Goal: Task Accomplishment & Management: Use online tool/utility

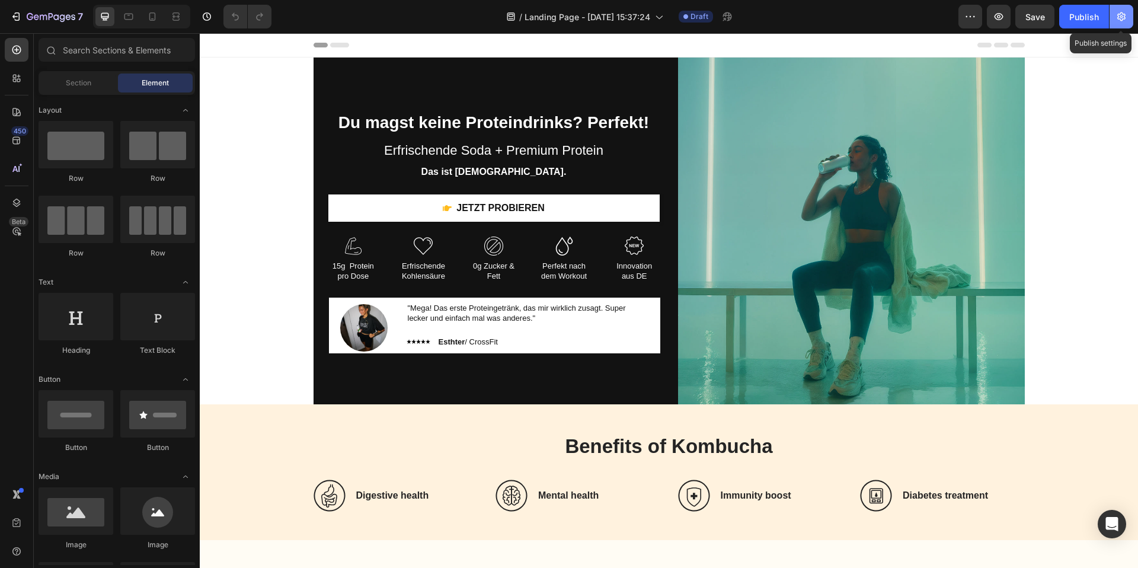
click at [1124, 14] on icon "button" at bounding box center [1121, 16] width 8 height 9
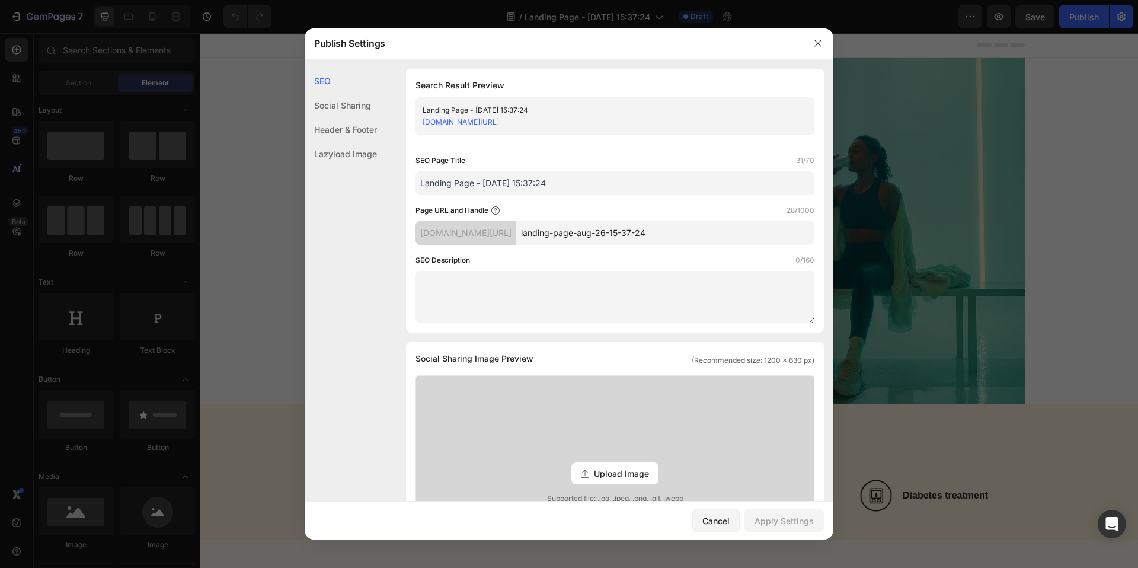
click at [807, 50] on div at bounding box center [817, 43] width 31 height 31
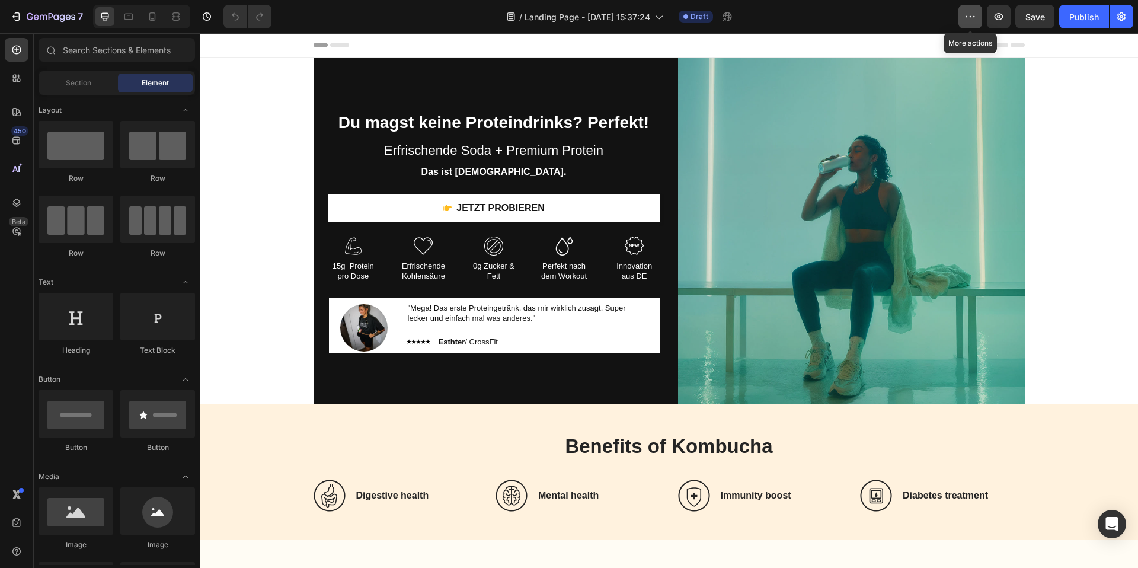
click at [978, 17] on button "button" at bounding box center [970, 17] width 24 height 24
click at [920, 18] on div "/ Landing Page - Aug 26, 15:37:24 Draft" at bounding box center [619, 17] width 677 height 24
click at [539, 318] on p ""Mega! Das erste Proteingetränk, das mir wirklich zusagt. Super lecker und einf…" at bounding box center [528, 313] width 240 height 20
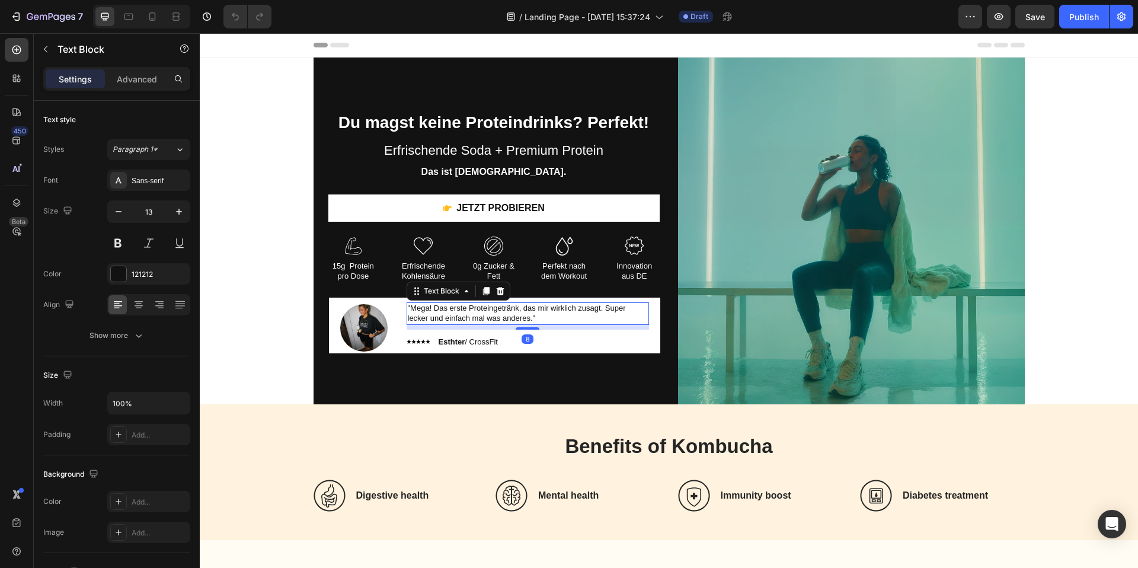
click at [539, 318] on p ""Mega! Das erste Proteingetränk, das mir wirklich zusagt. Super lecker und einf…" at bounding box center [528, 313] width 240 height 20
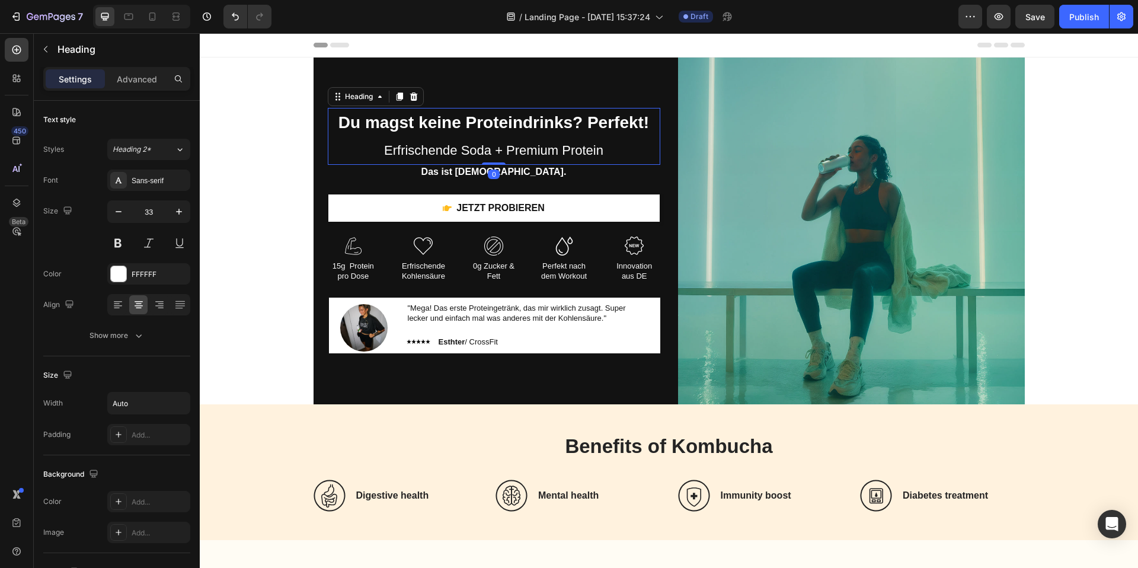
click at [544, 149] on span "Erfrischende Soda + Premium Protein" at bounding box center [493, 150] width 219 height 15
click at [733, 184] on img at bounding box center [851, 230] width 347 height 347
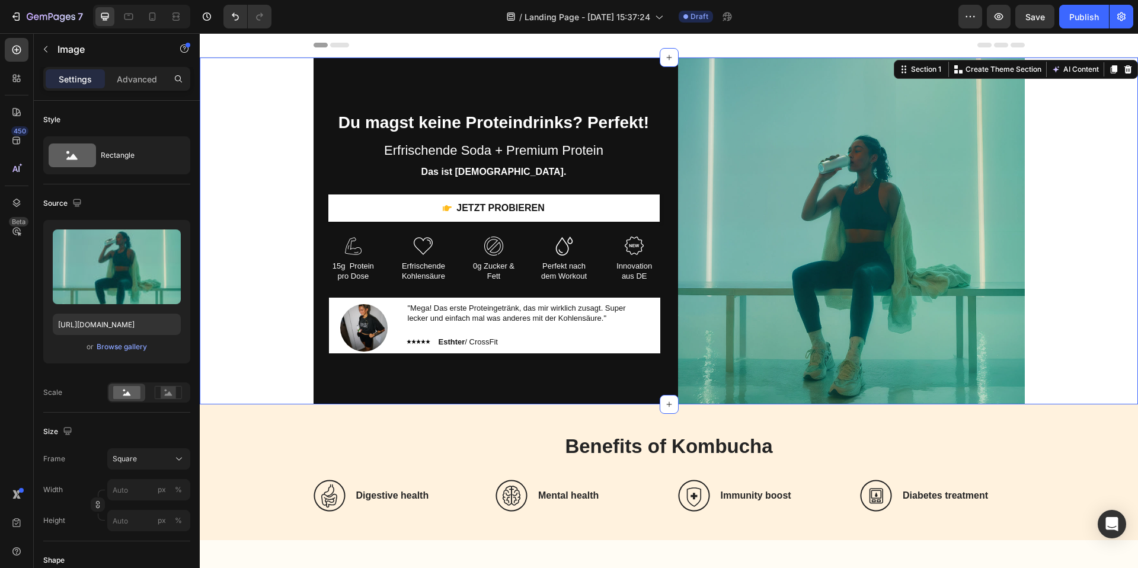
click at [1046, 217] on div "⁠⁠⁠⁠⁠⁠⁠ Du magst keine Proteindrinks? Perfekt! Erfrischende Soda + Premium Prot…" at bounding box center [669, 230] width 920 height 347
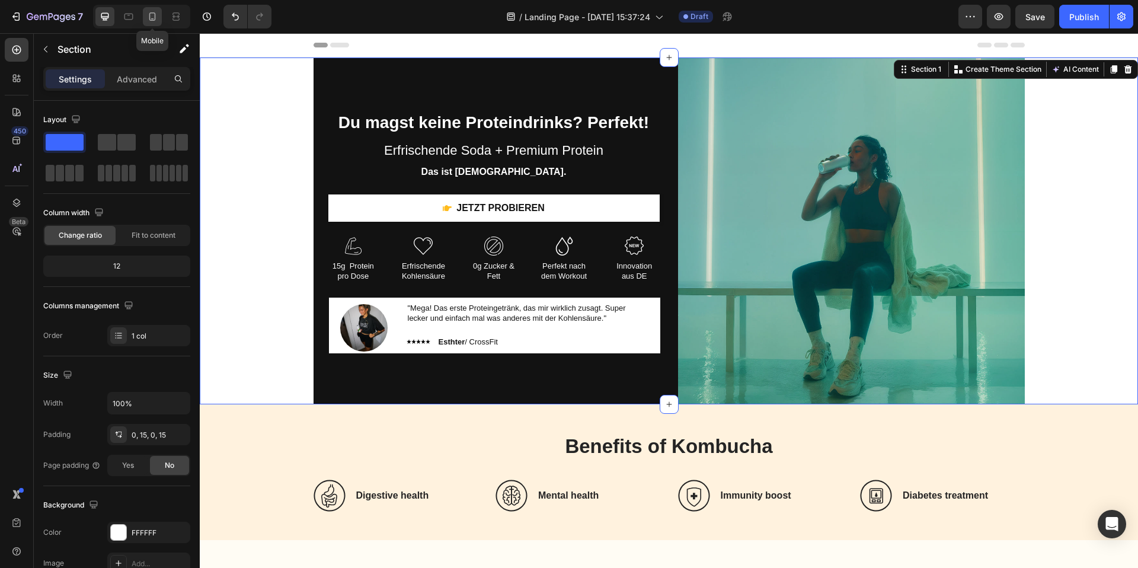
click at [152, 21] on icon at bounding box center [152, 17] width 12 height 12
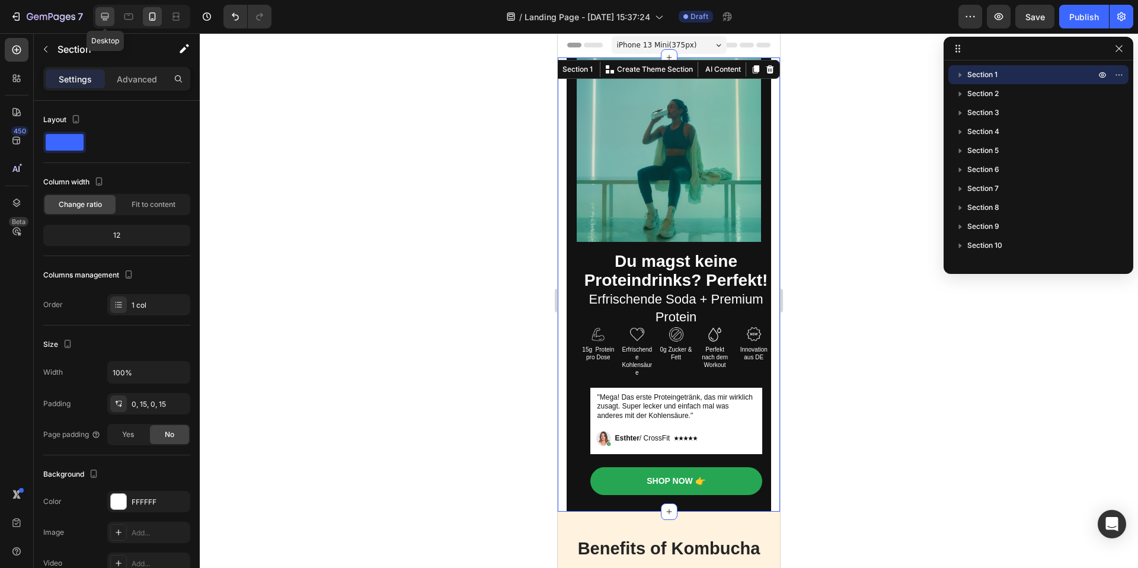
click at [102, 23] on div at bounding box center [104, 16] width 19 height 19
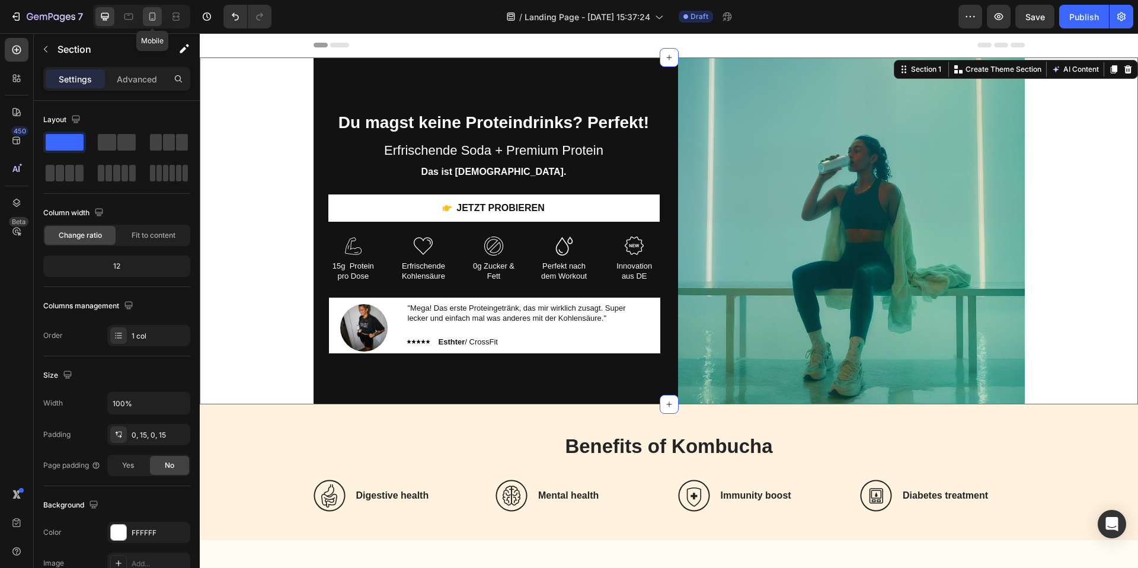
click at [159, 20] on div at bounding box center [152, 16] width 19 height 19
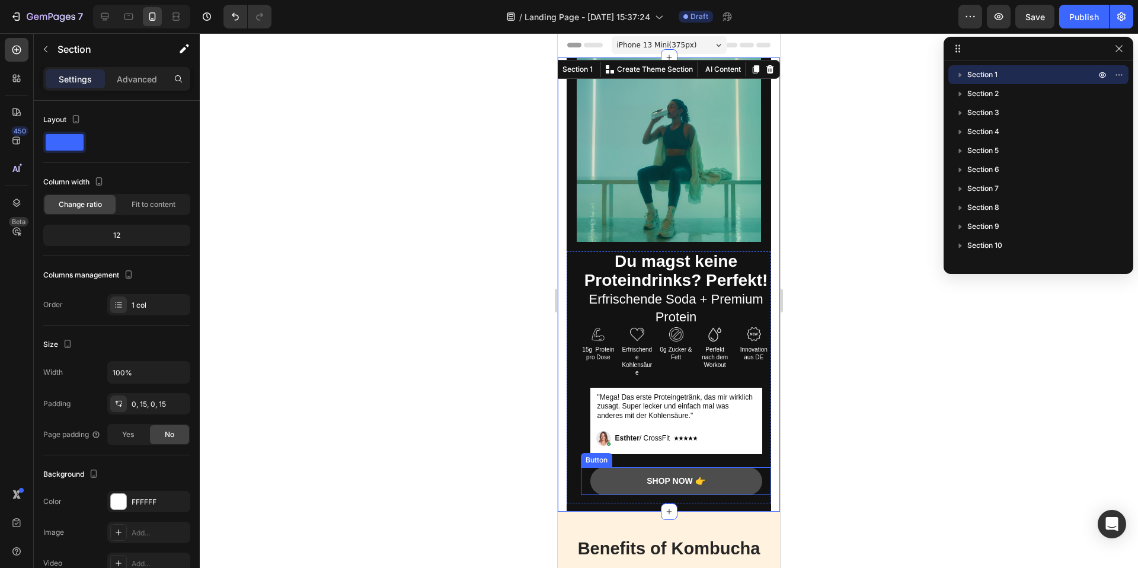
click at [627, 474] on button "Shop Now 👉" at bounding box center [676, 480] width 172 height 27
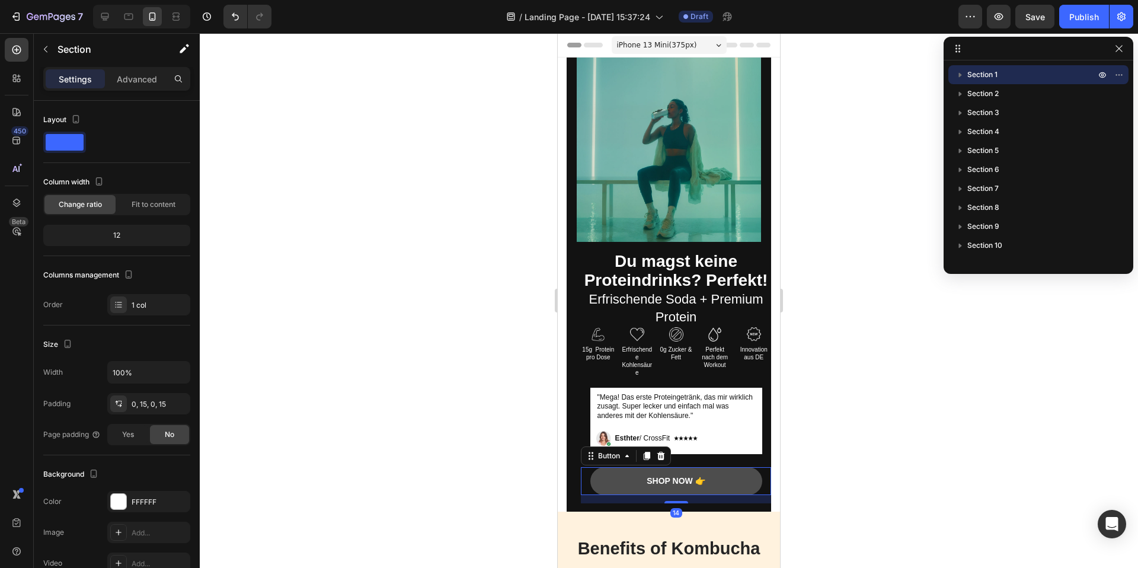
scroll to position [130, 0]
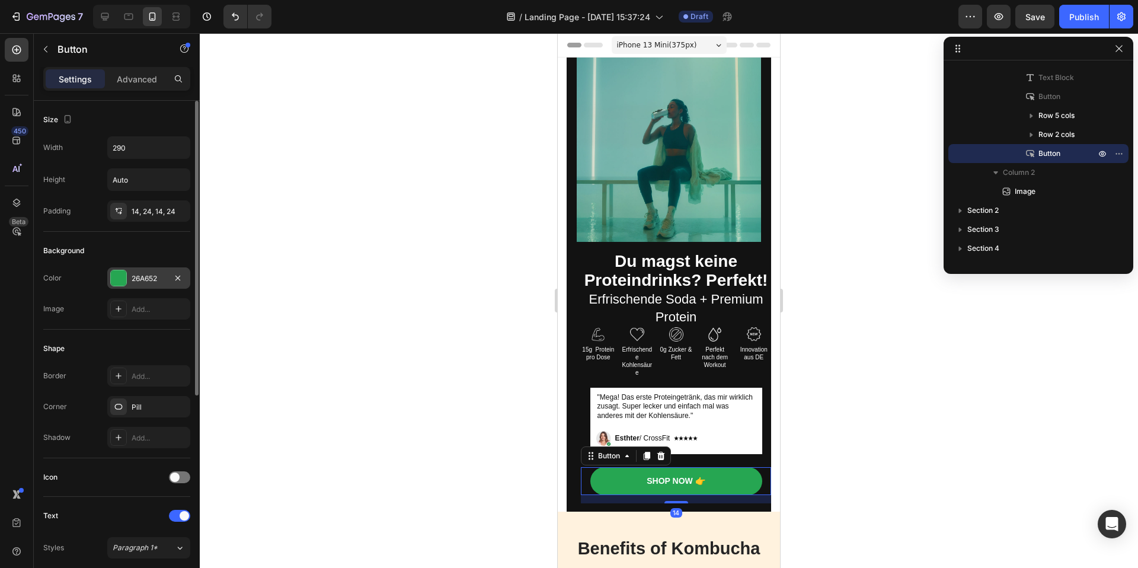
click at [113, 271] on div at bounding box center [118, 277] width 15 height 15
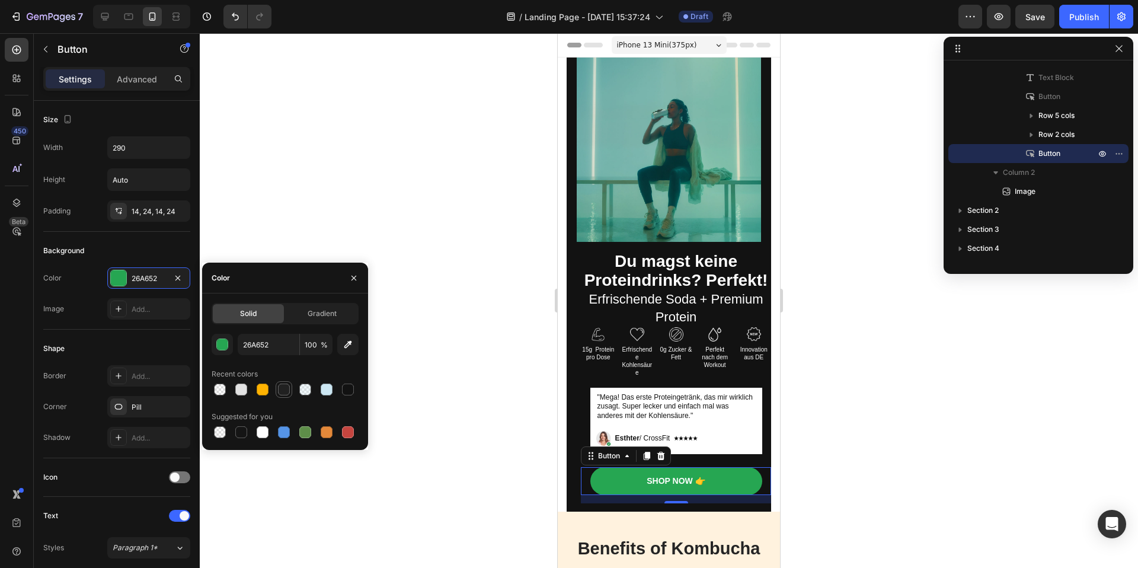
click at [286, 386] on div at bounding box center [284, 389] width 12 height 12
click at [268, 432] on div at bounding box center [263, 432] width 12 height 12
type input "FFFFFF"
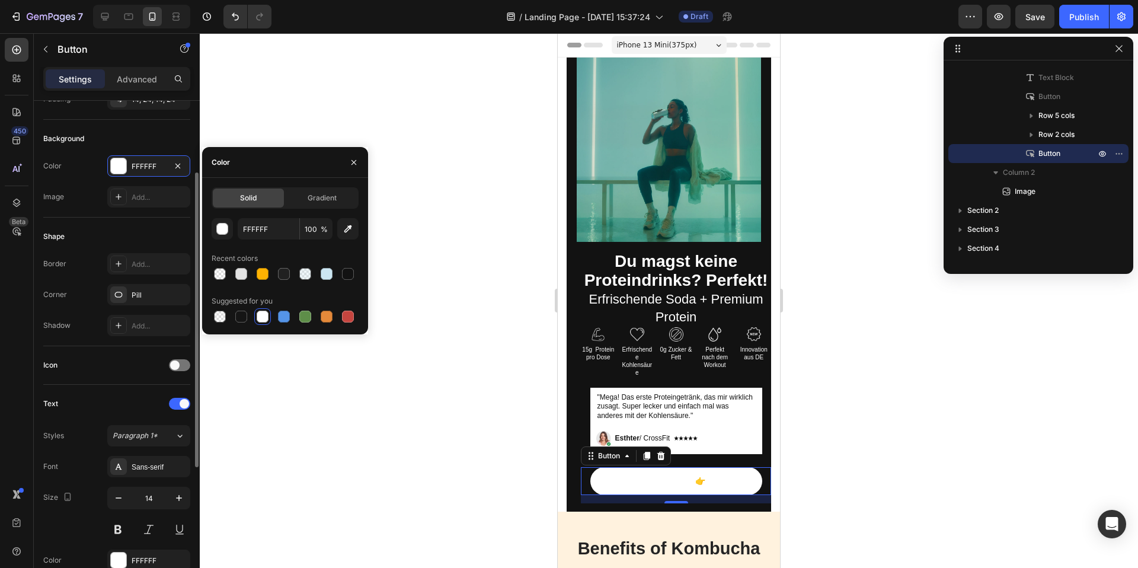
scroll to position [117, 0]
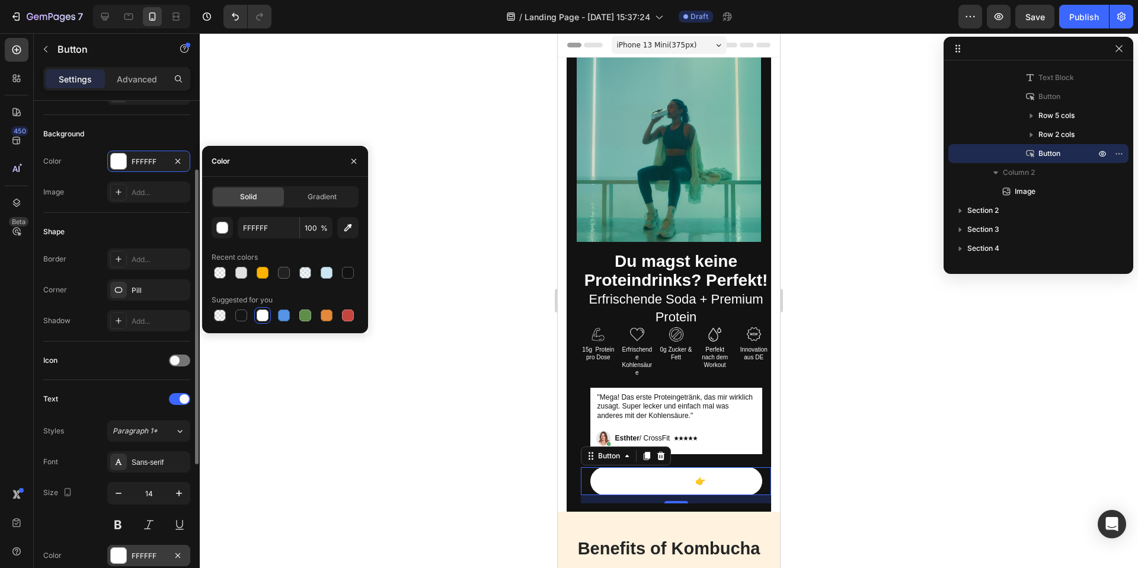
click at [119, 549] on div at bounding box center [118, 554] width 15 height 15
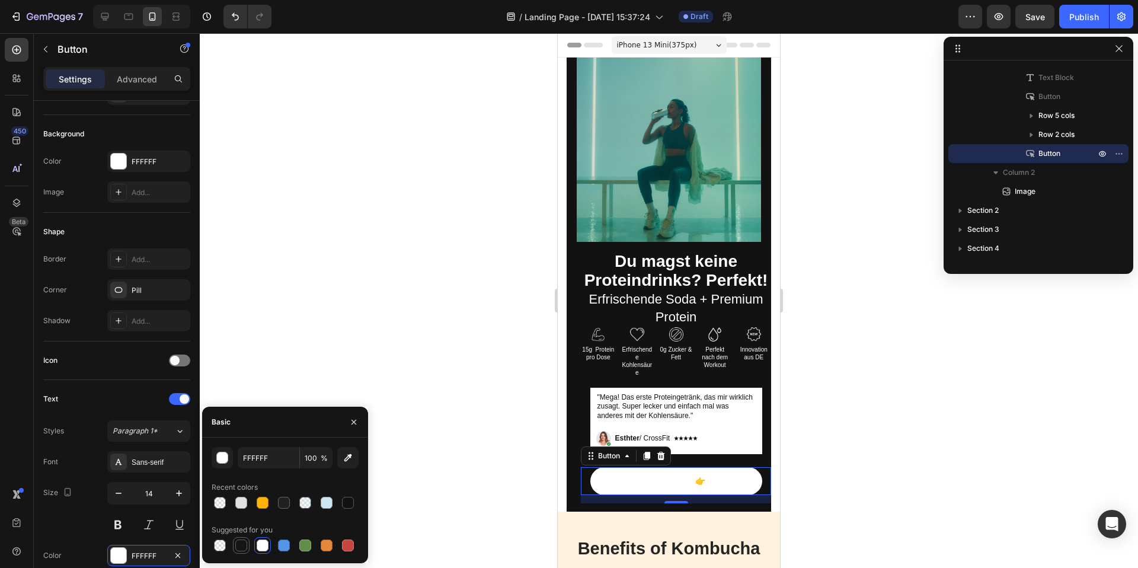
click at [238, 547] on div at bounding box center [241, 545] width 12 height 12
type input "151515"
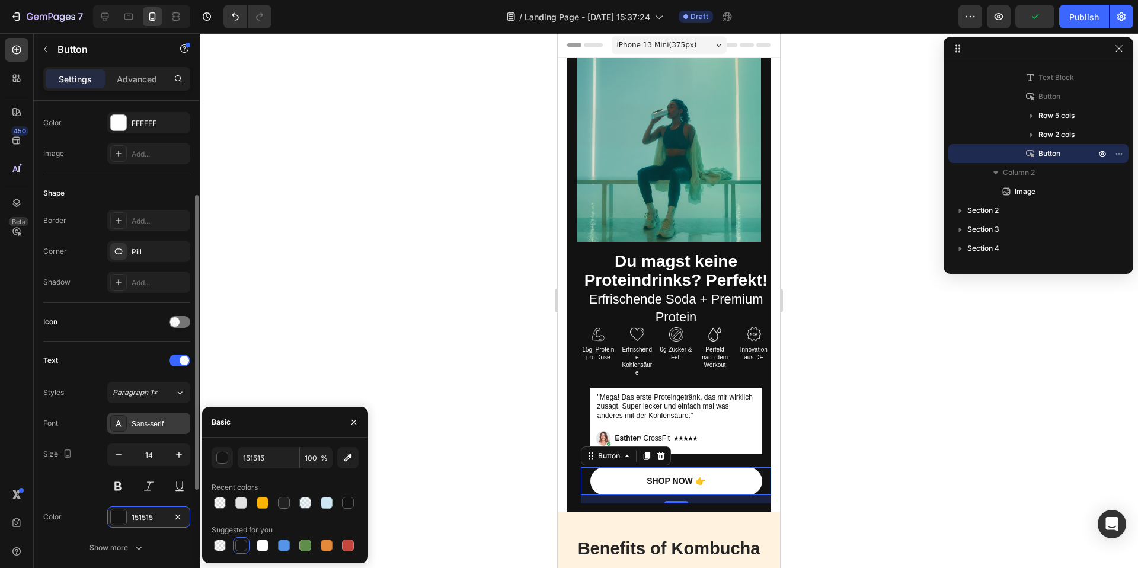
scroll to position [149, 0]
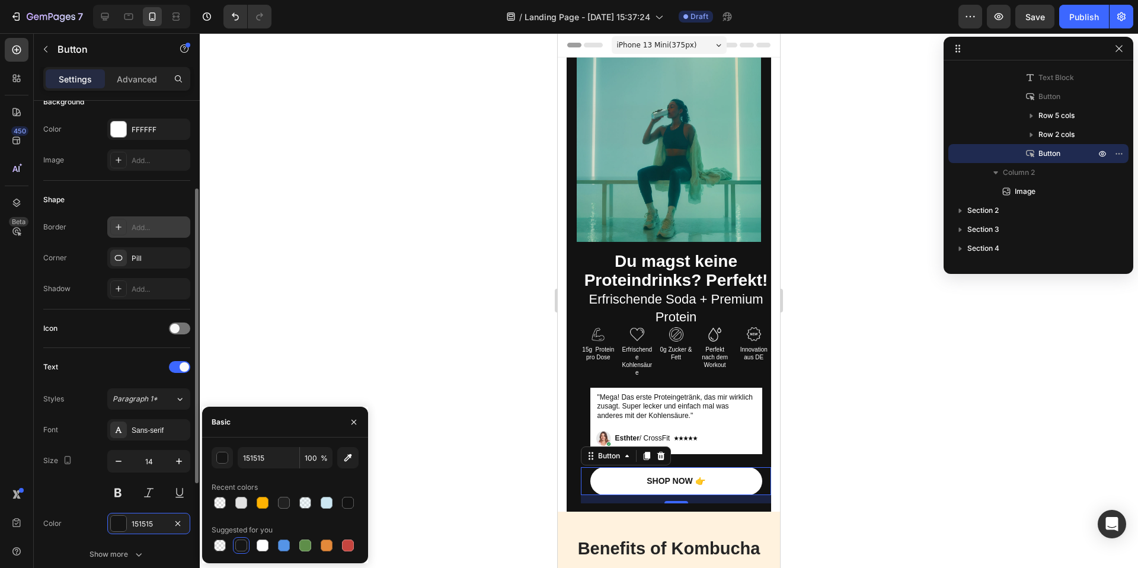
click at [114, 232] on div at bounding box center [118, 227] width 17 height 17
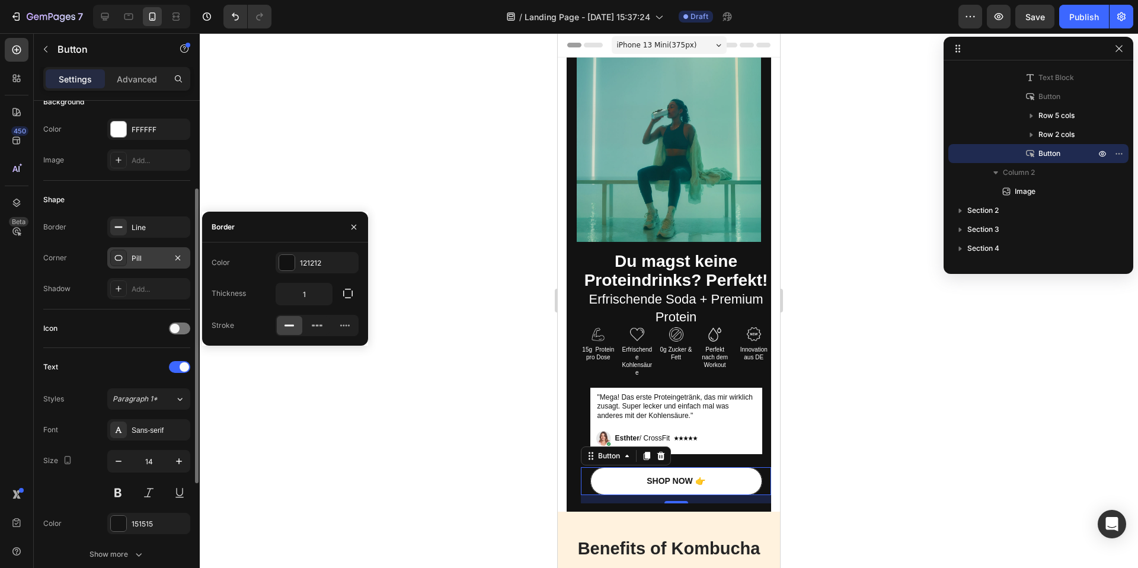
click at [118, 251] on div at bounding box center [118, 257] width 17 height 17
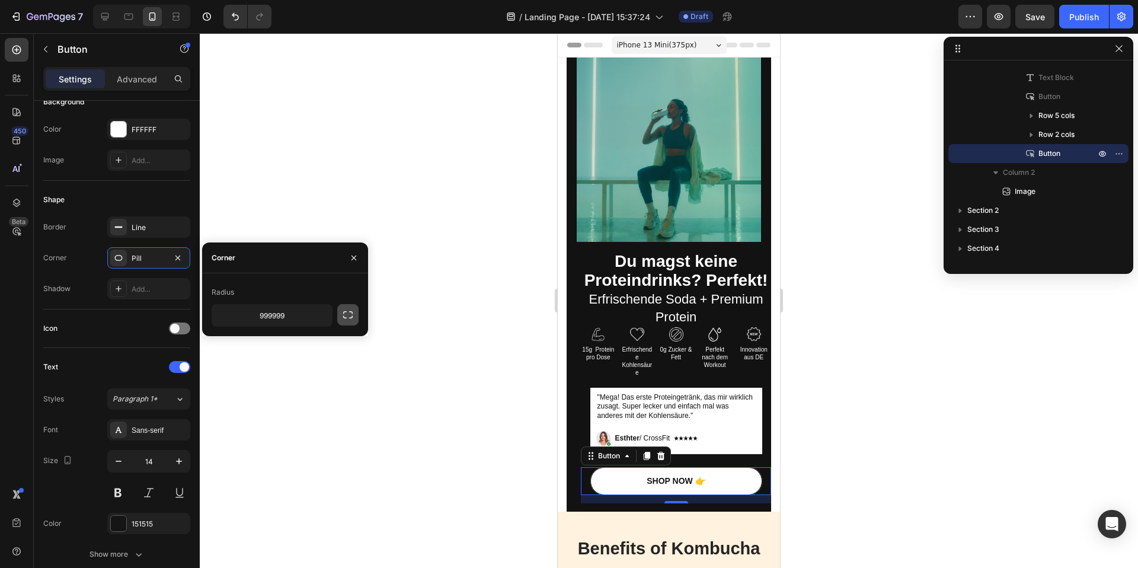
click at [344, 312] on icon "button" at bounding box center [348, 315] width 12 height 12
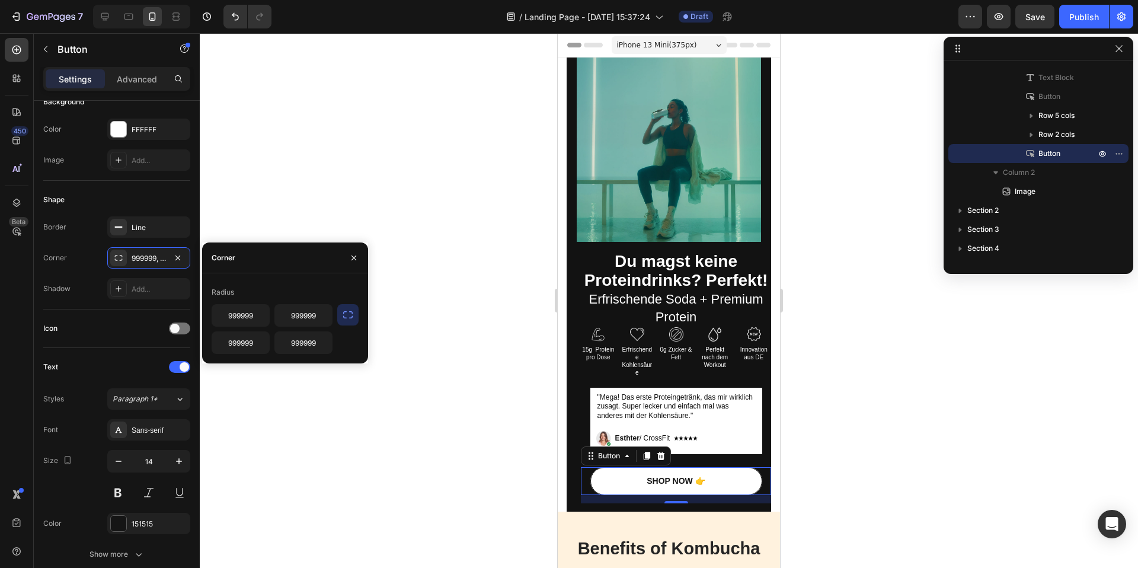
click at [342, 313] on icon "button" at bounding box center [348, 315] width 12 height 12
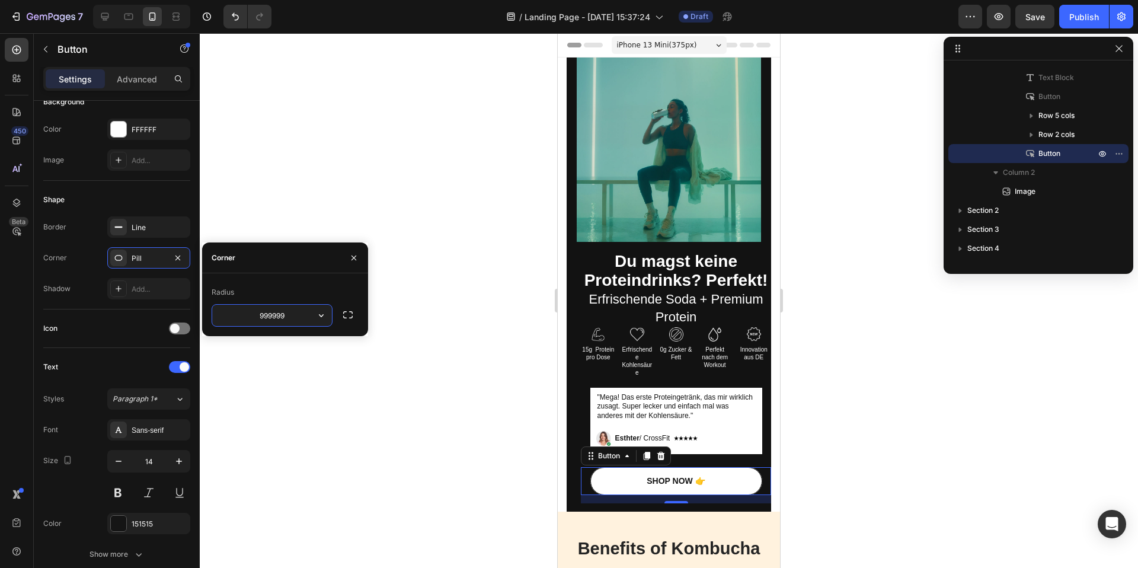
click at [277, 306] on input "999999" at bounding box center [272, 315] width 120 height 21
click at [321, 315] on icon "button" at bounding box center [321, 315] width 12 height 12
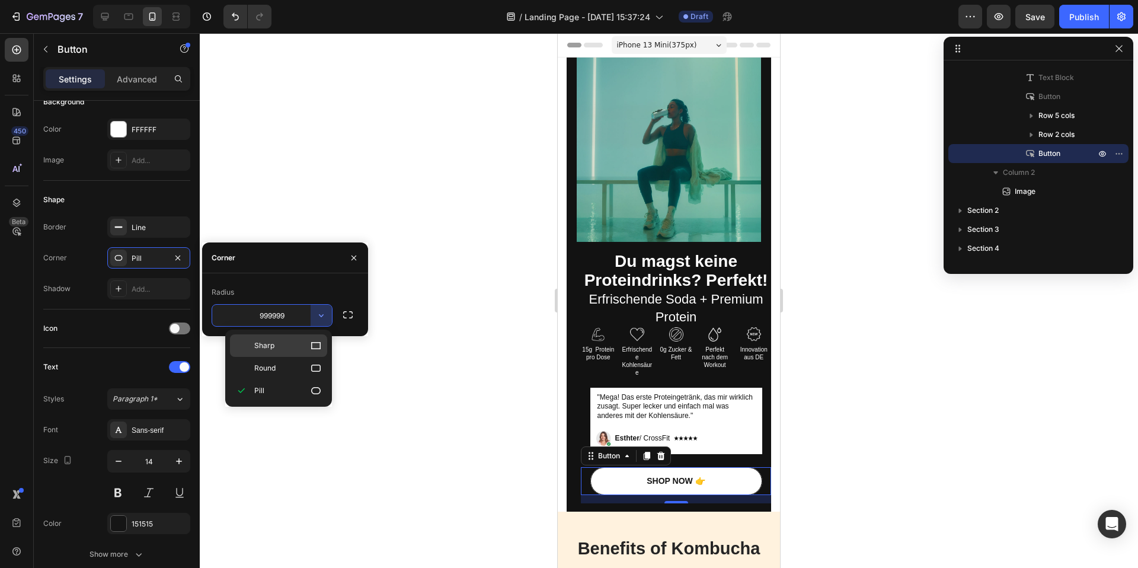
click at [291, 340] on p "Sharp" at bounding box center [288, 346] width 68 height 12
type input "0"
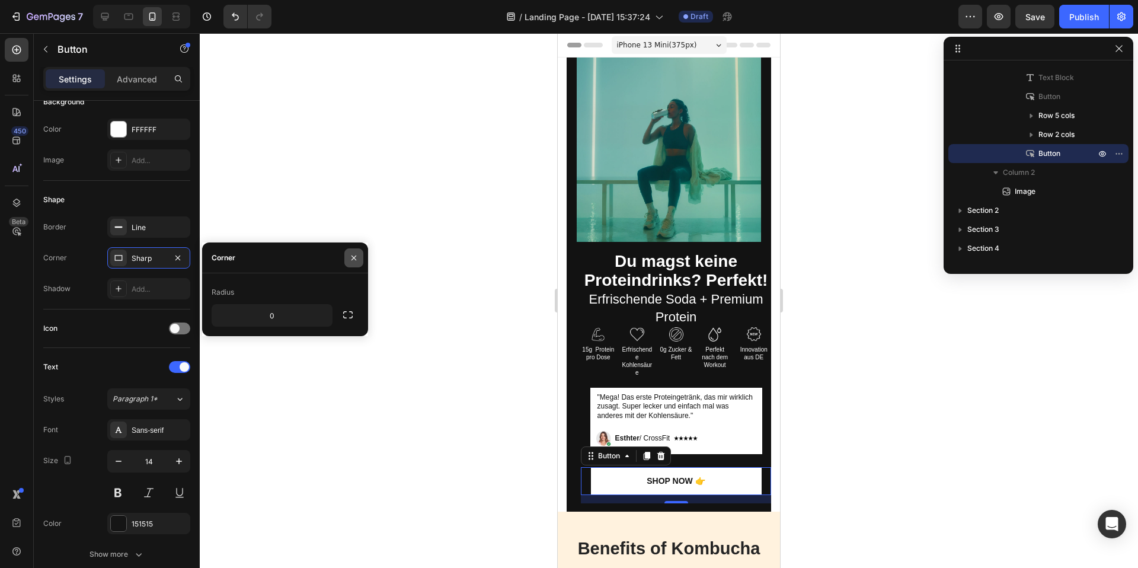
click at [352, 248] on button "button" at bounding box center [353, 257] width 19 height 19
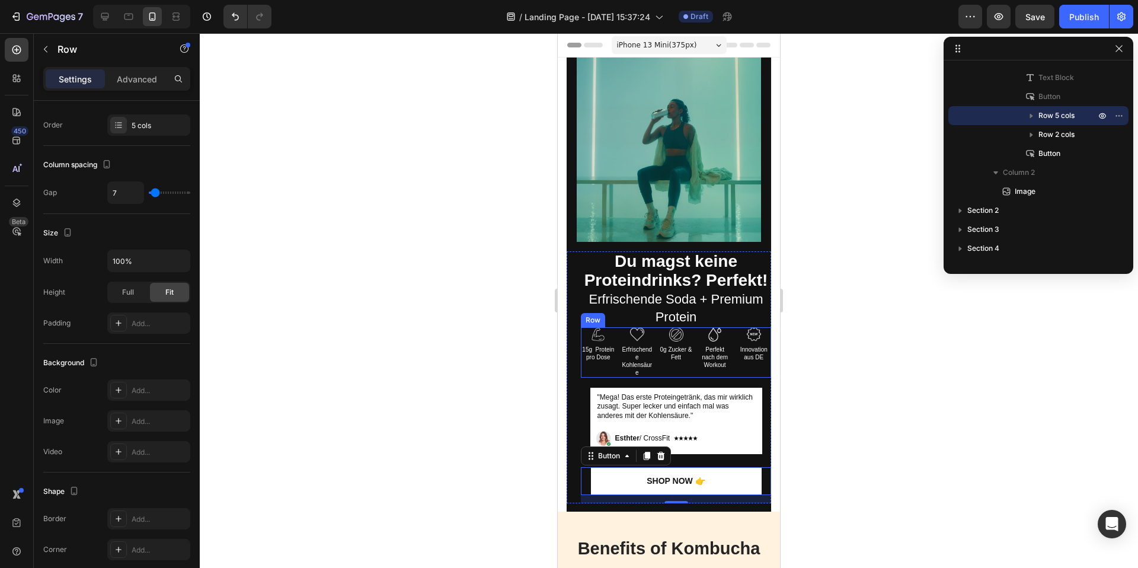
click at [666, 371] on div "Image 0g Zucker & Fett Text Block" at bounding box center [675, 352] width 35 height 50
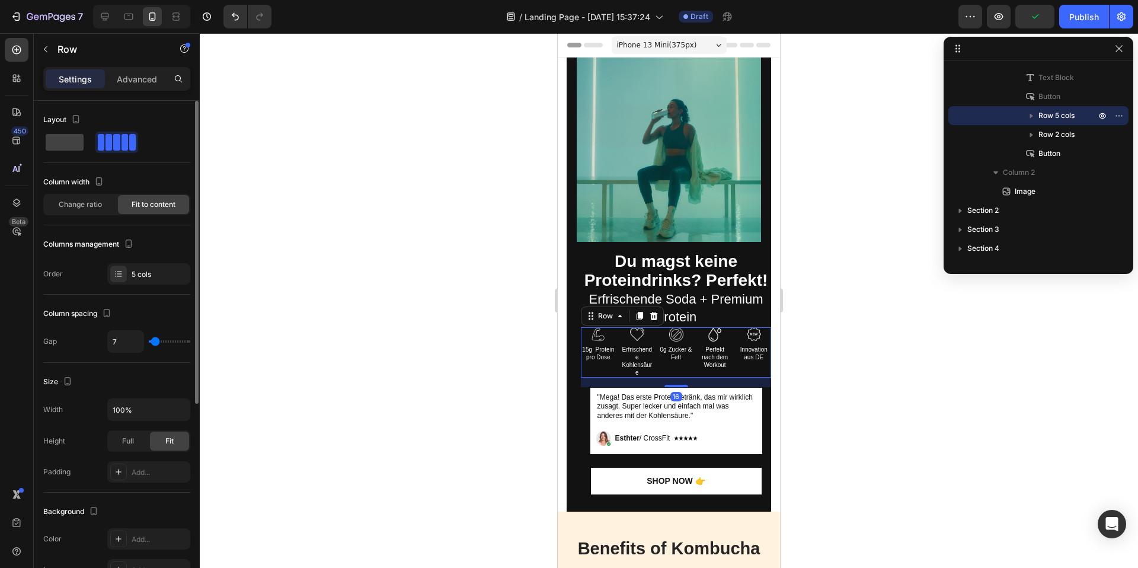
type input "3"
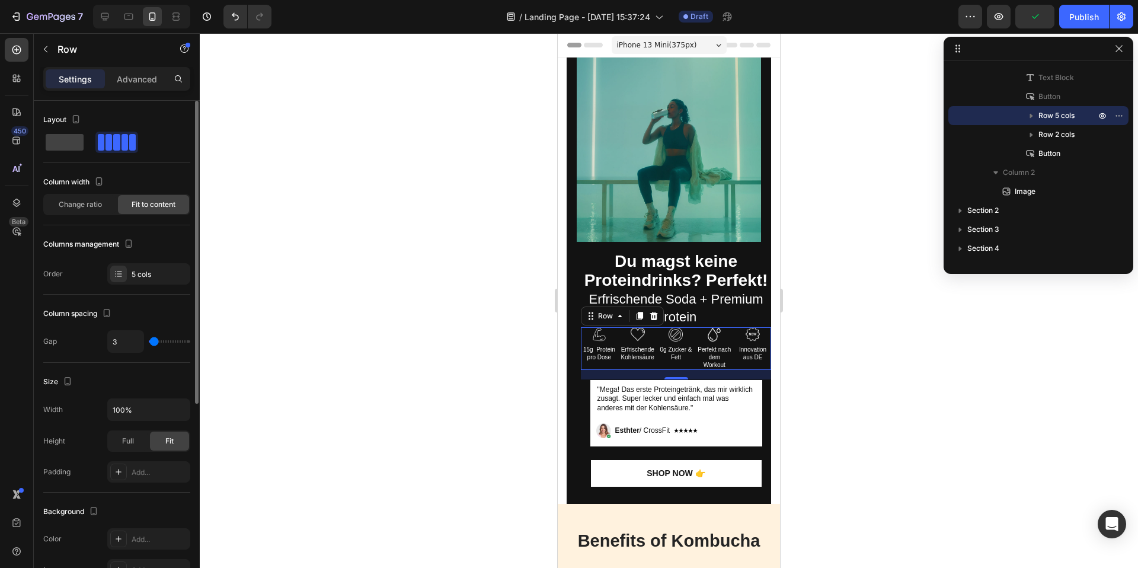
type input "2"
type input "1"
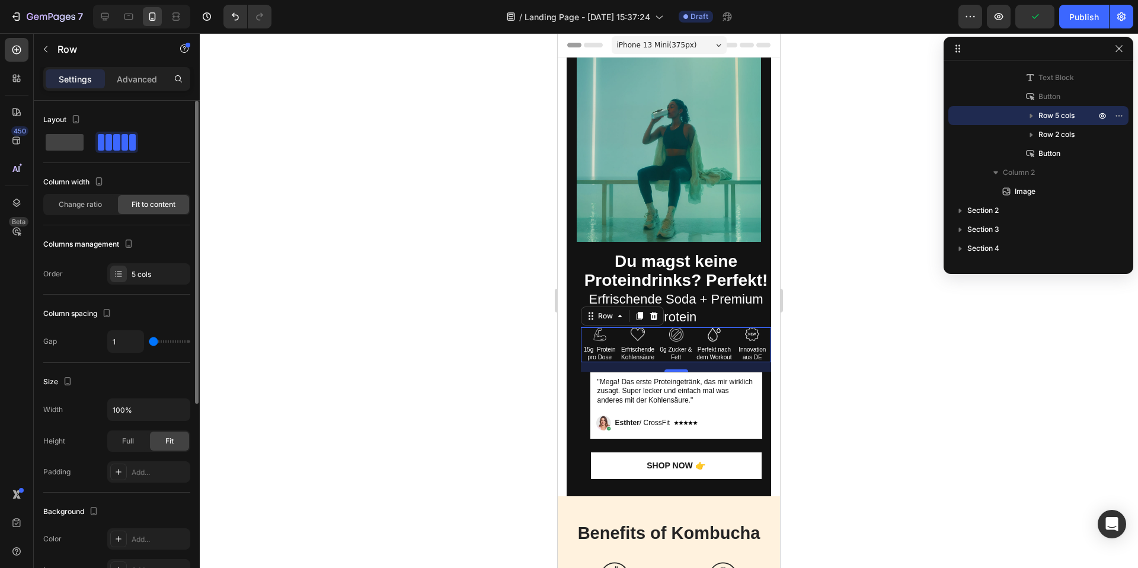
type input "0"
type input "1"
type input "3"
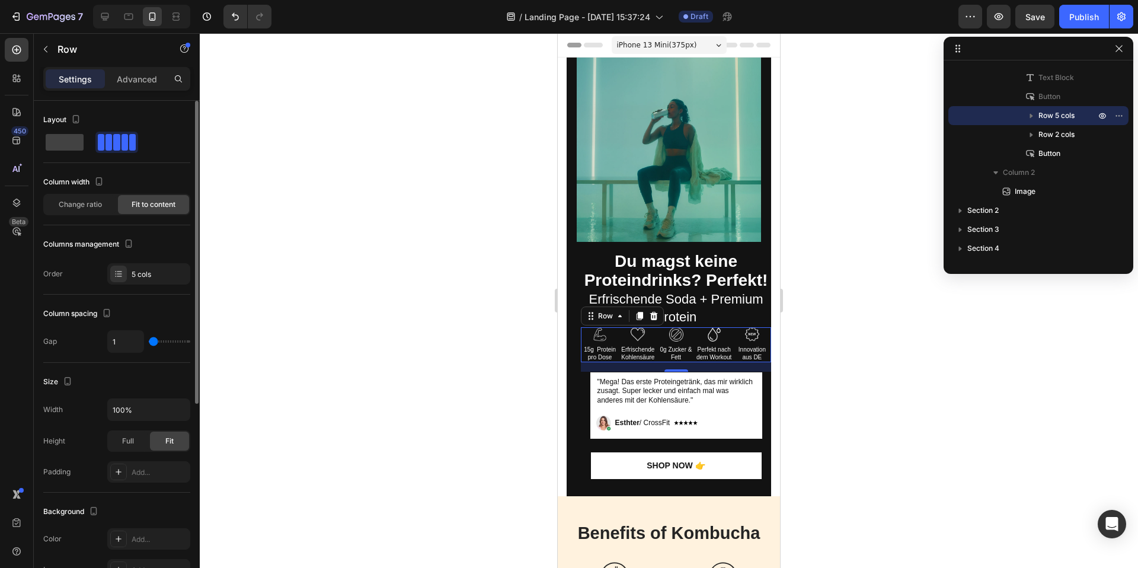
type input "3"
type input "4"
type input "5"
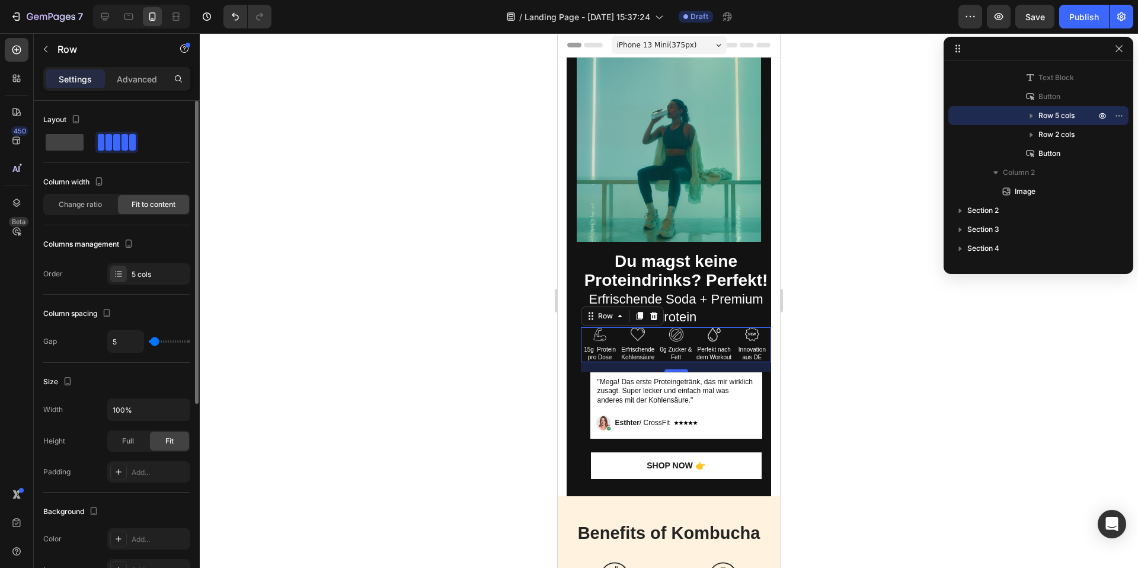
type input "6"
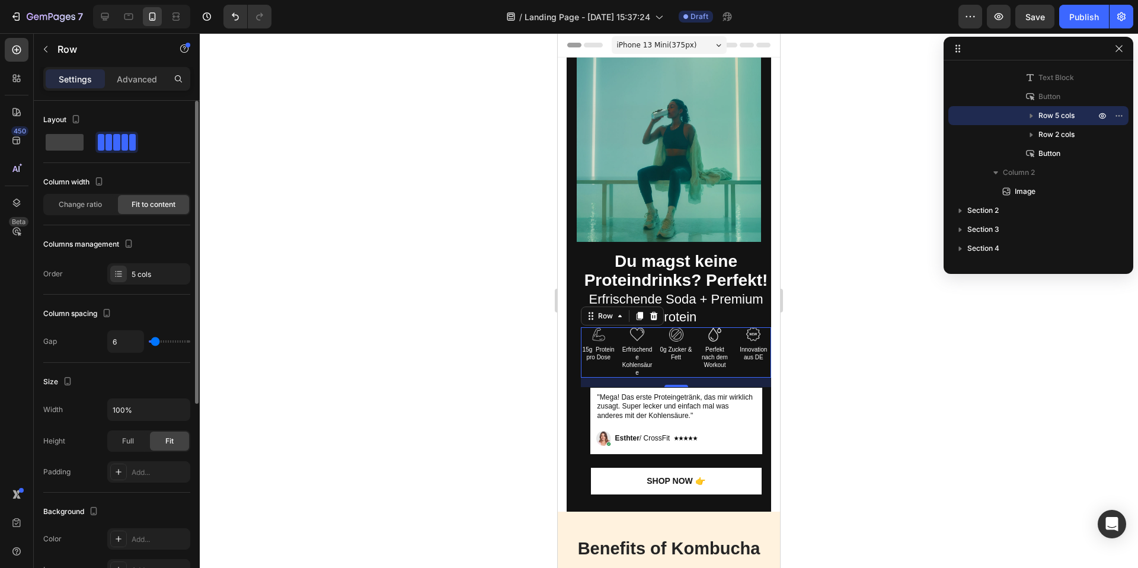
type input "7"
type input "8"
type input "9"
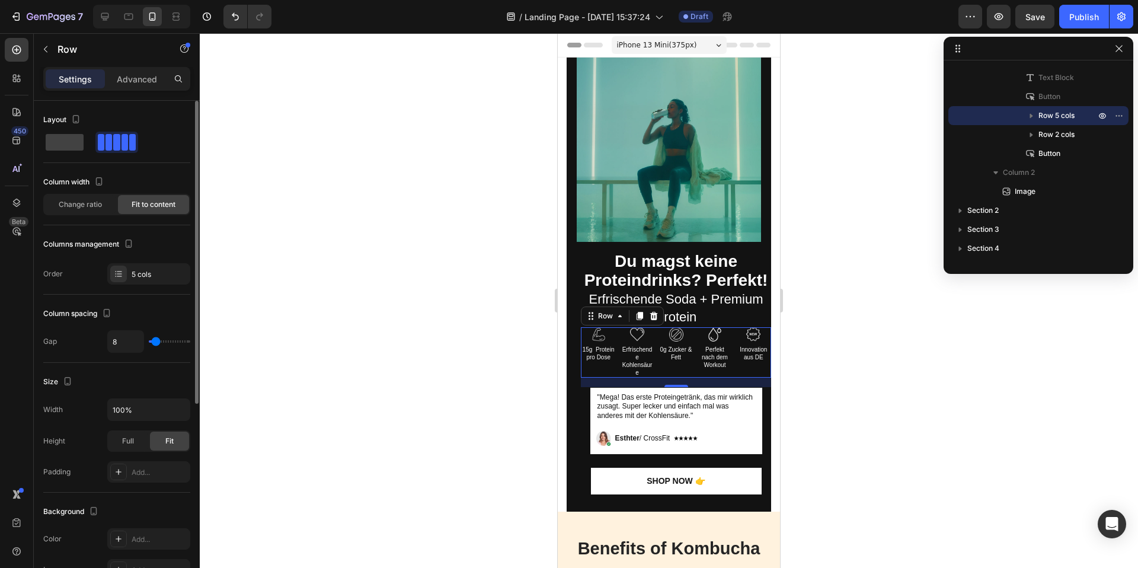
type input "9"
type input "7"
type input "3"
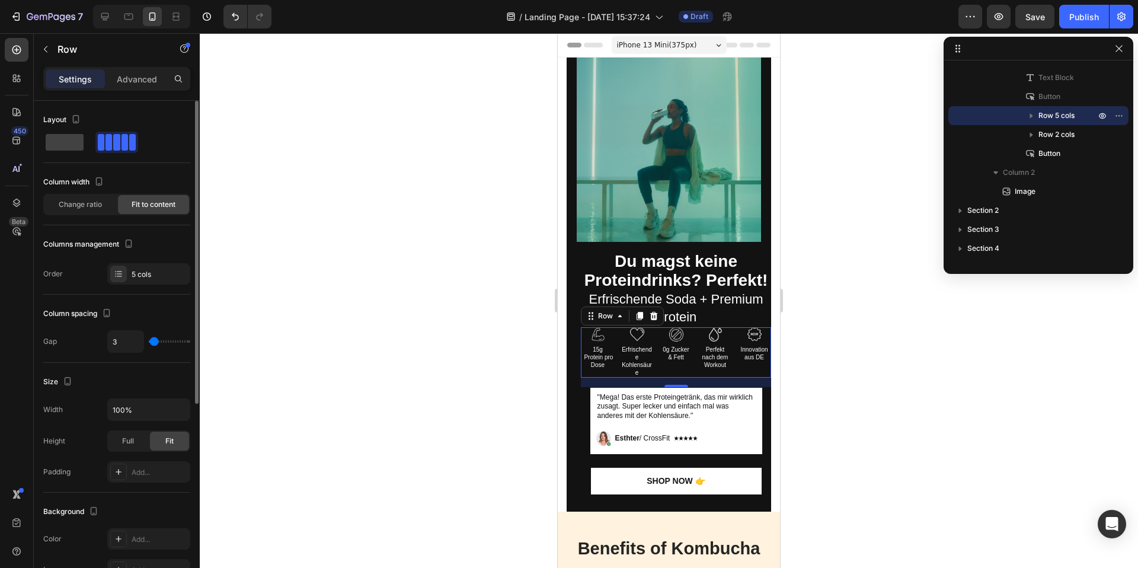
type input "2"
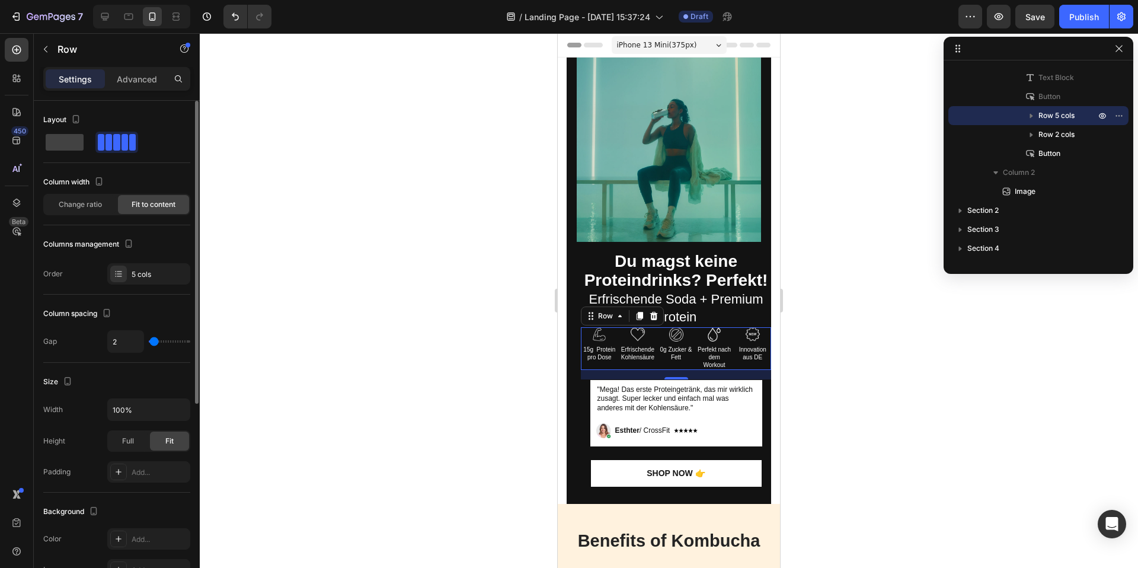
type input "1"
type input "0"
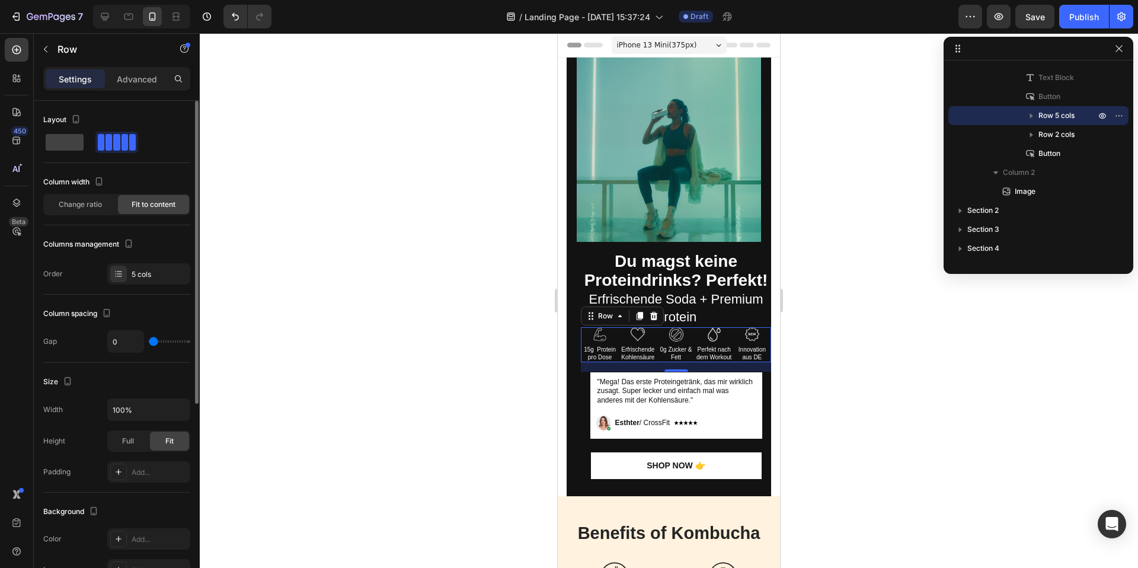
type input "1"
type input "2"
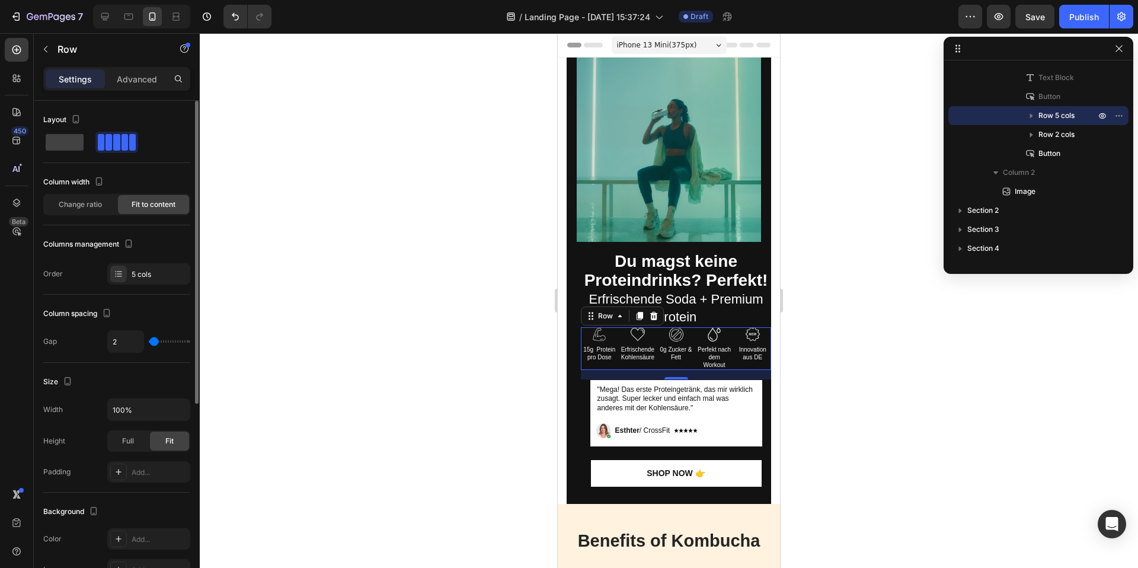
type input "3"
type input "4"
type input "3"
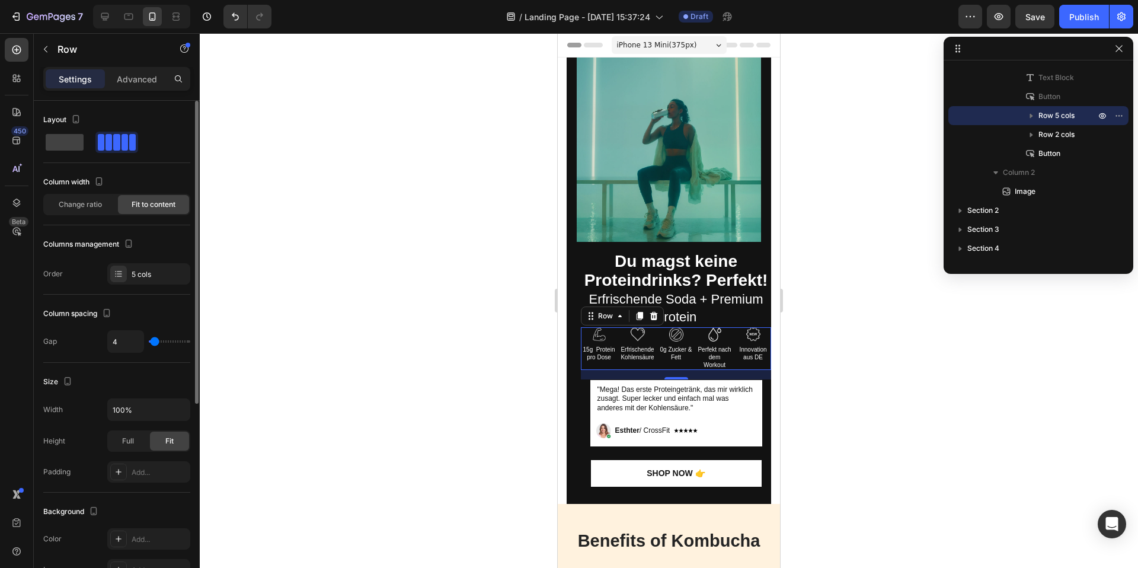
type input "3"
type input "2"
type input "1"
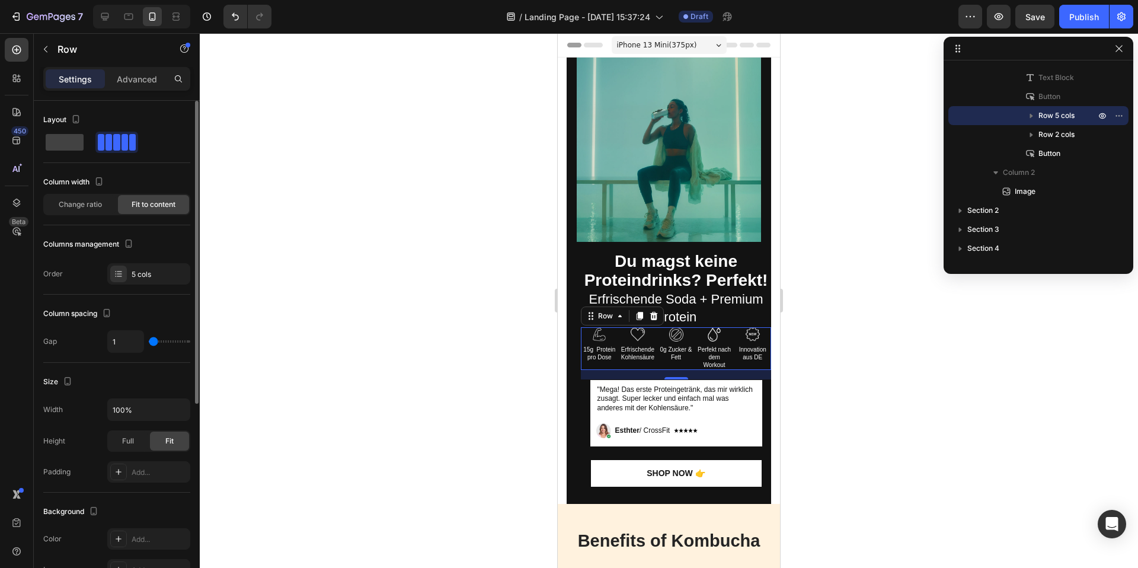
type input "0"
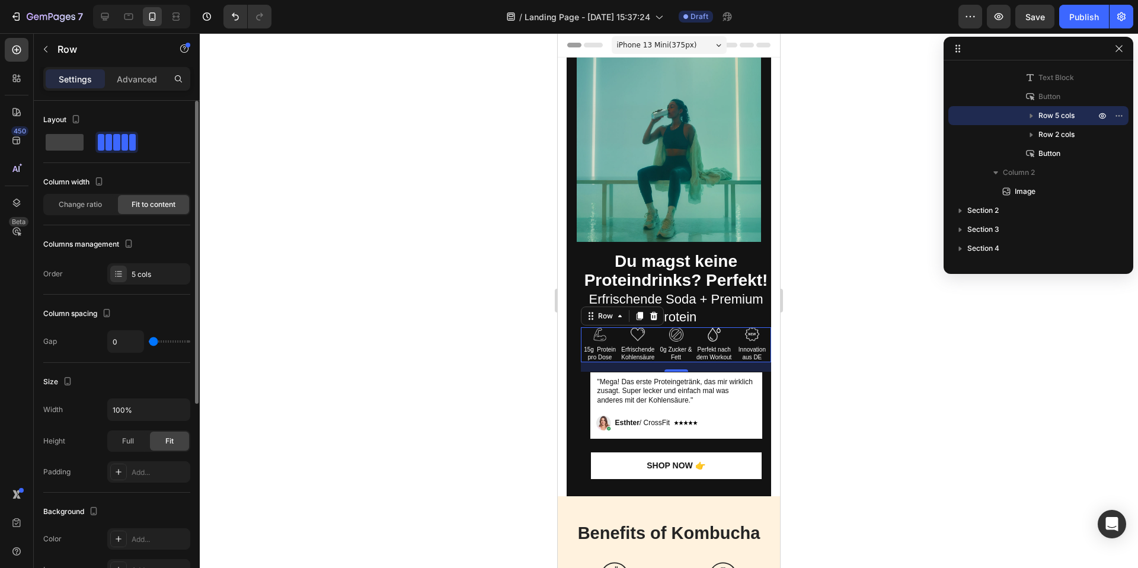
type input "0"
click at [153, 342] on input "range" at bounding box center [169, 341] width 41 height 2
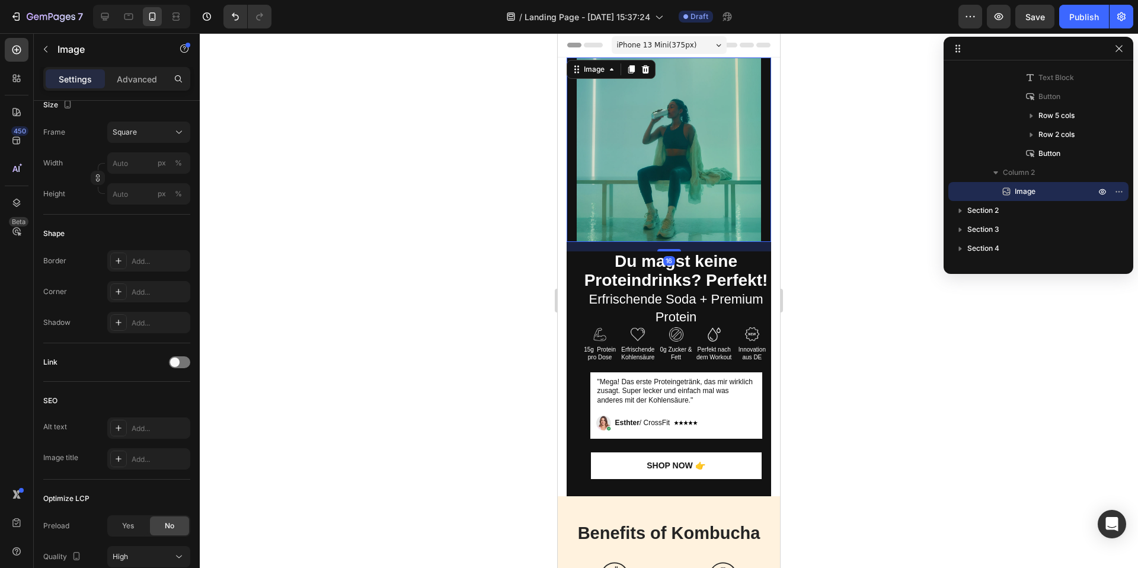
click at [668, 150] on img at bounding box center [669, 149] width 184 height 184
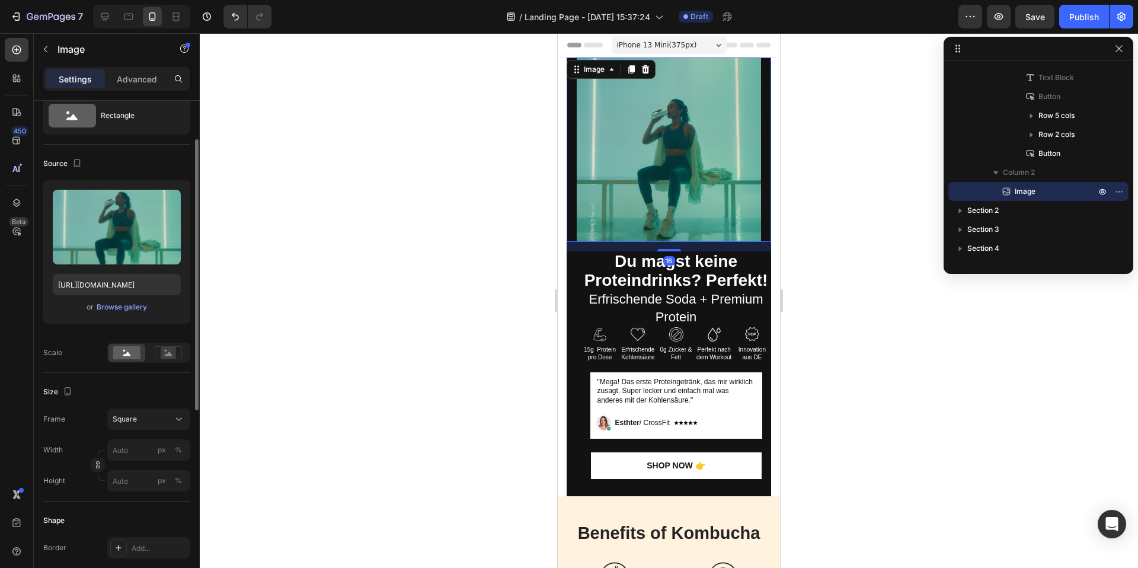
scroll to position [53, 0]
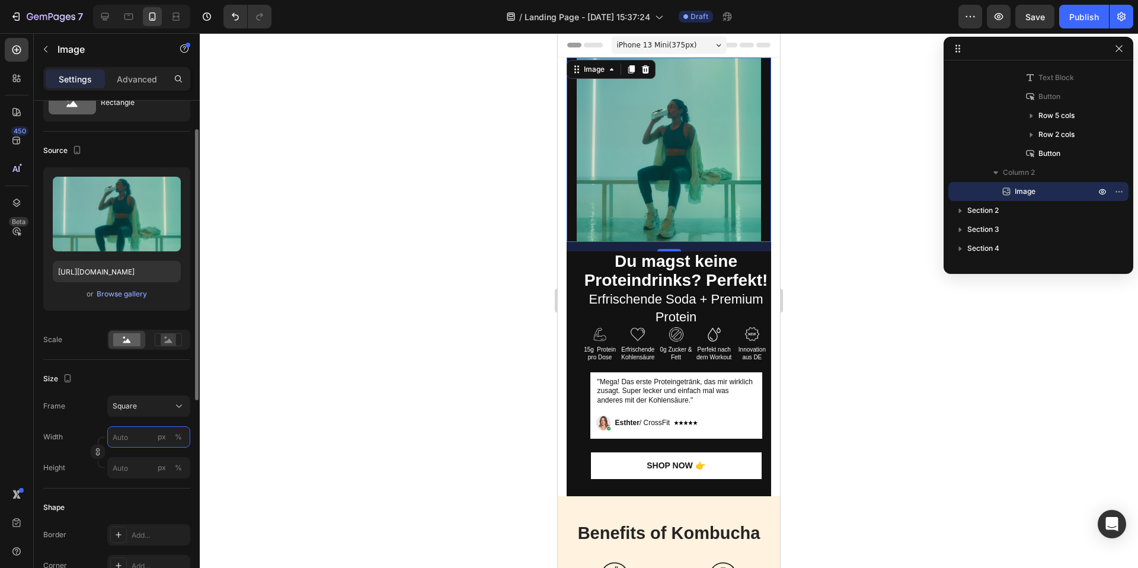
click at [138, 435] on input "px %" at bounding box center [148, 436] width 83 height 21
click at [127, 465] on p "Full 100%" at bounding box center [146, 465] width 69 height 11
type input "100"
click at [172, 341] on rect at bounding box center [168, 340] width 15 height 12
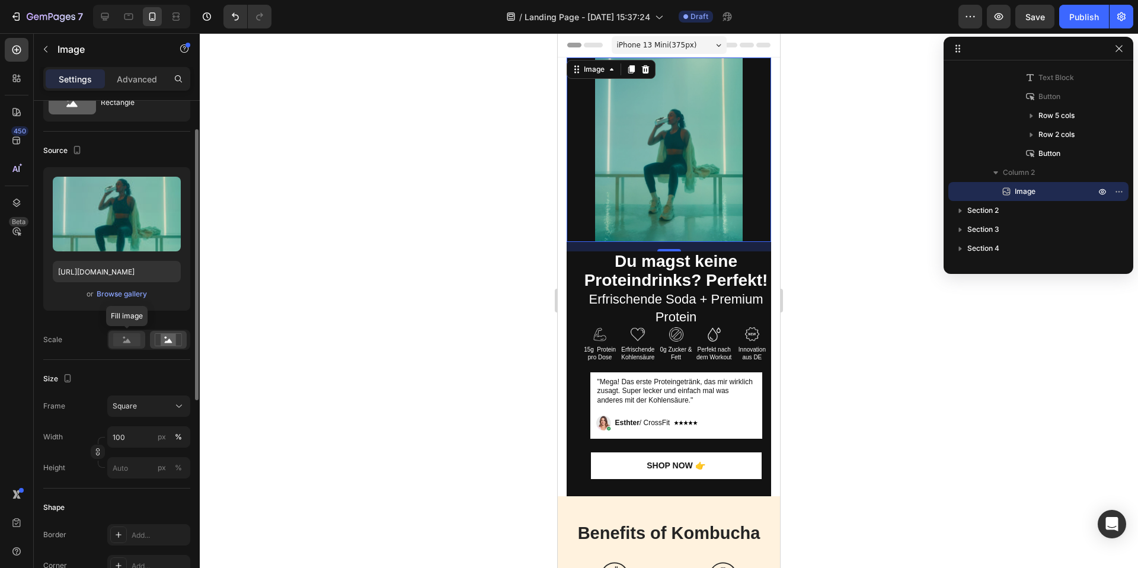
click at [122, 334] on rect at bounding box center [126, 339] width 27 height 13
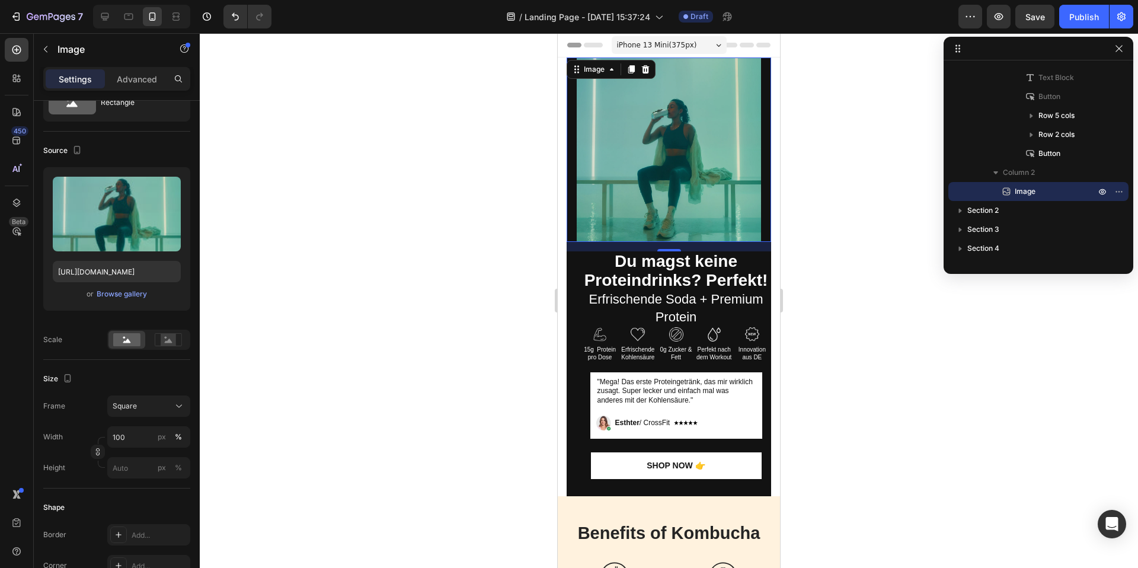
click at [615, 200] on img at bounding box center [669, 149] width 184 height 184
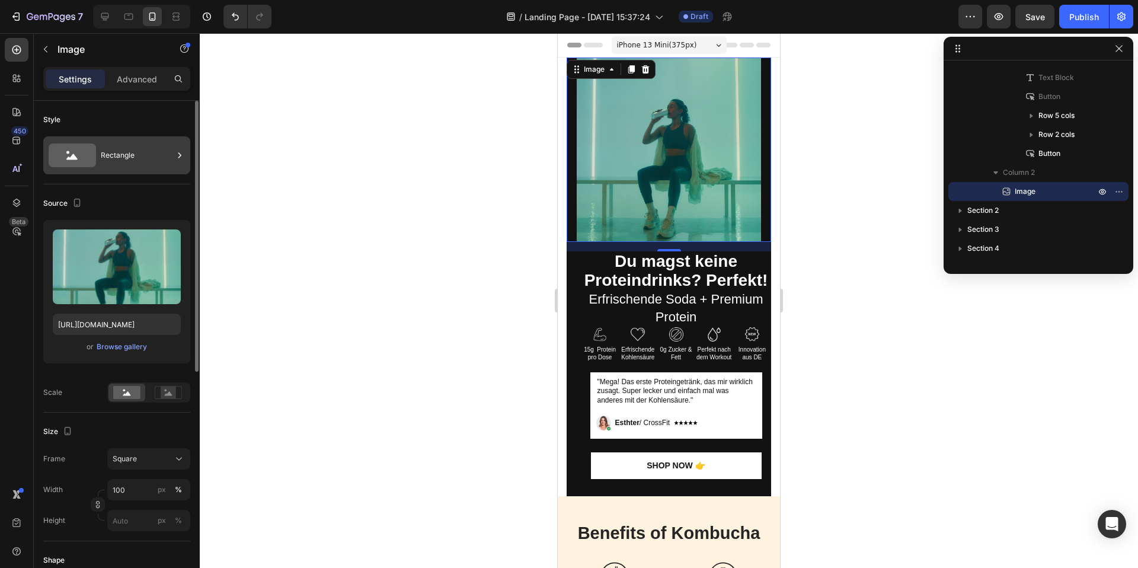
click at [88, 144] on icon at bounding box center [72, 155] width 47 height 24
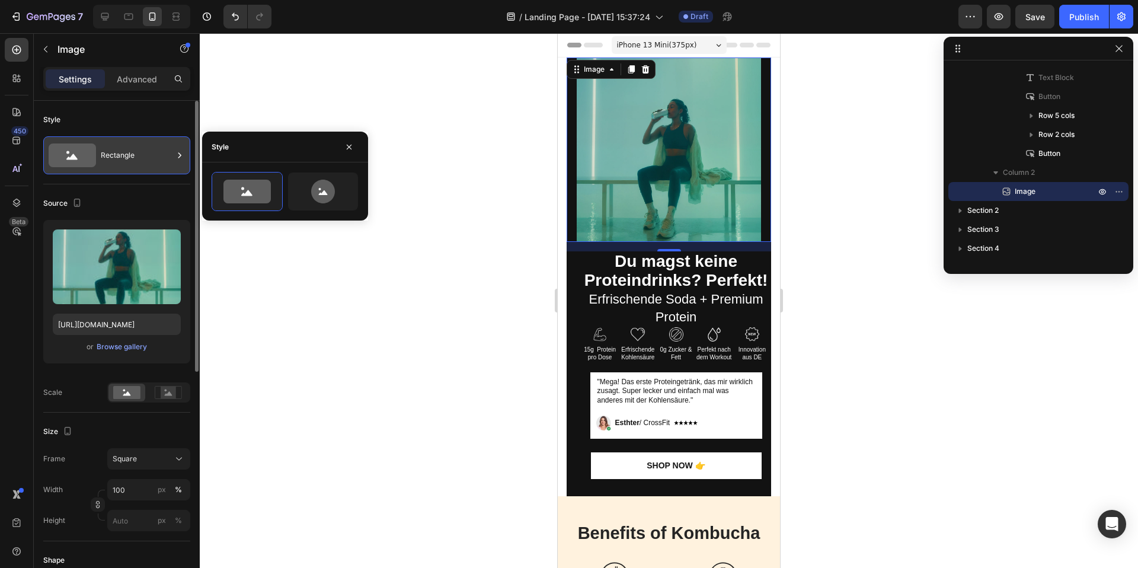
click at [88, 144] on icon at bounding box center [72, 155] width 47 height 24
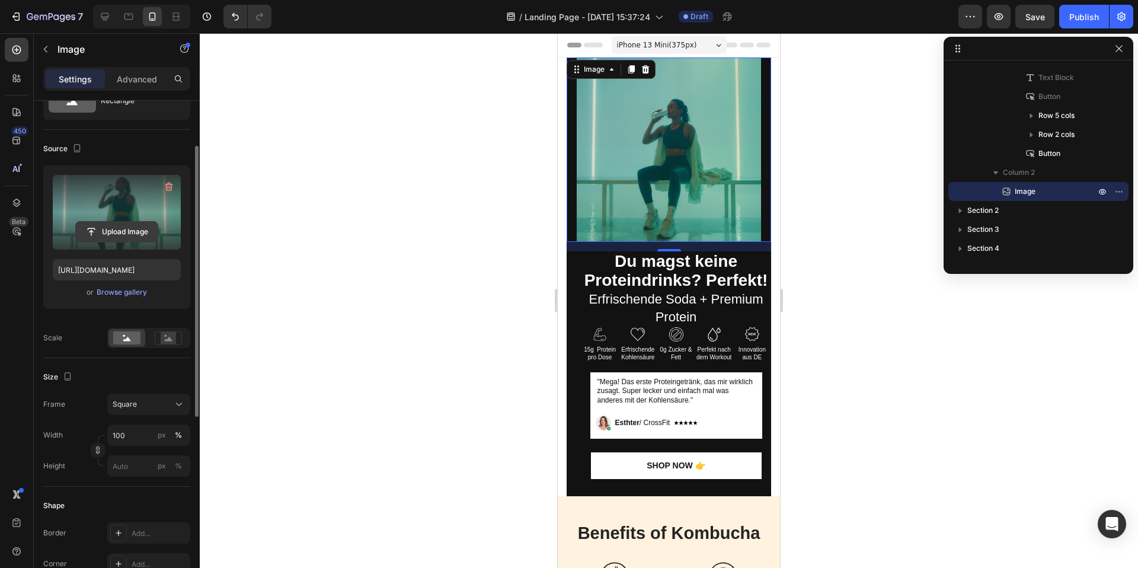
scroll to position [67, 0]
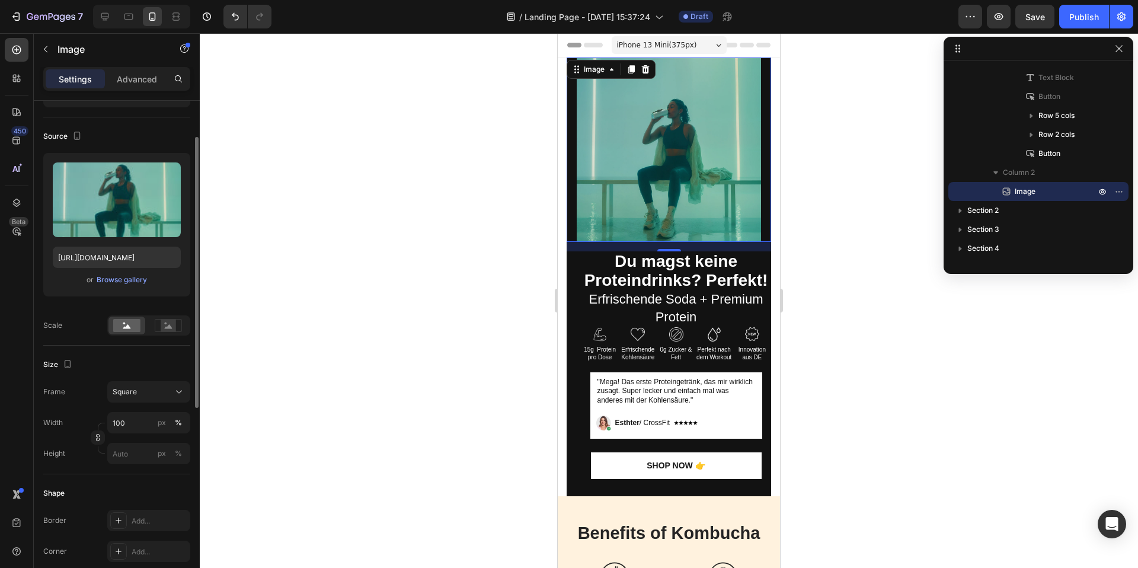
click at [156, 404] on div "Frame Square Width 100 px % Height px %" at bounding box center [116, 422] width 147 height 83
click at [161, 398] on button "Square" at bounding box center [148, 391] width 83 height 21
click at [152, 393] on div "Square" at bounding box center [142, 391] width 58 height 11
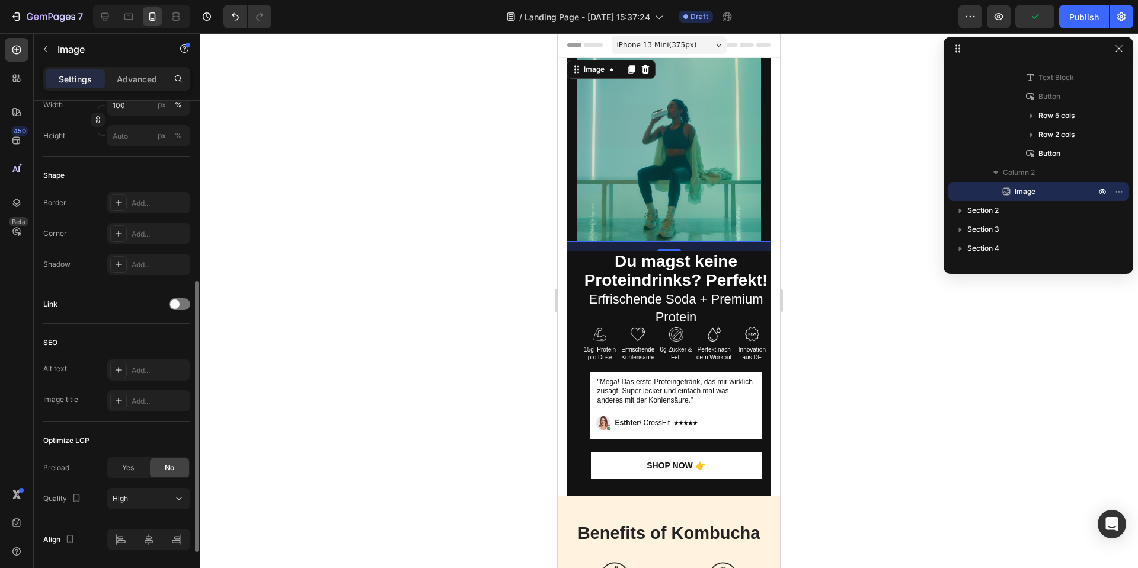
scroll to position [424, 0]
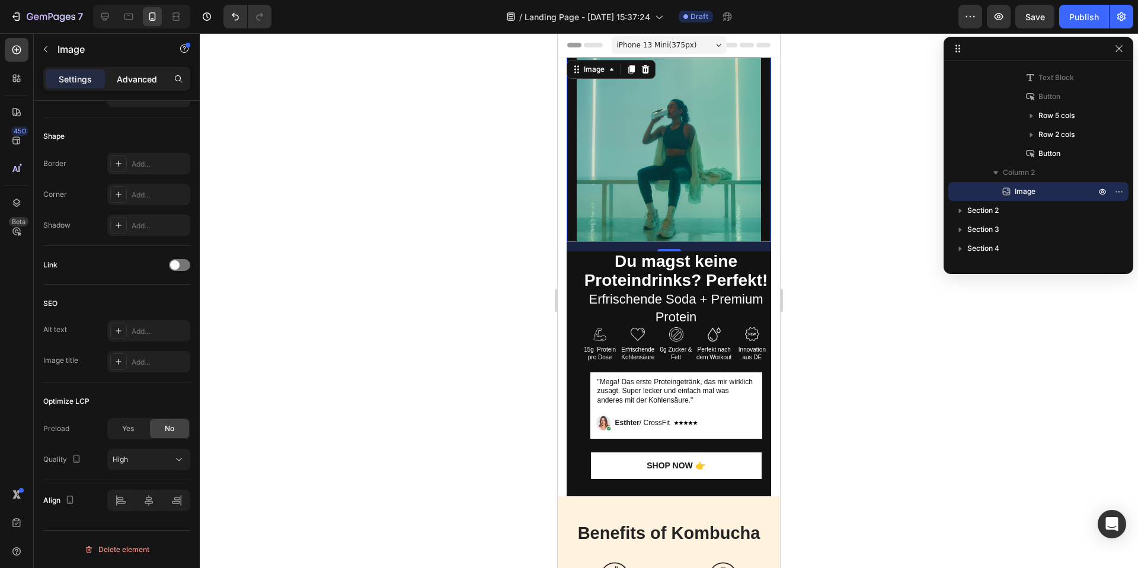
click at [124, 78] on p "Advanced" at bounding box center [137, 79] width 40 height 12
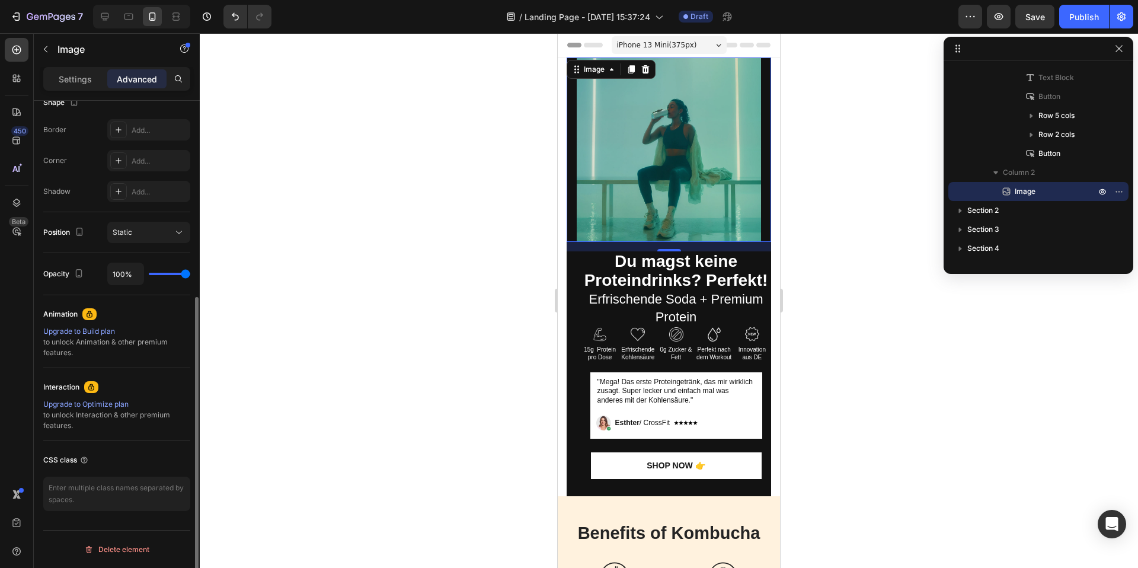
scroll to position [322, 0]
click at [175, 238] on button "Static" at bounding box center [148, 232] width 83 height 21
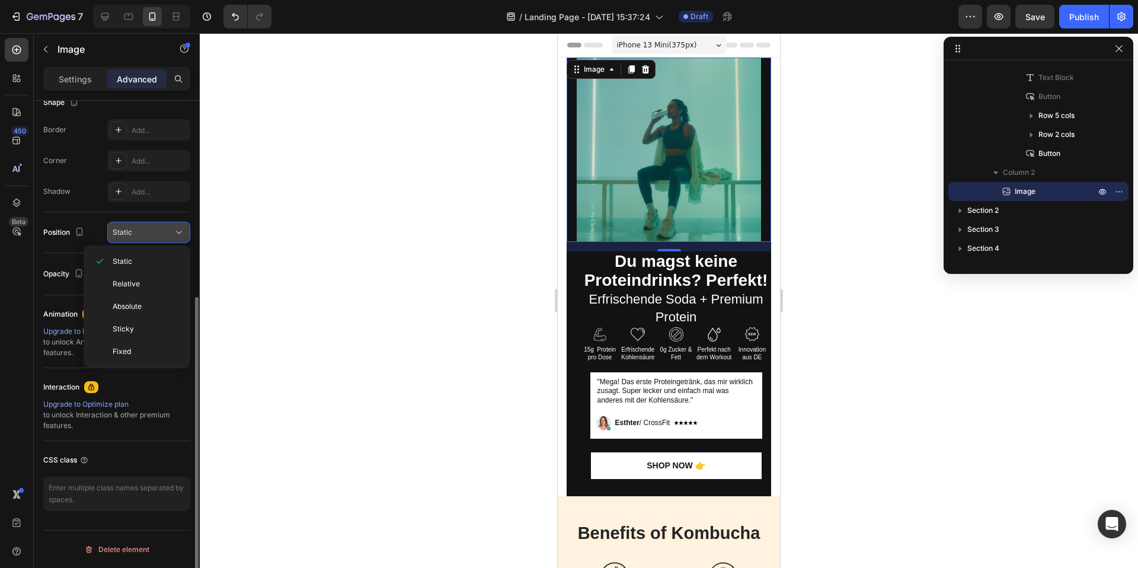
click at [175, 238] on button "Static" at bounding box center [148, 232] width 83 height 21
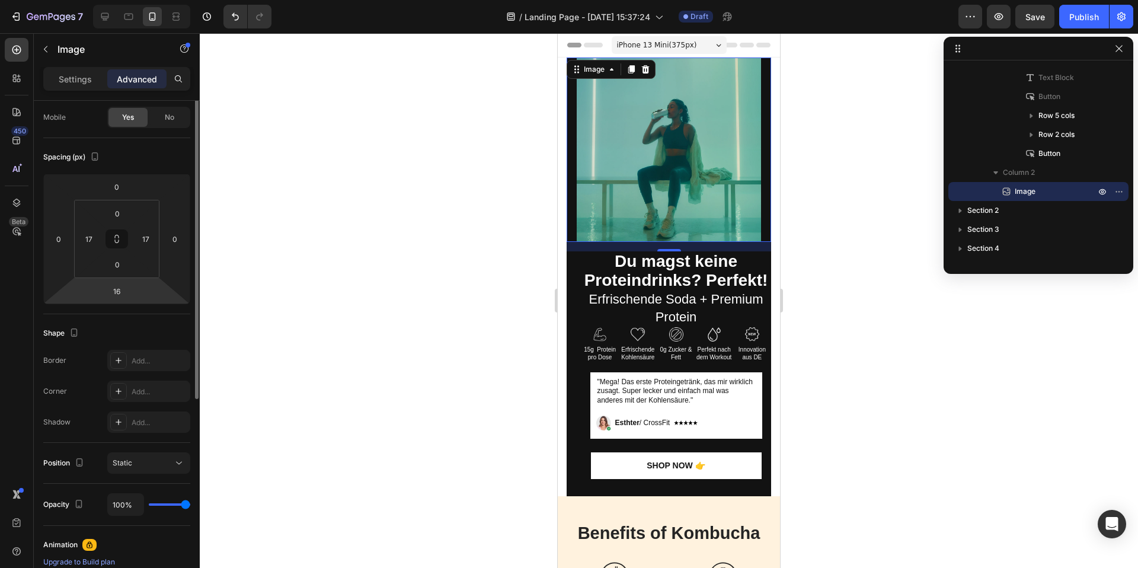
scroll to position [0, 0]
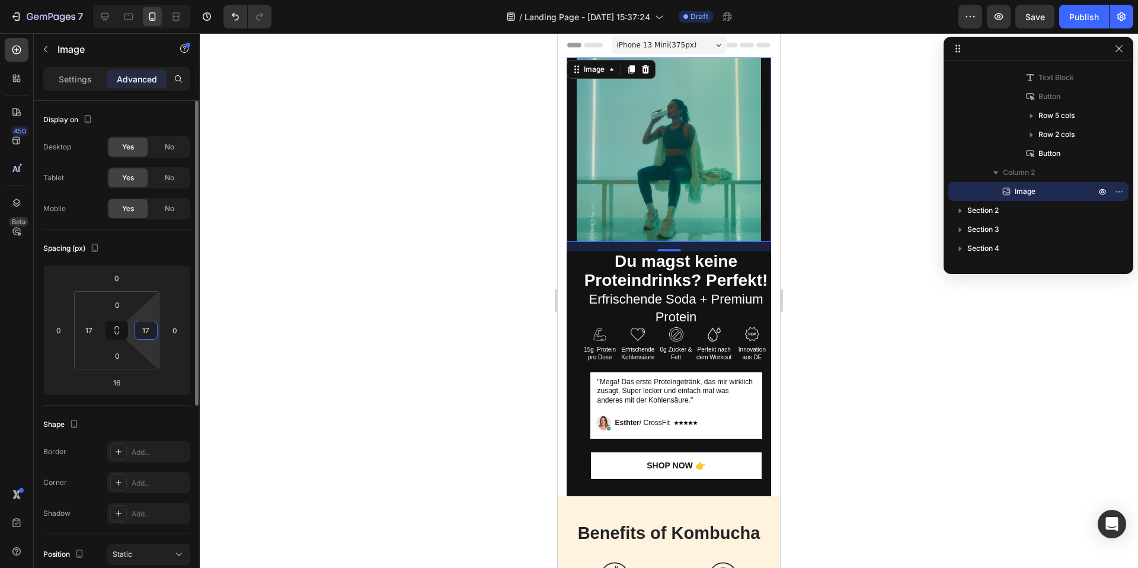
click at [144, 335] on input "17" at bounding box center [146, 330] width 18 height 18
type input "0"
click at [93, 332] on input "17" at bounding box center [89, 330] width 18 height 18
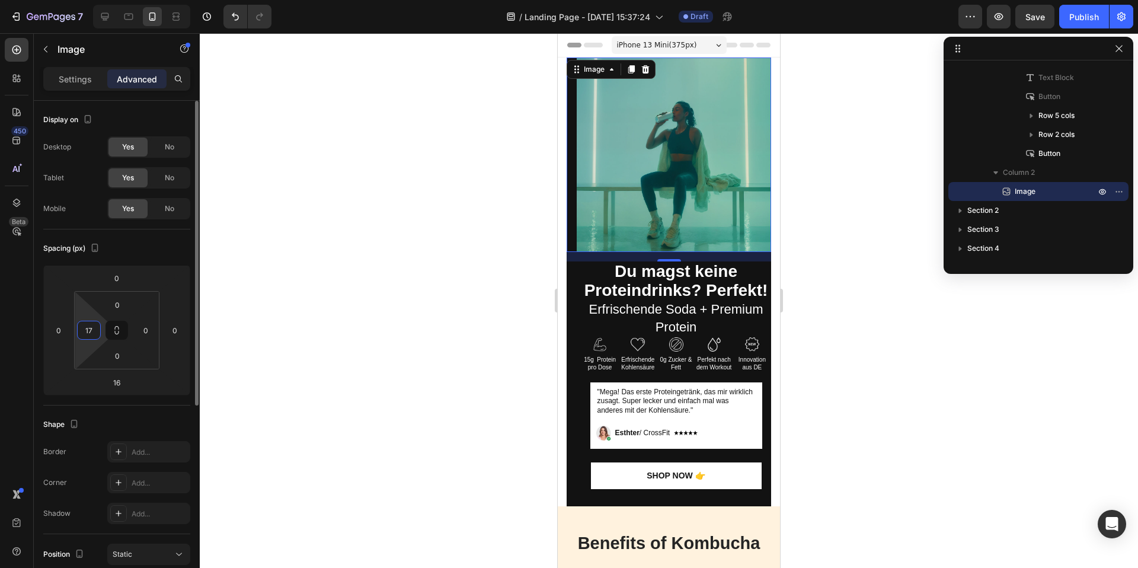
click at [93, 332] on input "17" at bounding box center [89, 330] width 18 height 18
type input "0"
click at [119, 380] on input "16" at bounding box center [117, 382] width 24 height 18
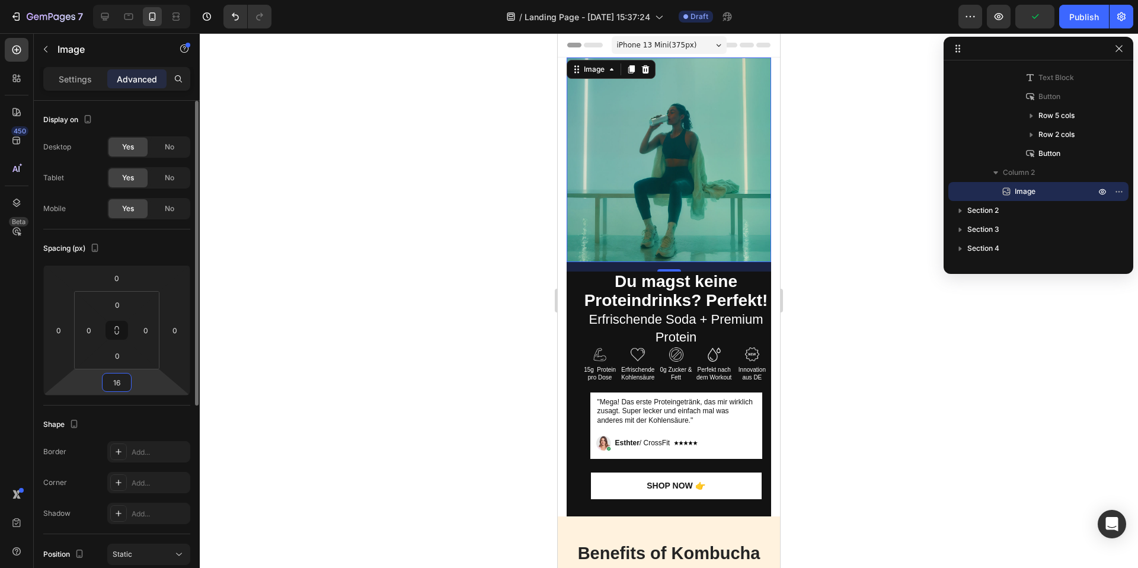
click at [119, 380] on input "16" at bounding box center [117, 382] width 24 height 18
type input "0"
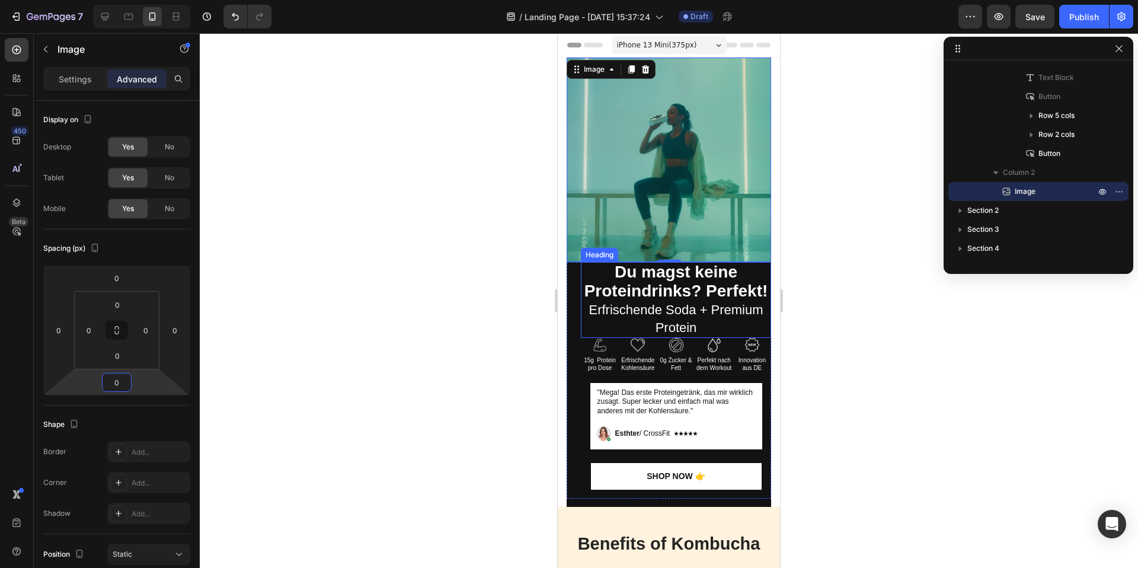
click at [689, 292] on strong "Du magst keine Proteindrinks? Perfekt!" at bounding box center [676, 280] width 184 height 37
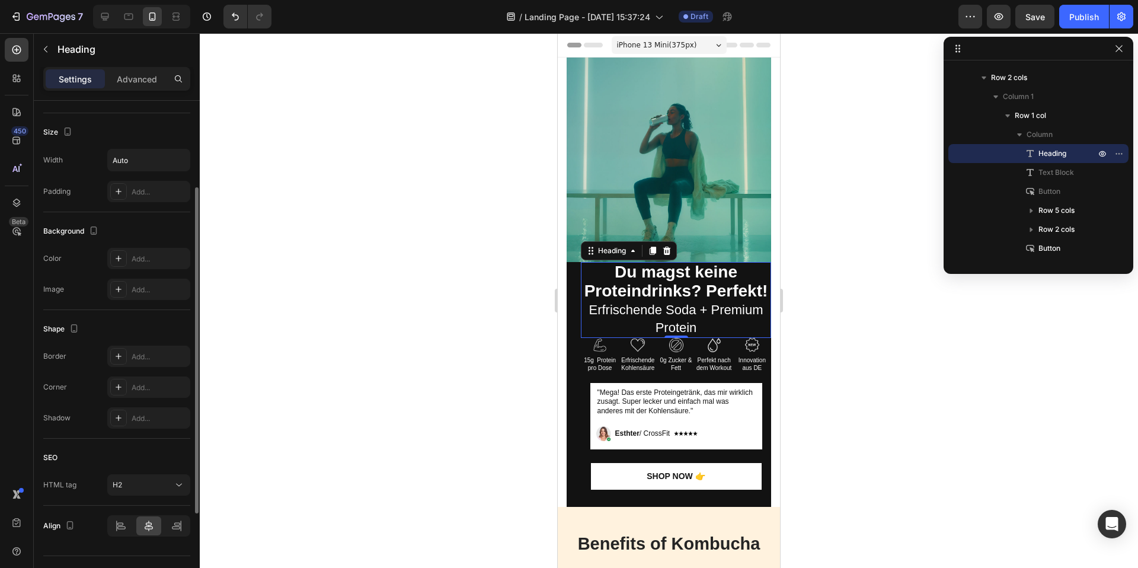
scroll to position [268, 0]
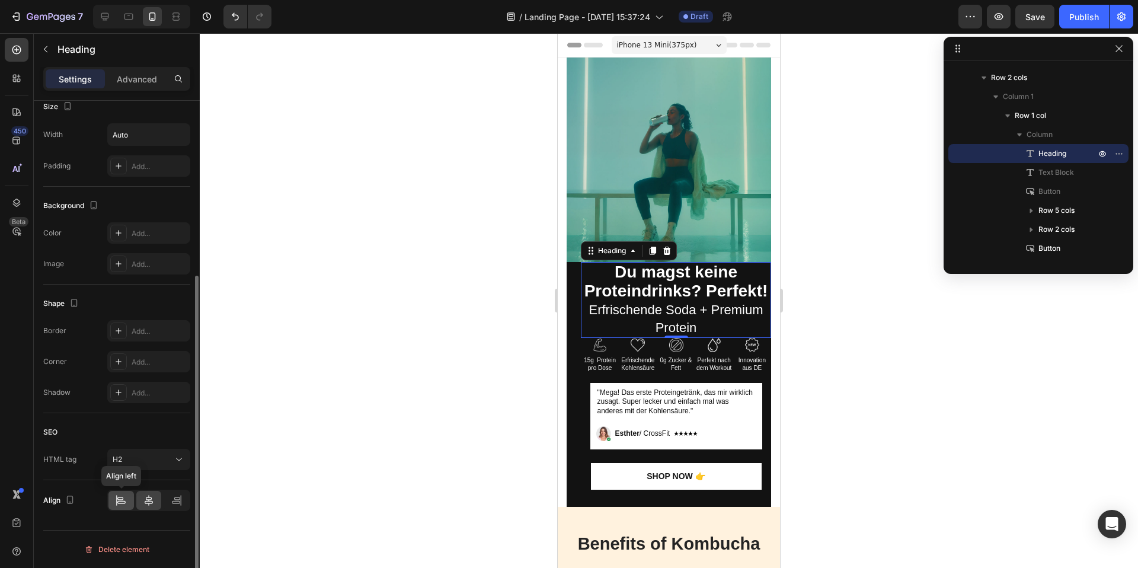
click at [126, 499] on icon at bounding box center [121, 500] width 12 height 12
click at [71, 500] on icon "button" at bounding box center [70, 500] width 12 height 12
click at [150, 499] on icon at bounding box center [149, 500] width 8 height 11
click at [182, 498] on div at bounding box center [176, 500] width 25 height 19
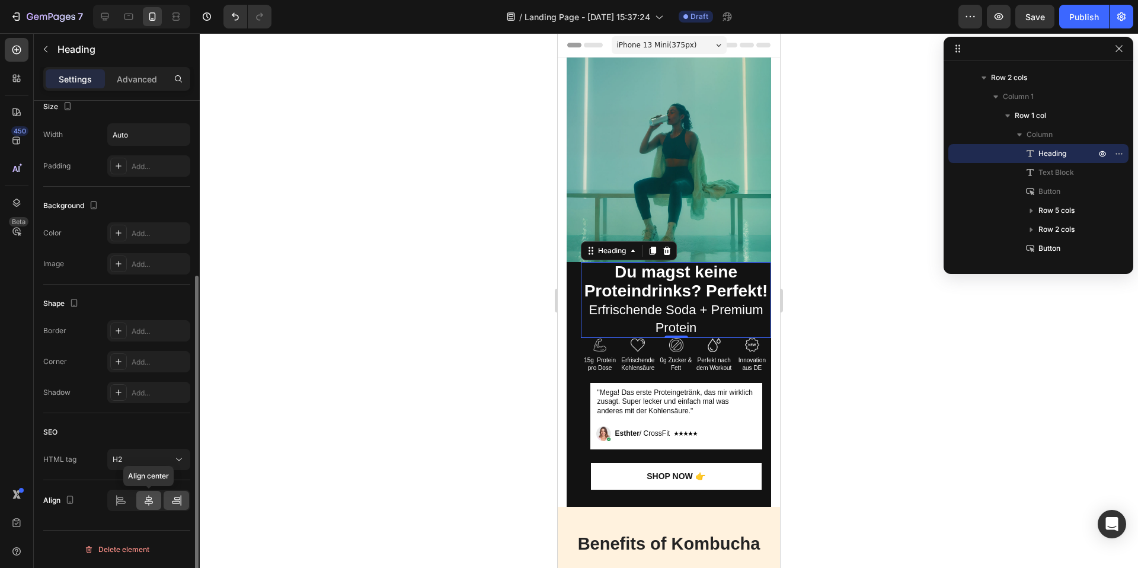
click at [152, 502] on icon at bounding box center [149, 500] width 8 height 11
click at [623, 252] on div "Heading" at bounding box center [611, 250] width 33 height 11
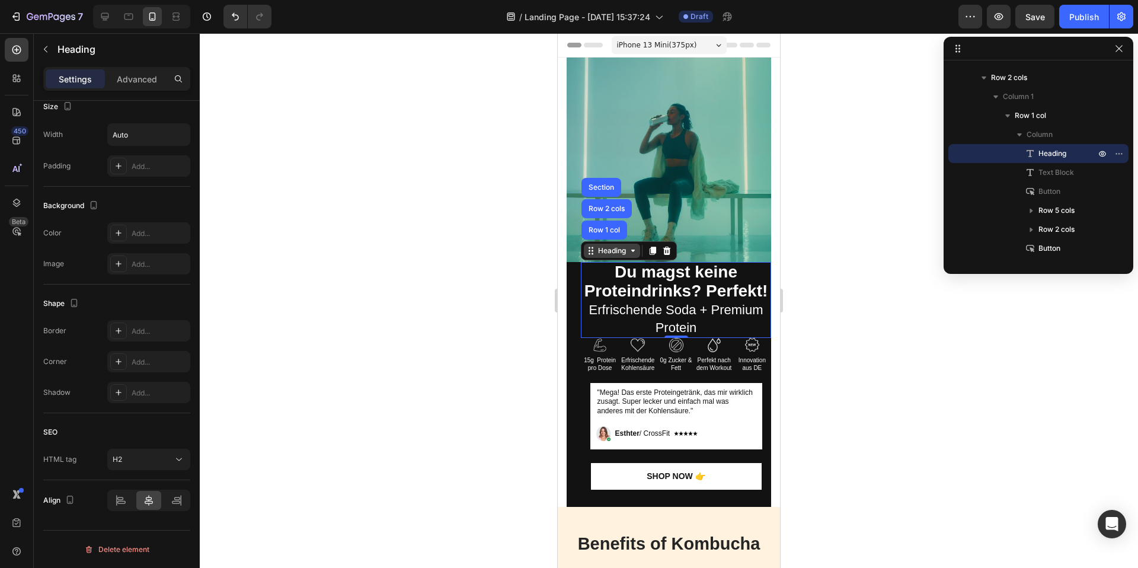
click at [623, 253] on div "Heading" at bounding box center [611, 250] width 33 height 11
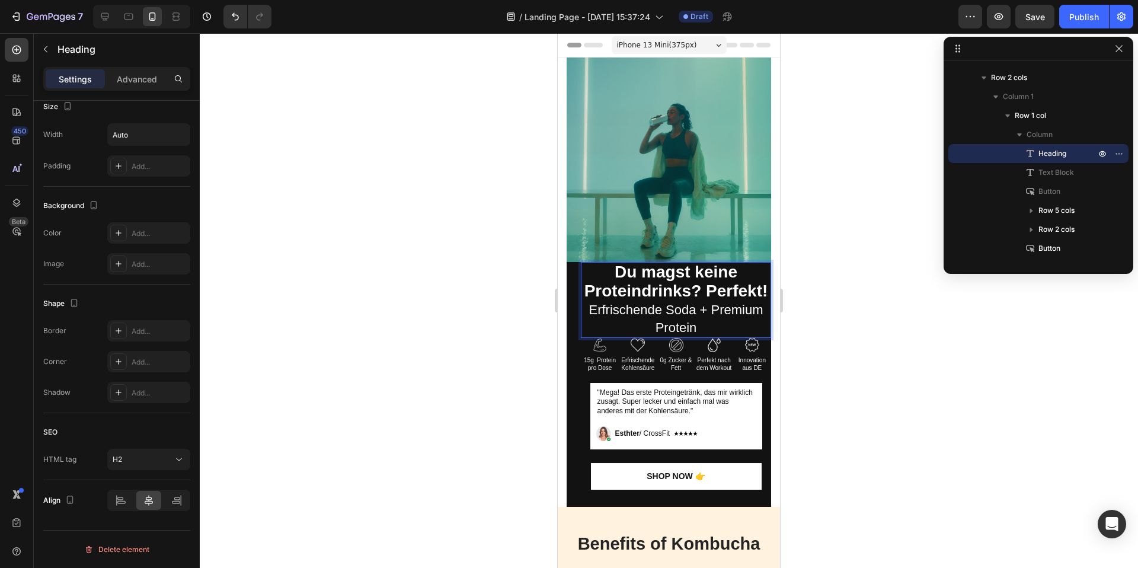
click at [581, 323] on h2 "Du magst keine Proteindrinks? Perfekt! Erfrischende Soda + Premium Protein" at bounding box center [676, 300] width 190 height 76
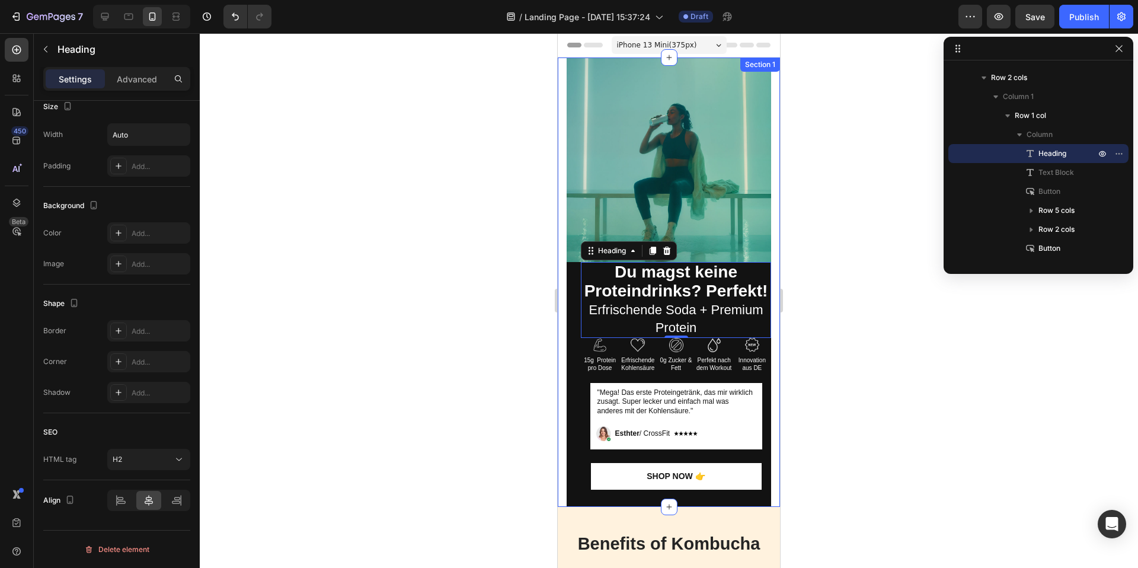
click at [436, 403] on div at bounding box center [669, 300] width 938 height 534
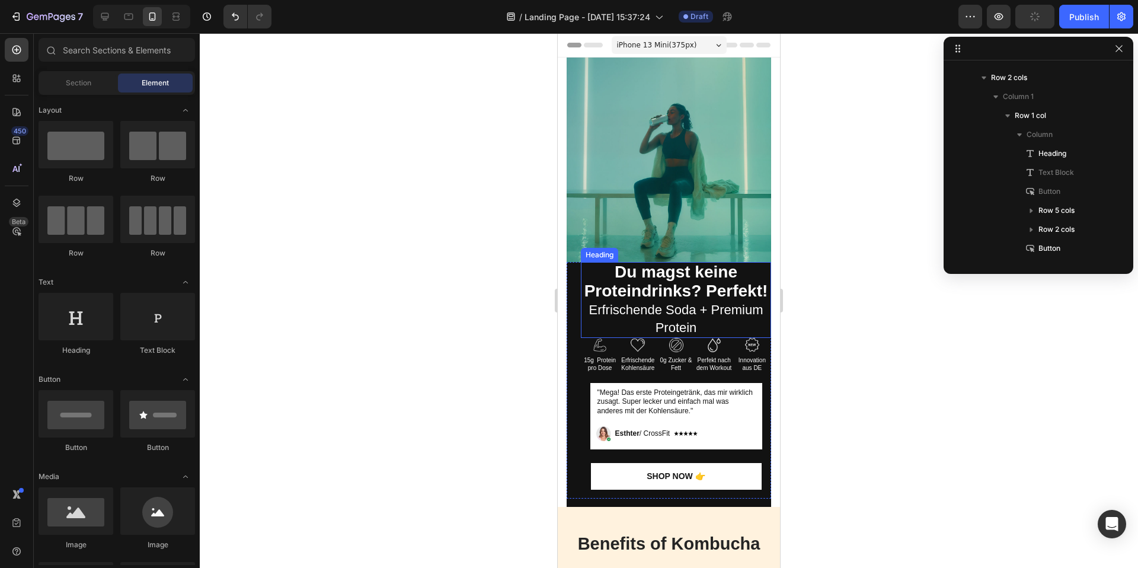
click at [659, 286] on strong "Du magst keine Proteindrinks? Perfekt!" at bounding box center [676, 280] width 184 height 37
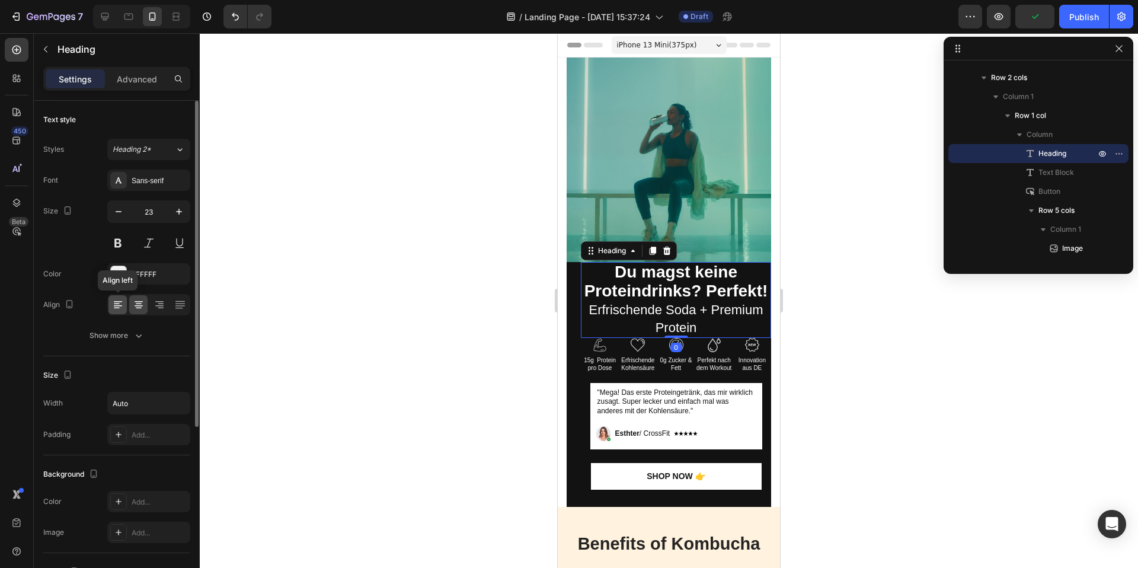
click at [122, 304] on icon at bounding box center [118, 305] width 12 height 12
click at [139, 305] on icon at bounding box center [139, 305] width 8 height 1
click at [136, 338] on icon "button" at bounding box center [139, 335] width 12 height 12
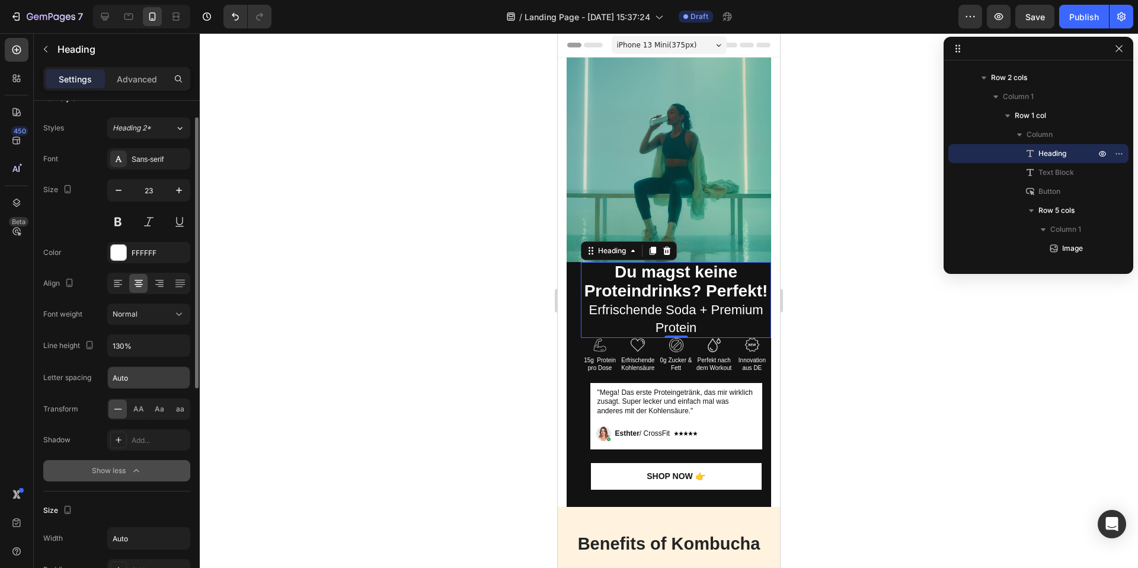
scroll to position [28, 0]
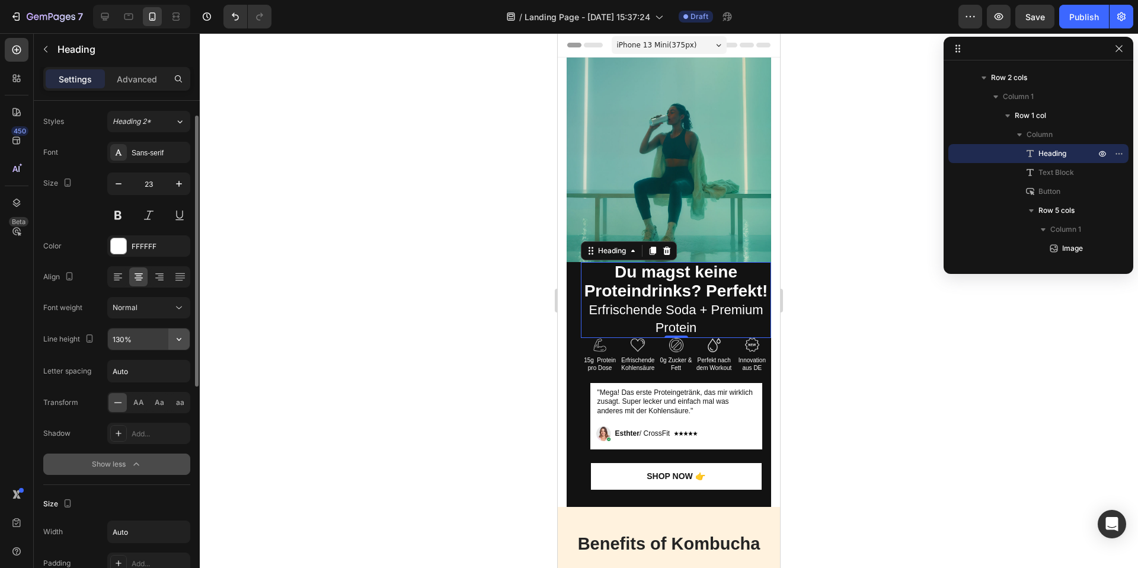
click at [179, 337] on icon "button" at bounding box center [179, 339] width 12 height 12
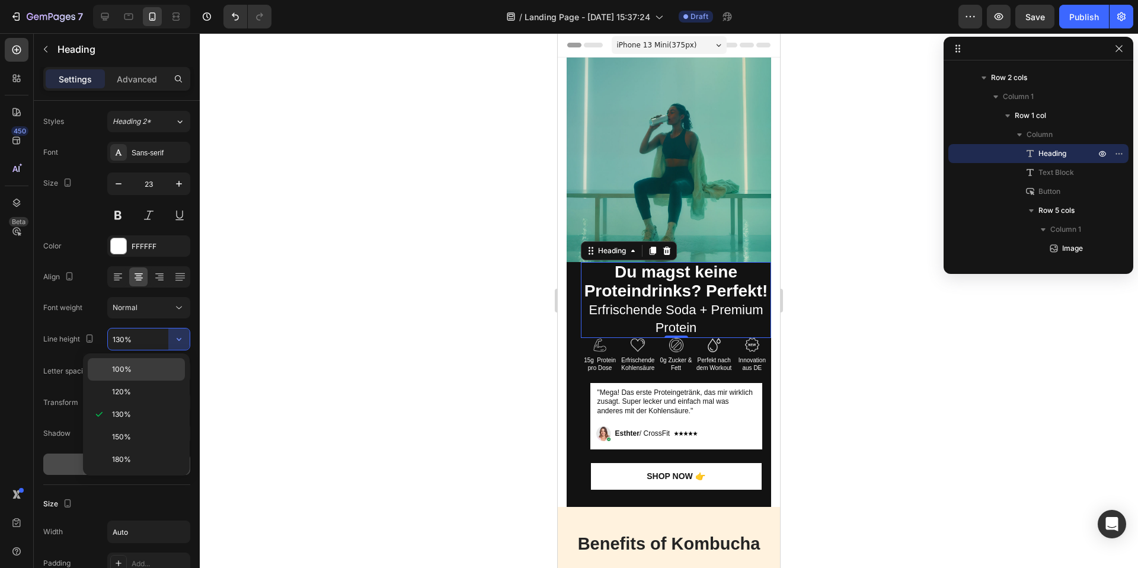
click at [139, 374] on p "100%" at bounding box center [146, 369] width 68 height 11
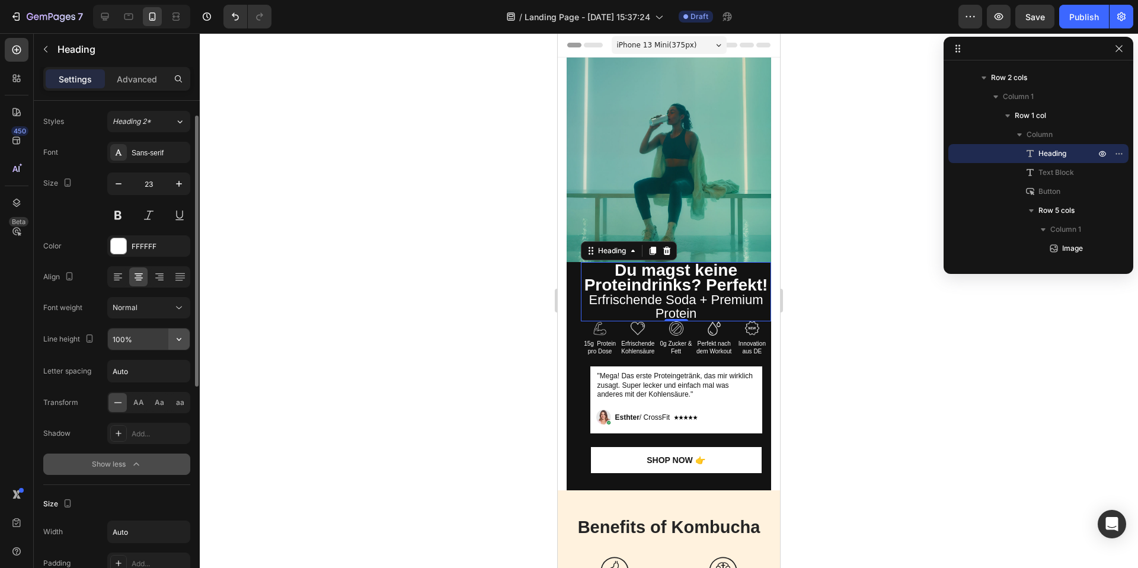
click at [180, 342] on icon "button" at bounding box center [179, 339] width 12 height 12
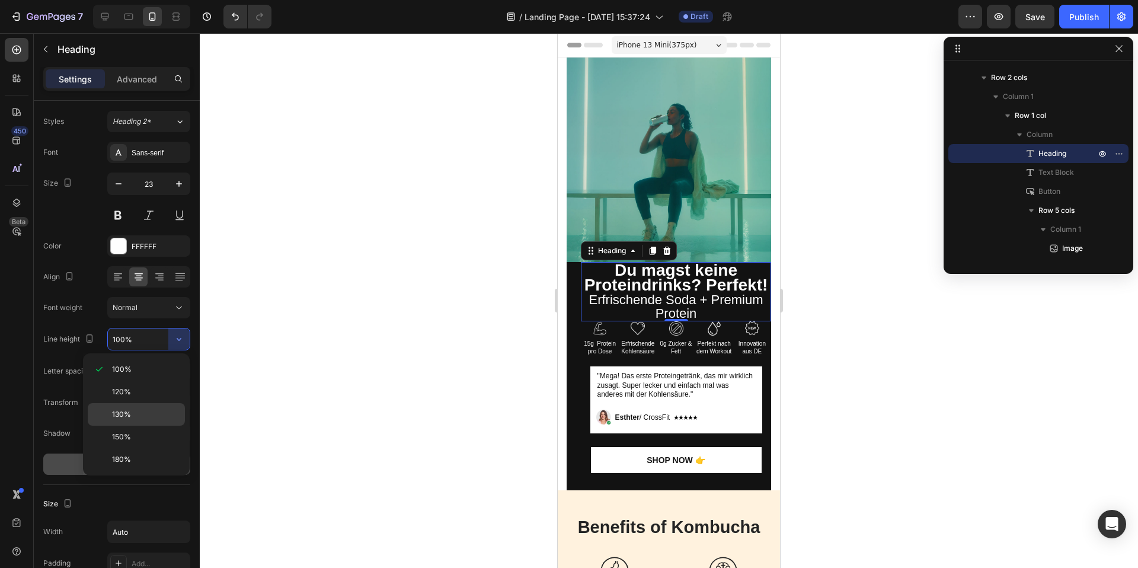
click at [140, 425] on div "130%" at bounding box center [136, 436] width 97 height 23
type input "130%"
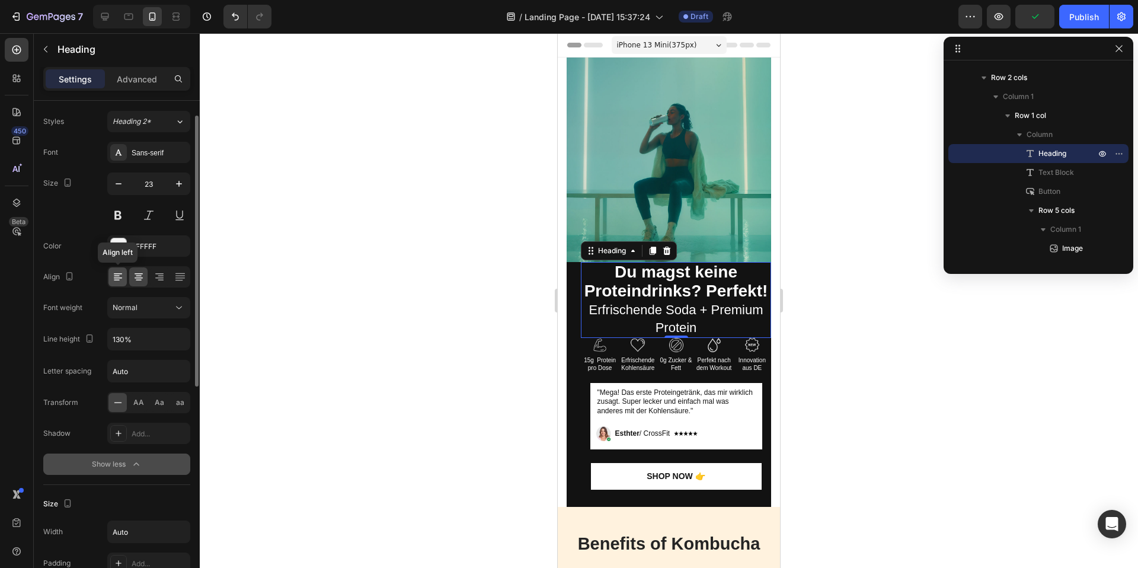
scroll to position [0, 0]
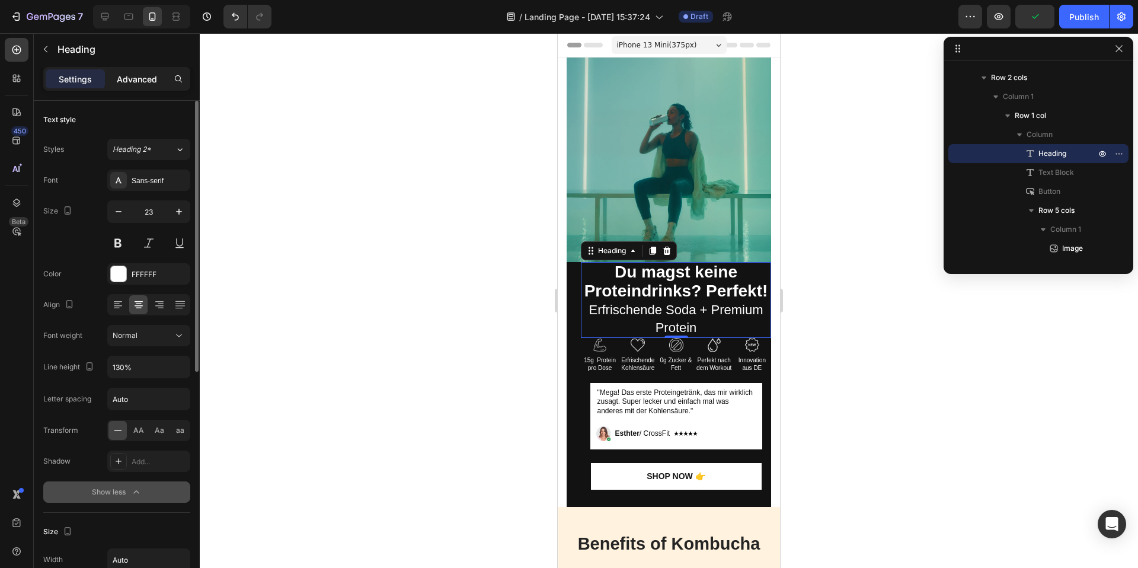
click at [117, 86] on div "Advanced" at bounding box center [136, 78] width 59 height 19
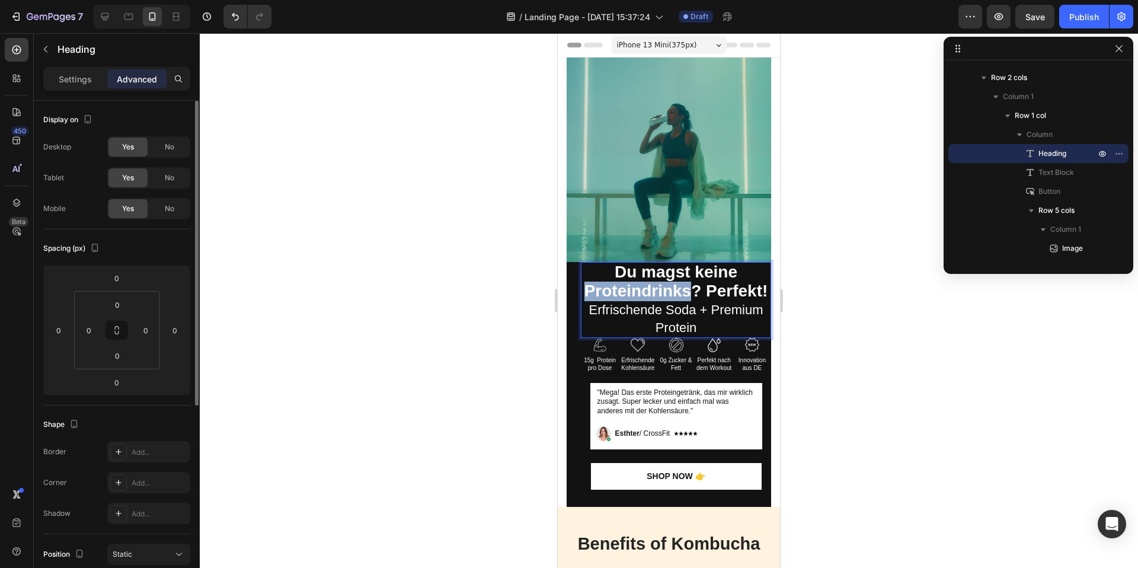
click at [670, 294] on strong "Du magst keine Proteindrinks? Perfekt!" at bounding box center [676, 280] width 184 height 37
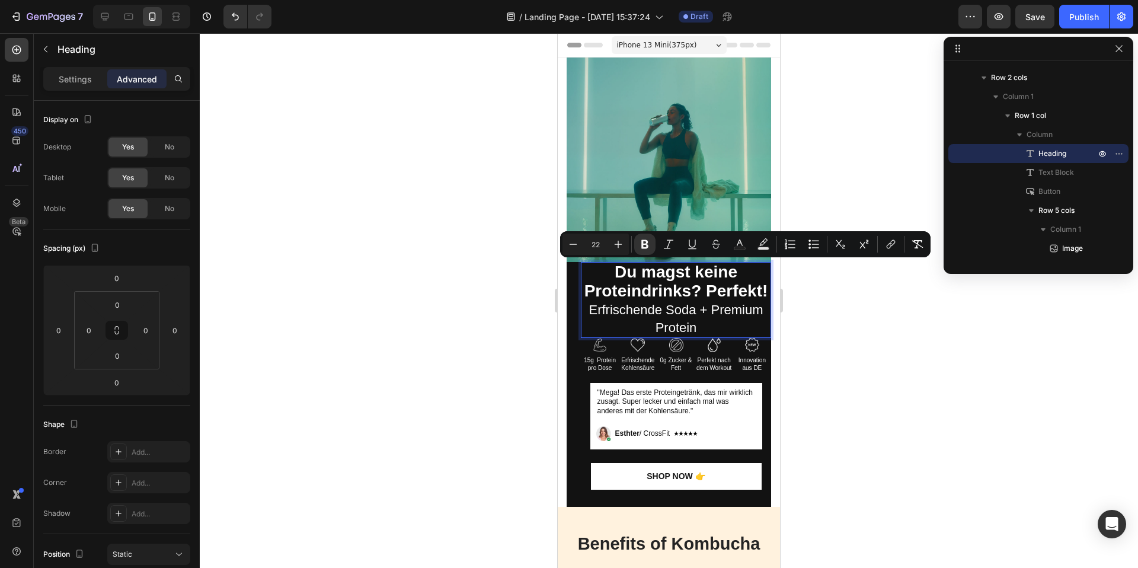
click at [673, 317] on p "Du magst keine Proteindrinks? Perfekt! Erfrischende Soda + Premium Protein" at bounding box center [676, 299] width 188 height 73
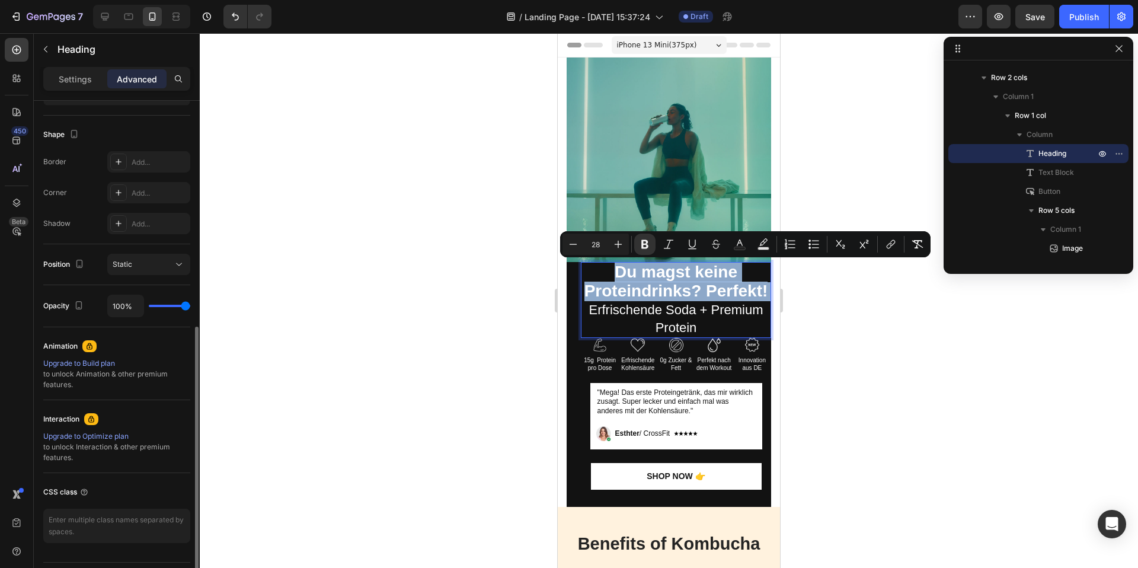
scroll to position [322, 0]
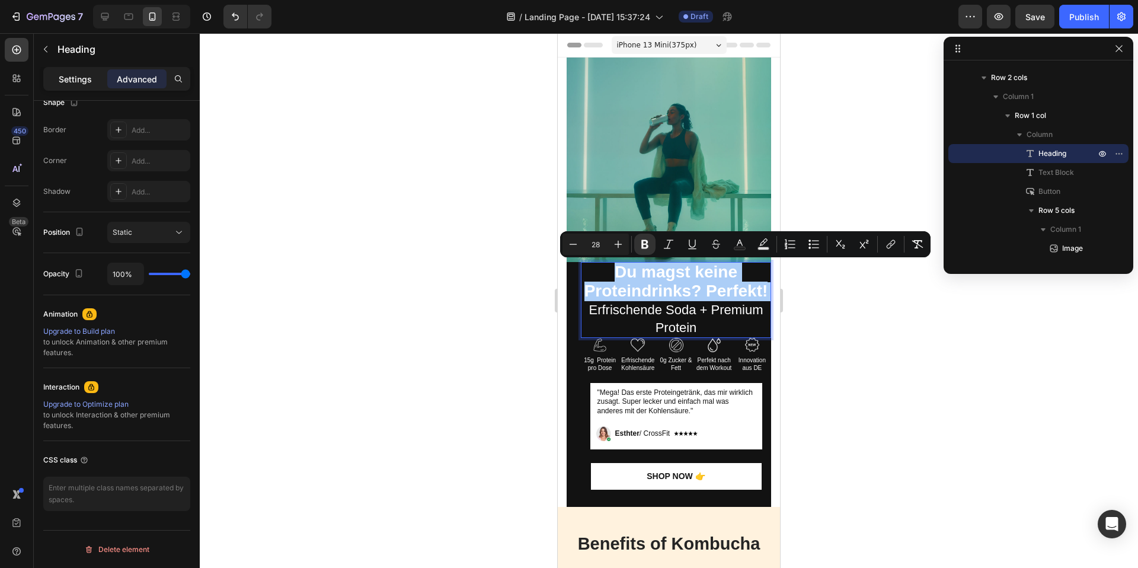
click at [73, 79] on p "Settings" at bounding box center [75, 79] width 33 height 12
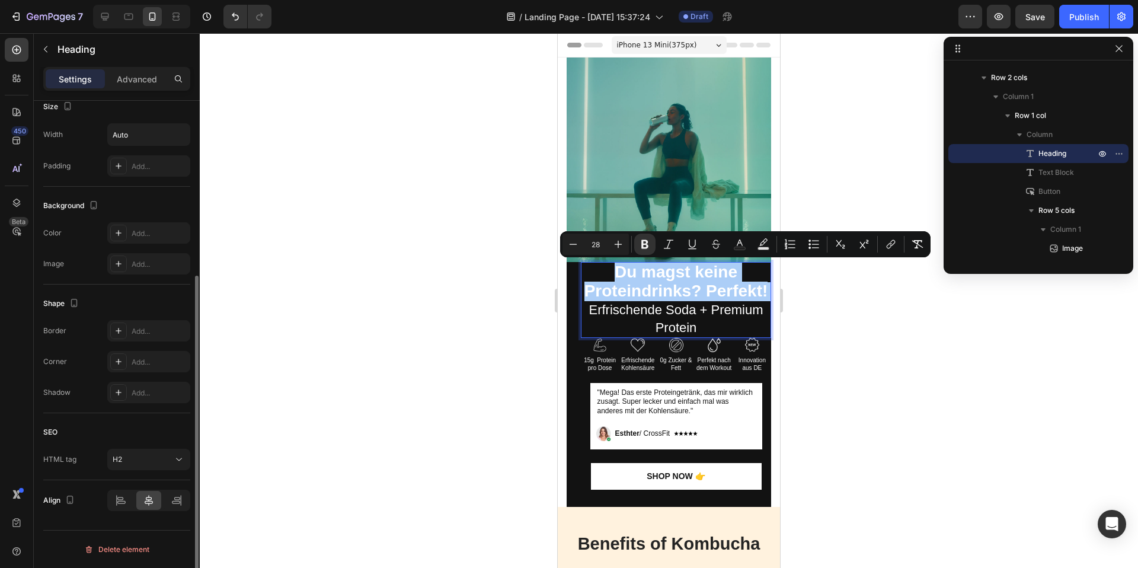
scroll to position [268, 0]
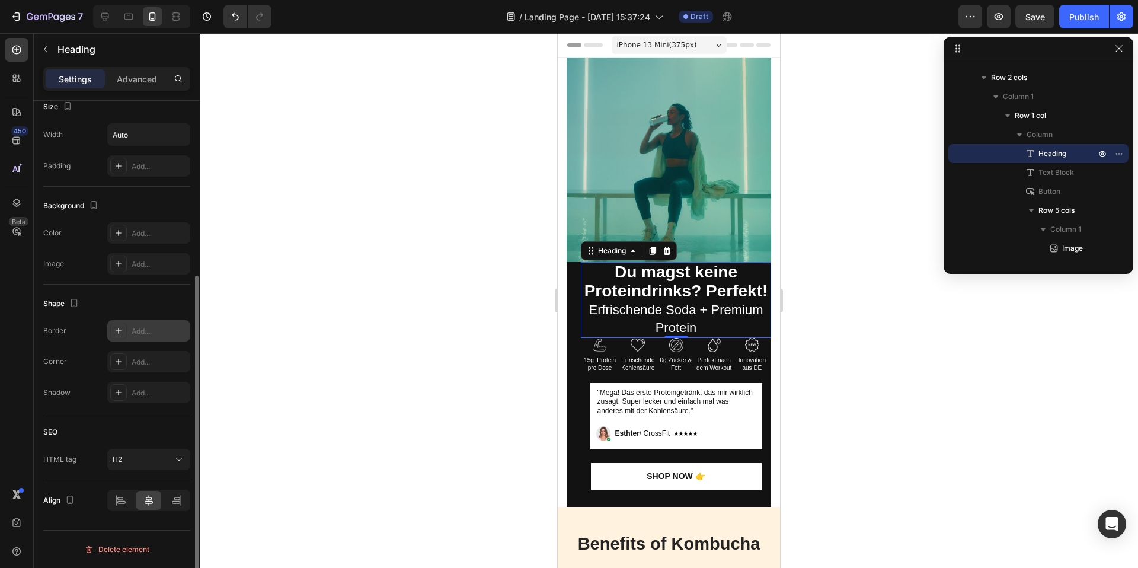
click at [117, 334] on icon at bounding box center [118, 330] width 9 height 9
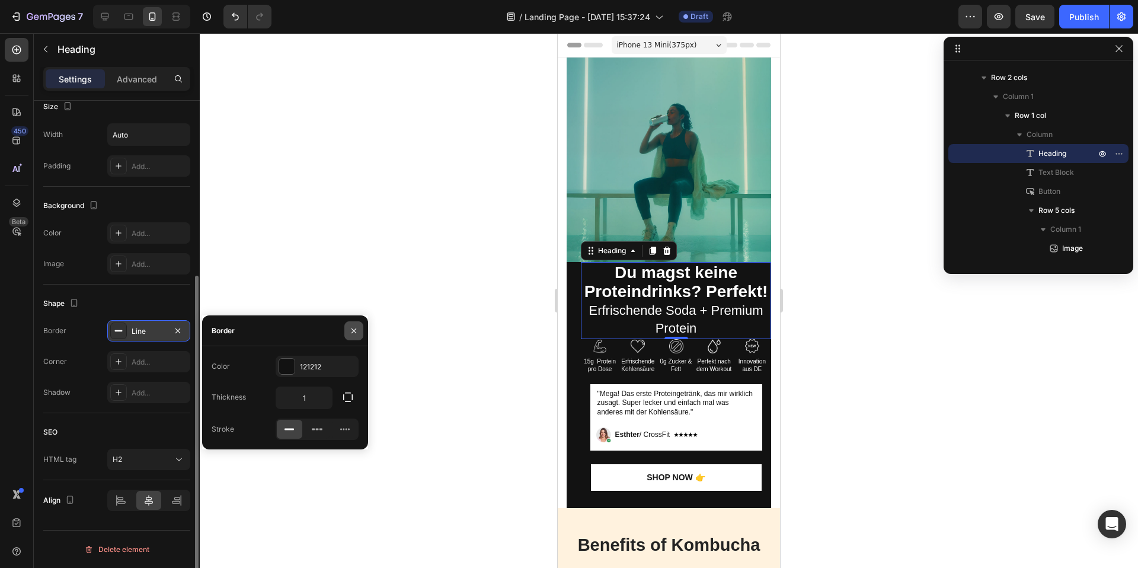
click at [353, 321] on button "button" at bounding box center [353, 330] width 19 height 19
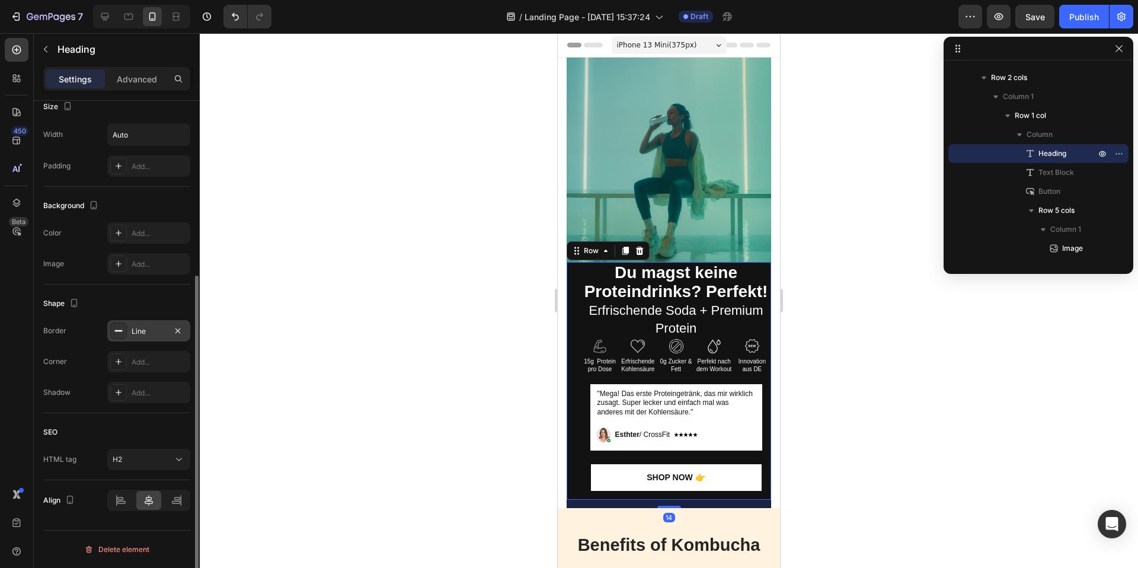
click at [574, 310] on div "⁠⁠⁠⁠⁠⁠⁠ Du magst keine Proteindrinks? Perfekt! Erfrischende Soda + Premium Prot…" at bounding box center [668, 381] width 204 height 238
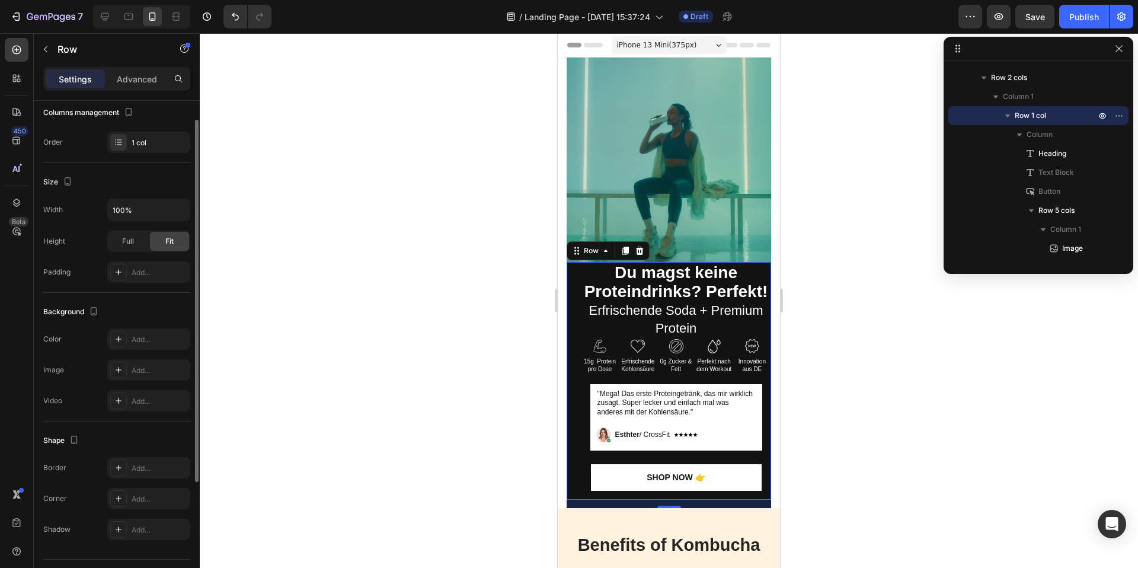
scroll to position [191, 0]
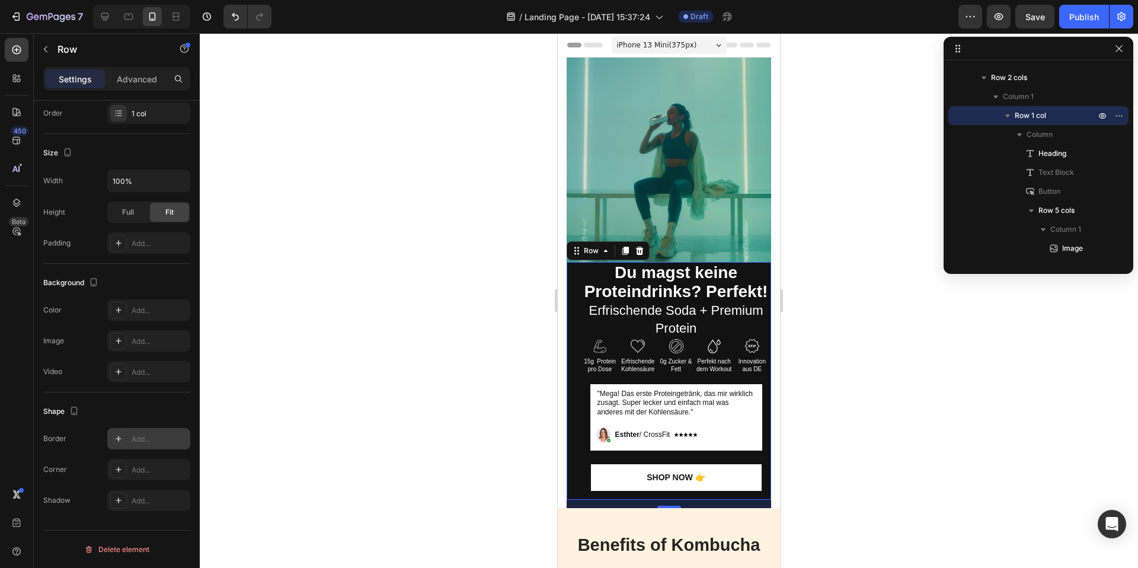
click at [123, 429] on div "Add..." at bounding box center [148, 438] width 83 height 21
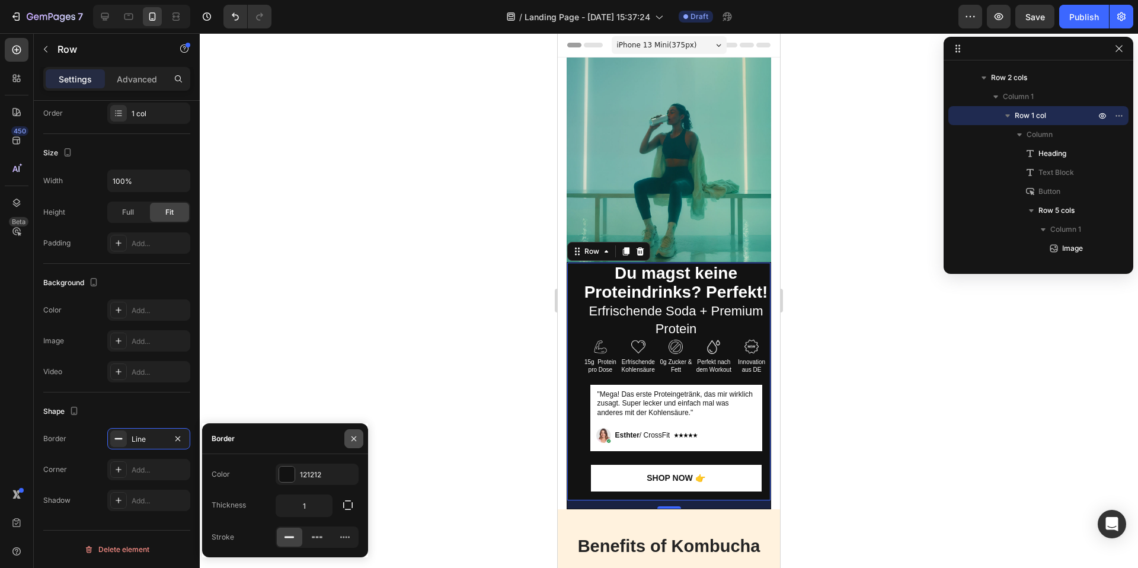
click at [356, 436] on icon "button" at bounding box center [353, 438] width 5 height 5
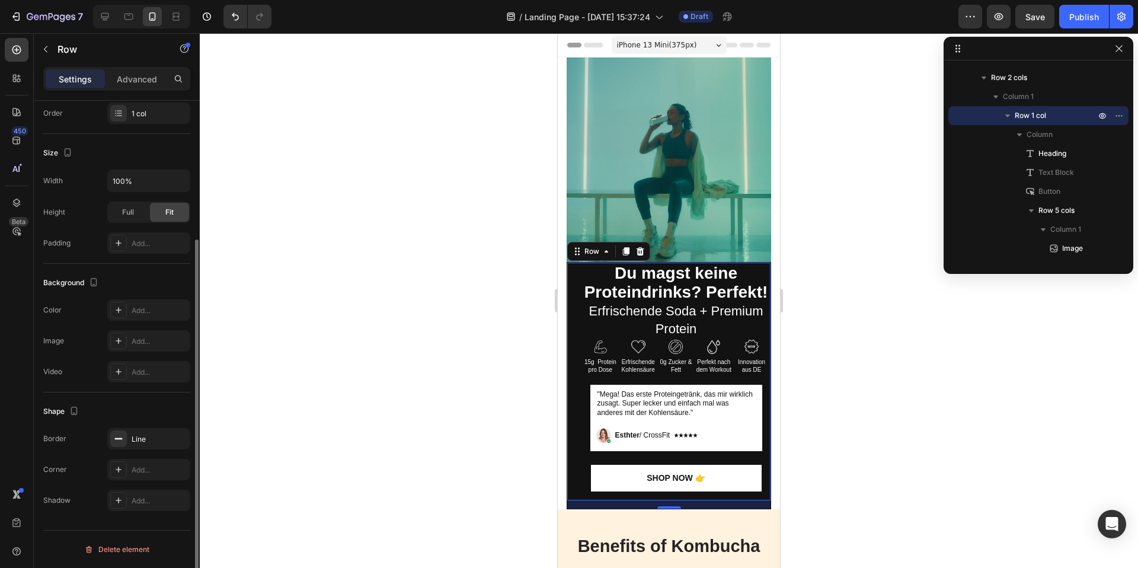
scroll to position [0, 0]
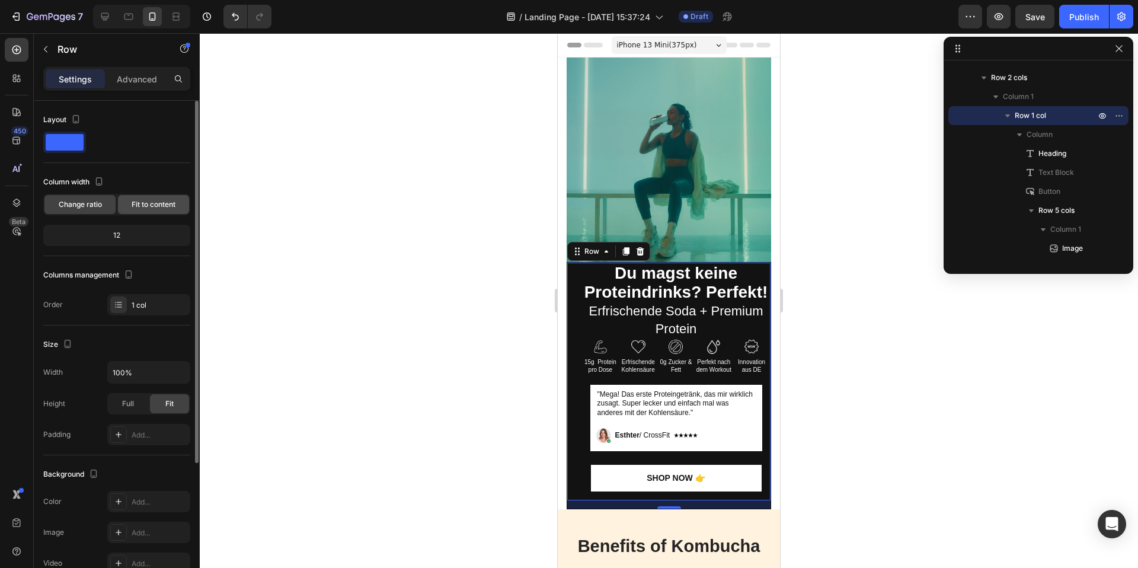
click at [133, 210] on div "Fit to content" at bounding box center [153, 204] width 71 height 19
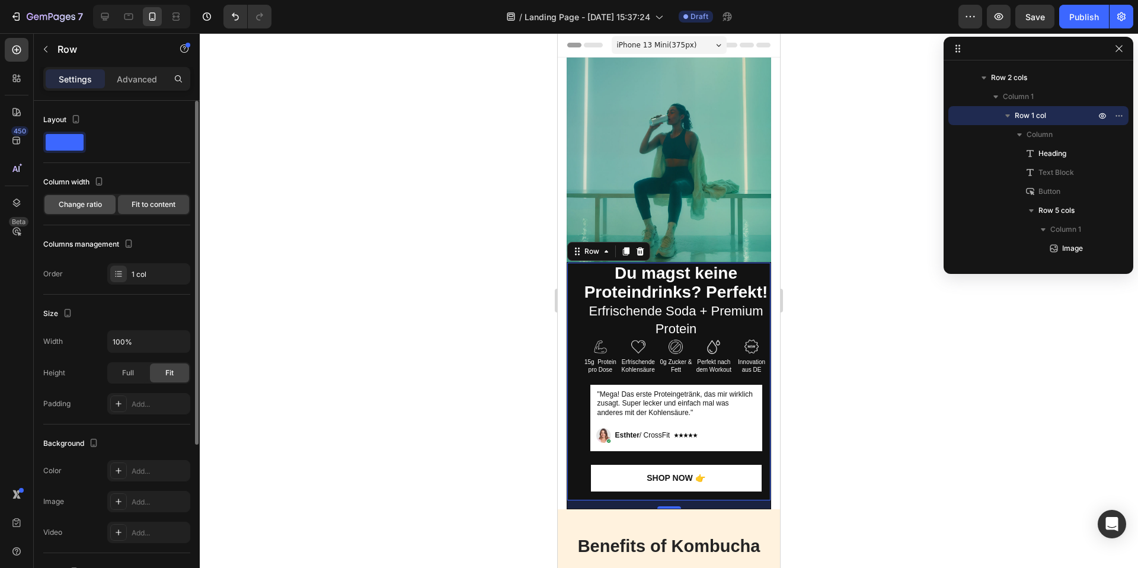
click at [79, 209] on span "Change ratio" at bounding box center [80, 204] width 43 height 11
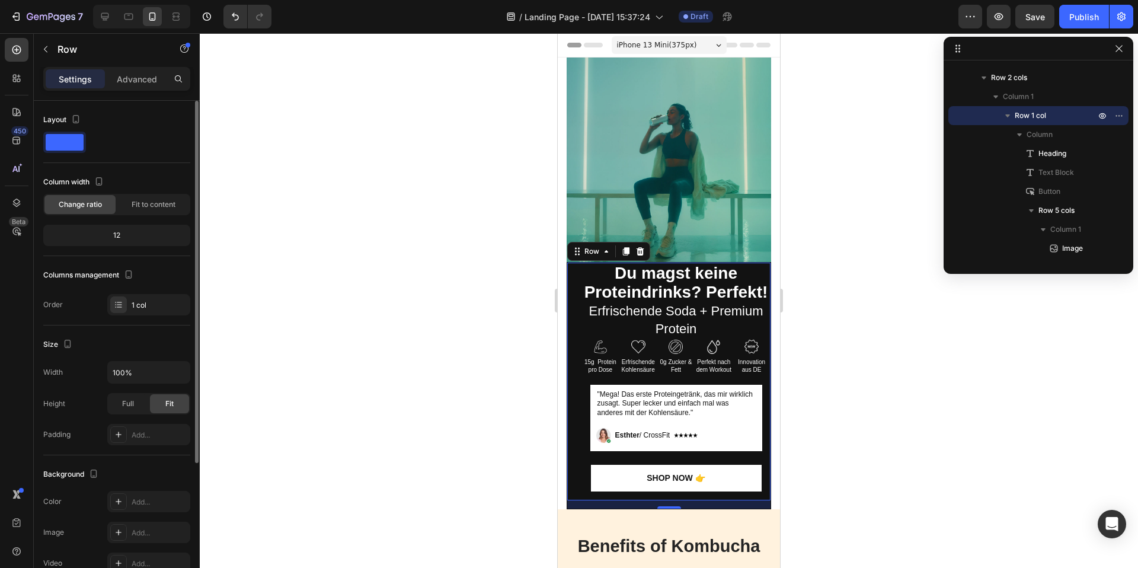
click at [111, 244] on div "12" at bounding box center [116, 235] width 147 height 21
click at [117, 239] on div "12" at bounding box center [117, 235] width 142 height 17
click at [152, 207] on span "Fit to content" at bounding box center [154, 204] width 44 height 11
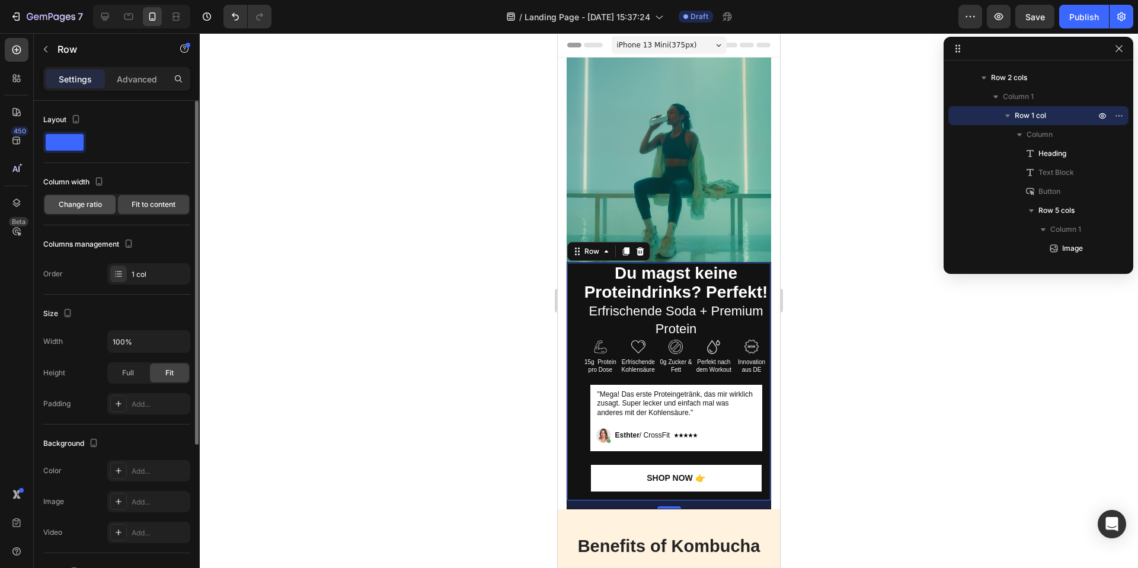
click at [61, 210] on div "Change ratio" at bounding box center [79, 204] width 71 height 19
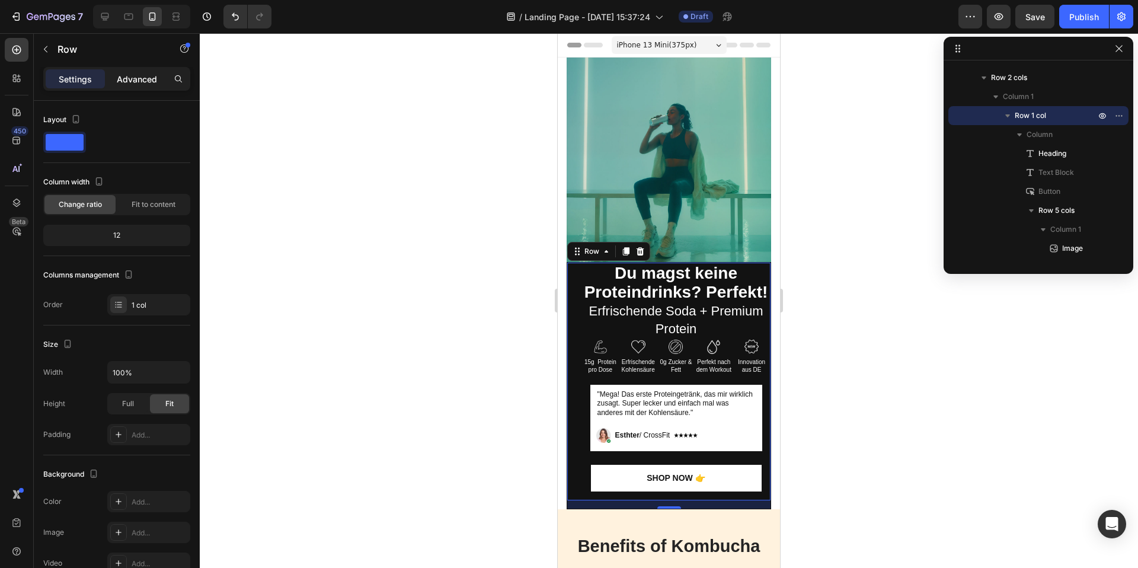
click at [128, 75] on p "Advanced" at bounding box center [137, 79] width 40 height 12
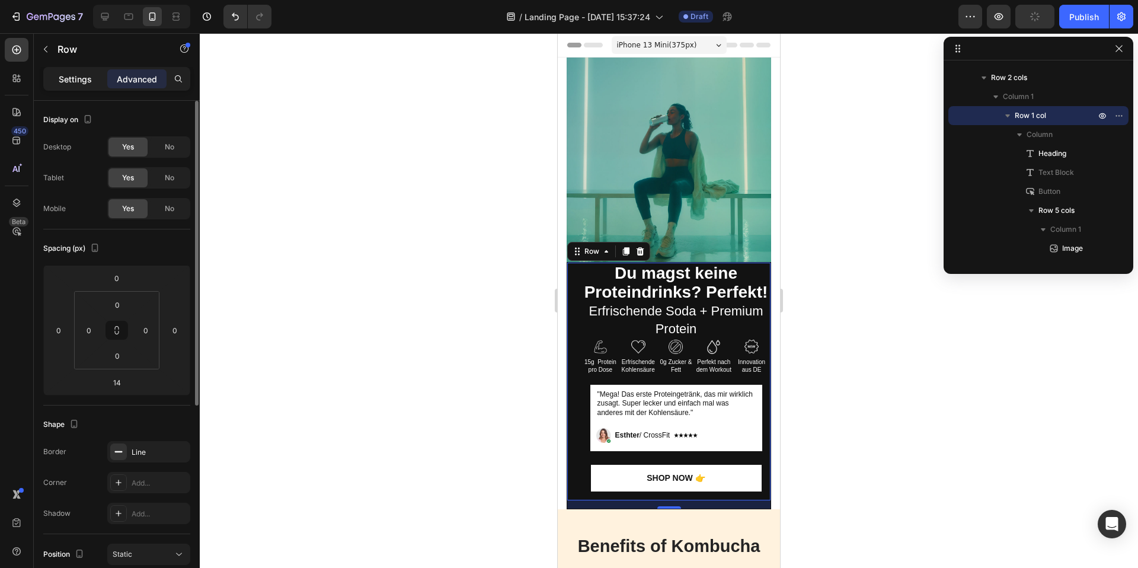
click at [76, 87] on div "Settings" at bounding box center [75, 78] width 59 height 19
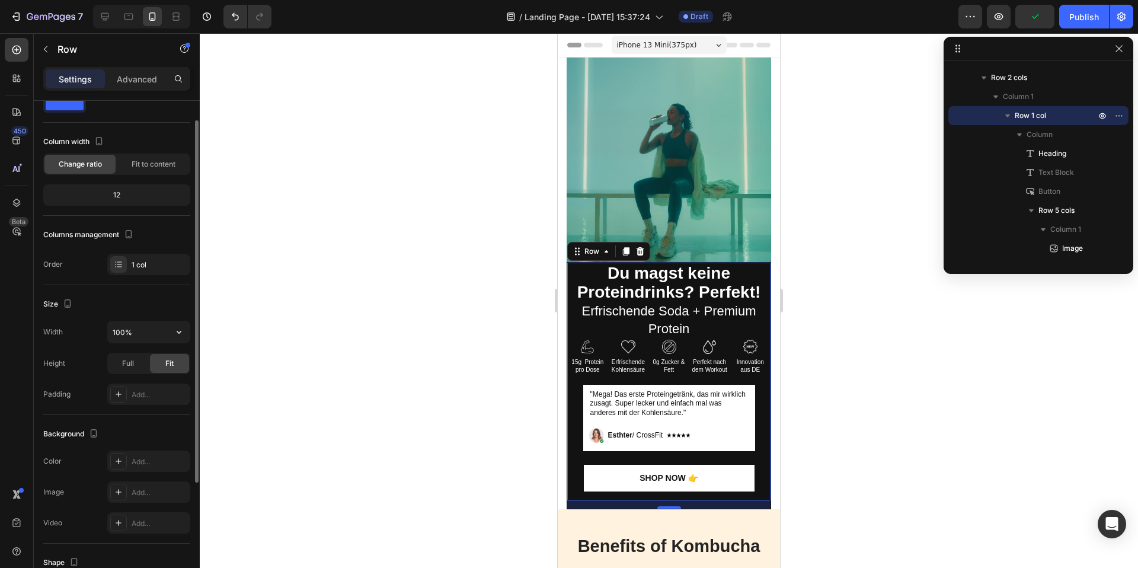
scroll to position [41, 0]
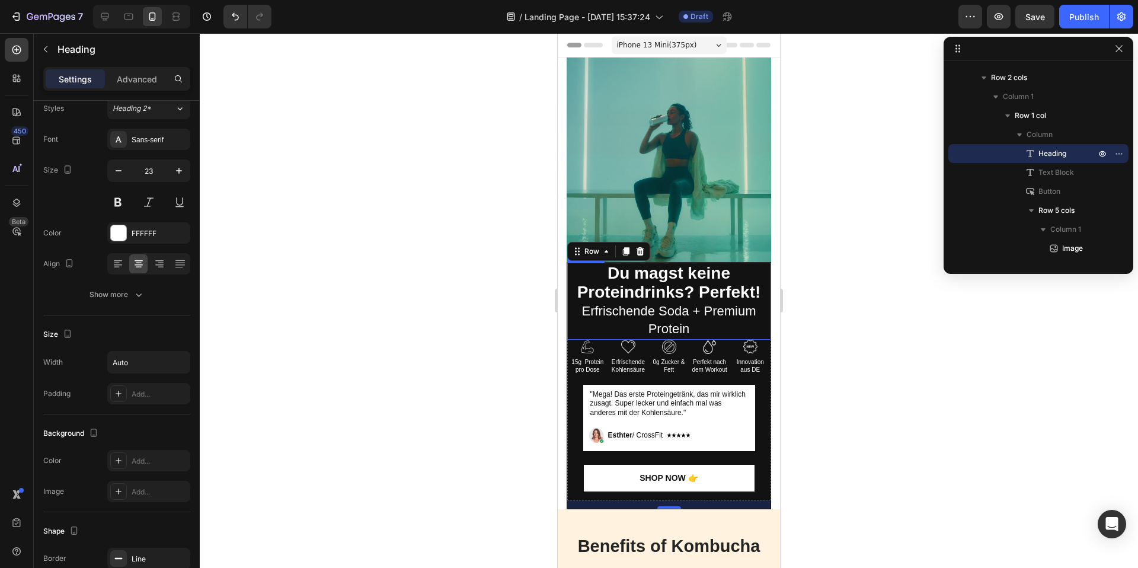
click at [699, 294] on strong "Du magst keine Proteindrinks? Perfekt!" at bounding box center [669, 282] width 184 height 37
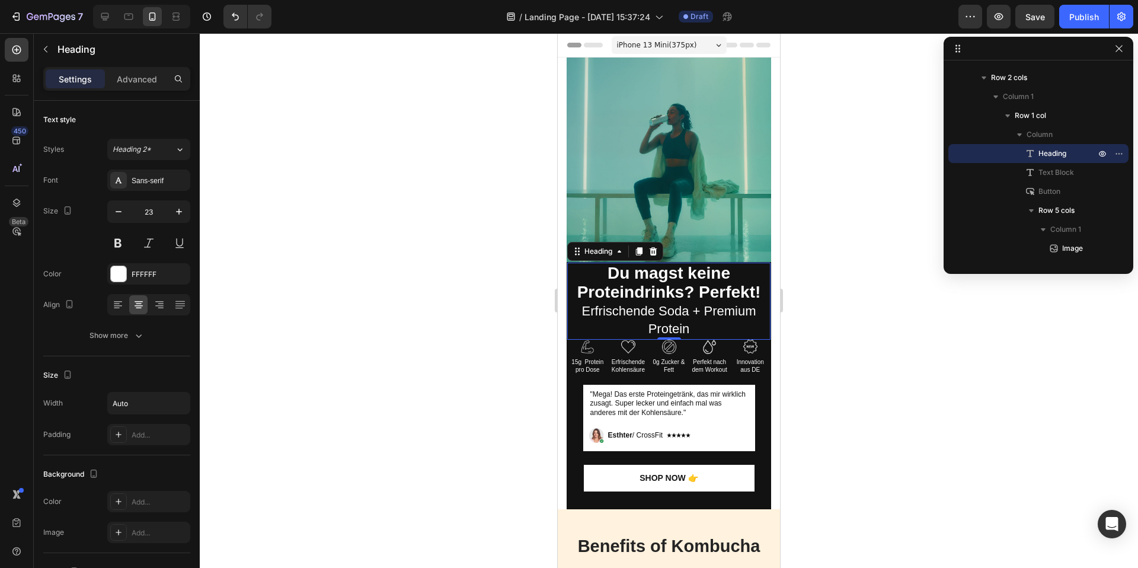
click at [905, 416] on div at bounding box center [669, 300] width 938 height 534
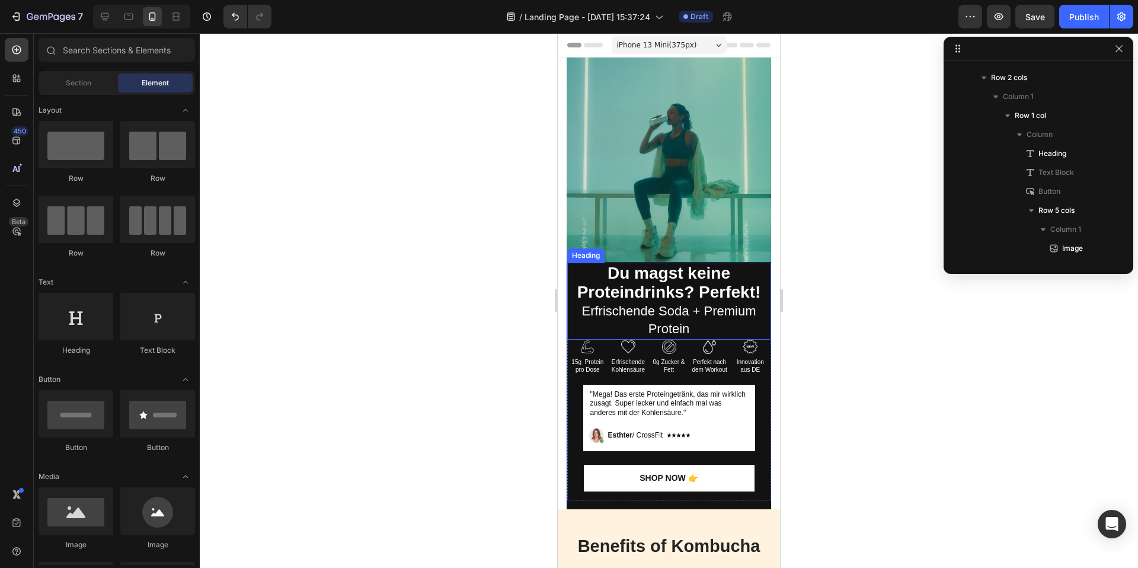
click at [693, 322] on p "⁠⁠⁠⁠⁠⁠⁠ Du magst keine Proteindrinks? Perfekt! Erfrischende Soda + Premium Prot…" at bounding box center [669, 300] width 200 height 73
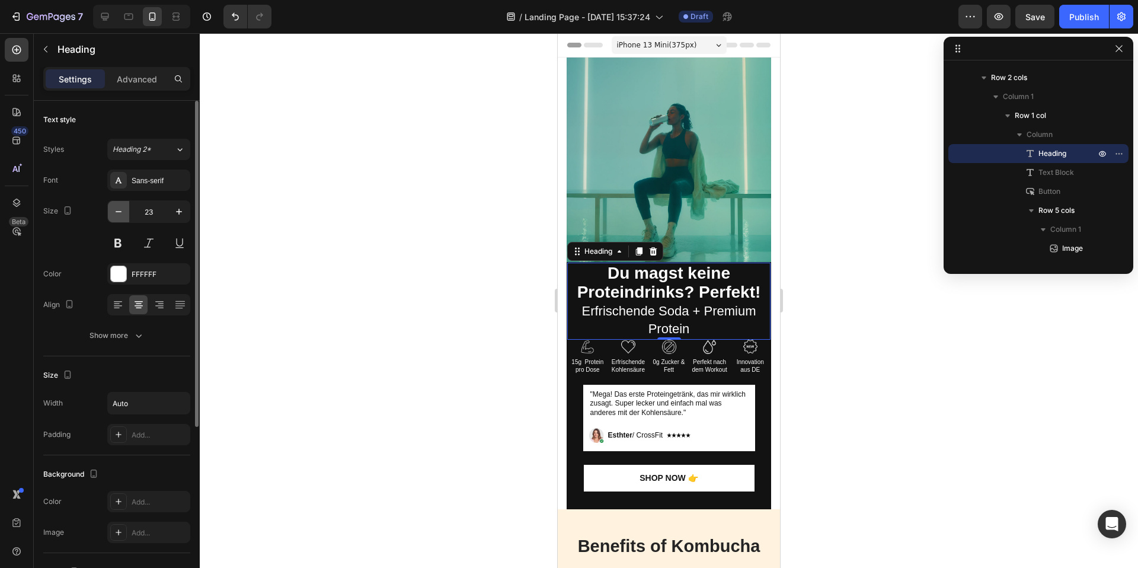
click at [124, 214] on icon "button" at bounding box center [119, 212] width 12 height 12
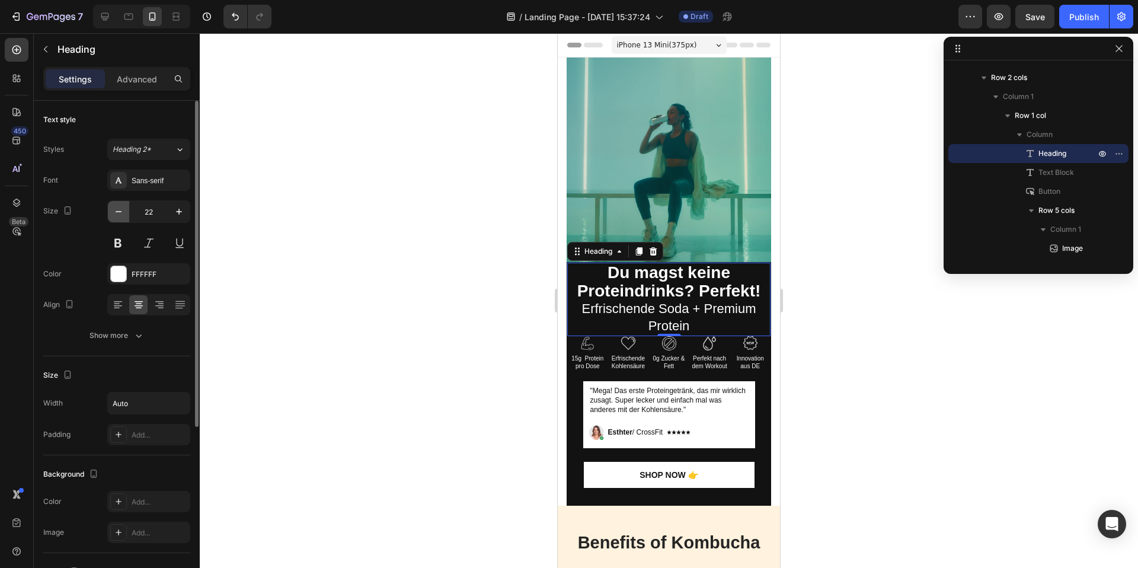
click at [124, 214] on icon "button" at bounding box center [119, 212] width 12 height 12
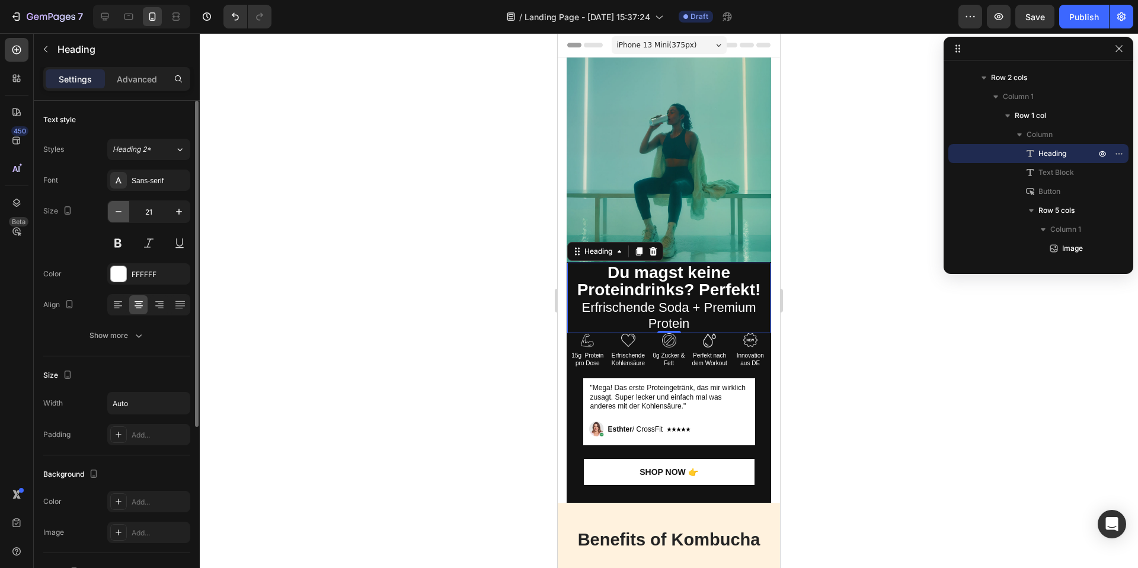
click at [124, 214] on icon "button" at bounding box center [119, 212] width 12 height 12
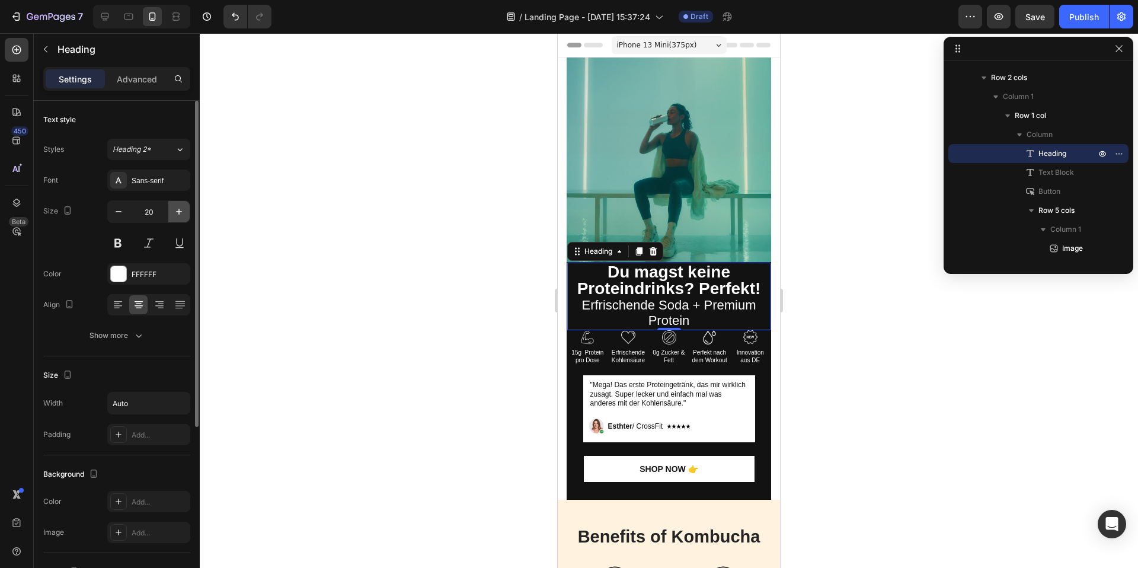
click at [177, 211] on icon "button" at bounding box center [179, 212] width 6 height 6
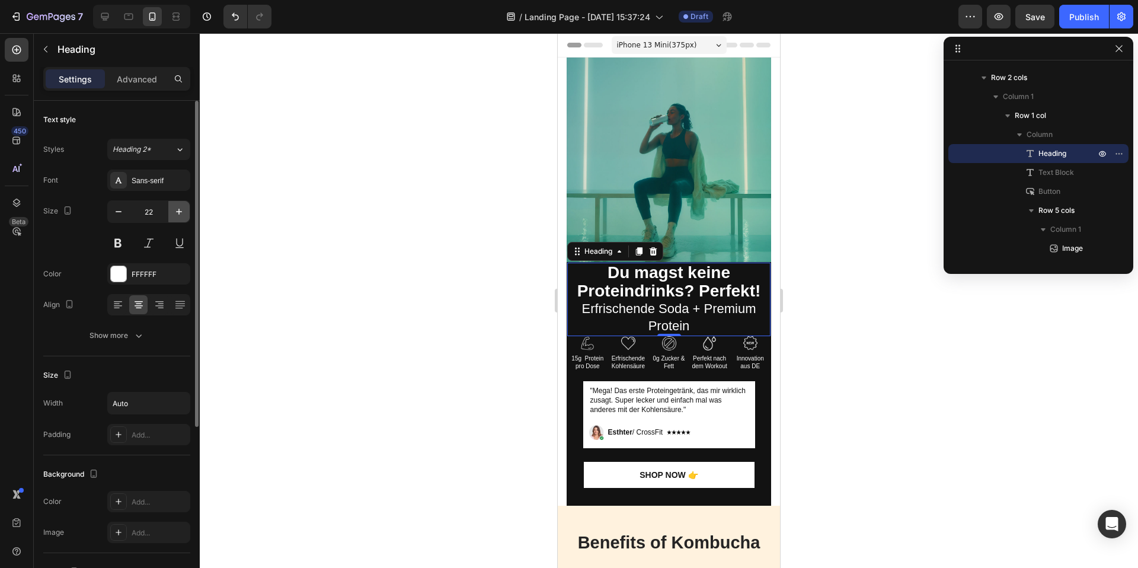
click at [177, 211] on icon "button" at bounding box center [179, 212] width 6 height 6
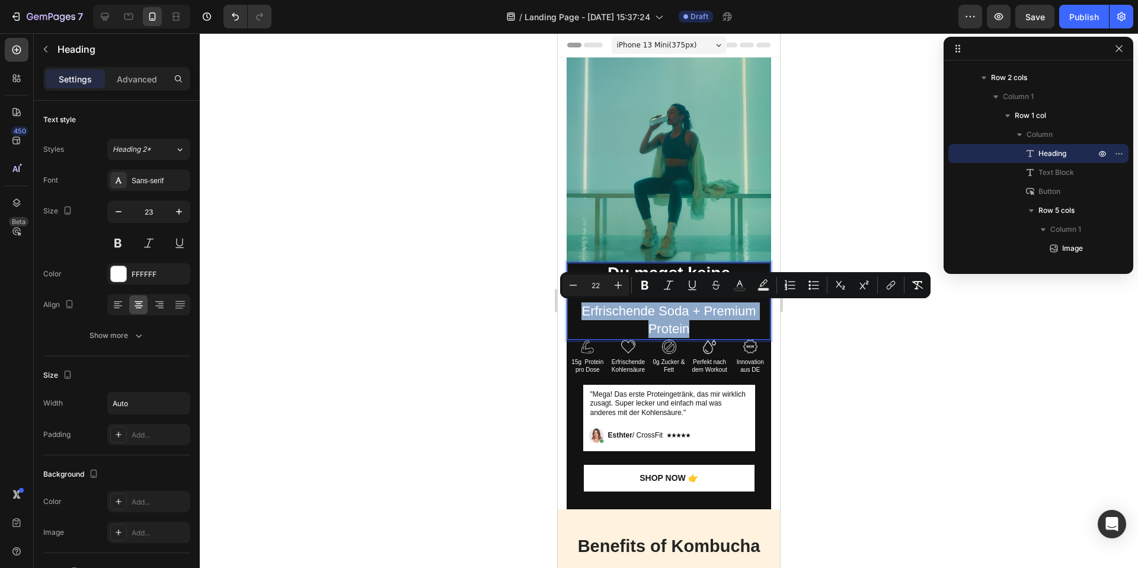
drag, startPoint x: 691, startPoint y: 324, endPoint x: 570, endPoint y: 316, distance: 121.7
click at [570, 316] on p "Du magst keine Proteindrinks? Perfekt! Erfrischende Soda + Premium Protein" at bounding box center [669, 300] width 200 height 73
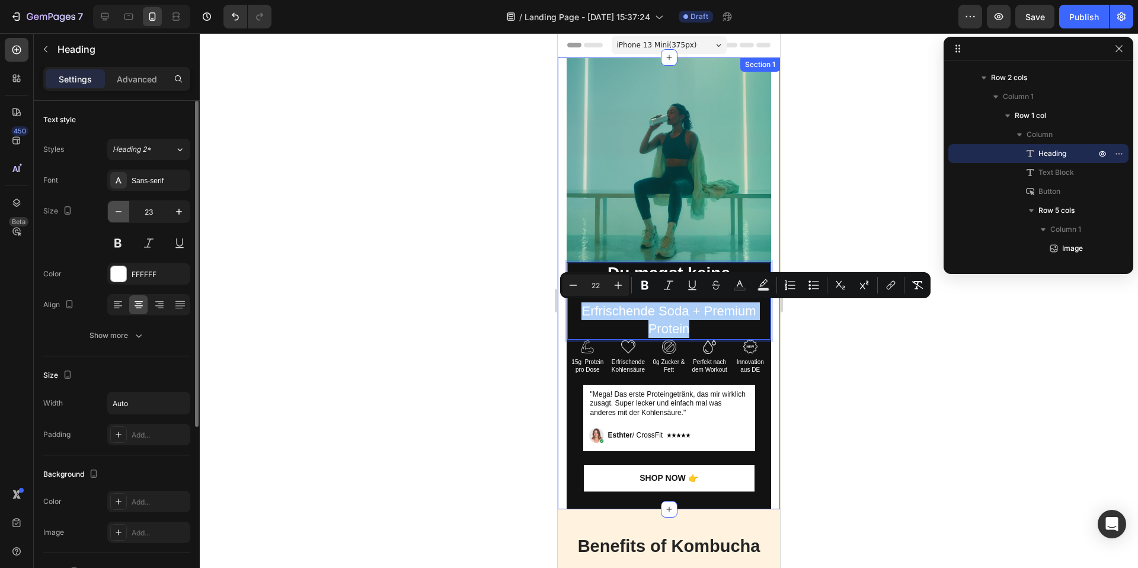
click at [122, 220] on button "button" at bounding box center [118, 211] width 21 height 21
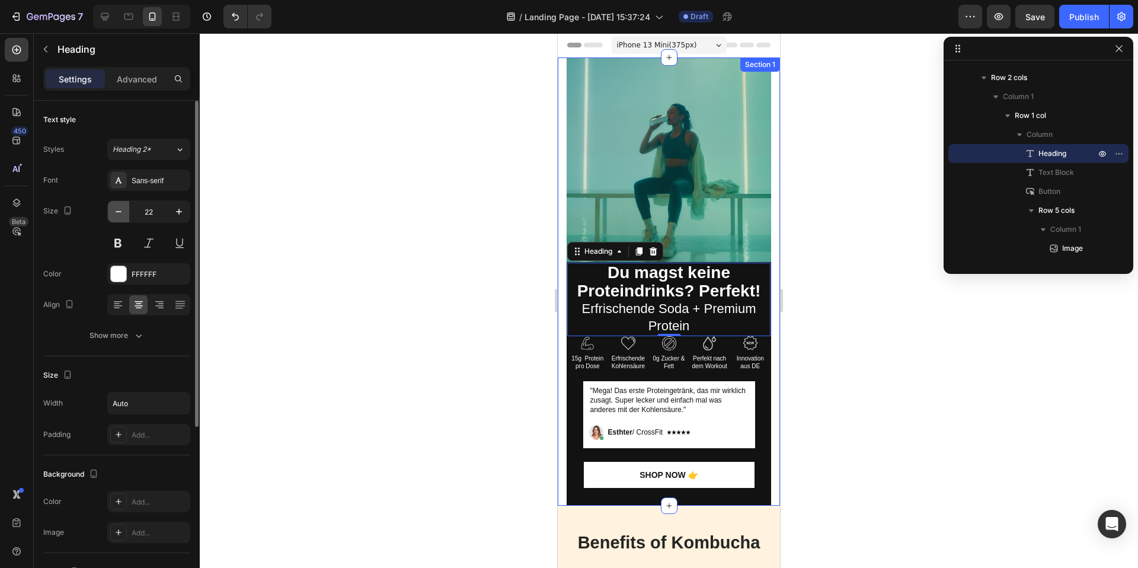
click at [120, 216] on icon "button" at bounding box center [119, 212] width 12 height 12
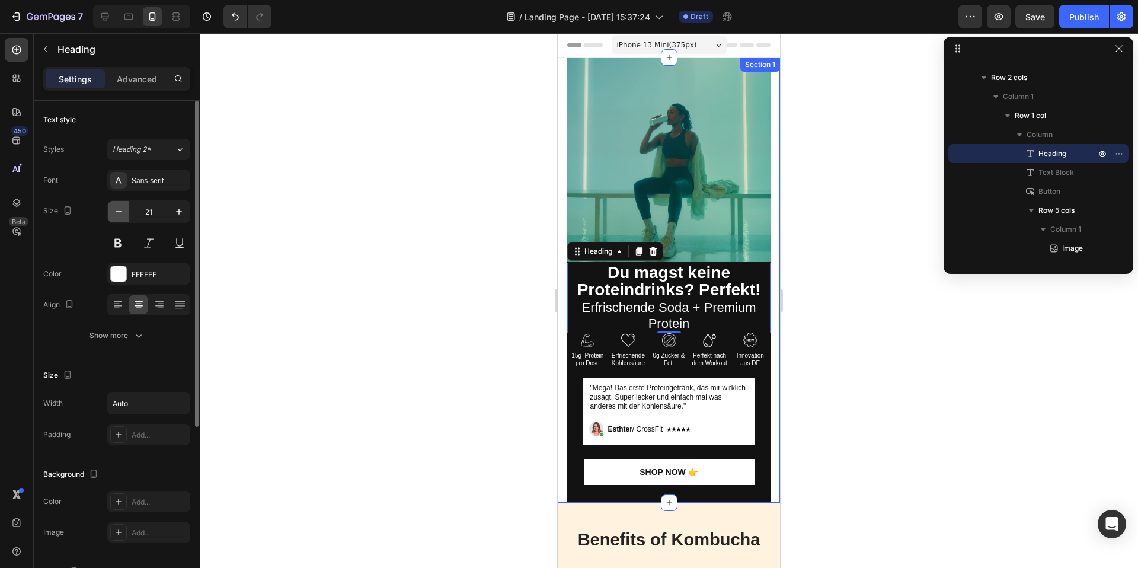
click at [120, 216] on icon "button" at bounding box center [119, 212] width 12 height 12
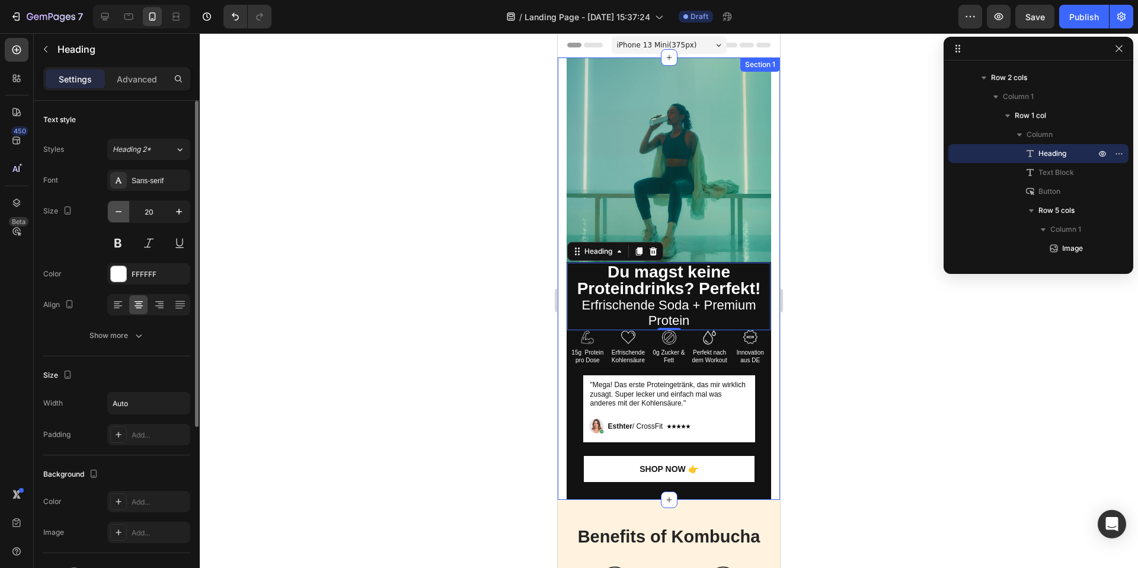
click at [120, 216] on icon "button" at bounding box center [119, 212] width 12 height 12
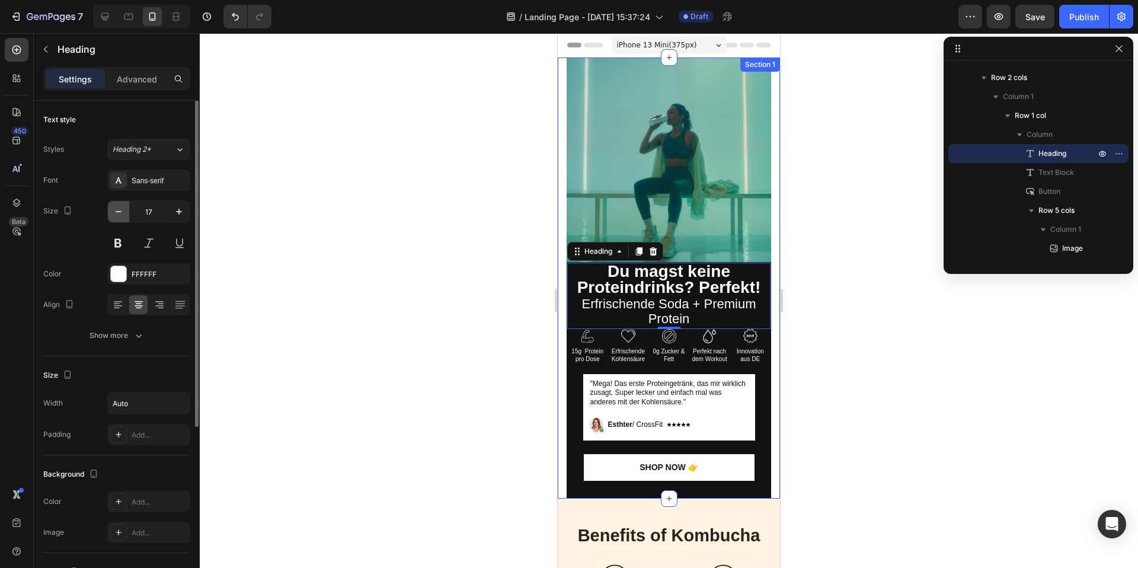
click at [120, 216] on icon "button" at bounding box center [119, 212] width 12 height 12
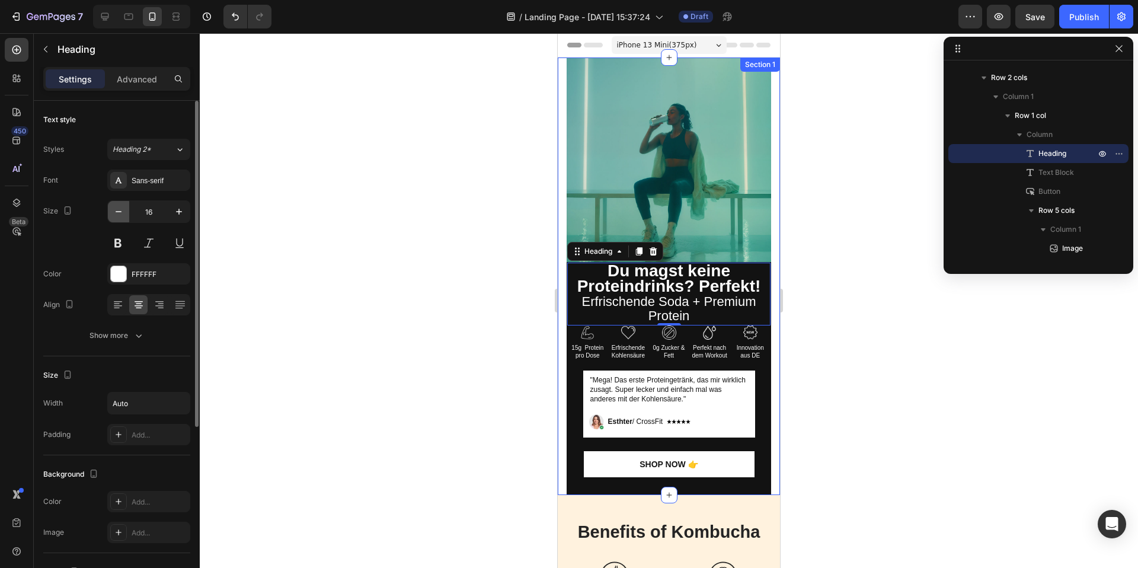
click at [120, 216] on icon "button" at bounding box center [119, 212] width 12 height 12
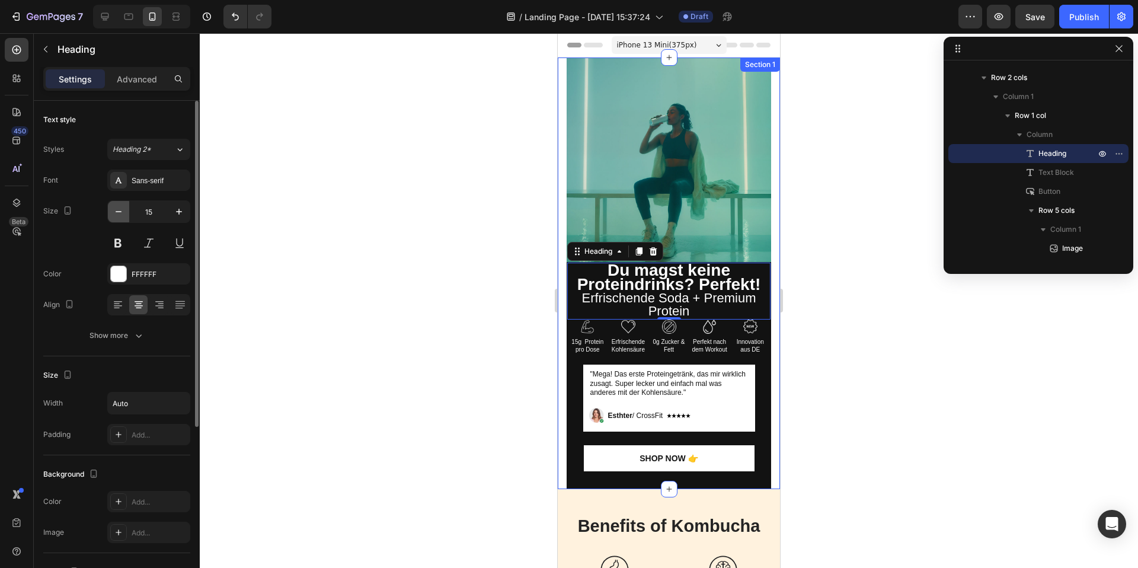
click at [120, 216] on icon "button" at bounding box center [119, 212] width 12 height 12
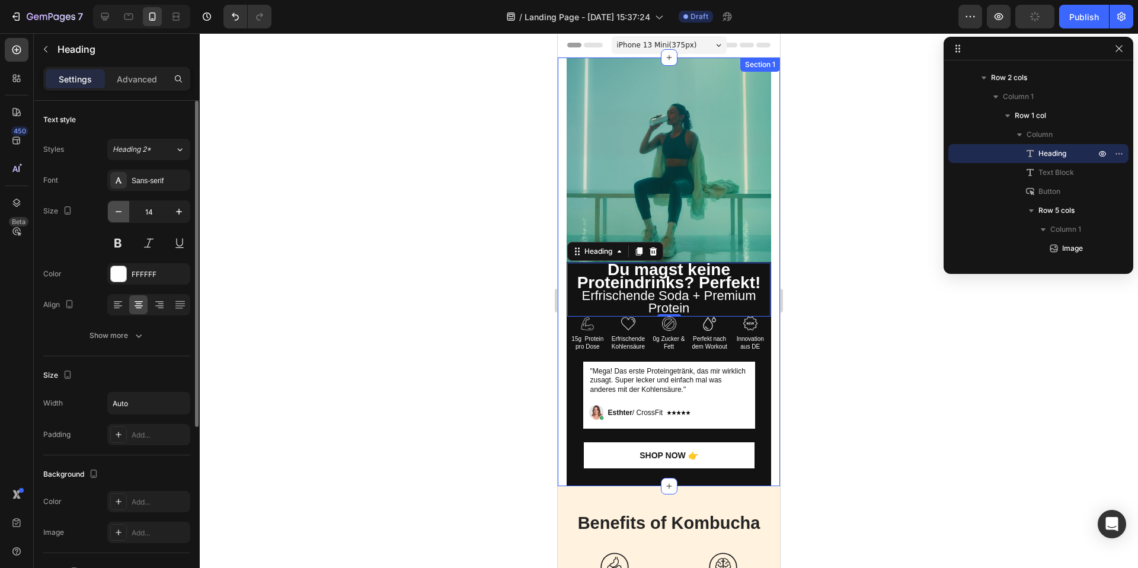
click at [120, 216] on icon "button" at bounding box center [119, 212] width 12 height 12
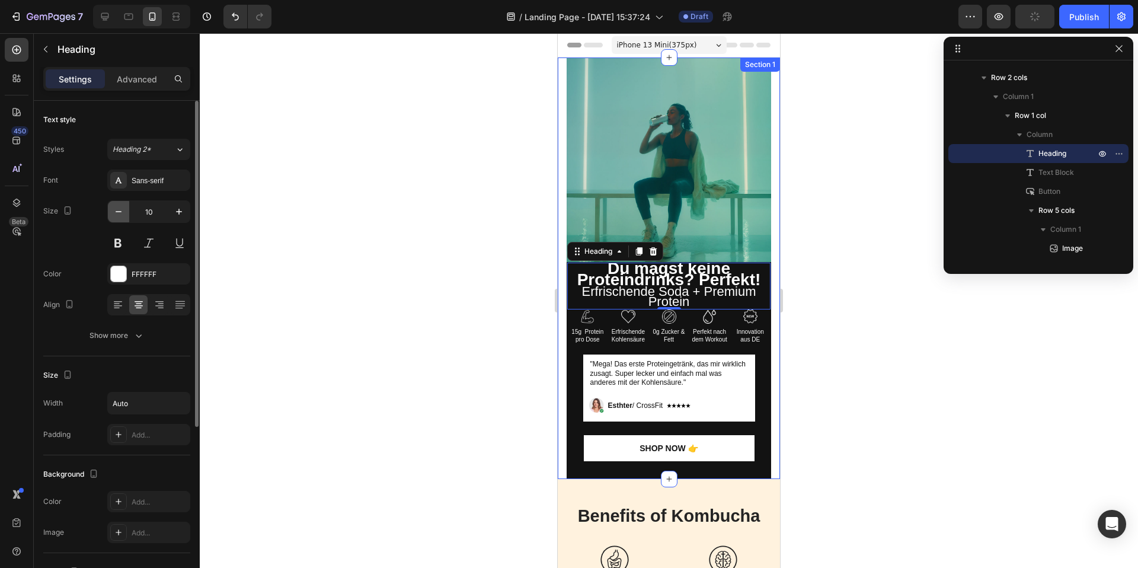
click at [120, 216] on icon "button" at bounding box center [119, 212] width 12 height 12
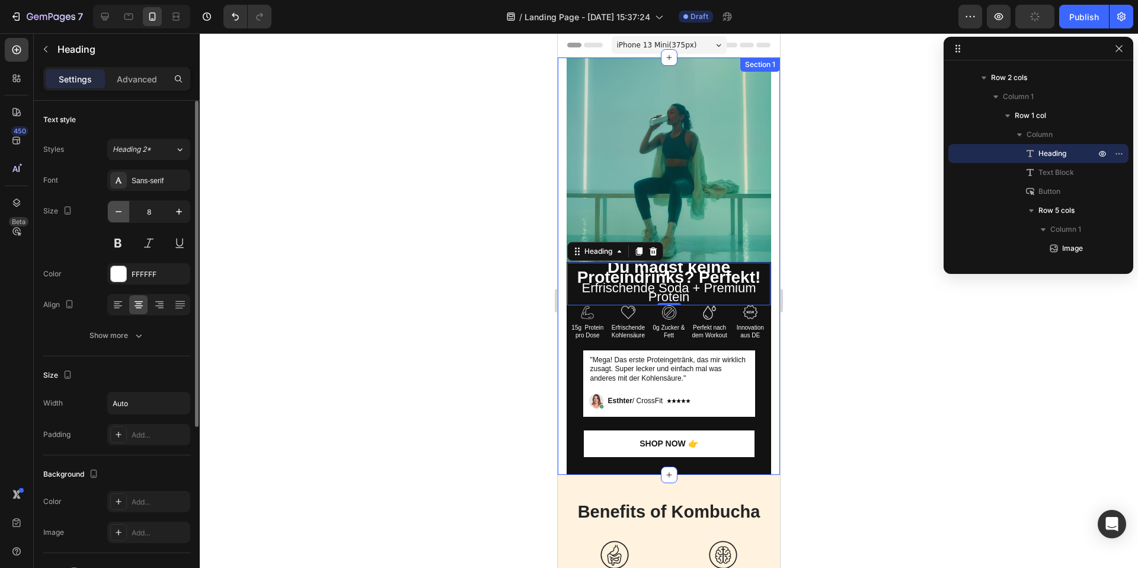
click at [120, 216] on icon "button" at bounding box center [119, 212] width 12 height 12
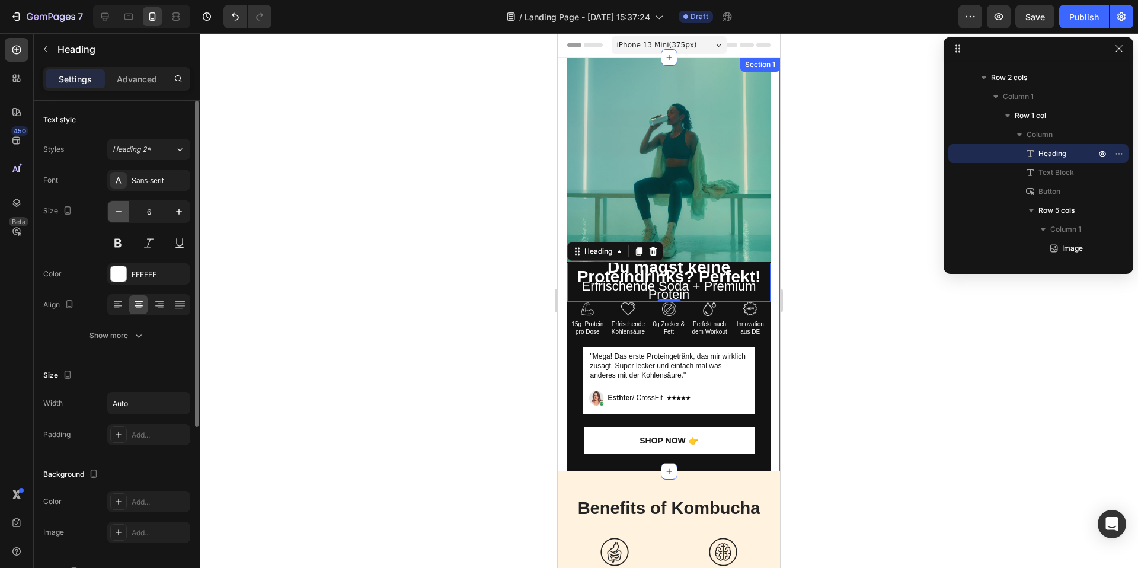
click at [120, 216] on icon "button" at bounding box center [119, 212] width 12 height 12
type input "5"
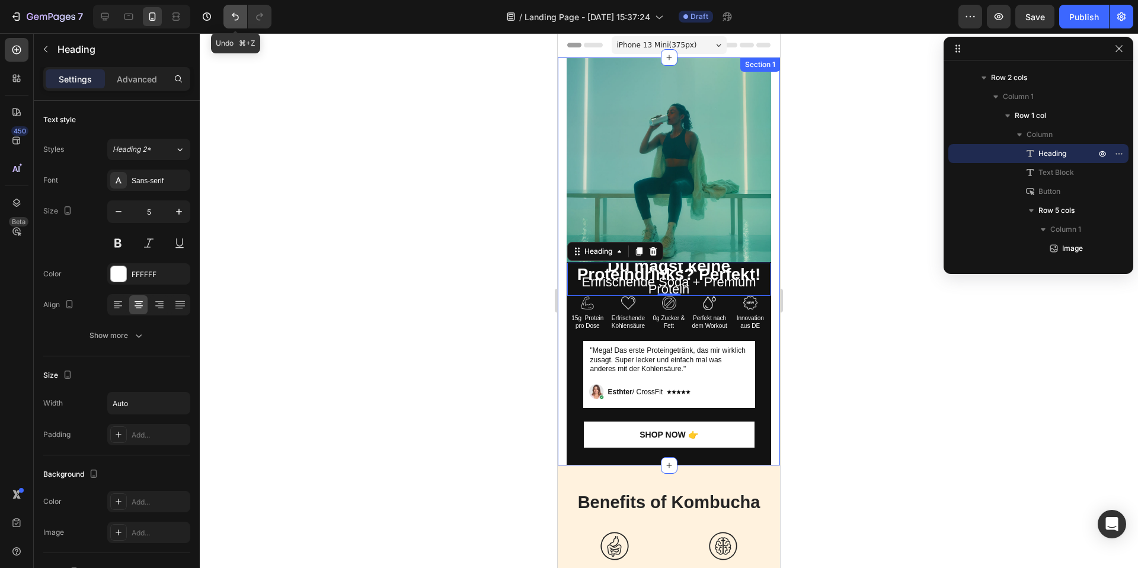
click at [239, 14] on icon "Undo/Redo" at bounding box center [235, 17] width 12 height 12
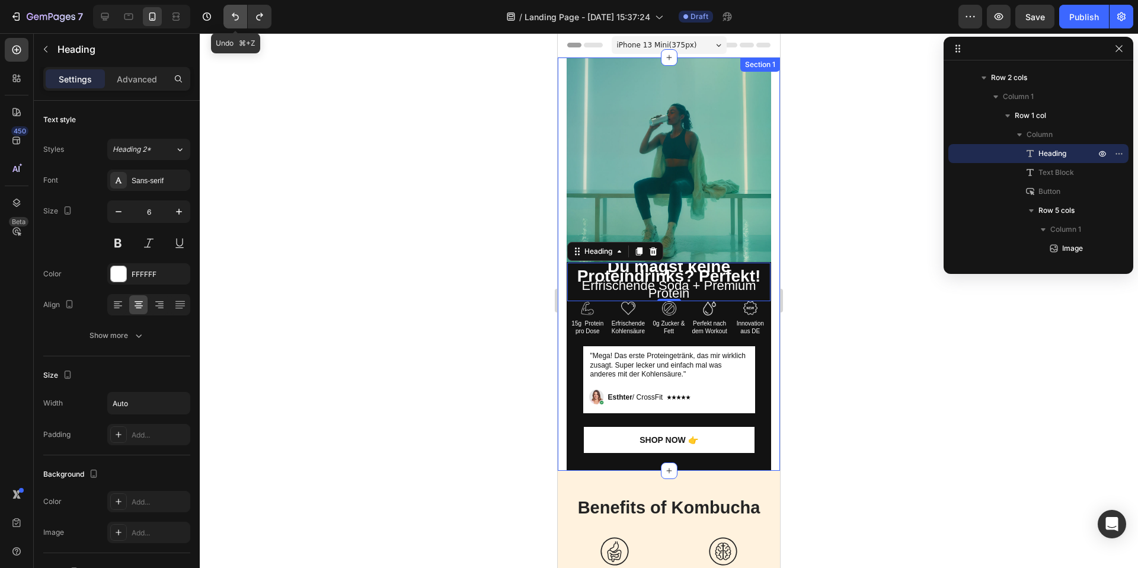
click at [239, 14] on icon "Undo/Redo" at bounding box center [235, 17] width 12 height 12
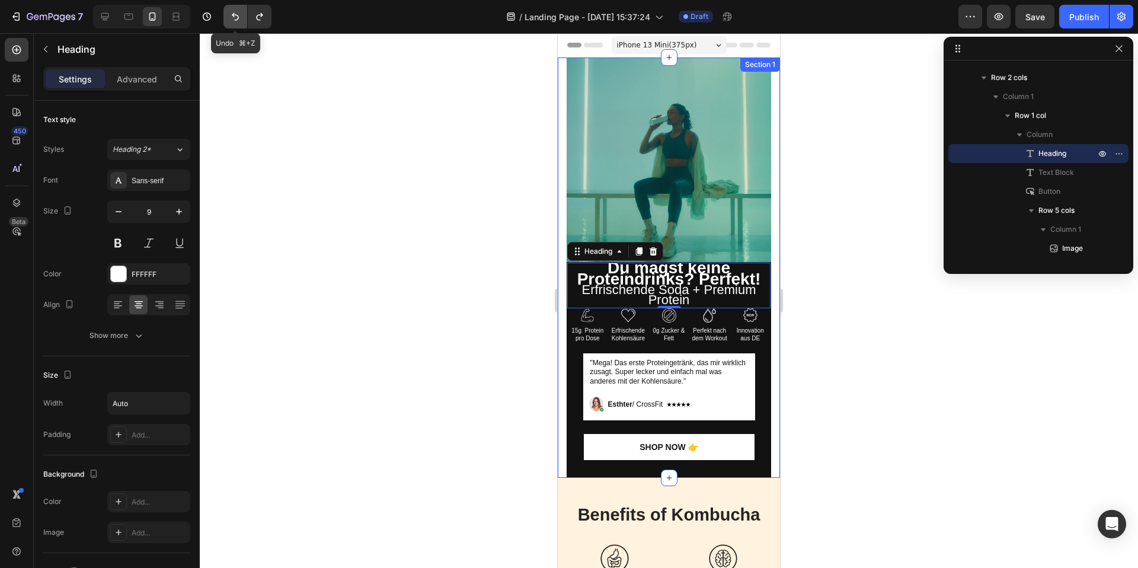
click at [239, 14] on icon "Undo/Redo" at bounding box center [235, 17] width 12 height 12
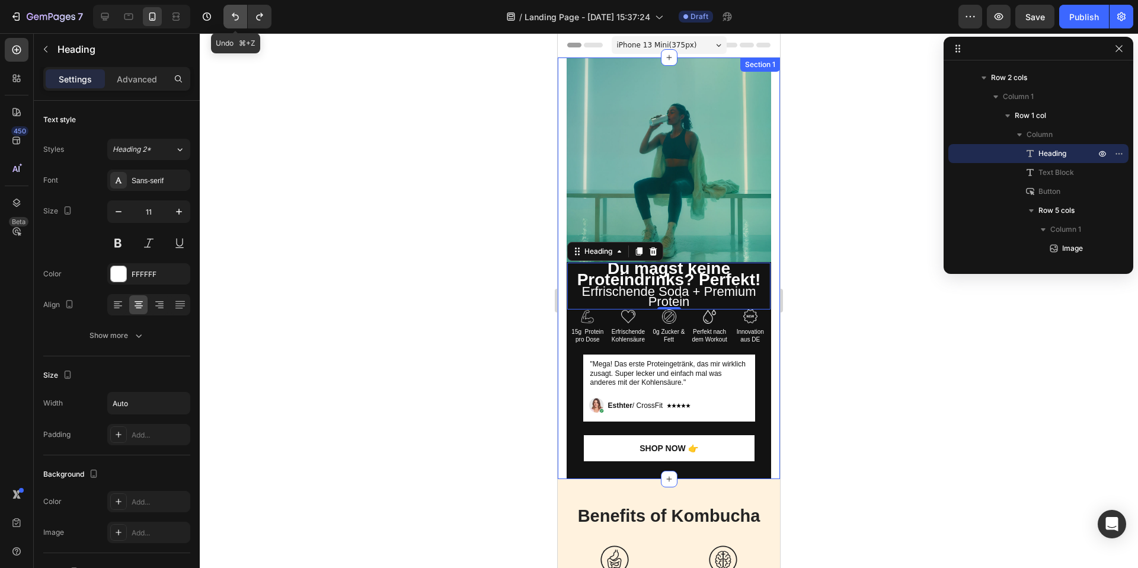
click at [239, 14] on icon "Undo/Redo" at bounding box center [235, 17] width 12 height 12
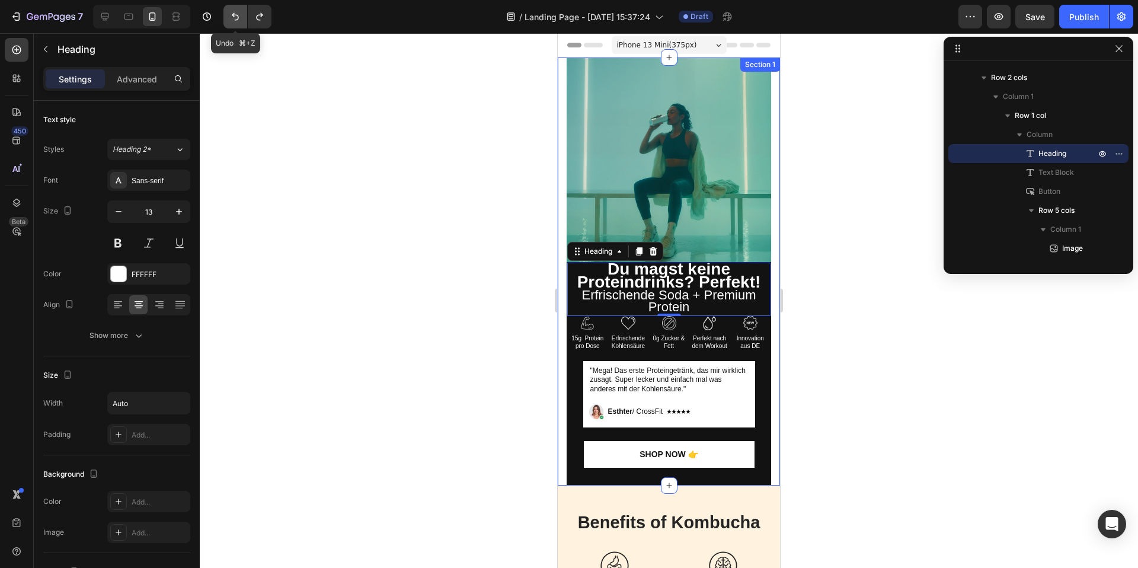
click at [239, 14] on icon "Undo/Redo" at bounding box center [235, 17] width 12 height 12
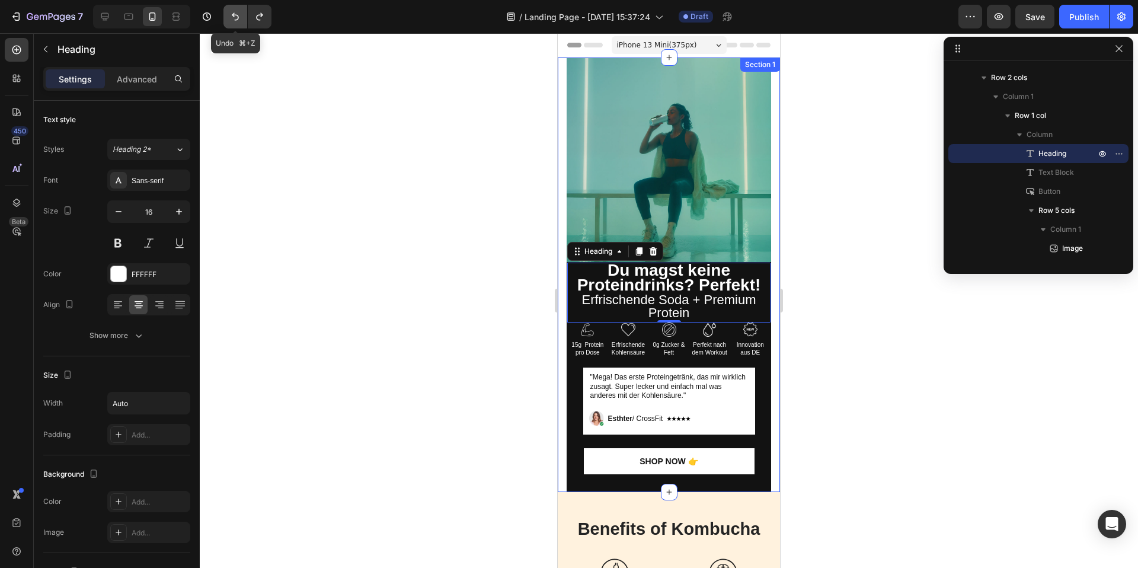
click at [239, 14] on icon "Undo/Redo" at bounding box center [235, 17] width 12 height 12
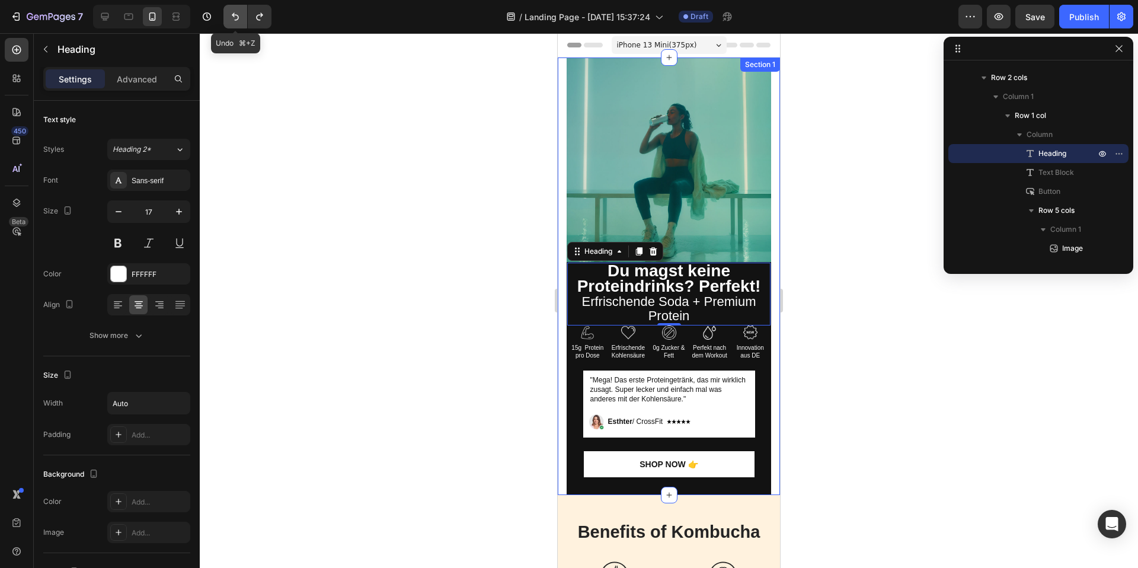
click at [239, 14] on icon "Undo/Redo" at bounding box center [235, 17] width 12 height 12
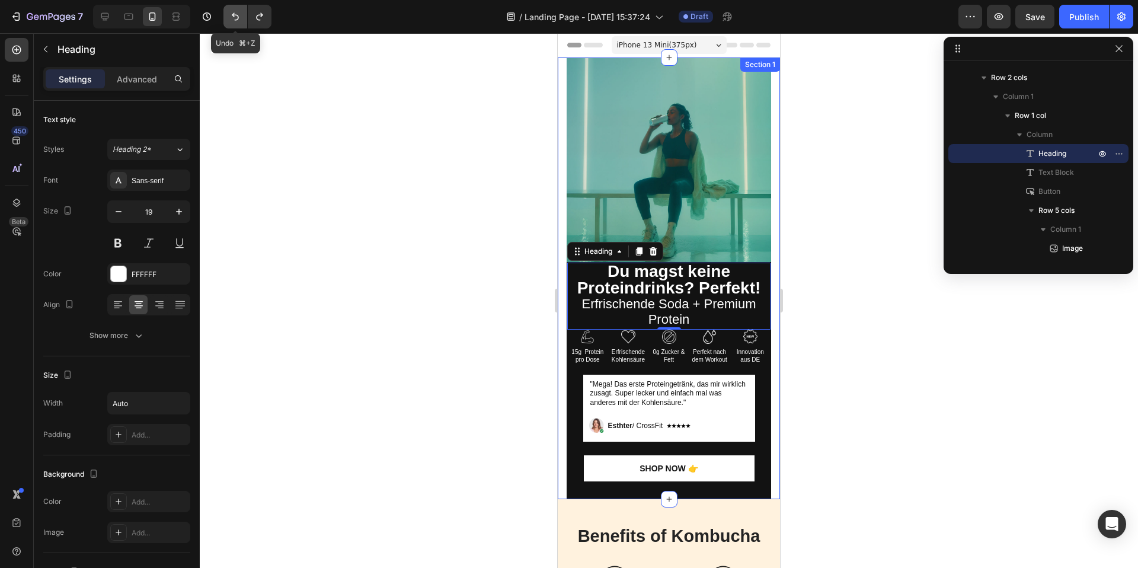
click at [239, 14] on icon "Undo/Redo" at bounding box center [235, 17] width 12 height 12
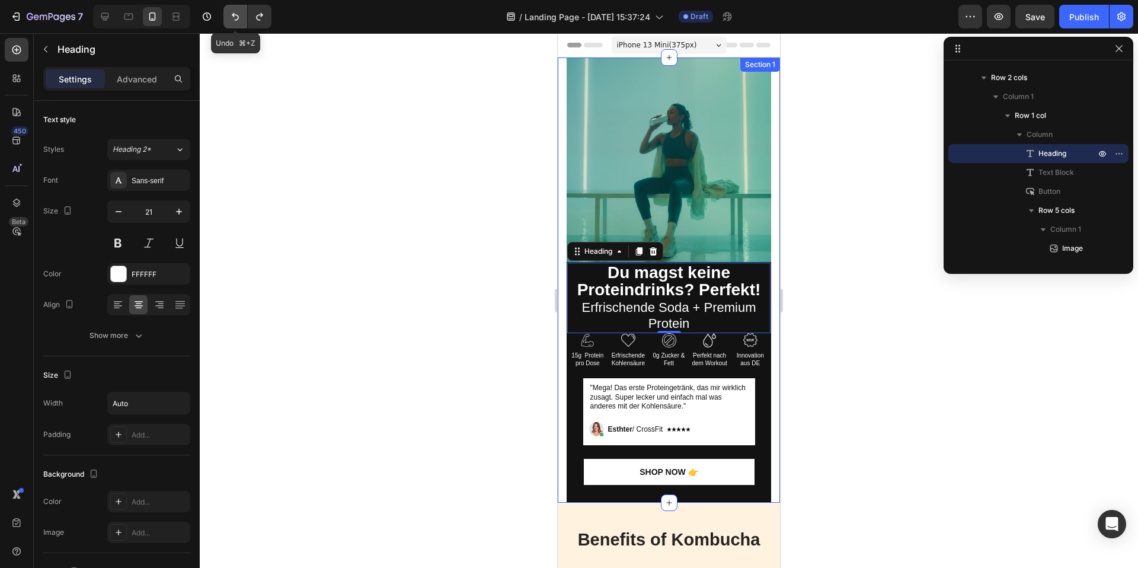
click at [239, 14] on icon "Undo/Redo" at bounding box center [235, 17] width 12 height 12
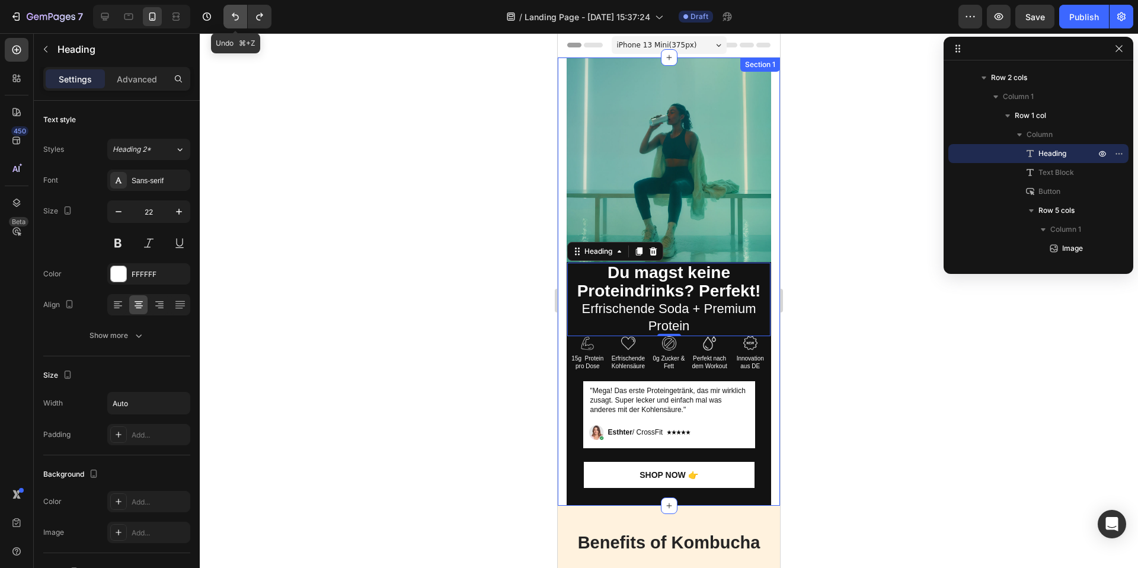
click at [239, 14] on icon "Undo/Redo" at bounding box center [235, 17] width 12 height 12
click at [238, 20] on icon "Undo/Redo" at bounding box center [235, 17] width 12 height 12
type input "23"
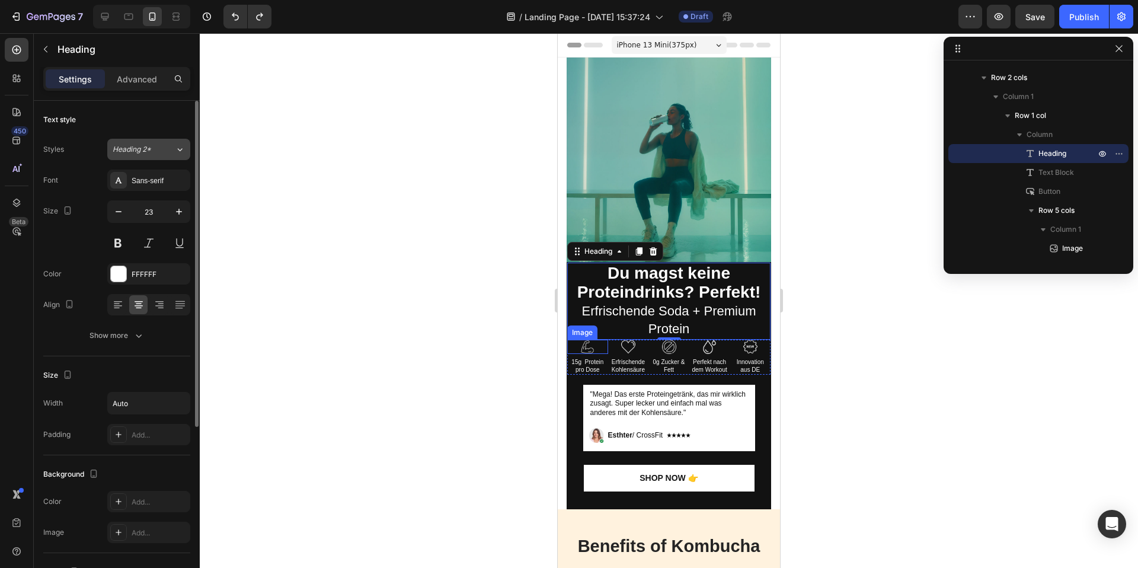
click at [178, 158] on button "Heading 2*" at bounding box center [148, 149] width 83 height 21
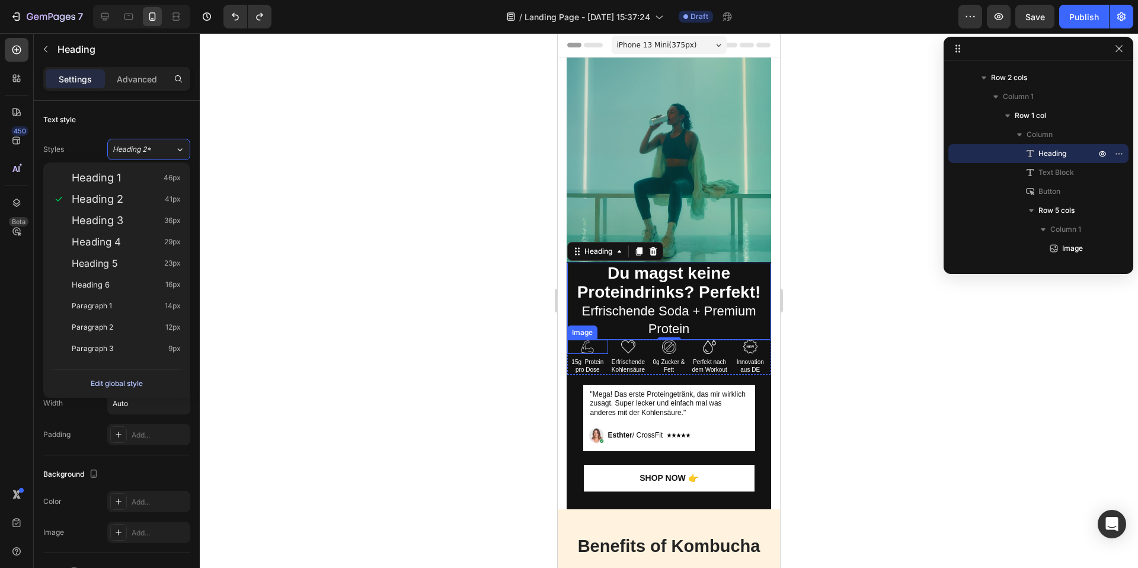
click at [130, 387] on div "Edit global style" at bounding box center [117, 383] width 52 height 14
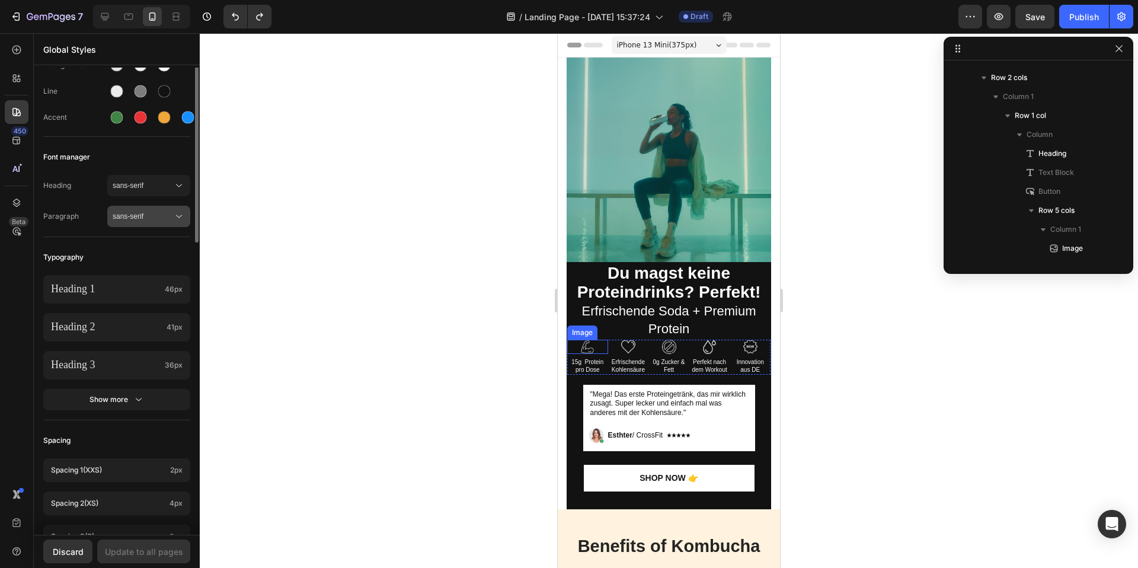
scroll to position [110, 0]
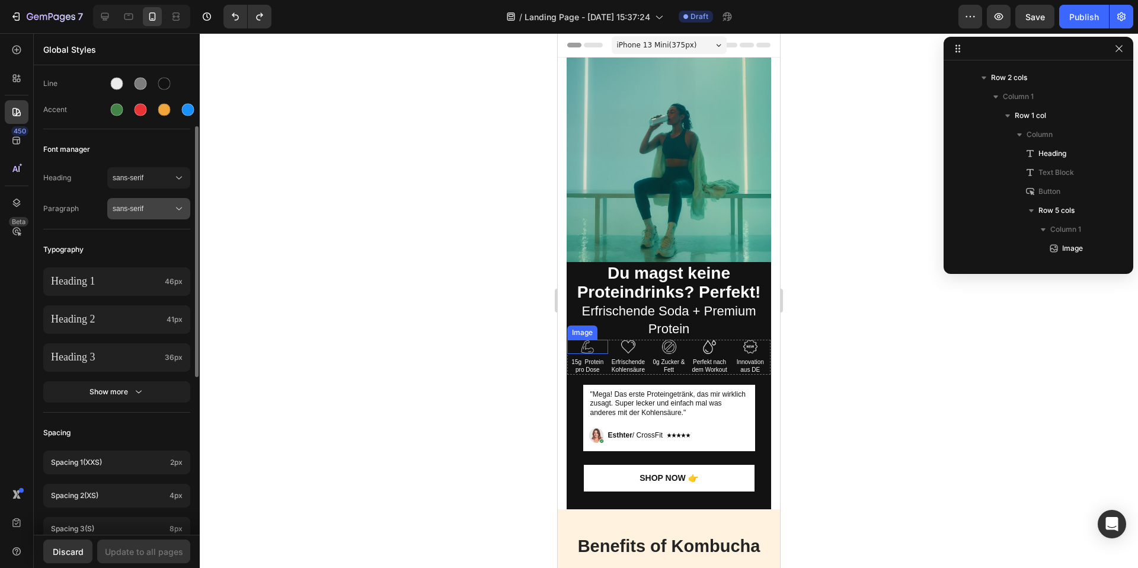
click at [157, 210] on span "sans-serif" at bounding box center [143, 208] width 60 height 11
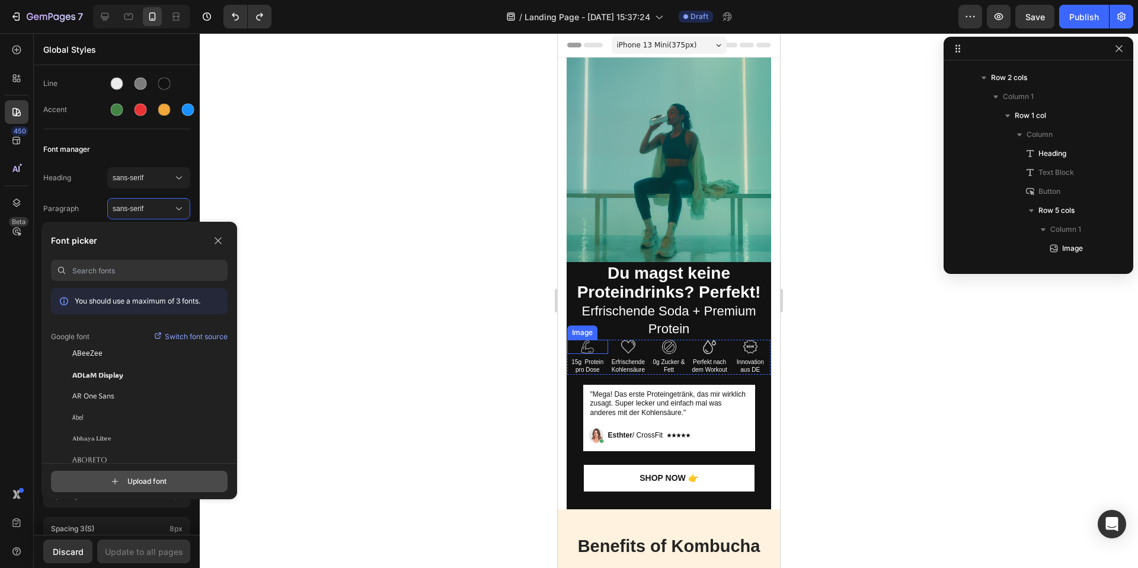
click at [134, 475] on input "file" at bounding box center [150, 481] width 296 height 20
click at [678, 45] on span "iPhone 13 Mini ( 375 px)" at bounding box center [657, 45] width 80 height 12
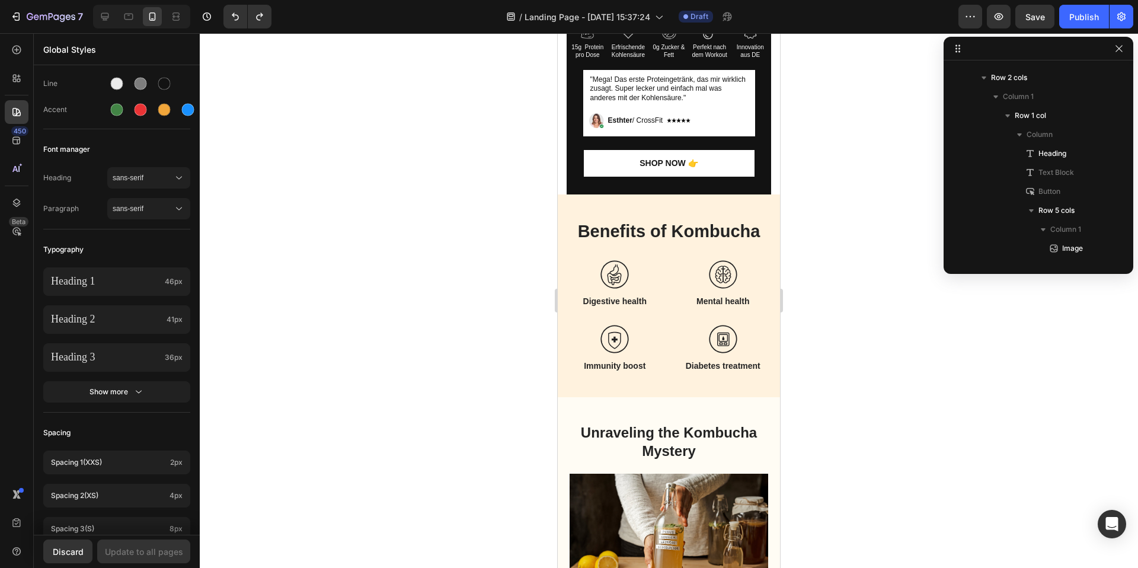
scroll to position [0, 0]
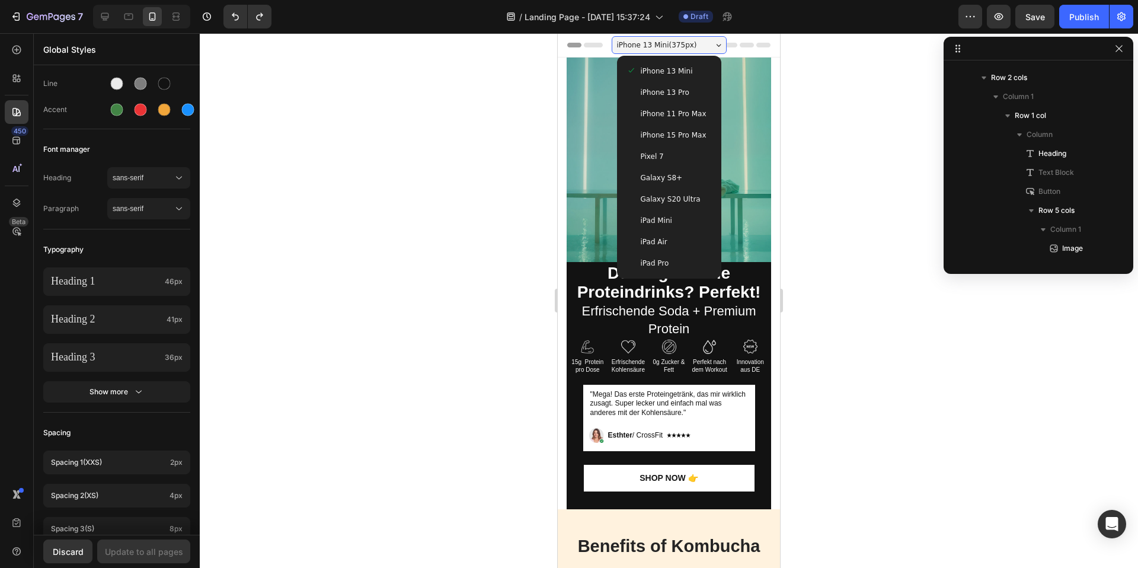
click at [671, 95] on span "iPhone 13 Pro" at bounding box center [665, 93] width 49 height 12
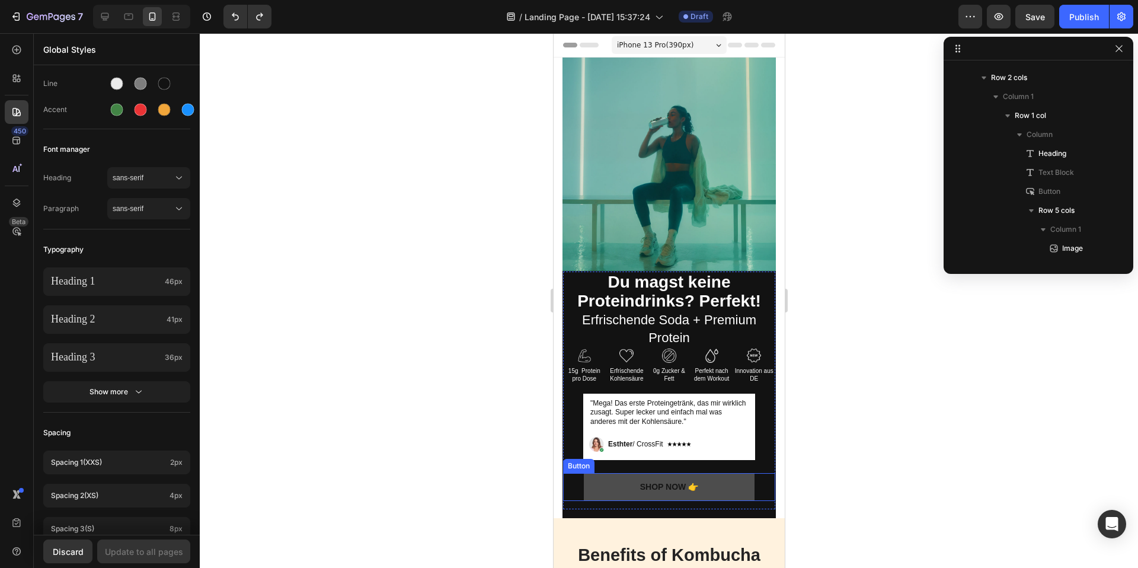
scroll to position [2, 0]
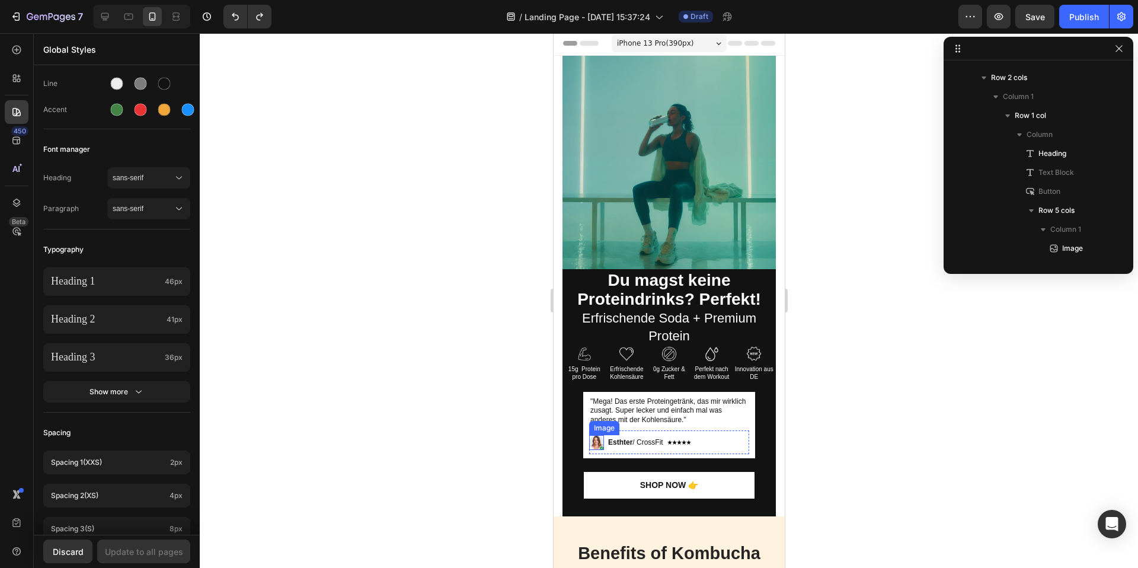
click at [595, 439] on img at bounding box center [595, 442] width 15 height 15
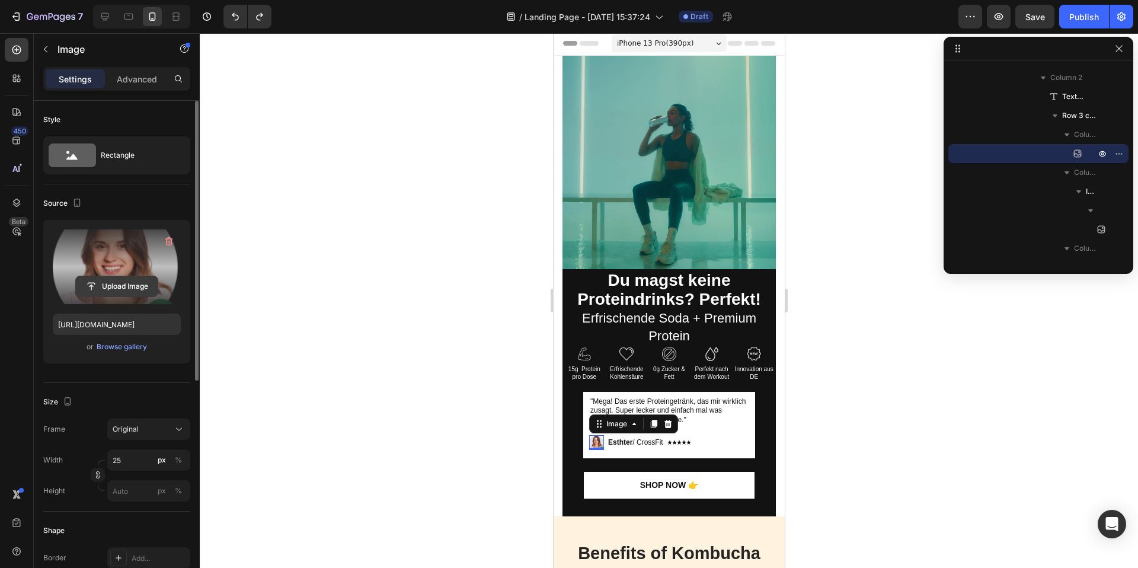
click at [113, 284] on input "file" at bounding box center [117, 286] width 82 height 20
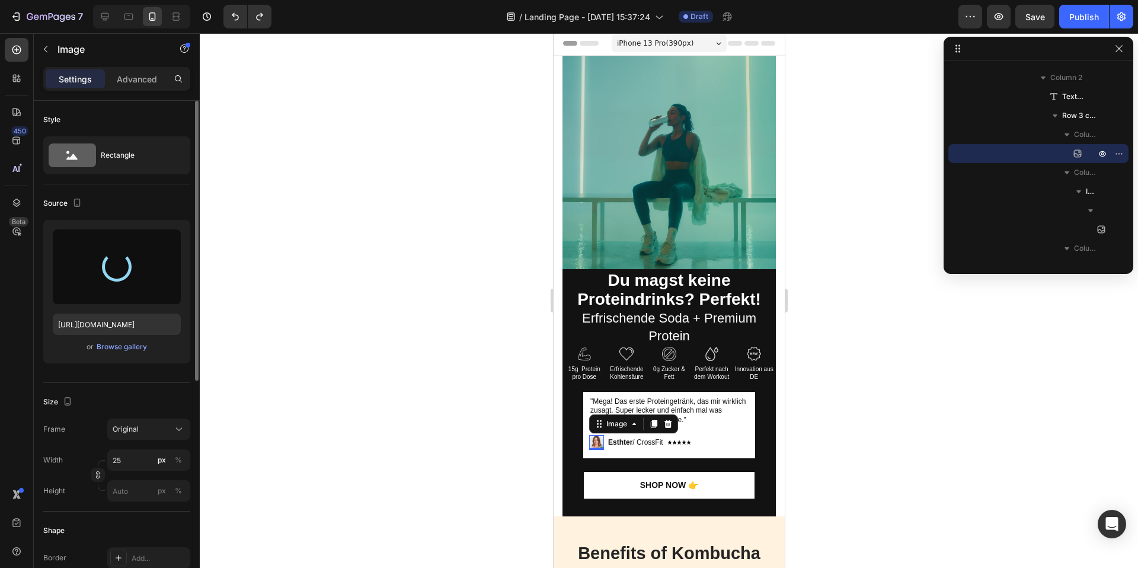
type input "https://cdn.shopify.com/s/files/1/0867/6619/0917/files/gempages_581641449179710…"
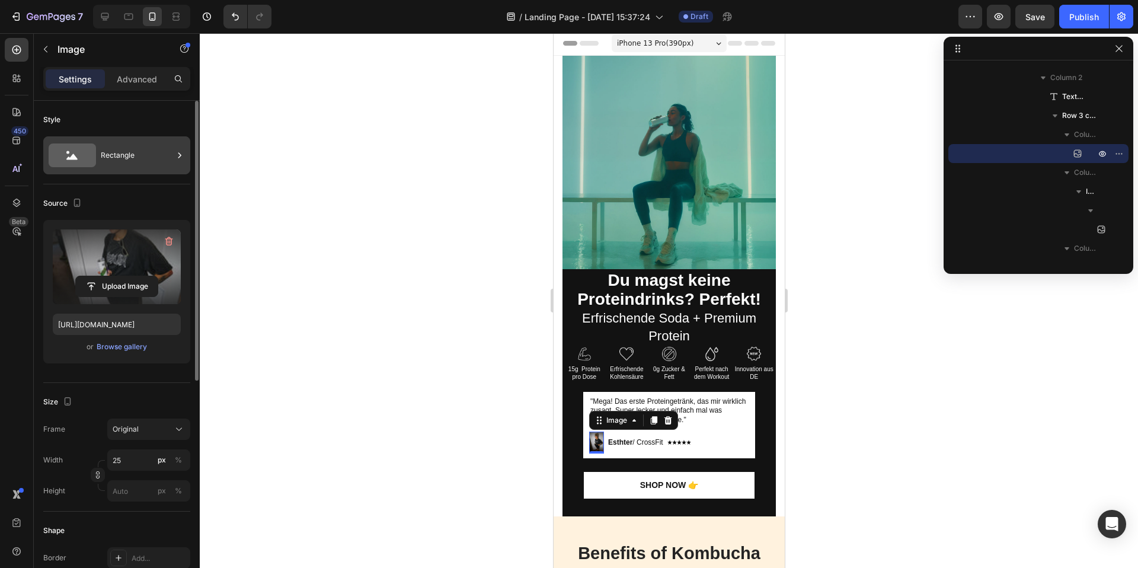
click at [130, 151] on div "Rectangle" at bounding box center [137, 155] width 72 height 27
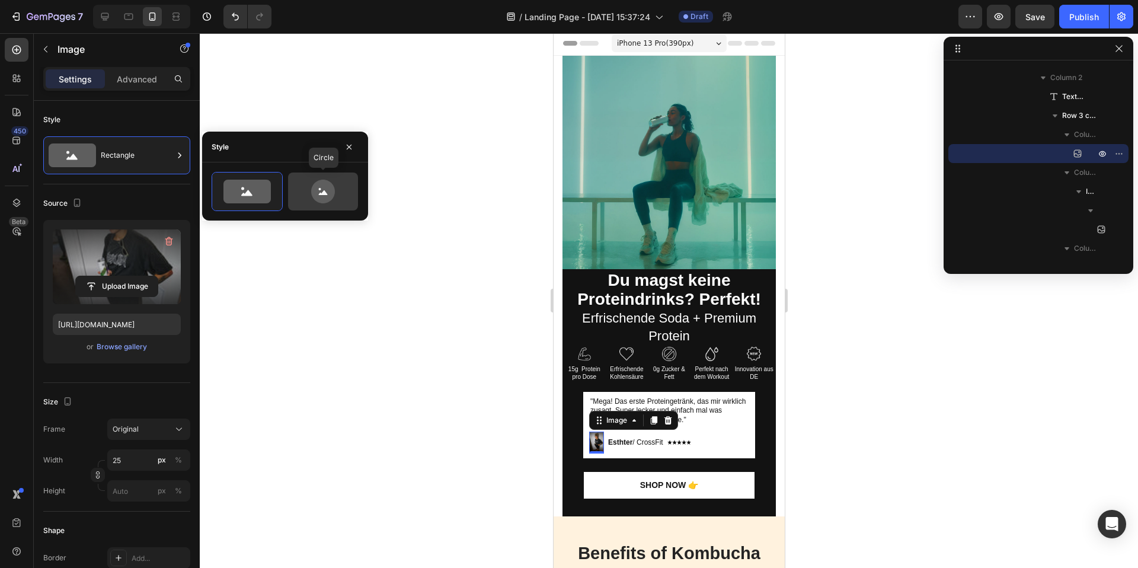
click at [342, 194] on icon at bounding box center [323, 192] width 56 height 24
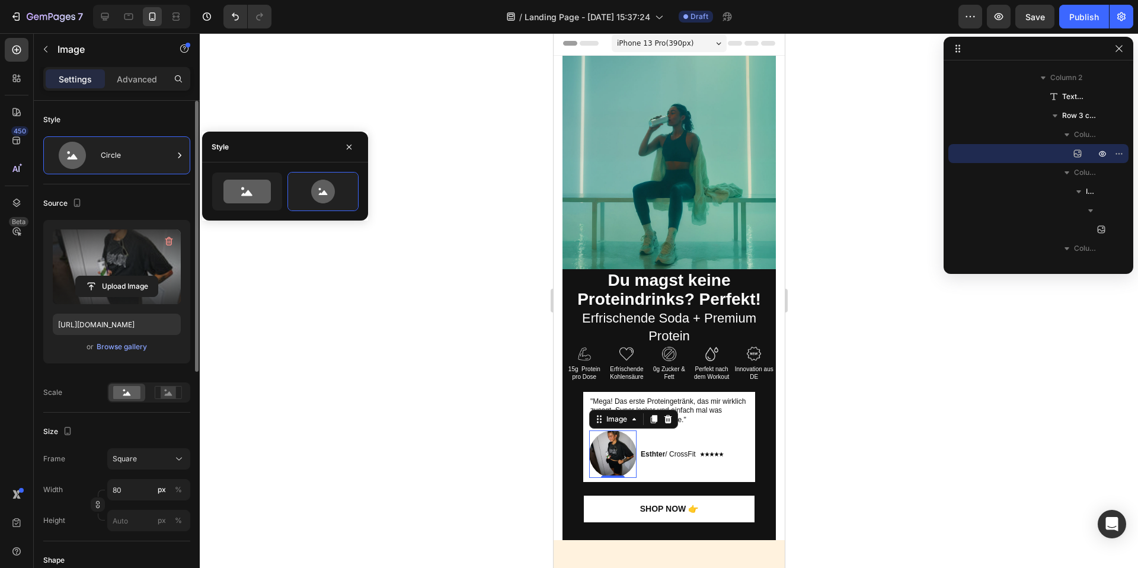
scroll to position [53, 0]
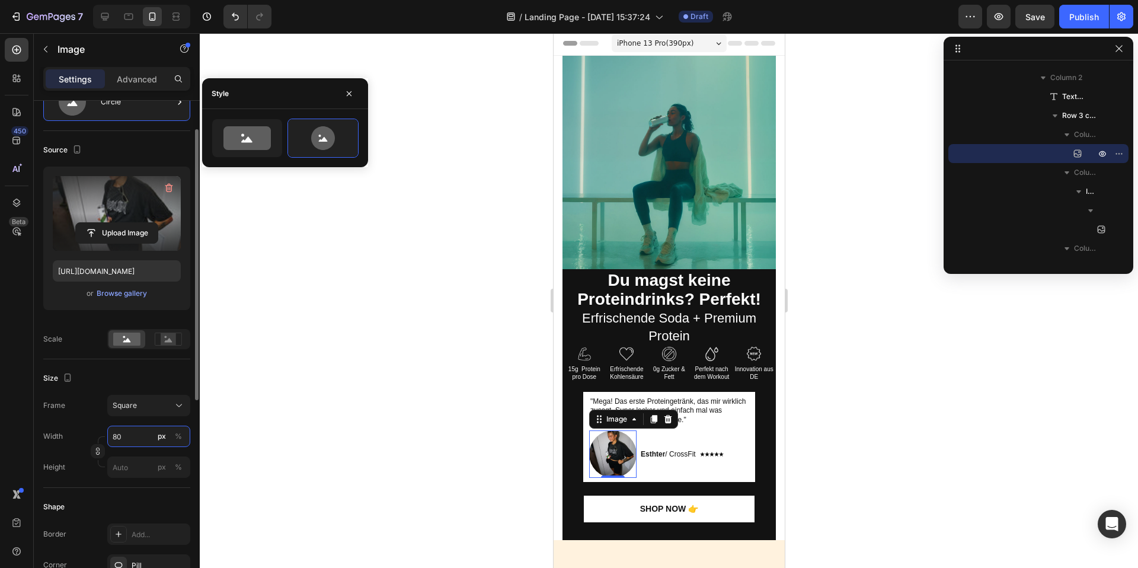
click at [153, 441] on input "80" at bounding box center [148, 435] width 83 height 21
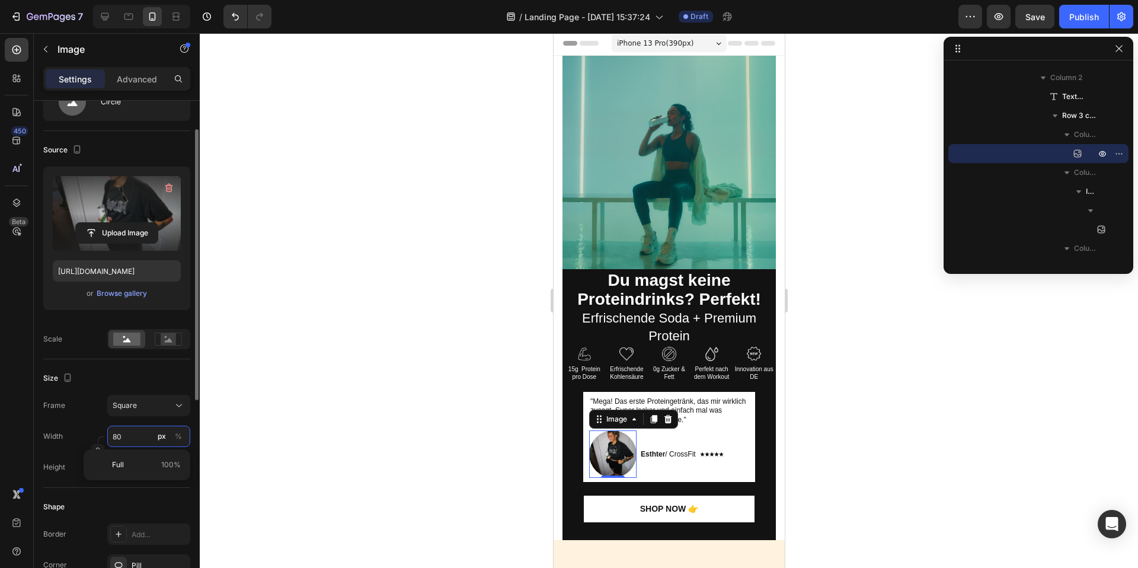
type input "2"
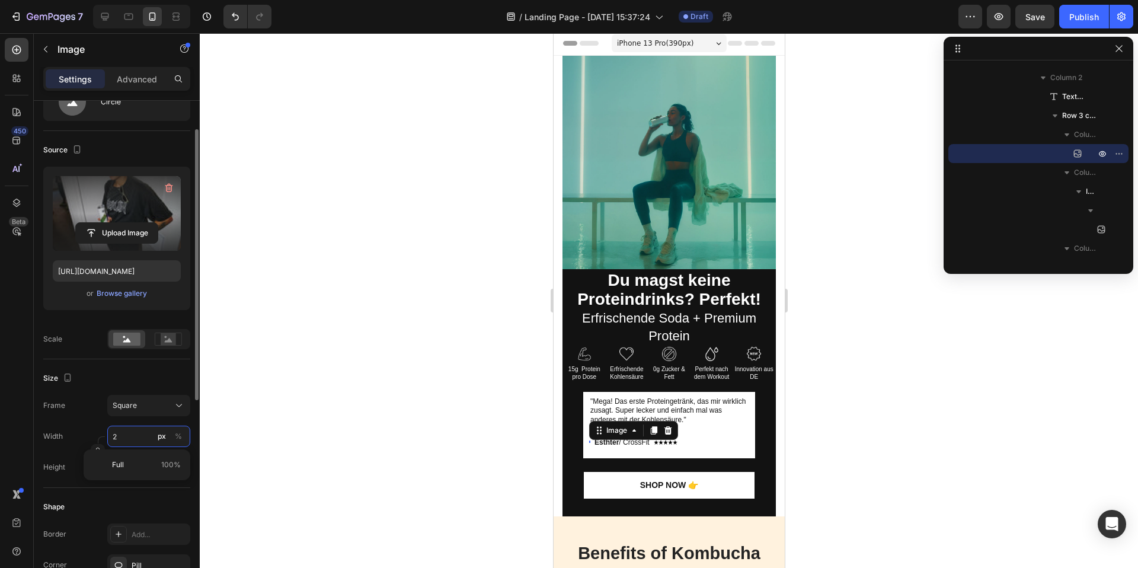
type input "20"
click at [146, 440] on input "20" at bounding box center [148, 435] width 83 height 21
type input "4"
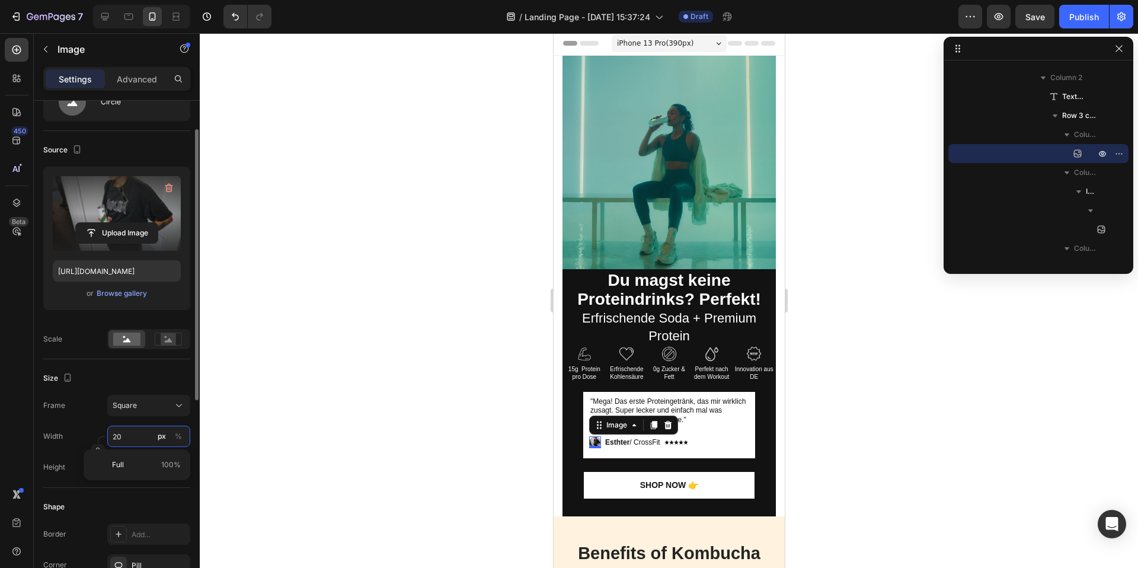
type input "4"
type input "40"
type input "4"
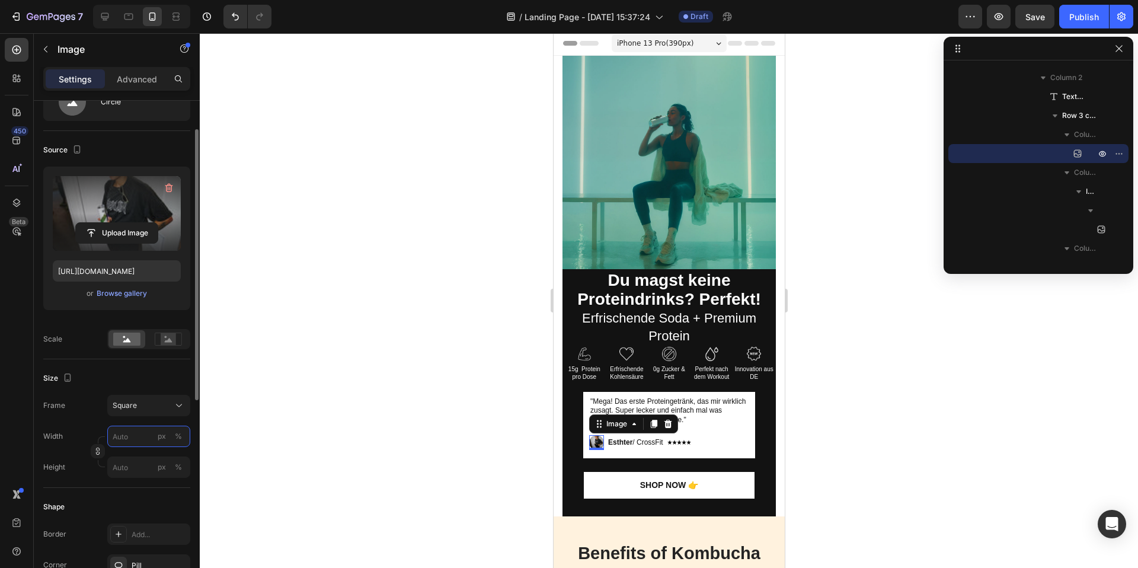
type input "3"
type input "30"
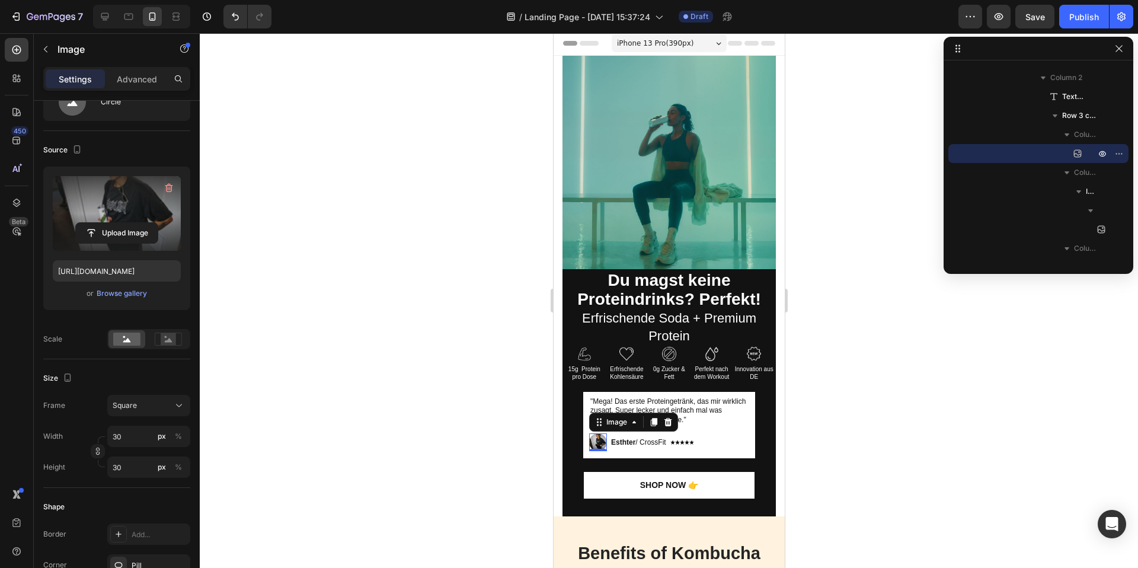
click at [797, 462] on div at bounding box center [669, 300] width 938 height 534
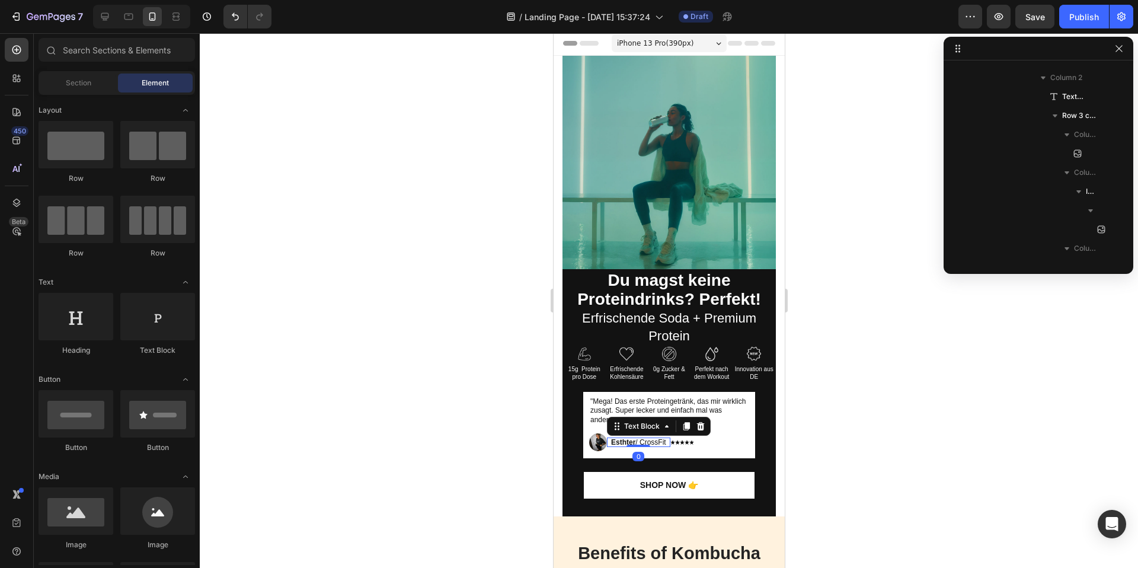
click at [629, 444] on div "Esthter / CrossFit Text Block 0" at bounding box center [637, 441] width 63 height 9
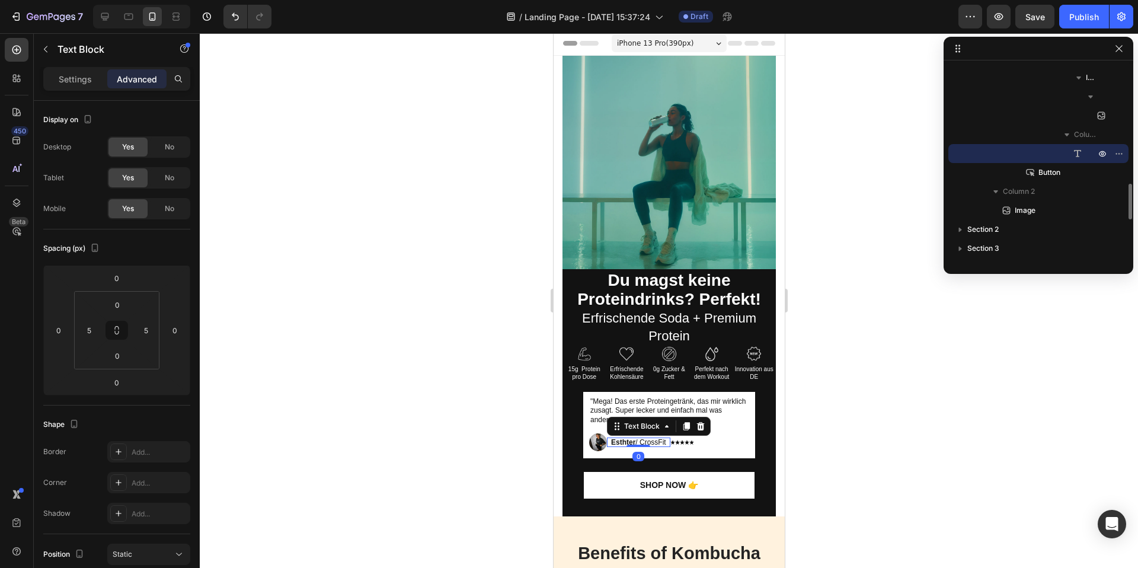
click at [629, 444] on div at bounding box center [638, 445] width 24 height 2
click at [625, 441] on strong "Esthter" at bounding box center [622, 442] width 24 height 8
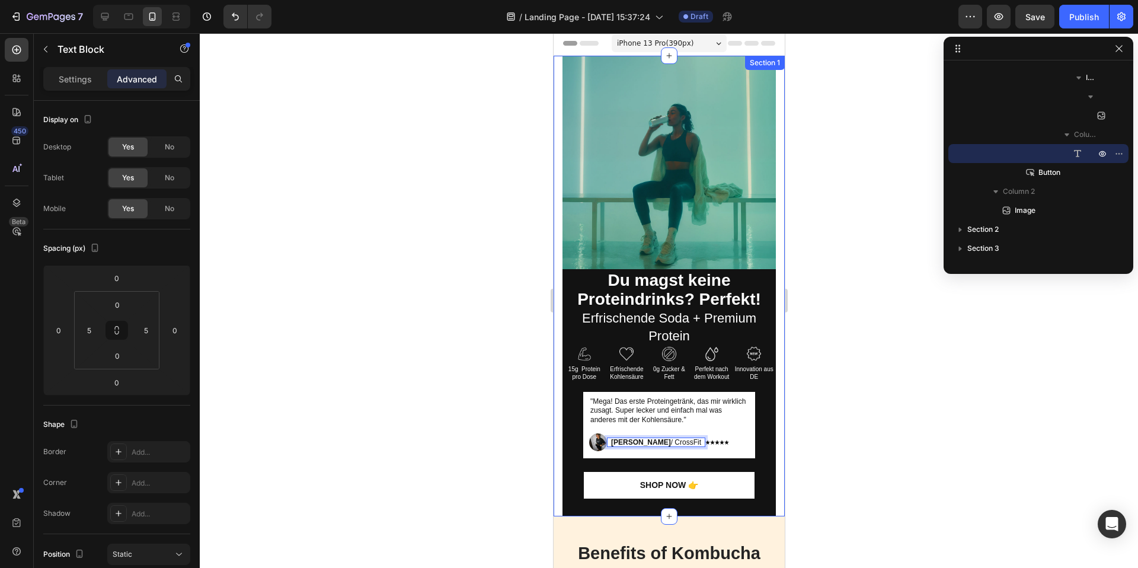
click at [859, 418] on div at bounding box center [669, 300] width 938 height 534
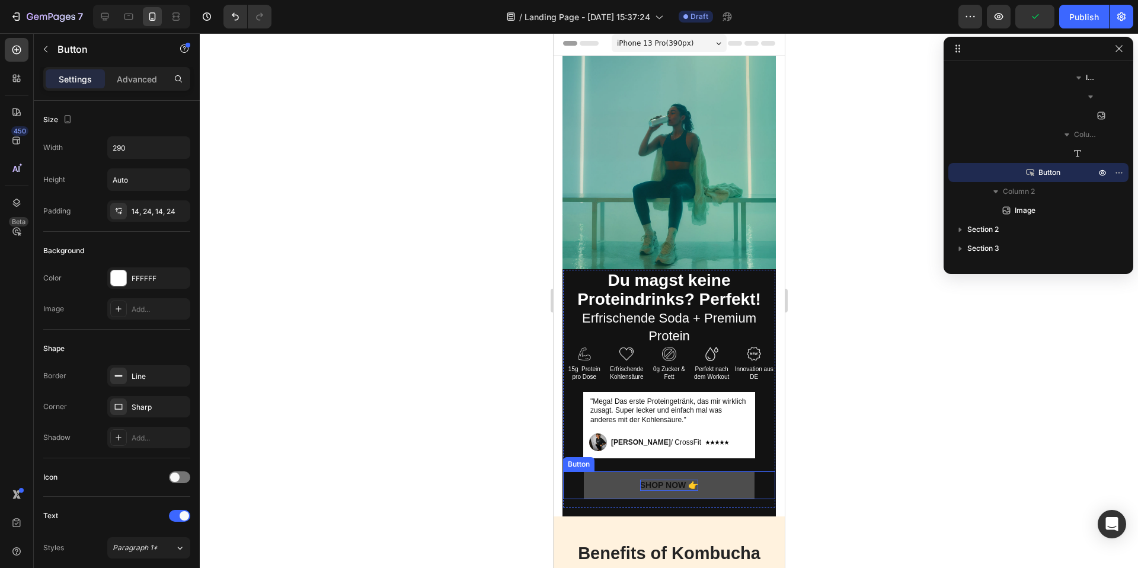
click at [656, 482] on div "Shop Now 👉" at bounding box center [668, 484] width 58 height 11
click at [656, 482] on p "Shop Now 👉" at bounding box center [668, 484] width 58 height 11
click at [582, 471] on button "Jetz" at bounding box center [668, 484] width 172 height 27
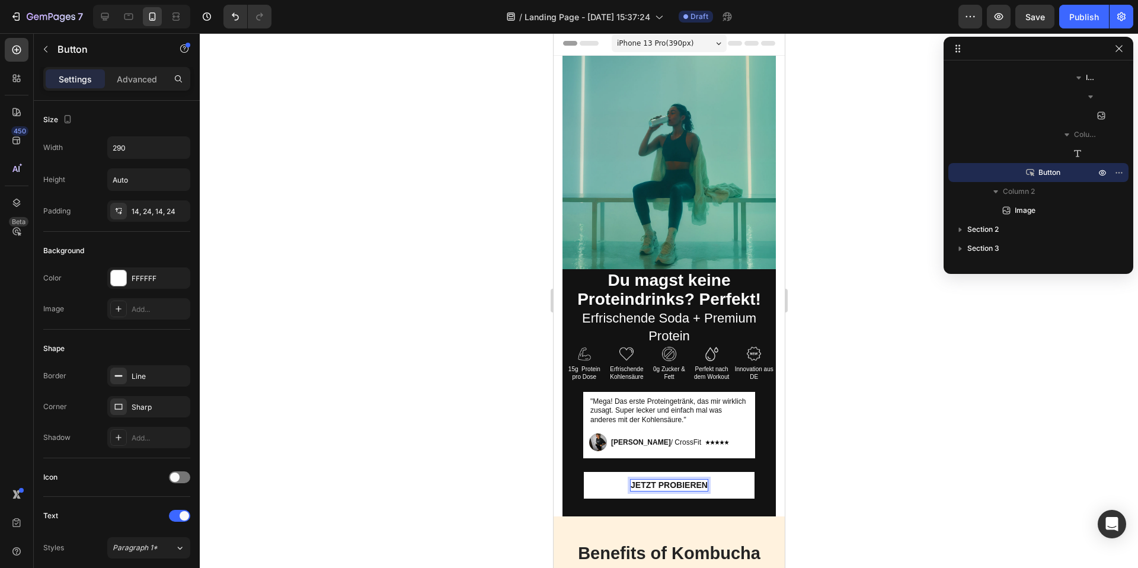
click at [838, 479] on div at bounding box center [669, 300] width 938 height 534
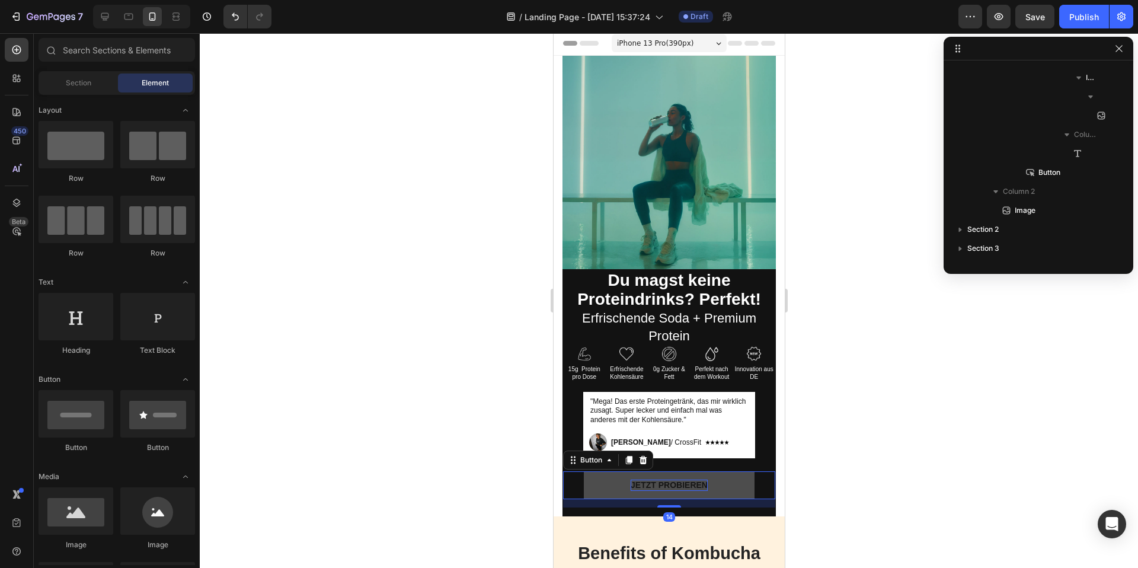
click at [658, 483] on p "Jetzt probieren" at bounding box center [668, 484] width 77 height 11
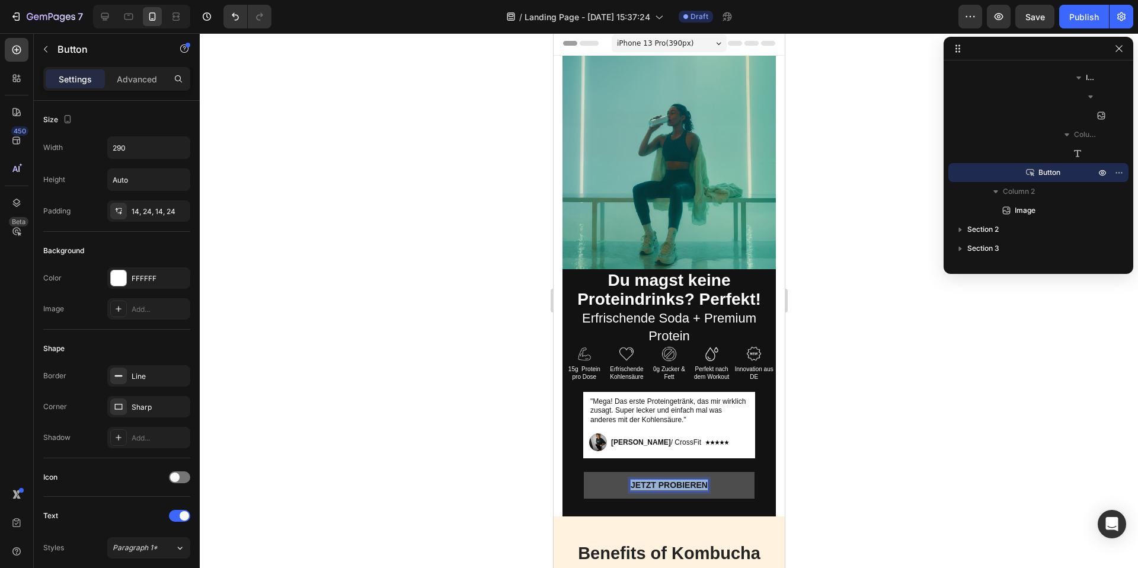
click at [658, 483] on p "Jetzt probieren" at bounding box center [668, 484] width 77 height 11
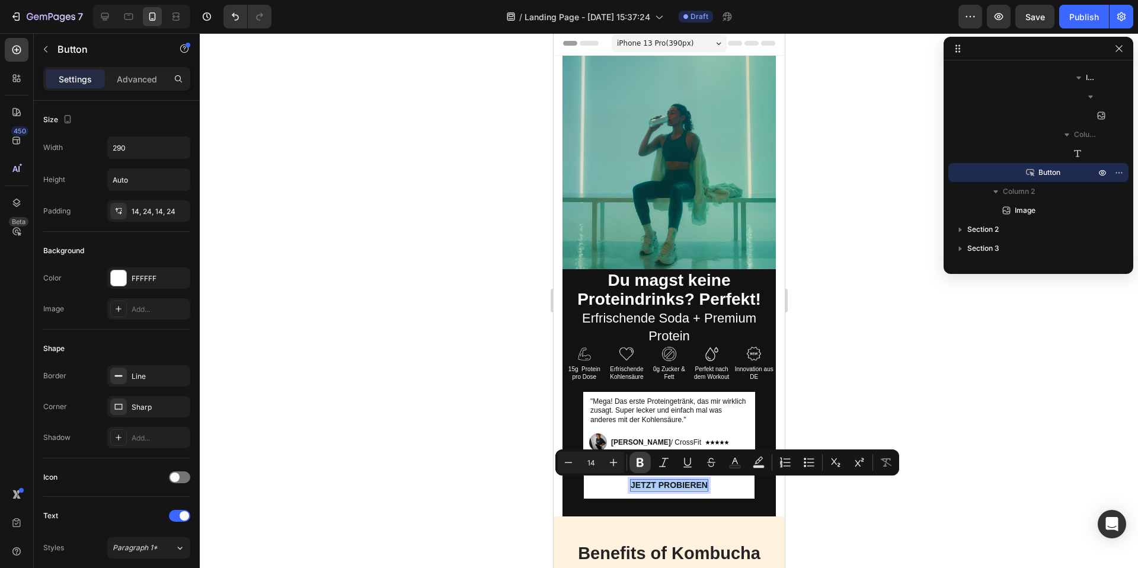
click at [643, 462] on icon "Editor contextual toolbar" at bounding box center [640, 462] width 12 height 12
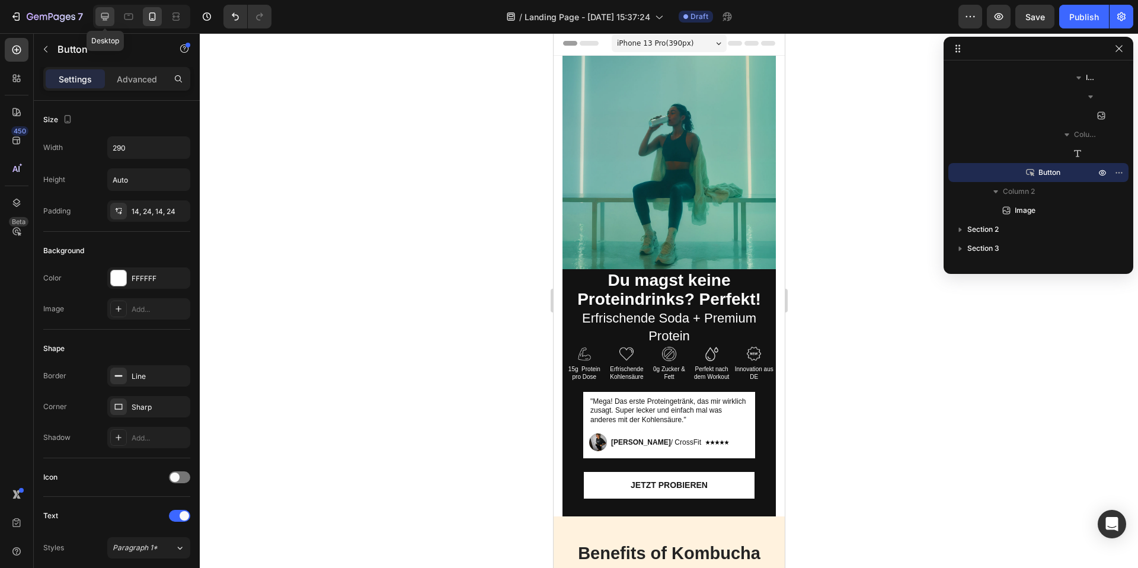
click at [106, 21] on icon at bounding box center [105, 17] width 12 height 12
type input "280"
type input "16"
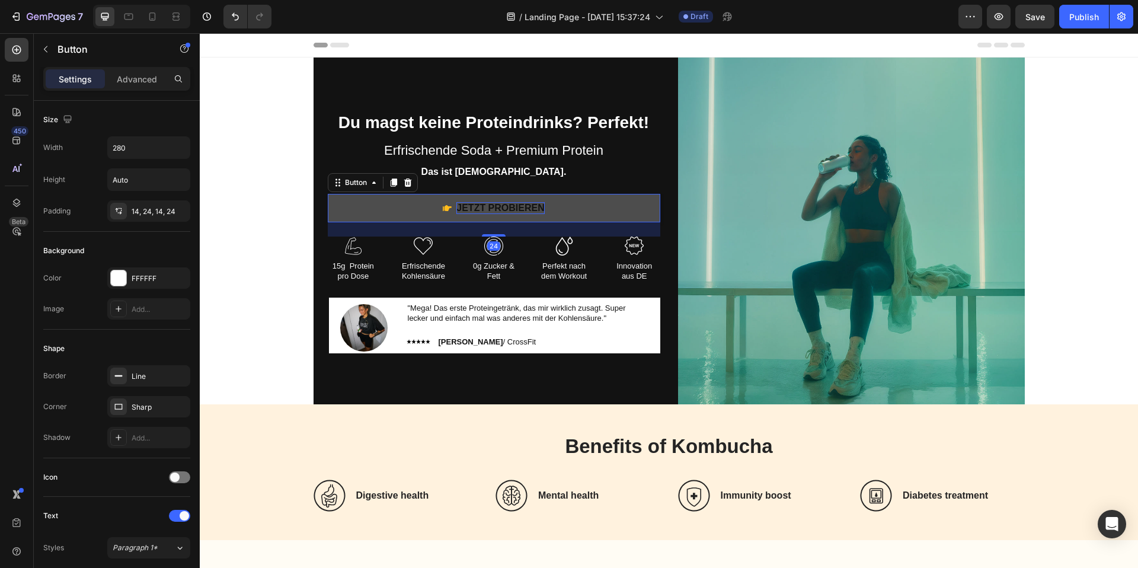
click at [462, 207] on p "Jetzt Probieren" at bounding box center [500, 208] width 88 height 12
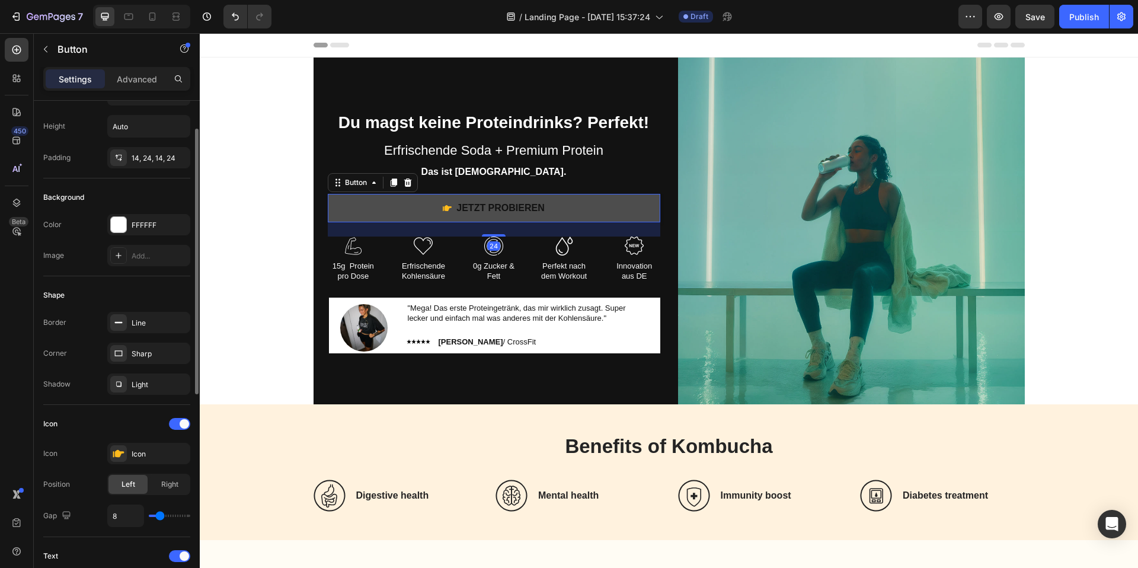
click at [447, 208] on icon "<p>Jetzt Probieren</p>" at bounding box center [447, 208] width 7 height 6
click at [443, 203] on icon "<p>Jetzt Probieren</p>" at bounding box center [447, 207] width 9 height 9
click at [447, 206] on icon "<p>Jetzt Probieren</p>" at bounding box center [447, 208] width 7 height 6
click at [465, 206] on p "Jetzt Probieren" at bounding box center [500, 208] width 88 height 12
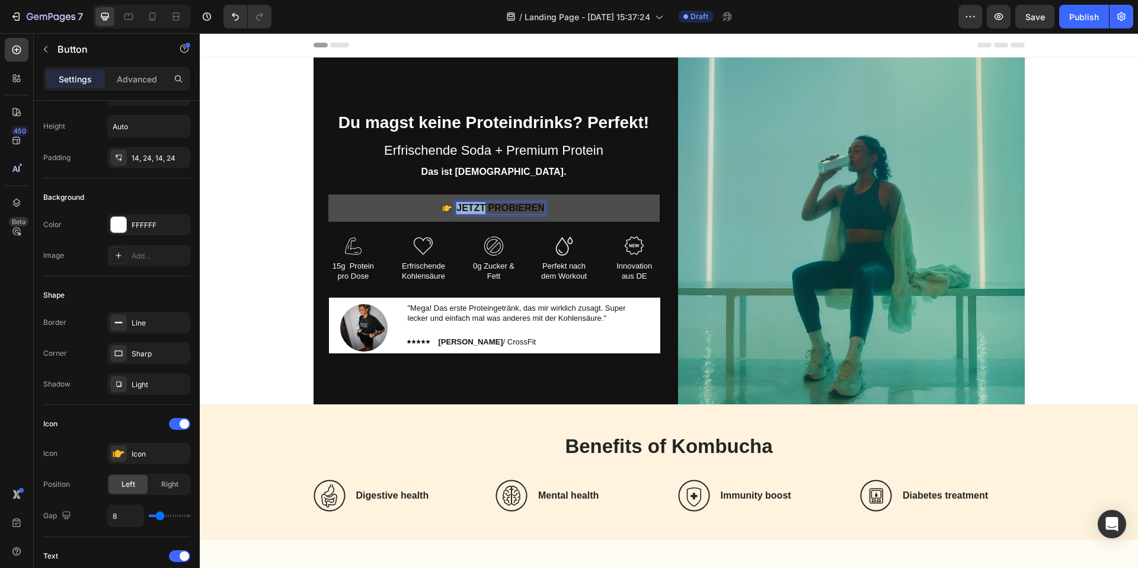
click at [465, 206] on p "Jetzt Probieren" at bounding box center [500, 208] width 88 height 12
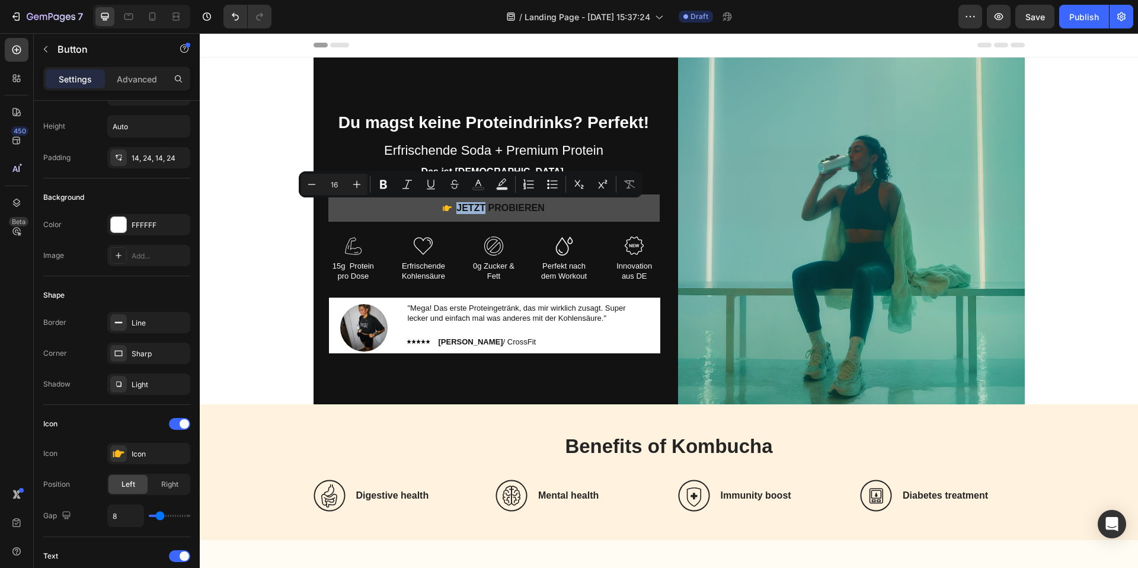
click at [449, 206] on icon "<p>Jetzt Probieren</p>" at bounding box center [447, 208] width 7 height 6
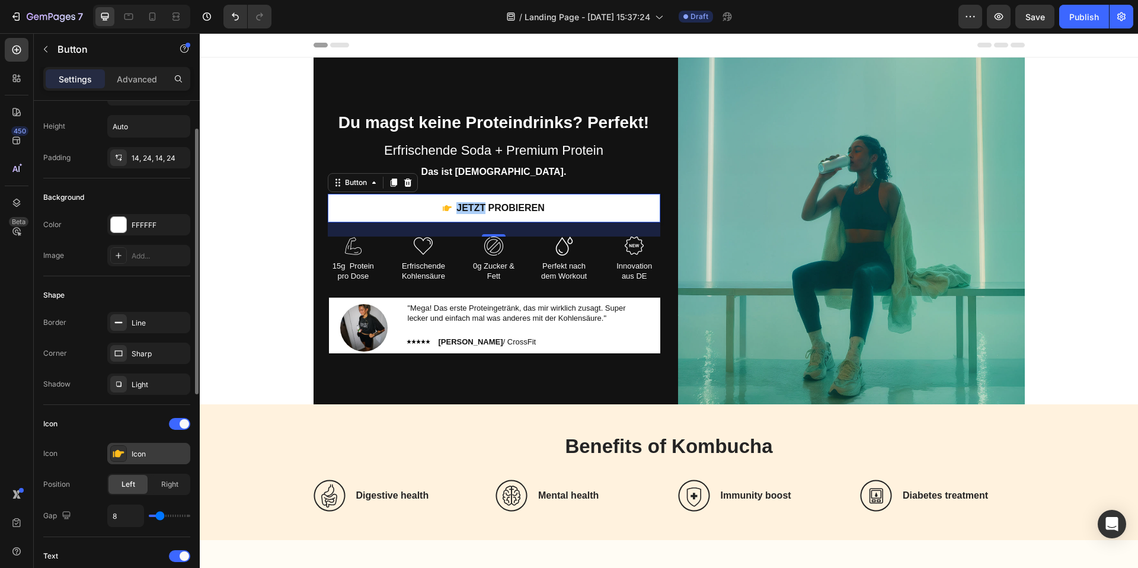
click at [129, 454] on div "Icon" at bounding box center [148, 453] width 83 height 21
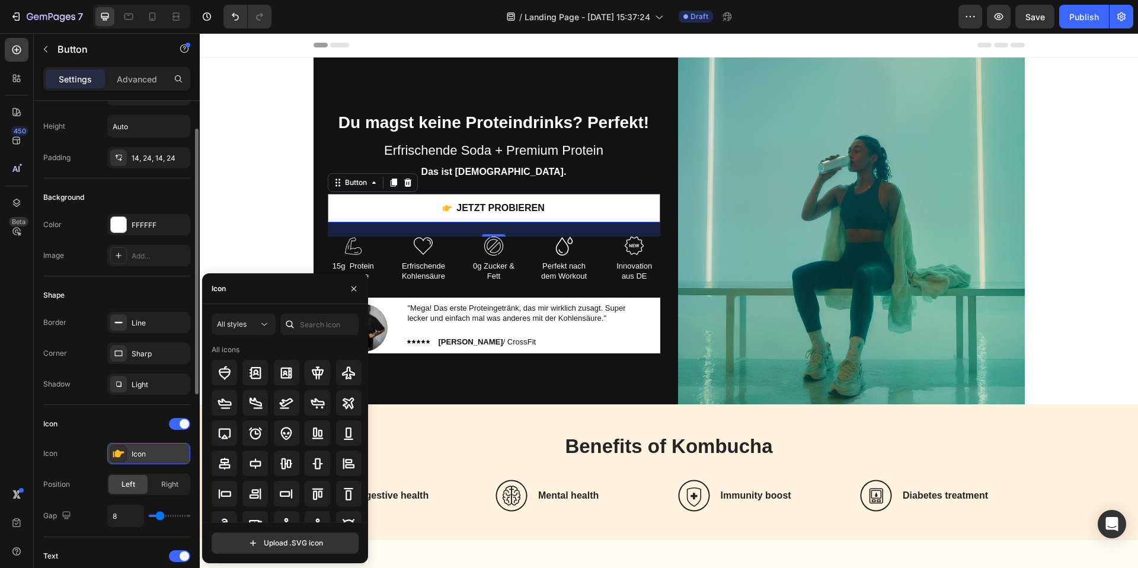
click at [169, 454] on div "Icon" at bounding box center [160, 454] width 56 height 11
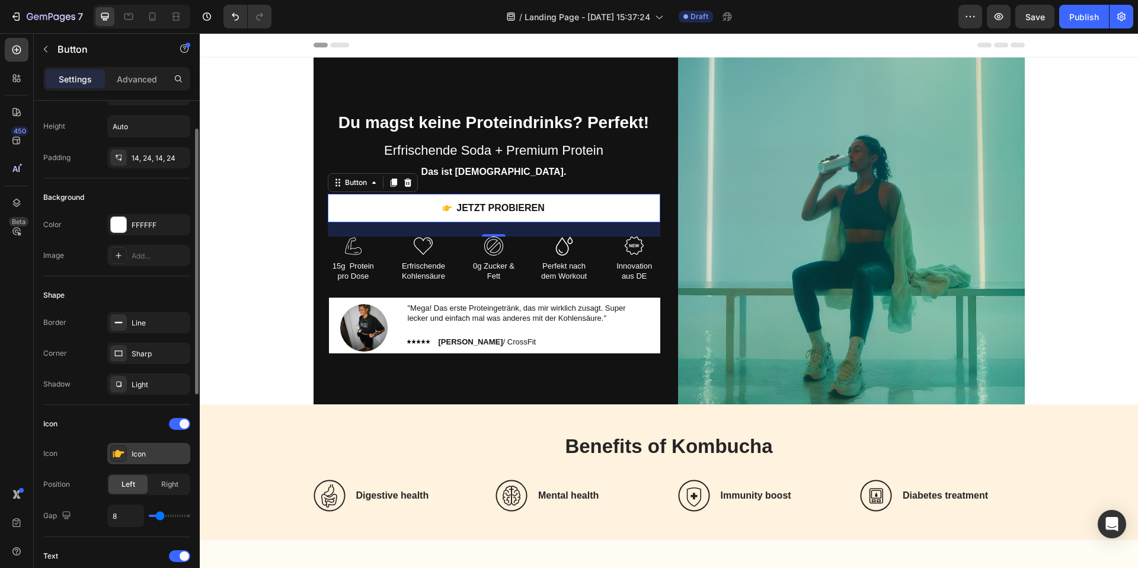
click at [181, 451] on div "Icon" at bounding box center [160, 454] width 56 height 11
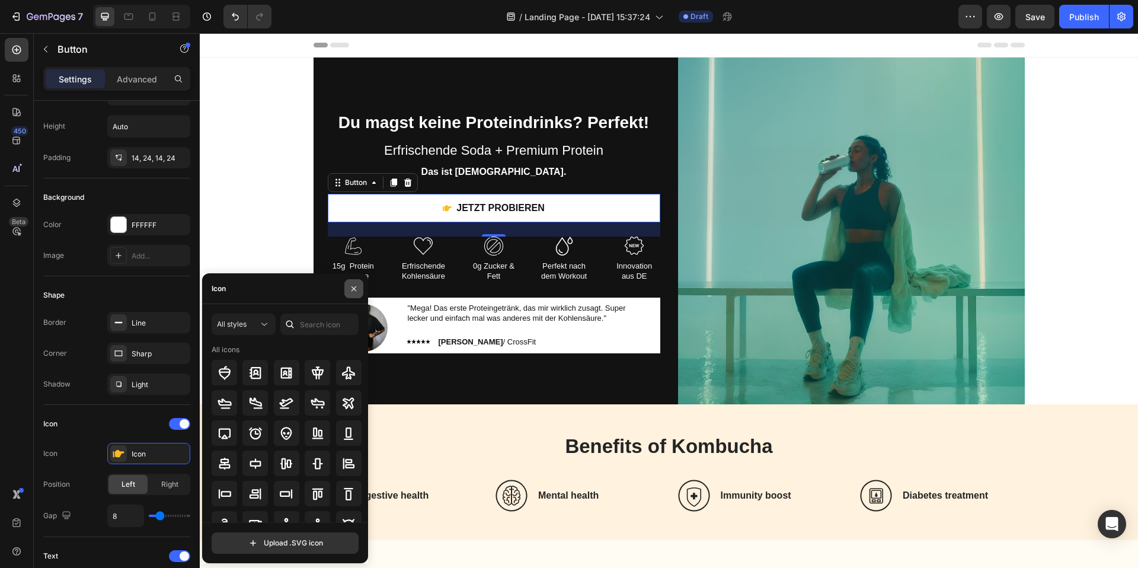
drag, startPoint x: 354, startPoint y: 289, endPoint x: 130, endPoint y: 272, distance: 224.0
click at [354, 289] on icon "button" at bounding box center [353, 288] width 9 height 9
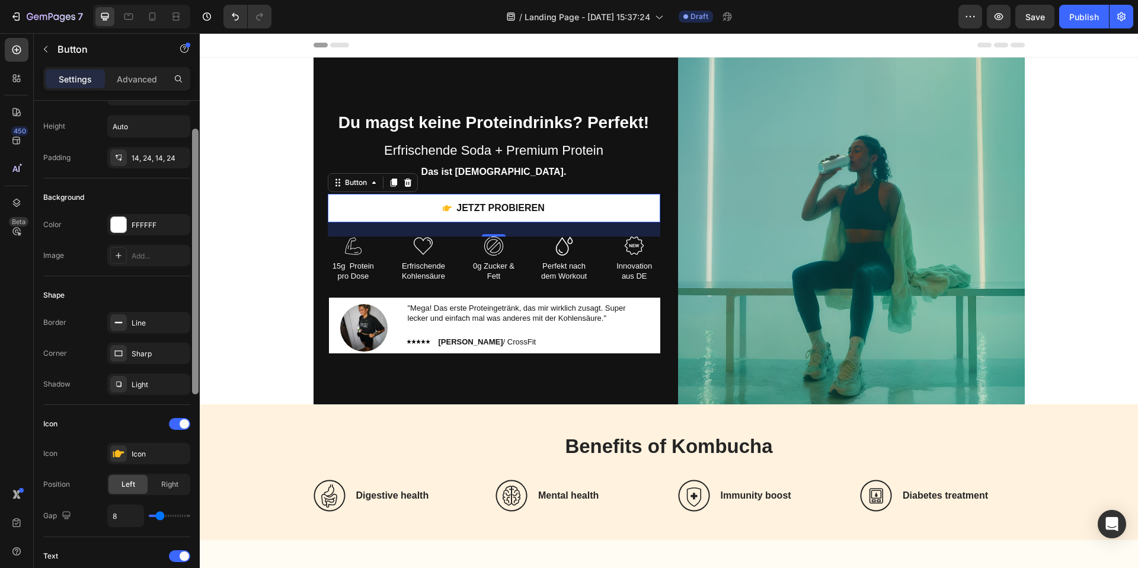
click at [193, 419] on div at bounding box center [195, 351] width 9 height 501
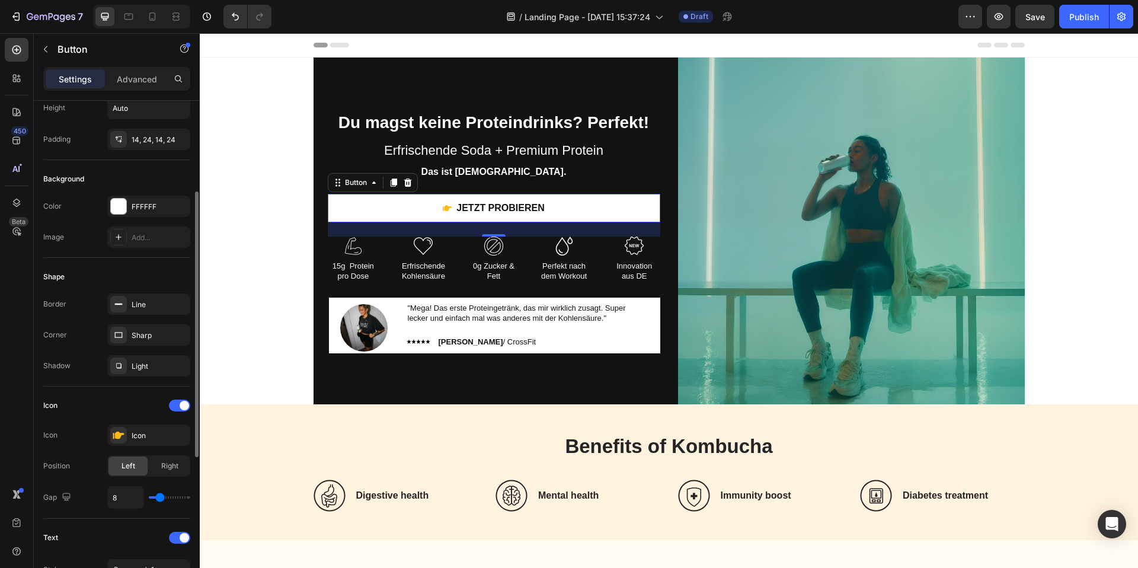
scroll to position [0, 0]
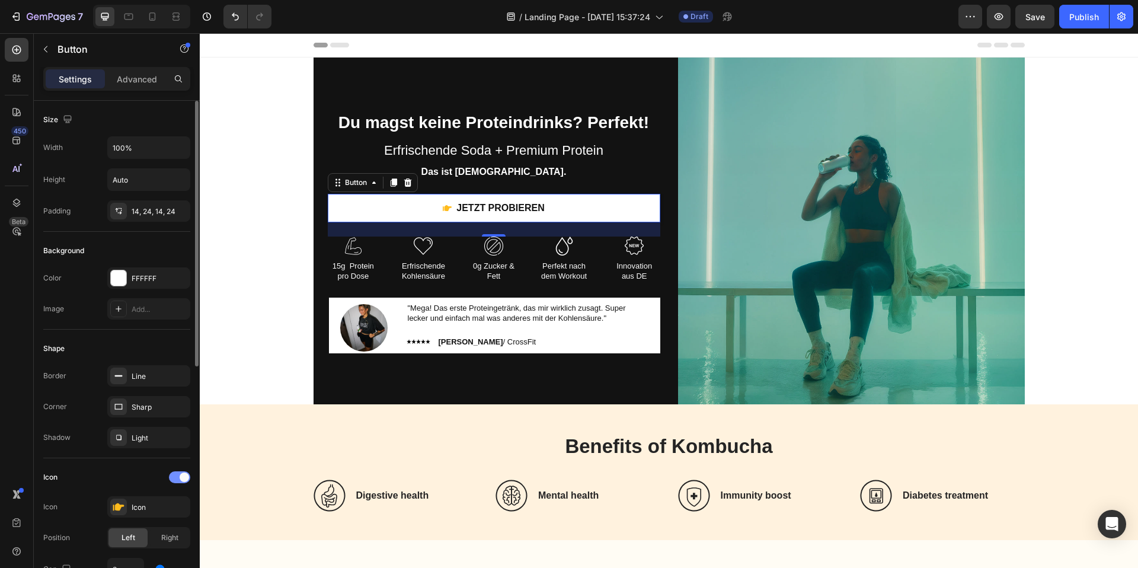
click at [185, 480] on span at bounding box center [184, 476] width 9 height 9
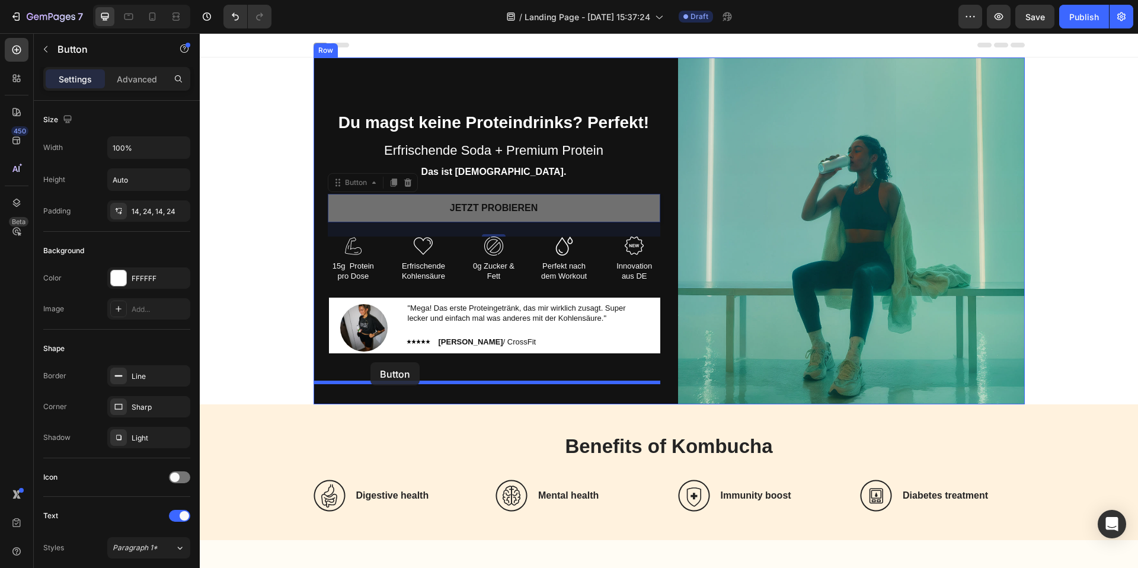
drag, startPoint x: 388, startPoint y: 208, endPoint x: 370, endPoint y: 363, distance: 155.7
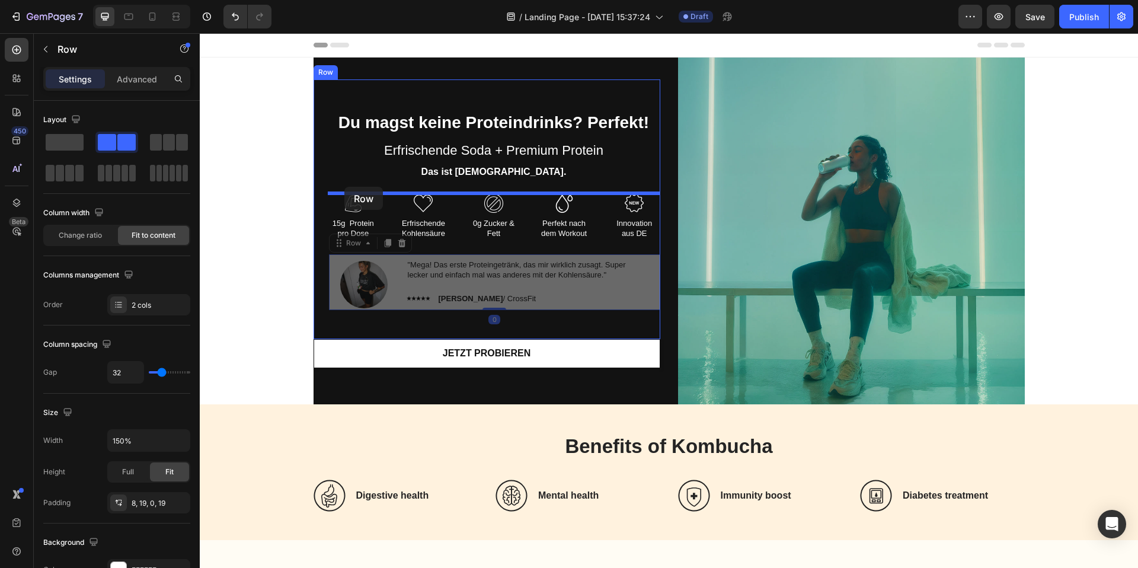
drag, startPoint x: 334, startPoint y: 276, endPoint x: 344, endPoint y: 187, distance: 90.0
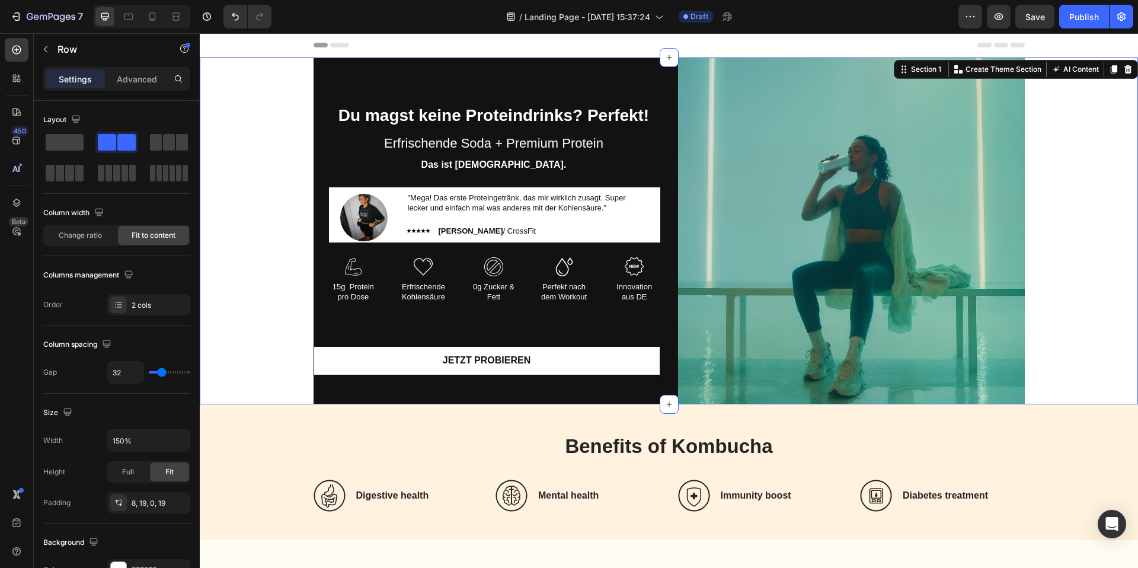
click at [246, 271] on div "Du magst keine Proteindrinks? Perfekt! Erfrischende Soda + Premium Protein Head…" at bounding box center [669, 230] width 920 height 347
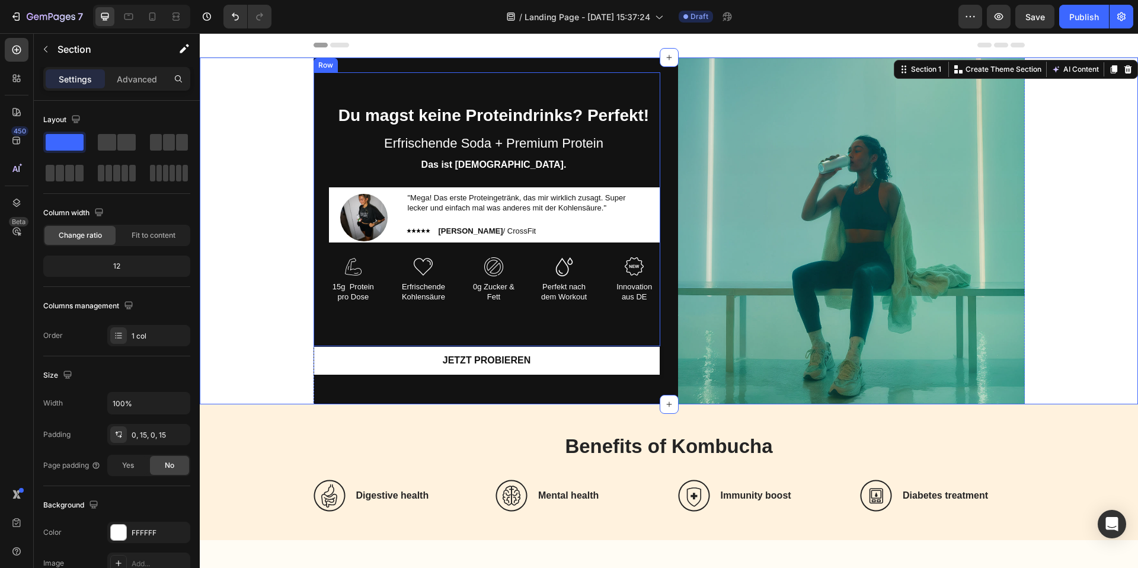
click at [367, 324] on div "Du magst keine Proteindrinks? Perfekt! Erfrischende Soda + Premium Protein Head…" at bounding box center [486, 209] width 347 height 274
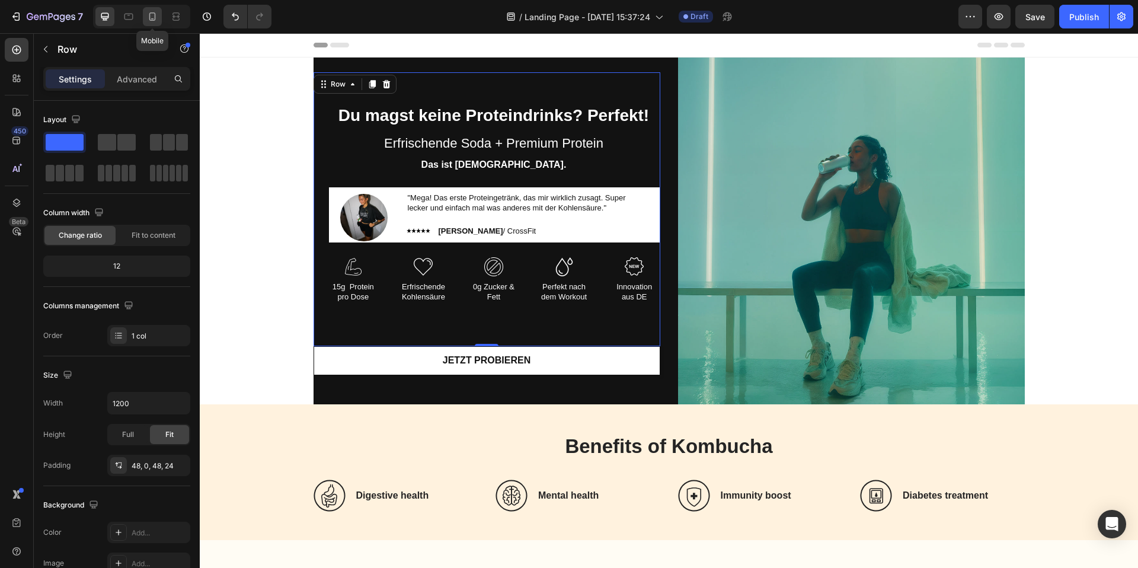
click at [149, 14] on icon at bounding box center [152, 17] width 12 height 12
type input "100%"
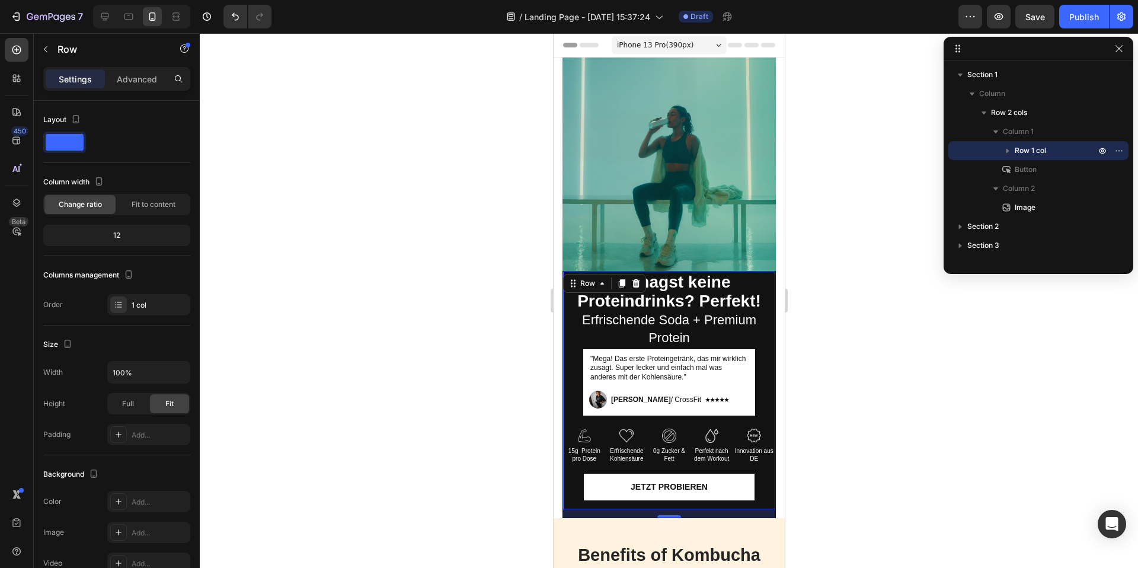
click at [900, 417] on div at bounding box center [669, 300] width 938 height 534
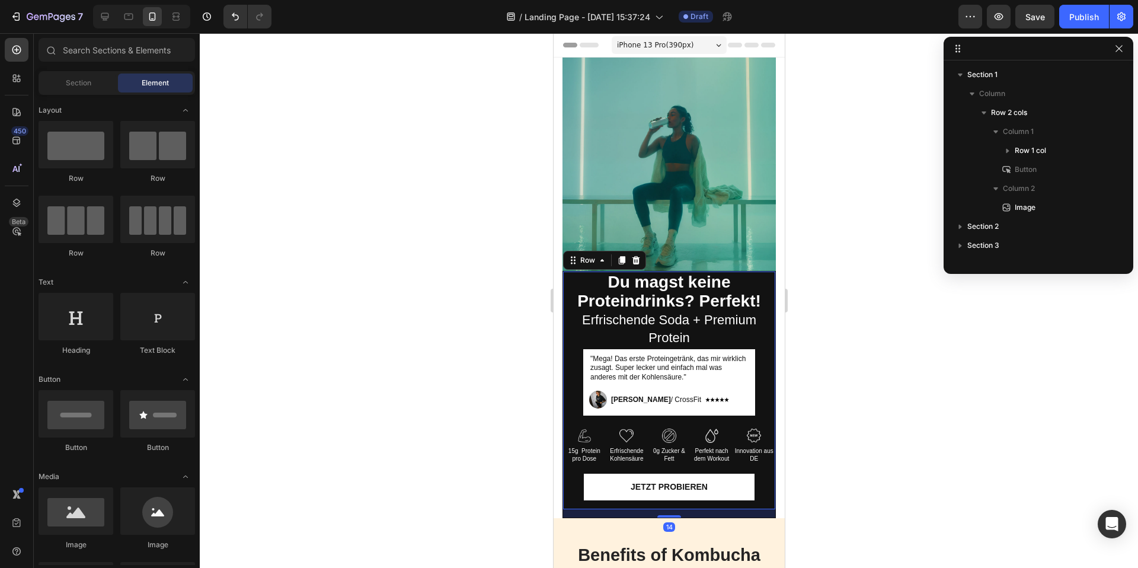
click at [768, 363] on div "Du magst keine Proteindrinks? Perfekt! Erfrischende Soda + Premium Protein Head…" at bounding box center [668, 390] width 212 height 238
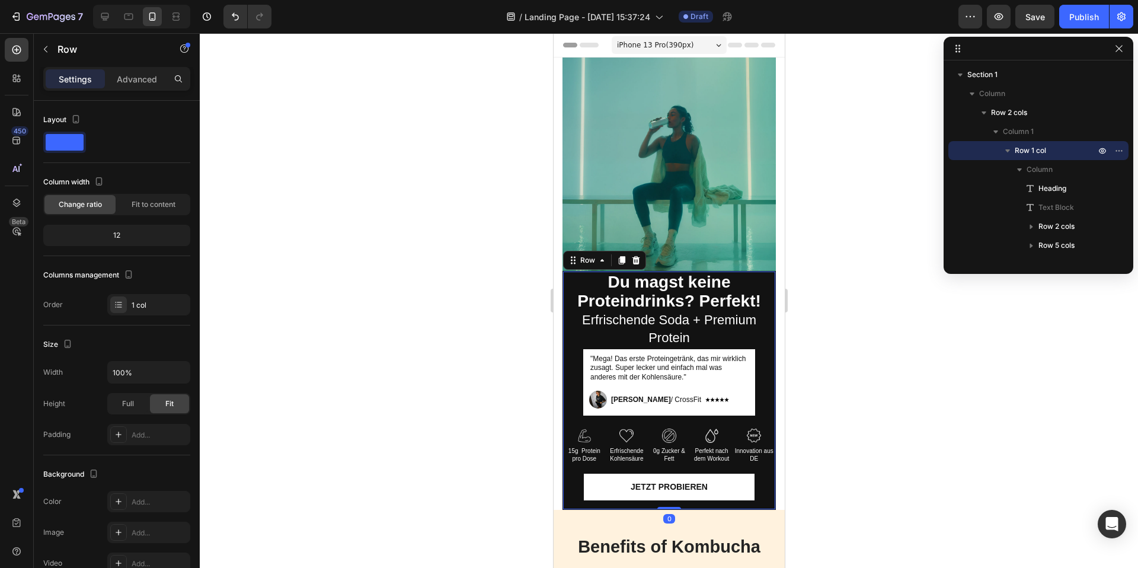
drag, startPoint x: 677, startPoint y: 515, endPoint x: 674, endPoint y: 502, distance: 12.8
click at [674, 502] on div "Du magst keine Proteindrinks? Perfekt! Erfrischende Soda + Premium Protein Head…" at bounding box center [668, 390] width 213 height 239
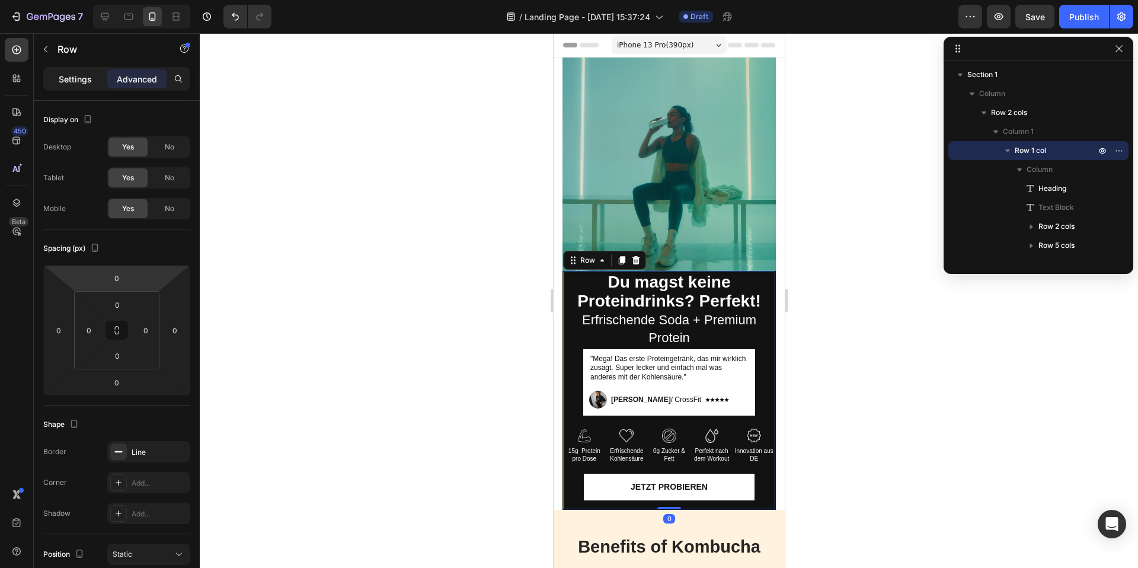
click at [80, 87] on div "Settings" at bounding box center [75, 78] width 59 height 19
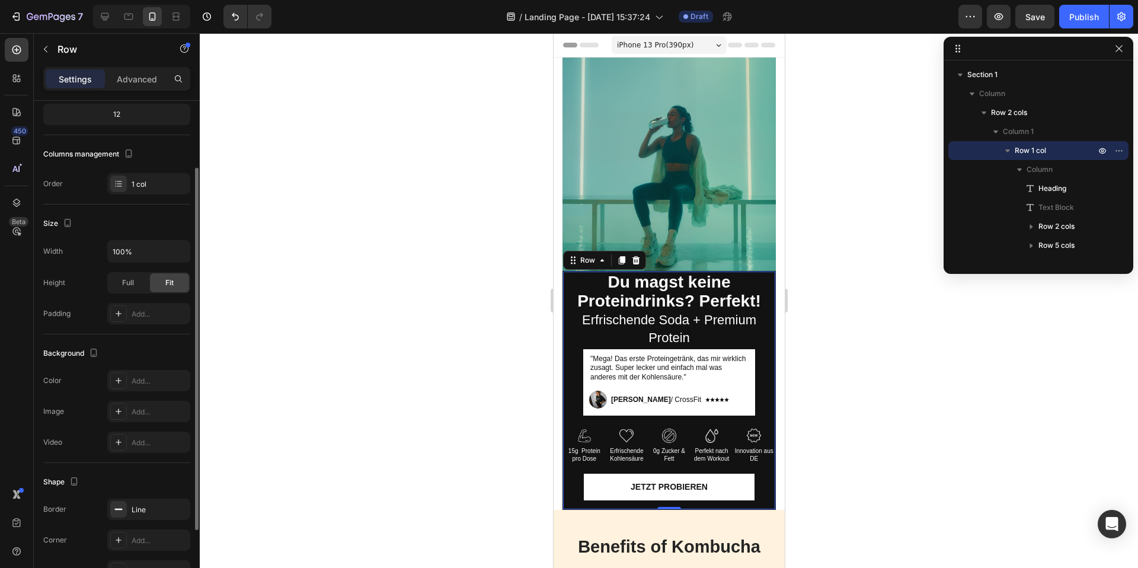
scroll to position [137, 0]
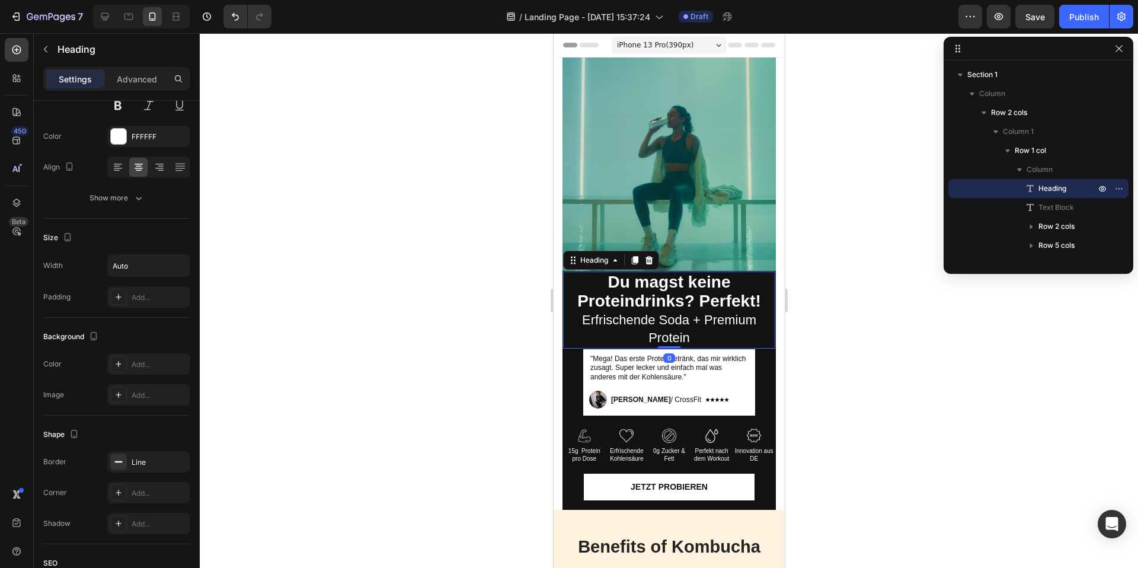
click at [769, 327] on h2 "Du magst keine Proteindrinks? Perfekt! Erfrischende Soda + Premium Protein" at bounding box center [668, 309] width 212 height 77
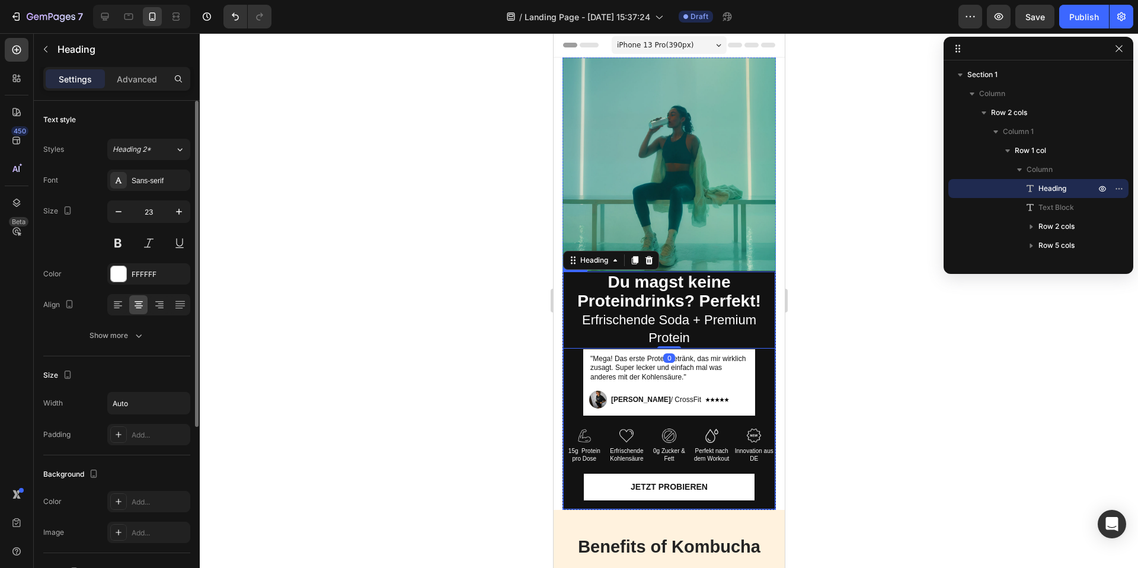
click at [770, 363] on div "Du magst keine Proteindrinks? Perfekt! Erfrischende Soda + Premium Protein Head…" at bounding box center [668, 390] width 212 height 238
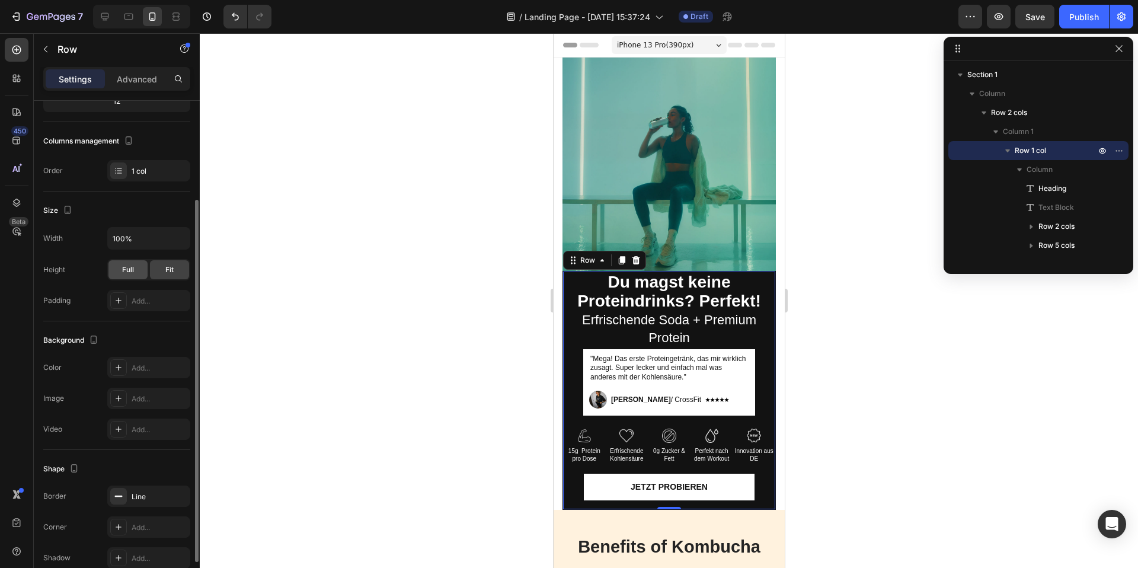
scroll to position [135, 0]
click at [120, 369] on icon at bounding box center [118, 365] width 9 height 9
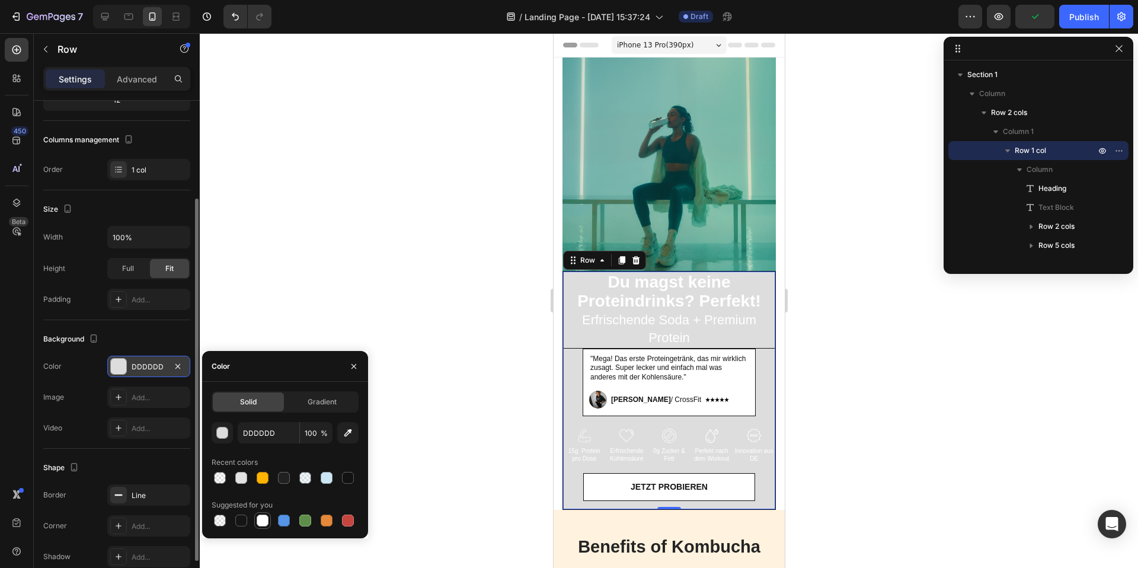
click at [264, 521] on div at bounding box center [263, 520] width 12 height 12
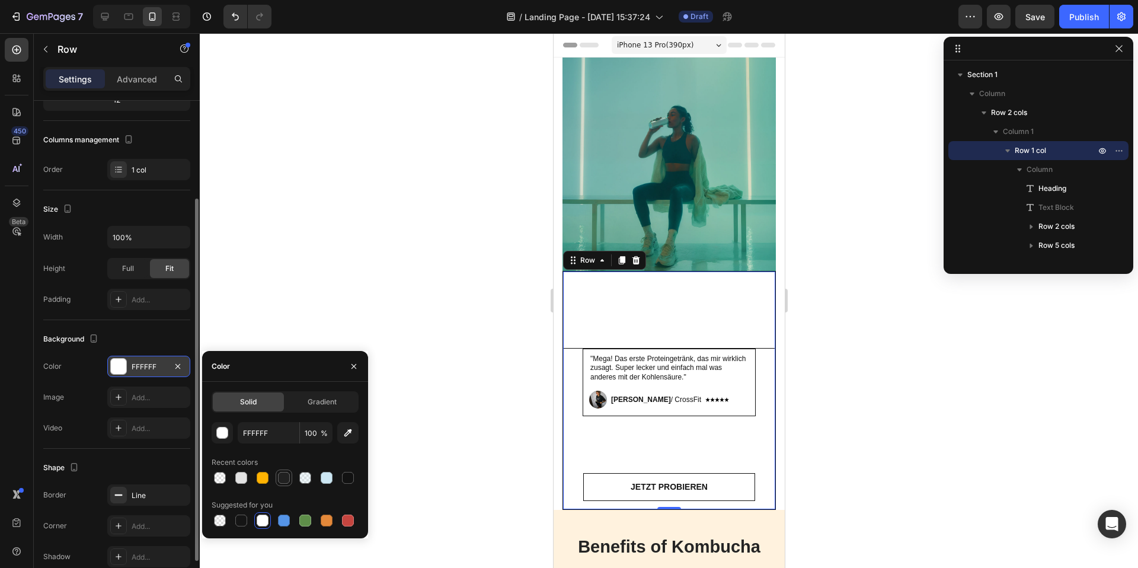
click at [284, 481] on div at bounding box center [284, 478] width 12 height 12
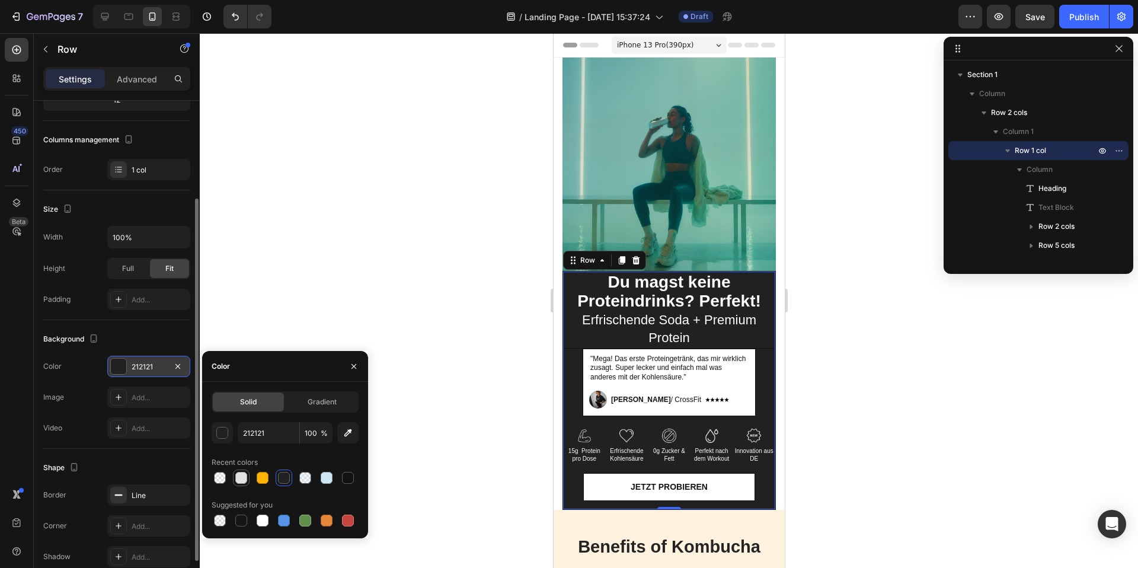
click at [241, 478] on div at bounding box center [241, 478] width 12 height 12
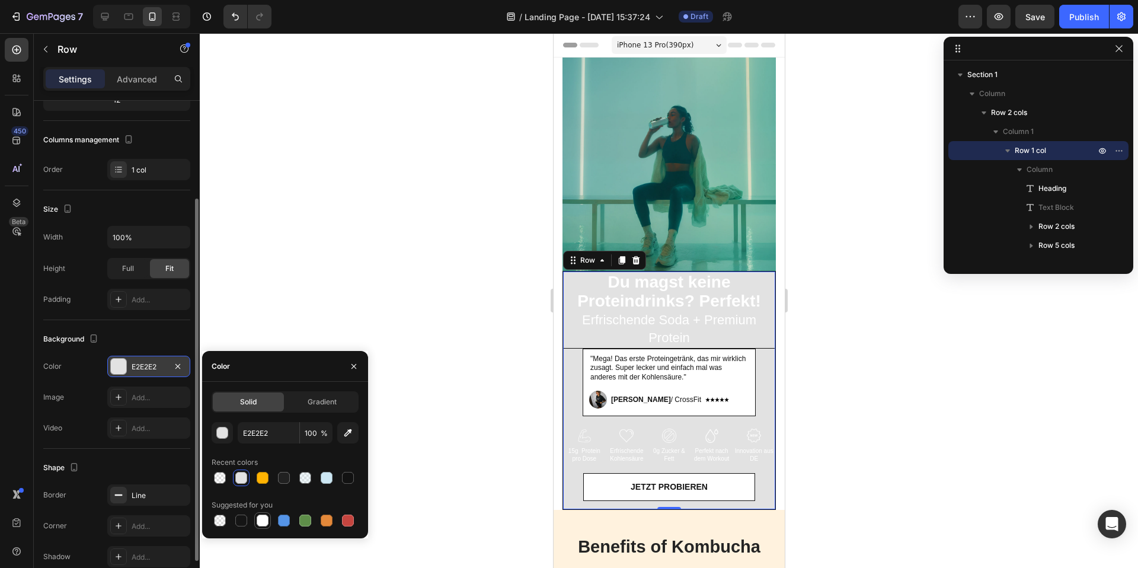
click at [259, 524] on div at bounding box center [263, 520] width 12 height 12
type input "FFFFFF"
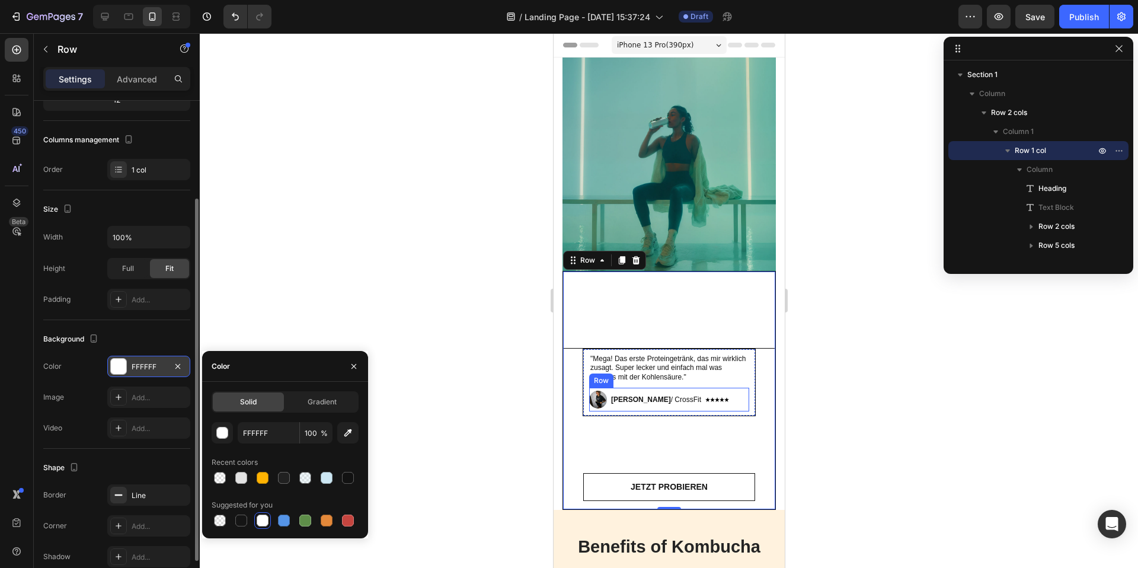
click at [738, 411] on div "Image Image Icon List Esther / CrossFit Text Block Row" at bounding box center [668, 400] width 160 height 24
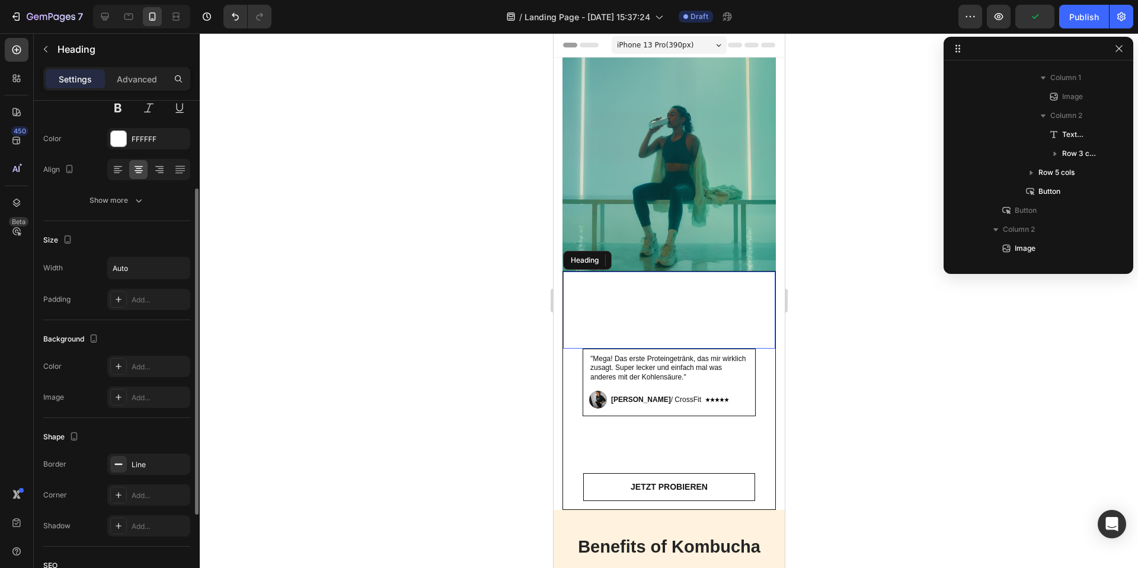
click at [694, 320] on span "Erfrischende Soda + Premium Protein" at bounding box center [668, 328] width 174 height 33
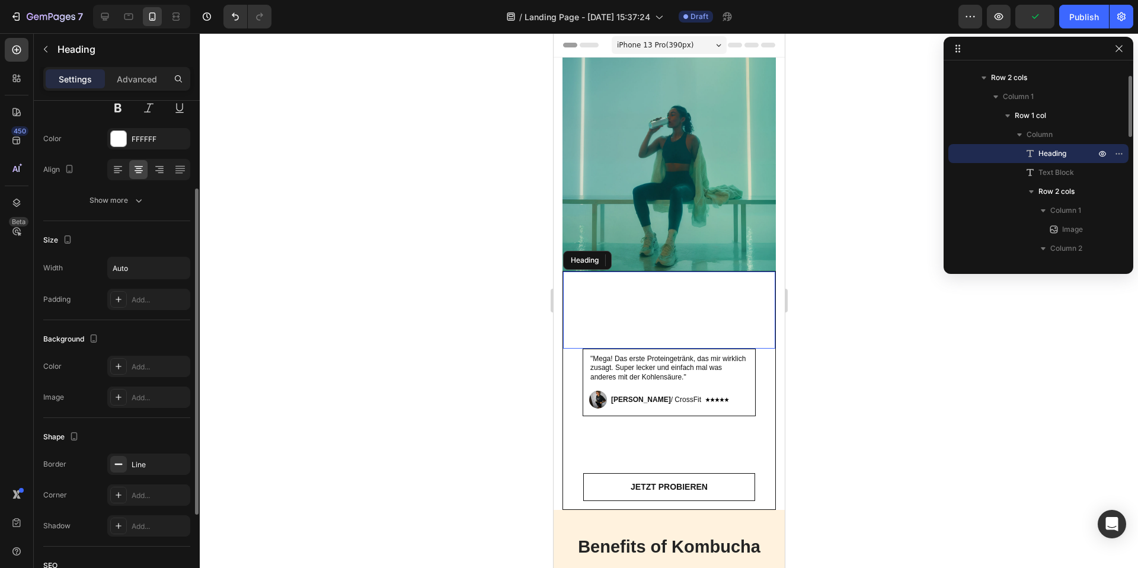
scroll to position [0, 0]
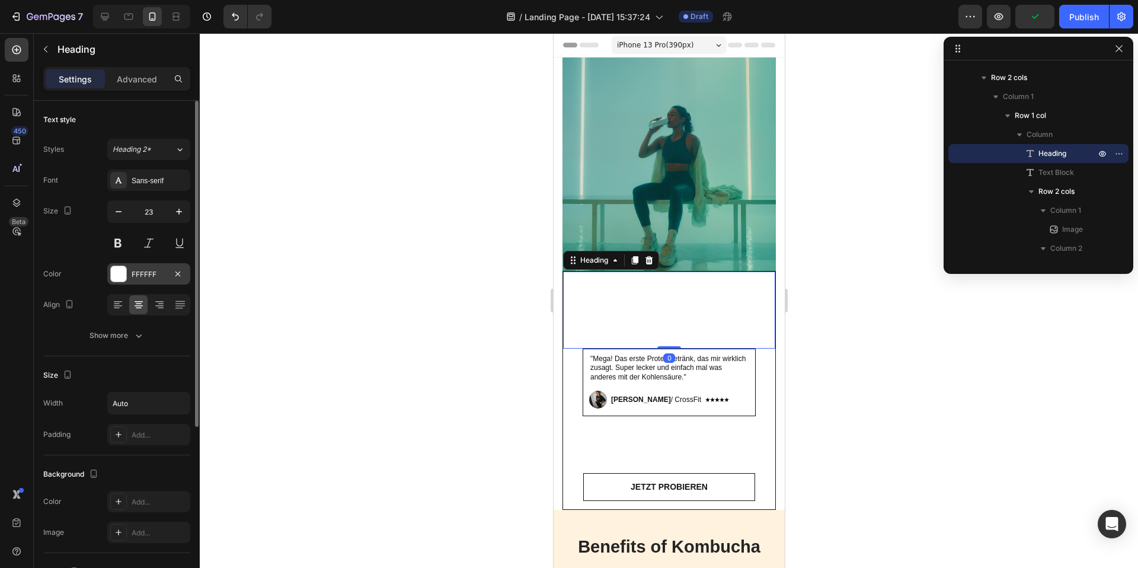
click at [121, 280] on div at bounding box center [118, 273] width 15 height 15
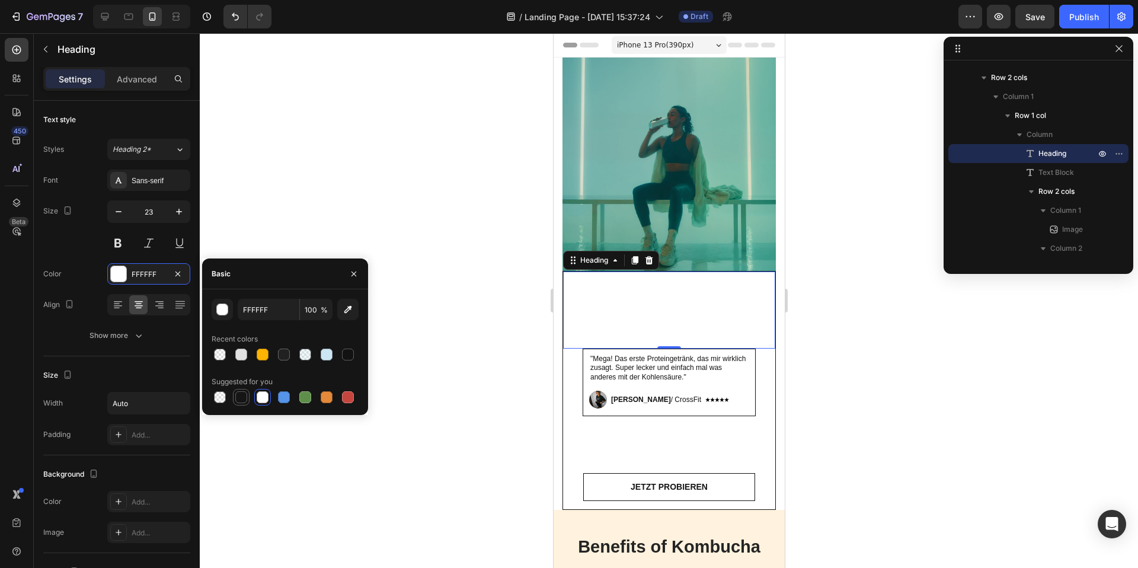
click at [240, 397] on div at bounding box center [241, 397] width 12 height 12
type input "151515"
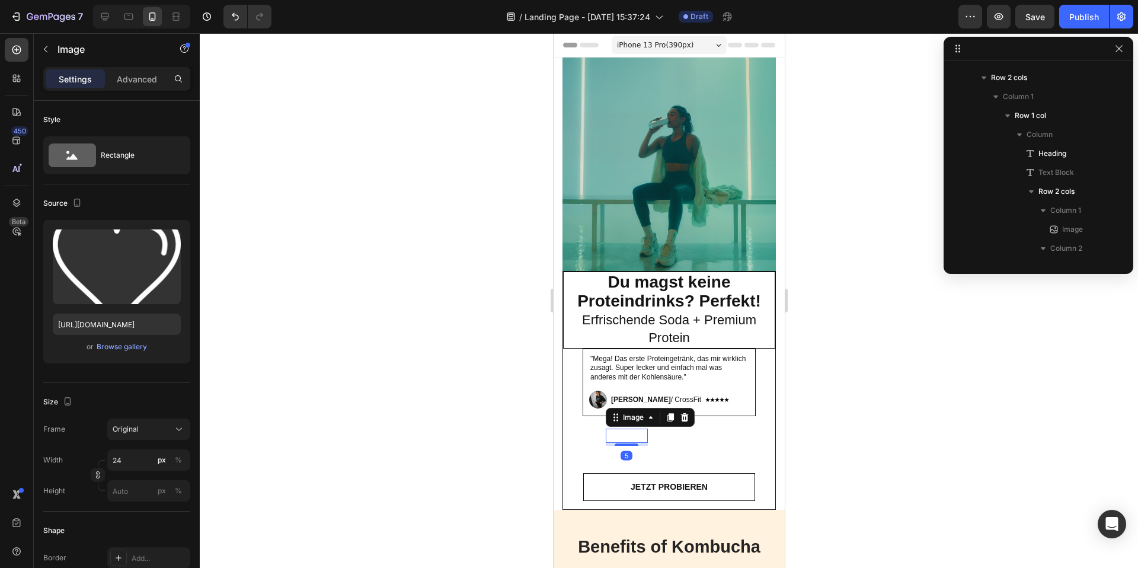
click at [633, 436] on div at bounding box center [626, 435] width 43 height 14
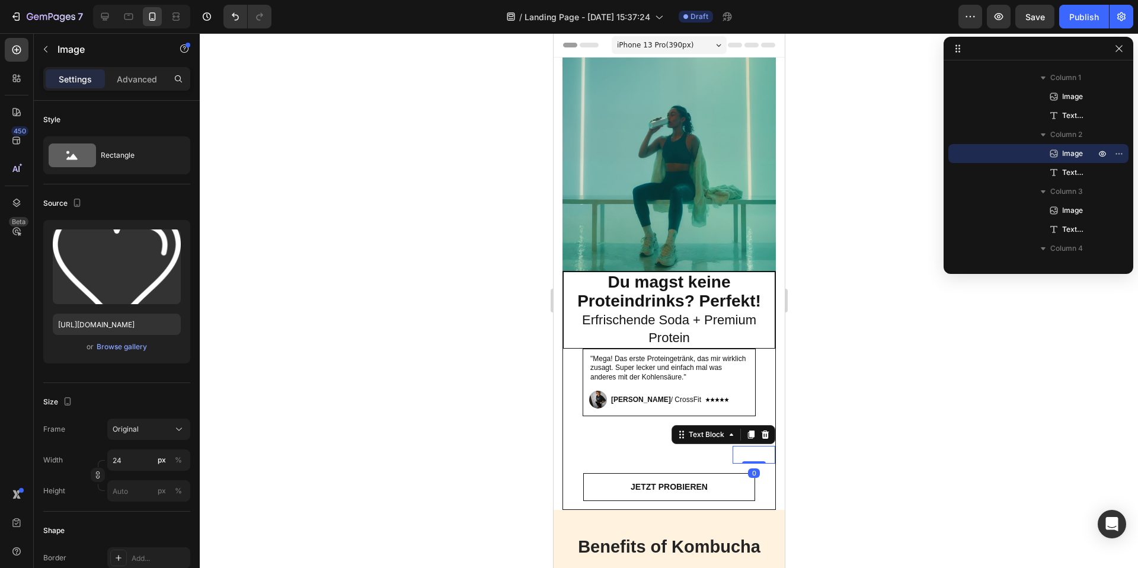
click at [740, 456] on p "Innovation aus DE" at bounding box center [753, 454] width 40 height 15
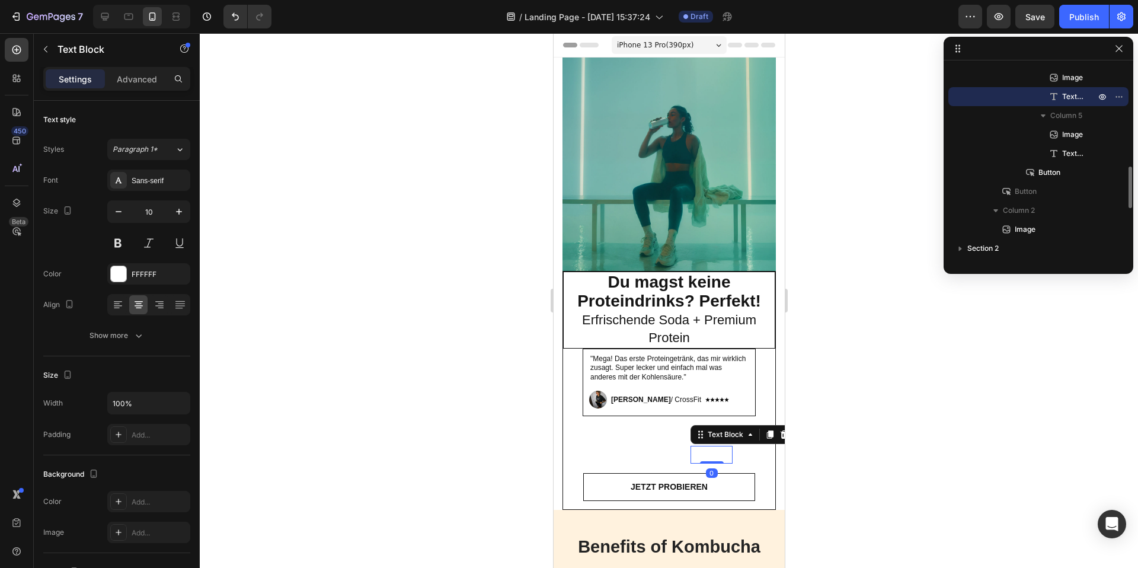
click at [716, 458] on p "Perfekt nach dem Workout" at bounding box center [711, 454] width 40 height 15
click at [575, 436] on div "Text Block" at bounding box center [585, 438] width 40 height 11
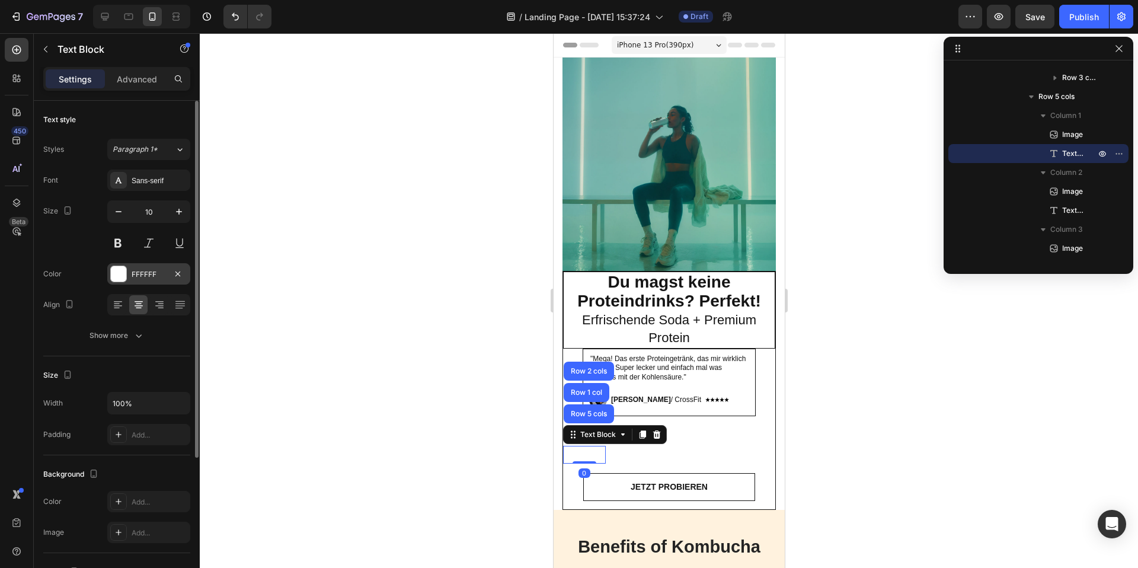
click at [119, 269] on div at bounding box center [118, 273] width 15 height 15
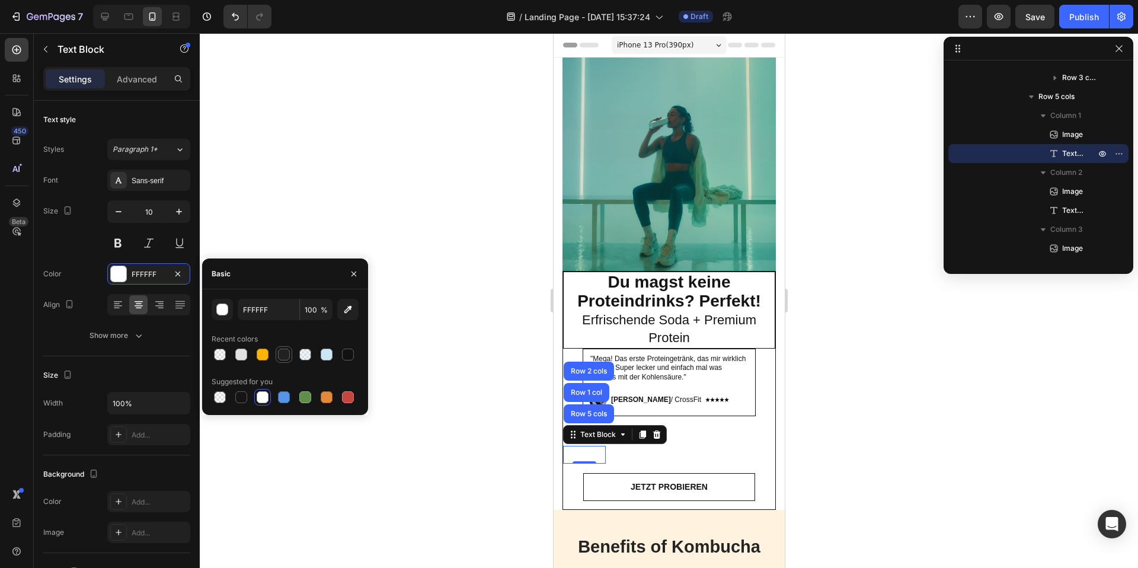
click at [280, 360] on div at bounding box center [284, 354] width 12 height 12
type input "212121"
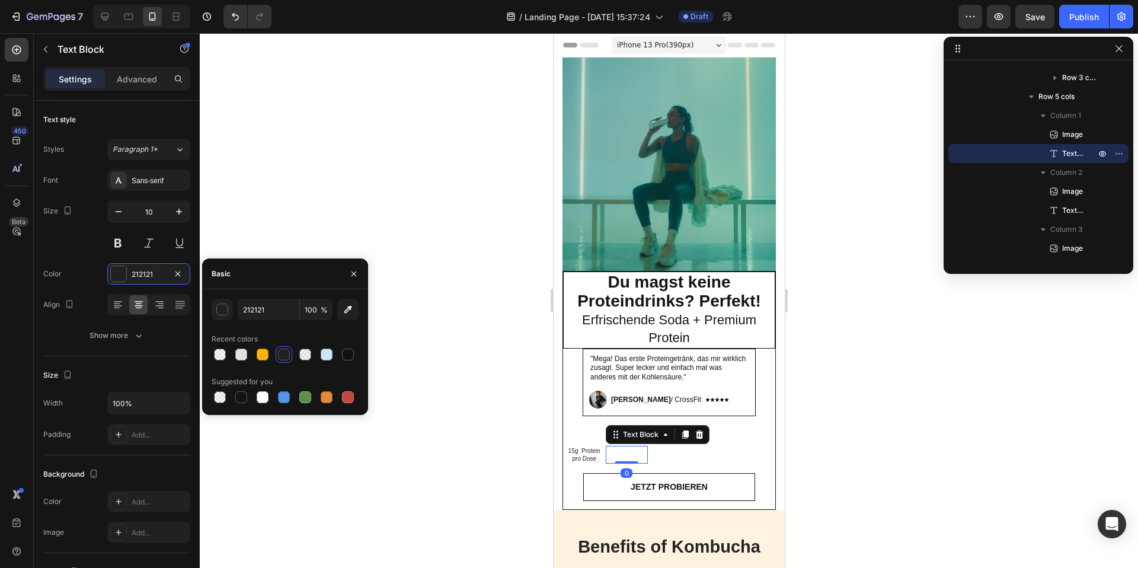
click at [627, 454] on p "Erfrischende Kohlensäure" at bounding box center [626, 454] width 40 height 15
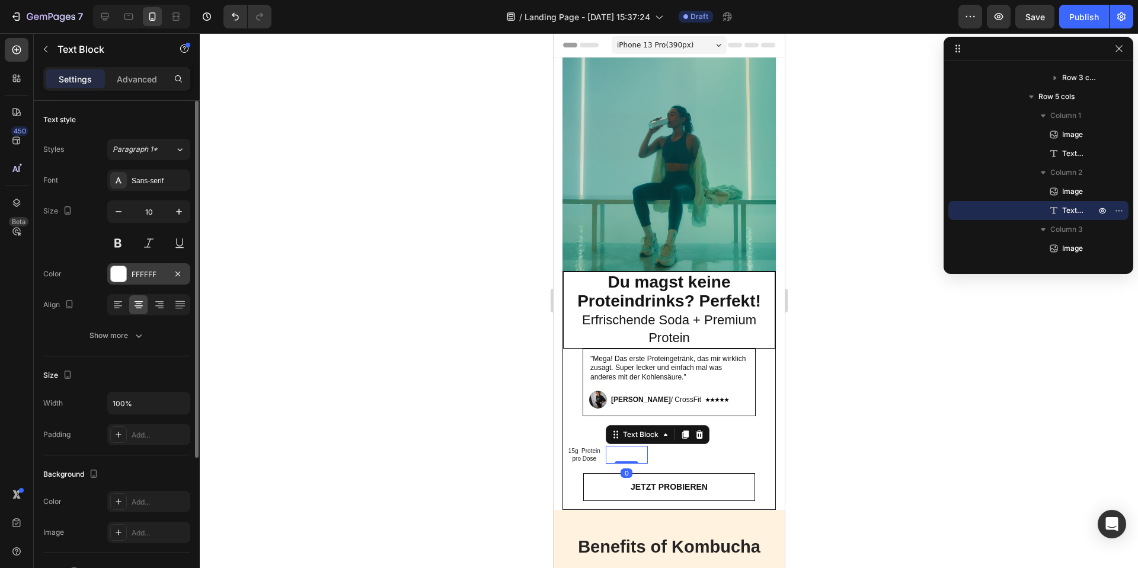
click at [123, 276] on div at bounding box center [118, 273] width 15 height 15
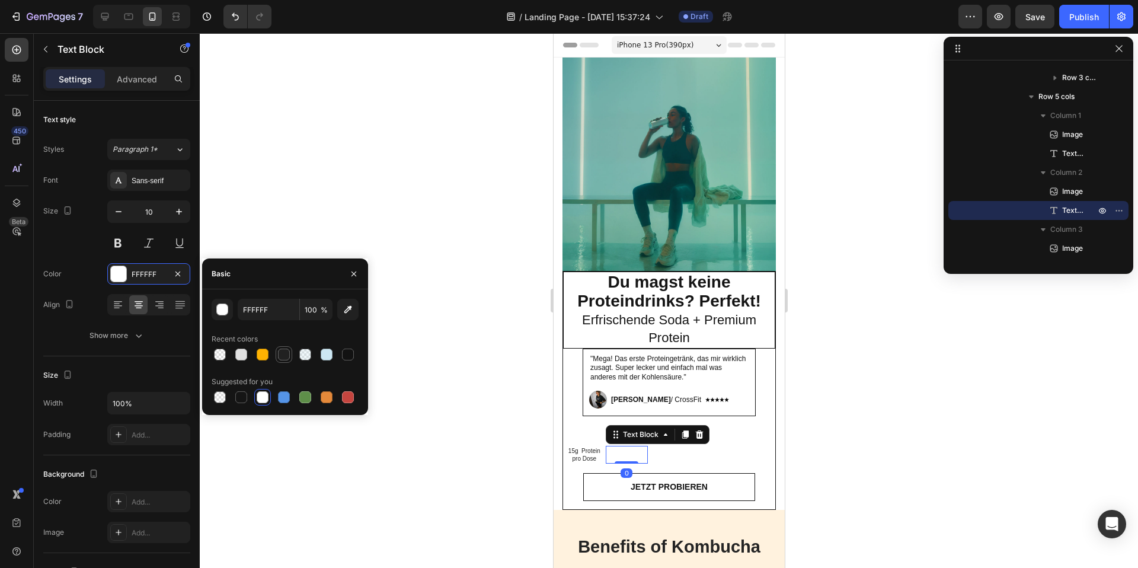
click at [281, 352] on div at bounding box center [284, 354] width 12 height 12
type input "212121"
click at [671, 453] on p "0g Zucker & Fett" at bounding box center [668, 454] width 40 height 15
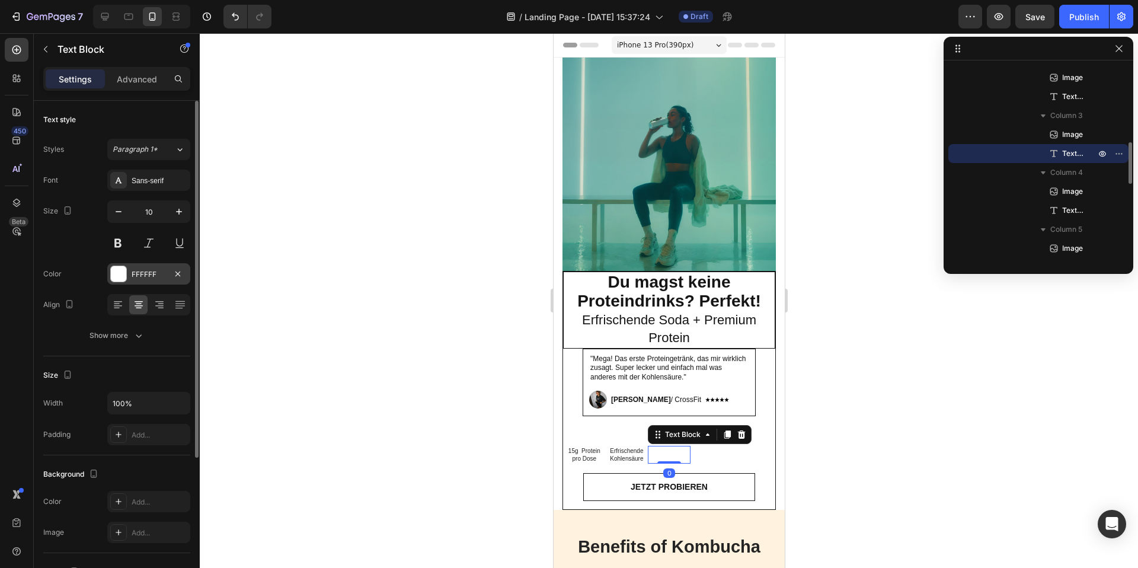
click at [114, 270] on div at bounding box center [118, 273] width 15 height 15
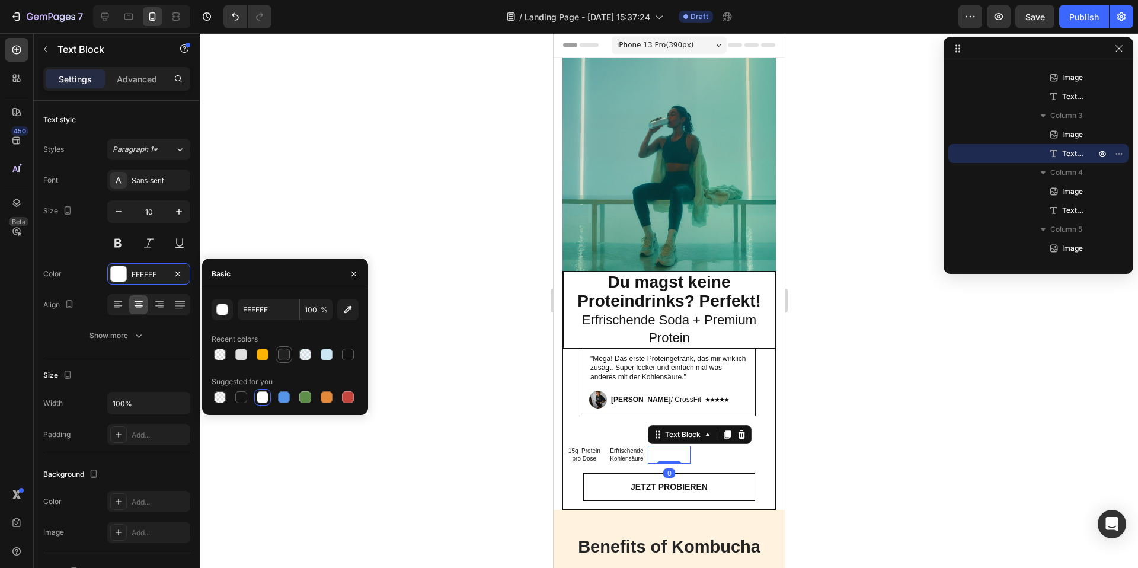
click at [281, 356] on div at bounding box center [284, 354] width 12 height 12
type input "212121"
click at [711, 454] on p "Perfekt nach dem Workout" at bounding box center [711, 454] width 40 height 15
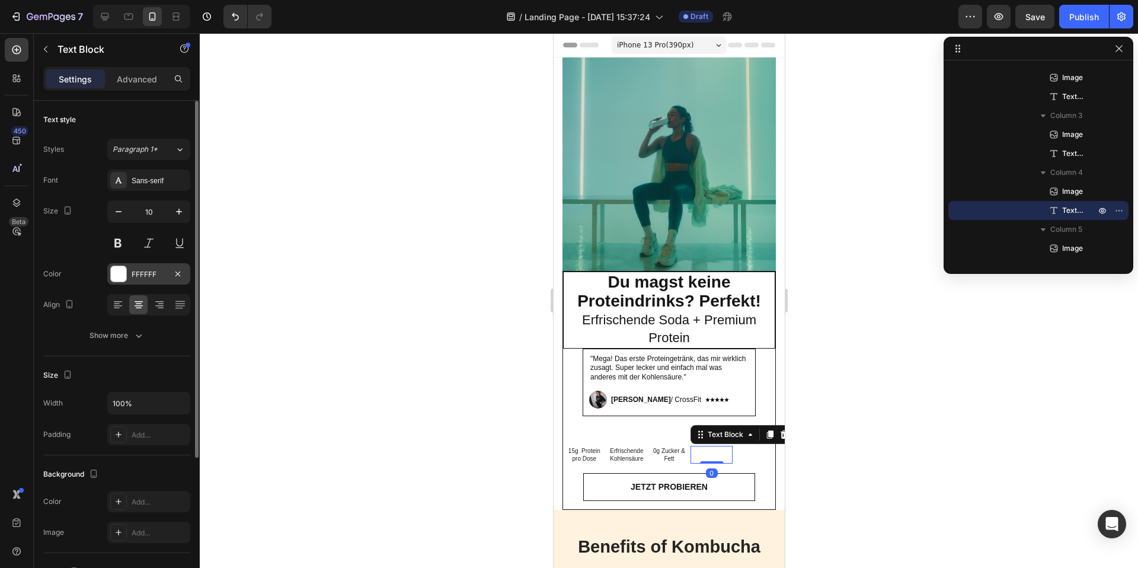
click at [120, 267] on div at bounding box center [118, 273] width 15 height 15
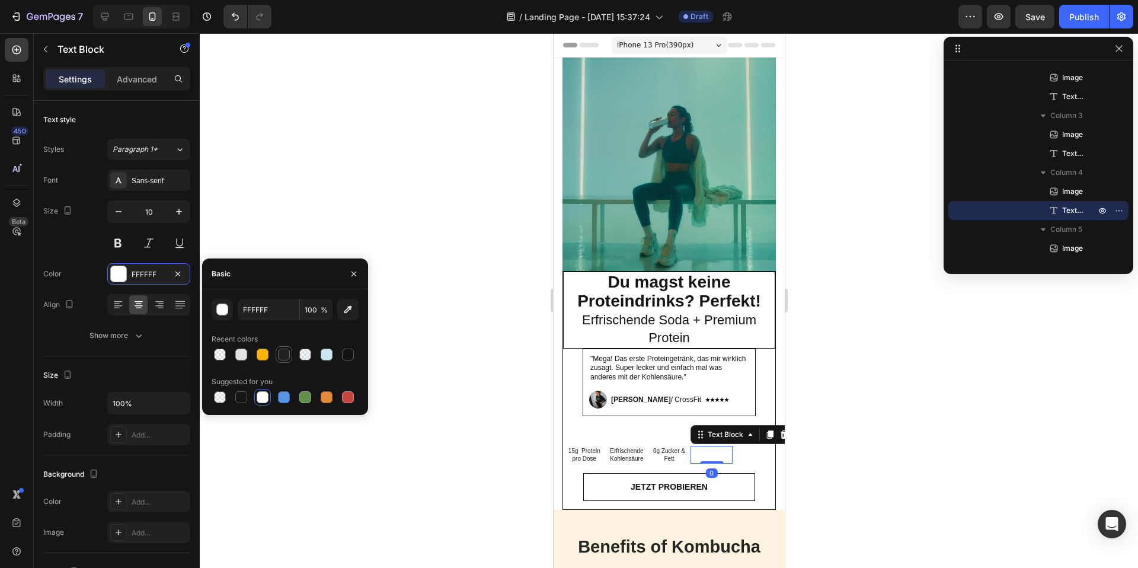
click at [285, 353] on div at bounding box center [284, 354] width 12 height 12
type input "212121"
click at [750, 456] on p "Innovation aus DE" at bounding box center [753, 454] width 40 height 15
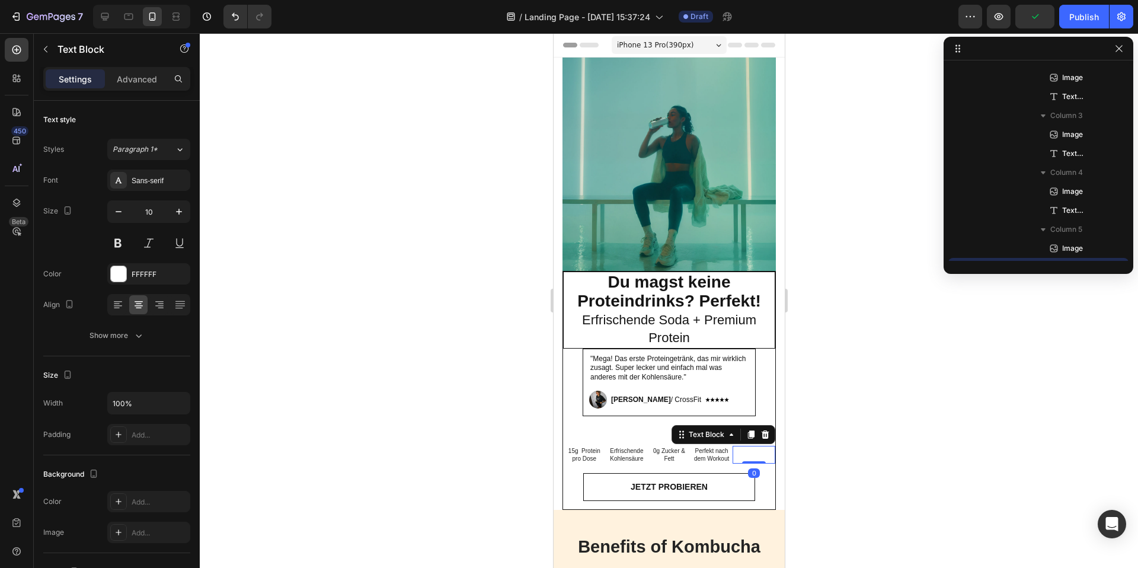
scroll to position [471, 0]
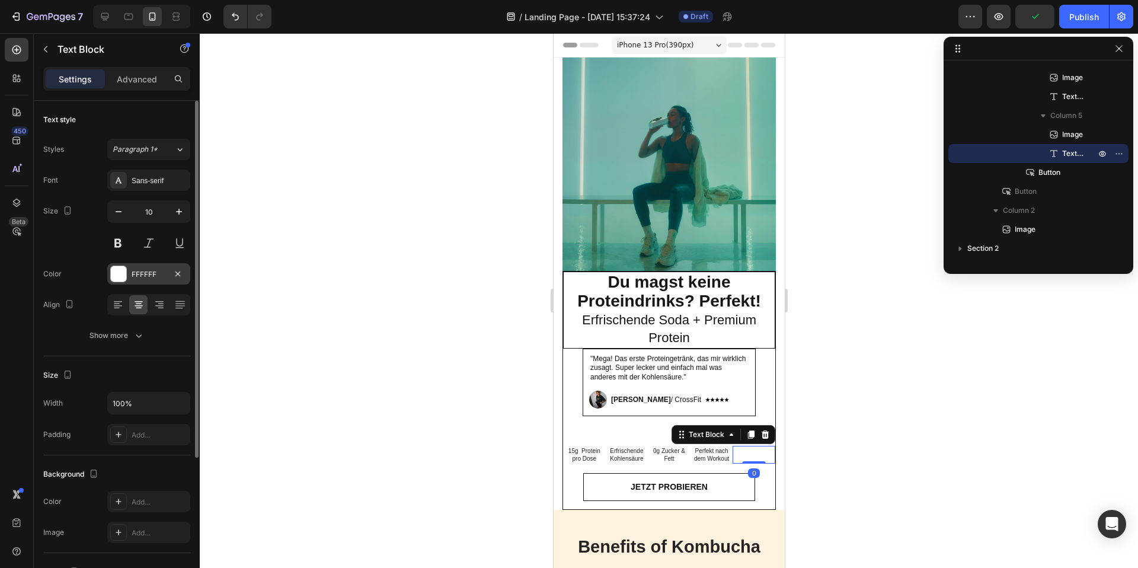
click at [112, 273] on div at bounding box center [118, 273] width 15 height 15
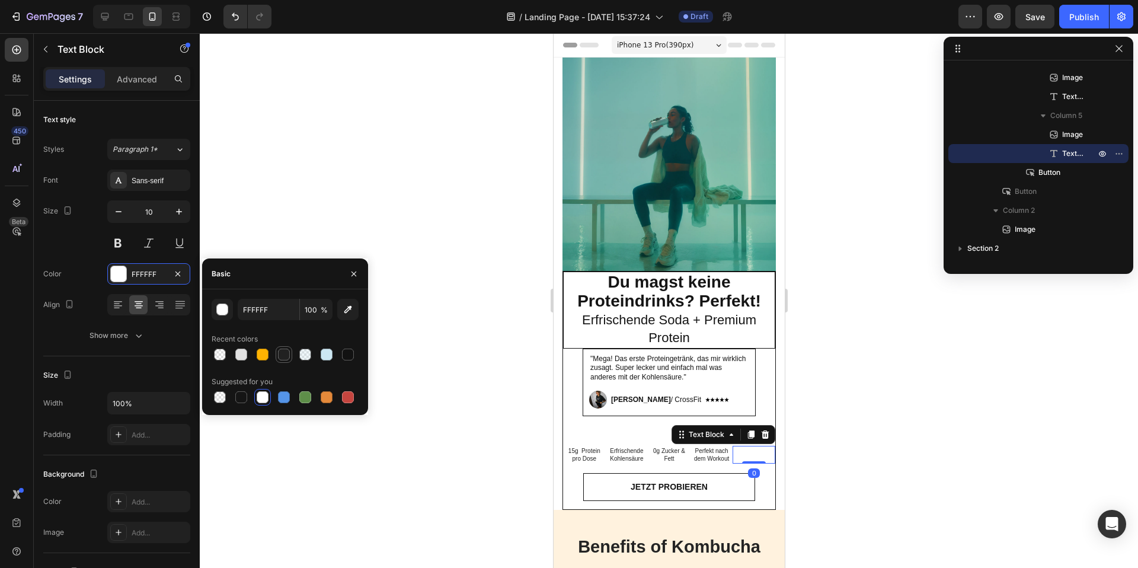
click at [282, 353] on div at bounding box center [284, 354] width 12 height 12
type input "212121"
click at [584, 436] on img at bounding box center [584, 435] width 14 height 14
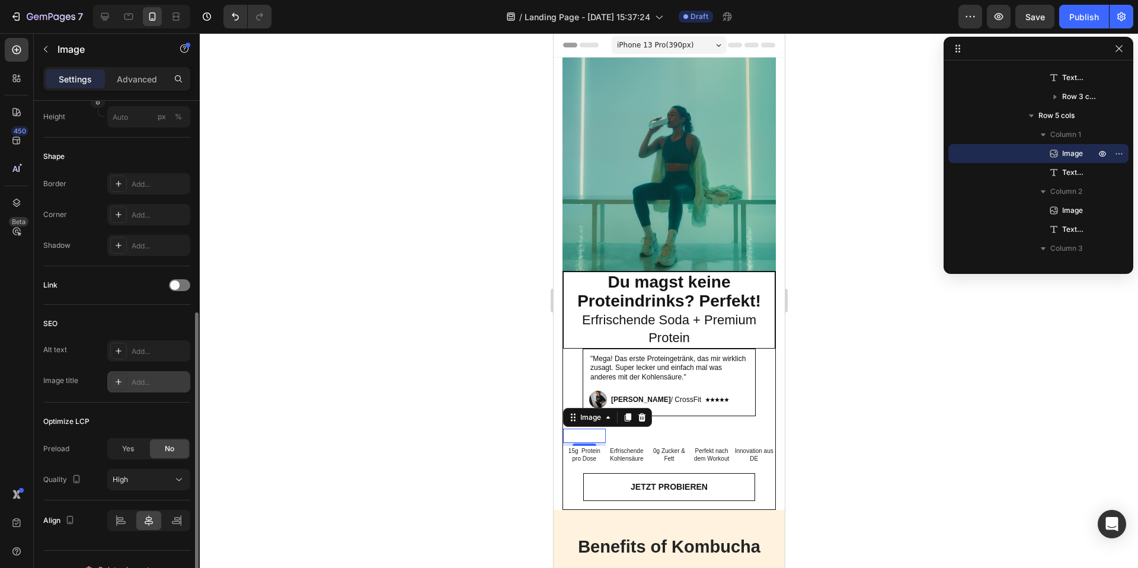
scroll to position [0, 0]
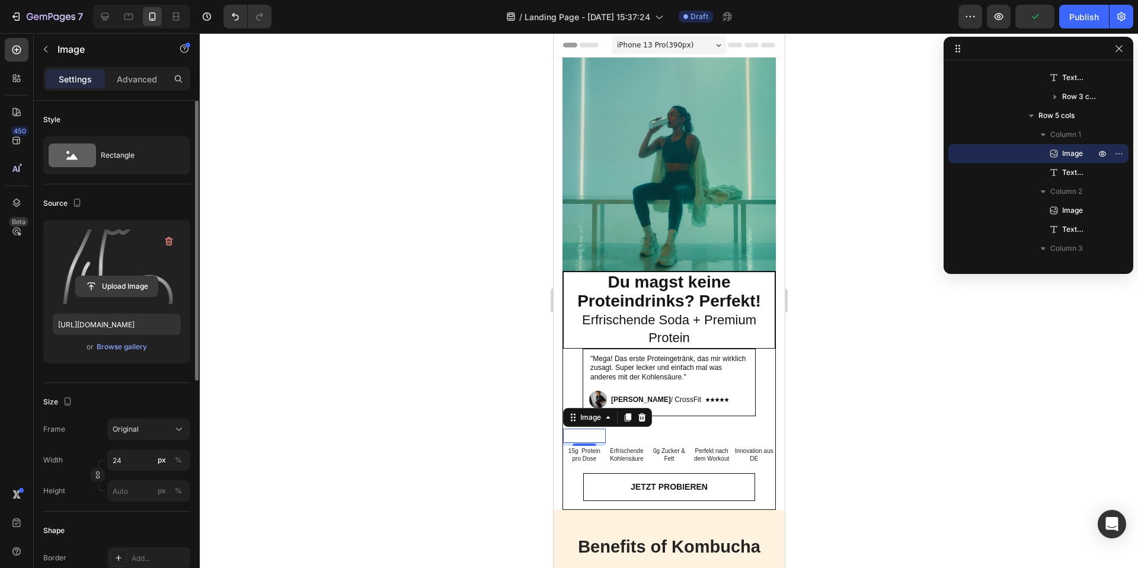
click at [119, 282] on input "file" at bounding box center [117, 286] width 82 height 20
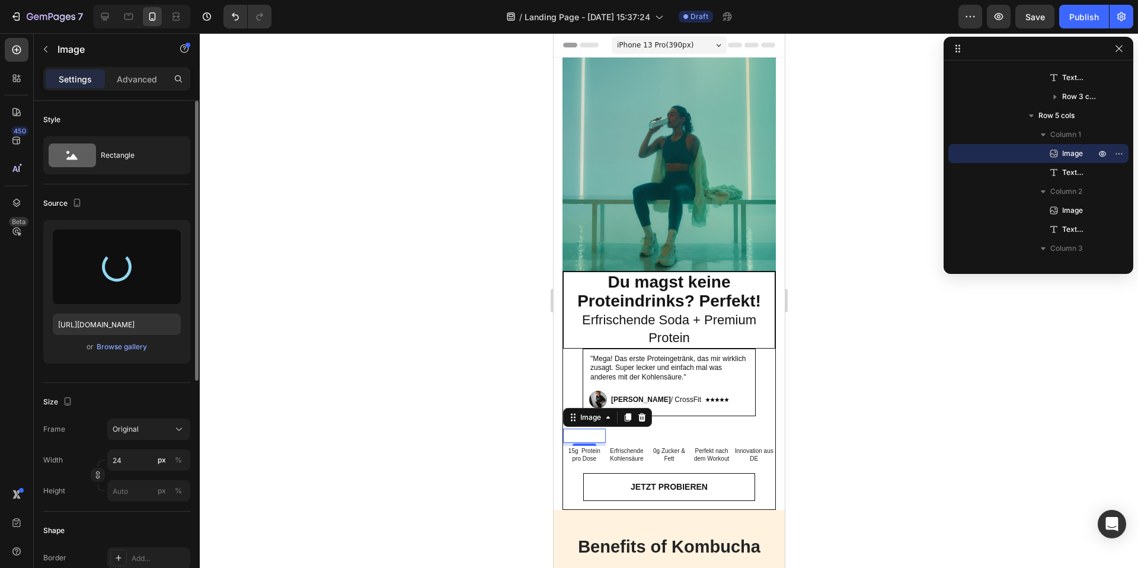
type input "https://cdn.shopify.com/s/files/1/0867/6619/0917/files/gempages_581641449179710…"
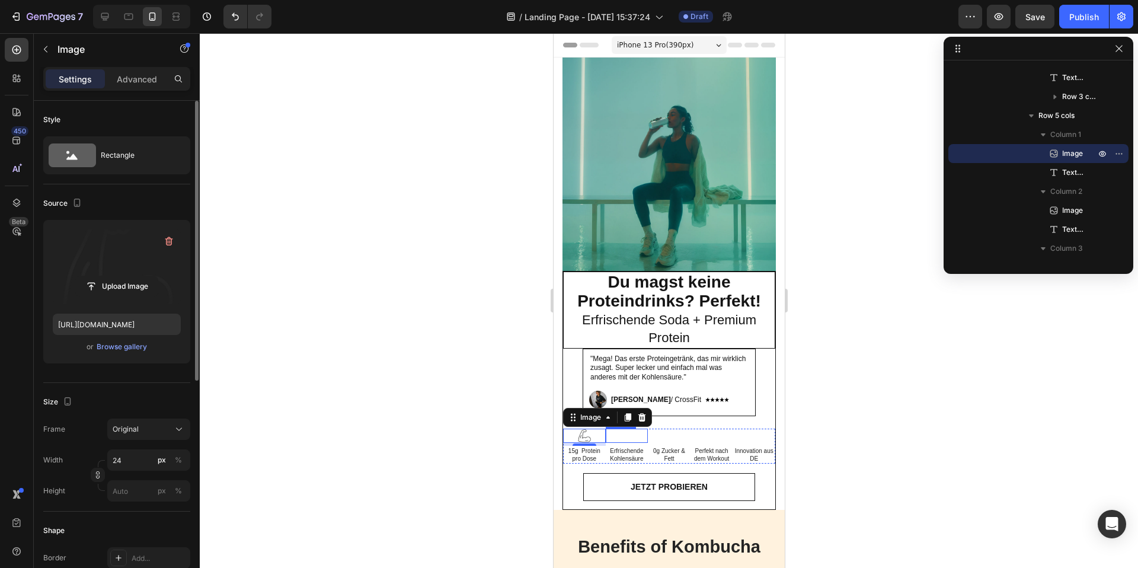
click at [624, 436] on img at bounding box center [626, 435] width 14 height 14
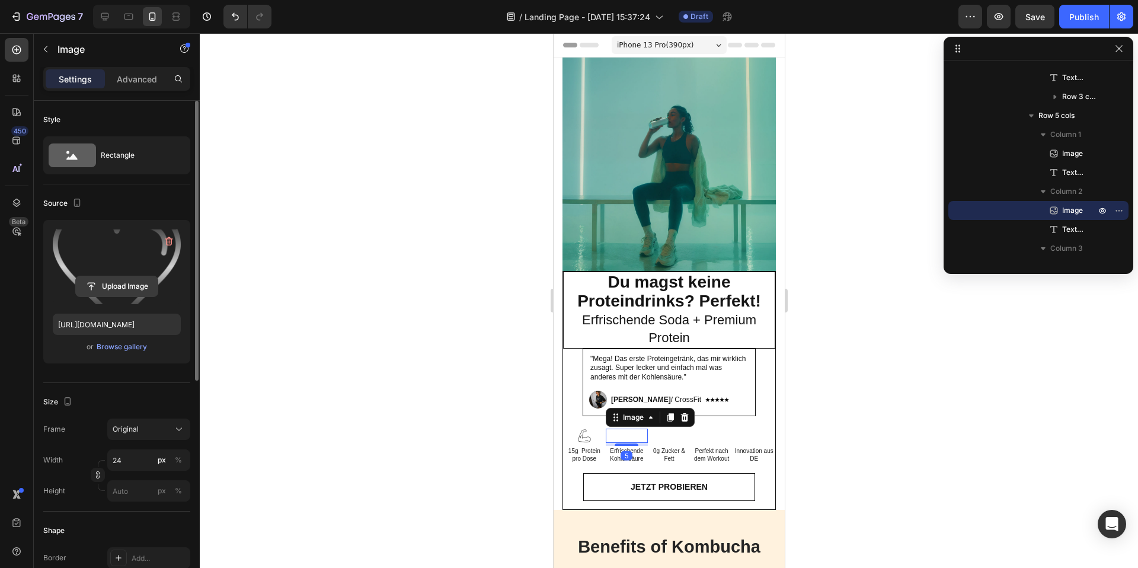
click at [108, 284] on input "file" at bounding box center [117, 286] width 82 height 20
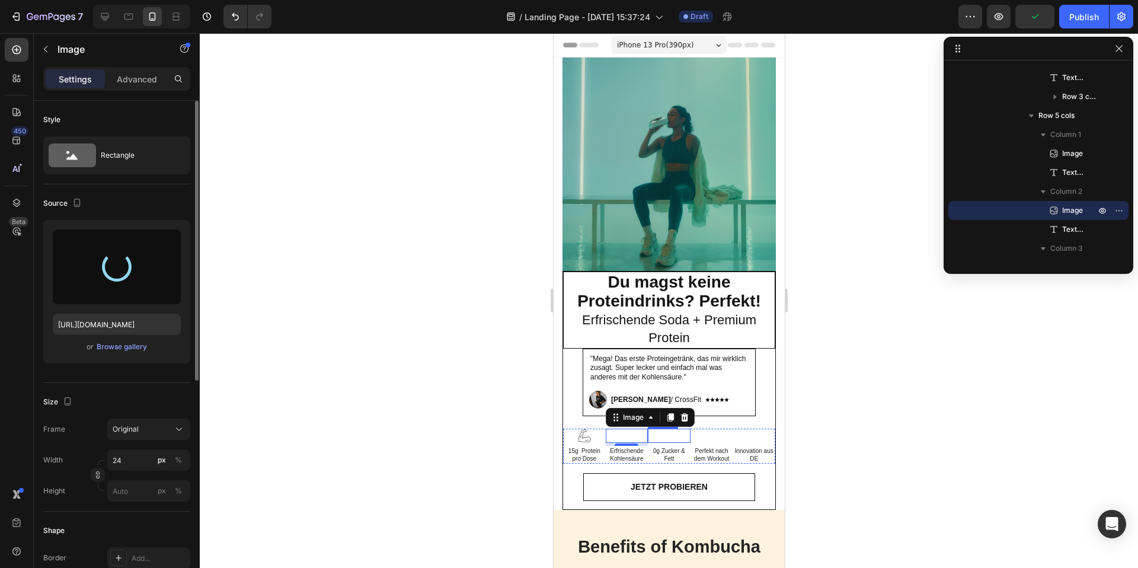
type input "https://cdn.shopify.com/s/files/1/0867/6619/0917/files/gempages_581641449179710…"
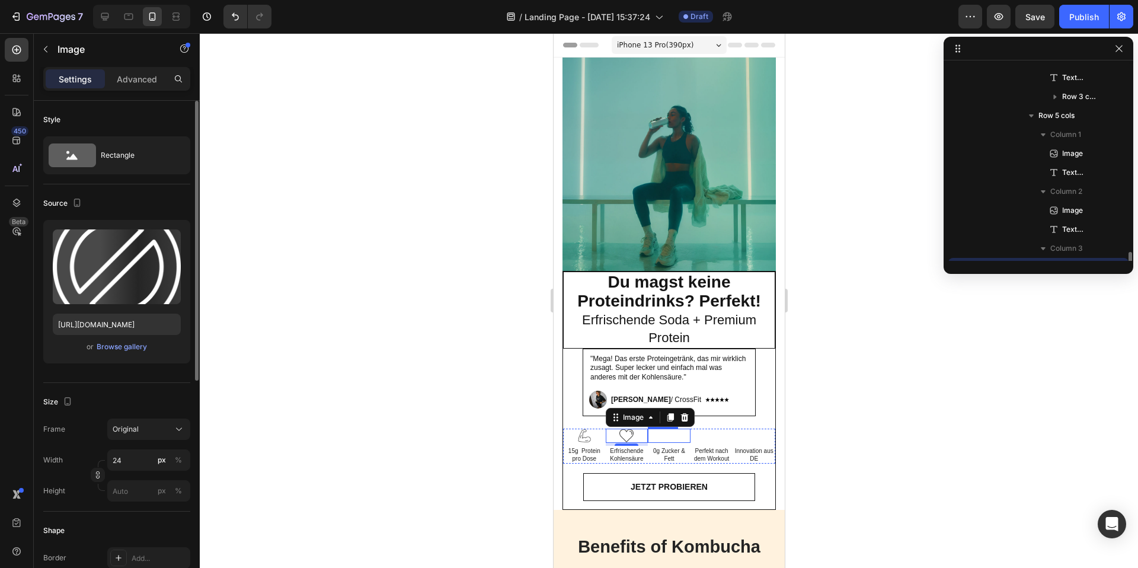
click at [673, 434] on img at bounding box center [668, 435] width 14 height 14
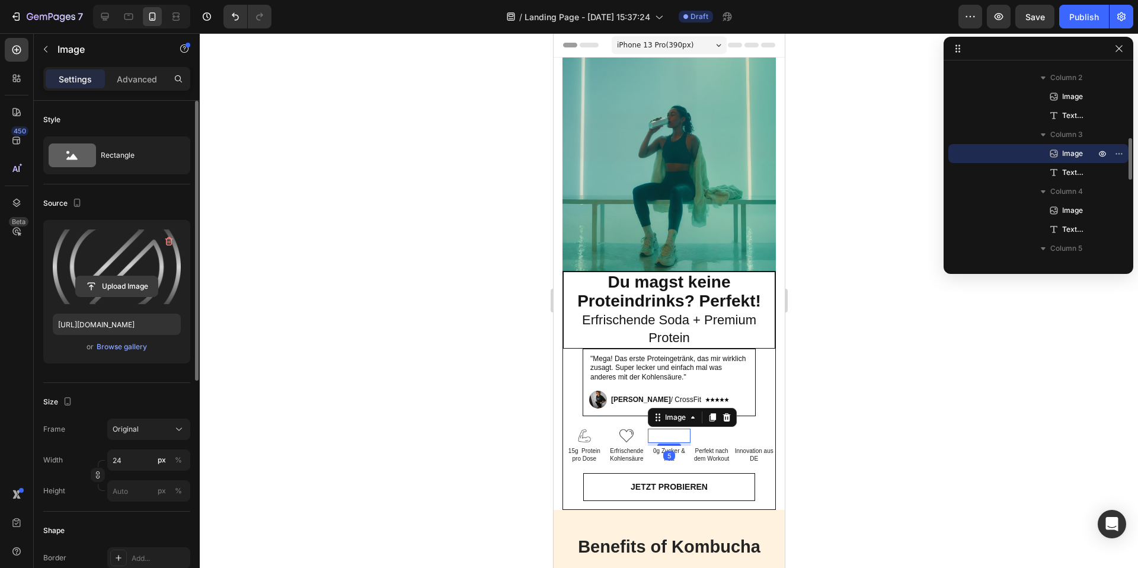
click at [121, 280] on input "file" at bounding box center [117, 286] width 82 height 20
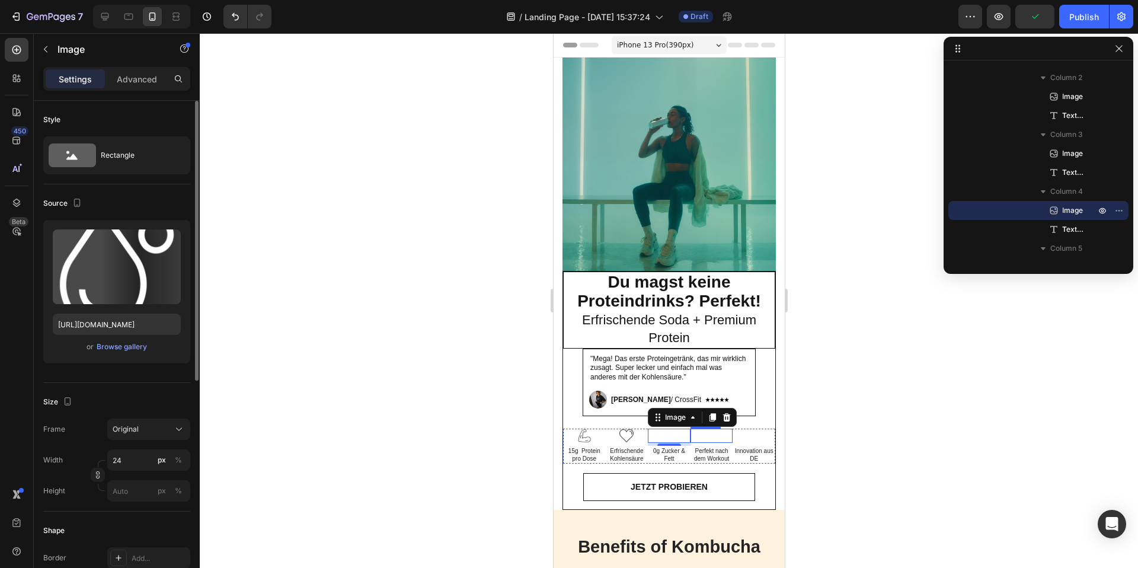
click at [716, 438] on img at bounding box center [711, 435] width 14 height 14
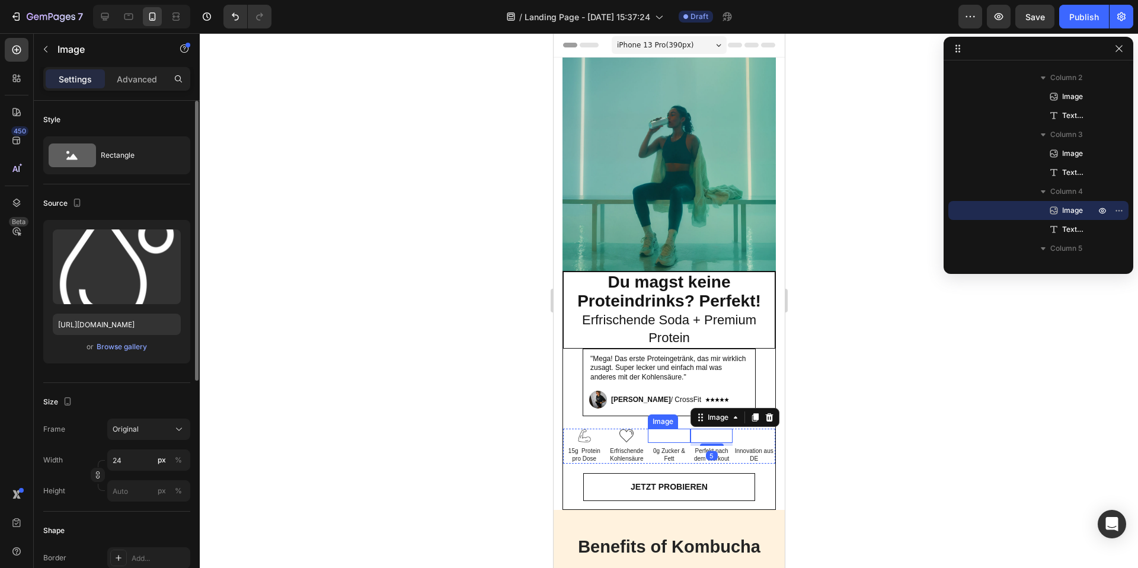
click at [664, 436] on img at bounding box center [668, 435] width 14 height 14
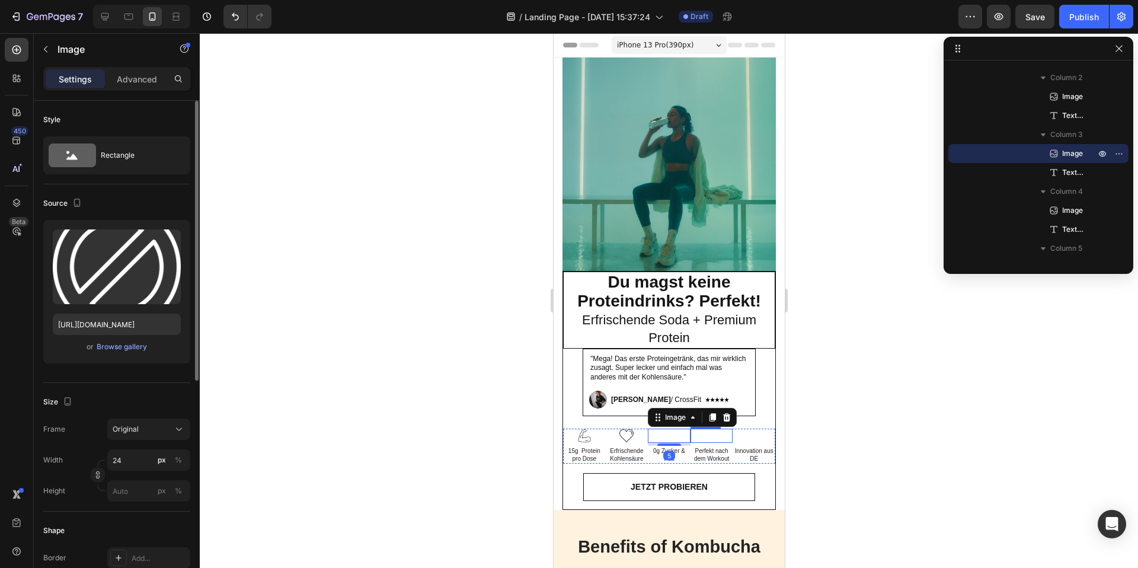
click at [713, 438] on img at bounding box center [711, 435] width 14 height 14
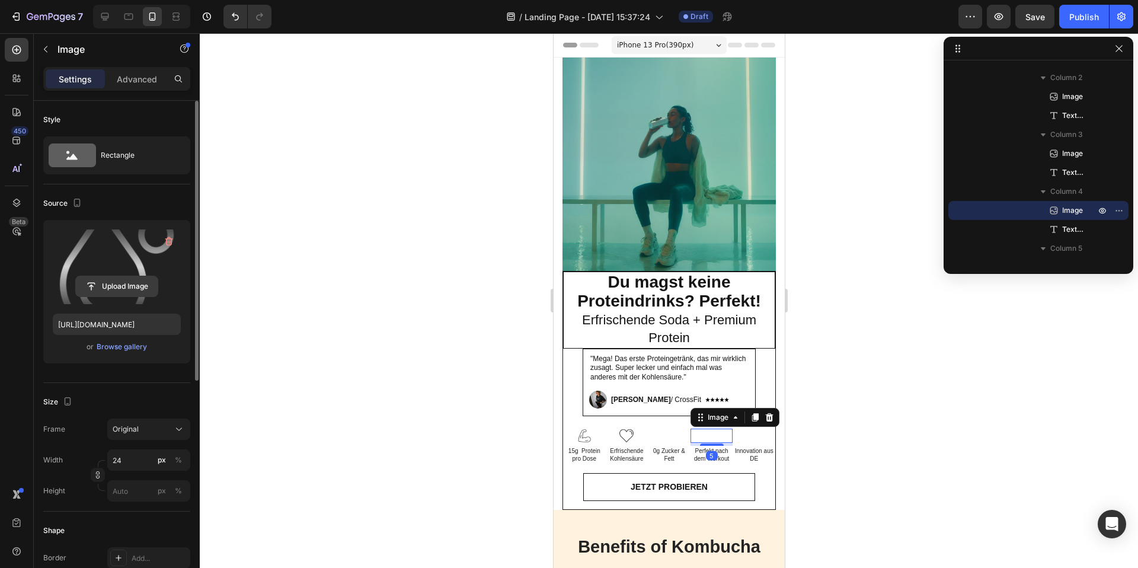
click at [124, 281] on input "file" at bounding box center [117, 286] width 82 height 20
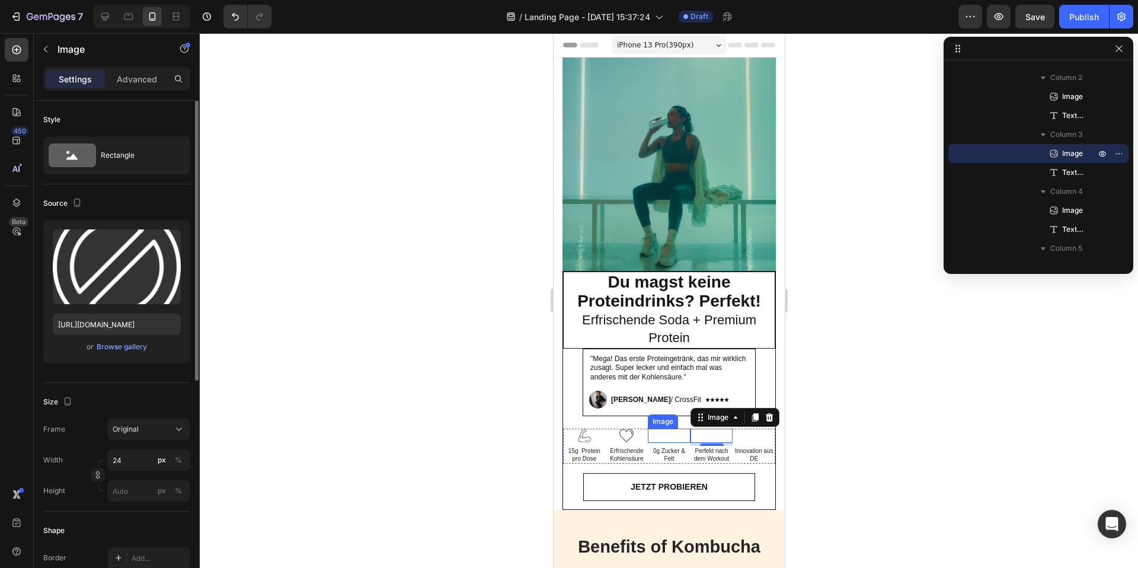
click at [671, 439] on img at bounding box center [668, 435] width 14 height 14
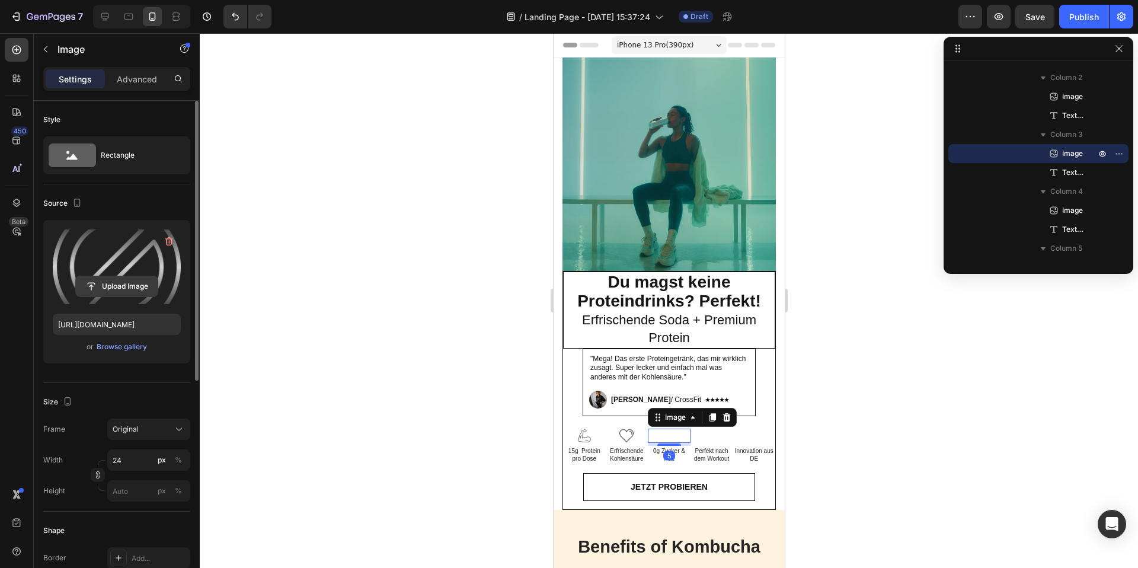
click at [127, 285] on input "file" at bounding box center [117, 286] width 82 height 20
click at [103, 286] on input "file" at bounding box center [117, 286] width 82 height 20
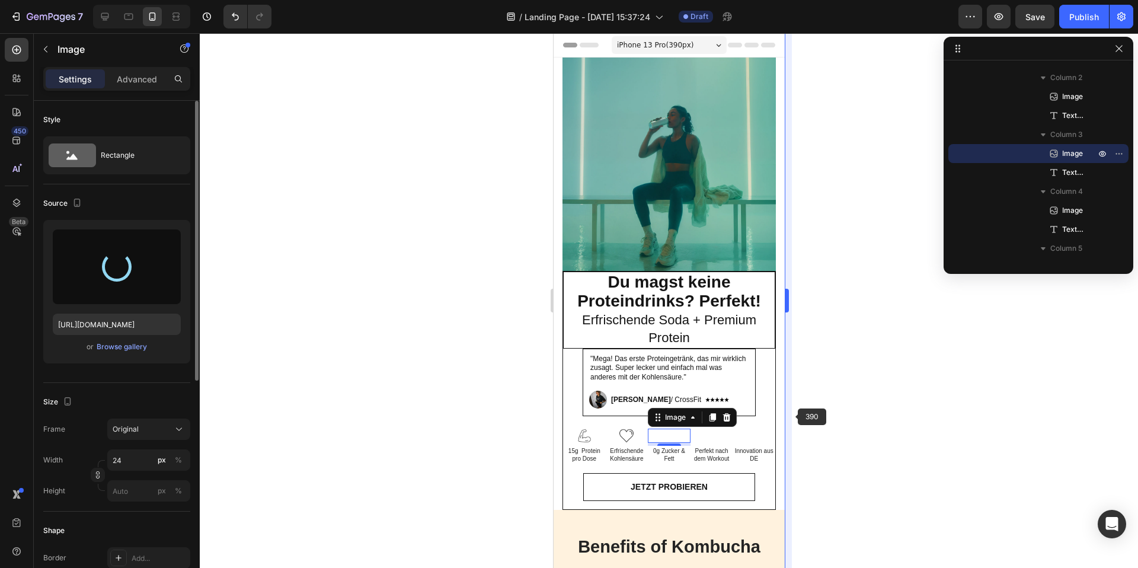
type input "https://cdn.shopify.com/s/files/1/0867/6619/0917/files/gempages_581641449179710…"
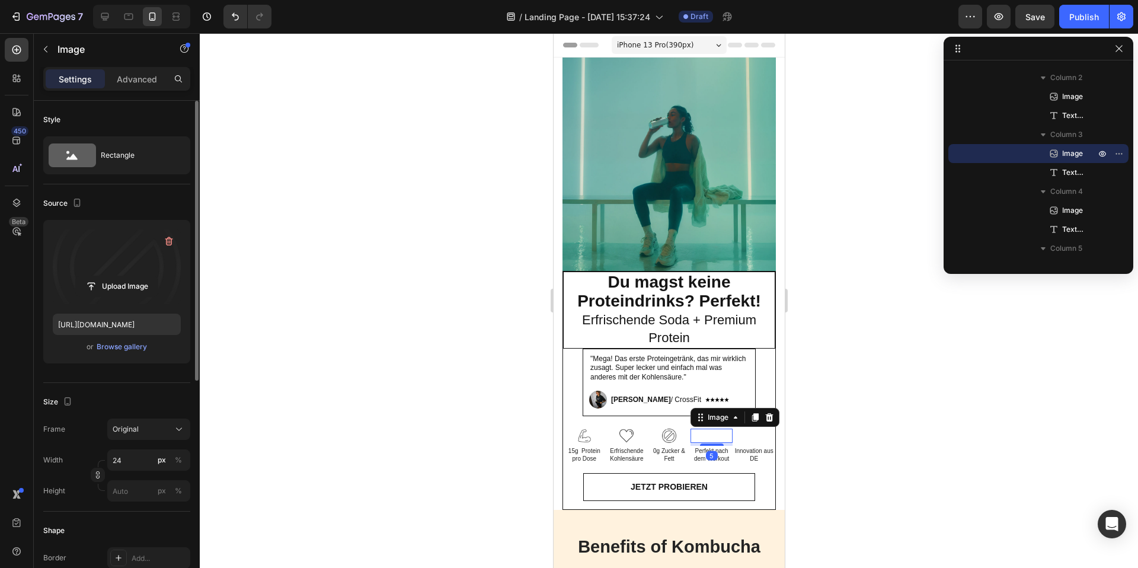
click at [697, 436] on div at bounding box center [711, 435] width 43 height 14
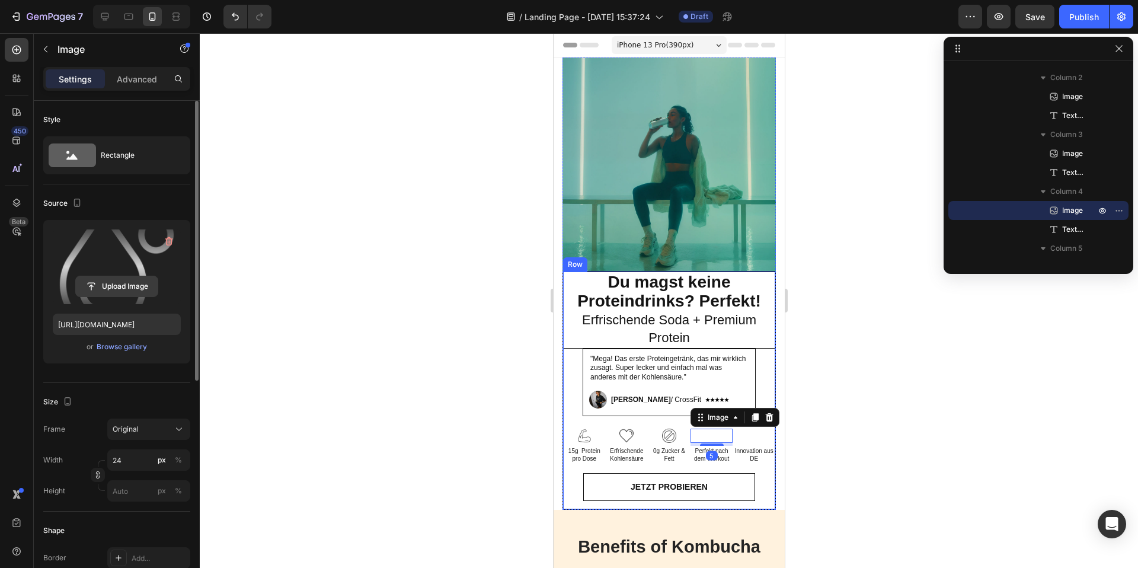
click at [114, 280] on input "file" at bounding box center [117, 286] width 82 height 20
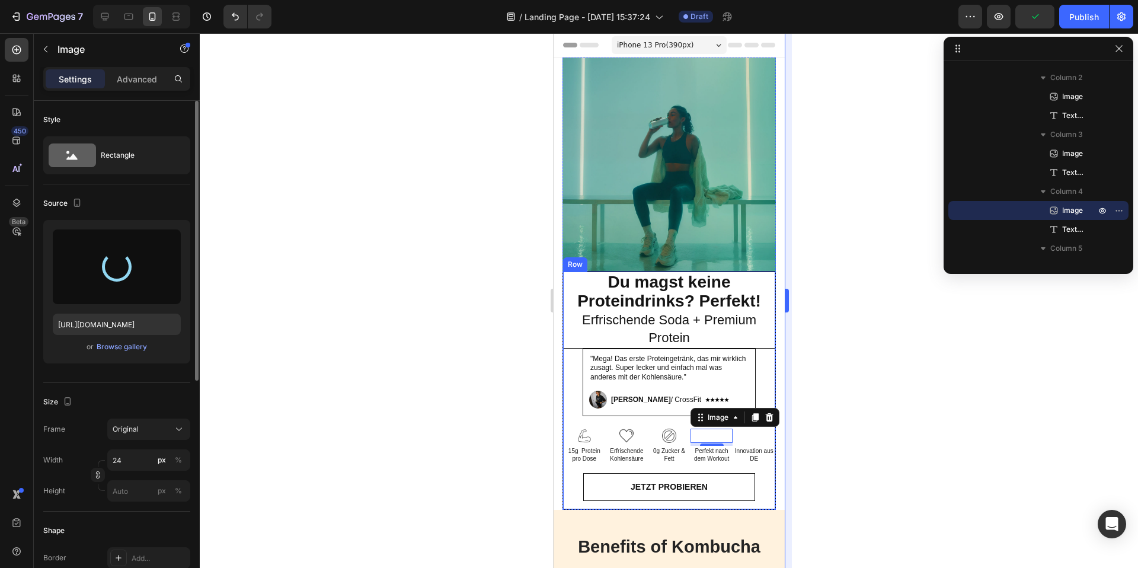
type input "https://cdn.shopify.com/s/files/1/0867/6619/0917/files/gempages_581641449179710…"
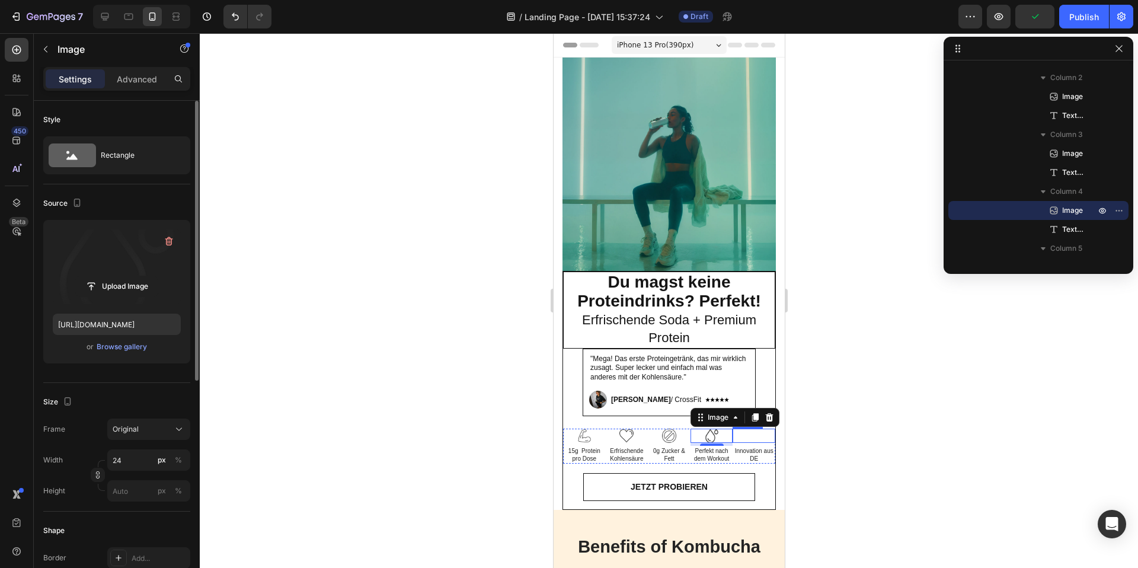
click at [757, 437] on img at bounding box center [753, 435] width 14 height 14
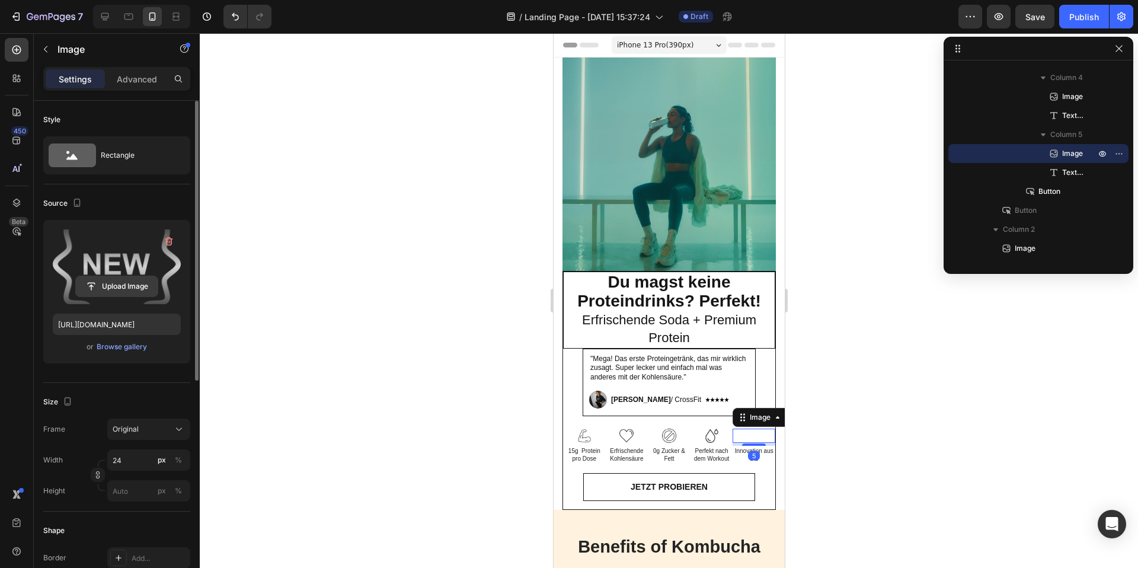
click at [123, 283] on input "file" at bounding box center [117, 286] width 82 height 20
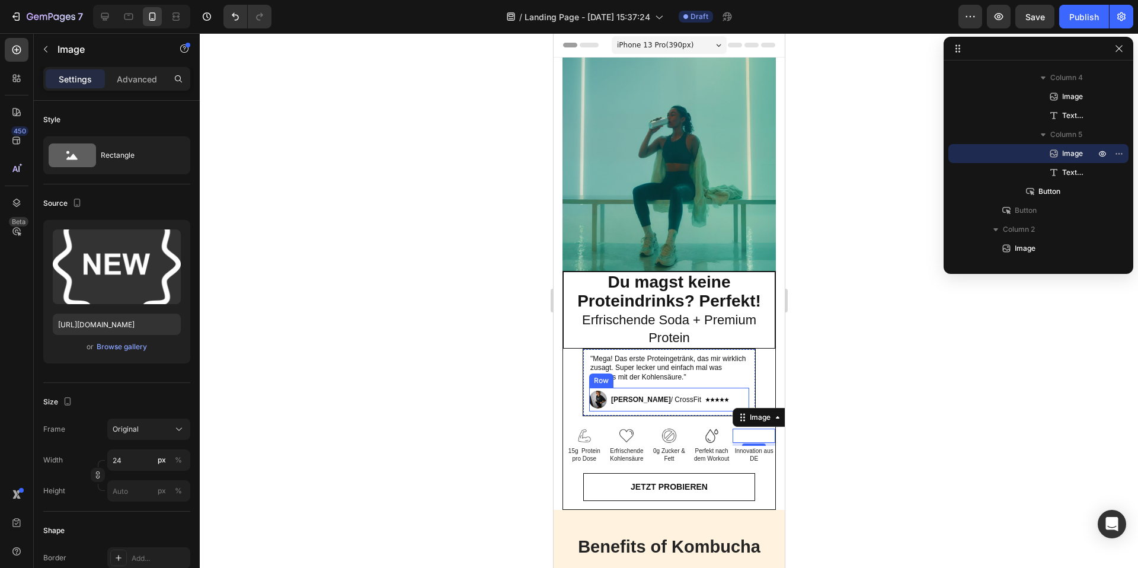
click at [732, 385] on div ""Mega! Das erste Proteingetränk, das mir wirklich zusagt. Super lecker und einf…" at bounding box center [668, 382] width 160 height 59
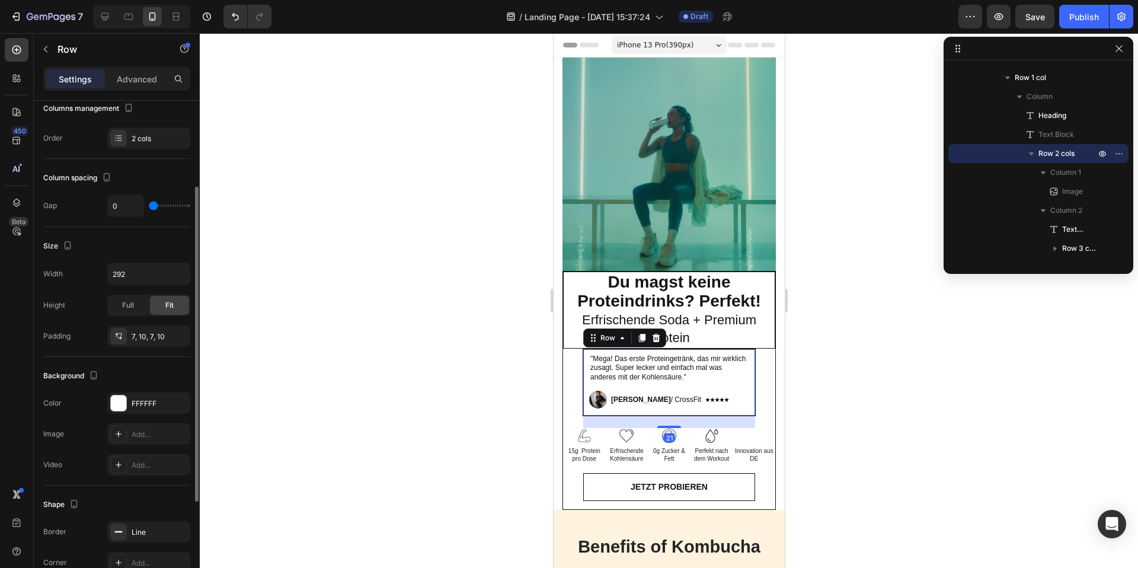
scroll to position [136, 0]
click at [117, 411] on div "FFFFFF" at bounding box center [148, 402] width 83 height 21
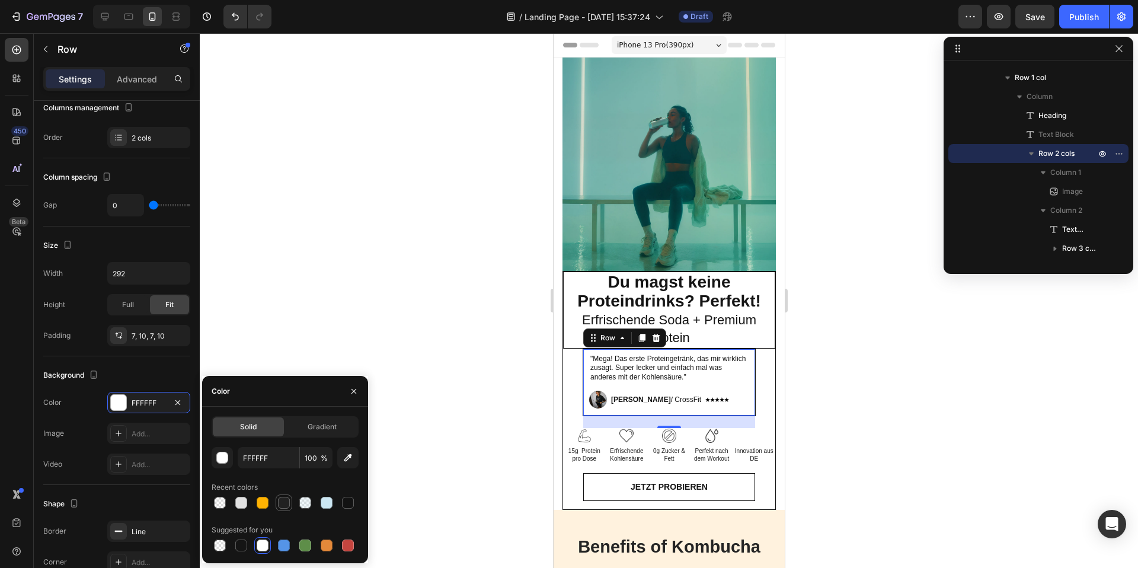
click at [280, 503] on div at bounding box center [284, 503] width 12 height 12
type input "212121"
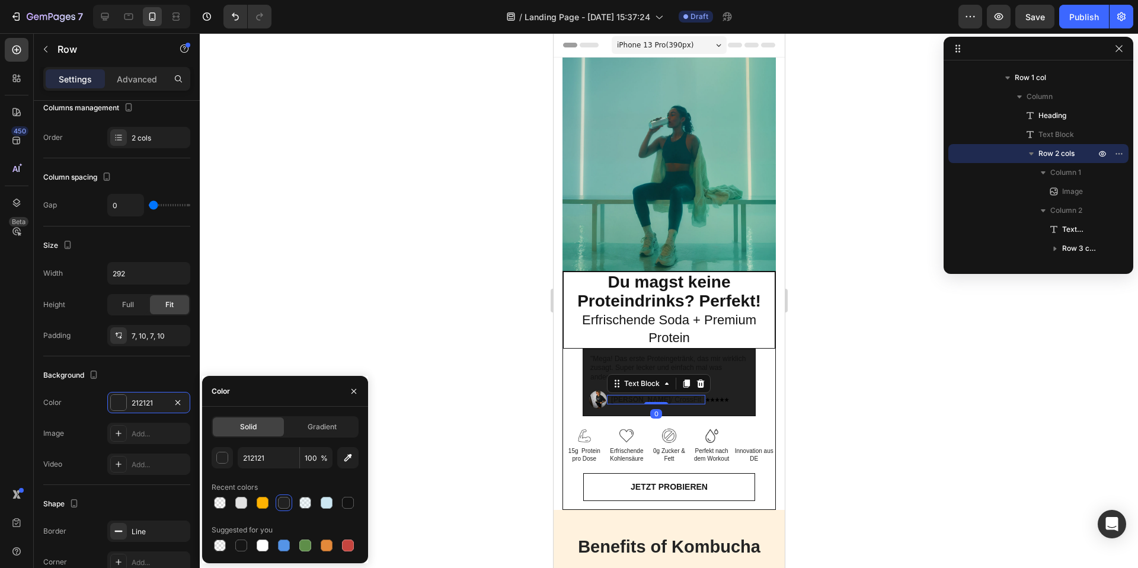
click at [621, 400] on strong "Esther" at bounding box center [640, 399] width 60 height 8
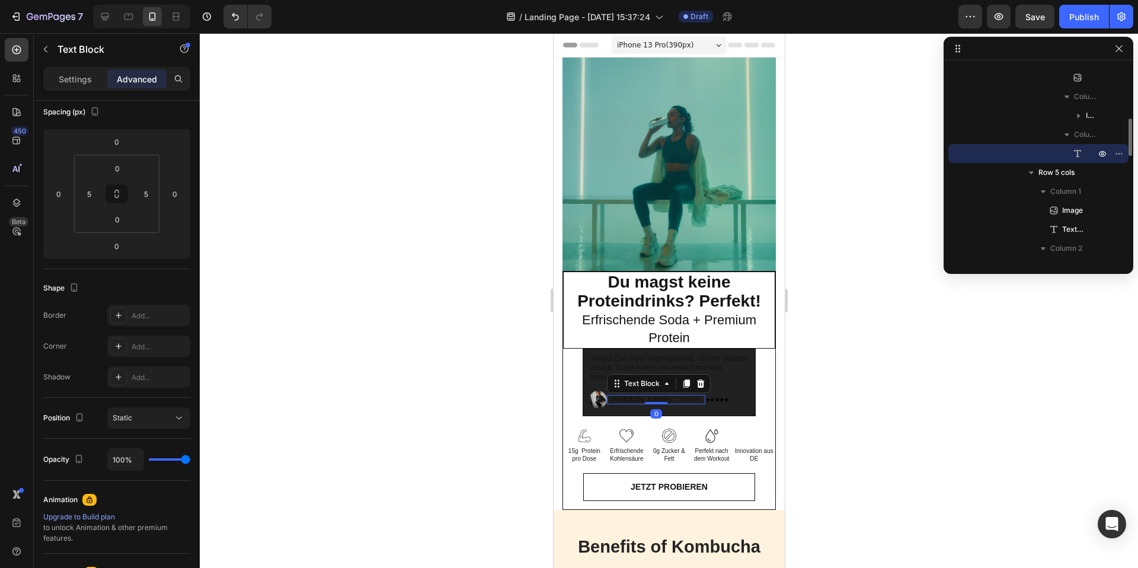
scroll to position [0, 0]
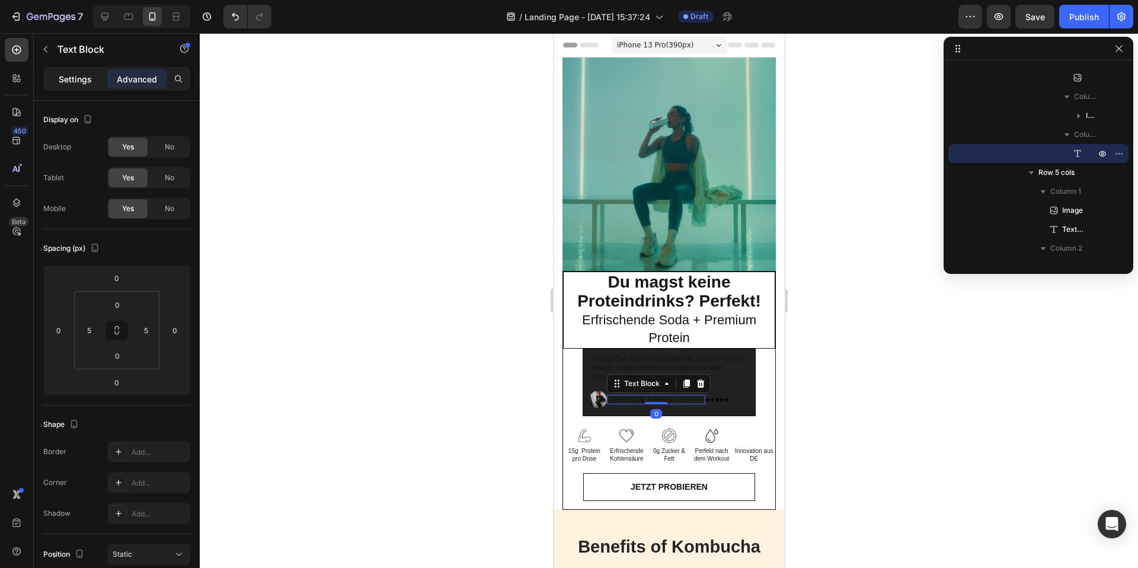
click at [82, 84] on p "Settings" at bounding box center [75, 79] width 33 height 12
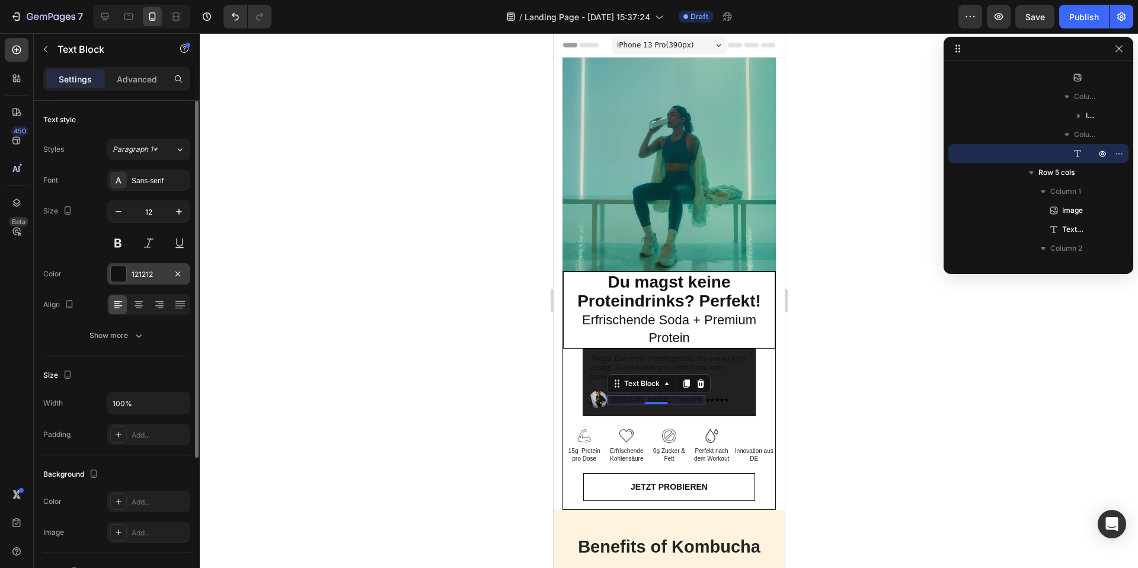
click at [124, 269] on div at bounding box center [118, 273] width 15 height 15
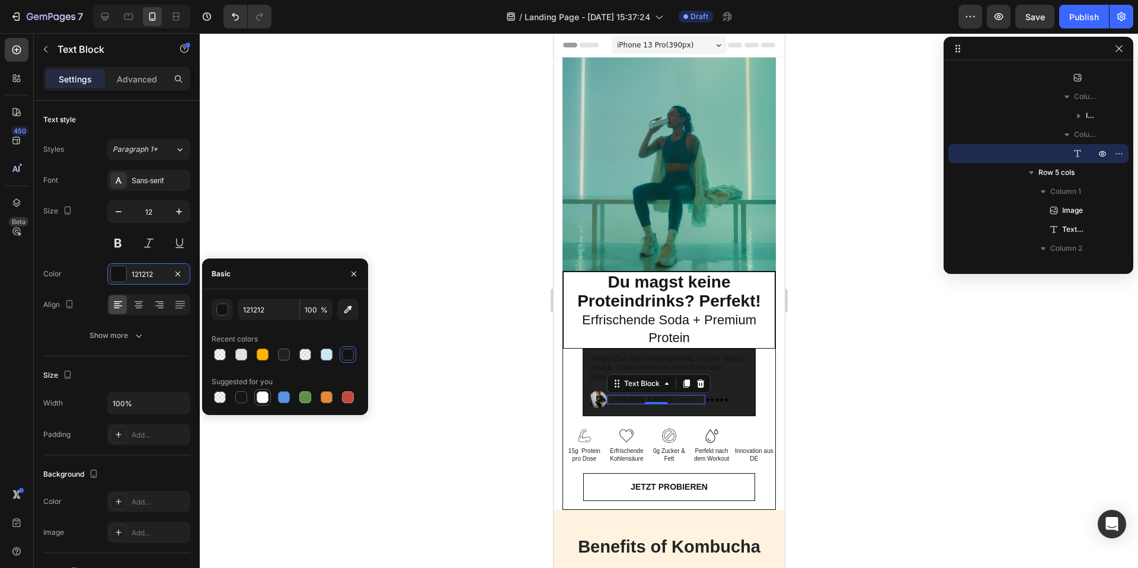
click at [263, 400] on div at bounding box center [263, 397] width 12 height 12
type input "FFFFFF"
click at [705, 402] on img at bounding box center [717, 400] width 24 height 24
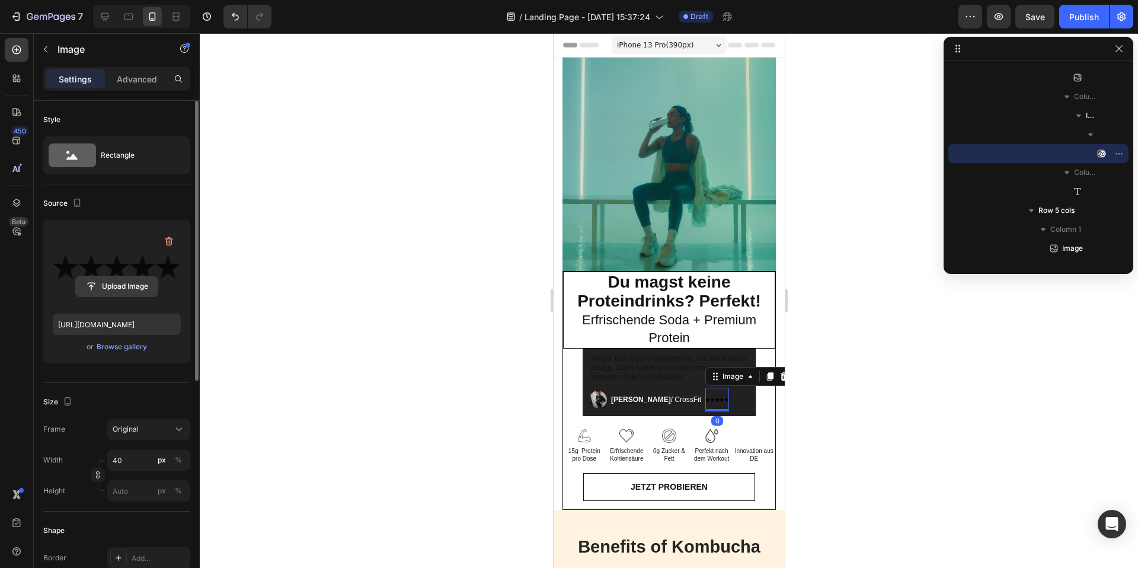
click at [115, 288] on input "file" at bounding box center [117, 286] width 82 height 20
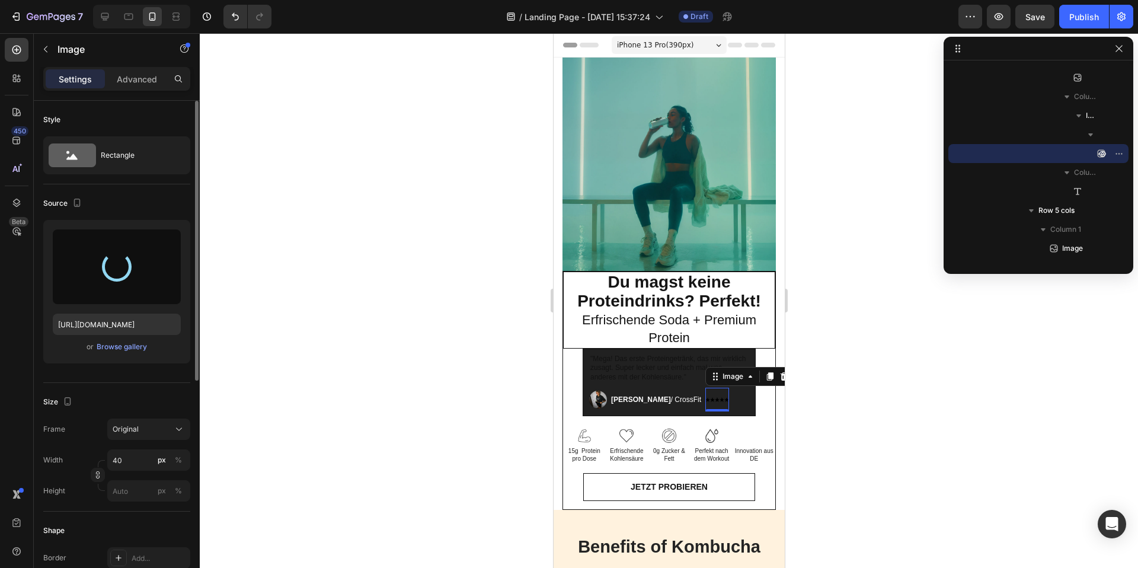
type input "https://cdn.shopify.com/s/files/1/0867/6619/0917/files/gempages_581641449179710…"
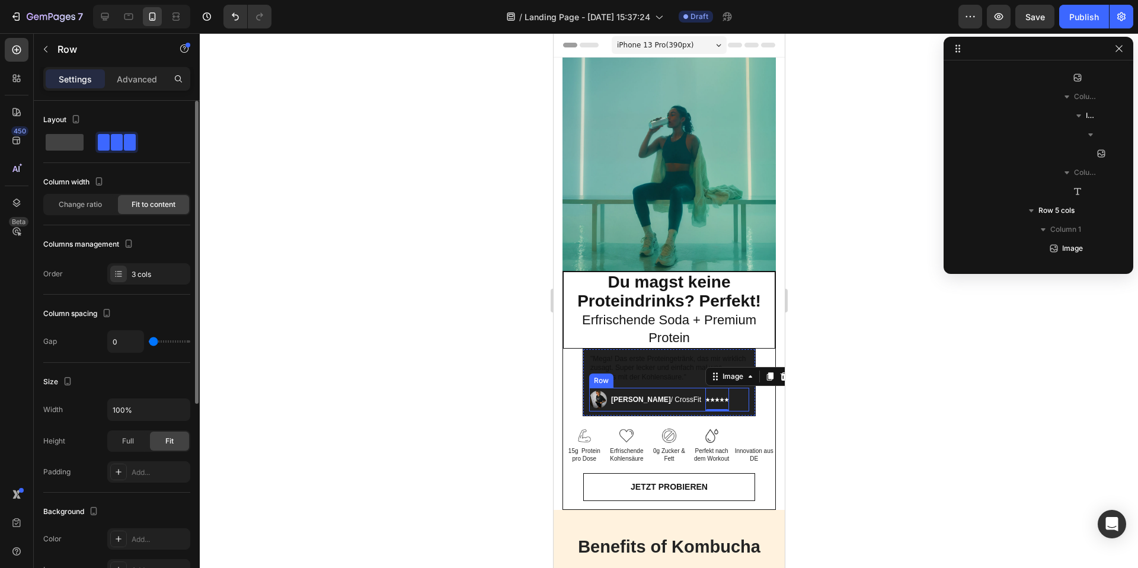
click at [713, 402] on div "Image Image 0 Icon List Esther / CrossFit Text Block Row" at bounding box center [668, 400] width 160 height 24
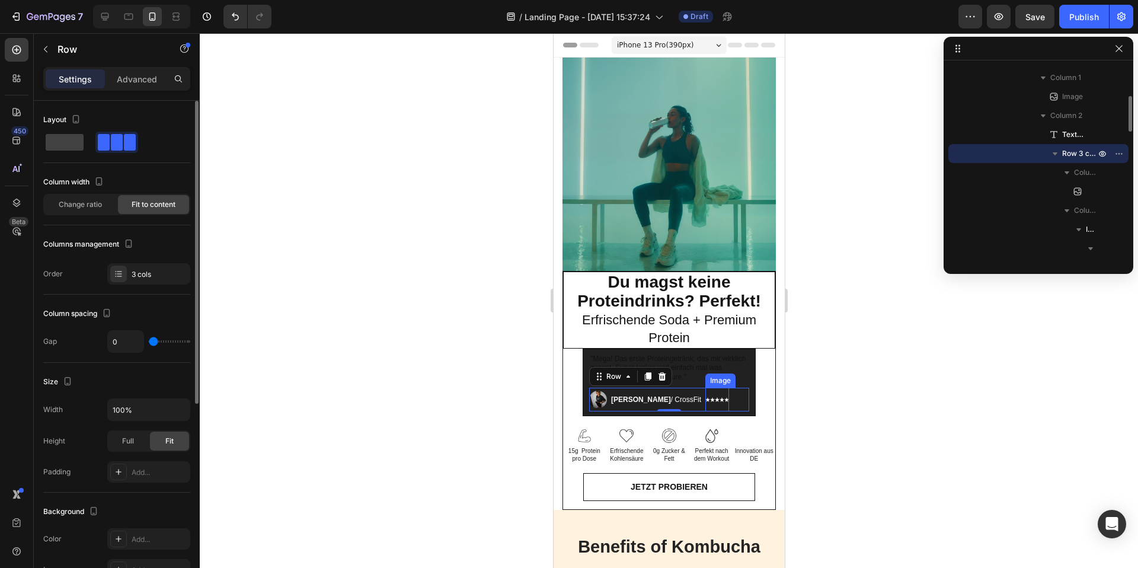
click at [690, 368] on p ""Mega! Das erste Proteingetränk, das mir wirklich zusagt. Super lecker und einf…" at bounding box center [669, 368] width 158 height 28
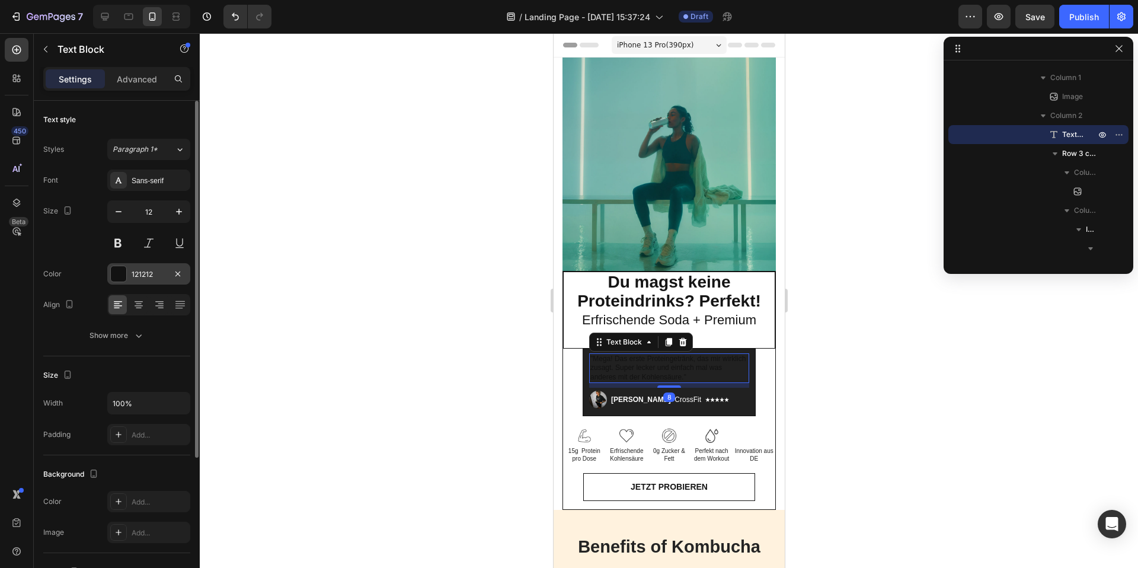
click at [116, 277] on div at bounding box center [118, 273] width 15 height 15
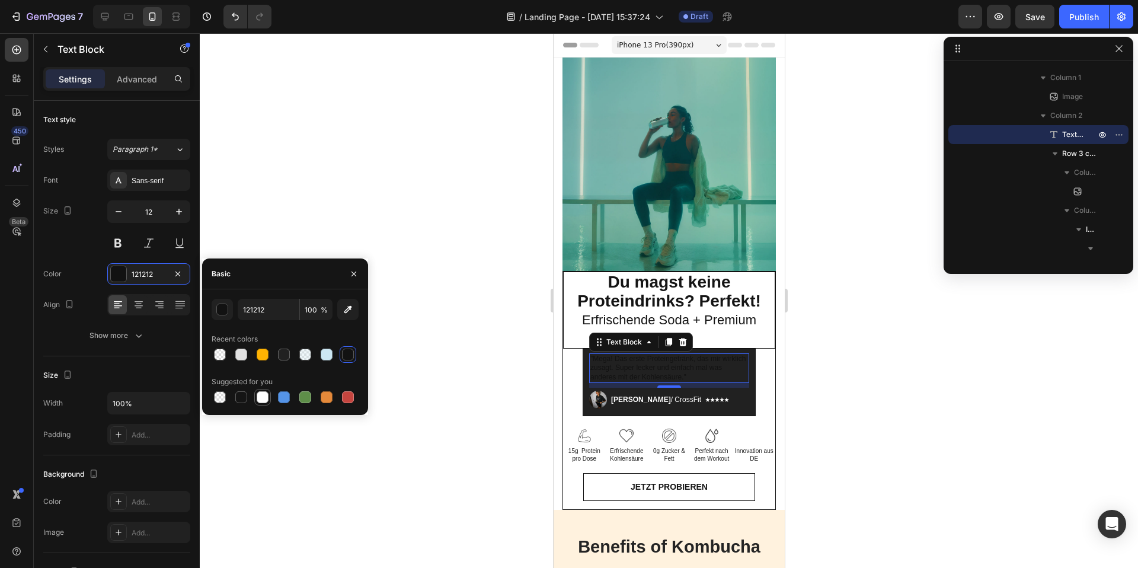
click at [265, 395] on div at bounding box center [263, 397] width 12 height 12
type input "FFFFFF"
click at [850, 405] on div at bounding box center [669, 300] width 938 height 534
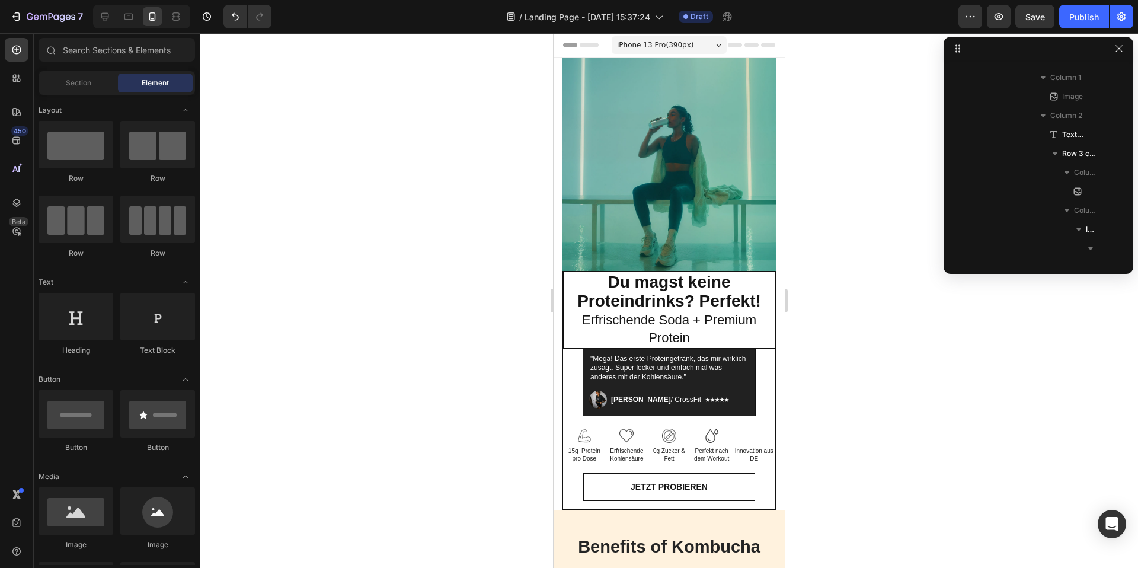
click at [878, 367] on div at bounding box center [669, 300] width 938 height 534
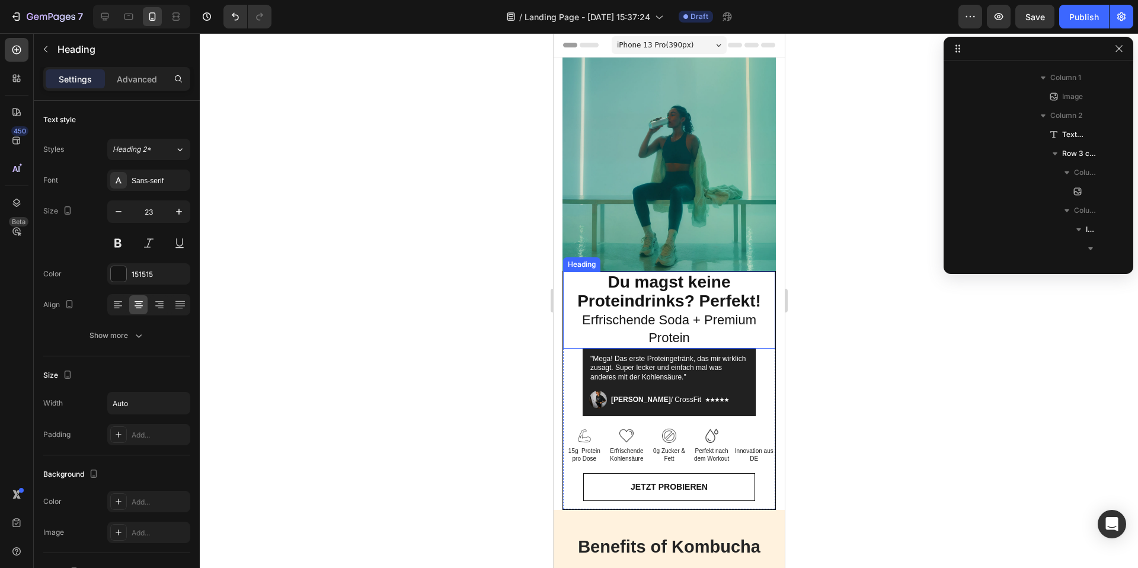
click at [681, 335] on span "Erfrischende Soda + Premium Protein" at bounding box center [668, 328] width 174 height 33
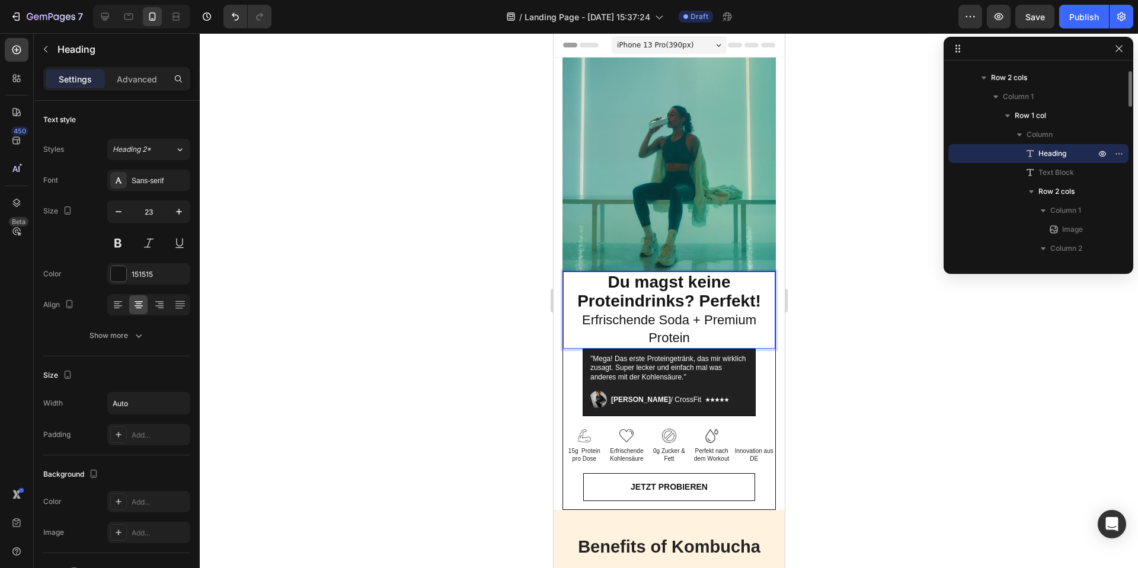
click at [697, 341] on p "Du magst keine Proteindrinks? Perfekt! Erfrischende Soda + Premium Protein" at bounding box center [668, 309] width 209 height 73
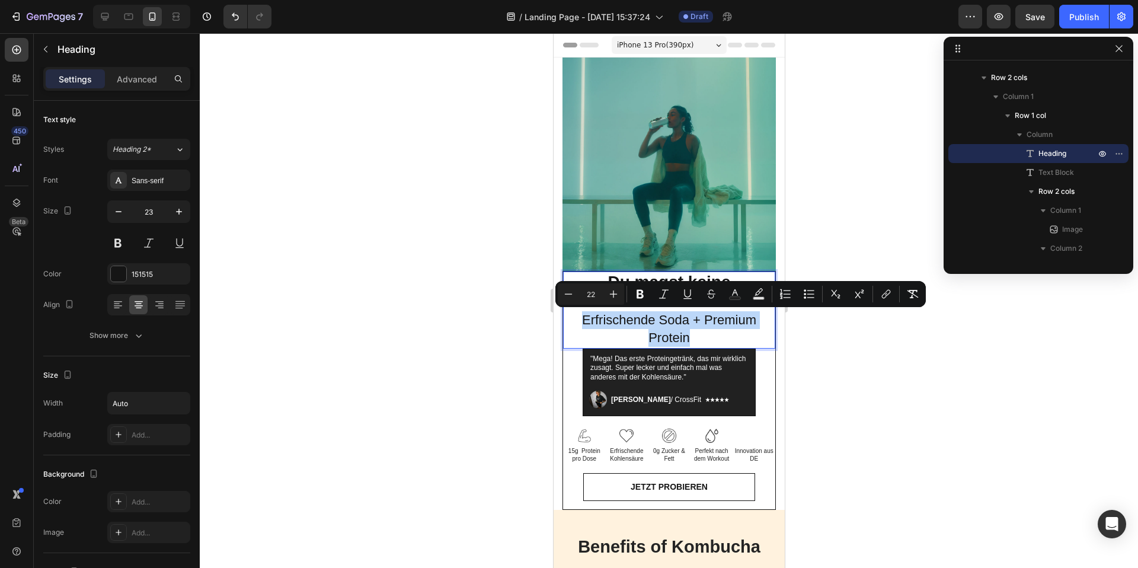
drag, startPoint x: 690, startPoint y: 338, endPoint x: 583, endPoint y: 314, distance: 109.4
click at [582, 314] on p "Du magst keine Proteindrinks? Perfekt! Erfrischende Soda + Premium Protein" at bounding box center [668, 309] width 209 height 73
click at [568, 294] on icon "Editor contextual toolbar" at bounding box center [569, 293] width 8 height 1
type input "20"
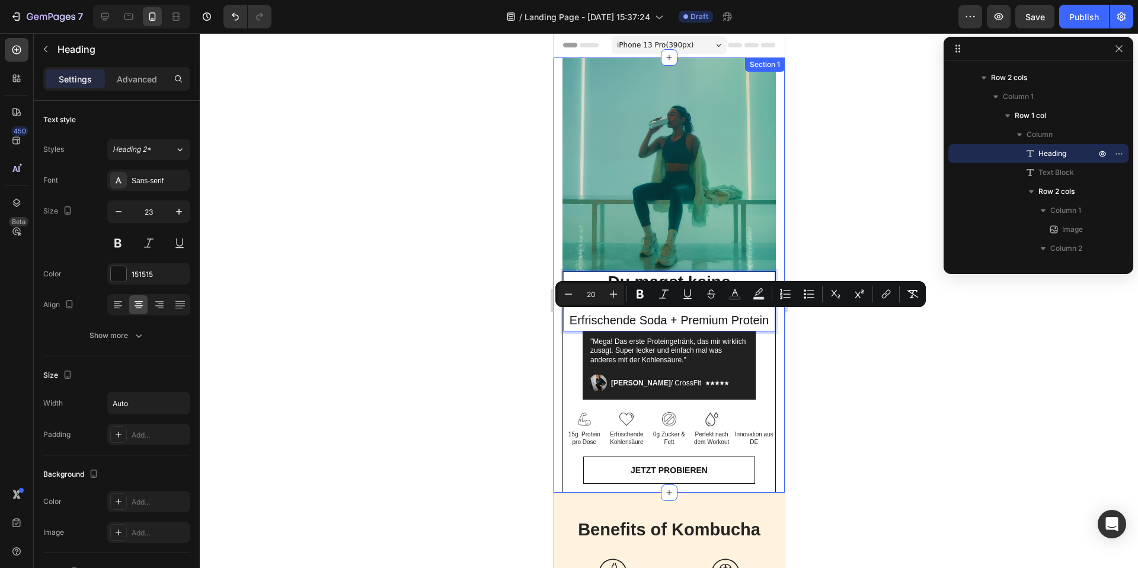
click at [867, 377] on div at bounding box center [669, 300] width 938 height 534
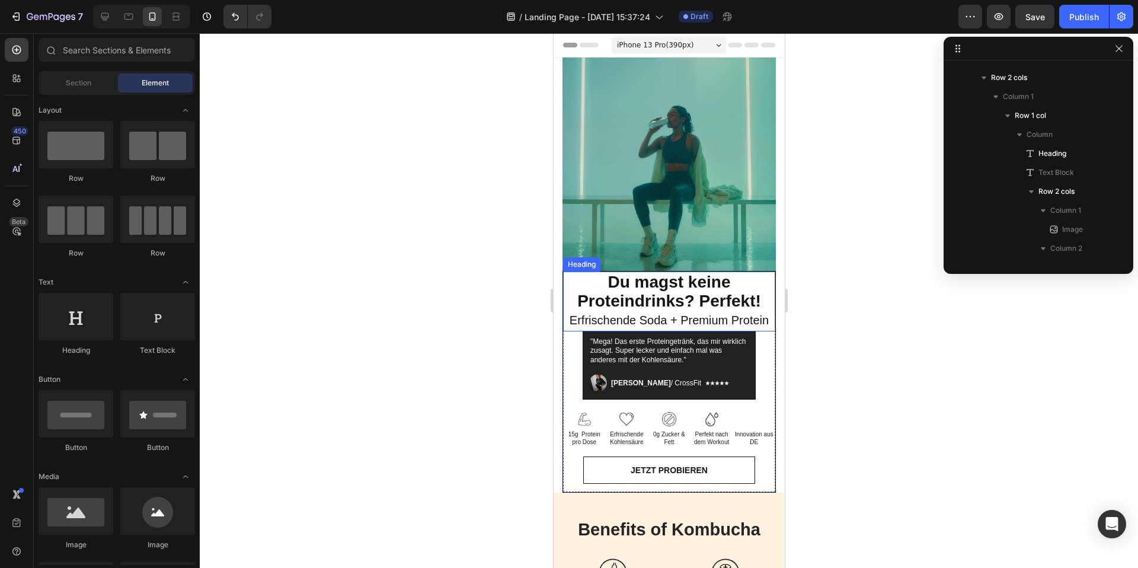
click at [745, 309] on strong "Du magst keine Proteindrinks? Perfekt!" at bounding box center [669, 291] width 184 height 37
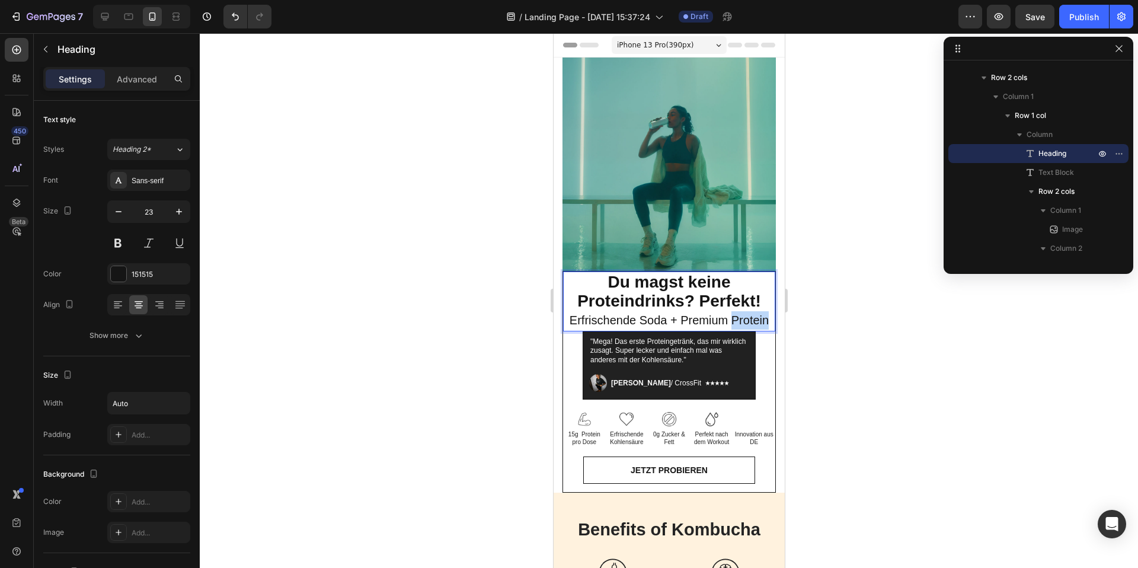
click at [739, 320] on span "Erfrischende Soda + Premium Protein" at bounding box center [668, 319] width 199 height 13
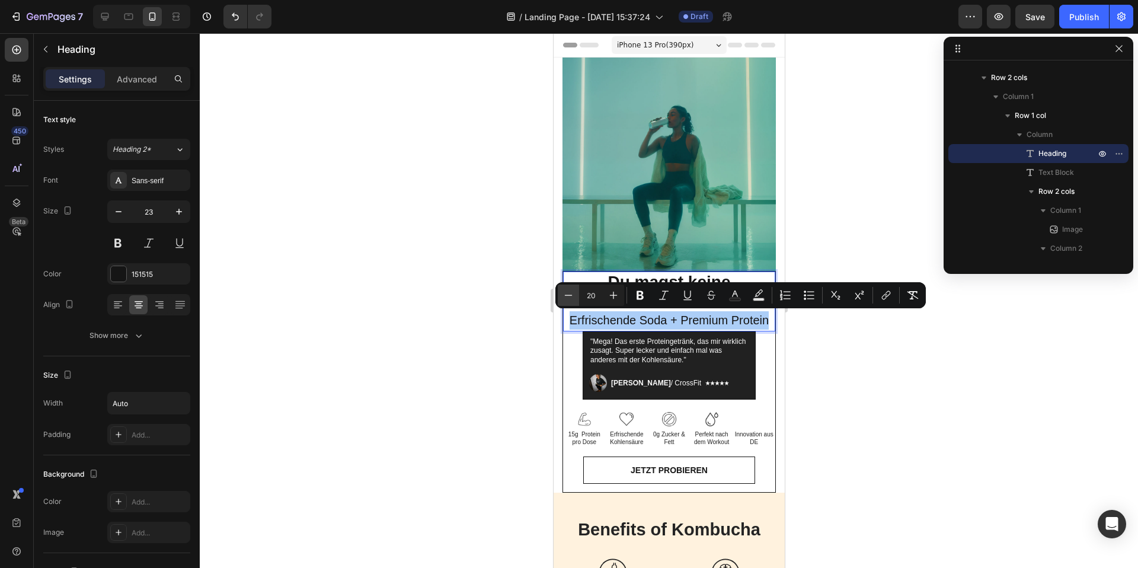
click at [567, 286] on button "Minus" at bounding box center [568, 294] width 21 height 21
type input "18"
click at [967, 425] on div at bounding box center [669, 300] width 938 height 534
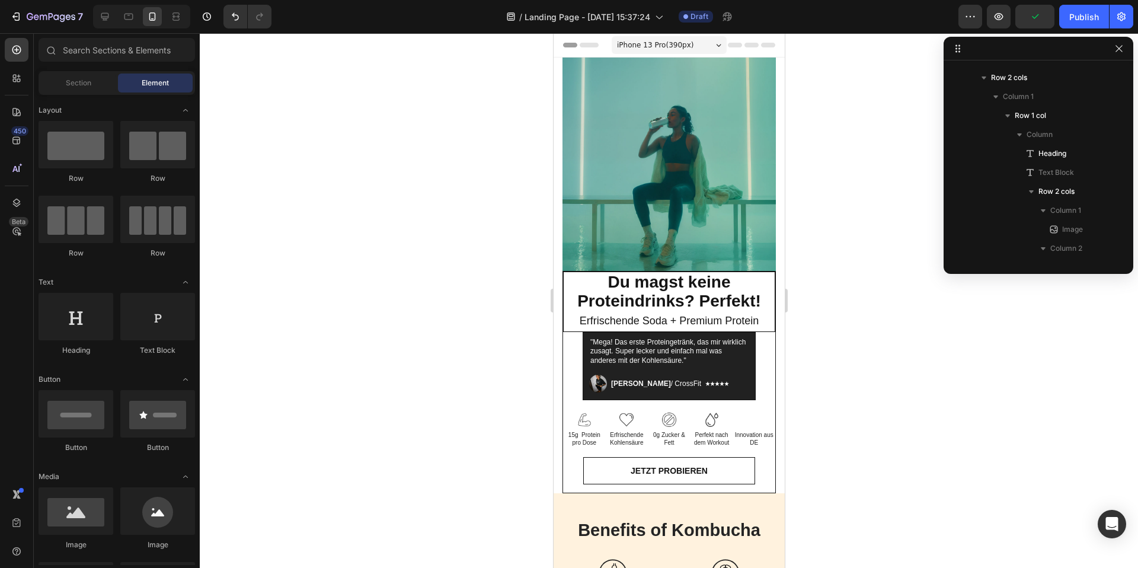
click at [851, 433] on div at bounding box center [669, 300] width 938 height 534
click at [750, 416] on img at bounding box center [753, 419] width 14 height 14
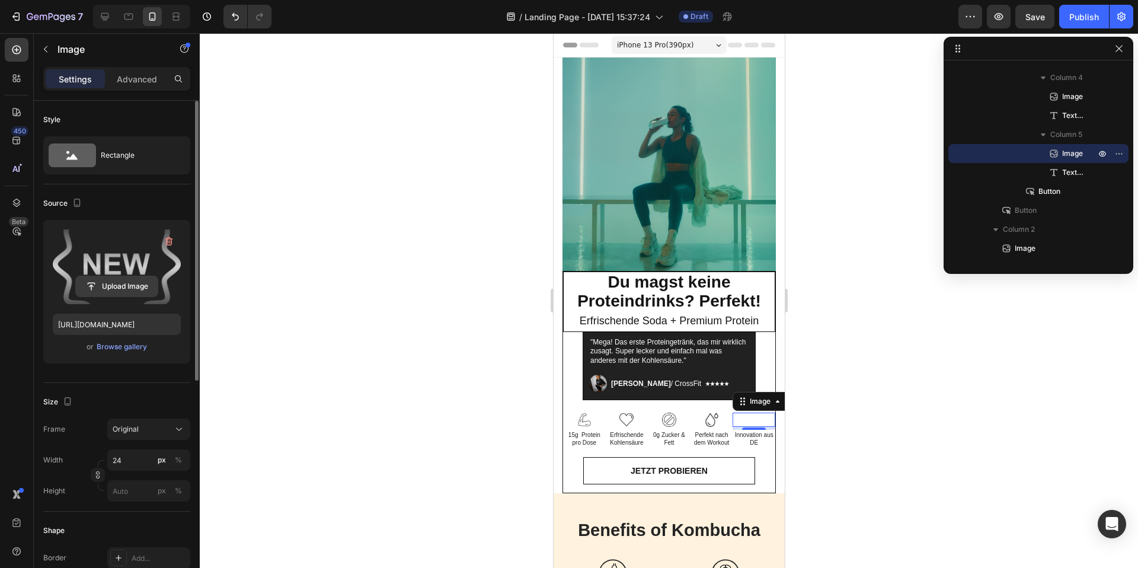
click at [104, 286] on input "file" at bounding box center [117, 286] width 82 height 20
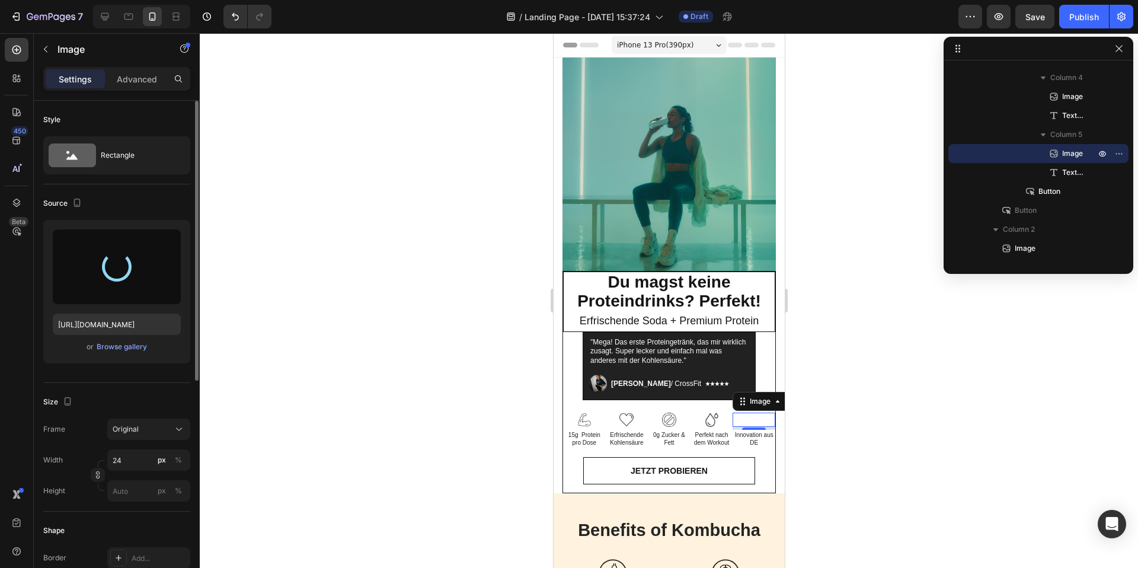
type input "https://cdn.shopify.com/s/files/1/0867/6619/0917/files/gempages_581641449179710…"
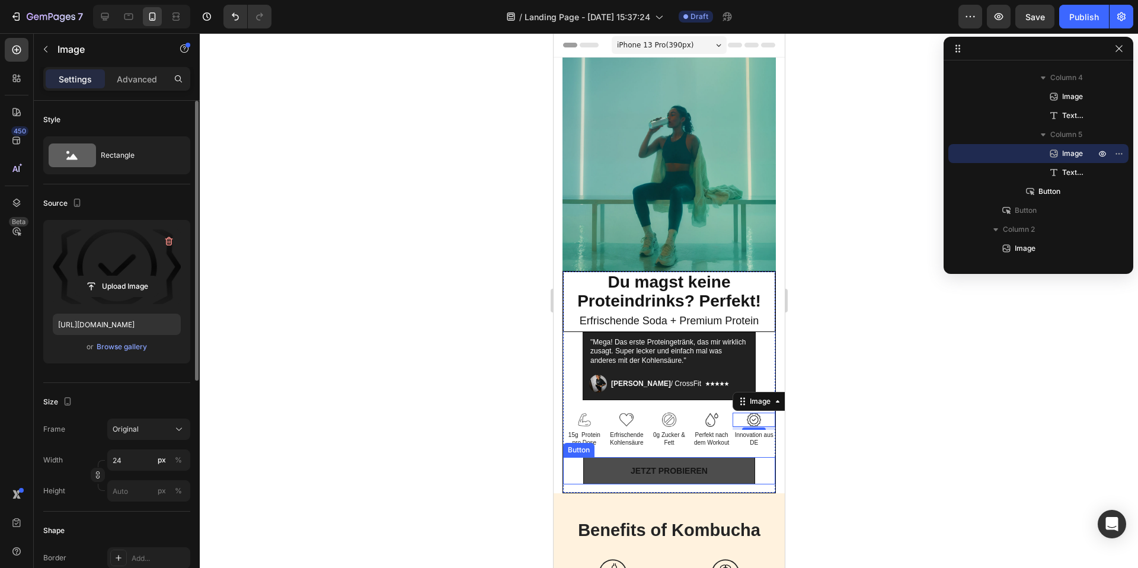
click at [728, 463] on button "Jetzt probieren" at bounding box center [668, 470] width 172 height 27
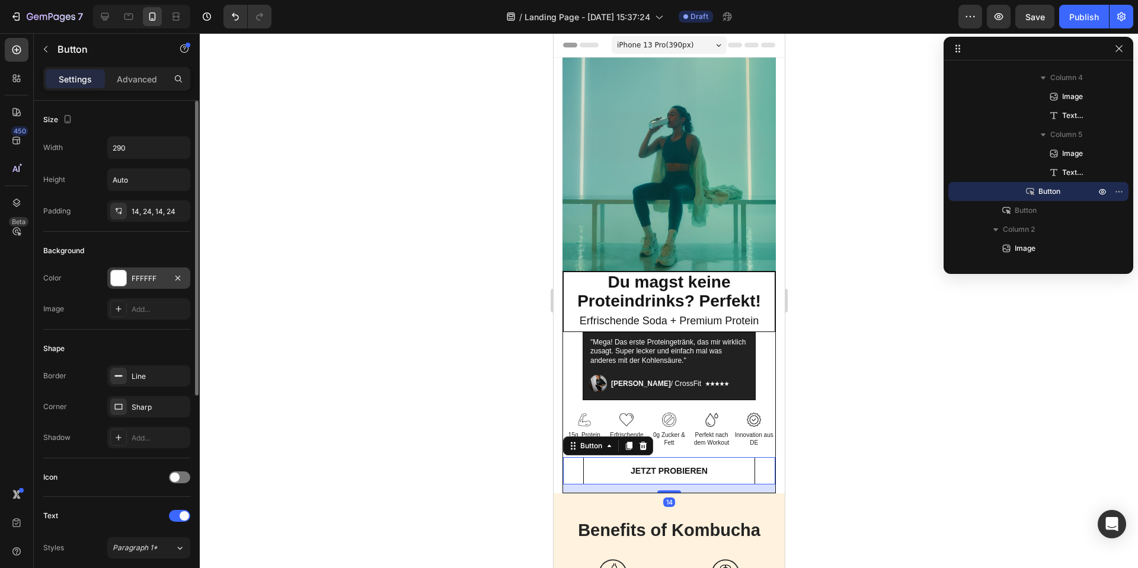
click at [121, 280] on div at bounding box center [118, 277] width 15 height 15
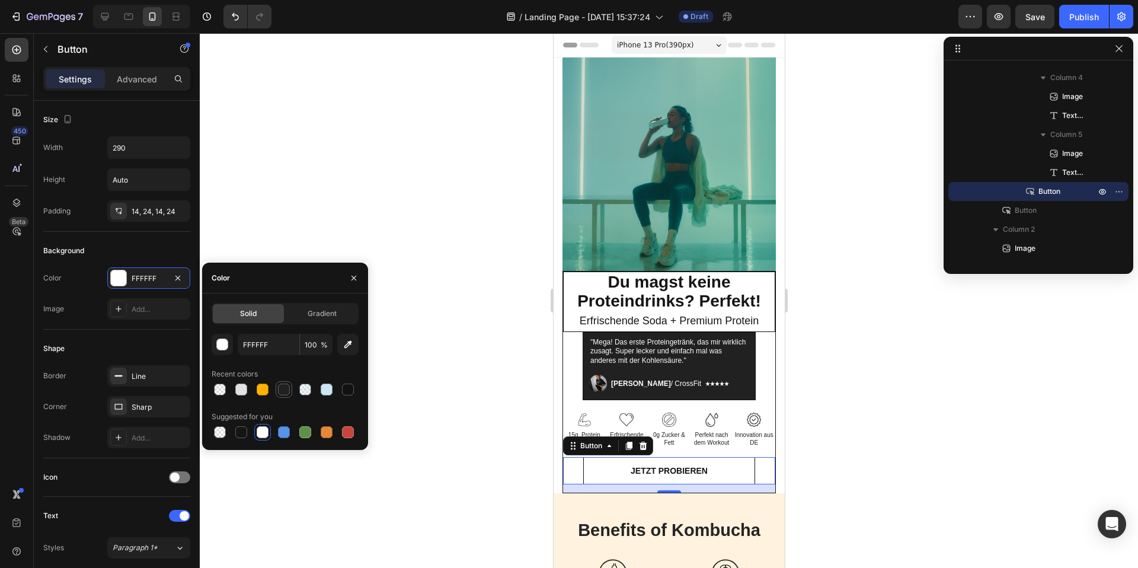
click at [280, 386] on div at bounding box center [284, 389] width 12 height 12
type input "212121"
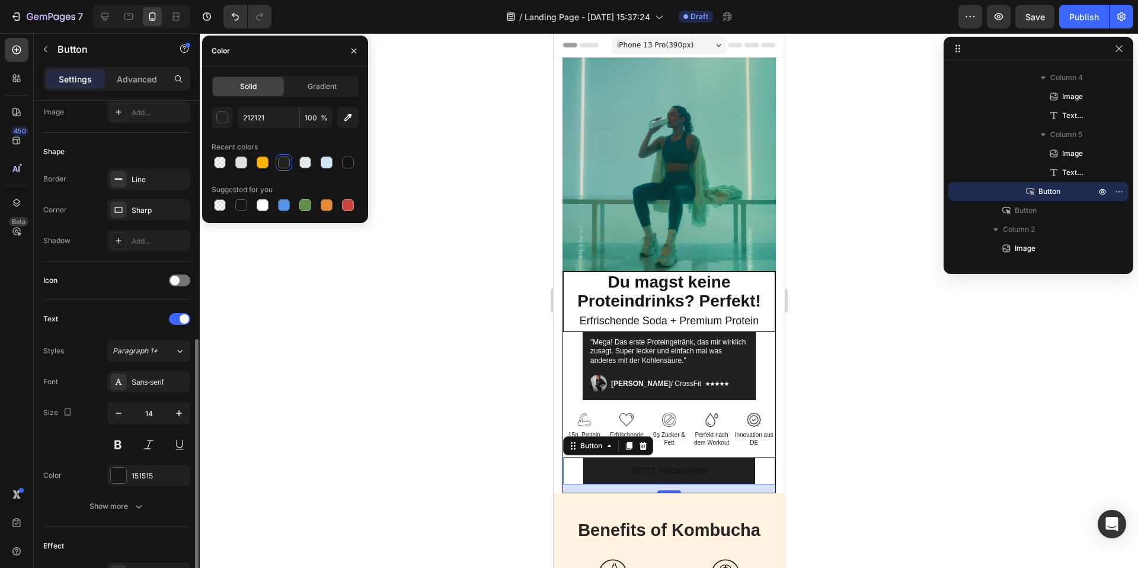
scroll to position [349, 0]
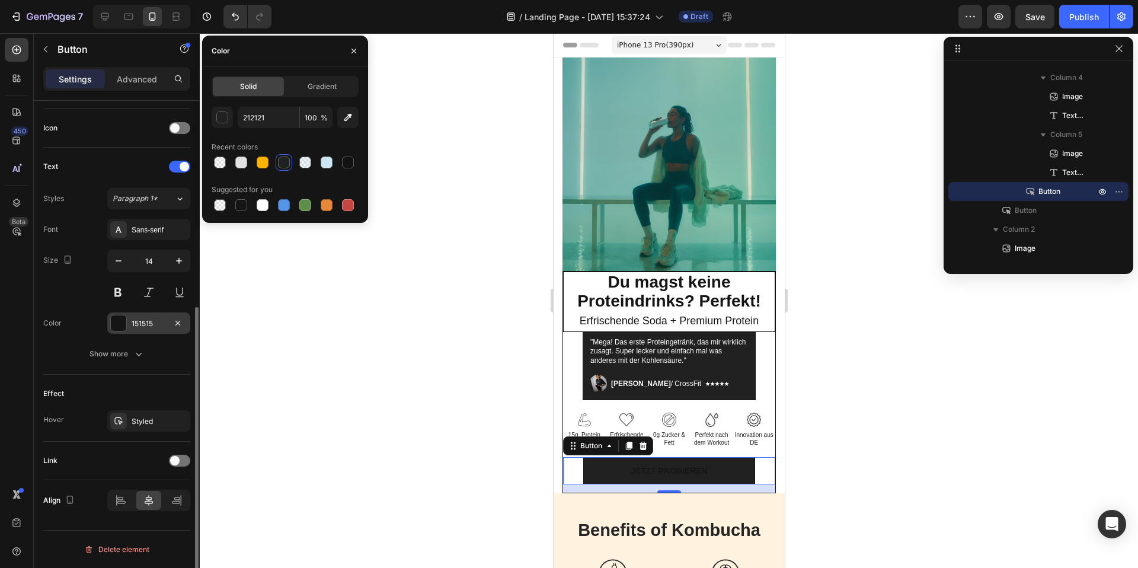
click at [120, 324] on div at bounding box center [118, 322] width 15 height 15
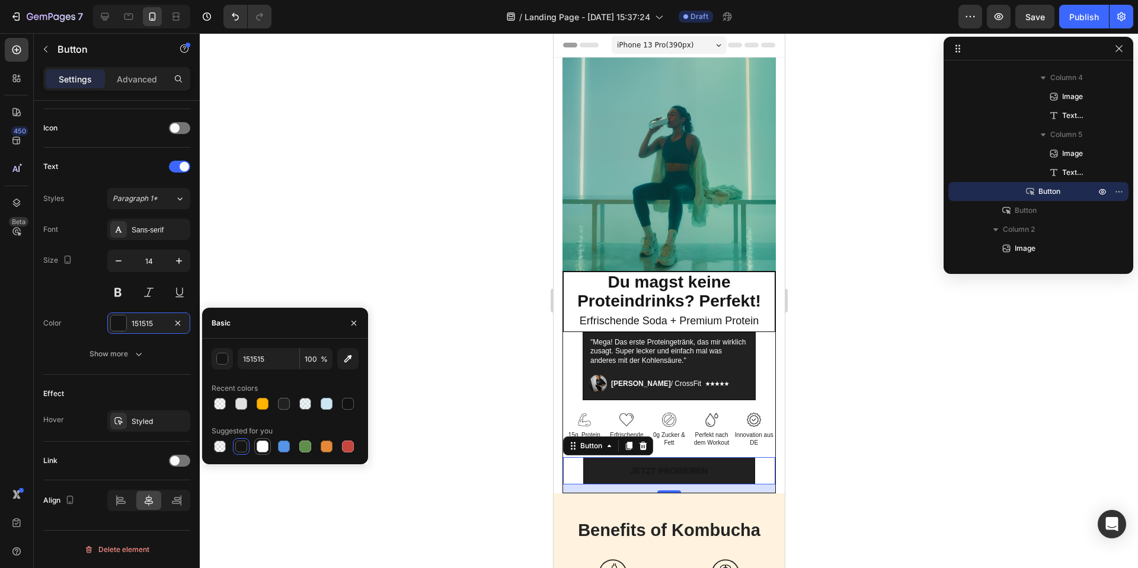
click at [262, 444] on div at bounding box center [263, 446] width 12 height 12
type input "FFFFFF"
click at [875, 454] on div at bounding box center [669, 300] width 938 height 534
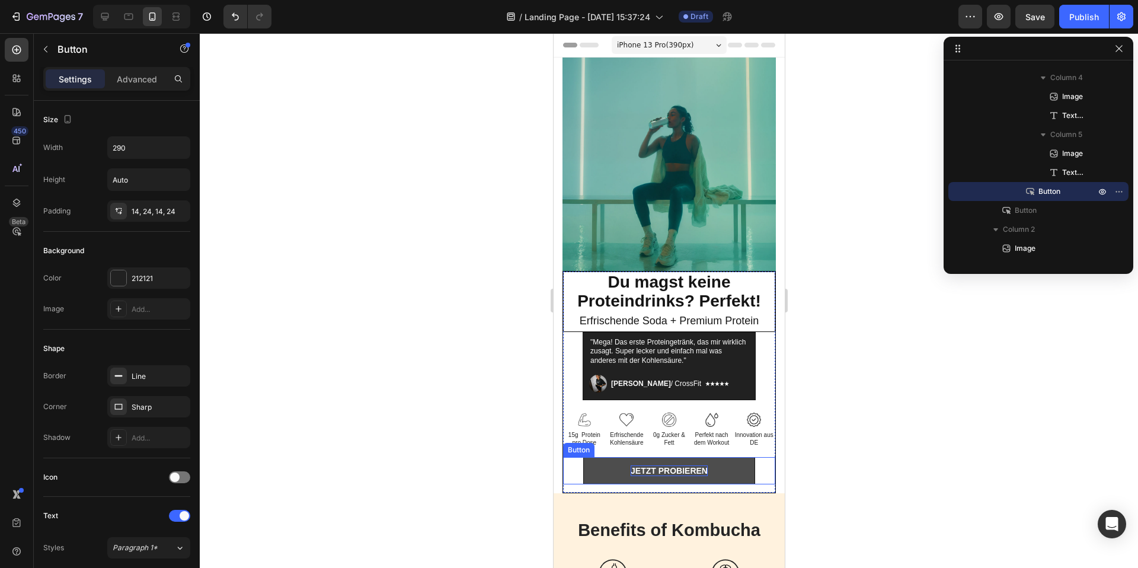
click at [673, 468] on strong "Jetzt probieren" at bounding box center [668, 470] width 77 height 9
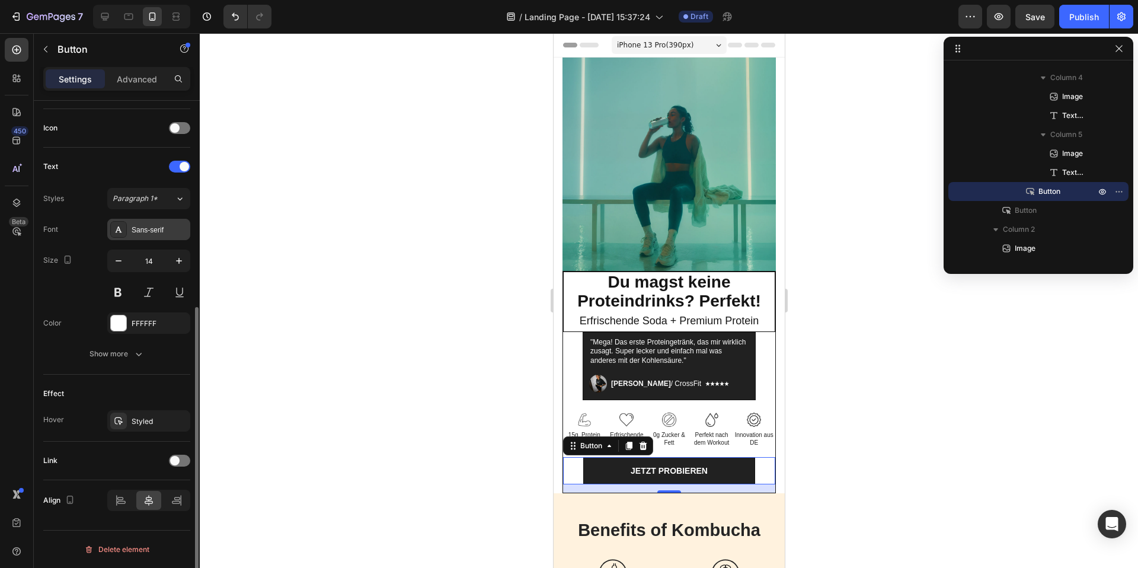
click at [142, 230] on div "Sans-serif" at bounding box center [160, 230] width 56 height 11
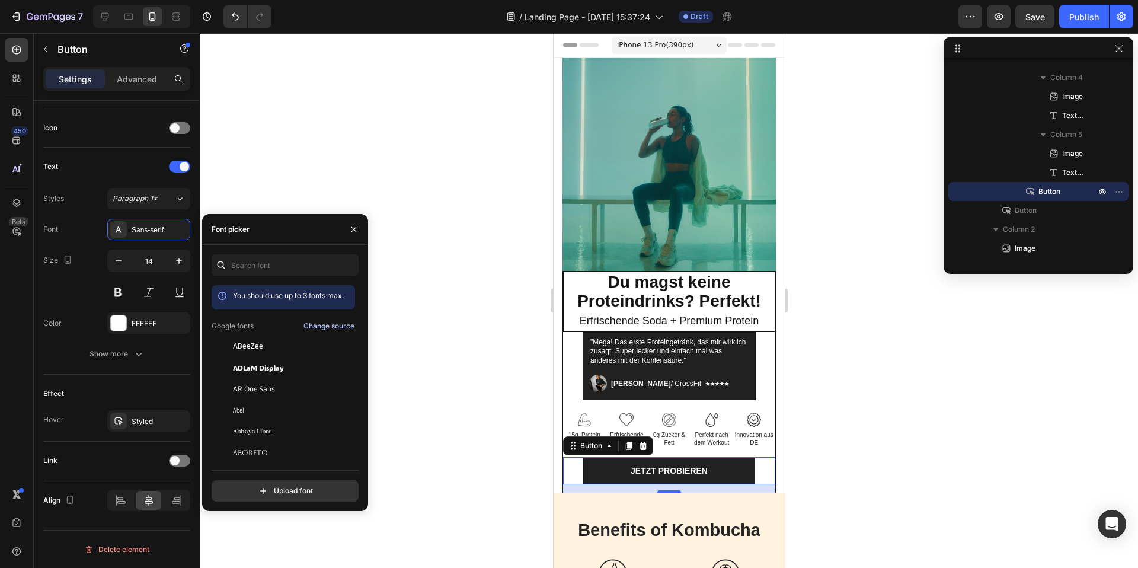
click at [316, 329] on div "Change source" at bounding box center [328, 326] width 51 height 11
click at [287, 496] on input "file" at bounding box center [310, 491] width 296 height 20
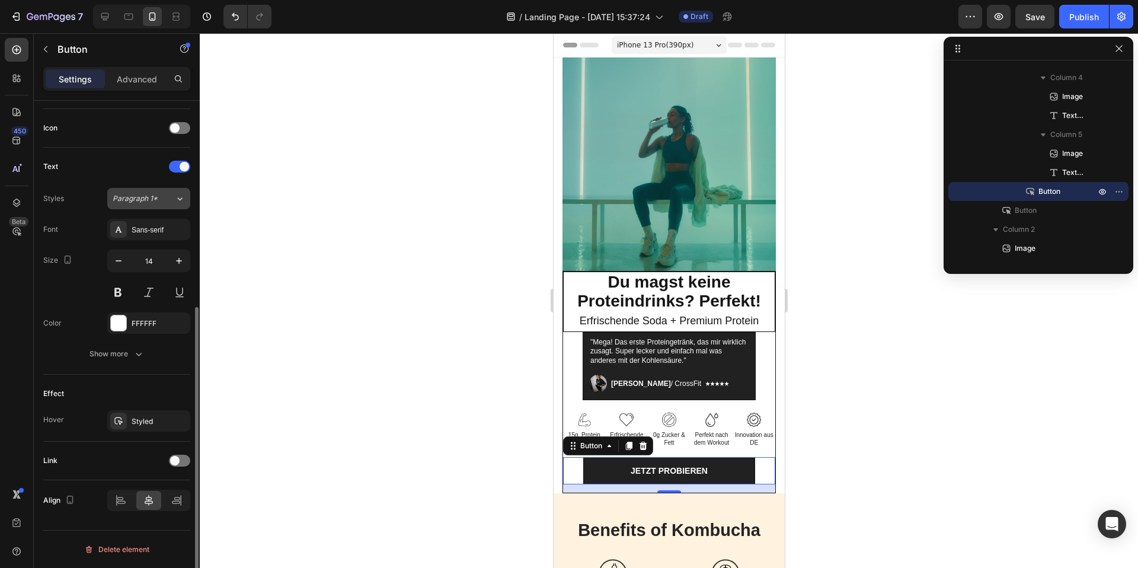
click at [176, 204] on icon at bounding box center [180, 199] width 10 height 12
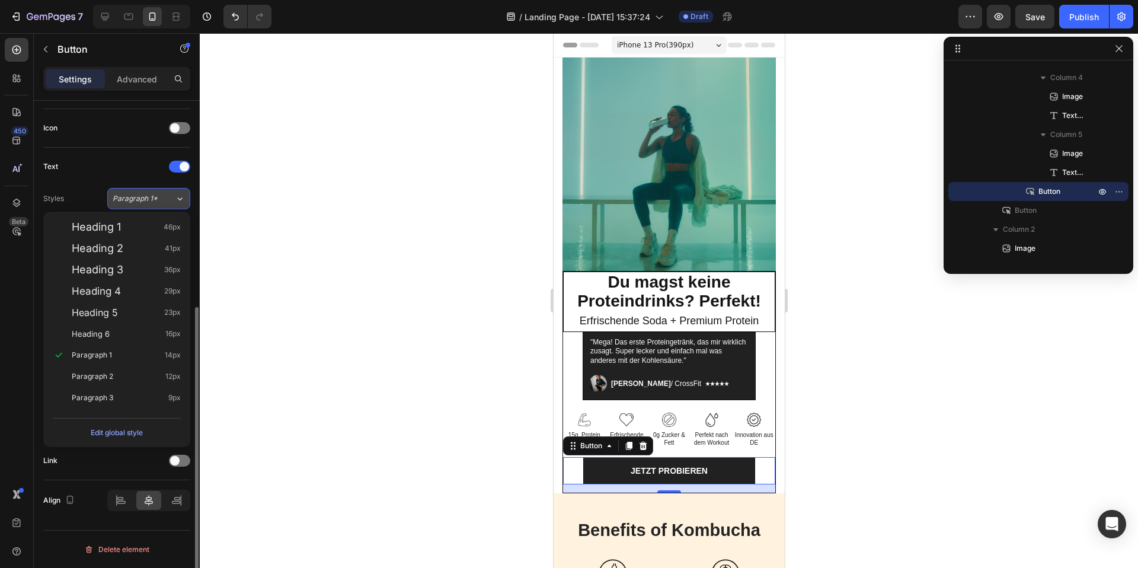
click at [176, 204] on icon at bounding box center [180, 199] width 10 height 12
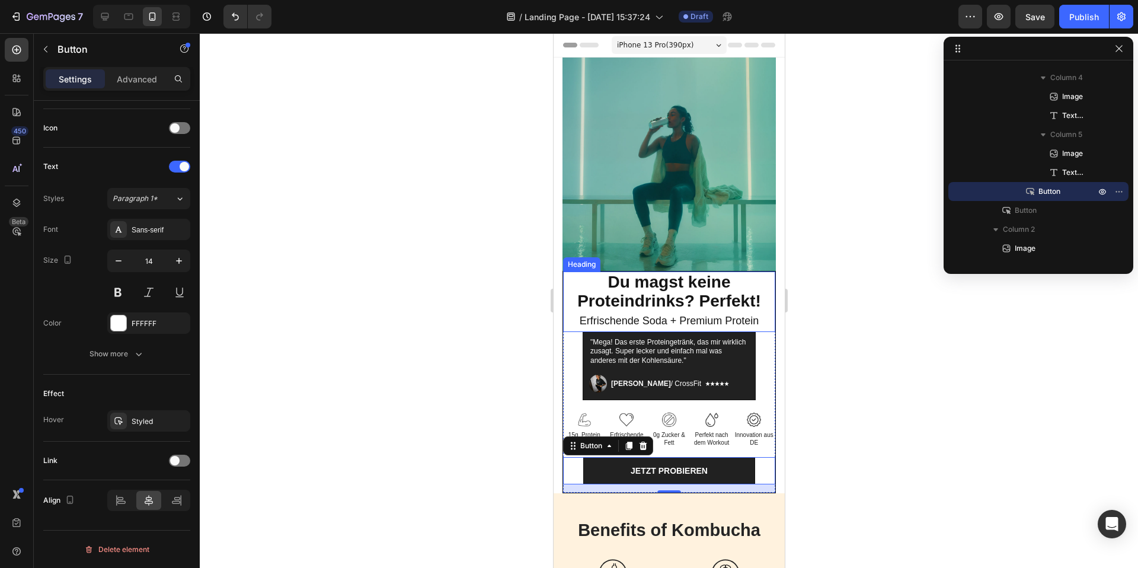
click at [684, 286] on strong "Du magst keine Proteindrinks? Perfekt!" at bounding box center [669, 291] width 184 height 37
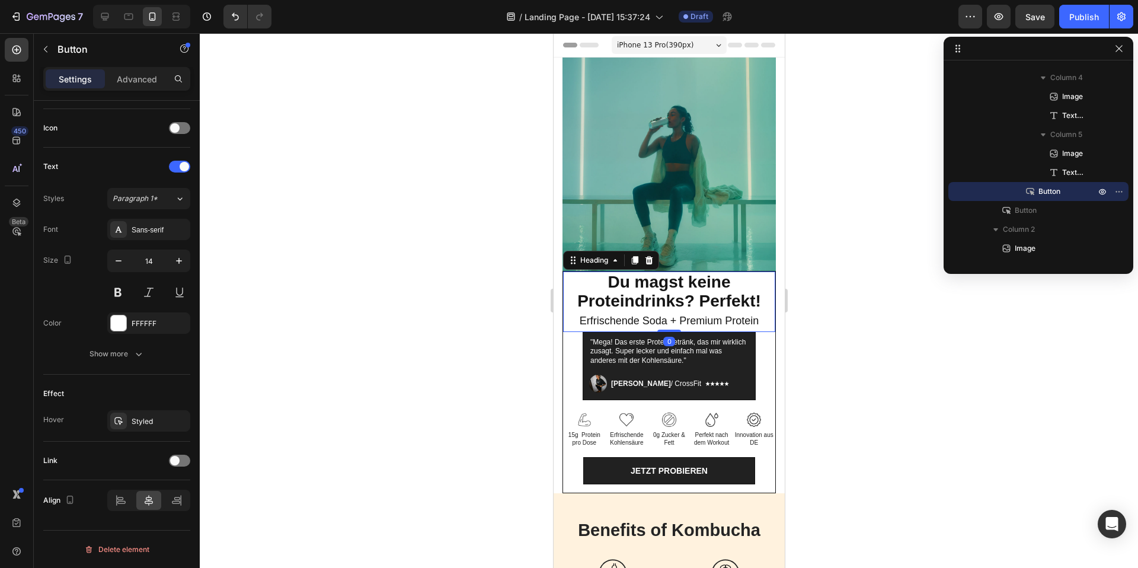
scroll to position [0, 0]
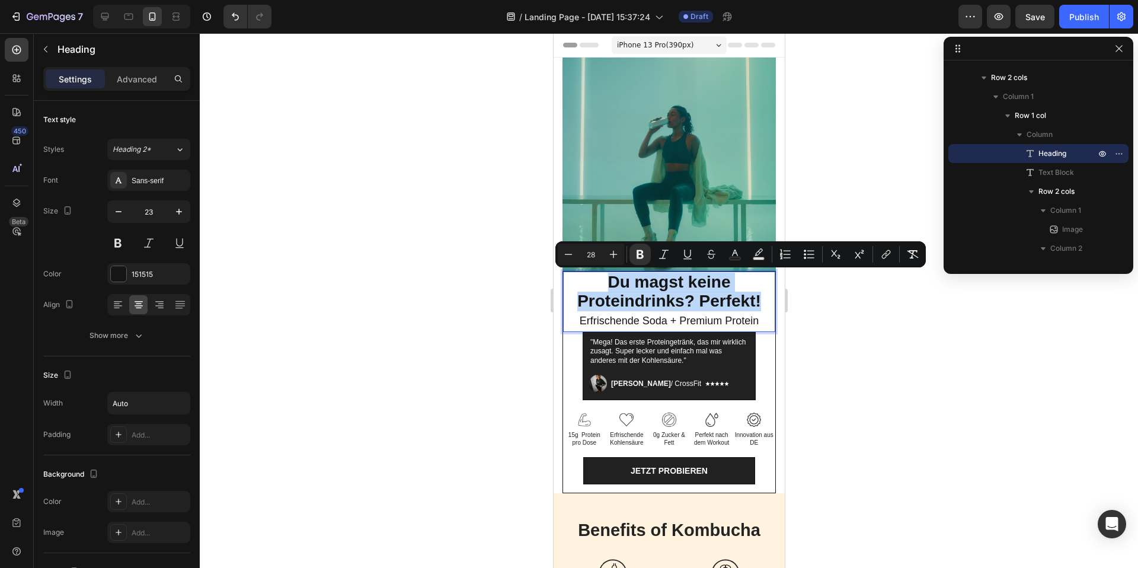
drag, startPoint x: 760, startPoint y: 303, endPoint x: 596, endPoint y: 285, distance: 164.6
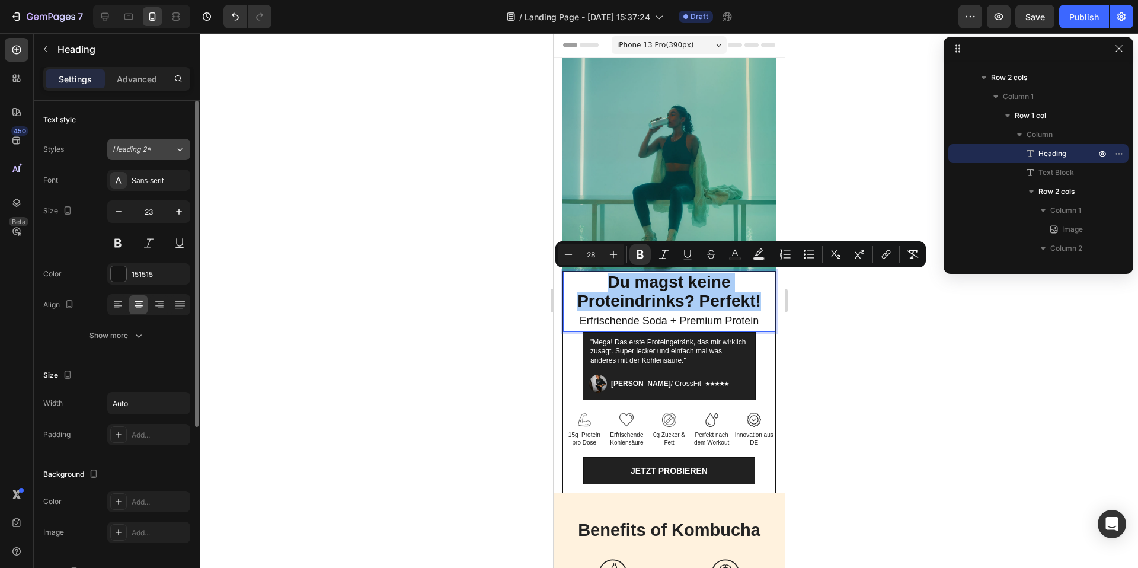
click at [177, 149] on icon at bounding box center [180, 149] width 10 height 12
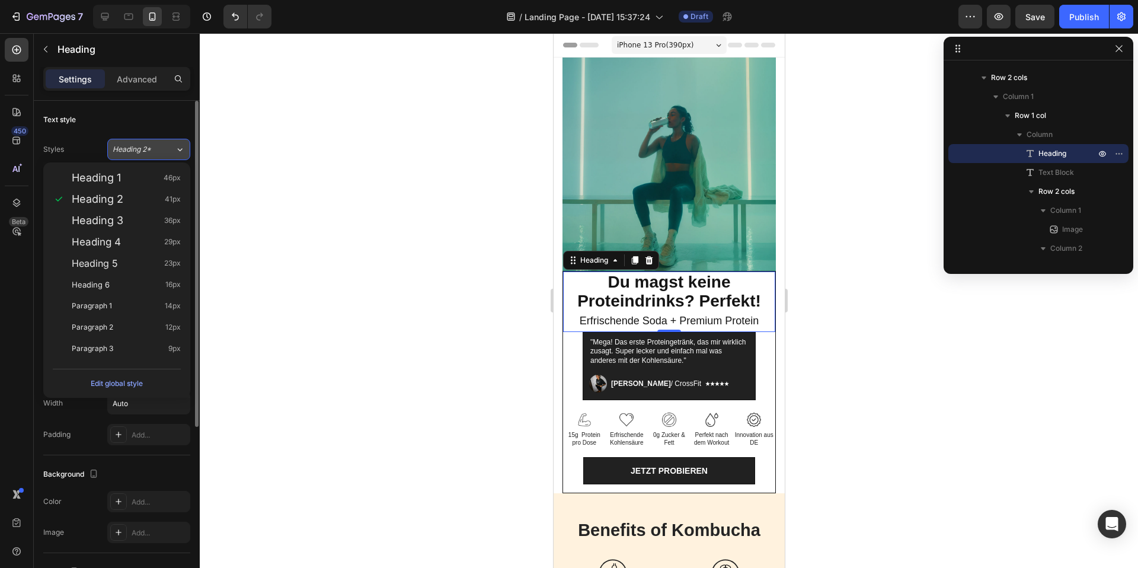
click at [178, 149] on icon at bounding box center [180, 149] width 5 height 3
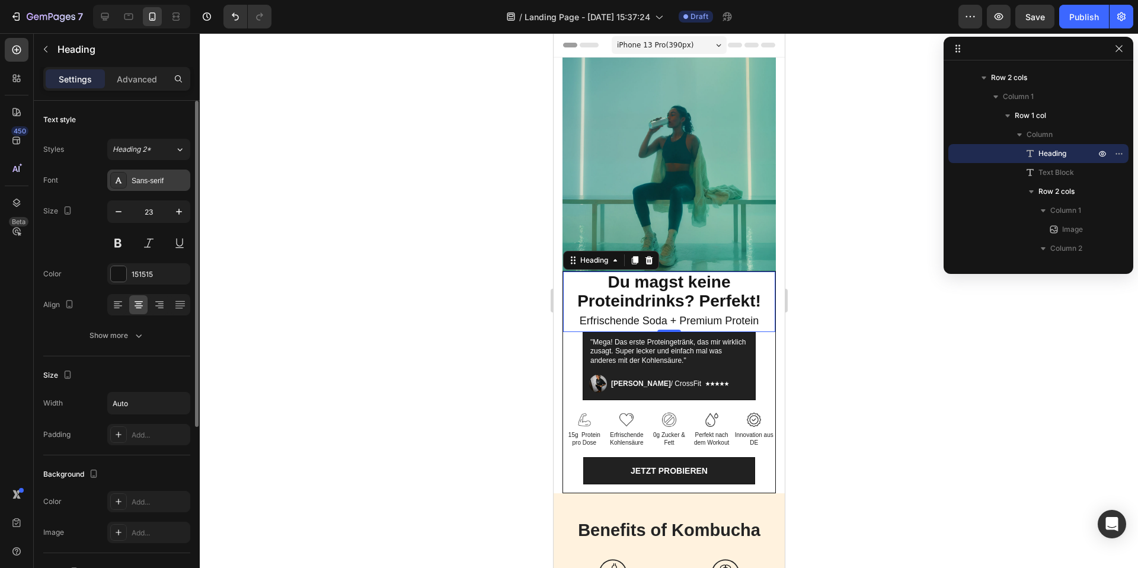
click at [149, 180] on div "Sans-serif" at bounding box center [160, 180] width 56 height 11
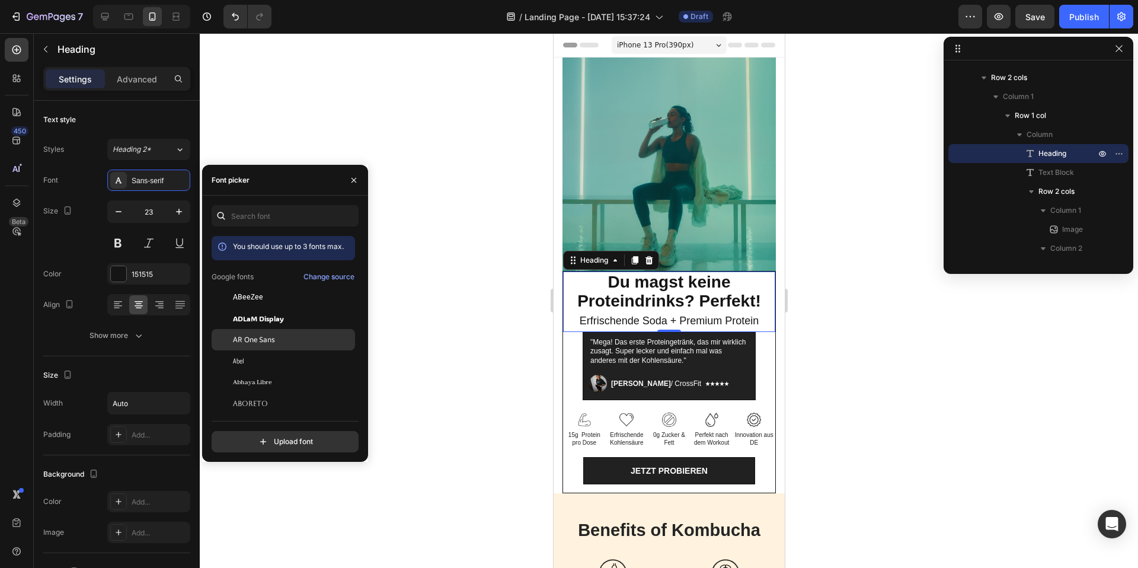
click at [270, 336] on span "AR One Sans" at bounding box center [254, 339] width 42 height 11
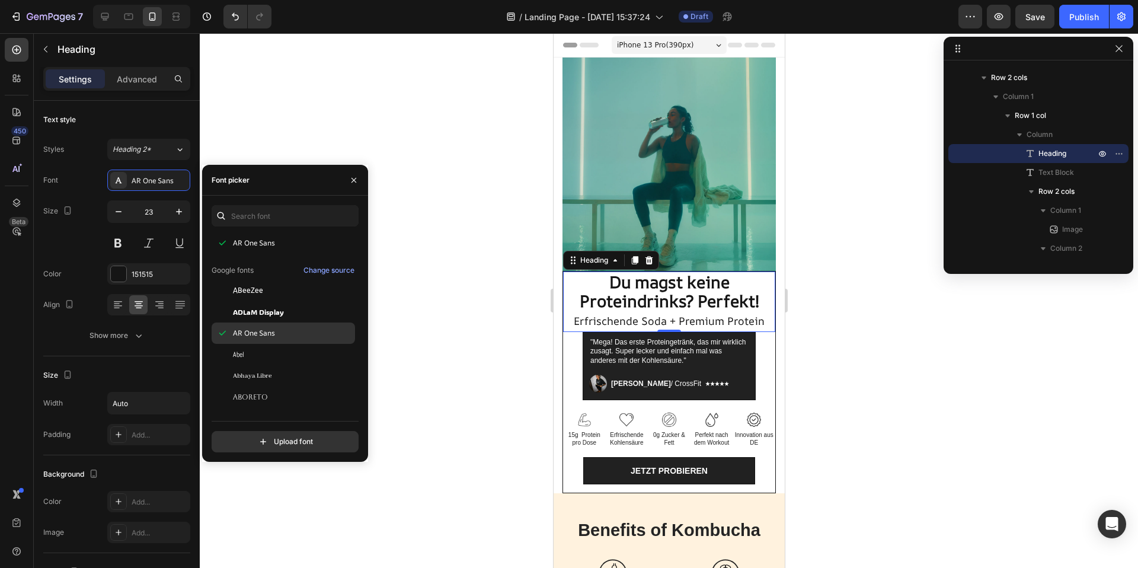
scroll to position [50, 0]
click at [274, 360] on div "Abel" at bounding box center [293, 355] width 120 height 11
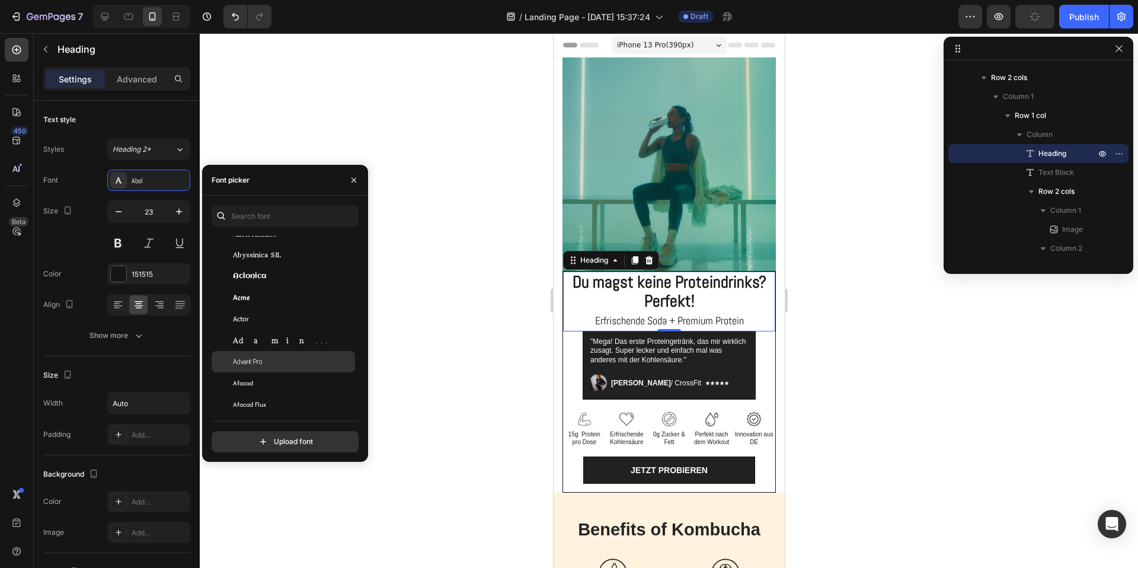
scroll to position [254, 0]
click at [271, 366] on div "Advent Pro" at bounding box center [293, 362] width 120 height 11
click at [274, 369] on div "Adamina" at bounding box center [283, 362] width 143 height 21
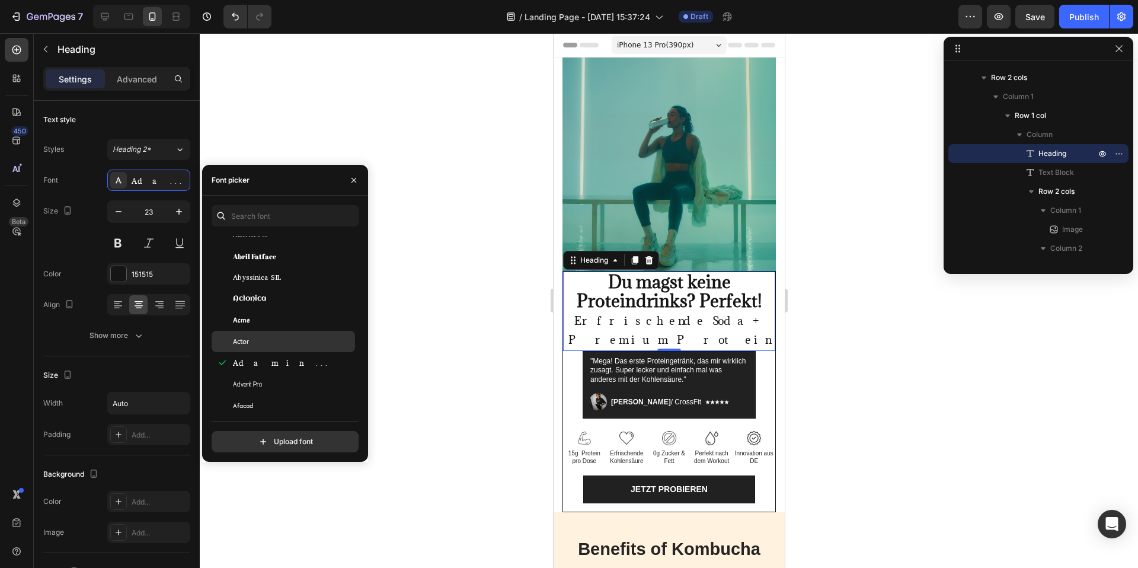
click at [273, 344] on div "Actor" at bounding box center [293, 341] width 120 height 11
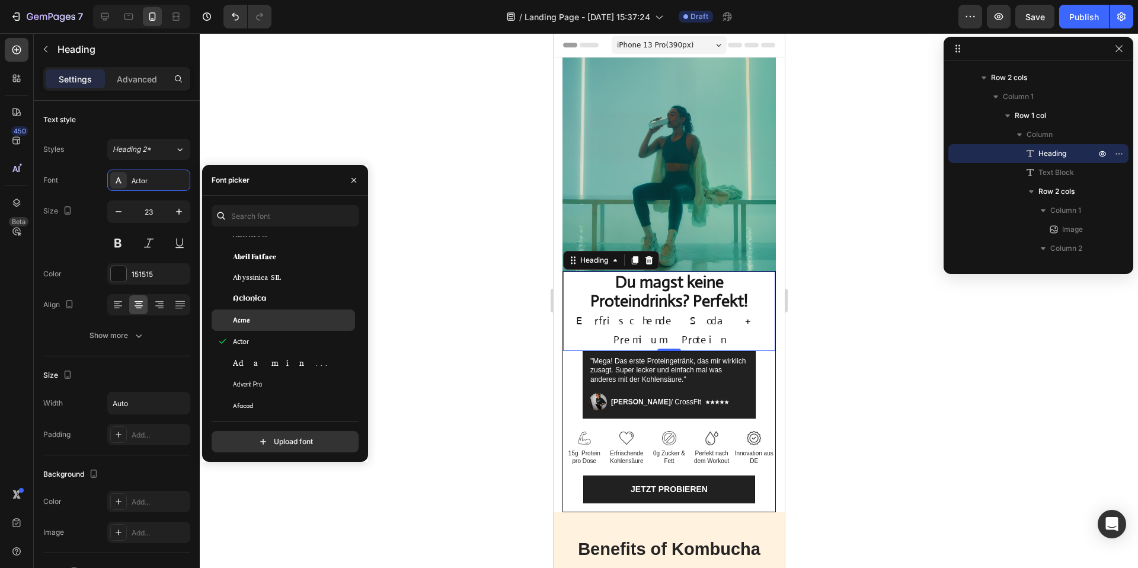
click at [273, 318] on div "Acme" at bounding box center [293, 320] width 120 height 11
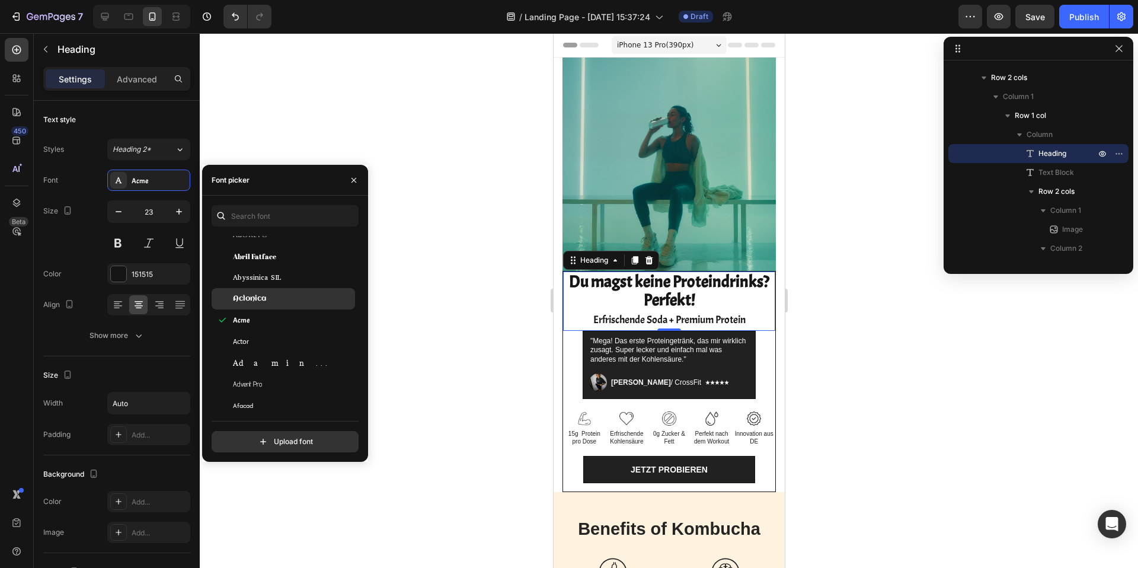
click at [276, 294] on div "Aclonica" at bounding box center [293, 298] width 120 height 11
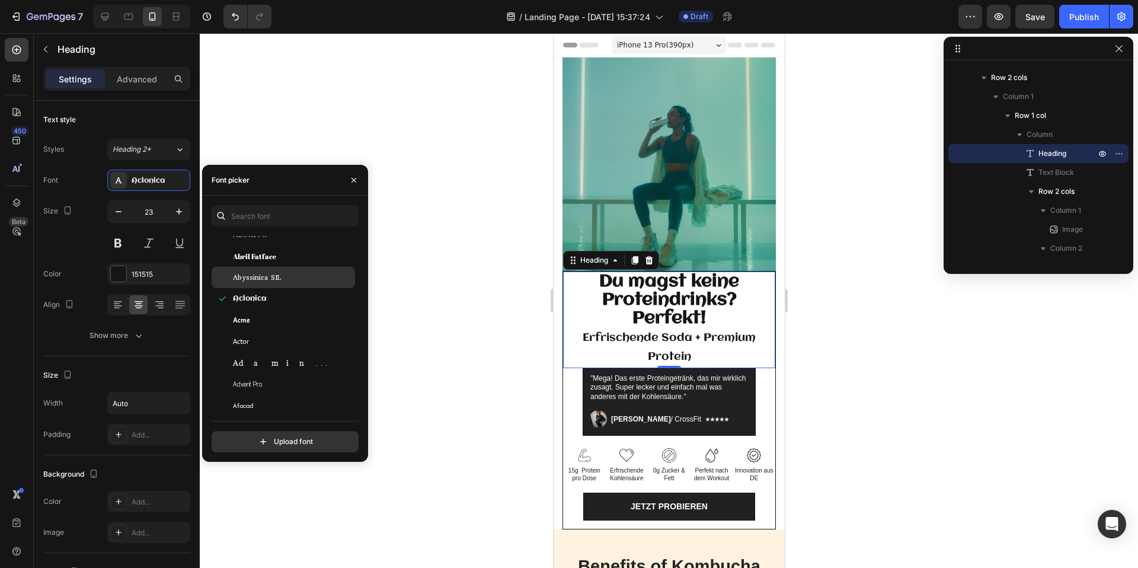
click at [276, 272] on span "Abyssinica SIL" at bounding box center [257, 277] width 48 height 11
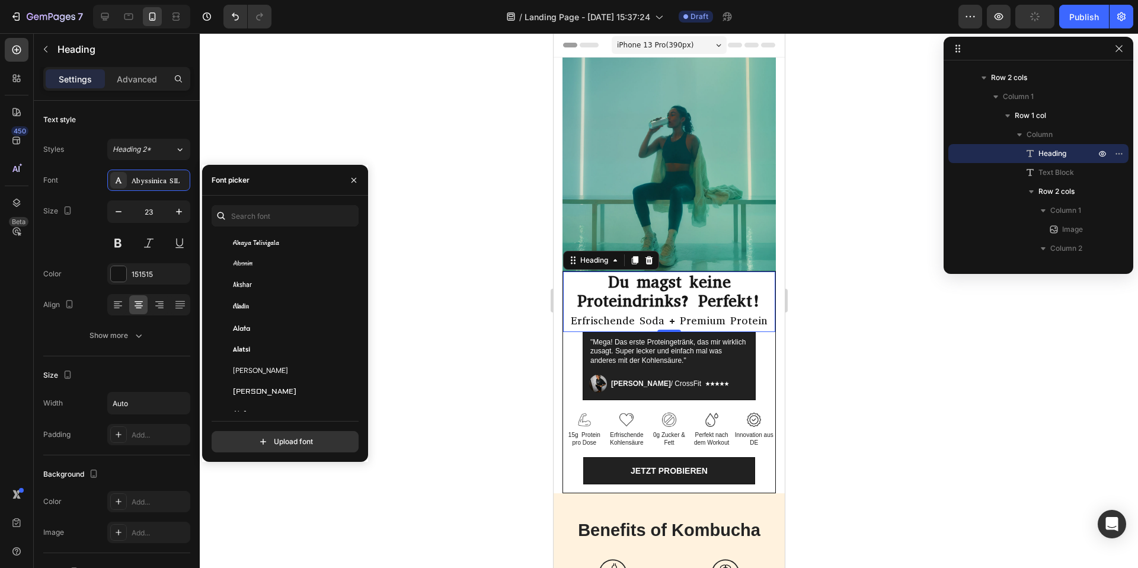
scroll to position [622, 0]
click at [303, 447] on input "file" at bounding box center [310, 441] width 296 height 20
click at [289, 437] on input "file" at bounding box center [310, 441] width 296 height 20
type input "C:\fakepath\Acumin-BdItPro.woff"
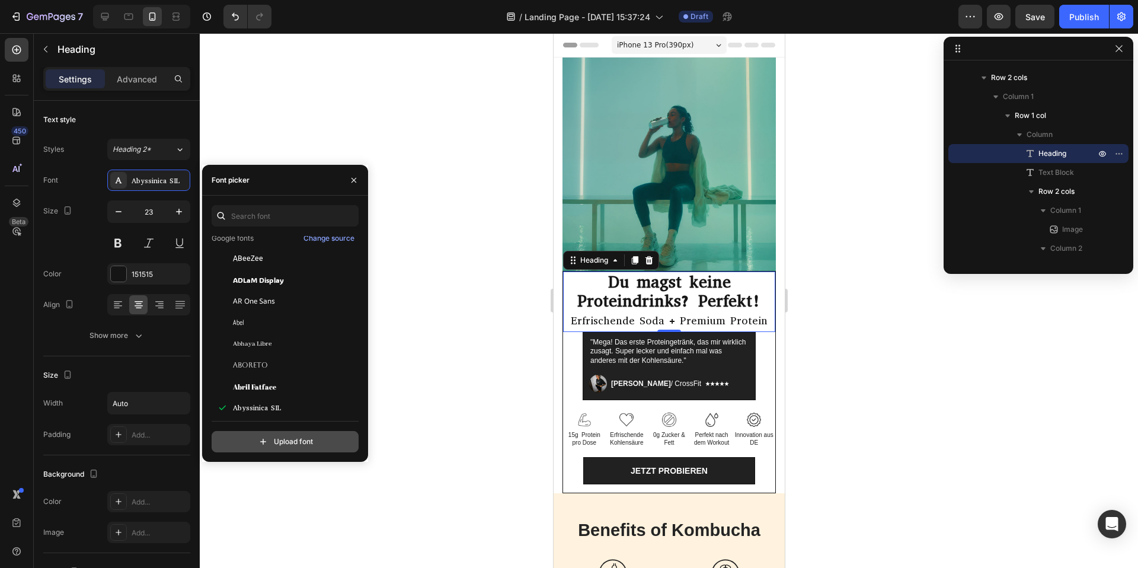
click at [285, 440] on input "file" at bounding box center [310, 441] width 296 height 20
type input "C:\fakepath\BebasNeue Bold.otf"
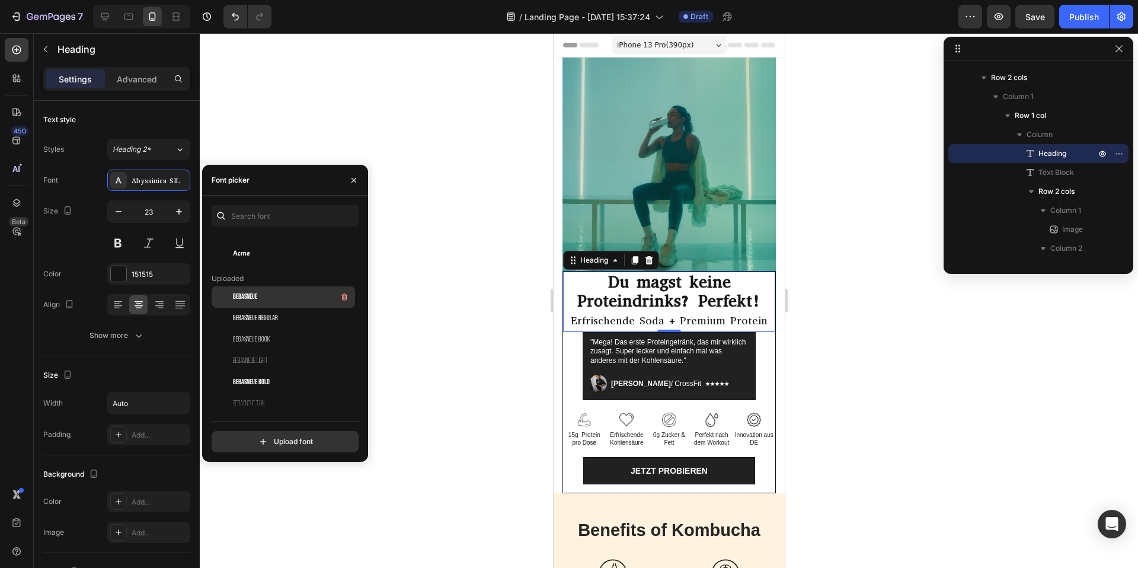
click at [271, 296] on div "BebasNeue" at bounding box center [293, 297] width 120 height 14
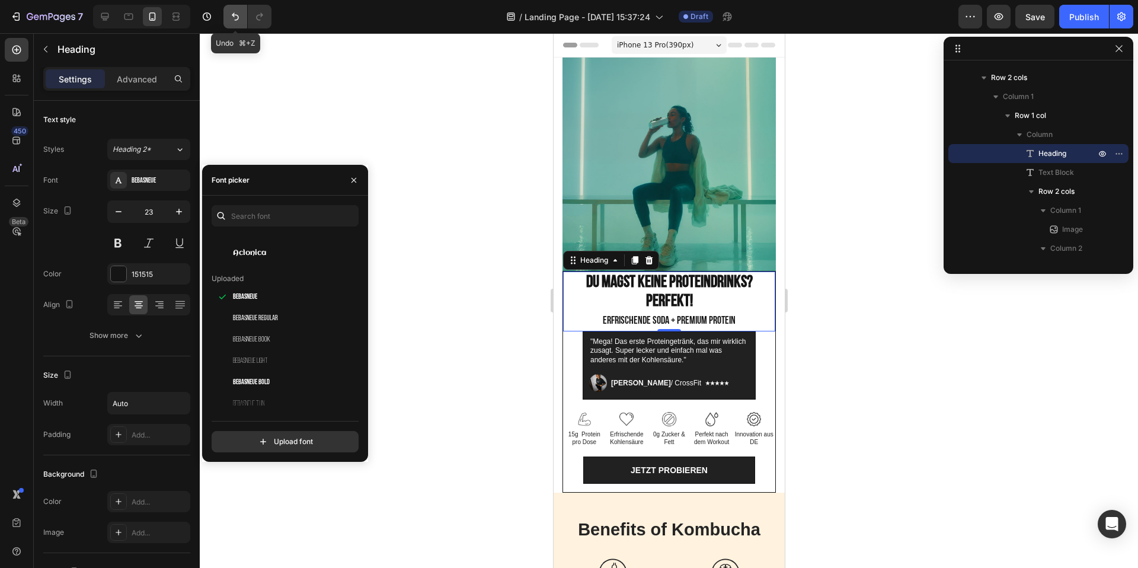
click at [228, 18] on button "Undo/Redo" at bounding box center [235, 17] width 24 height 24
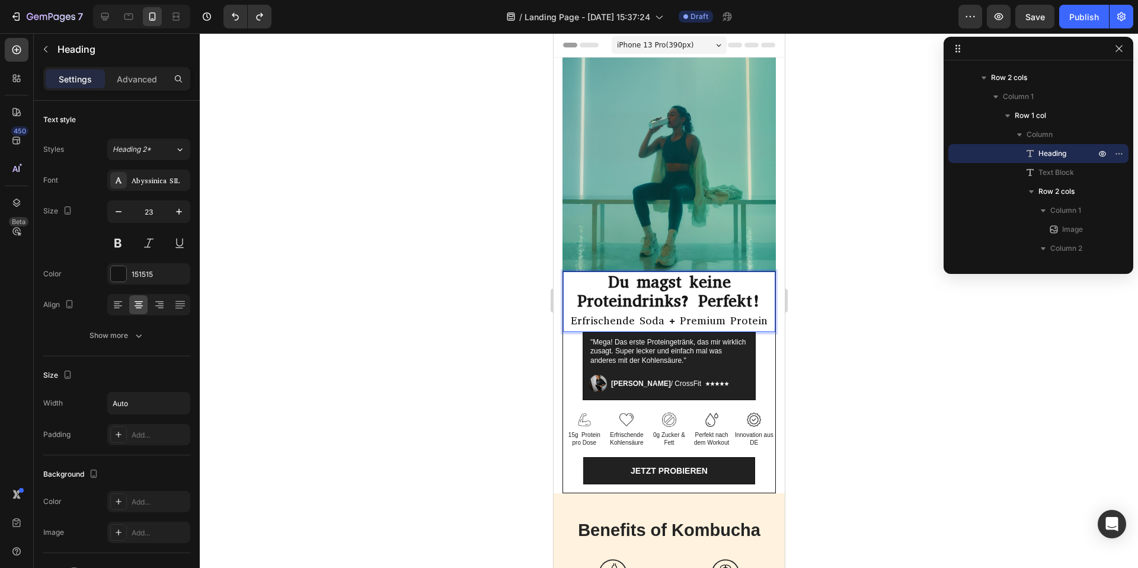
click at [760, 305] on p "Du magst keine Proteindrinks? Perfekt! Erfrischende Soda + Premium Protein" at bounding box center [668, 301] width 209 height 57
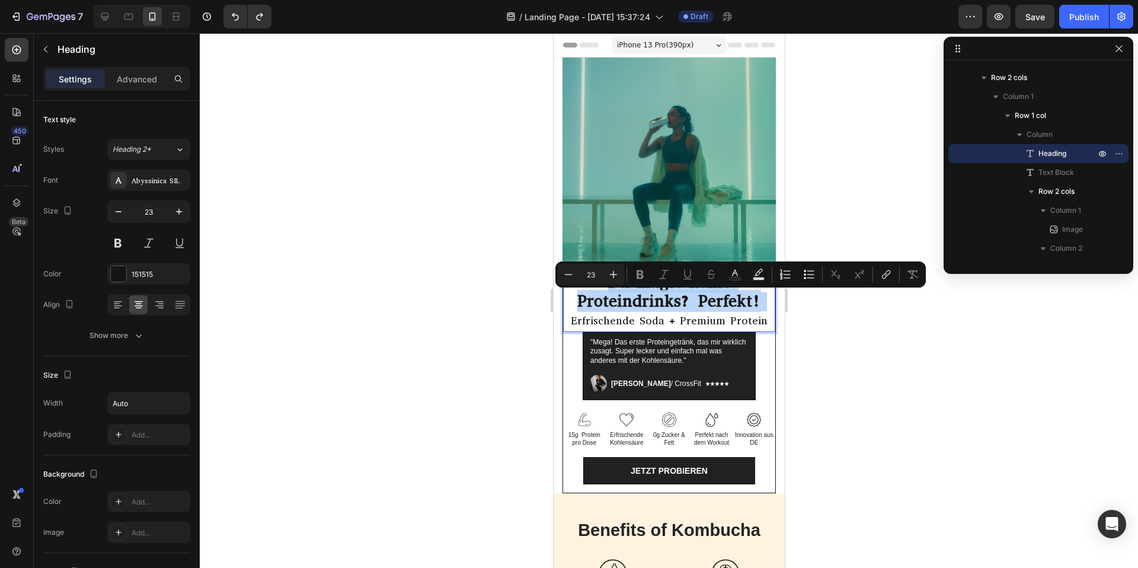
click at [755, 301] on strong "Du magst keine Proteindrinks? Perfekt!" at bounding box center [669, 291] width 184 height 41
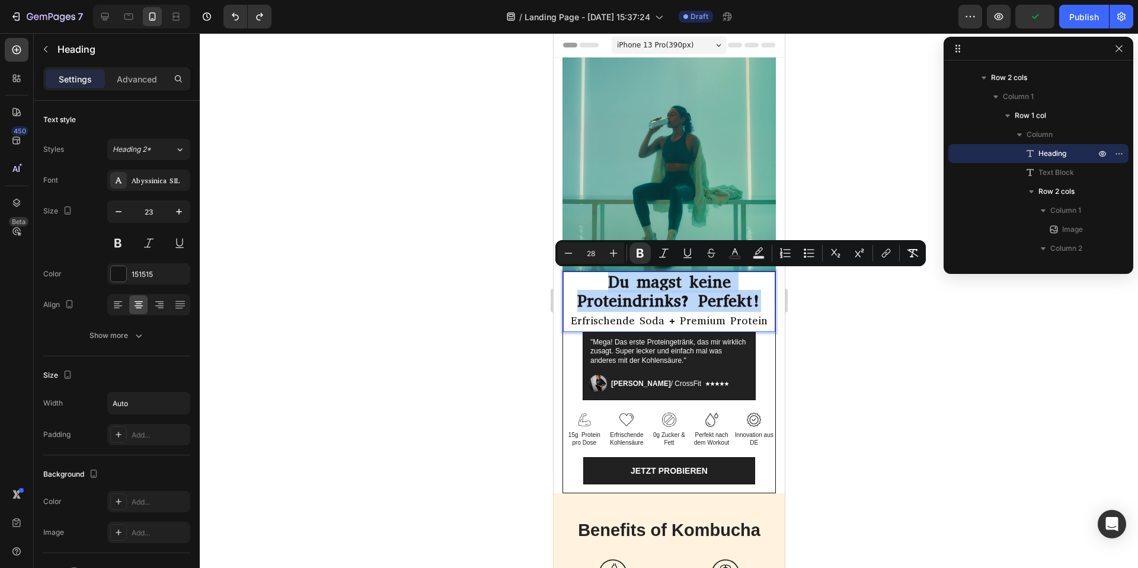
drag, startPoint x: 754, startPoint y: 301, endPoint x: 601, endPoint y: 278, distance: 154.5
click at [601, 278] on p "Du magst keine Proteindrinks? Perfekt! Erfrischende Soda + Premium Protein" at bounding box center [668, 301] width 209 height 57
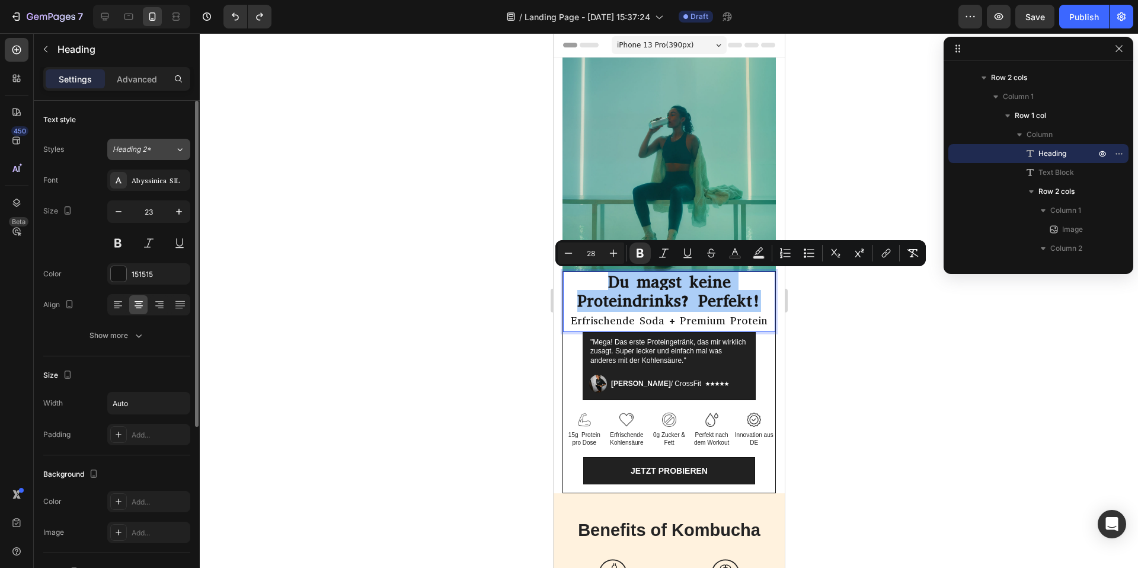
click at [179, 149] on icon at bounding box center [180, 149] width 10 height 12
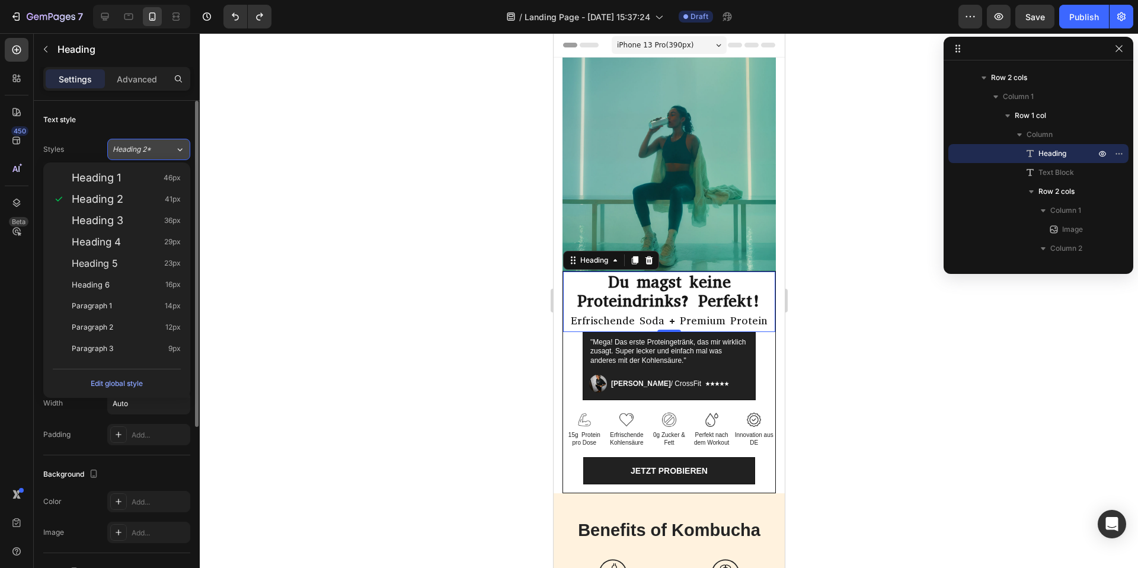
click at [171, 153] on div "Heading 2*" at bounding box center [144, 149] width 62 height 11
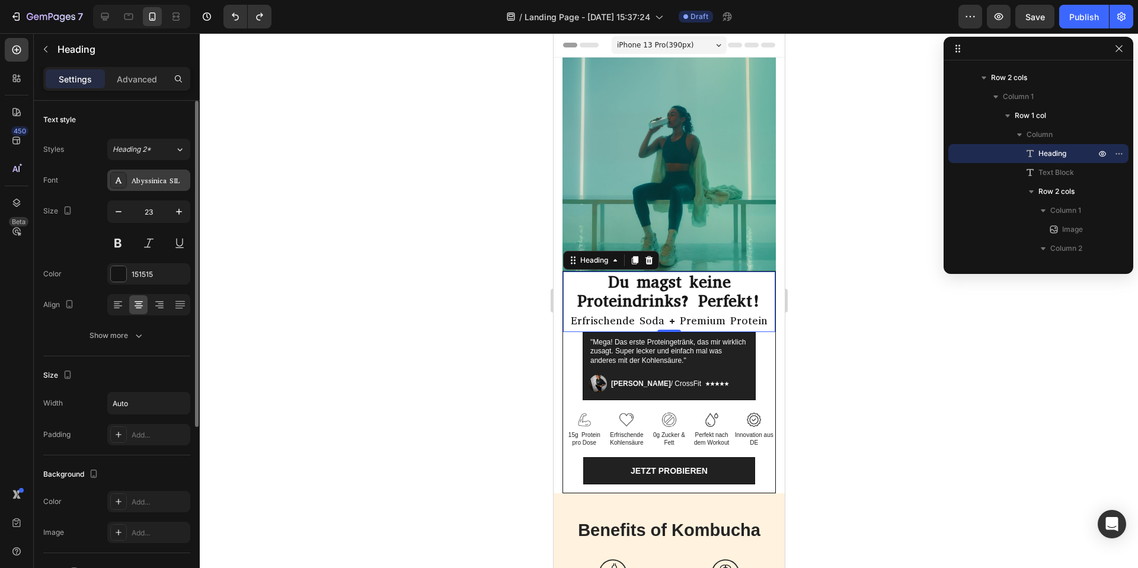
click at [123, 187] on div at bounding box center [118, 180] width 17 height 17
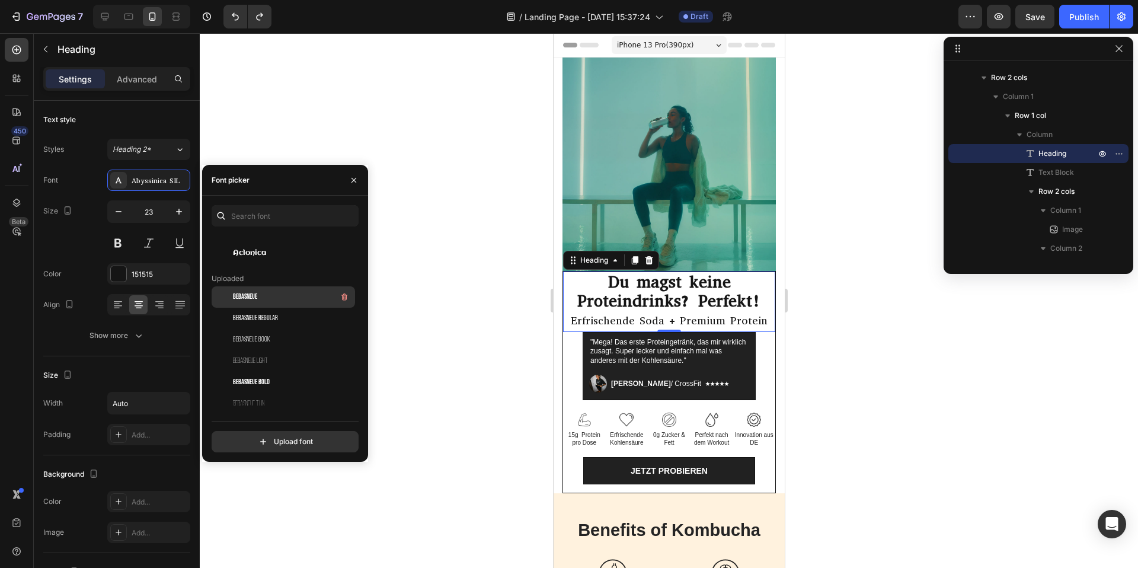
click at [270, 292] on div "BebasNeue" at bounding box center [293, 297] width 120 height 14
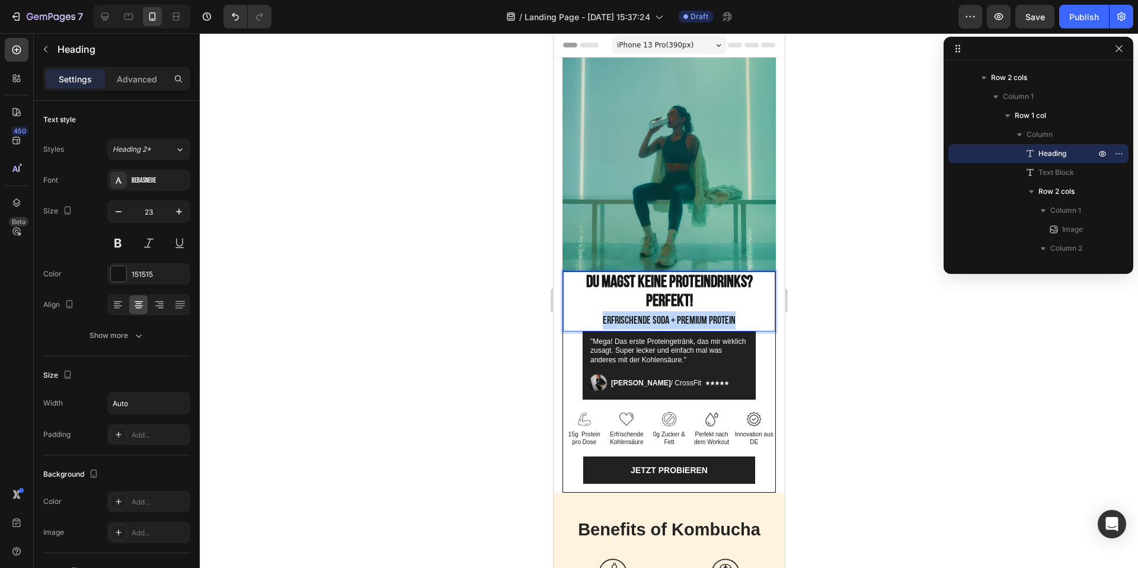
drag, startPoint x: 735, startPoint y: 319, endPoint x: 594, endPoint y: 318, distance: 141.0
click at [593, 318] on p "Du magst keine Proteindrinks? Perfekt! Erfrischende Soda + Premium Protein" at bounding box center [668, 301] width 209 height 56
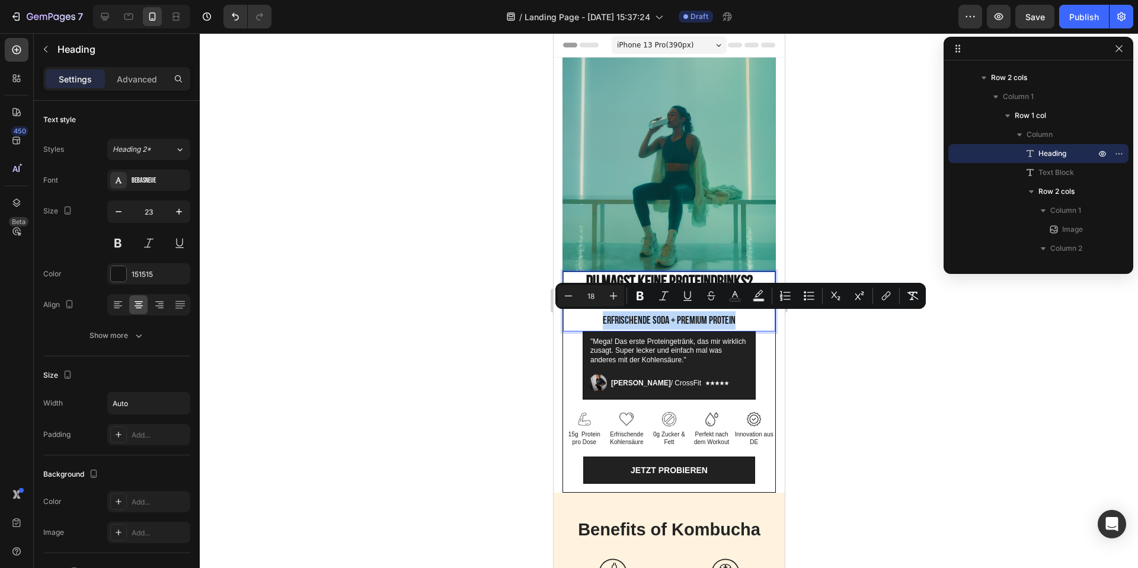
copy span "Erfrischende Soda + Premium Protein"
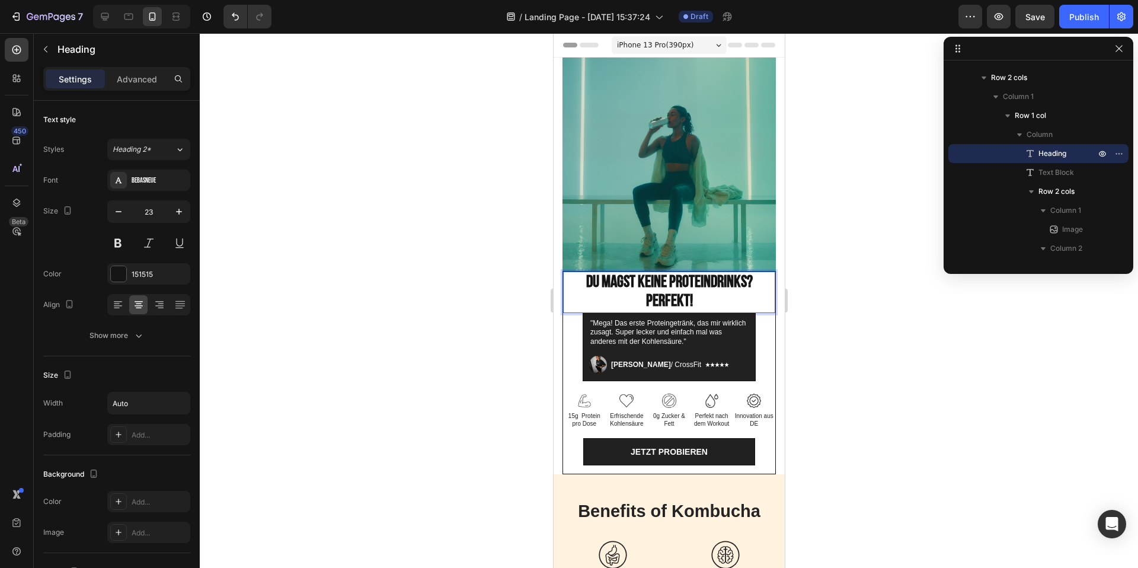
drag, startPoint x: 569, startPoint y: 291, endPoint x: 581, endPoint y: 290, distance: 11.9
click at [569, 291] on p "Du magst keine Proteindrinks? Perfekt!" at bounding box center [668, 292] width 209 height 38
click at [876, 300] on div at bounding box center [669, 300] width 938 height 534
click at [647, 277] on strong "Du magst keine Proteindrinks? Perfekt!" at bounding box center [668, 291] width 166 height 39
click at [574, 258] on icon at bounding box center [572, 259] width 9 height 9
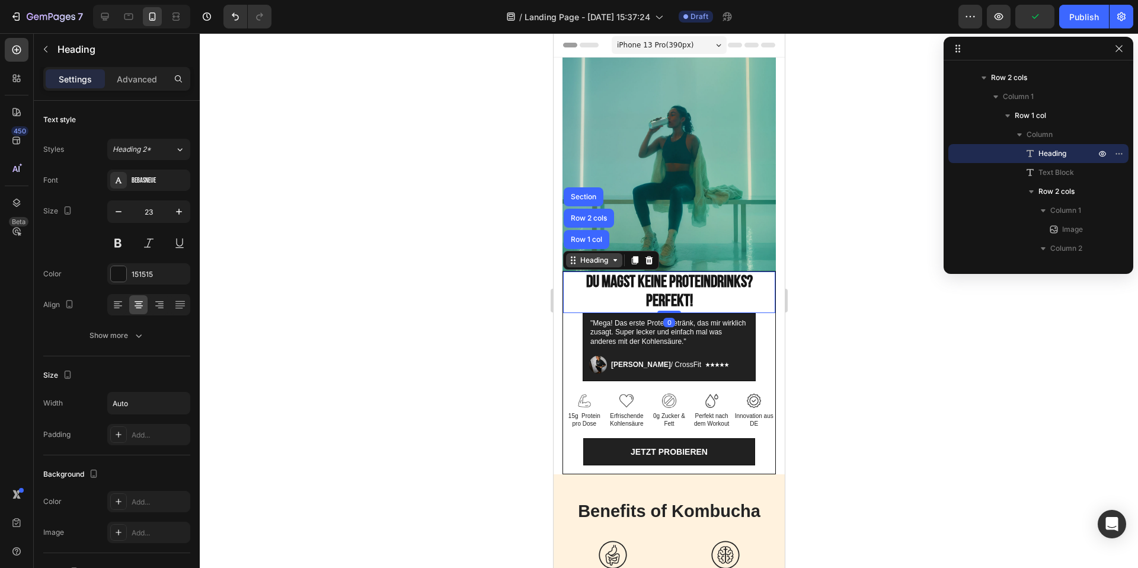
click at [575, 260] on icon at bounding box center [572, 259] width 9 height 9
click at [16, 138] on icon at bounding box center [17, 141] width 12 height 12
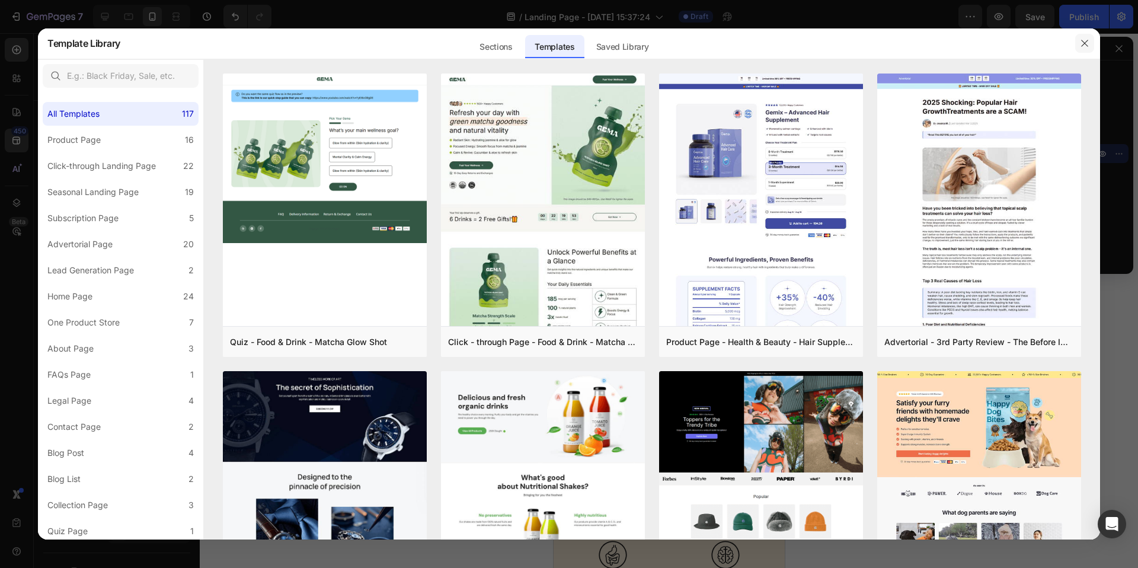
click at [1075, 45] on button "button" at bounding box center [1084, 43] width 19 height 19
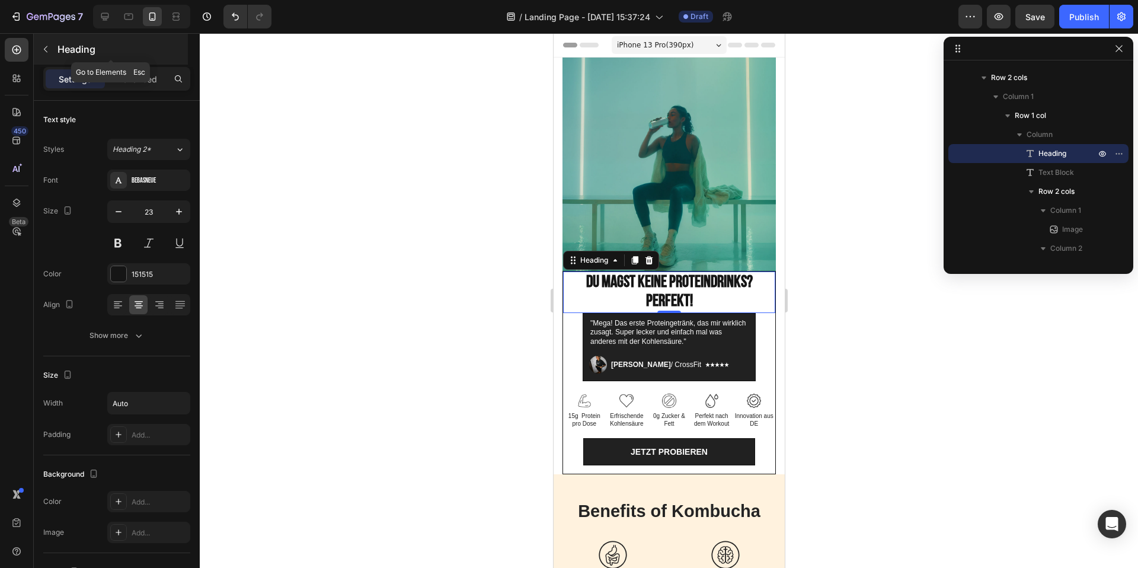
click at [47, 46] on icon "button" at bounding box center [45, 48] width 9 height 9
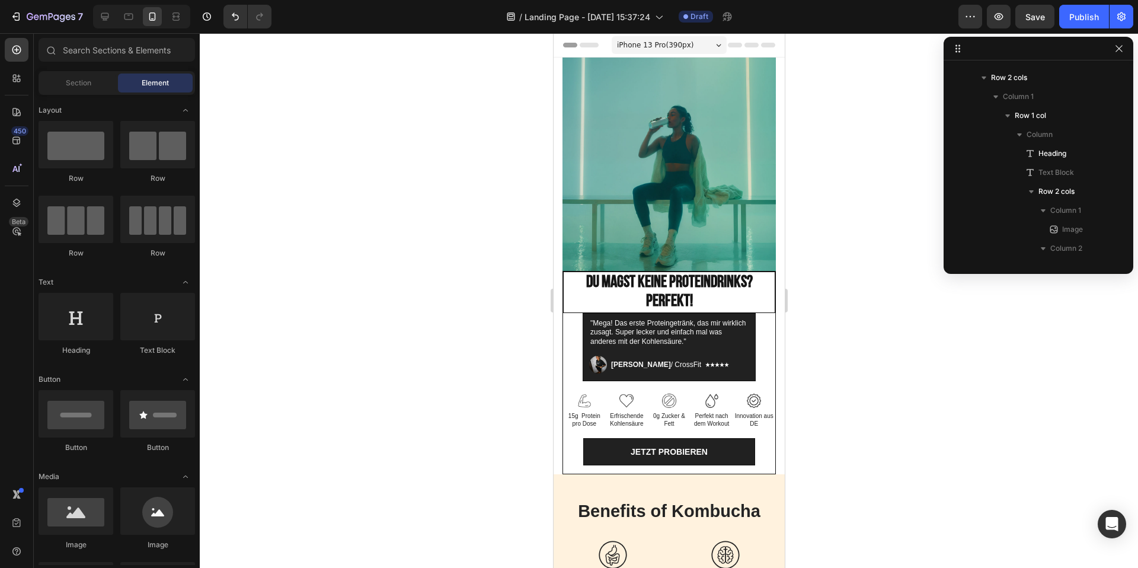
click at [62, 71] on div "Section Element" at bounding box center [117, 83] width 156 height 24
drag, startPoint x: 628, startPoint y: 347, endPoint x: 571, endPoint y: 313, distance: 66.4
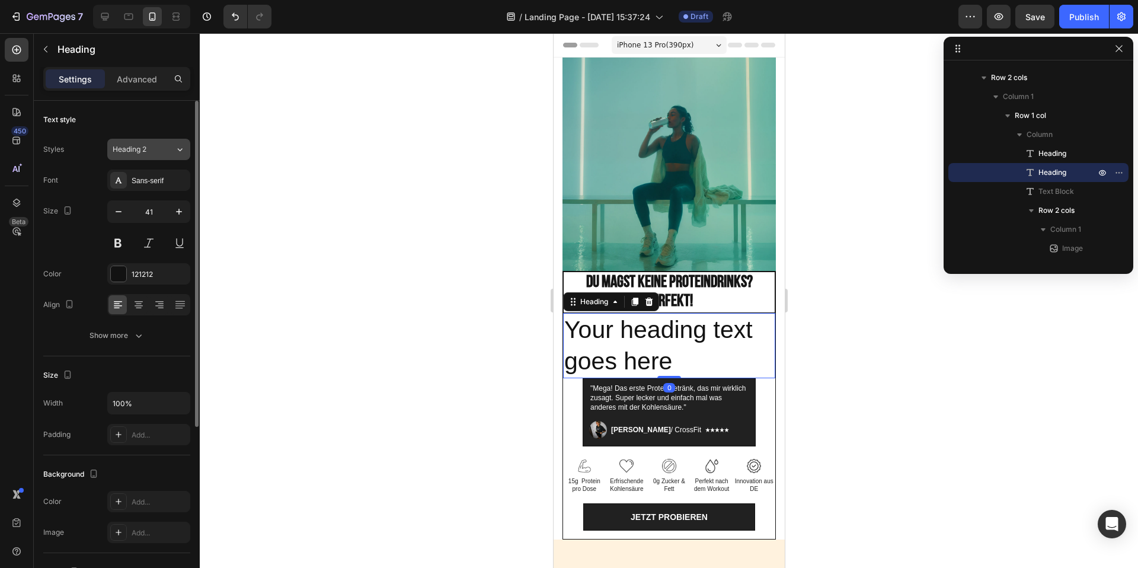
click at [144, 153] on span "Heading 2" at bounding box center [130, 149] width 34 height 11
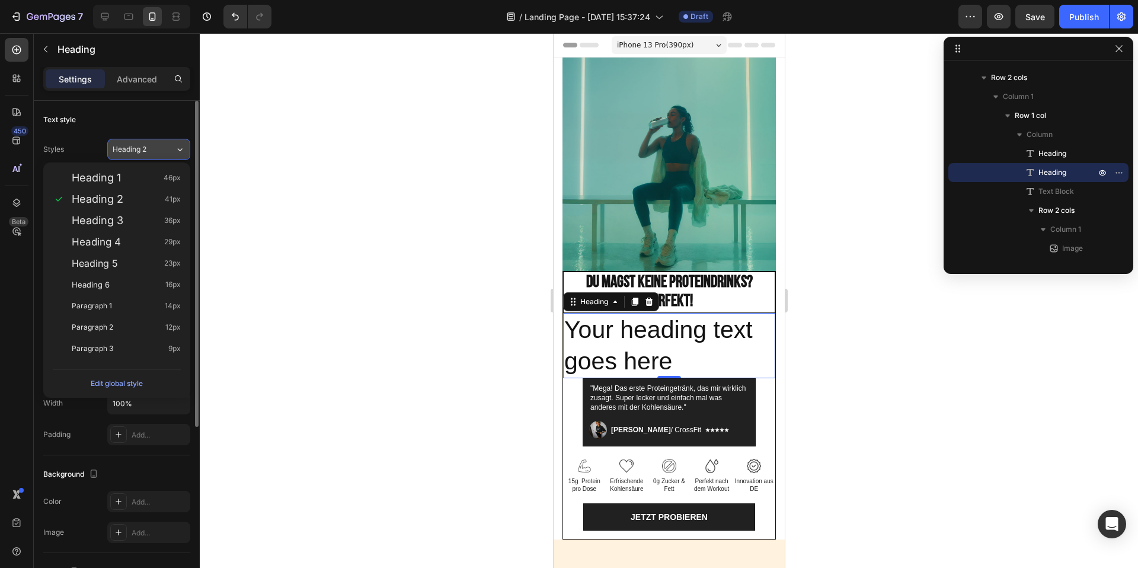
click at [144, 152] on span "Heading 2" at bounding box center [130, 149] width 34 height 11
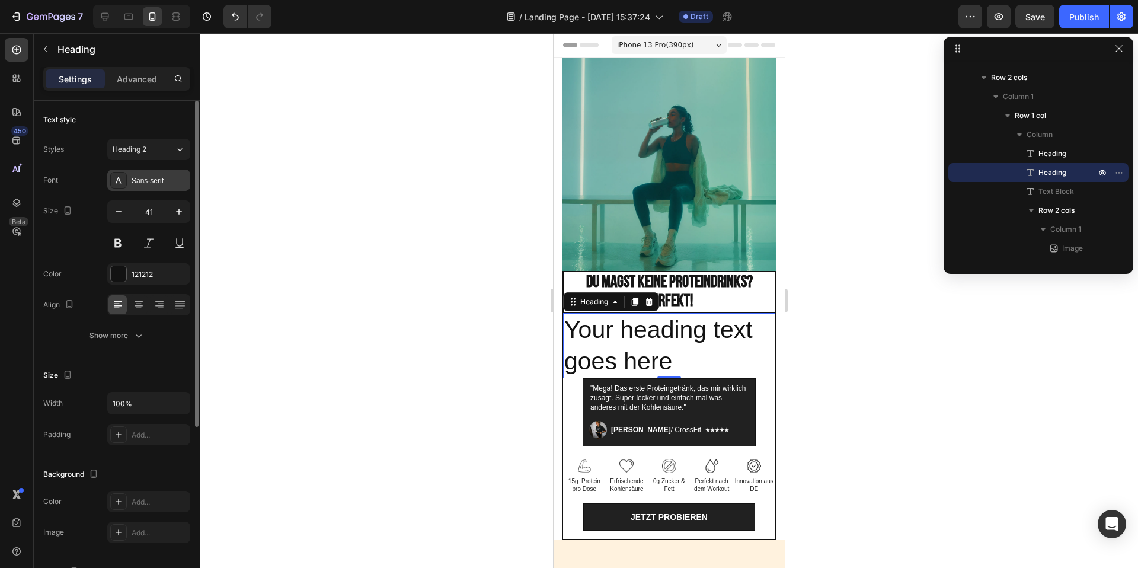
click at [126, 183] on div at bounding box center [118, 180] width 17 height 17
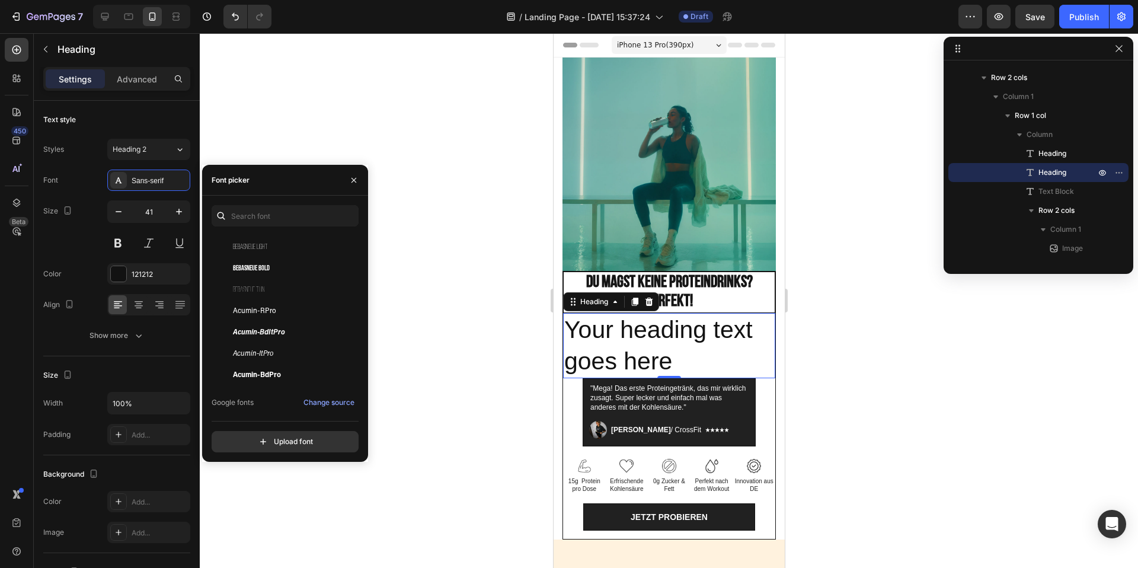
scroll to position [198, 0]
click at [278, 309] on div "Acumin-RPro" at bounding box center [293, 310] width 120 height 14
click at [699, 356] on h2 "Your heading text goes here" at bounding box center [668, 346] width 212 height 66
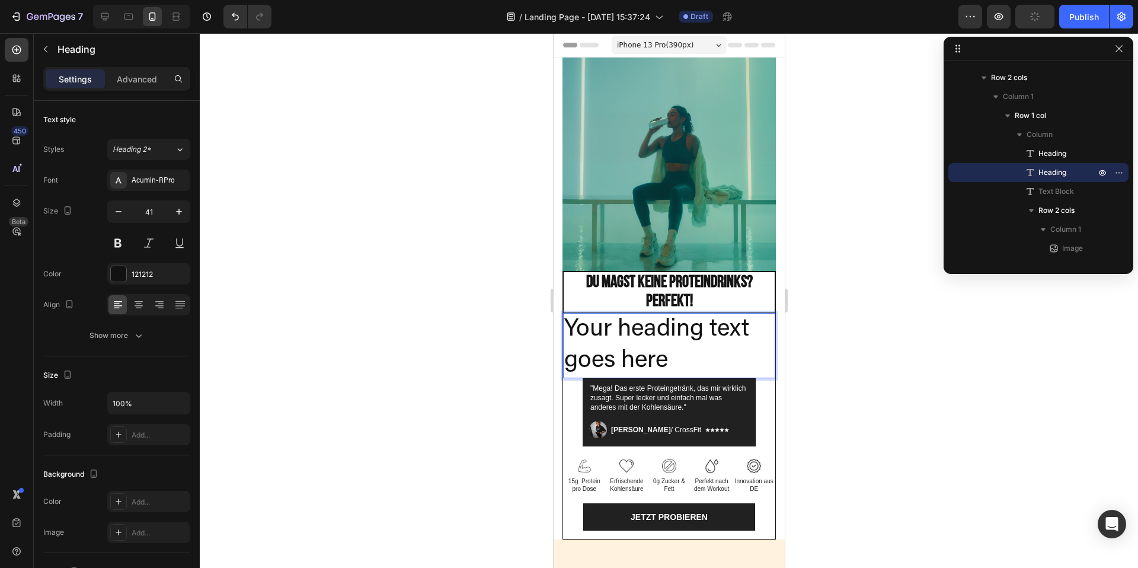
click at [661, 356] on p "Your heading text goes here" at bounding box center [668, 345] width 210 height 63
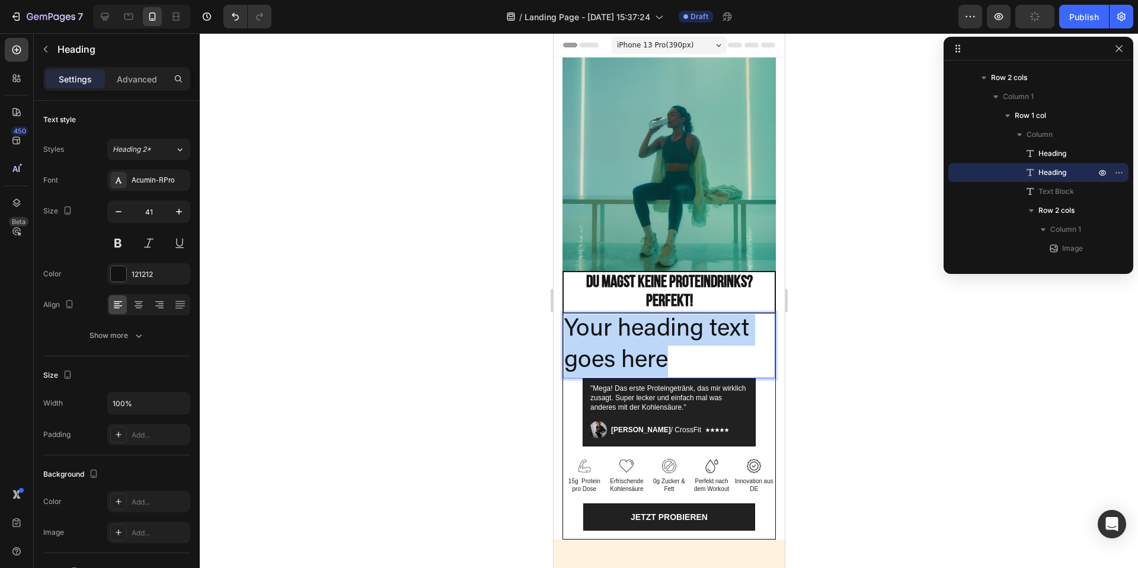
click at [661, 356] on p "Your heading text goes here" at bounding box center [668, 345] width 210 height 63
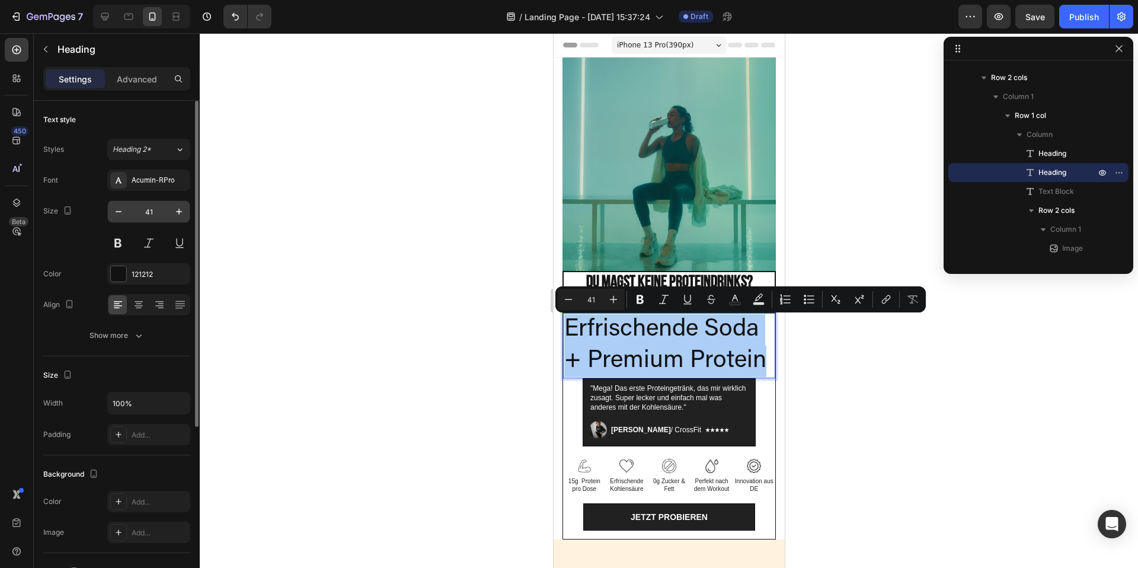
click at [149, 217] on input "41" at bounding box center [148, 211] width 39 height 21
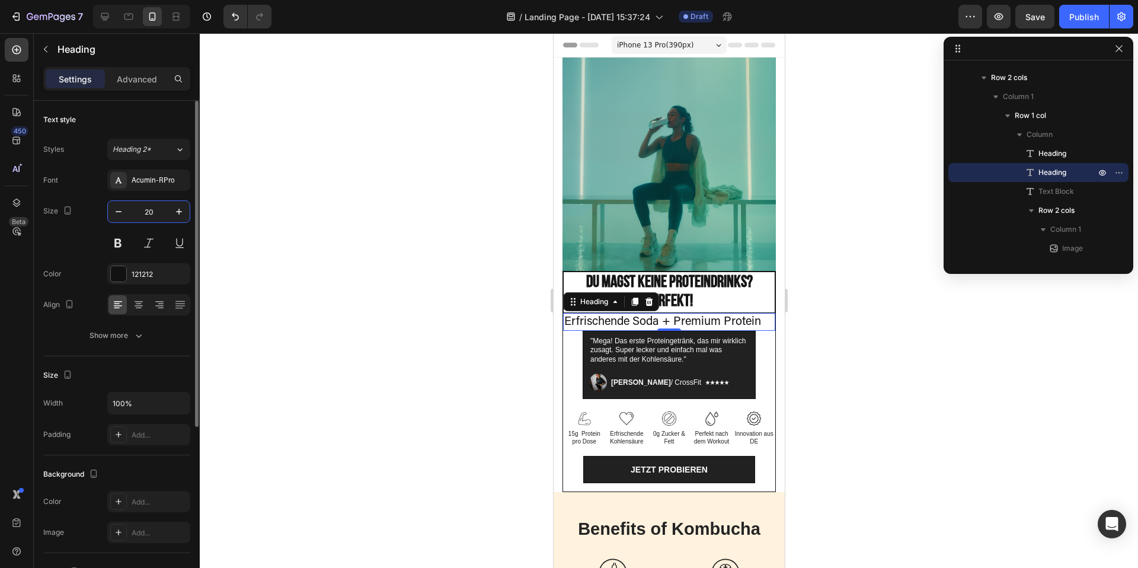
type input "20"
click at [883, 366] on div at bounding box center [669, 300] width 938 height 534
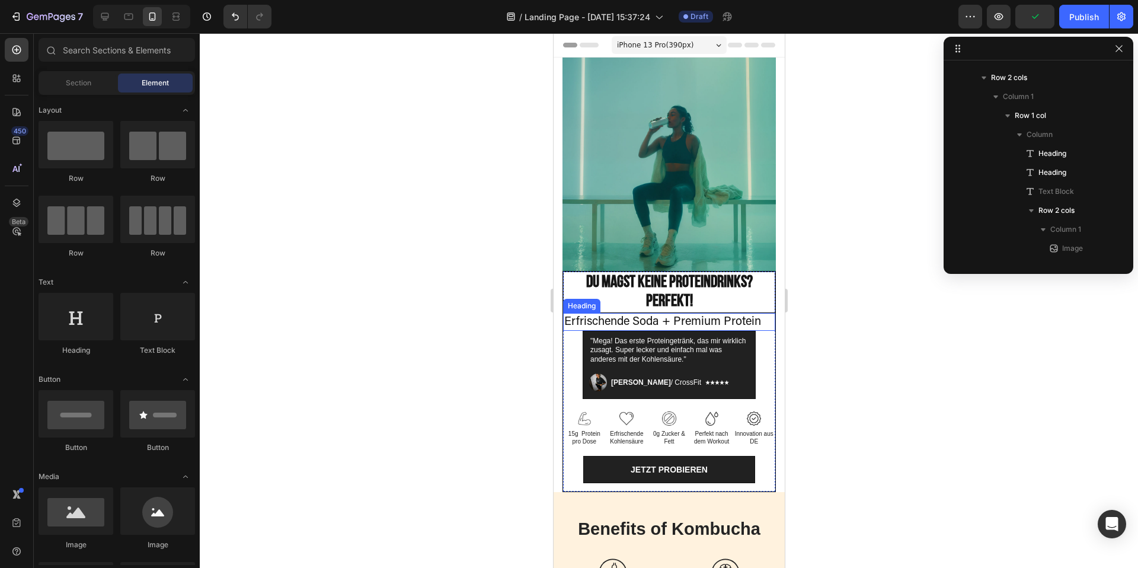
click at [715, 319] on p "Erfrischende Soda + Premium Protein" at bounding box center [668, 321] width 210 height 15
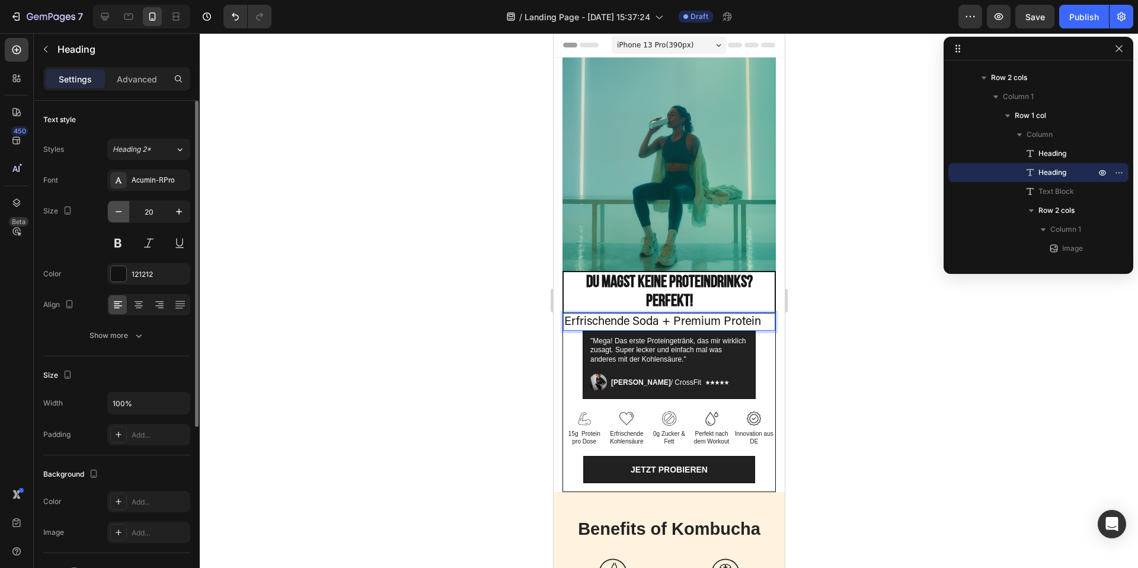
click at [120, 208] on icon "button" at bounding box center [119, 212] width 12 height 12
click at [119, 209] on icon "button" at bounding box center [119, 212] width 12 height 12
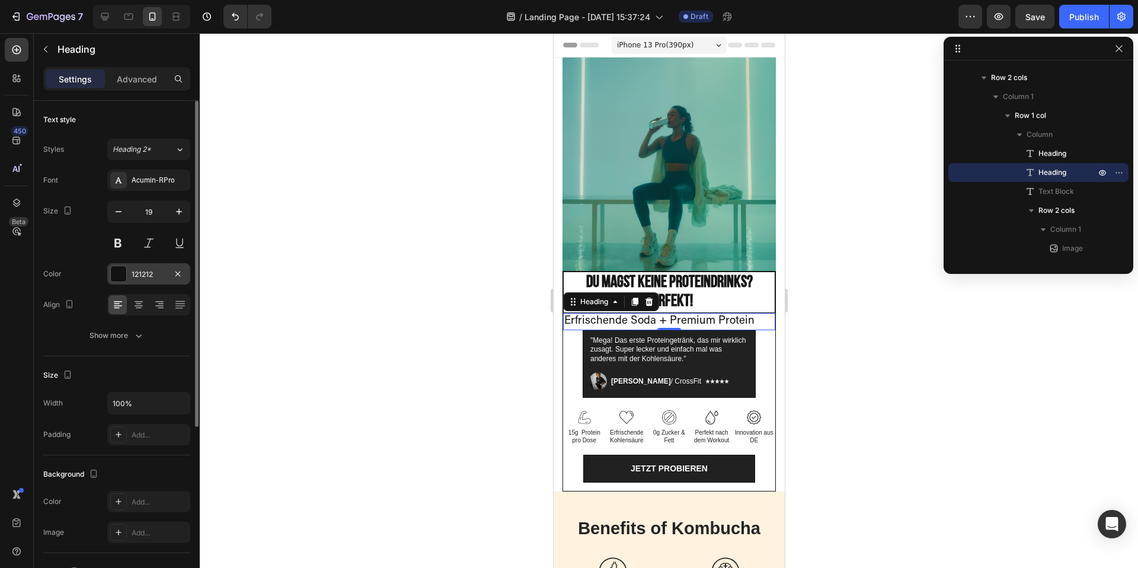
type input "18"
click at [136, 303] on icon at bounding box center [139, 305] width 12 height 12
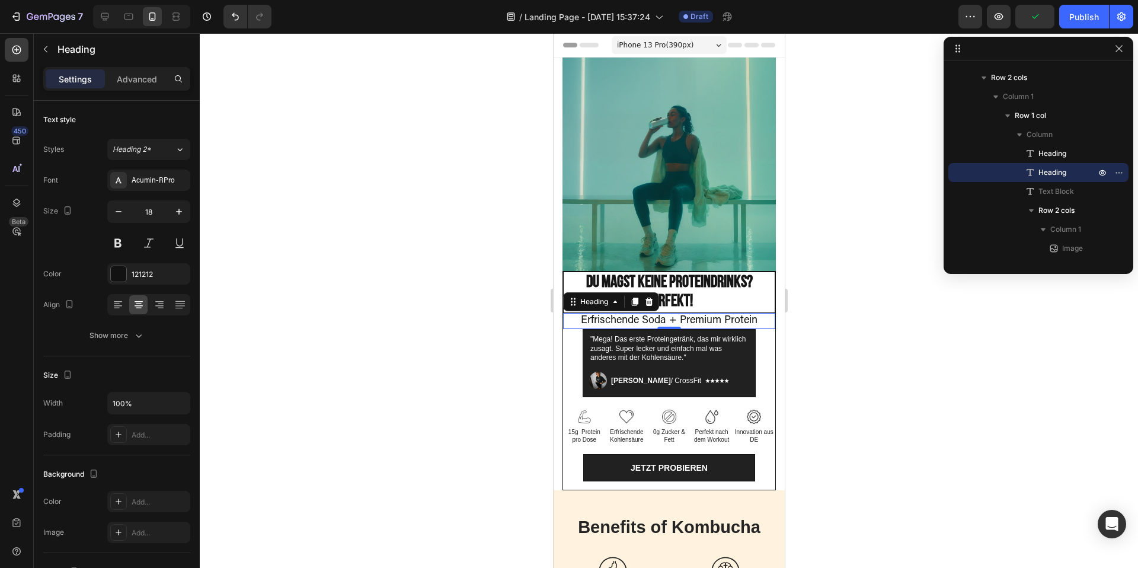
click at [840, 321] on div at bounding box center [669, 300] width 938 height 534
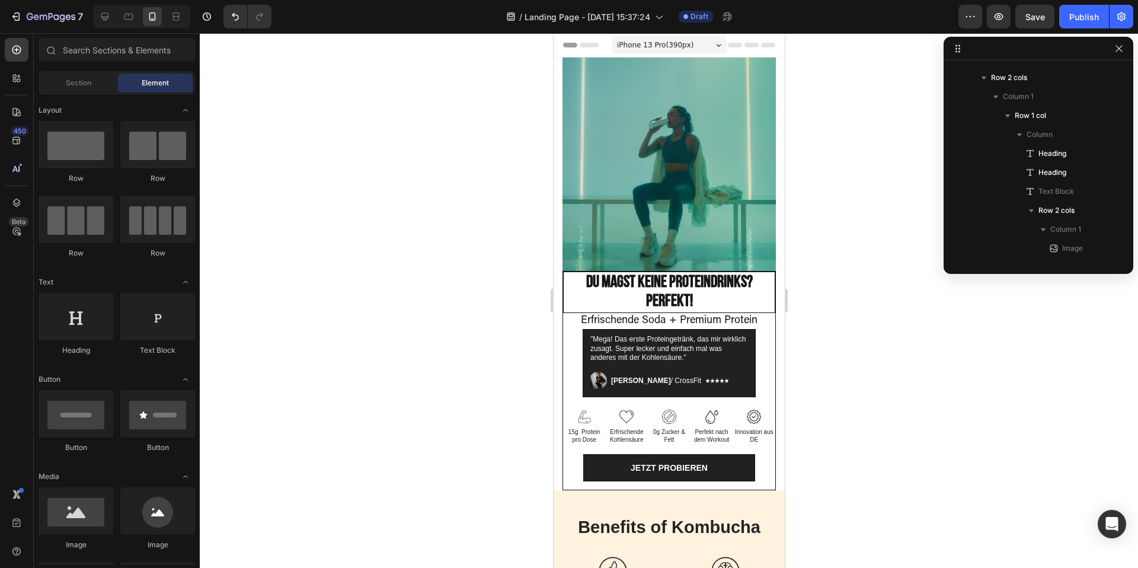
click at [907, 420] on div at bounding box center [669, 300] width 938 height 534
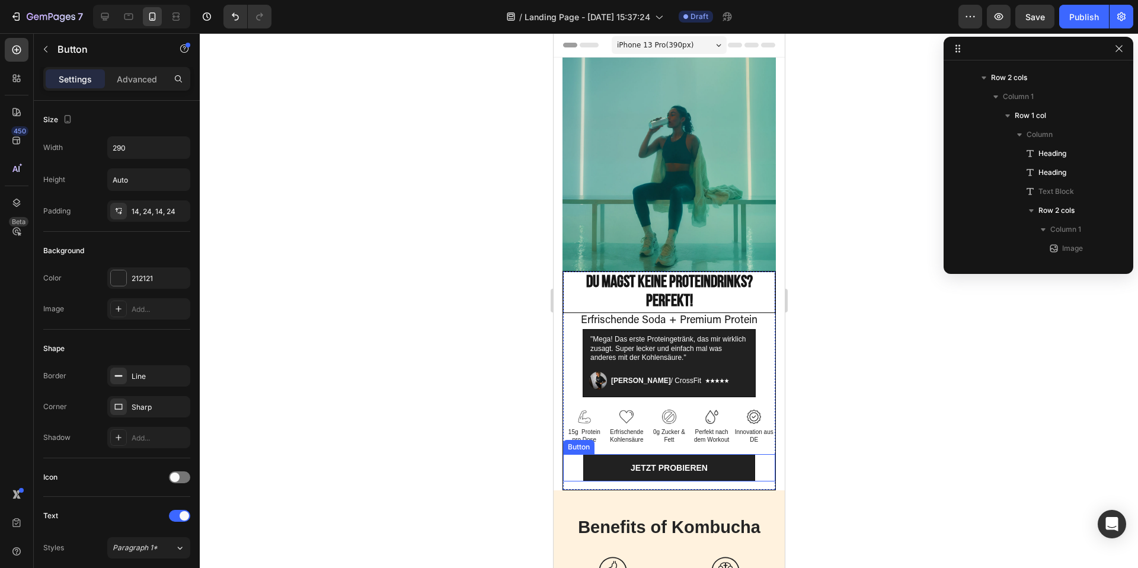
click at [765, 456] on div "Jetzt probieren Button" at bounding box center [668, 467] width 212 height 27
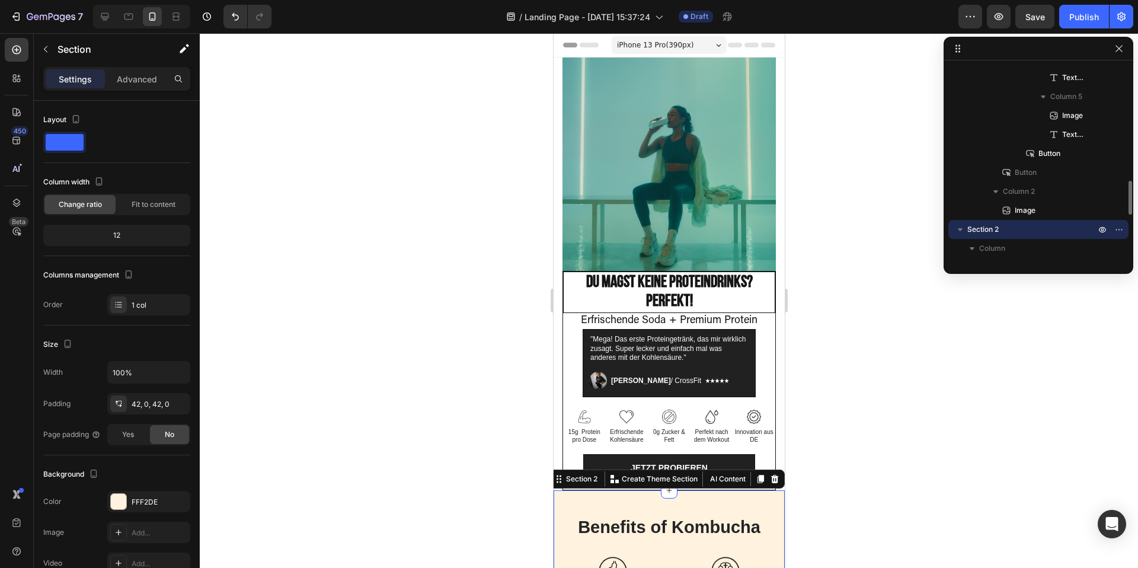
click at [837, 486] on div at bounding box center [669, 300] width 938 height 534
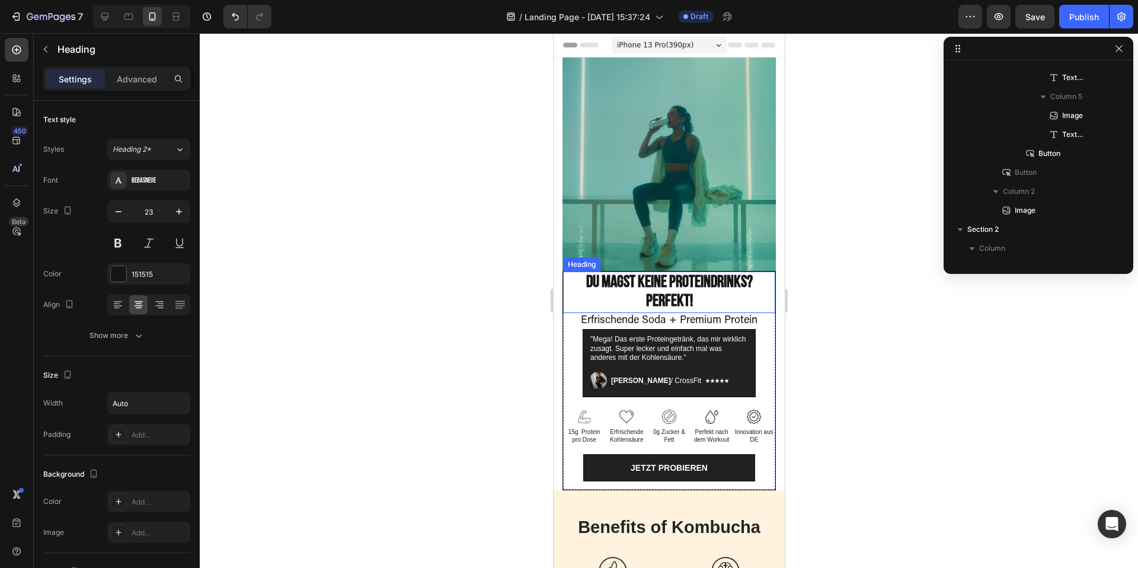
click at [753, 307] on p "⁠⁠⁠⁠⁠⁠⁠ Du magst keine Proteindrinks? Perfekt!" at bounding box center [668, 292] width 209 height 38
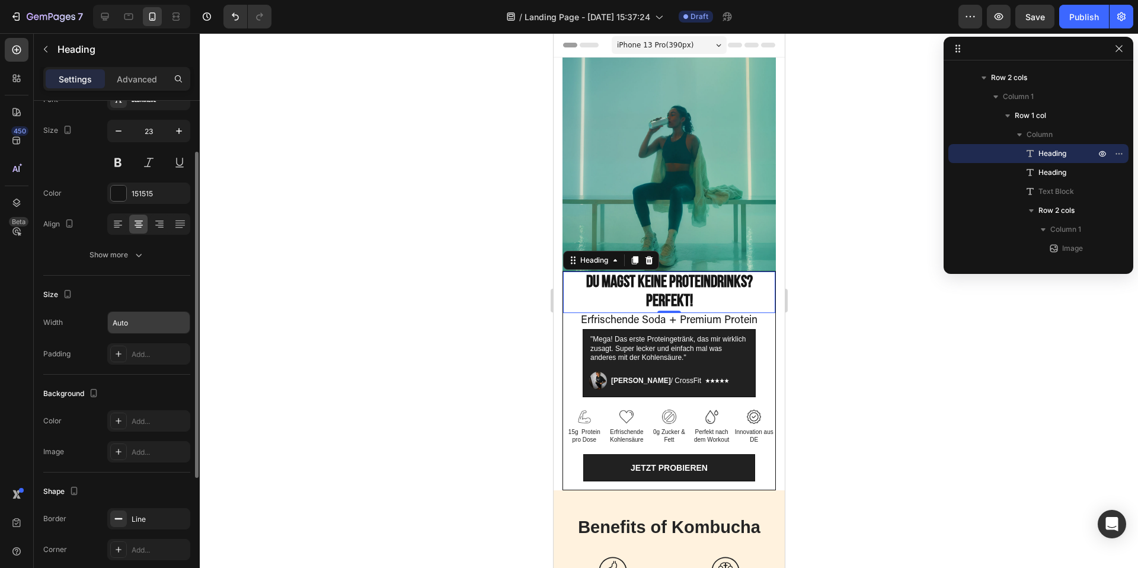
scroll to position [80, 0]
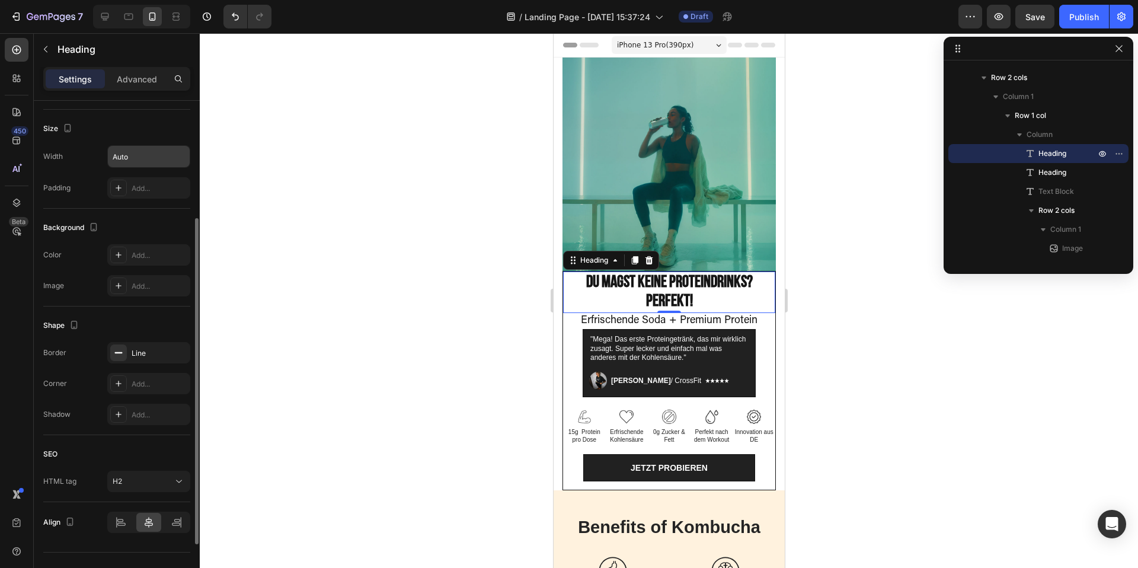
scroll to position [258, 0]
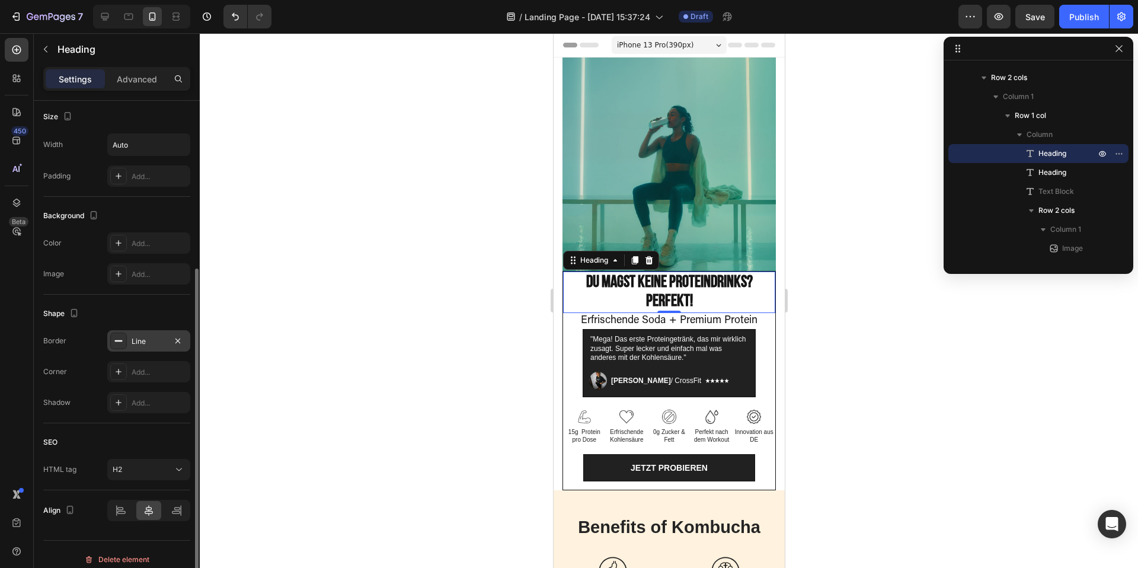
click at [121, 340] on icon at bounding box center [118, 340] width 9 height 9
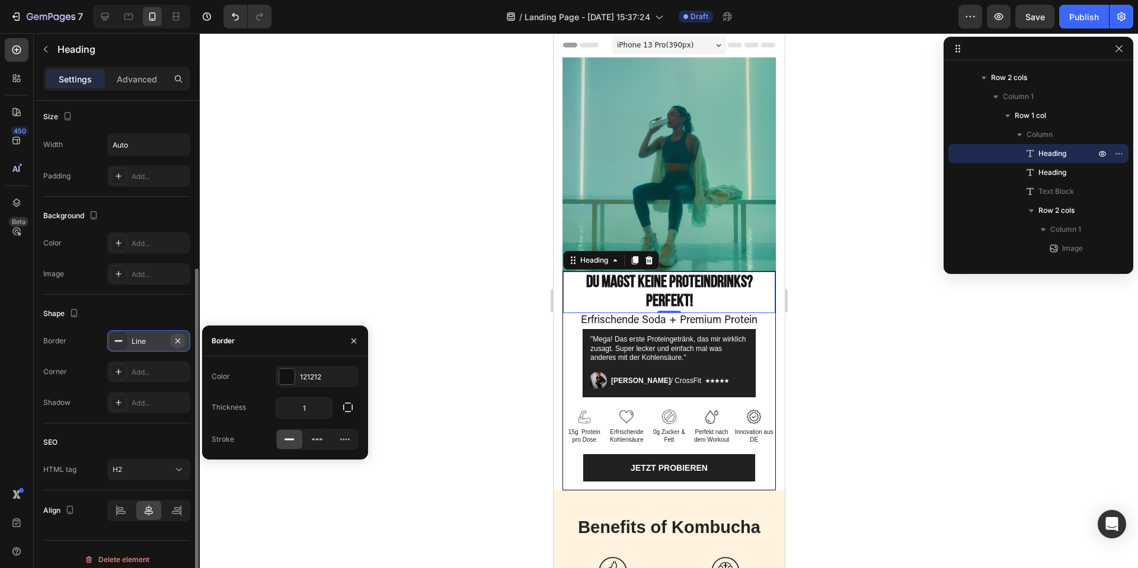
click at [177, 344] on icon "button" at bounding box center [177, 340] width 9 height 9
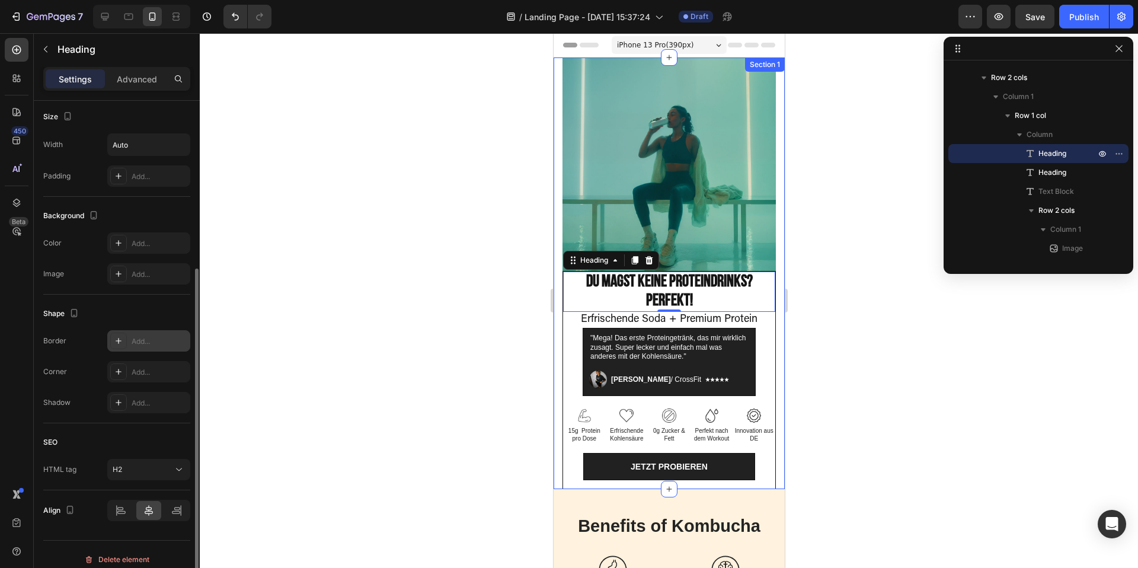
click at [774, 444] on div "⁠⁠⁠⁠⁠⁠⁠ Du magst keine Proteindrinks? Perfekt! Heading 0 Erfrischende Soda + Pr…" at bounding box center [668, 380] width 213 height 218
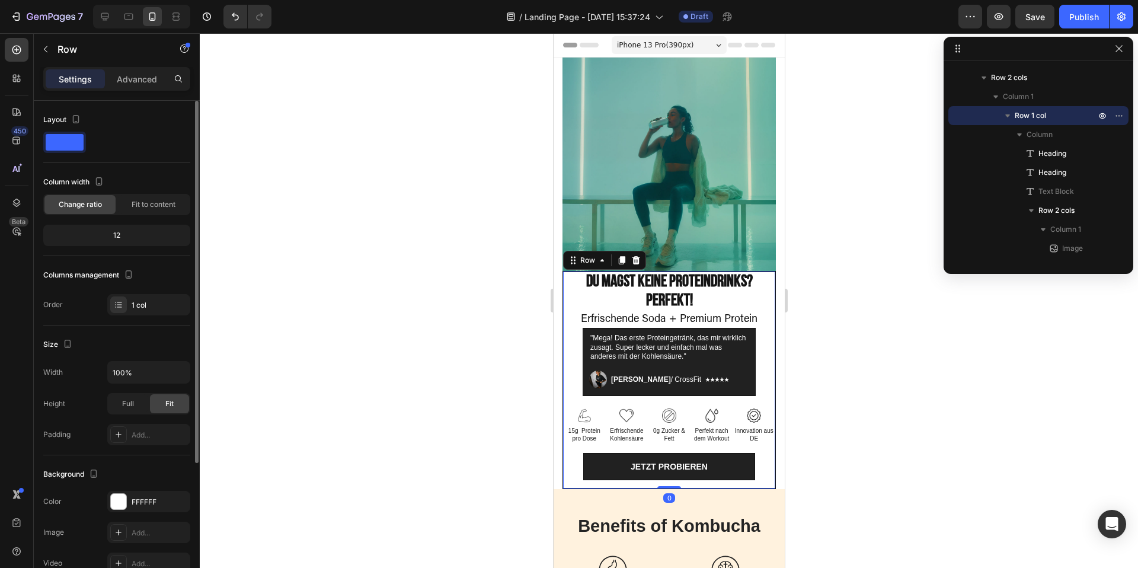
scroll to position [191, 0]
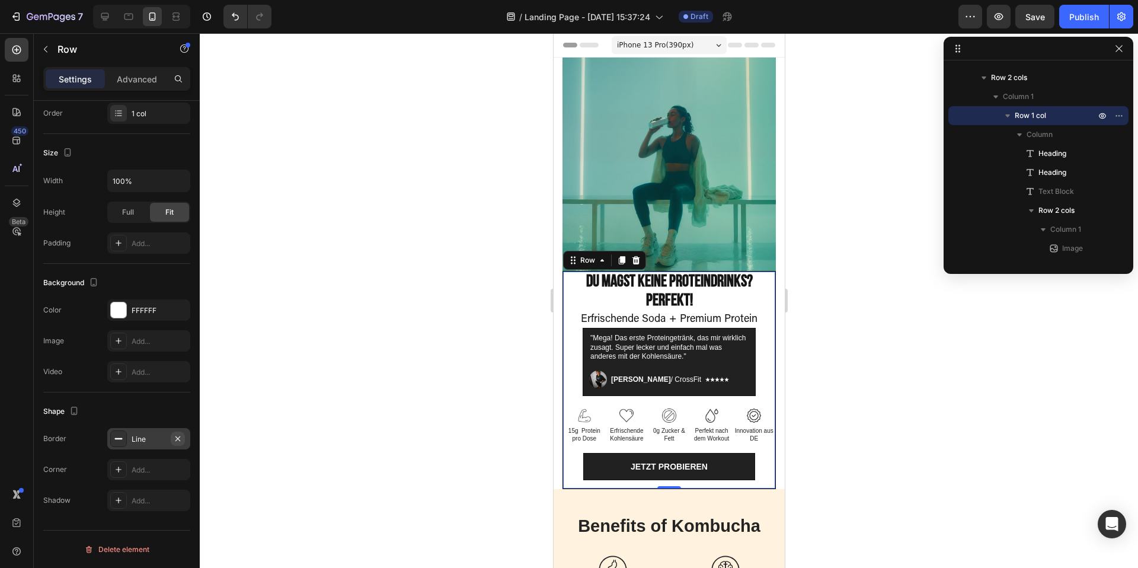
click at [181, 444] on button "button" at bounding box center [178, 438] width 14 height 14
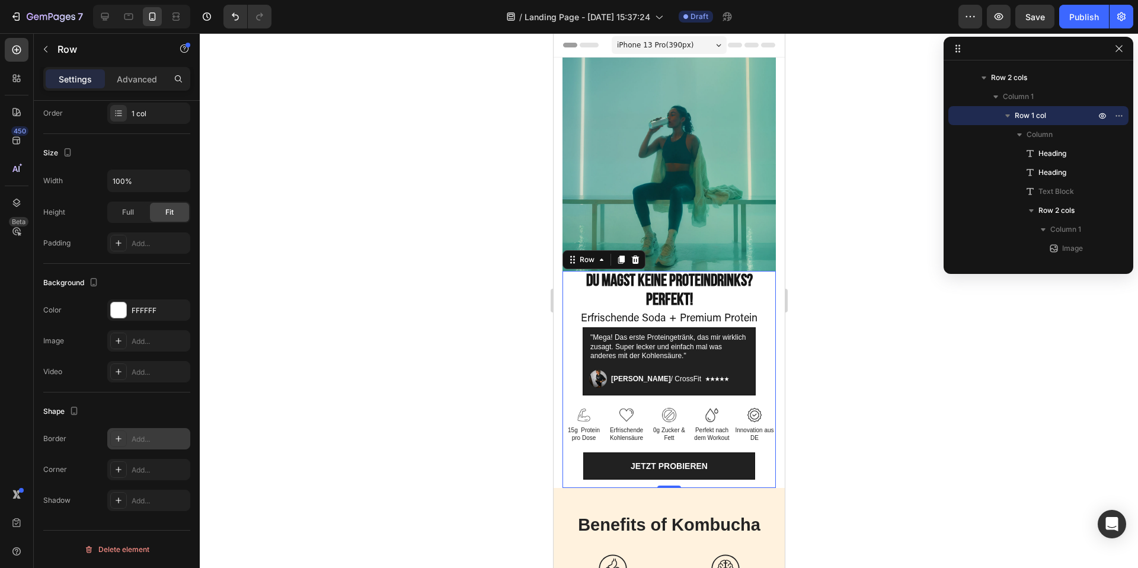
click at [845, 455] on div at bounding box center [669, 300] width 938 height 534
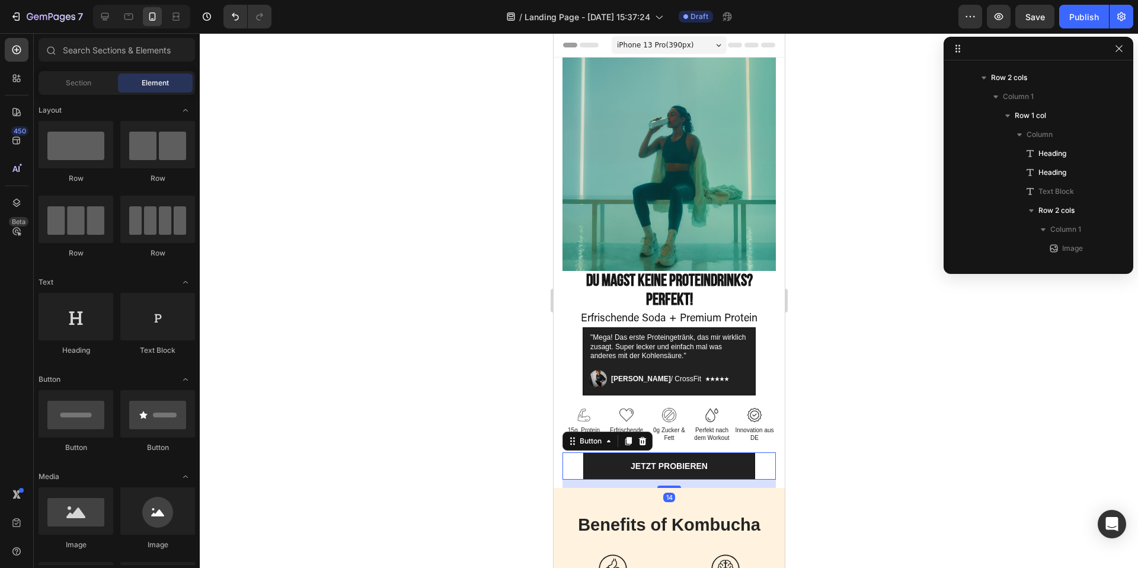
click at [773, 452] on div "Jetzt probieren Button 14" at bounding box center [668, 465] width 213 height 27
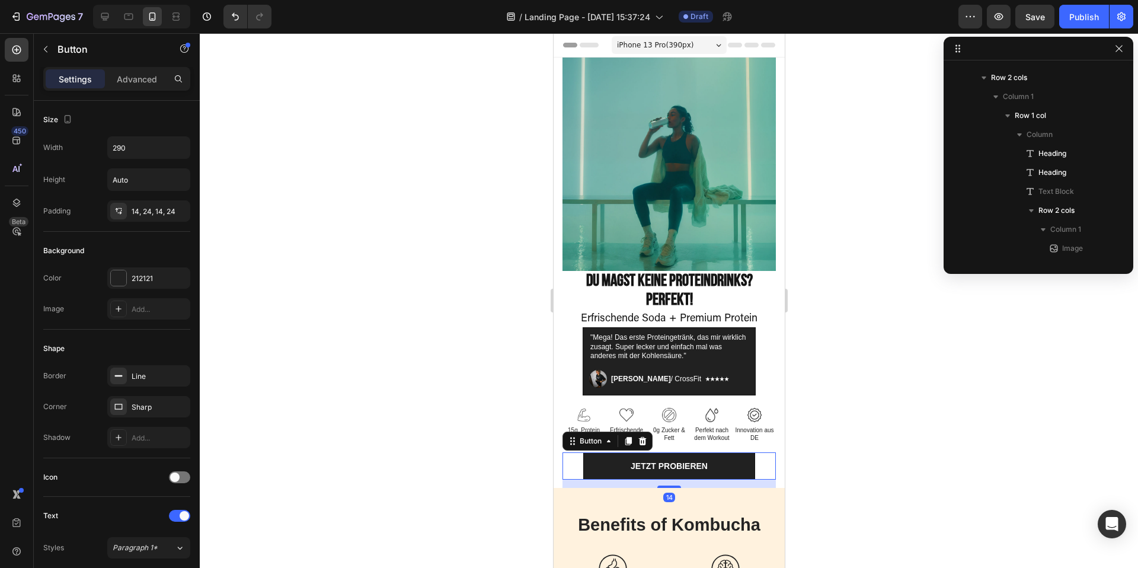
scroll to position [661, 0]
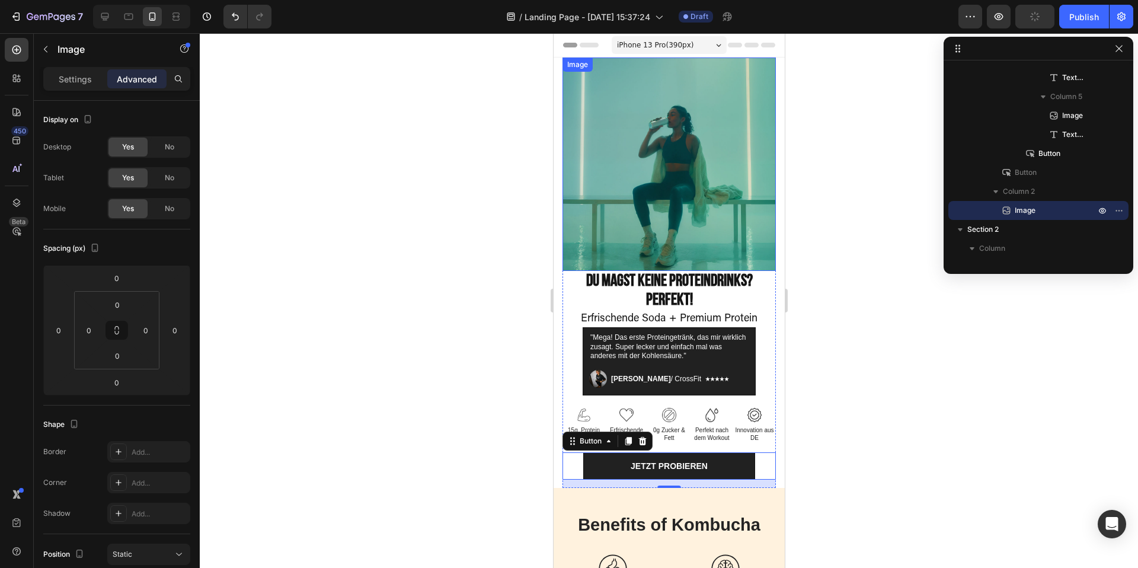
click at [773, 209] on img at bounding box center [668, 163] width 213 height 213
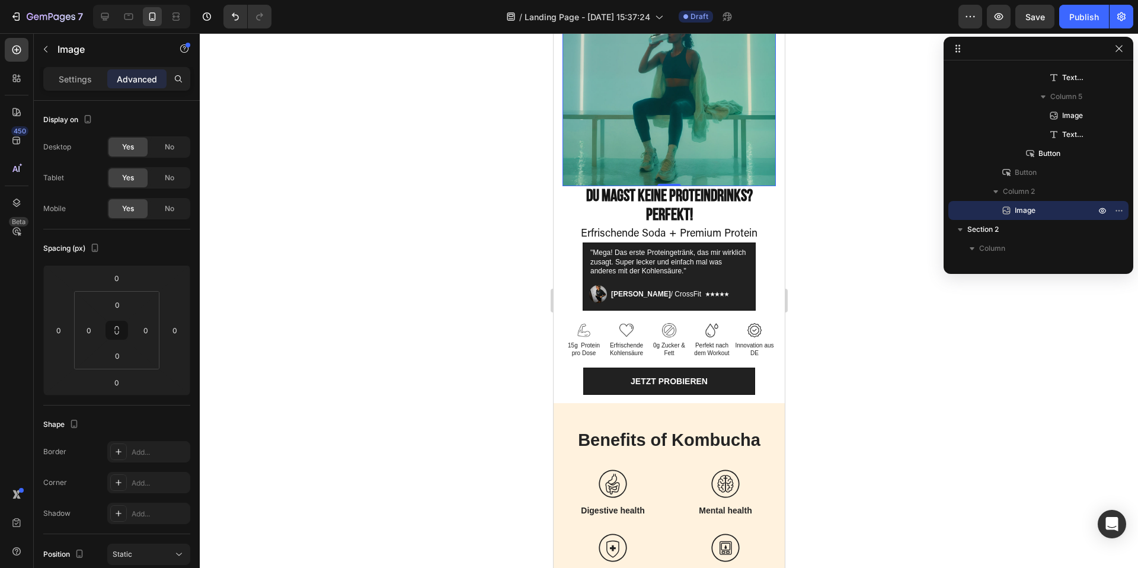
scroll to position [0, 0]
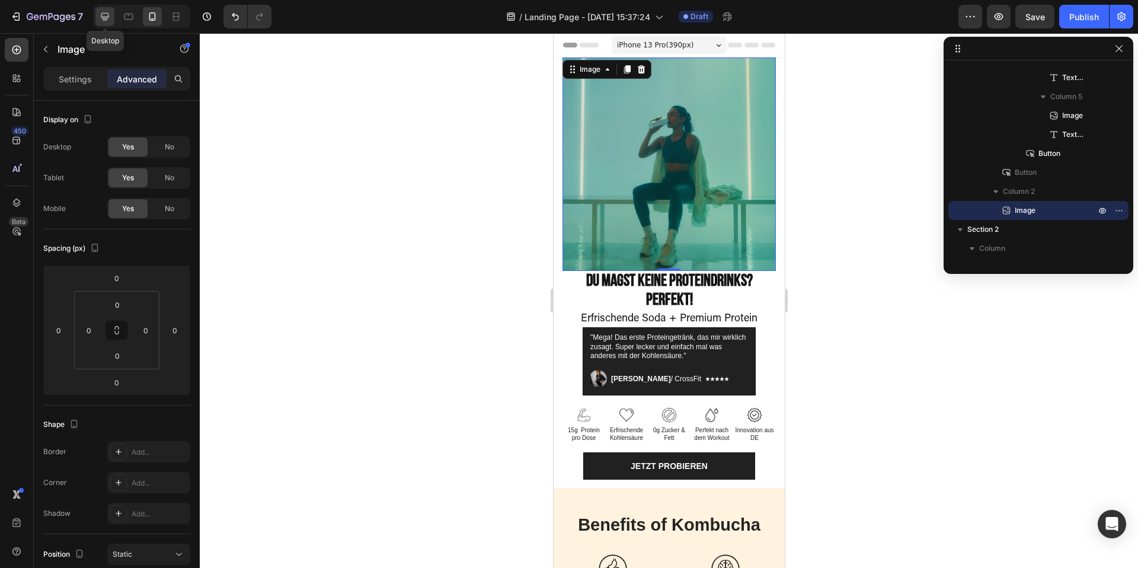
click at [102, 15] on icon at bounding box center [105, 17] width 12 height 12
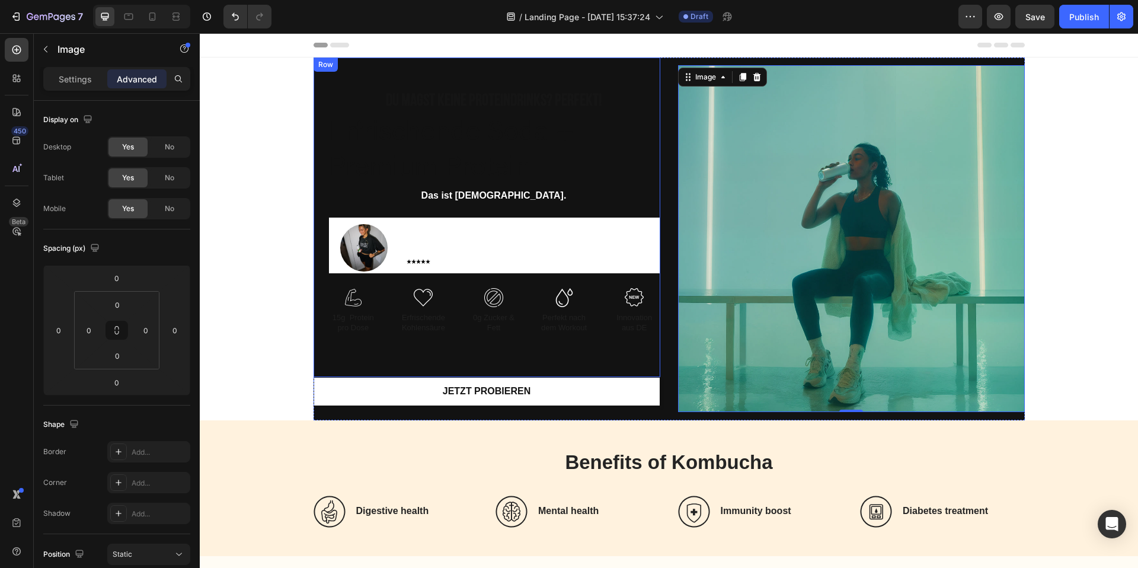
click at [363, 66] on div "⁠⁠⁠⁠⁠⁠⁠ Du magst keine Proteindrinks? Perfekt! Heading Erfrischende Soda + Prem…" at bounding box center [486, 216] width 347 height 319
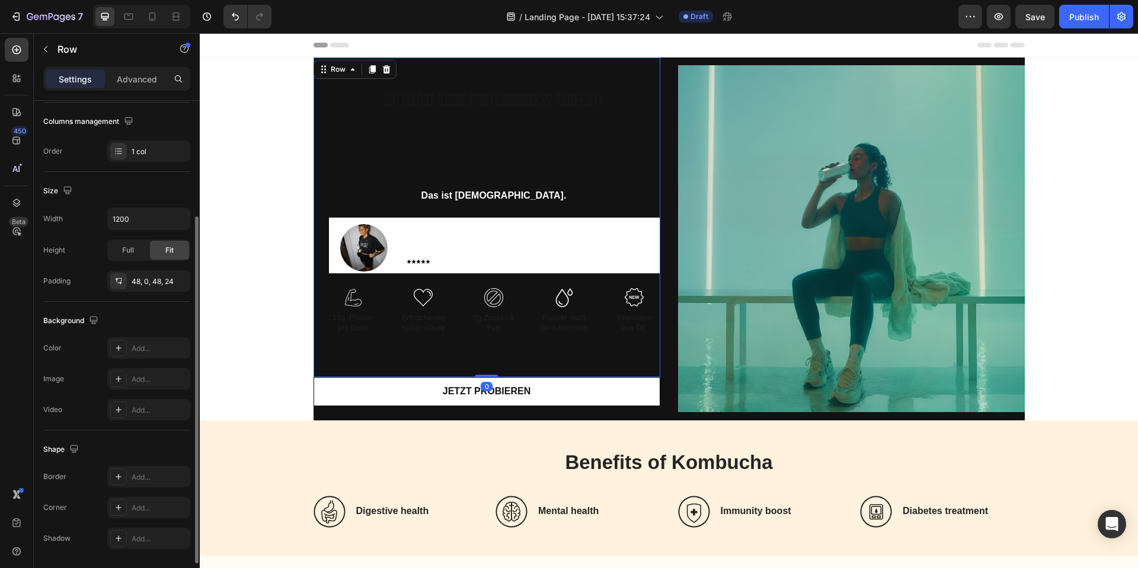
scroll to position [222, 0]
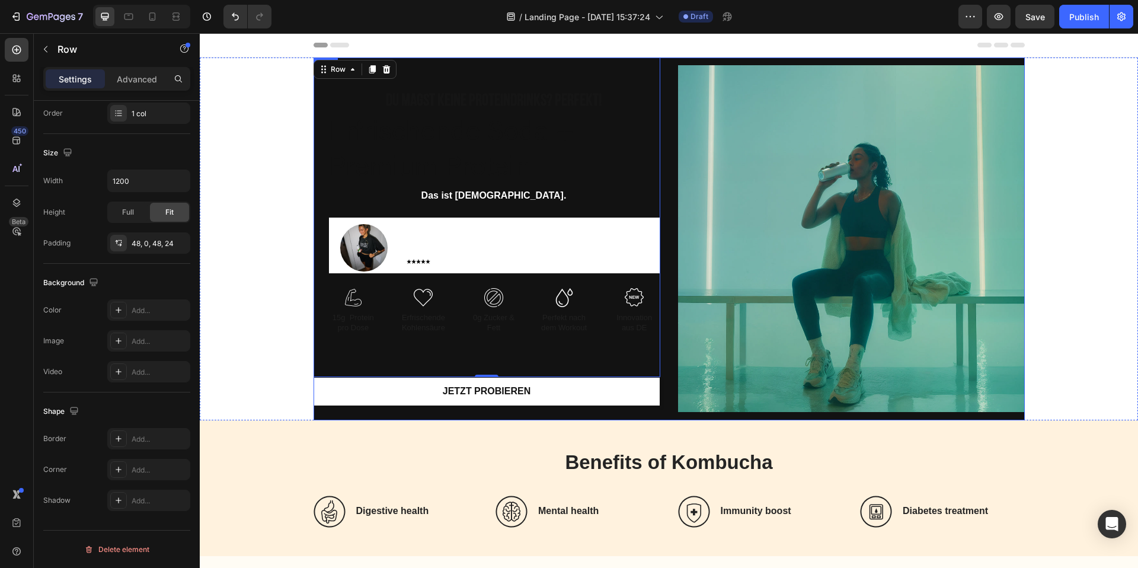
click at [671, 306] on div "⁠⁠⁠⁠⁠⁠⁠ Du magst keine Proteindrinks? Perfekt! Heading Erfrischende Soda + Prem…" at bounding box center [668, 238] width 711 height 363
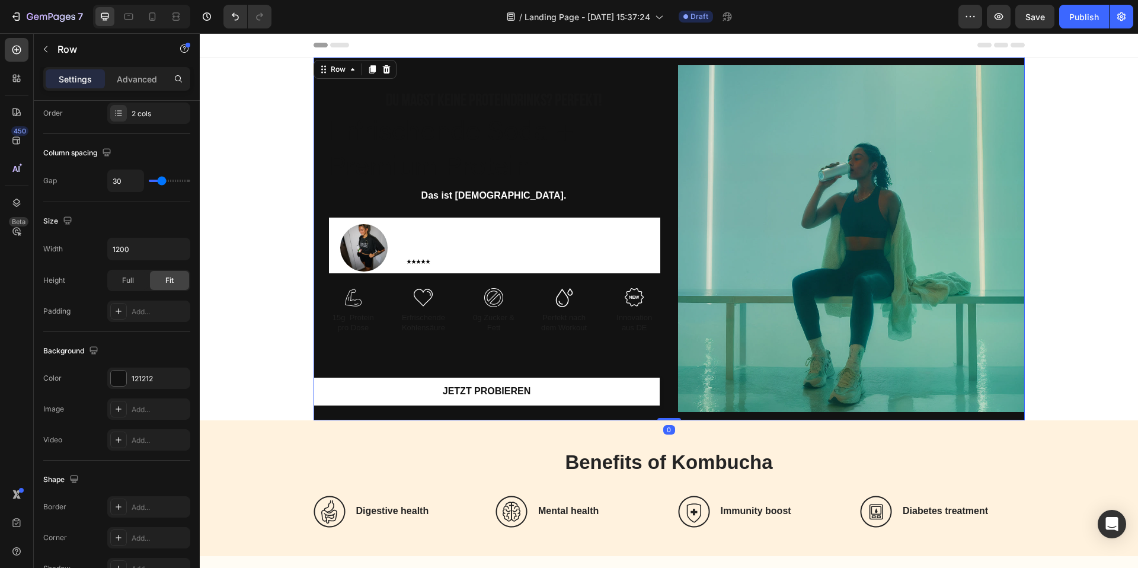
drag, startPoint x: 670, startPoint y: 417, endPoint x: 670, endPoint y: 404, distance: 13.0
click at [670, 404] on div "⁠⁠⁠⁠⁠⁠⁠ Du magst keine Proteindrinks? Perfekt! Heading Erfrischende Soda + Prem…" at bounding box center [668, 238] width 711 height 363
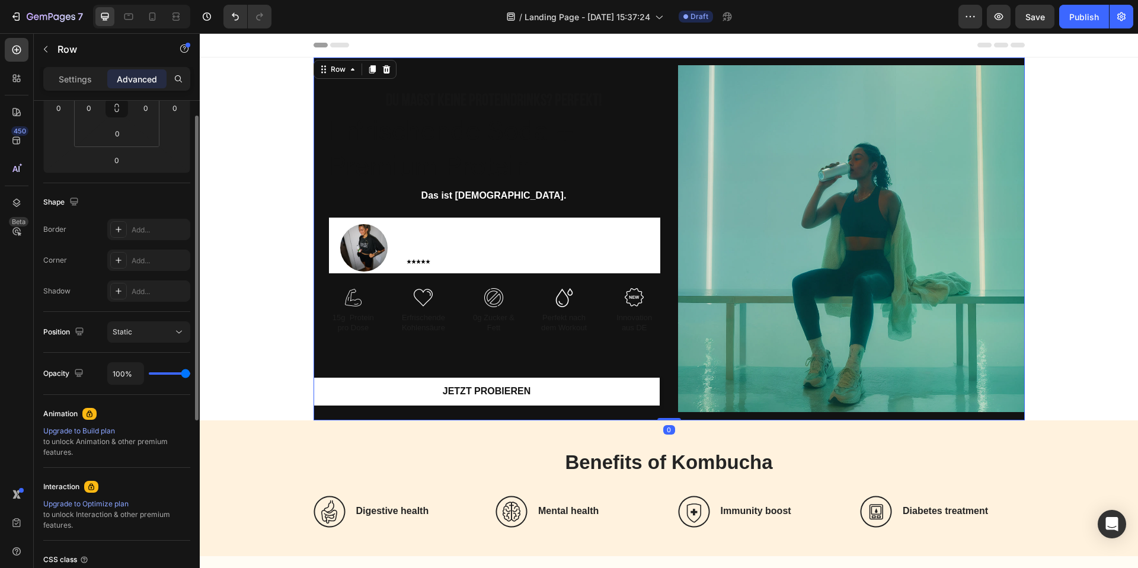
scroll to position [0, 0]
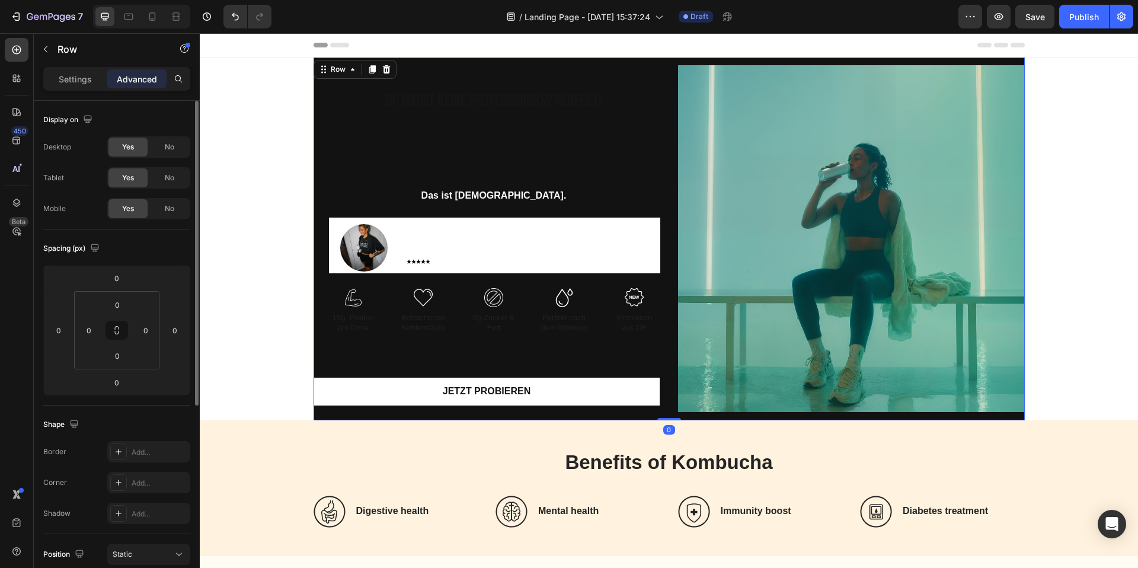
click at [85, 65] on div "Row" at bounding box center [101, 50] width 135 height 34
click at [85, 79] on p "Settings" at bounding box center [75, 79] width 33 height 12
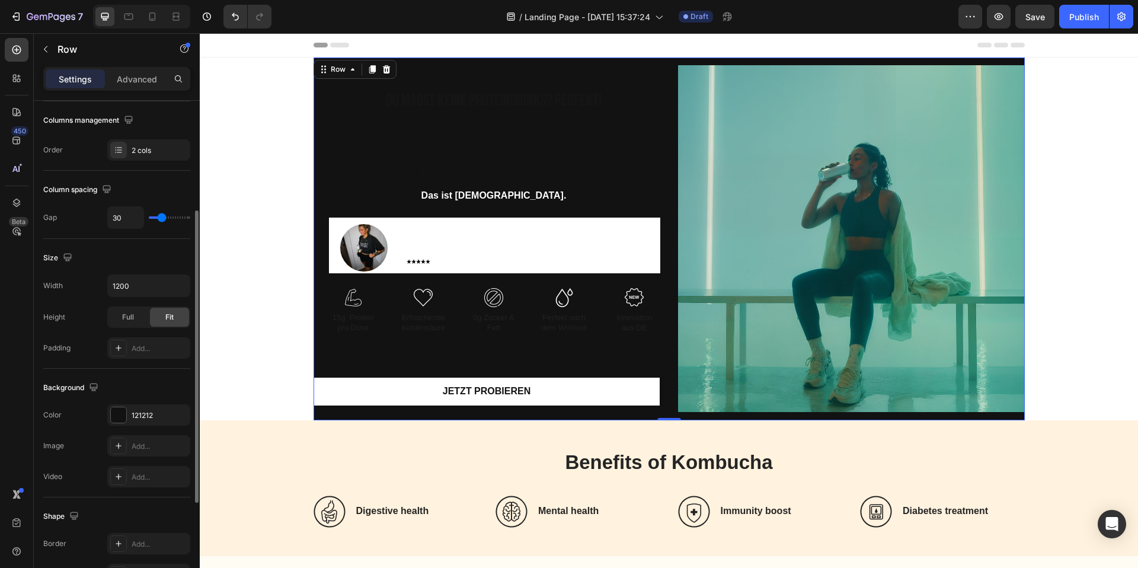
scroll to position [192, 0]
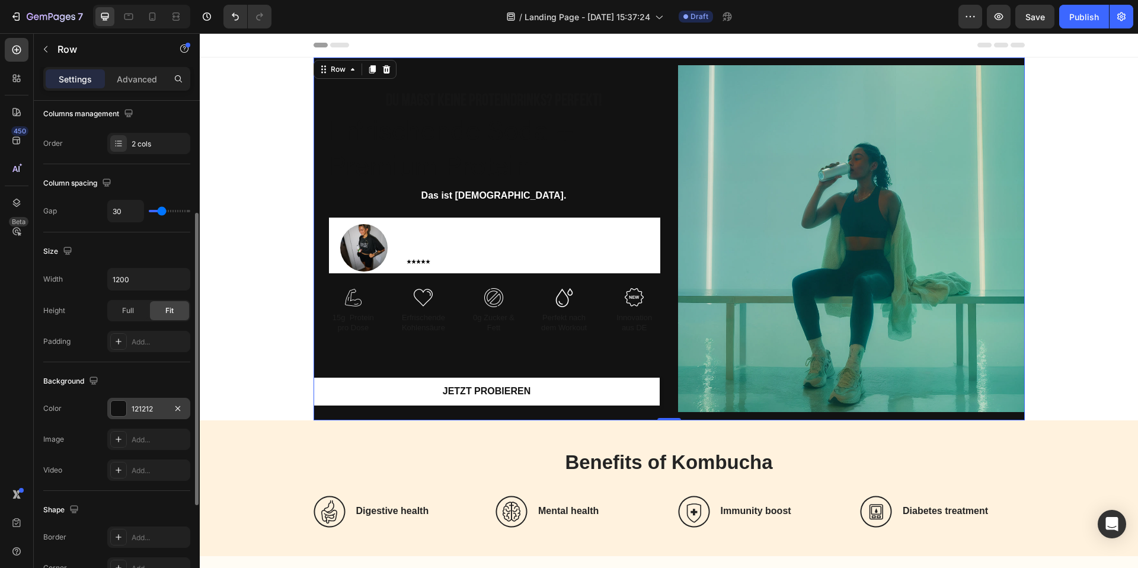
click at [123, 403] on div at bounding box center [118, 408] width 15 height 15
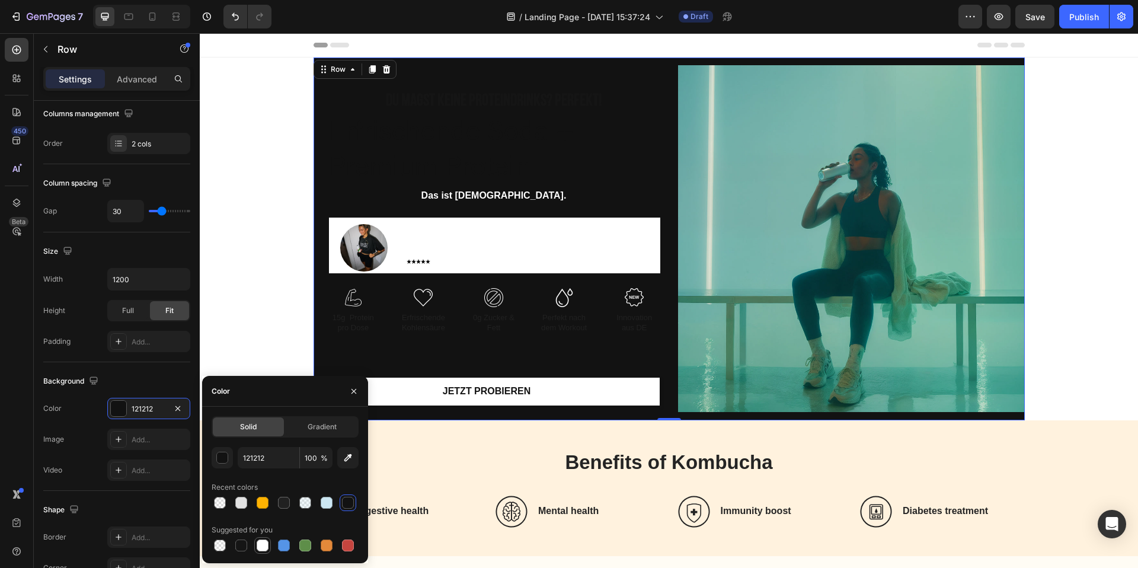
click at [262, 543] on div at bounding box center [263, 545] width 12 height 12
type input "FFFFFF"
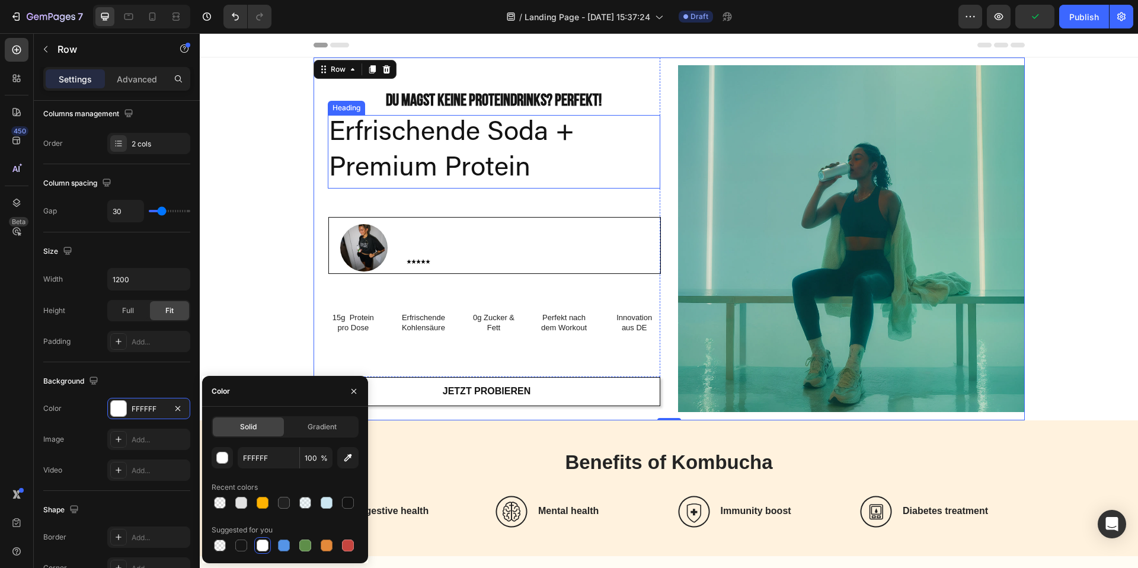
click at [539, 158] on p "Erfrischende Soda + Premium Protein" at bounding box center [494, 151] width 330 height 71
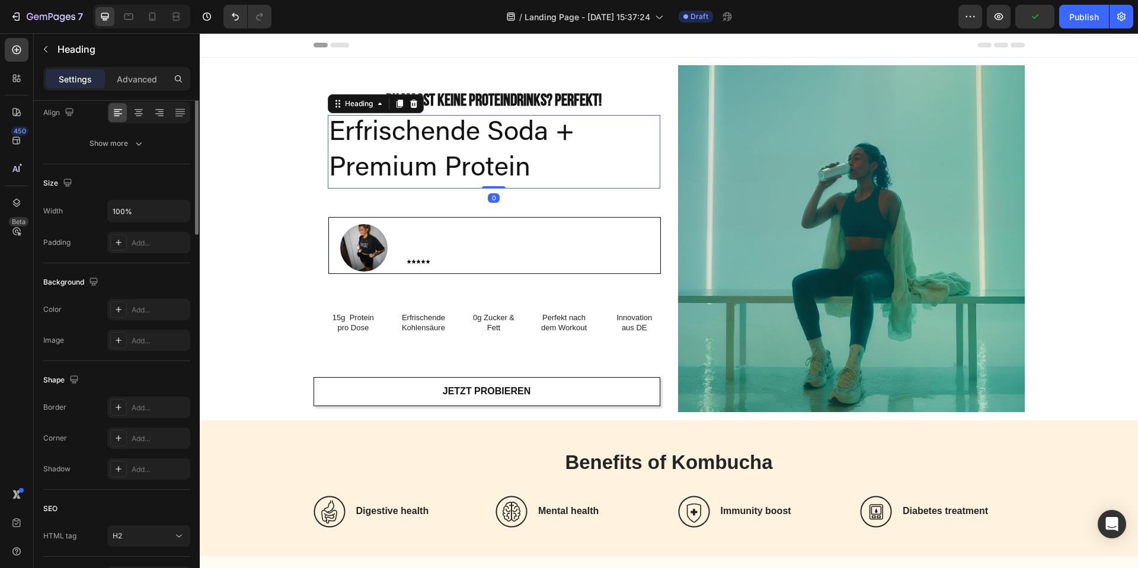
scroll to position [0, 0]
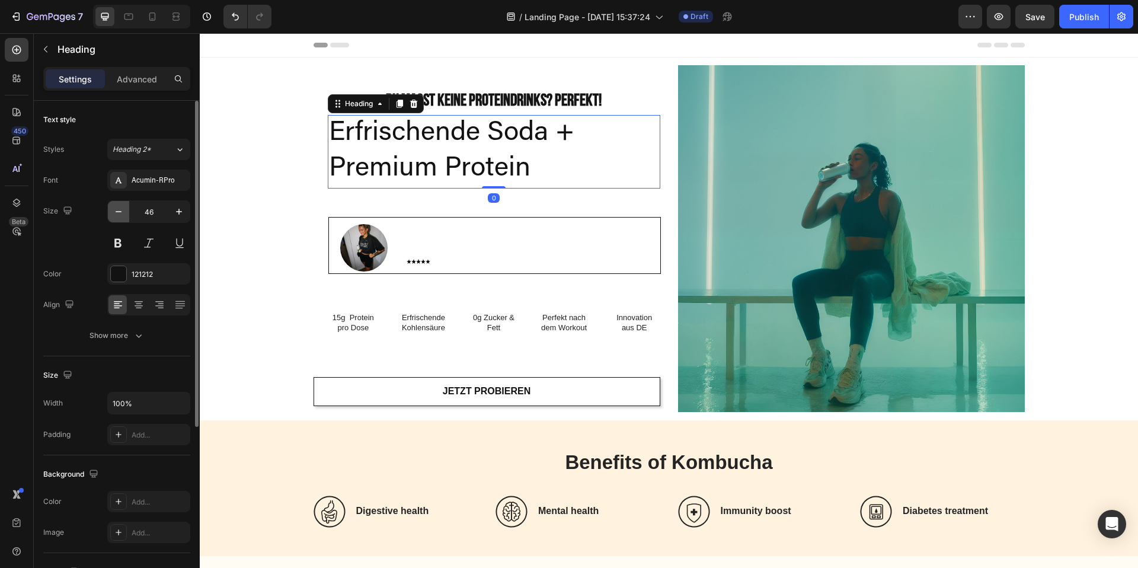
click at [120, 217] on icon "button" at bounding box center [119, 212] width 12 height 12
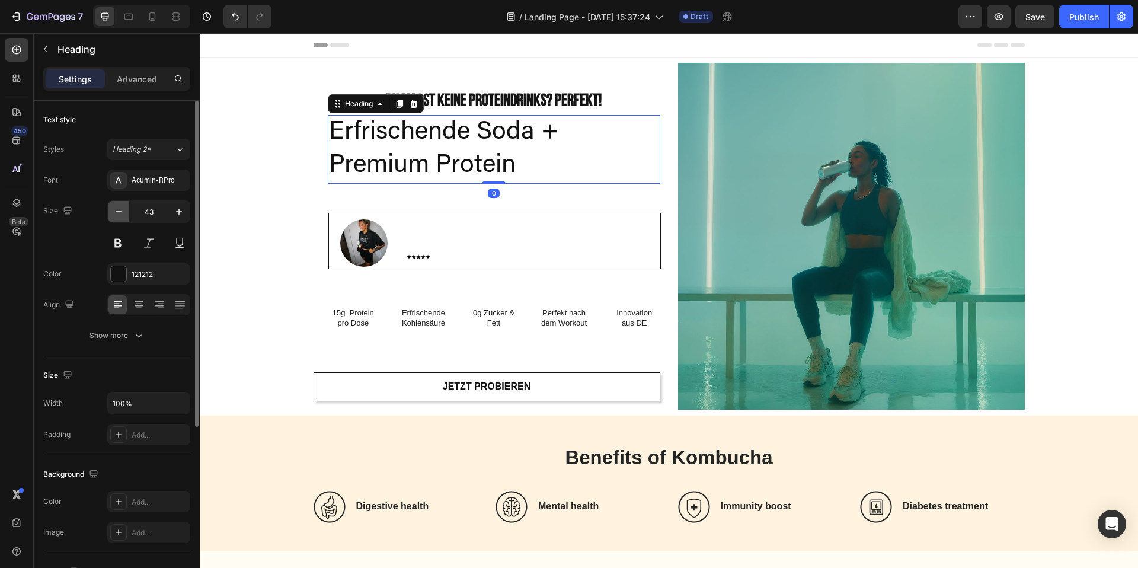
click at [120, 217] on icon "button" at bounding box center [119, 212] width 12 height 12
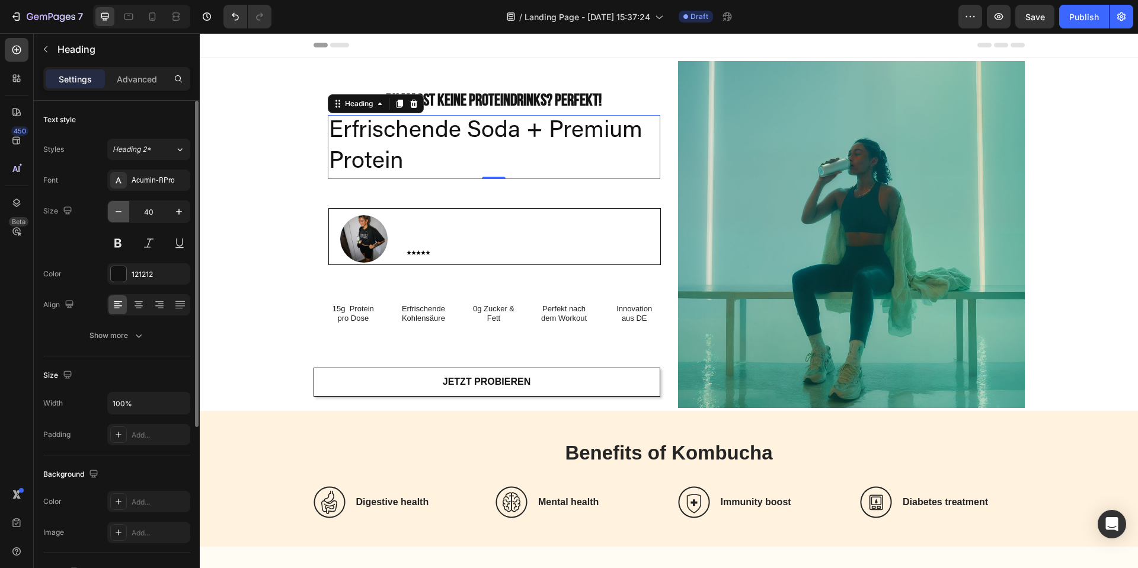
click at [120, 217] on icon "button" at bounding box center [119, 212] width 12 height 12
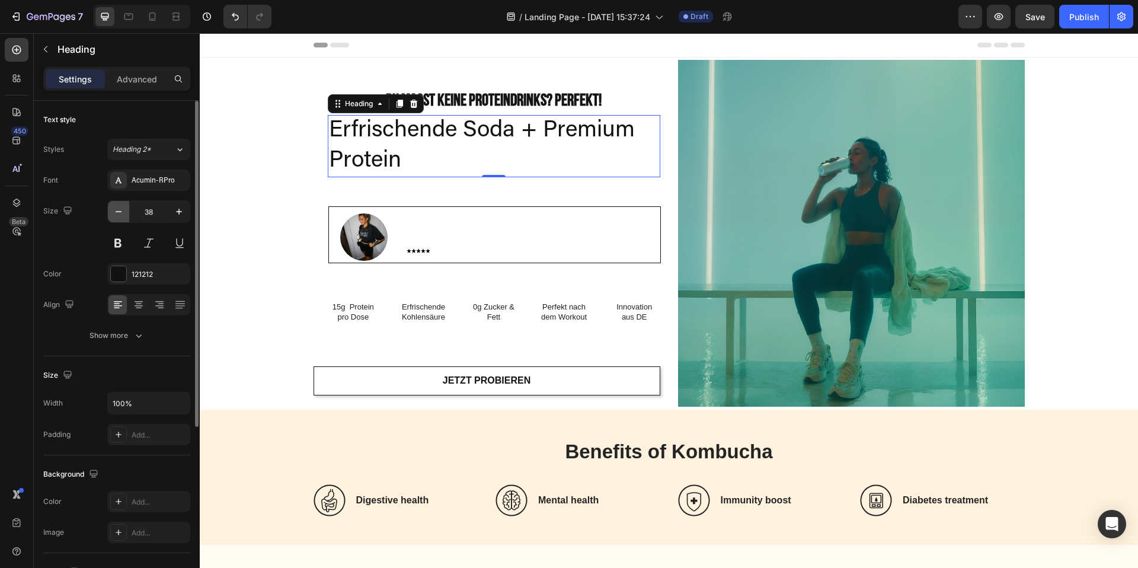
click at [120, 217] on icon "button" at bounding box center [119, 212] width 12 height 12
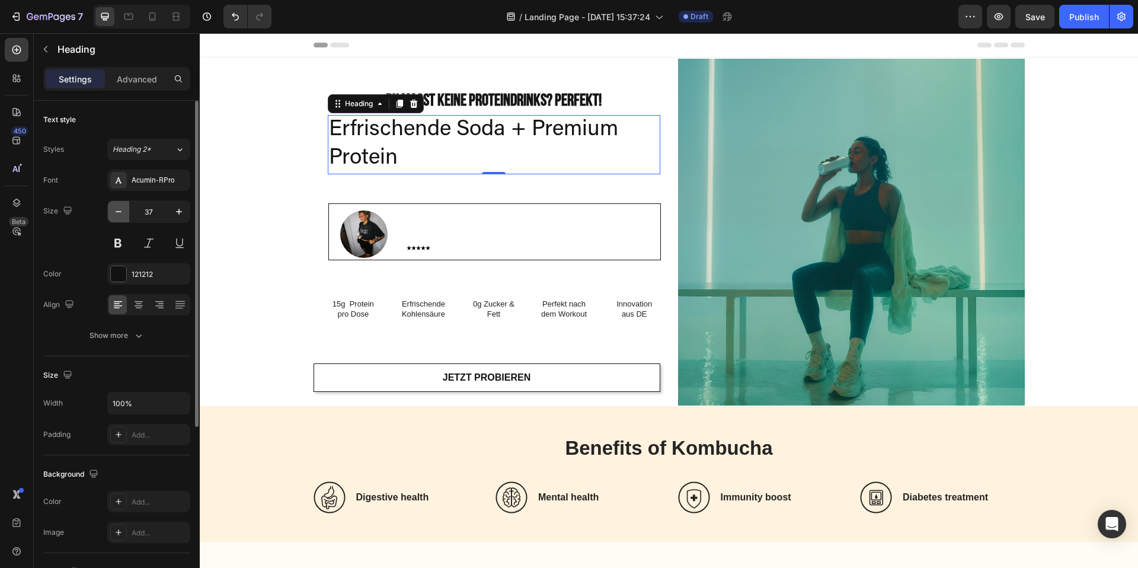
click at [120, 217] on icon "button" at bounding box center [119, 212] width 12 height 12
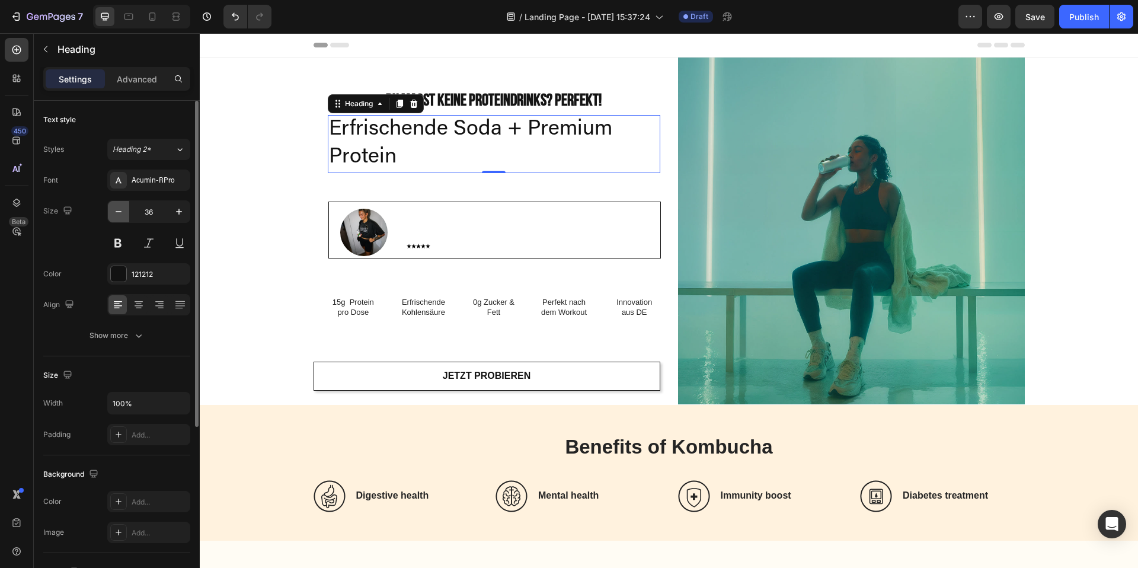
click at [120, 217] on icon "button" at bounding box center [119, 212] width 12 height 12
type input "33"
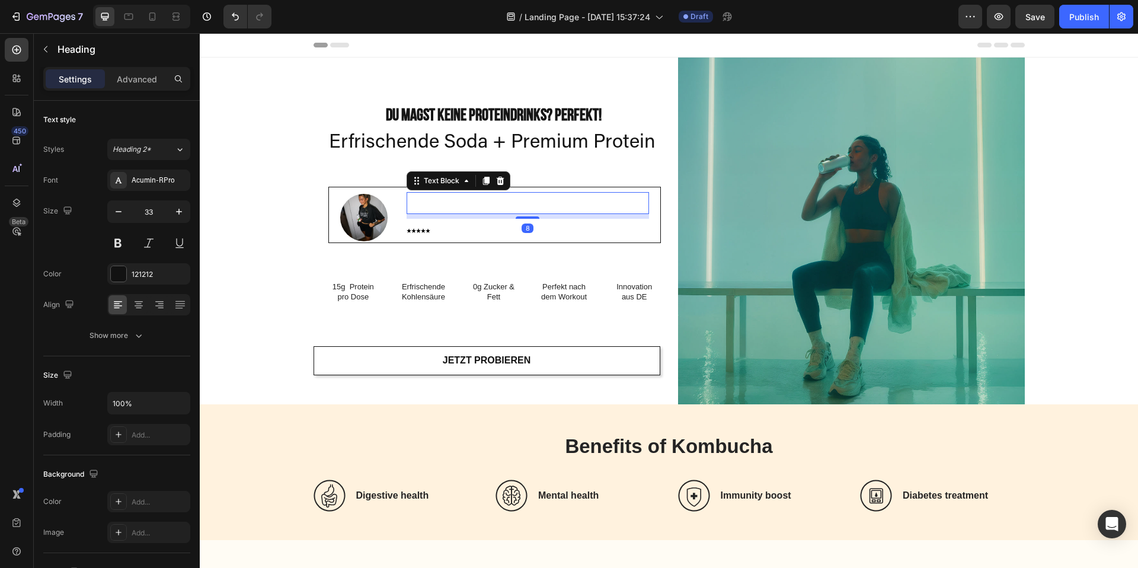
click at [501, 214] on div ""Mega! Das erste Proteingetränk, das mir wirklich zusagt. Super lecker und einf…" at bounding box center [527, 203] width 242 height 23
click at [461, 202] on p ""Mega! Das erste Proteingetränk, das mir wirklich zusagt. Super lecker und einf…" at bounding box center [528, 203] width 240 height 20
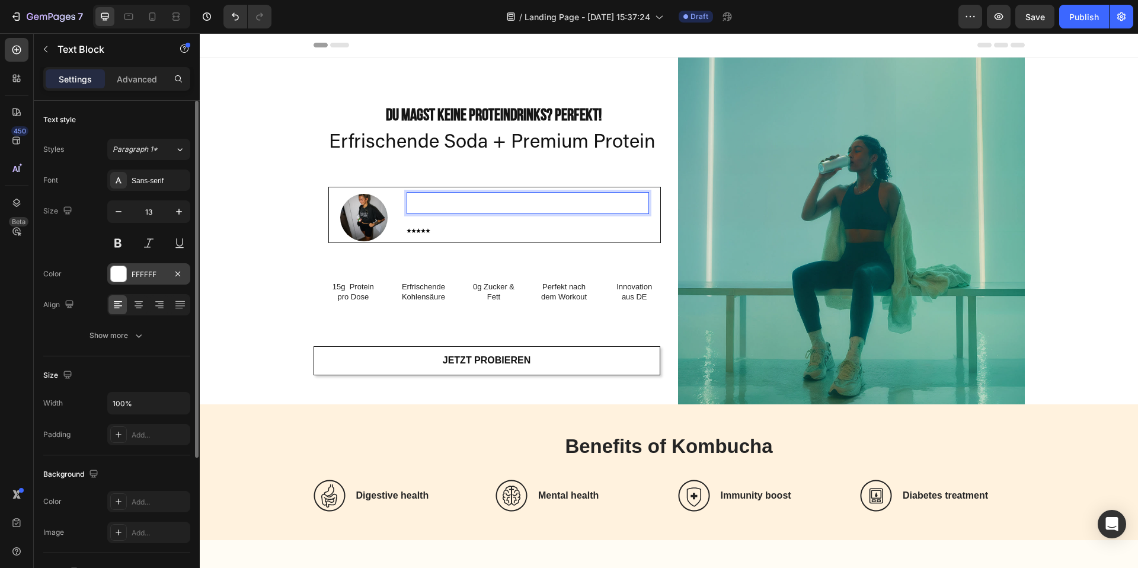
click at [120, 273] on div at bounding box center [118, 273] width 15 height 15
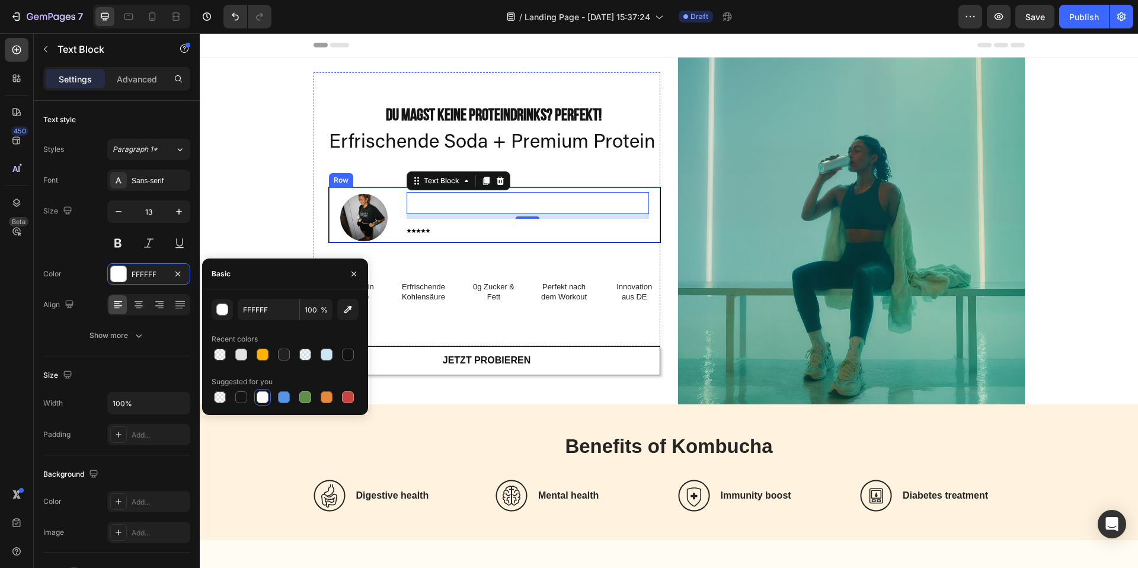
click at [330, 191] on div "Image "Mega! Das erste Proteingetränk, das mir wirklich zusagt. Super lecker un…" at bounding box center [494, 215] width 332 height 57
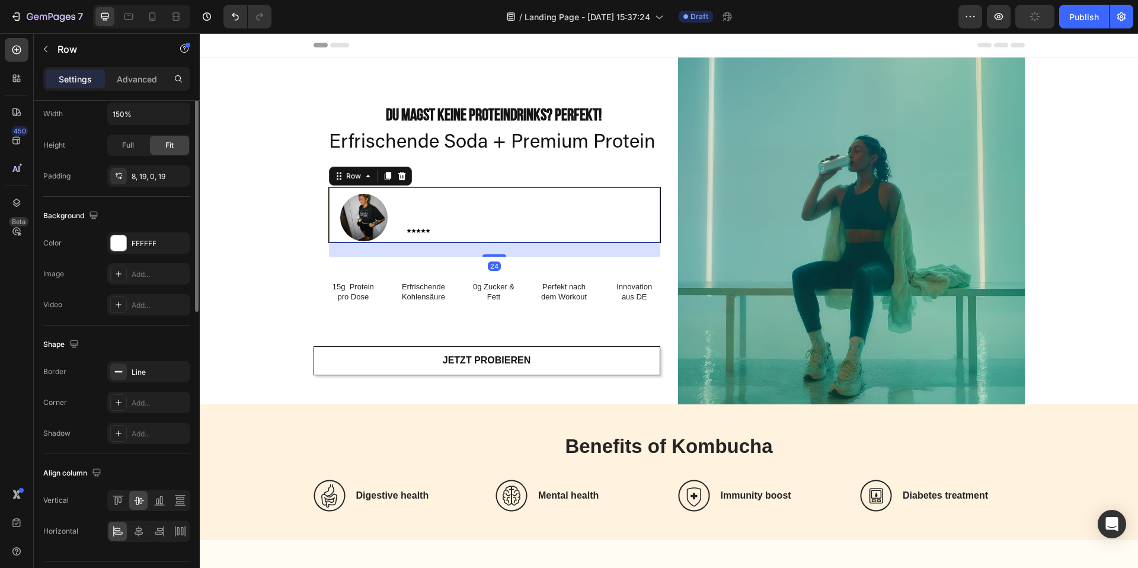
scroll to position [357, 0]
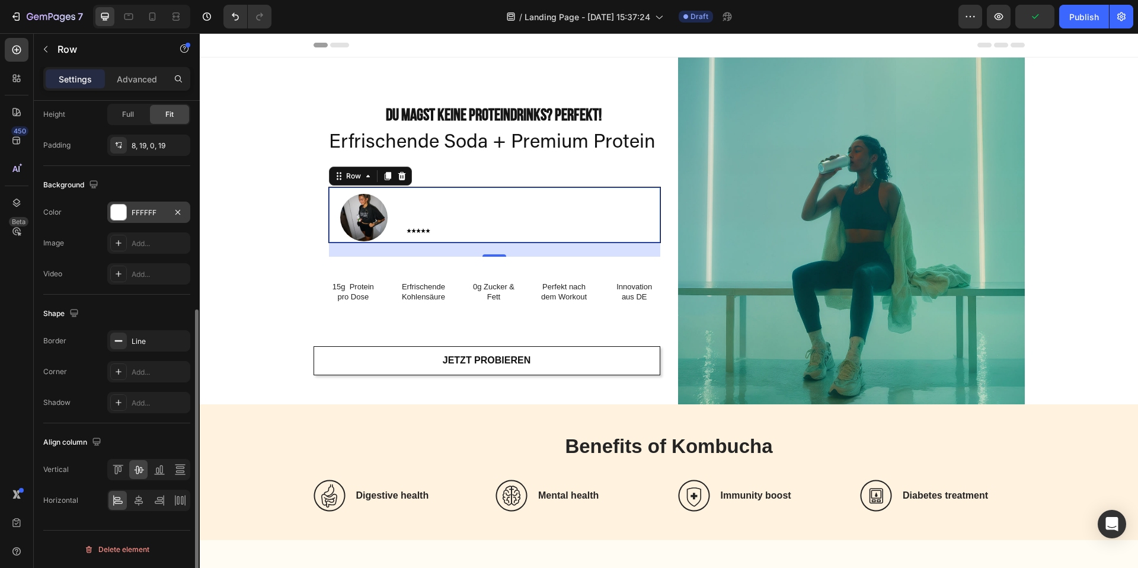
click at [122, 219] on div at bounding box center [118, 211] width 15 height 15
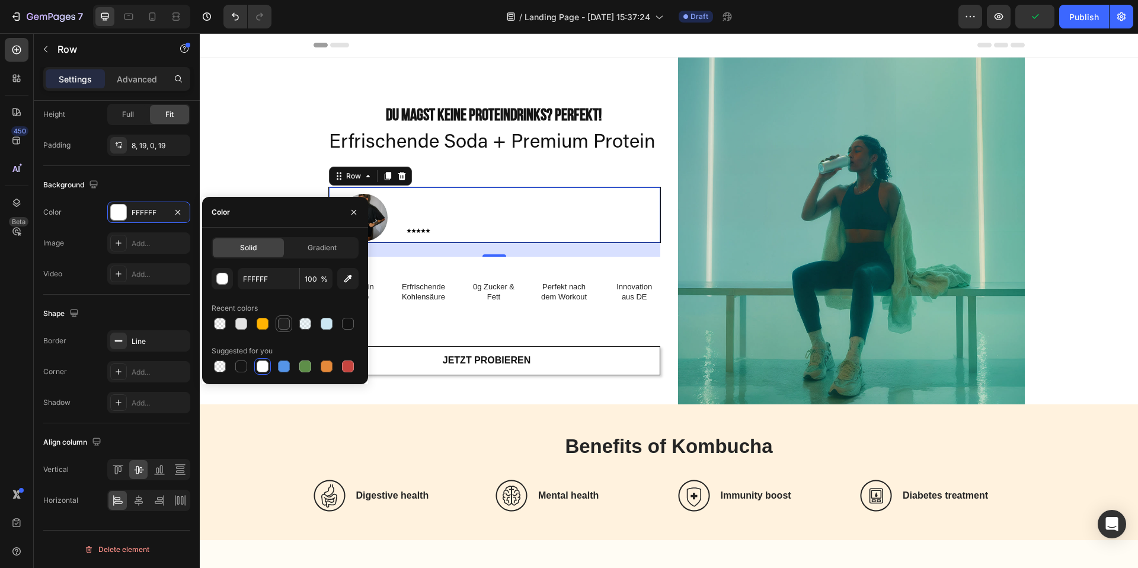
click at [283, 320] on div at bounding box center [284, 324] width 12 height 12
type input "212121"
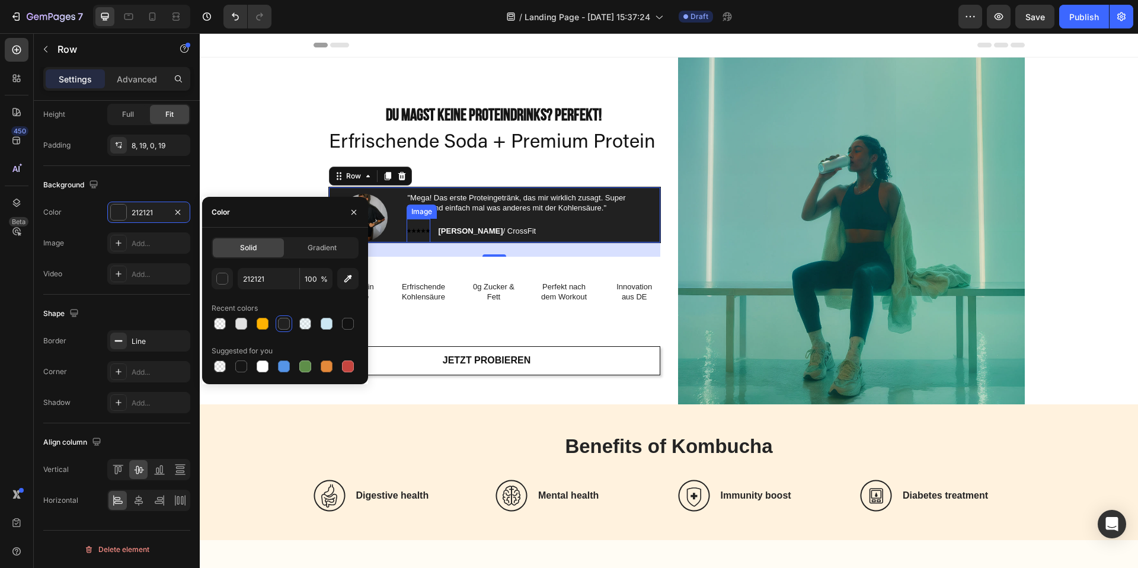
click at [425, 231] on img at bounding box center [418, 231] width 24 height 24
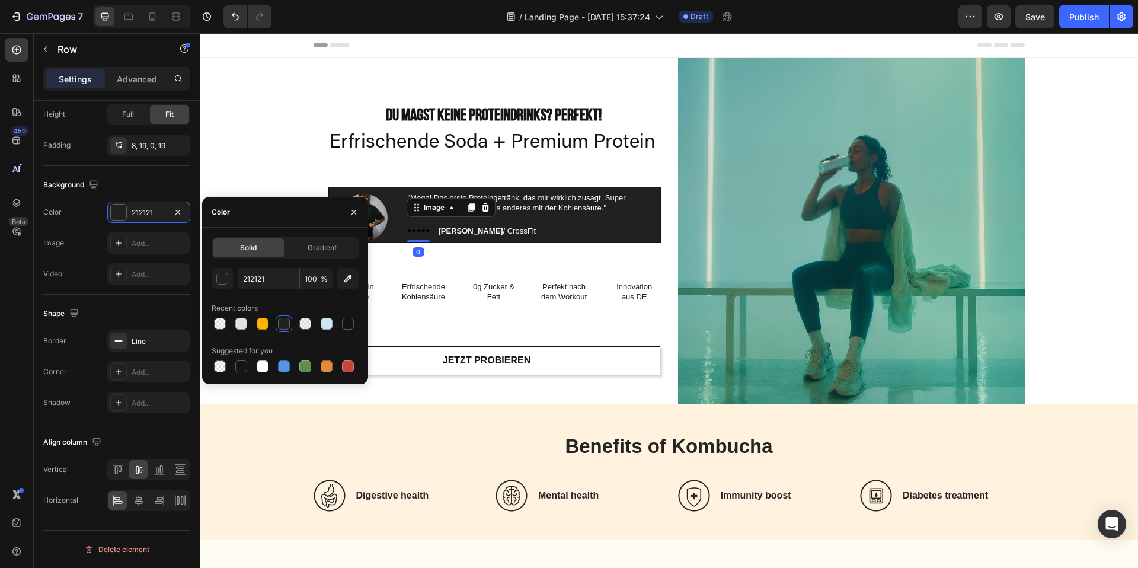
scroll to position [0, 0]
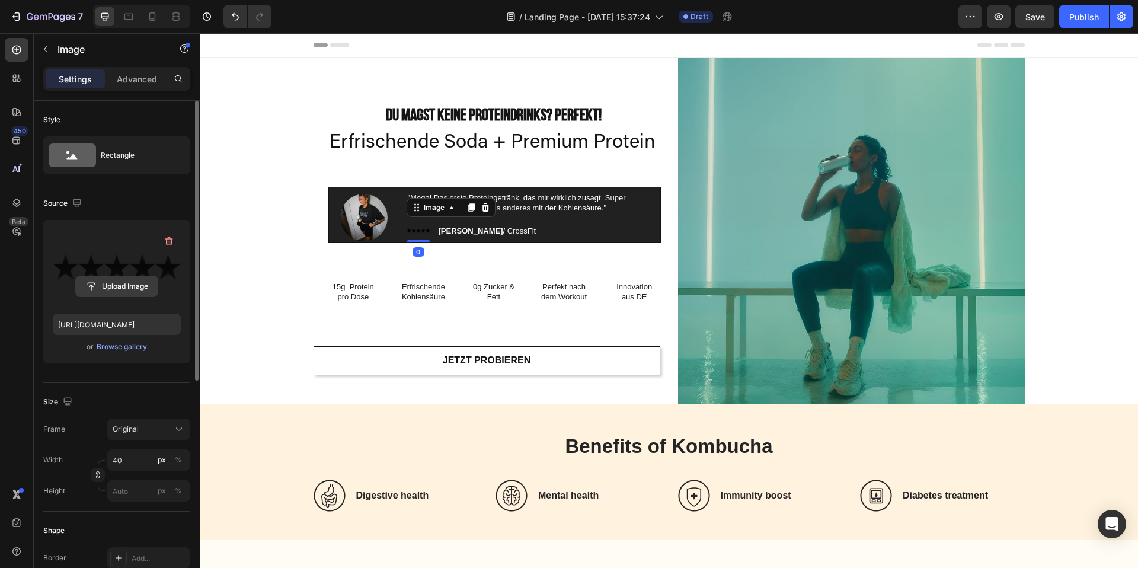
click at [108, 289] on input "file" at bounding box center [117, 286] width 82 height 20
click at [115, 350] on div "Browse gallery" at bounding box center [122, 346] width 50 height 11
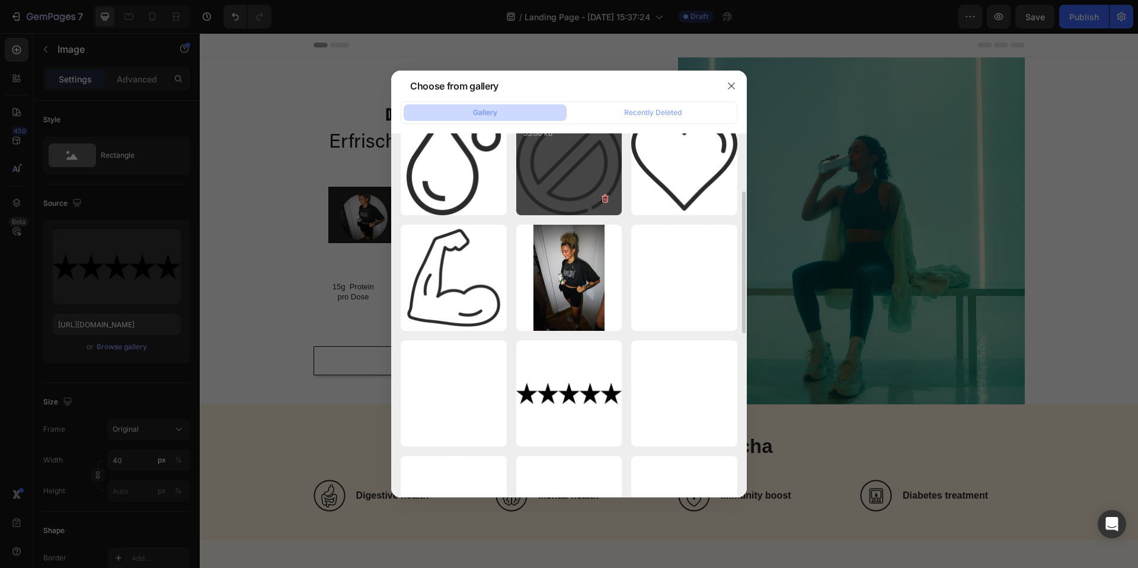
scroll to position [148, 0]
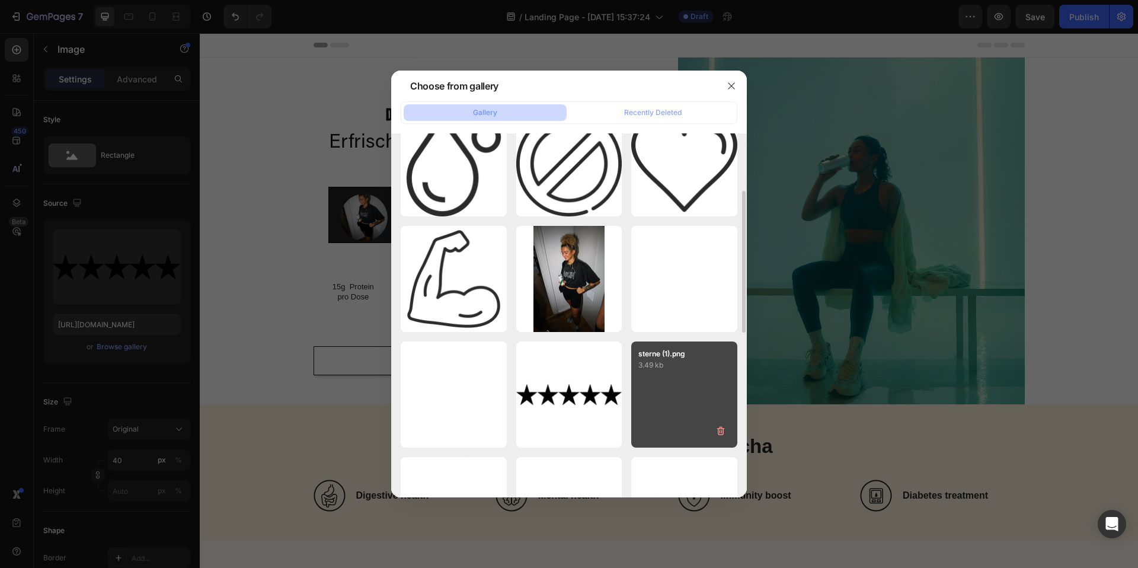
click at [661, 376] on div "sterne (1).png 3.49 kb" at bounding box center [684, 394] width 106 height 106
type input "https://cdn.shopify.com/s/files/1/0867/6619/0917/files/gempages_581641449179710…"
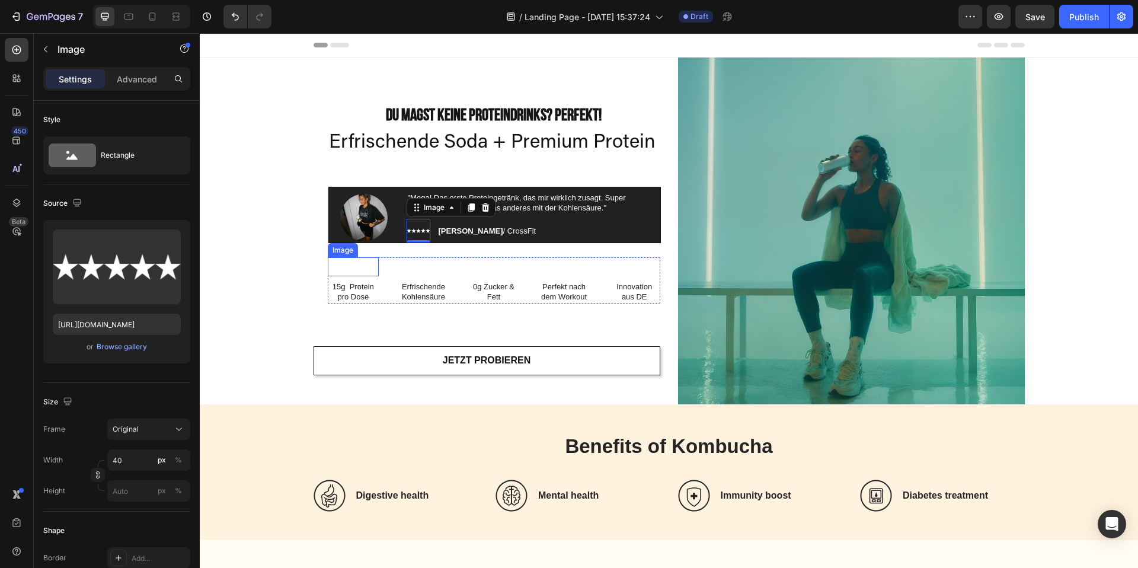
click at [355, 267] on img at bounding box center [353, 266] width 19 height 19
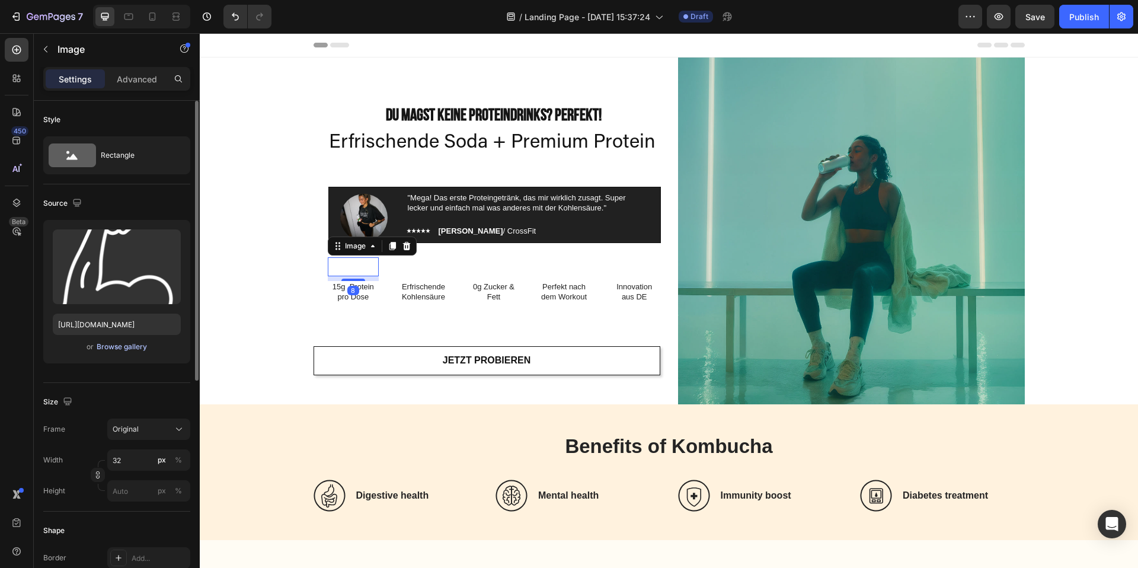
click at [116, 347] on div "Browse gallery" at bounding box center [122, 346] width 50 height 11
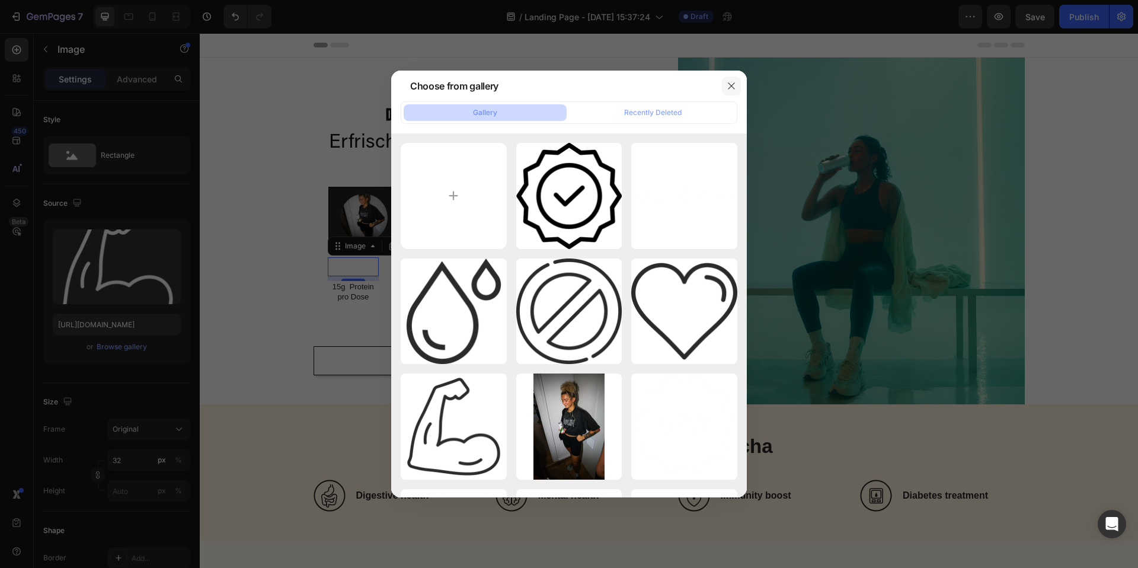
click at [735, 79] on button "button" at bounding box center [731, 85] width 19 height 19
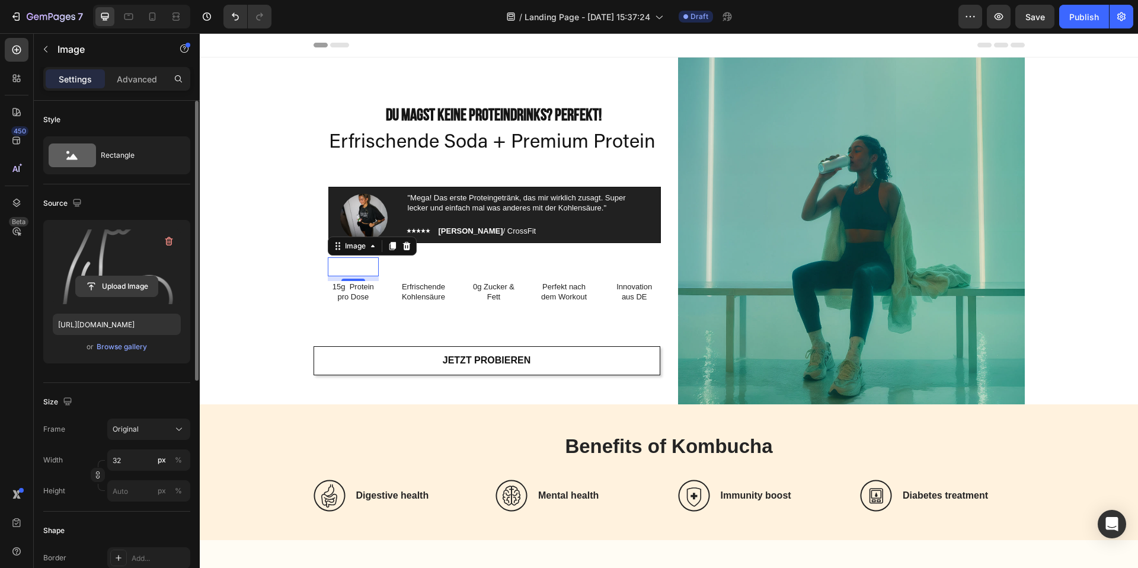
click at [121, 285] on input "file" at bounding box center [117, 286] width 82 height 20
click at [119, 351] on div "Browse gallery" at bounding box center [122, 346] width 50 height 11
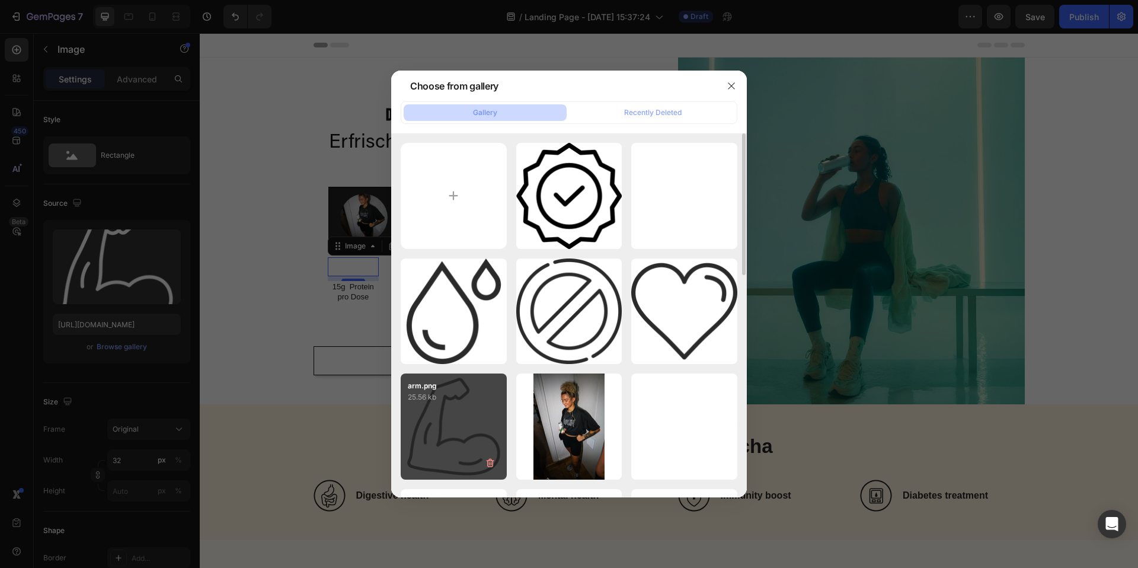
click at [456, 395] on p "25.56 kb" at bounding box center [454, 397] width 92 height 12
type input "https://cdn.shopify.com/s/files/1/0867/6619/0917/files/gempages_581641449179710…"
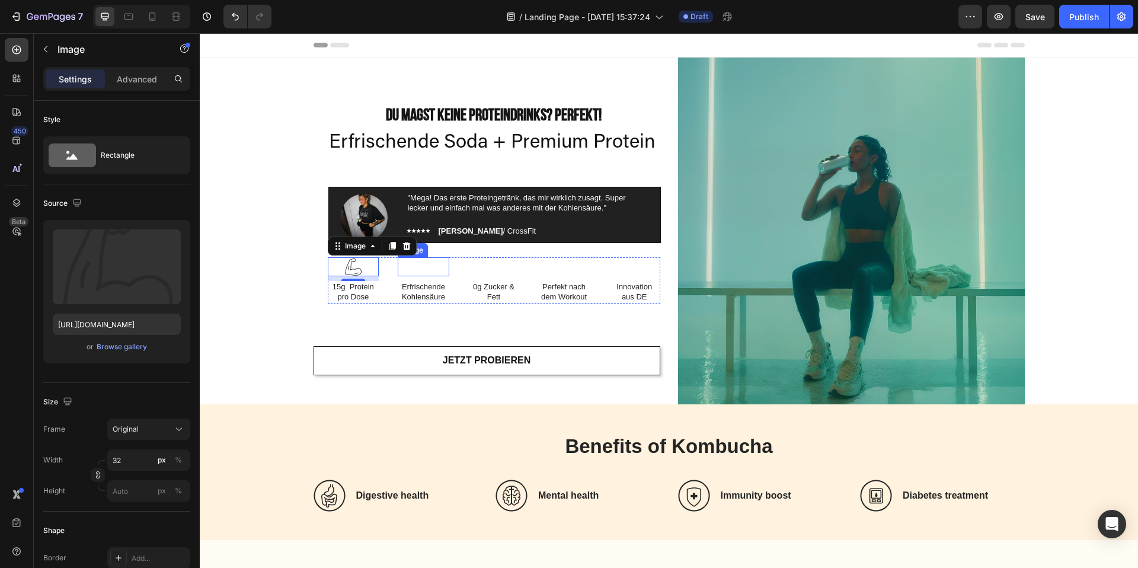
click at [404, 270] on div at bounding box center [424, 266] width 52 height 19
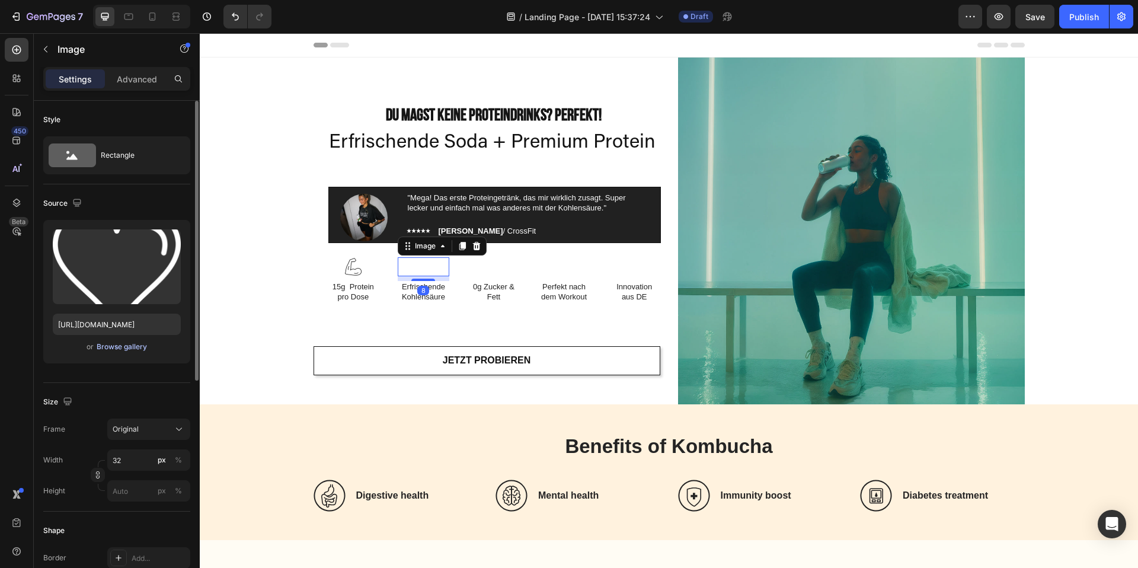
click at [133, 343] on div "Browse gallery" at bounding box center [122, 346] width 50 height 11
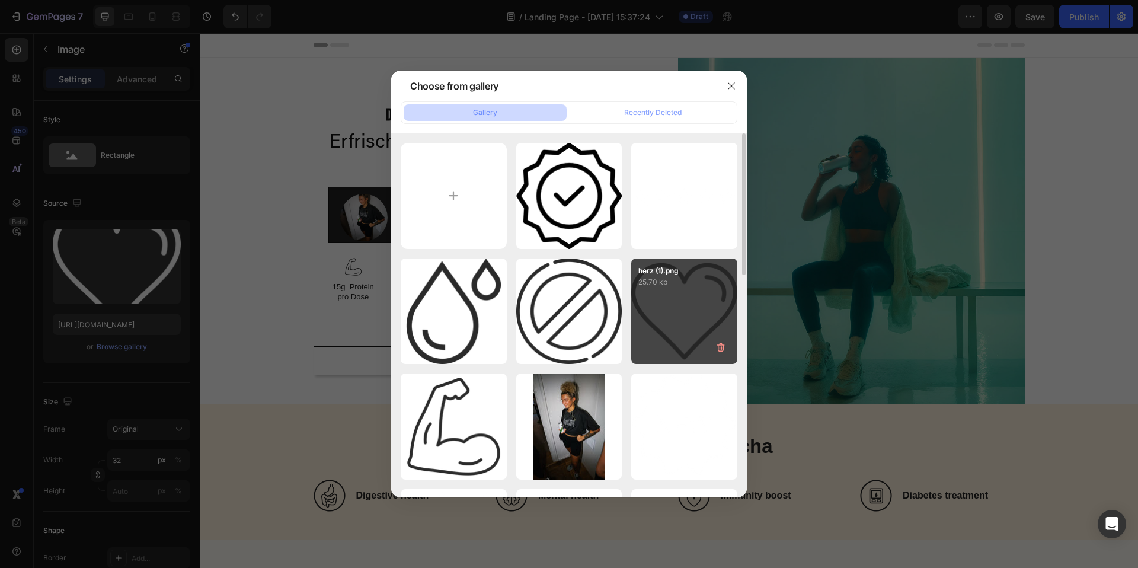
click at [681, 327] on div "herz (1).png 25.70 kb" at bounding box center [684, 311] width 106 height 106
type input "https://cdn.shopify.com/s/files/1/0867/6619/0917/files/gempages_581641449179710…"
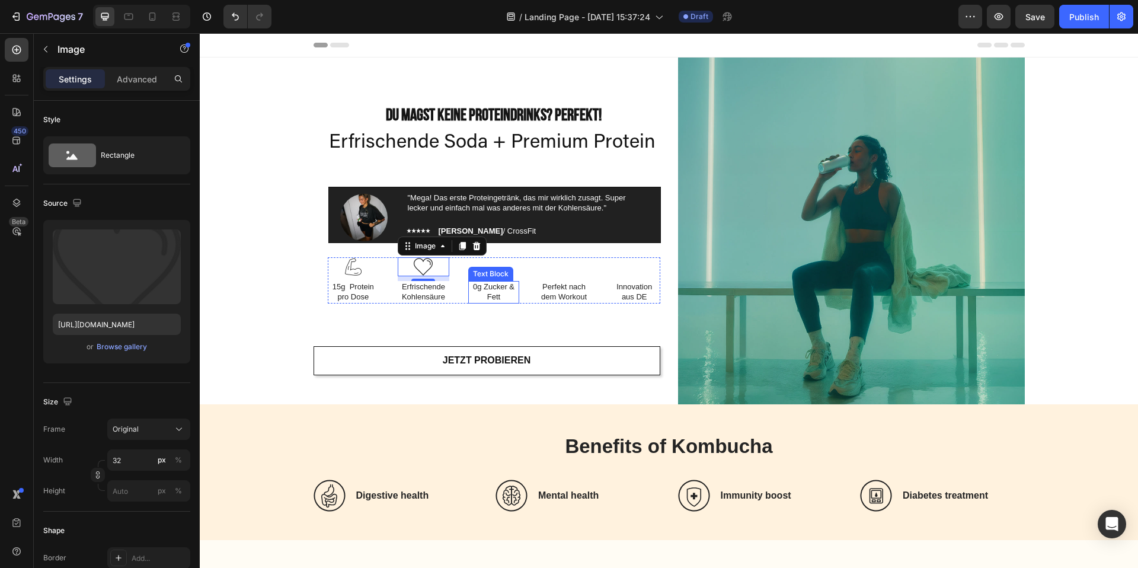
click at [494, 289] on p "0g Zucker & Fett" at bounding box center [493, 292] width 49 height 20
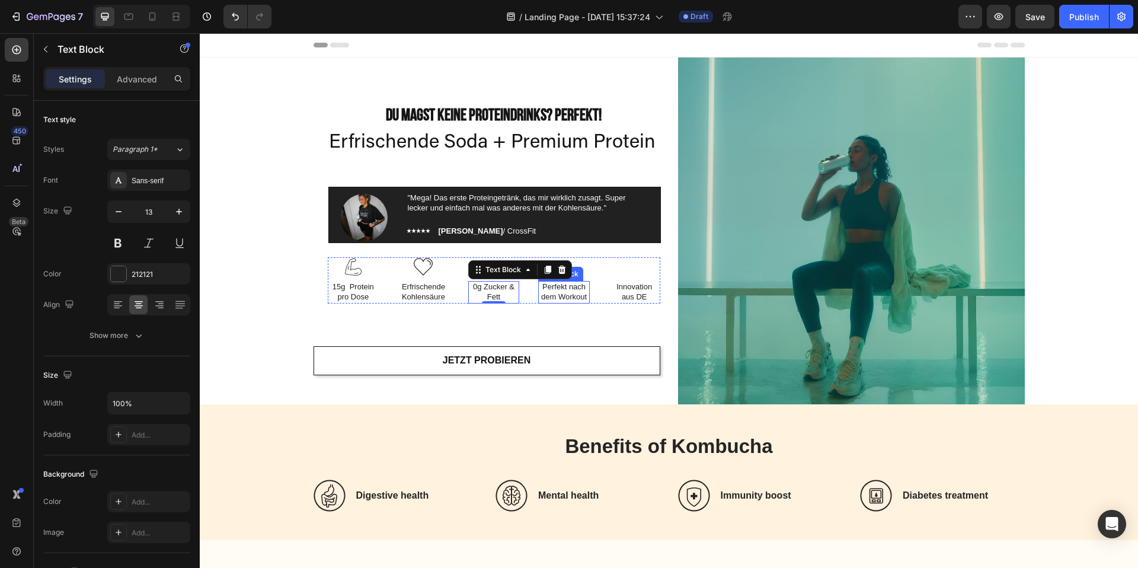
click at [585, 299] on p "Perfekt nach dem Workout" at bounding box center [563, 292] width 49 height 20
click at [495, 265] on img at bounding box center [493, 266] width 19 height 19
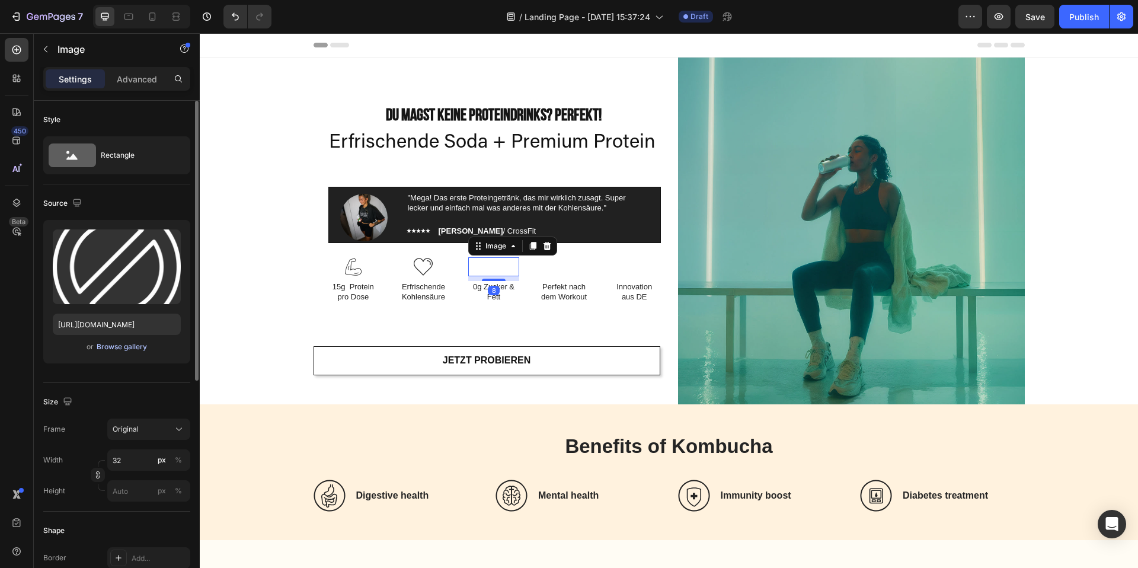
click at [110, 344] on div "Browse gallery" at bounding box center [122, 346] width 50 height 11
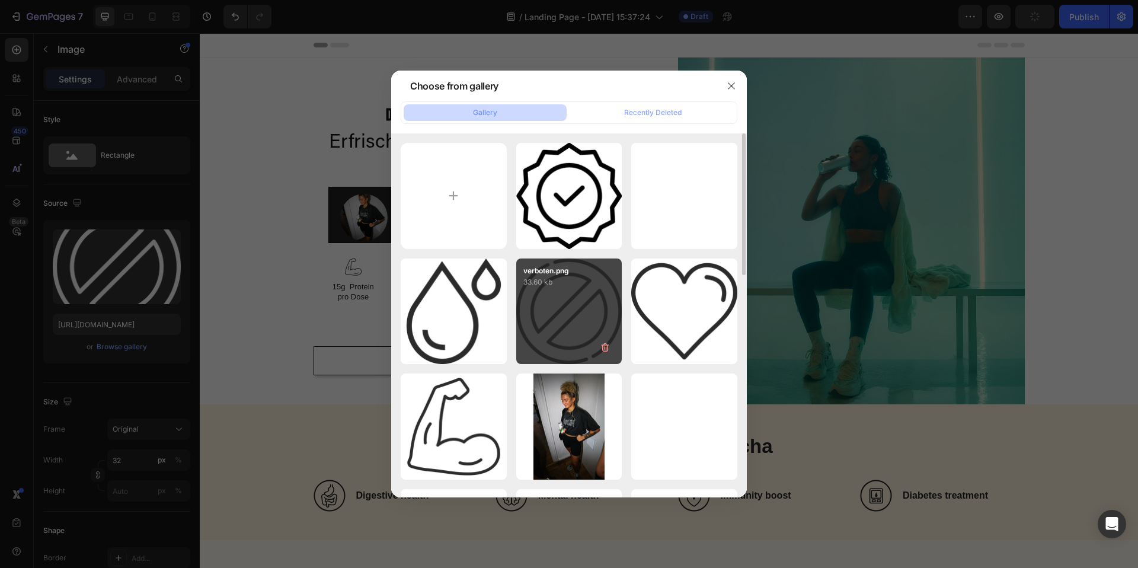
click at [532, 321] on div "verboten.png 33.60 kb" at bounding box center [569, 311] width 106 height 106
type input "https://cdn.shopify.com/s/files/1/0867/6619/0917/files/gempages_581641449179710…"
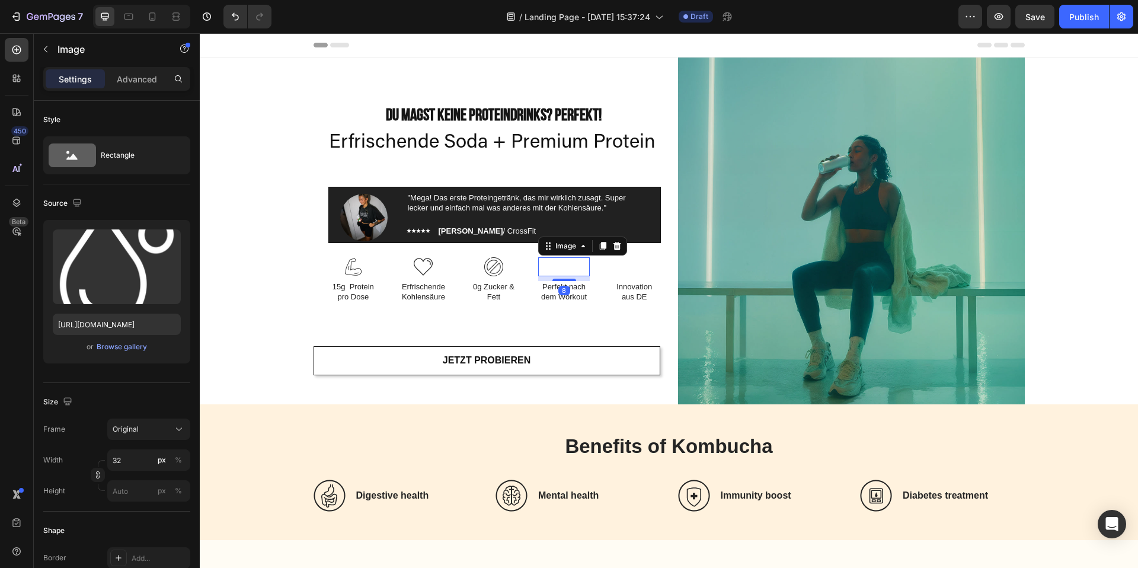
click at [565, 265] on img at bounding box center [564, 266] width 19 height 19
click at [96, 342] on button "Browse gallery" at bounding box center [122, 347] width 52 height 12
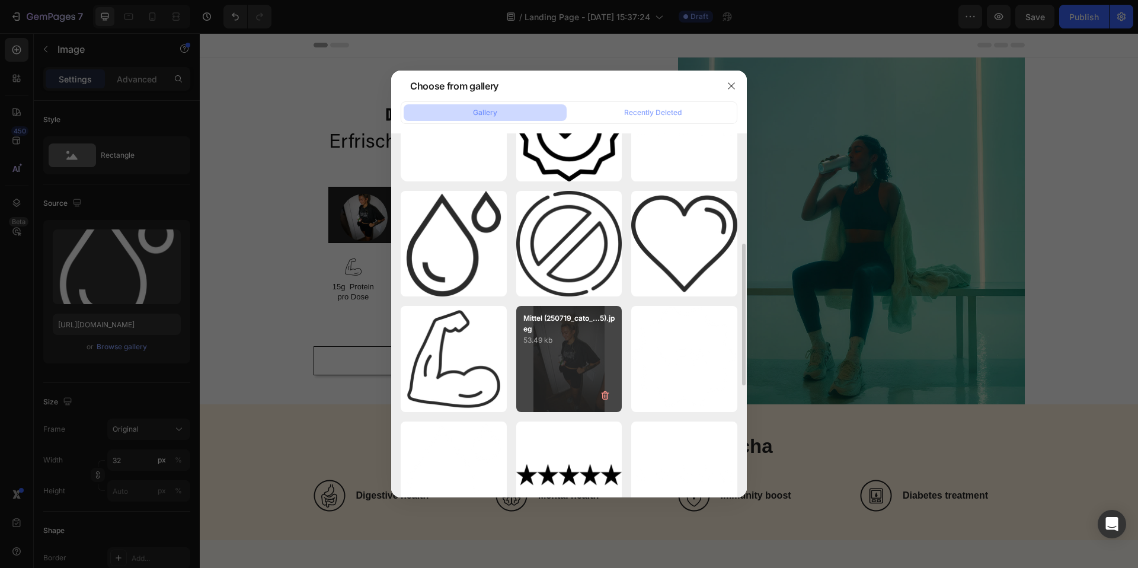
scroll to position [49, 0]
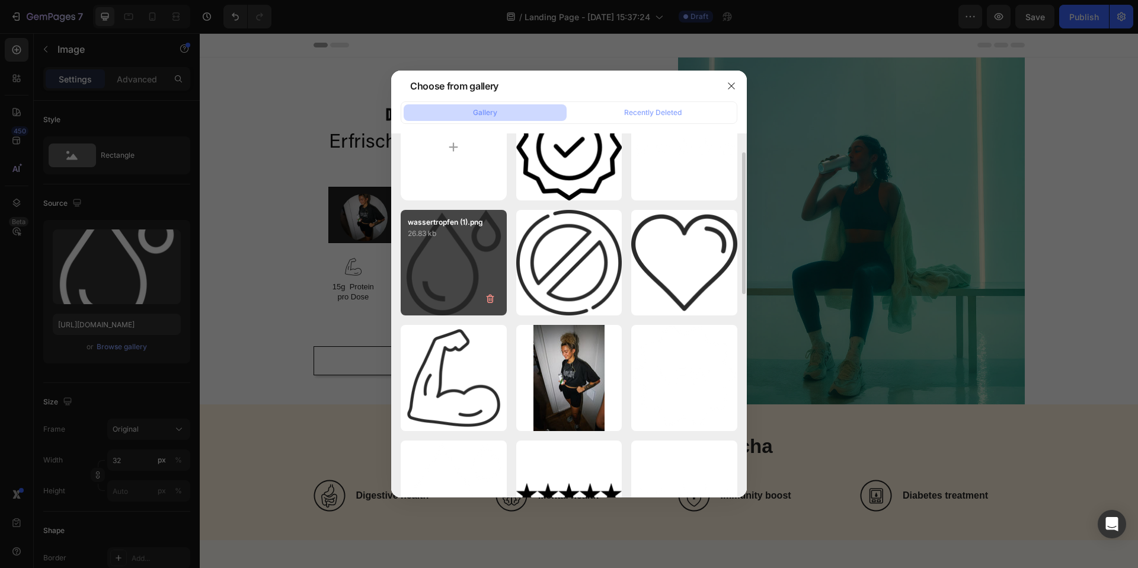
click at [456, 272] on div "wassertropfen (1).png 26.83 kb" at bounding box center [454, 263] width 106 height 106
type input "https://cdn.shopify.com/s/files/1/0867/6619/0917/files/gempages_581641449179710…"
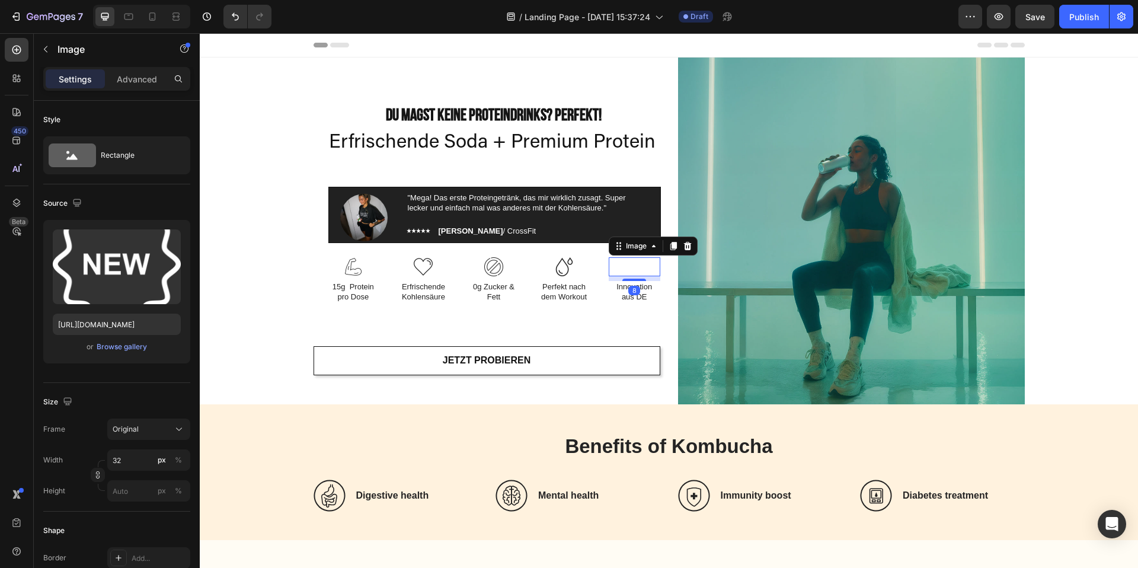
click at [630, 268] on img at bounding box center [634, 266] width 19 height 19
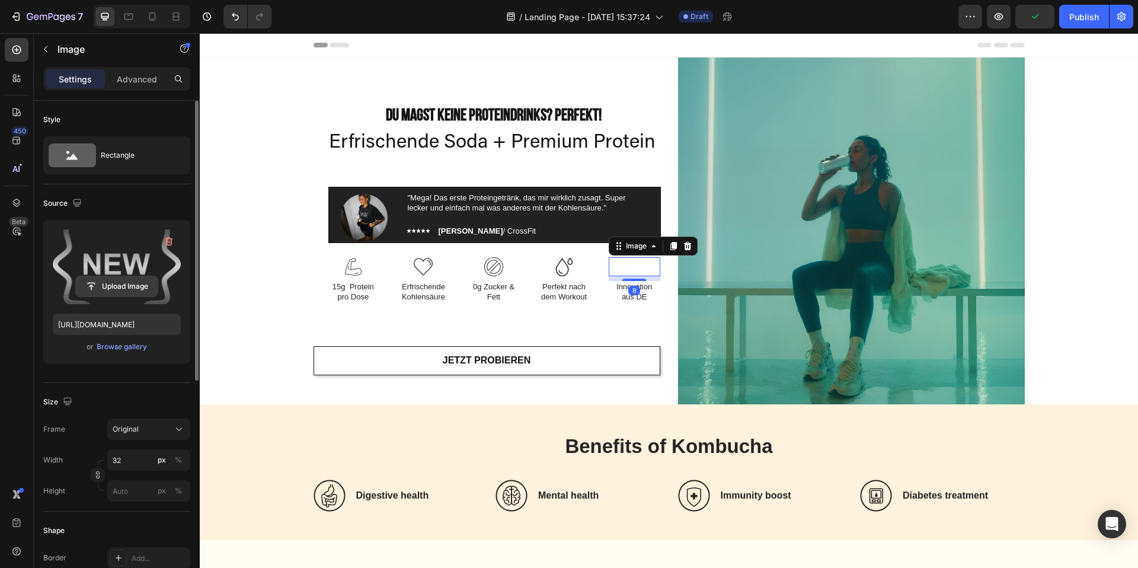
click at [111, 283] on input "file" at bounding box center [117, 286] width 82 height 20
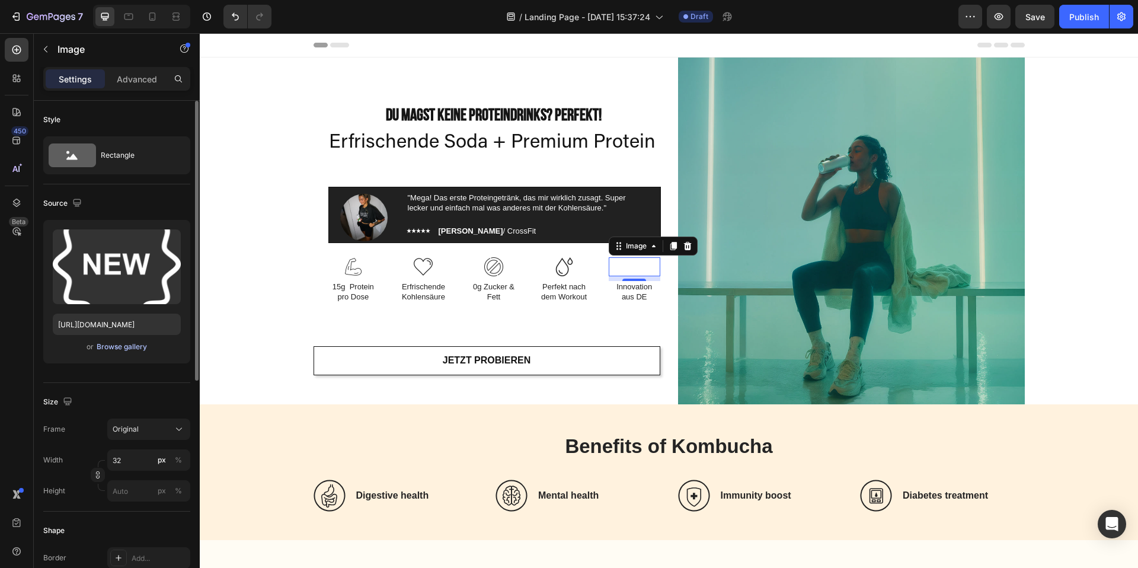
click at [116, 347] on div "Browse gallery" at bounding box center [122, 346] width 50 height 11
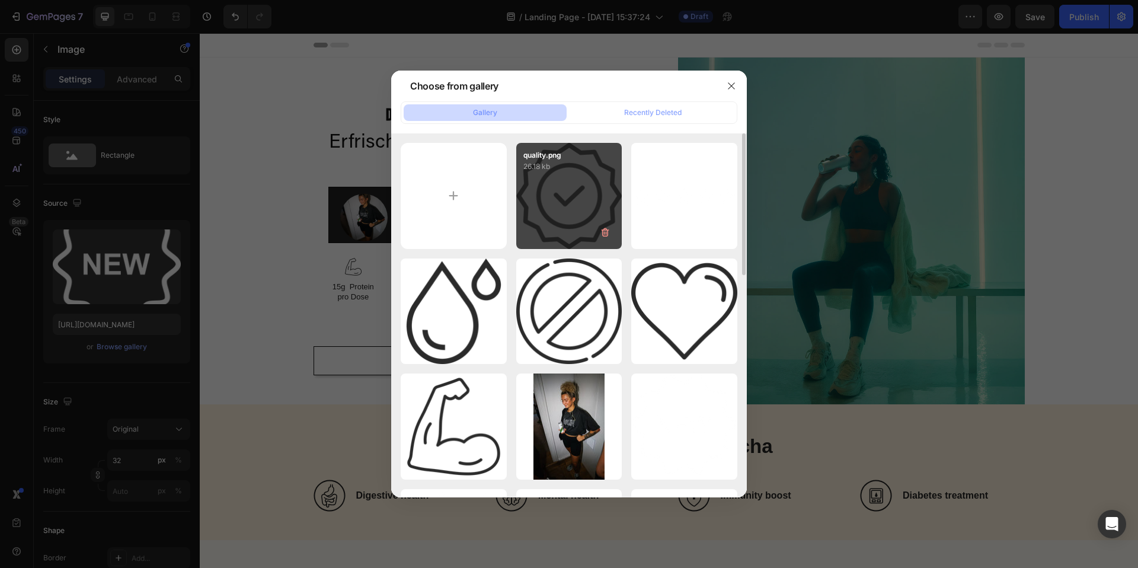
click at [579, 209] on div "quality.png 26.18 kb" at bounding box center [569, 196] width 106 height 106
type input "https://cdn.shopify.com/s/files/1/0867/6619/0917/files/gempages_581641449179710…"
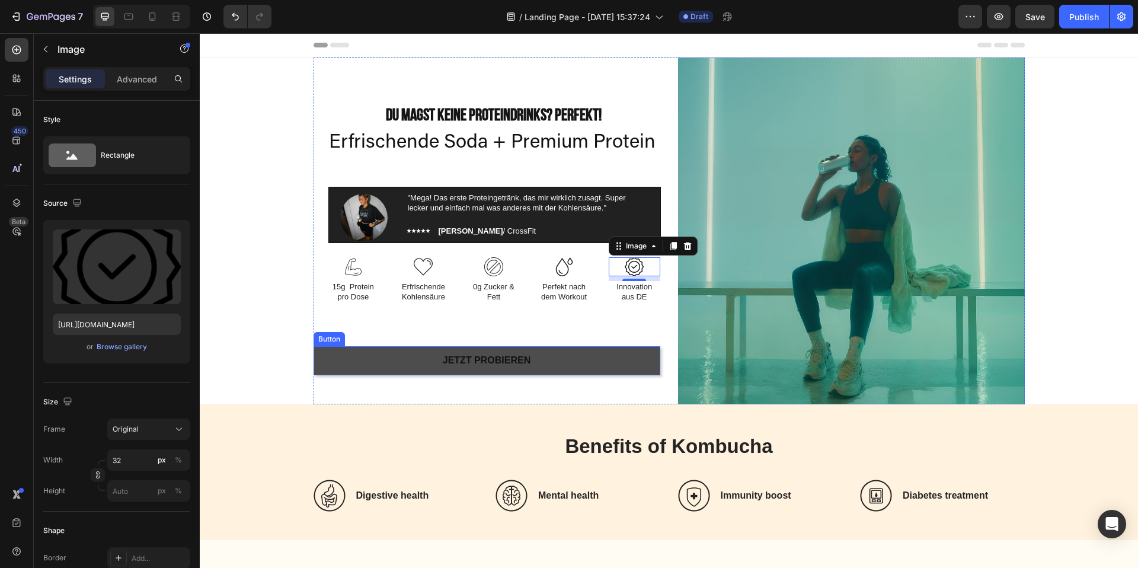
click at [555, 361] on button "Jetzt Probieren" at bounding box center [486, 360] width 347 height 29
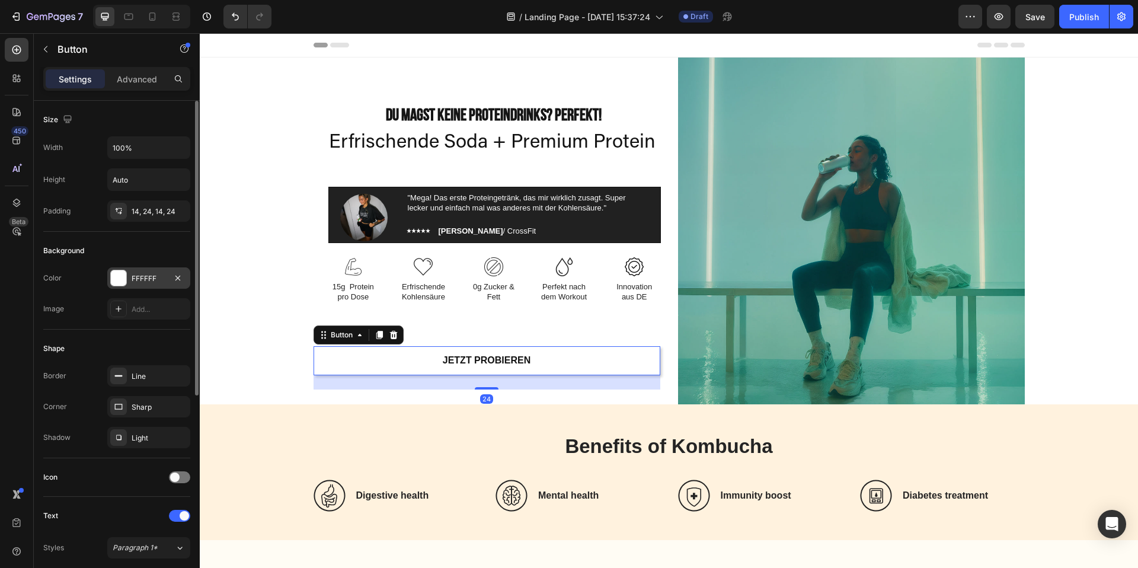
click at [113, 276] on div at bounding box center [118, 277] width 15 height 15
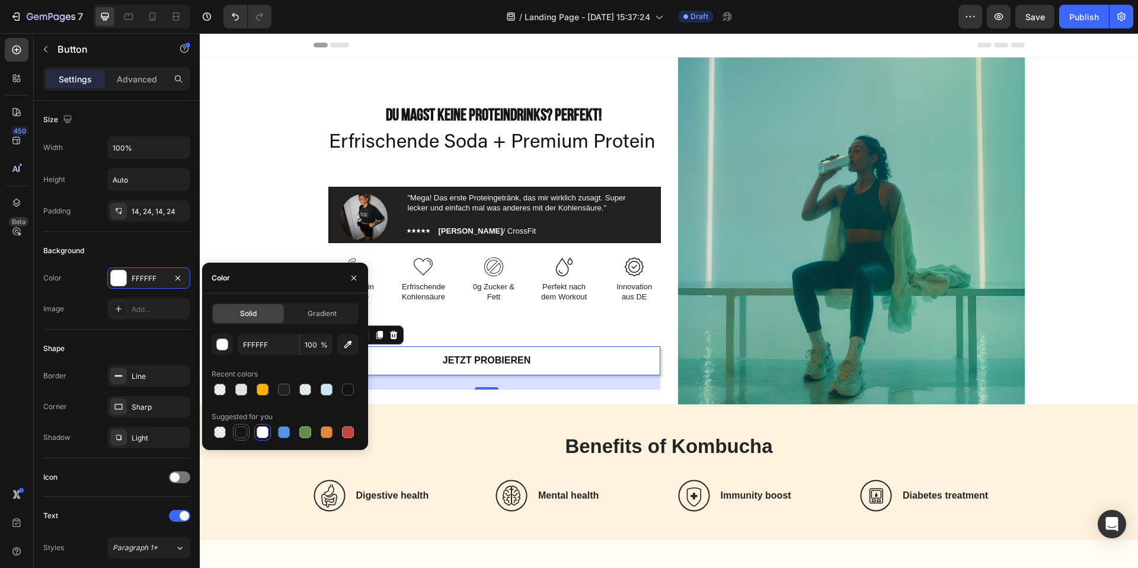
click at [244, 431] on div at bounding box center [241, 432] width 12 height 12
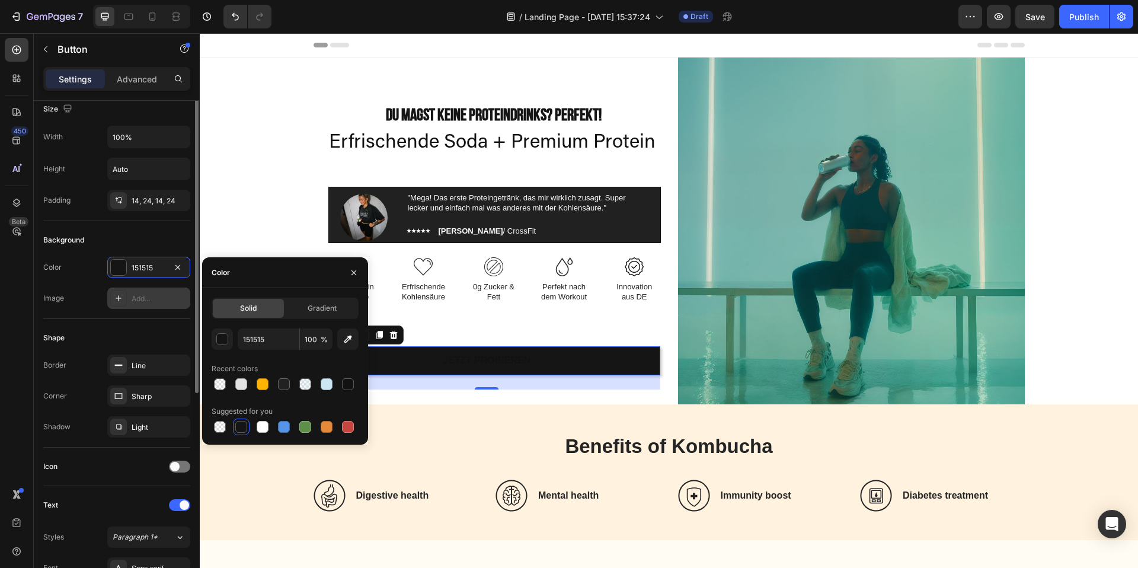
scroll to position [0, 0]
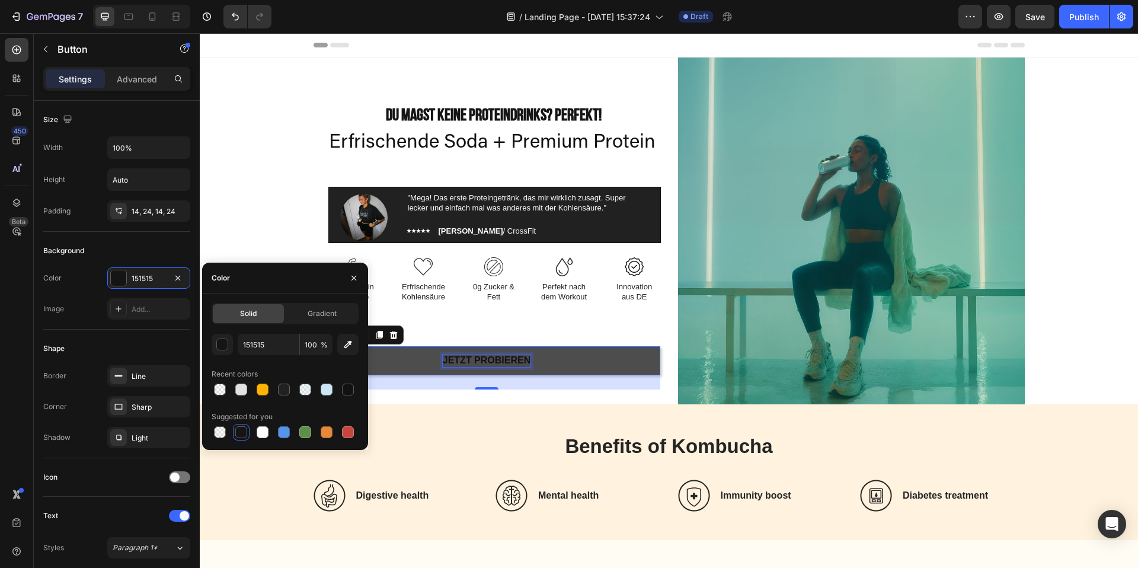
click at [475, 354] on p "Jetzt Probieren" at bounding box center [487, 360] width 88 height 12
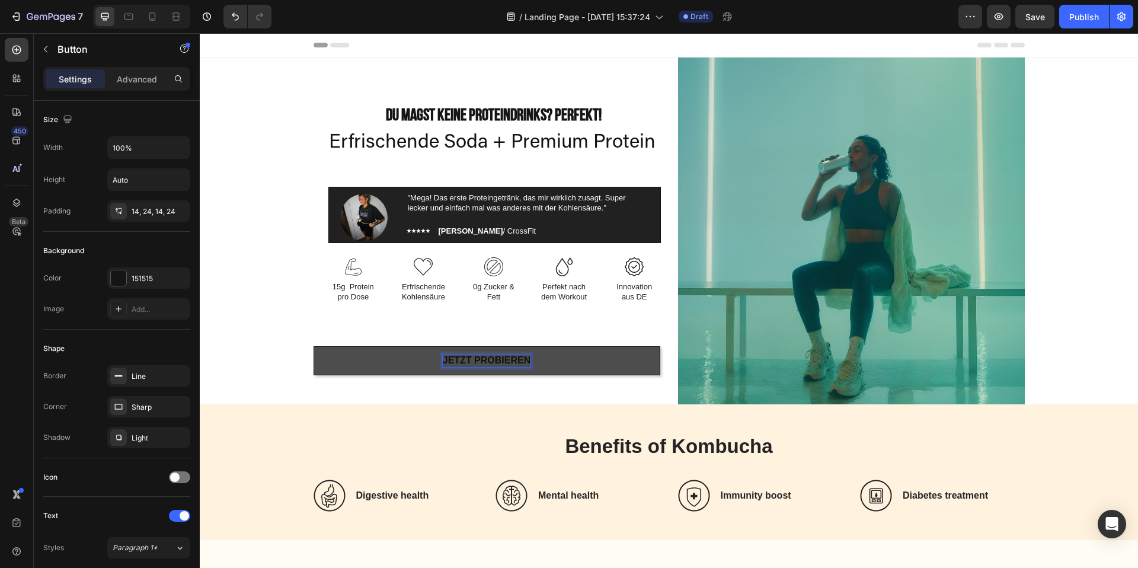
click at [475, 357] on p "Jetzt Probieren" at bounding box center [487, 360] width 88 height 12
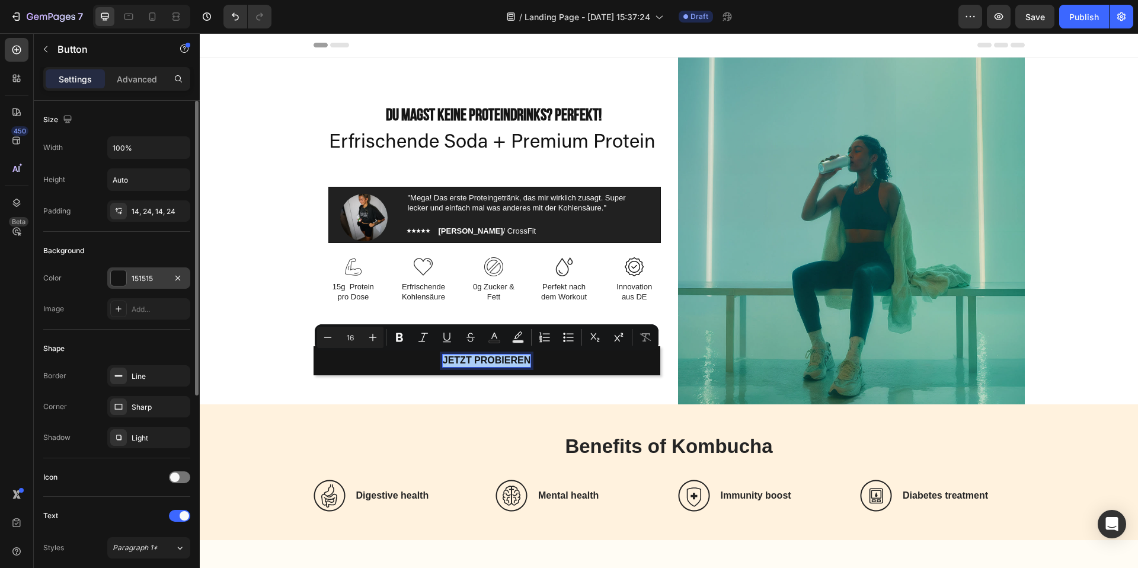
click at [120, 277] on div at bounding box center [118, 277] width 15 height 15
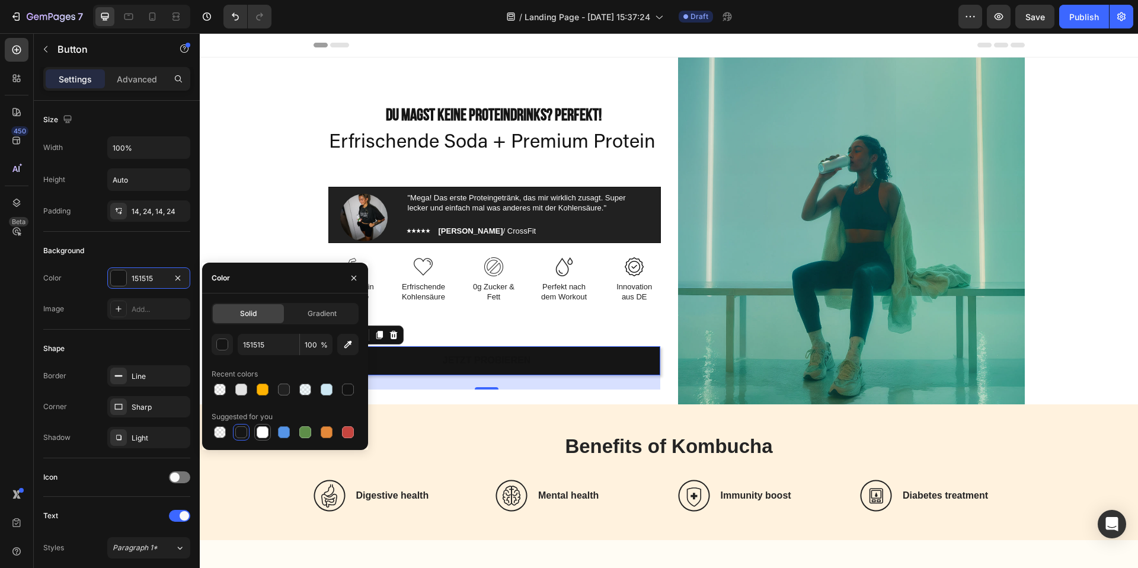
click at [262, 436] on div at bounding box center [263, 432] width 12 height 12
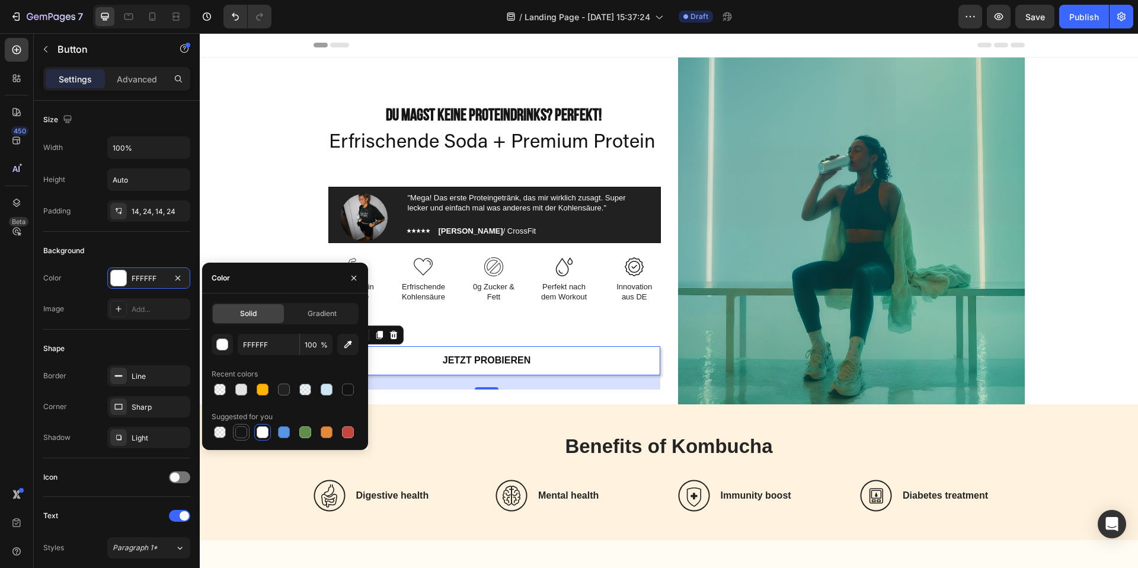
click at [239, 430] on div at bounding box center [241, 432] width 12 height 12
type input "151515"
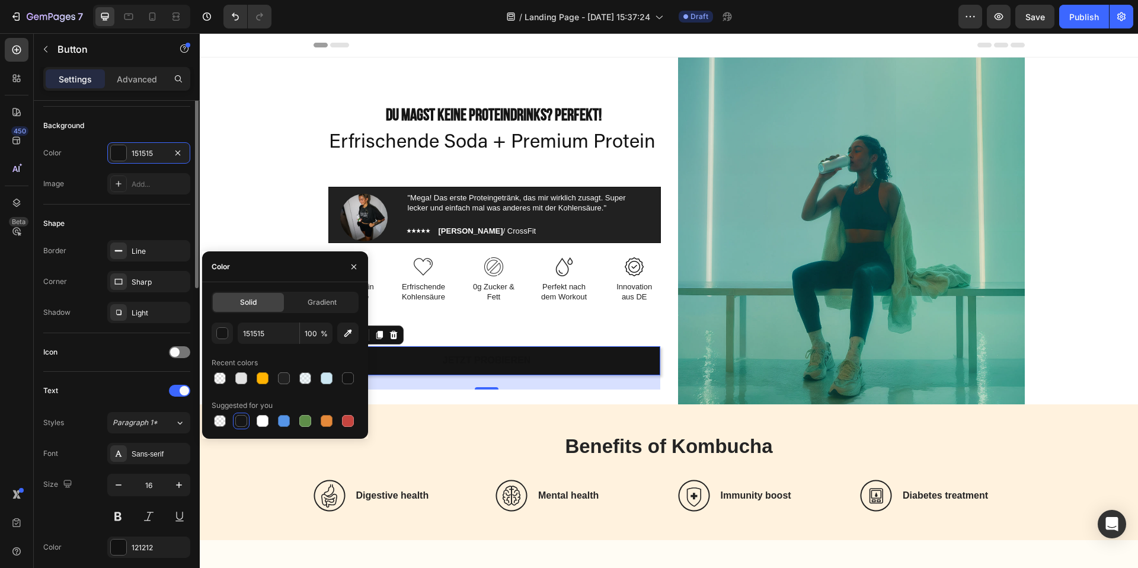
scroll to position [127, 0]
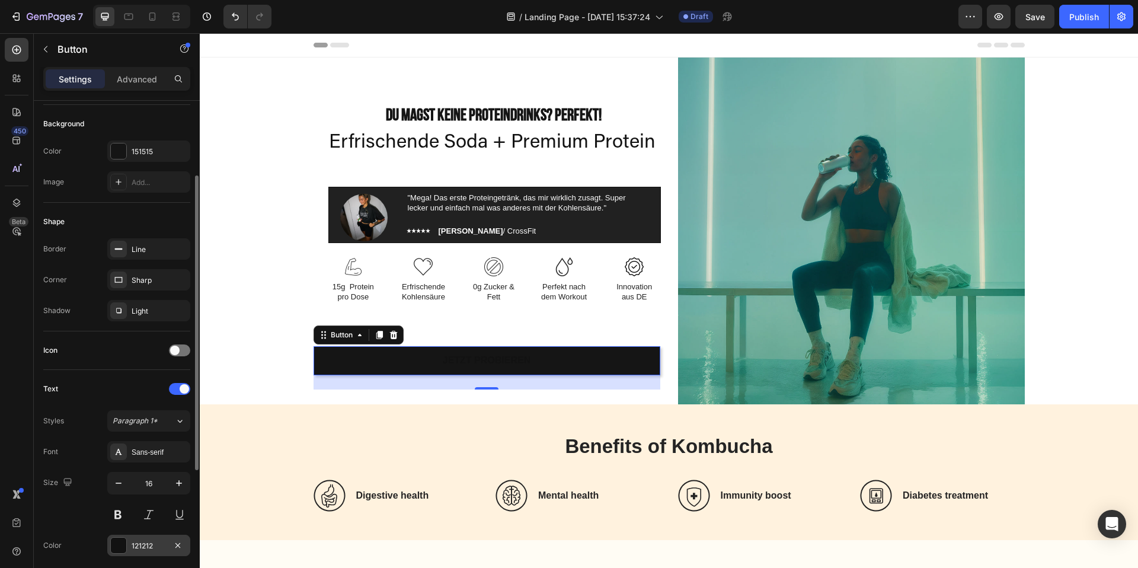
click at [122, 545] on div at bounding box center [118, 544] width 15 height 15
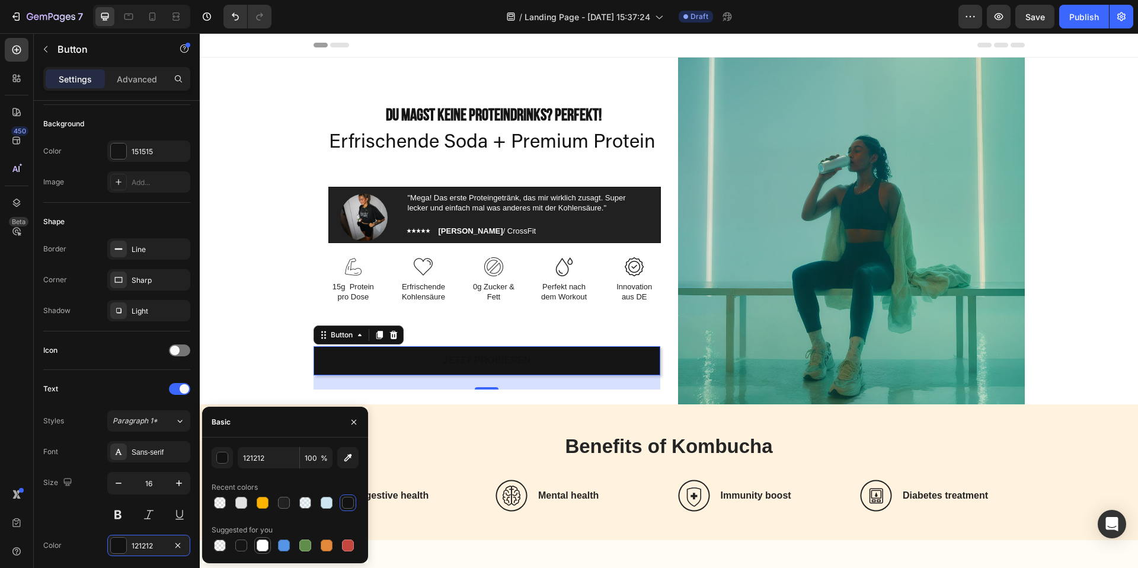
click at [265, 546] on div at bounding box center [263, 545] width 12 height 12
type input "FFFFFF"
click at [129, 448] on div "Sans-serif" at bounding box center [148, 451] width 83 height 21
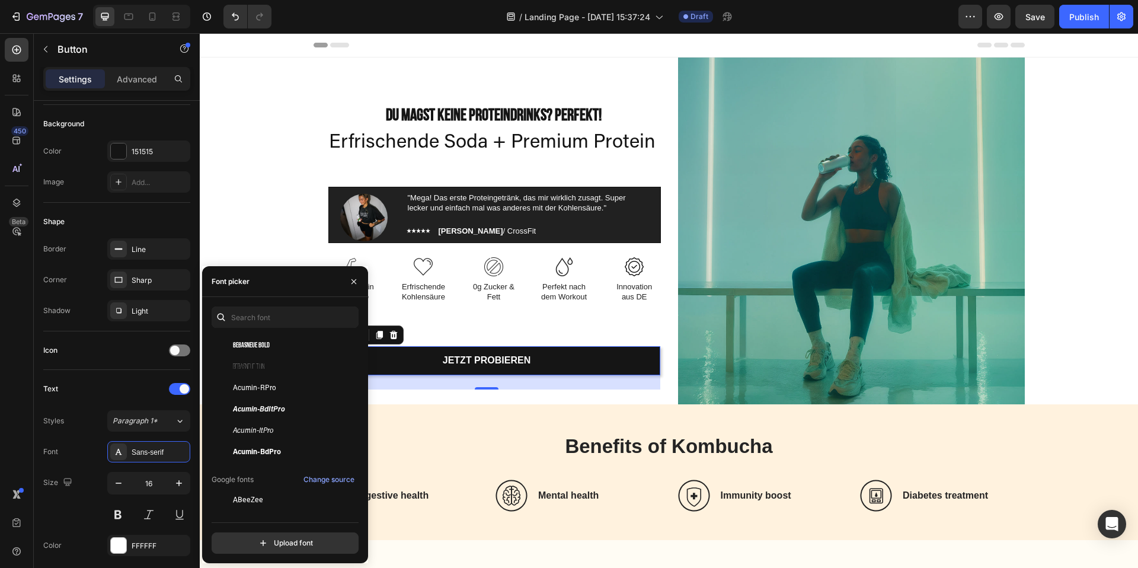
scroll to position [219, 0]
click at [278, 450] on span "Acumin-BdPro" at bounding box center [257, 452] width 48 height 11
click at [282, 409] on span "Acumin-BdItPro" at bounding box center [259, 410] width 52 height 11
click at [280, 389] on div "Acumin-RPro" at bounding box center [293, 389] width 120 height 14
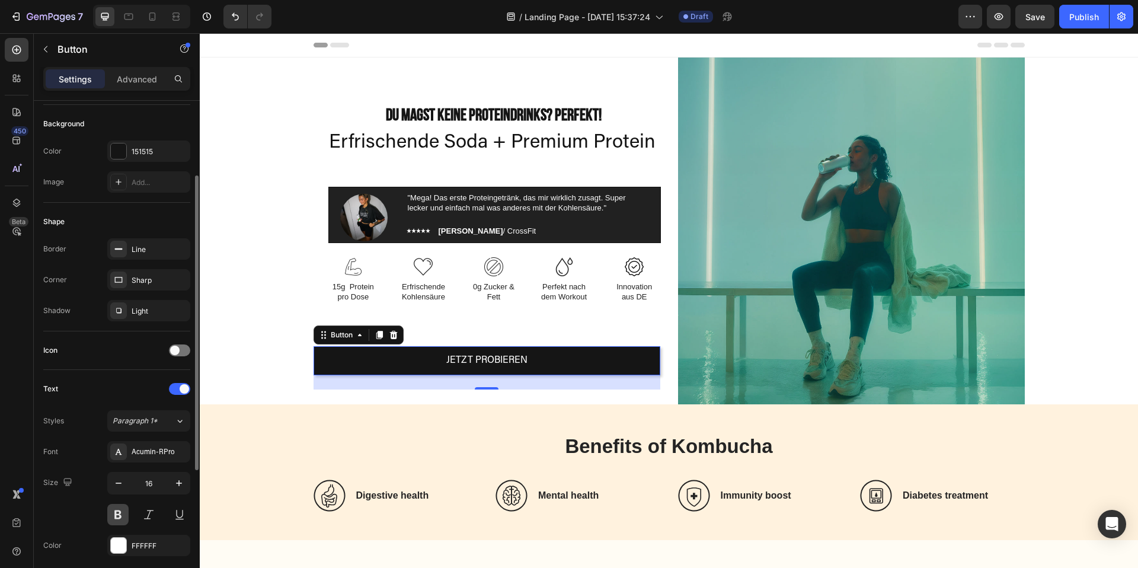
click at [121, 513] on button at bounding box center [117, 514] width 21 height 21
click at [121, 510] on button at bounding box center [117, 514] width 21 height 21
click at [121, 487] on icon "button" at bounding box center [119, 483] width 12 height 12
type input "15"
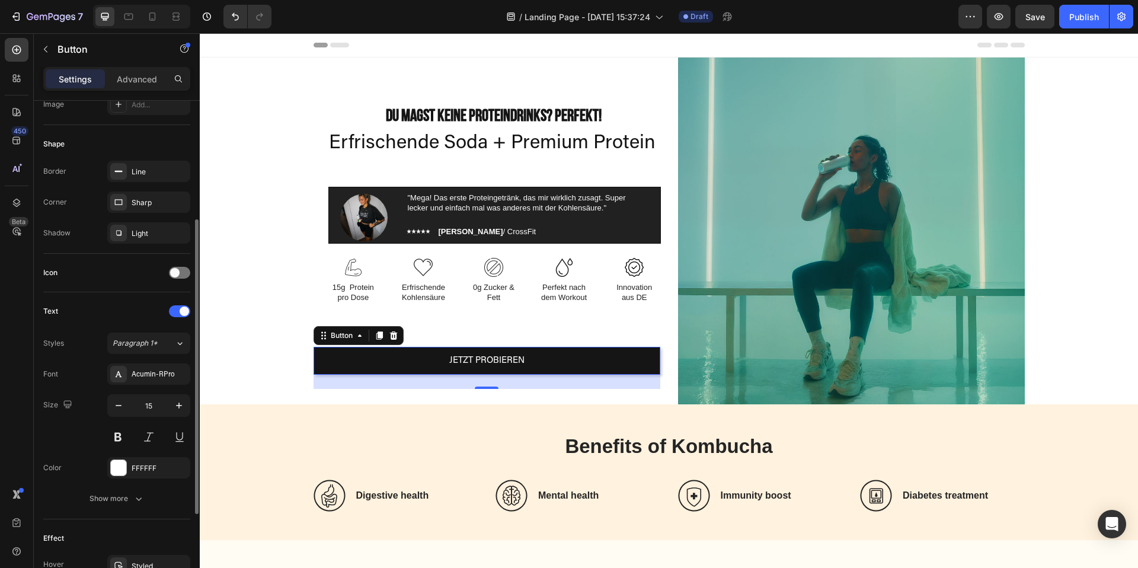
scroll to position [206, 0]
click at [131, 496] on div "Show more" at bounding box center [116, 497] width 55 height 12
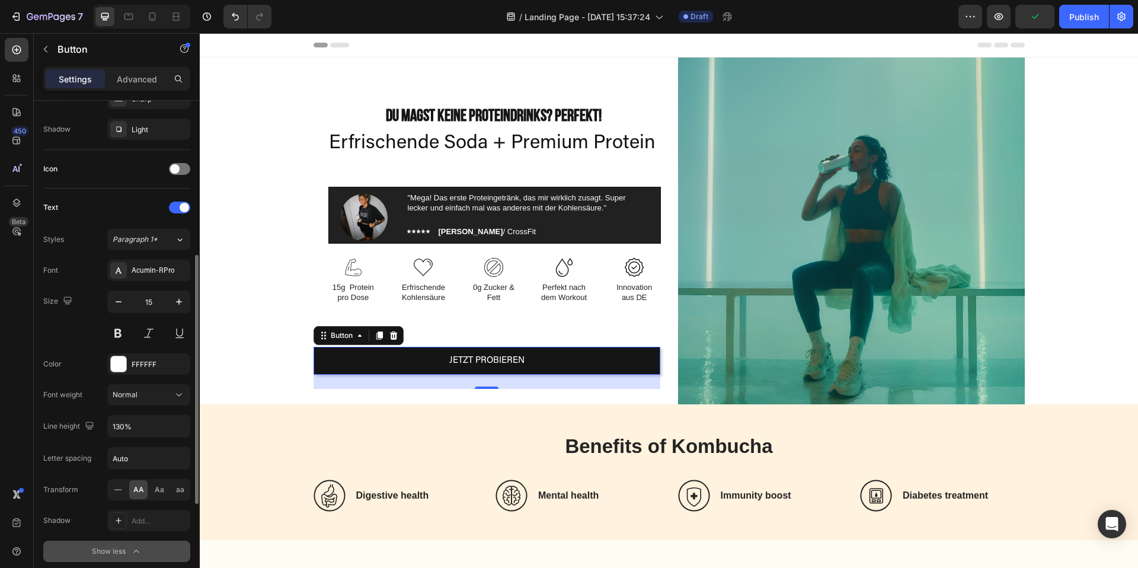
scroll to position [309, 0]
click at [145, 460] on input "Auto" at bounding box center [149, 457] width 82 height 21
click at [137, 459] on input "Auto" at bounding box center [149, 457] width 82 height 21
type input "2"
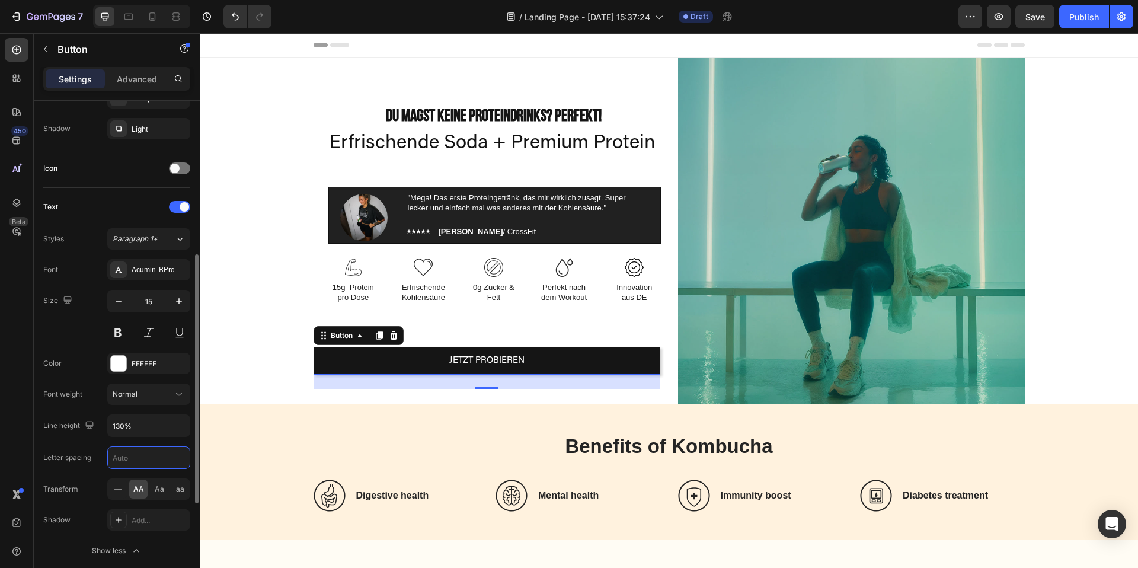
type input "1"
type input "0"
type input "."
type input "0"
type input "1"
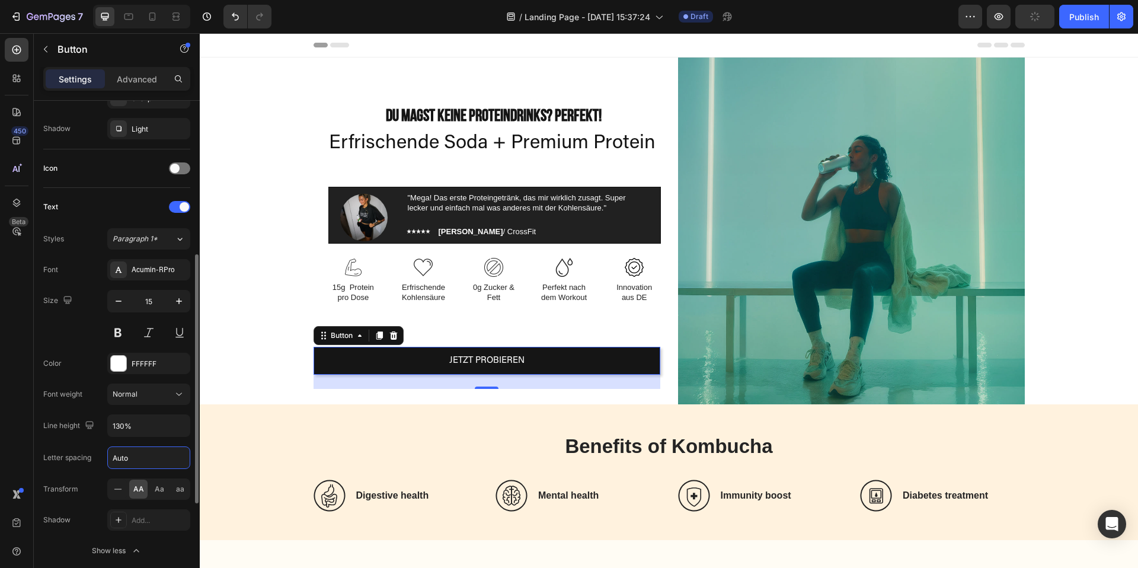
type input "Auto"
click at [91, 465] on div "Letter spacing" at bounding box center [67, 457] width 48 height 19
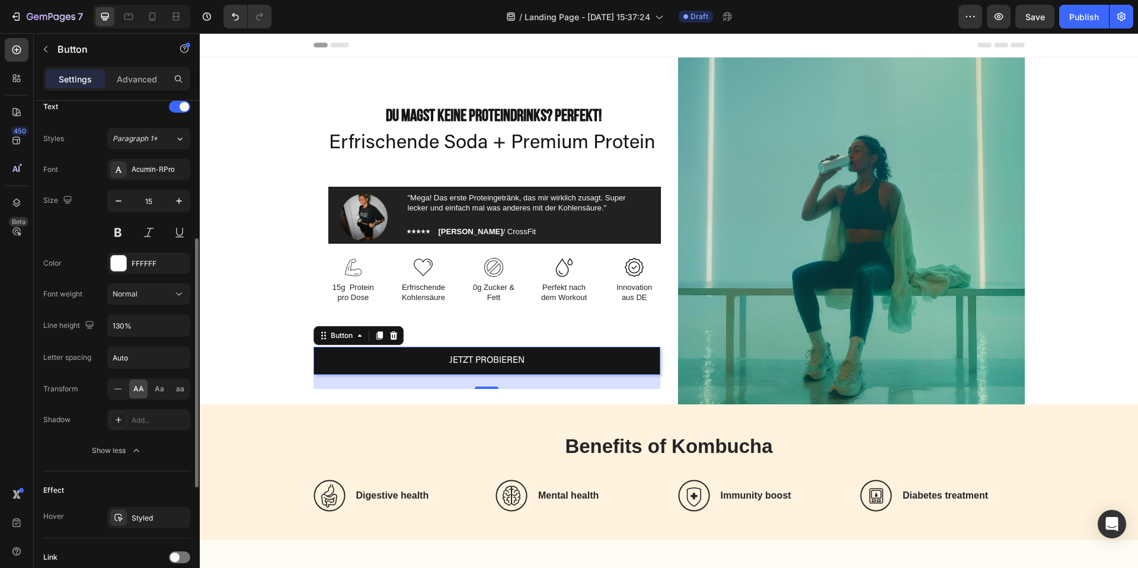
scroll to position [325, 0]
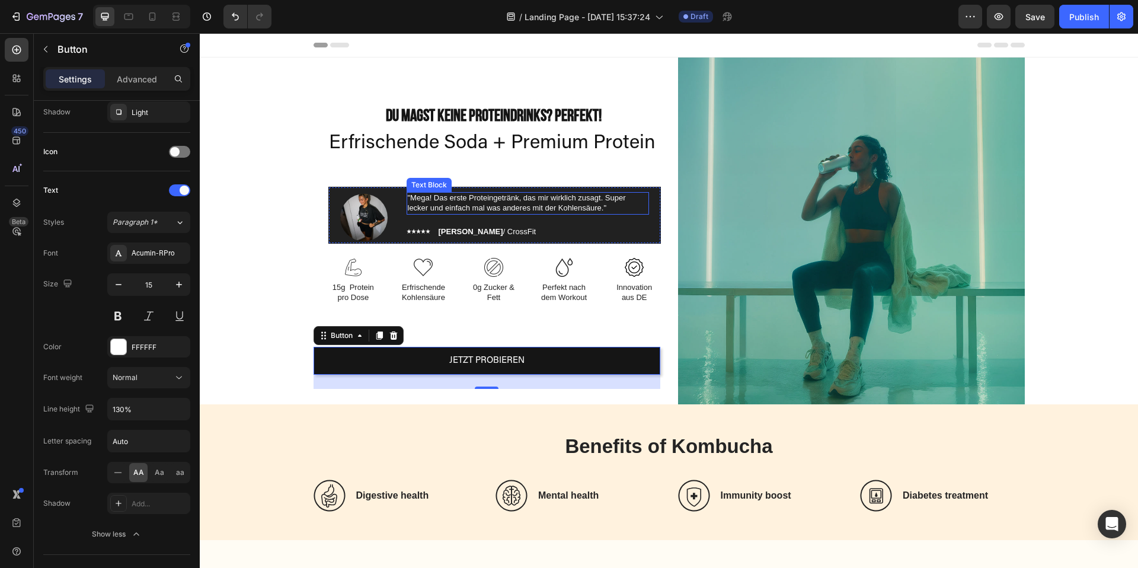
click at [530, 210] on p ""Mega! Das erste Proteingetränk, das mir wirklich zusagt. Super lecker und einf…" at bounding box center [528, 203] width 240 height 20
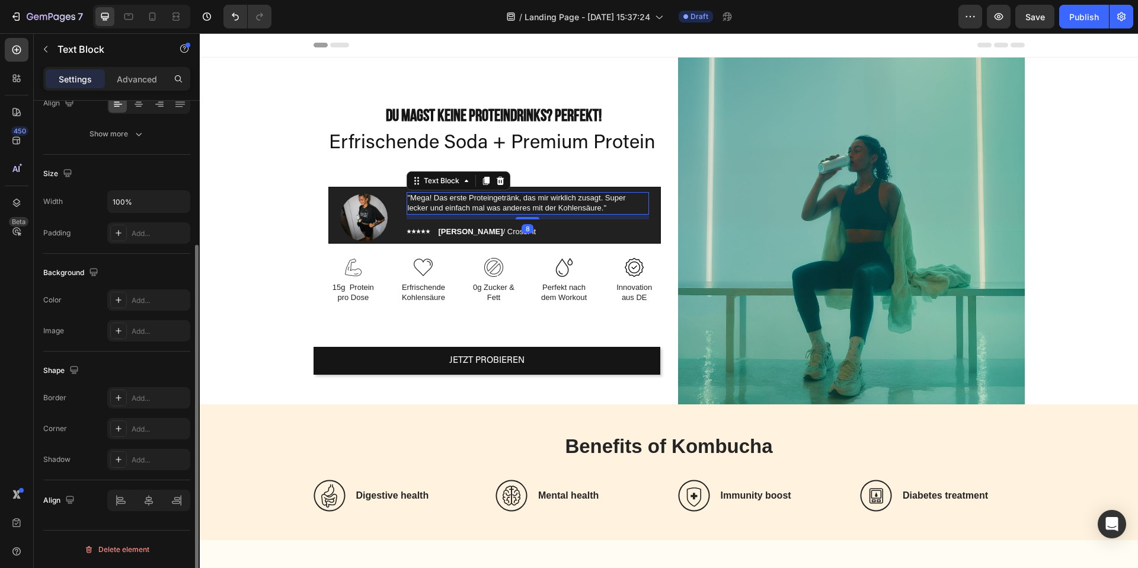
scroll to position [0, 0]
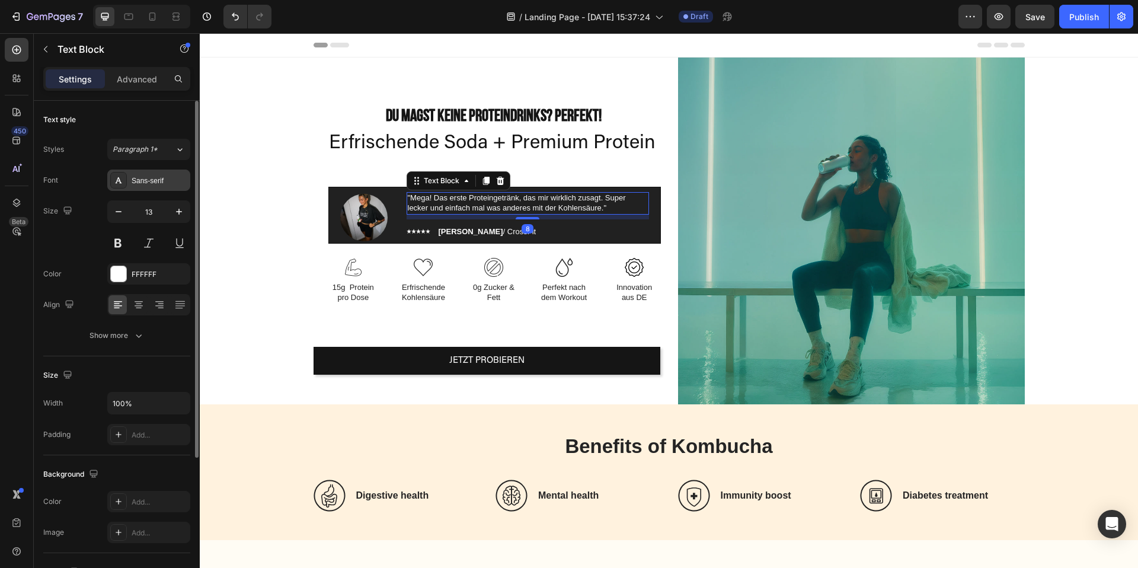
click at [125, 185] on div at bounding box center [118, 180] width 17 height 17
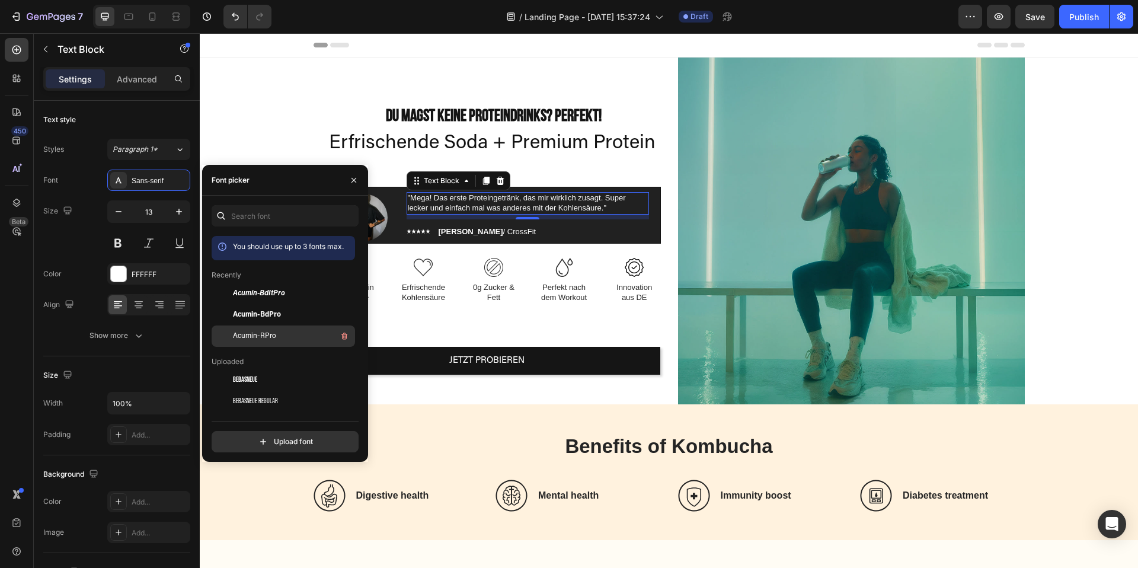
click at [274, 340] on span "Acumin-RPro" at bounding box center [254, 336] width 43 height 11
click at [486, 233] on p "Esther / CrossFit" at bounding box center [487, 232] width 98 height 8
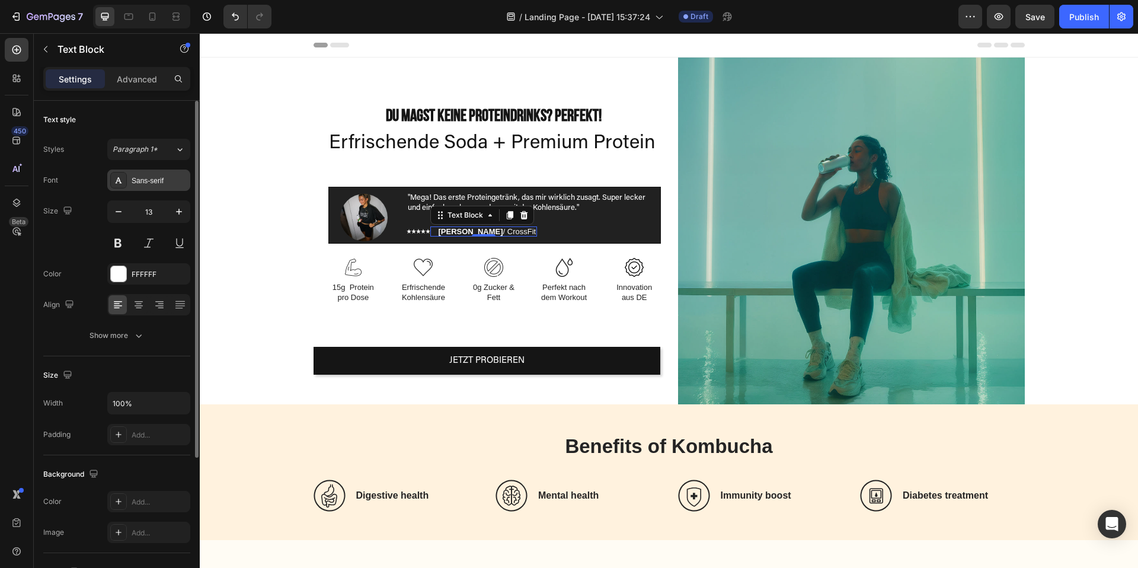
click at [125, 183] on div at bounding box center [118, 180] width 17 height 17
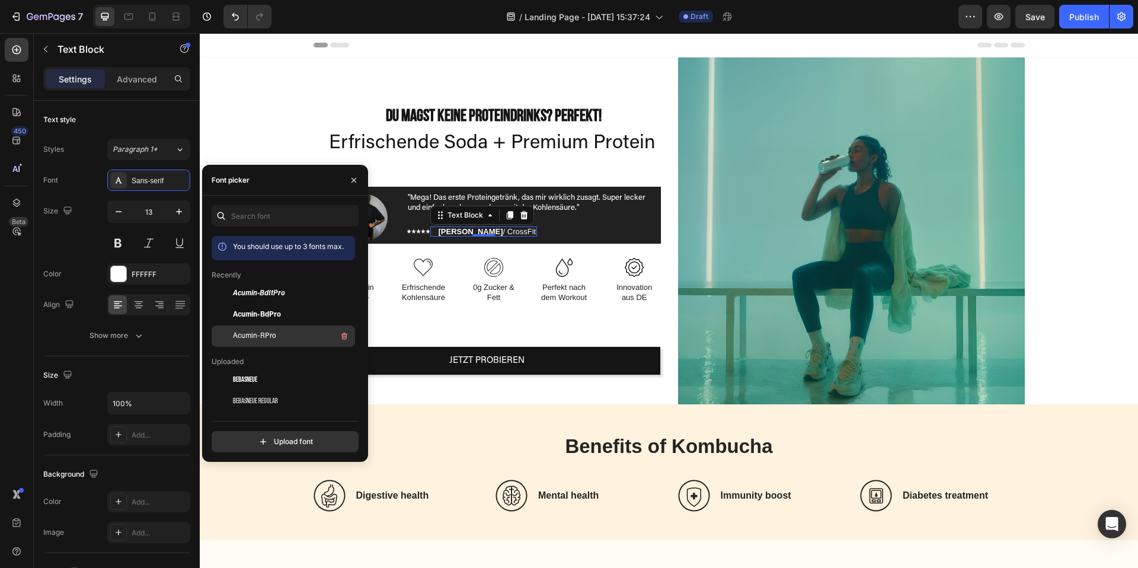
click at [248, 338] on span "Acumin-RPro" at bounding box center [254, 336] width 43 height 11
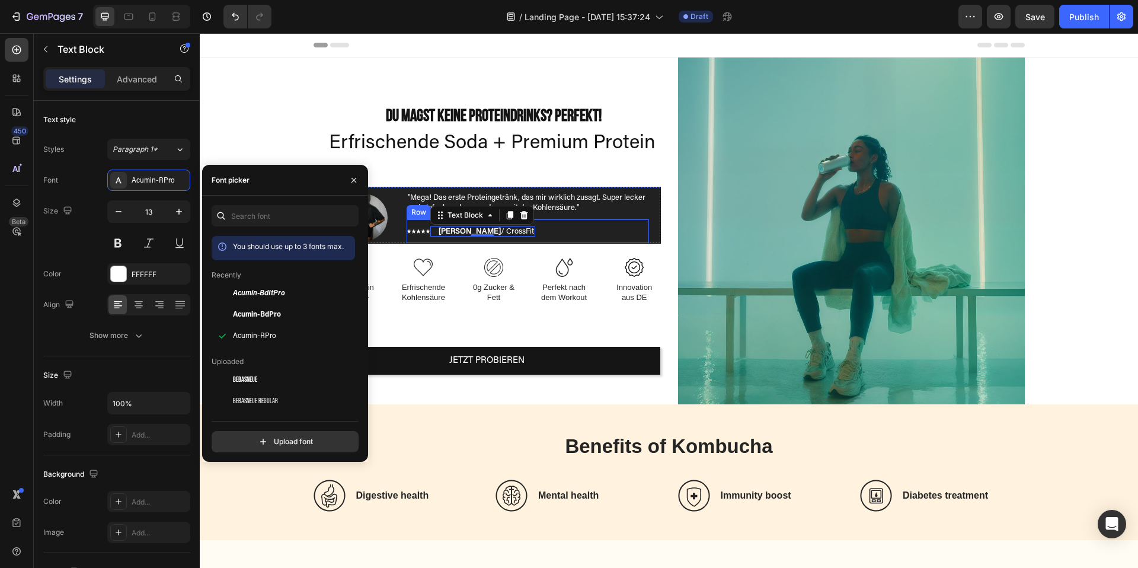
click at [546, 237] on div "Image Image Icon List Esther / CrossFit Text Block 0 Row" at bounding box center [527, 231] width 242 height 24
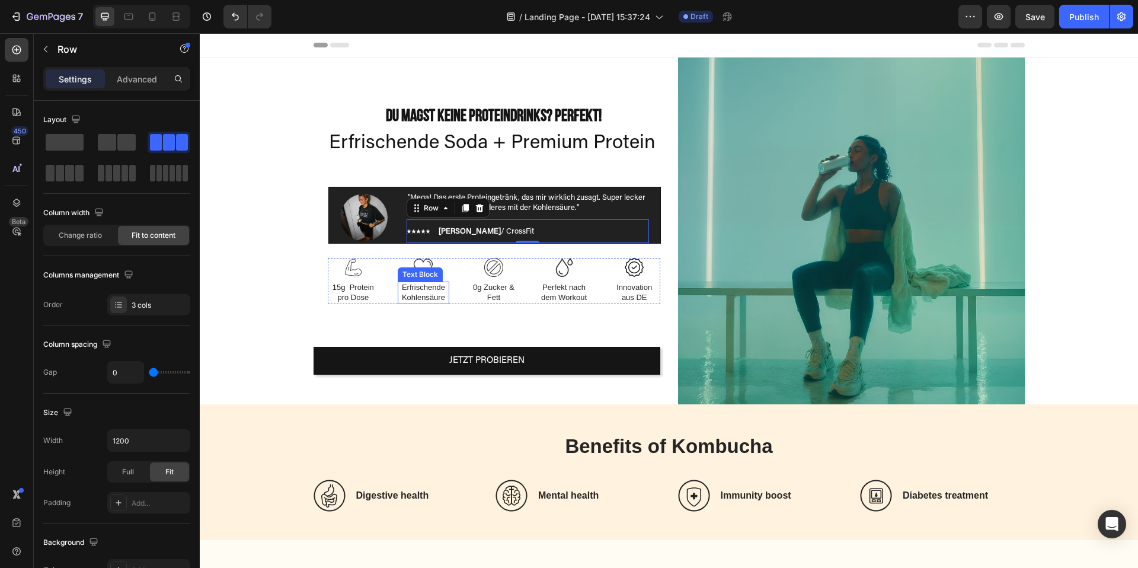
click at [432, 298] on p "Erfrischende Kohlensäure" at bounding box center [423, 293] width 49 height 20
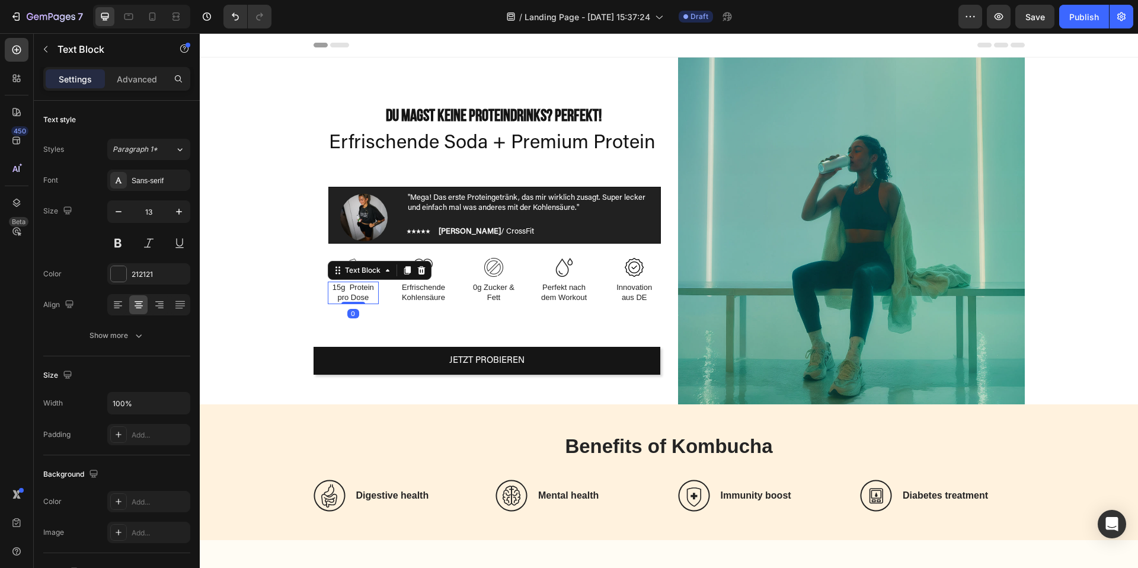
click at [357, 293] on p "15g Protein pro Dose" at bounding box center [353, 293] width 49 height 20
click at [429, 297] on p "Erfrischende Kohlensäure" at bounding box center [423, 293] width 49 height 20
click at [353, 289] on p "15g Protein pro Dose" at bounding box center [353, 293] width 49 height 20
click at [132, 178] on div "Sans-serif" at bounding box center [160, 180] width 56 height 11
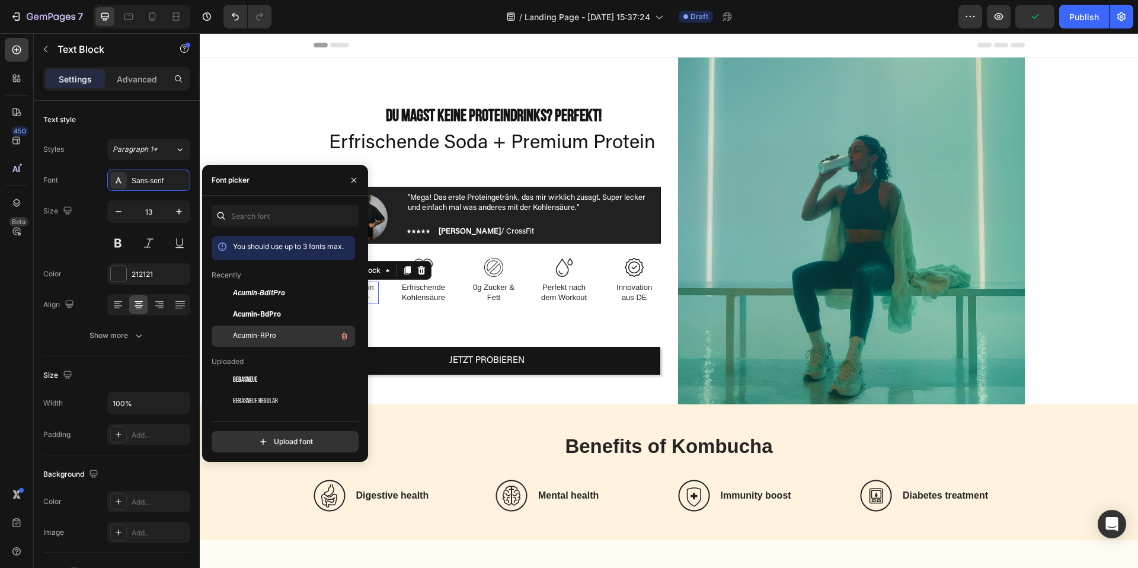
click at [260, 333] on span "Acumin-RPro" at bounding box center [254, 336] width 43 height 11
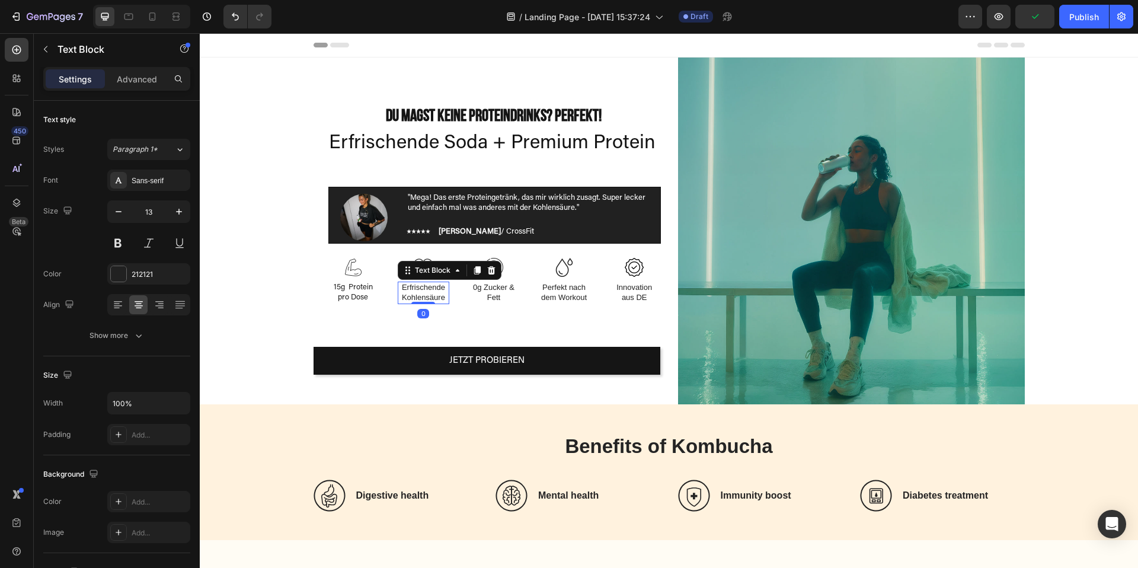
click at [420, 301] on div "Erfrischende Kohlensäure Text Block 0" at bounding box center [424, 292] width 52 height 23
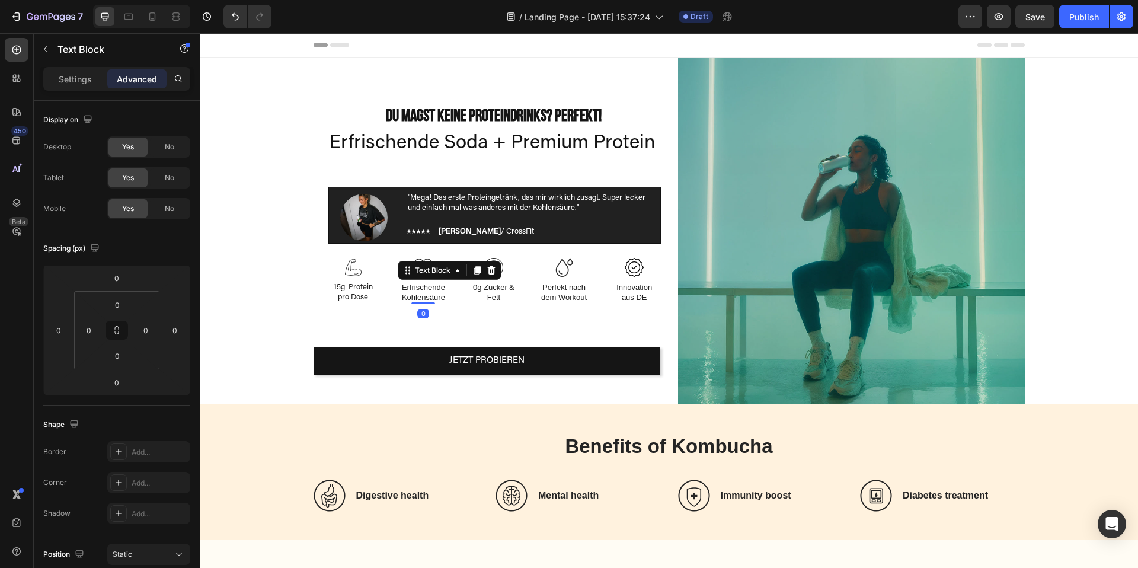
click at [418, 295] on p "Erfrischende Kohlensäure" at bounding box center [423, 293] width 49 height 20
click at [56, 78] on div "Settings" at bounding box center [75, 78] width 59 height 19
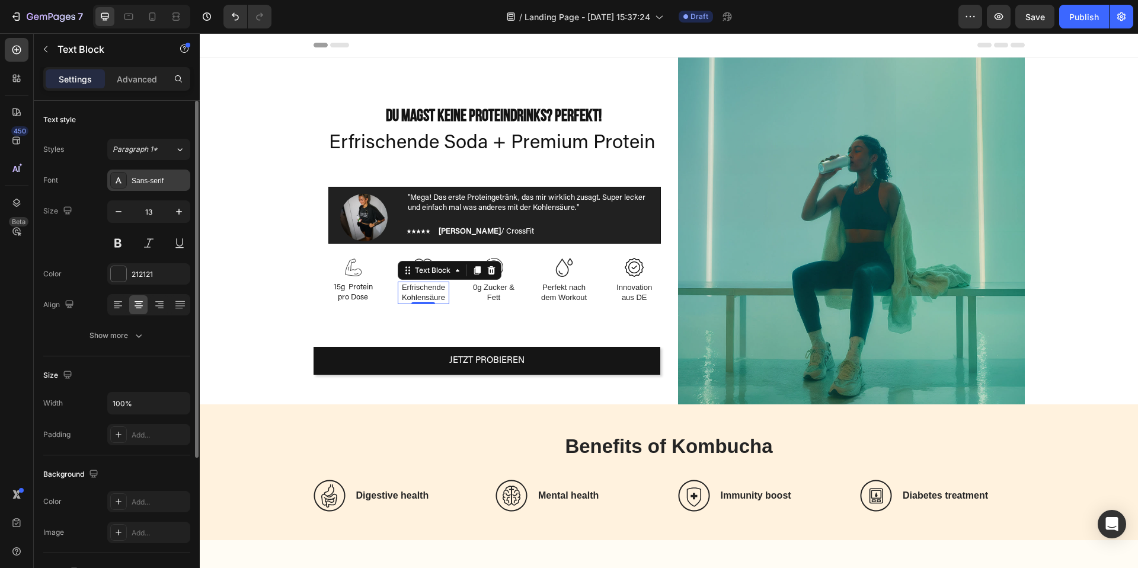
click at [118, 187] on div at bounding box center [118, 180] width 17 height 17
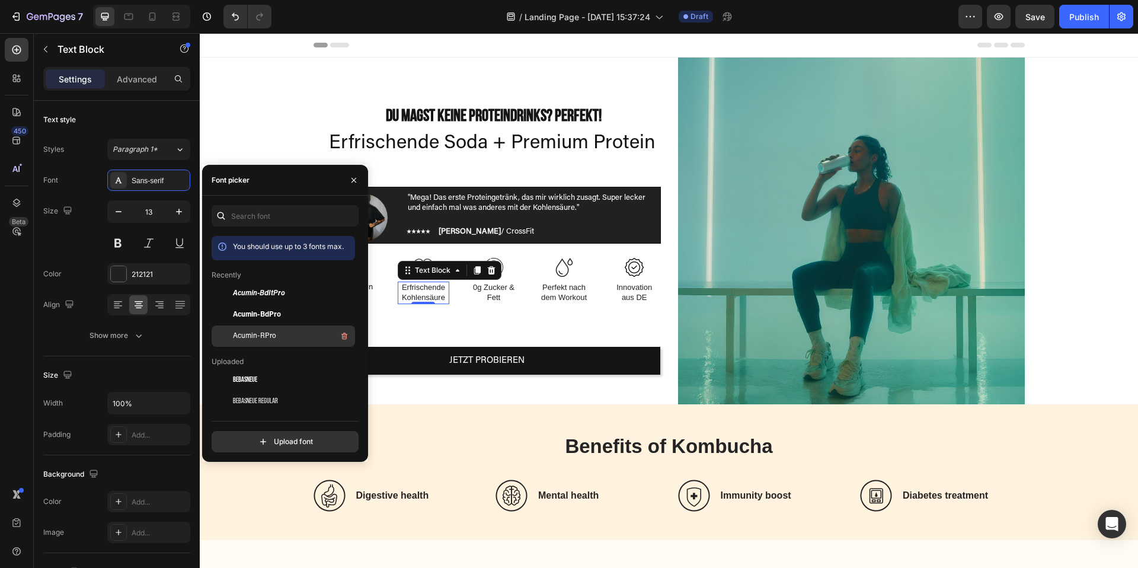
click at [276, 336] on div "Acumin-RPro" at bounding box center [293, 336] width 120 height 14
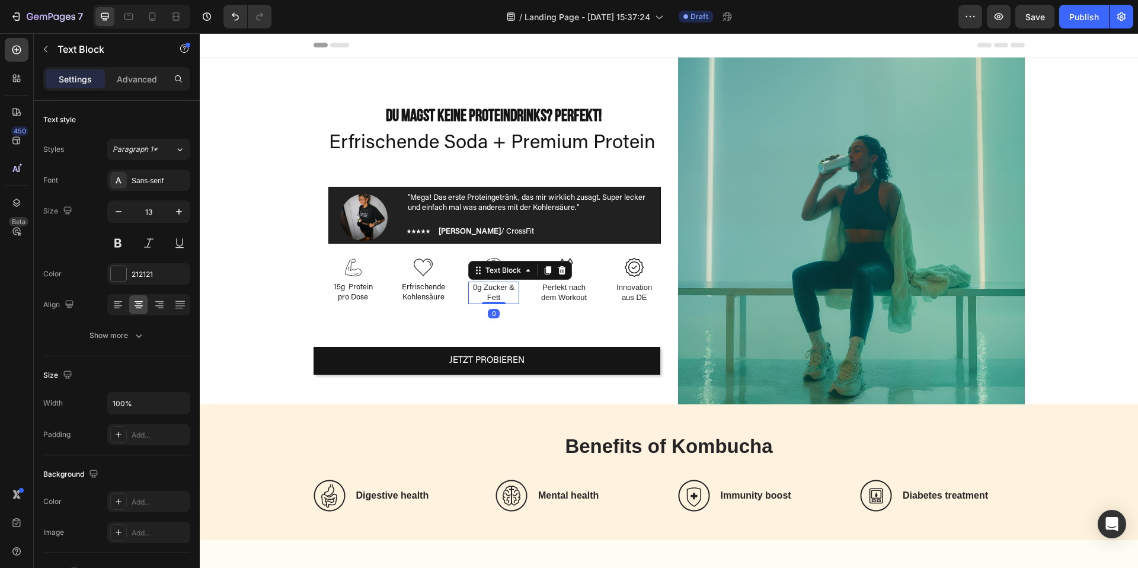
click at [481, 294] on p "0g Zucker & Fett" at bounding box center [493, 293] width 49 height 20
click at [117, 178] on icon at bounding box center [119, 180] width 7 height 6
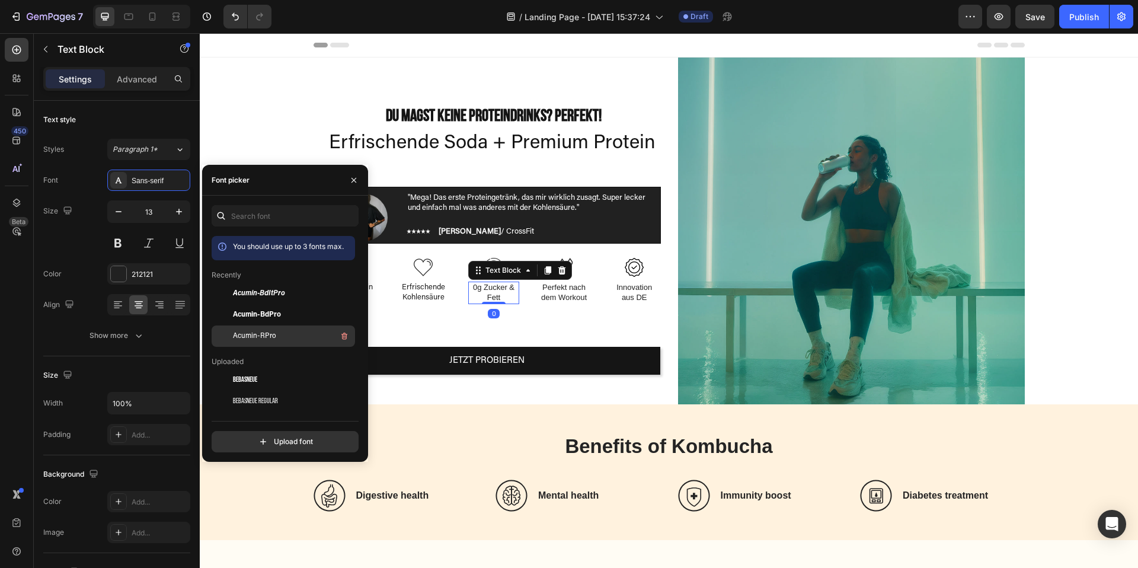
click at [250, 332] on span "Acumin-RPro" at bounding box center [254, 336] width 43 height 11
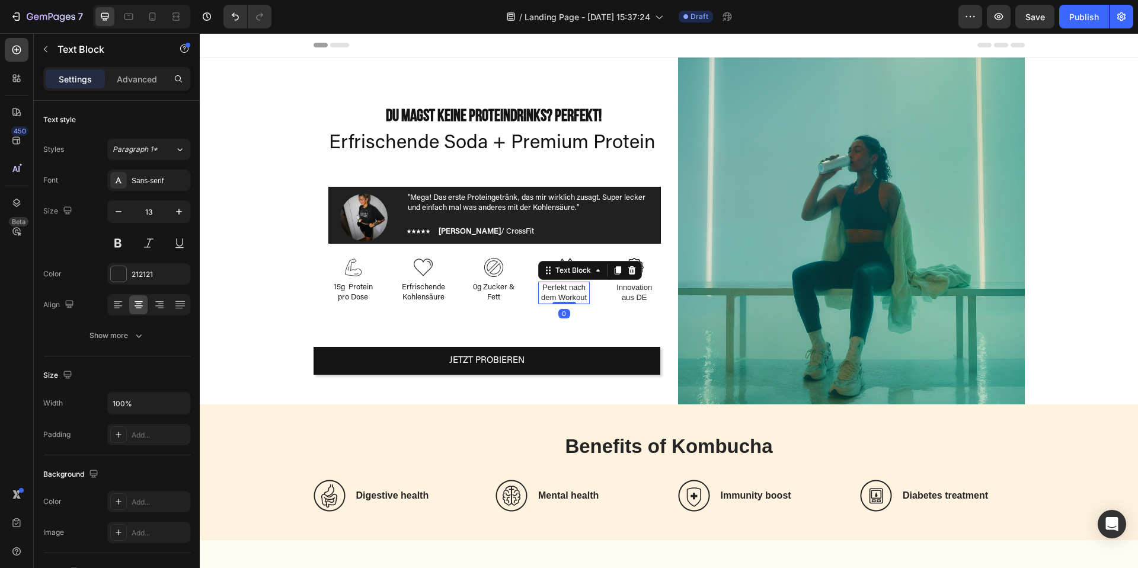
click at [556, 286] on p "Perfekt nach dem Workout" at bounding box center [563, 293] width 49 height 20
click at [114, 185] on div at bounding box center [118, 180] width 17 height 17
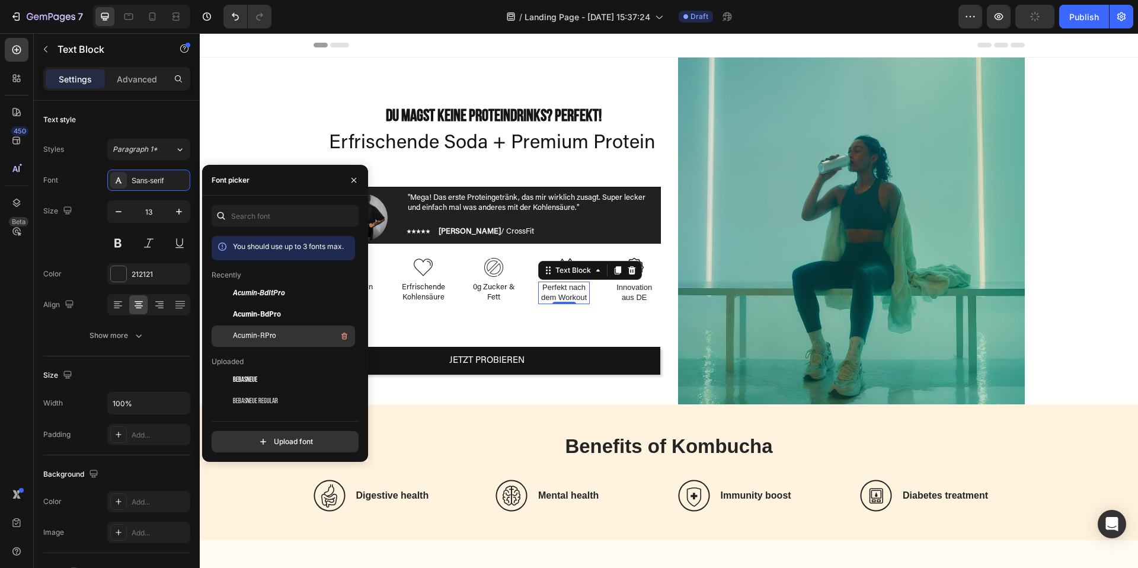
click at [257, 334] on span "Acumin-RPro" at bounding box center [254, 336] width 43 height 11
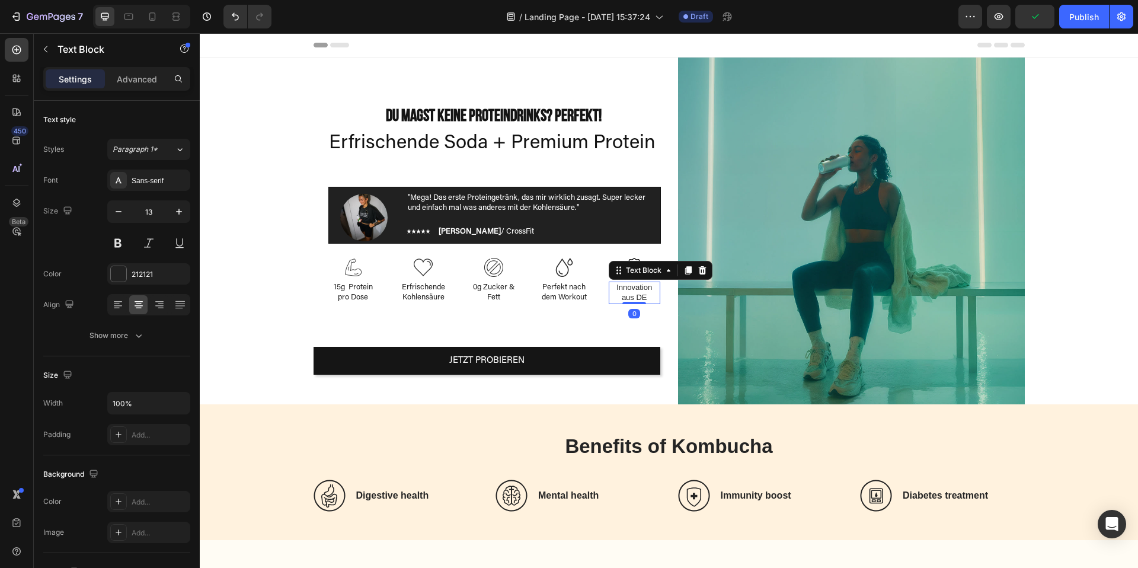
click at [630, 289] on p "Innovation aus DE" at bounding box center [634, 293] width 49 height 20
click at [120, 172] on div at bounding box center [118, 180] width 17 height 17
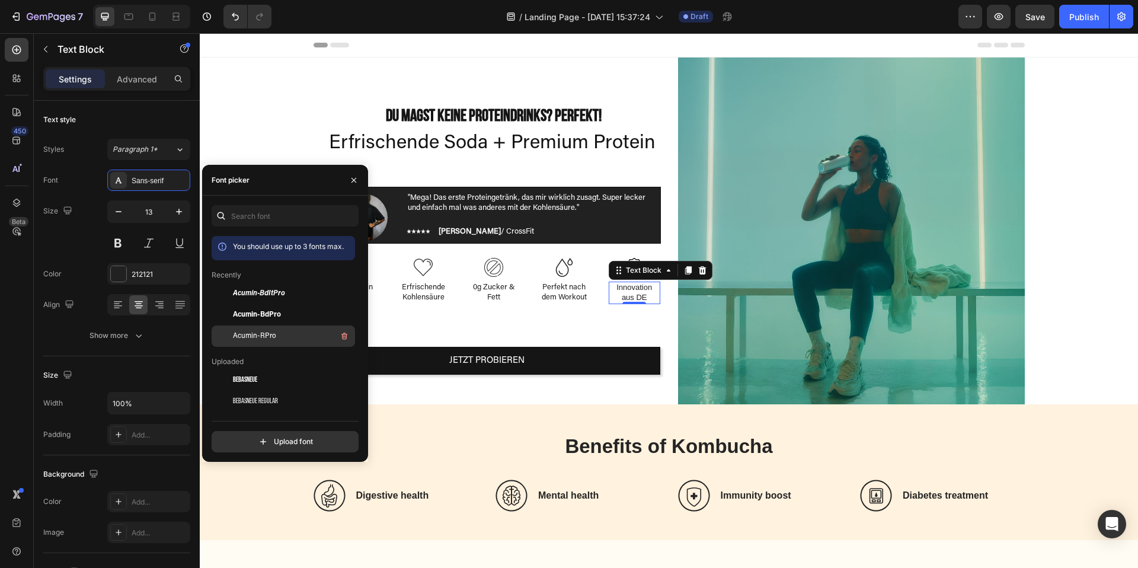
click at [259, 331] on span "Acumin-RPro" at bounding box center [254, 336] width 43 height 11
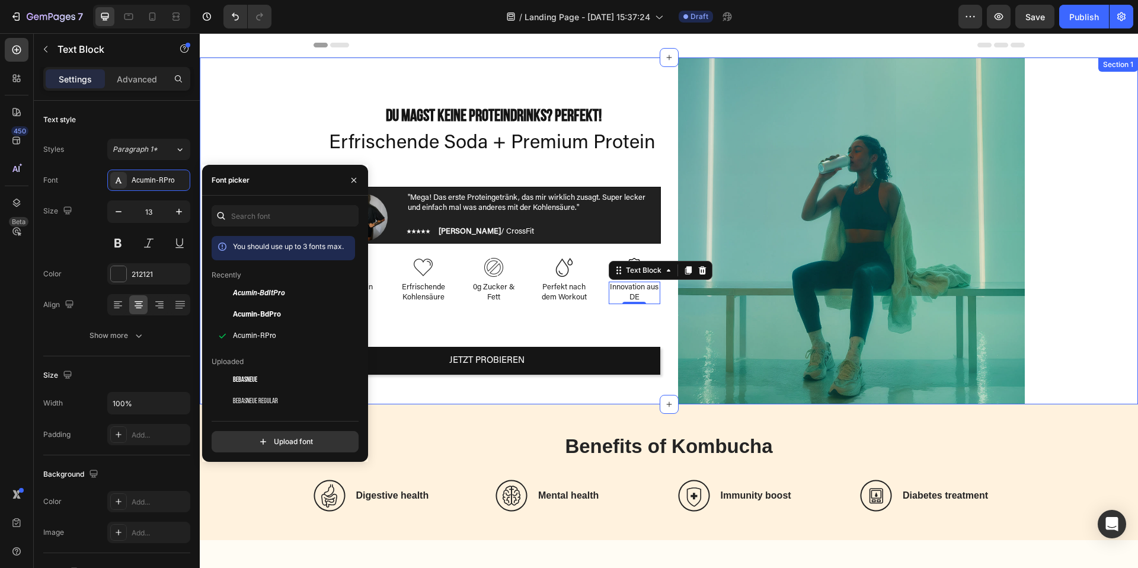
click at [270, 102] on div "⁠⁠⁠⁠⁠⁠⁠ Du magst keine Proteindrinks? Perfekt! Heading Erfrischende Soda + Prem…" at bounding box center [669, 230] width 920 height 347
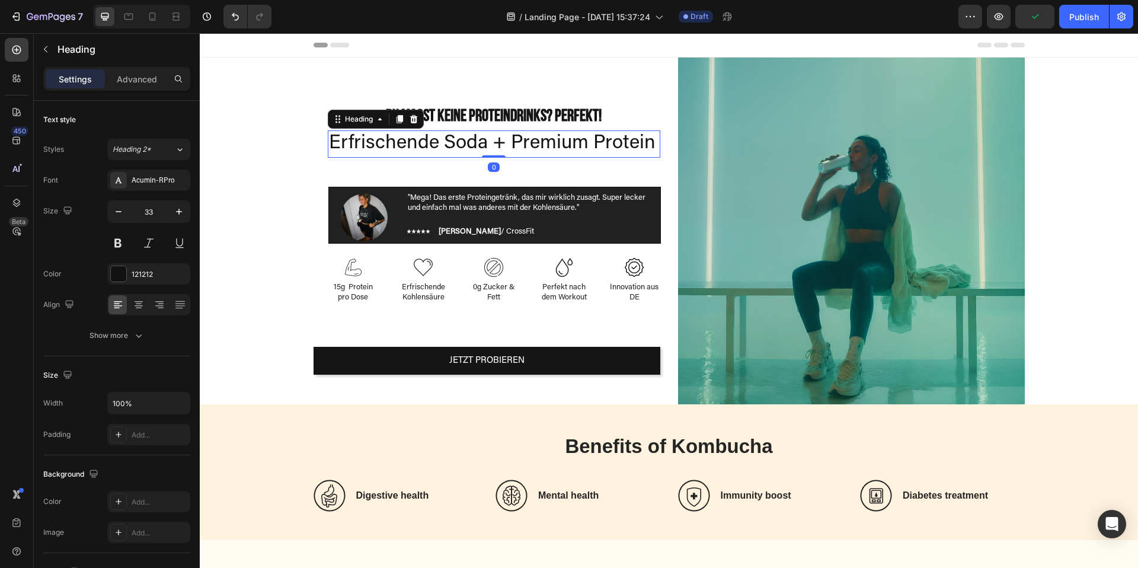
click at [593, 143] on p "Erfrischende Soda + Premium Protein" at bounding box center [494, 144] width 330 height 25
click at [127, 210] on button "button" at bounding box center [118, 211] width 21 height 21
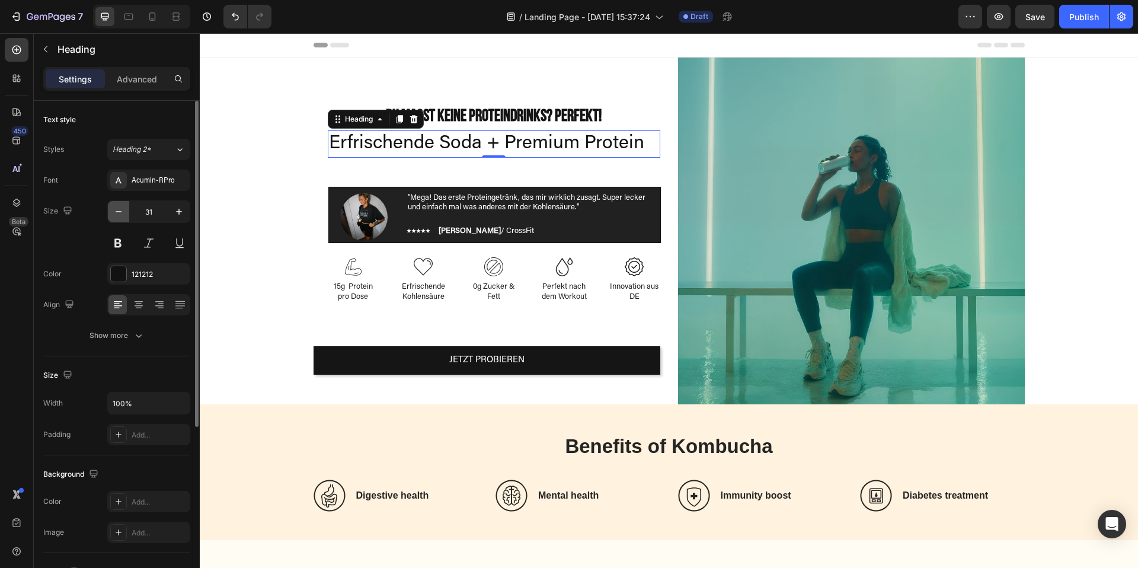
click at [127, 210] on button "button" at bounding box center [118, 211] width 21 height 21
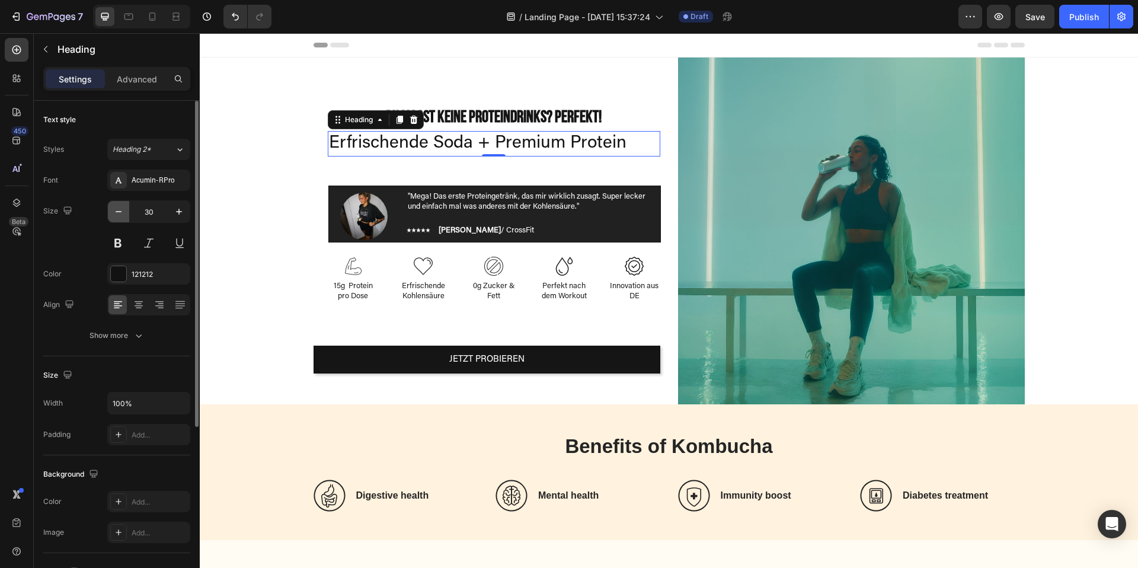
click at [127, 210] on button "button" at bounding box center [118, 211] width 21 height 21
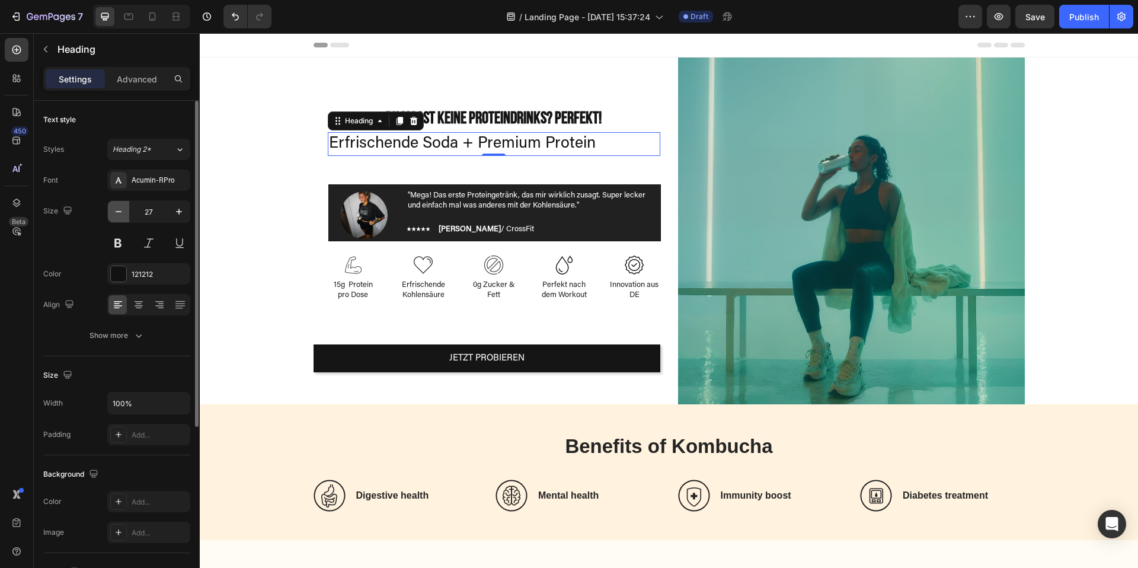
click at [127, 210] on button "button" at bounding box center [118, 211] width 21 height 21
type input "26"
click at [141, 304] on icon at bounding box center [139, 305] width 12 height 12
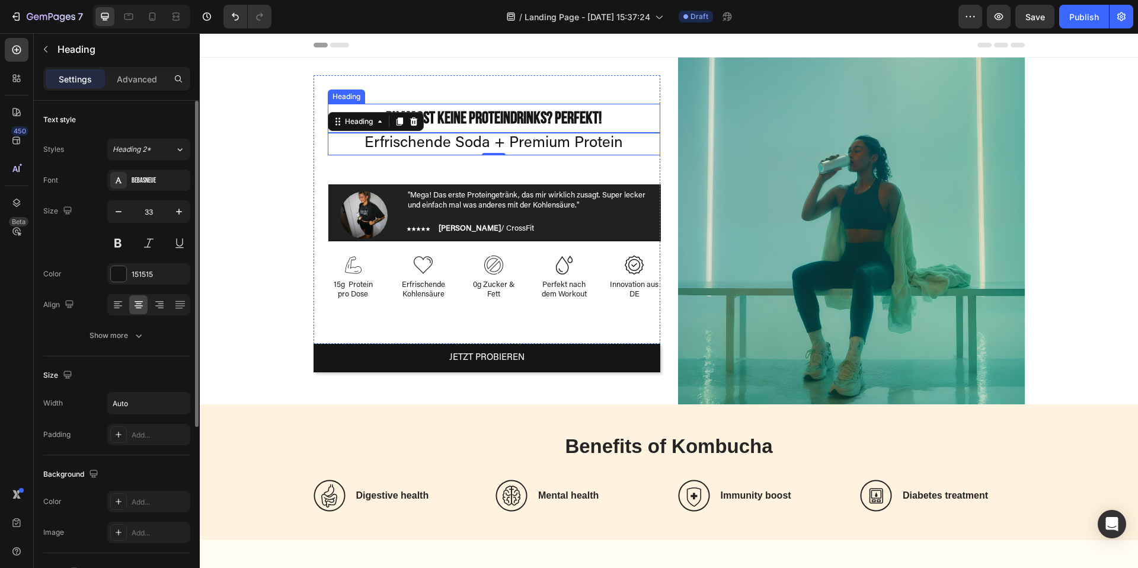
click at [469, 116] on strong "Du magst keine Proteindrinks? Perfekt!" at bounding box center [494, 118] width 216 height 20
click at [174, 219] on button "button" at bounding box center [178, 211] width 21 height 21
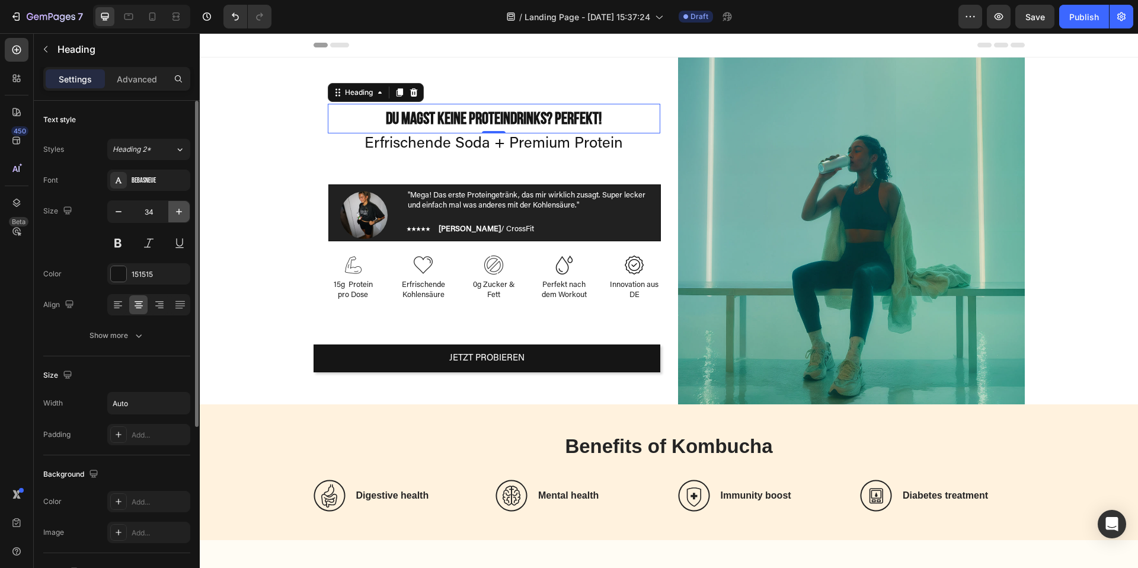
click at [174, 219] on button "button" at bounding box center [178, 211] width 21 height 21
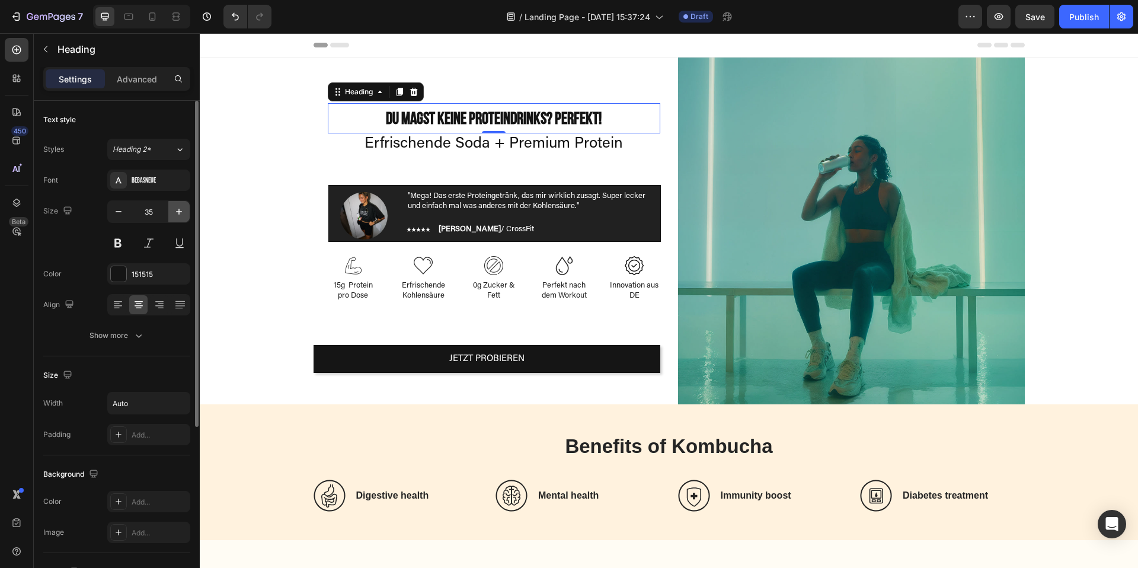
click at [174, 219] on button "button" at bounding box center [178, 211] width 21 height 21
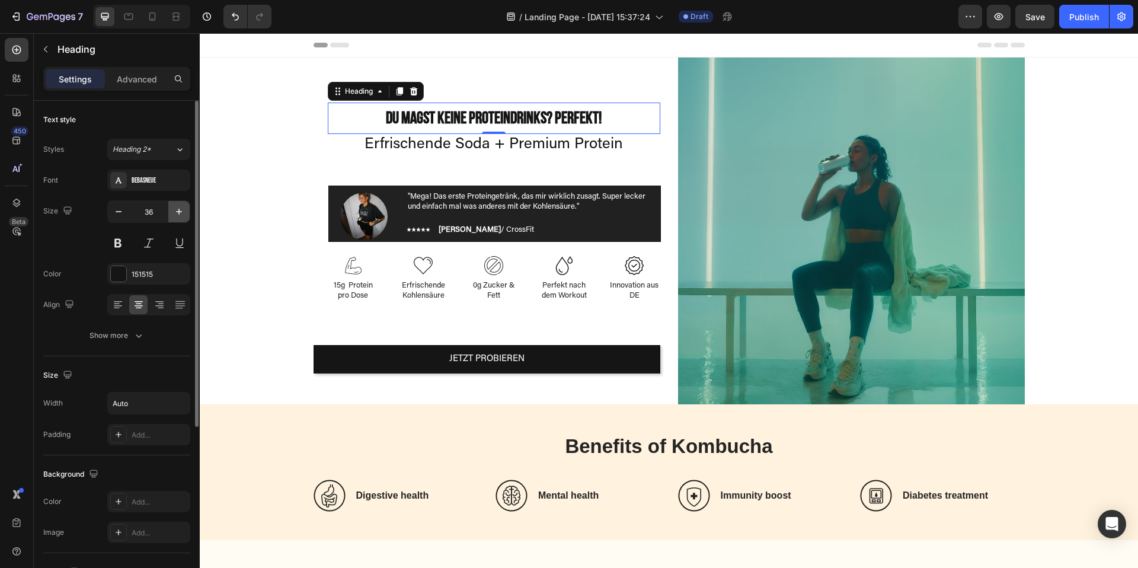
click at [177, 219] on button "button" at bounding box center [178, 211] width 21 height 21
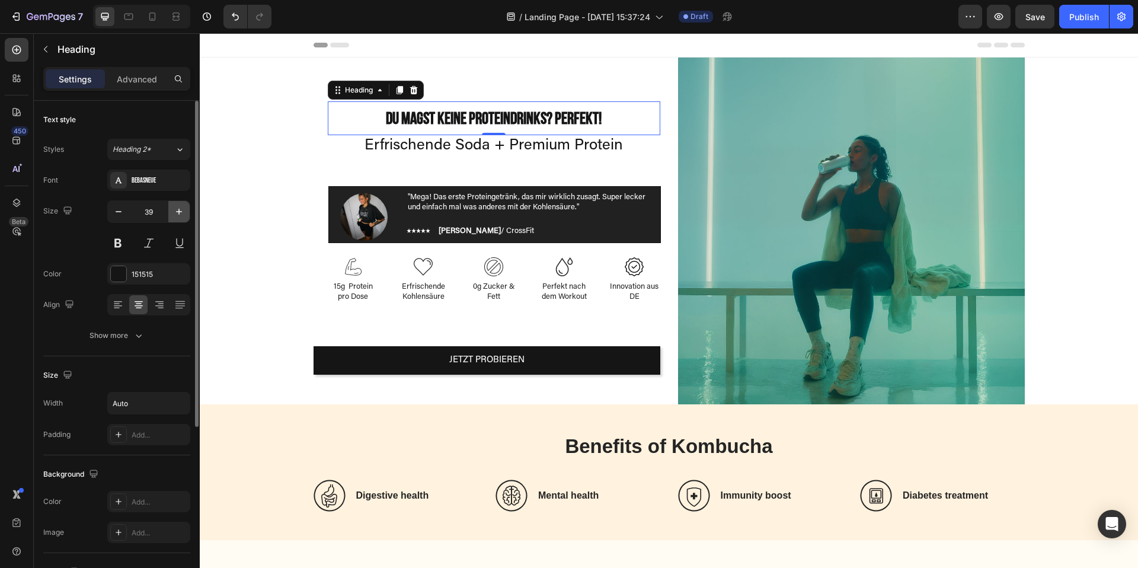
click at [177, 219] on button "button" at bounding box center [178, 211] width 21 height 21
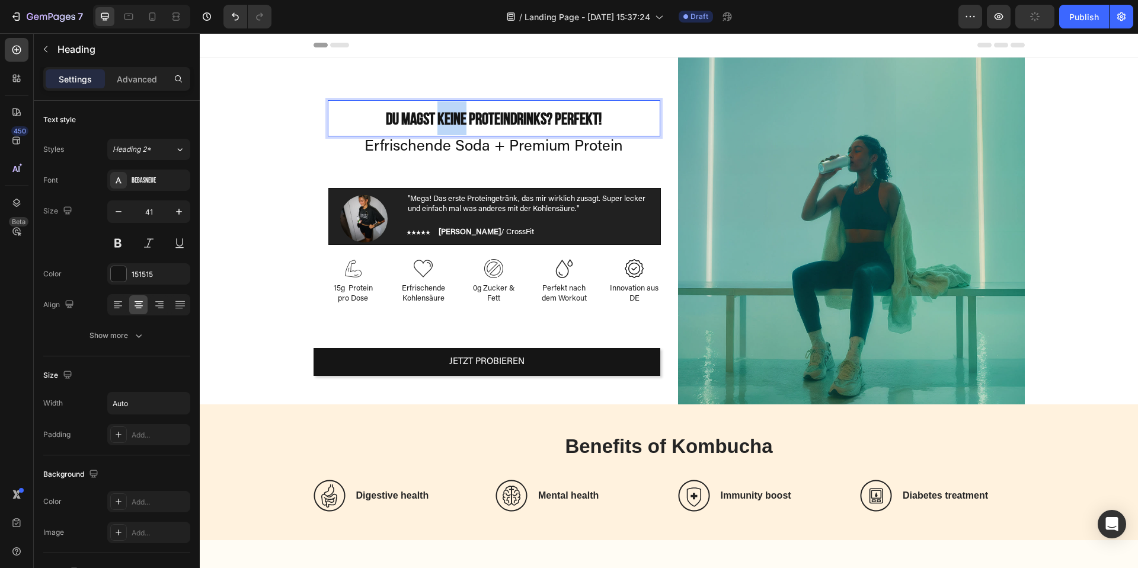
click at [456, 115] on strong "Du magst keine Proteindrinks? Perfekt!" at bounding box center [494, 120] width 216 height 20
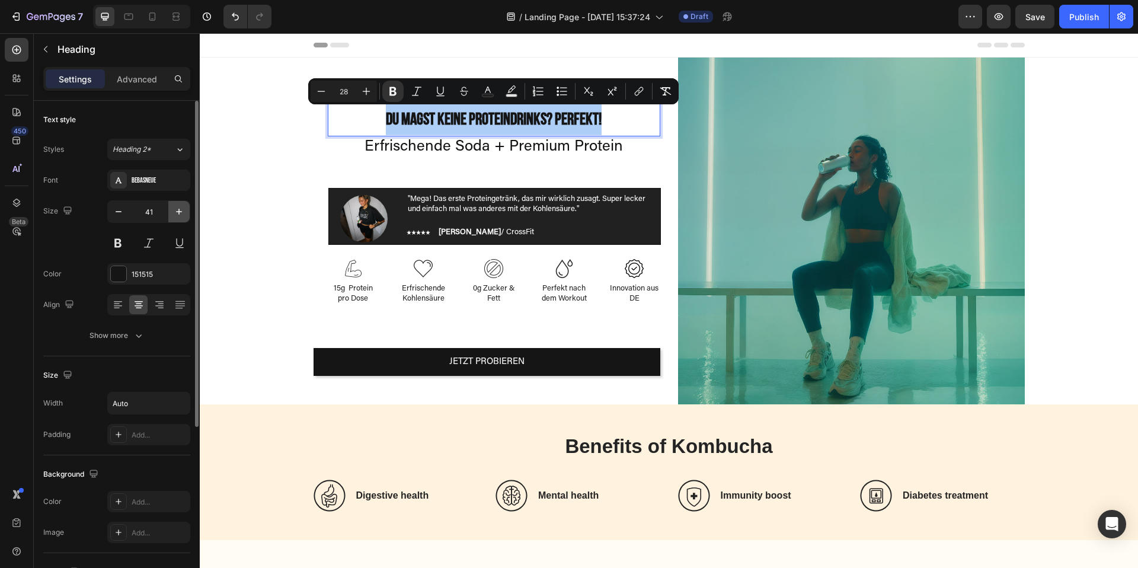
click at [177, 213] on icon "button" at bounding box center [179, 212] width 12 height 12
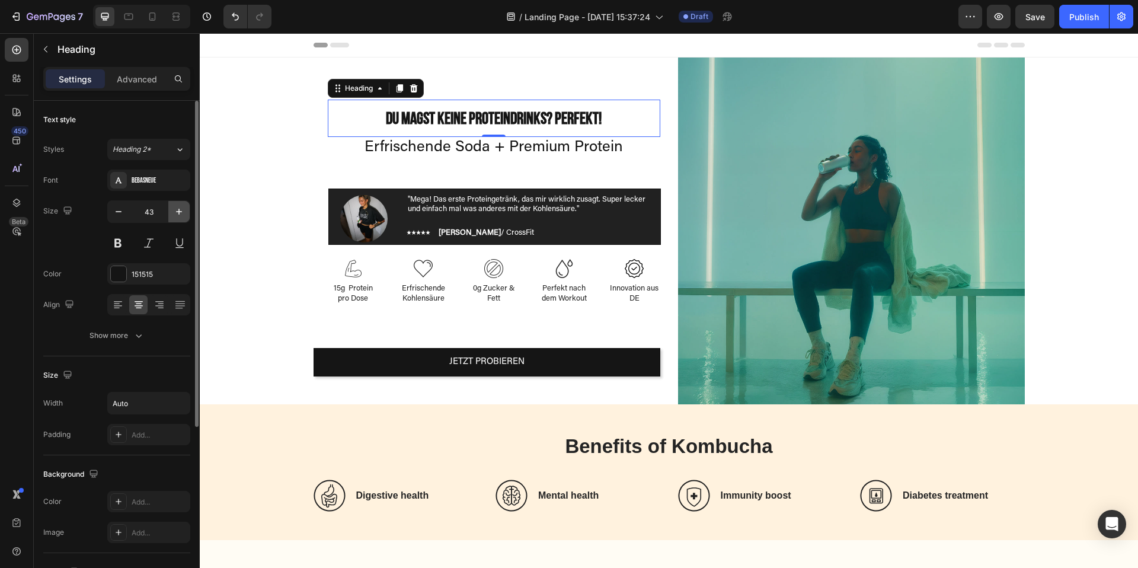
click at [177, 213] on icon "button" at bounding box center [179, 212] width 12 height 12
type input "45"
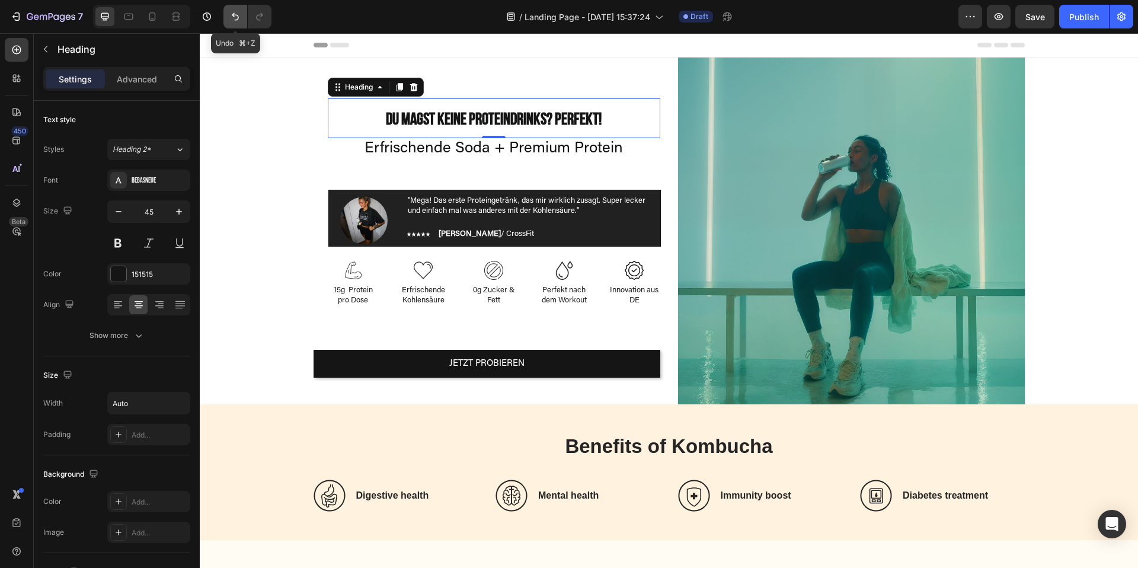
click at [226, 21] on button "Undo/Redo" at bounding box center [235, 17] width 24 height 24
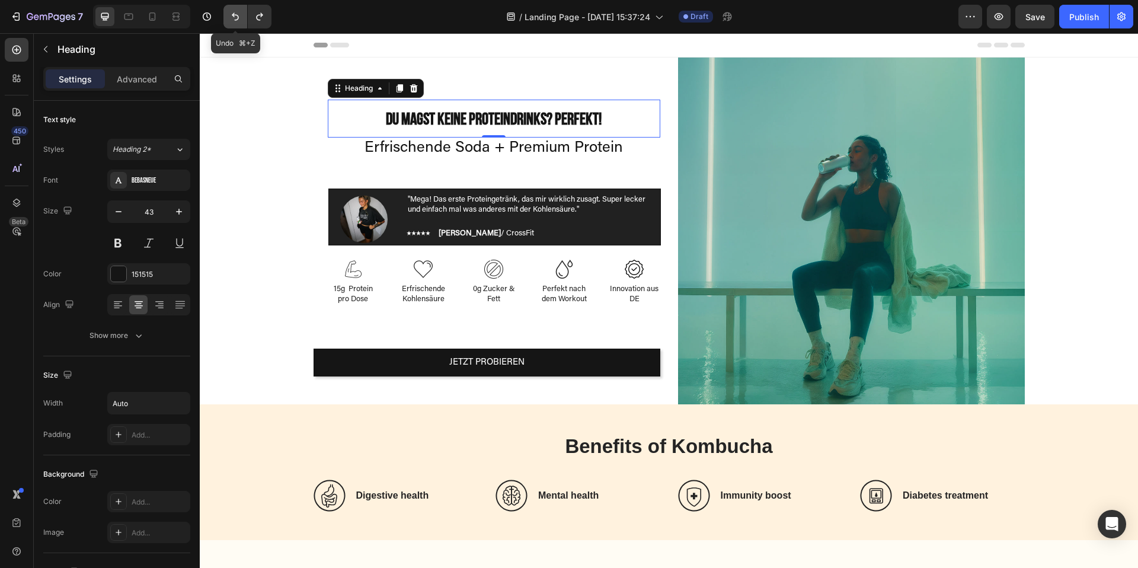
click at [226, 21] on button "Undo/Redo" at bounding box center [235, 17] width 24 height 24
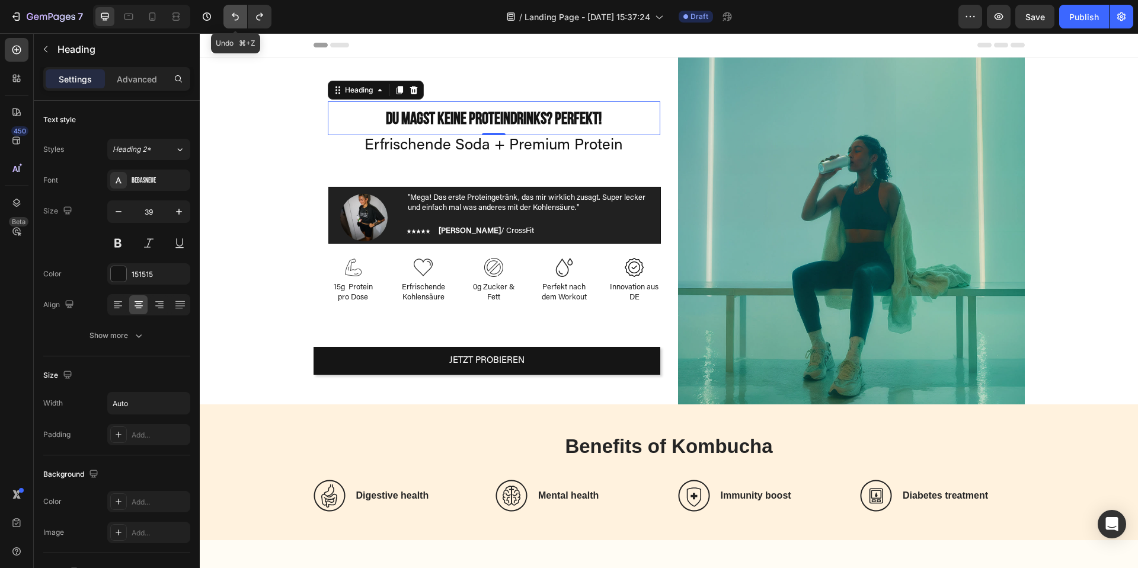
click at [226, 21] on button "Undo/Redo" at bounding box center [235, 17] width 24 height 24
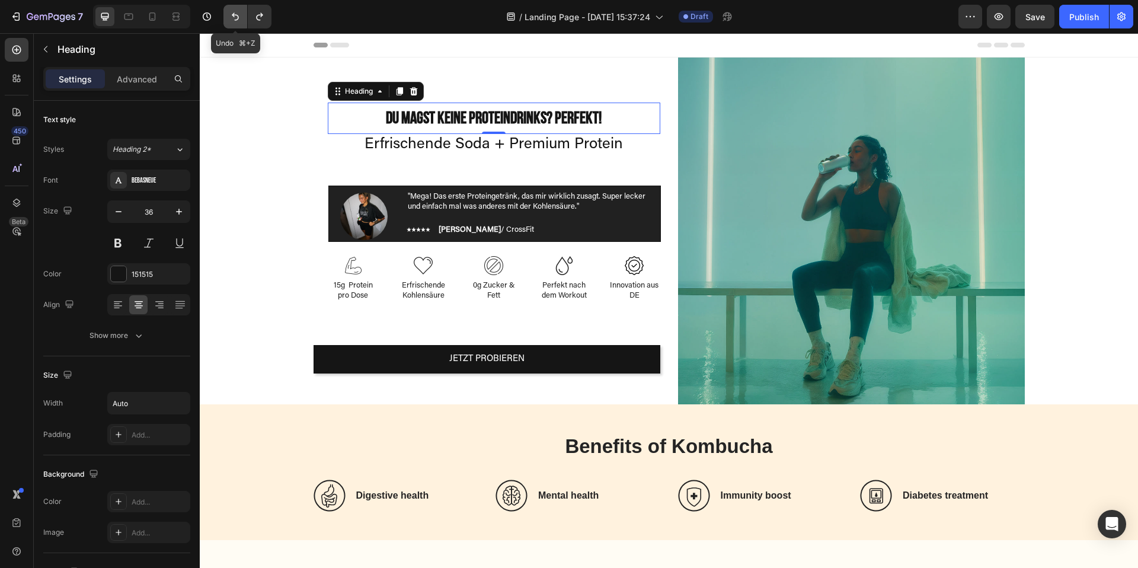
click at [226, 21] on button "Undo/Redo" at bounding box center [235, 17] width 24 height 24
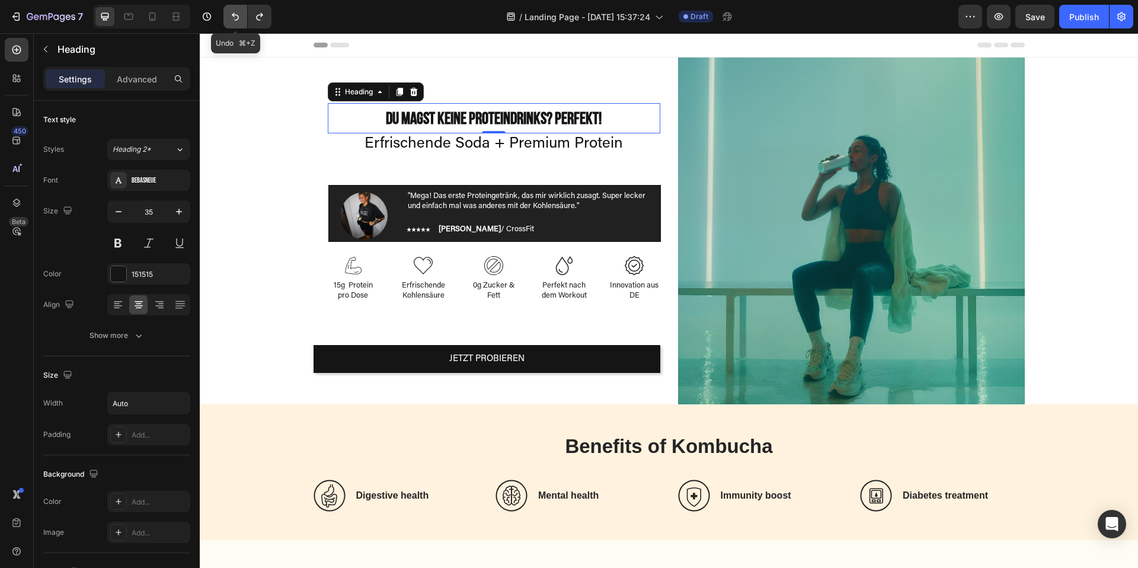
click at [226, 21] on button "Undo/Redo" at bounding box center [235, 17] width 24 height 24
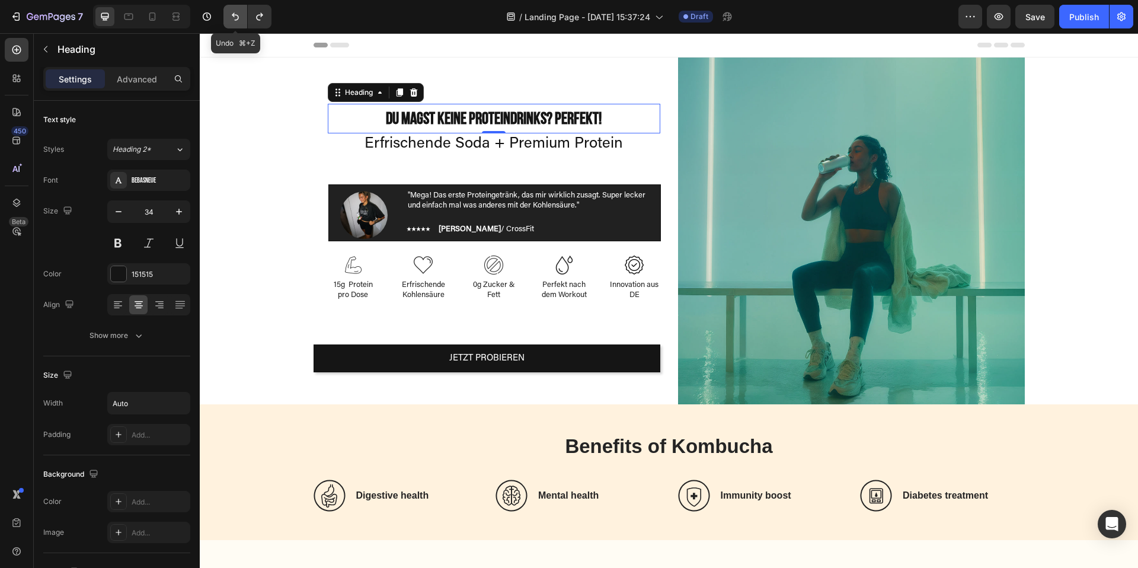
click at [226, 21] on button "Undo/Redo" at bounding box center [235, 17] width 24 height 24
type input "33"
click at [226, 21] on button "Undo/Redo" at bounding box center [235, 17] width 24 height 24
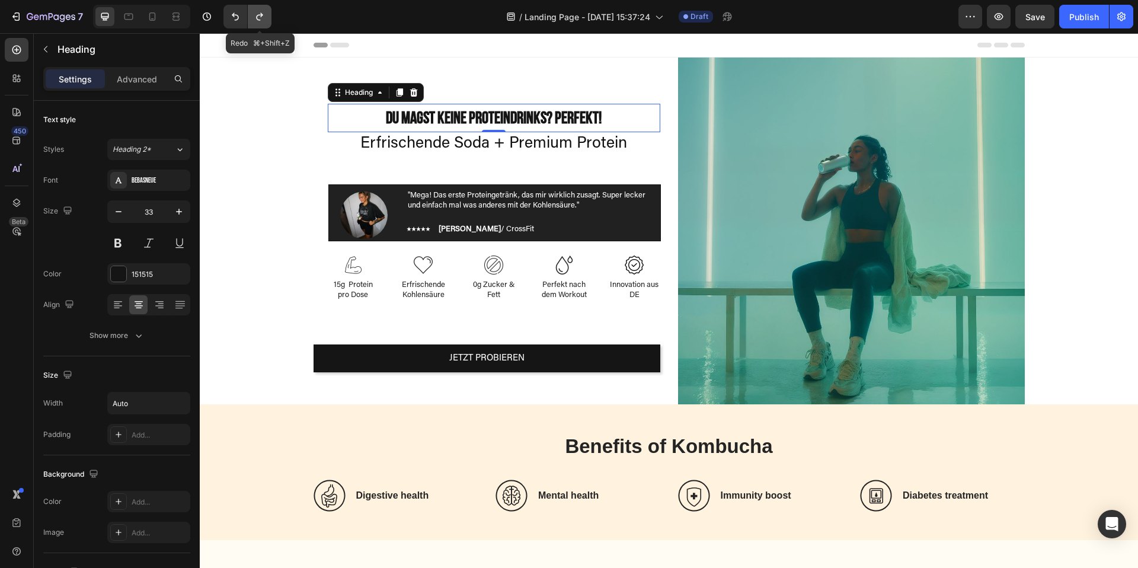
click at [260, 21] on icon "Undo/Redo" at bounding box center [260, 17] width 12 height 12
click at [485, 115] on strong "Du magst keine Proteindrinks? Perfekt!" at bounding box center [494, 118] width 216 height 20
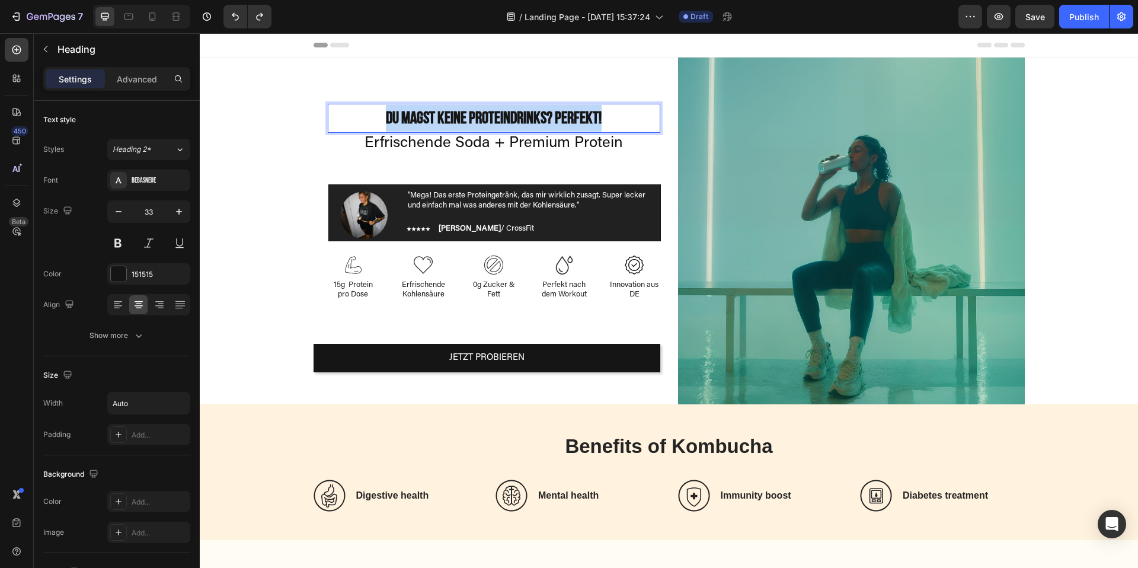
click at [485, 115] on strong "Du magst keine Proteindrinks? Perfekt!" at bounding box center [494, 118] width 216 height 20
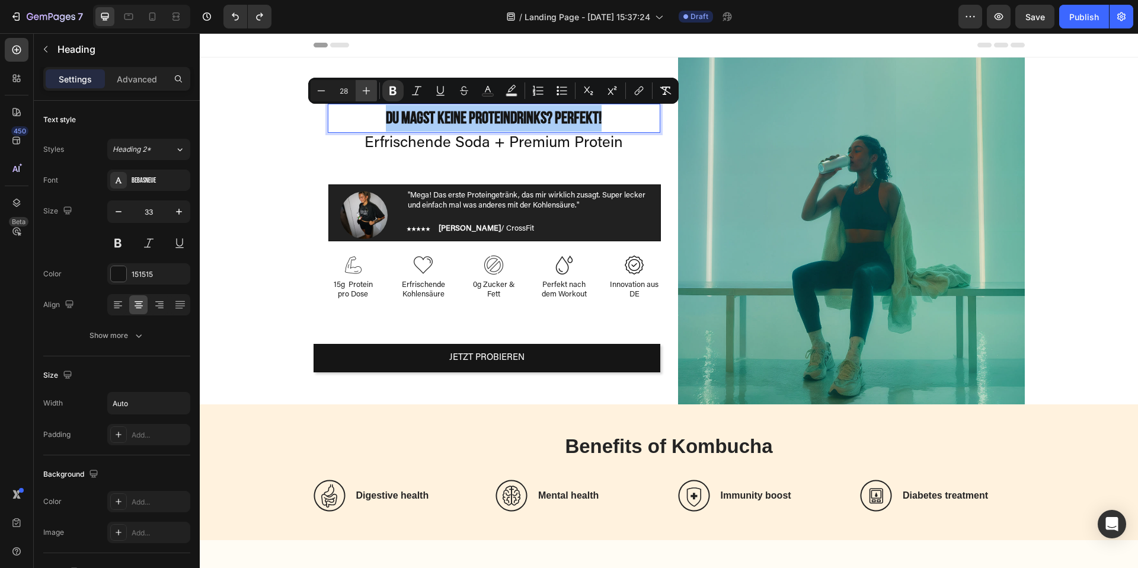
click at [369, 91] on icon "Editor contextual toolbar" at bounding box center [366, 91] width 12 height 12
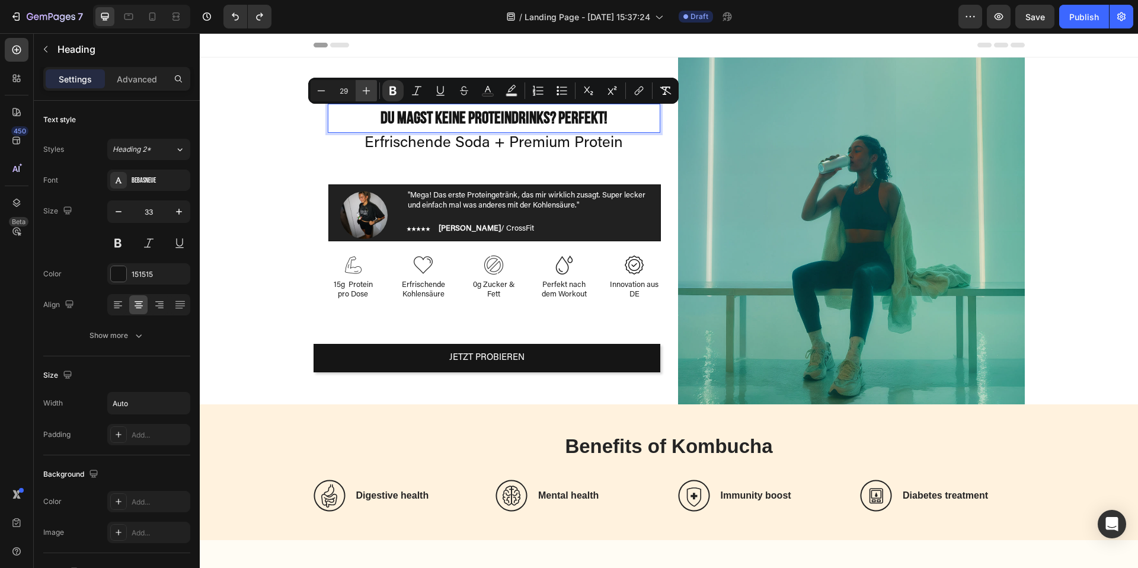
click at [369, 91] on icon "Editor contextual toolbar" at bounding box center [366, 91] width 12 height 12
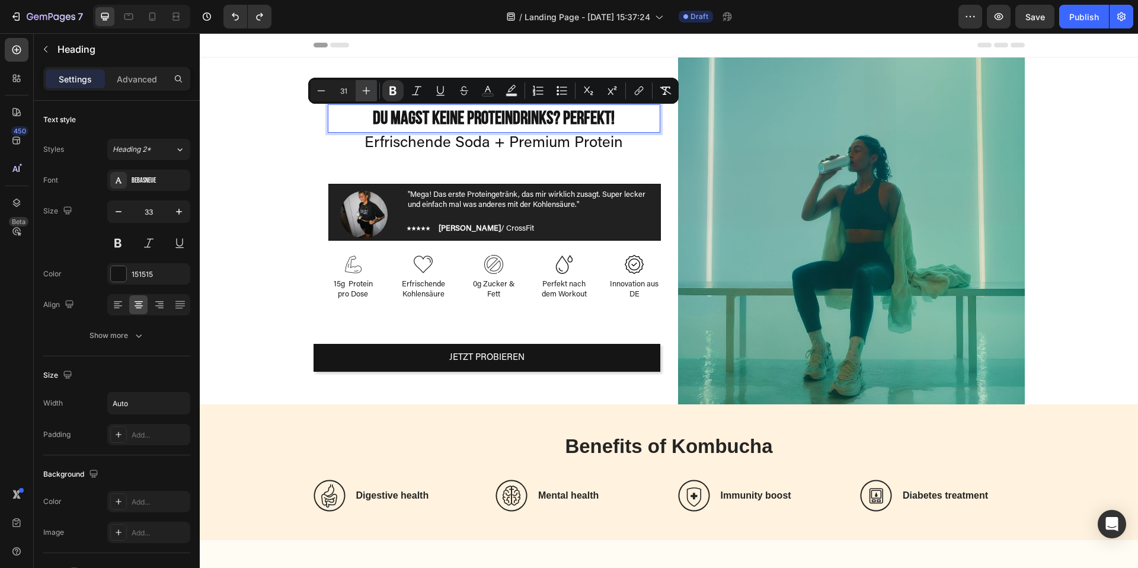
click at [369, 91] on icon "Editor contextual toolbar" at bounding box center [366, 91] width 12 height 12
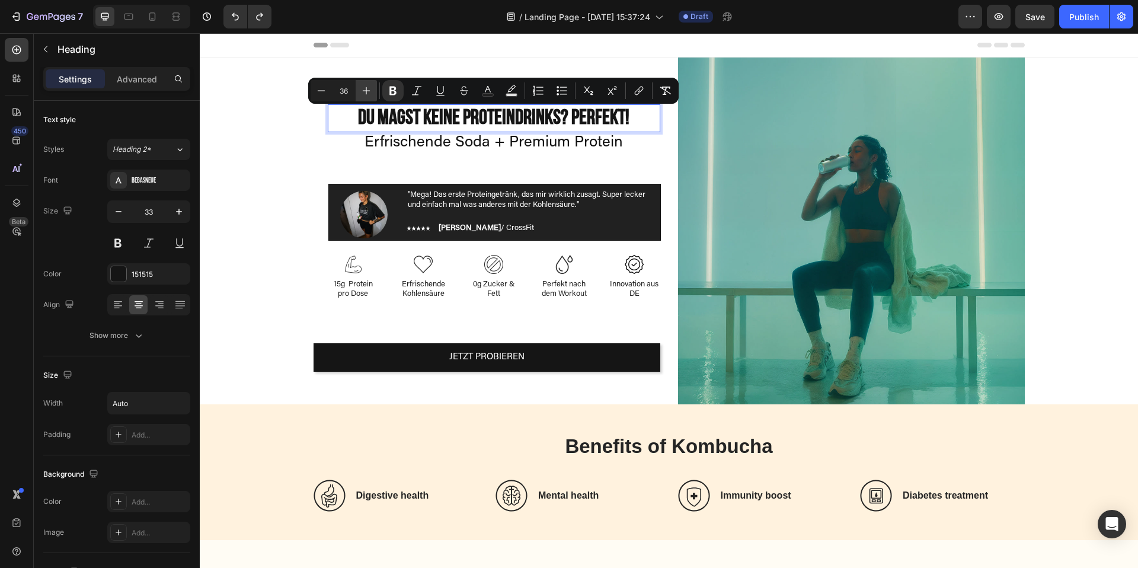
click at [369, 91] on icon "Editor contextual toolbar" at bounding box center [366, 91] width 12 height 12
type input "40"
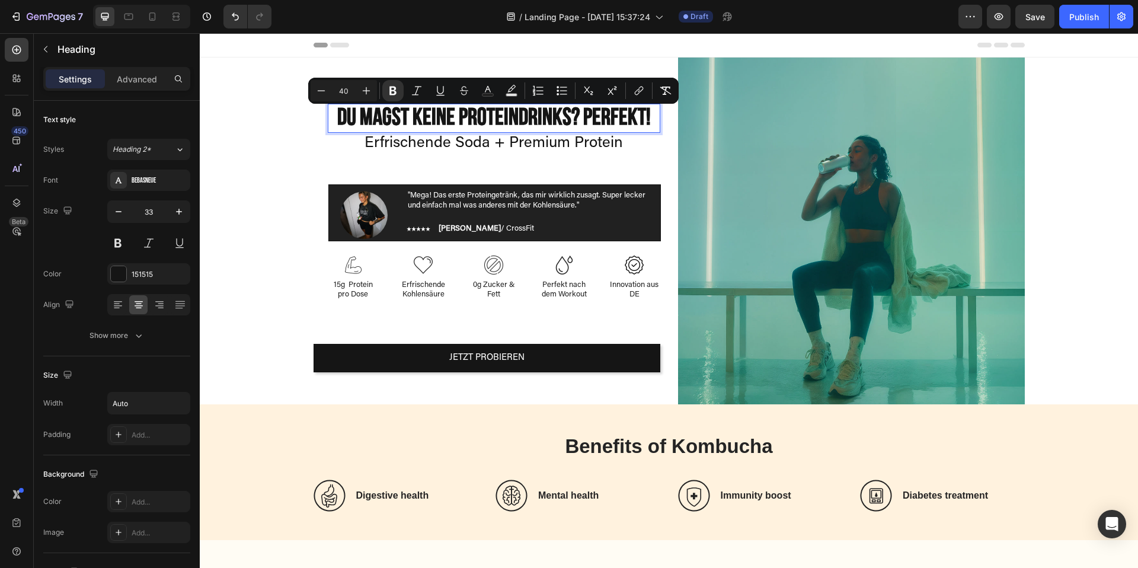
click at [251, 218] on div "Du magst keine Proteindrinks? Perfekt! Heading 0 Erfrischende Soda + Premium Pr…" at bounding box center [669, 230] width 920 height 347
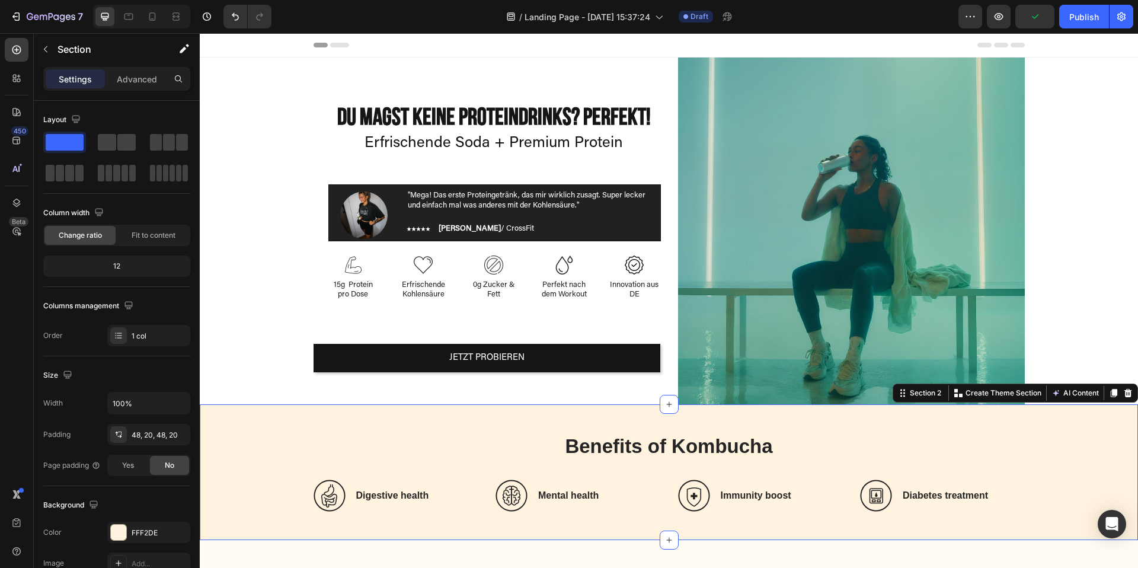
click at [1115, 414] on div "Benefits of Kombucha Heading Icon Digestive health Heading Row Icon Mental heal…" at bounding box center [669, 472] width 938 height 136
click at [457, 266] on div "Image 15g Protein pro Dose Text Block Image Erfrischende Kohlensäure Text Block…" at bounding box center [494, 278] width 332 height 46
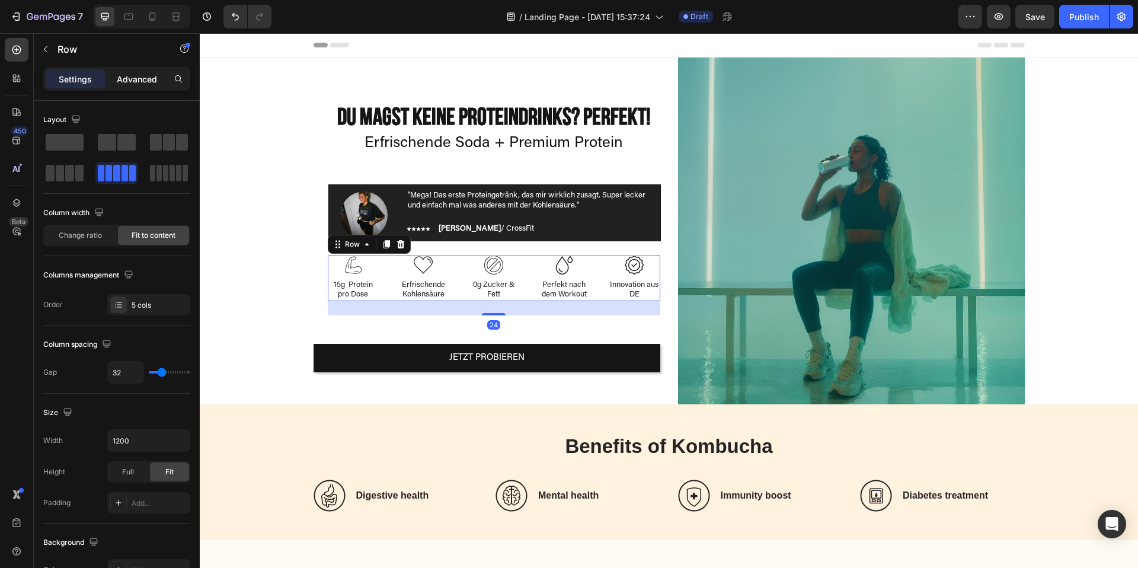
click at [122, 82] on p "Advanced" at bounding box center [137, 79] width 40 height 12
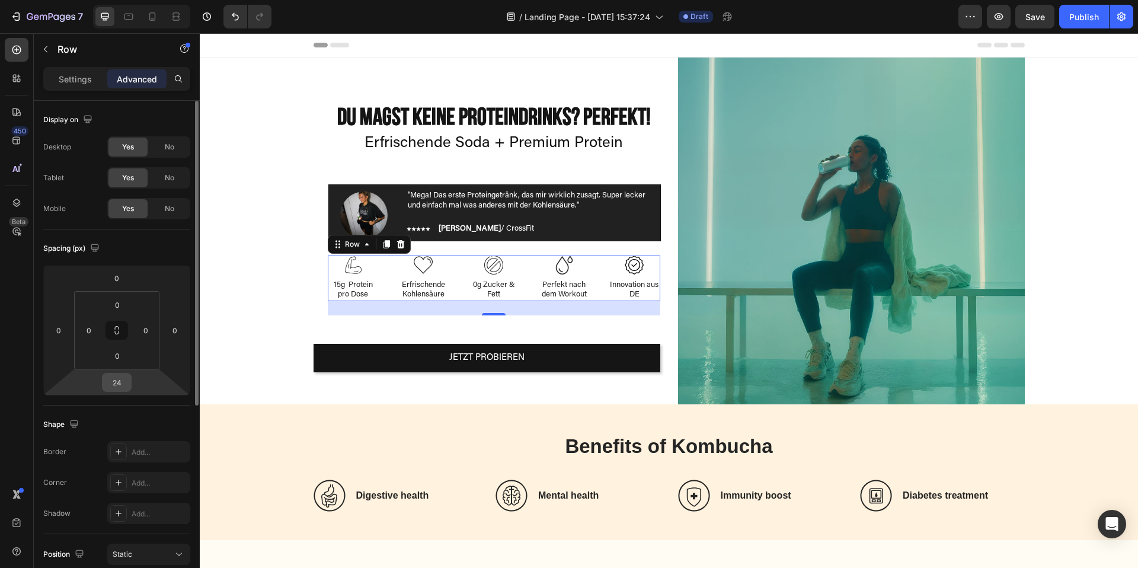
click at [121, 383] on input "24" at bounding box center [117, 382] width 24 height 18
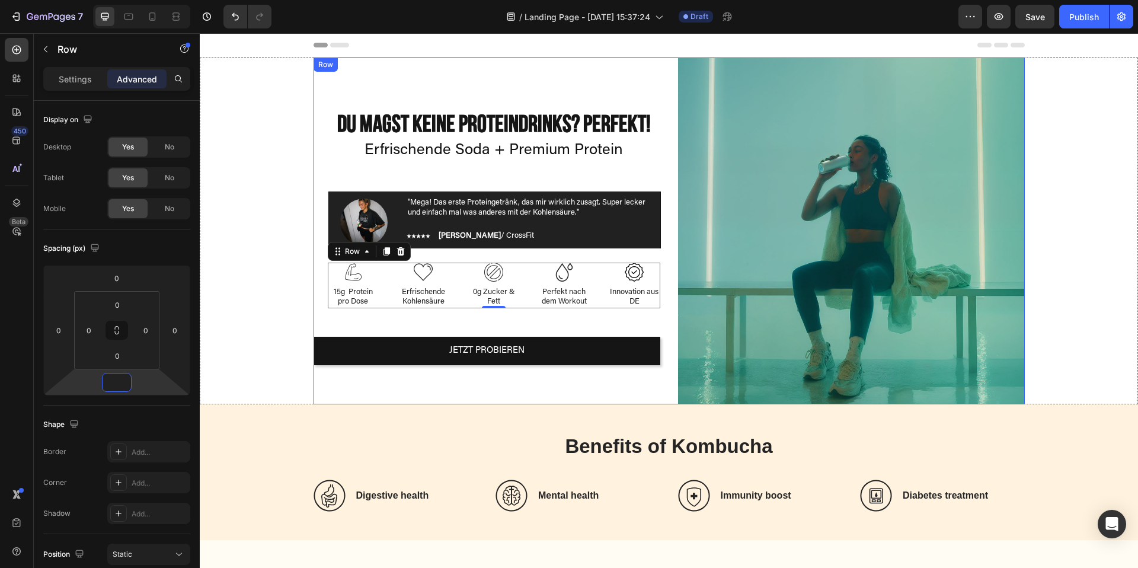
click at [610, 381] on div "⁠⁠⁠⁠⁠⁠⁠ Du magst keine Proteindrinks? Perfekt! Heading Erfrischende Soda + Prem…" at bounding box center [486, 230] width 347 height 347
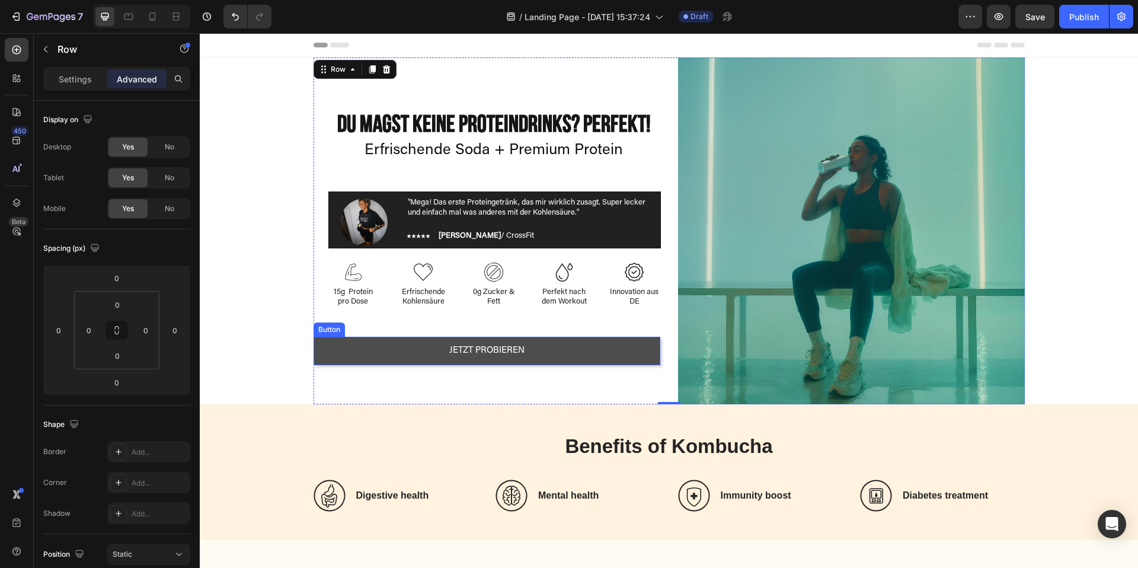
click at [547, 345] on button "Jetzt Probieren" at bounding box center [486, 351] width 347 height 28
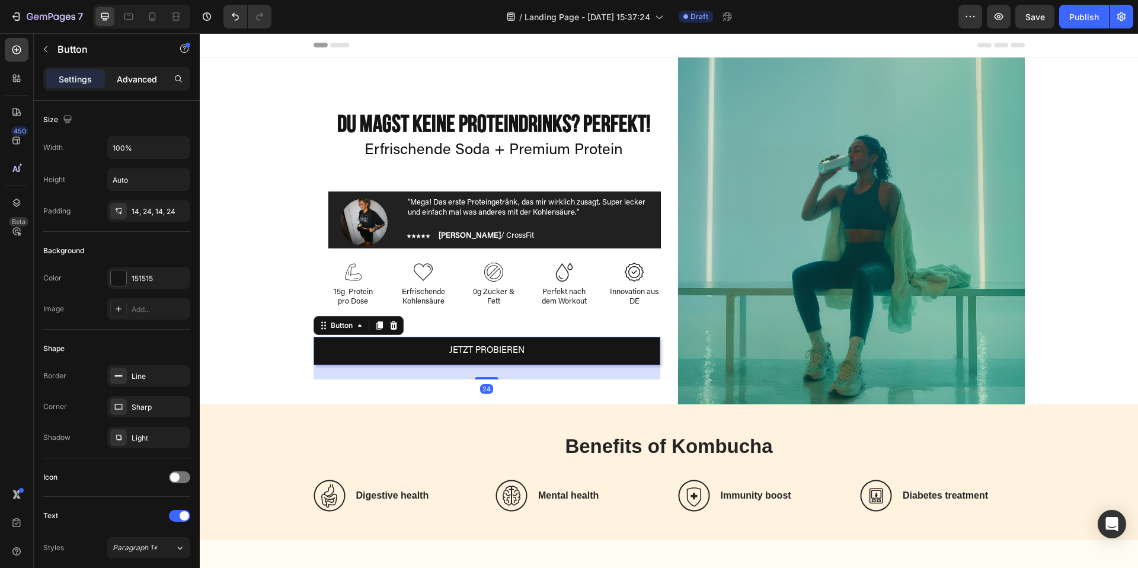
click at [117, 76] on p "Advanced" at bounding box center [137, 79] width 40 height 12
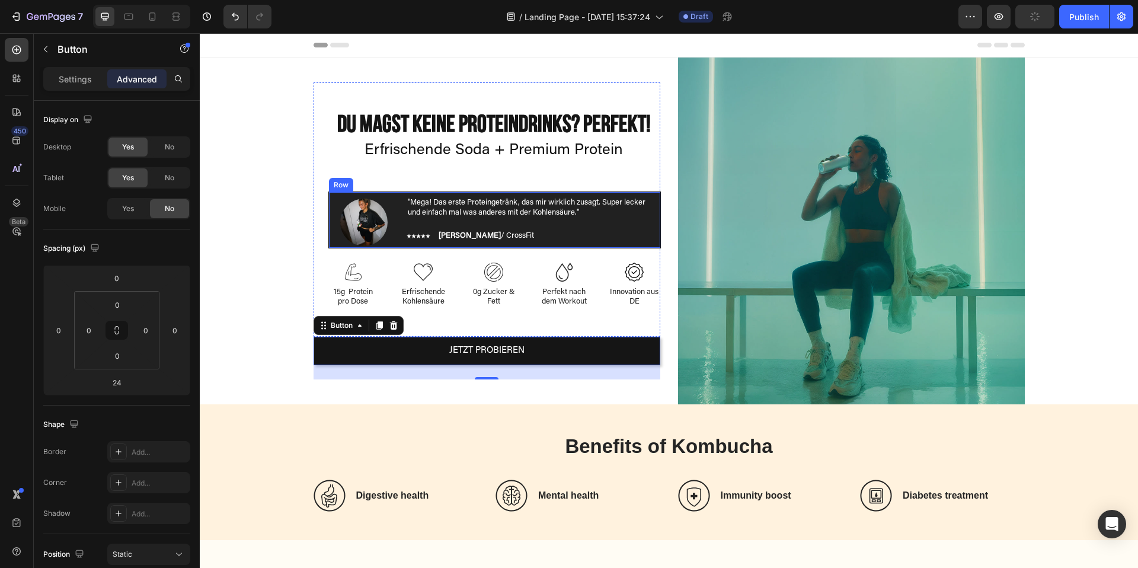
click at [658, 226] on div "Image "Mega! Das erste Proteingetränk, das mir wirklich zusagt. Super lecker un…" at bounding box center [494, 219] width 332 height 57
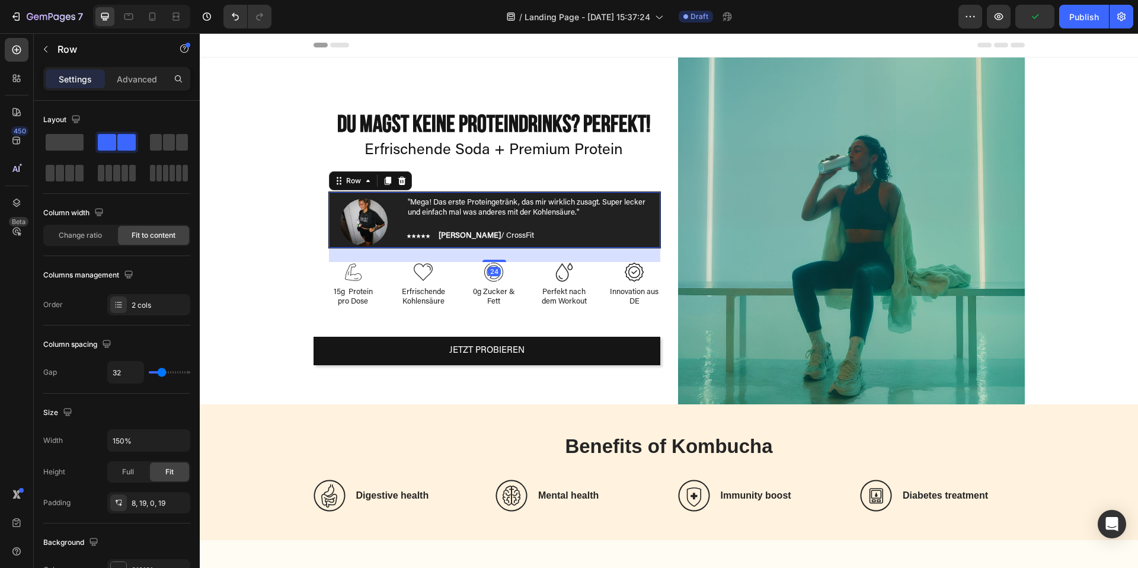
click at [652, 234] on div "Image "Mega! Das erste Proteingetränk, das mir wirklich zusagt. Super lecker un…" at bounding box center [494, 219] width 332 height 57
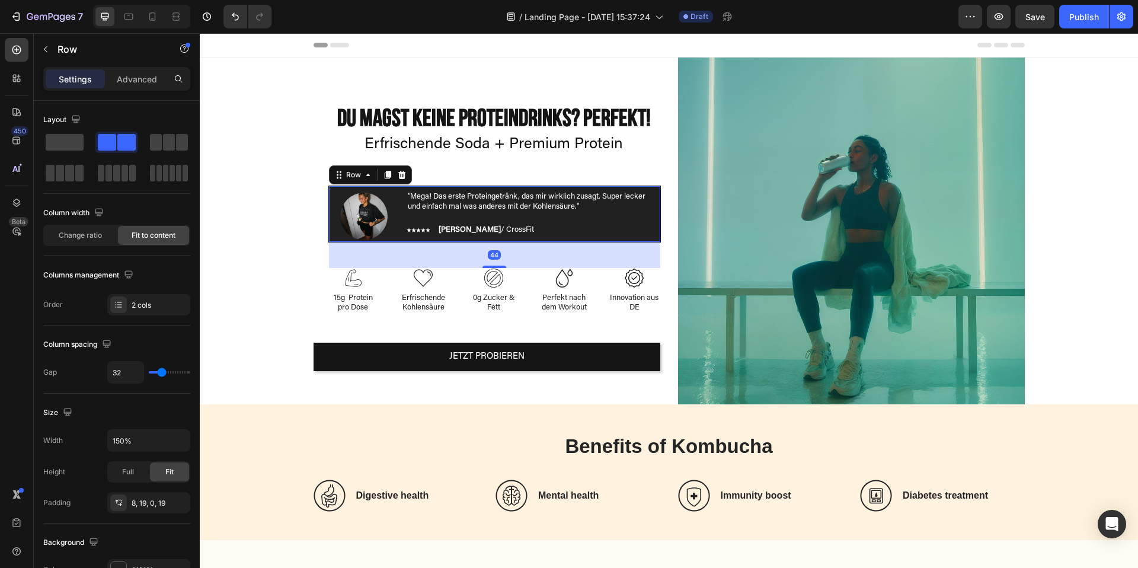
drag, startPoint x: 499, startPoint y: 260, endPoint x: 500, endPoint y: 271, distance: 11.9
click at [500, 271] on div "⁠⁠⁠⁠⁠⁠⁠ Du magst keine Proteindrinks? Perfekt! Heading Erfrischende Soda + Prem…" at bounding box center [494, 209] width 332 height 209
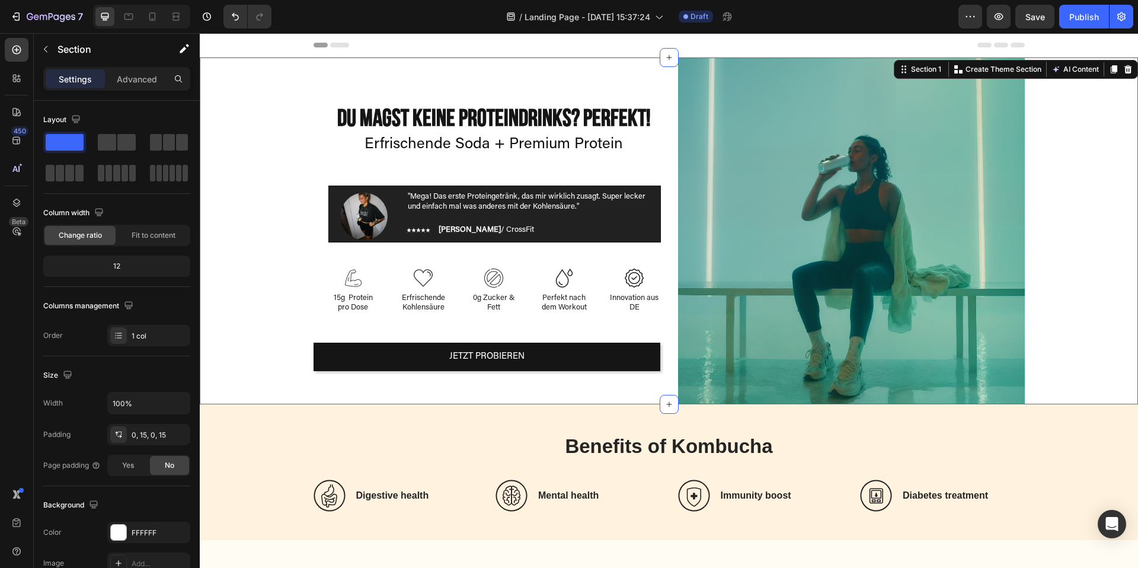
click at [1077, 243] on div "⁠⁠⁠⁠⁠⁠⁠ Du magst keine Proteindrinks? Perfekt! Heading Erfrischende Soda + Prem…" at bounding box center [669, 230] width 920 height 347
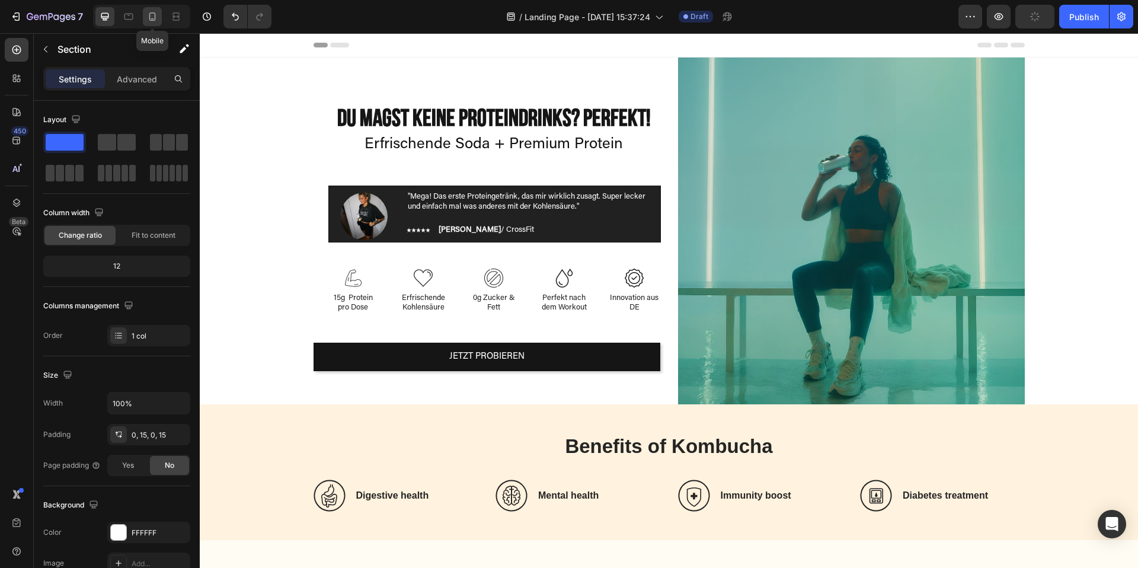
click at [152, 23] on div at bounding box center [152, 16] width 19 height 19
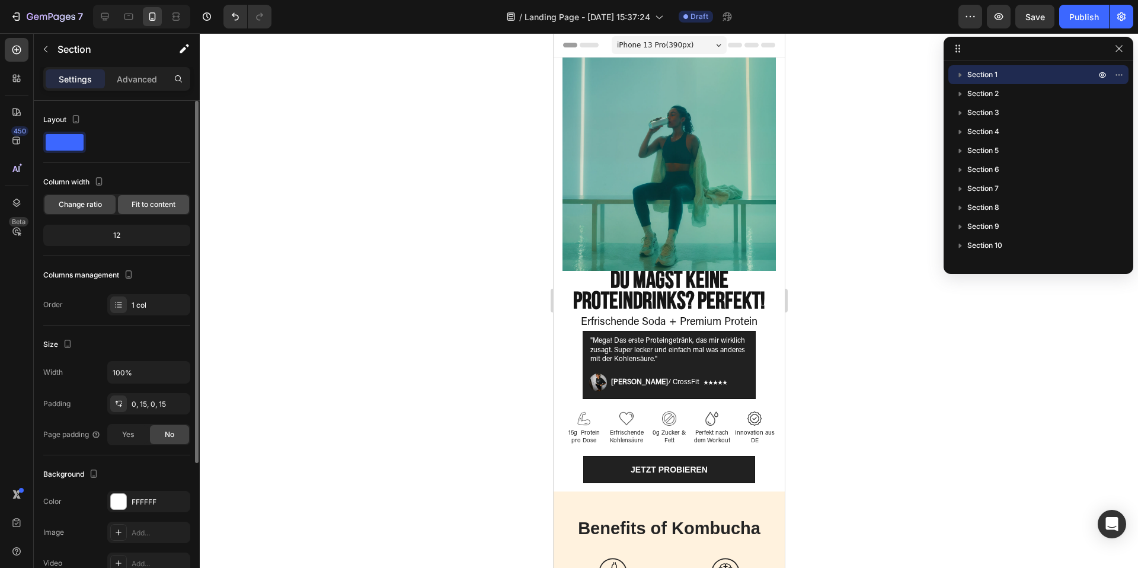
click at [166, 203] on span "Fit to content" at bounding box center [154, 204] width 44 height 11
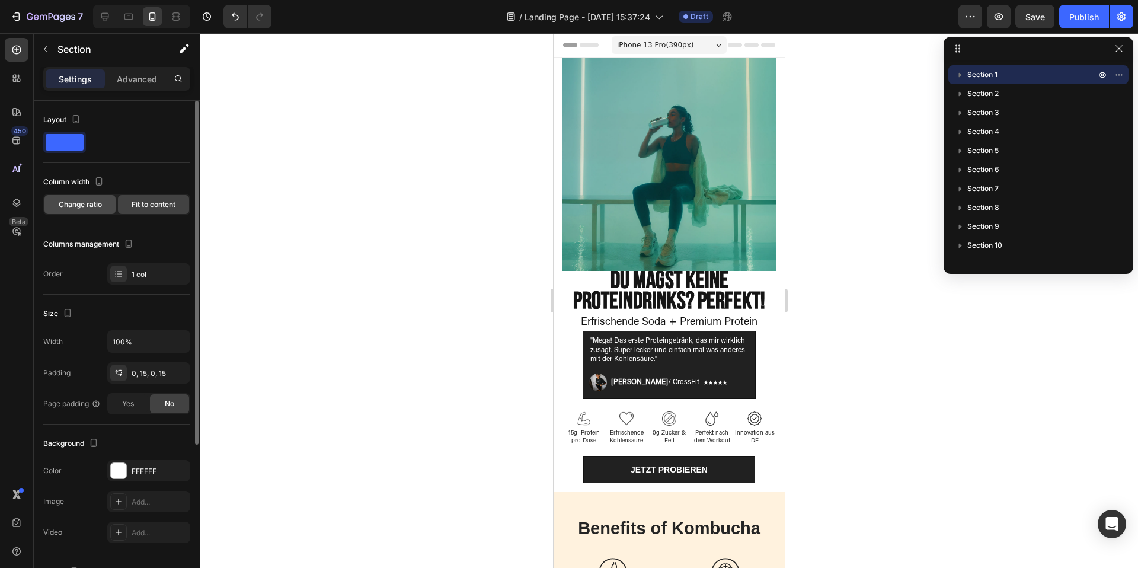
click at [98, 206] on span "Change ratio" at bounding box center [80, 204] width 43 height 11
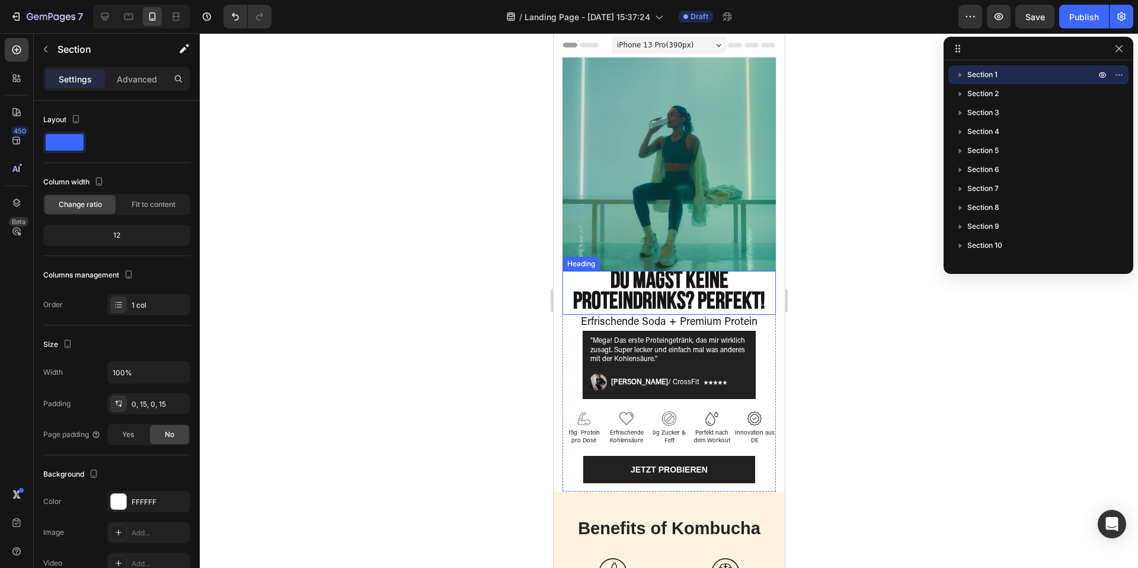
click at [750, 293] on strong "Du magst keine Proteindrinks? Perfekt!" at bounding box center [668, 290] width 192 height 49
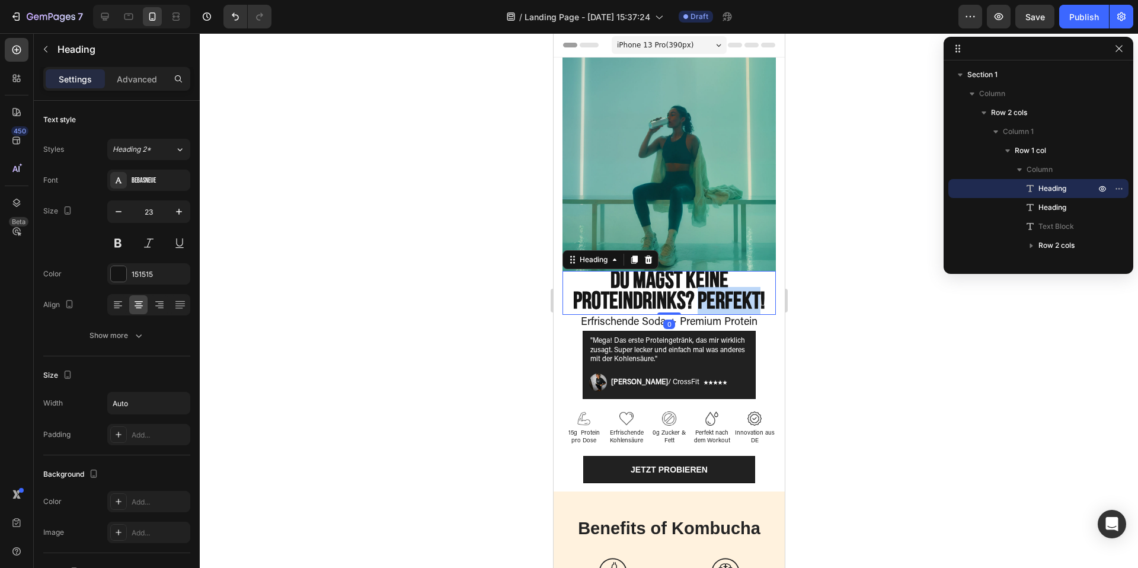
click at [733, 289] on strong "Du magst keine Proteindrinks? Perfekt!" at bounding box center [668, 290] width 192 height 49
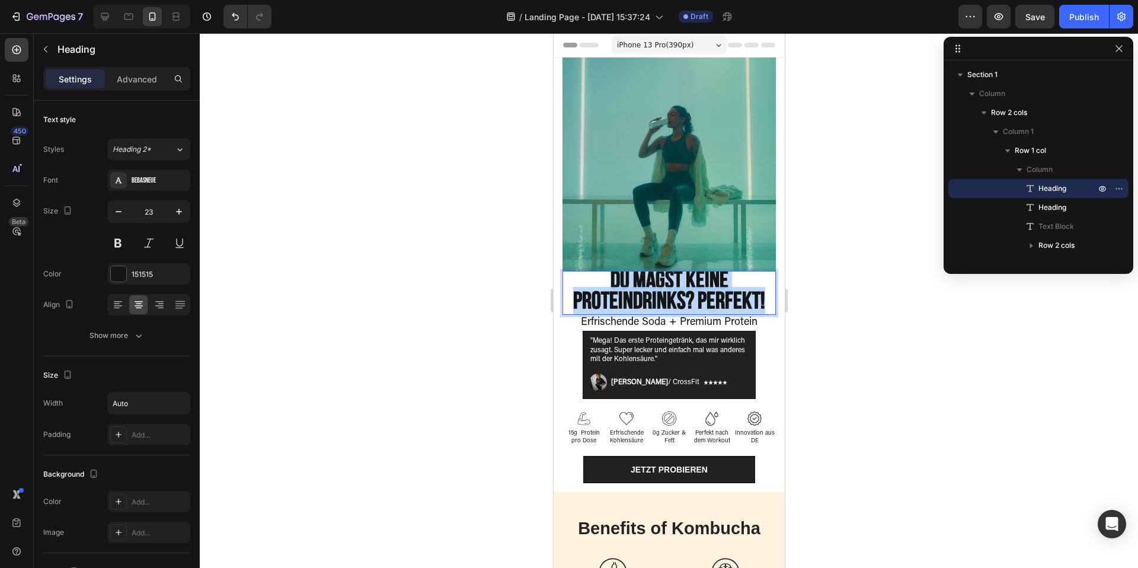
click at [733, 289] on strong "Du magst keine Proteindrinks? Perfekt!" at bounding box center [668, 290] width 192 height 49
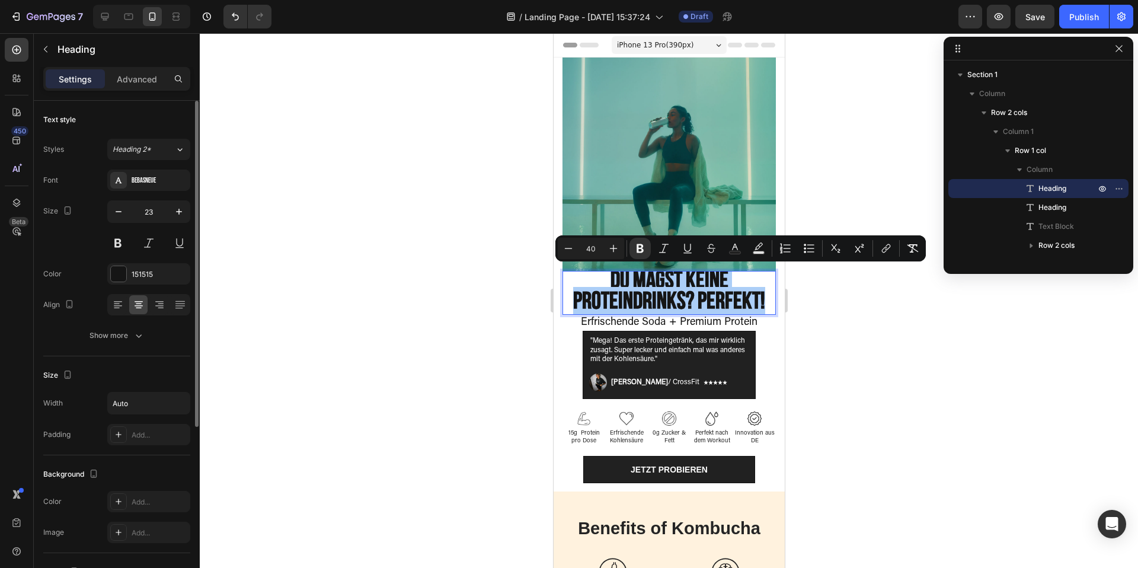
click at [90, 402] on div "Width Auto" at bounding box center [116, 403] width 147 height 23
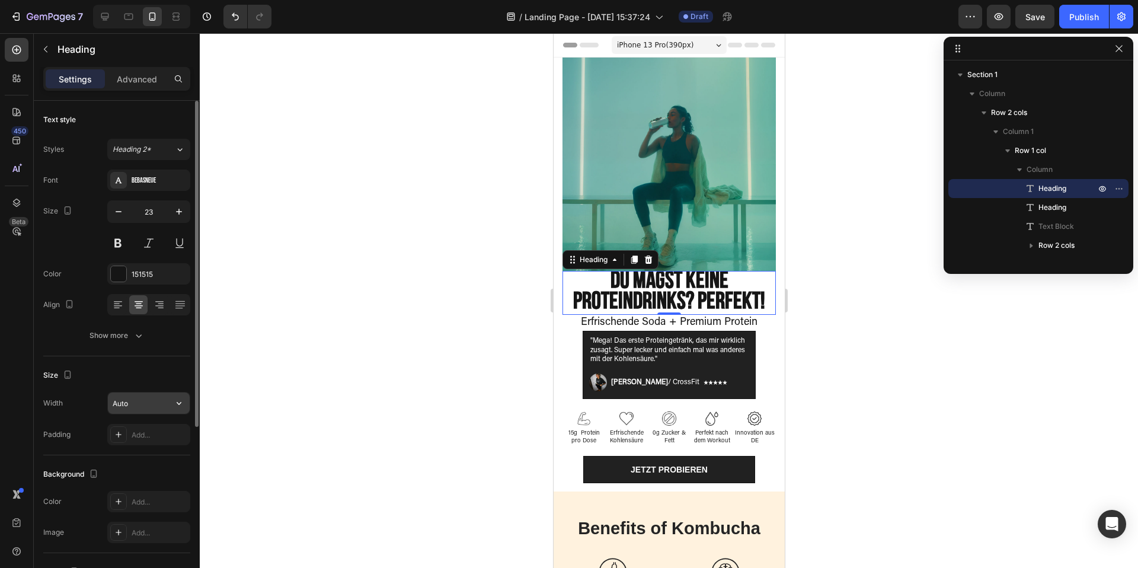
click at [122, 403] on input "Auto" at bounding box center [149, 402] width 82 height 21
click at [166, 405] on input "Auto" at bounding box center [149, 402] width 82 height 21
click at [179, 406] on icon "button" at bounding box center [179, 403] width 12 height 12
click at [84, 405] on div "Width Auto" at bounding box center [116, 403] width 147 height 23
click at [723, 299] on strong "Du magst keine Proteindrinks? Perfekt!" at bounding box center [668, 290] width 192 height 49
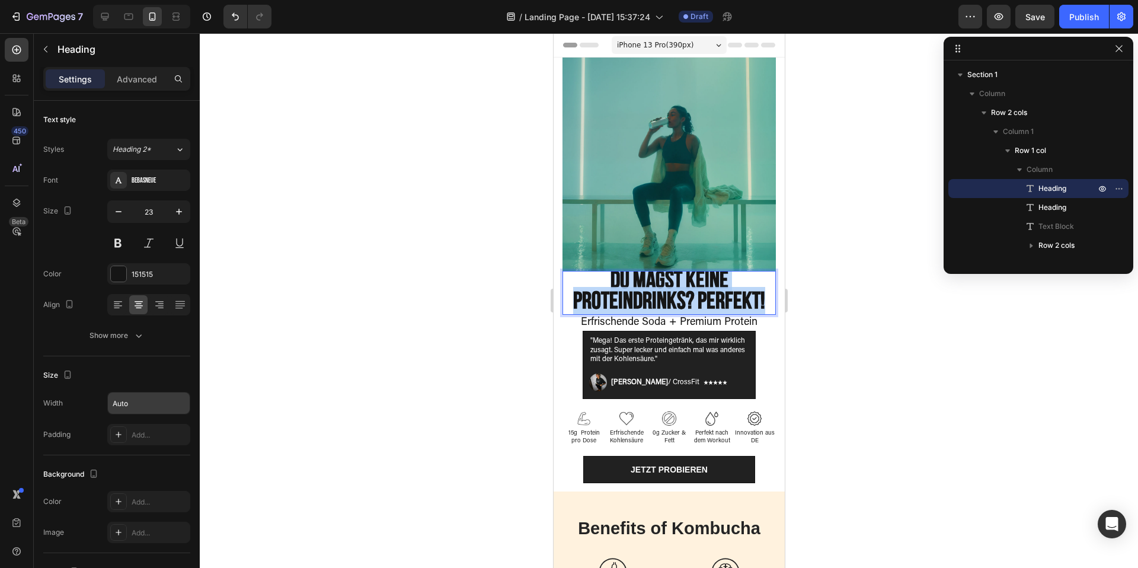
click at [723, 299] on strong "Du magst keine Proteindrinks? Perfekt!" at bounding box center [668, 290] width 192 height 49
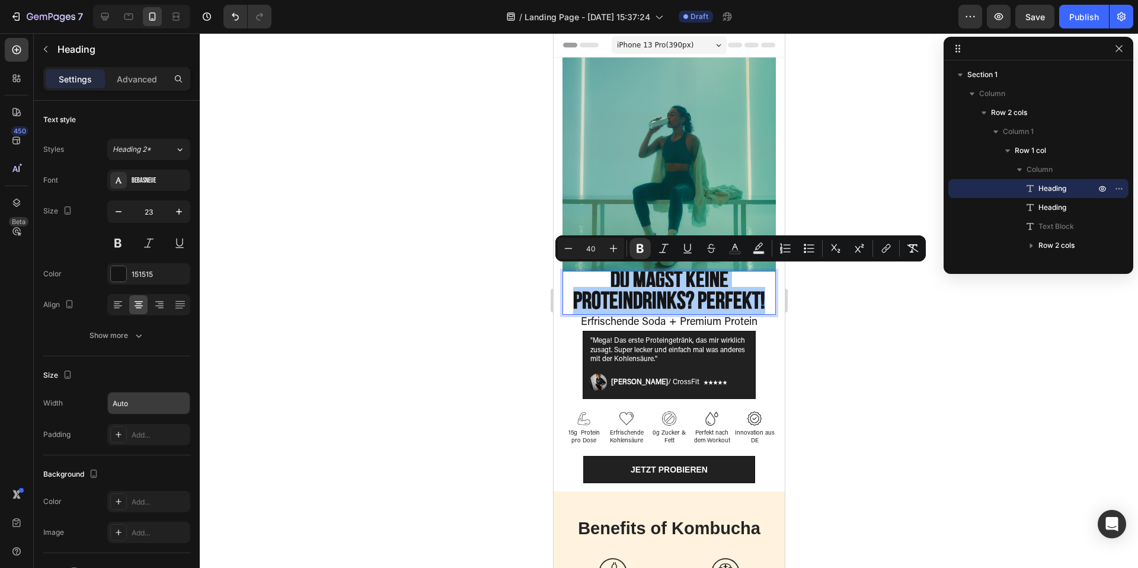
click at [946, 377] on div at bounding box center [669, 300] width 938 height 534
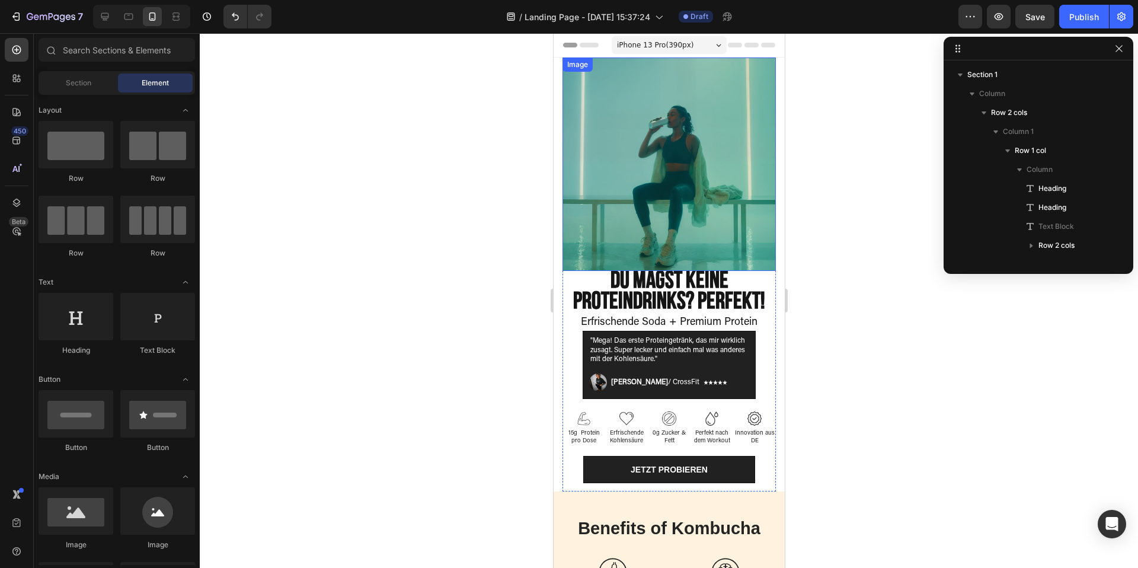
click at [723, 249] on img at bounding box center [668, 163] width 213 height 213
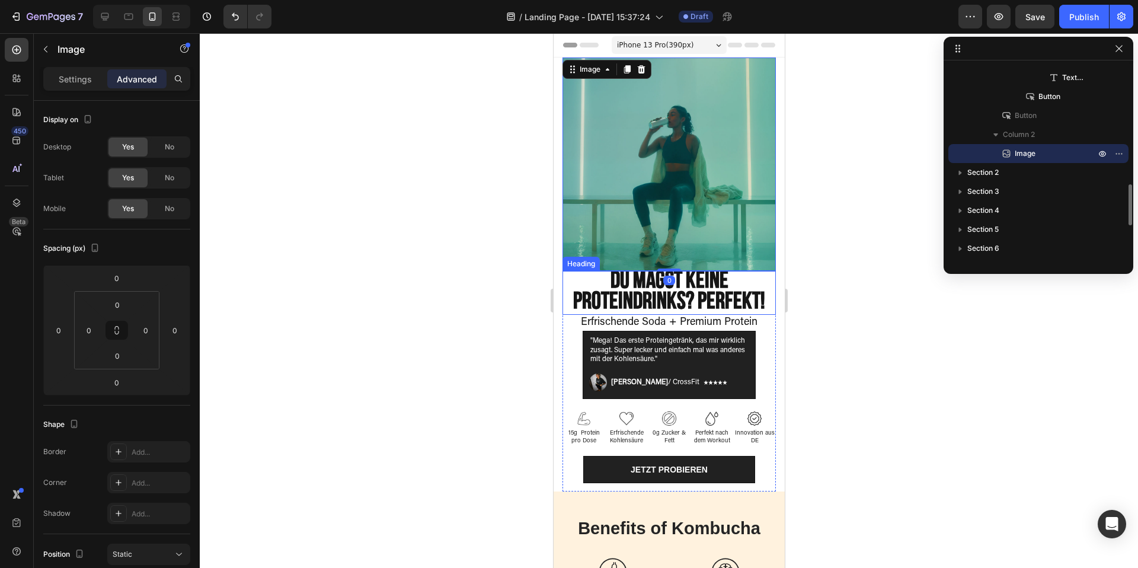
click at [719, 291] on strong "Du magst keine Proteindrinks? Perfekt!" at bounding box center [668, 290] width 192 height 49
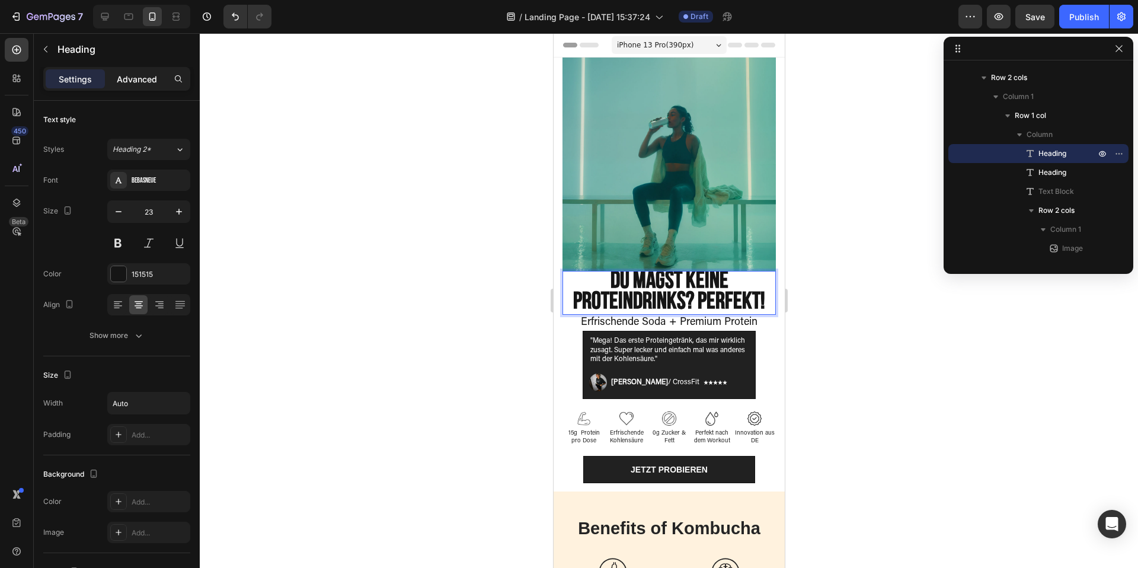
click at [120, 76] on p "Advanced" at bounding box center [137, 79] width 40 height 12
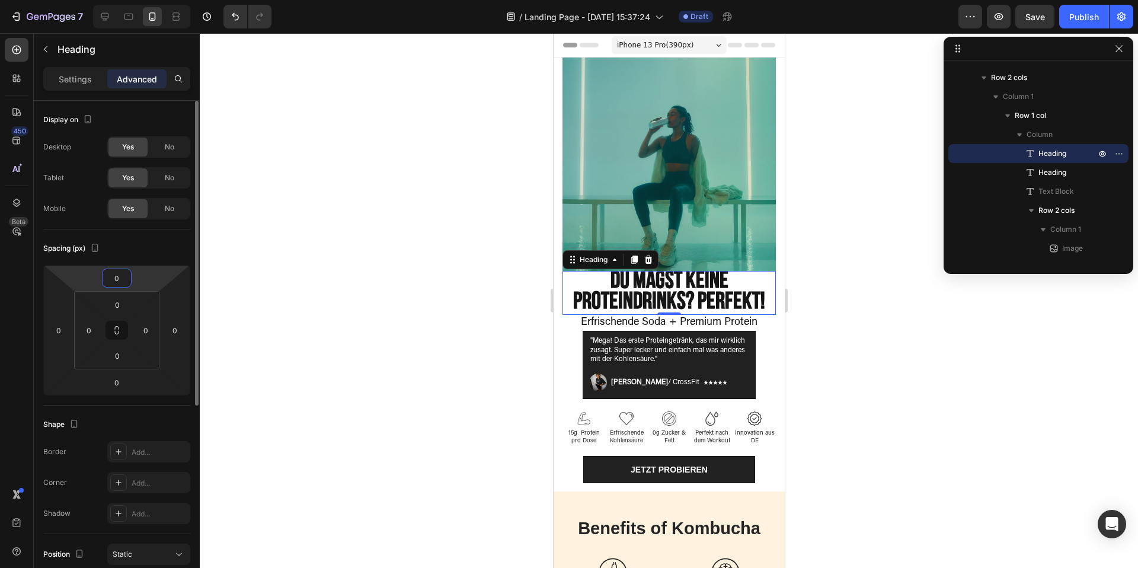
click at [119, 282] on input "0" at bounding box center [117, 278] width 24 height 18
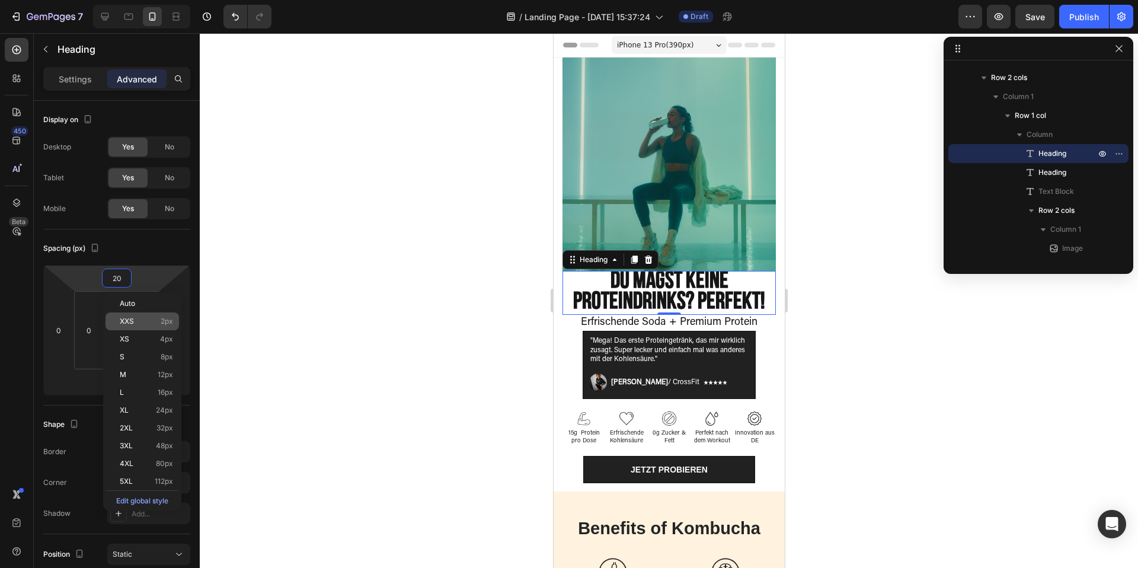
type input "20"
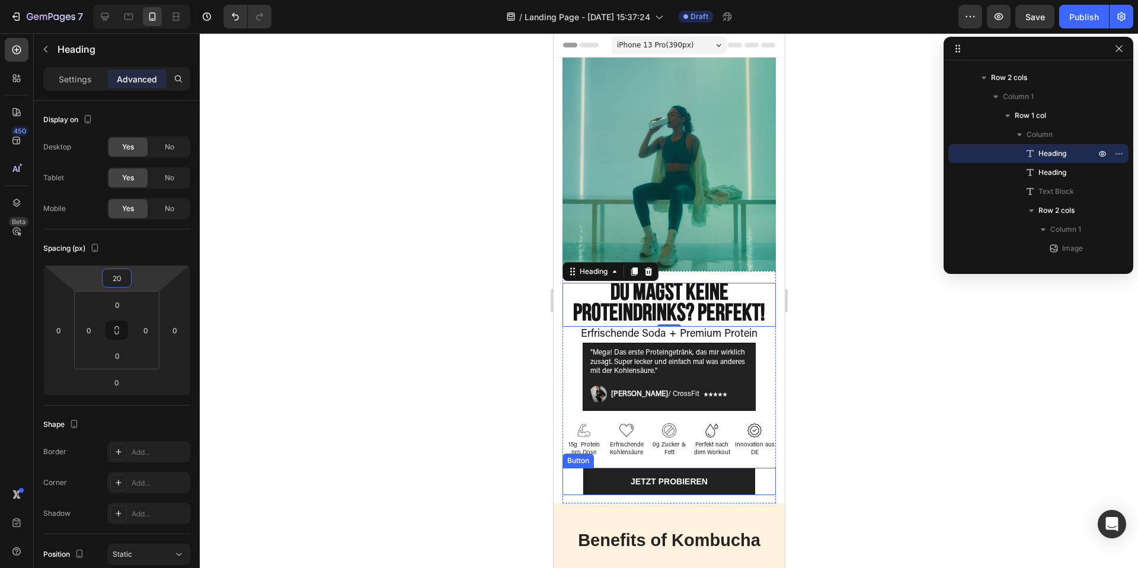
click at [848, 447] on div at bounding box center [669, 300] width 938 height 534
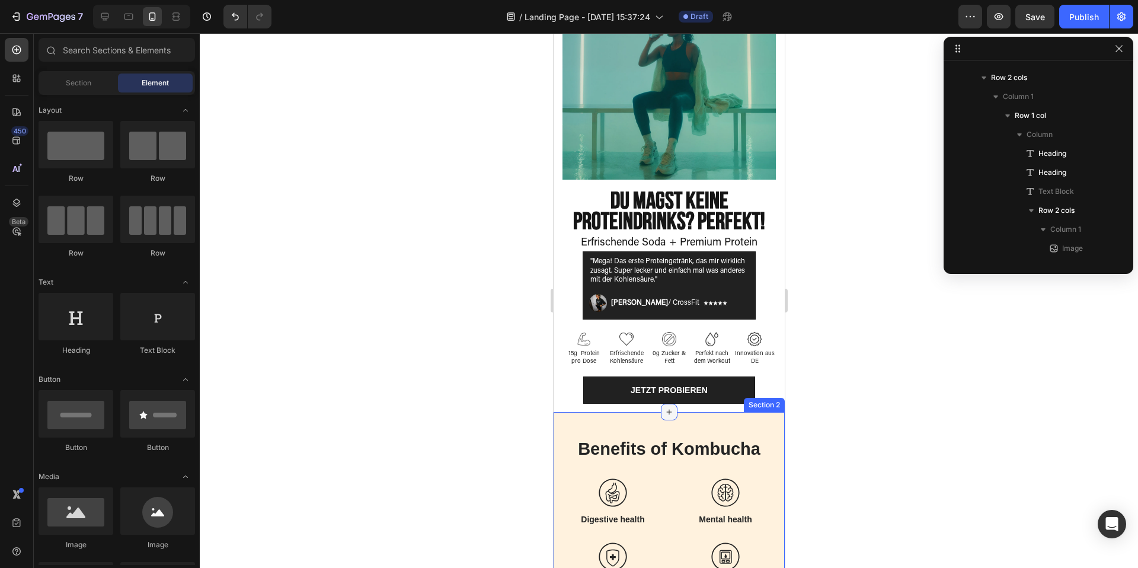
scroll to position [0, 0]
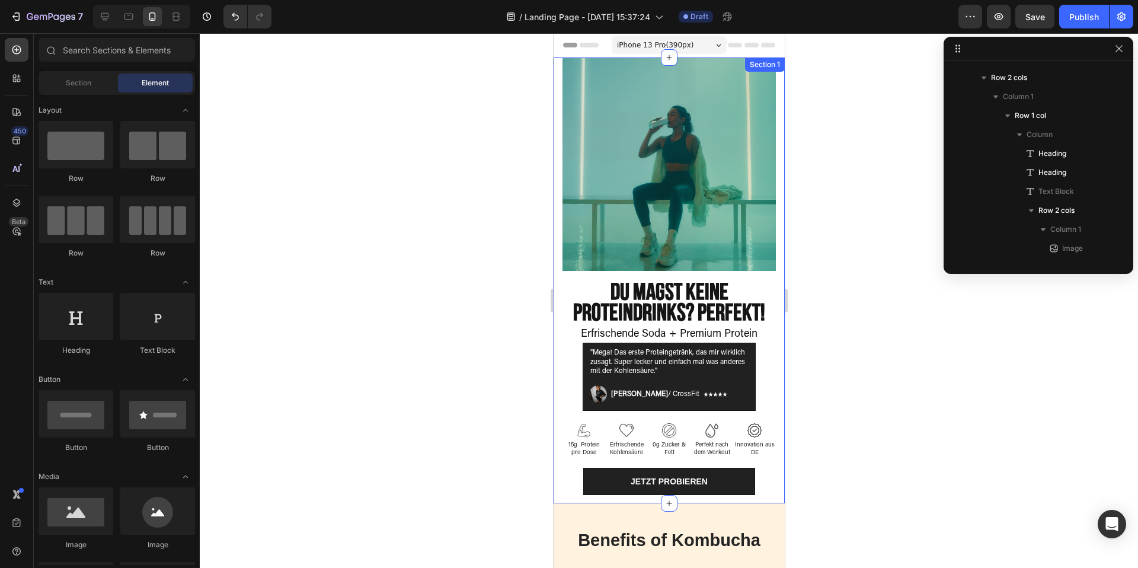
click at [557, 220] on div "⁠⁠⁠⁠⁠⁠⁠ Du magst keine Proteindrinks? Perfekt! Heading Erfrischende Soda + Prem…" at bounding box center [668, 280] width 231 height 446
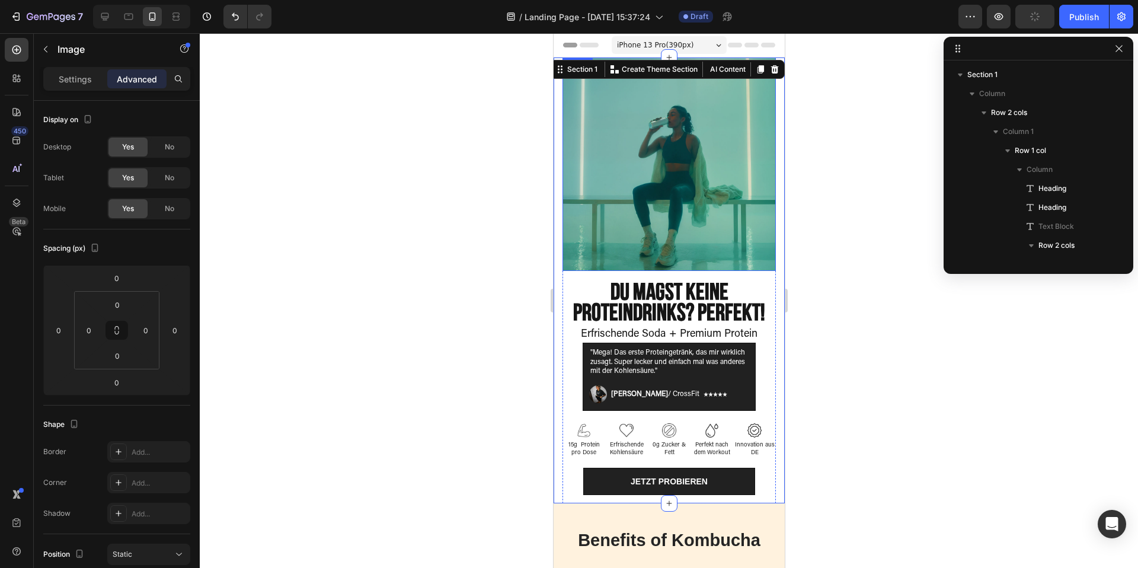
click at [595, 204] on img at bounding box center [668, 163] width 213 height 213
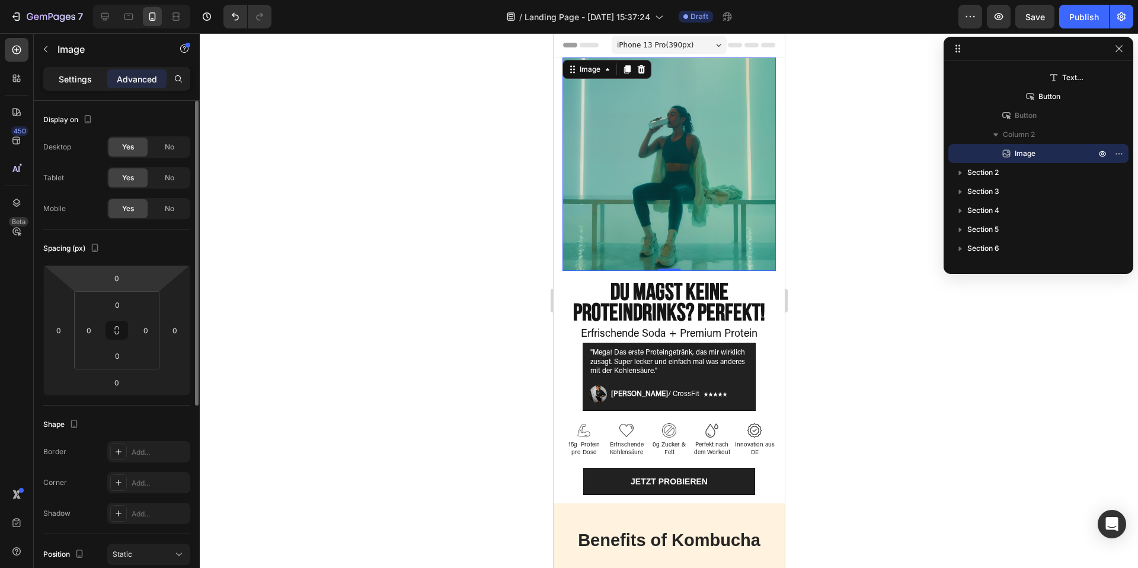
click at [81, 72] on div "Settings" at bounding box center [75, 78] width 59 height 19
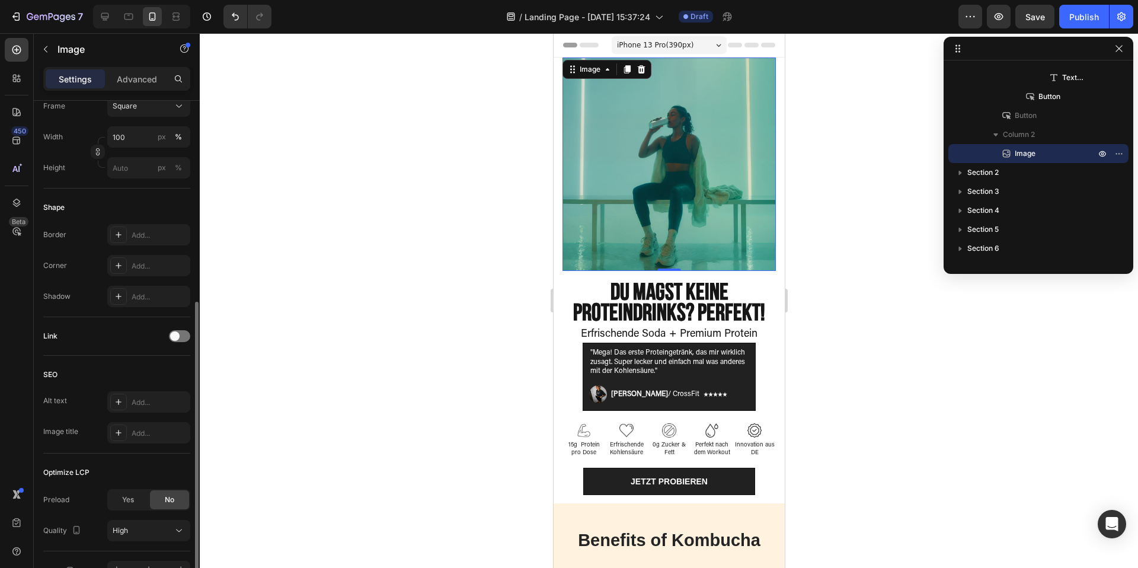
scroll to position [251, 0]
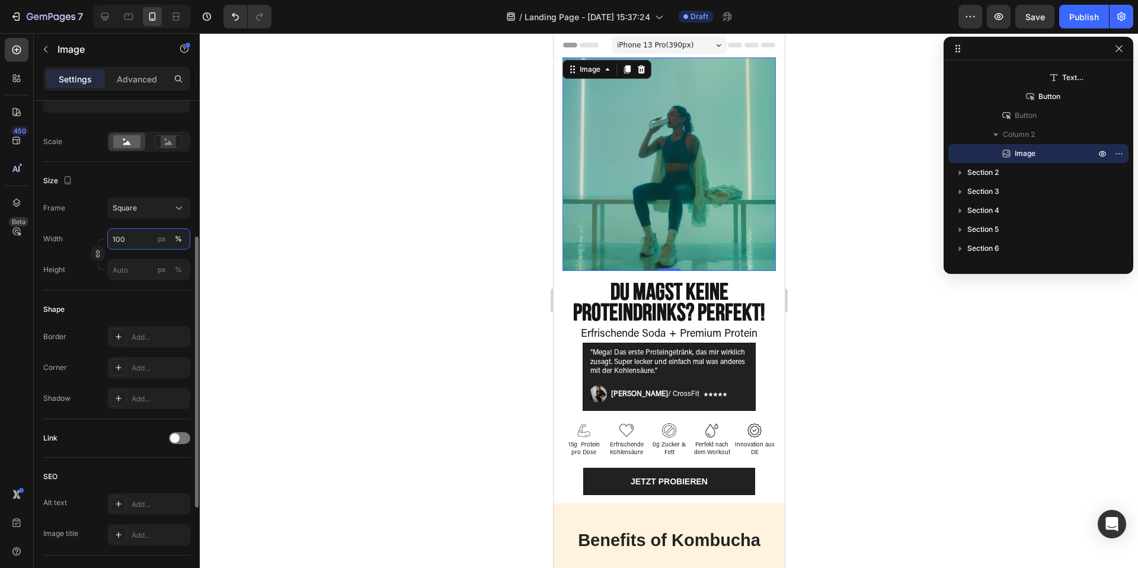
click at [129, 243] on input "100" at bounding box center [148, 238] width 83 height 21
type input "100"
click at [91, 298] on div "Shape Border Add... Corner Add... Shadow Add..." at bounding box center [116, 354] width 147 height 129
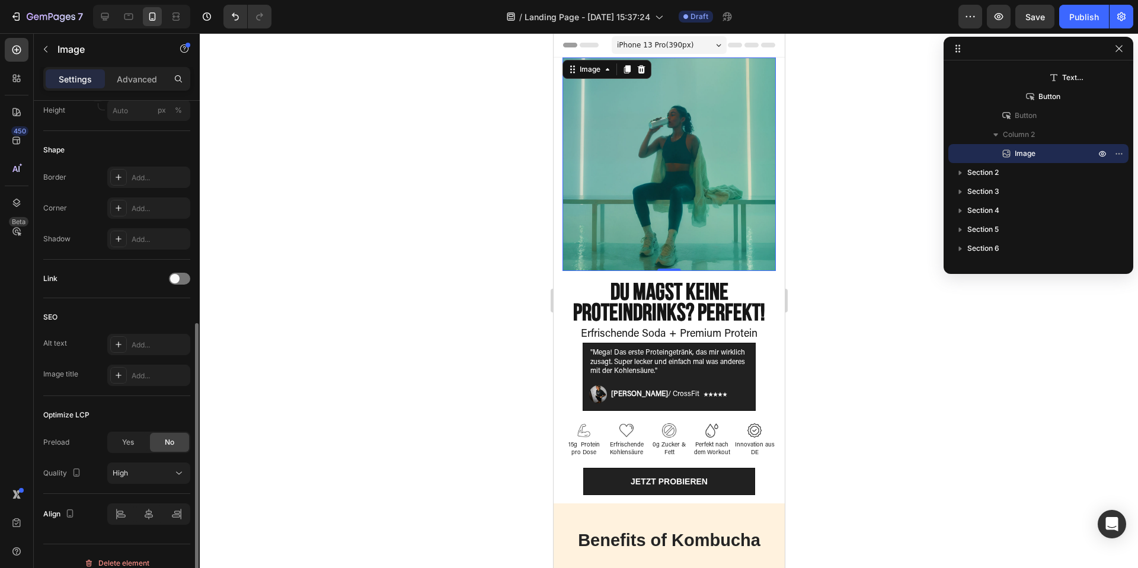
scroll to position [424, 0]
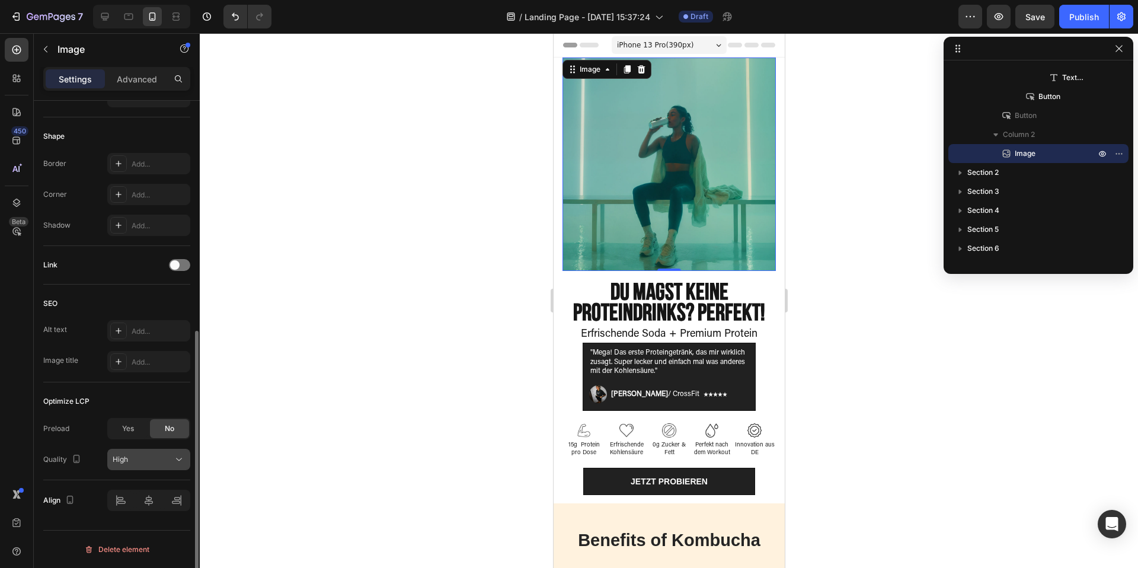
click at [144, 459] on div "High" at bounding box center [143, 459] width 60 height 11
click at [825, 406] on div at bounding box center [669, 300] width 938 height 534
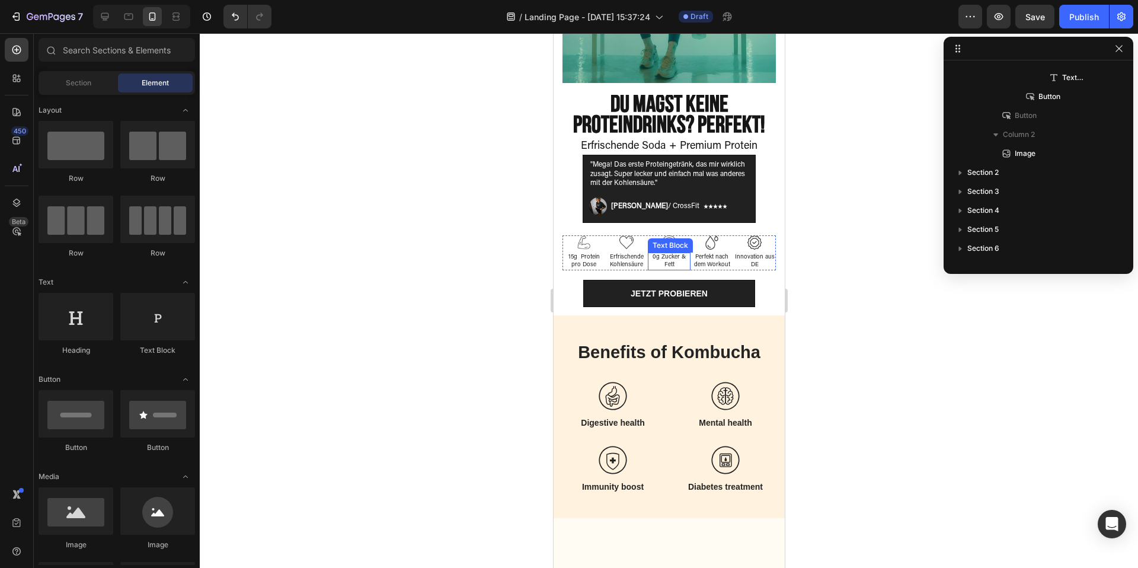
scroll to position [0, 0]
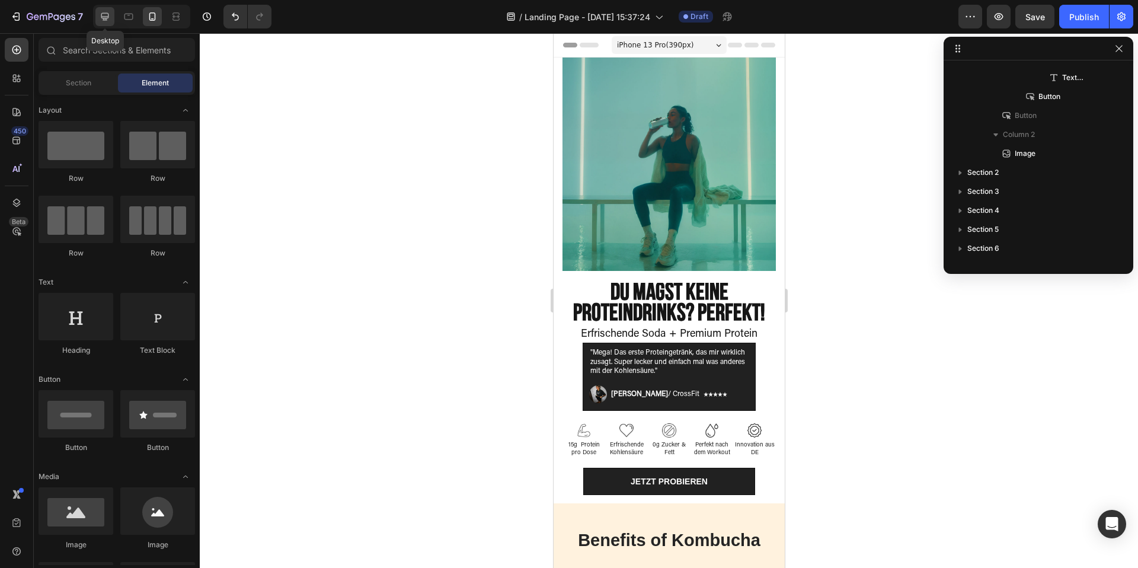
click at [101, 19] on icon at bounding box center [105, 17] width 12 height 12
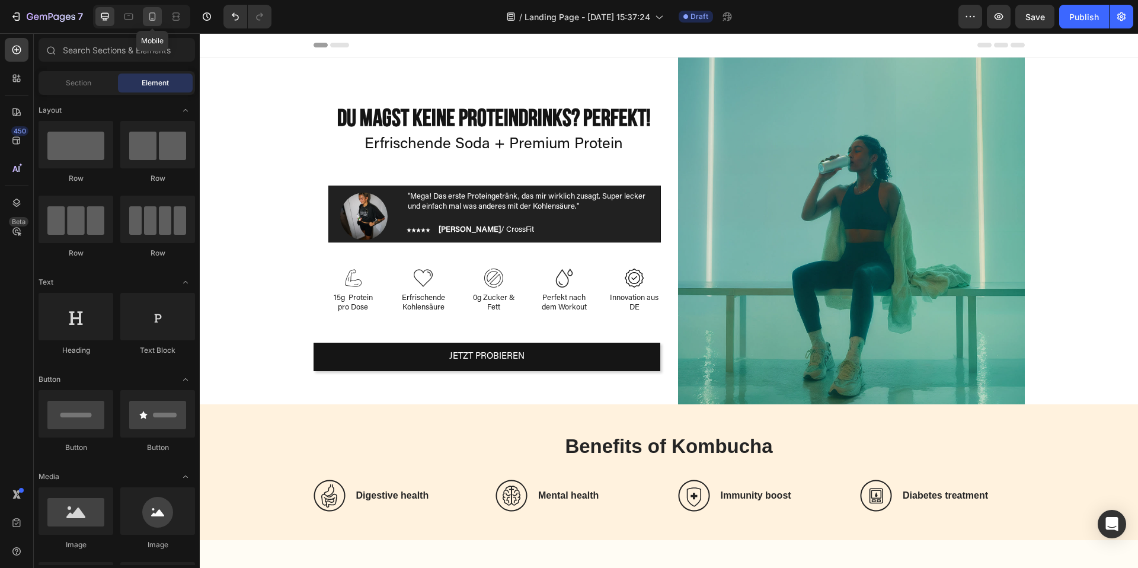
click at [153, 18] on icon at bounding box center [152, 16] width 7 height 8
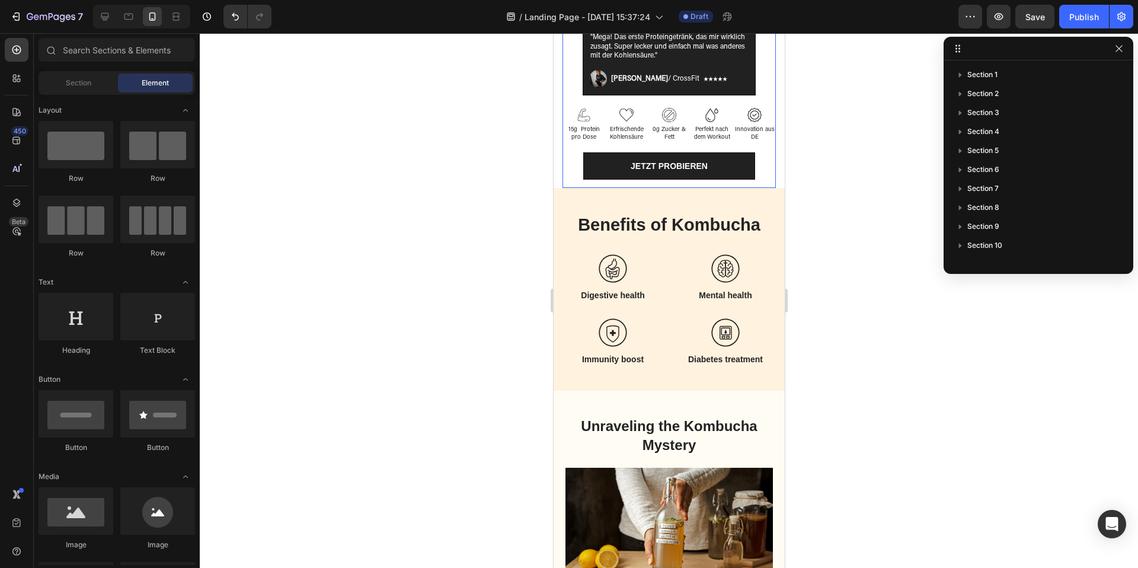
scroll to position [338, 0]
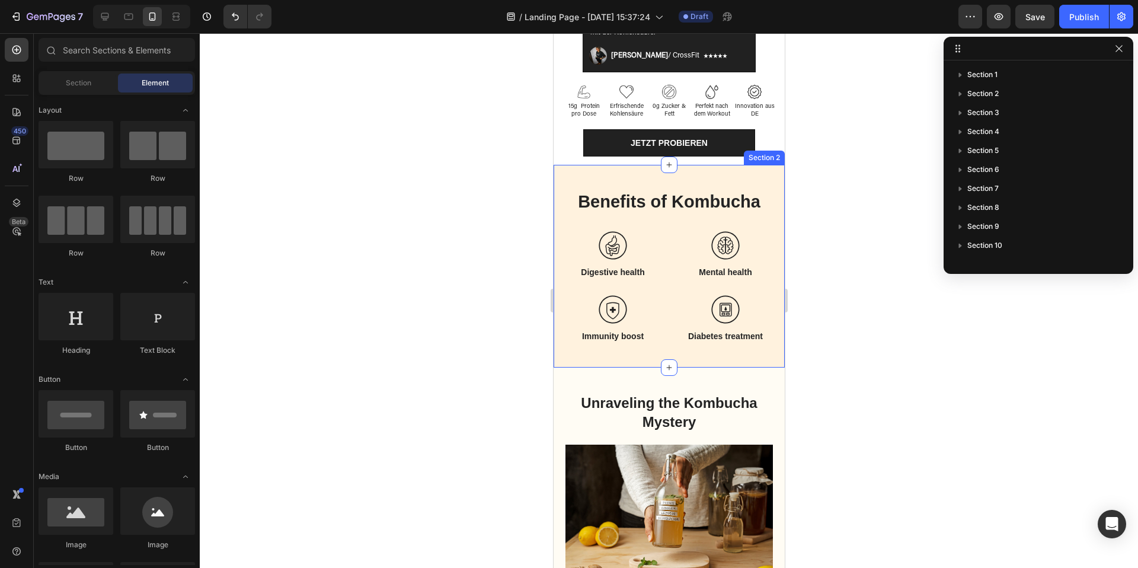
click at [576, 174] on div "Benefits of Kombucha Heading Icon Digestive health Heading Row Icon Mental heal…" at bounding box center [668, 266] width 231 height 203
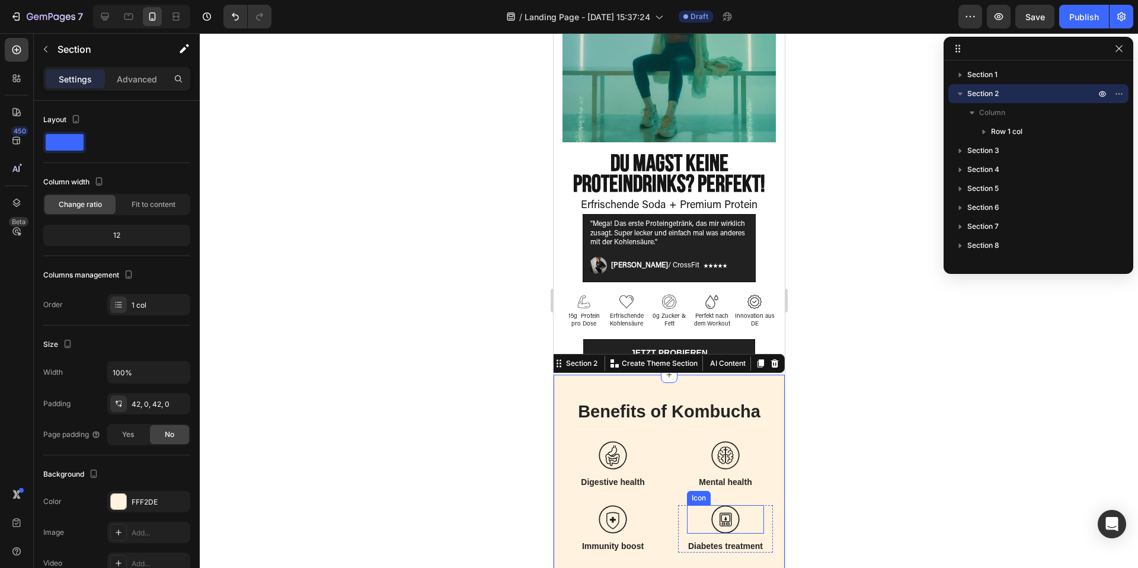
scroll to position [129, 0]
click at [887, 369] on div at bounding box center [669, 300] width 938 height 534
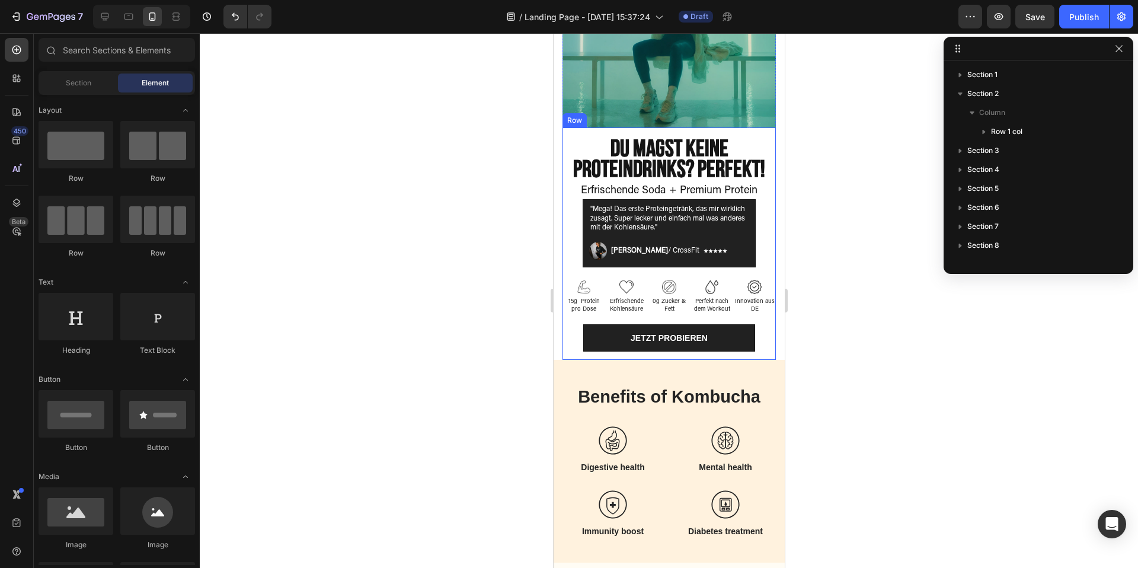
scroll to position [242, 0]
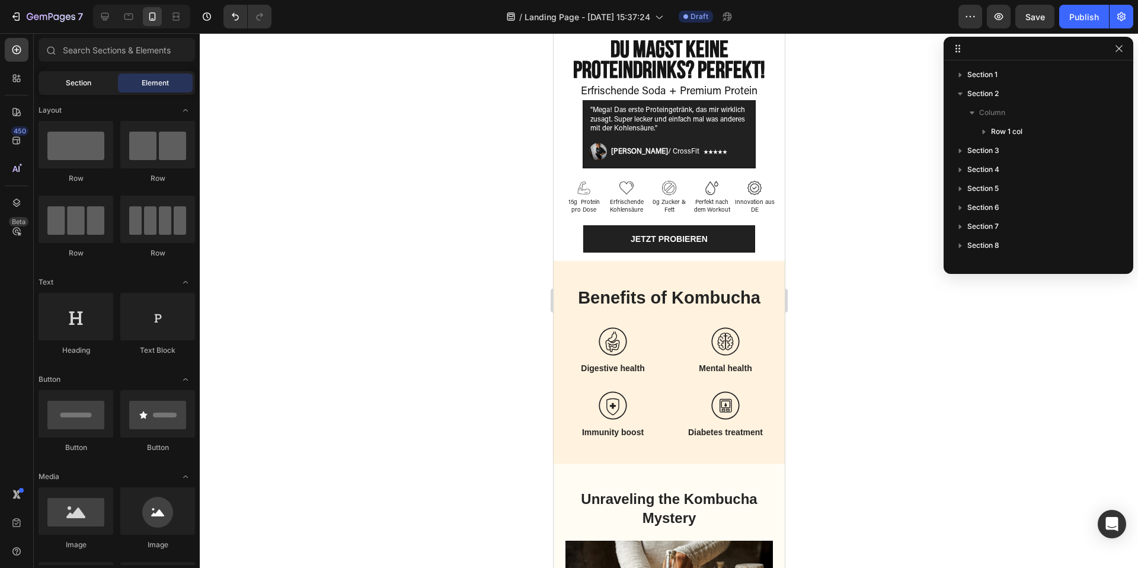
click at [81, 84] on span "Section" at bounding box center [78, 83] width 25 height 11
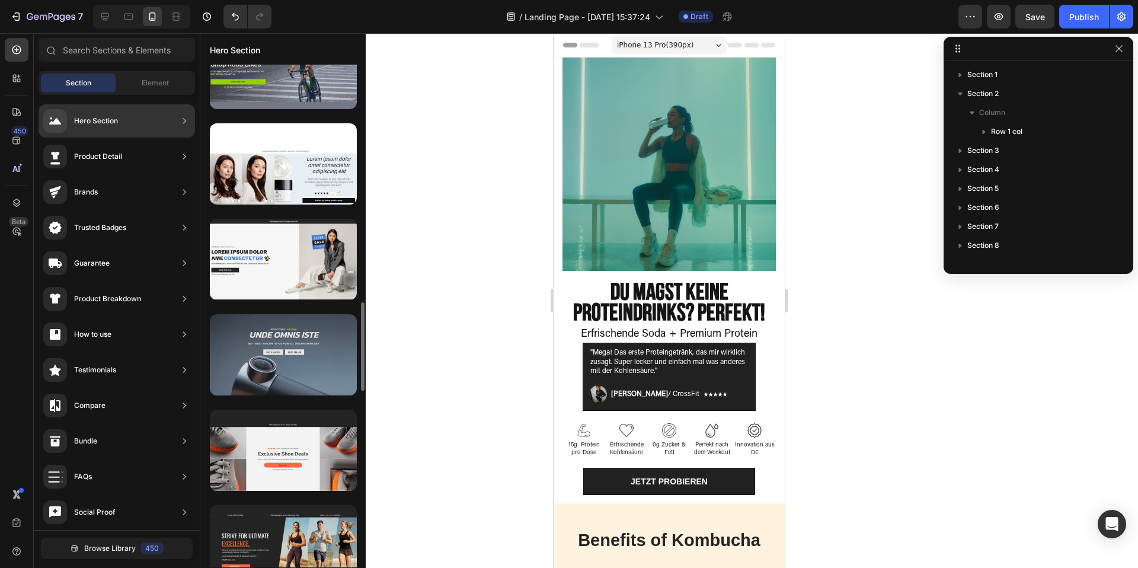
scroll to position [1101, 0]
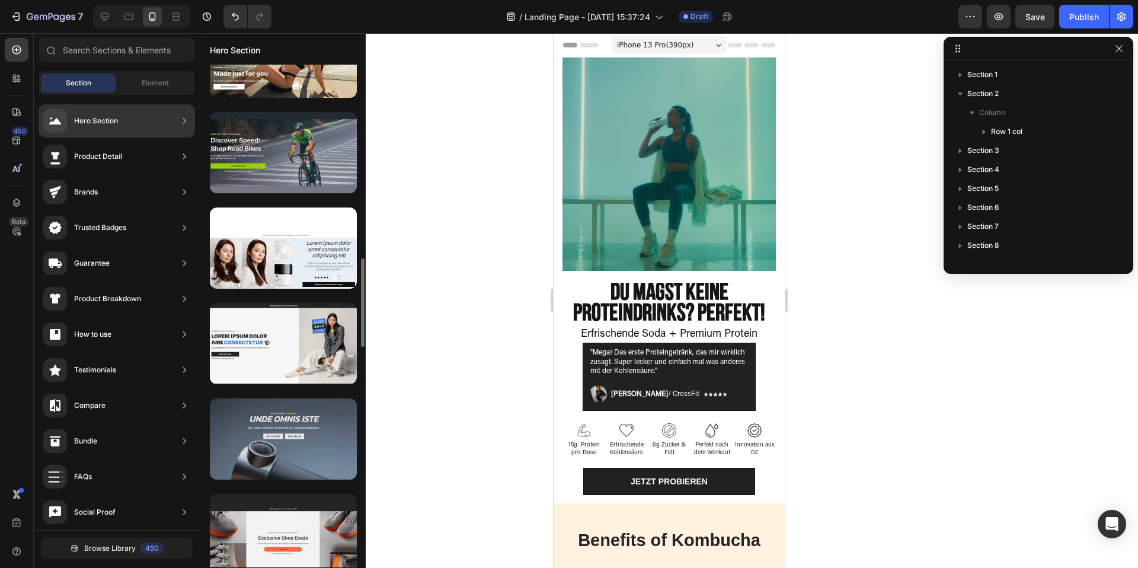
click at [290, 409] on div at bounding box center [283, 438] width 147 height 81
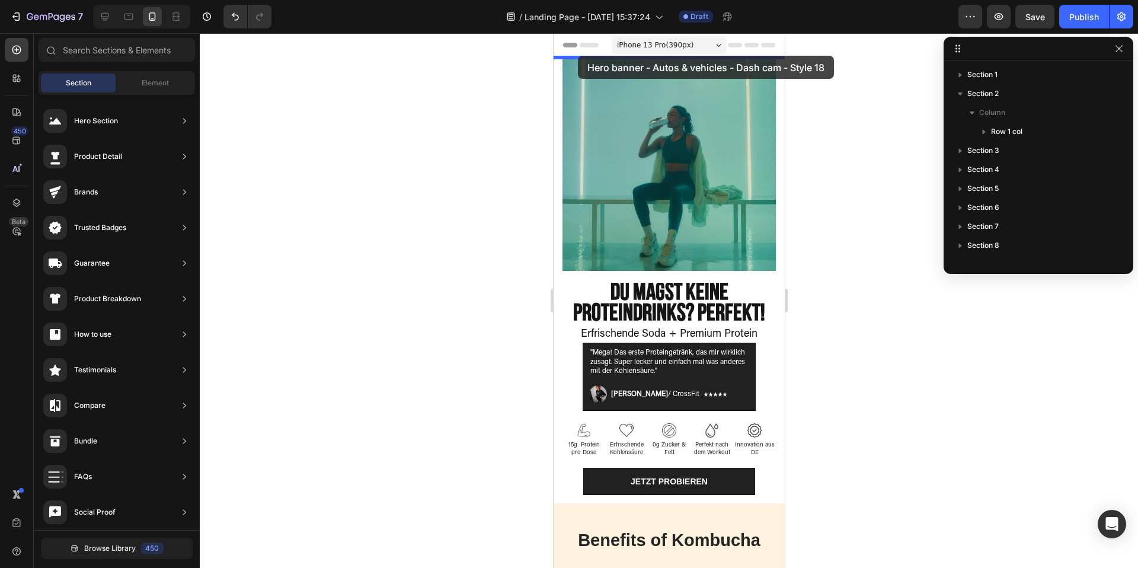
drag, startPoint x: 818, startPoint y: 450, endPoint x: 577, endPoint y: 57, distance: 461.5
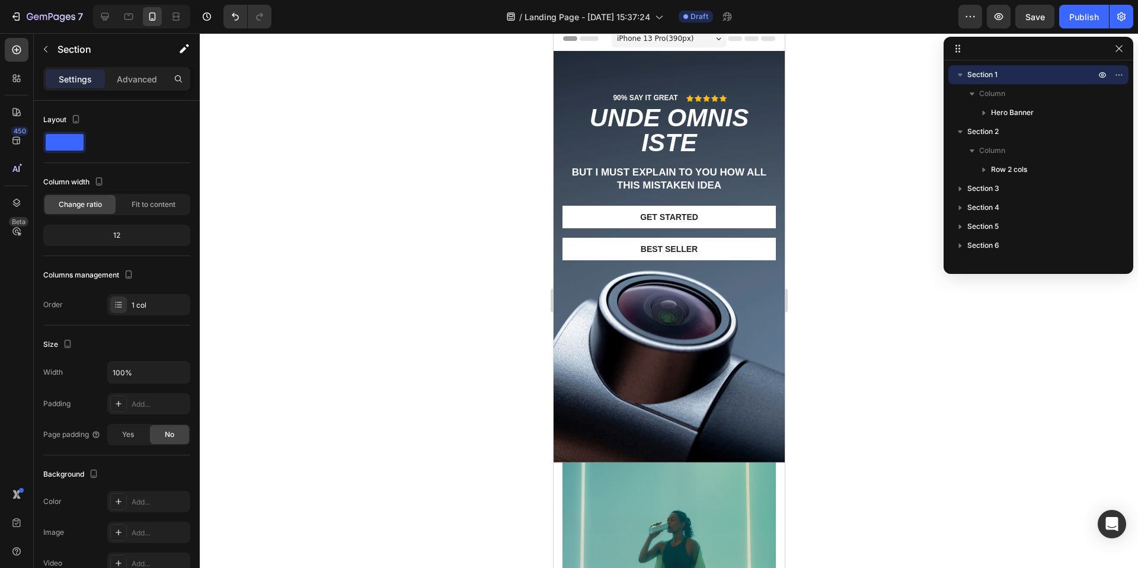
scroll to position [0, 0]
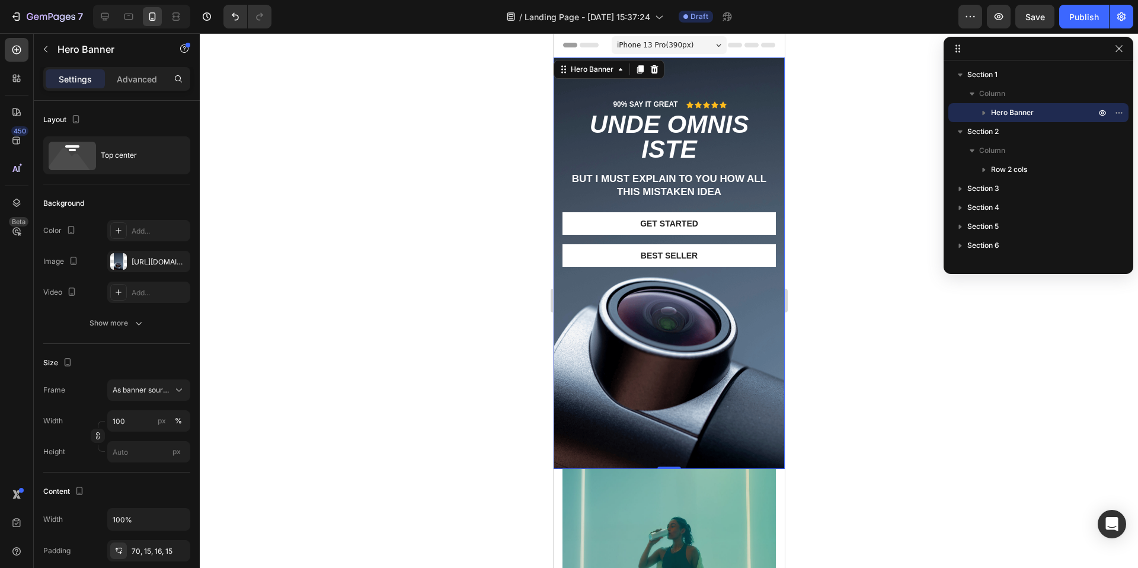
click at [630, 384] on div "Background Image" at bounding box center [668, 262] width 231 height 411
click at [121, 262] on div at bounding box center [118, 261] width 17 height 17
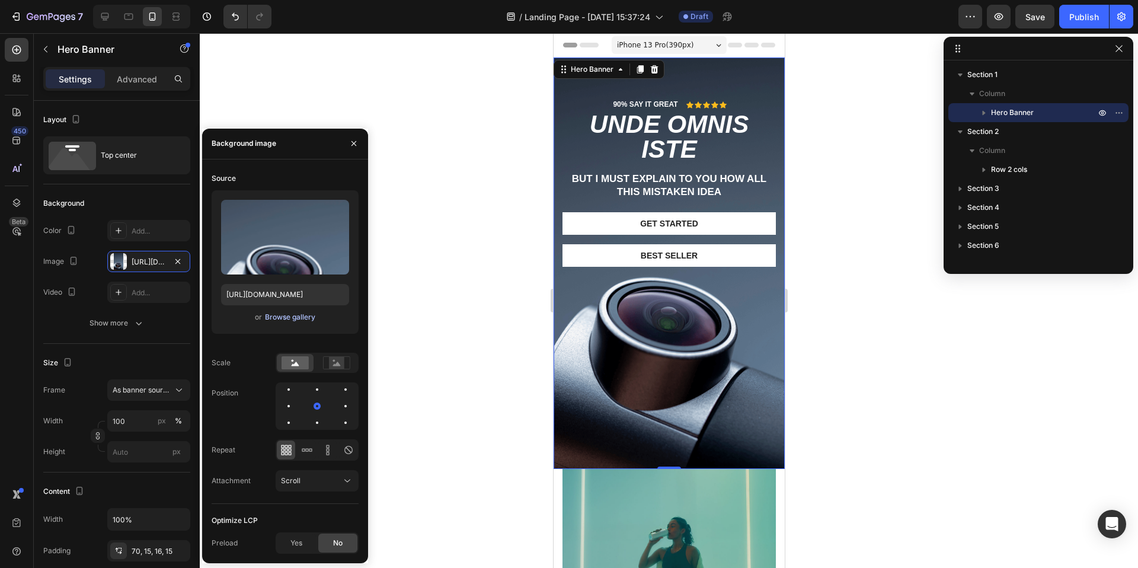
click at [292, 320] on div "Browse gallery" at bounding box center [290, 317] width 50 height 11
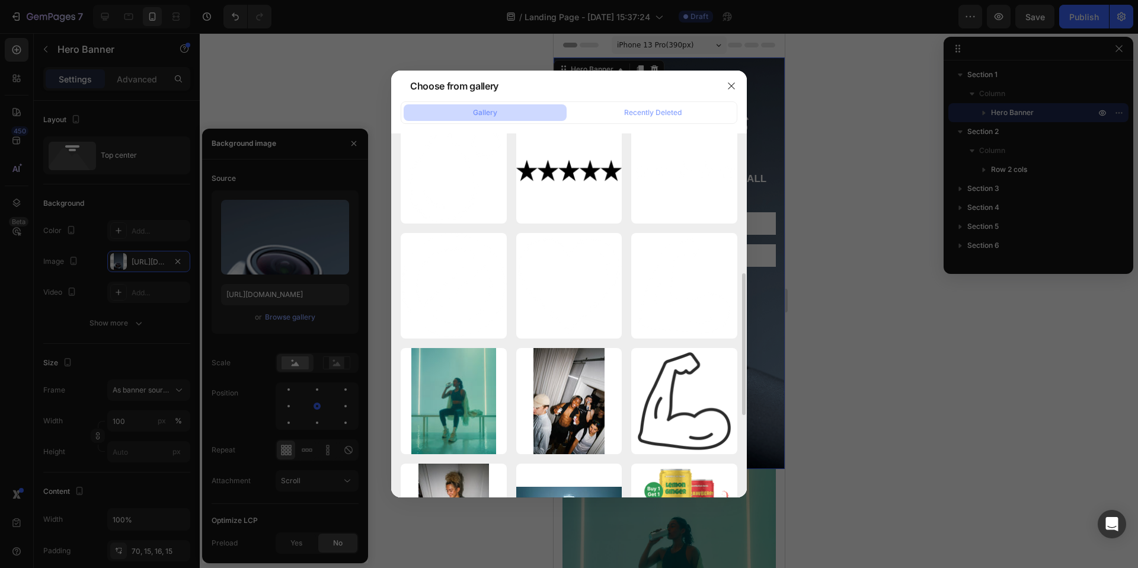
scroll to position [382, 0]
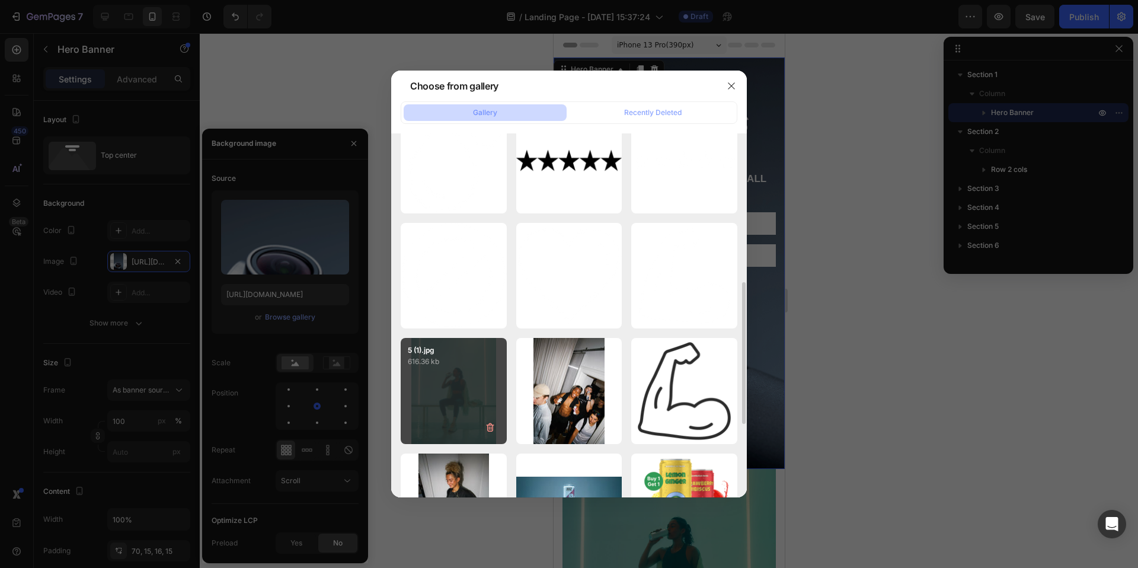
click at [445, 388] on div "5 (1).jpg 616.36 kb" at bounding box center [454, 391] width 106 height 106
type input "https://cdn.shopify.com/s/files/1/0867/6619/0917/files/gempages_581641449179710…"
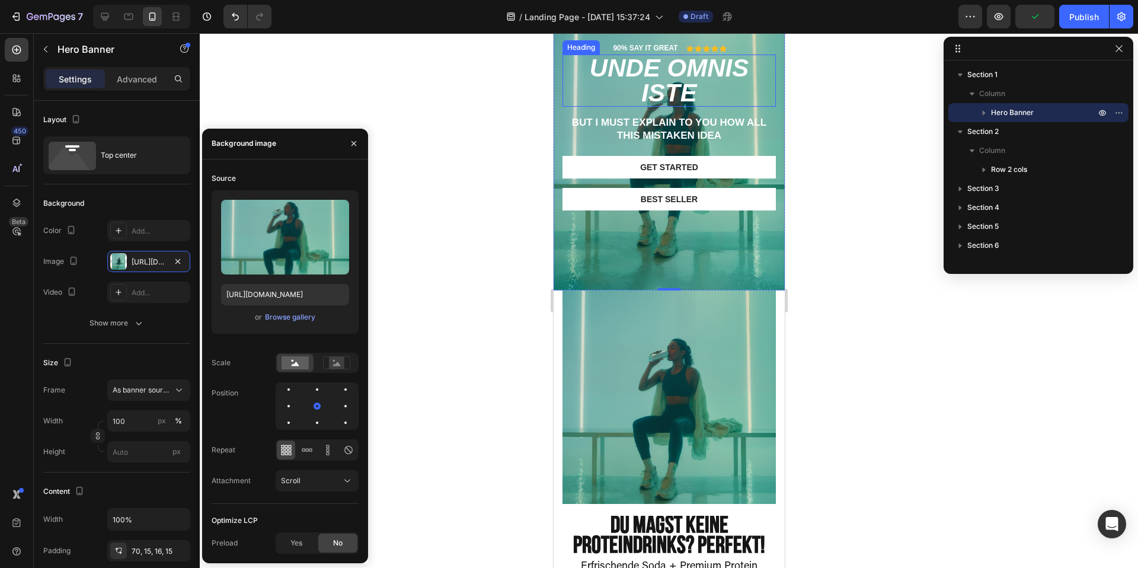
scroll to position [0, 0]
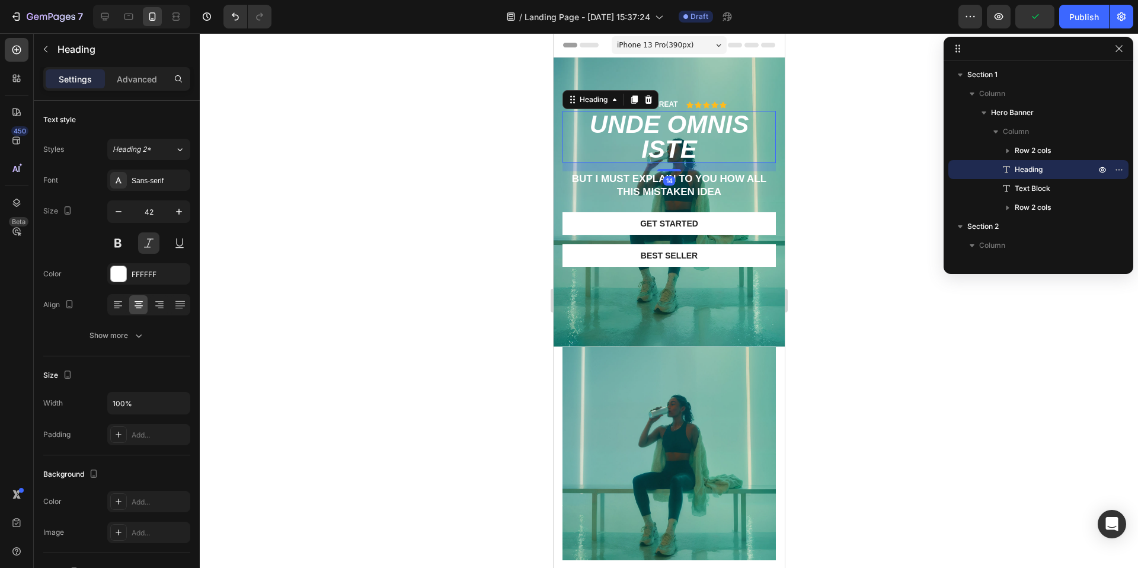
click at [681, 151] on h2 "unde omnis iste" at bounding box center [668, 137] width 213 height 52
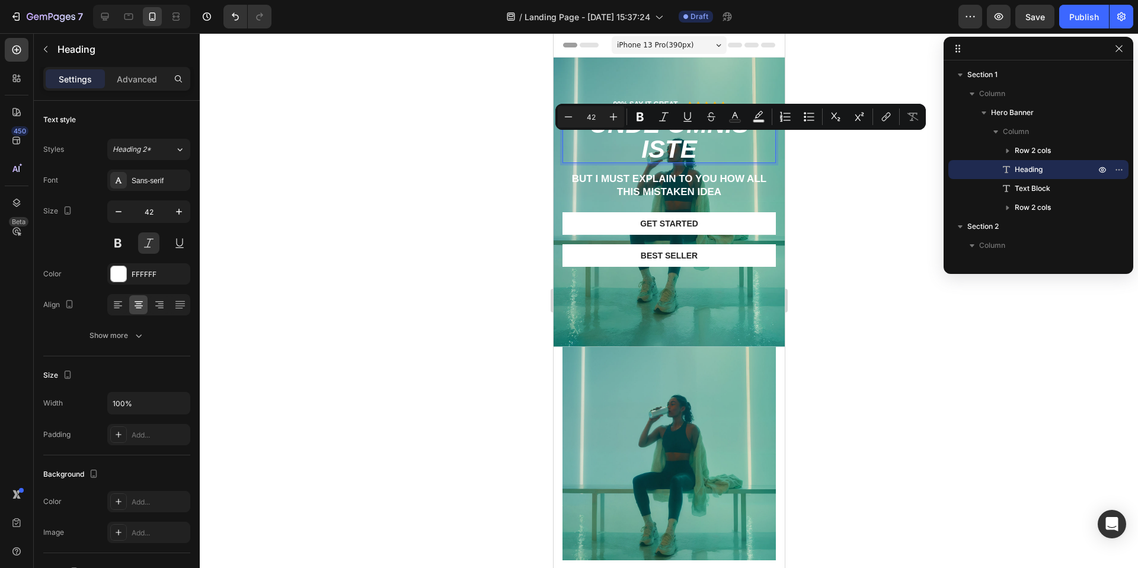
click at [681, 149] on p "unde omnis iste" at bounding box center [668, 137] width 211 height 50
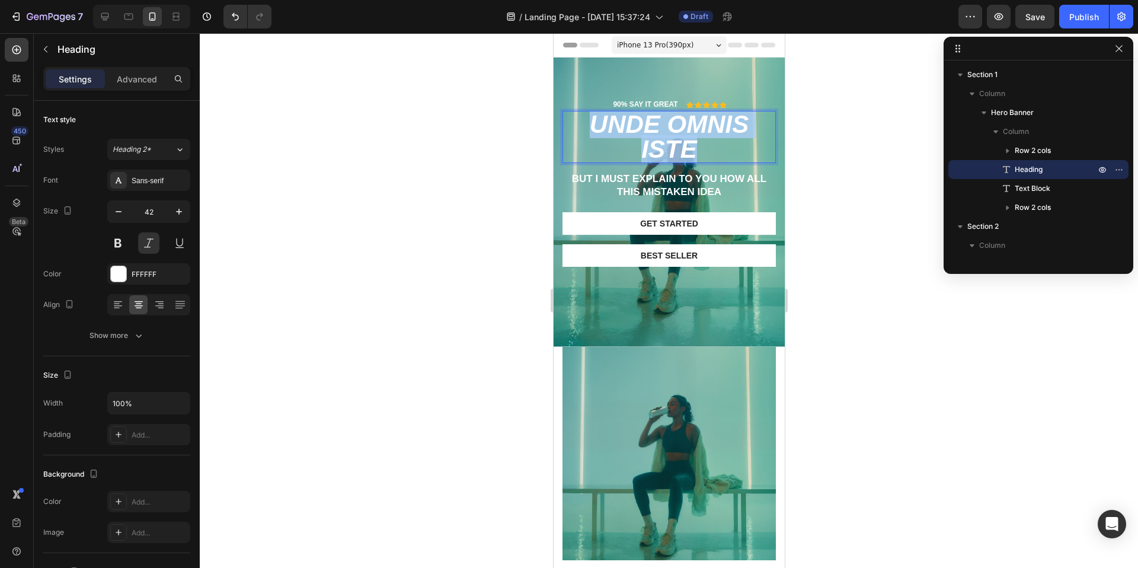
click at [681, 149] on p "unde omnis iste" at bounding box center [668, 137] width 211 height 50
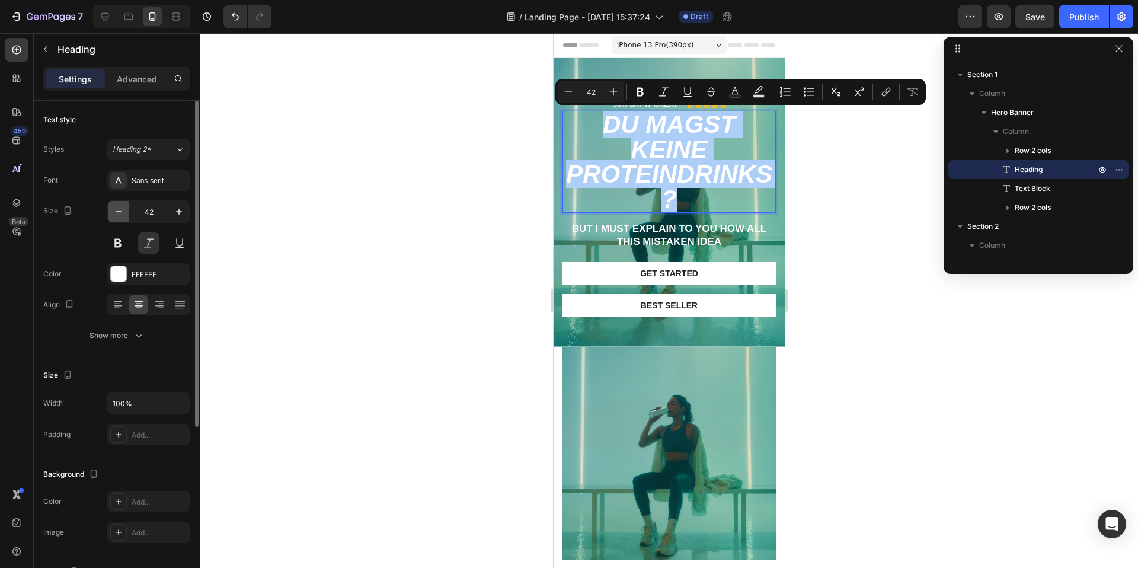
click at [124, 209] on icon "button" at bounding box center [119, 212] width 12 height 12
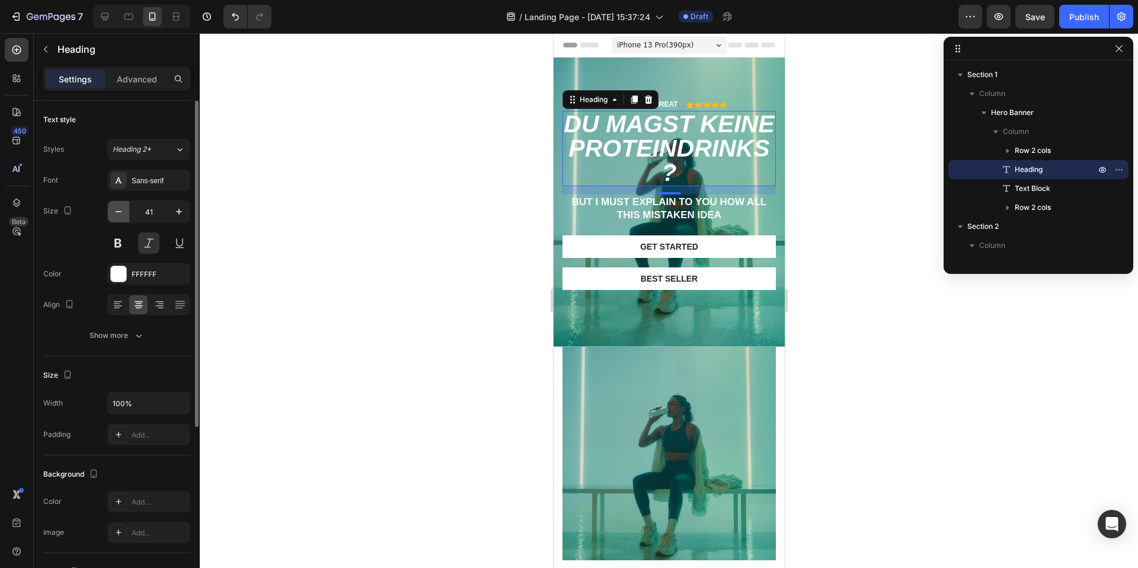
click at [124, 209] on icon "button" at bounding box center [119, 212] width 12 height 12
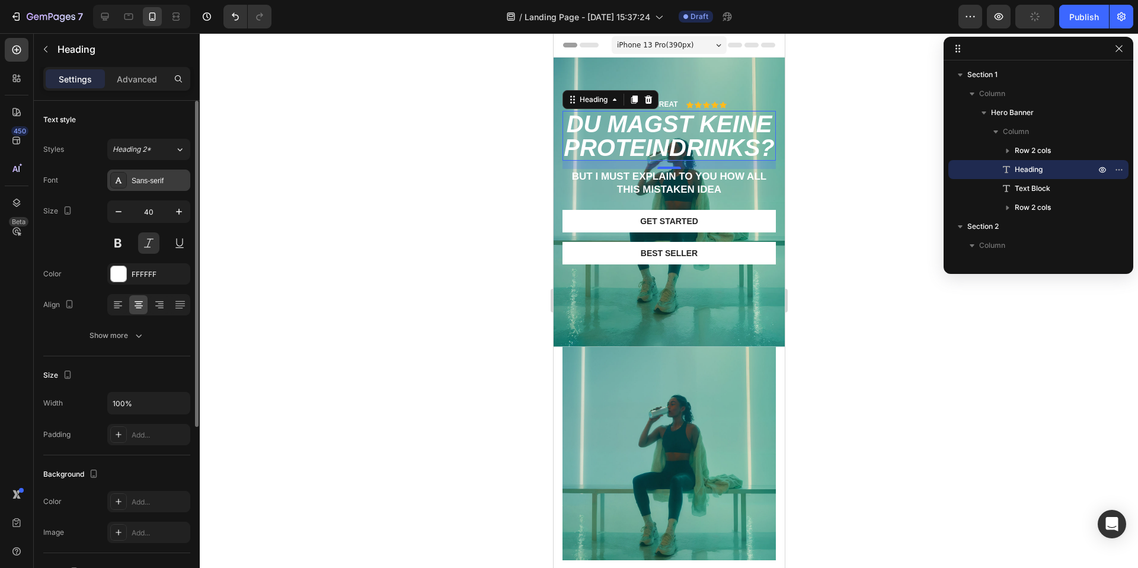
click at [121, 184] on icon at bounding box center [118, 179] width 9 height 9
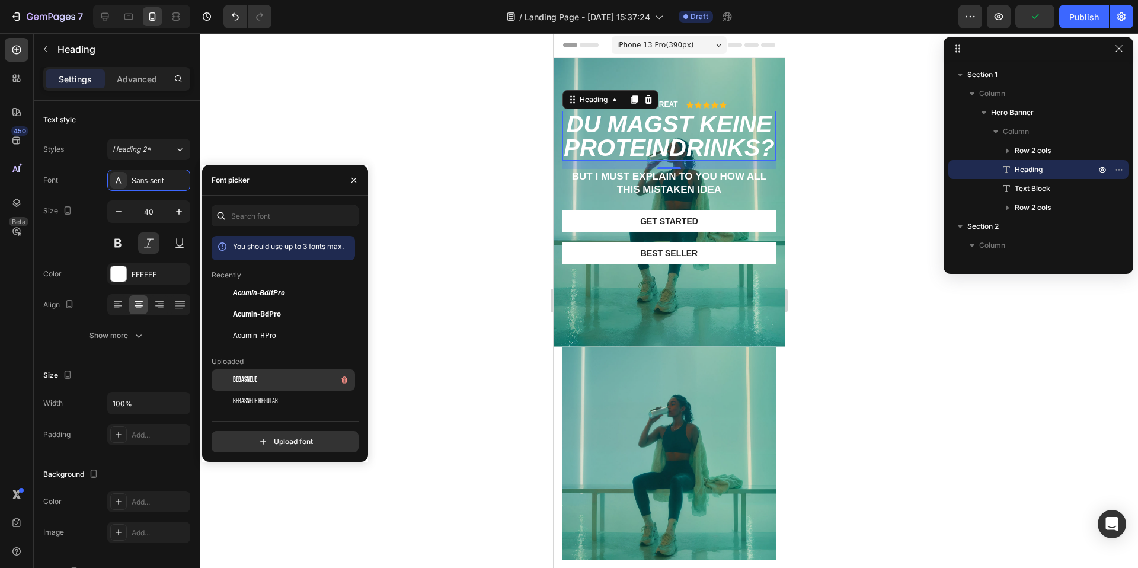
click at [257, 379] on span "BebasNeue" at bounding box center [245, 379] width 24 height 11
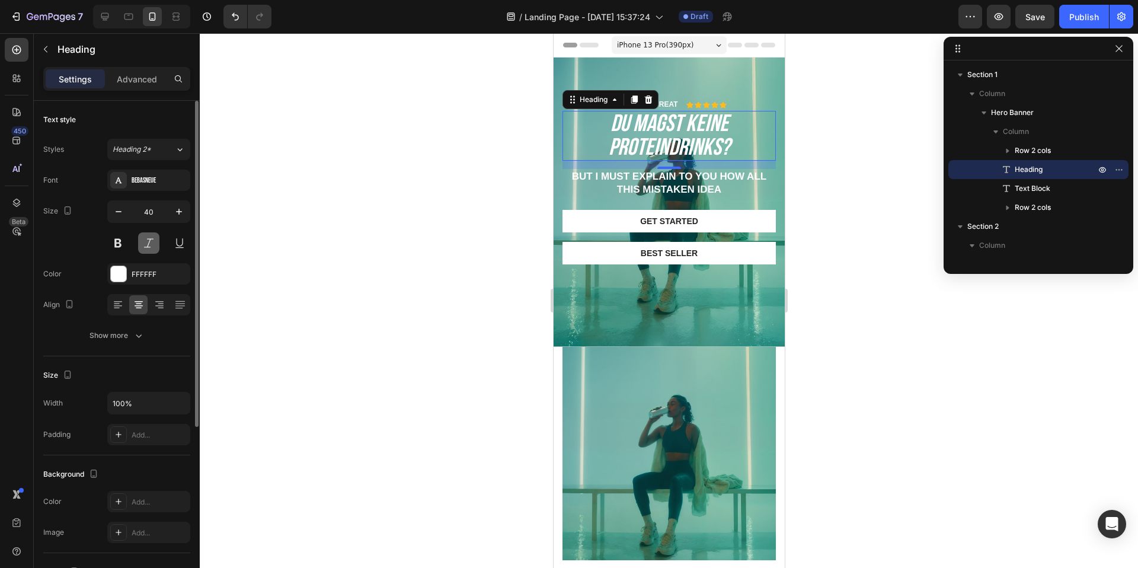
click at [146, 242] on button at bounding box center [148, 242] width 21 height 21
click at [146, 243] on button at bounding box center [148, 242] width 21 height 21
click at [180, 213] on icon "button" at bounding box center [179, 212] width 12 height 12
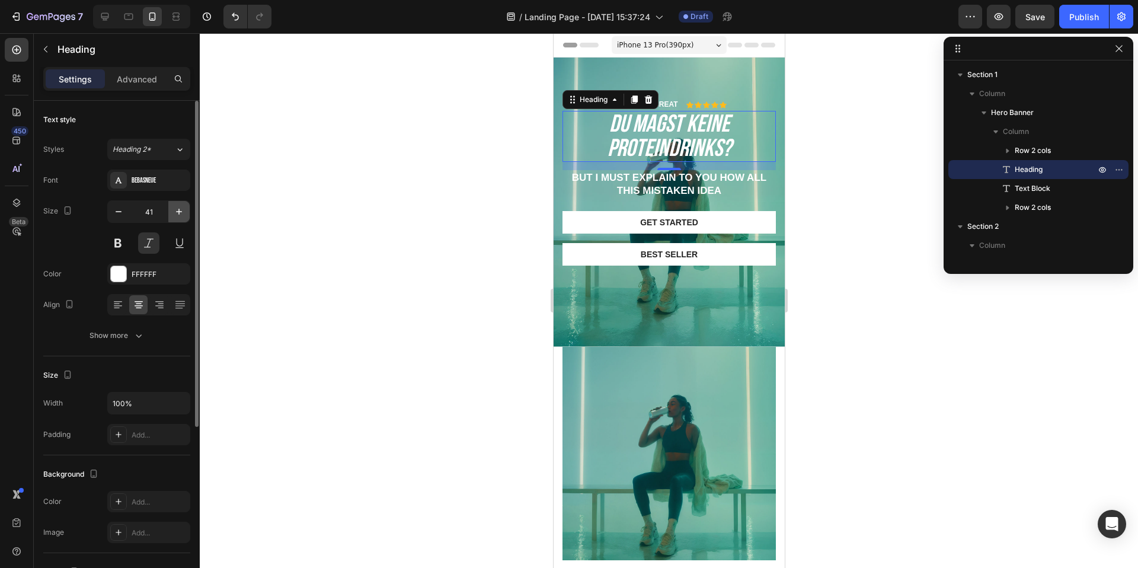
click at [180, 213] on icon "button" at bounding box center [179, 212] width 12 height 12
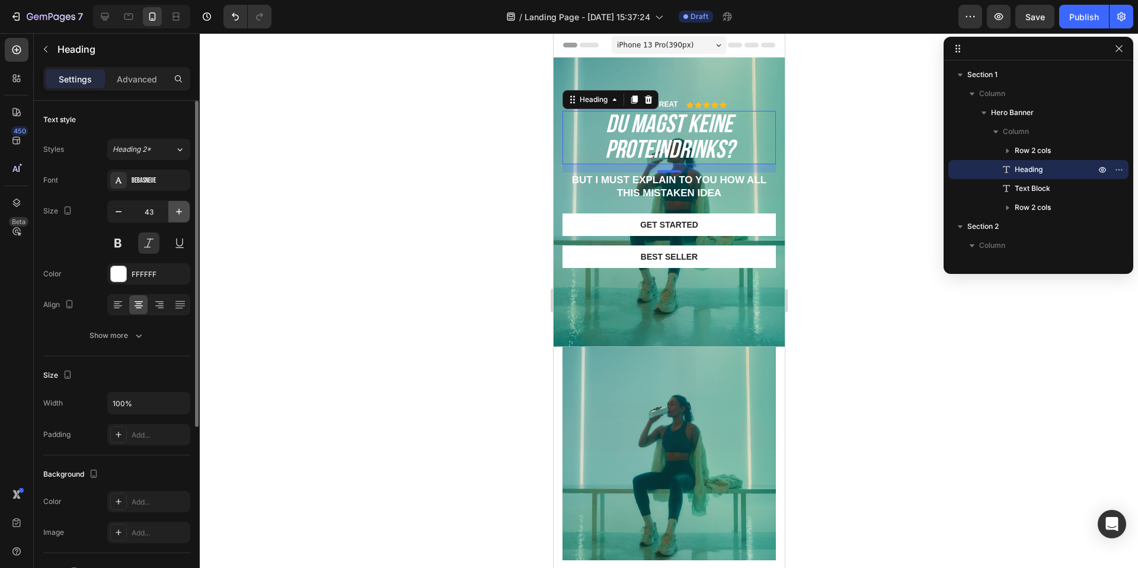
click at [180, 213] on icon "button" at bounding box center [179, 212] width 12 height 12
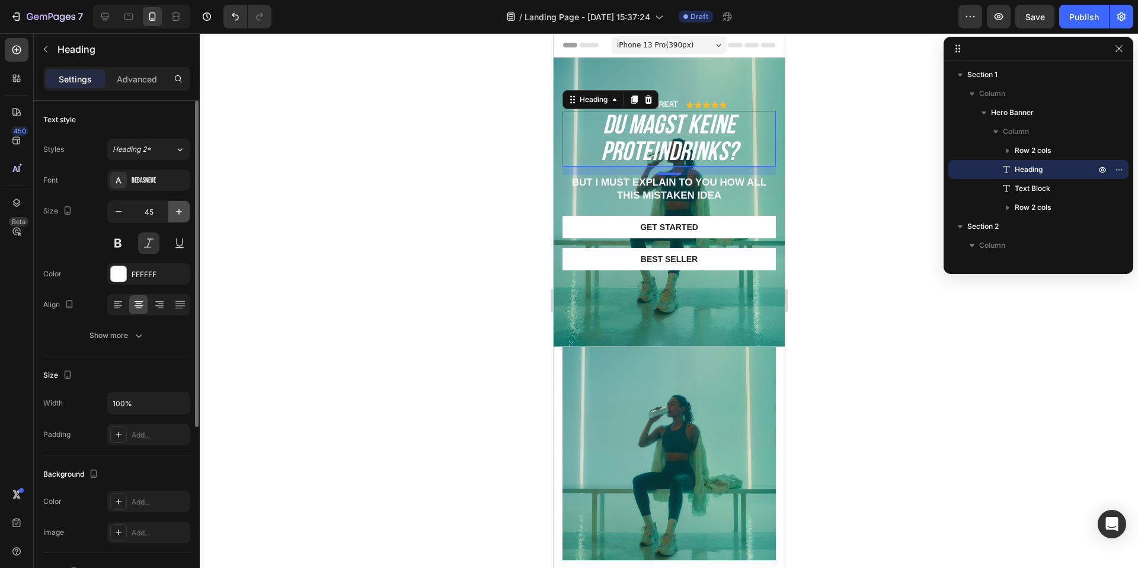
click at [180, 213] on icon "button" at bounding box center [179, 212] width 12 height 12
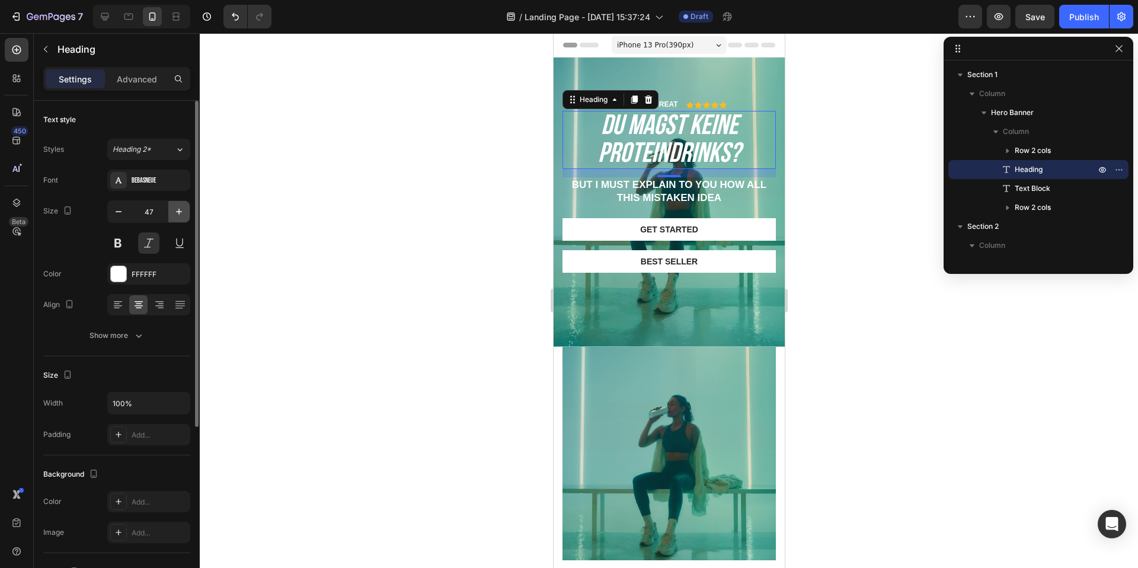
click at [180, 213] on icon "button" at bounding box center [179, 212] width 12 height 12
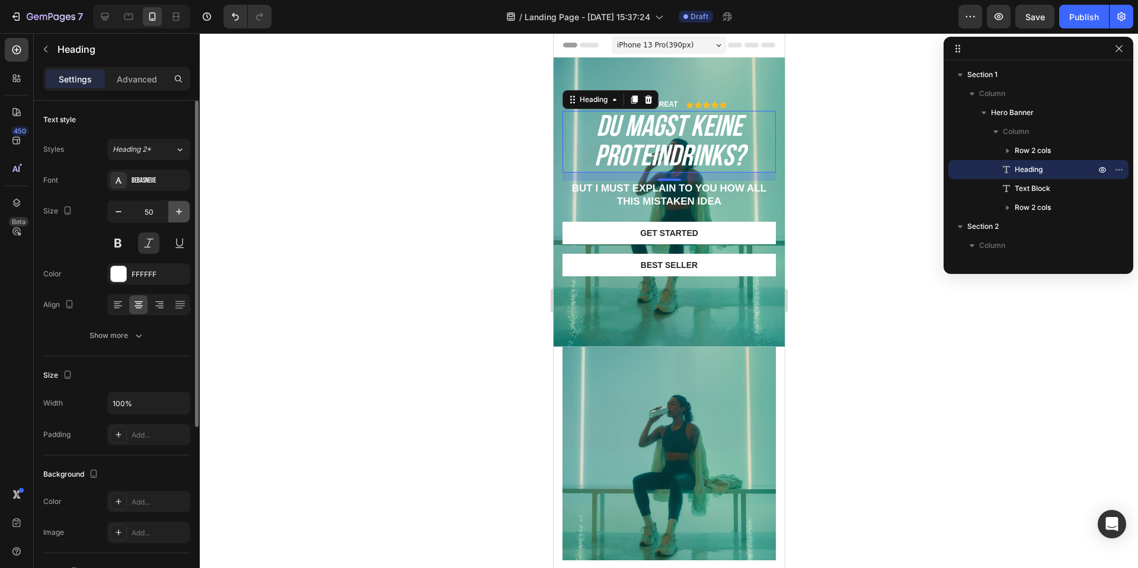
click at [180, 213] on icon "button" at bounding box center [179, 212] width 12 height 12
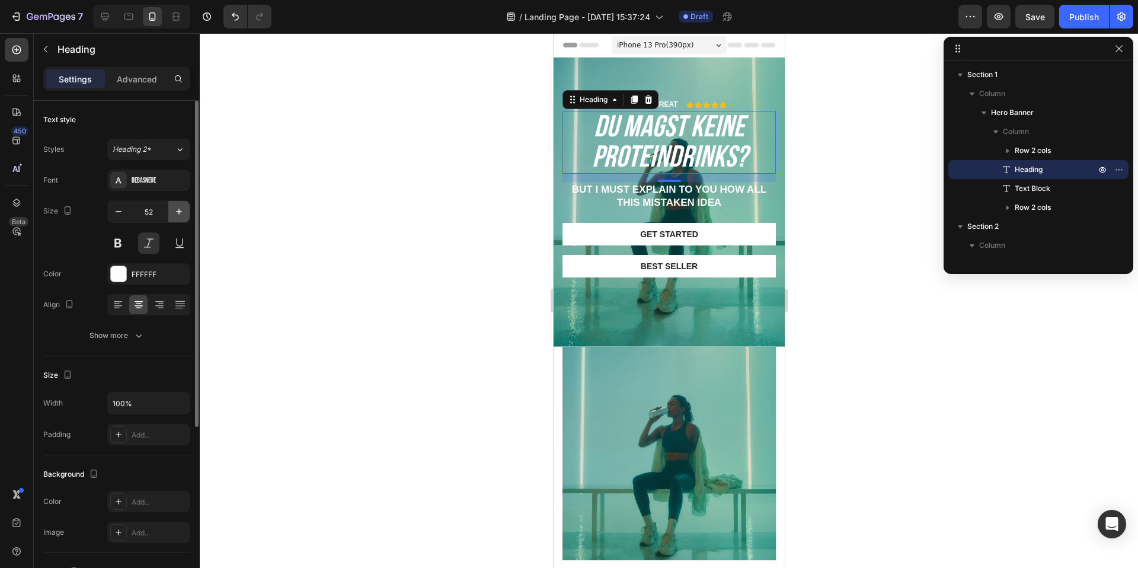
click at [180, 213] on icon "button" at bounding box center [179, 212] width 12 height 12
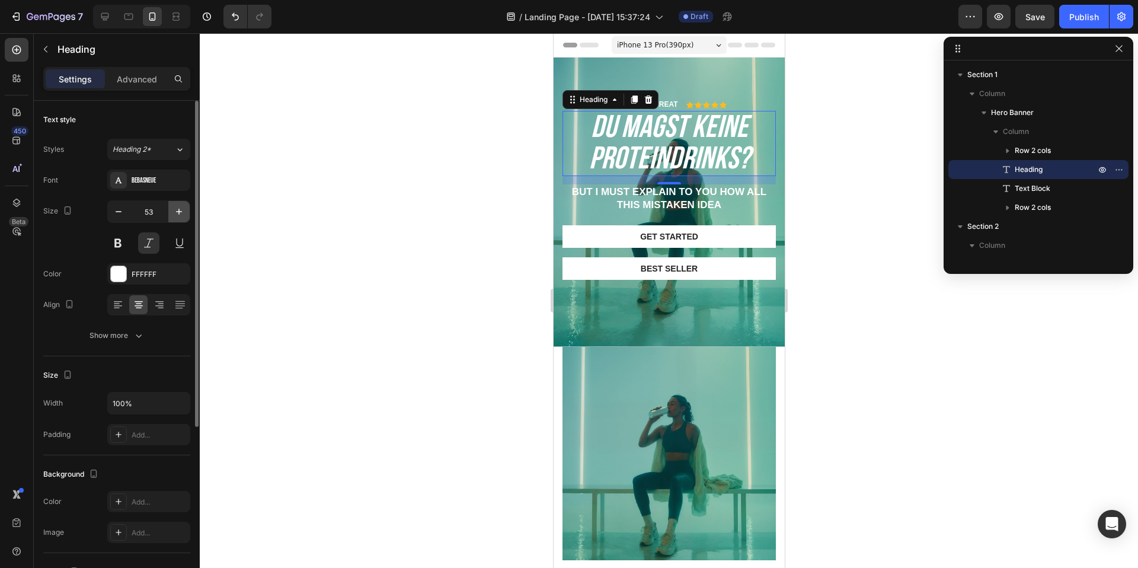
click at [180, 213] on icon "button" at bounding box center [179, 212] width 12 height 12
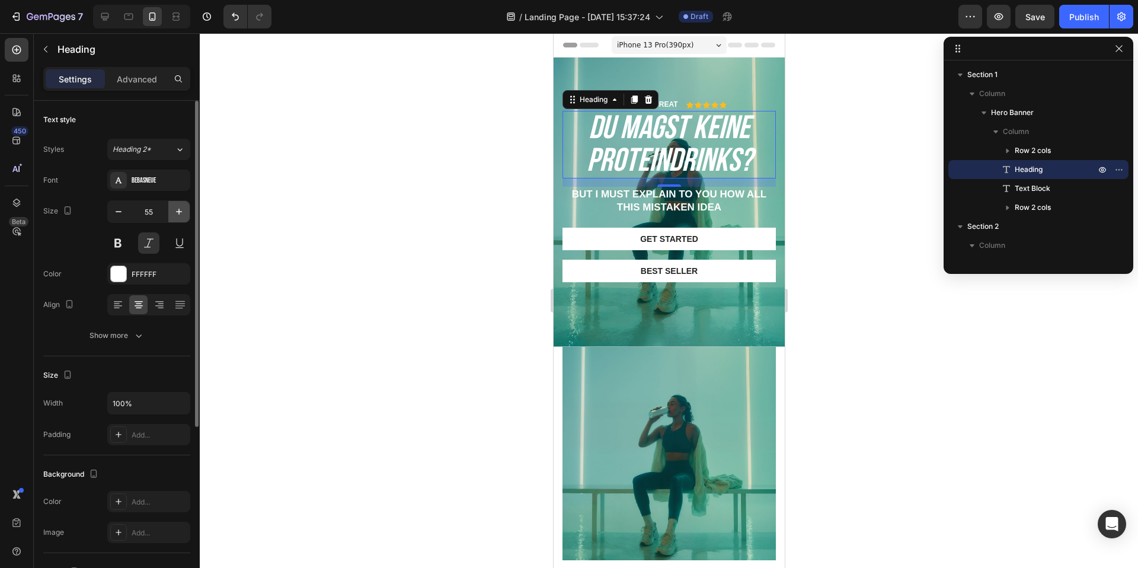
click at [180, 213] on icon "button" at bounding box center [179, 212] width 12 height 12
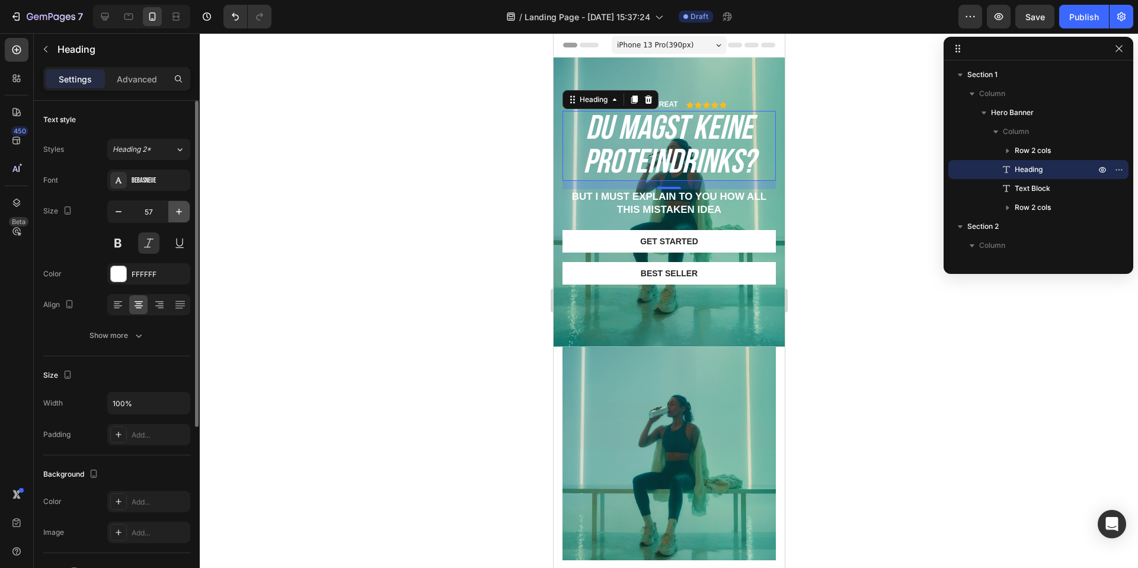
click at [180, 213] on icon "button" at bounding box center [179, 212] width 12 height 12
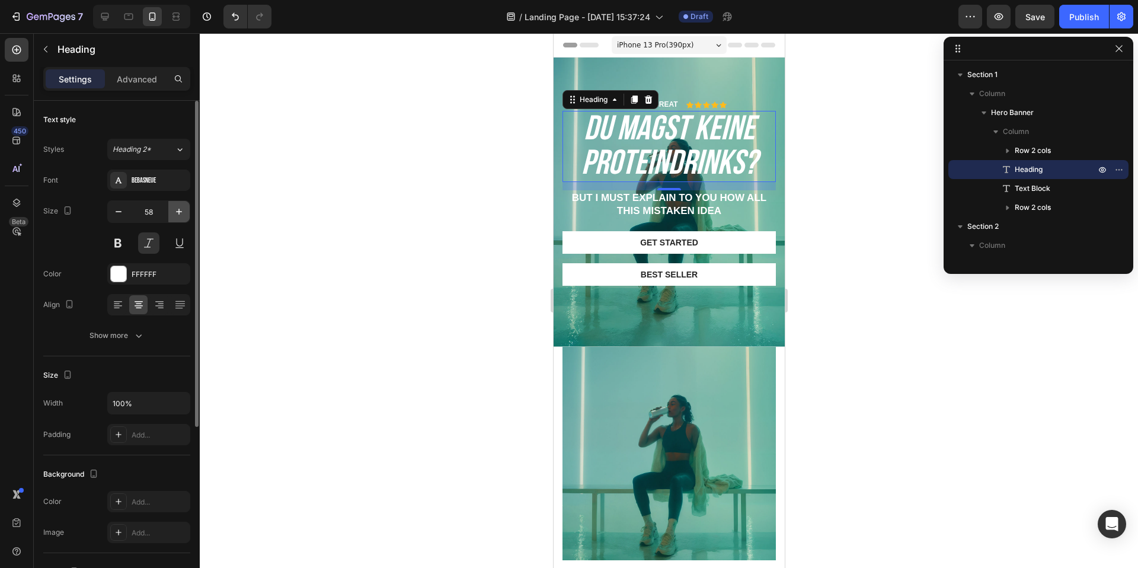
click at [180, 213] on icon "button" at bounding box center [179, 212] width 12 height 12
type input "59"
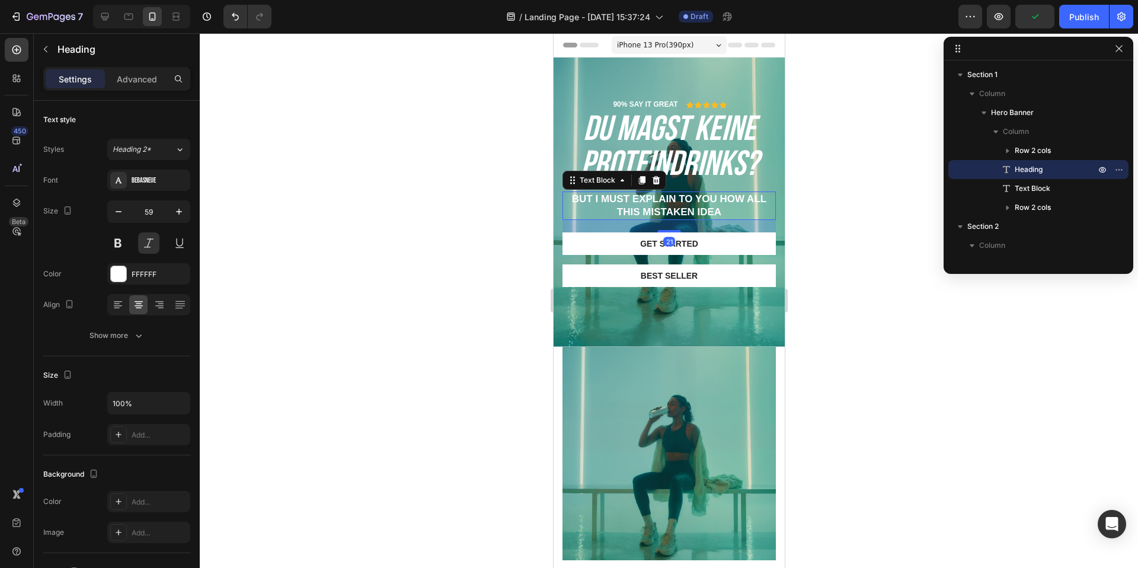
click at [678, 210] on p "But I must explain to you how all this mistaken idea" at bounding box center [668, 206] width 211 height 26
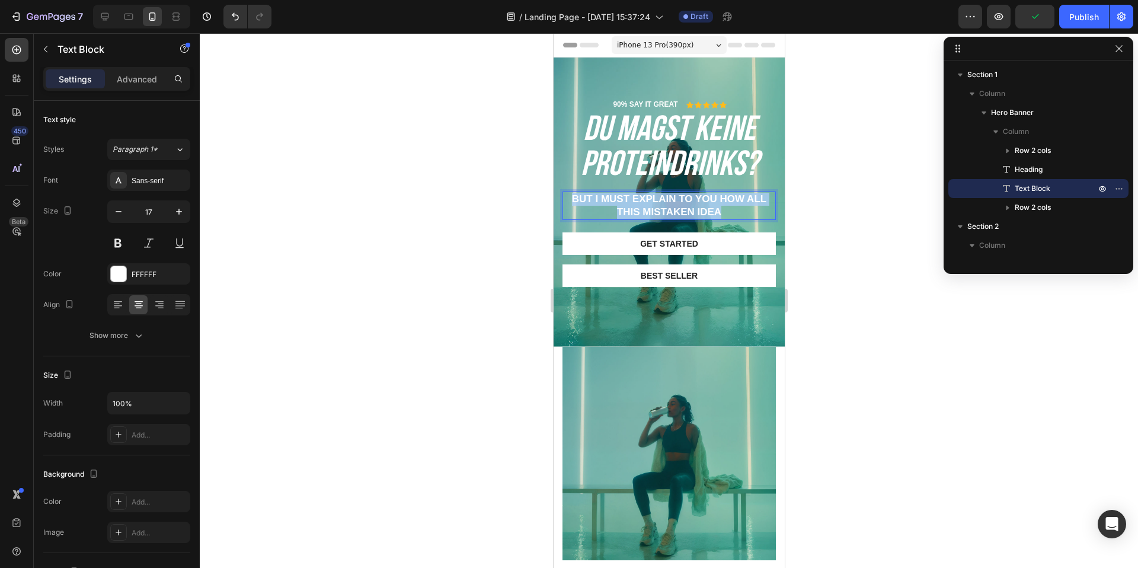
click at [678, 210] on p "But I must explain to you how all this mistaken idea" at bounding box center [668, 206] width 211 height 26
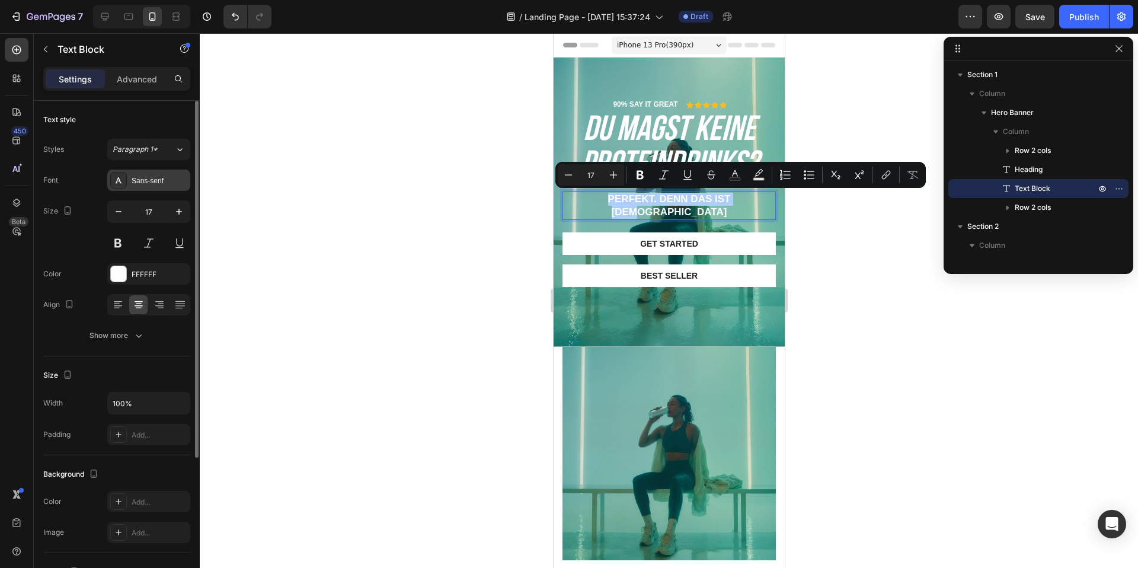
click at [121, 187] on div at bounding box center [118, 180] width 17 height 17
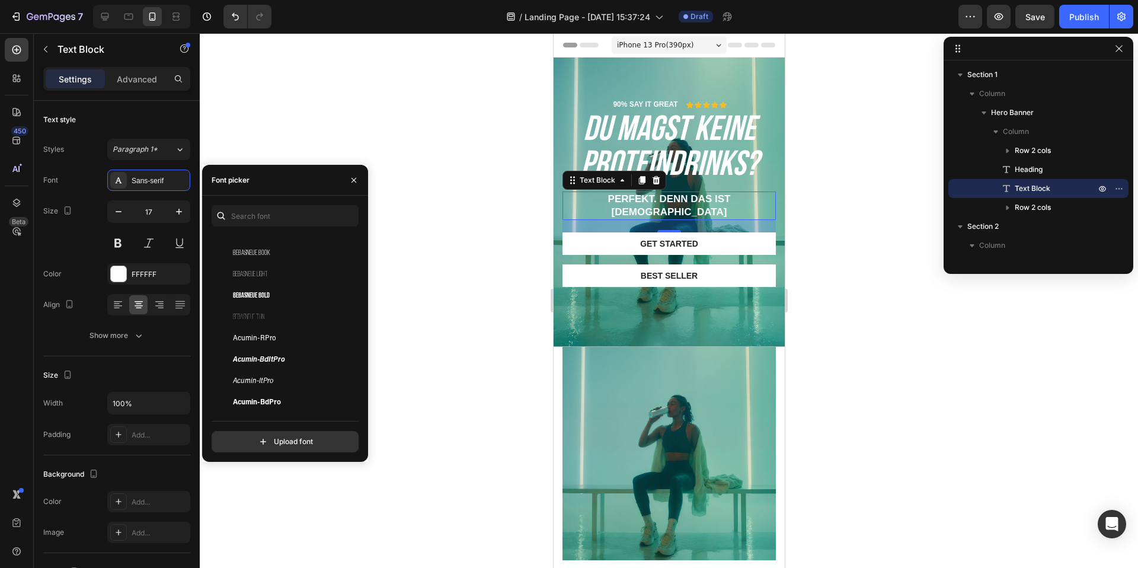
scroll to position [170, 0]
click at [268, 343] on div "Acumin-RPro" at bounding box center [293, 338] width 120 height 14
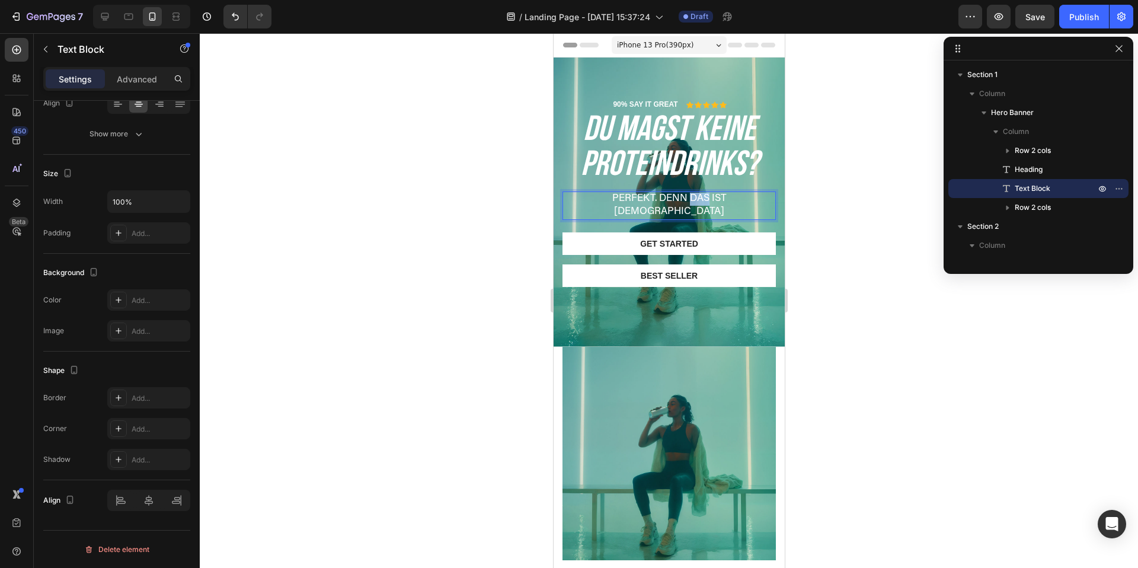
click at [690, 202] on p "Perfekt. Denn das ist JUUZ" at bounding box center [668, 206] width 211 height 26
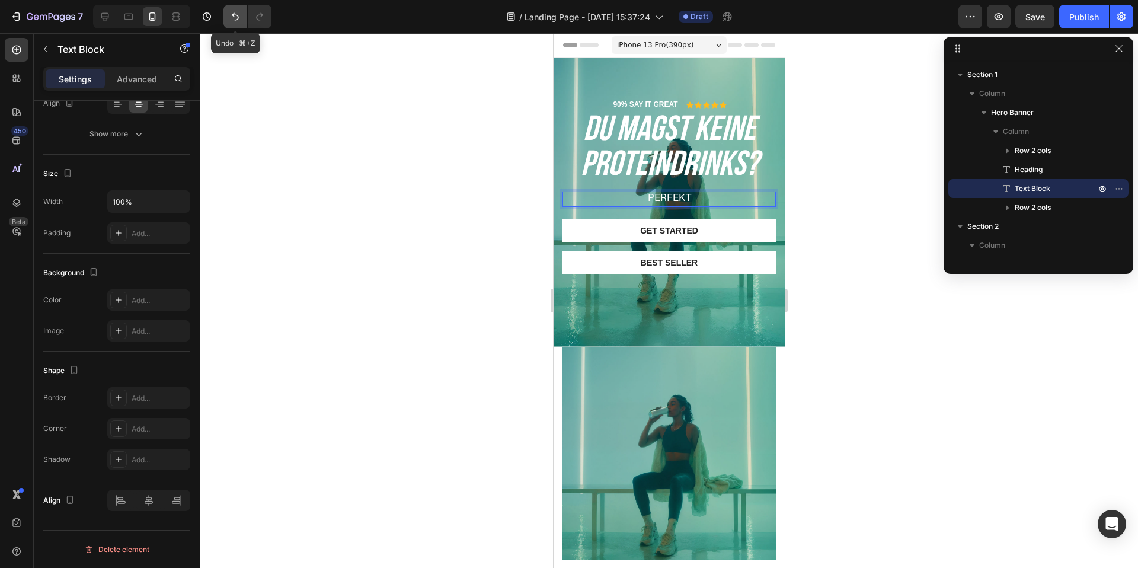
click at [242, 17] on button "Undo/Redo" at bounding box center [235, 17] width 24 height 24
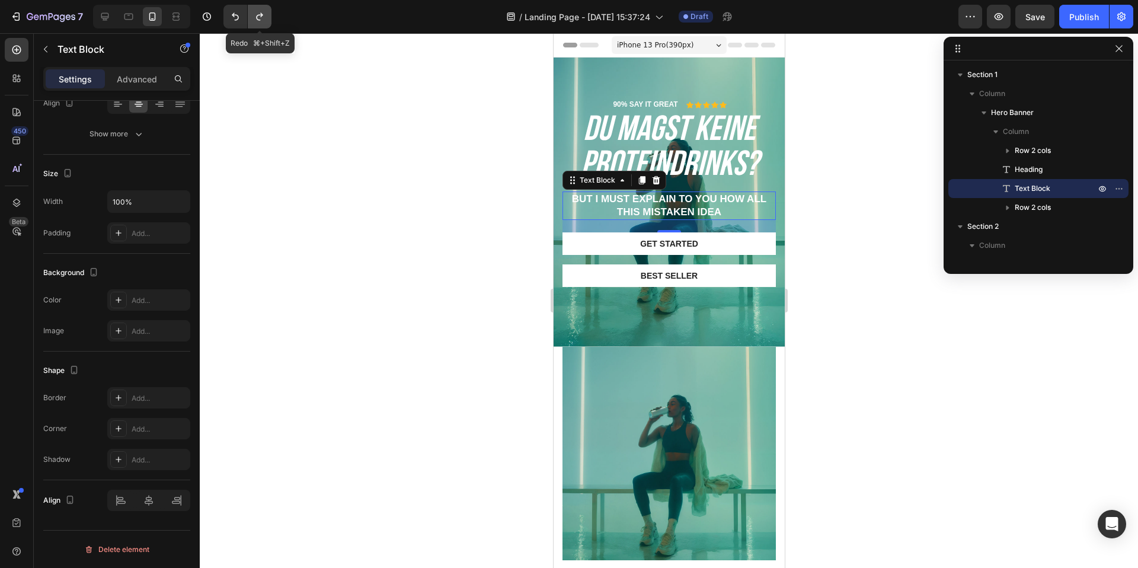
click at [255, 19] on icon "Undo/Redo" at bounding box center [260, 17] width 12 height 12
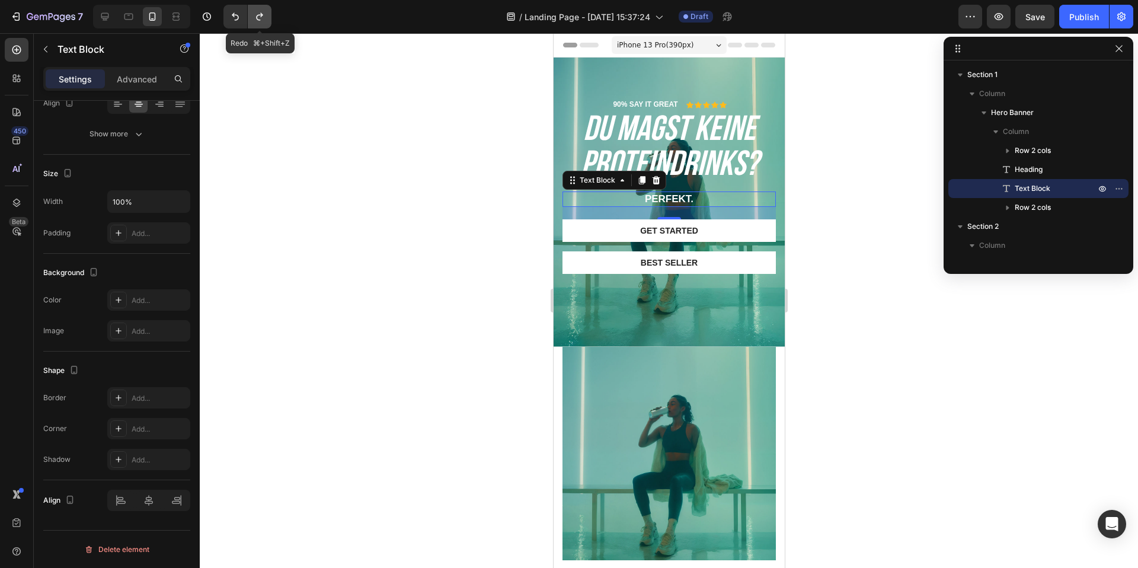
click at [255, 19] on icon "Undo/Redo" at bounding box center [260, 17] width 12 height 12
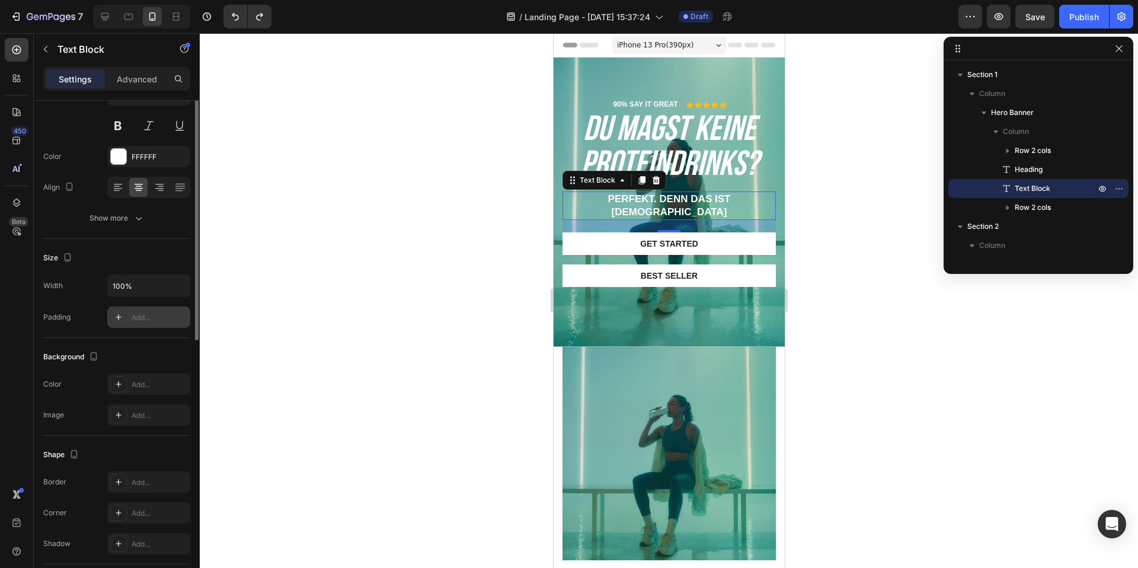
scroll to position [0, 0]
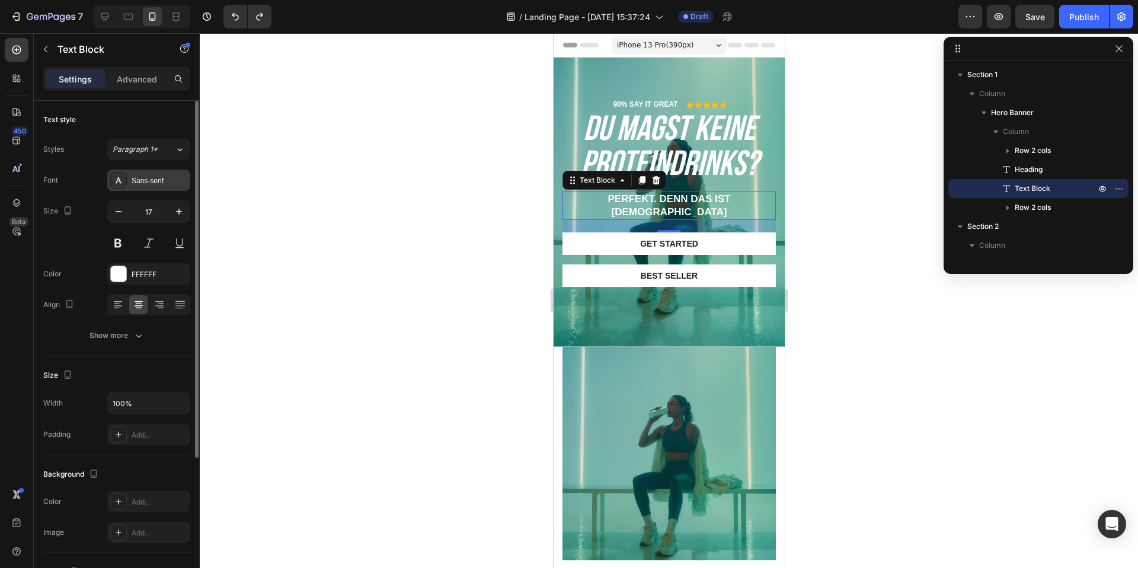
click at [137, 187] on div "Sans-serif" at bounding box center [148, 179] width 83 height 21
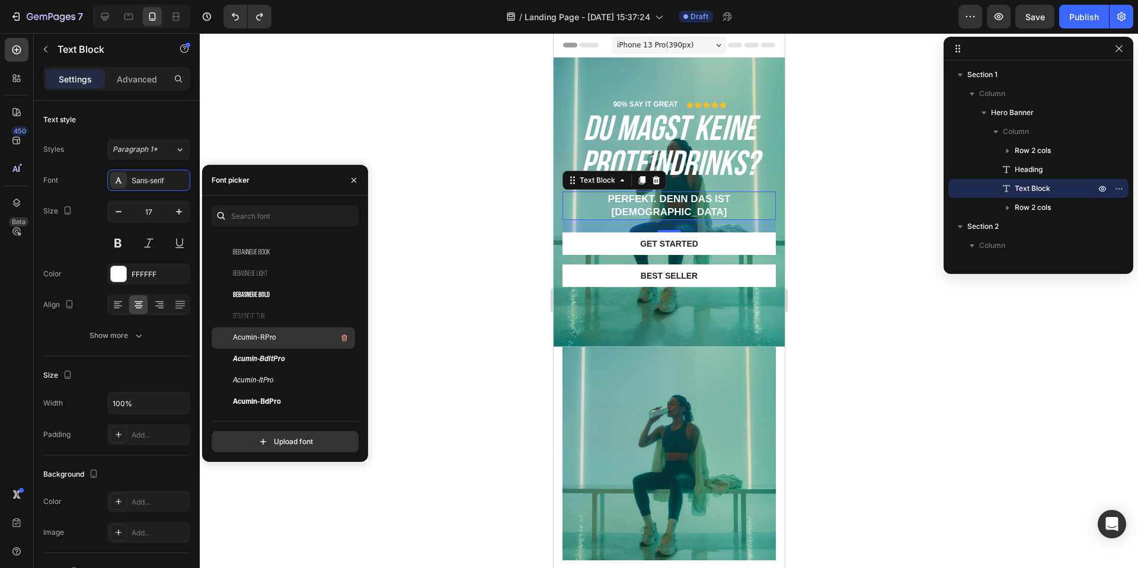
click at [264, 331] on div "Acumin-RPro" at bounding box center [293, 338] width 120 height 14
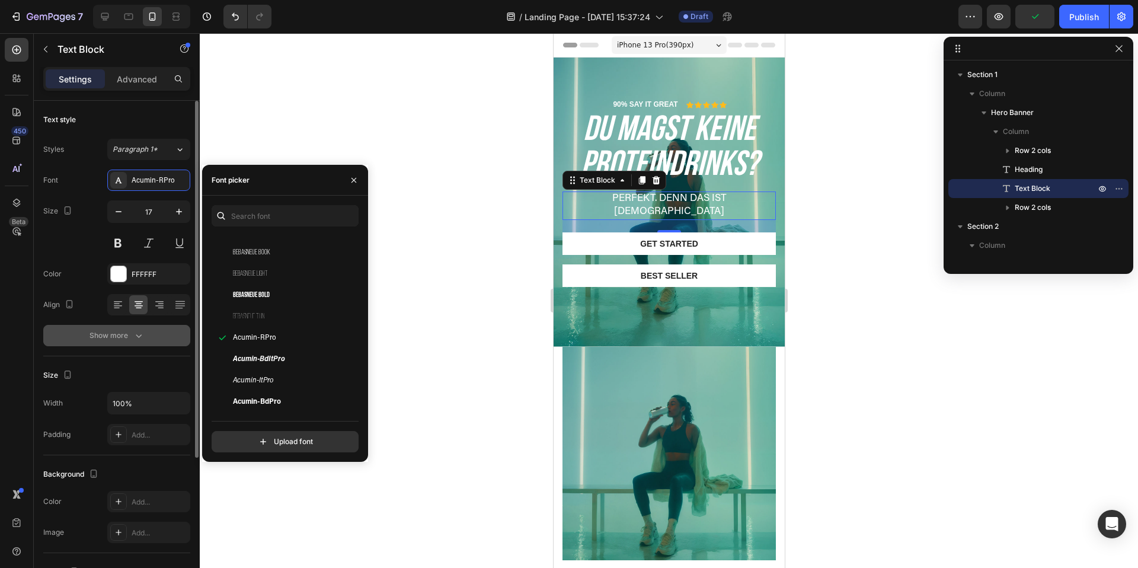
click at [133, 336] on icon "button" at bounding box center [139, 335] width 12 height 12
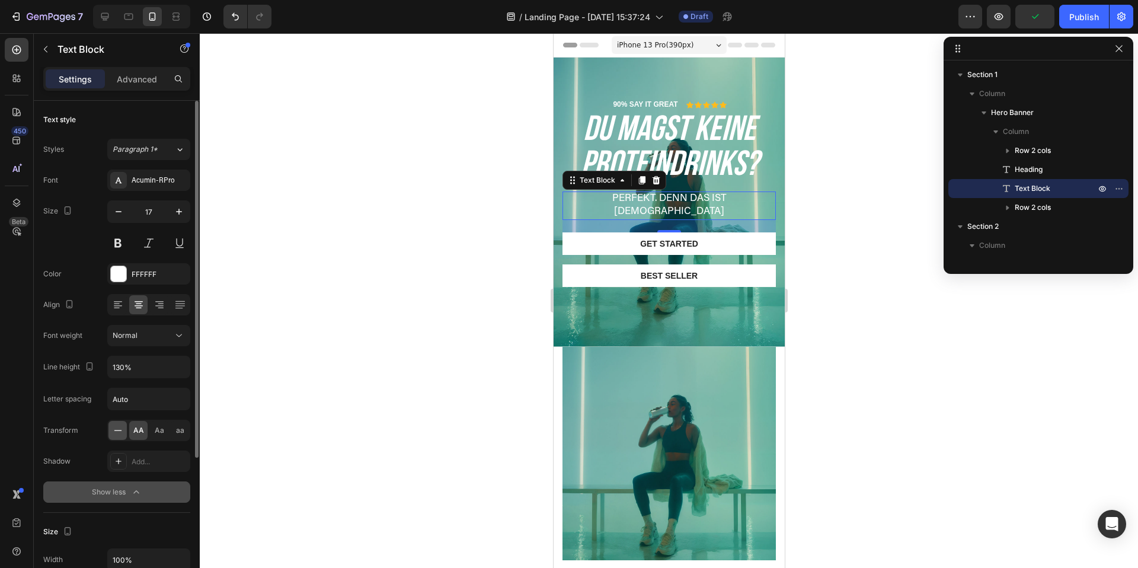
click at [120, 429] on icon at bounding box center [118, 430] width 12 height 12
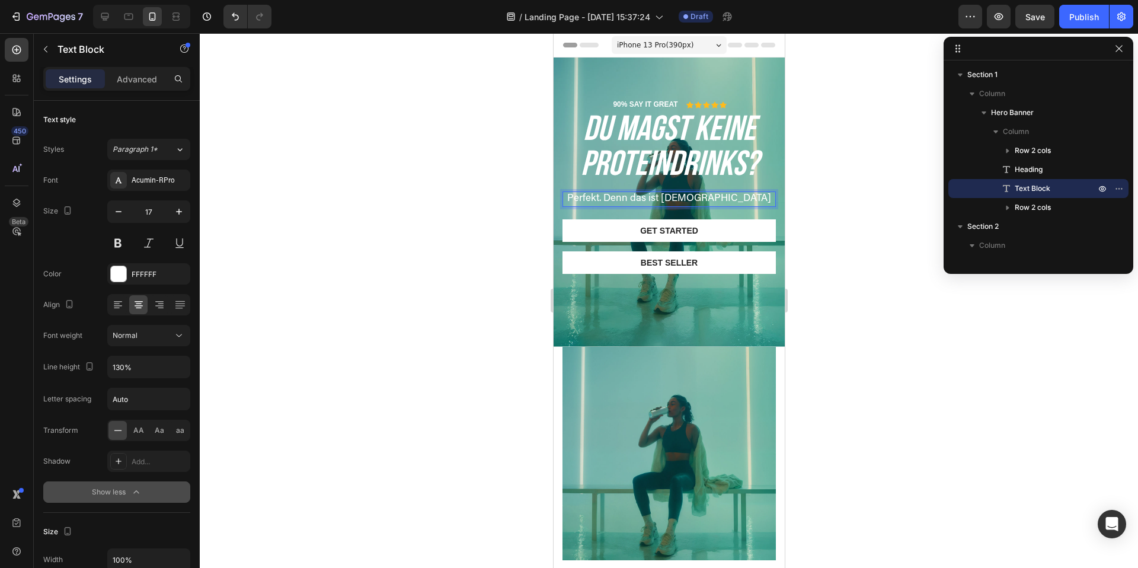
click at [728, 197] on p "Perfekt. Denn das ist JUUZ" at bounding box center [668, 199] width 211 height 13
click at [648, 106] on p "90% SAY IT GREAT" at bounding box center [644, 104] width 65 height 9
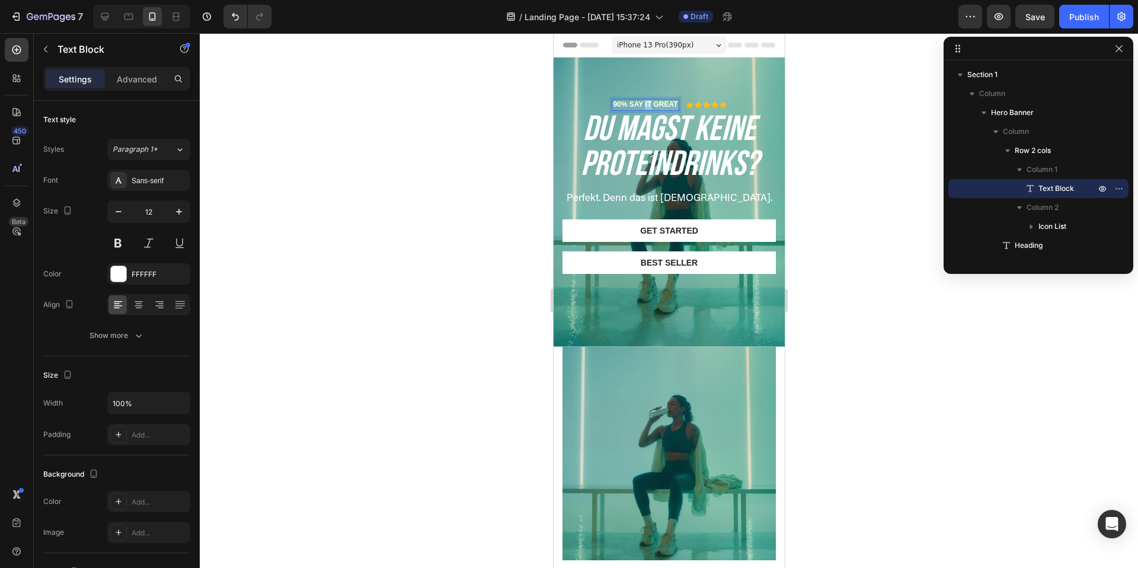
click at [648, 106] on p "90% SAY IT GREAT" at bounding box center [644, 104] width 65 height 9
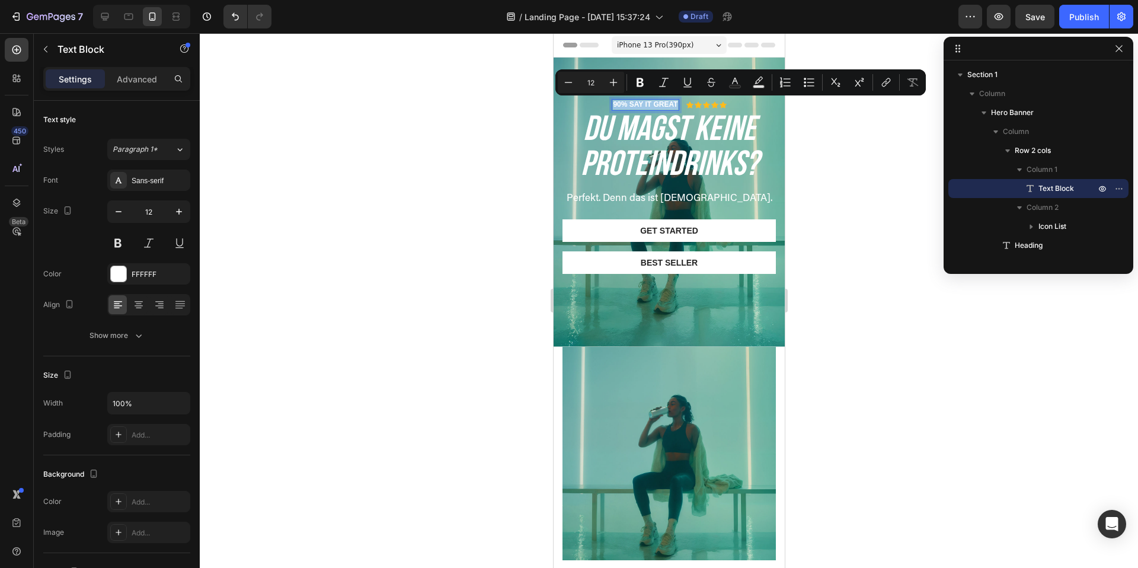
click at [648, 106] on p "90% SAY IT GREAT" at bounding box center [644, 104] width 65 height 9
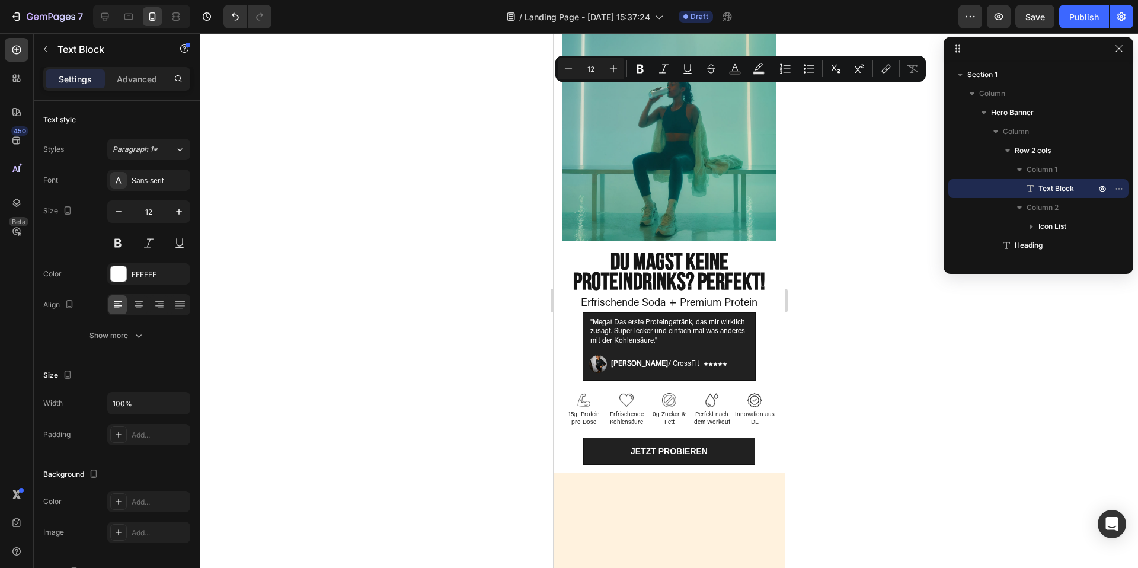
type input "16"
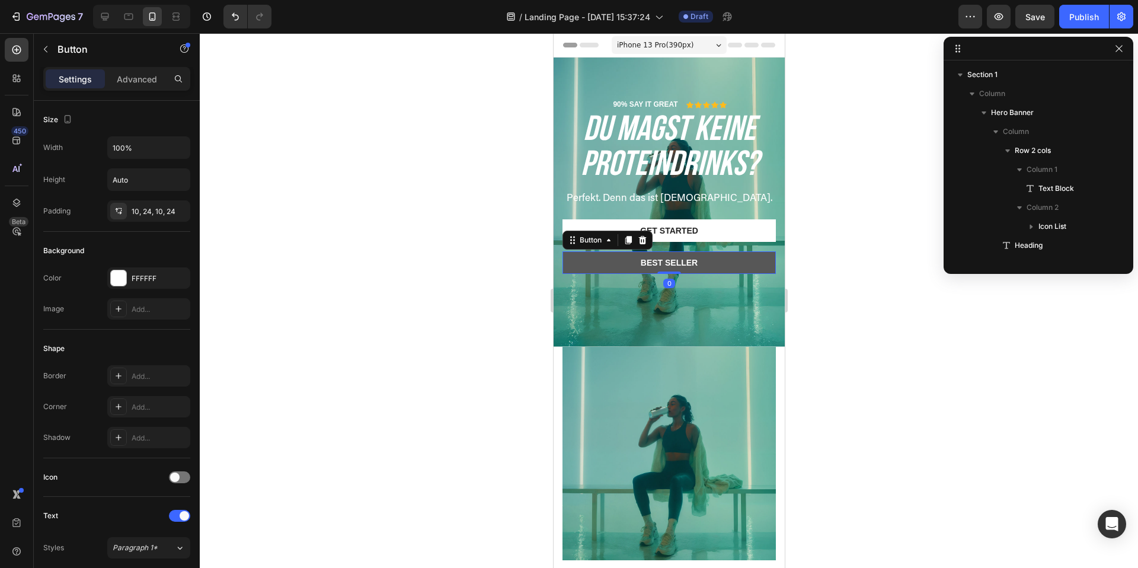
click at [652, 269] on button "Best Seller" at bounding box center [668, 262] width 213 height 23
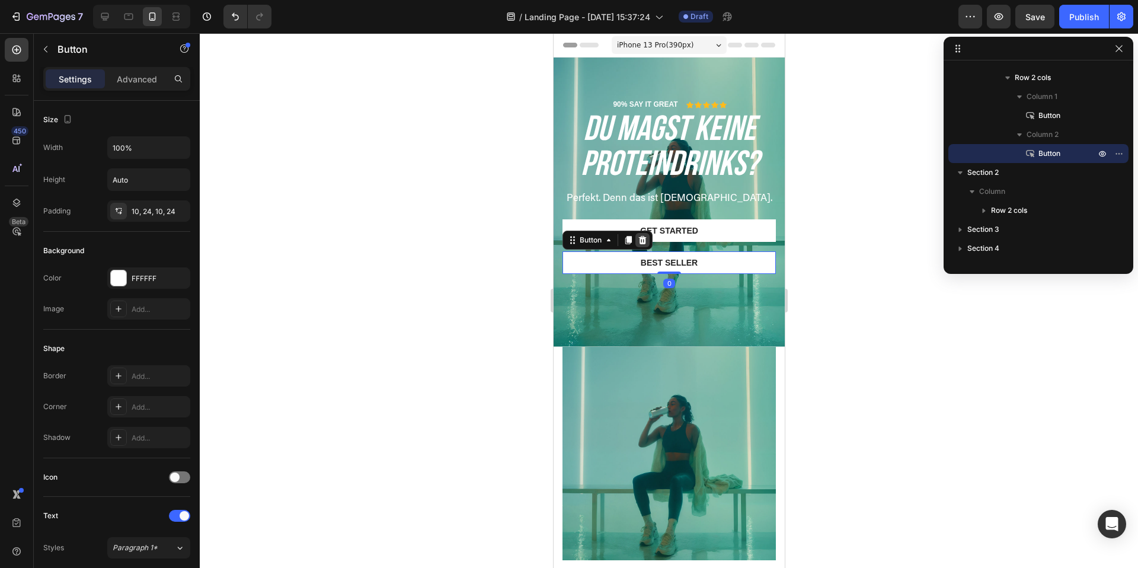
click at [643, 243] on icon at bounding box center [642, 240] width 8 height 8
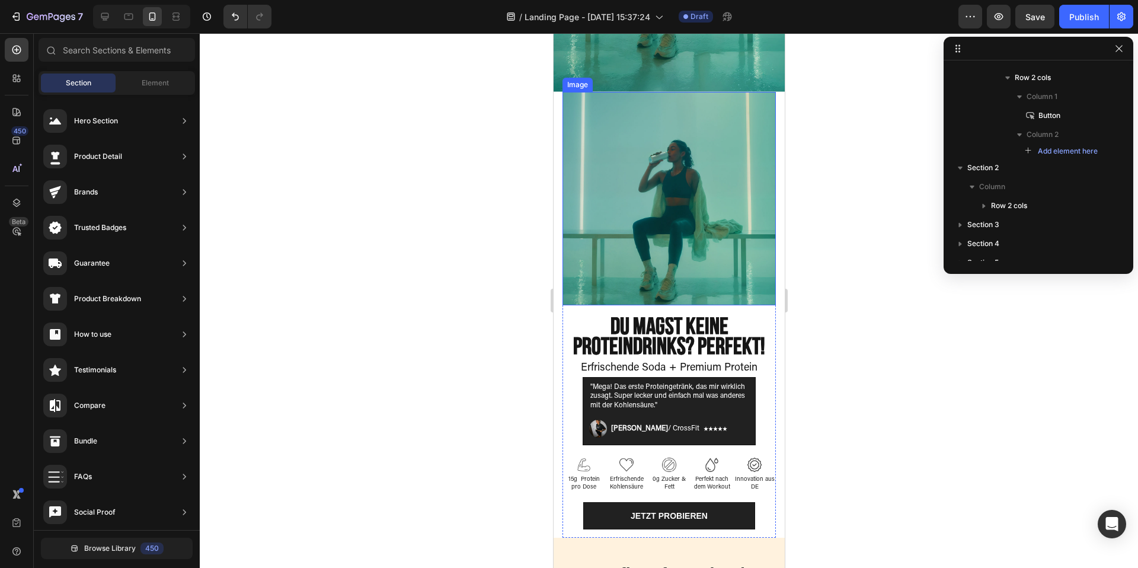
scroll to position [267, 0]
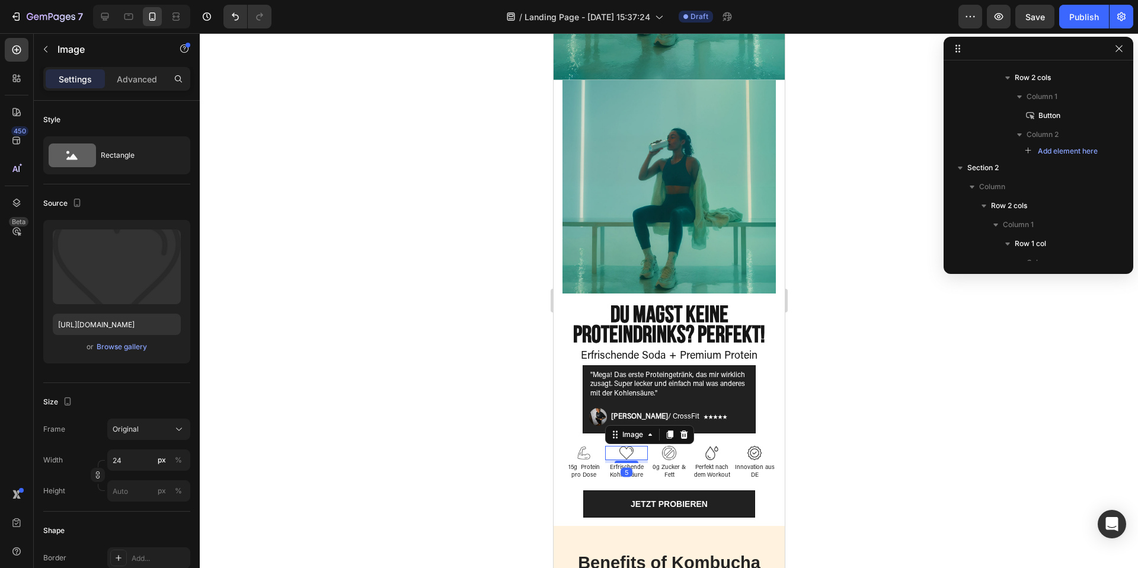
click at [604, 447] on div at bounding box center [625, 453] width 43 height 14
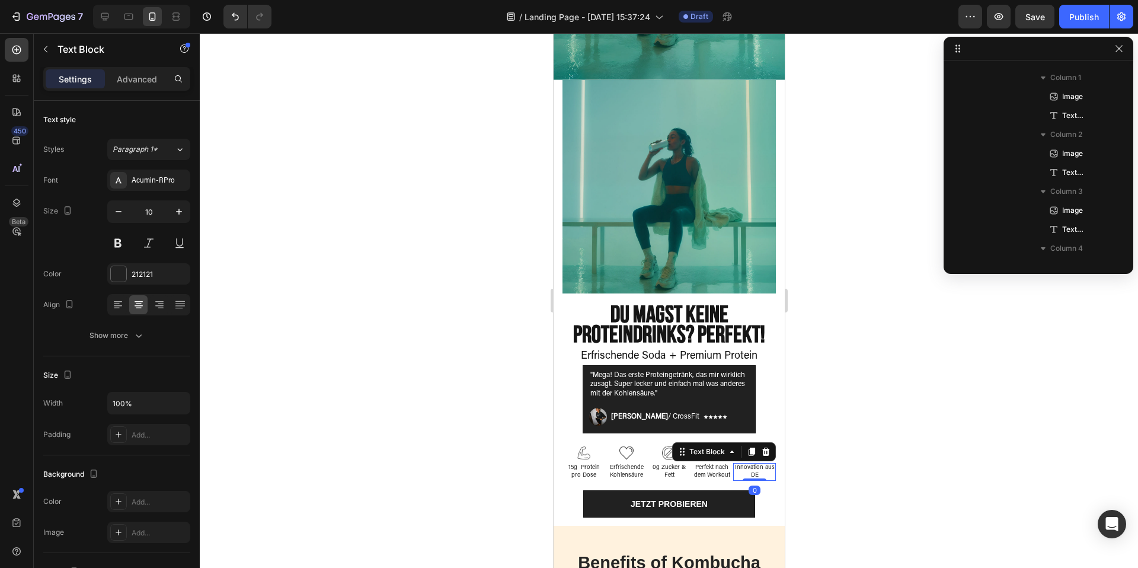
click at [771, 479] on div "Innovation aus DE" at bounding box center [753, 472] width 43 height 18
click at [816, 473] on div at bounding box center [669, 300] width 938 height 534
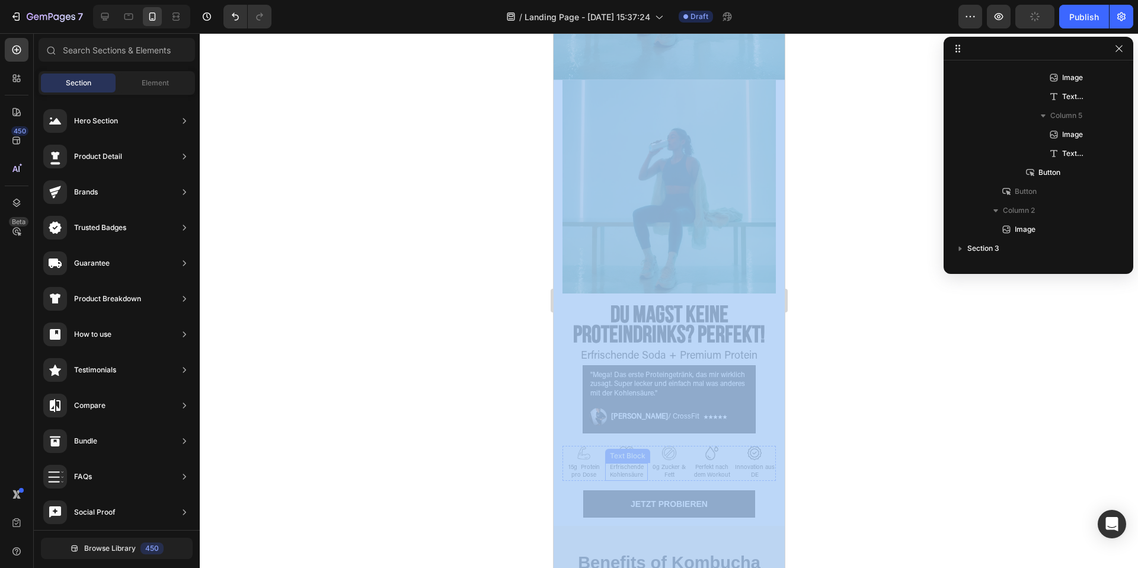
drag, startPoint x: 1391, startPoint y: 522, endPoint x: 607, endPoint y: 469, distance: 785.7
click at [928, 420] on div at bounding box center [669, 300] width 938 height 534
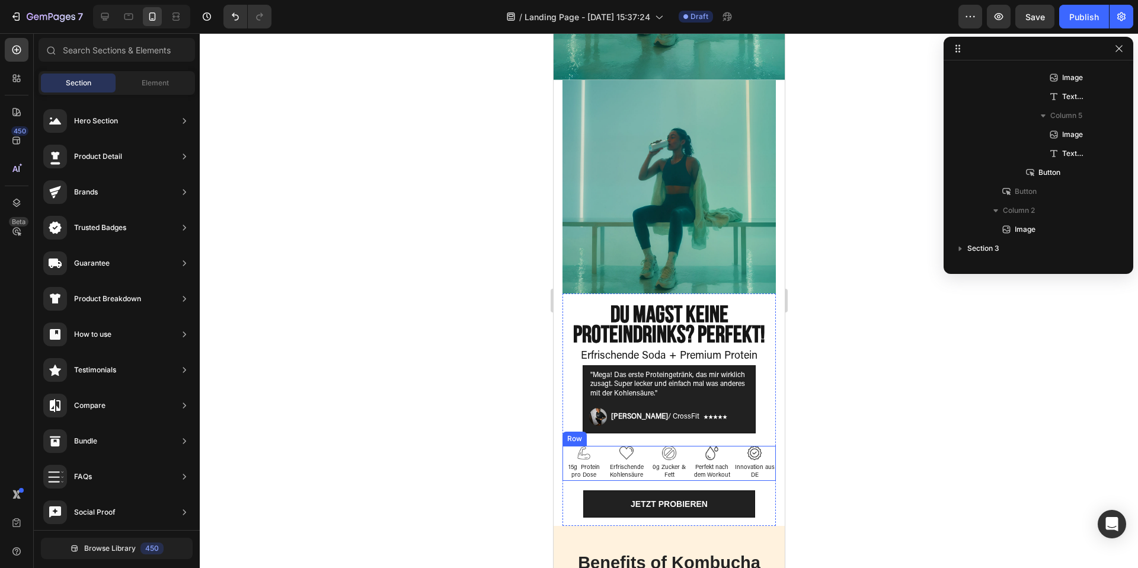
click at [731, 462] on div "Image Perfekt nach dem Workout Text Block" at bounding box center [711, 463] width 43 height 35
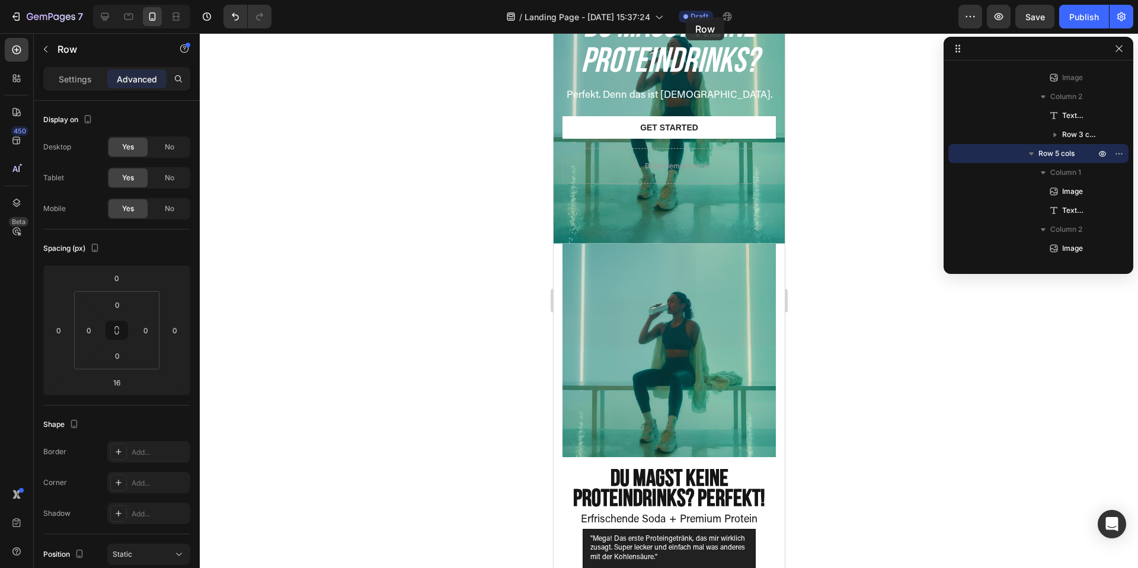
scroll to position [0, 0]
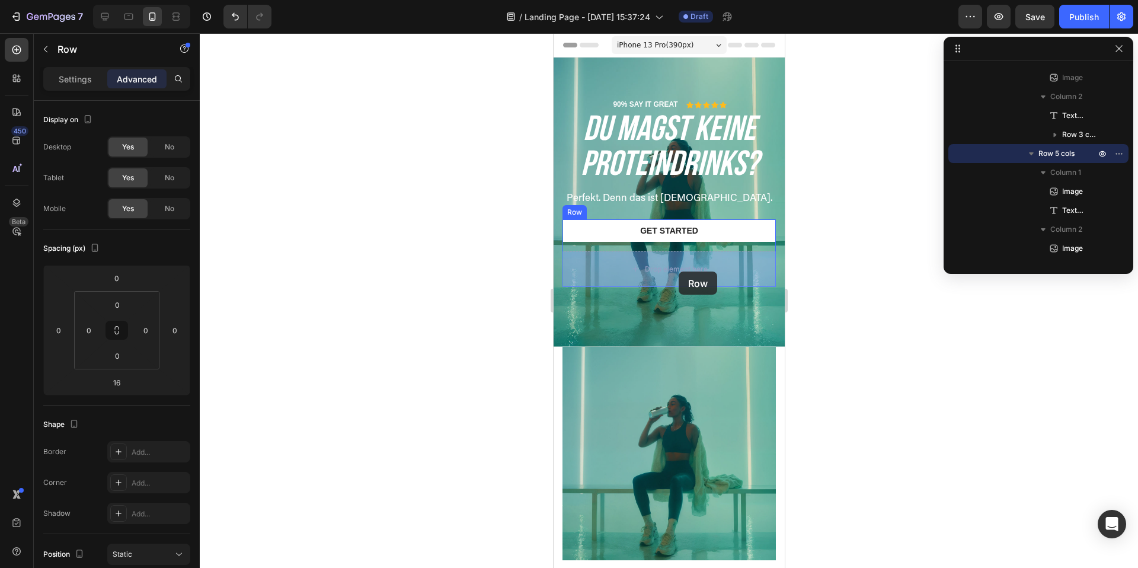
drag, startPoint x: 732, startPoint y: 461, endPoint x: 678, endPoint y: 271, distance: 197.3
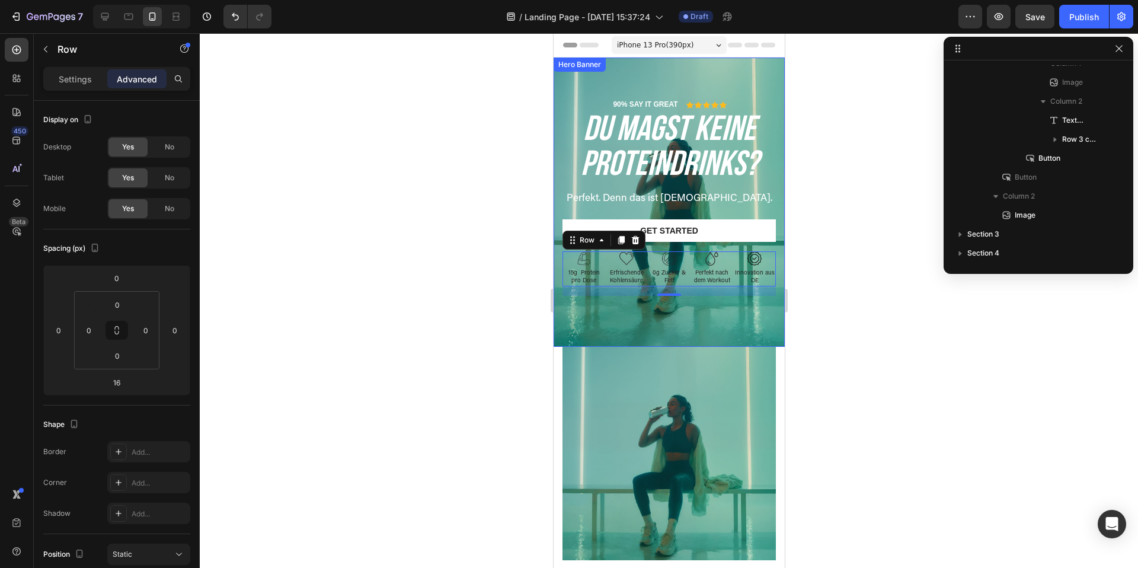
click at [854, 268] on div at bounding box center [669, 300] width 938 height 534
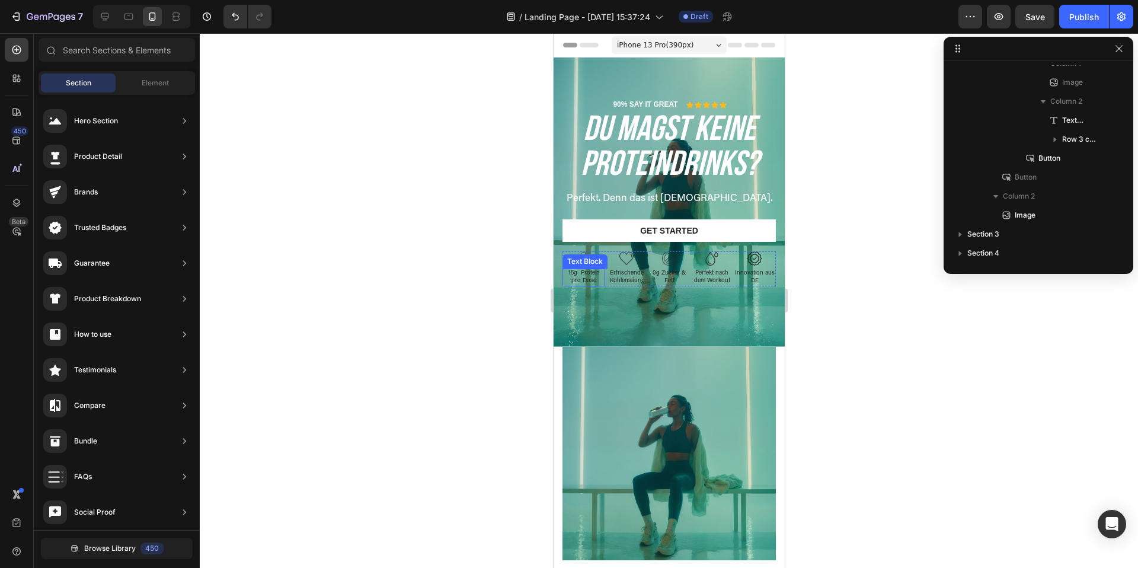
click at [584, 274] on p "15g Protein pro Dose" at bounding box center [583, 277] width 40 height 15
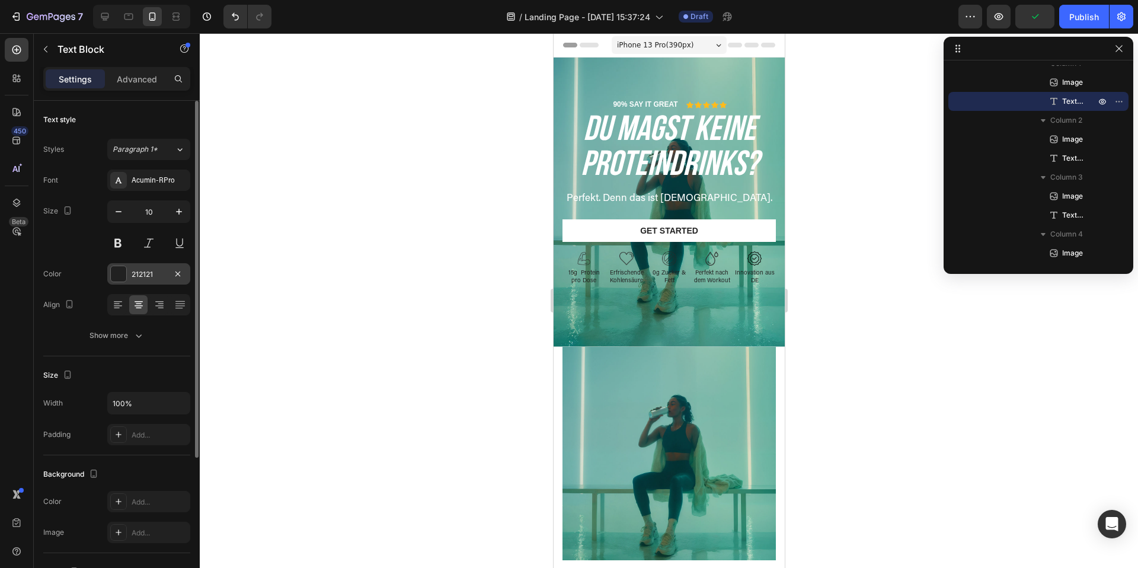
click at [118, 275] on div at bounding box center [118, 273] width 15 height 15
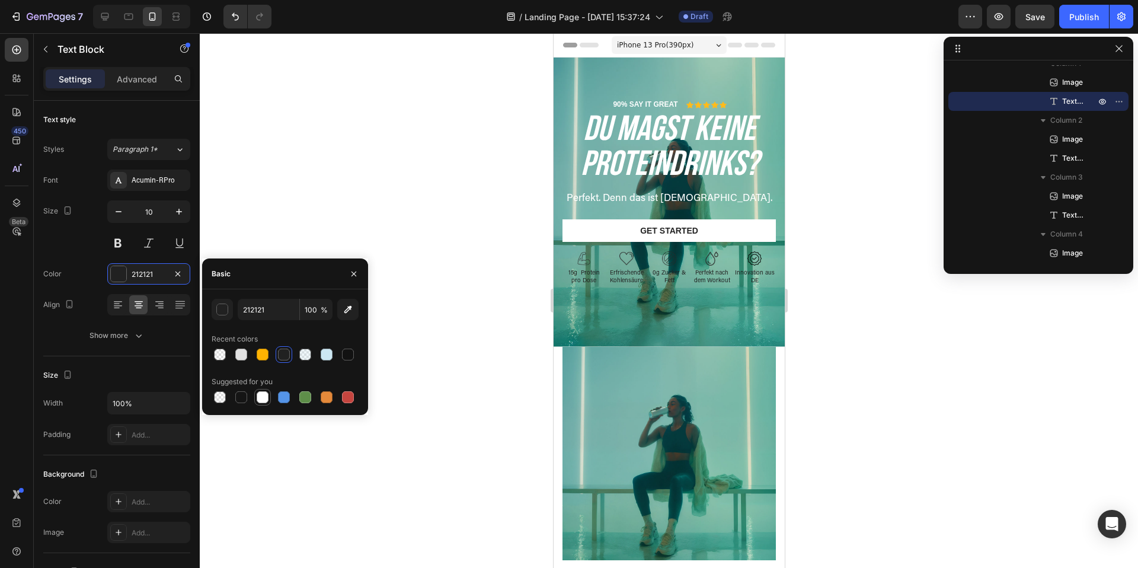
click at [265, 395] on div at bounding box center [263, 397] width 12 height 12
type input "FFFFFF"
click at [625, 278] on p "Erfrischende Kohlensäure" at bounding box center [626, 277] width 40 height 15
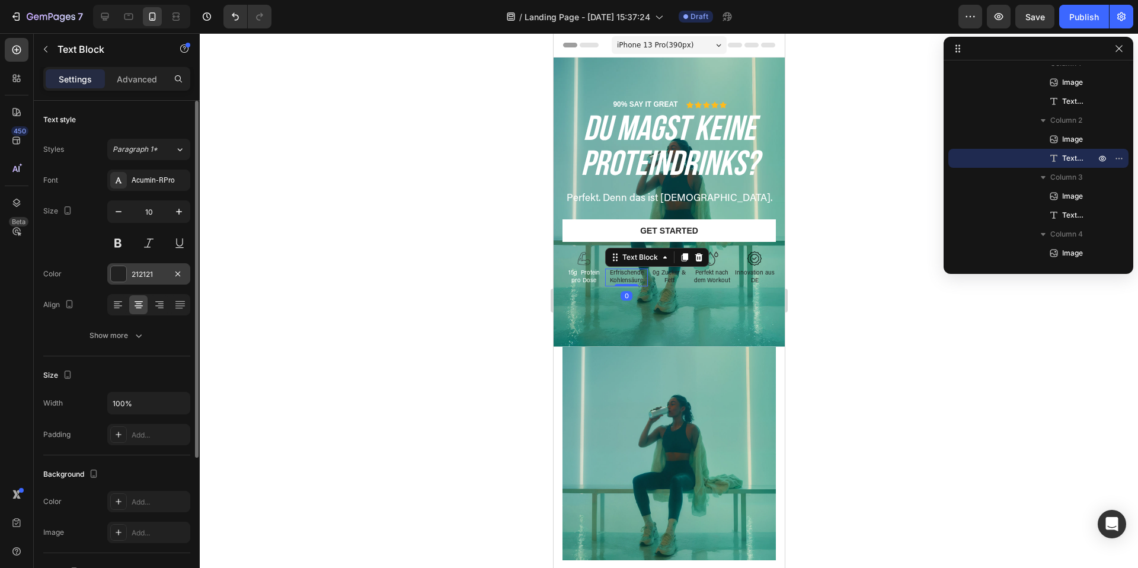
click at [125, 278] on div at bounding box center [118, 273] width 15 height 15
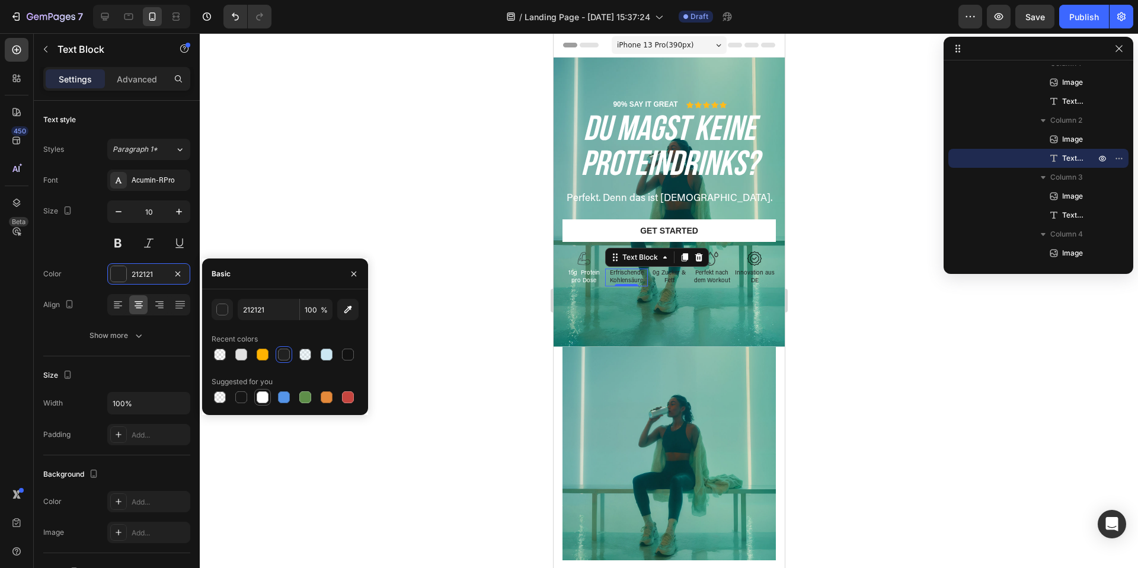
click at [267, 398] on div at bounding box center [263, 397] width 12 height 12
type input "FFFFFF"
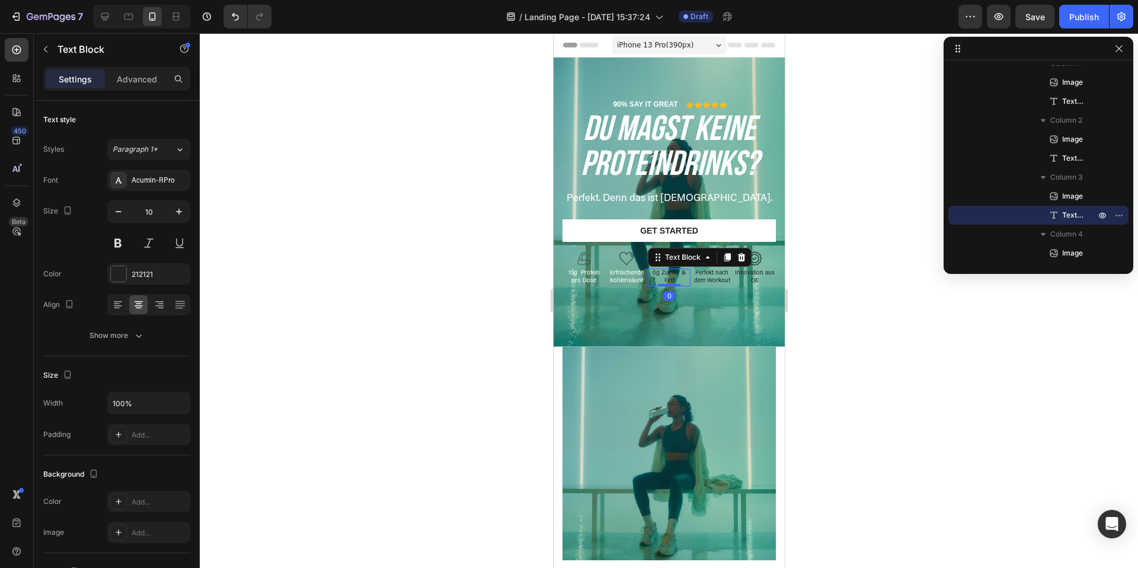
click at [674, 280] on p "0g Zucker & Fett" at bounding box center [668, 277] width 40 height 15
click at [114, 276] on div at bounding box center [118, 273] width 15 height 15
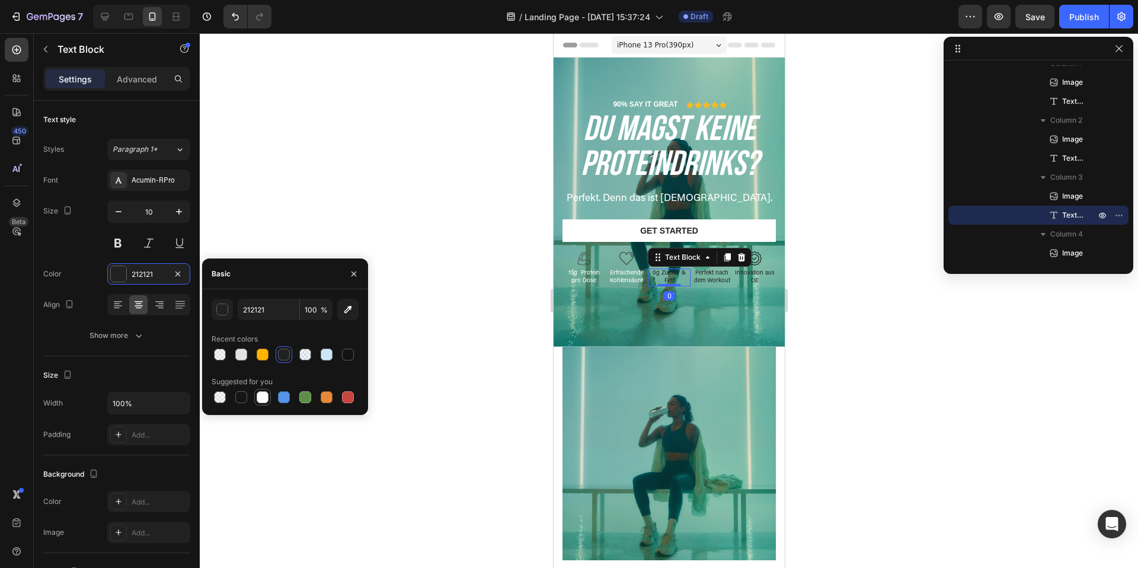
click at [268, 395] on div at bounding box center [263, 397] width 12 height 12
type input "FFFFFF"
click at [719, 275] on p "Perfekt nach dem Workout" at bounding box center [711, 277] width 40 height 15
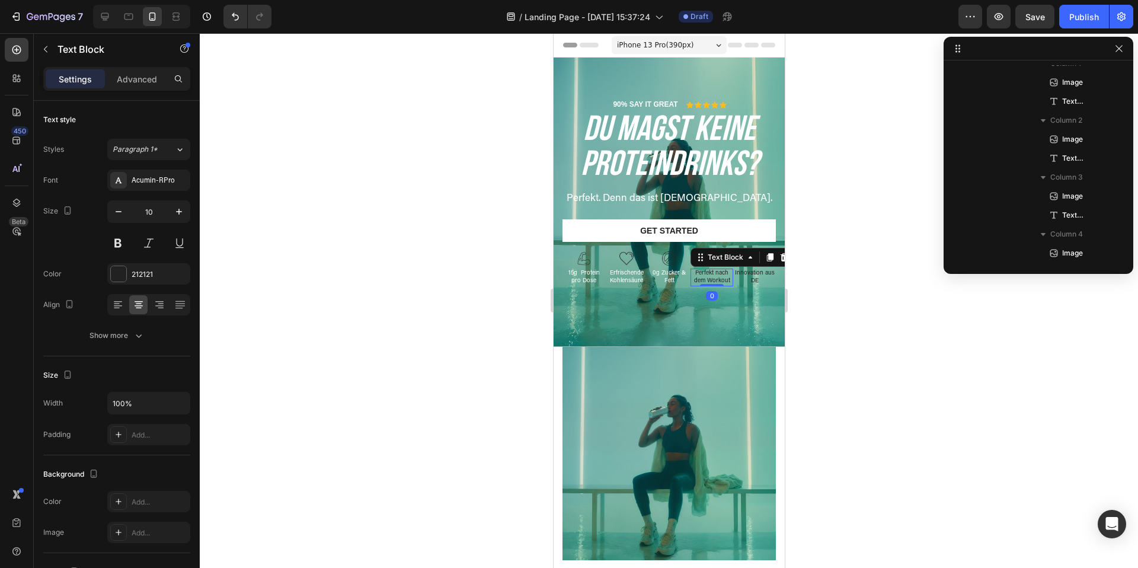
scroll to position [623, 0]
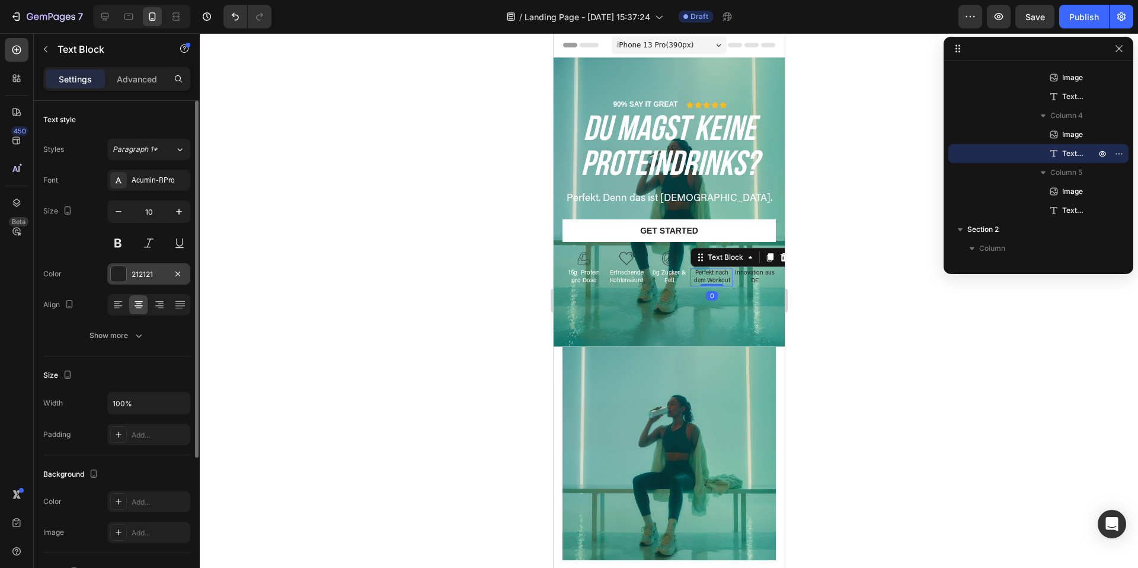
click at [119, 278] on div at bounding box center [118, 273] width 15 height 15
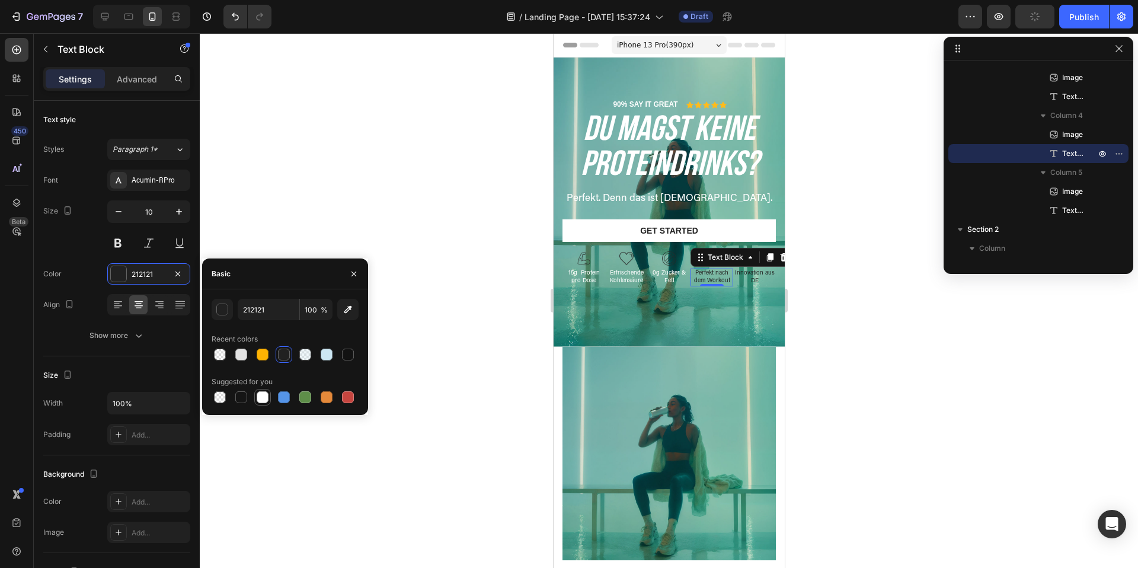
click at [260, 395] on div at bounding box center [263, 397] width 12 height 12
type input "FFFFFF"
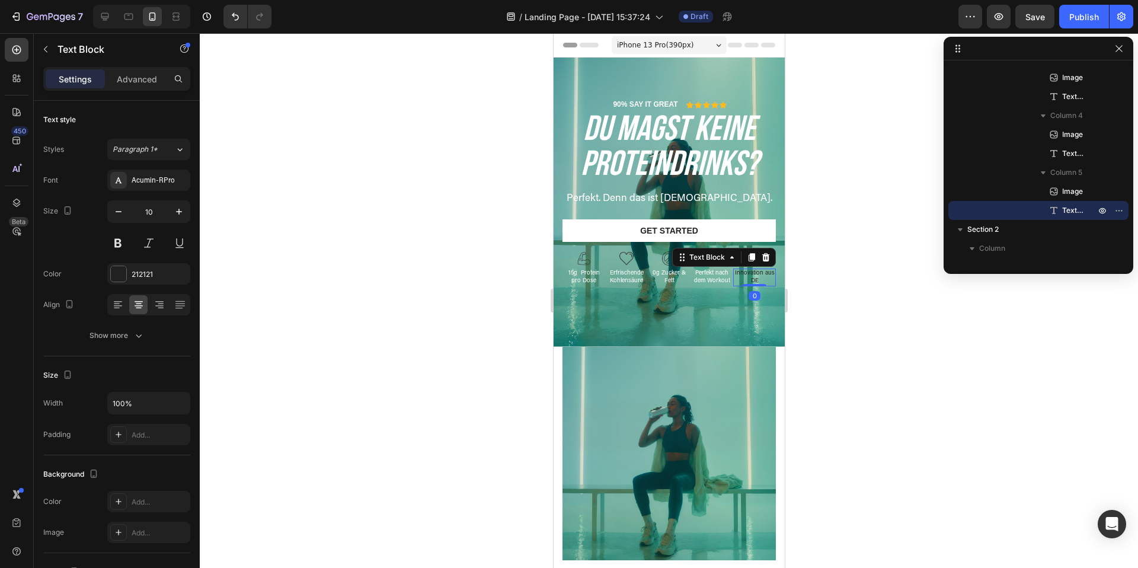
drag, startPoint x: 756, startPoint y: 276, endPoint x: 1060, endPoint y: 367, distance: 317.4
click at [756, 276] on p "Innovation aus DE" at bounding box center [754, 277] width 40 height 15
click at [117, 279] on div at bounding box center [118, 273] width 15 height 15
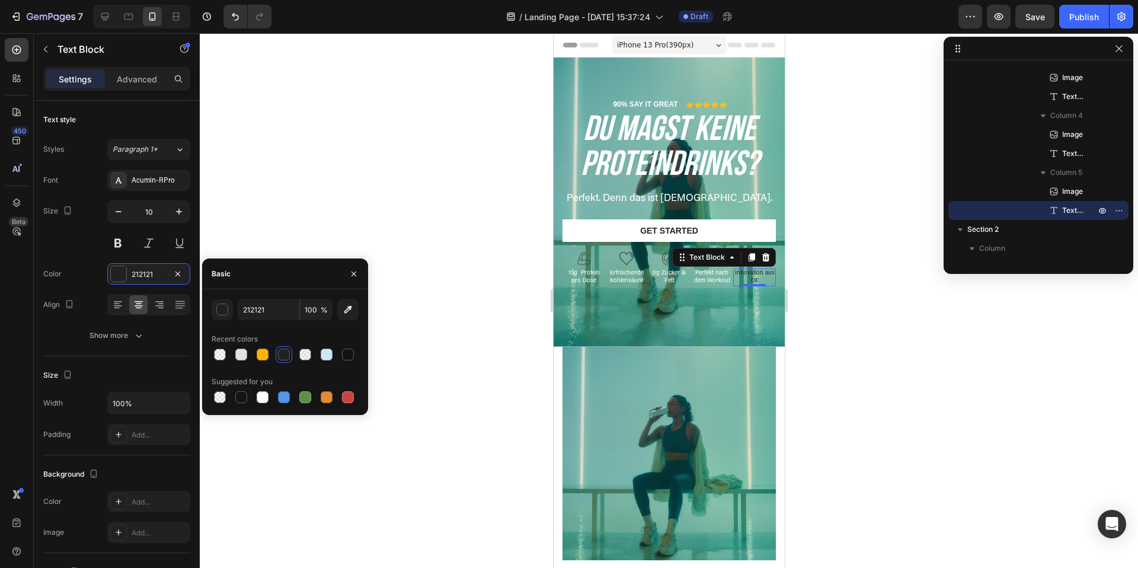
click at [262, 399] on div at bounding box center [263, 397] width 12 height 12
type input "FFFFFF"
click at [121, 242] on button at bounding box center [117, 242] width 21 height 21
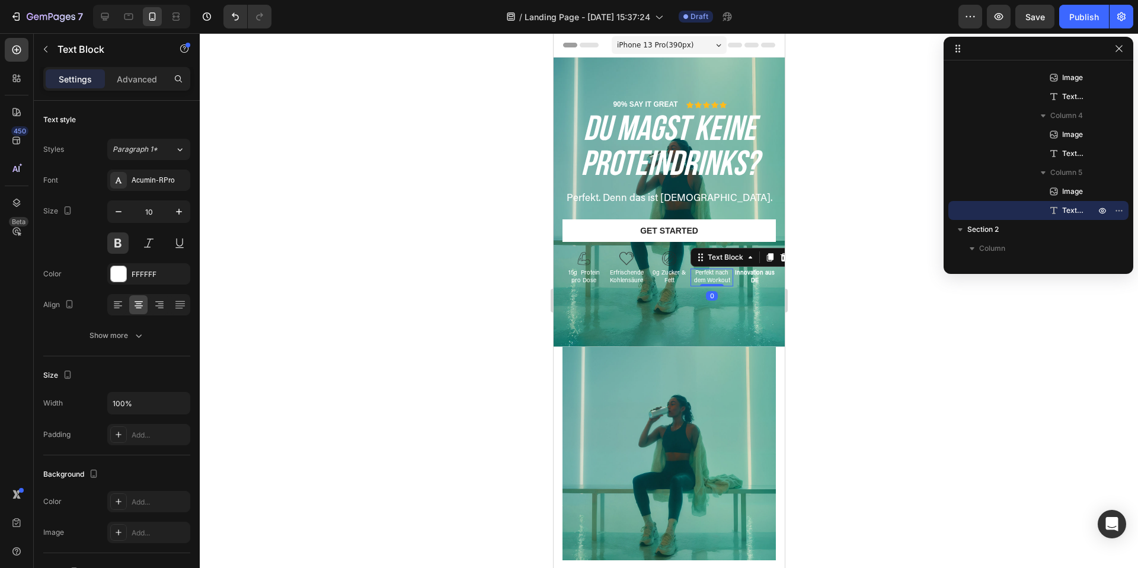
click at [710, 274] on p "Perfekt nach dem Workout" at bounding box center [711, 277] width 40 height 15
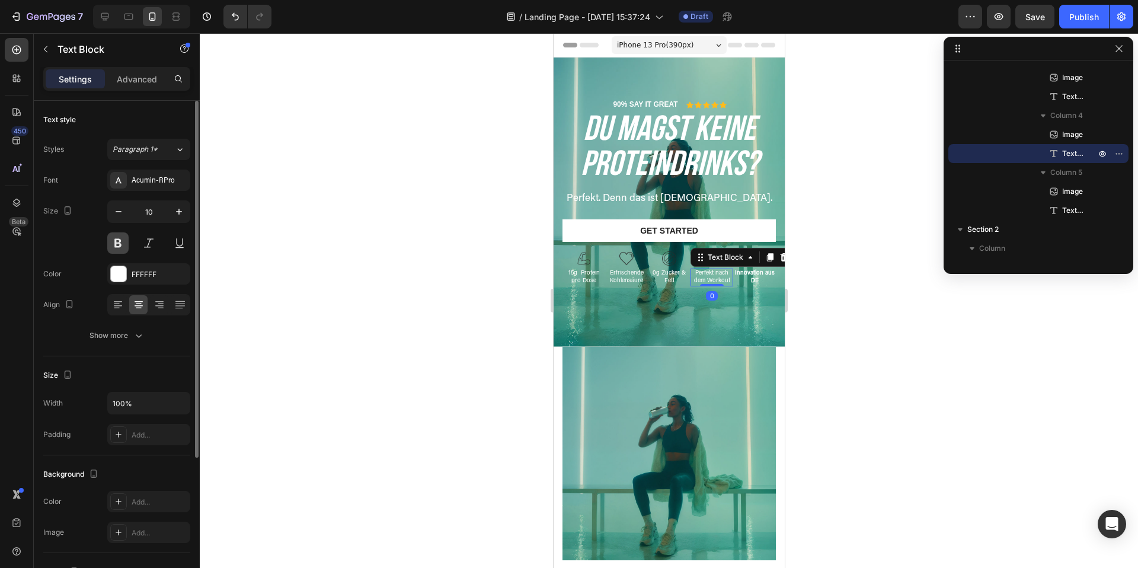
click at [116, 236] on button at bounding box center [117, 242] width 21 height 21
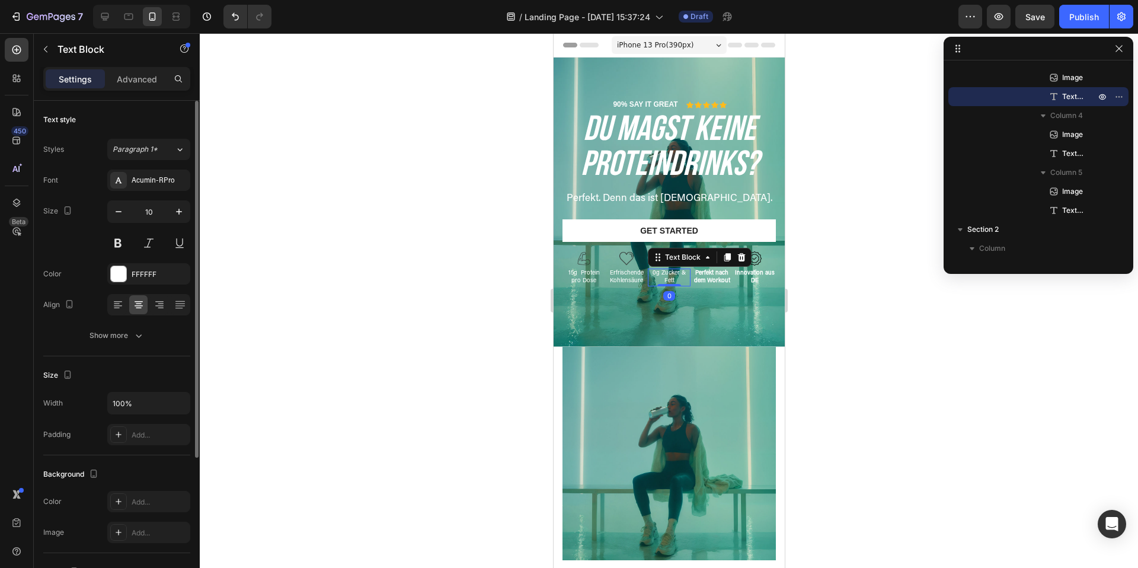
drag, startPoint x: 667, startPoint y: 279, endPoint x: 1017, endPoint y: 290, distance: 350.3
click at [667, 279] on p "0g Zucker & Fett" at bounding box center [668, 277] width 40 height 15
click at [120, 237] on button at bounding box center [117, 242] width 21 height 21
click at [626, 276] on p "Erfrischende Kohlensäure" at bounding box center [626, 277] width 40 height 15
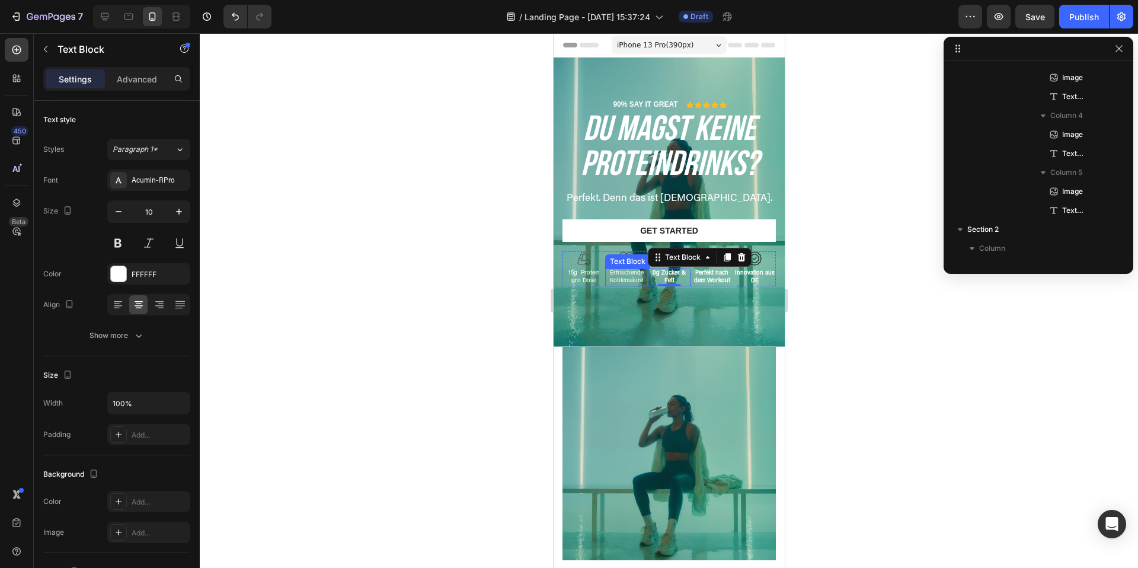
scroll to position [509, 0]
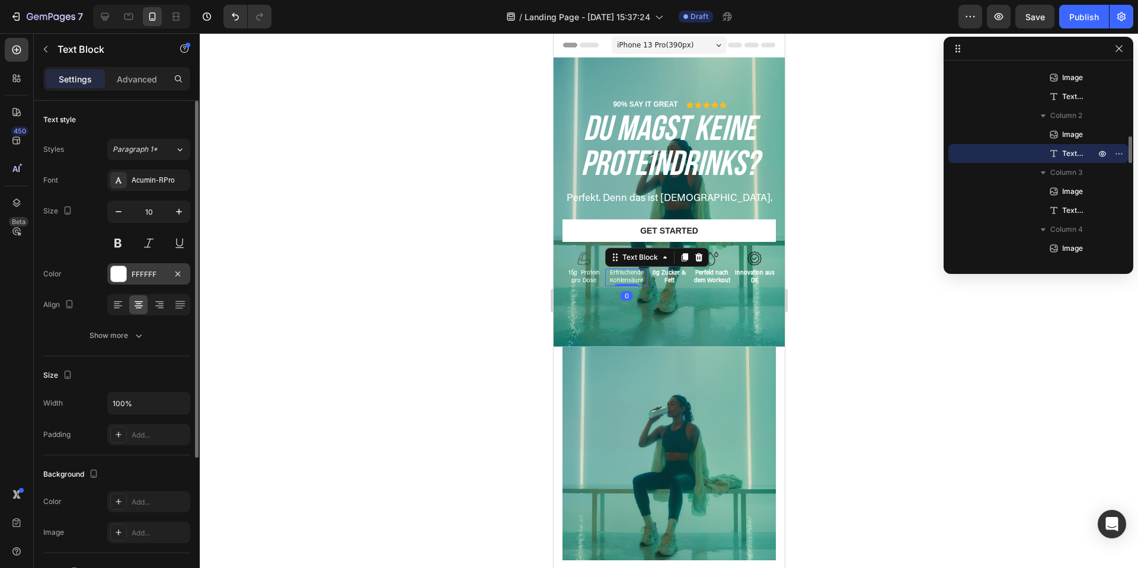
click at [119, 275] on div at bounding box center [118, 273] width 15 height 15
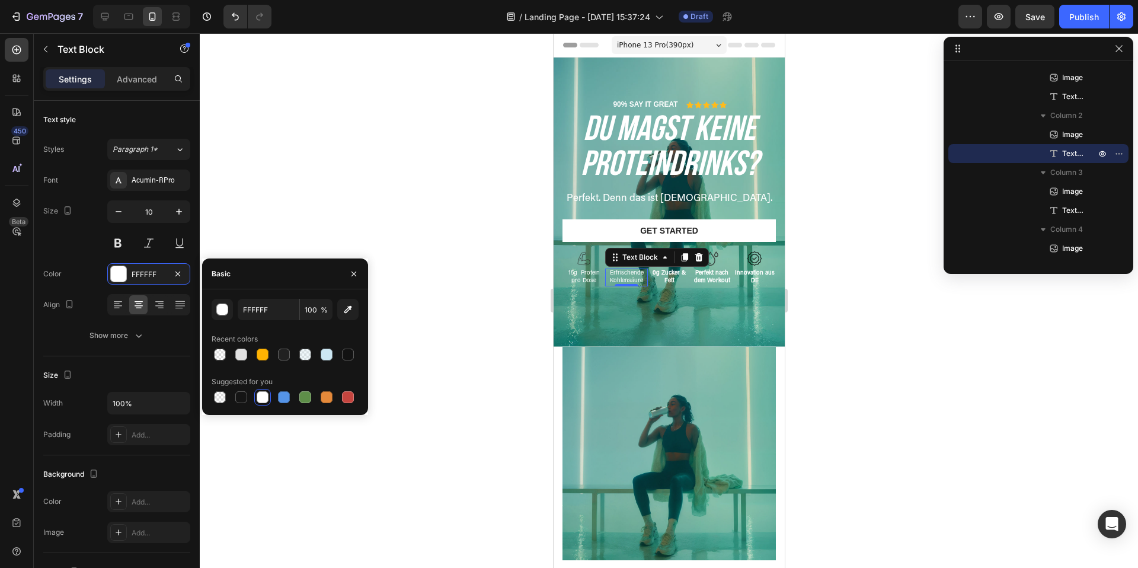
click at [264, 393] on div at bounding box center [263, 397] width 12 height 12
click at [588, 274] on p "15g Protein pro Dose" at bounding box center [583, 277] width 40 height 15
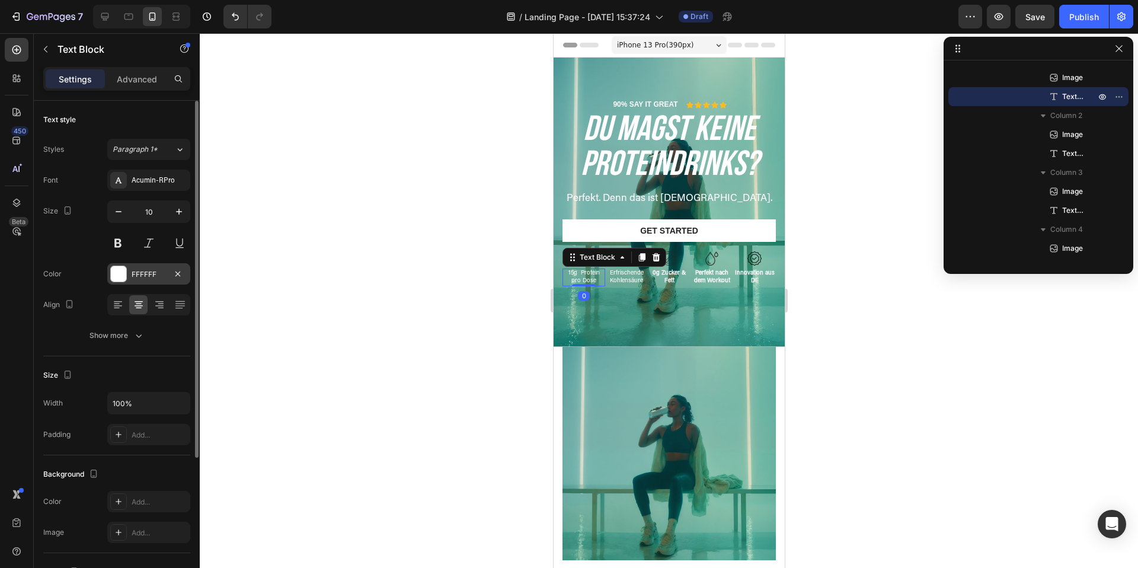
click at [123, 275] on div at bounding box center [118, 273] width 15 height 15
click at [116, 246] on button at bounding box center [117, 242] width 21 height 21
click at [625, 277] on p "Erfrischende Kohlensäure" at bounding box center [626, 277] width 40 height 15
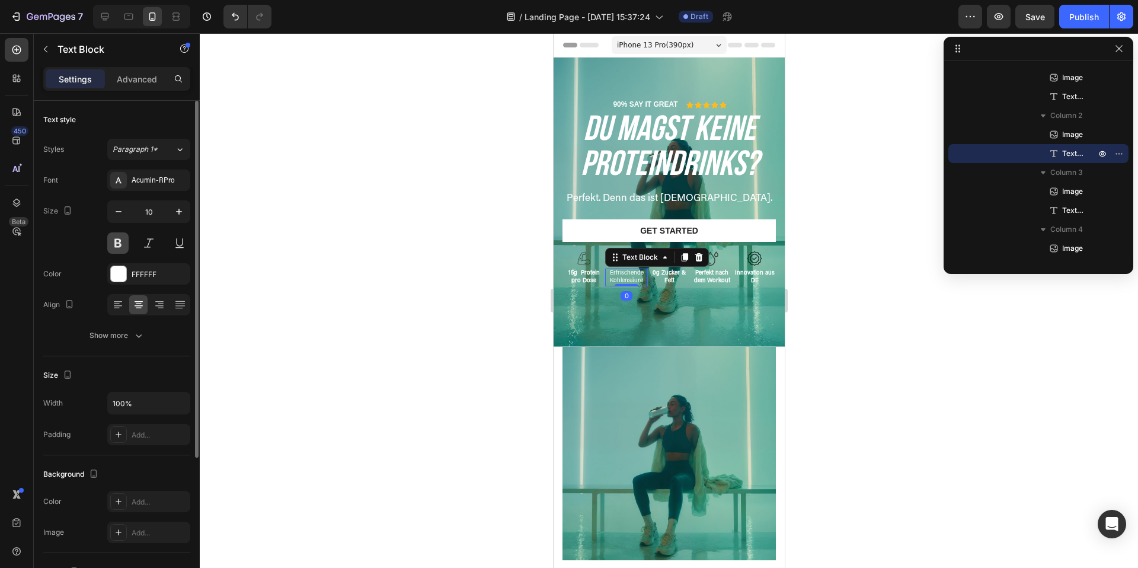
click at [119, 241] on button at bounding box center [117, 242] width 21 height 21
click at [582, 263] on img at bounding box center [583, 258] width 14 height 14
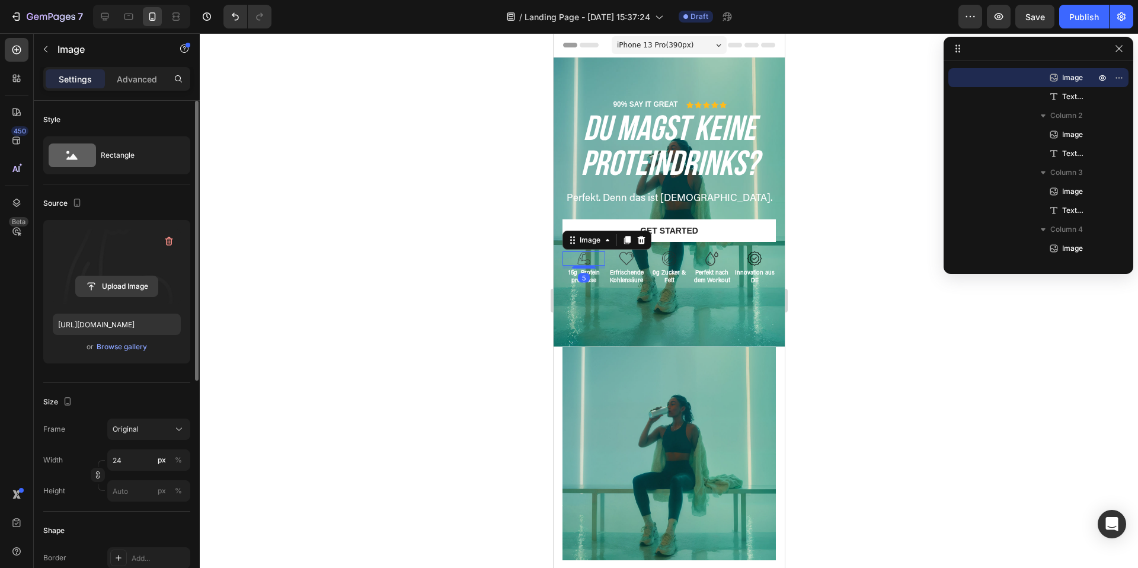
click at [111, 282] on input "file" at bounding box center [117, 286] width 82 height 20
click at [129, 346] on div "Browse gallery" at bounding box center [122, 346] width 50 height 11
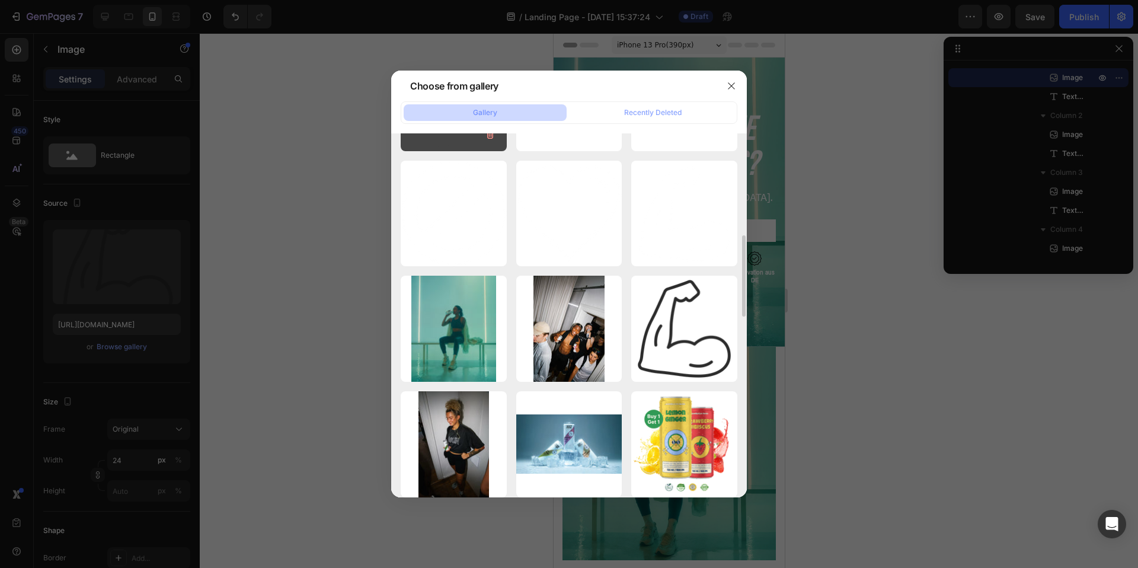
scroll to position [437, 0]
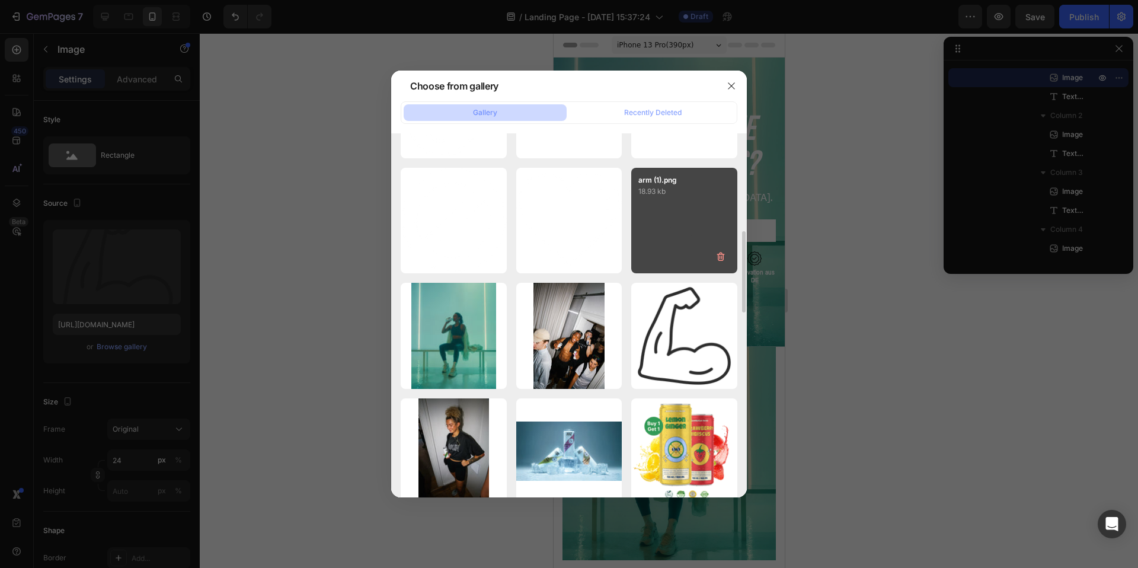
click at [667, 233] on div "arm (1).png 18.93 kb" at bounding box center [684, 221] width 106 height 106
type input "https://cdn.shopify.com/s/files/1/0867/6619/0917/files/gempages_581641449179710…"
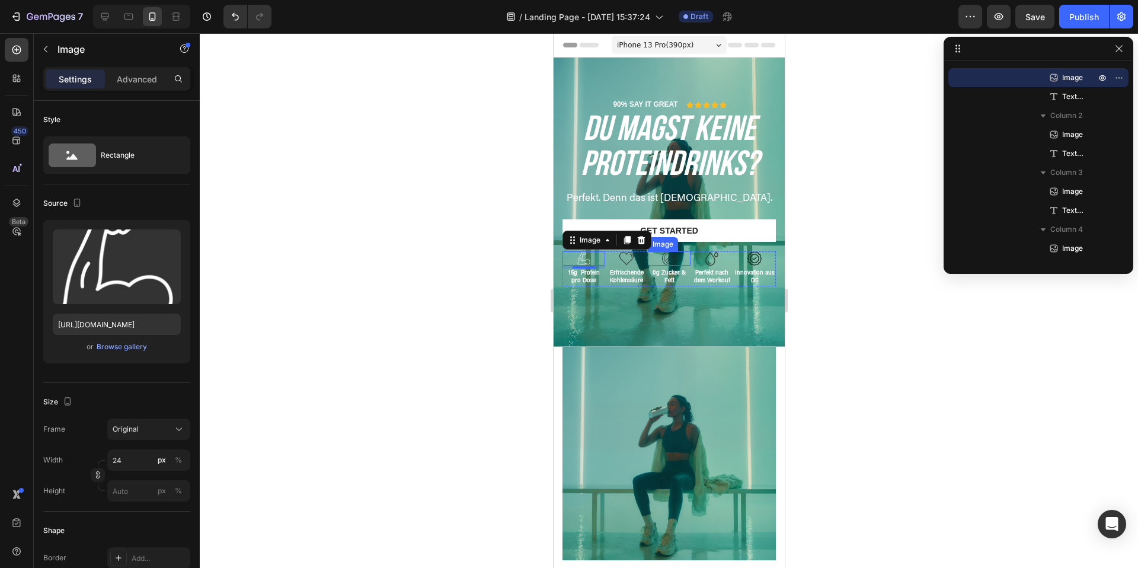
click at [674, 260] on img at bounding box center [668, 258] width 14 height 14
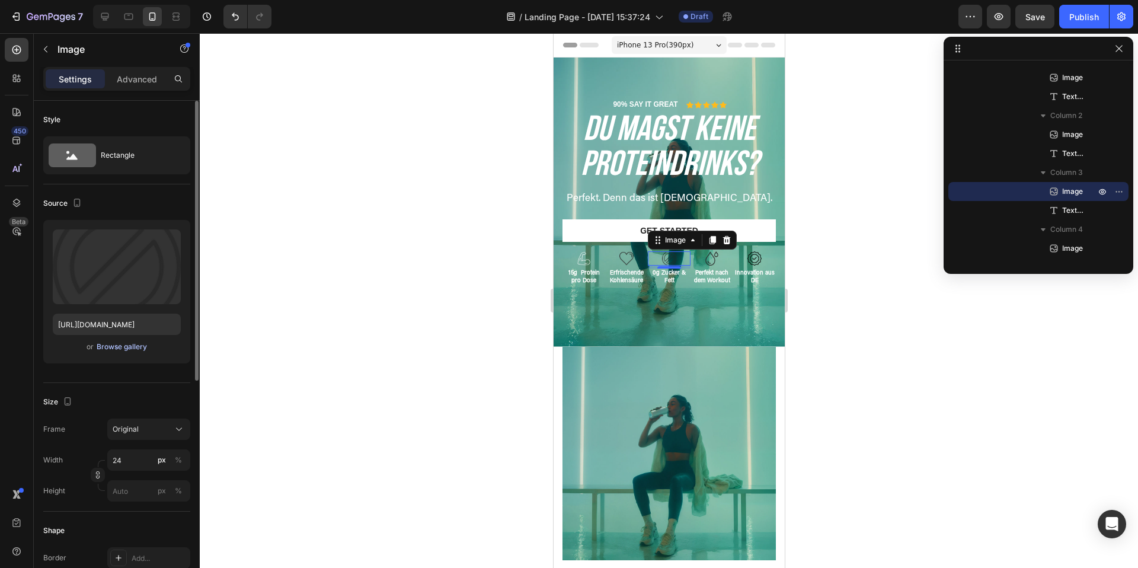
click at [130, 345] on div "Browse gallery" at bounding box center [122, 346] width 50 height 11
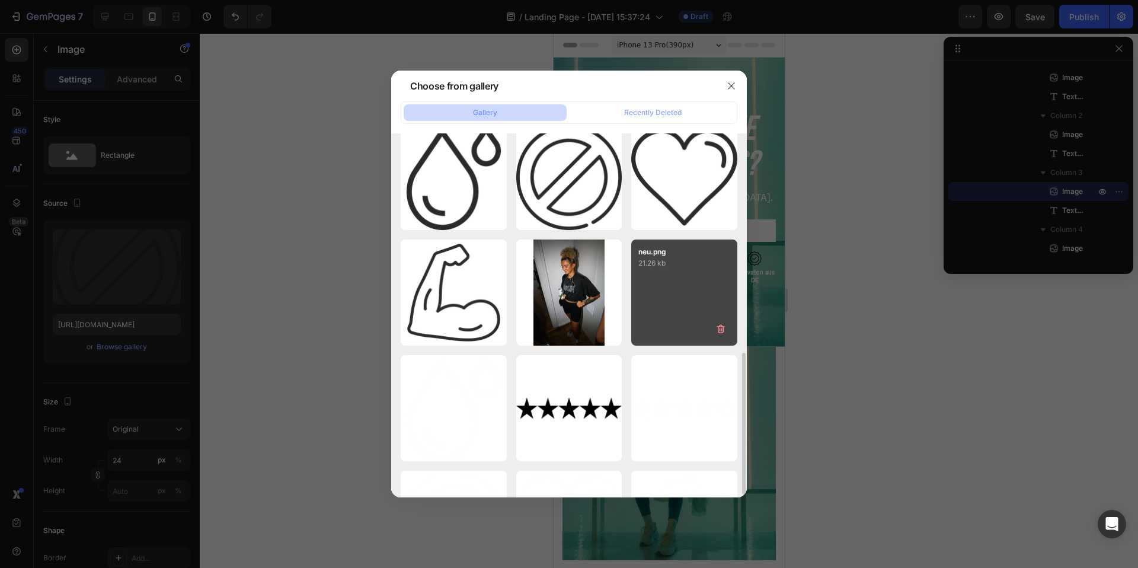
scroll to position [254, 0]
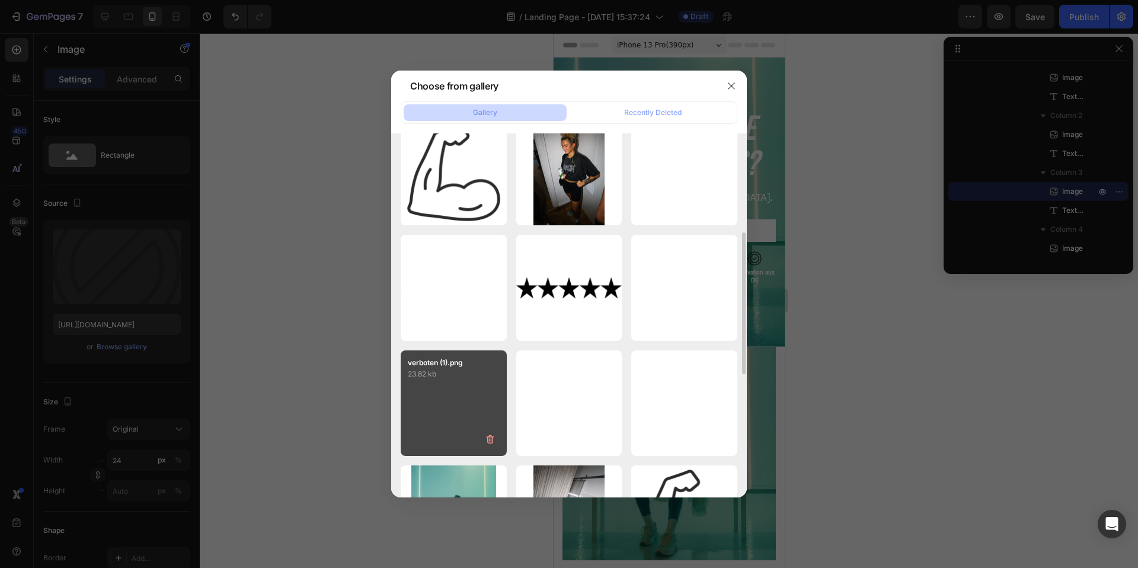
click at [449, 394] on div "verboten (1).png 23.82 kb" at bounding box center [454, 403] width 106 height 106
type input "https://cdn.shopify.com/s/files/1/0867/6619/0917/files/gempages_581641449179710…"
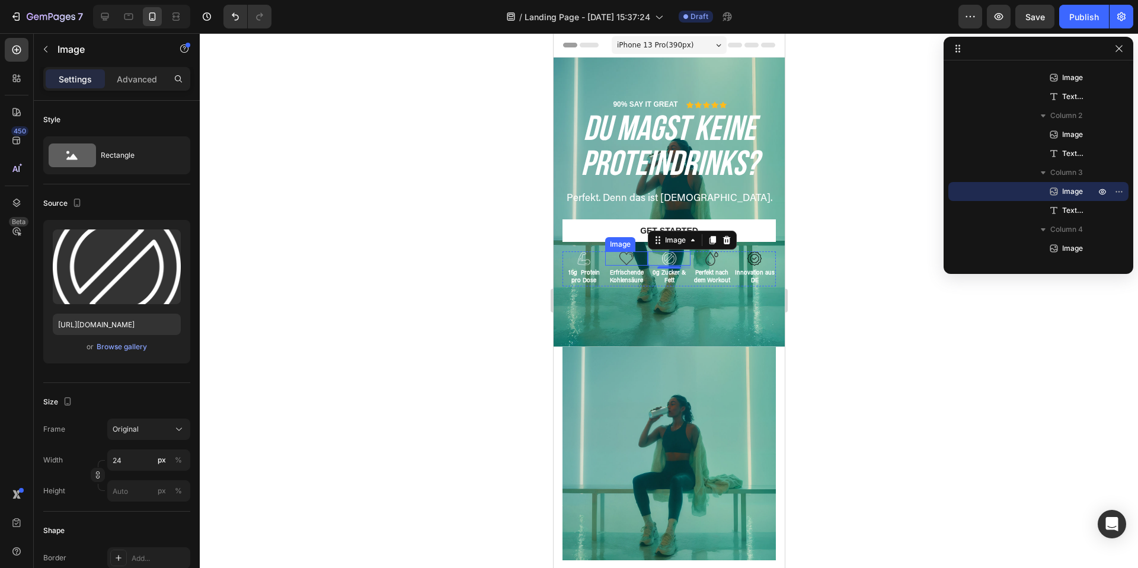
click at [627, 258] on img at bounding box center [626, 258] width 14 height 14
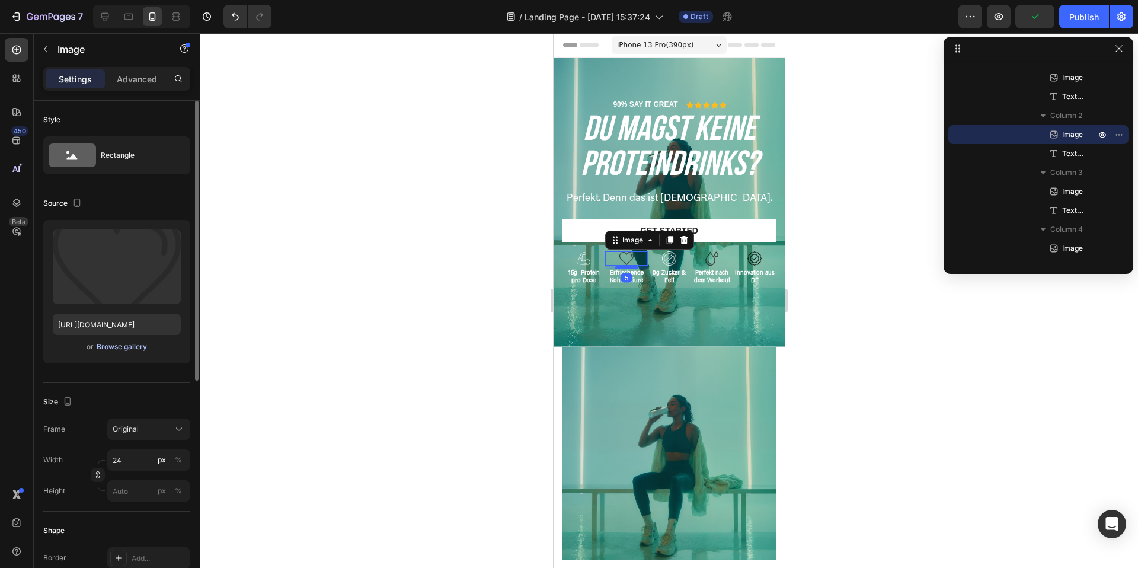
click at [113, 348] on div "Browse gallery" at bounding box center [122, 346] width 50 height 11
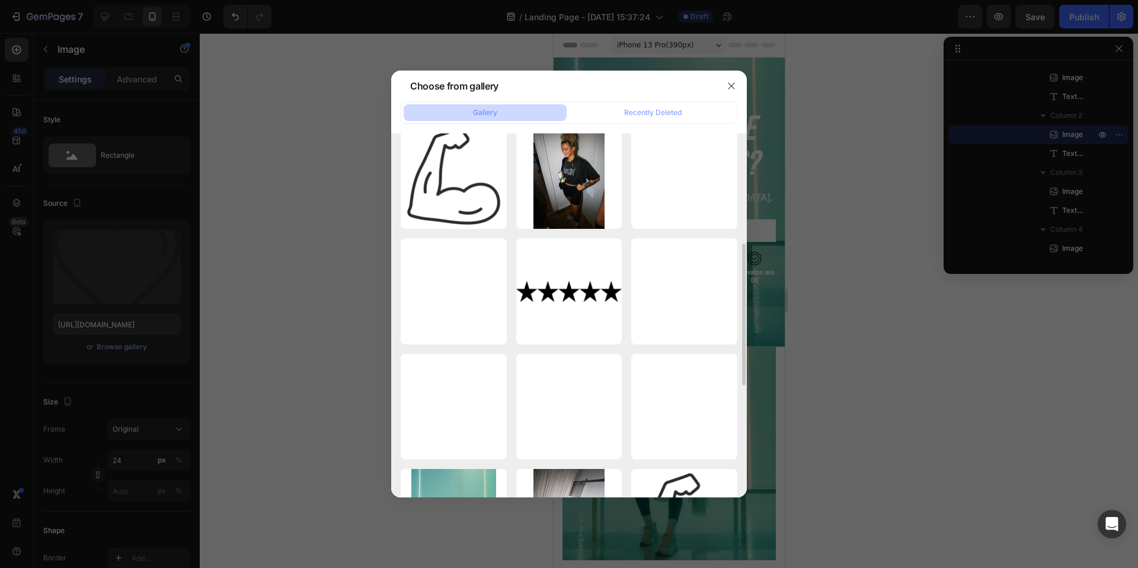
scroll to position [260, 0]
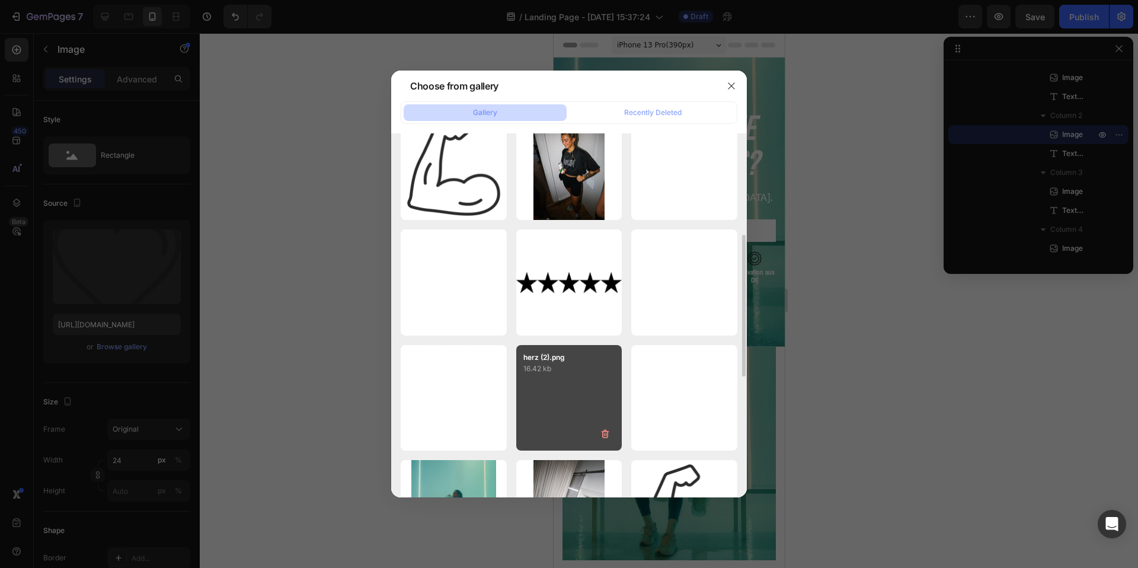
click at [585, 390] on div "herz (2).png 16.42 kb" at bounding box center [569, 398] width 106 height 106
type input "https://cdn.shopify.com/s/files/1/0867/6619/0917/files/gempages_581641449179710…"
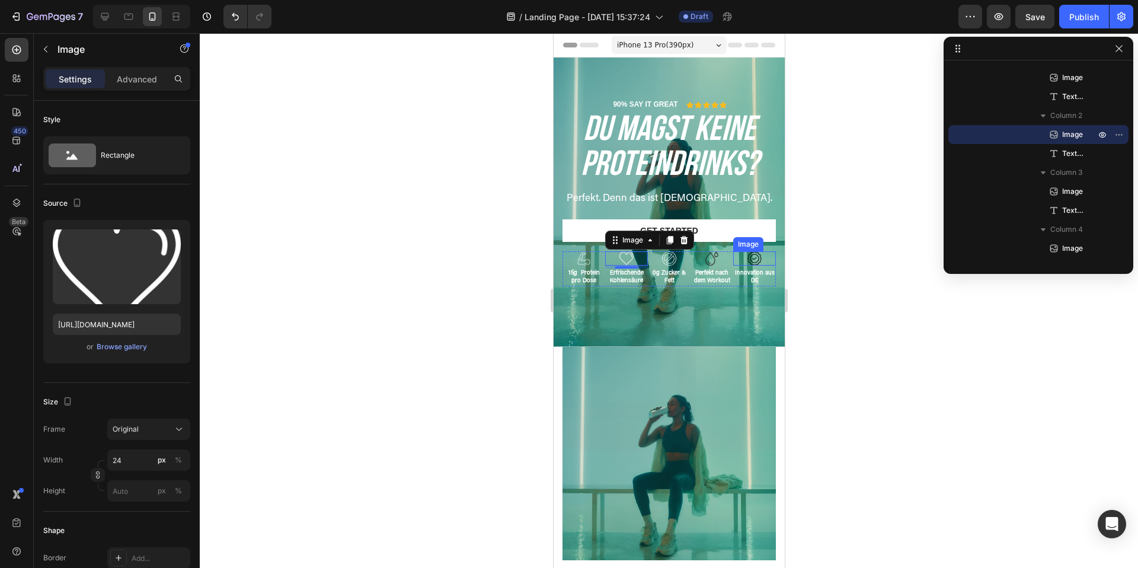
click at [754, 260] on img at bounding box center [754, 258] width 14 height 14
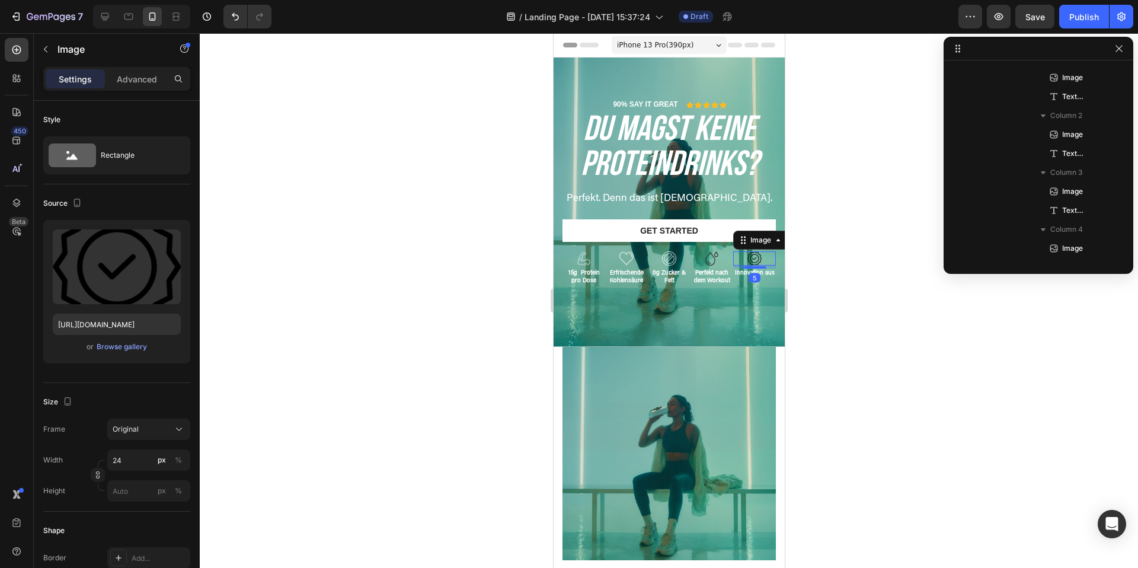
scroll to position [661, 0]
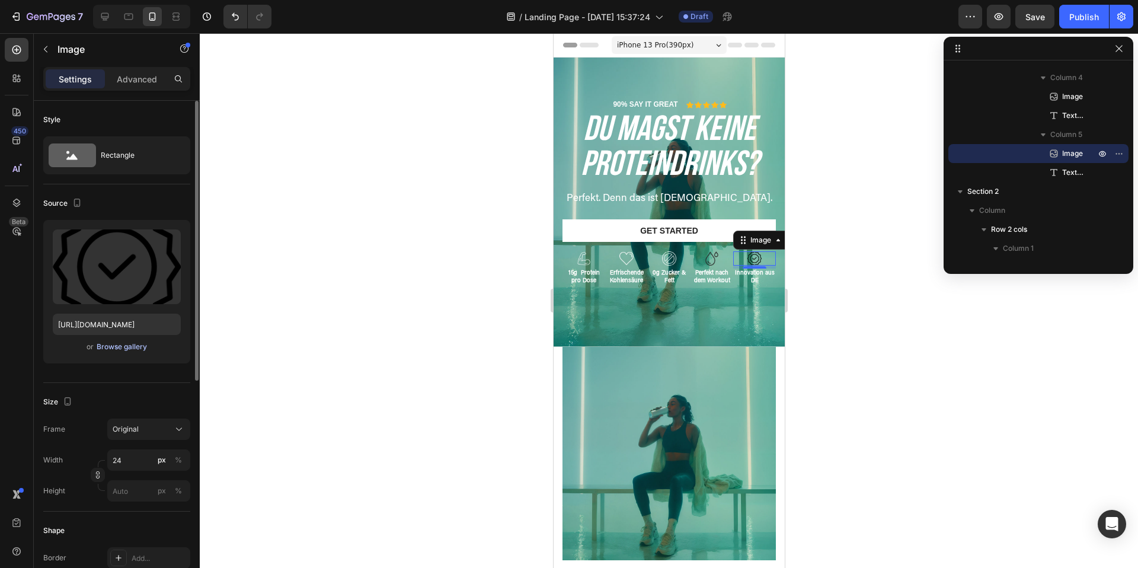
click at [115, 347] on div "Browse gallery" at bounding box center [122, 346] width 50 height 11
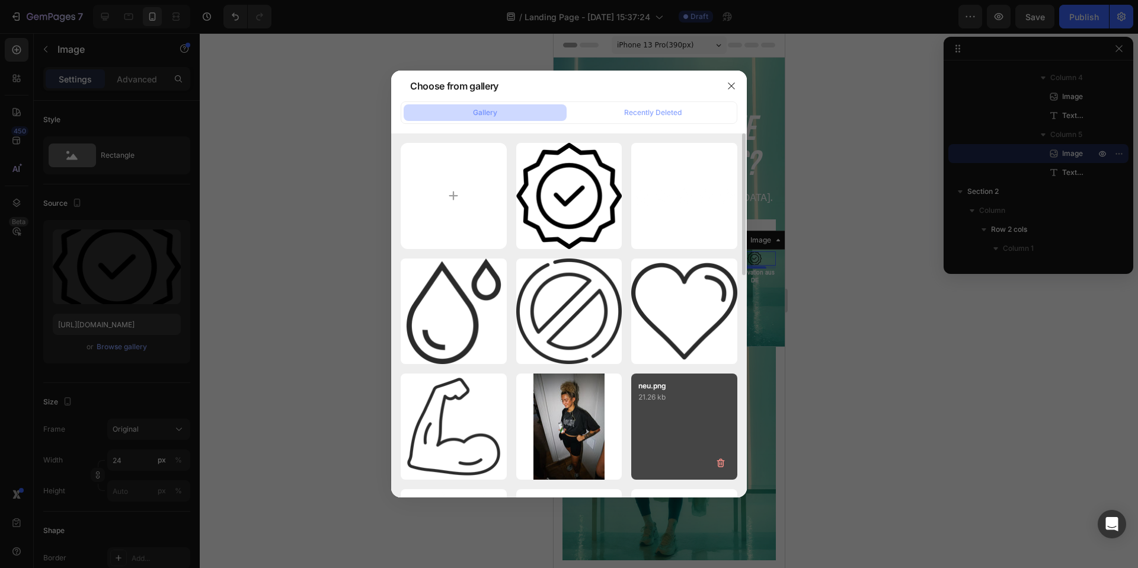
scroll to position [18, 0]
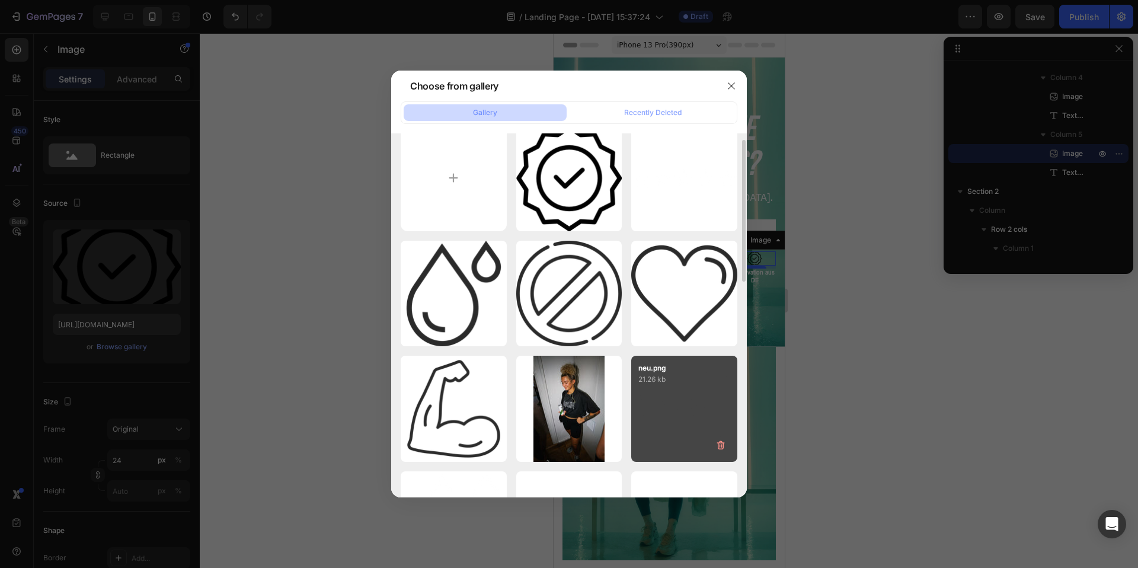
click at [665, 409] on div "neu.png 21.26 kb" at bounding box center [684, 409] width 106 height 106
type input "https://cdn.shopify.com/s/files/1/0867/6619/0917/files/gempages_581641449179710…"
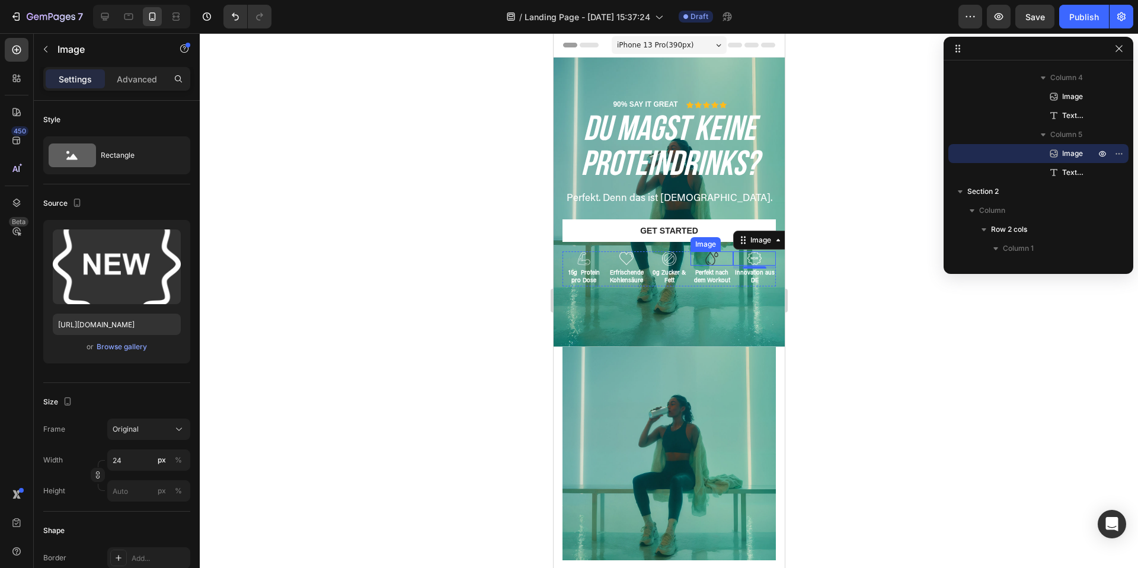
click at [711, 256] on img at bounding box center [711, 258] width 14 height 14
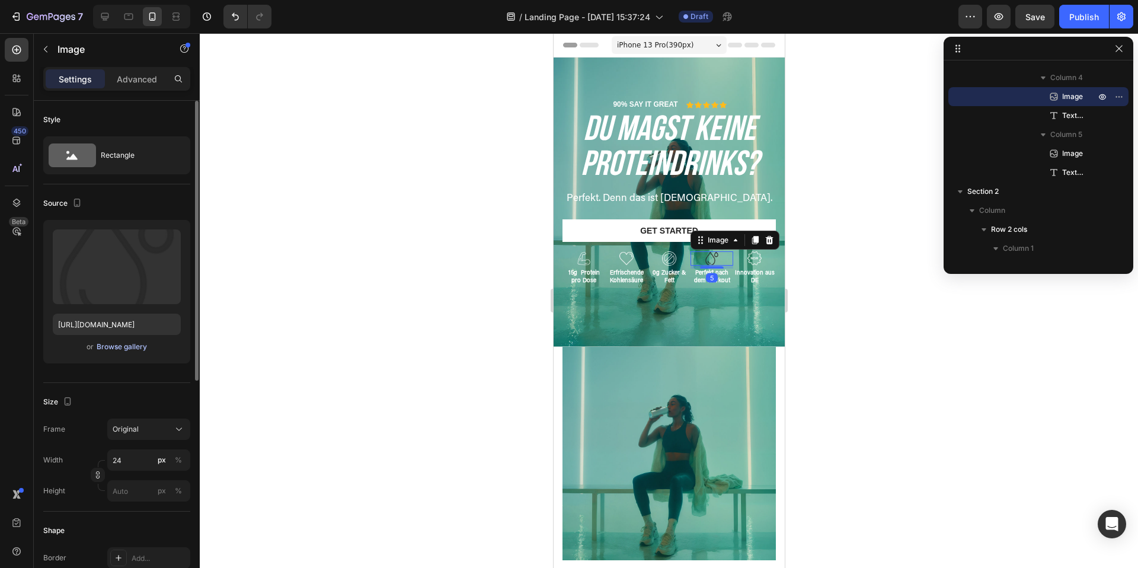
click at [140, 347] on div "Browse gallery" at bounding box center [122, 346] width 50 height 11
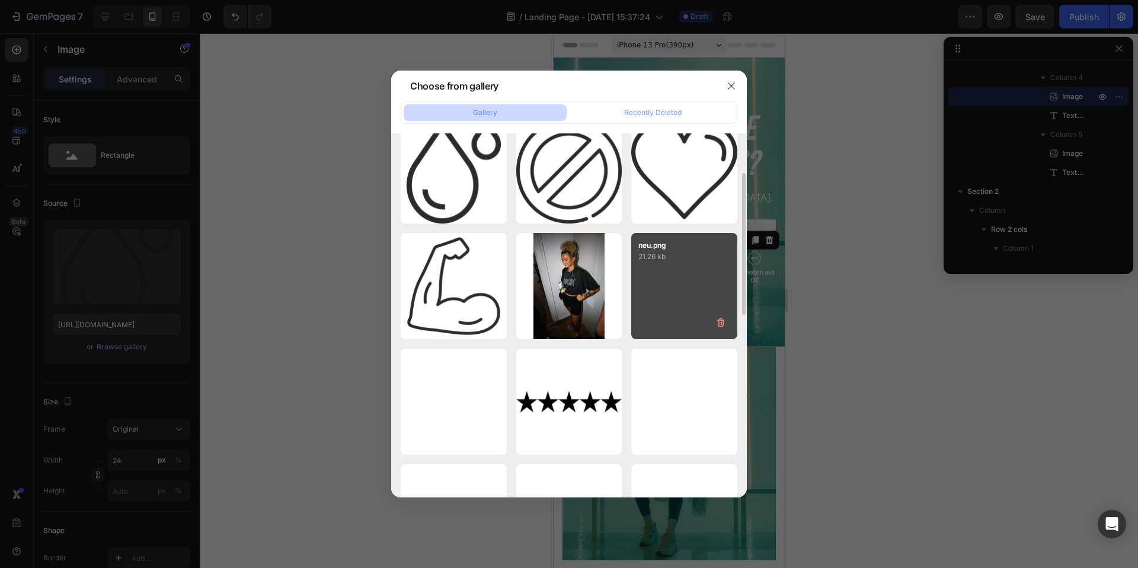
scroll to position [172, 0]
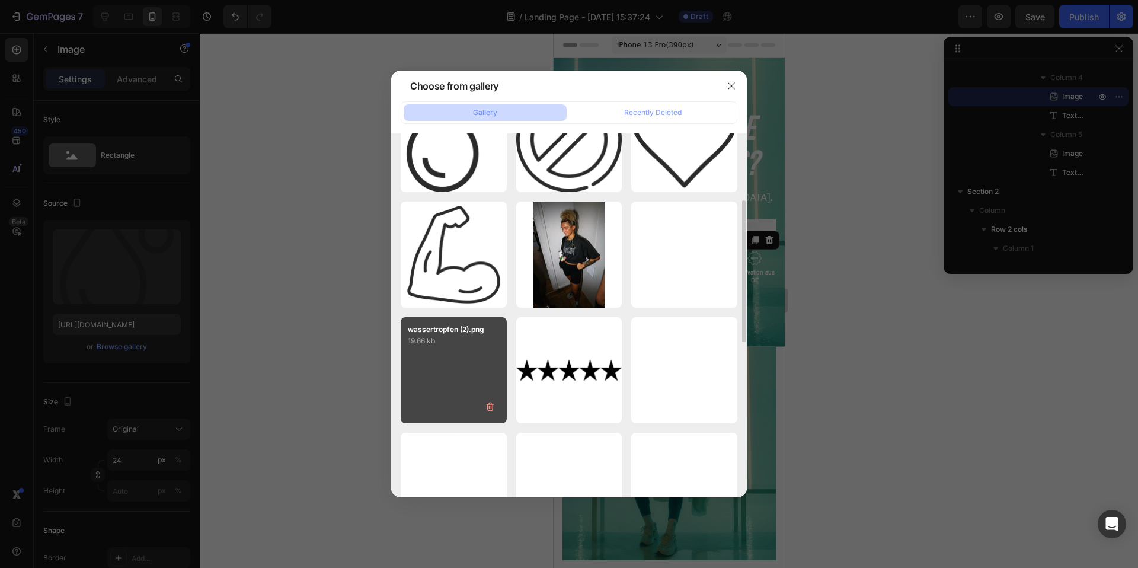
click at [444, 371] on div "wassertropfen (2).png 19.66 kb" at bounding box center [454, 370] width 106 height 106
type input "https://cdn.shopify.com/s/files/1/0867/6619/0917/files/gempages_581641449179710…"
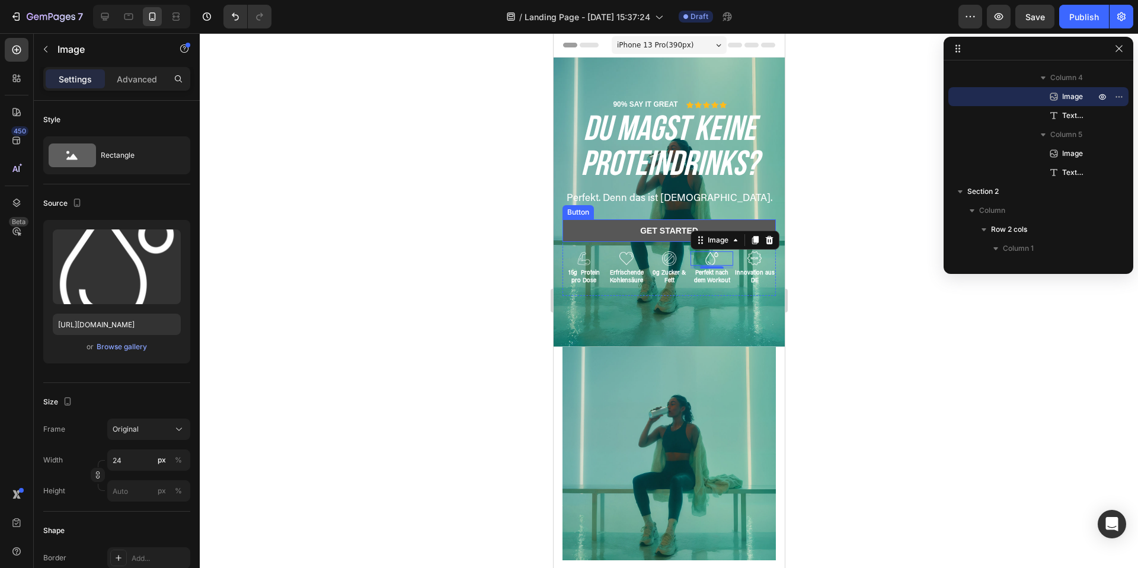
click at [615, 231] on button "Get started" at bounding box center [668, 230] width 213 height 23
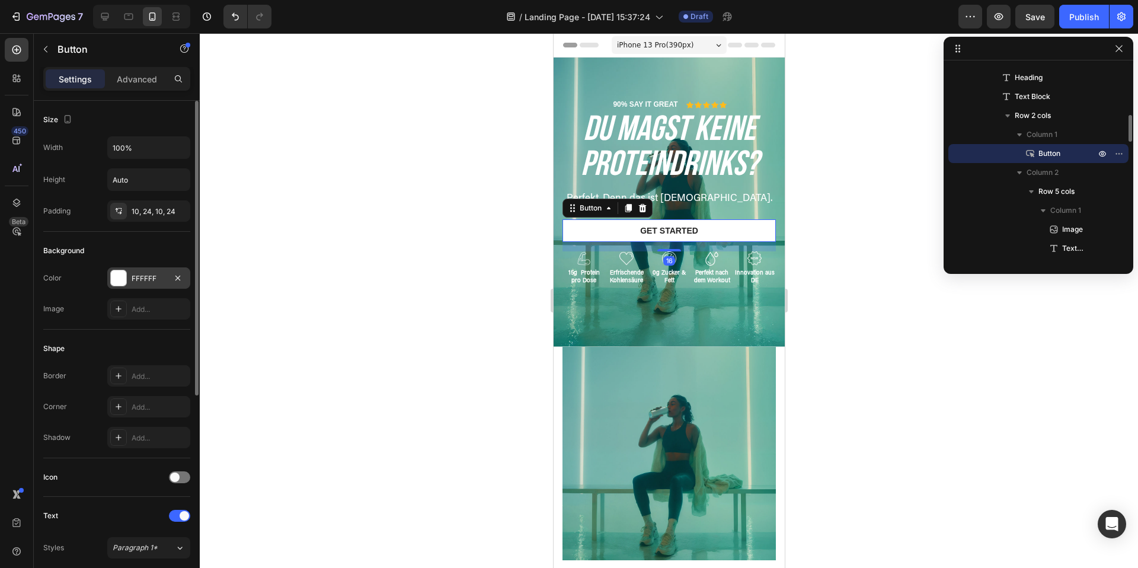
click at [109, 281] on div "FFFFFF" at bounding box center [148, 277] width 83 height 21
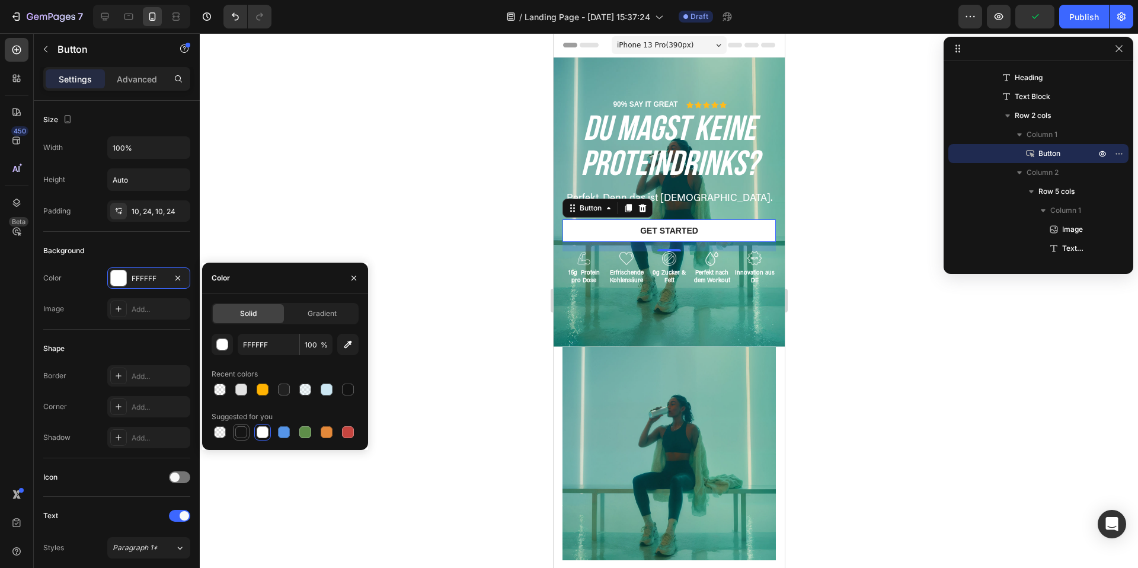
click at [241, 433] on div at bounding box center [241, 432] width 12 height 12
type input "151515"
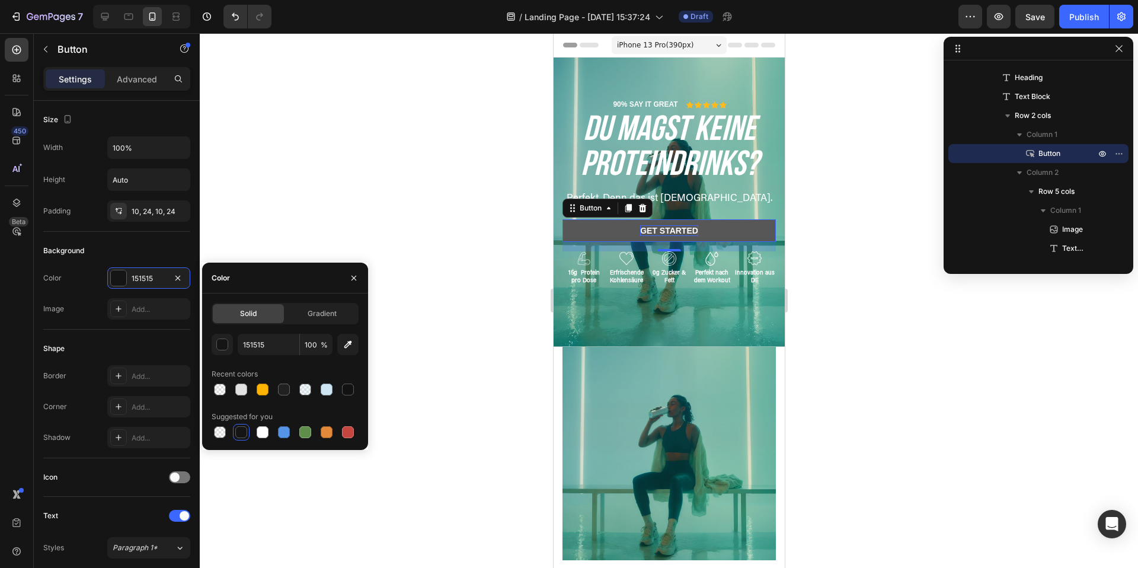
click at [678, 230] on div "Get started" at bounding box center [668, 230] width 58 height 11
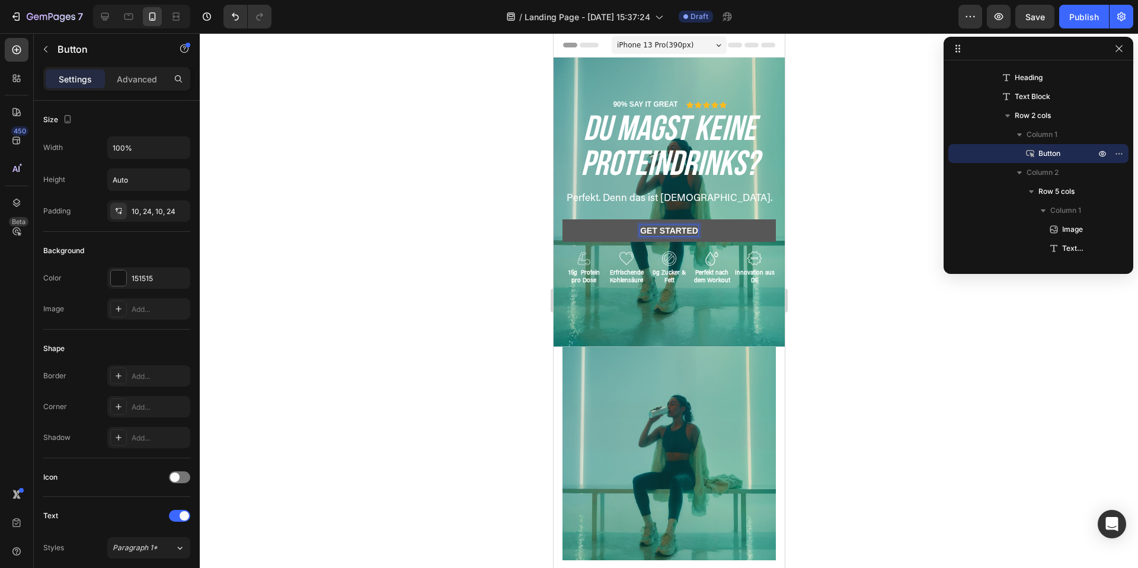
click at [678, 230] on p "Get started" at bounding box center [668, 230] width 58 height 11
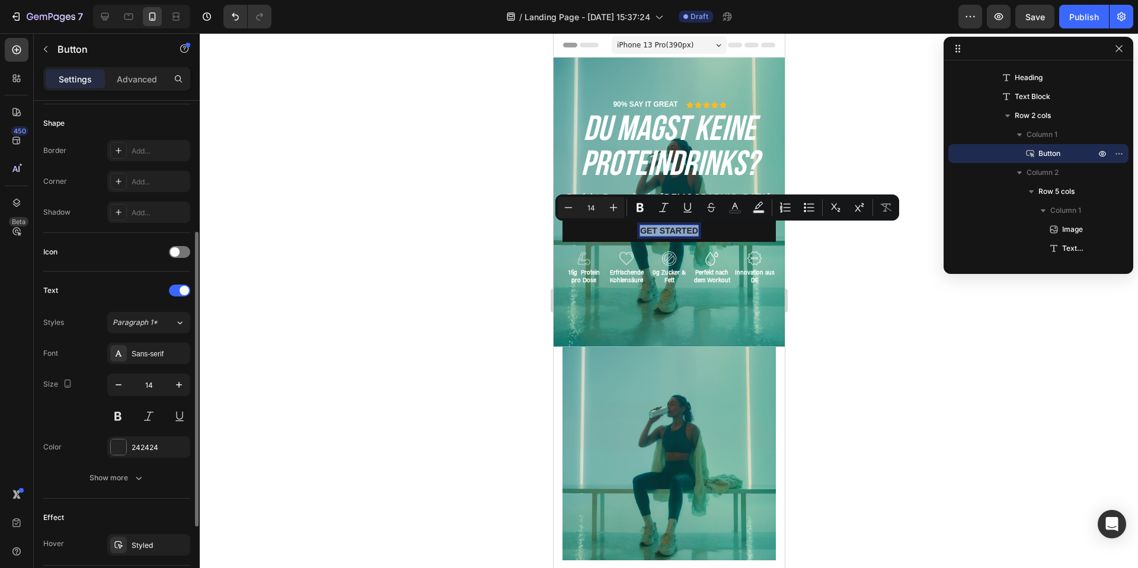
scroll to position [256, 0]
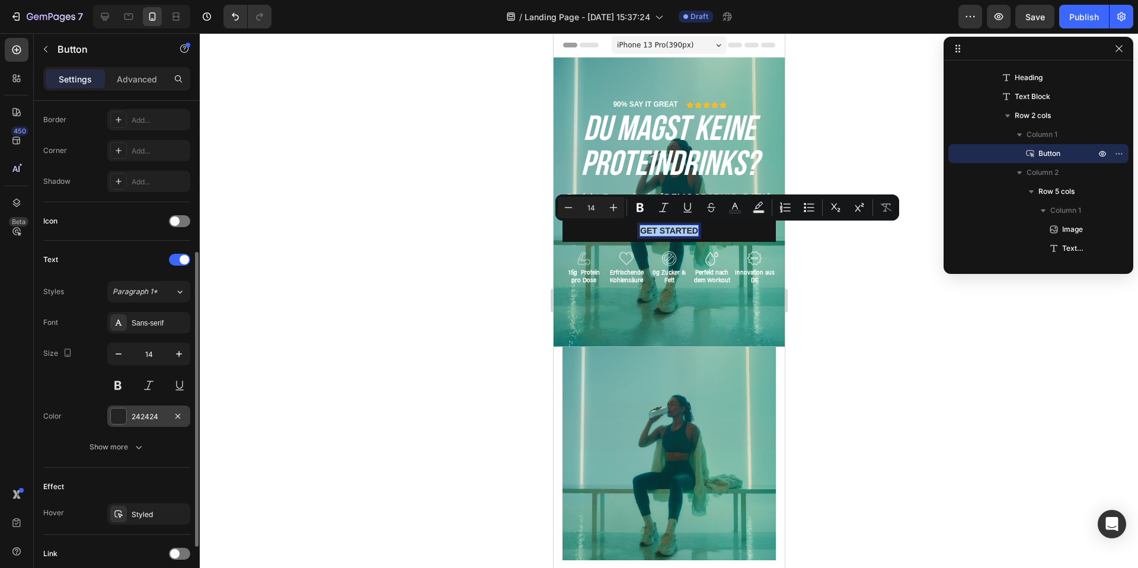
click at [119, 410] on div at bounding box center [118, 415] width 15 height 15
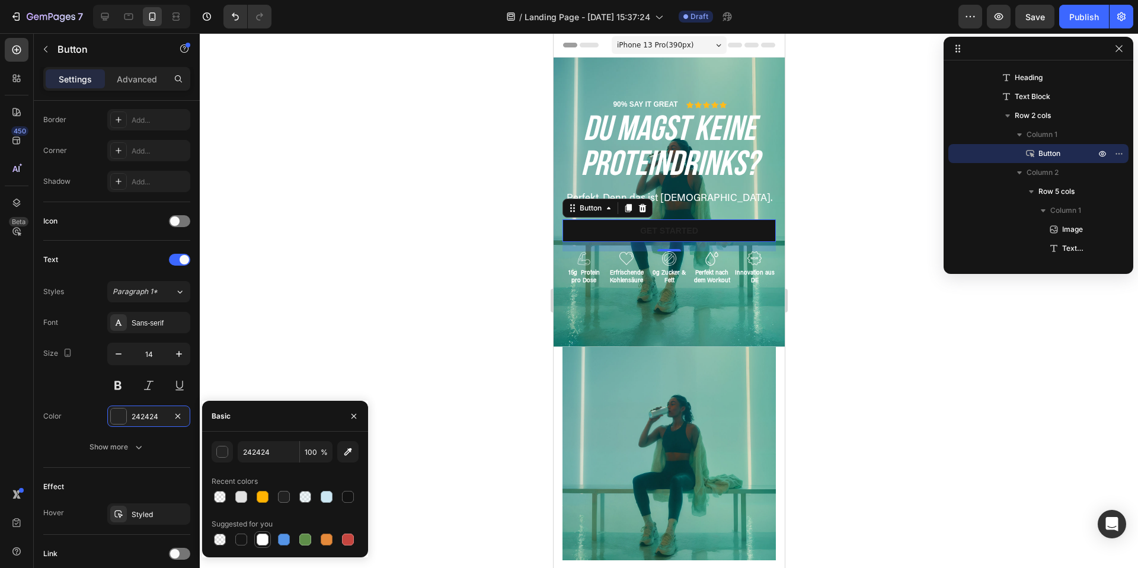
click at [264, 540] on div at bounding box center [263, 539] width 12 height 12
type input "FFFFFF"
click at [172, 324] on div "Sans-serif" at bounding box center [160, 323] width 56 height 11
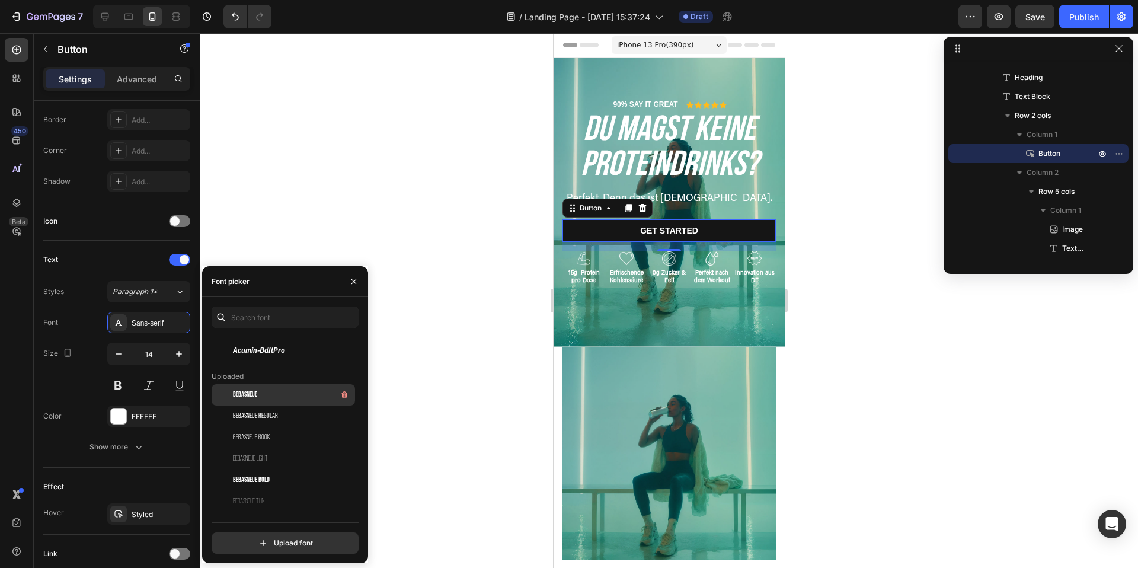
scroll to position [203, 0]
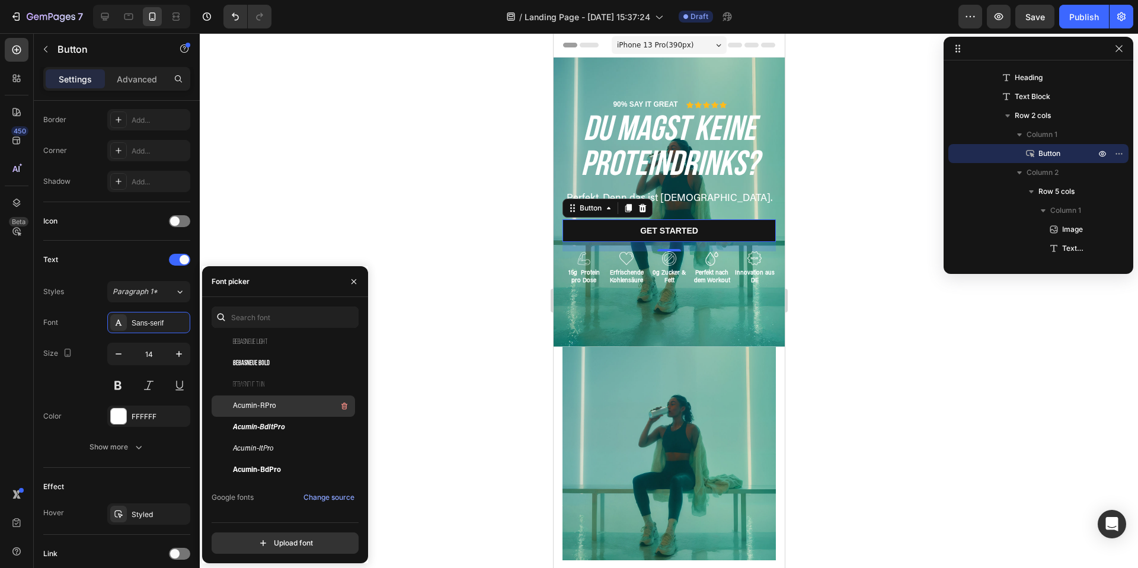
click at [285, 405] on div "Acumin-RPro" at bounding box center [293, 406] width 120 height 14
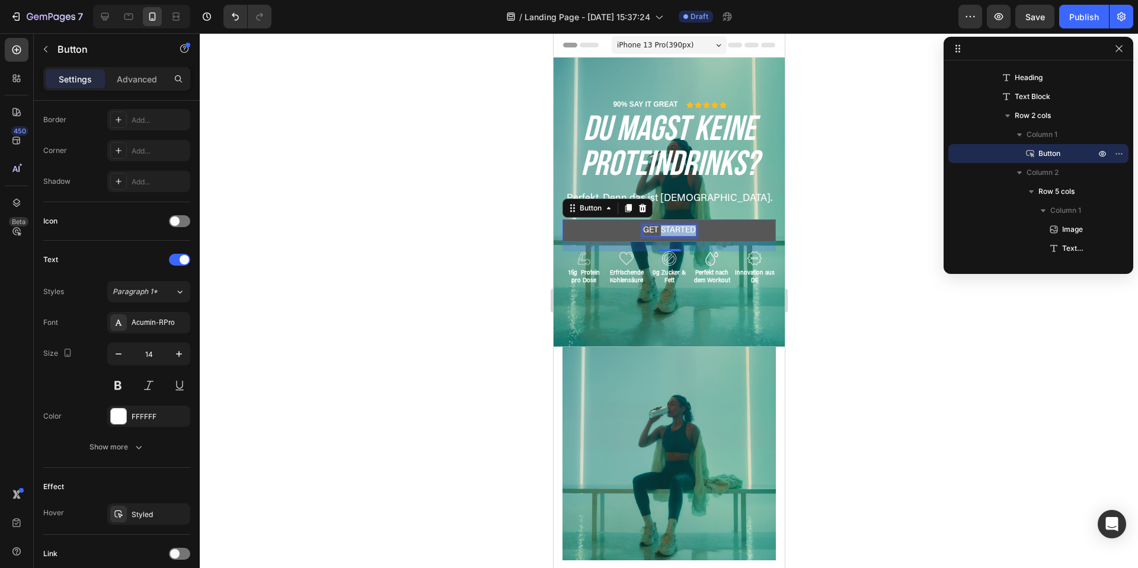
click at [670, 230] on p "Get started" at bounding box center [668, 230] width 53 height 11
click at [562, 219] on button "JETZT" at bounding box center [668, 230] width 213 height 23
click at [857, 302] on div at bounding box center [669, 300] width 938 height 534
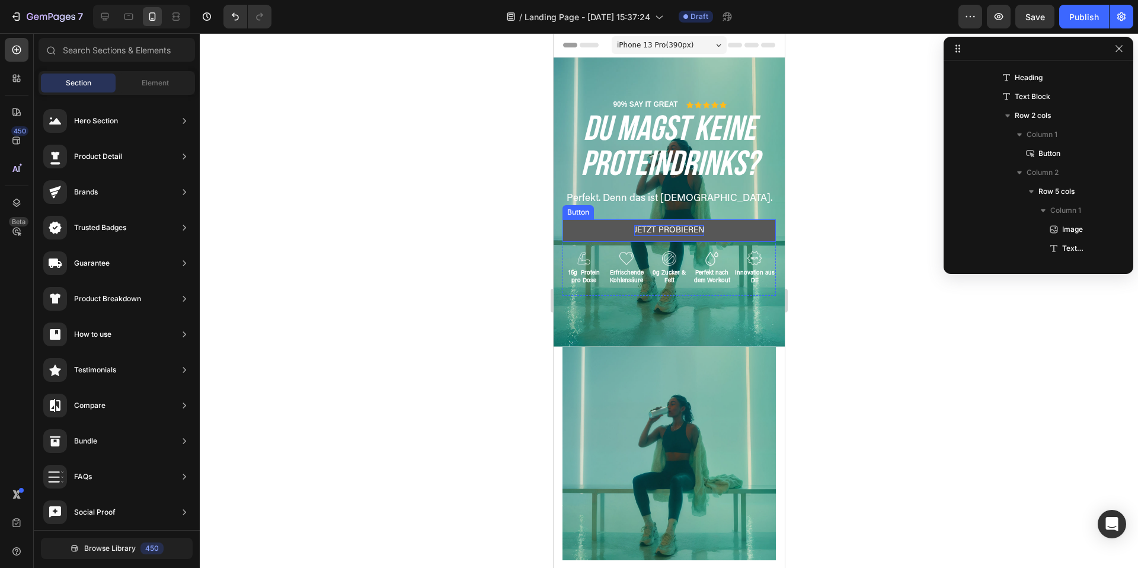
click at [670, 226] on p "JETZT PROBIEREN" at bounding box center [668, 230] width 70 height 11
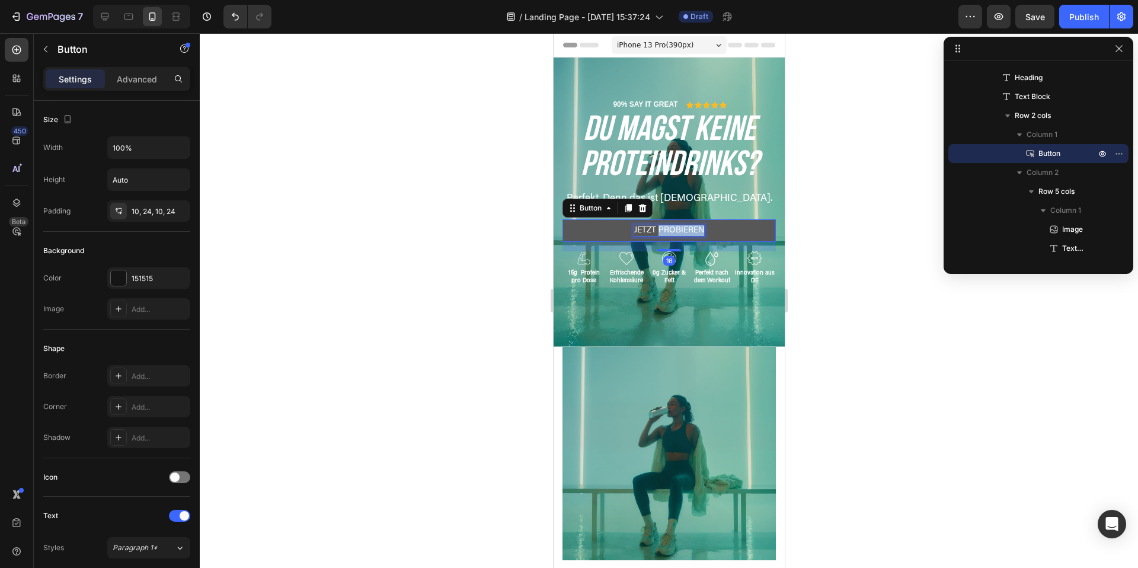
click at [670, 228] on p "JETZT PROBIEREN" at bounding box center [668, 230] width 70 height 11
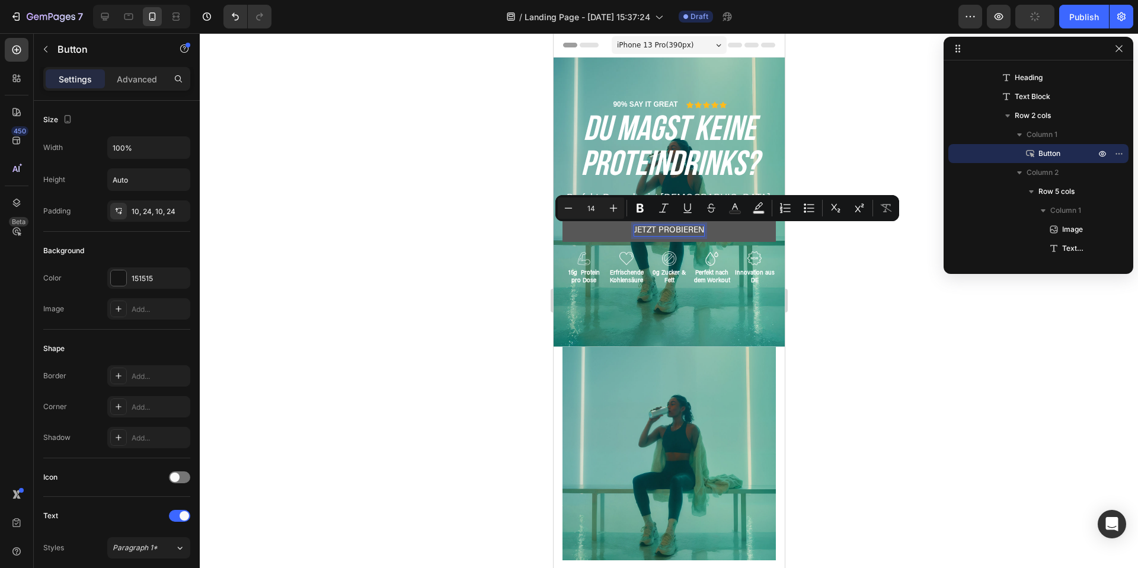
click at [655, 229] on p "JETZT PROBIEREN" at bounding box center [668, 230] width 70 height 11
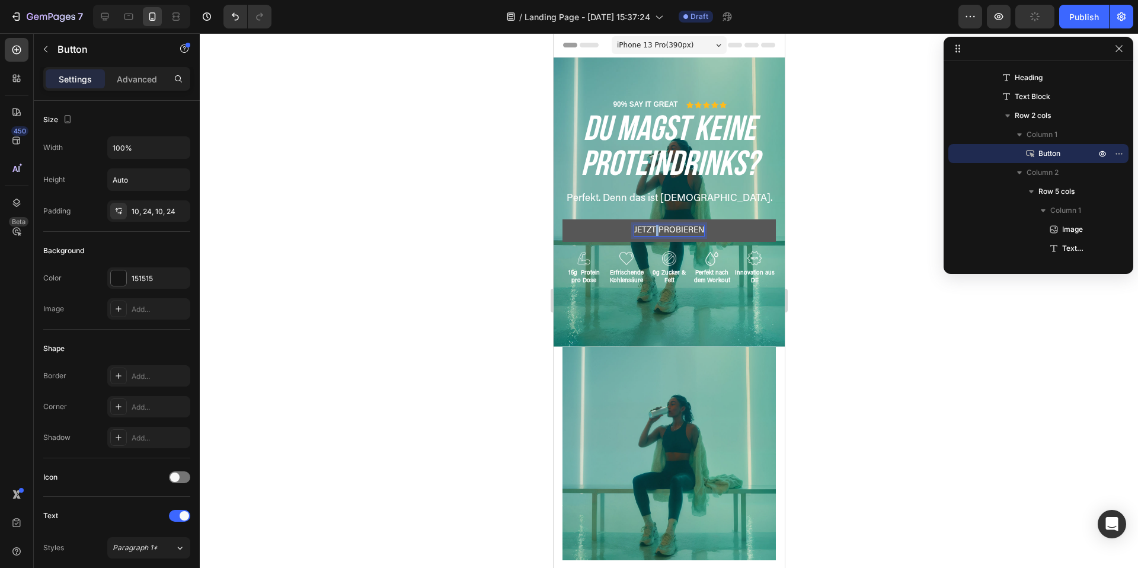
click at [655, 229] on p "JETZT PROBIEREN" at bounding box center [668, 230] width 70 height 11
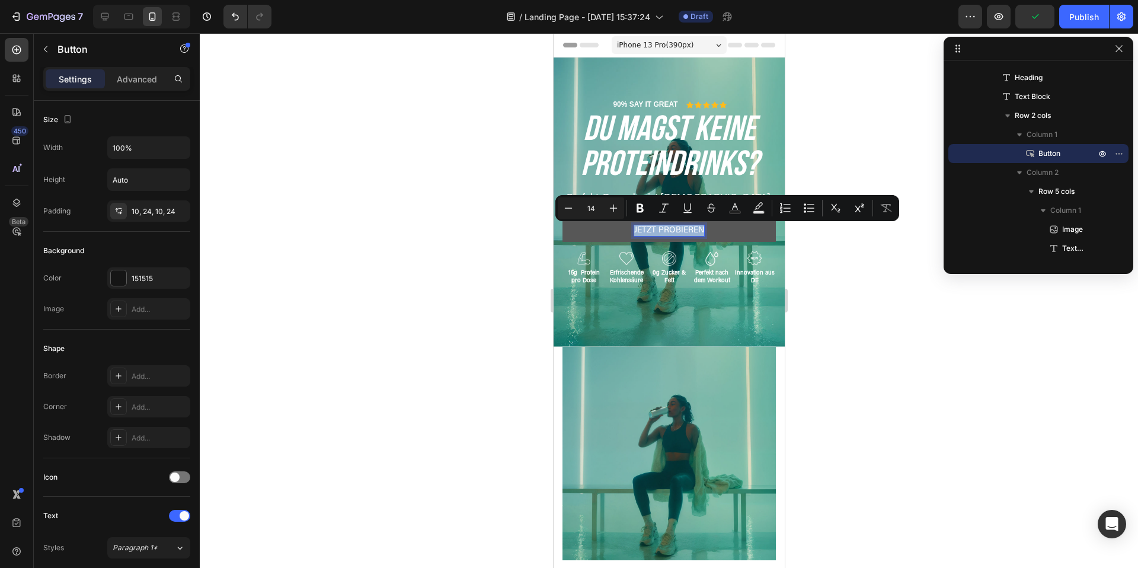
click at [655, 229] on p "JETZT PROBIEREN" at bounding box center [668, 230] width 70 height 11
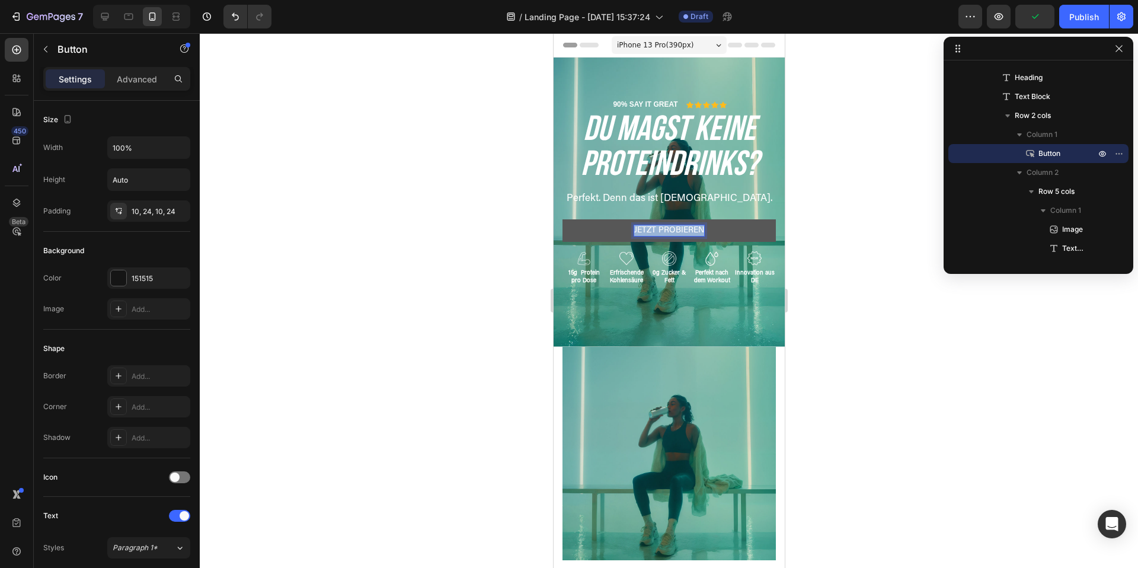
click at [655, 229] on p "JETZT PROBIEREN" at bounding box center [668, 230] width 70 height 11
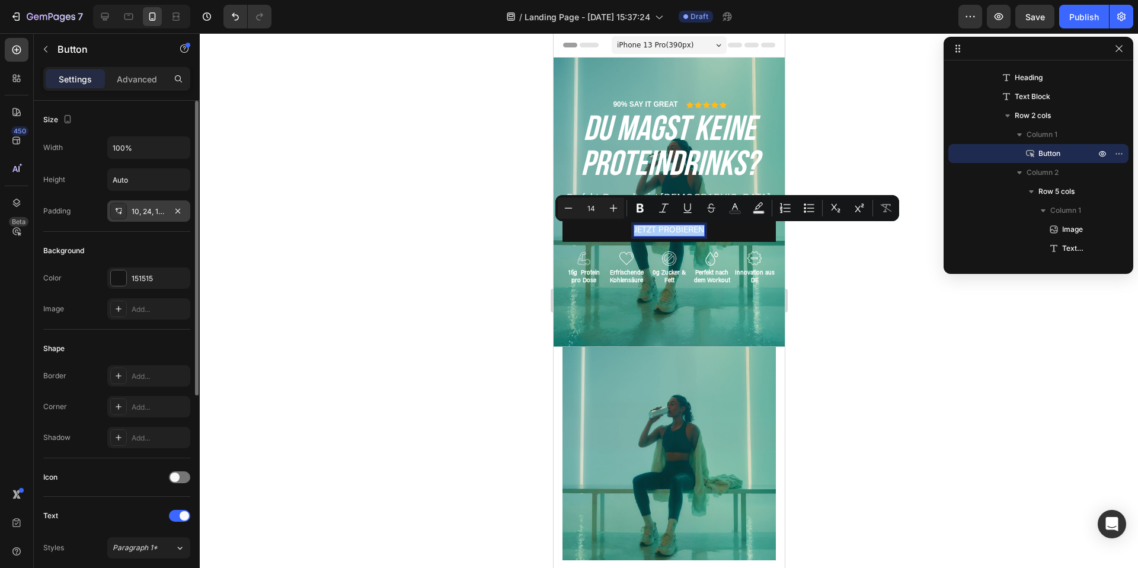
click at [121, 209] on icon at bounding box center [118, 210] width 9 height 9
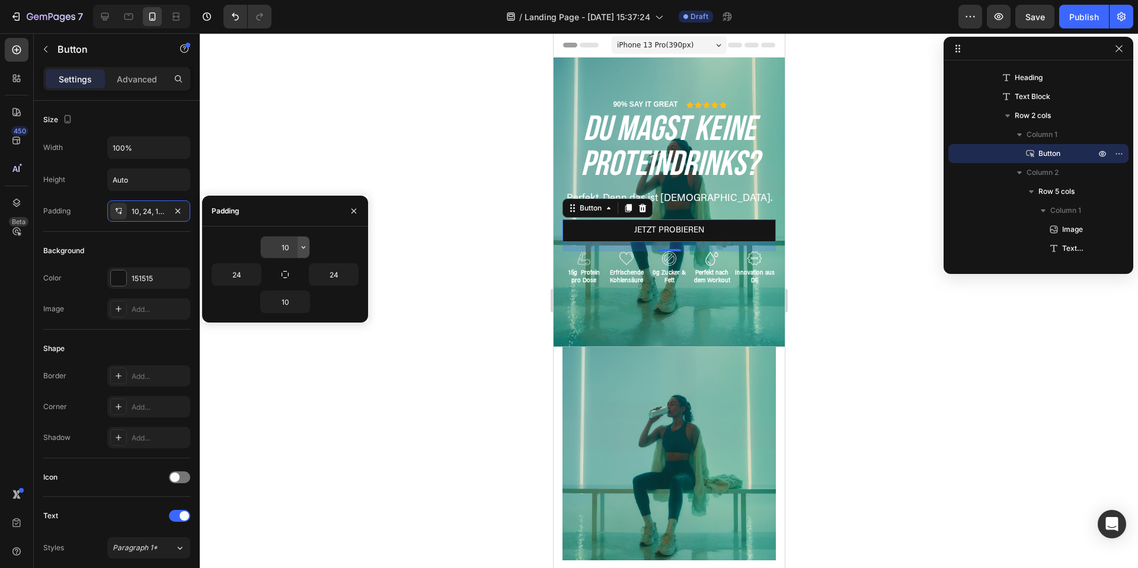
click at [305, 249] on icon "button" at bounding box center [303, 246] width 9 height 9
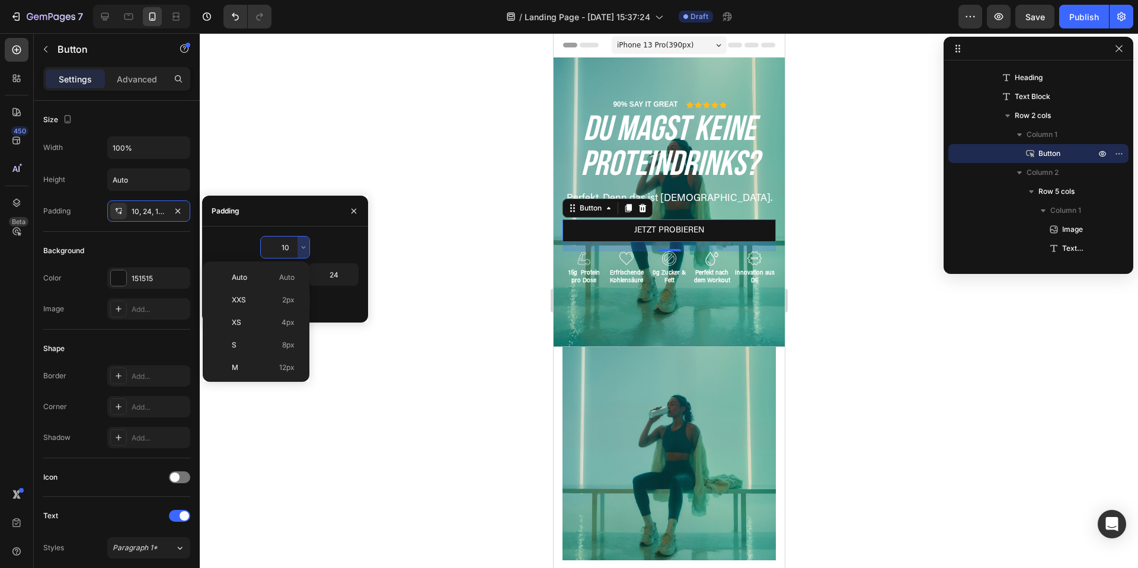
click at [348, 243] on div "10" at bounding box center [285, 247] width 147 height 23
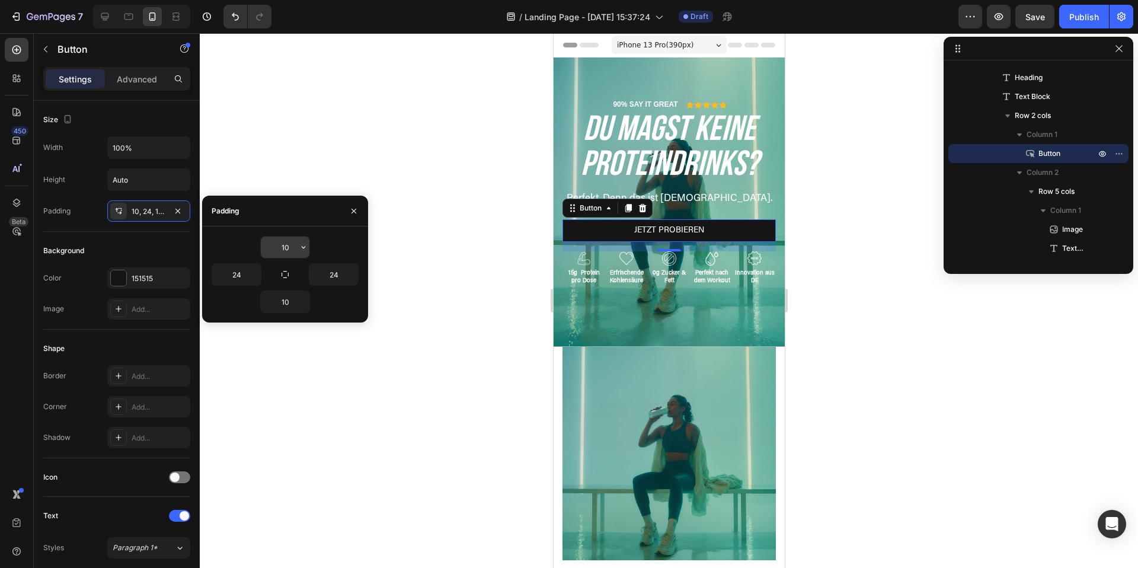
click at [294, 254] on input "10" at bounding box center [285, 246] width 49 height 21
type input "2"
type input "14"
click at [288, 302] on input "10" at bounding box center [285, 301] width 49 height 21
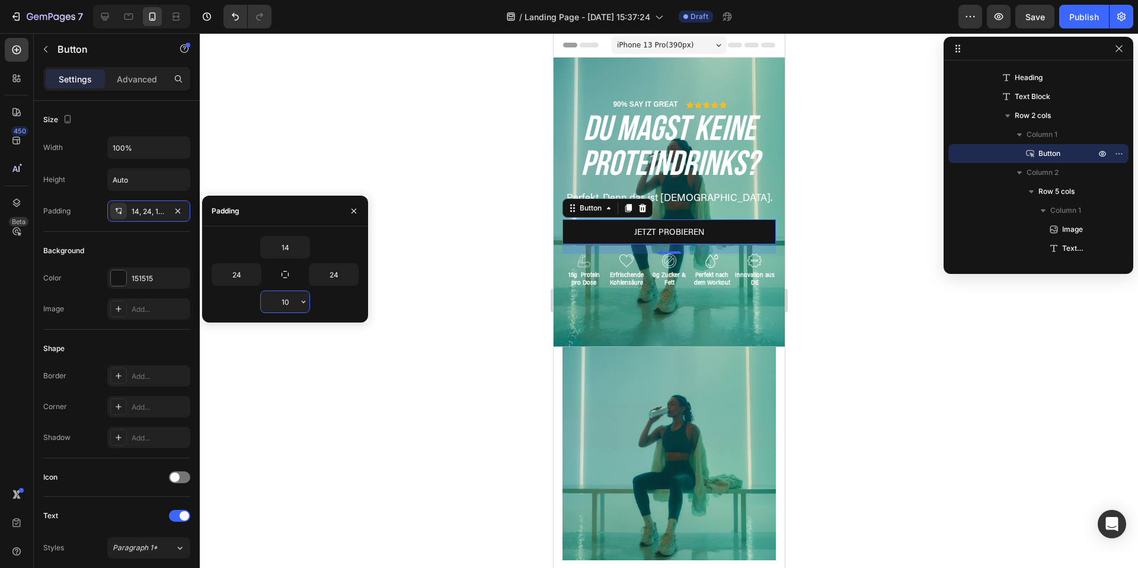
click at [288, 302] on input "10" at bounding box center [285, 301] width 49 height 21
type input "14"
click at [330, 309] on div "14" at bounding box center [285, 301] width 147 height 23
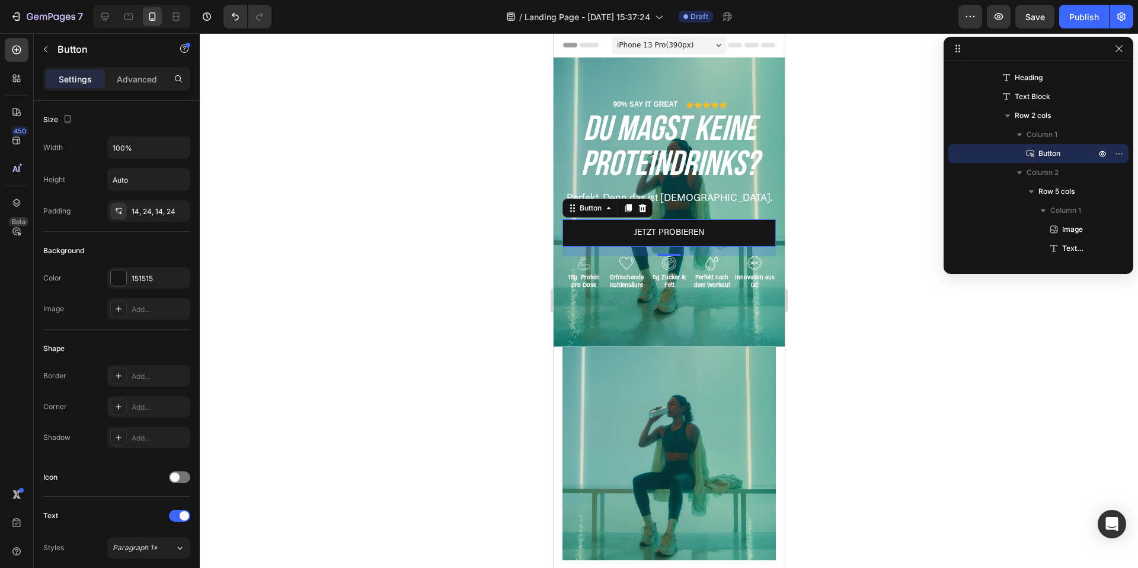
click at [828, 324] on div at bounding box center [669, 300] width 938 height 534
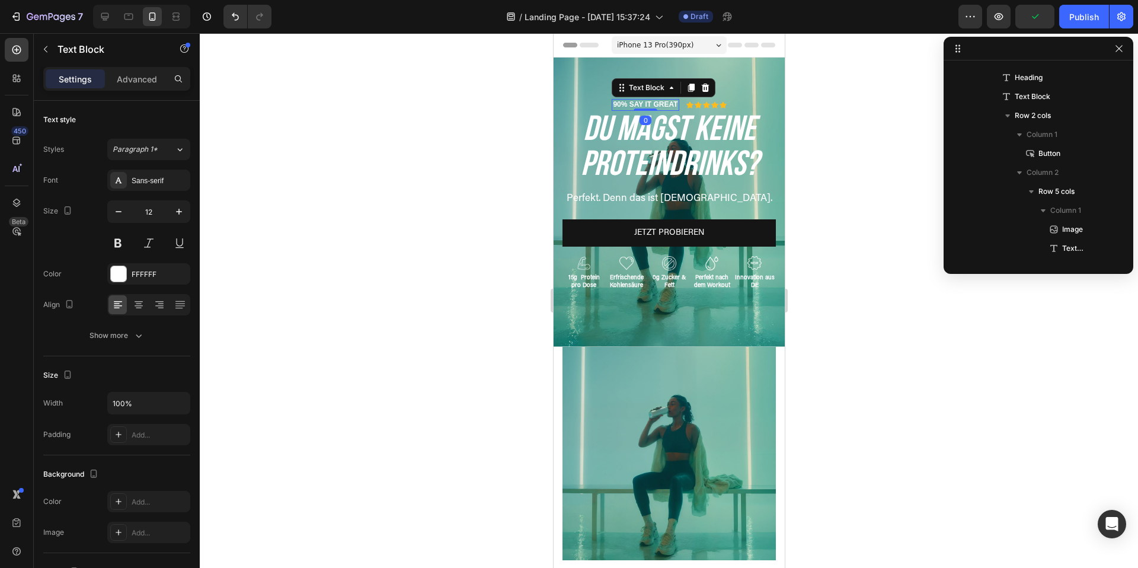
click at [652, 102] on p "90% SAY IT GREAT" at bounding box center [644, 104] width 65 height 9
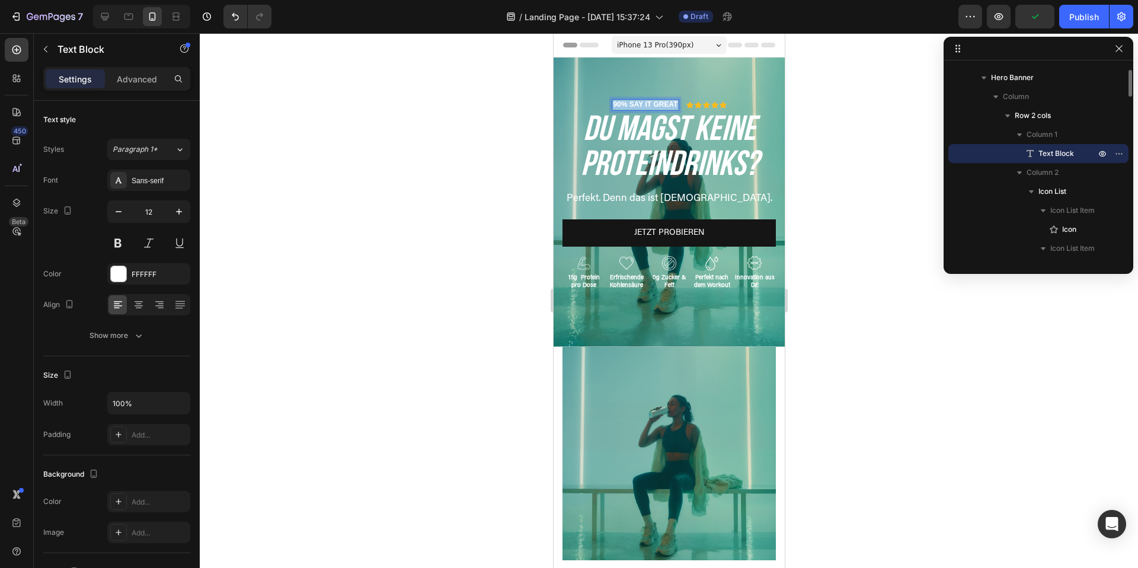
click at [652, 102] on p "90% SAY IT GREAT" at bounding box center [644, 104] width 65 height 9
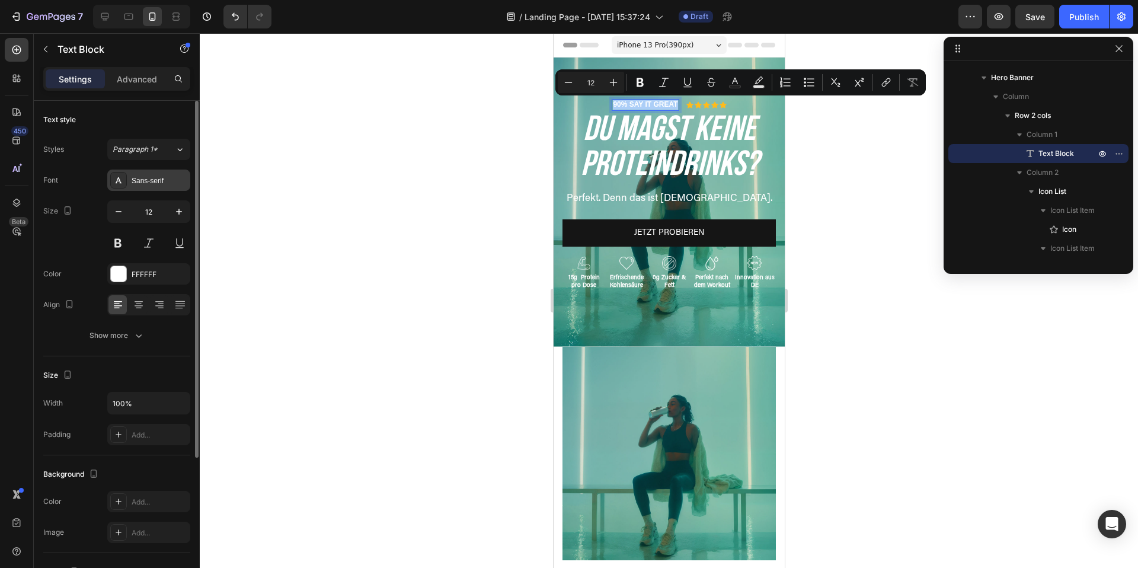
click at [113, 180] on div at bounding box center [118, 180] width 17 height 17
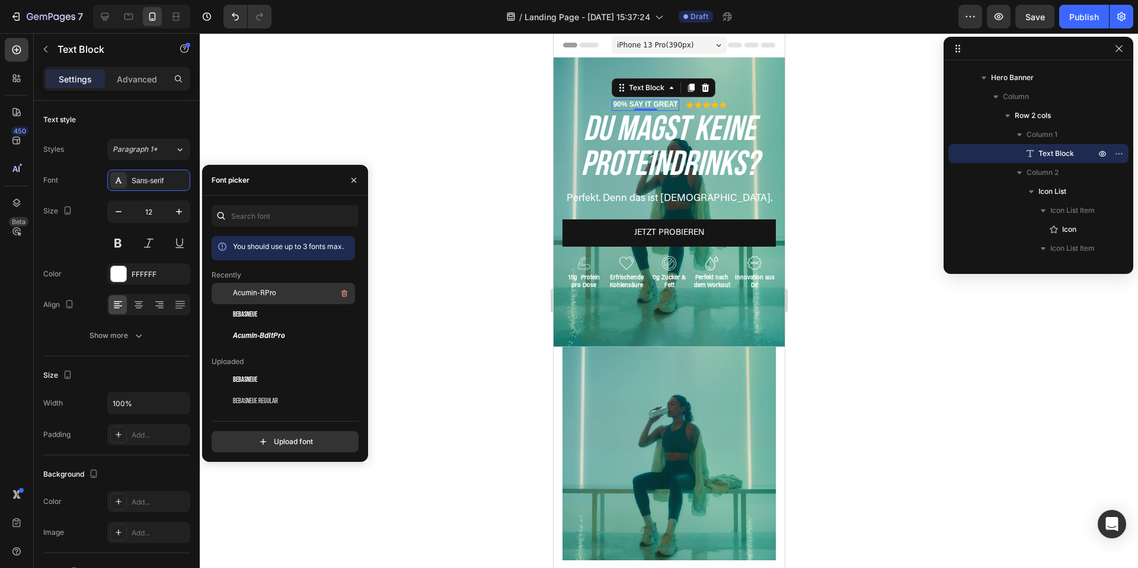
click at [278, 294] on div "Acumin-RPro" at bounding box center [293, 293] width 120 height 14
click at [114, 248] on button at bounding box center [117, 242] width 21 height 21
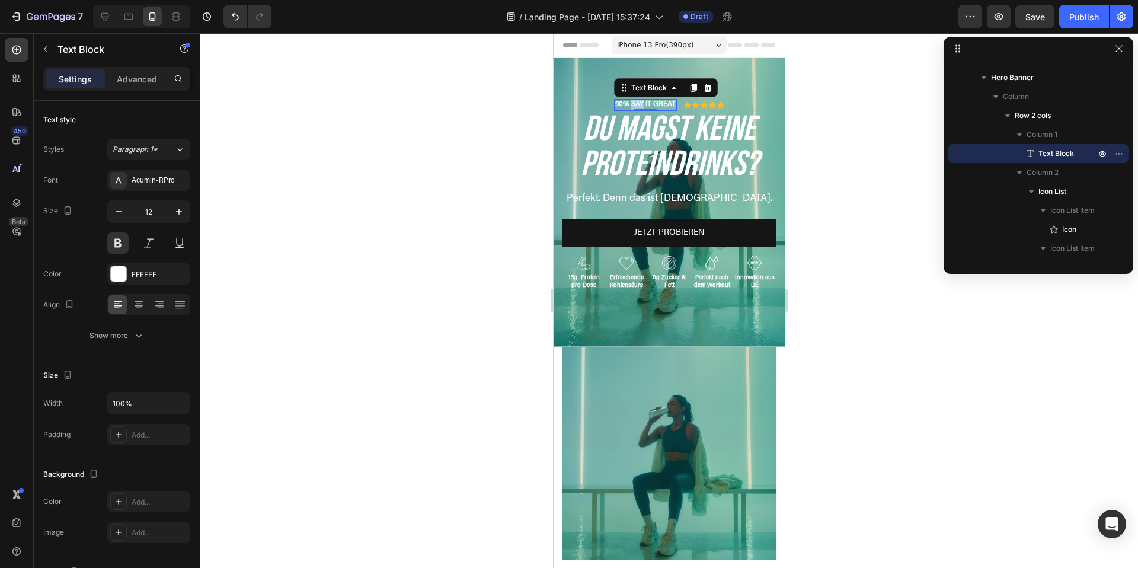
click at [632, 105] on p "90% SAY IT GREAT" at bounding box center [644, 104] width 60 height 9
click at [831, 166] on div at bounding box center [669, 300] width 938 height 534
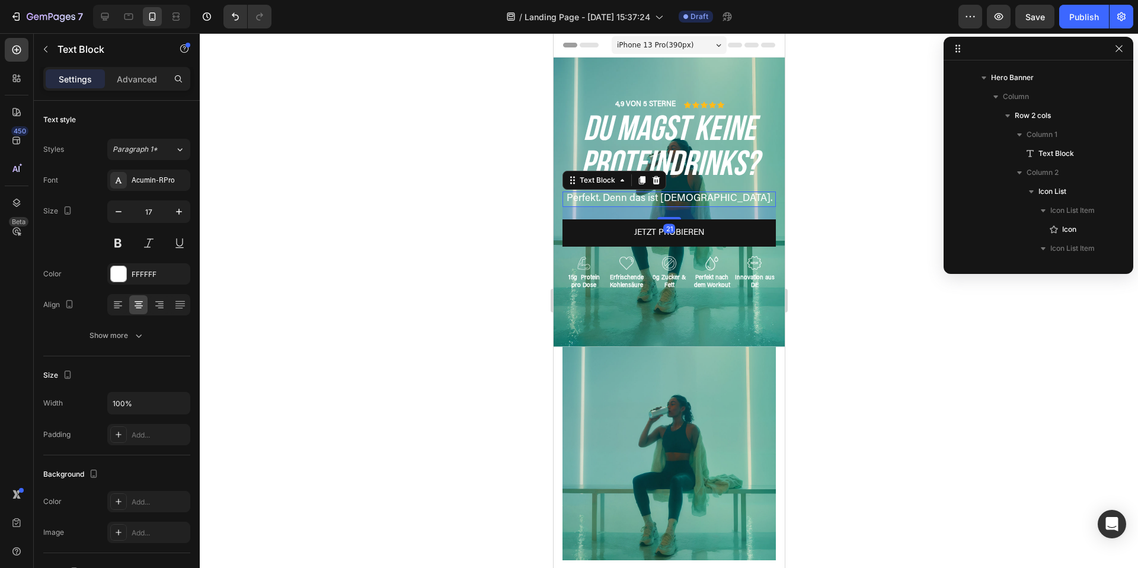
click at [655, 198] on p "Perfekt. Denn das ist JUUZ." at bounding box center [668, 199] width 211 height 13
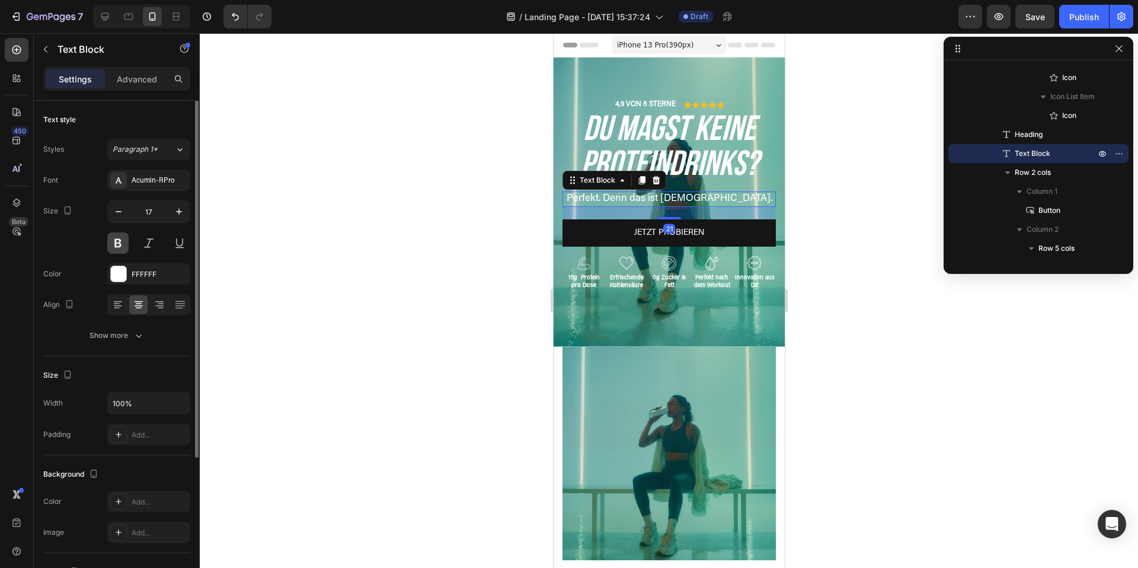
click at [117, 238] on button at bounding box center [117, 242] width 21 height 21
click at [113, 248] on button at bounding box center [117, 242] width 21 height 21
click at [143, 182] on div "Acumin-RPro" at bounding box center [160, 180] width 56 height 11
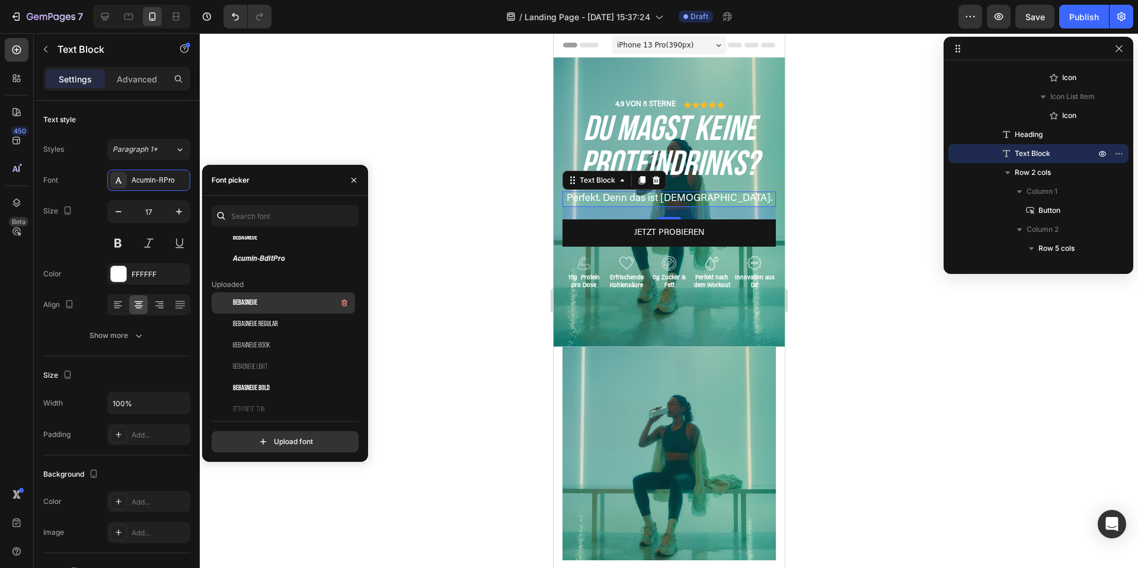
scroll to position [86, 0]
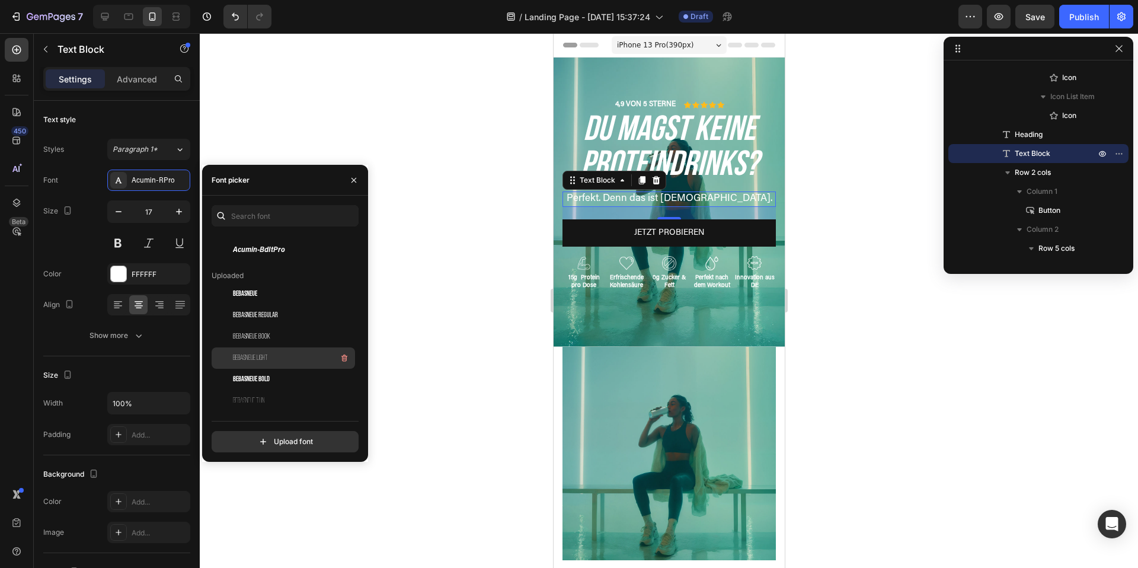
click at [287, 358] on div "BebasNeue Light" at bounding box center [293, 358] width 120 height 14
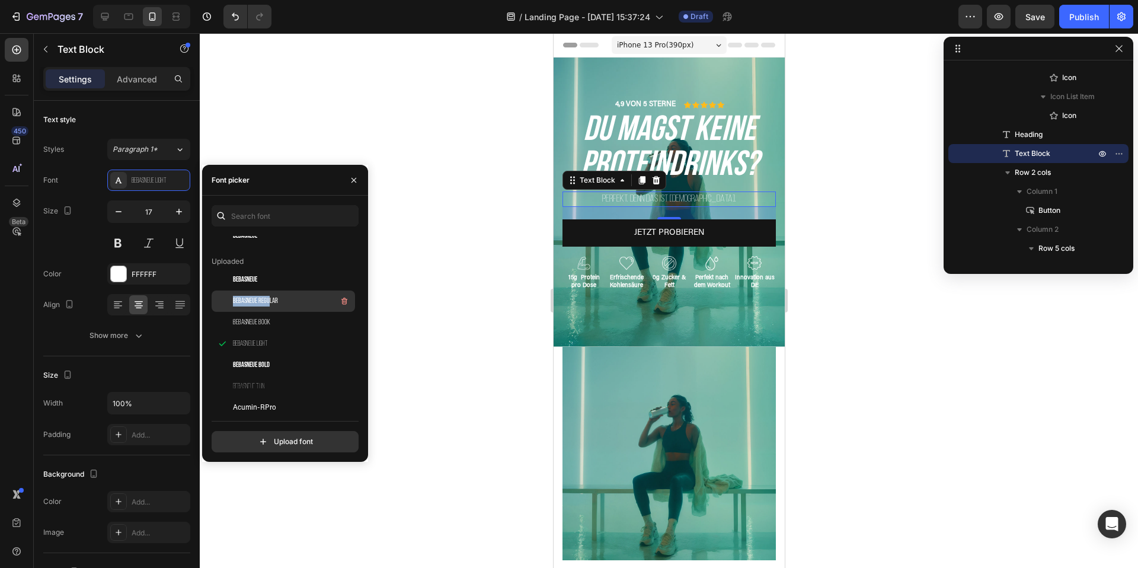
click at [269, 296] on span "BebasNeue Regular" at bounding box center [255, 301] width 45 height 11
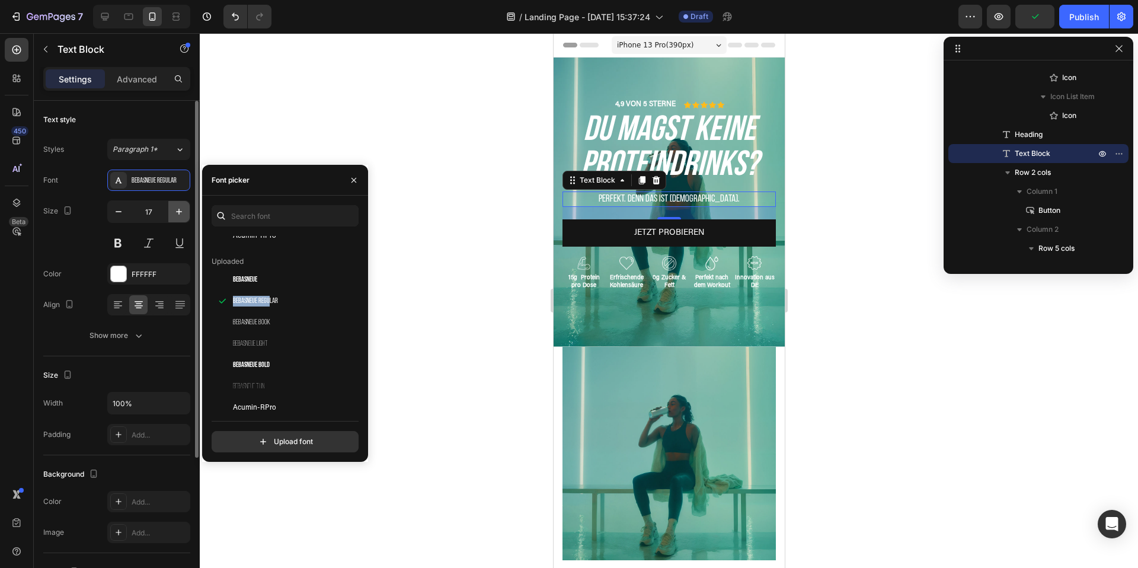
click at [175, 212] on icon "button" at bounding box center [179, 212] width 12 height 12
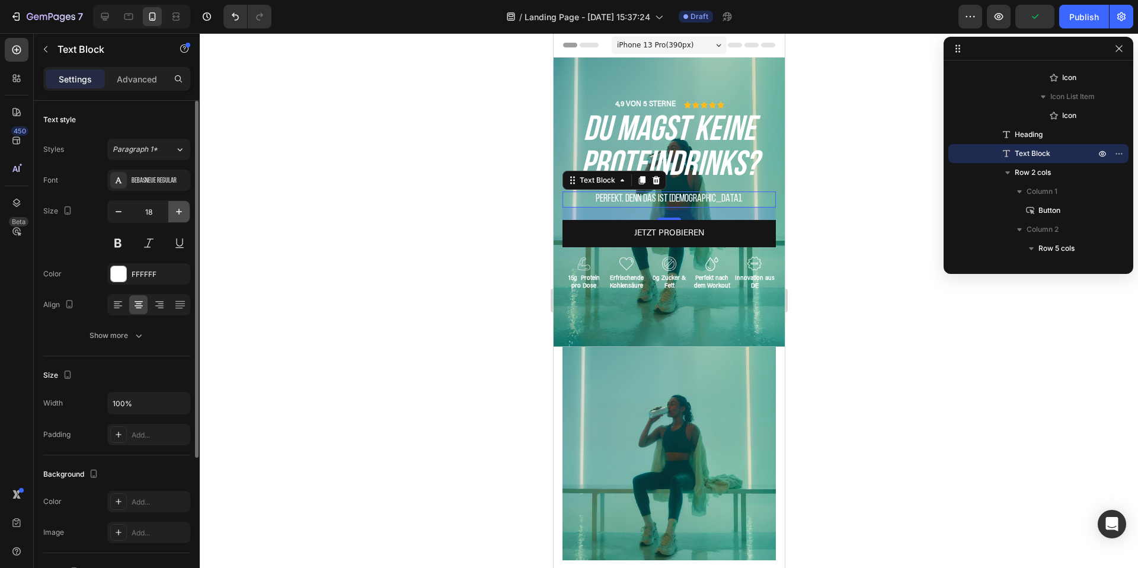
click at [175, 212] on icon "button" at bounding box center [179, 212] width 12 height 12
click at [176, 212] on icon "button" at bounding box center [179, 212] width 12 height 12
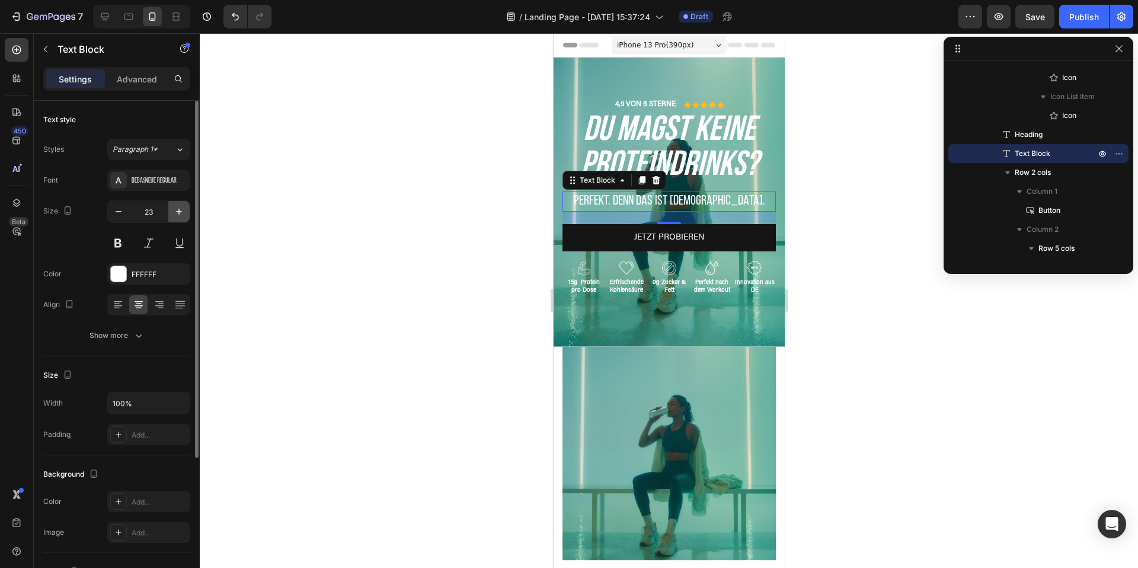
click at [181, 213] on icon "button" at bounding box center [179, 212] width 12 height 12
type input "24"
click at [819, 324] on div at bounding box center [669, 300] width 938 height 534
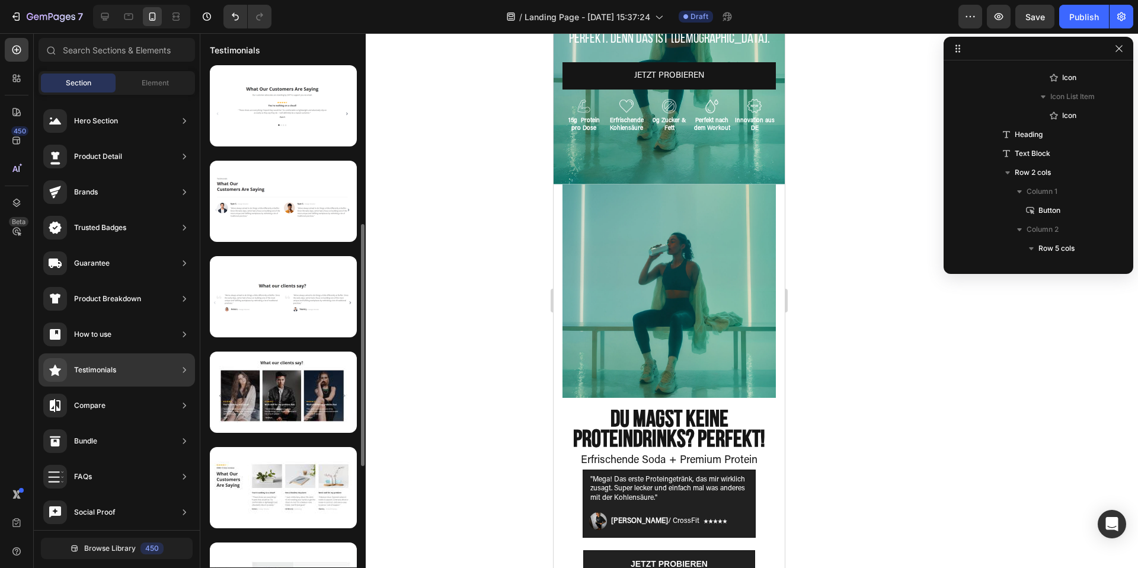
scroll to position [421, 0]
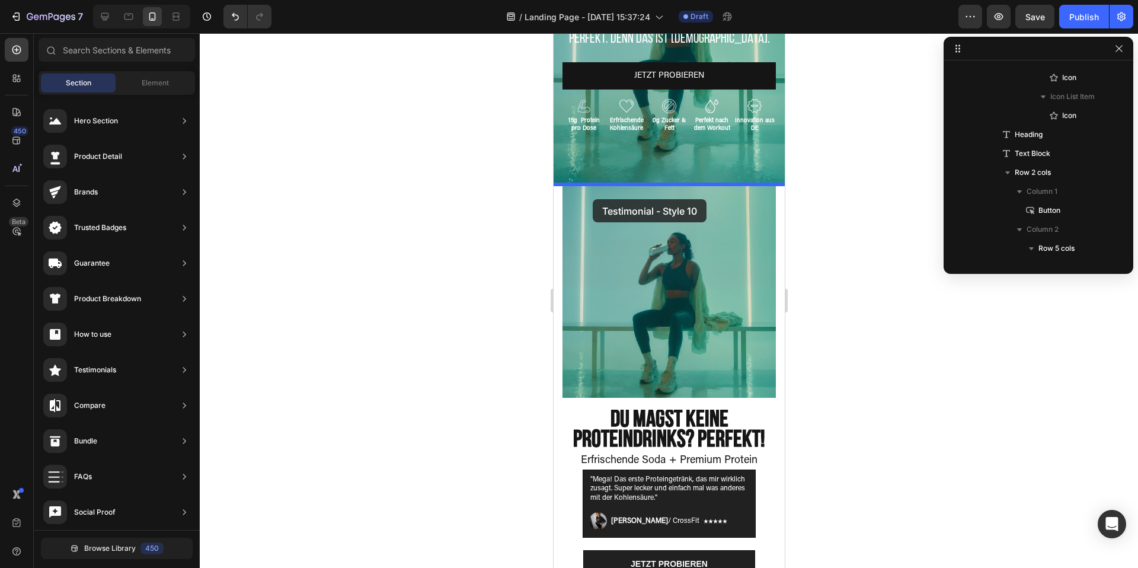
drag, startPoint x: 828, startPoint y: 224, endPoint x: 593, endPoint y: 199, distance: 236.5
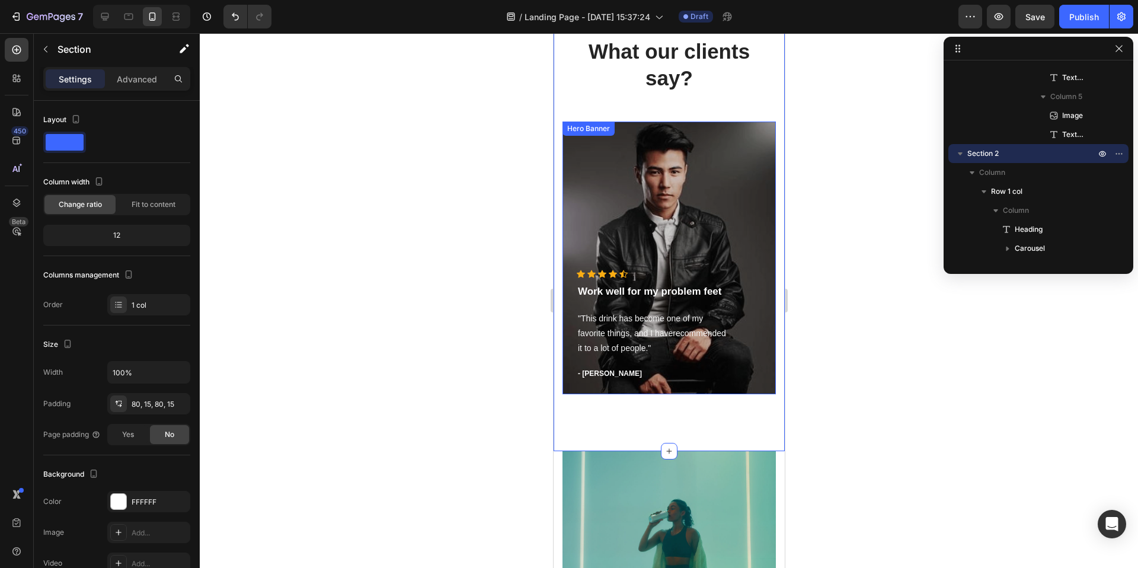
scroll to position [356, 0]
click at [680, 198] on div "Overlay" at bounding box center [668, 259] width 213 height 273
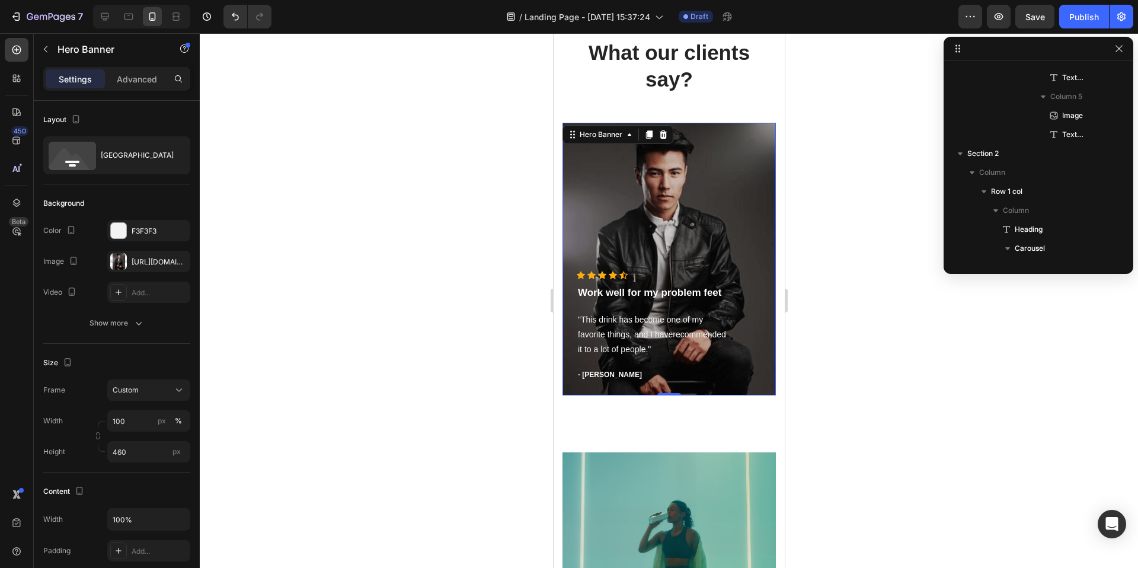
scroll to position [831, 0]
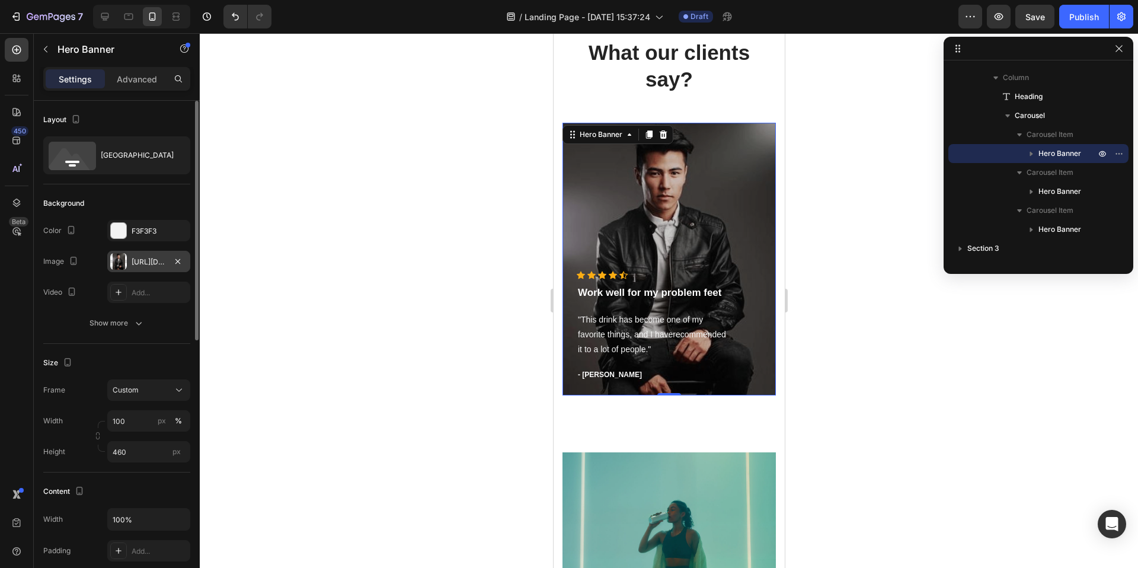
click at [136, 261] on div "https://ucarecdn.com/1aecb1d6-7ebe-4d52-ae2e-ec64806a3255/-/format/auto/" at bounding box center [149, 262] width 34 height 11
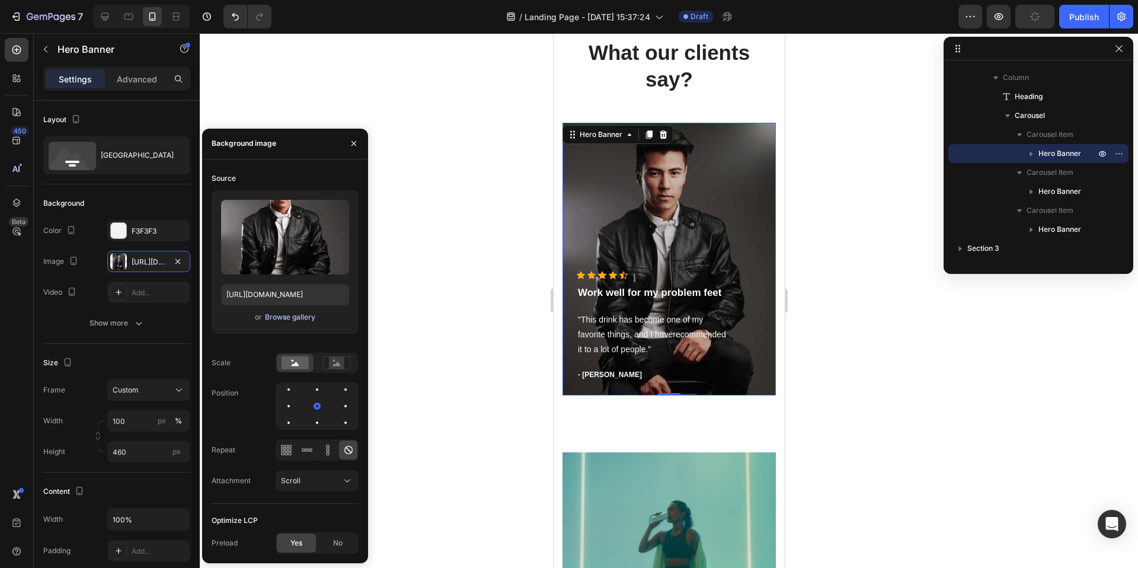
click at [300, 319] on div "Browse gallery" at bounding box center [290, 317] width 50 height 11
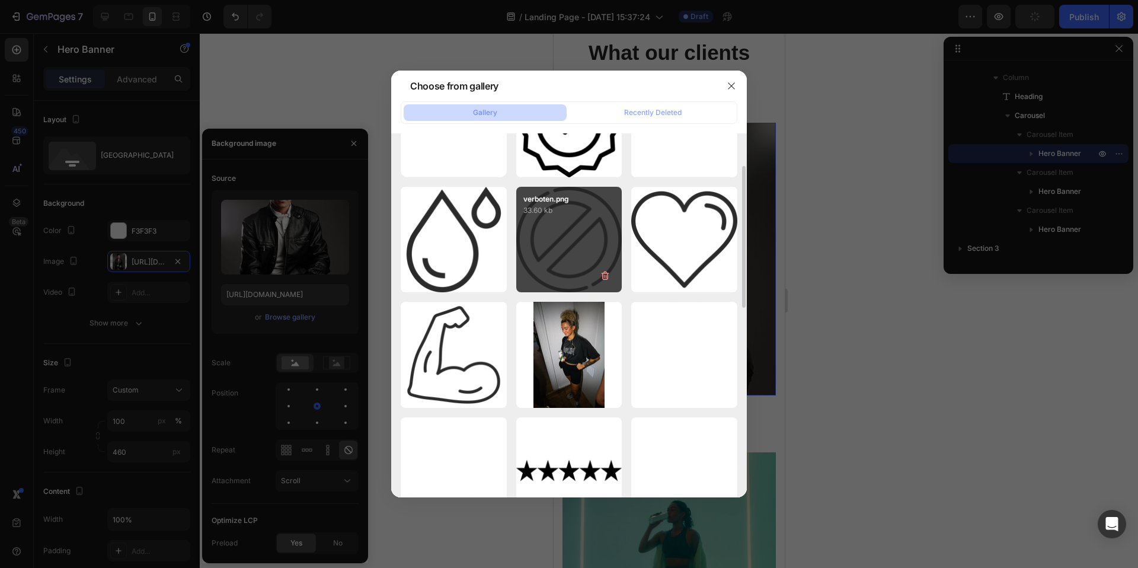
scroll to position [87, 0]
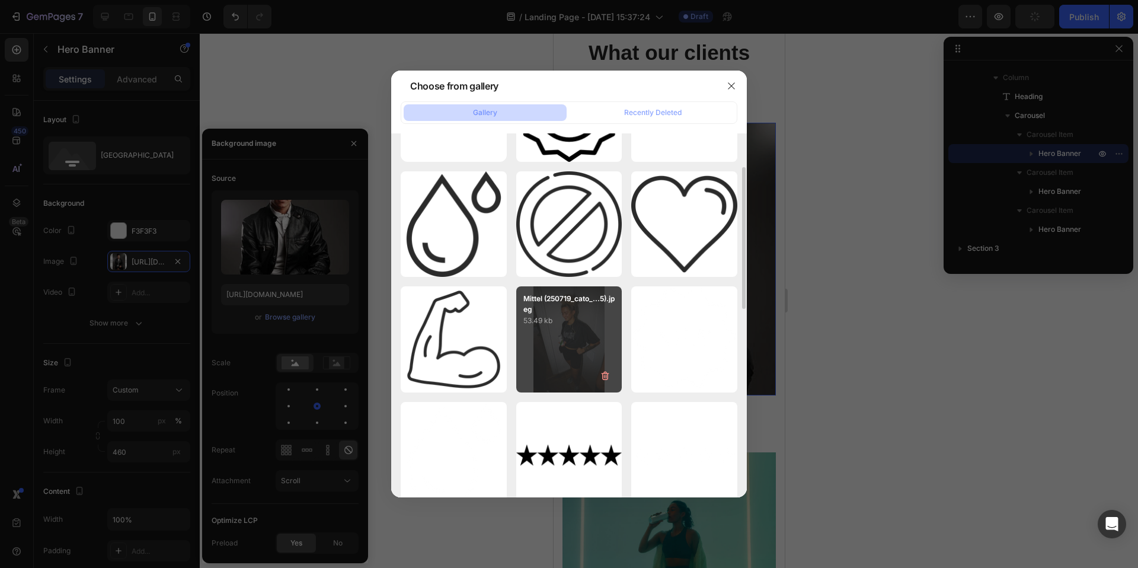
click at [564, 341] on div "Mittel (250719_cato_...5).jpeg 53.49 kb" at bounding box center [569, 339] width 106 height 106
type input "https://cdn.shopify.com/s/files/1/0867/6619/0917/files/gempages_581641449179710…"
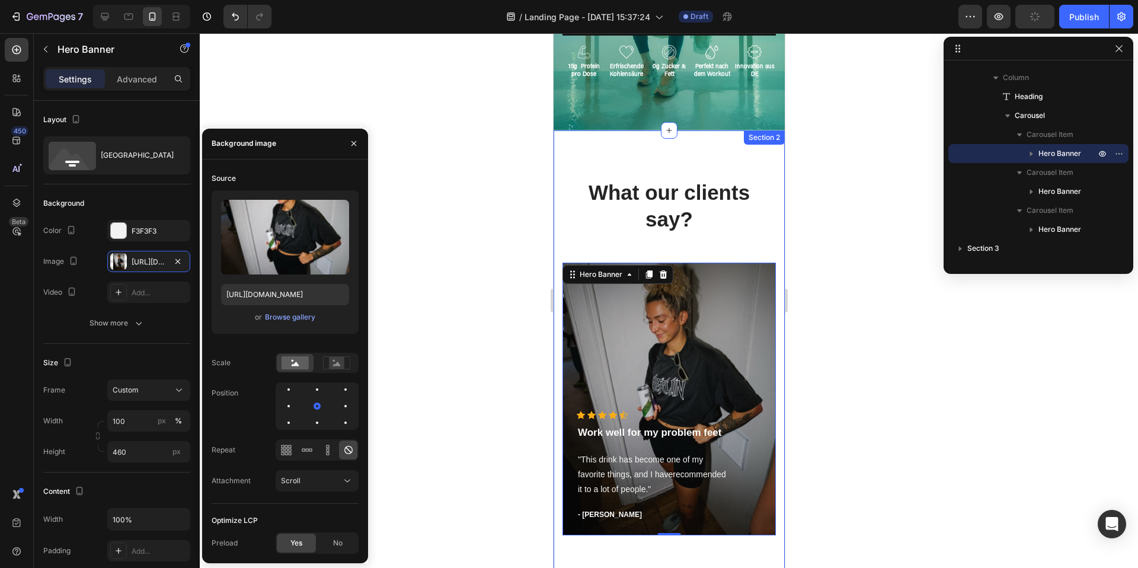
scroll to position [206, 0]
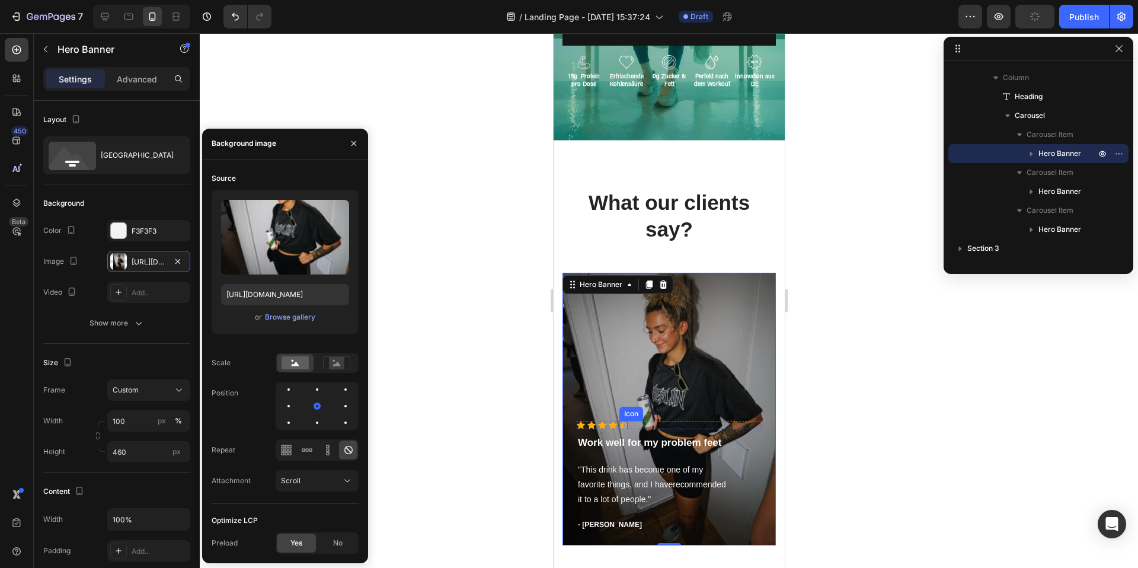
click at [621, 426] on div "Icon" at bounding box center [623, 425] width 8 height 8
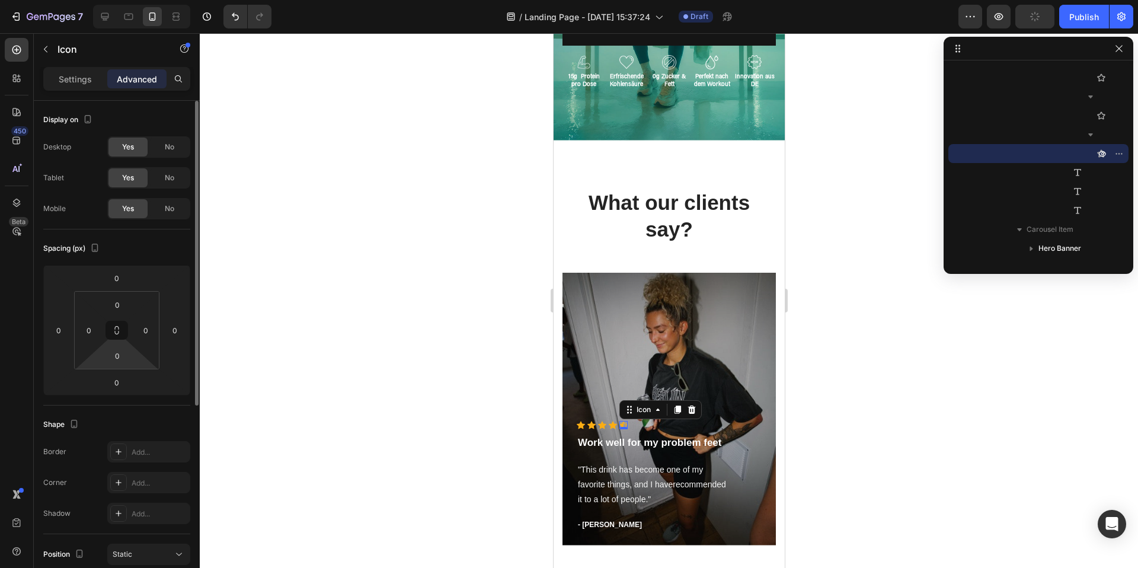
scroll to position [322, 0]
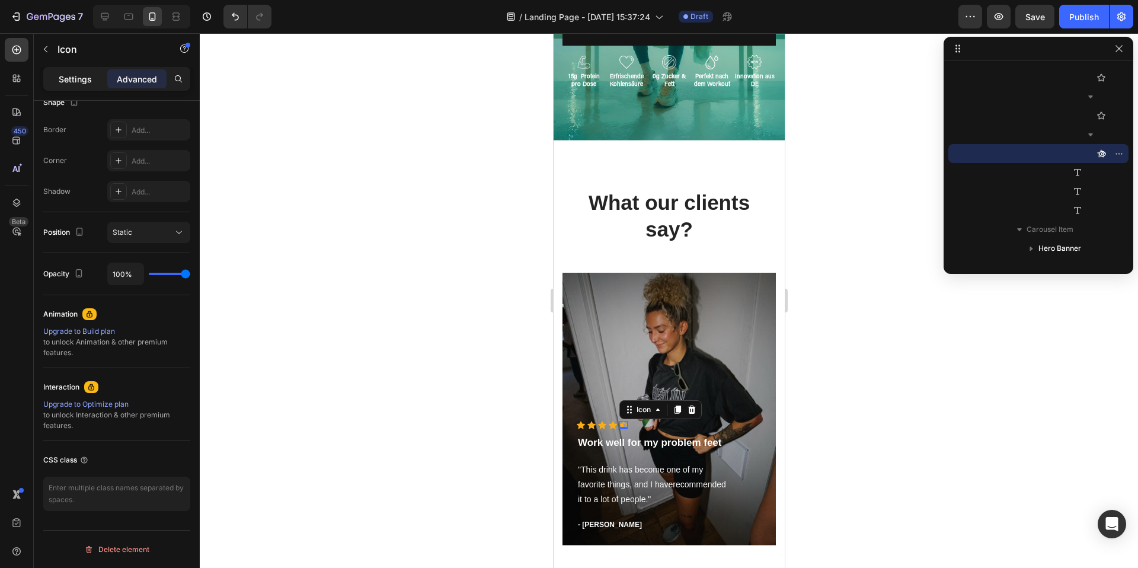
click at [78, 74] on p "Settings" at bounding box center [75, 79] width 33 height 12
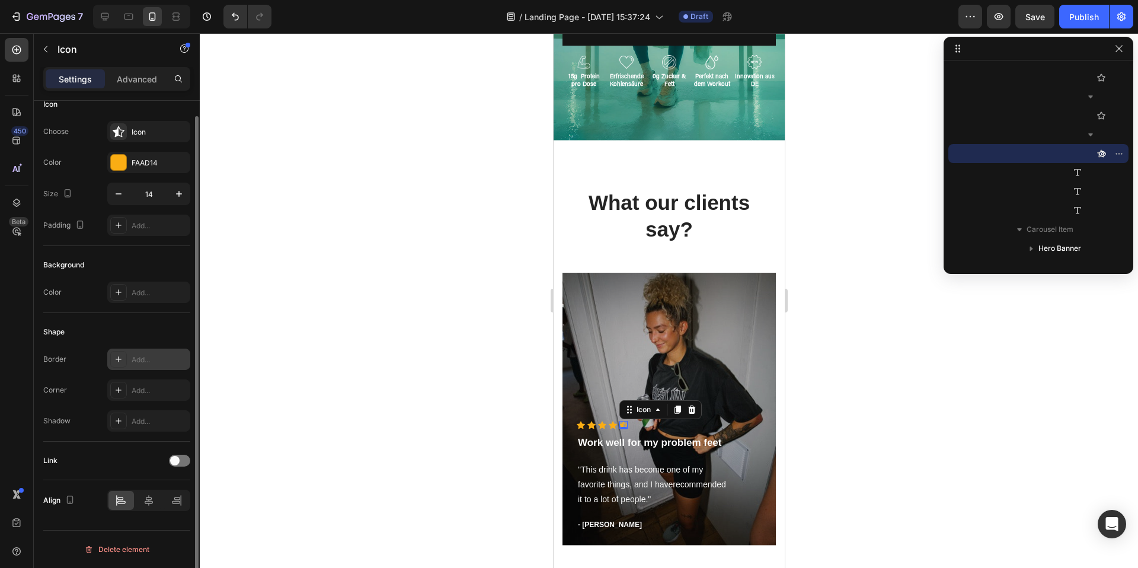
scroll to position [0, 0]
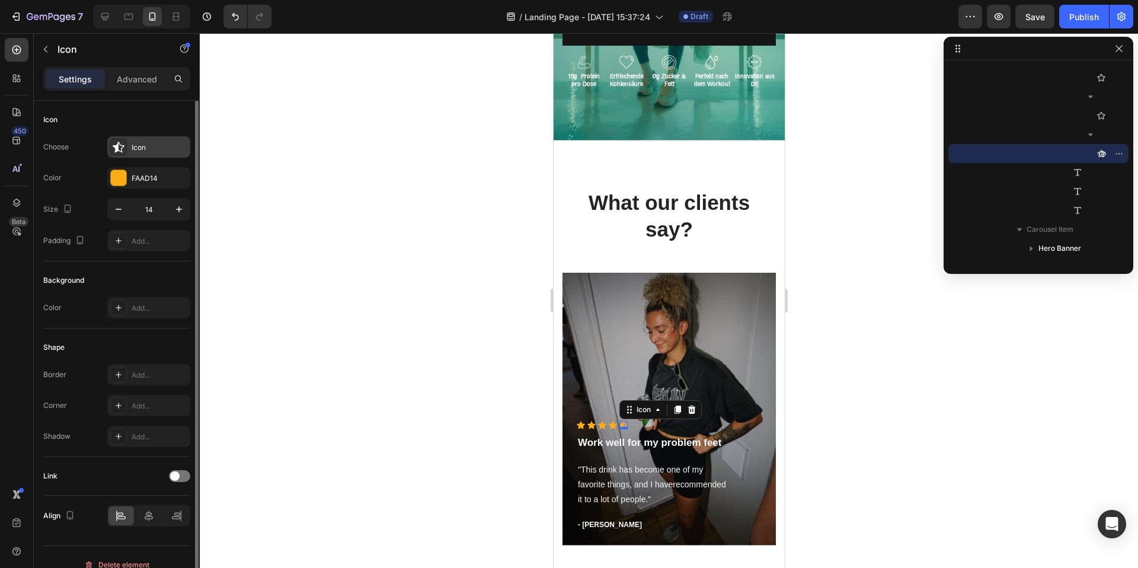
click at [122, 150] on icon at bounding box center [119, 147] width 12 height 12
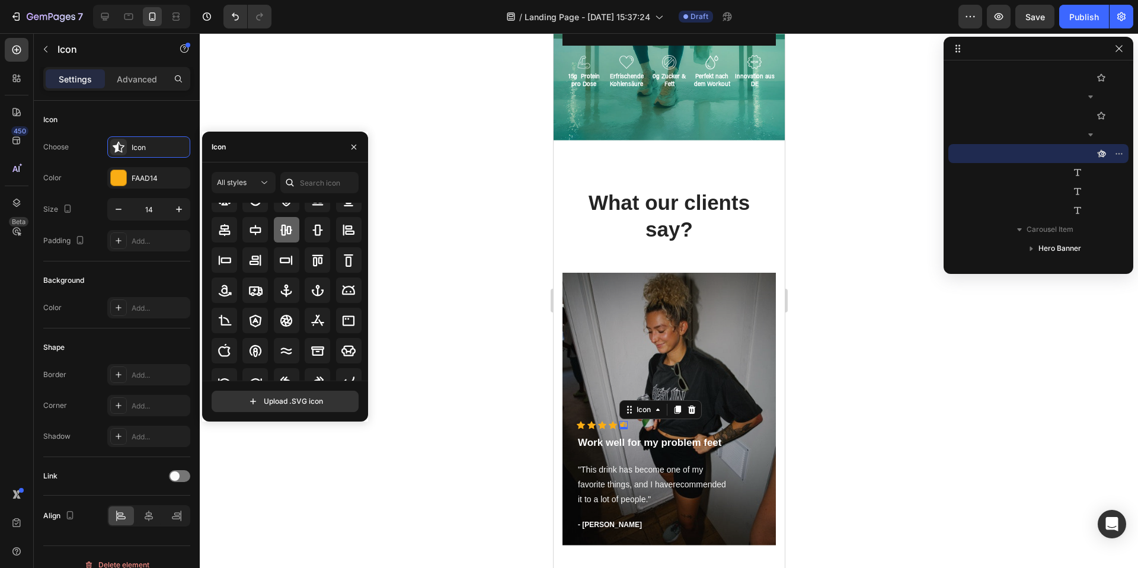
scroll to position [130, 0]
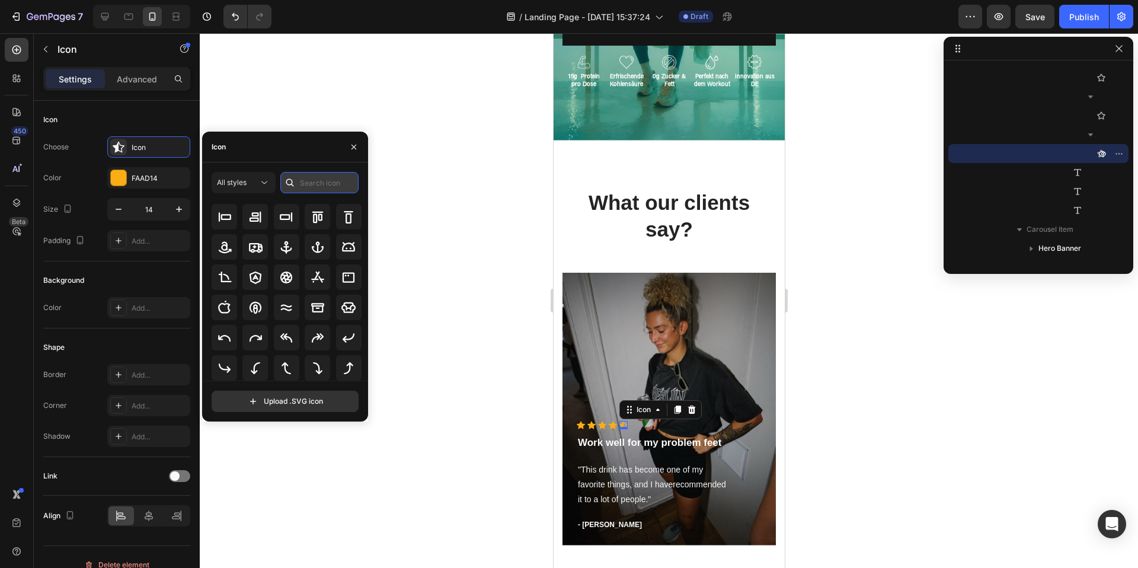
click at [319, 188] on input "text" at bounding box center [319, 182] width 78 height 21
type input "STAR"
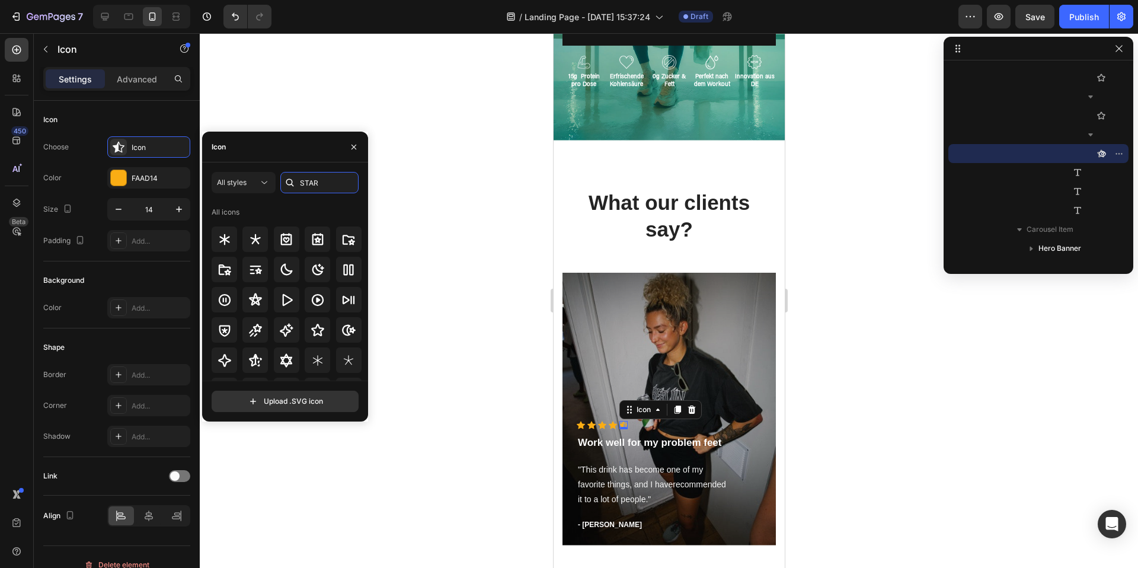
scroll to position [360, 0]
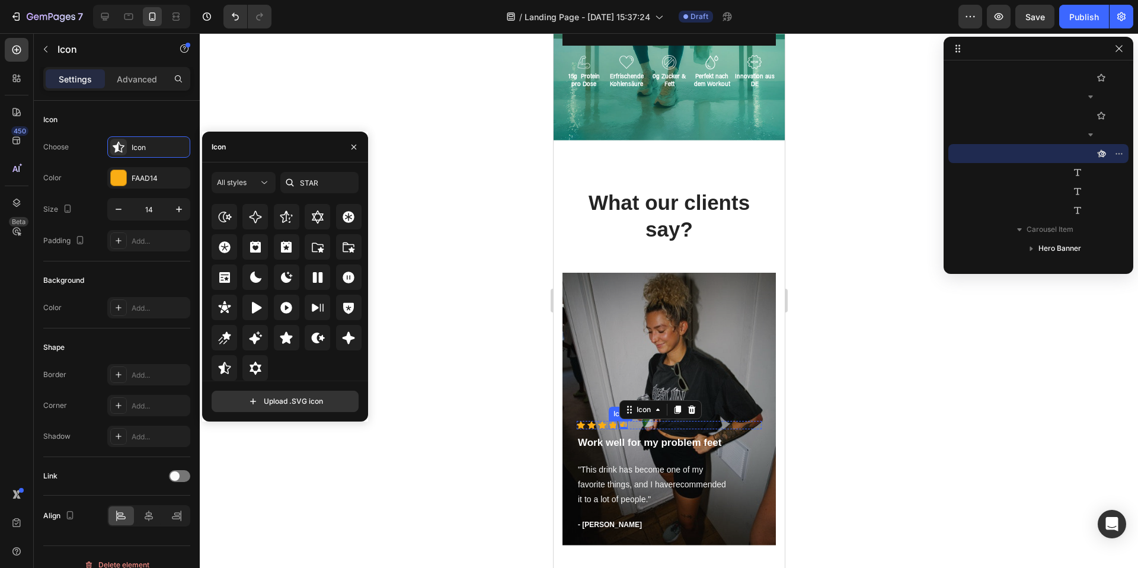
click at [611, 424] on div "Icon" at bounding box center [612, 425] width 8 height 8
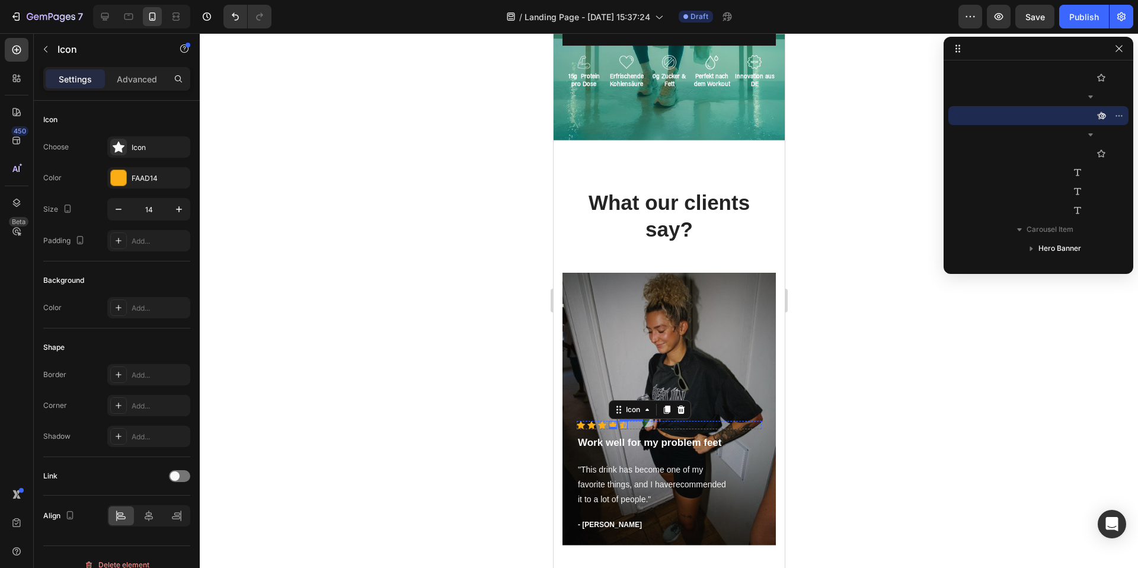
click at [622, 427] on div "Icon" at bounding box center [623, 425] width 8 height 8
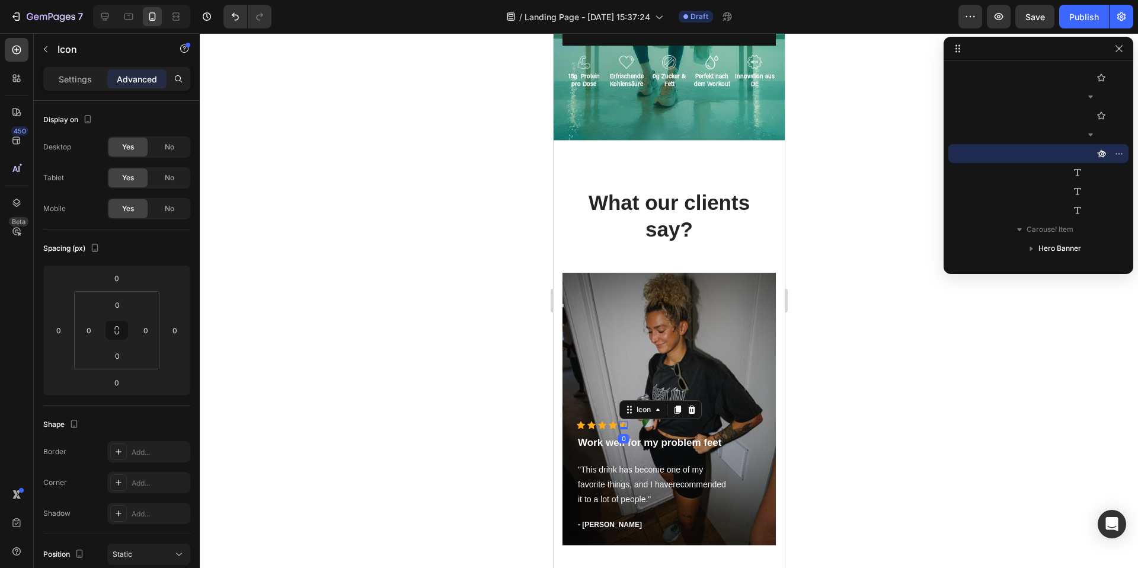
click at [72, 88] on div "Settings Advanced" at bounding box center [116, 79] width 147 height 24
click at [75, 79] on p "Settings" at bounding box center [75, 79] width 33 height 12
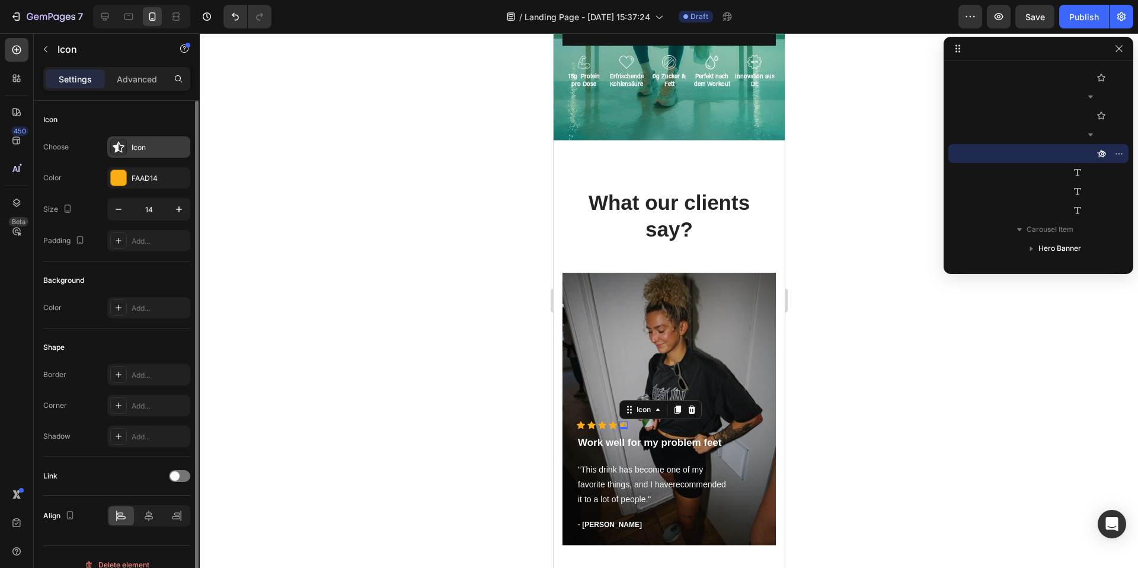
click at [121, 145] on icon at bounding box center [119, 147] width 12 height 11
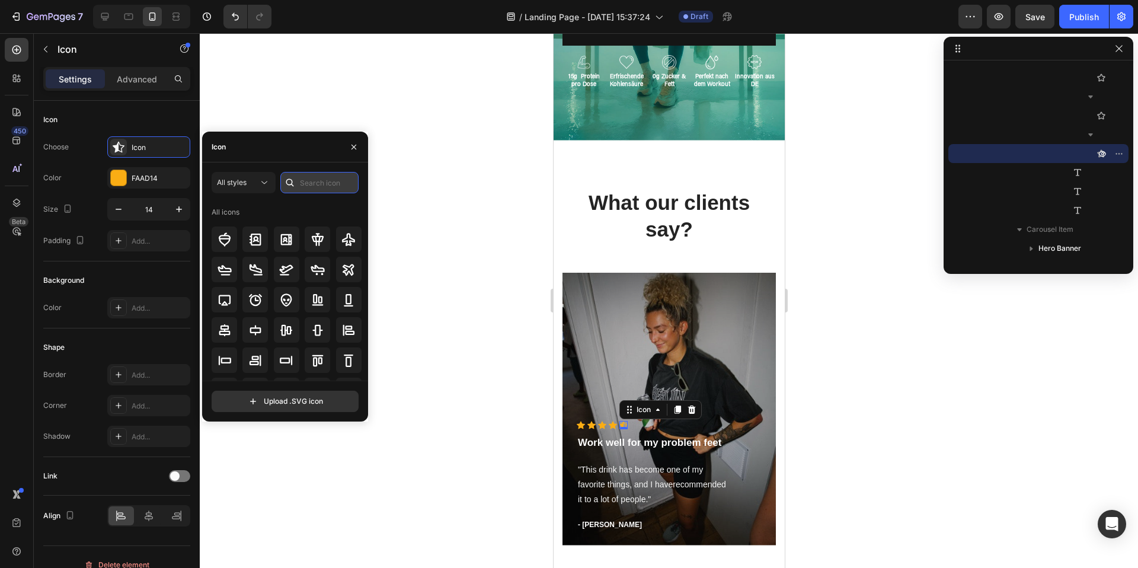
click at [308, 184] on input "text" at bounding box center [319, 182] width 78 height 21
type input "STAR"
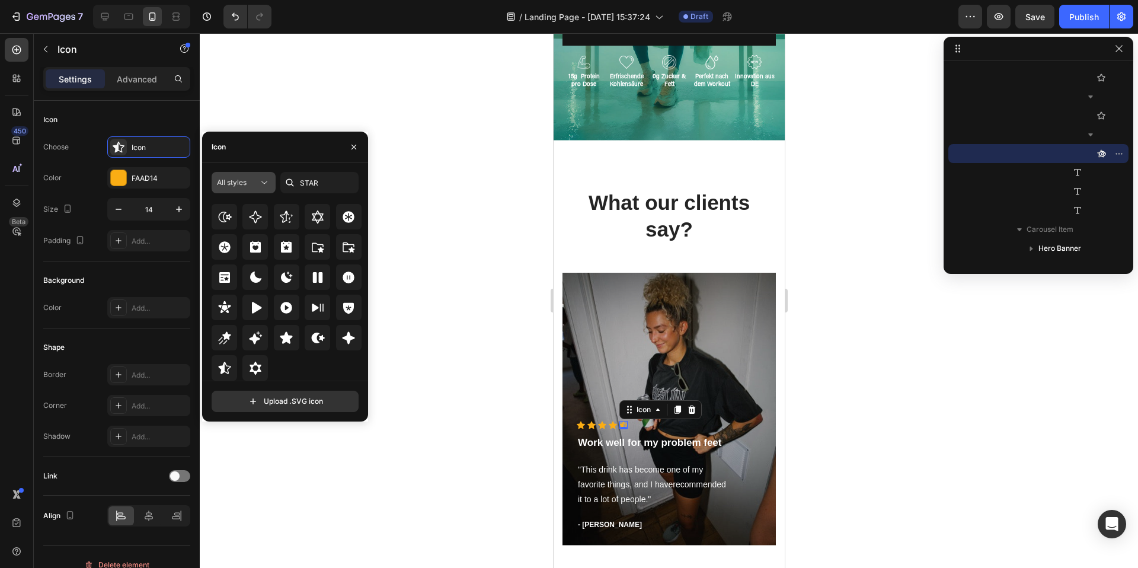
click at [255, 178] on div "All styles" at bounding box center [237, 182] width 41 height 11
click at [227, 310] on div "Filled" at bounding box center [222, 301] width 97 height 23
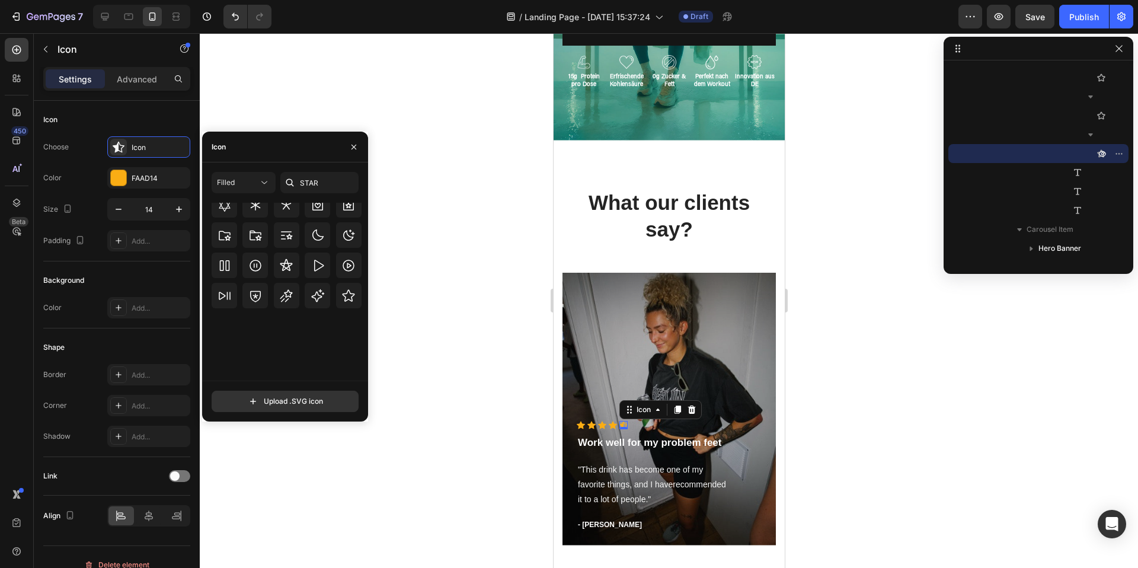
scroll to position [0, 0]
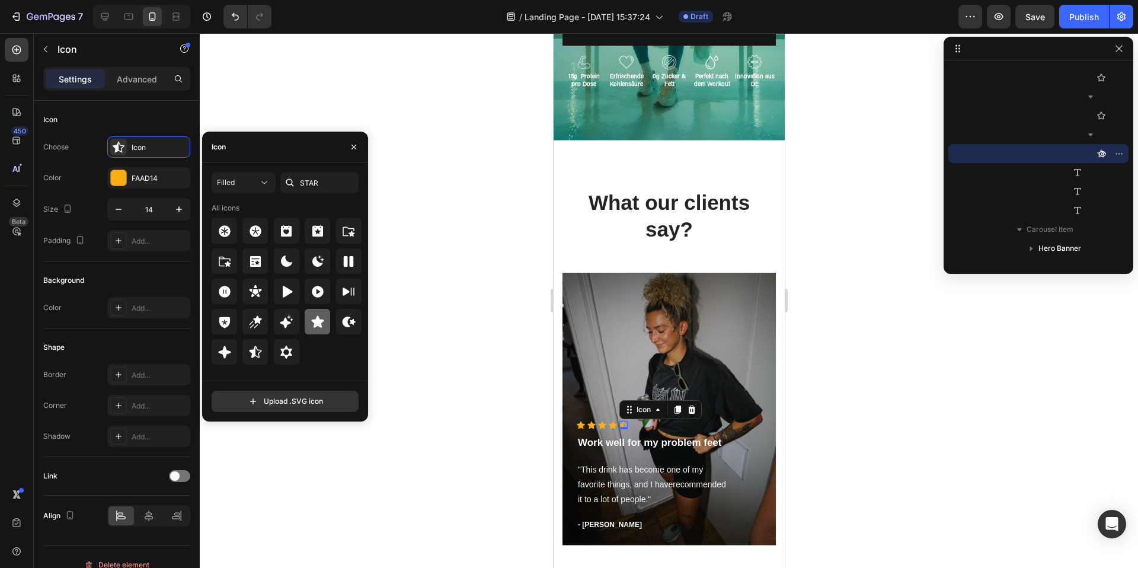
click at [314, 322] on icon at bounding box center [317, 321] width 12 height 12
click at [350, 149] on icon "button" at bounding box center [353, 146] width 9 height 9
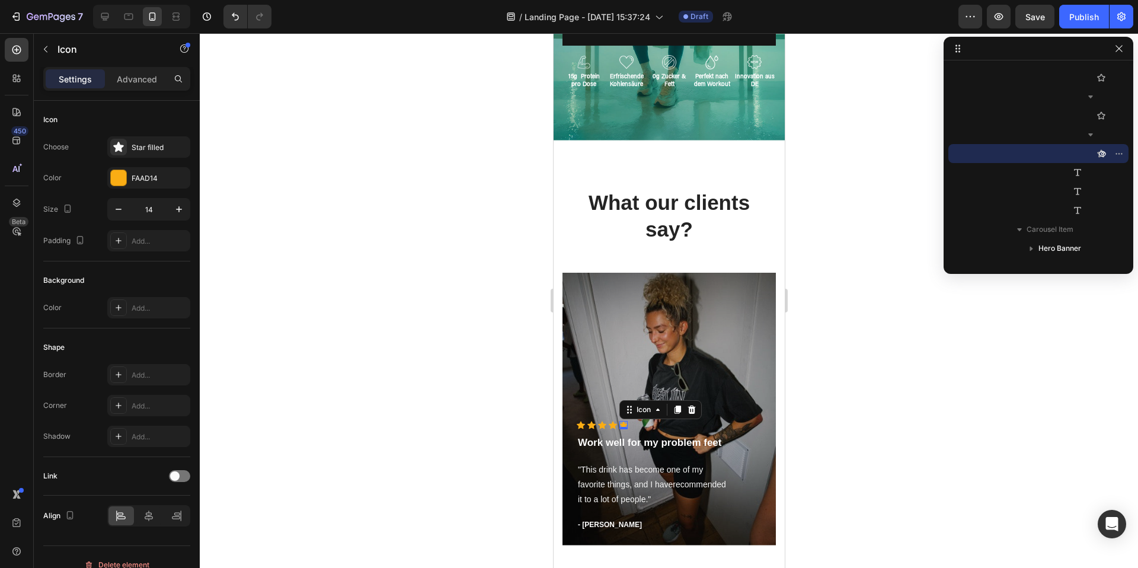
click at [826, 393] on div at bounding box center [669, 300] width 938 height 534
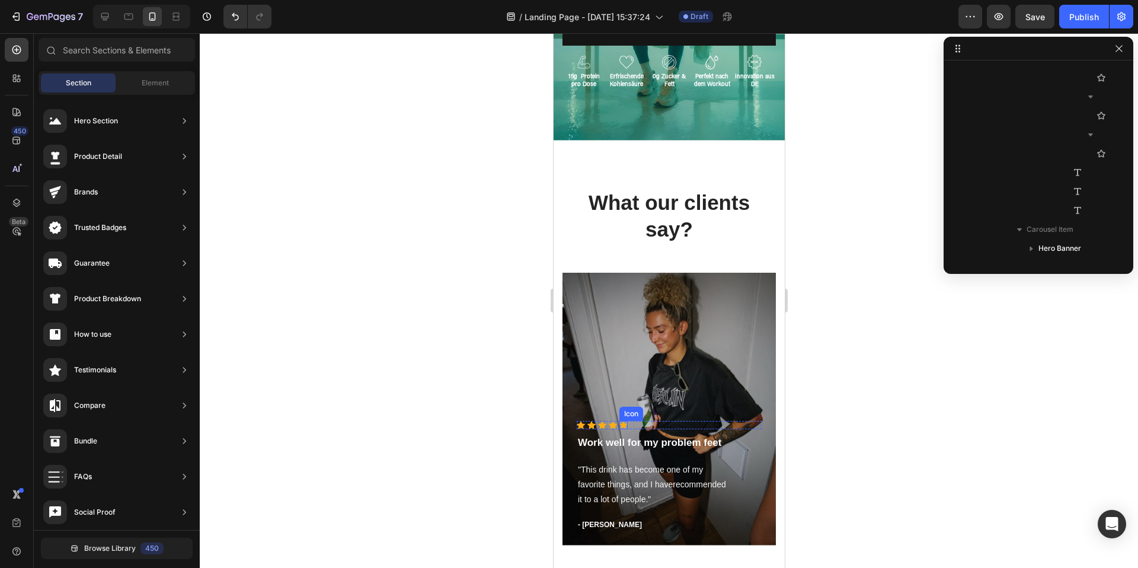
click at [623, 426] on div "Icon" at bounding box center [623, 425] width 8 height 8
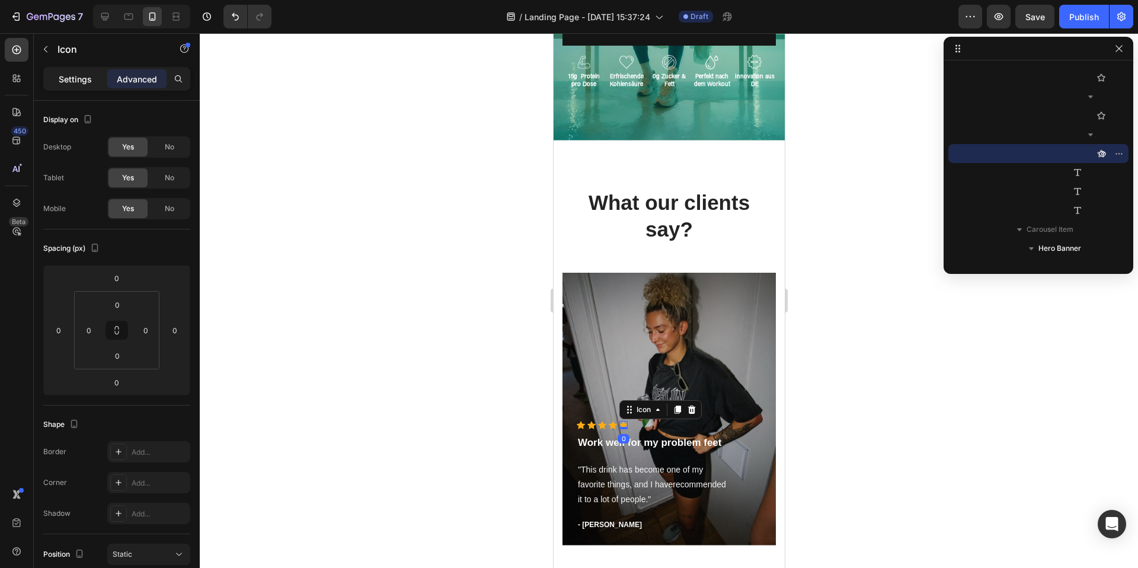
click at [63, 81] on p "Settings" at bounding box center [75, 79] width 33 height 12
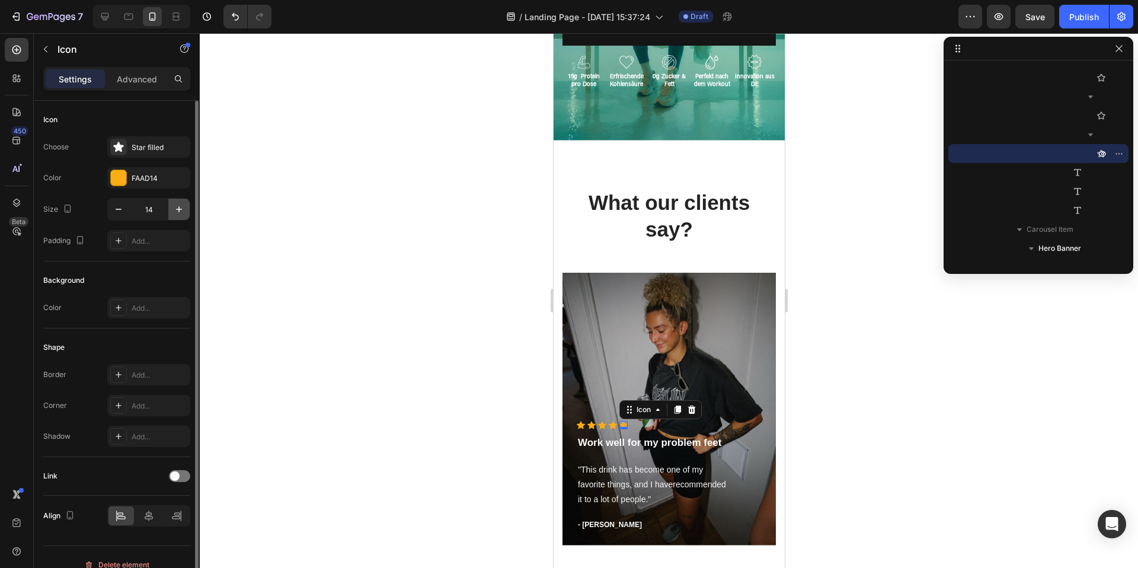
click at [182, 207] on icon "button" at bounding box center [179, 209] width 12 height 12
type input "15"
click at [819, 340] on div at bounding box center [669, 300] width 938 height 534
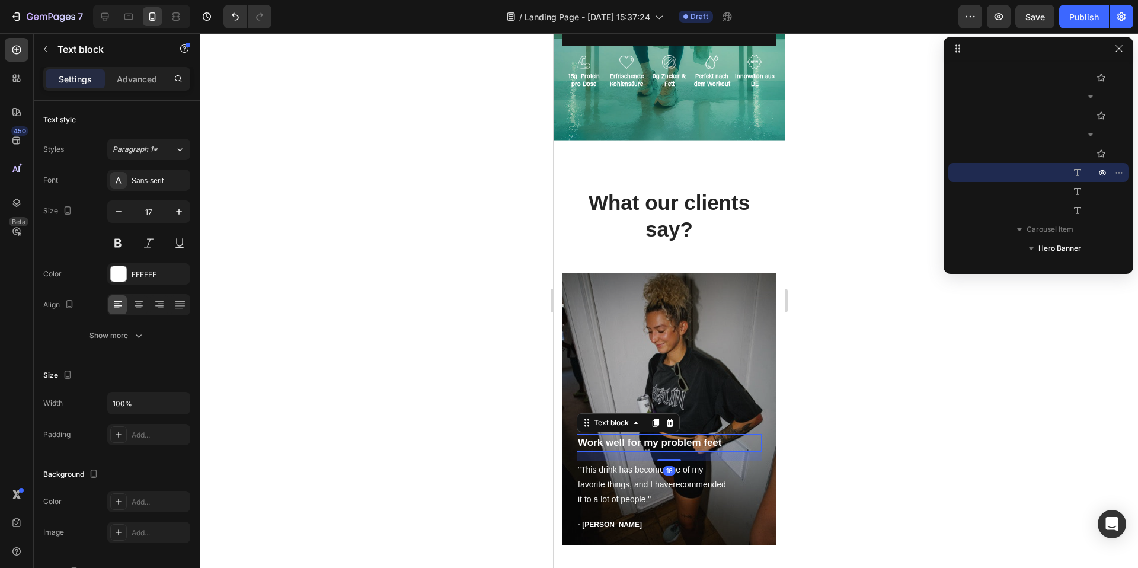
click at [633, 440] on p "Work well for my problem feet" at bounding box center [668, 442] width 182 height 15
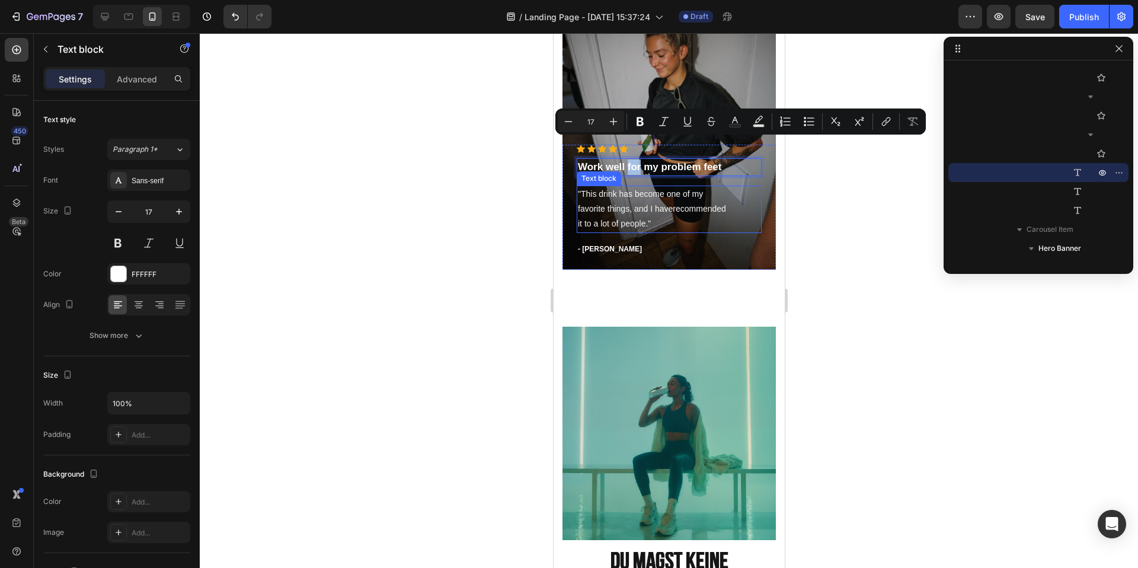
scroll to position [481, 0]
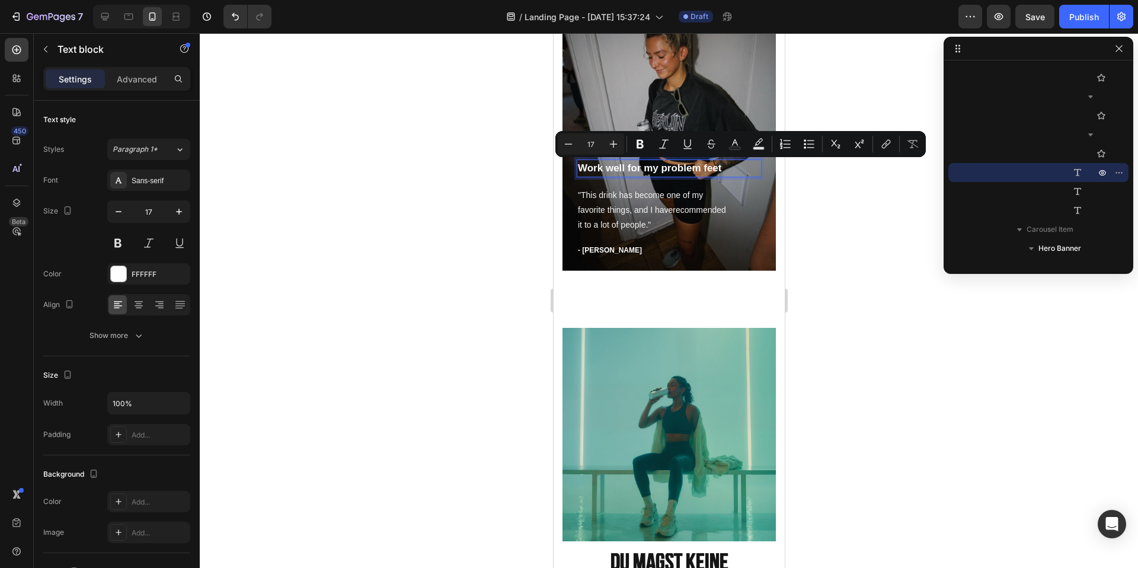
click at [654, 170] on p "Work well for my problem feet" at bounding box center [668, 168] width 182 height 15
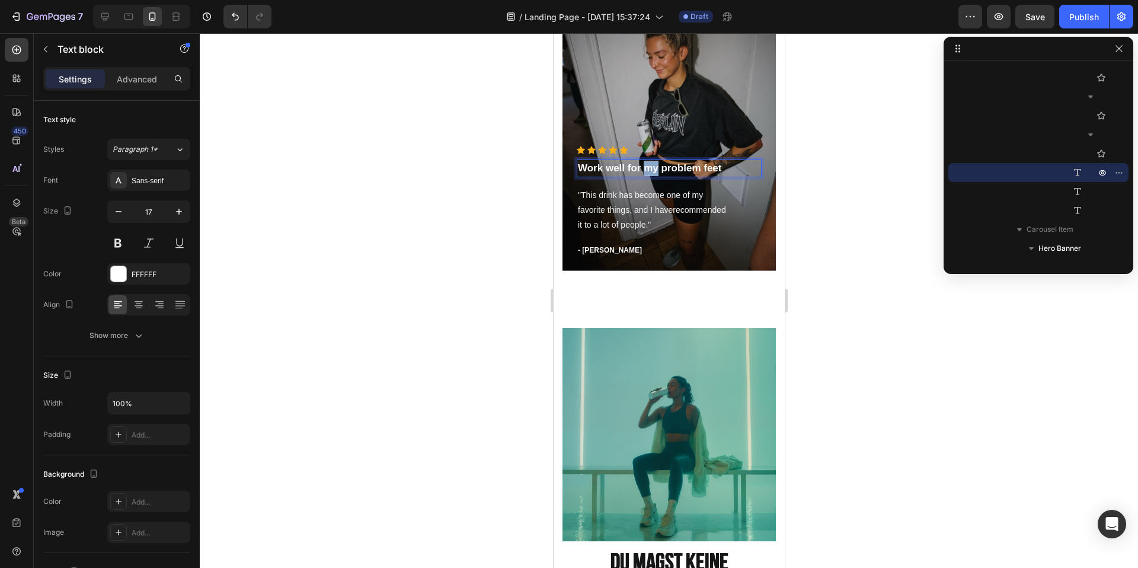
click at [654, 170] on p "Work well for my problem feet" at bounding box center [668, 168] width 182 height 15
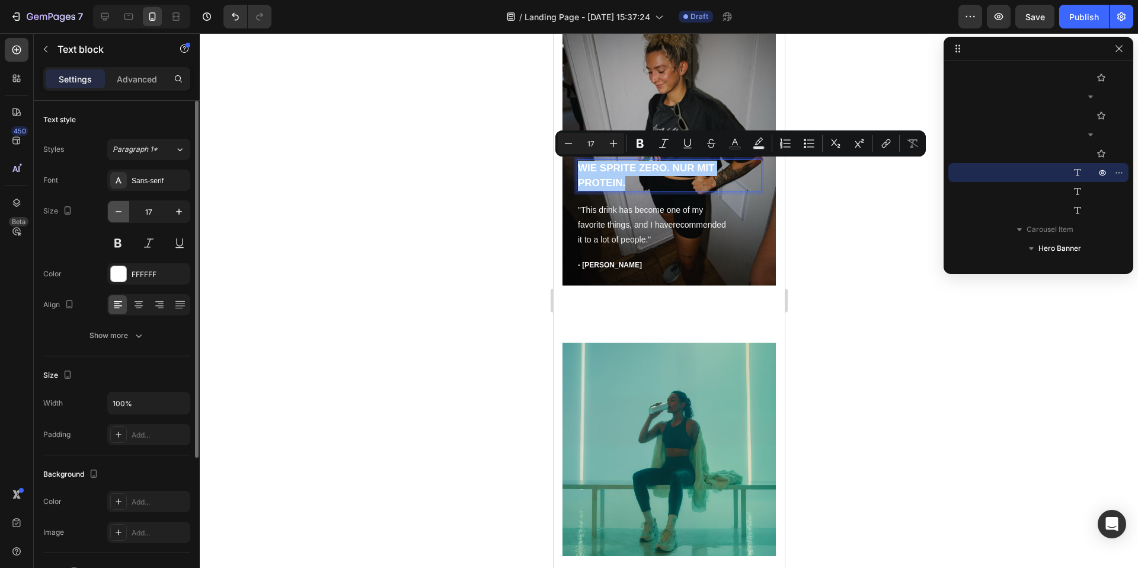
click at [124, 213] on icon "button" at bounding box center [119, 212] width 12 height 12
type input "16"
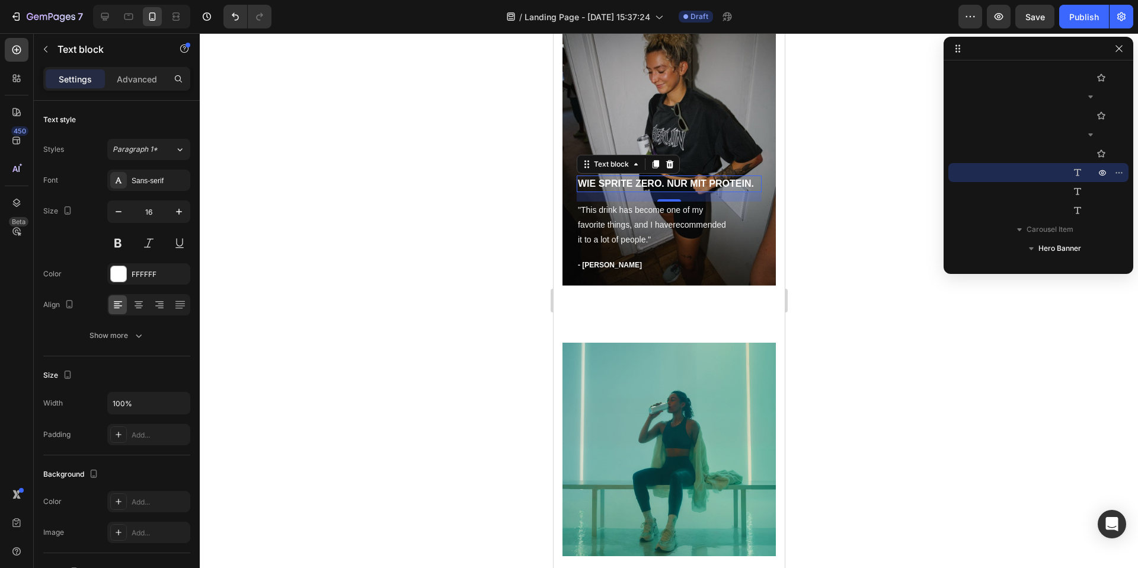
click at [848, 284] on div at bounding box center [669, 300] width 938 height 534
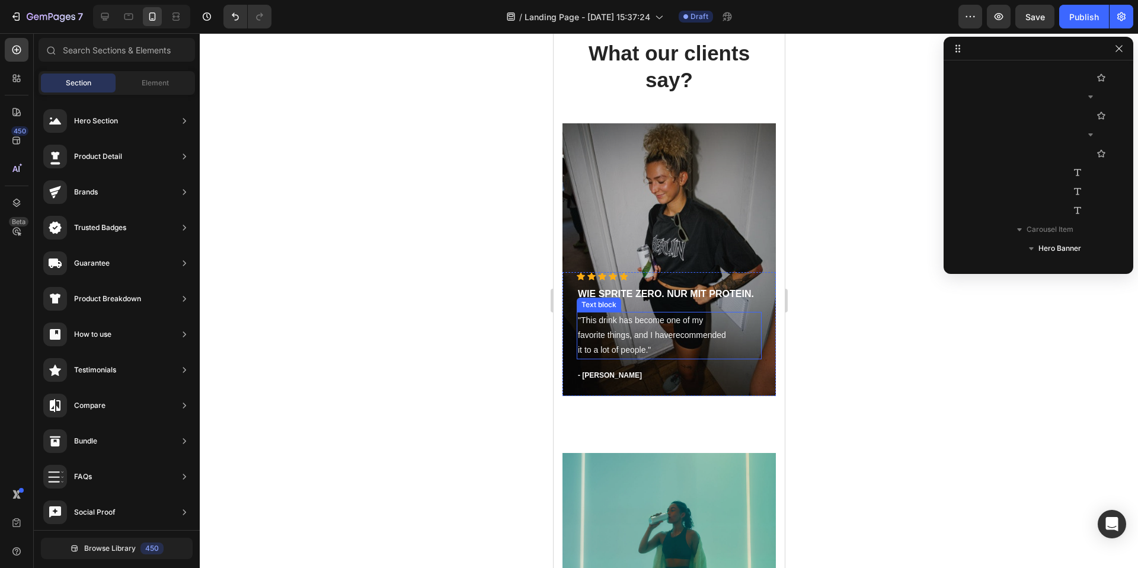
scroll to position [352, 0]
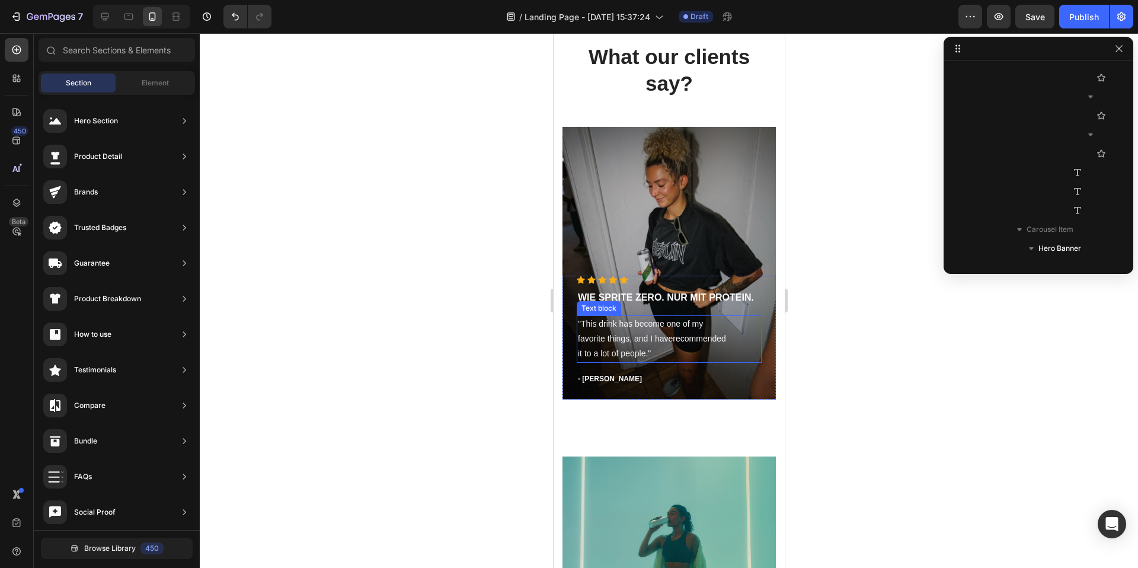
click at [607, 347] on p ""This drink has become one of my favorite things, and I haverecommended it to a…" at bounding box center [668, 338] width 182 height 45
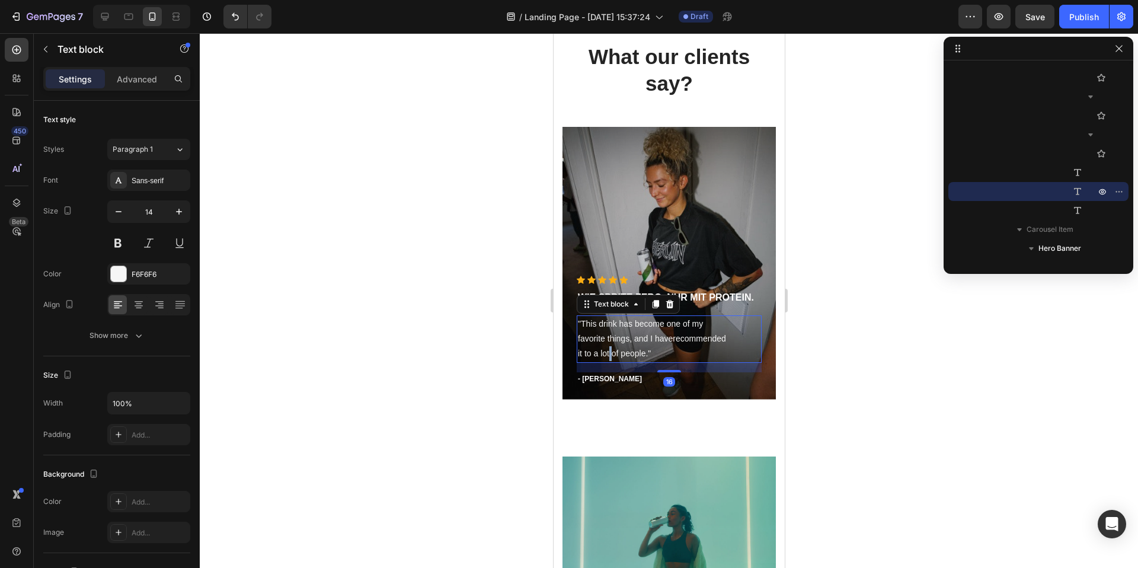
click at [607, 347] on p ""This drink has become one of my favorite things, and I haverecommended it to a…" at bounding box center [668, 338] width 182 height 45
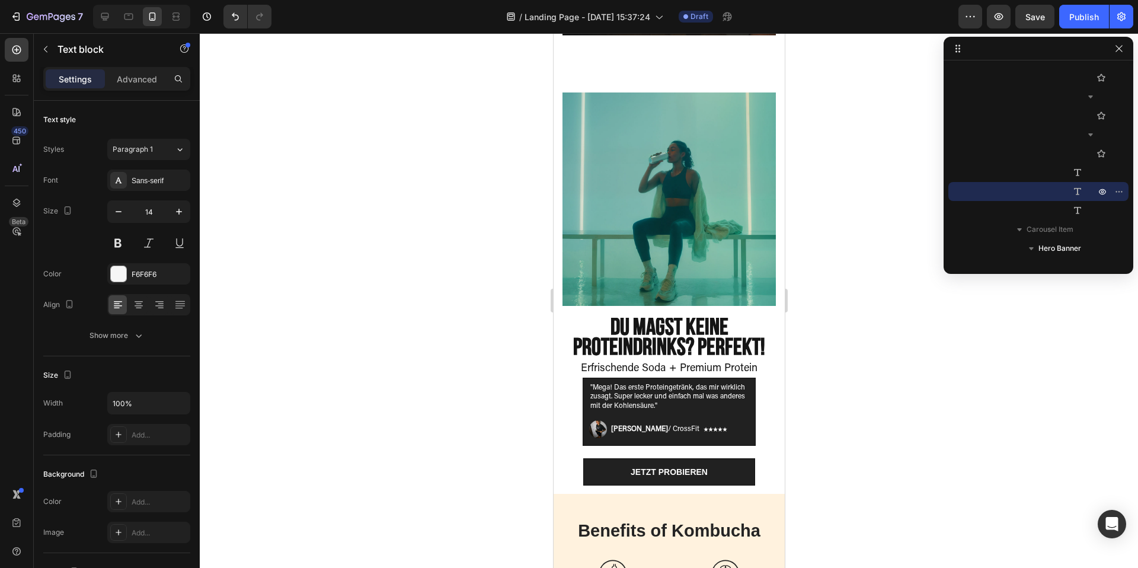
scroll to position [723, 0]
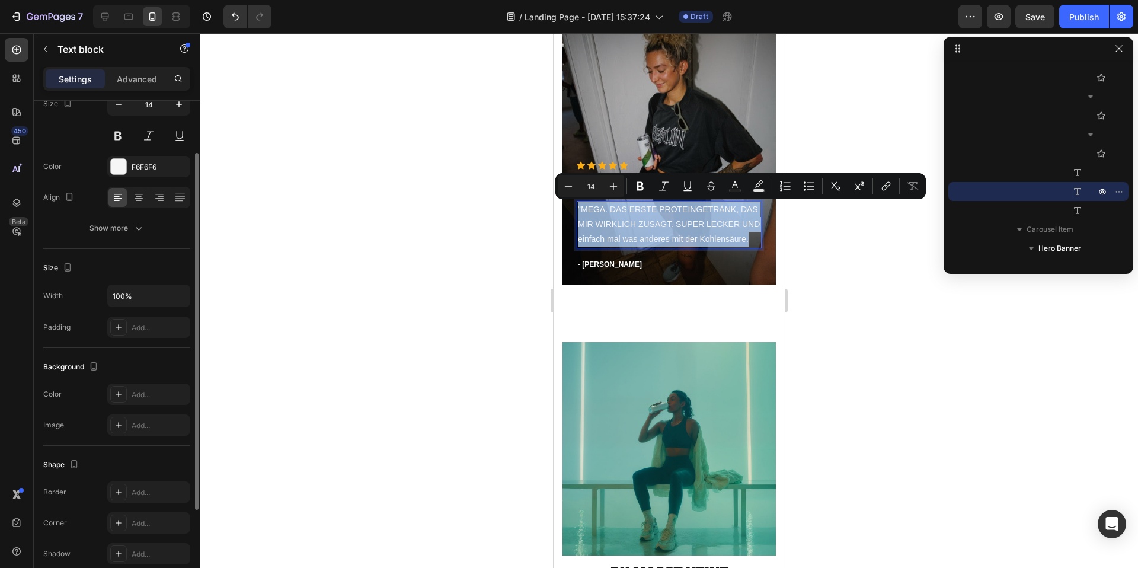
scroll to position [108, 0]
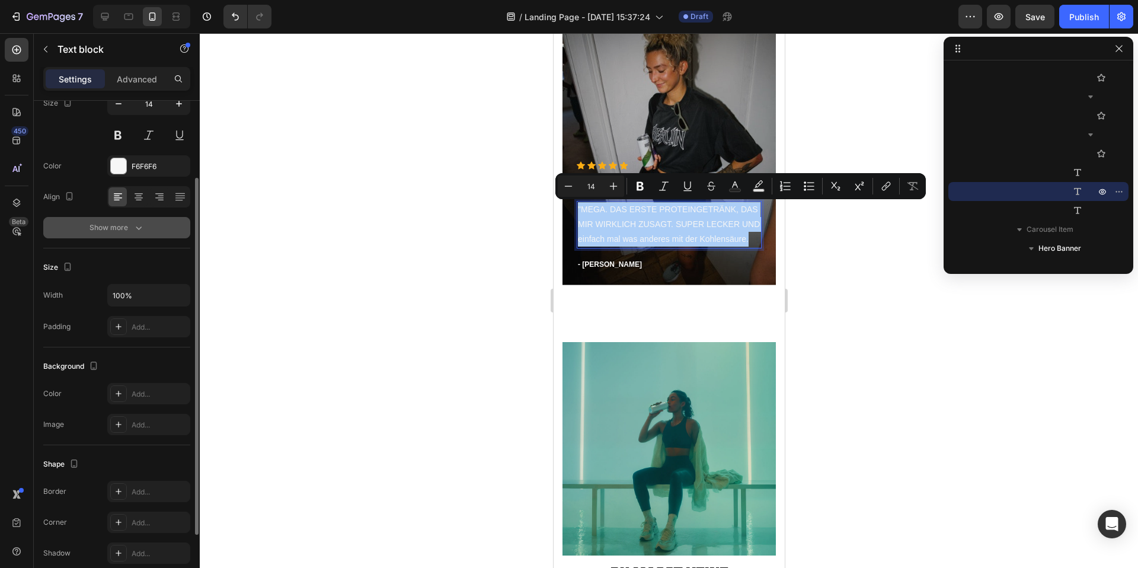
click at [118, 235] on button "Show more" at bounding box center [116, 227] width 147 height 21
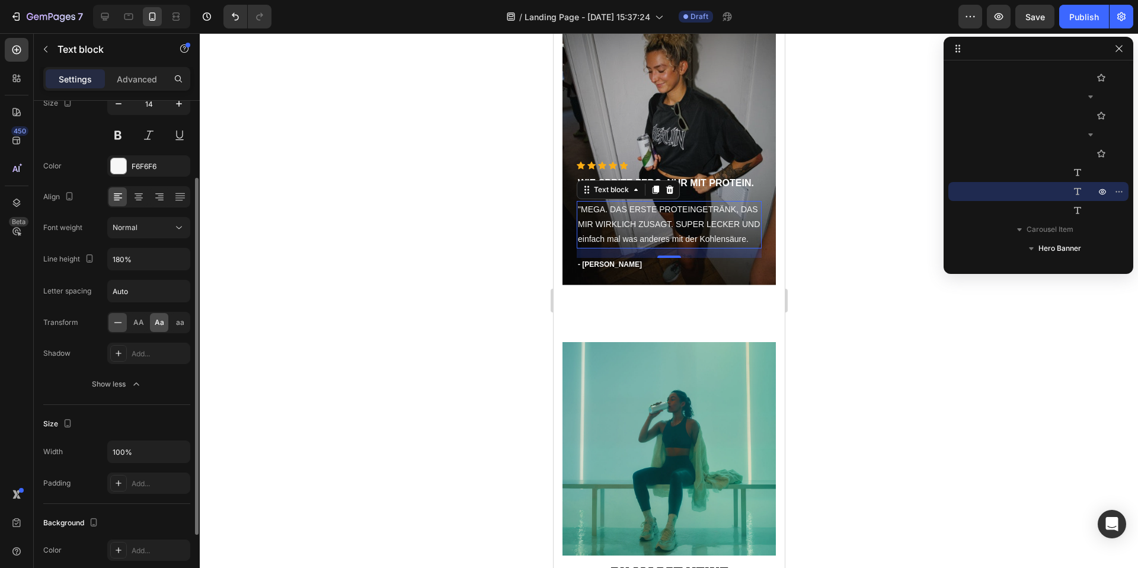
click at [158, 326] on span "Aa" at bounding box center [159, 322] width 9 height 11
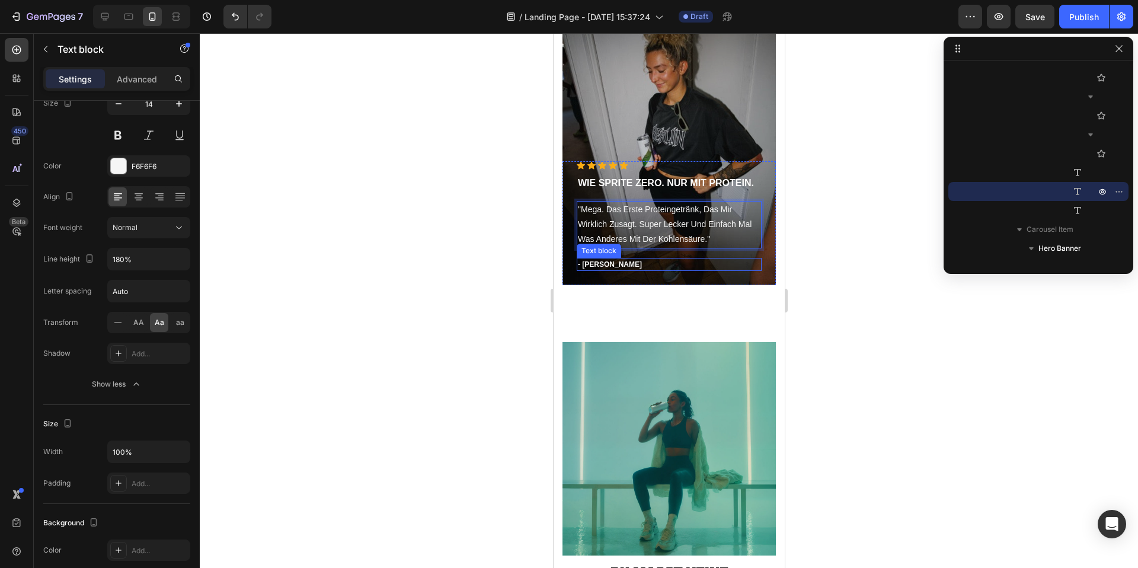
click at [594, 264] on p "- [PERSON_NAME]" at bounding box center [668, 264] width 182 height 11
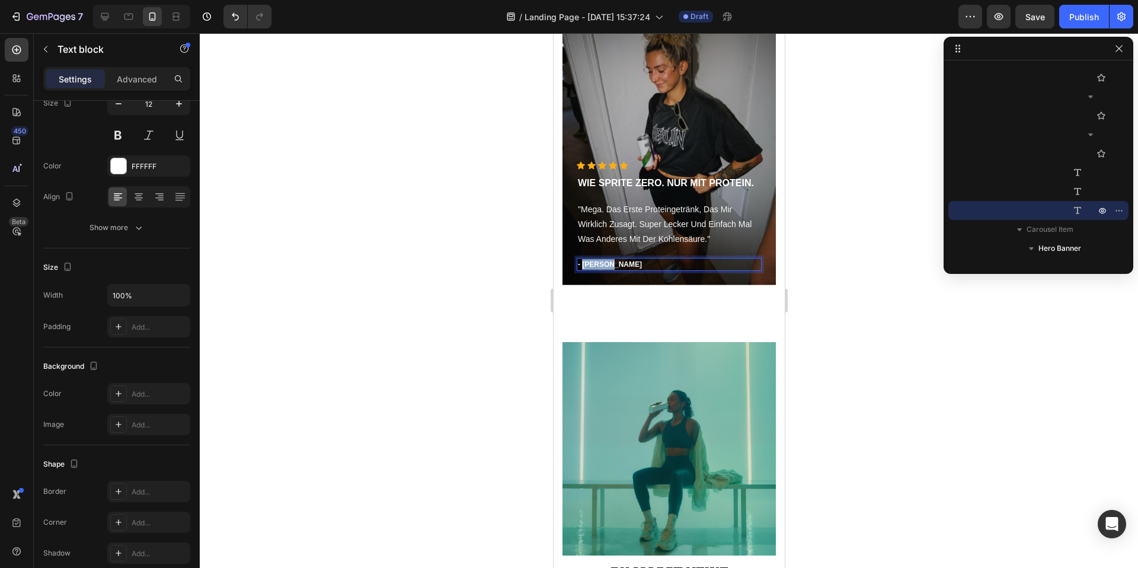
click at [594, 264] on p "- Timothy A." at bounding box center [668, 264] width 182 height 11
click at [639, 264] on p "- Esther. Crossfit_Athletin" at bounding box center [668, 264] width 182 height 11
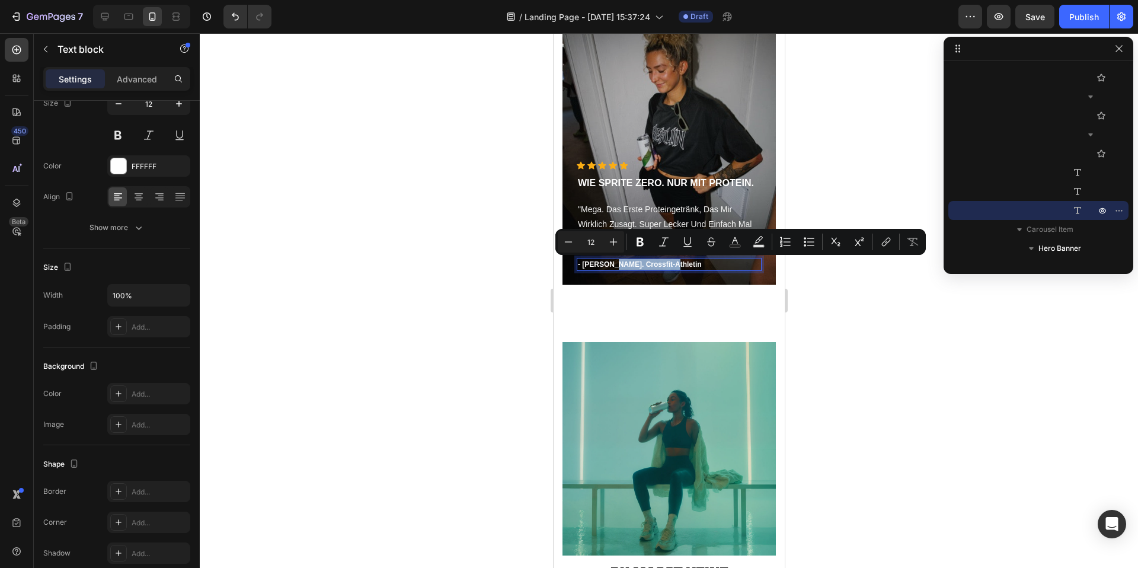
drag, startPoint x: 664, startPoint y: 265, endPoint x: 606, endPoint y: 264, distance: 57.5
click at [606, 264] on p "- Esther. Crossfit-Athletin" at bounding box center [668, 264] width 182 height 11
click at [639, 241] on icon "Editor contextual toolbar" at bounding box center [639, 242] width 7 height 9
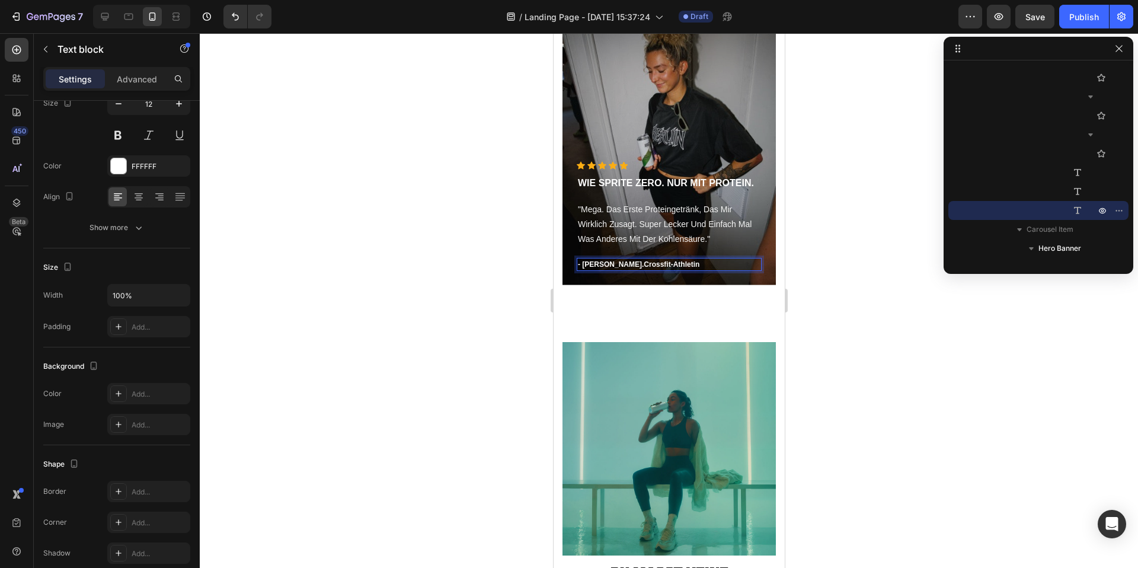
click at [643, 262] on strong "Crossfit-Athletin" at bounding box center [671, 264] width 56 height 8
click at [643, 264] on strong "Crossfit-Athletin" at bounding box center [671, 264] width 56 height 8
drag, startPoint x: 662, startPoint y: 265, endPoint x: 609, endPoint y: 266, distance: 53.3
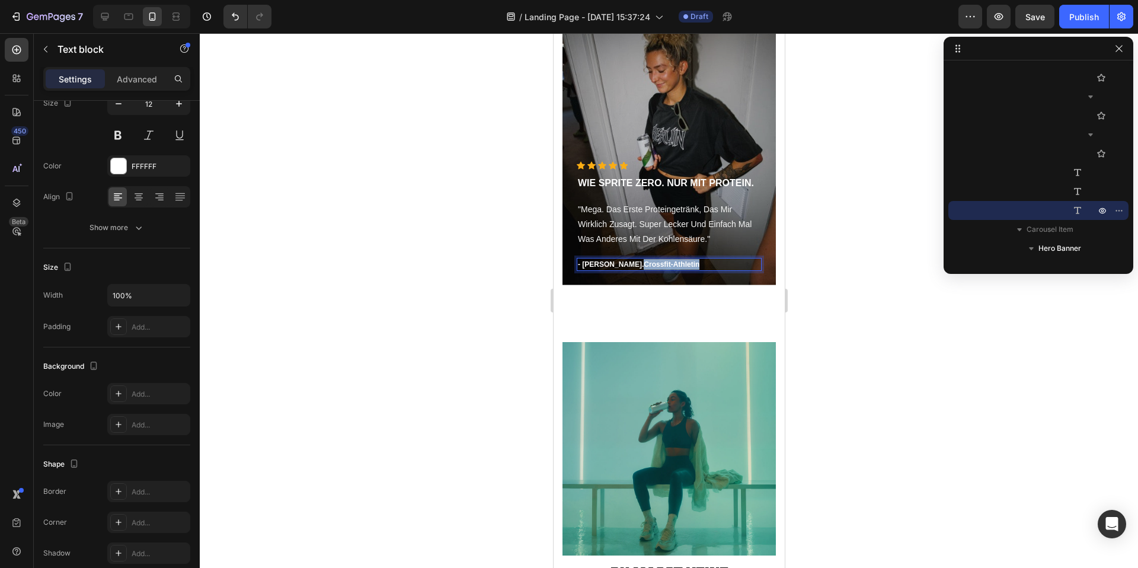
click at [643, 266] on strong "Crossfit-Athletin" at bounding box center [671, 264] width 56 height 8
click at [117, 139] on button at bounding box center [117, 134] width 21 height 21
click at [643, 267] on strong "Crossfit-Athletin" at bounding box center [671, 264] width 56 height 8
click at [582, 263] on p "- Esther. Crossfit-Athletin" at bounding box center [668, 264] width 182 height 11
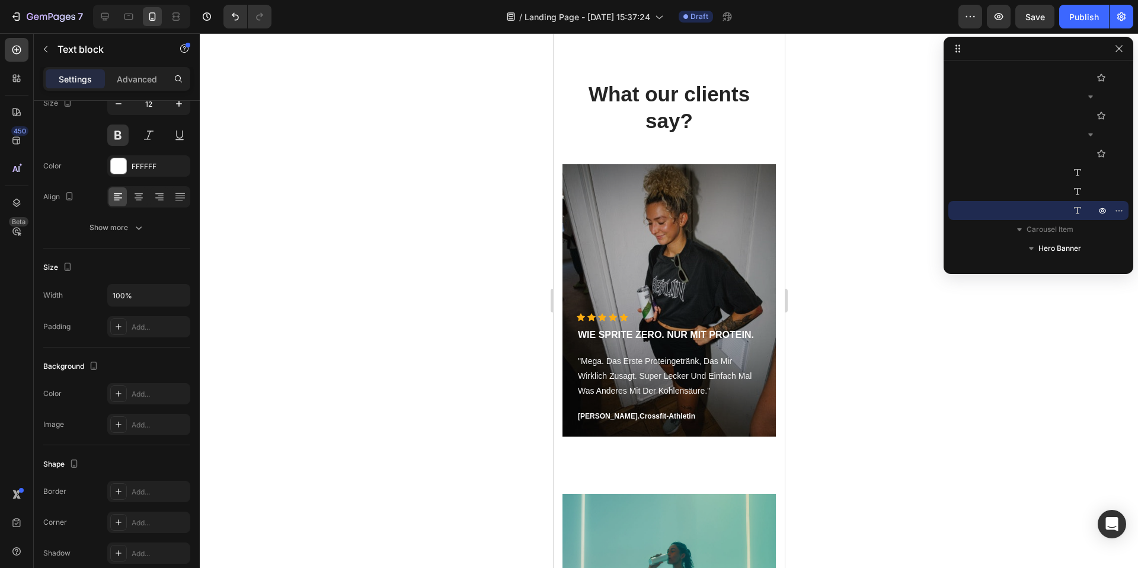
scroll to position [299, 0]
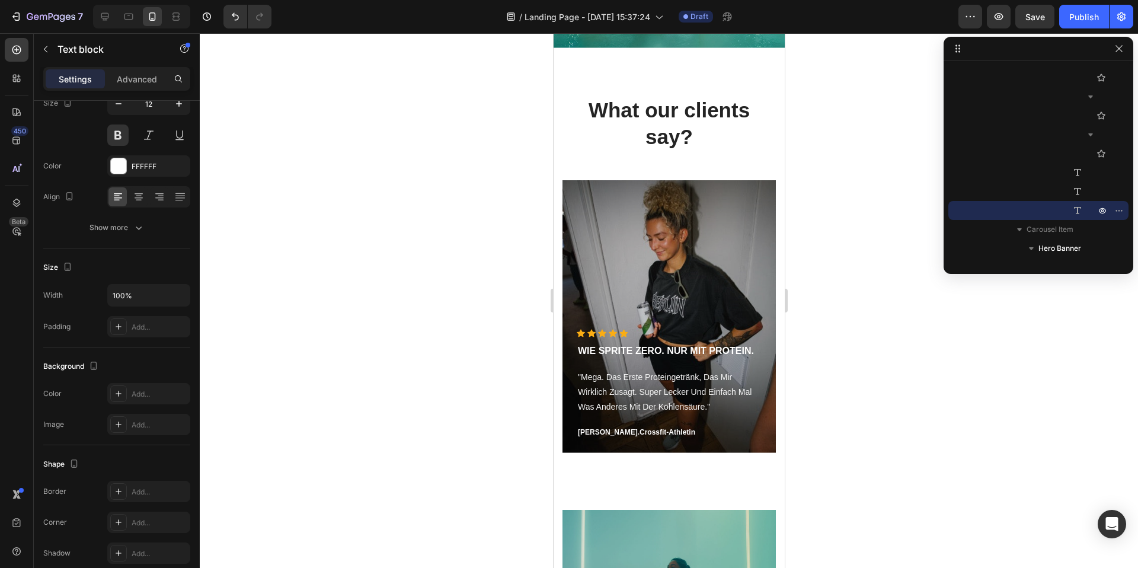
click at [639, 433] on strong "Crossfit-Athletin" at bounding box center [667, 432] width 56 height 8
click at [858, 414] on div at bounding box center [669, 300] width 938 height 534
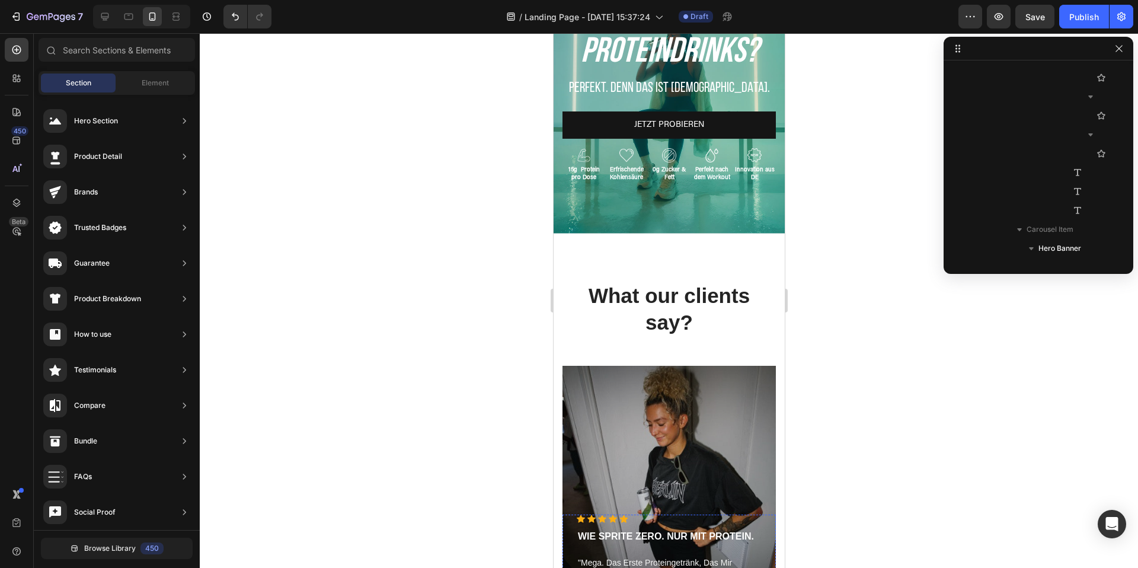
scroll to position [78, 0]
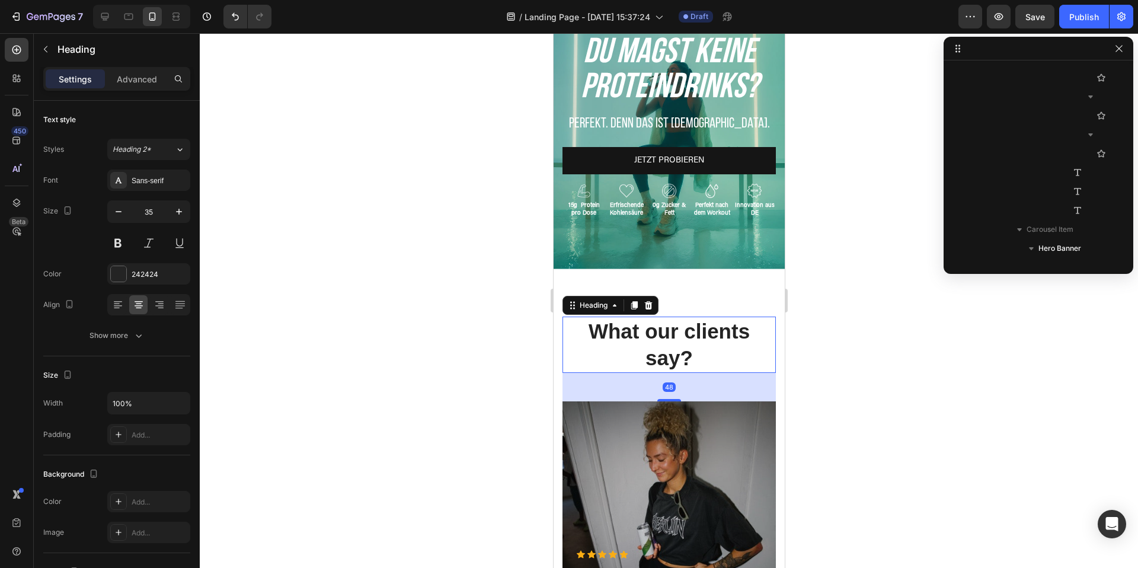
click at [650, 330] on p "What our clients say?" at bounding box center [668, 345] width 211 height 54
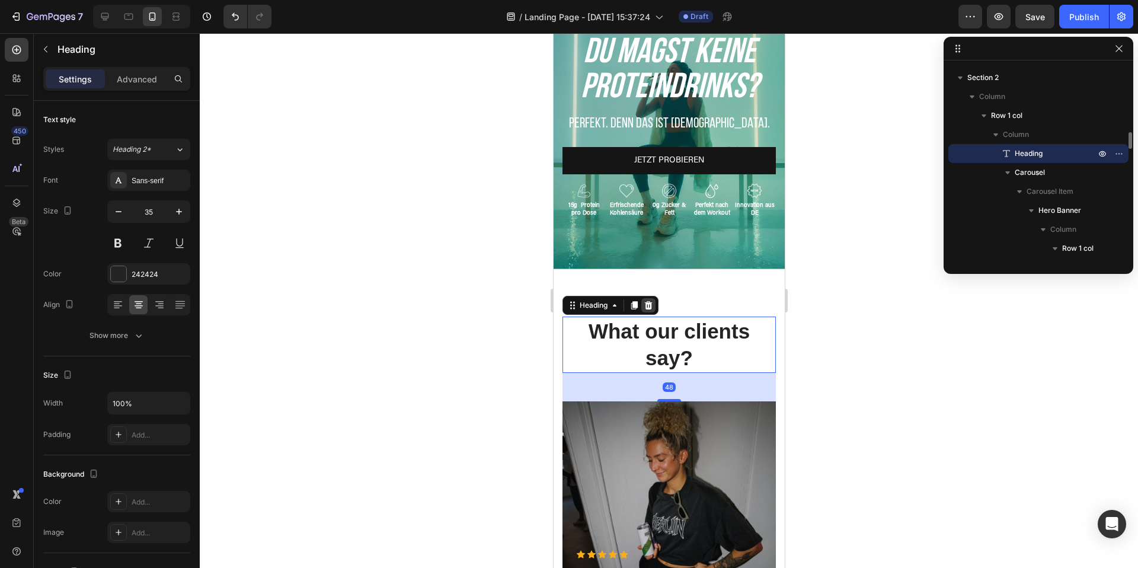
click at [648, 308] on icon at bounding box center [648, 304] width 8 height 8
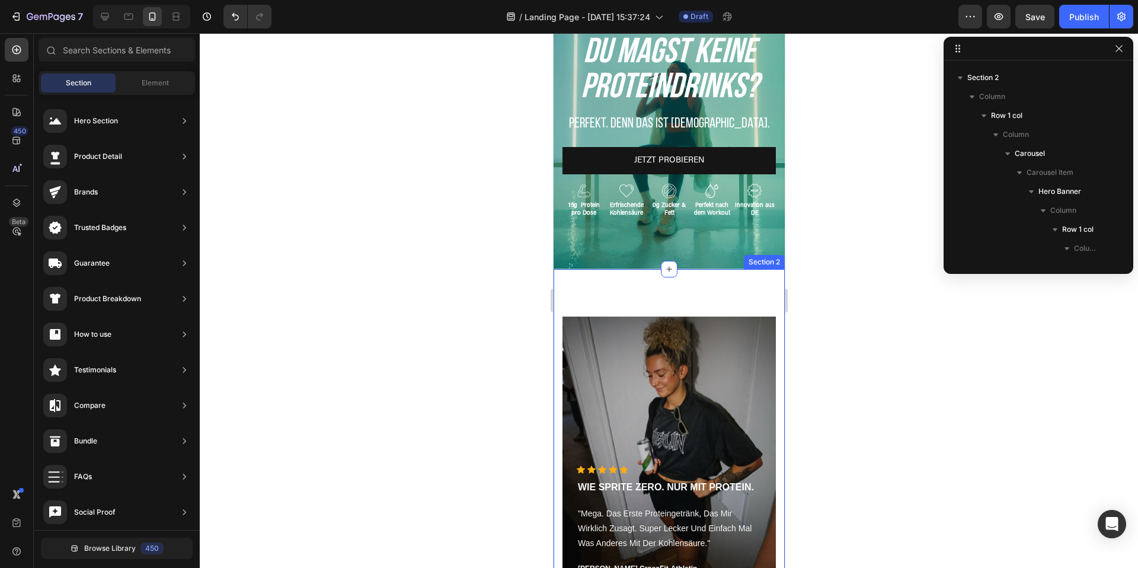
click at [679, 299] on div "Icon Icon Icon Icon Icon Icon List Hoz WIE SPRITE ZERO. NUR MIT PROTEIN. Text b…" at bounding box center [668, 457] width 231 height 377
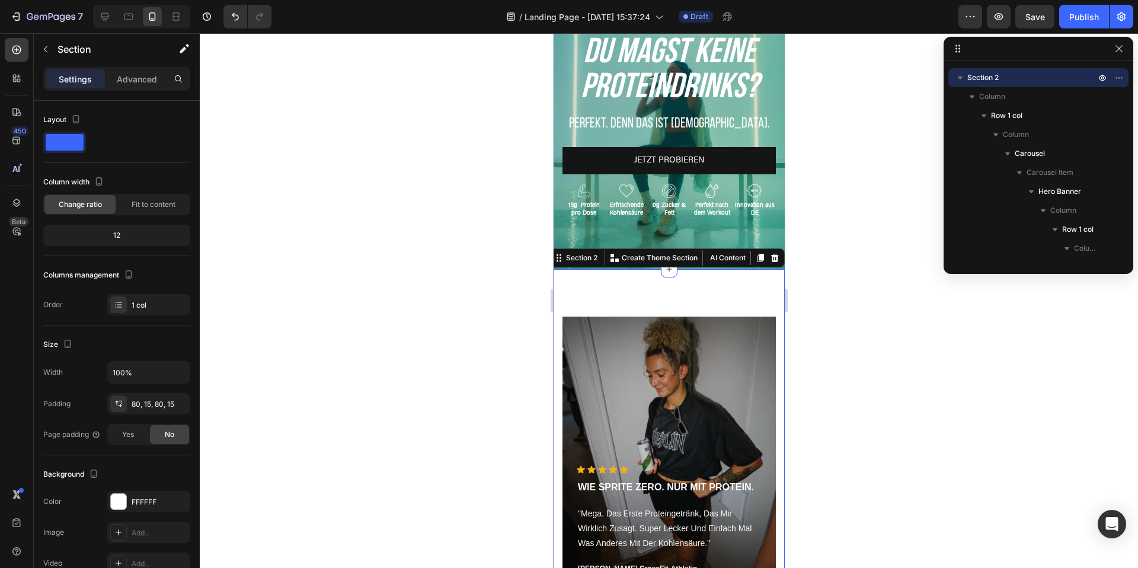
click at [664, 333] on div "Overlay" at bounding box center [668, 452] width 213 height 273
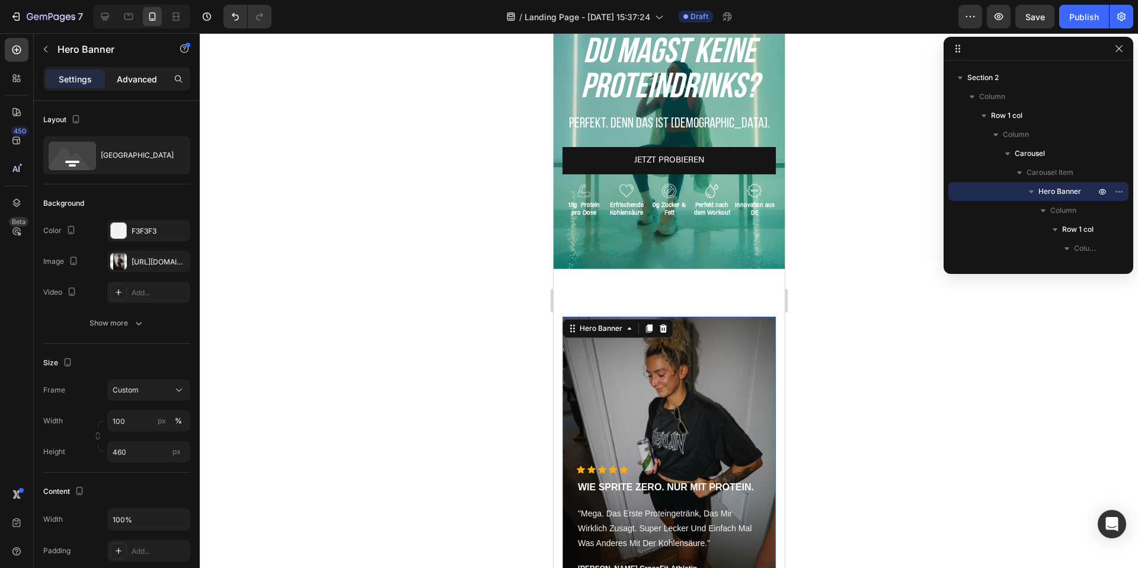
click at [132, 81] on p "Advanced" at bounding box center [137, 79] width 40 height 12
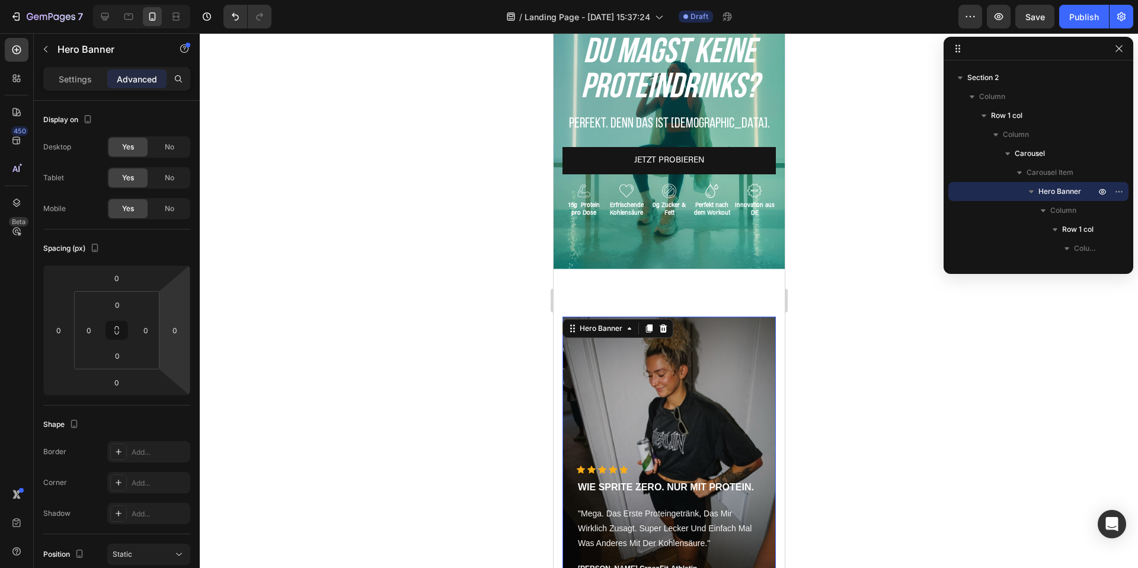
click at [677, 317] on div "Overlay" at bounding box center [668, 452] width 213 height 273
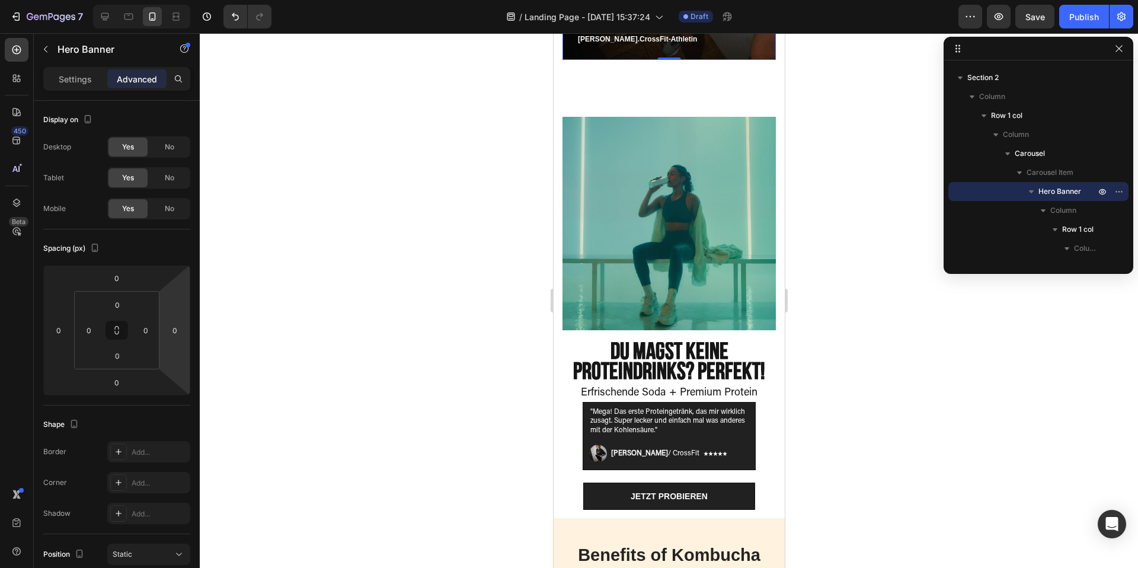
scroll to position [638, 0]
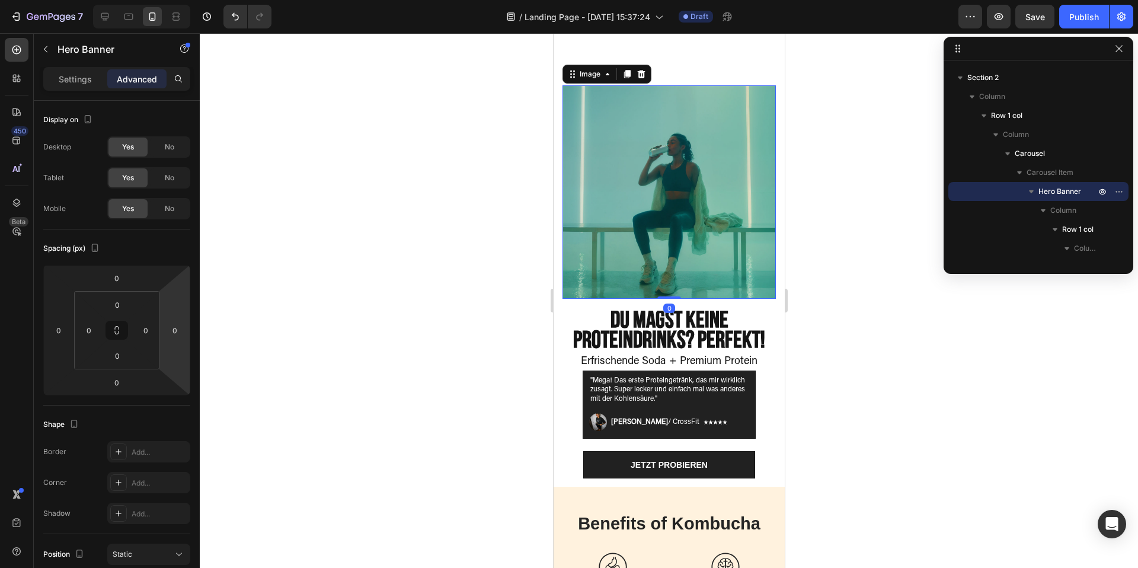
click at [677, 220] on img at bounding box center [668, 191] width 213 height 213
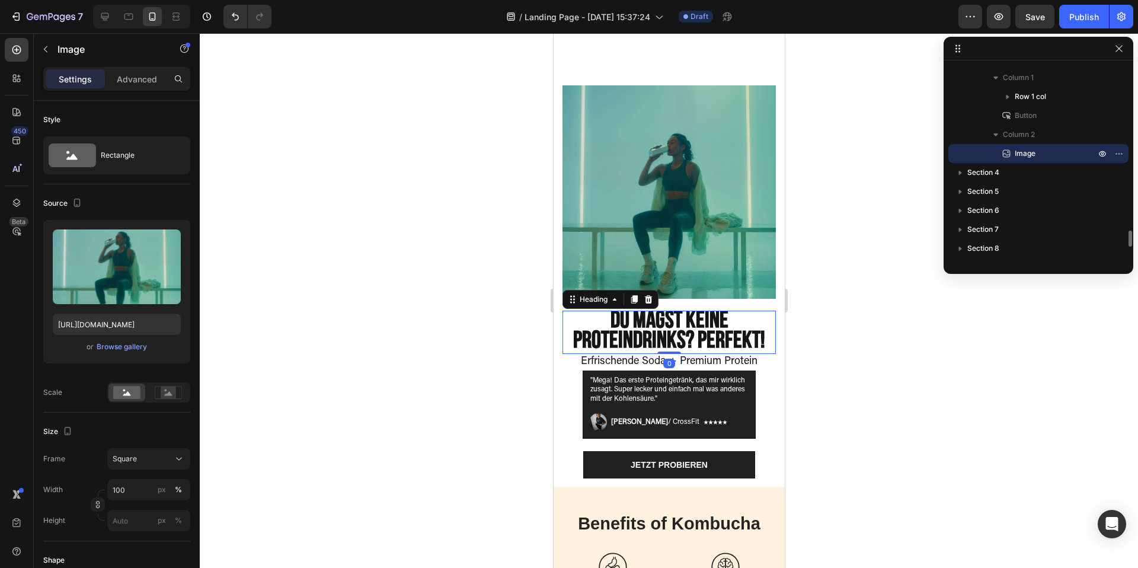
click at [768, 318] on h2 "Du magst keine Proteindrinks? Perfekt!" at bounding box center [668, 332] width 213 height 44
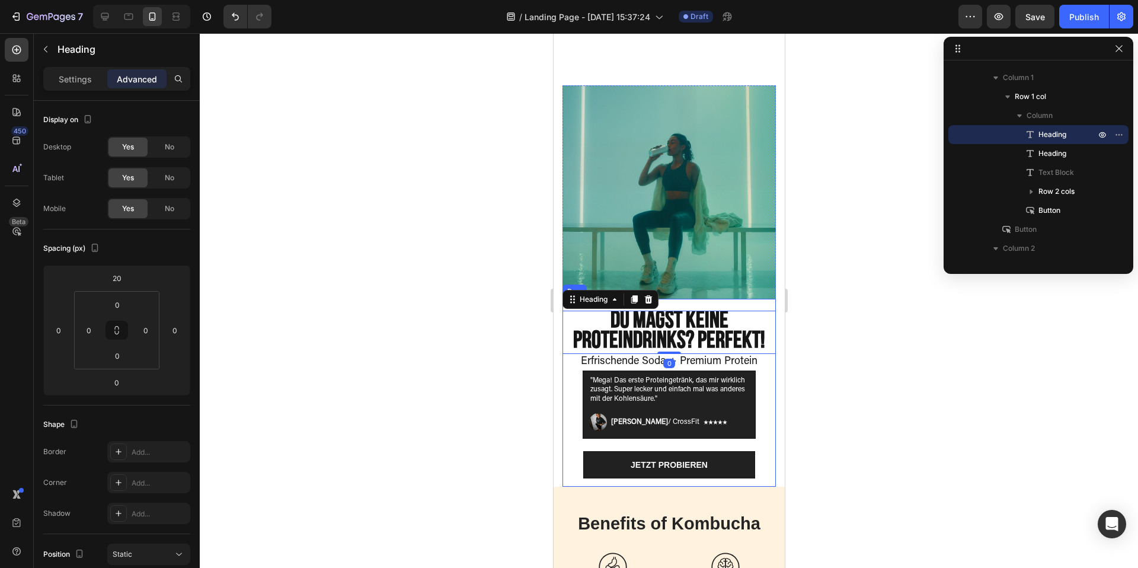
click at [768, 389] on div "Du magst keine Proteindrinks? Perfekt! Heading 0 Erfrischende Soda + Premium Pr…" at bounding box center [668, 393] width 213 height 188
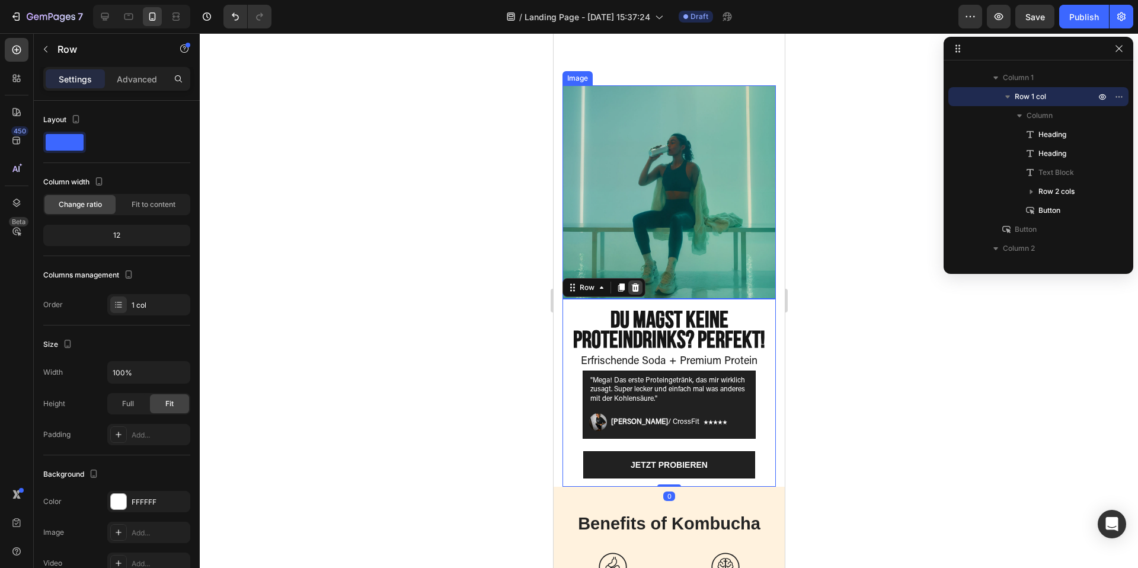
click at [638, 283] on icon at bounding box center [634, 287] width 9 height 9
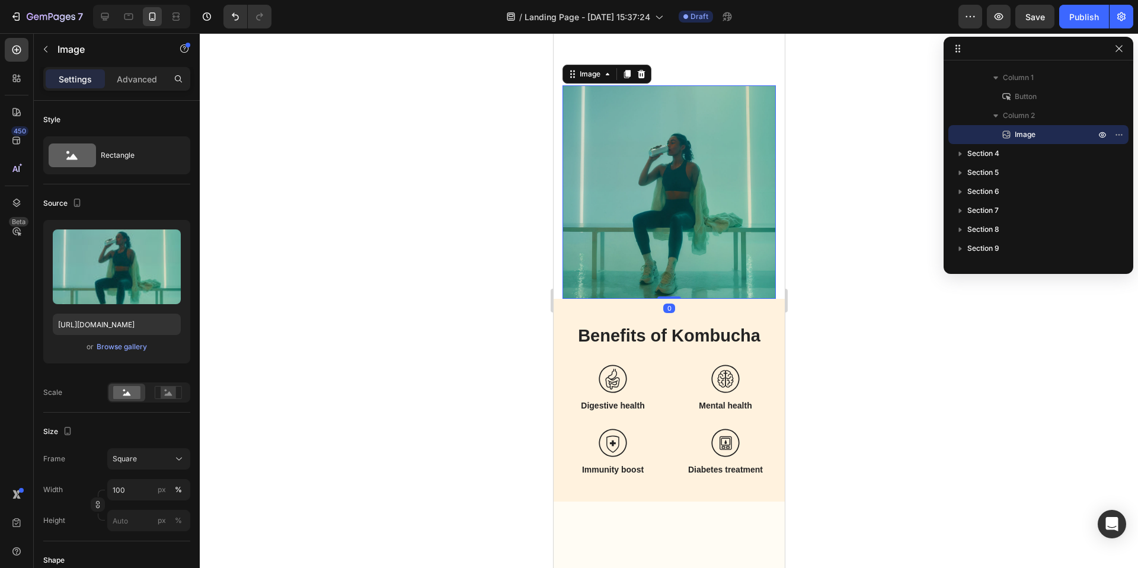
click at [710, 241] on img at bounding box center [668, 191] width 213 height 213
click at [640, 74] on icon at bounding box center [641, 73] width 8 height 8
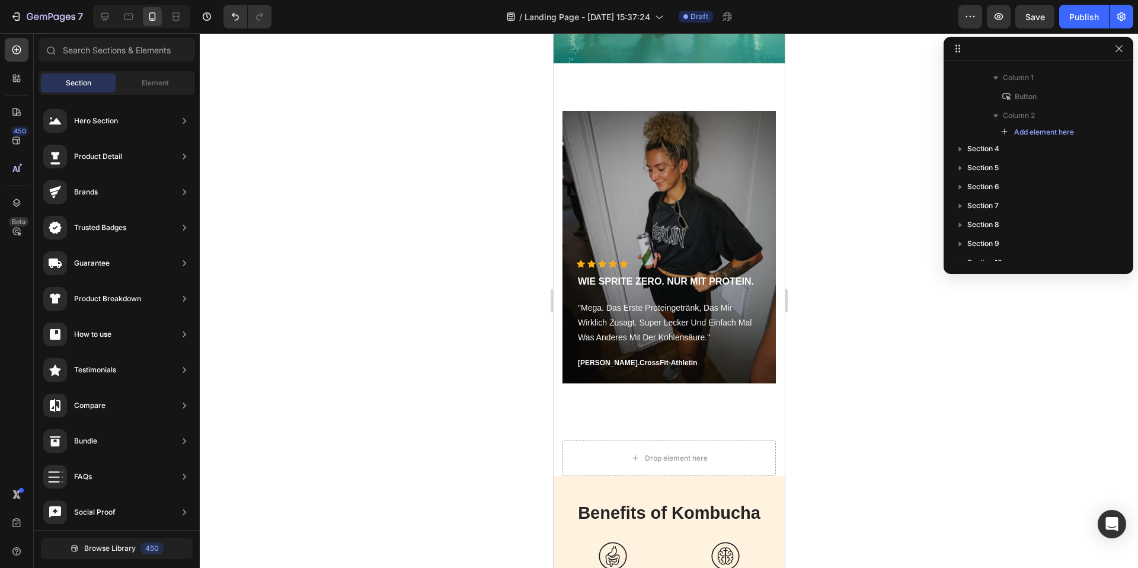
scroll to position [484, 0]
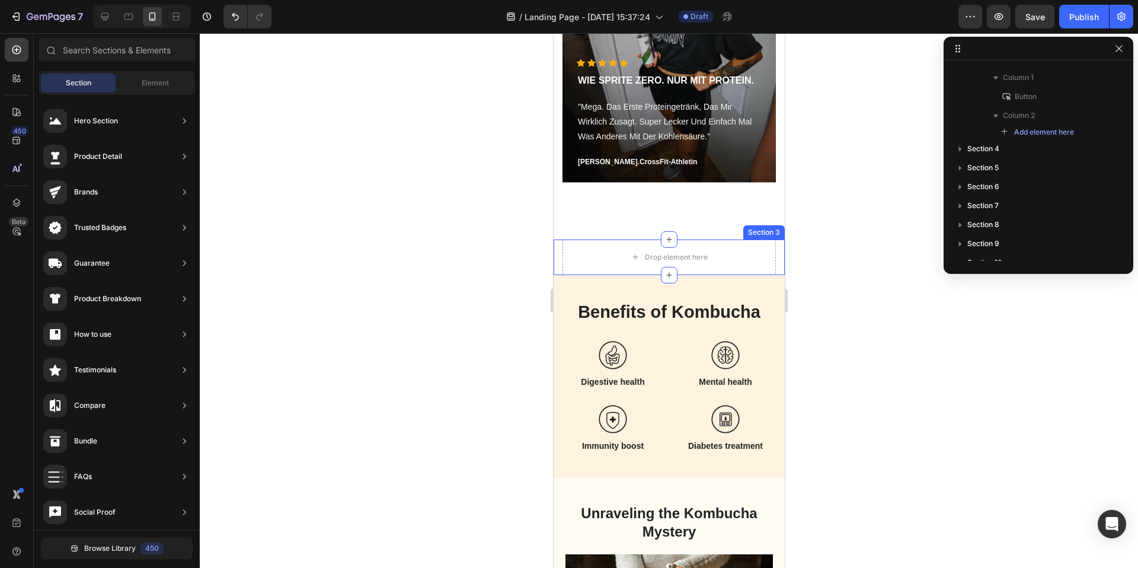
click at [780, 255] on div "Jetzt Probieren Button Drop element here Row Section 3" at bounding box center [668, 257] width 231 height 36
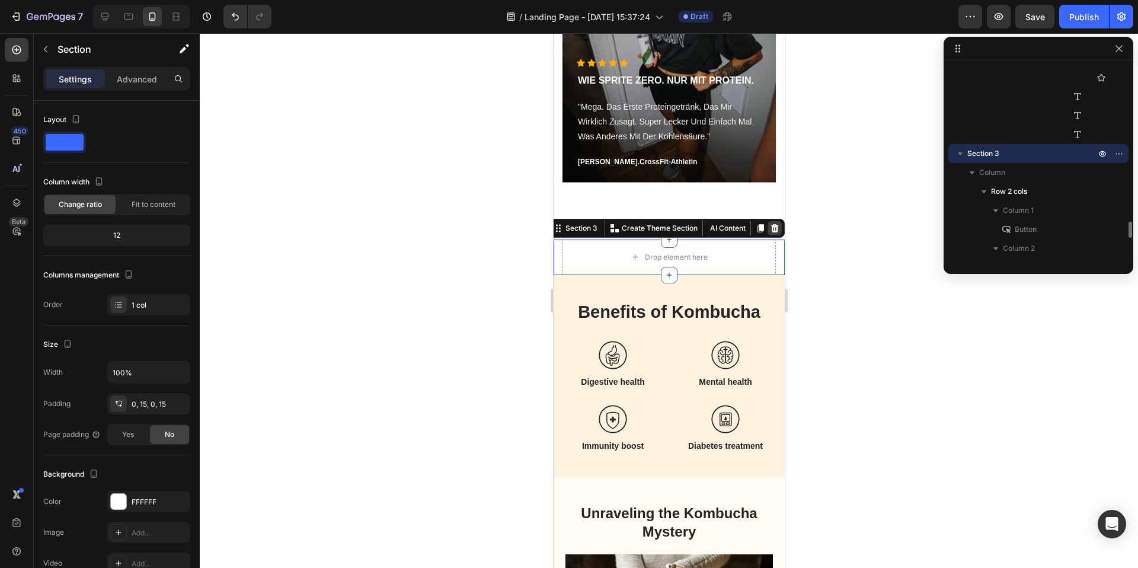
click at [774, 222] on div at bounding box center [774, 228] width 14 height 14
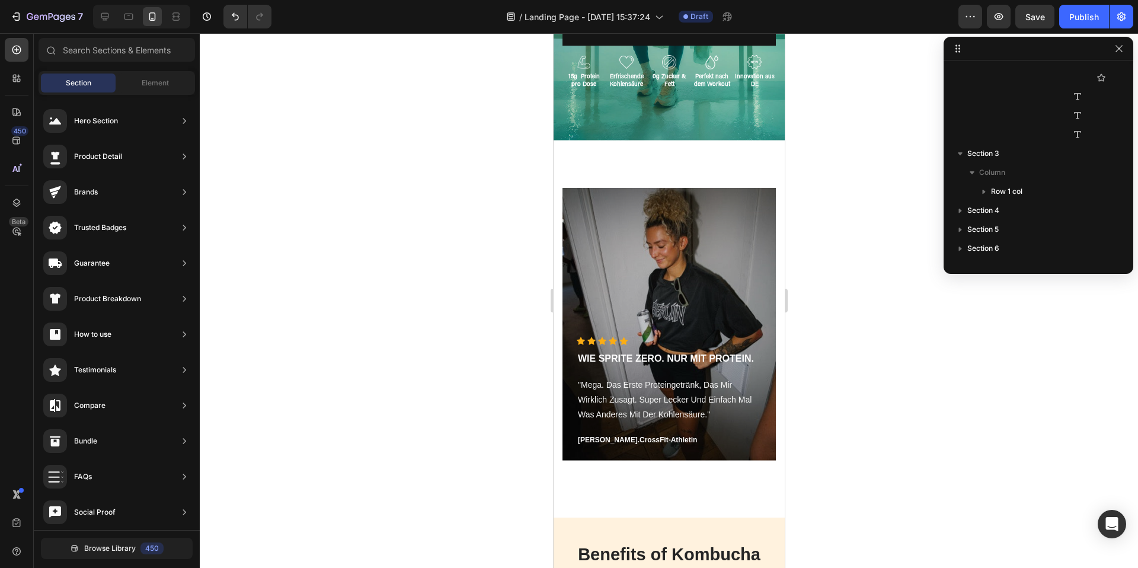
scroll to position [225, 0]
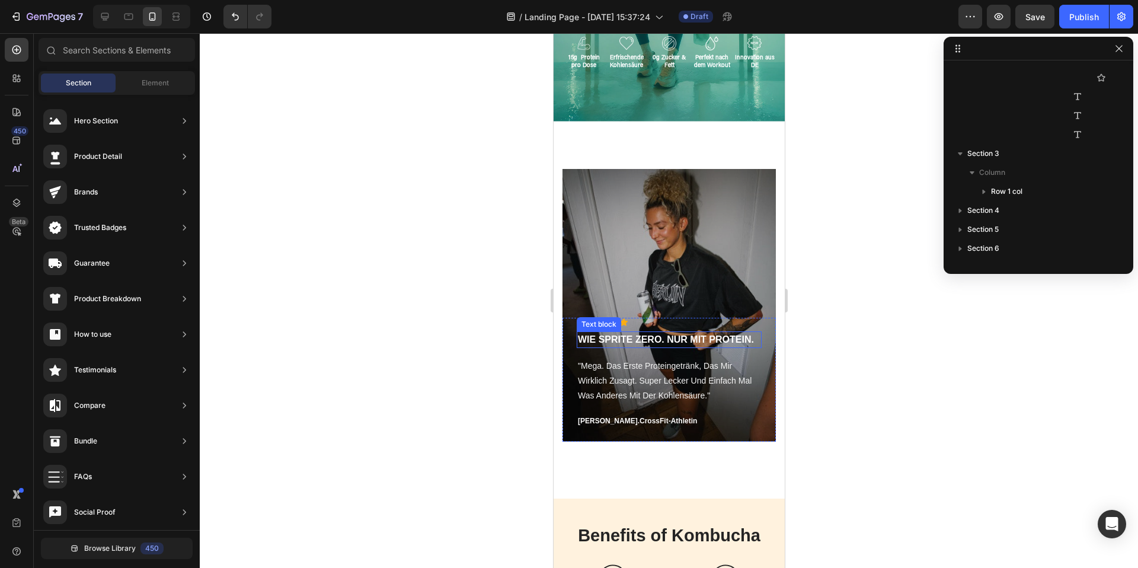
click at [581, 339] on p "WIE SPRITE ZERO. NUR MIT PROTEIN." at bounding box center [668, 339] width 182 height 14
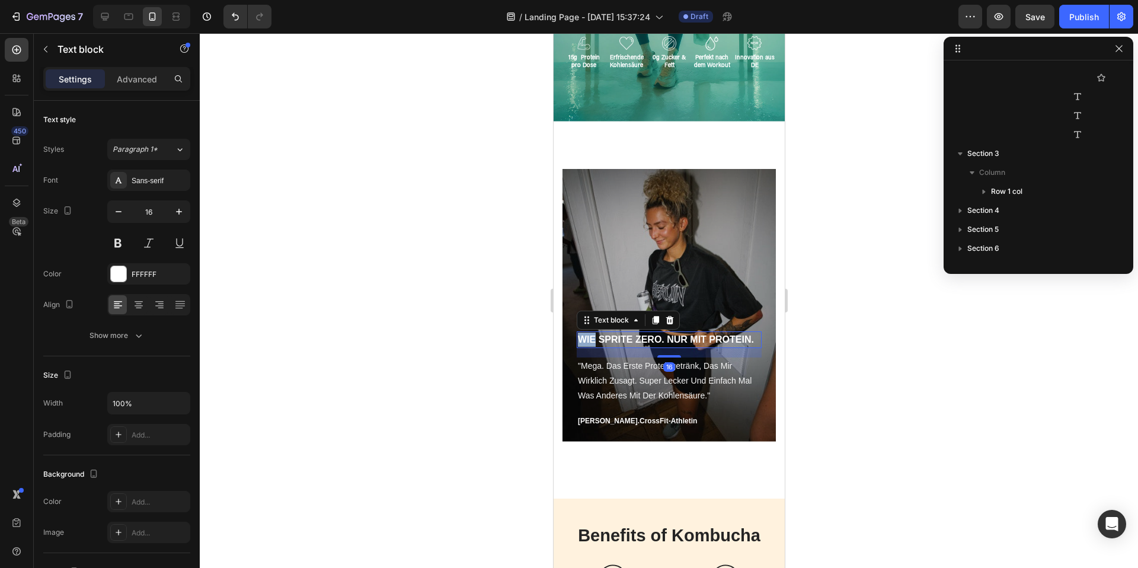
click at [581, 339] on p "WIE SPRITE ZERO. NUR MIT PROTEIN." at bounding box center [668, 339] width 182 height 14
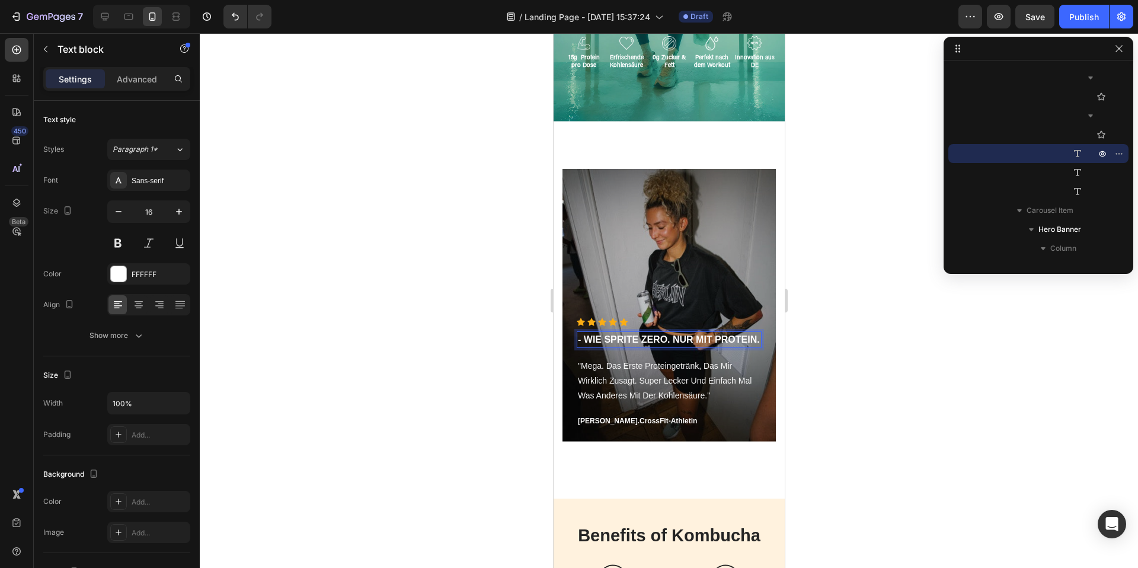
click at [756, 340] on p "- WIE SPRITE ZERO. NUR MIT PROTEIN." at bounding box center [668, 339] width 182 height 14
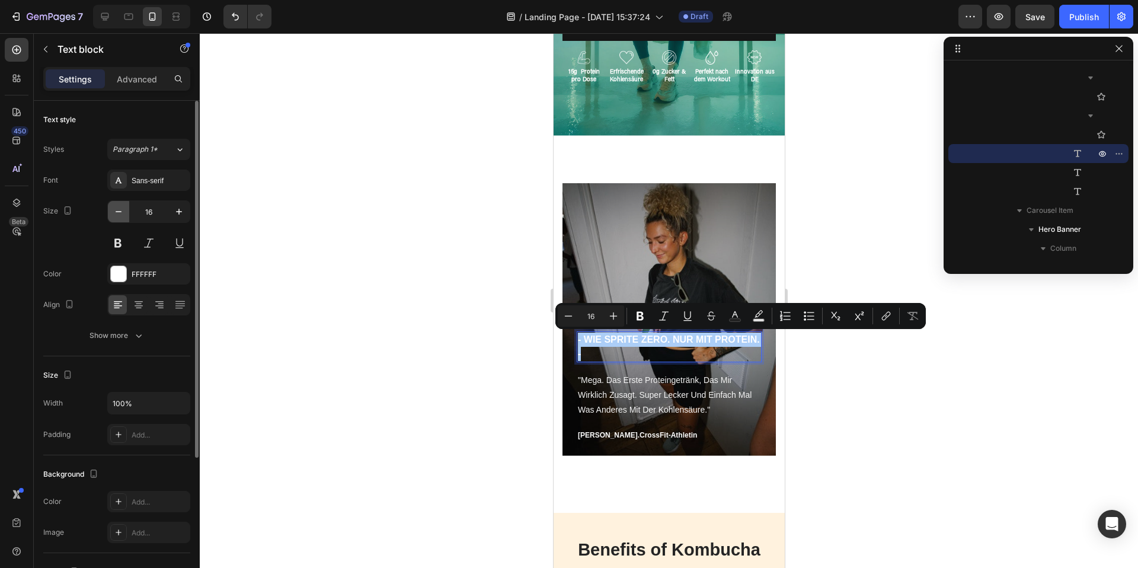
click at [121, 212] on icon "button" at bounding box center [119, 212] width 12 height 12
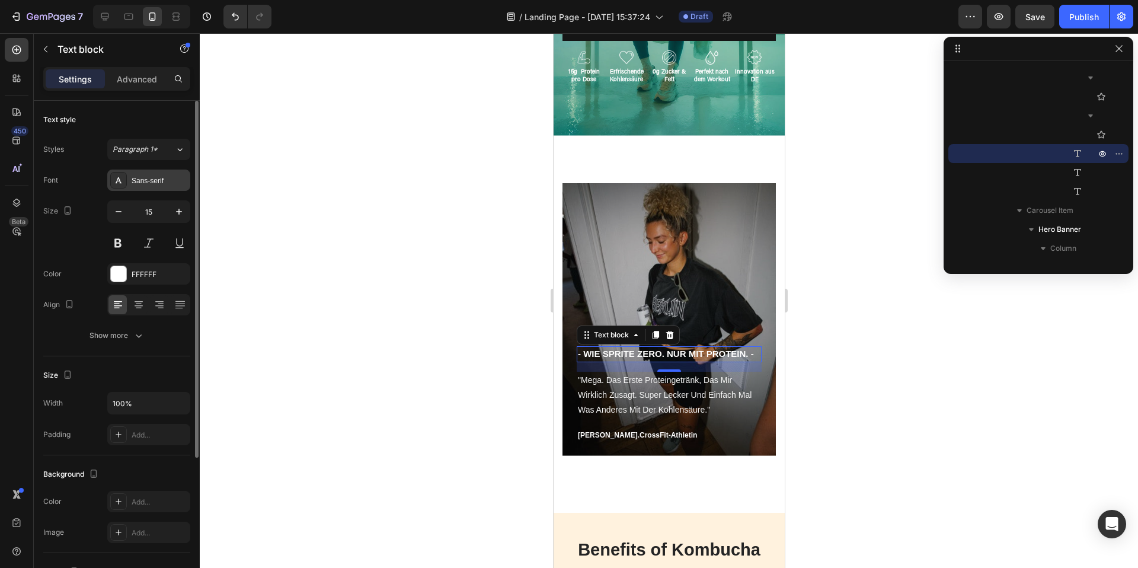
click at [143, 175] on div "Sans-serif" at bounding box center [160, 180] width 56 height 11
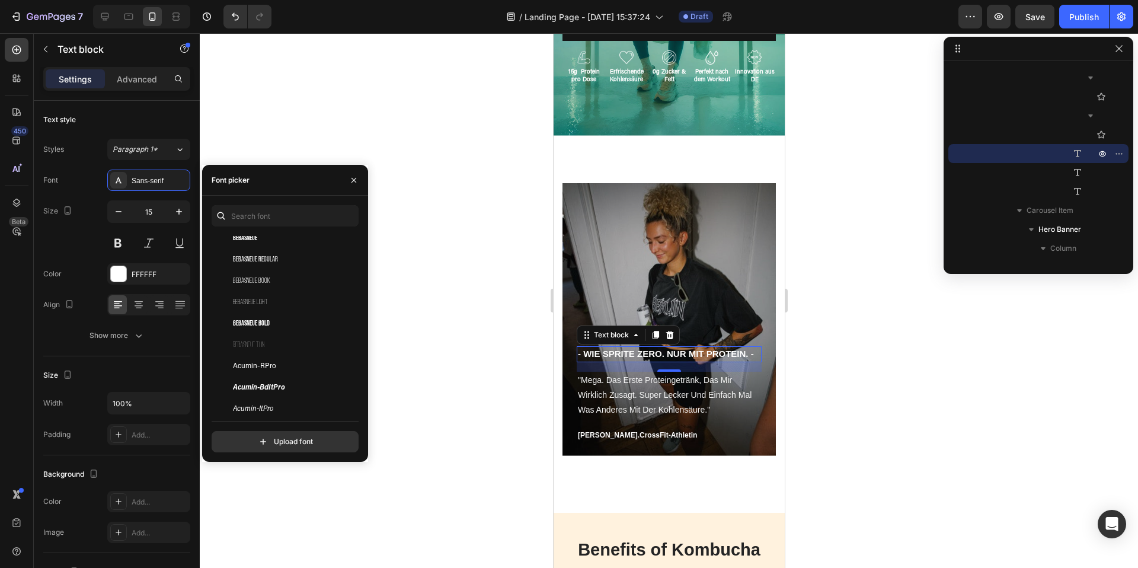
scroll to position [184, 0]
click at [280, 386] on span "Acumin-BdPro" at bounding box center [257, 387] width 48 height 11
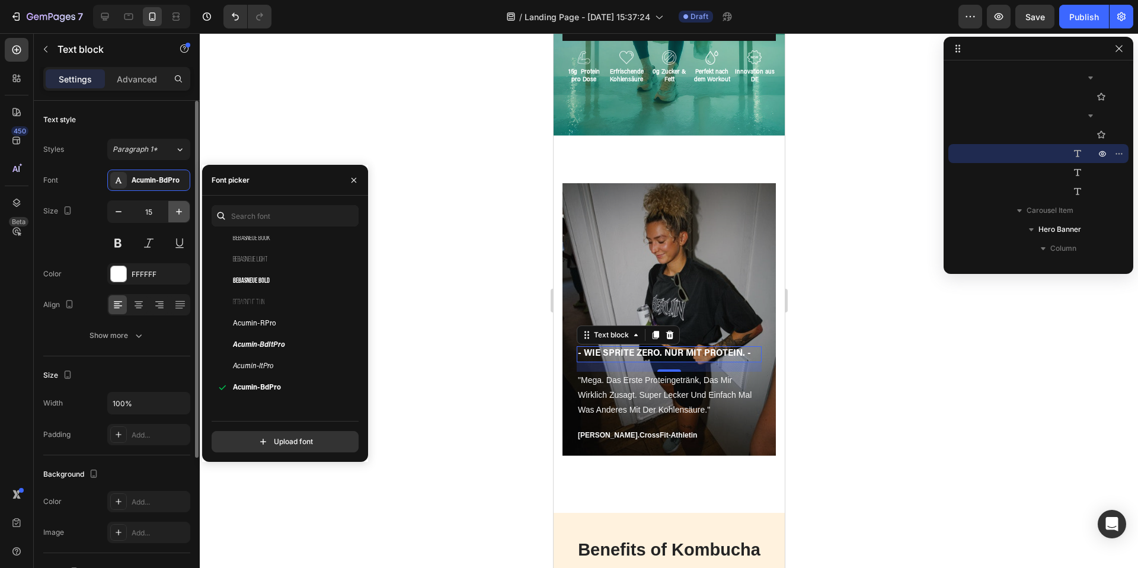
click at [181, 214] on icon "button" at bounding box center [179, 212] width 12 height 12
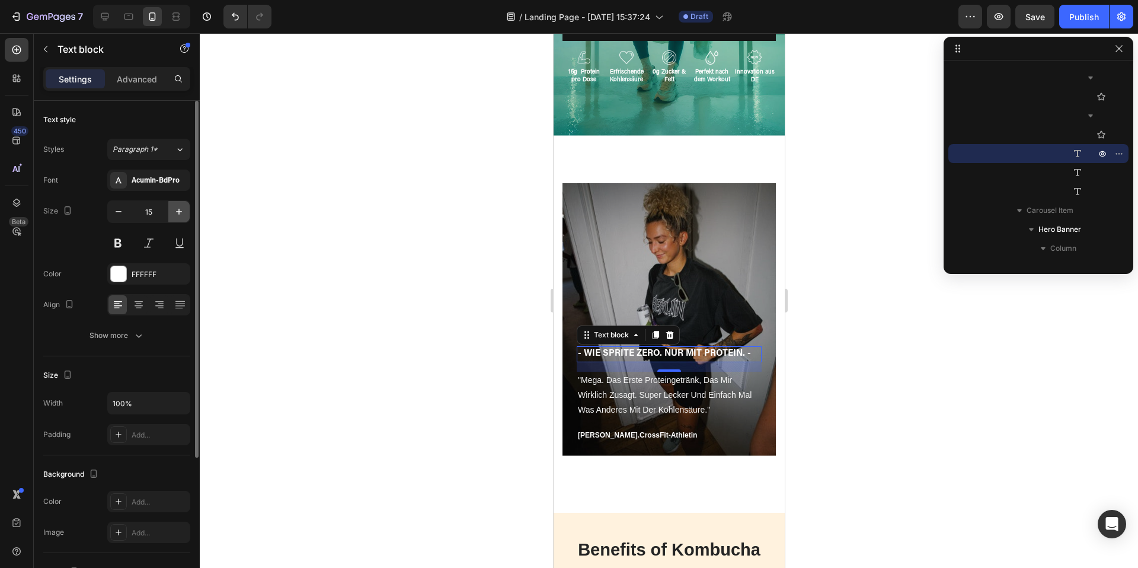
type input "16"
click at [869, 325] on div at bounding box center [669, 300] width 938 height 534
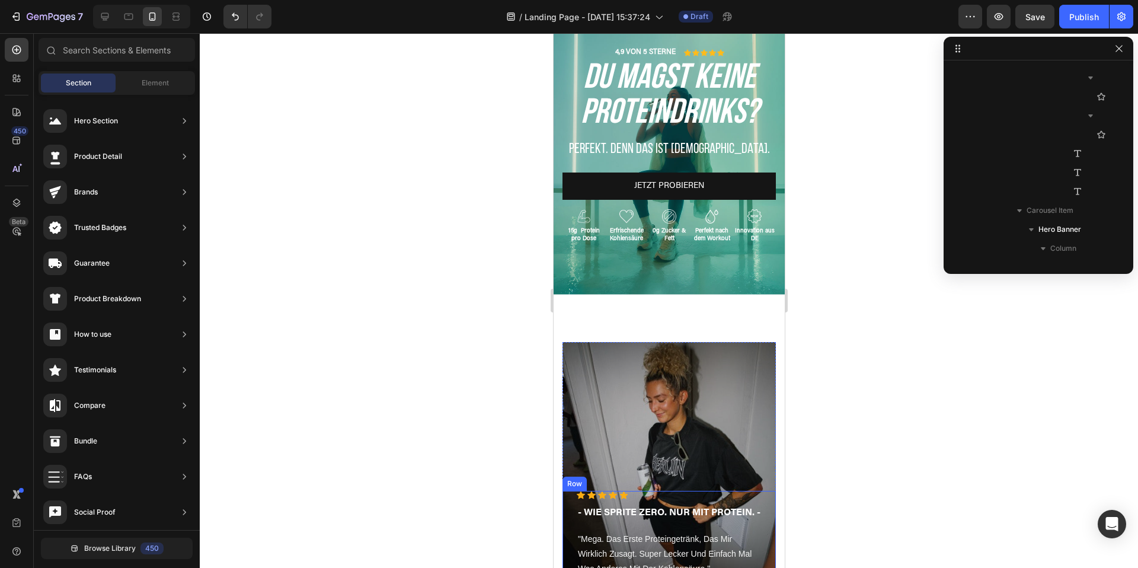
scroll to position [0, 0]
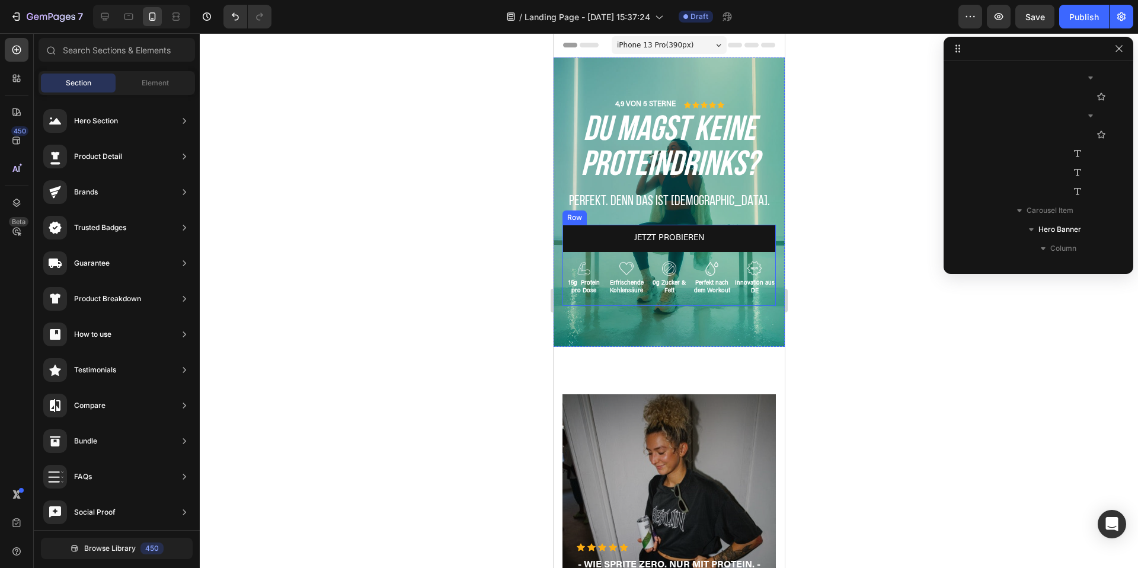
click at [707, 258] on div "JETZT PROBIEREN Button" at bounding box center [668, 243] width 213 height 37
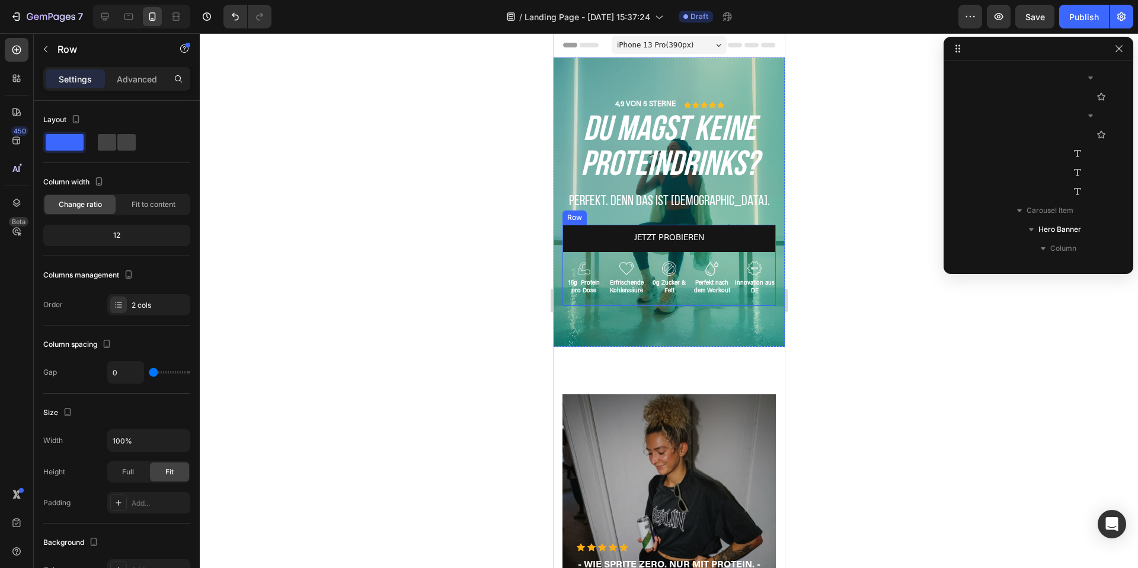
scroll to position [319, 0]
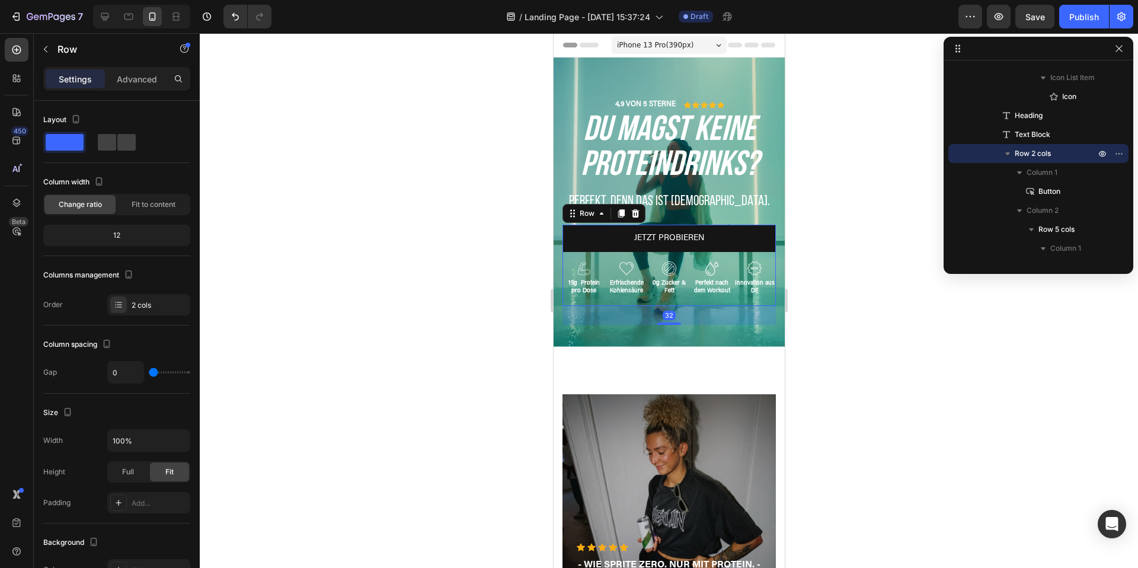
drag, startPoint x: 673, startPoint y: 321, endPoint x: 673, endPoint y: 305, distance: 16.0
click at [673, 305] on div "JETZT PROBIEREN Button Image 15g Protein pro Dose Text Block Image Erfrischende…" at bounding box center [668, 265] width 213 height 81
drag, startPoint x: 673, startPoint y: 324, endPoint x: 673, endPoint y: 288, distance: 35.6
click at [673, 288] on div "JETZT PROBIEREN Button Image 15g Protein pro Dose Text Block Image Erfrischende…" at bounding box center [668, 265] width 213 height 81
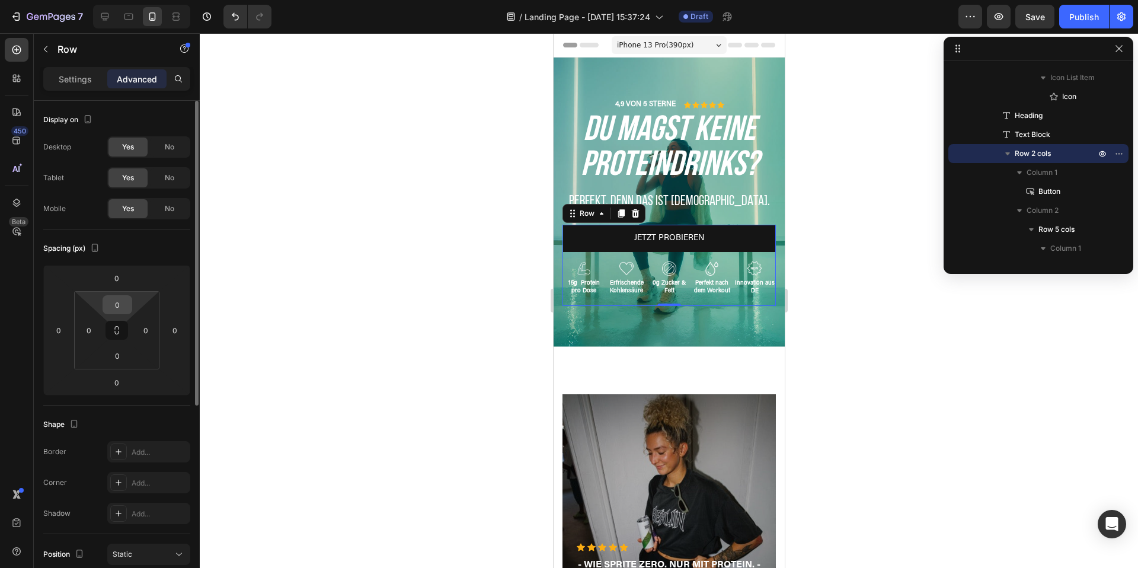
click at [128, 300] on input "0" at bounding box center [117, 305] width 24 height 18
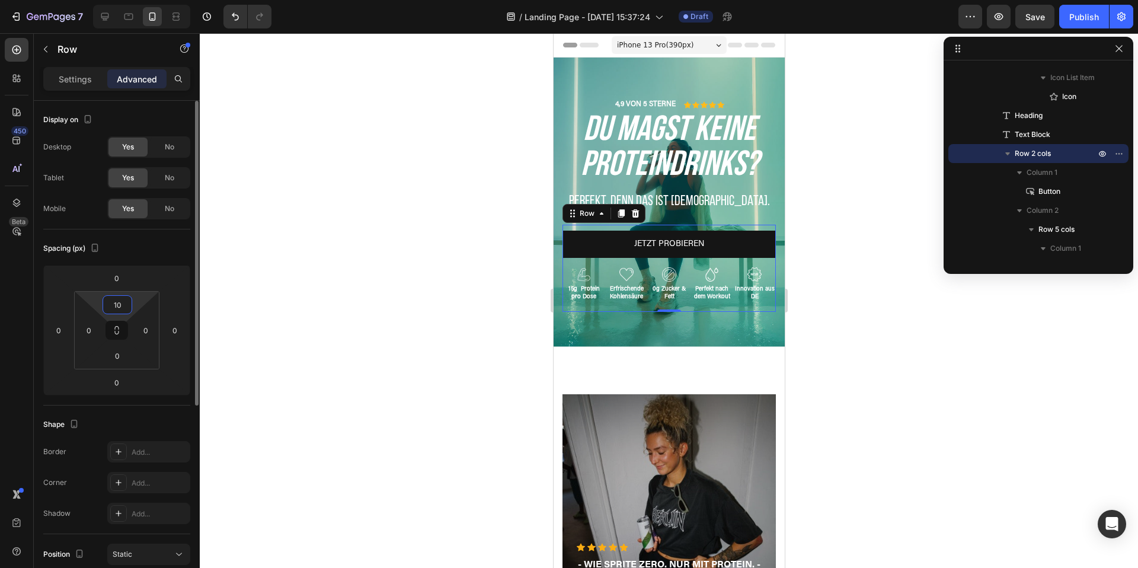
click at [124, 303] on input "10" at bounding box center [117, 305] width 24 height 18
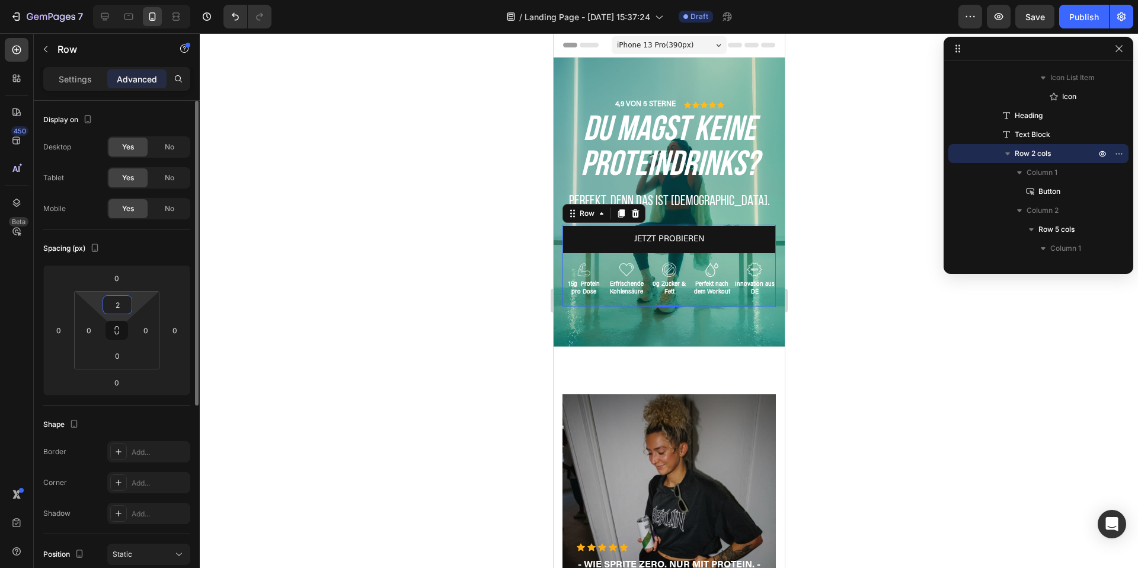
type input "20"
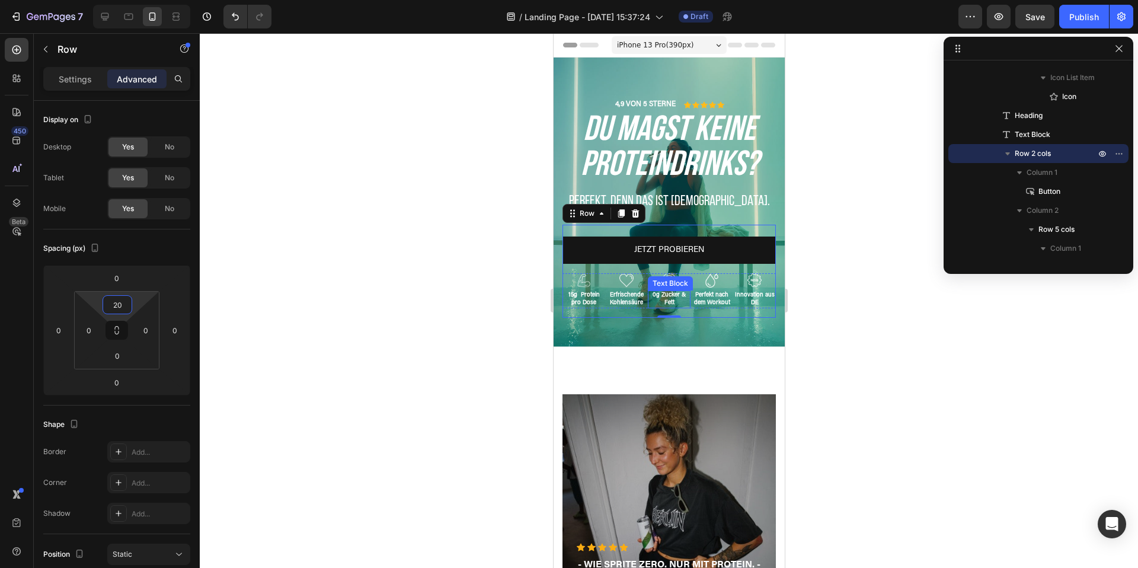
click at [667, 292] on p "0g Zucker & Fett" at bounding box center [668, 299] width 40 height 15
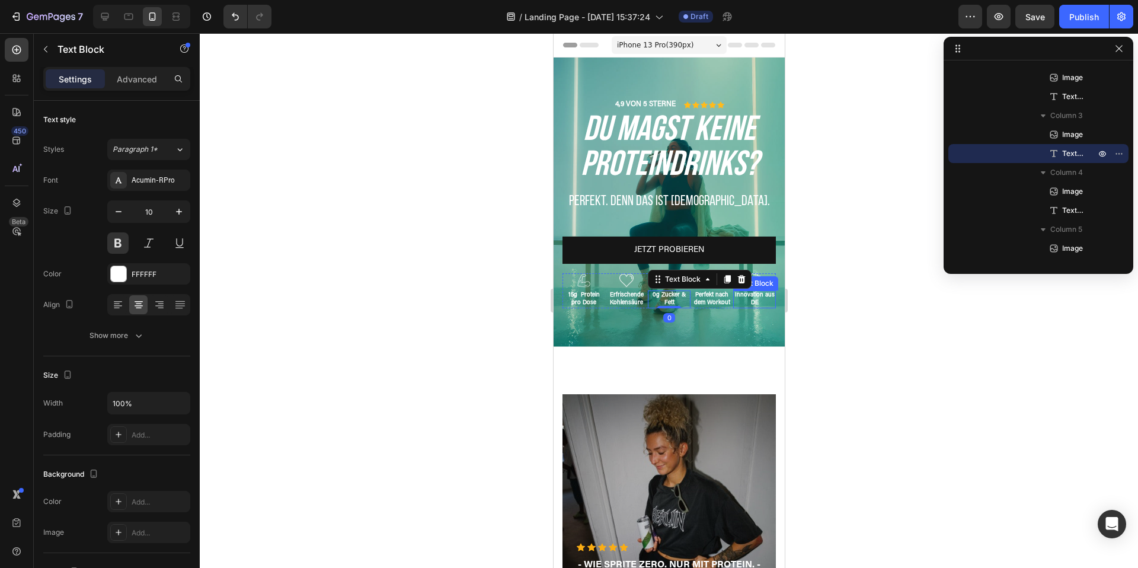
click at [732, 308] on div "Innovation aus DE" at bounding box center [753, 299] width 43 height 18
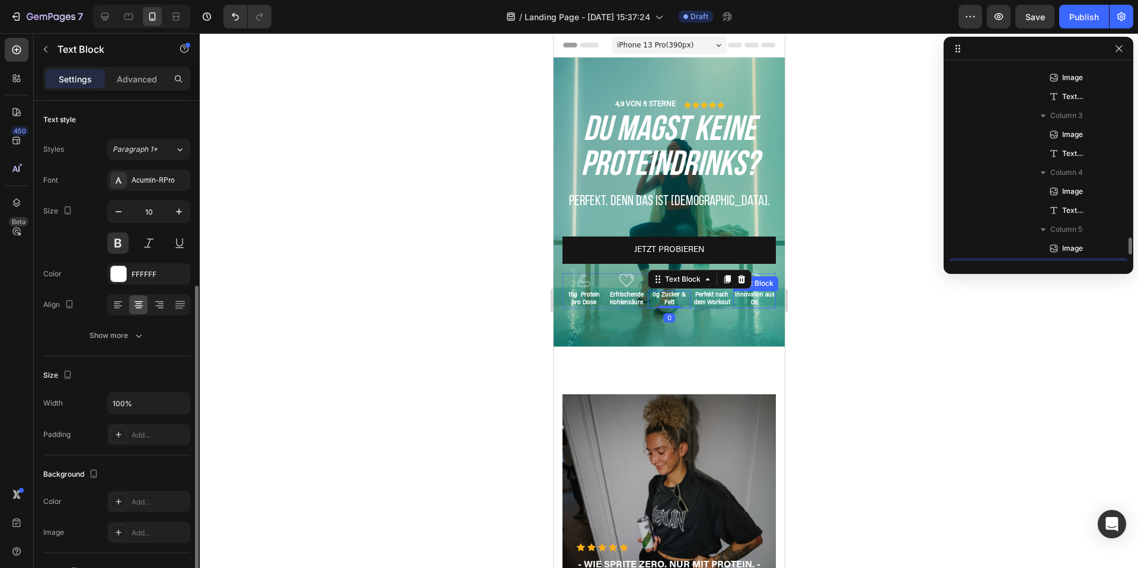
scroll to position [108, 0]
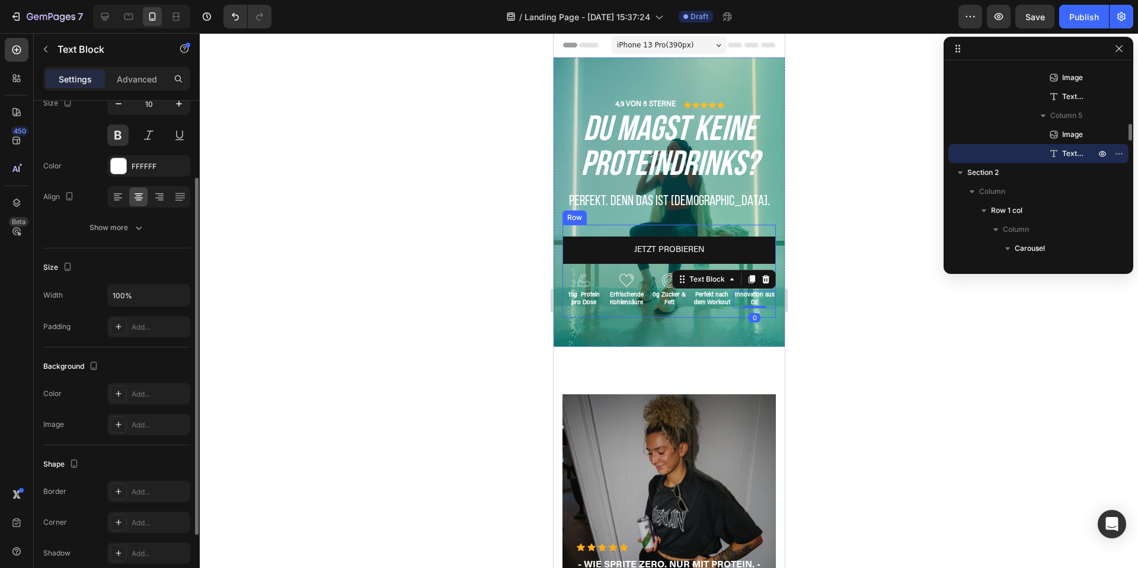
click at [731, 309] on div "Image 15g Protein pro Dose Text Block Image Erfrischende Kohlensäure Text Block…" at bounding box center [668, 295] width 213 height 44
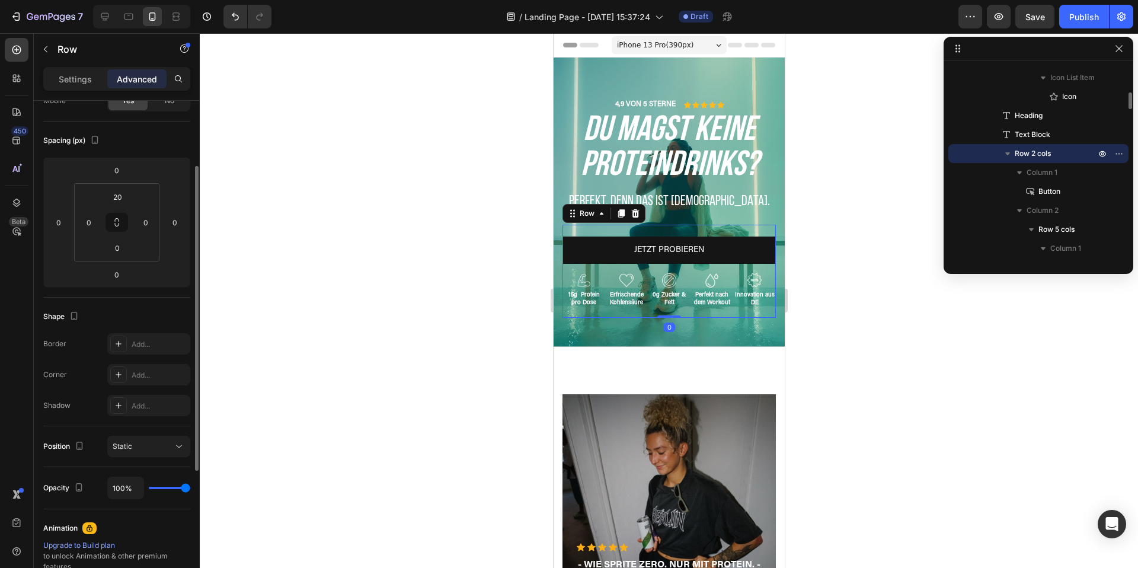
scroll to position [0, 0]
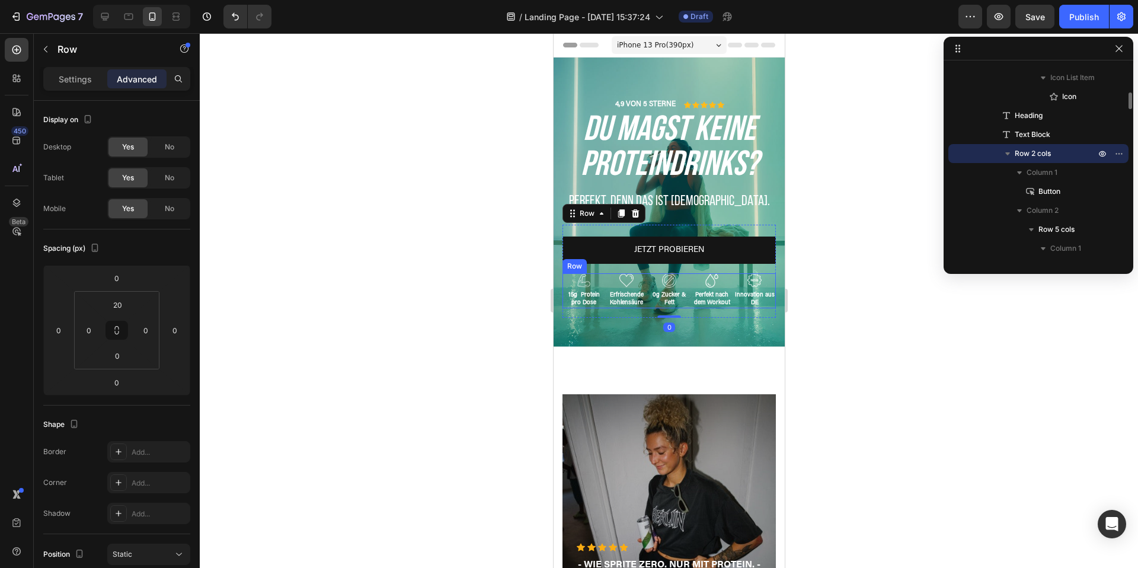
click at [731, 289] on div "Image Perfekt nach dem Workout Text Block" at bounding box center [711, 290] width 43 height 35
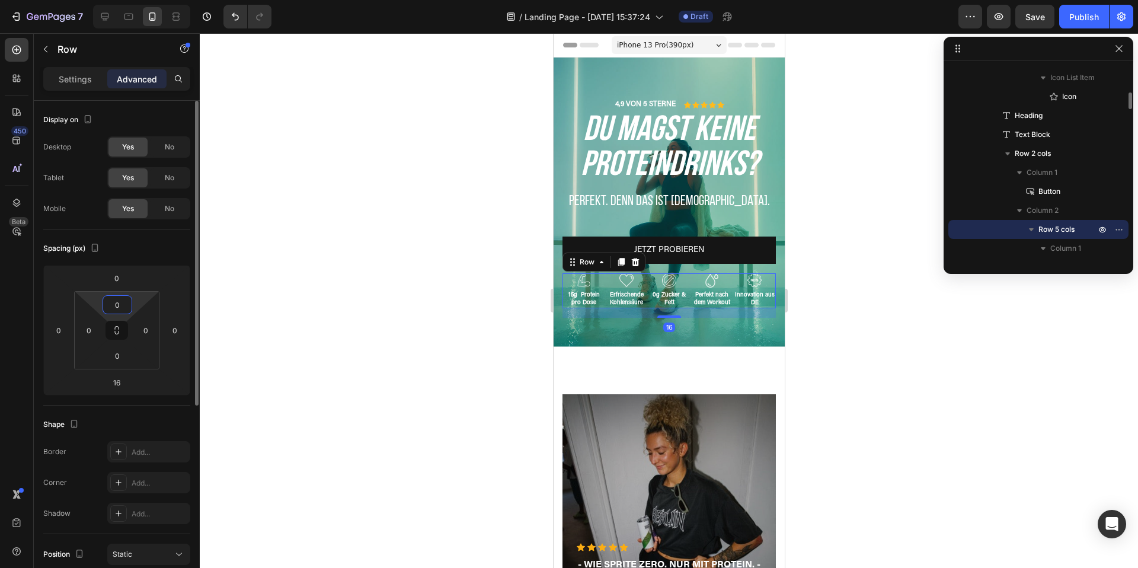
click at [117, 307] on input "0" at bounding box center [117, 305] width 24 height 18
drag, startPoint x: 671, startPoint y: 316, endPoint x: 671, endPoint y: 305, distance: 11.9
click at [671, 305] on div at bounding box center [669, 307] width 24 height 4
type input "0"
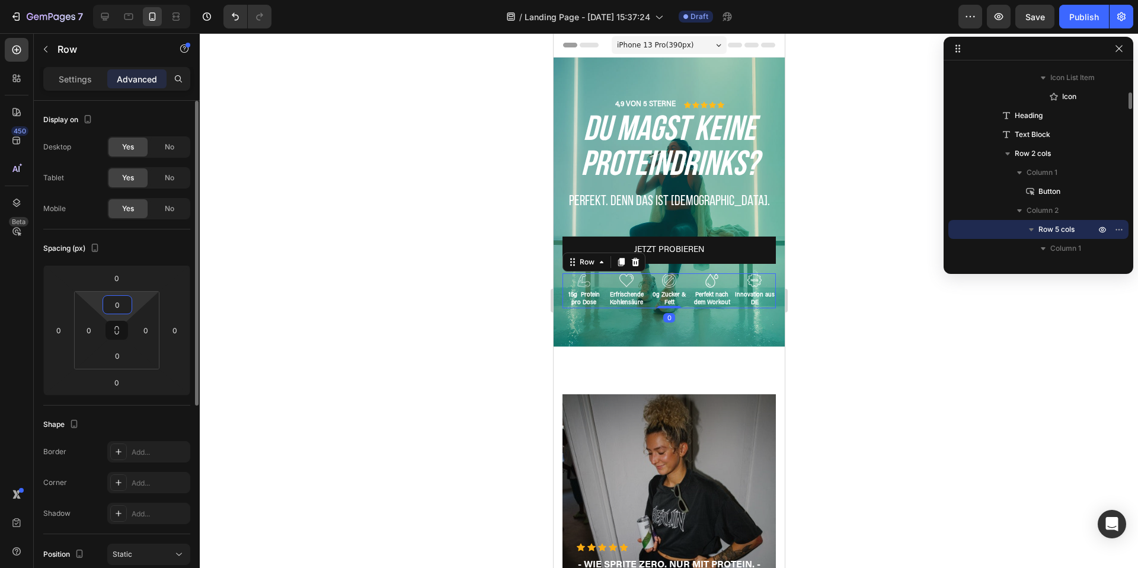
click at [116, 303] on input "0" at bounding box center [117, 305] width 24 height 18
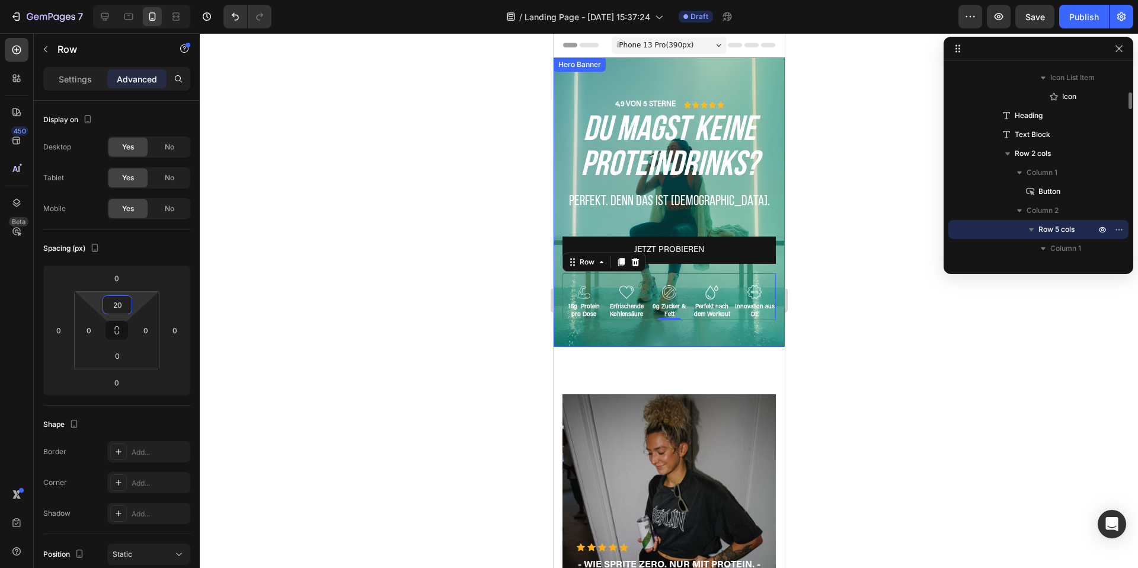
type input "20"
click at [848, 366] on div at bounding box center [669, 300] width 938 height 534
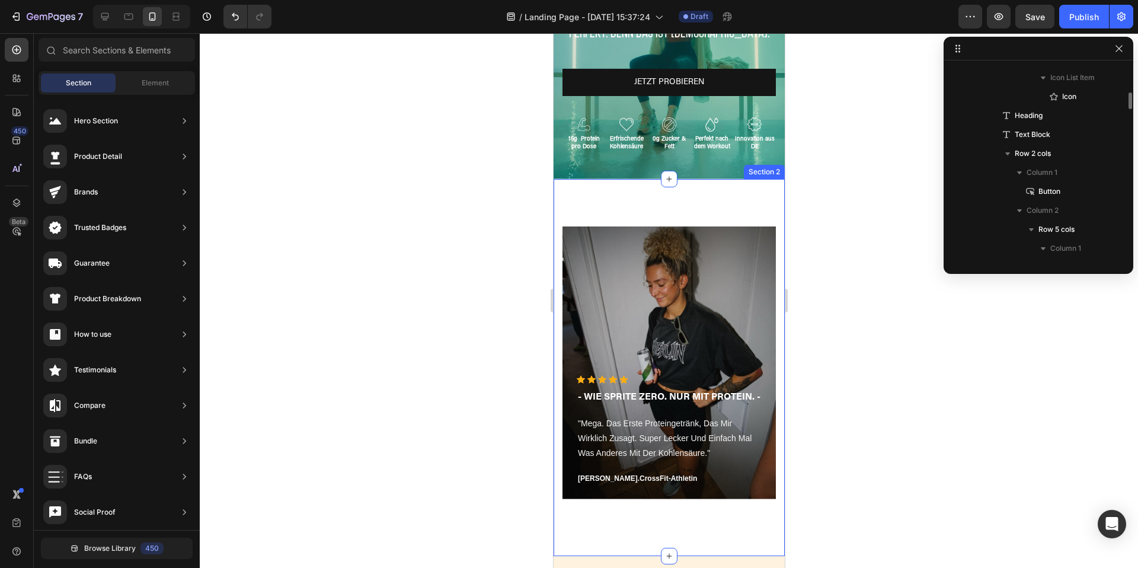
scroll to position [176, 0]
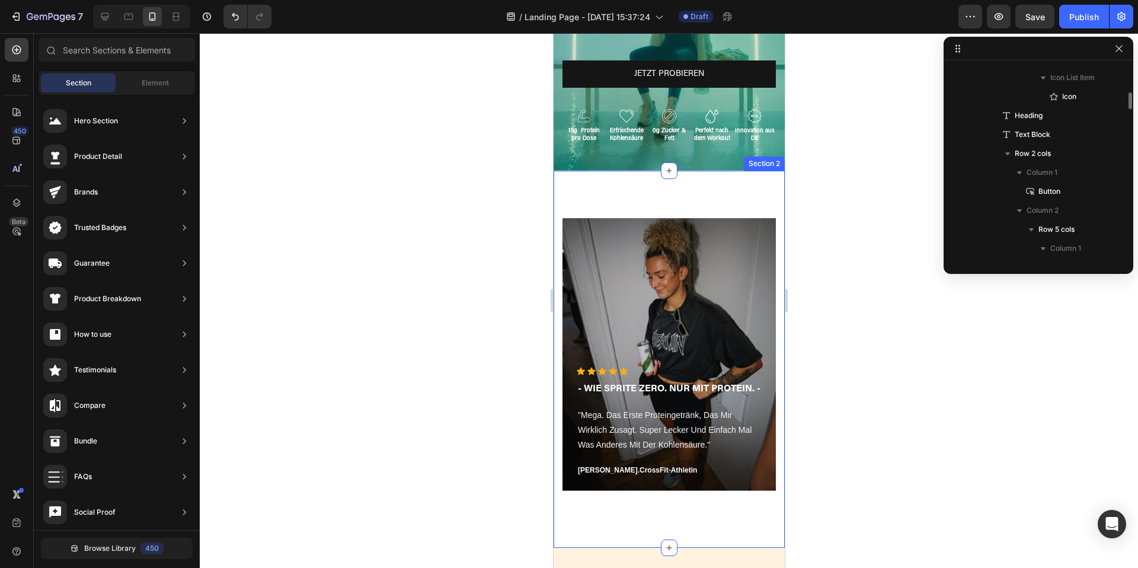
click at [657, 194] on div "Icon Icon Icon Icon Icon Icon List Hoz - WIE SPRITE ZERO. NUR MIT PROTEIN. - Te…" at bounding box center [668, 359] width 231 height 377
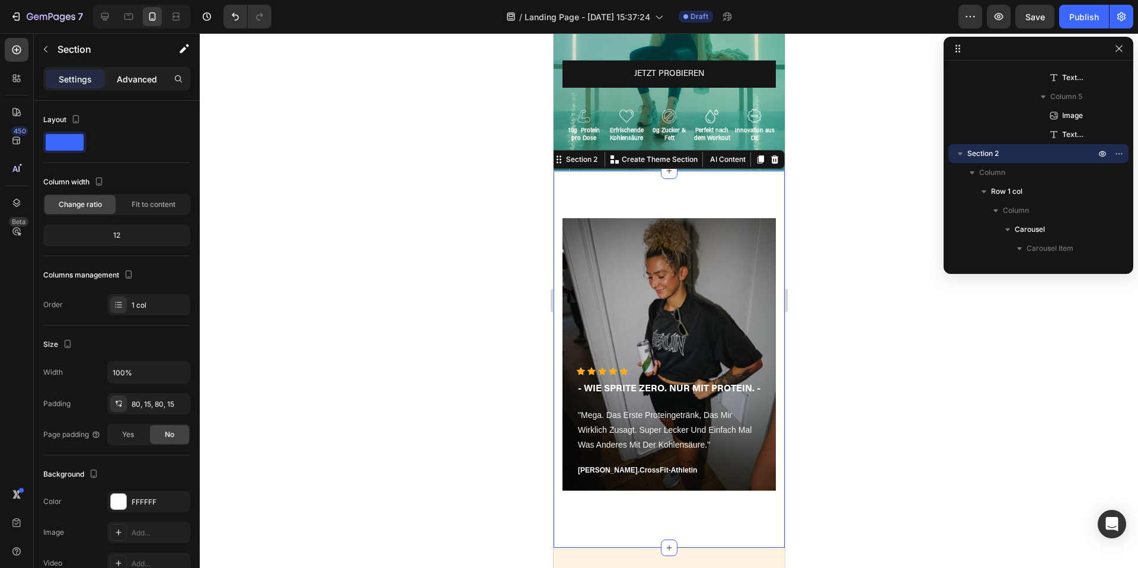
click at [127, 81] on p "Advanced" at bounding box center [137, 79] width 40 height 12
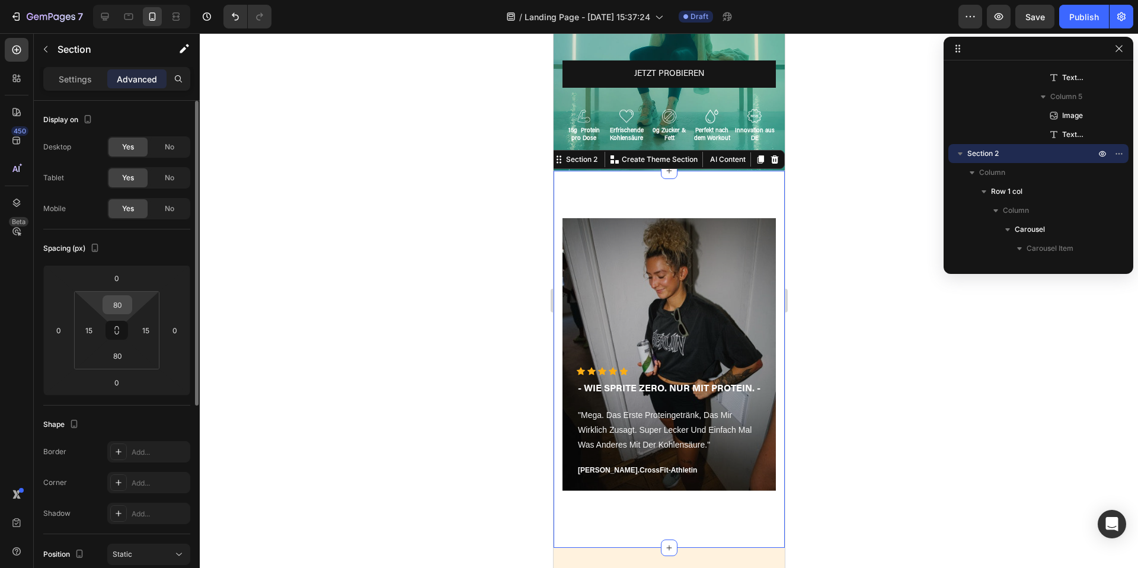
click at [124, 307] on input "80" at bounding box center [117, 305] width 24 height 18
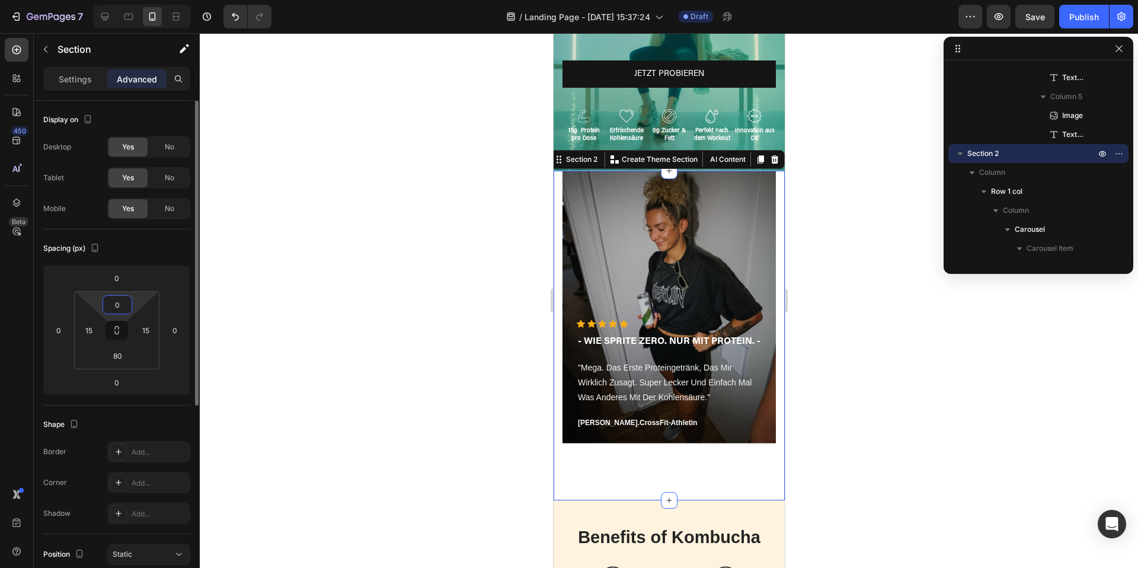
type input "0"
click at [140, 334] on input "15" at bounding box center [146, 330] width 18 height 18
type input "0"
click at [90, 326] on input "15" at bounding box center [89, 330] width 18 height 18
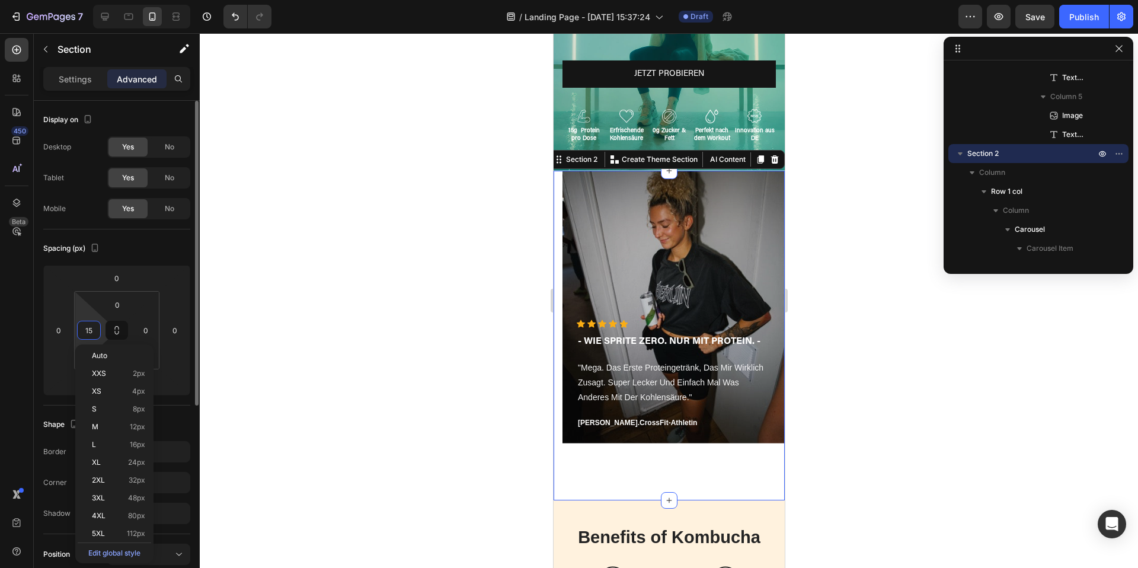
click at [90, 326] on input "15" at bounding box center [89, 330] width 18 height 18
type input "0"
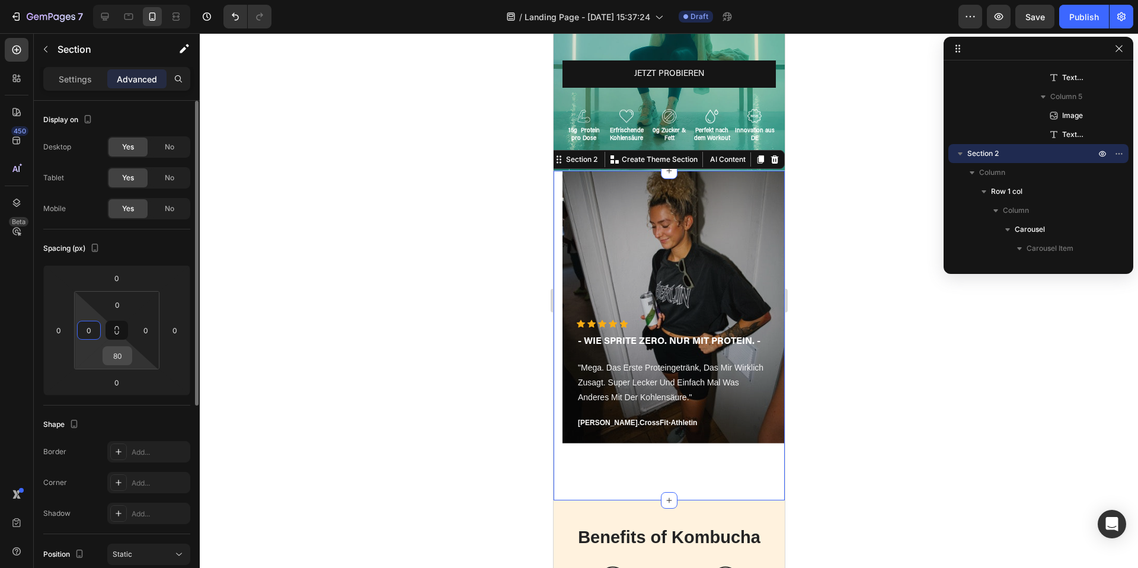
click at [116, 357] on input "80" at bounding box center [117, 356] width 24 height 18
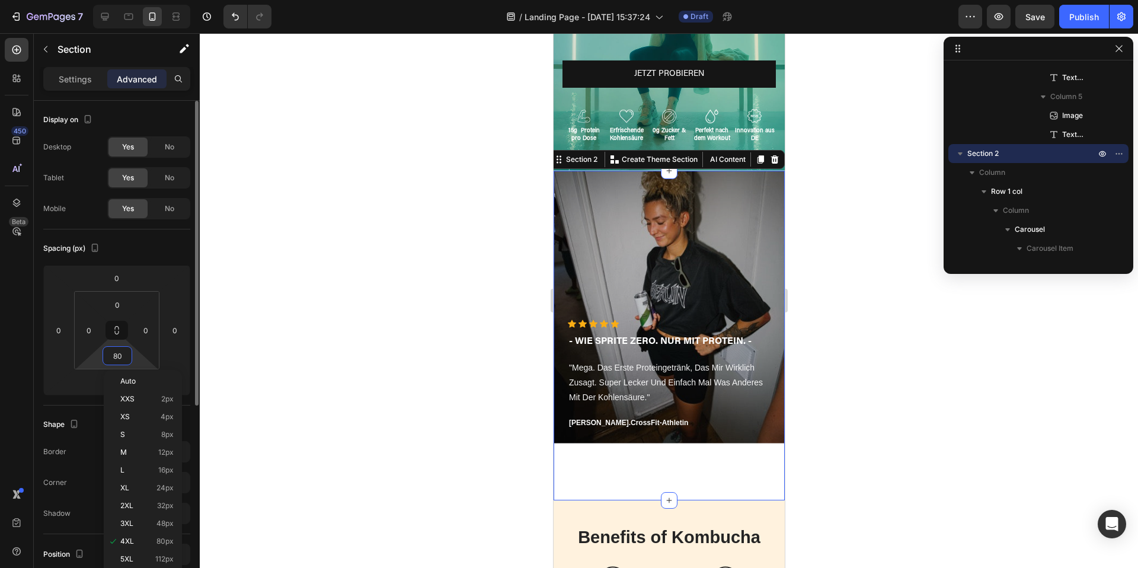
click at [116, 357] on input "80" at bounding box center [117, 356] width 24 height 18
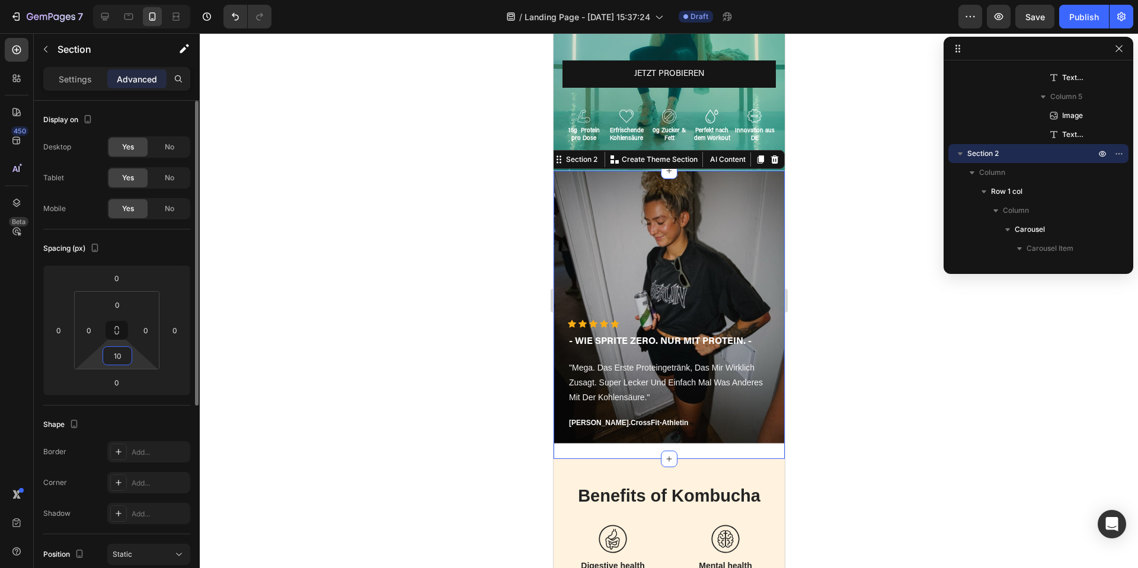
type input "10"
click at [116, 282] on input "0" at bounding box center [117, 278] width 24 height 18
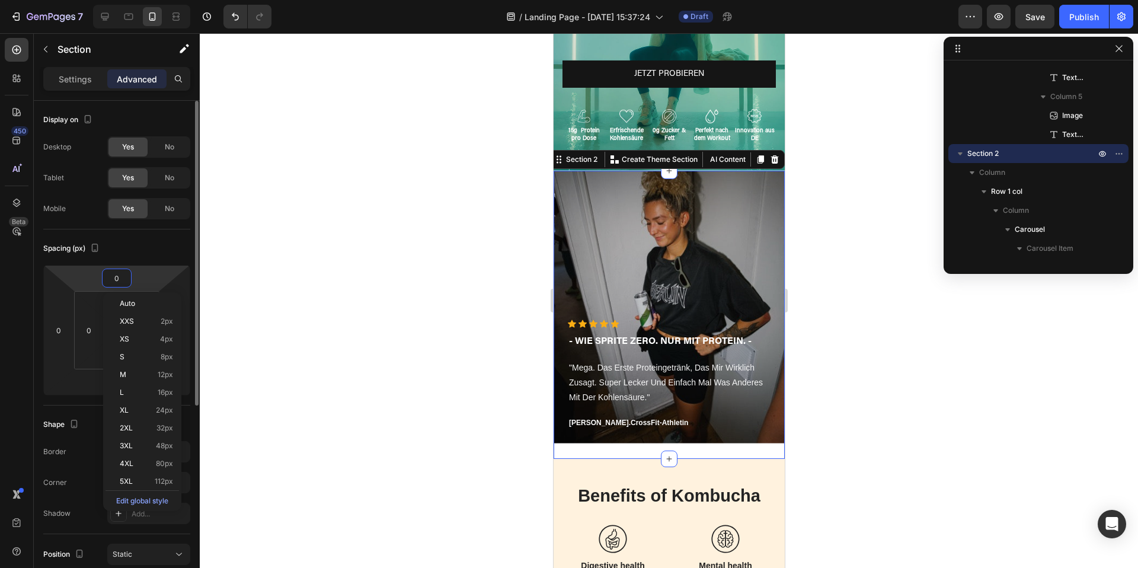
click at [116, 282] on input "0" at bounding box center [117, 278] width 24 height 18
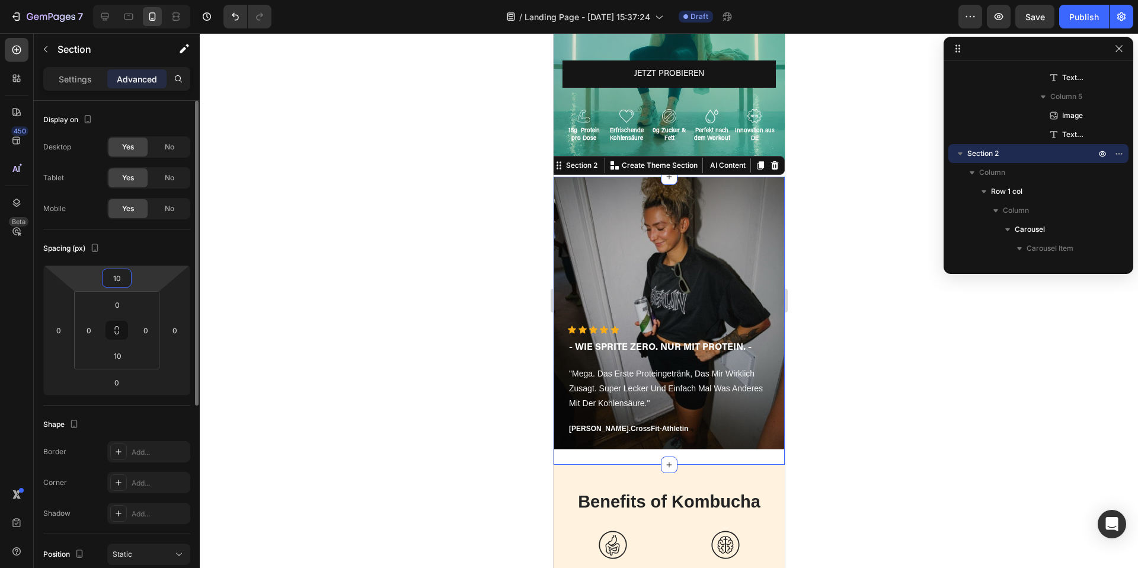
type input "10"
click at [315, 283] on div at bounding box center [669, 300] width 938 height 534
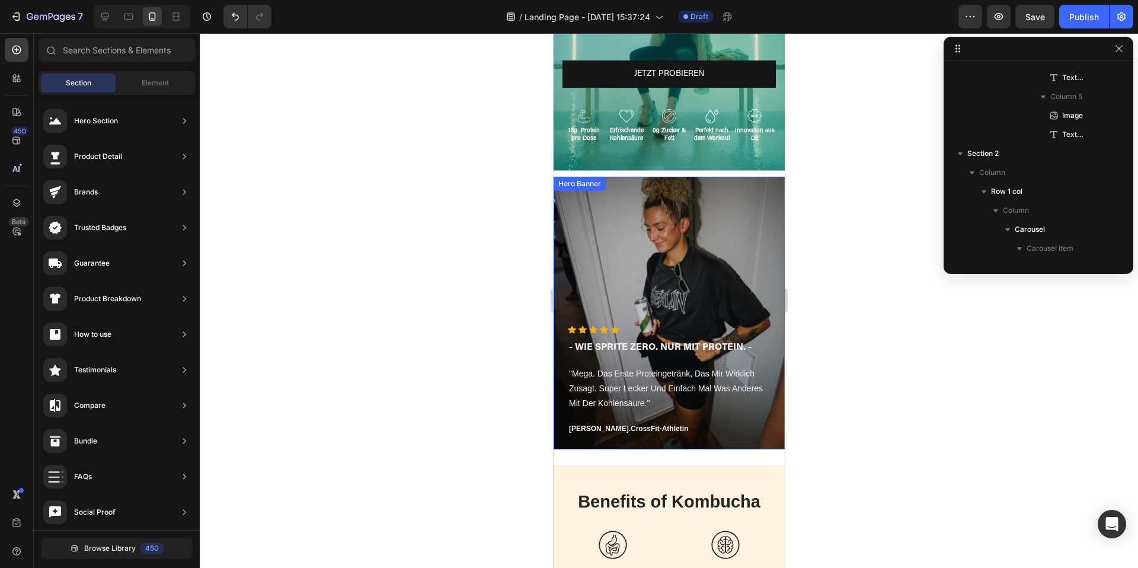
click at [683, 190] on div "Overlay" at bounding box center [668, 313] width 231 height 273
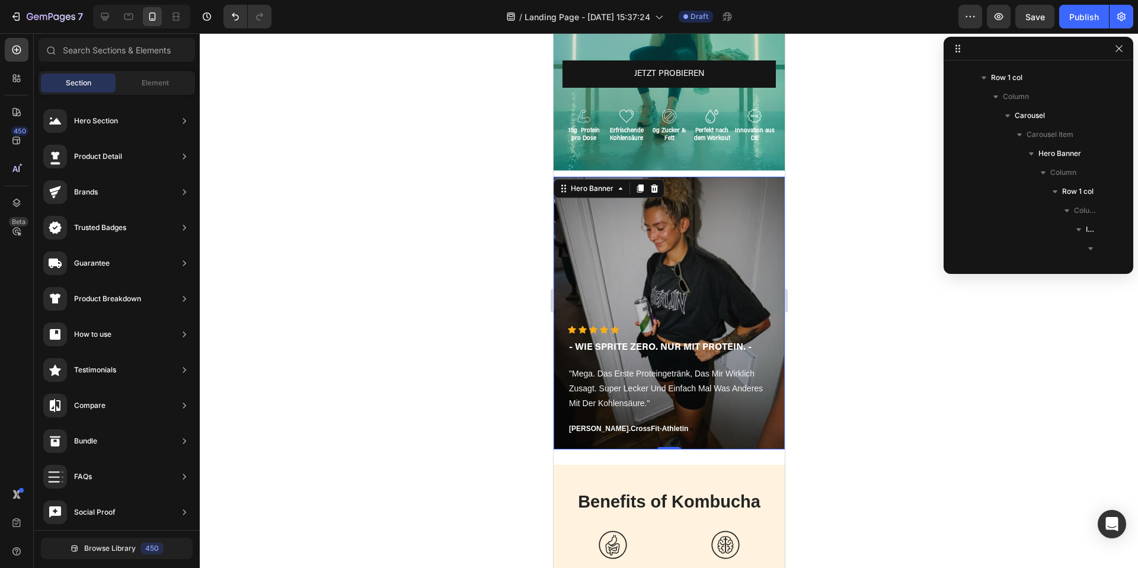
click at [668, 221] on div "Overlay" at bounding box center [668, 313] width 231 height 273
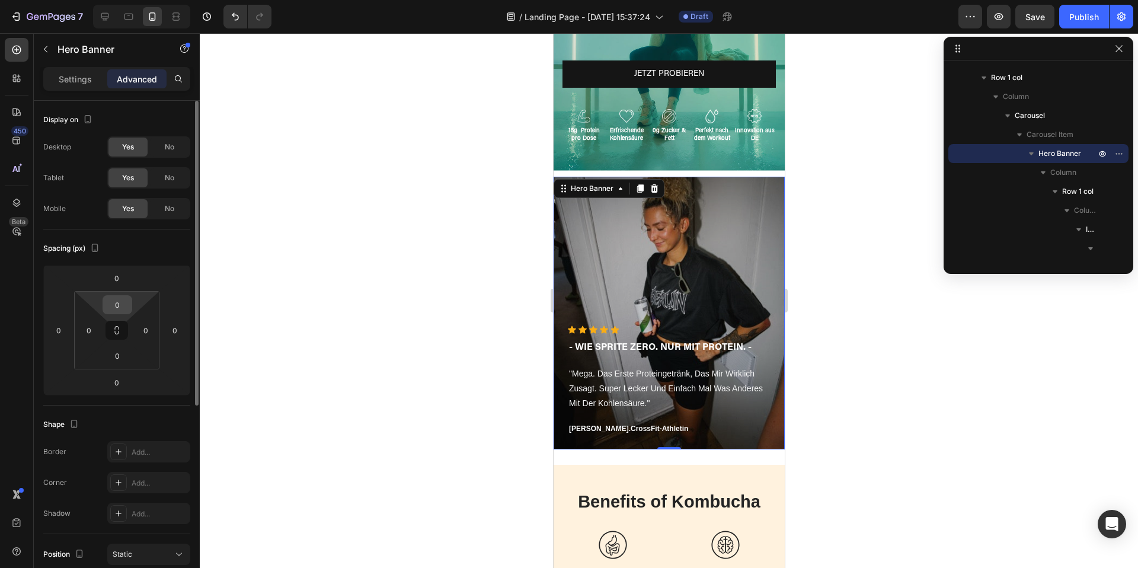
click at [117, 307] on input "0" at bounding box center [117, 305] width 24 height 18
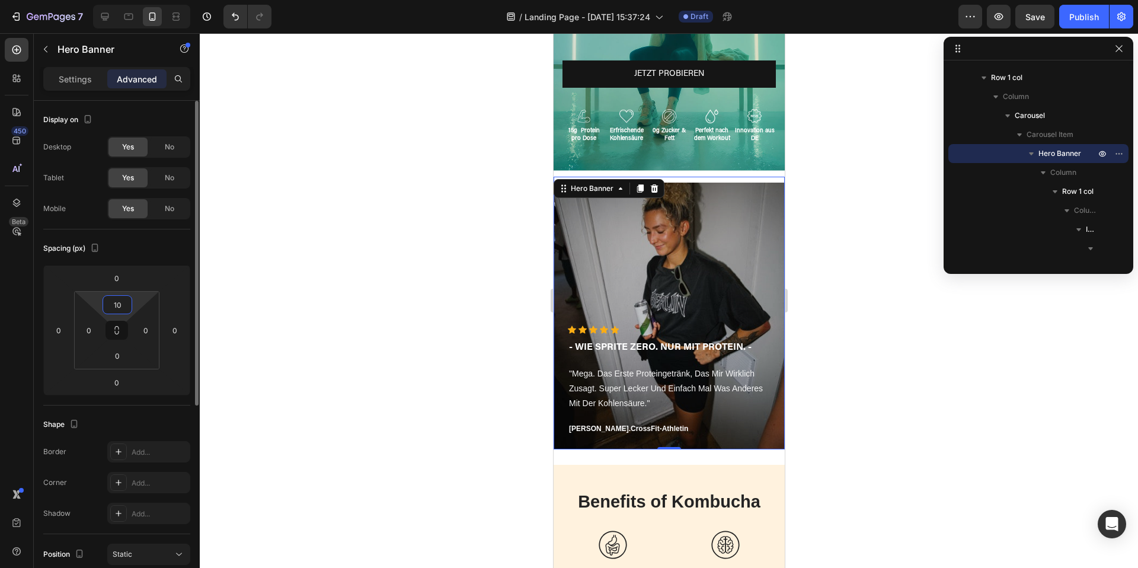
click at [117, 308] on input "10" at bounding box center [117, 305] width 24 height 18
type input "20"
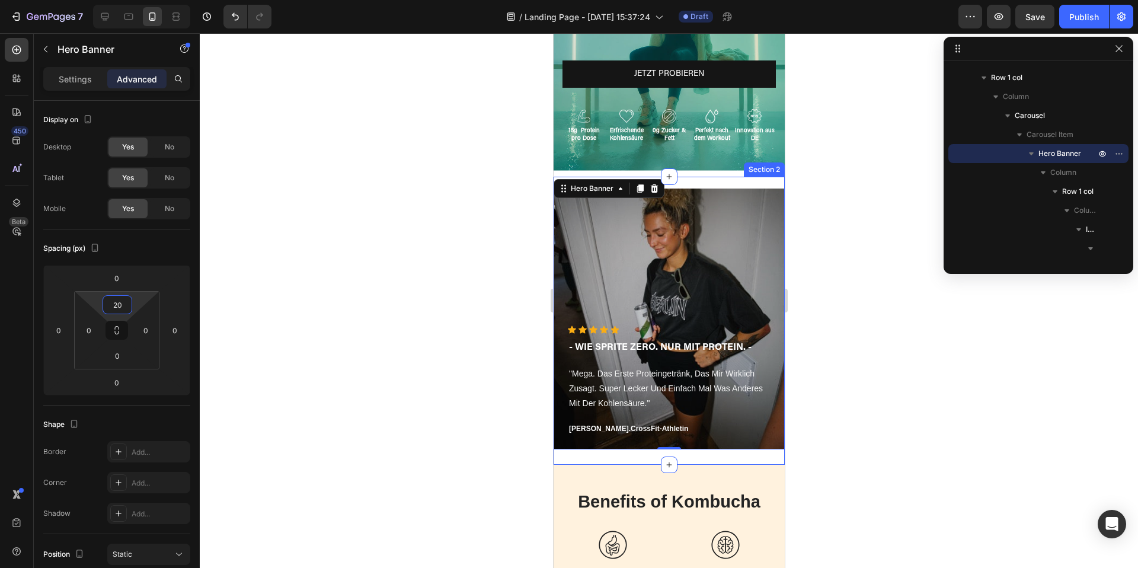
click at [595, 455] on div "Icon Icon Icon Icon Icon Icon List Hoz - WIE SPRITE ZERO. NUR MIT PROTEIN. - Te…" at bounding box center [668, 318] width 231 height 282
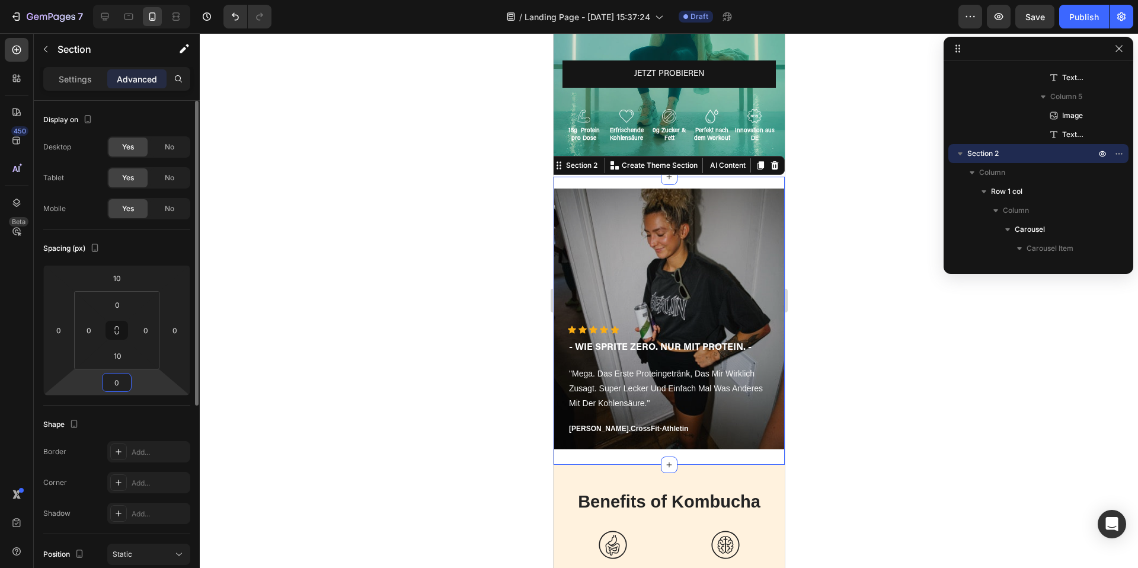
click at [118, 382] on input "0" at bounding box center [117, 382] width 24 height 18
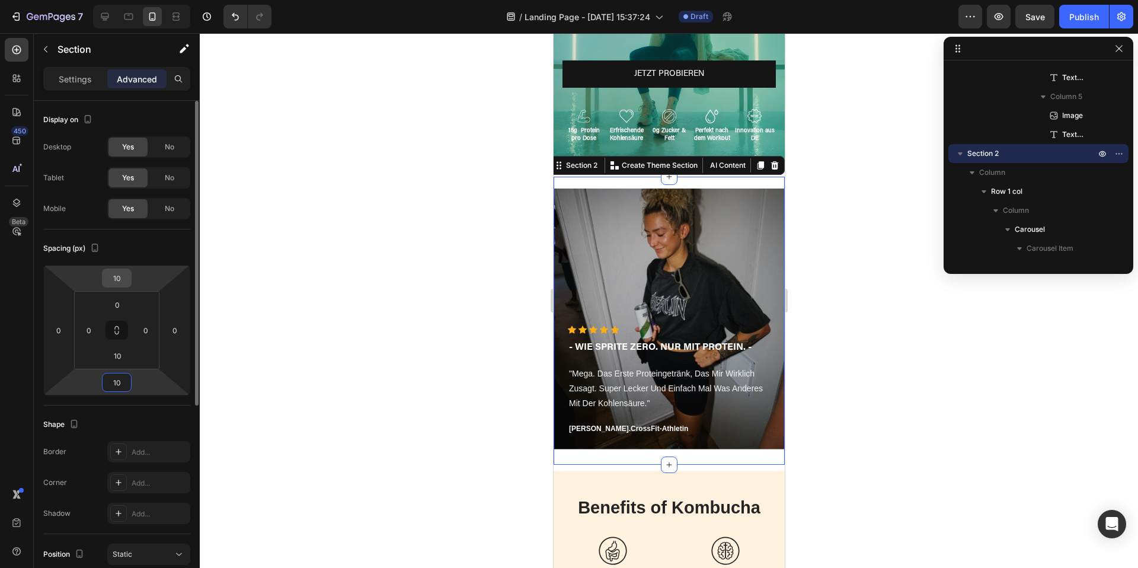
type input "10"
click at [122, 278] on input "10" at bounding box center [117, 278] width 24 height 18
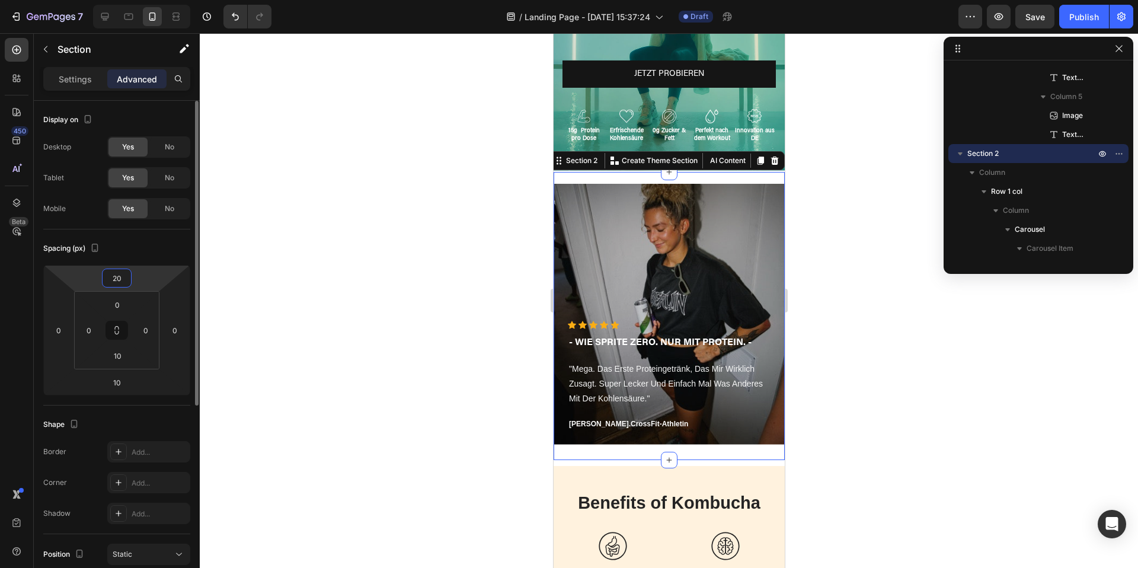
type input "20"
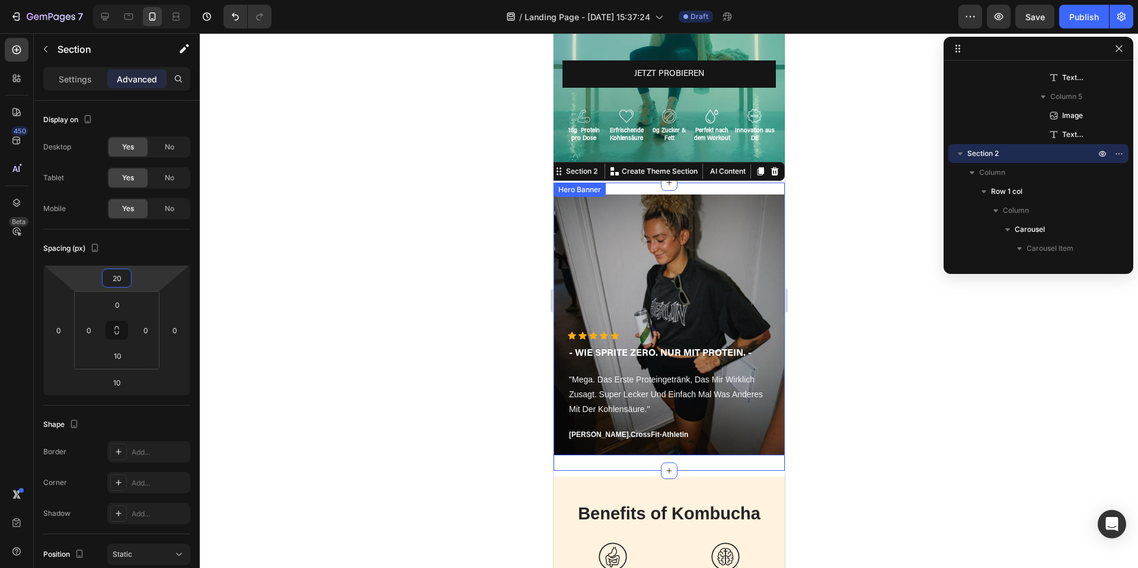
click at [629, 190] on div "Icon Icon Icon Icon Icon Icon List Hoz - WIE SPRITE ZERO. NUR MIT PROTEIN. - Te…" at bounding box center [668, 318] width 231 height 273
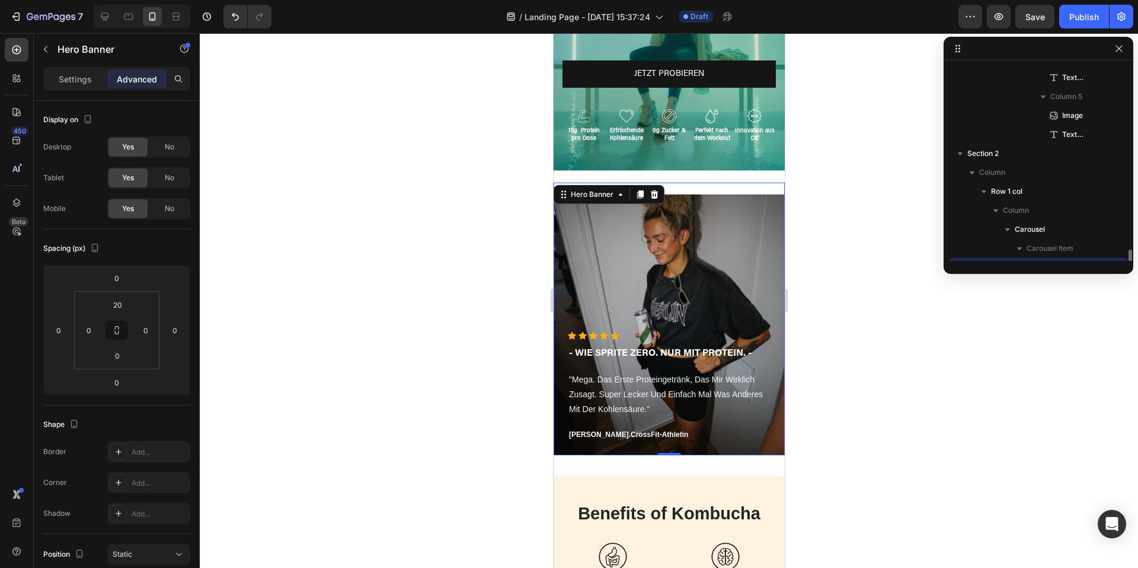
scroll to position [812, 0]
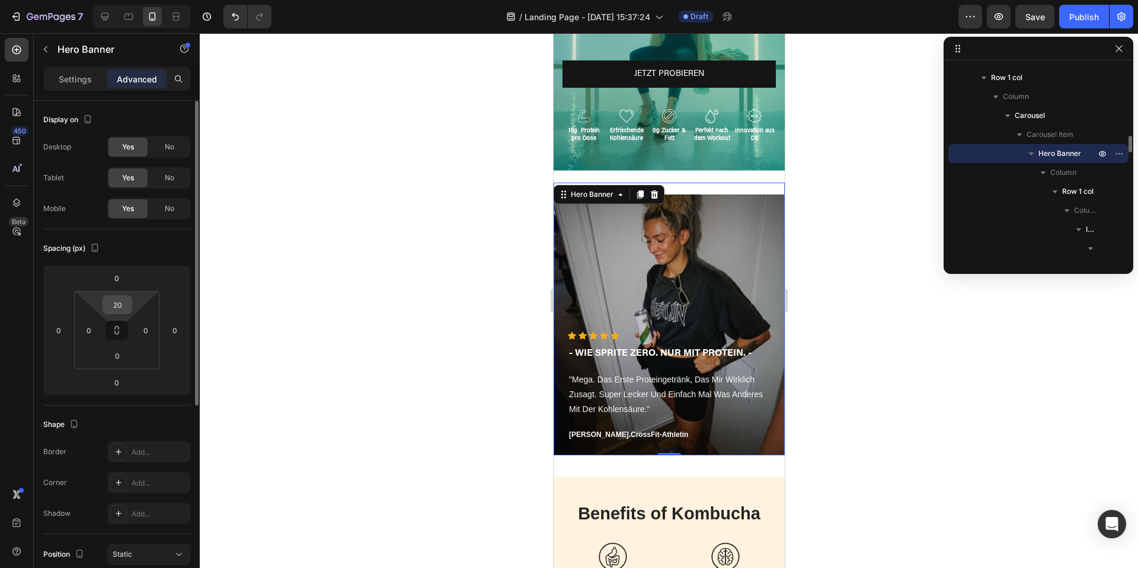
click at [110, 302] on input "20" at bounding box center [117, 305] width 24 height 18
type input "0"
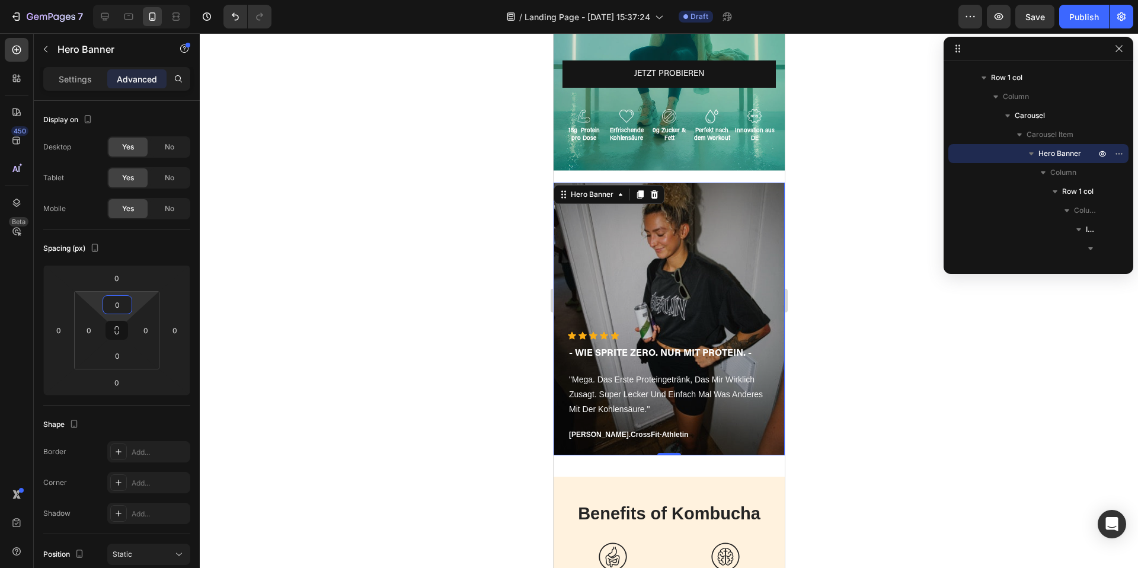
click at [897, 419] on div at bounding box center [669, 300] width 938 height 534
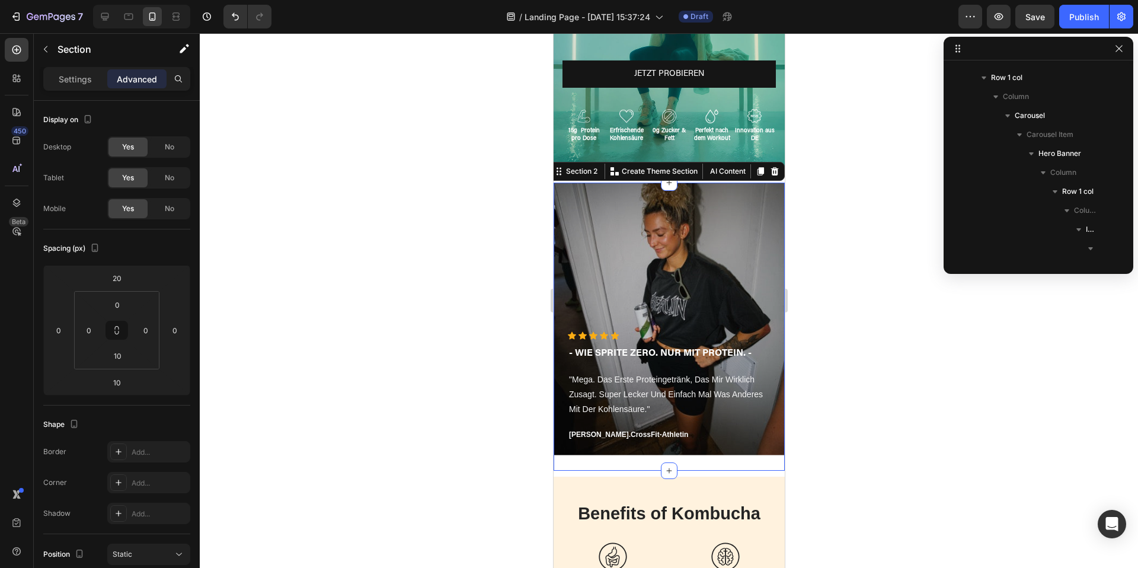
click at [636, 460] on div "Icon Icon Icon Icon Icon Icon List Hoz - WIE SPRITE ZERO. NUR MIT PROTEIN. - Te…" at bounding box center [668, 323] width 231 height 282
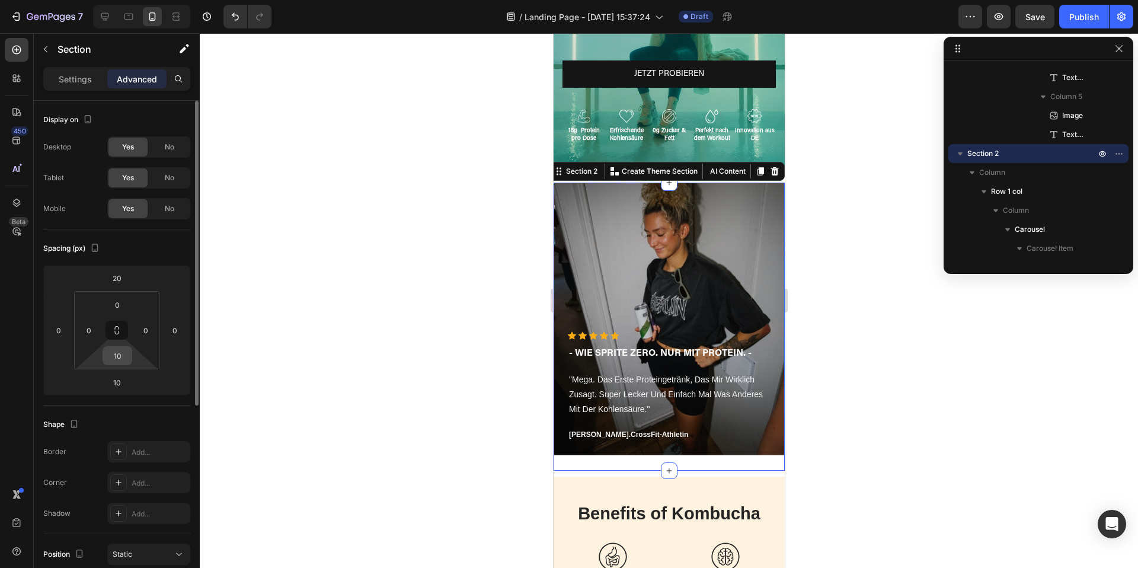
click at [122, 363] on input "10" at bounding box center [117, 356] width 24 height 18
type input "0"
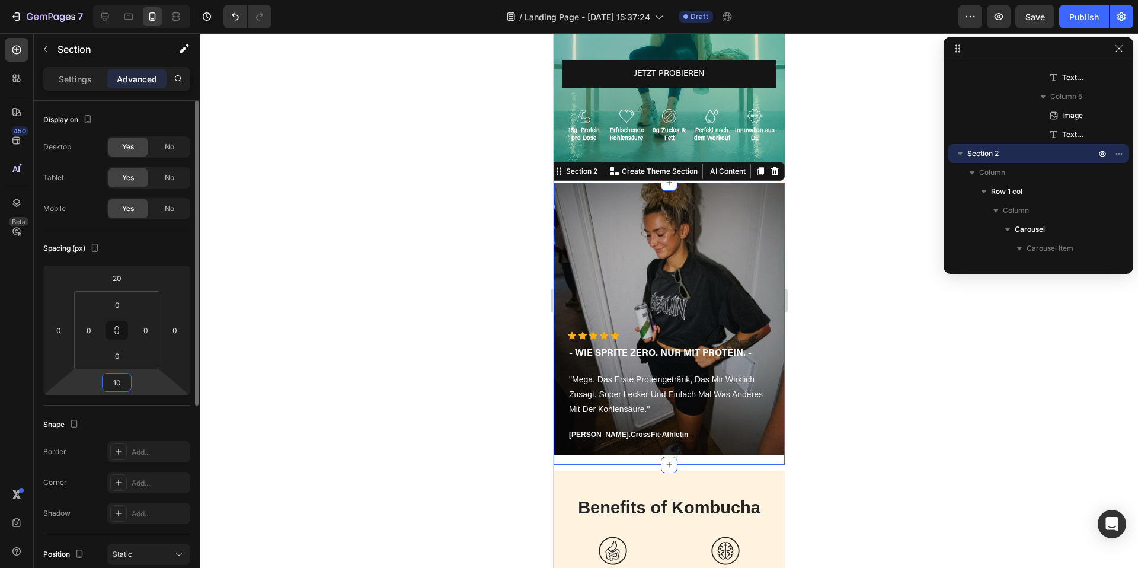
click at [120, 377] on input "10" at bounding box center [117, 382] width 24 height 18
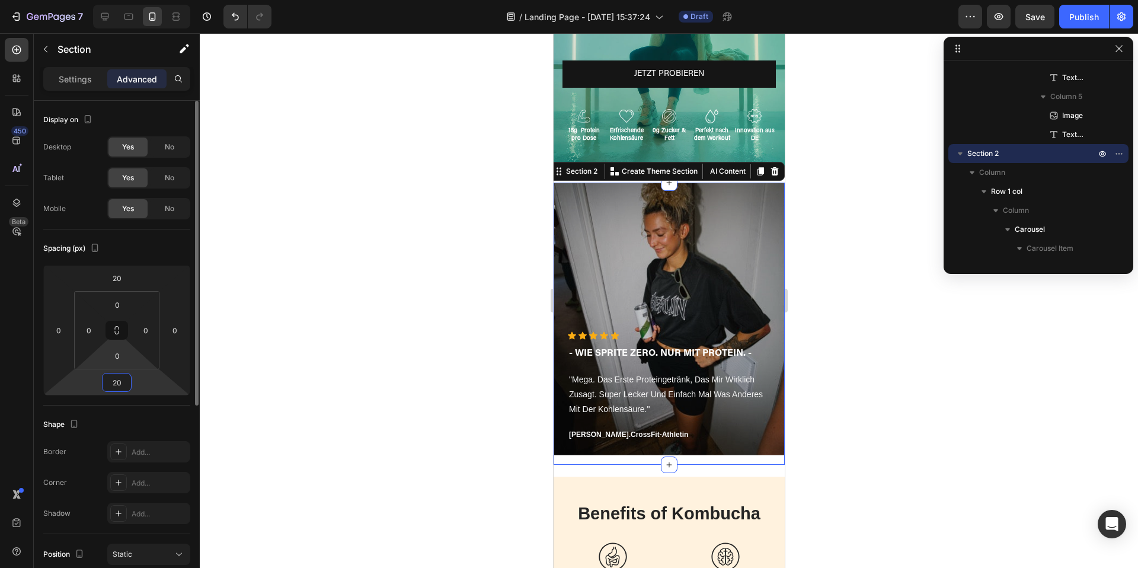
type input "20"
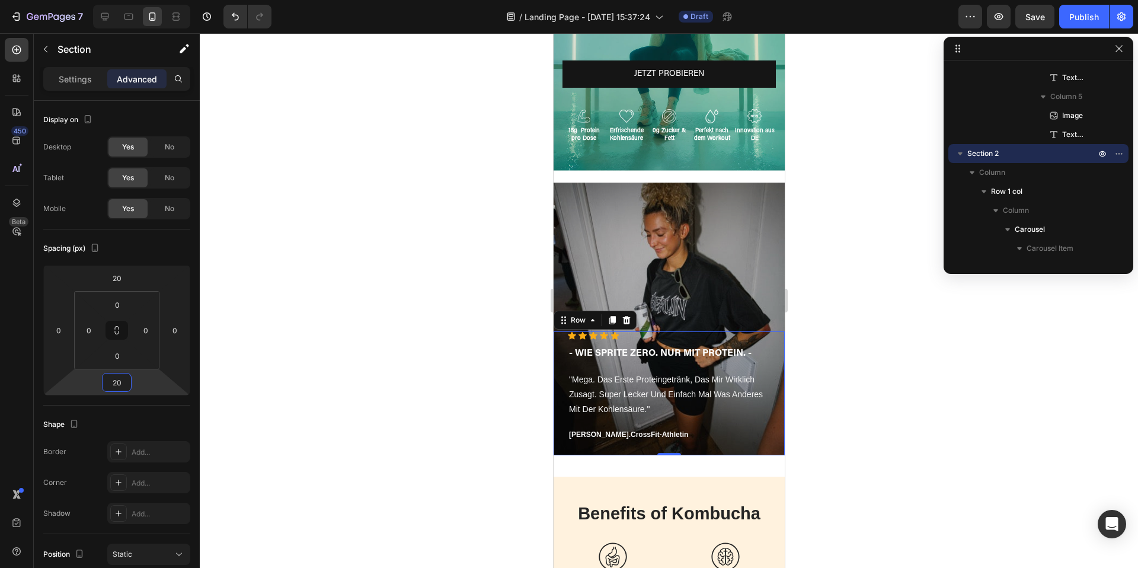
click at [700, 423] on div "Icon Icon Icon Icon Icon Icon List Hoz - WIE SPRITE ZERO. NUR MIT PROTEIN. - Te…" at bounding box center [668, 386] width 203 height 110
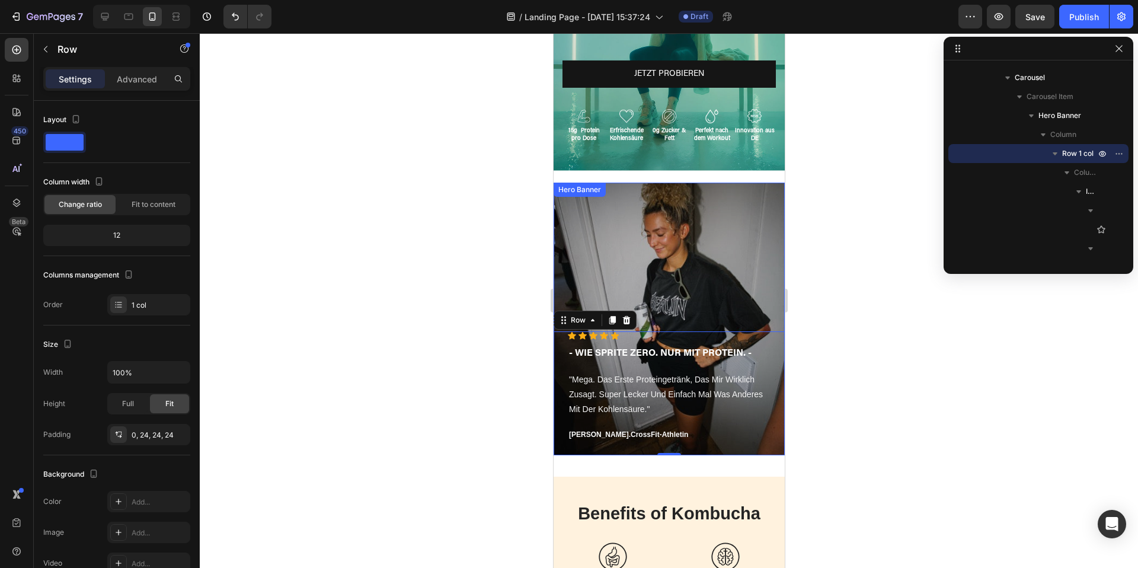
click at [715, 280] on div "Overlay" at bounding box center [668, 318] width 231 height 273
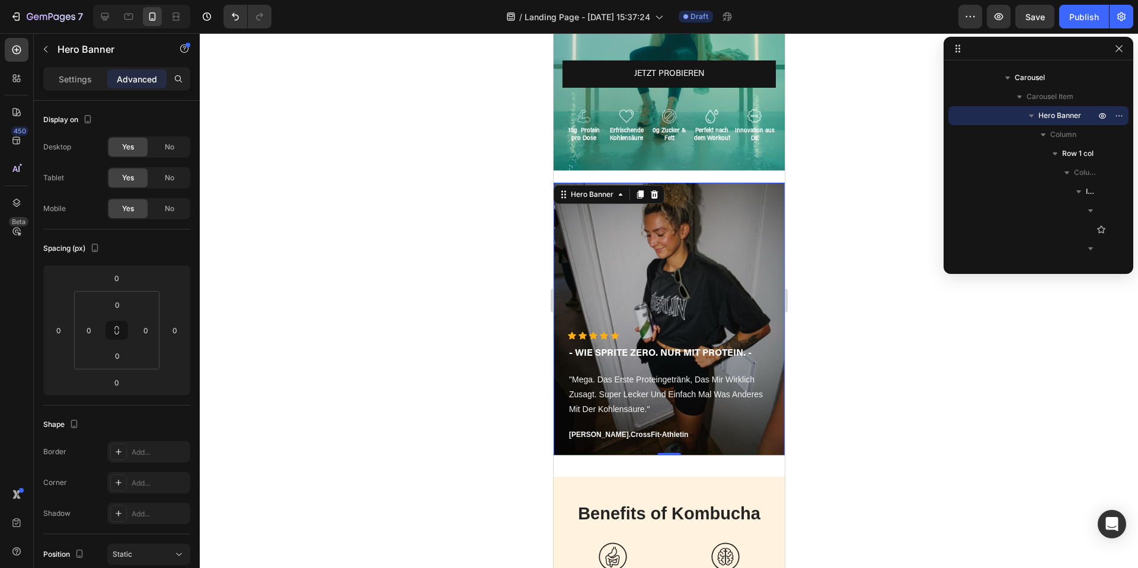
drag, startPoint x: 665, startPoint y: 453, endPoint x: 660, endPoint y: 432, distance: 22.0
click at [660, 432] on div "Icon Icon Icon Icon Icon Icon List Hoz - WIE SPRITE ZERO. NUR MIT PROTEIN. - Te…" at bounding box center [668, 318] width 231 height 273
click at [943, 412] on div at bounding box center [669, 300] width 938 height 534
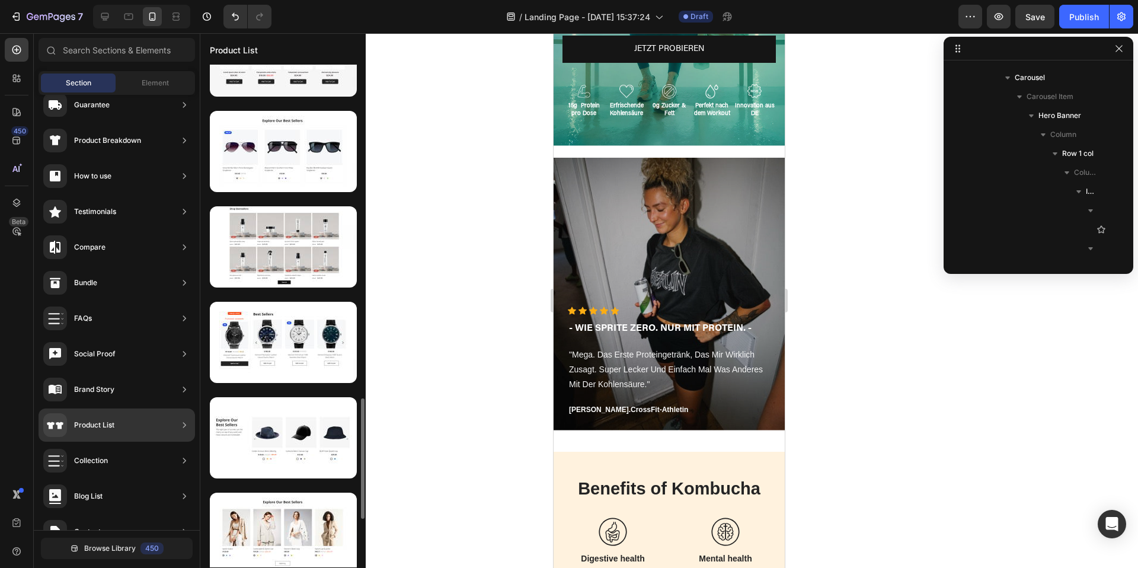
scroll to position [1402, 0]
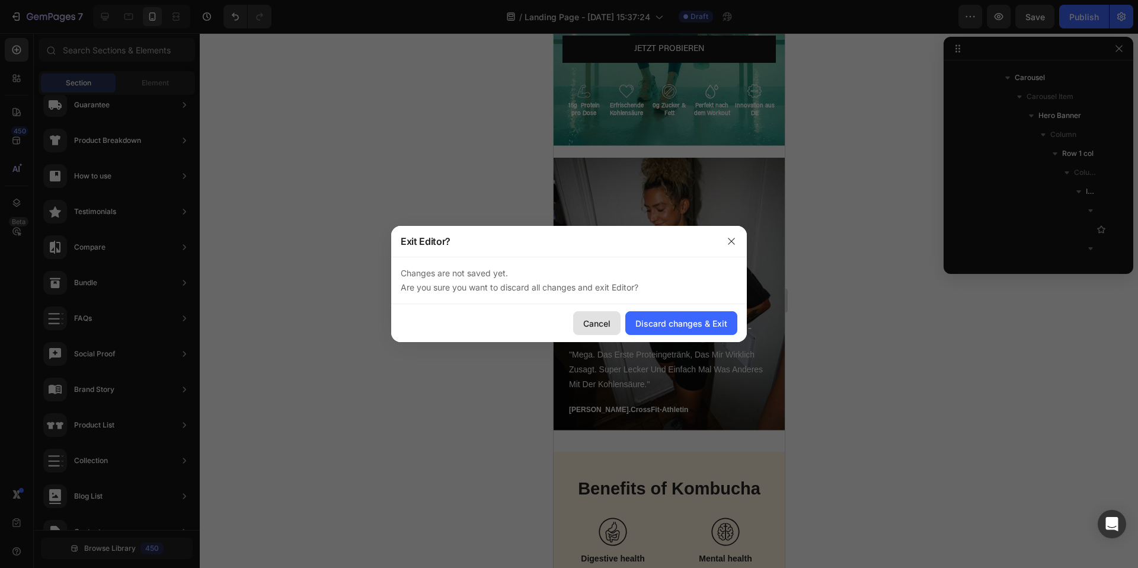
click at [604, 330] on button "Cancel" at bounding box center [596, 323] width 47 height 24
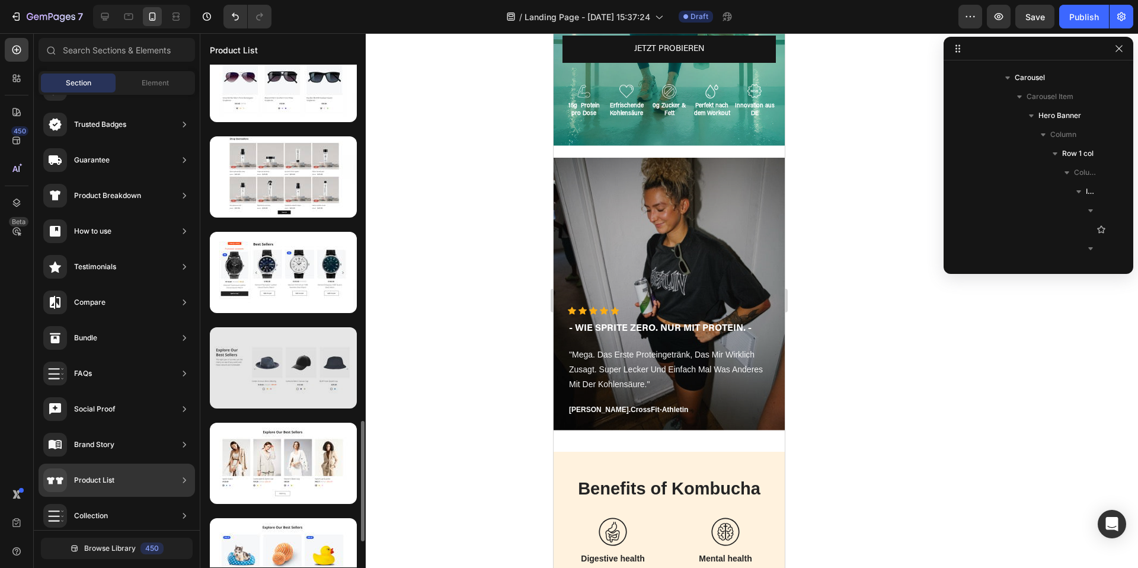
scroll to position [1465, 0]
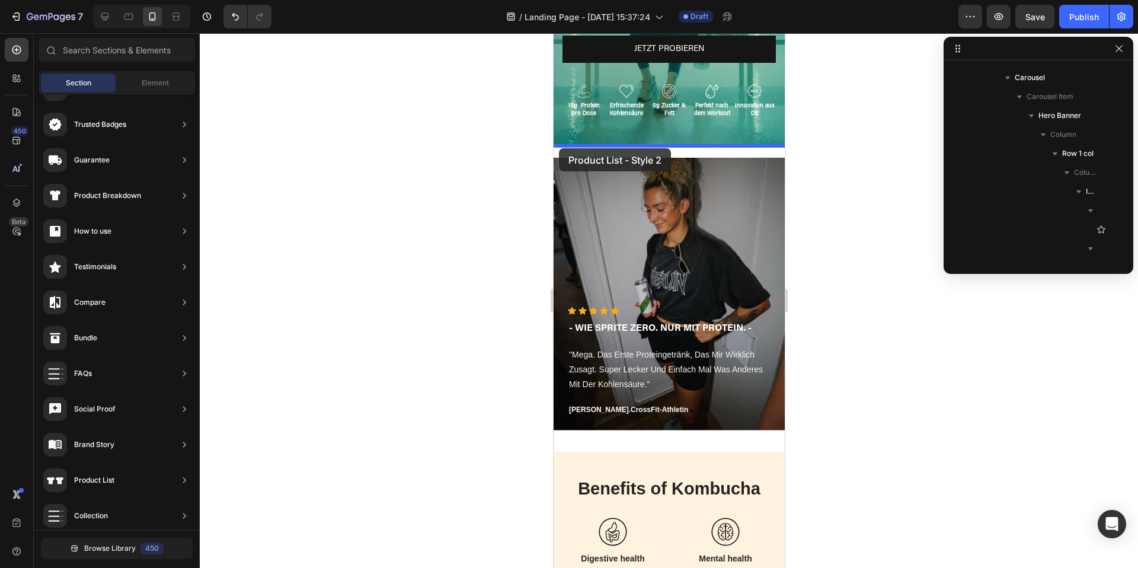
drag, startPoint x: 799, startPoint y: 374, endPoint x: 558, endPoint y: 148, distance: 330.7
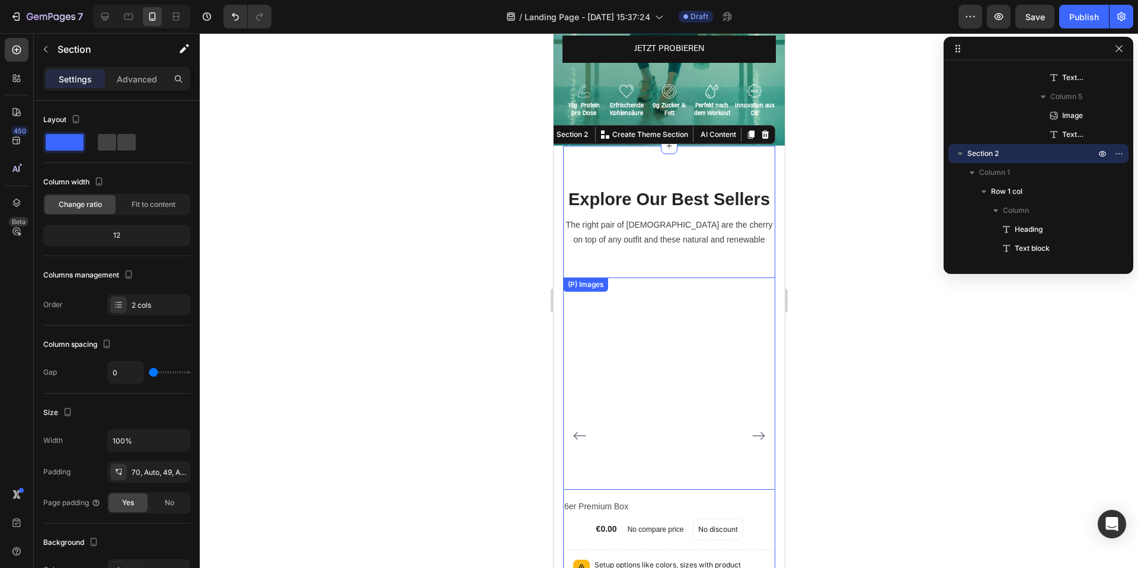
scroll to position [179, 0]
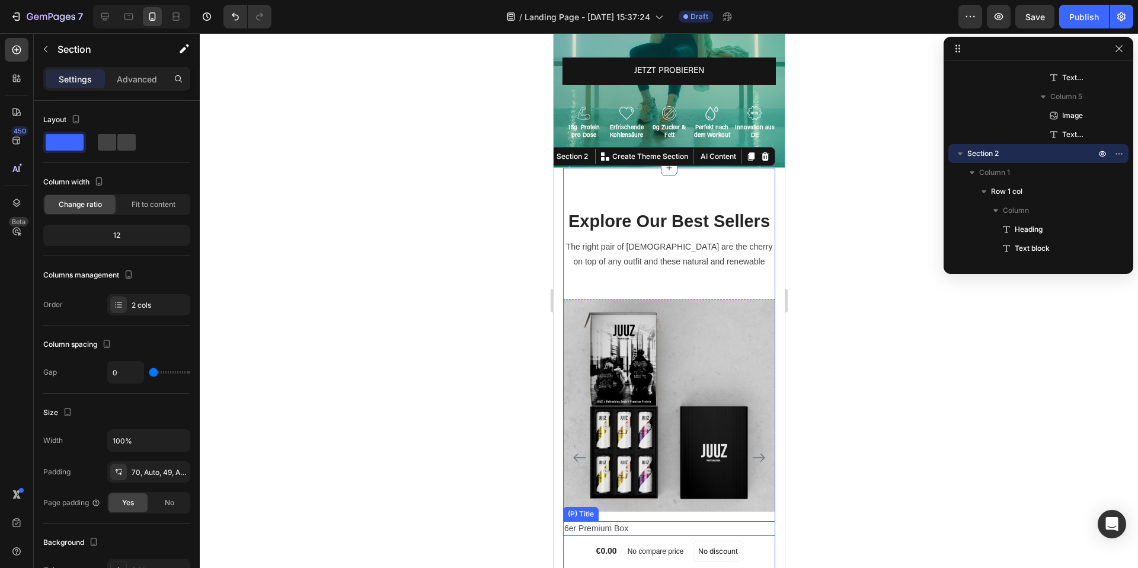
click at [651, 526] on h2 "6er Premium Box" at bounding box center [668, 528] width 212 height 15
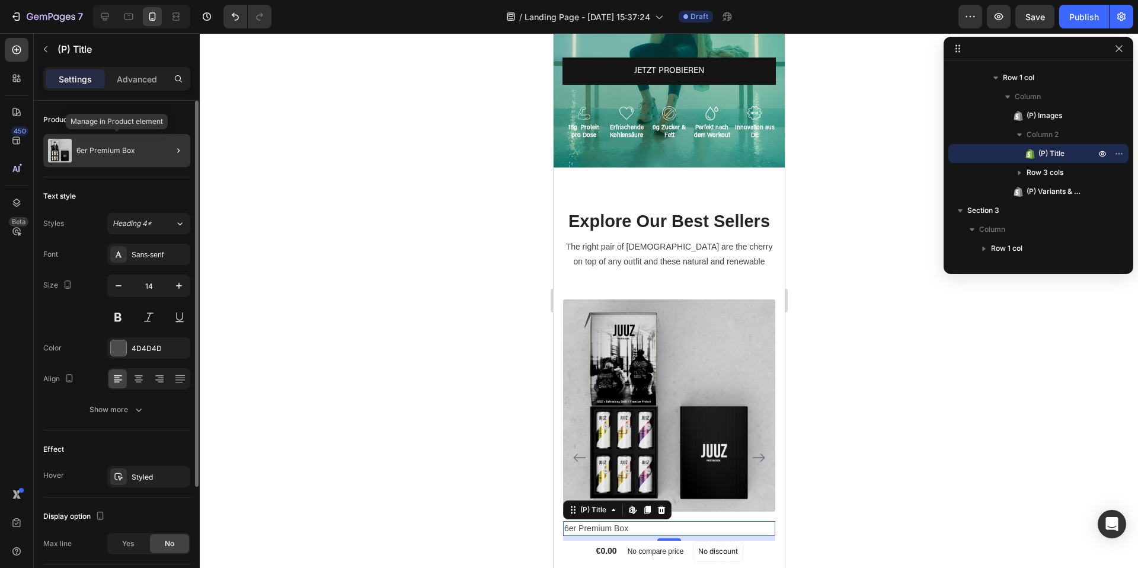
click at [152, 150] on div "6er Premium Box" at bounding box center [116, 150] width 147 height 33
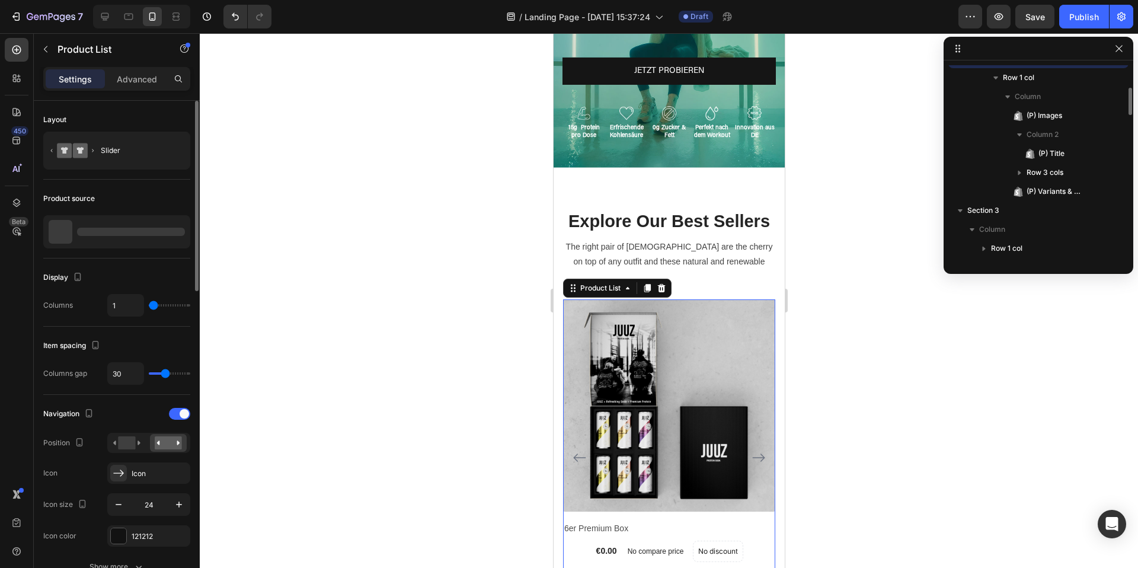
scroll to position [831, 0]
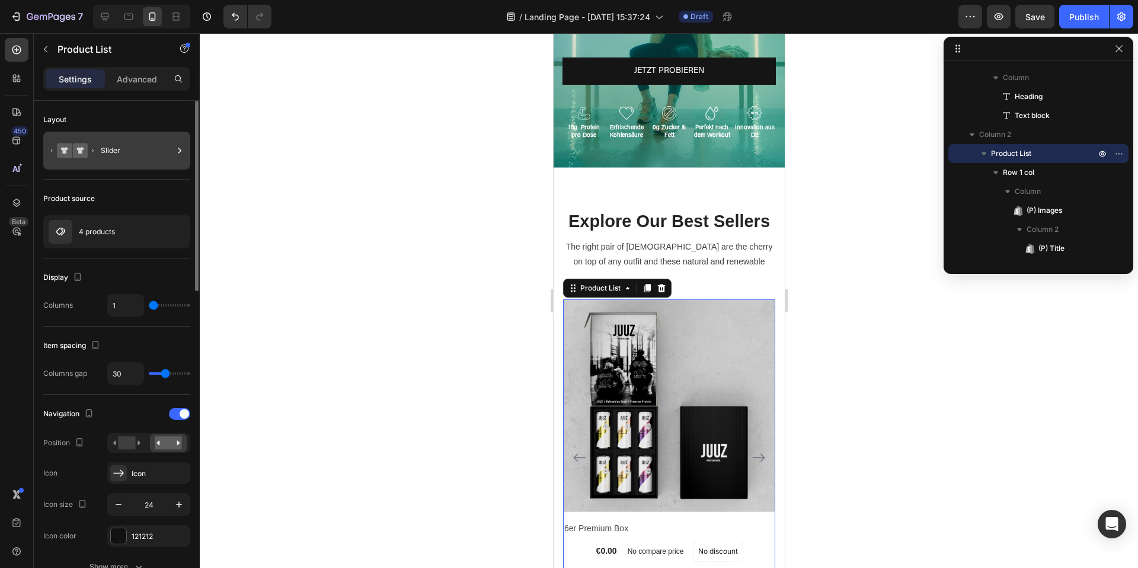
click at [136, 155] on div "Slider" at bounding box center [137, 150] width 72 height 27
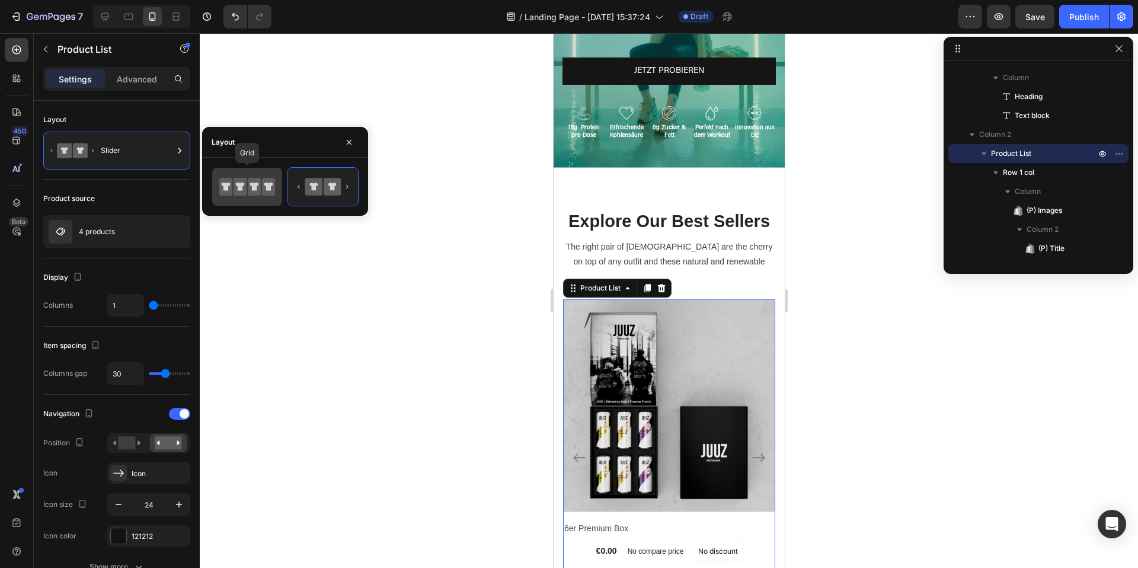
click at [256, 182] on icon at bounding box center [254, 187] width 13 height 18
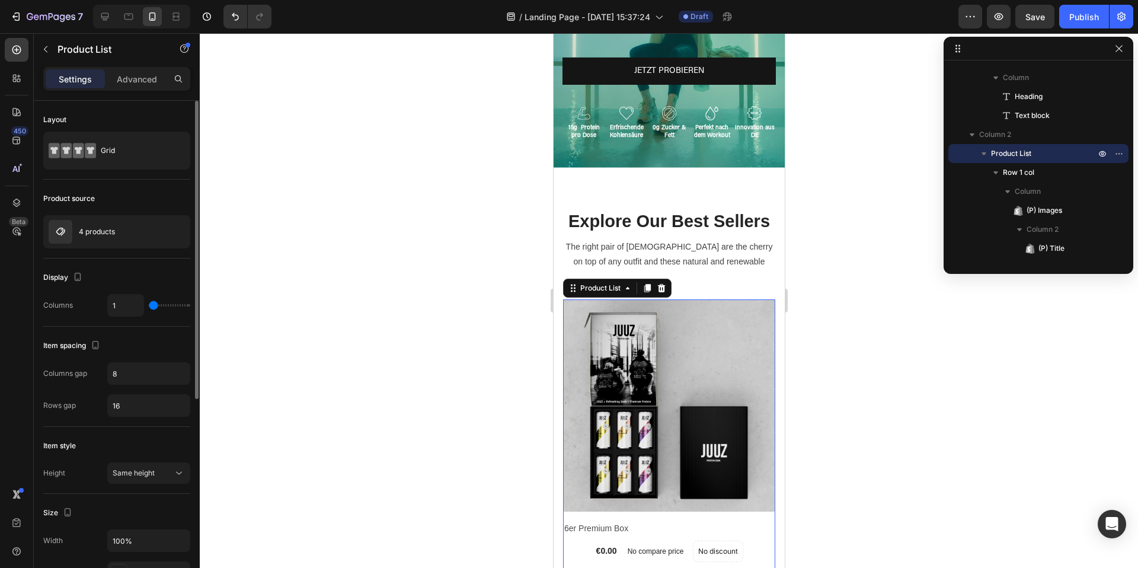
click at [124, 494] on div "Product source 4 products" at bounding box center [116, 543] width 147 height 99
click at [105, 229] on p "4 products" at bounding box center [97, 232] width 36 height 8
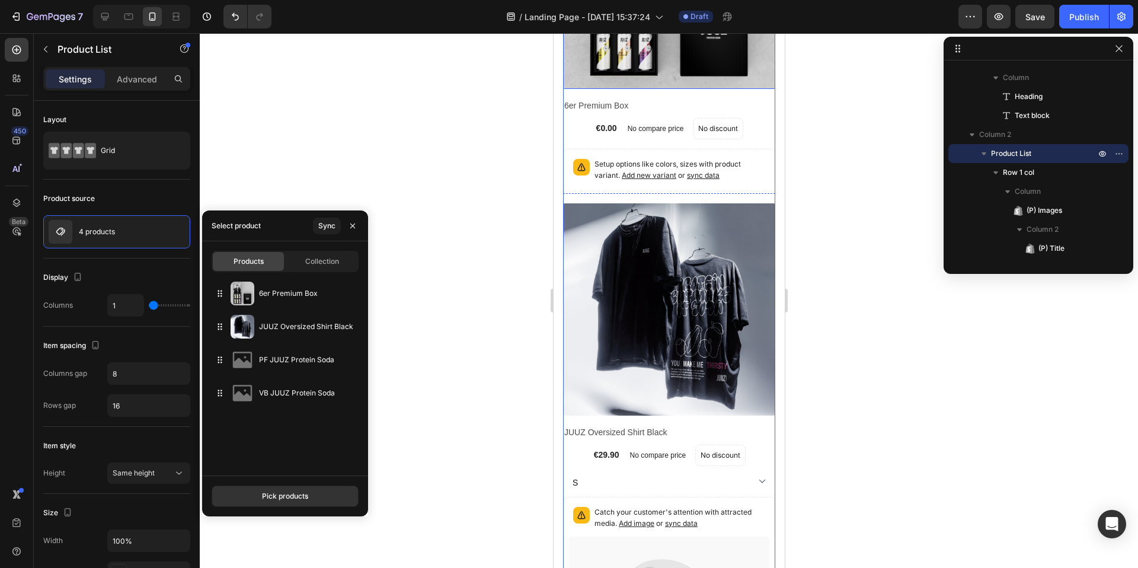
scroll to position [418, 0]
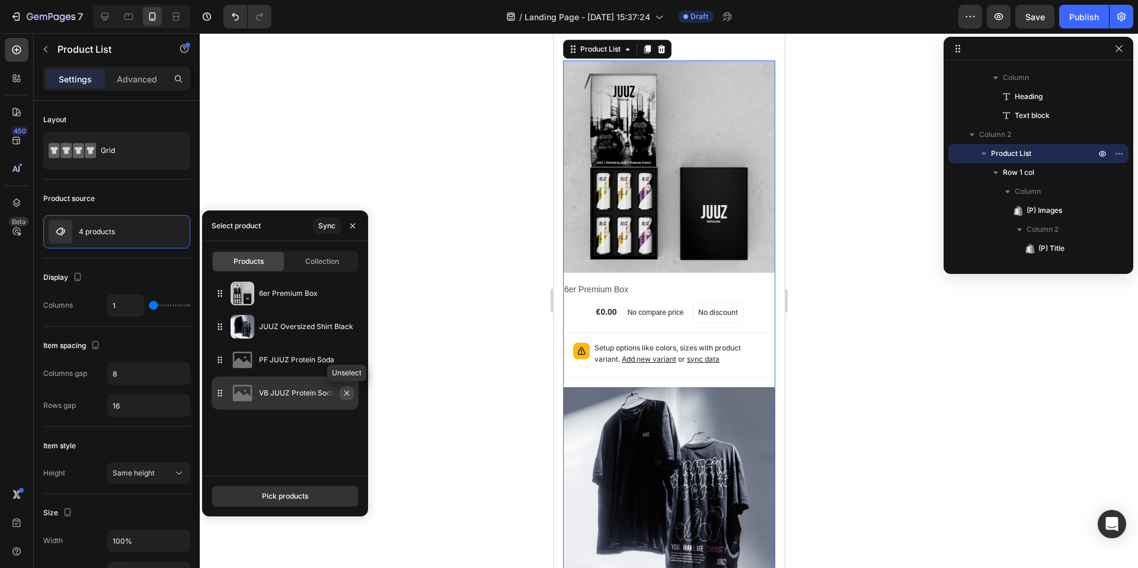
click at [348, 396] on icon "button" at bounding box center [346, 392] width 9 height 9
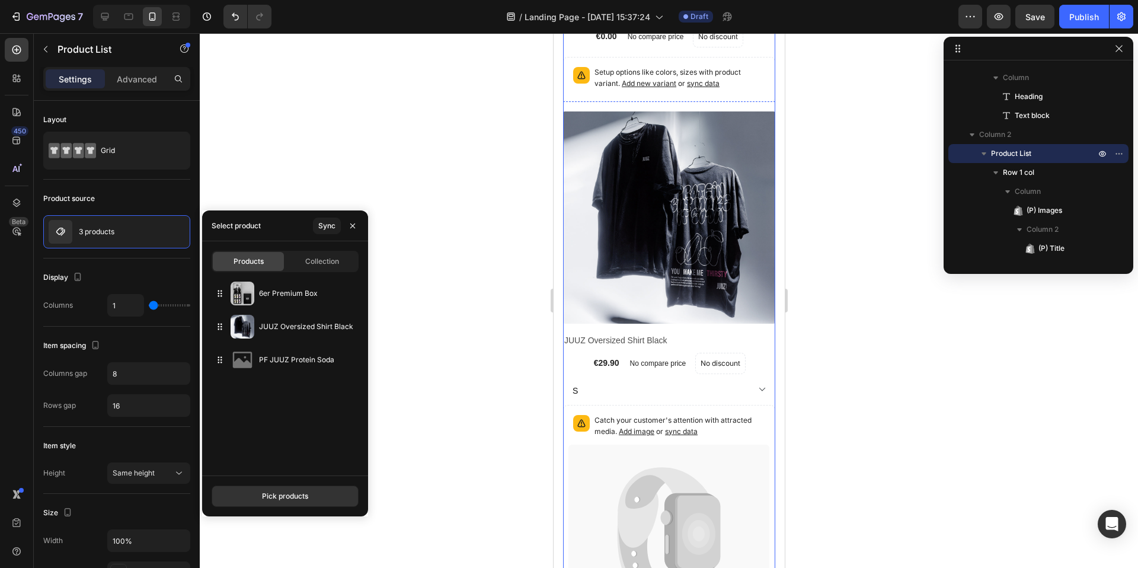
scroll to position [635, 0]
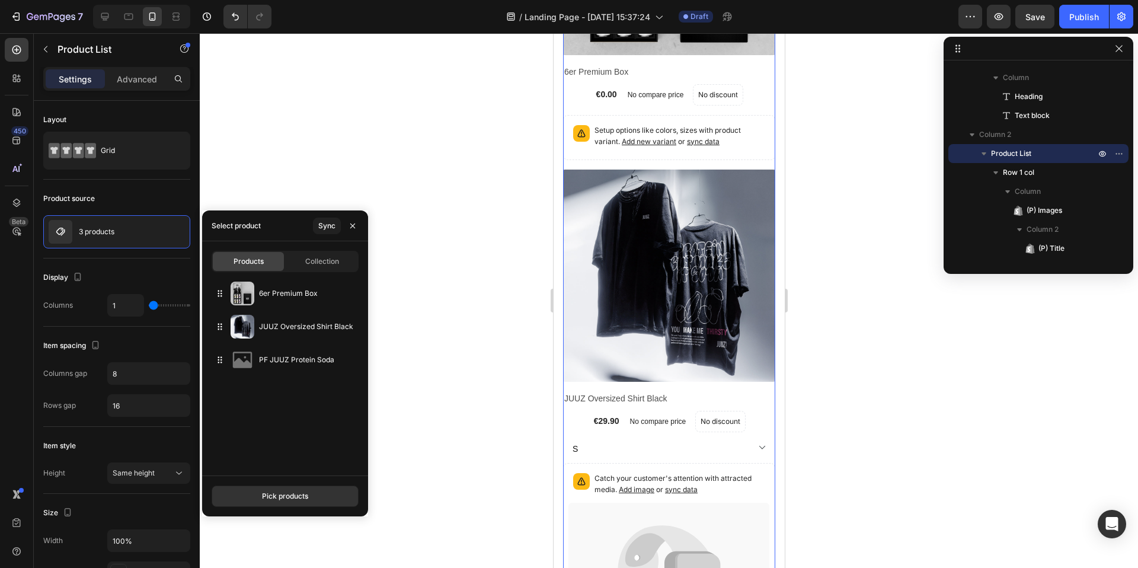
click at [268, 391] on div "6er Premium Box JUUZ Oversized Shirt Black PF JUUZ Protein Soda" at bounding box center [285, 372] width 166 height 191
click at [273, 428] on div "6er Premium Box JUUZ Oversized Shirt Black PF JUUZ Protein Soda" at bounding box center [285, 372] width 166 height 191
click at [273, 496] on div "Pick products" at bounding box center [285, 496] width 46 height 11
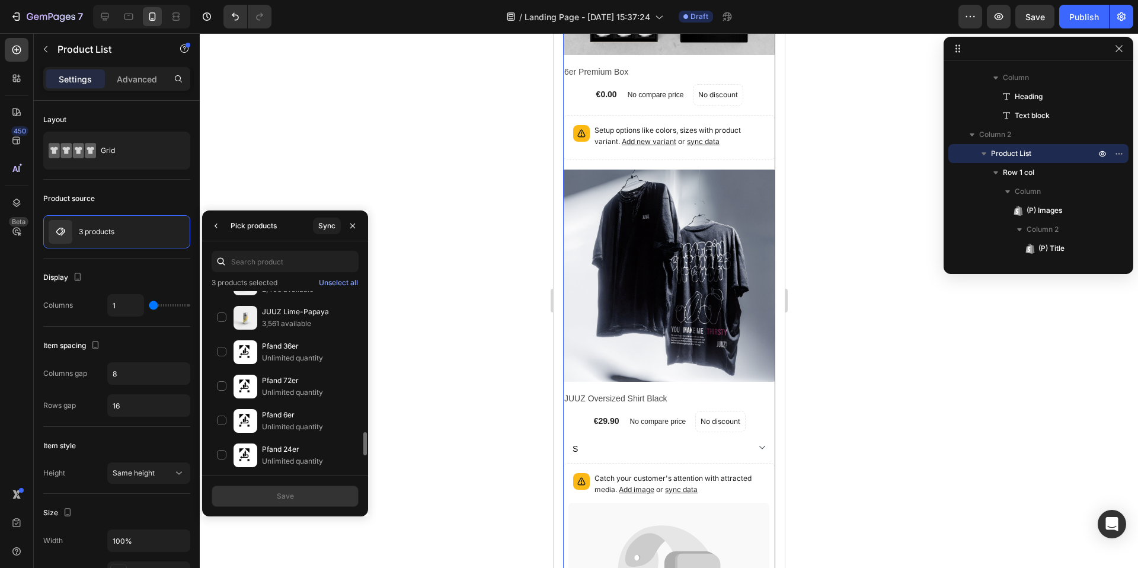
scroll to position [1089, 0]
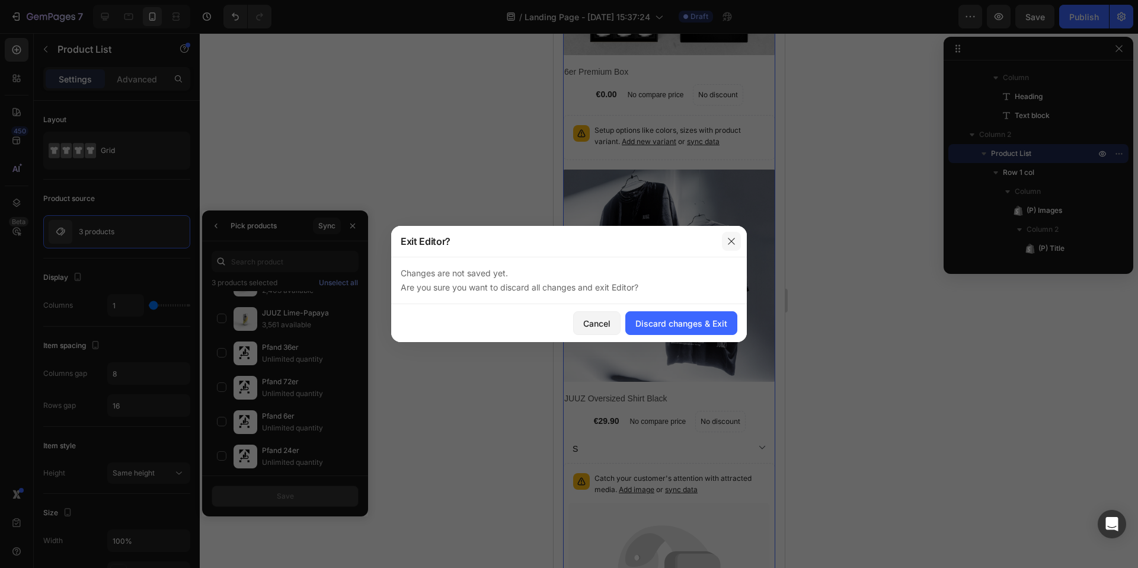
click at [725, 241] on button "button" at bounding box center [731, 241] width 19 height 19
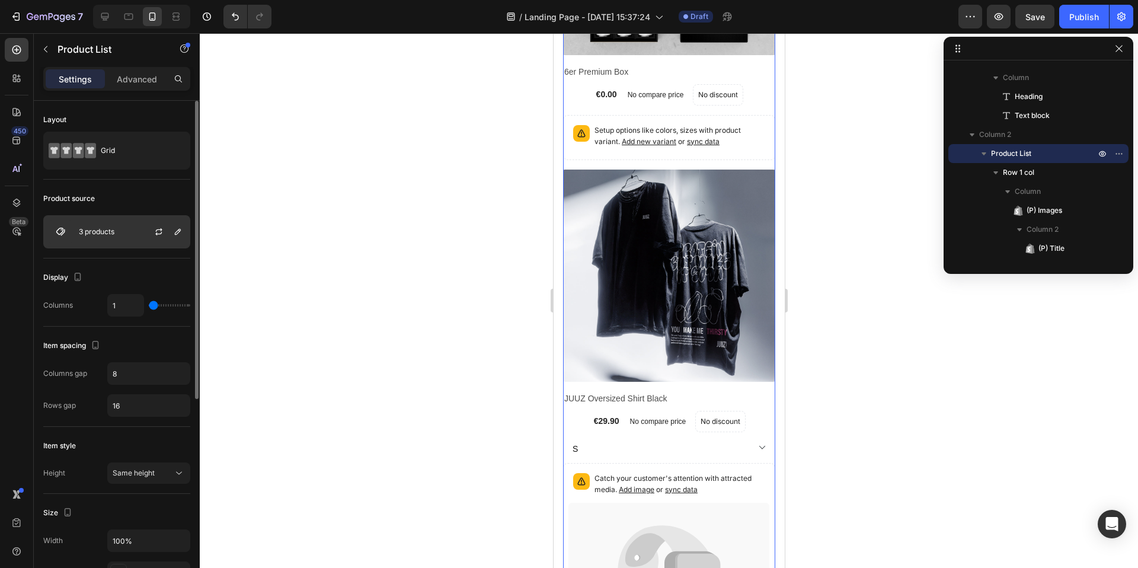
click at [125, 229] on div "3 products" at bounding box center [116, 231] width 147 height 33
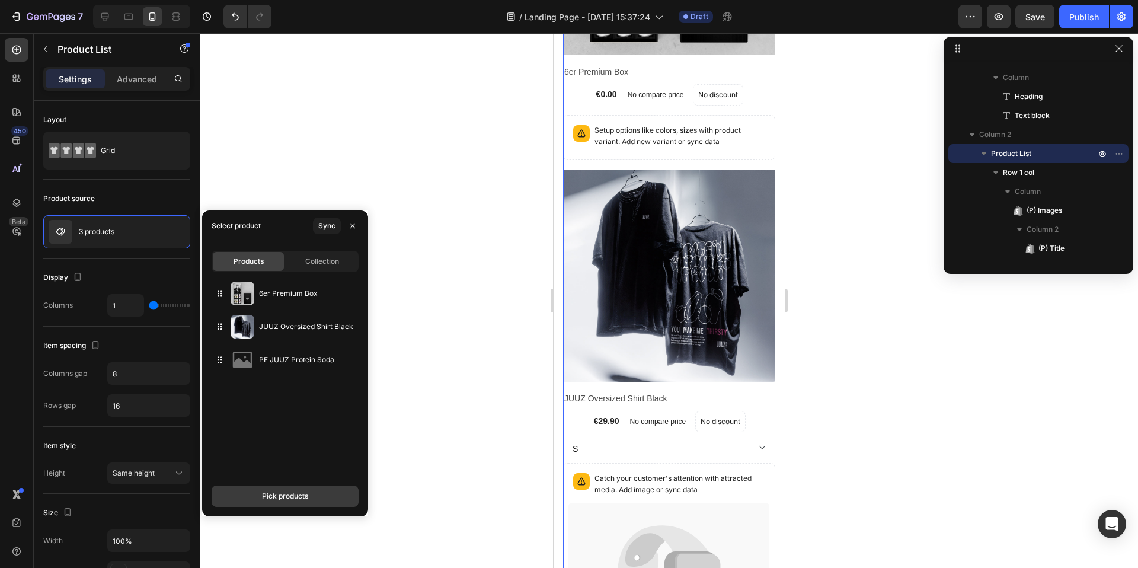
click at [294, 502] on button "Pick products" at bounding box center [285, 495] width 147 height 21
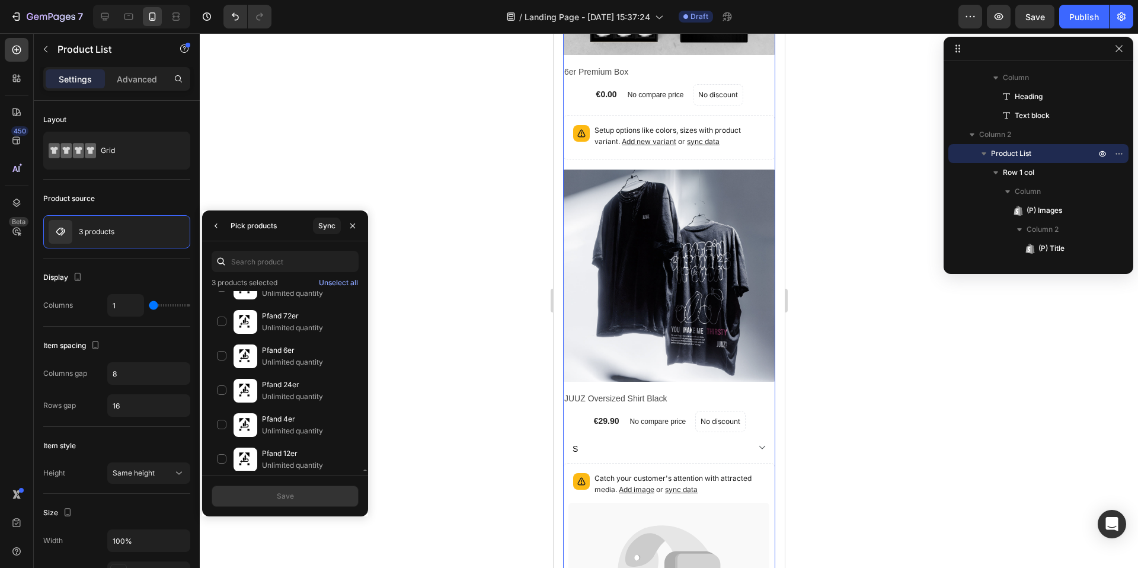
scroll to position [1195, 0]
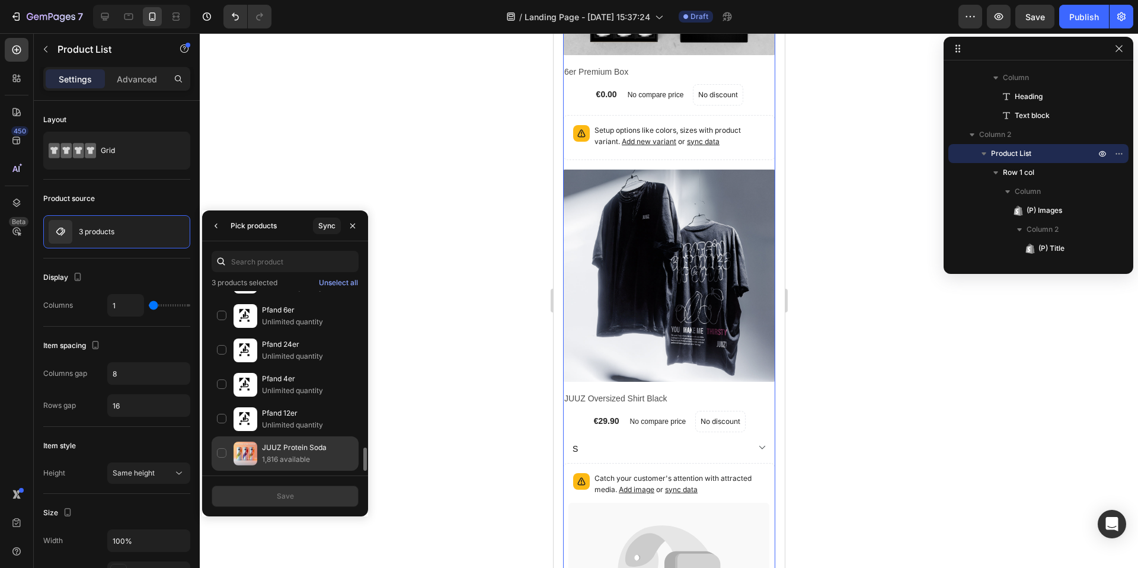
click at [220, 446] on div "JUUZ Protein Soda 1,816 available" at bounding box center [285, 453] width 147 height 34
click at [279, 494] on div "Save" at bounding box center [285, 496] width 17 height 11
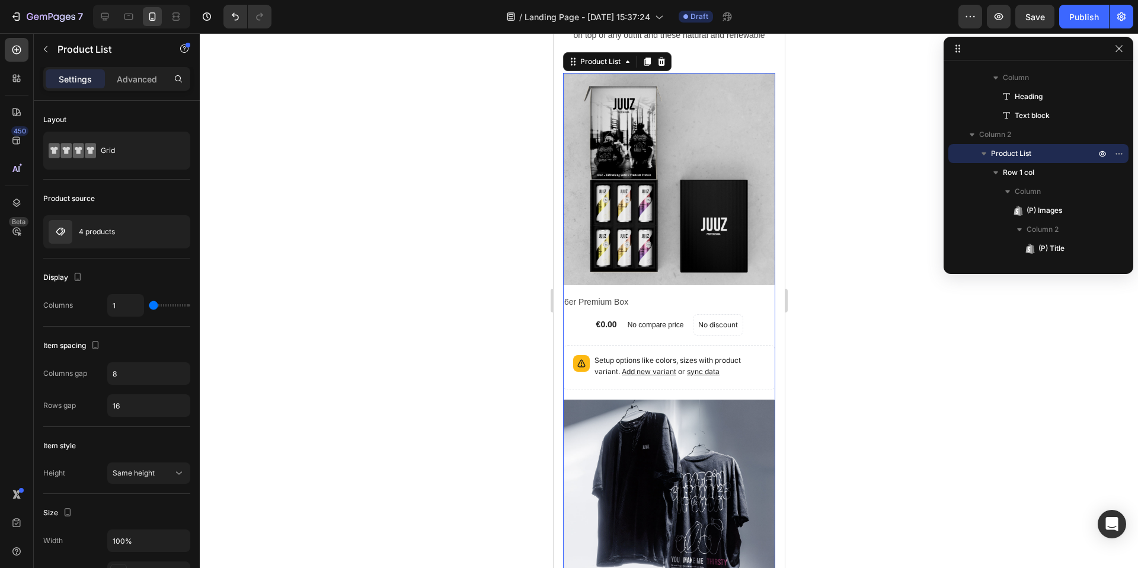
scroll to position [394, 0]
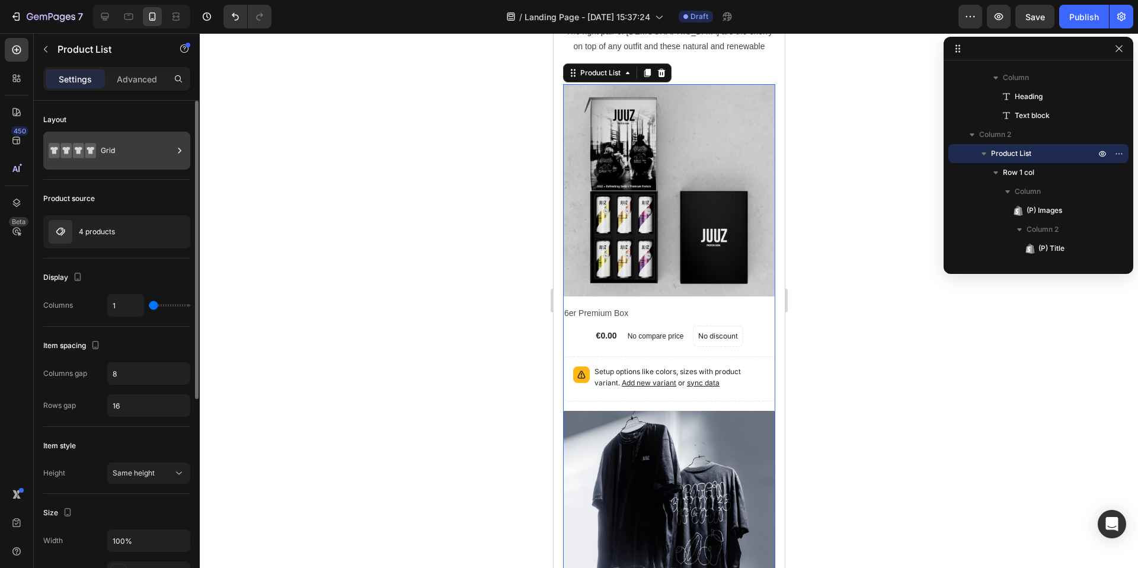
click at [136, 151] on div "Grid" at bounding box center [137, 150] width 72 height 27
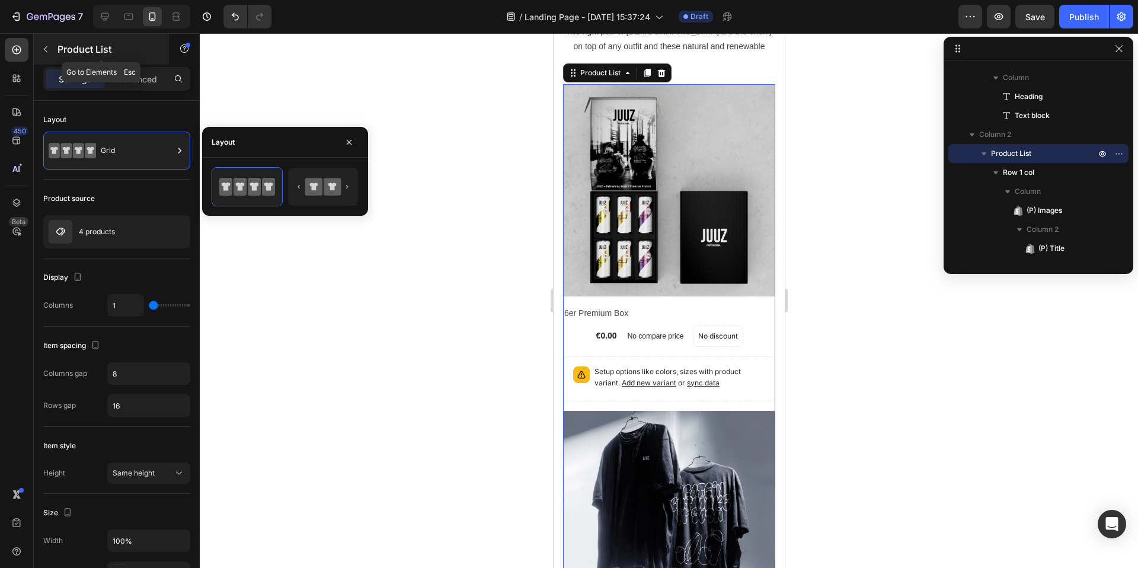
click at [48, 56] on button "button" at bounding box center [45, 49] width 19 height 19
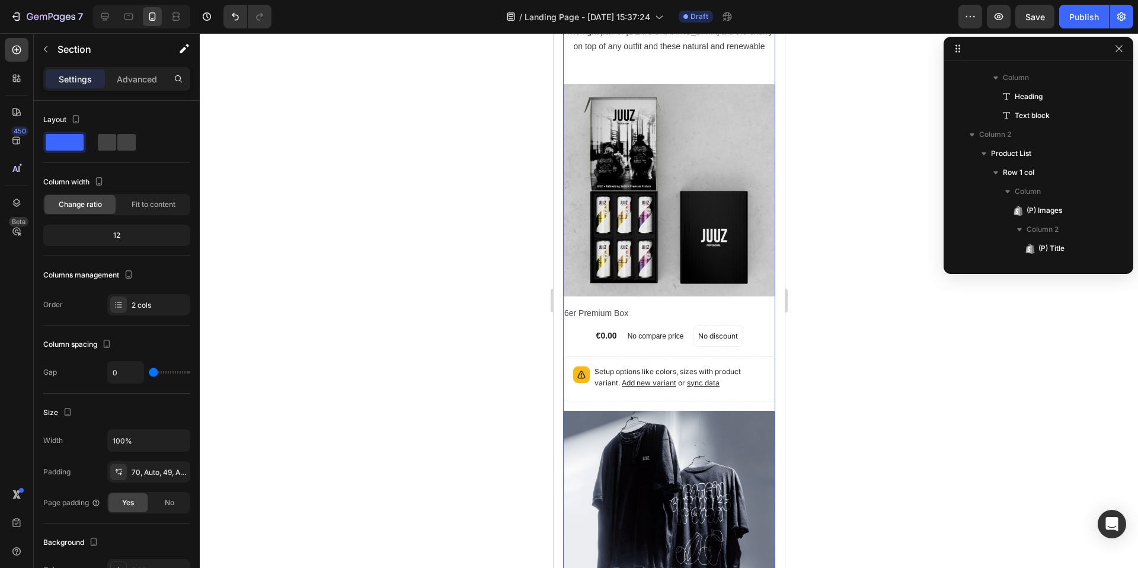
click at [725, 73] on div "Explore Our Best Sellers Heading The right pair of sunnies are the cherry on to…" at bounding box center [668, 39] width 212 height 90
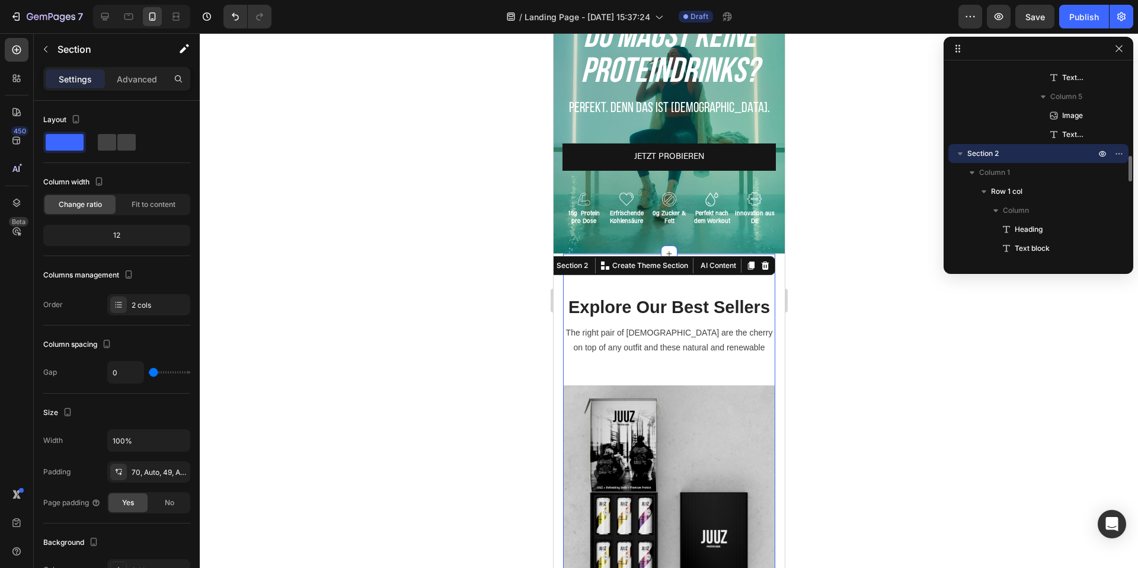
scroll to position [50, 0]
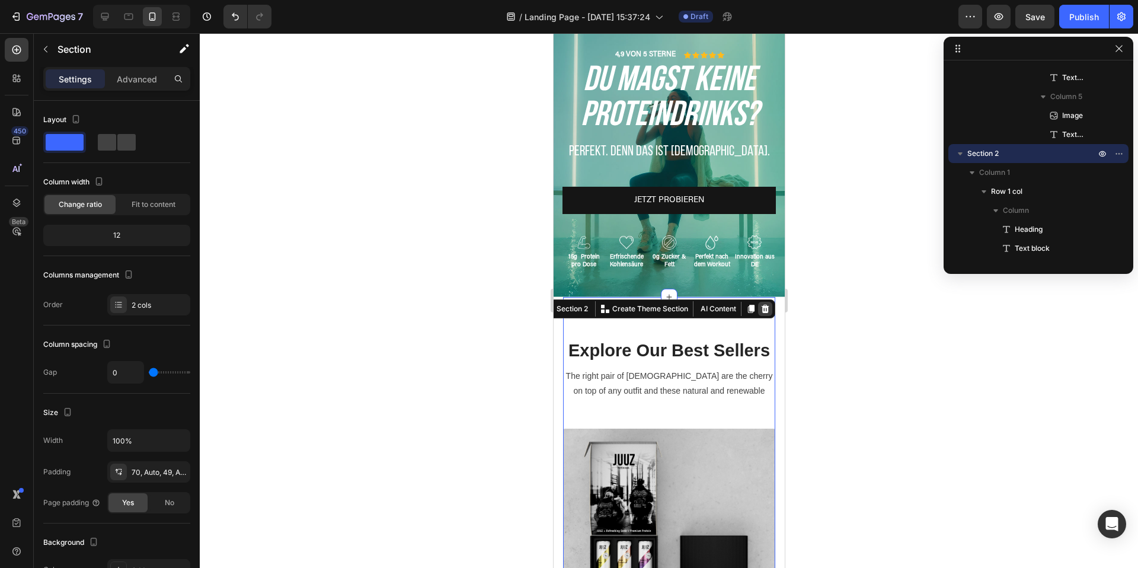
click at [767, 309] on icon at bounding box center [765, 308] width 8 height 8
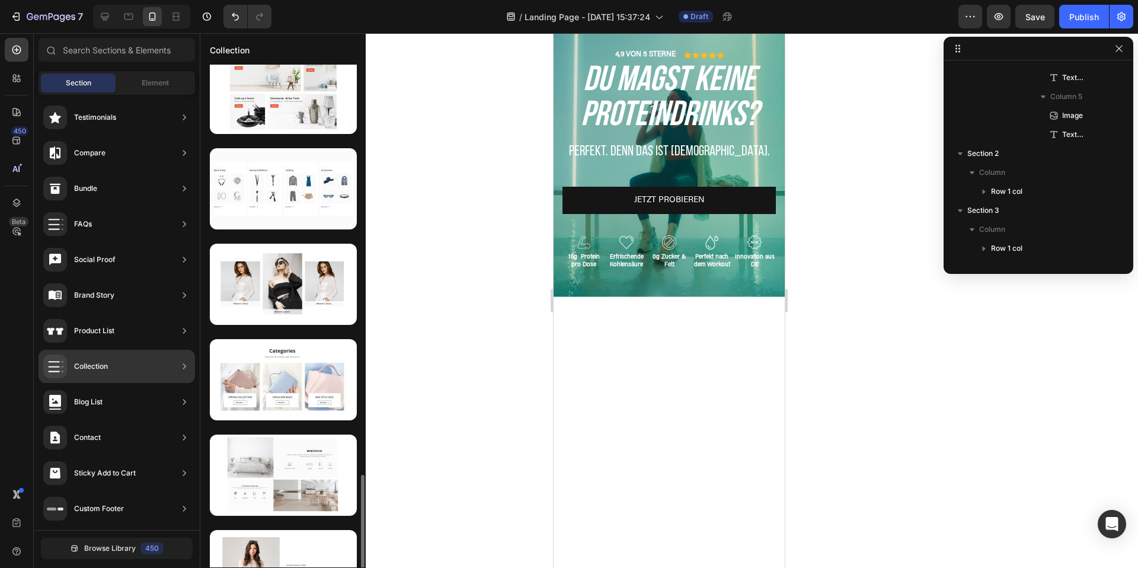
scroll to position [1303, 0]
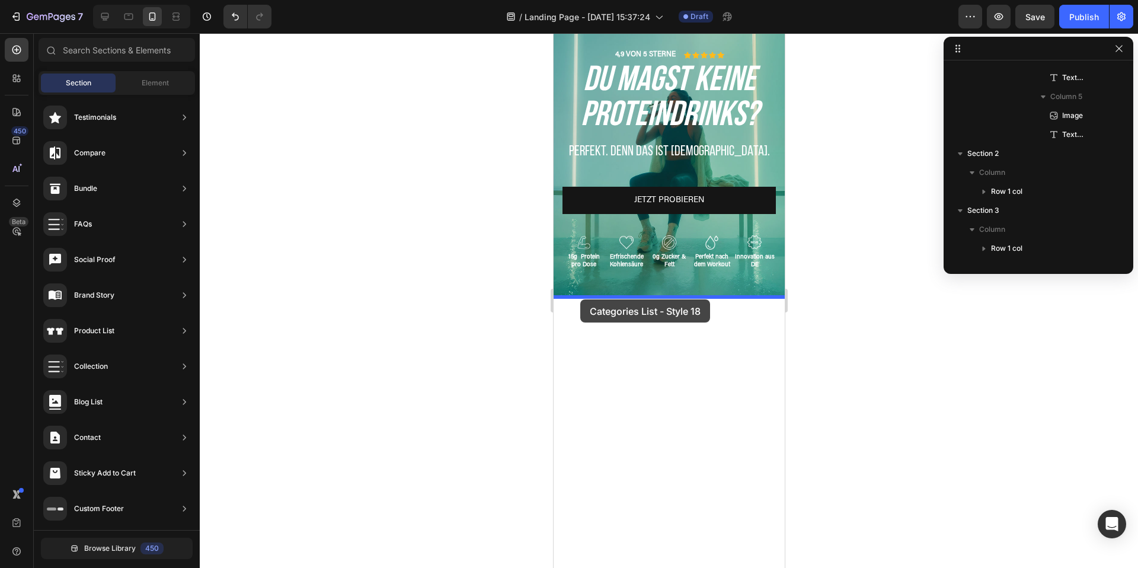
drag, startPoint x: 793, startPoint y: 276, endPoint x: 579, endPoint y: 299, distance: 214.6
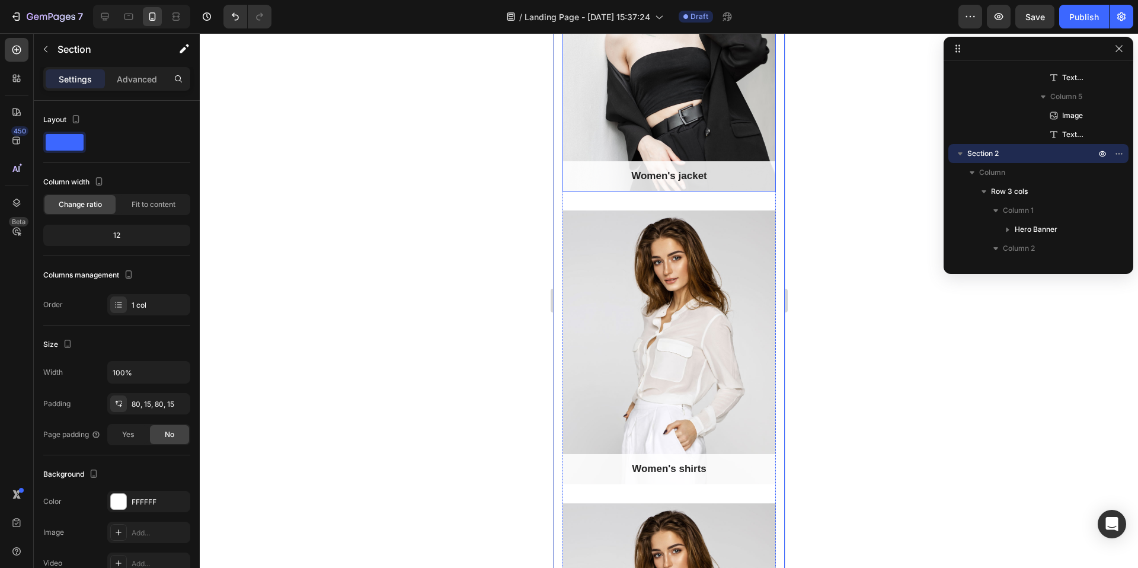
scroll to position [511, 0]
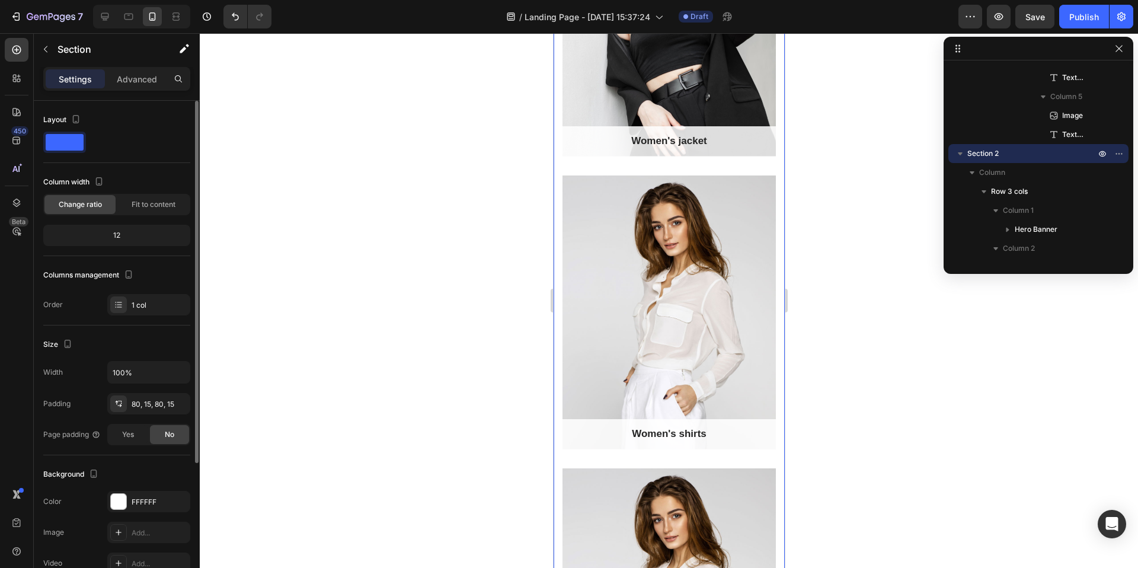
click at [72, 145] on span at bounding box center [65, 142] width 38 height 17
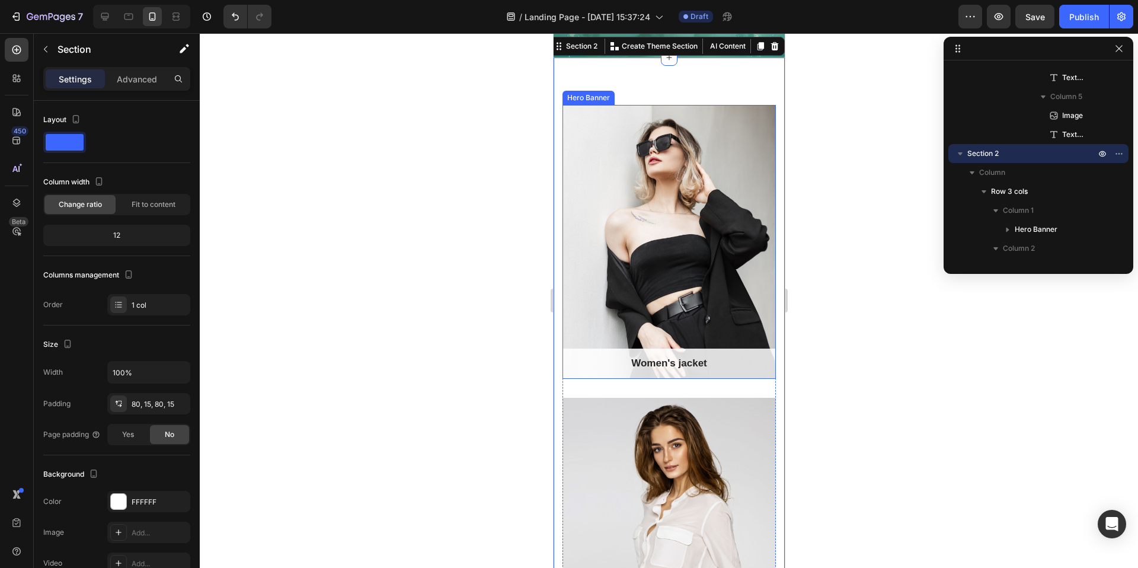
scroll to position [285, 0]
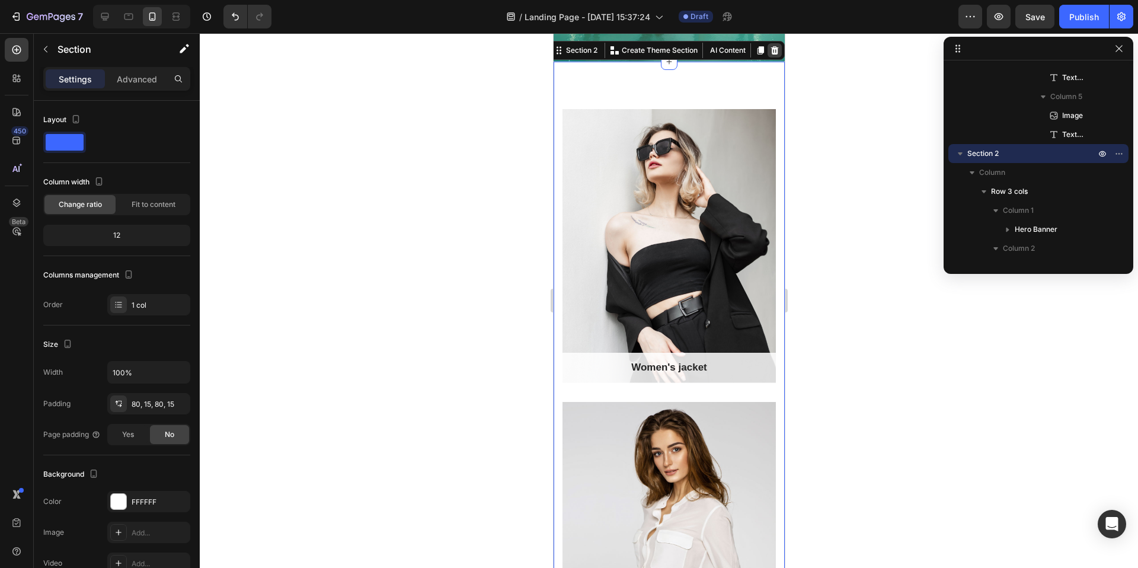
click at [773, 55] on div at bounding box center [774, 50] width 14 height 14
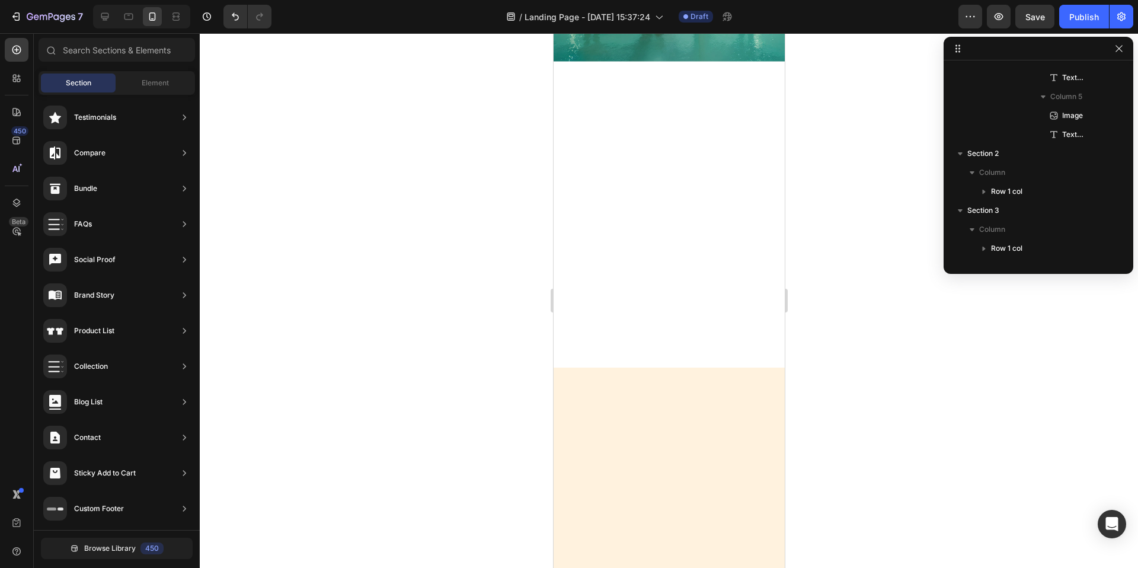
click at [659, 209] on div at bounding box center [668, 214] width 231 height 282
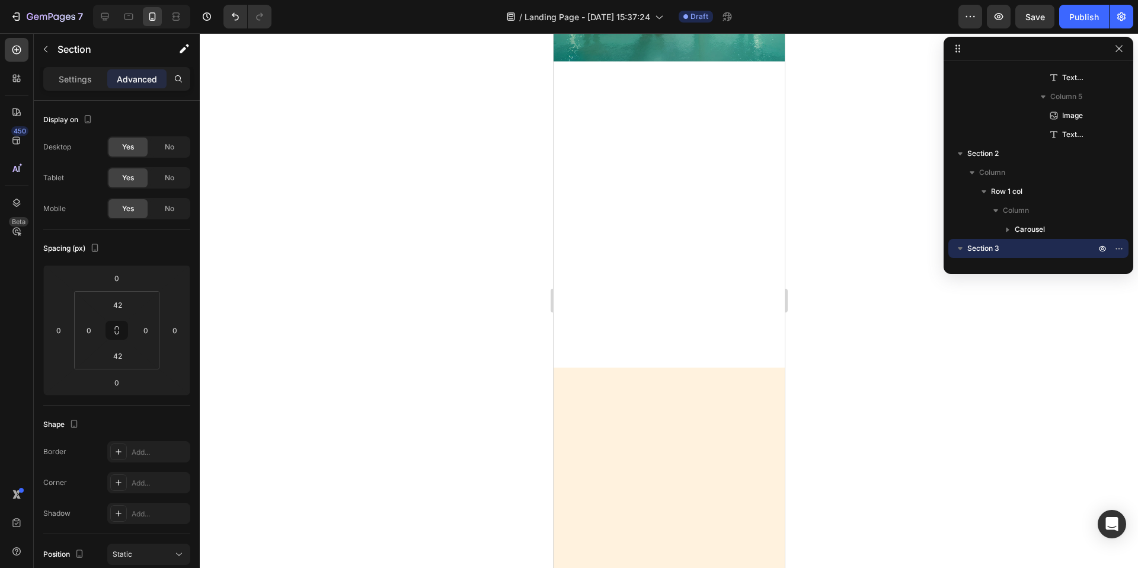
click at [678, 388] on div at bounding box center [668, 468] width 231 height 203
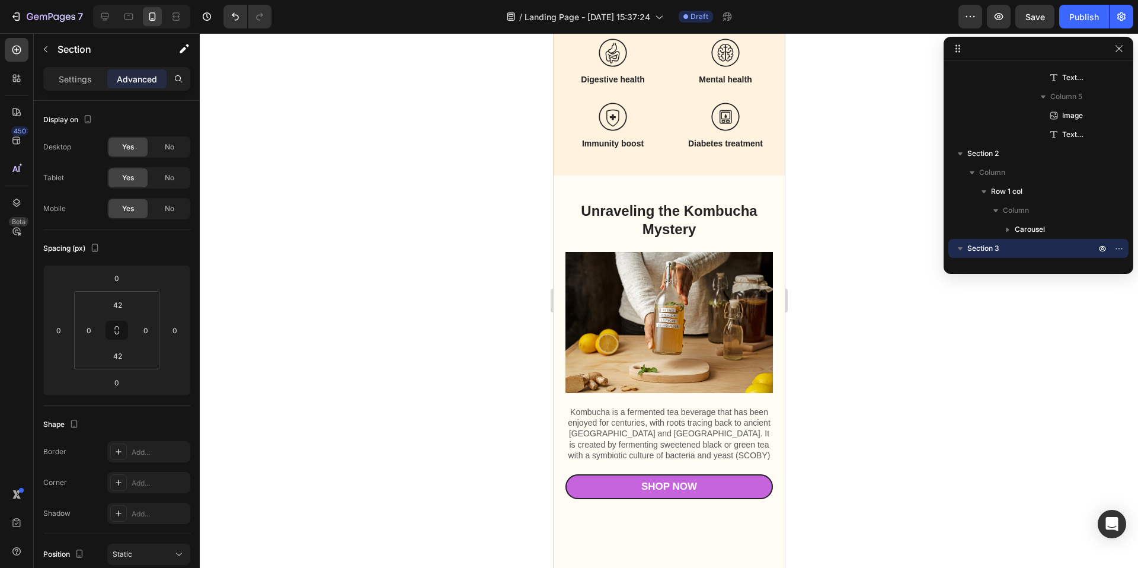
scroll to position [0, 0]
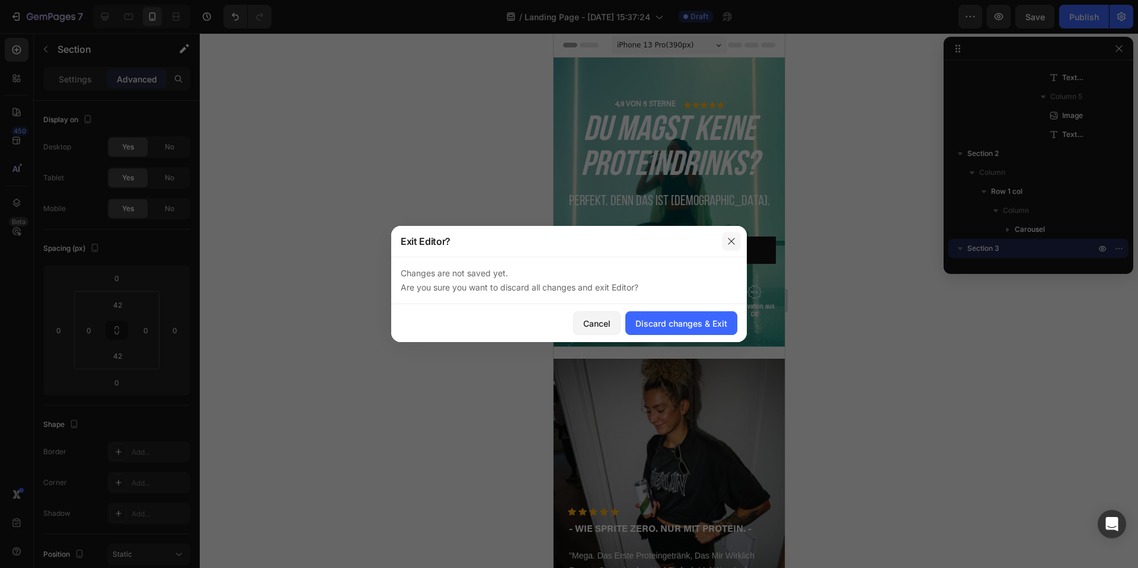
click at [729, 241] on icon "button" at bounding box center [730, 240] width 9 height 9
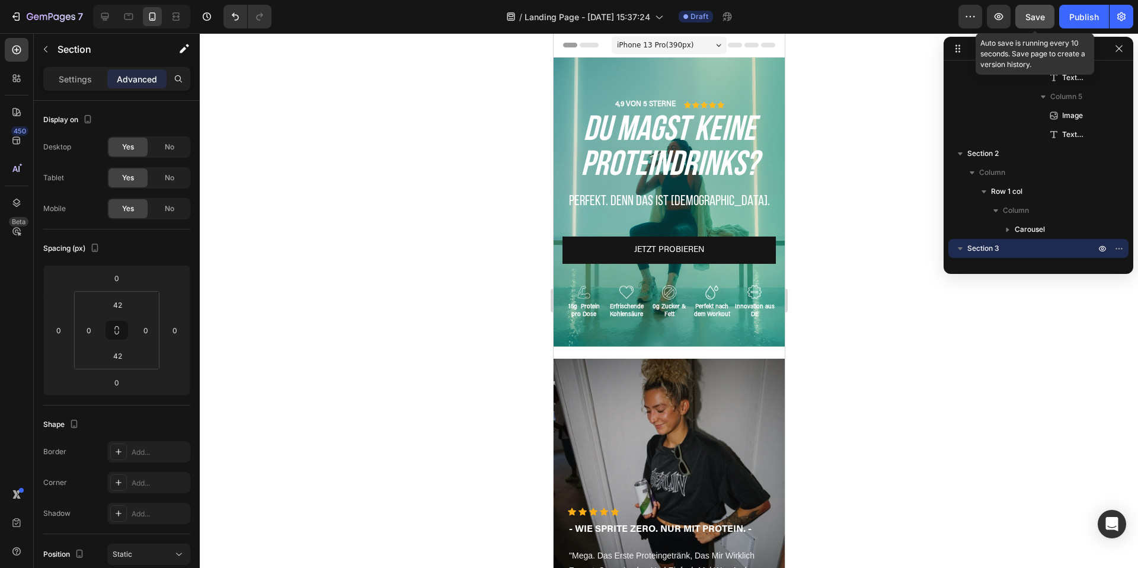
click at [1039, 19] on span "Save" at bounding box center [1035, 17] width 20 height 10
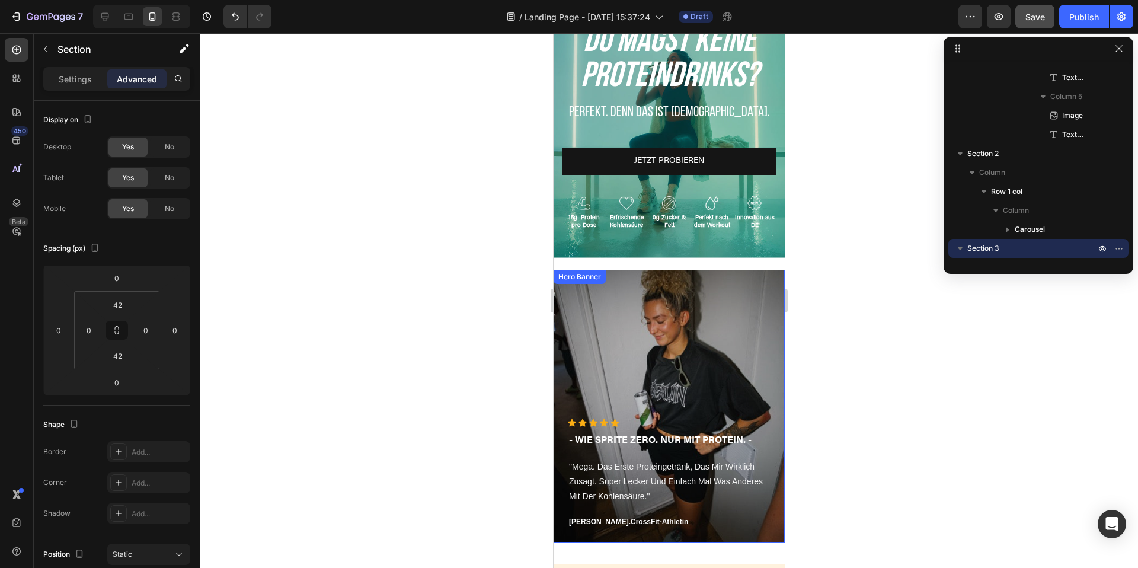
scroll to position [90, 0]
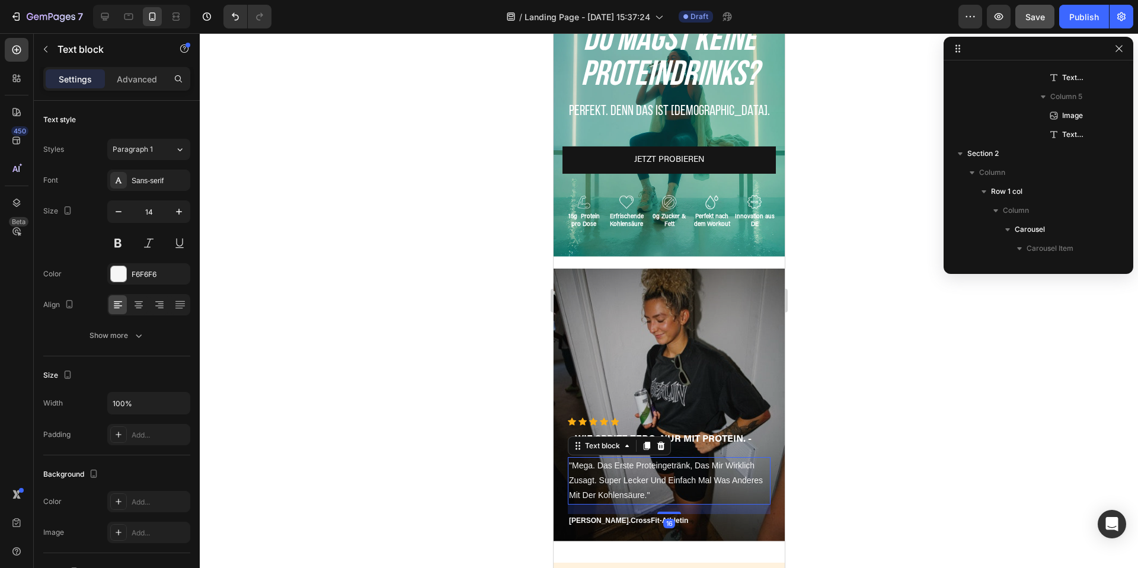
click at [641, 480] on p ""mega. das erste proteingetränk, das mir wirklich zusagt. super lecker und einf…" at bounding box center [668, 480] width 200 height 45
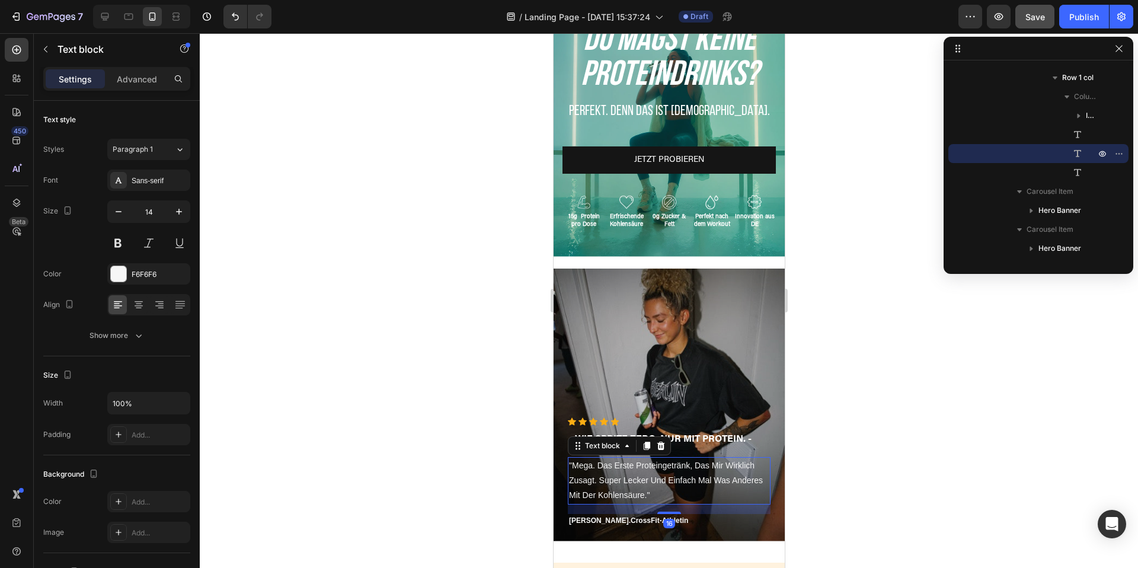
click at [622, 478] on p ""mega. das erste proteingetränk, das mir wirklich zusagt. super lecker und einf…" at bounding box center [668, 480] width 200 height 45
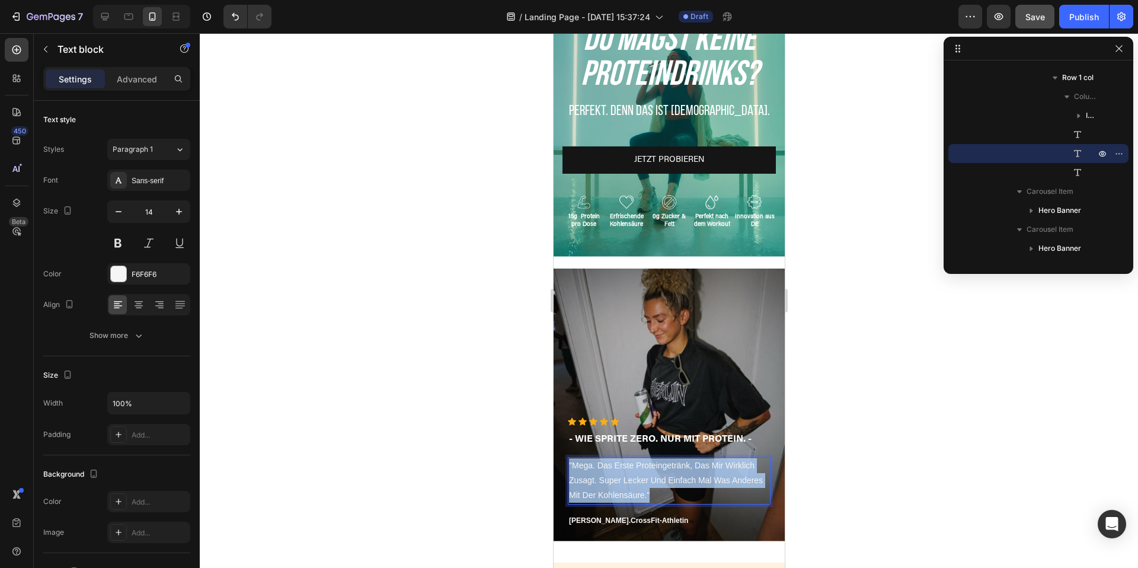
click at [622, 478] on p ""mega. das erste proteingetränk, das mir wirklich zusagt. super lecker und einf…" at bounding box center [668, 480] width 200 height 45
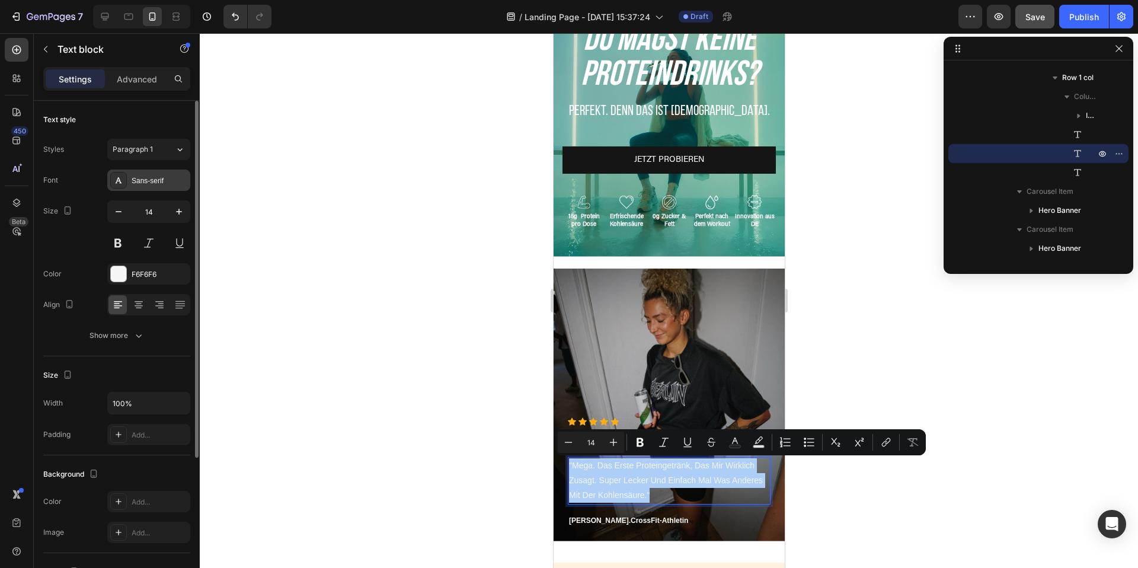
click at [141, 183] on div "Sans-serif" at bounding box center [160, 180] width 56 height 11
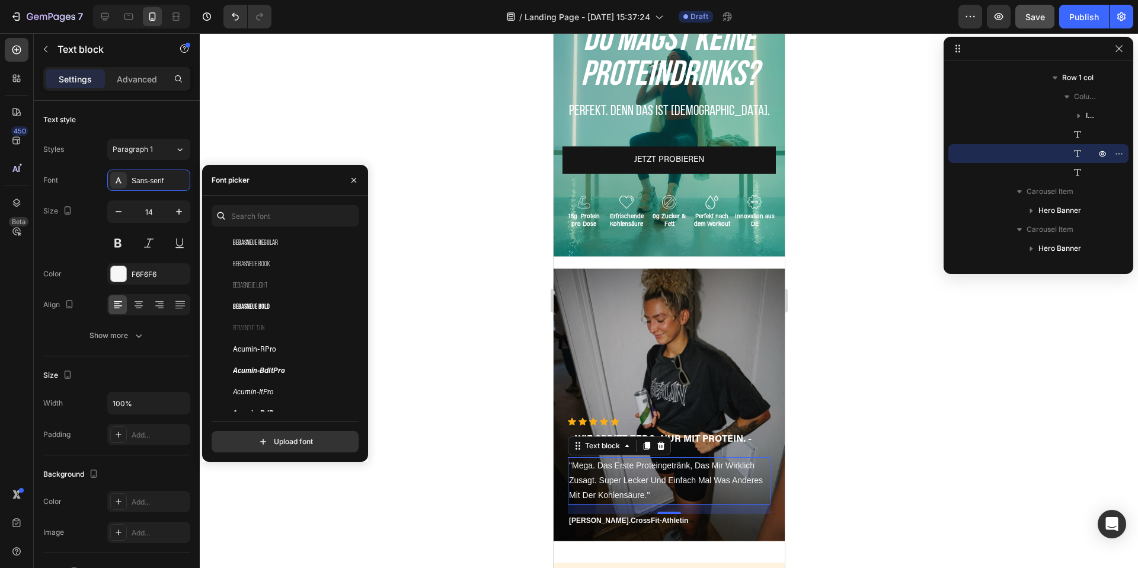
scroll to position [165, 0]
click at [276, 346] on div "Acumin-RPro" at bounding box center [293, 342] width 120 height 14
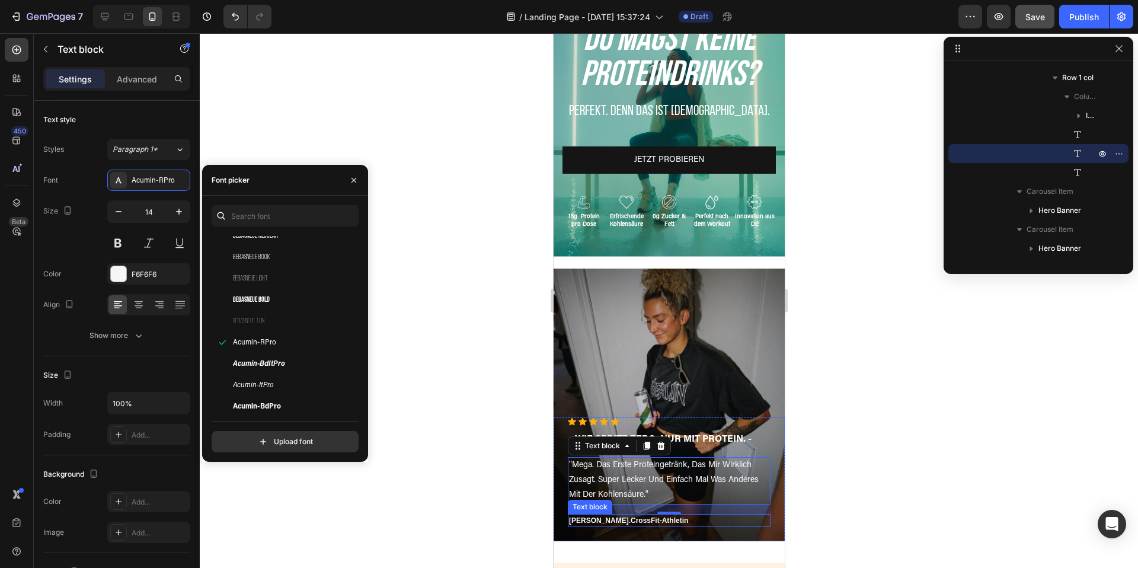
click at [630, 521] on strong "CrossFit-Athletin" at bounding box center [658, 520] width 57 height 8
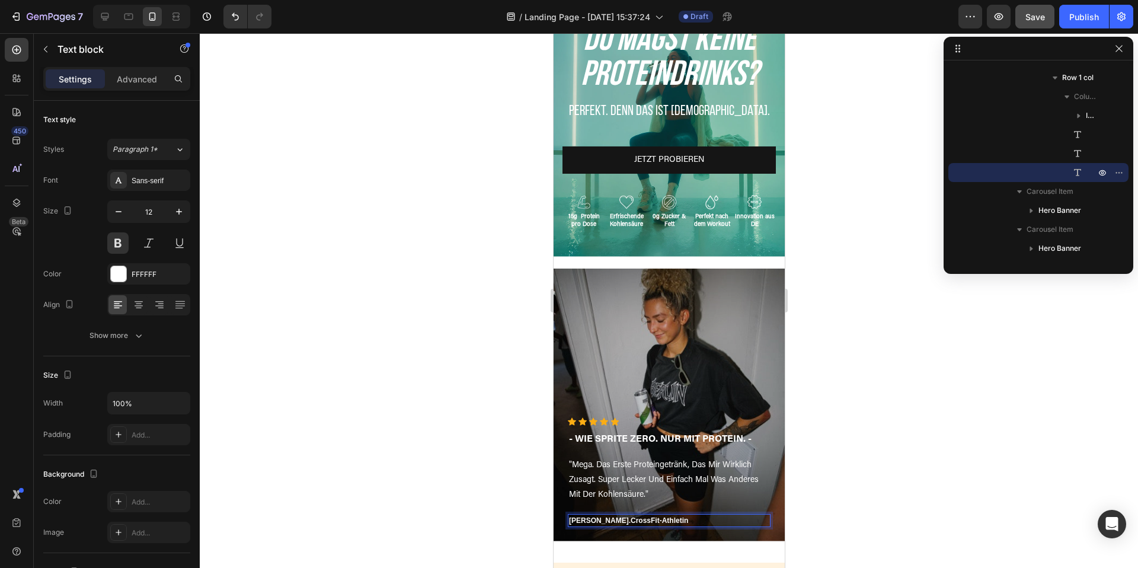
click at [630, 521] on strong "CrossFit-Athletin" at bounding box center [658, 520] width 57 height 8
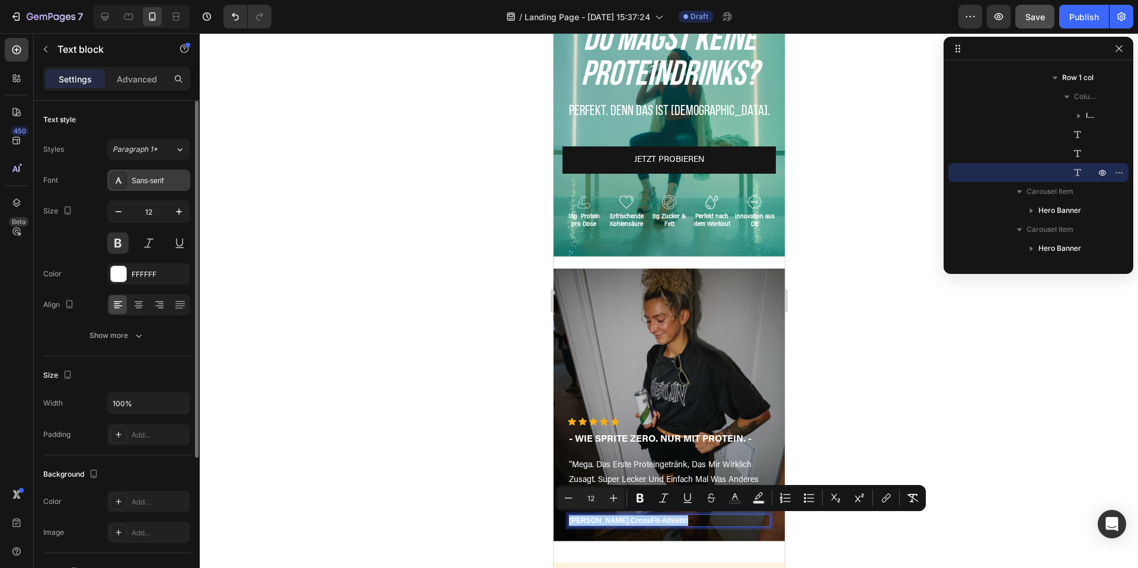
click at [129, 169] on div "Sans-serif" at bounding box center [148, 179] width 83 height 21
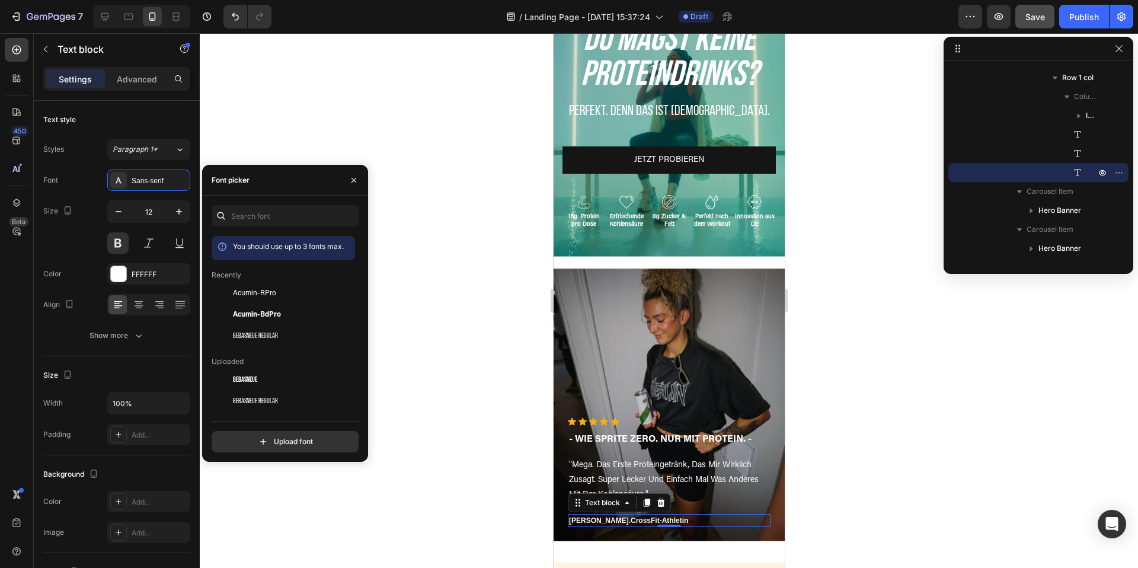
scroll to position [130, 0]
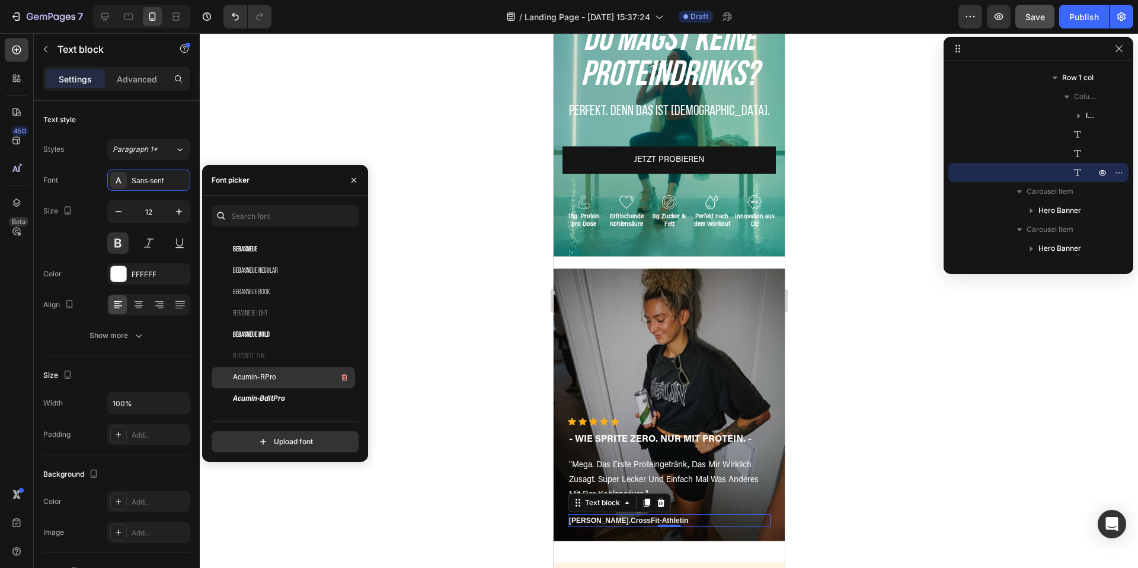
click at [278, 373] on div "Acumin-RPro" at bounding box center [293, 377] width 120 height 14
click at [873, 485] on div at bounding box center [669, 300] width 938 height 534
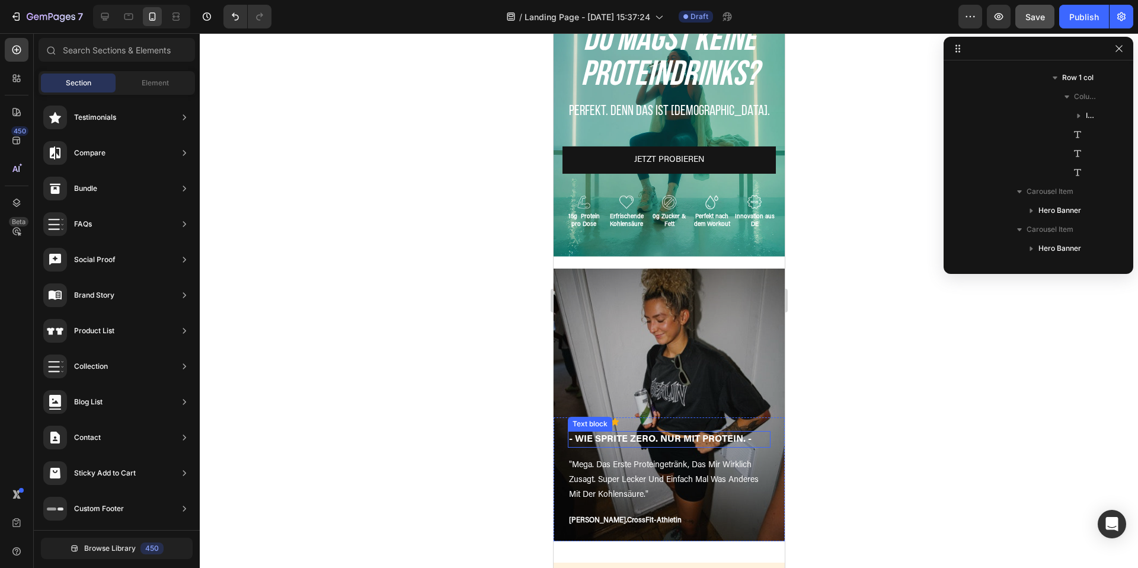
click at [655, 437] on p "- WIE SPRITE ZERO. NUR MIT PROTEIN. -" at bounding box center [668, 439] width 200 height 14
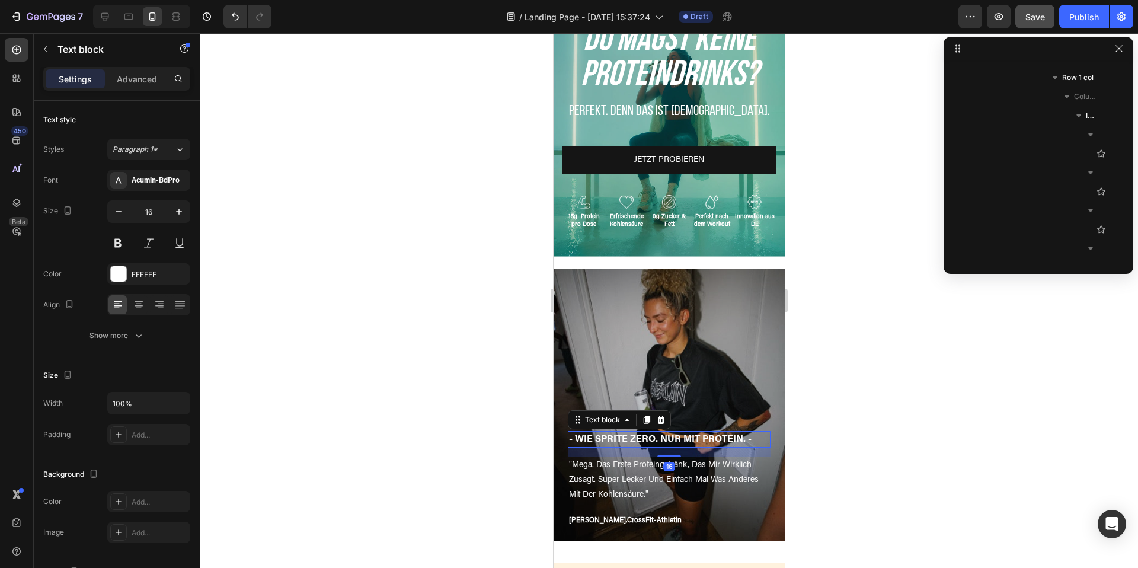
scroll to position [1097, 0]
click at [655, 437] on p "- WIE SPRITE ZERO. NUR MIT PROTEIN. -" at bounding box center [668, 439] width 200 height 14
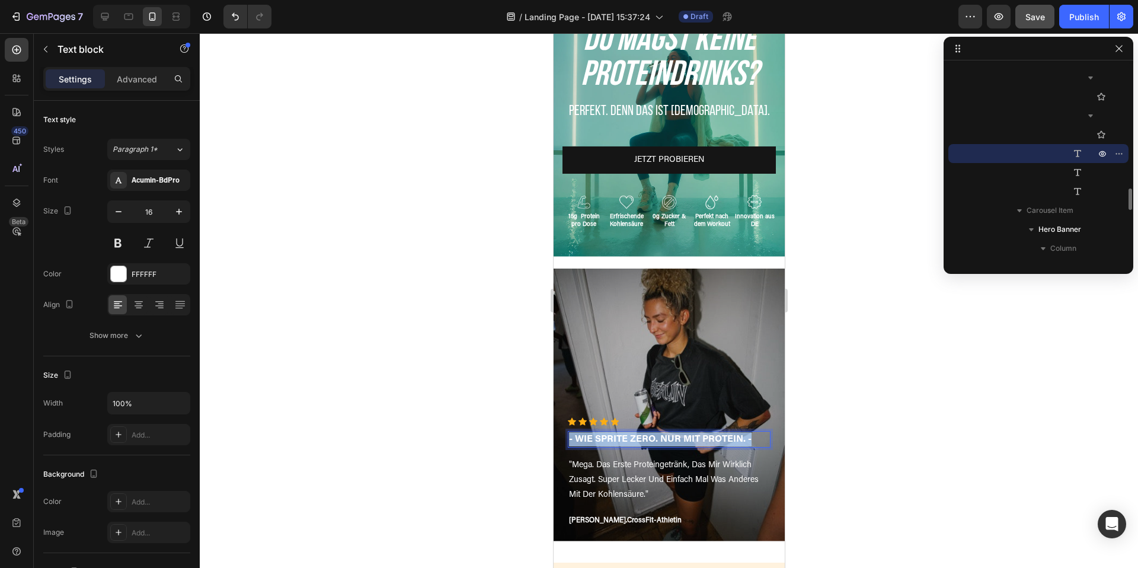
click at [655, 437] on p "- WIE SPRITE ZERO. NUR MIT PROTEIN. -" at bounding box center [668, 439] width 200 height 14
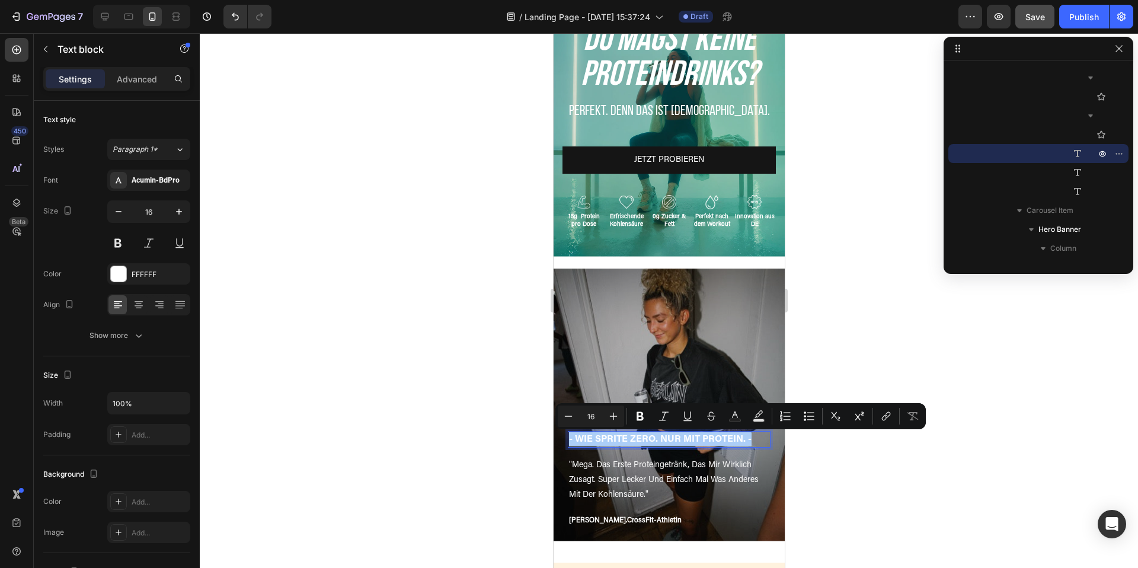
click at [878, 488] on div at bounding box center [669, 300] width 938 height 534
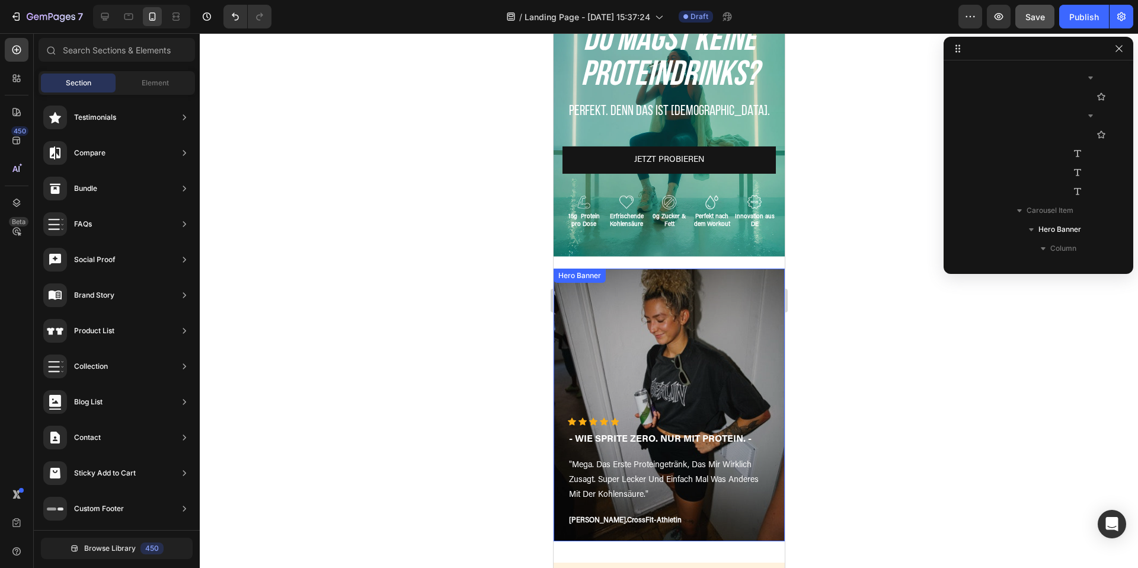
scroll to position [0, 0]
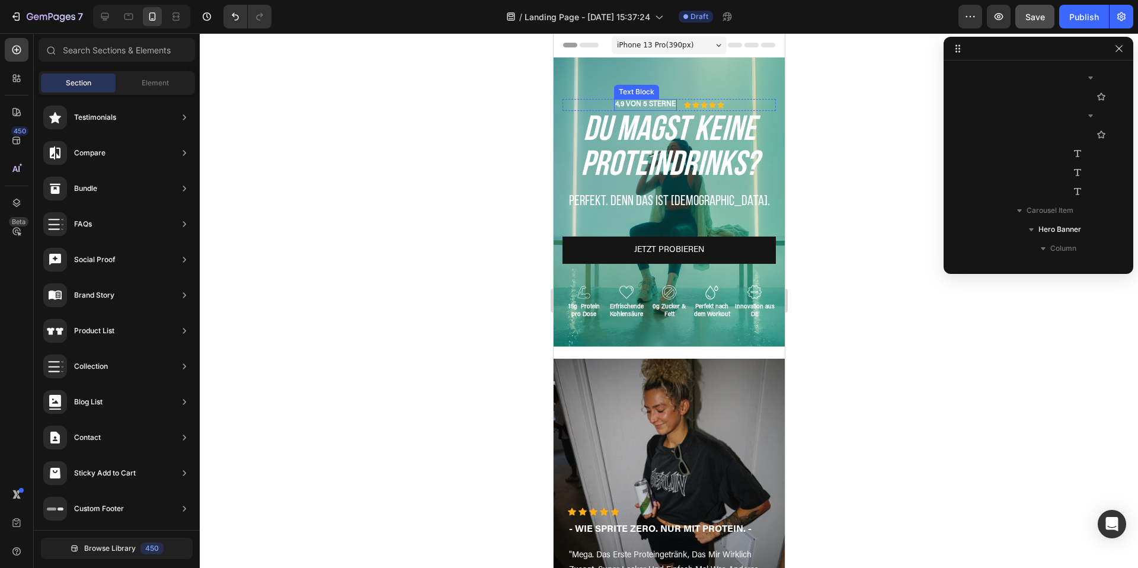
click at [635, 104] on p "4,9 VON 5 STERNE" at bounding box center [644, 104] width 60 height 9
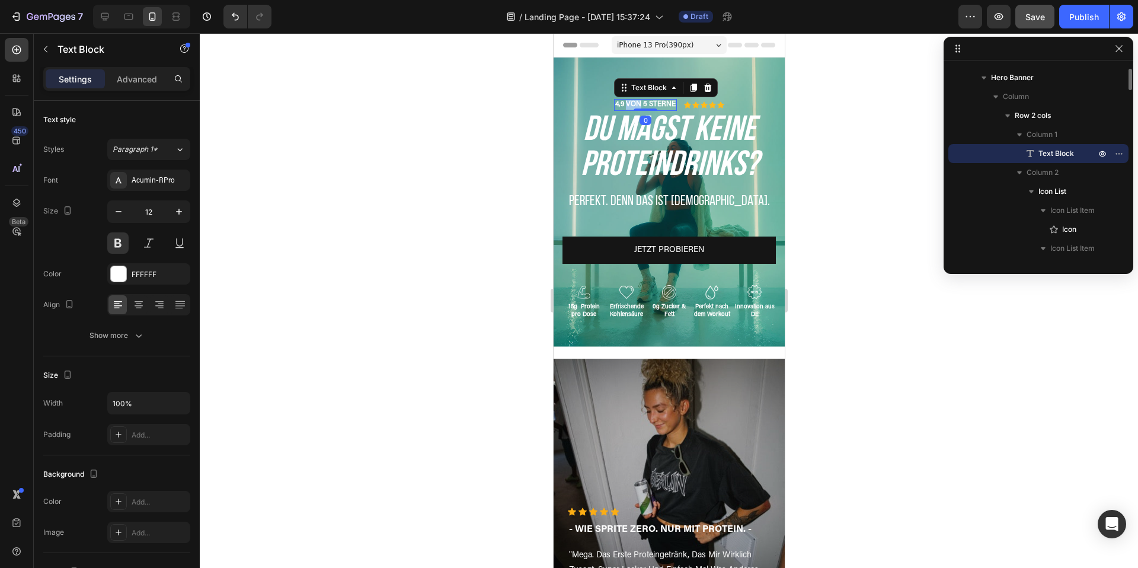
click at [635, 104] on p "4,9 VON 5 STERNE" at bounding box center [644, 104] width 60 height 9
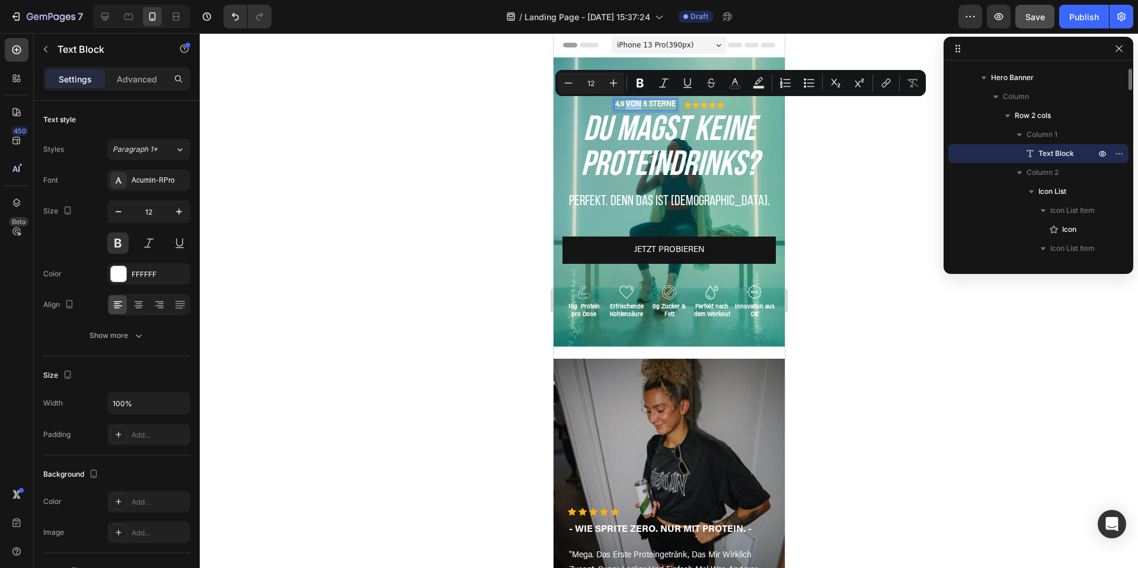
click at [635, 104] on p "4,9 VON 5 STERNE" at bounding box center [644, 104] width 60 height 9
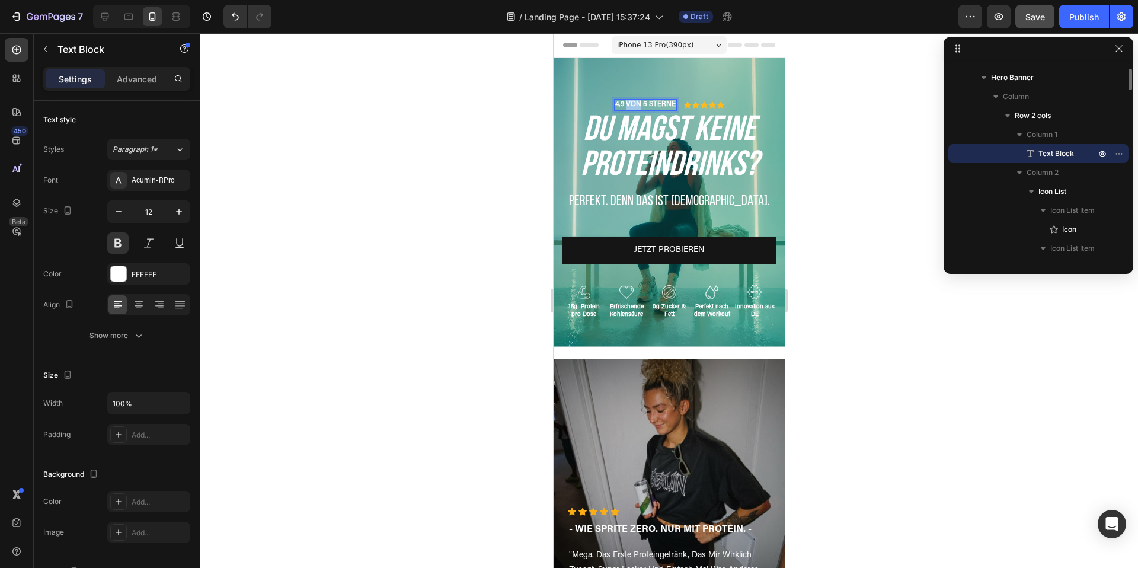
click at [635, 104] on p "4,9 VON 5 STERNE" at bounding box center [644, 104] width 60 height 9
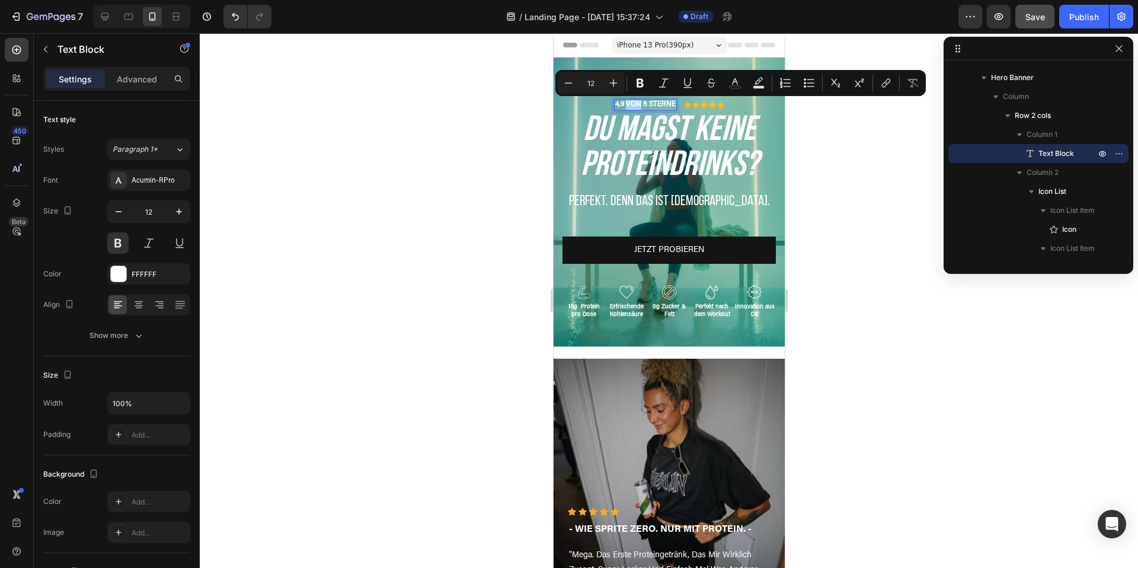
click at [832, 267] on div at bounding box center [669, 300] width 938 height 534
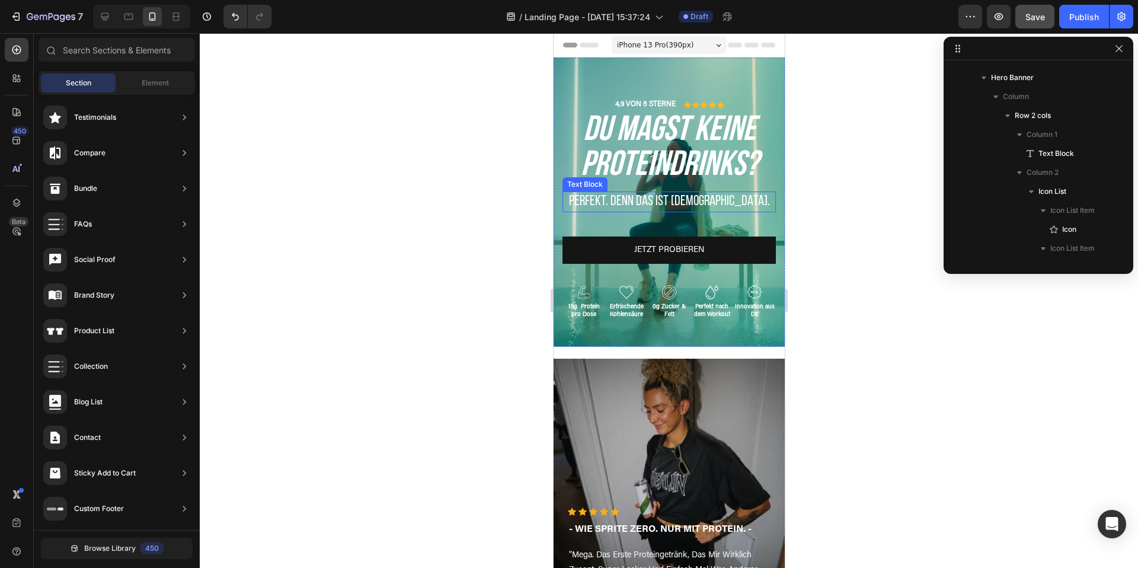
click at [687, 196] on p "Perfekt. Denn das ist JUUZ." at bounding box center [668, 202] width 211 height 18
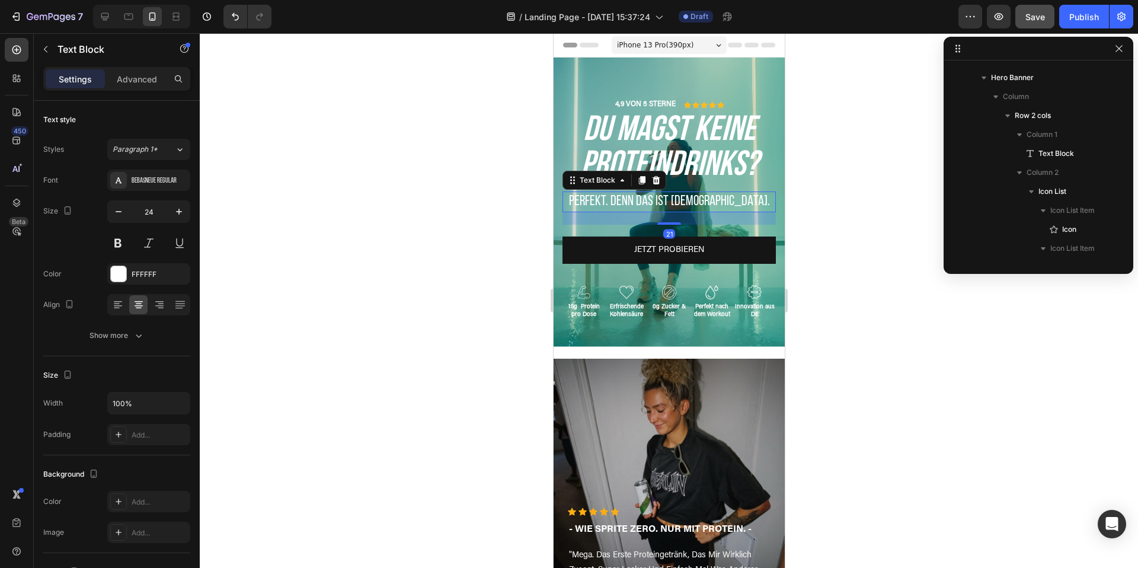
scroll to position [300, 0]
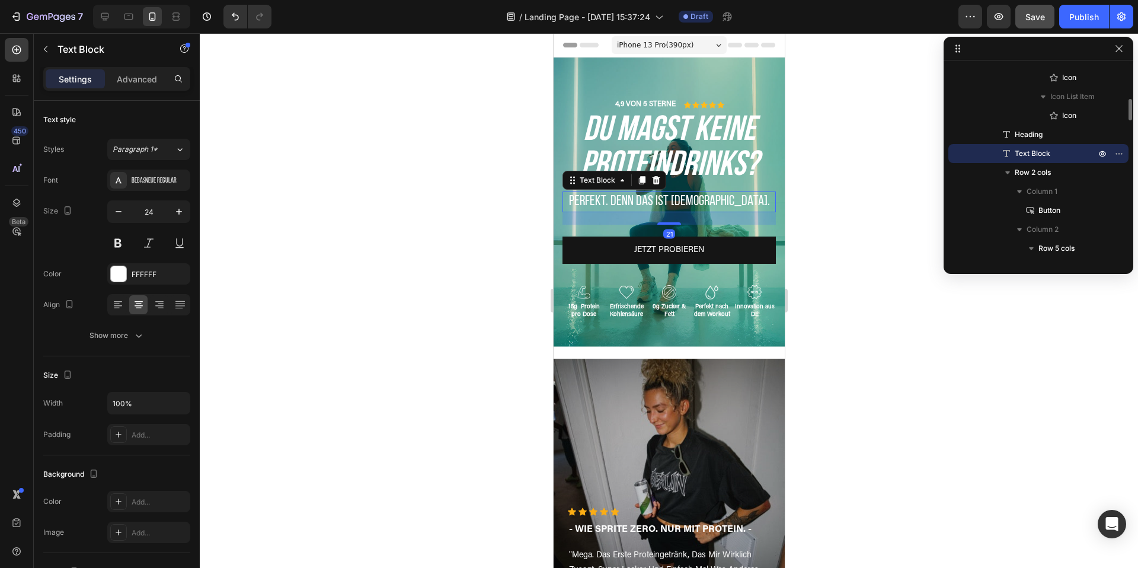
click at [687, 196] on p "Perfekt. Denn das ist JUUZ." at bounding box center [668, 202] width 211 height 18
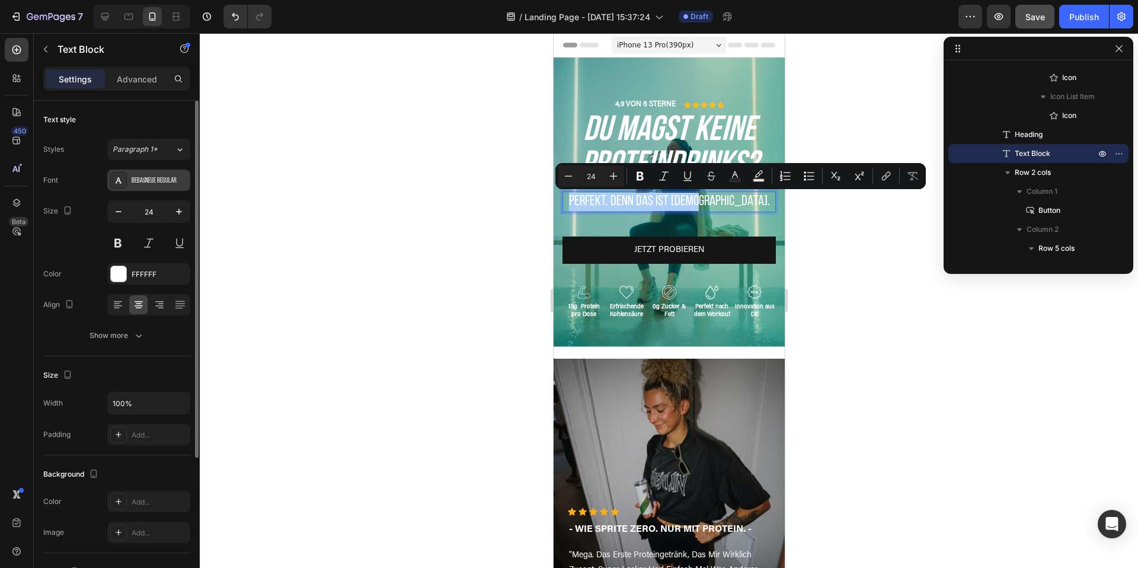
click at [133, 190] on div "BebasNeue Regular" at bounding box center [148, 179] width 83 height 21
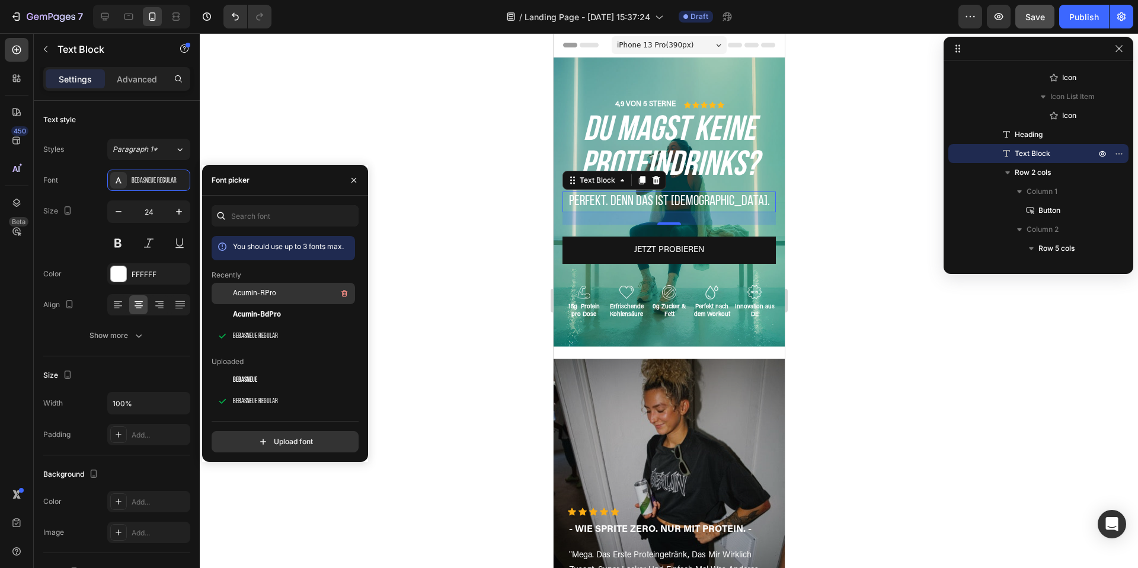
click at [271, 297] on span "Acumin-RPro" at bounding box center [254, 293] width 43 height 11
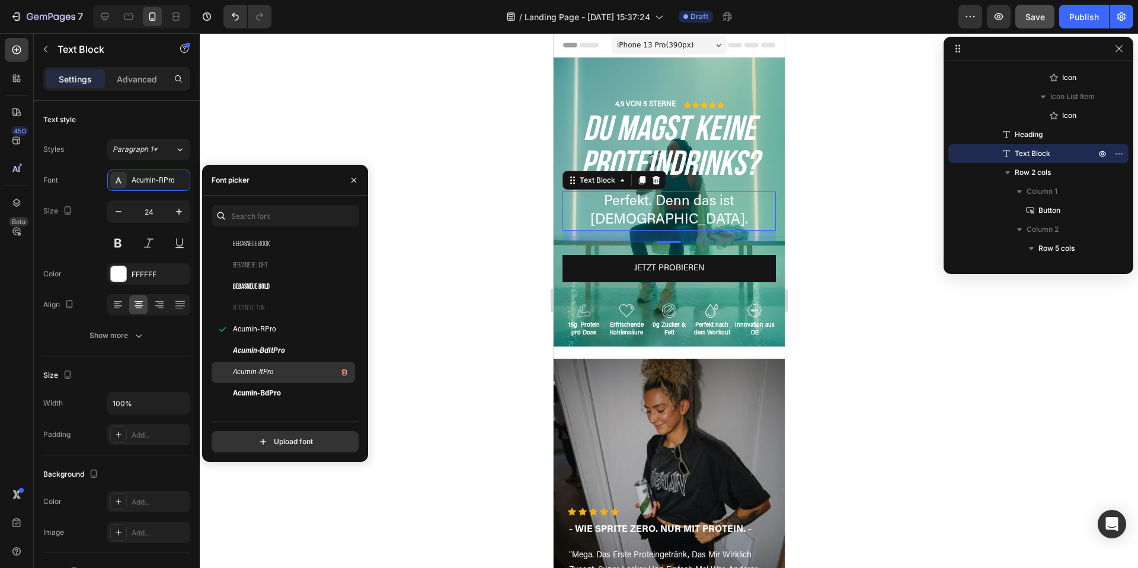
scroll to position [176, 0]
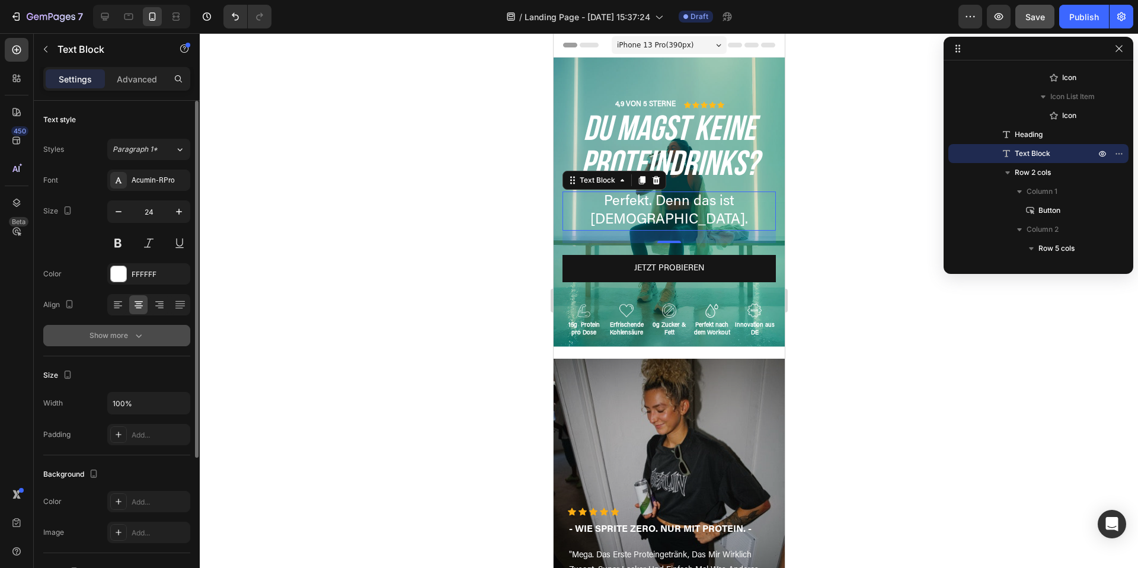
click at [130, 332] on div "Show more" at bounding box center [116, 335] width 55 height 12
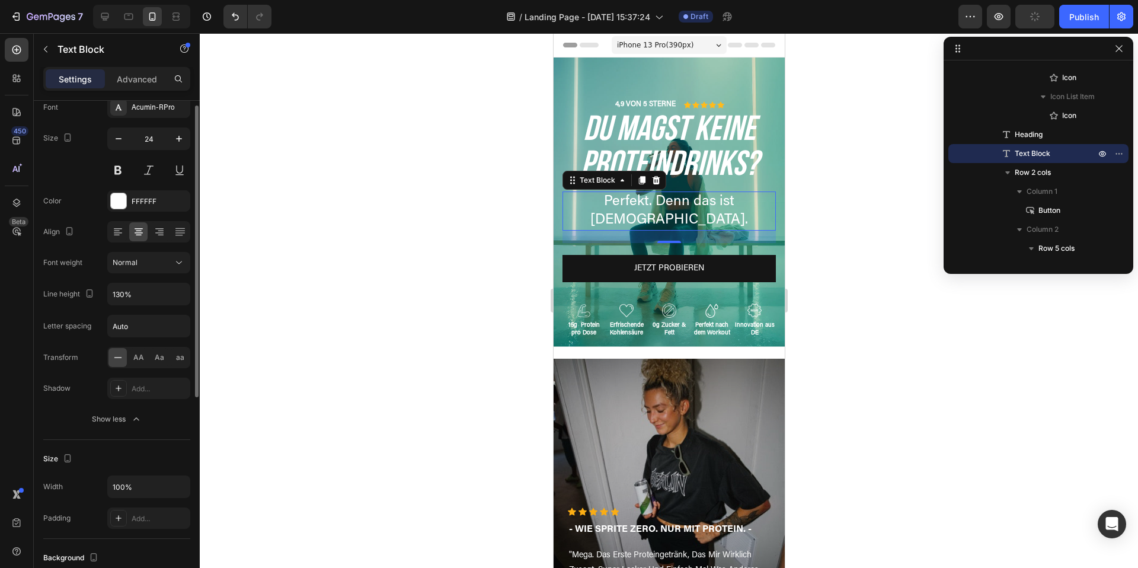
scroll to position [73, 0]
click at [132, 329] on input "Auto" at bounding box center [149, 325] width 82 height 21
type input "2"
click at [822, 331] on div at bounding box center [669, 300] width 938 height 534
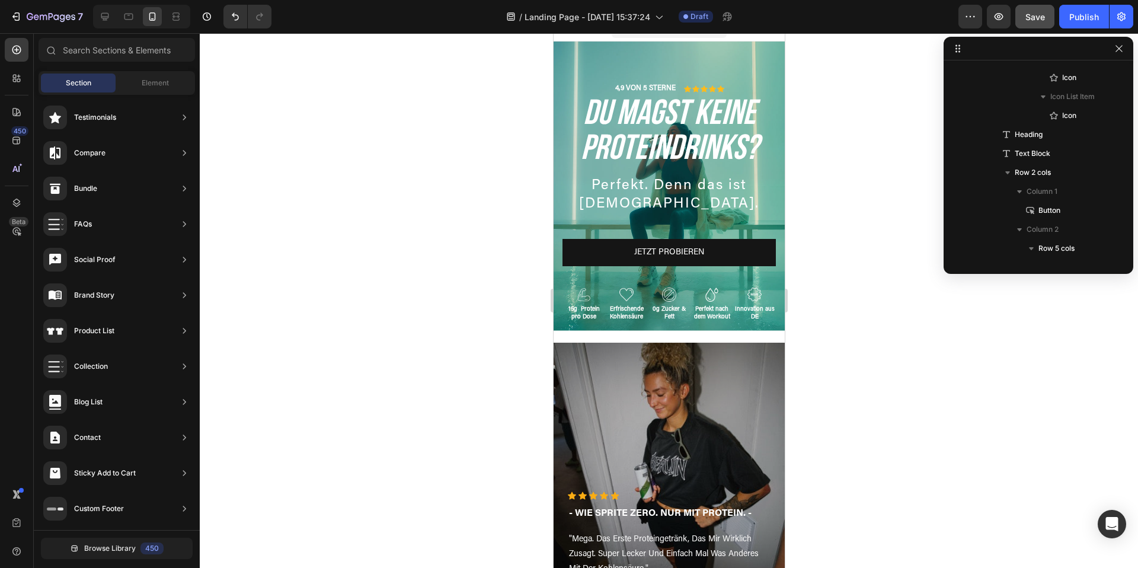
scroll to position [15, 0]
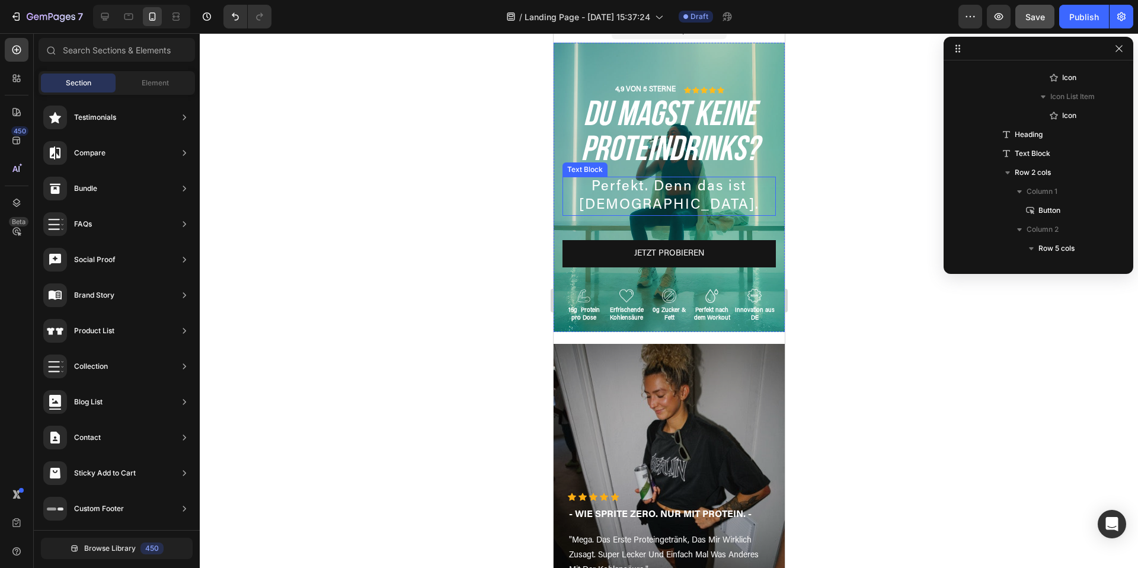
click at [653, 187] on p "Perfekt. Denn das ist JUUZ." at bounding box center [668, 196] width 211 height 37
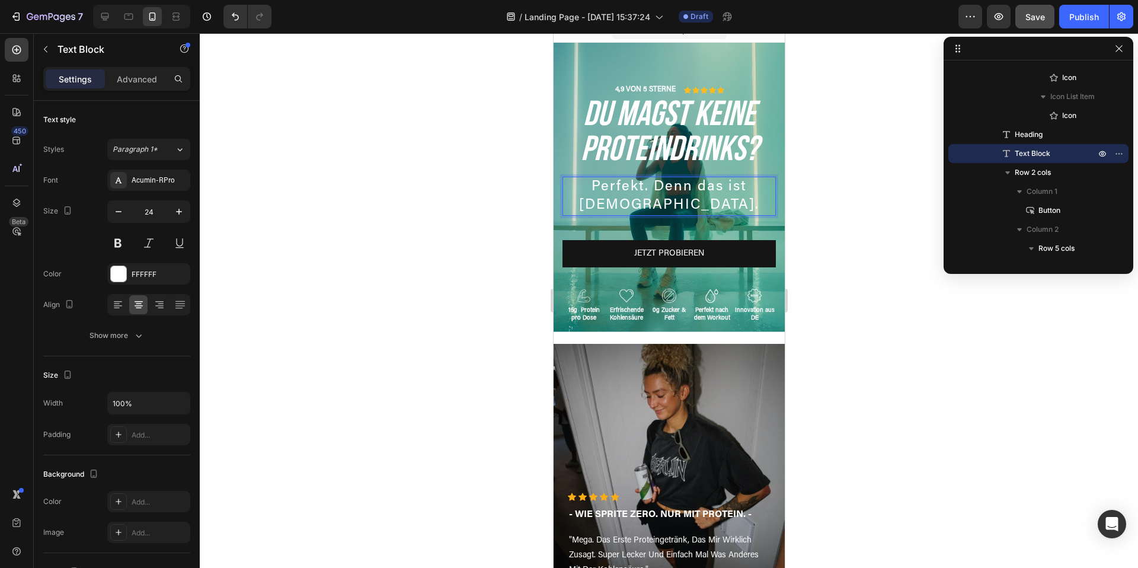
click at [653, 187] on p "Perfekt. Denn das ist JUUZ." at bounding box center [668, 196] width 211 height 37
click at [845, 307] on div at bounding box center [669, 300] width 938 height 534
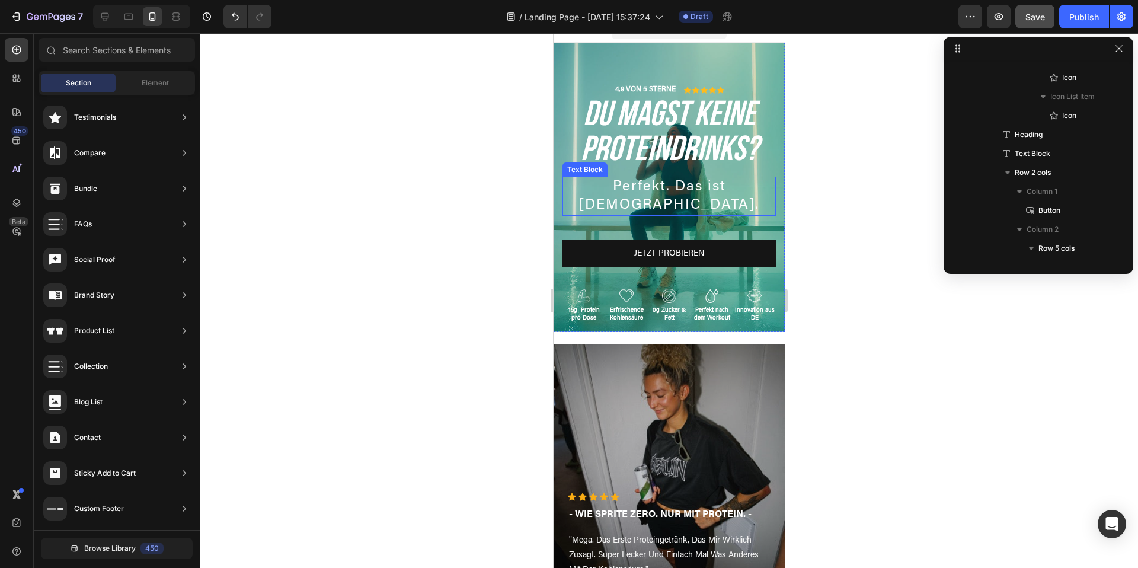
click at [725, 184] on p "Perfekt. Das ist [DEMOGRAPHIC_DATA]." at bounding box center [668, 196] width 211 height 37
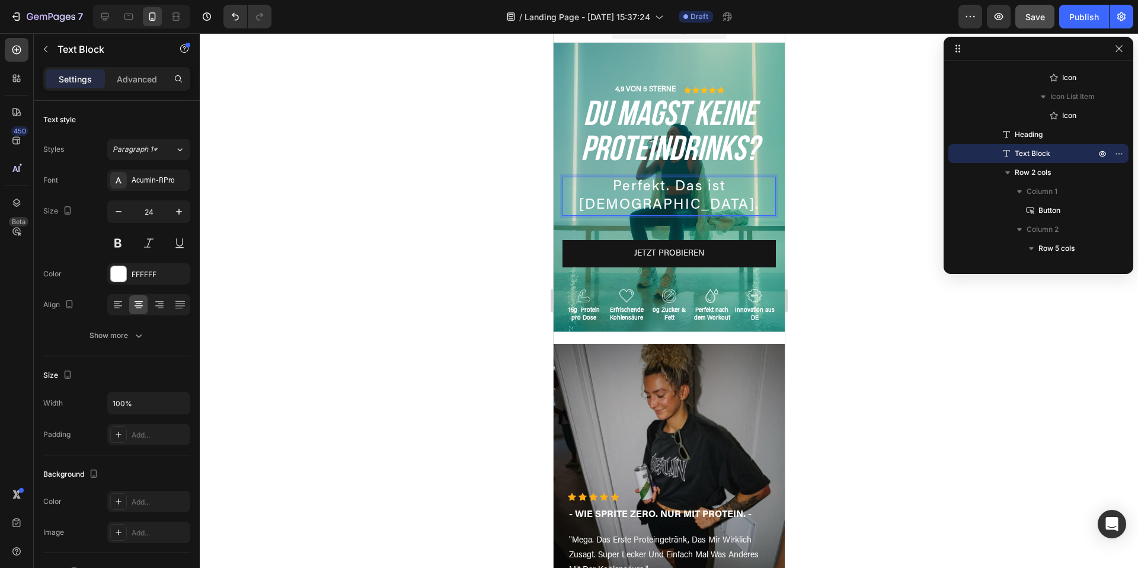
click at [729, 184] on p "Perfekt. Das ist [DEMOGRAPHIC_DATA]." at bounding box center [668, 196] width 211 height 37
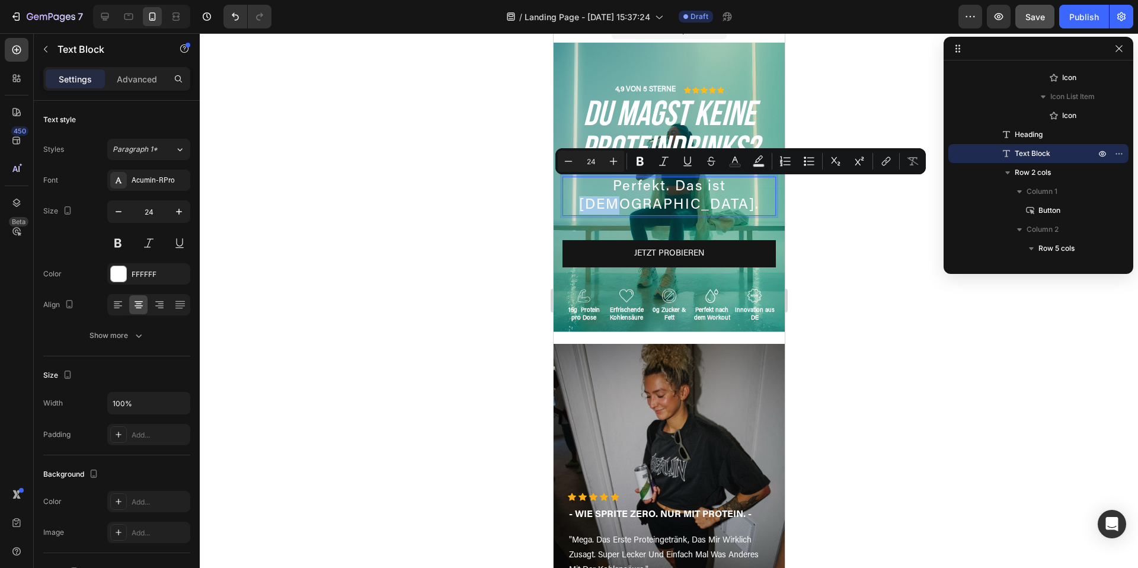
drag, startPoint x: 742, startPoint y: 184, endPoint x: 707, endPoint y: 188, distance: 35.1
click at [707, 188] on p "Perfekt. Das ist [DEMOGRAPHIC_DATA]." at bounding box center [668, 196] width 211 height 37
click at [136, 182] on div "Acumin-RPro" at bounding box center [160, 180] width 56 height 11
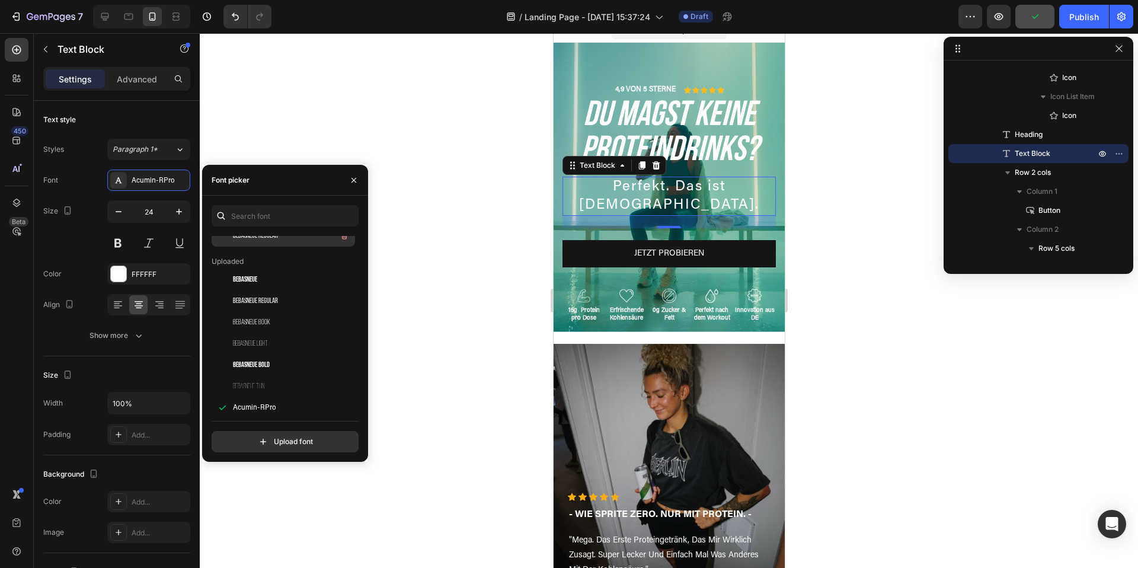
scroll to position [127, 0]
click at [242, 252] on span "BebasNeue" at bounding box center [245, 252] width 24 height 11
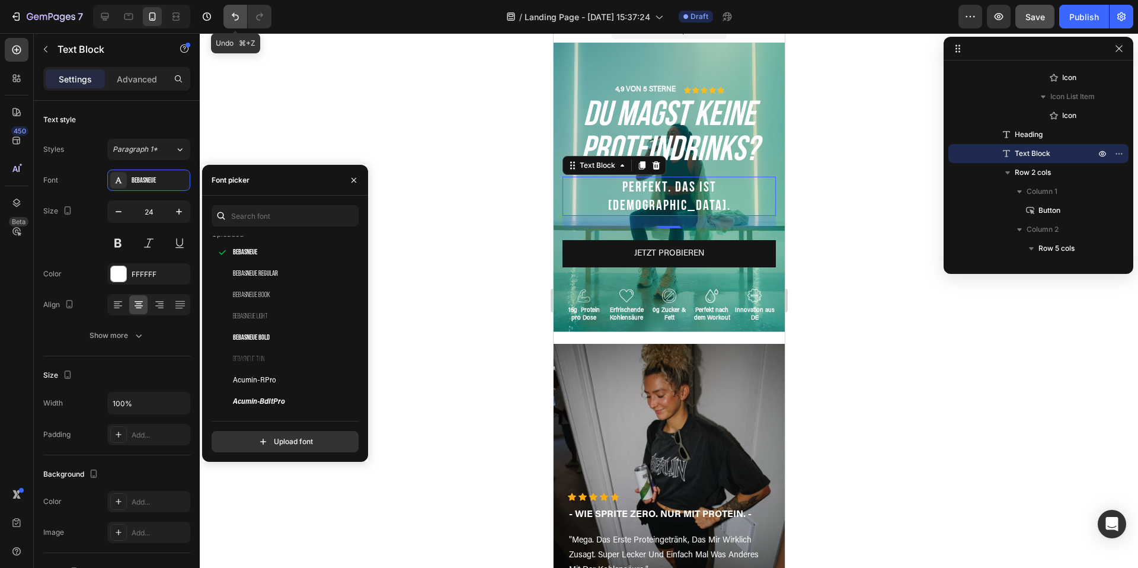
click at [233, 11] on icon "Undo/Redo" at bounding box center [235, 17] width 12 height 12
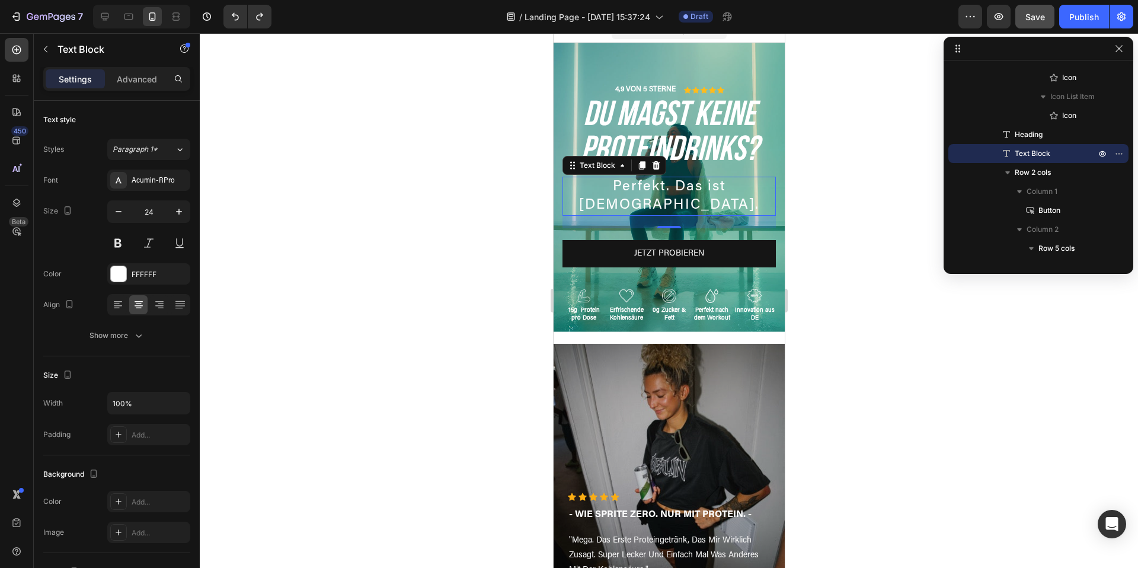
click at [819, 393] on div at bounding box center [669, 300] width 938 height 534
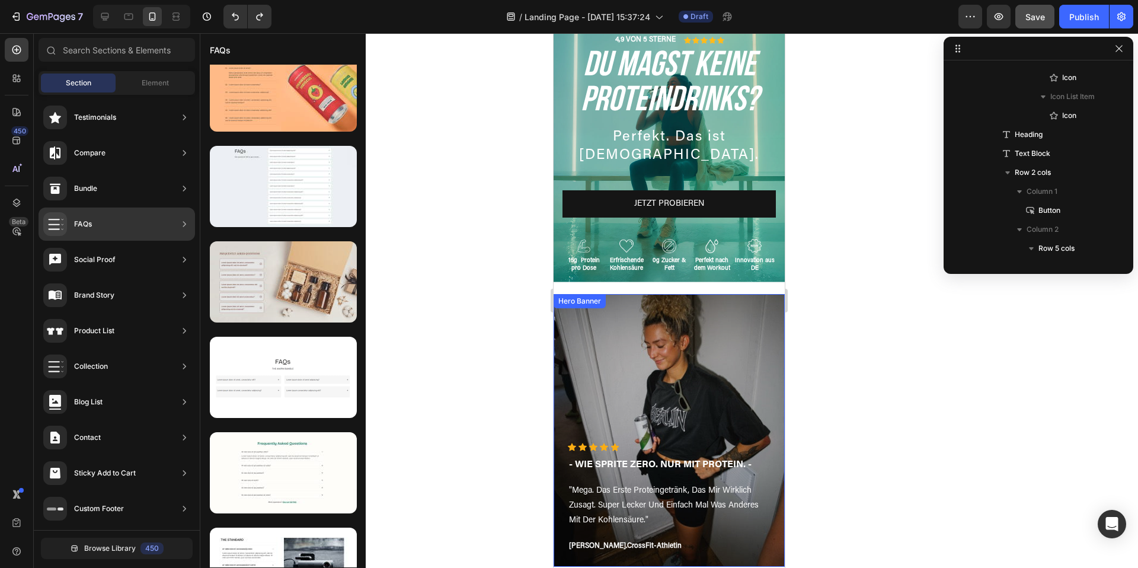
scroll to position [0, 0]
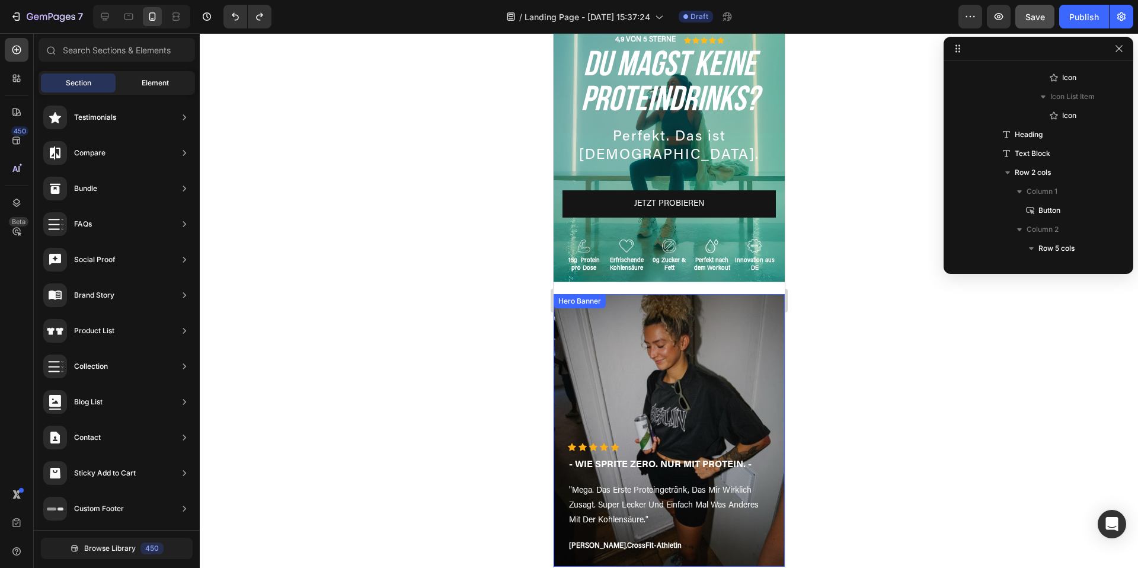
click at [164, 84] on span "Element" at bounding box center [155, 83] width 27 height 11
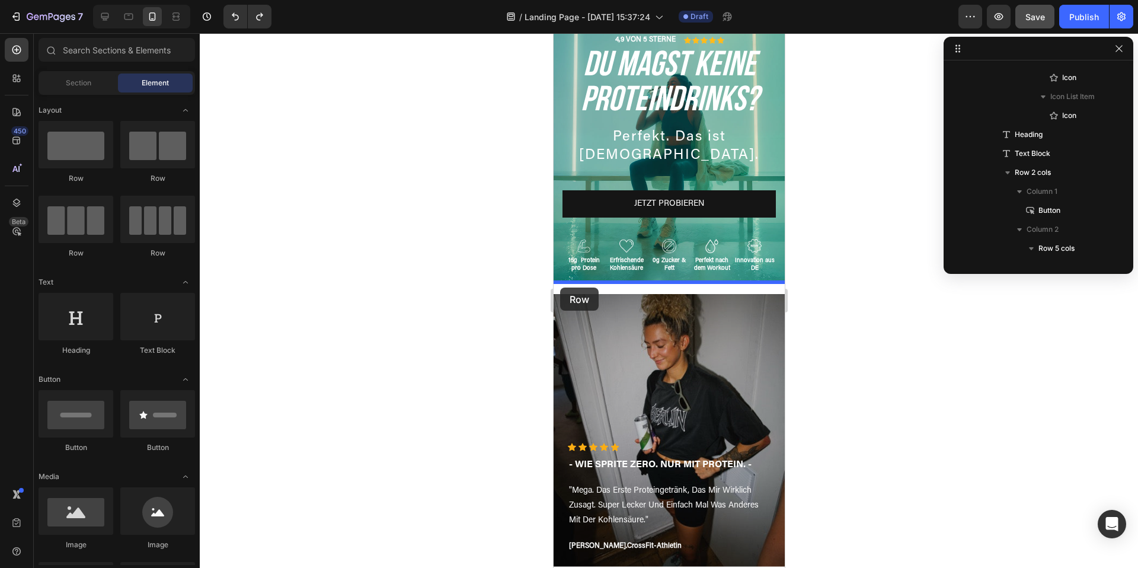
drag, startPoint x: 645, startPoint y: 246, endPoint x: 560, endPoint y: 284, distance: 92.8
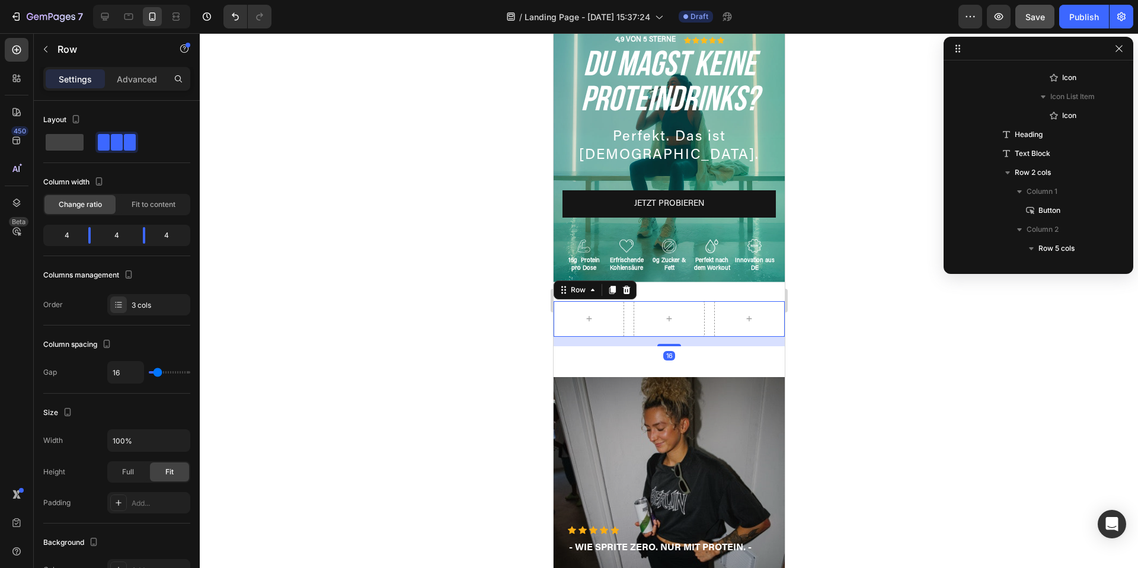
scroll to position [736, 0]
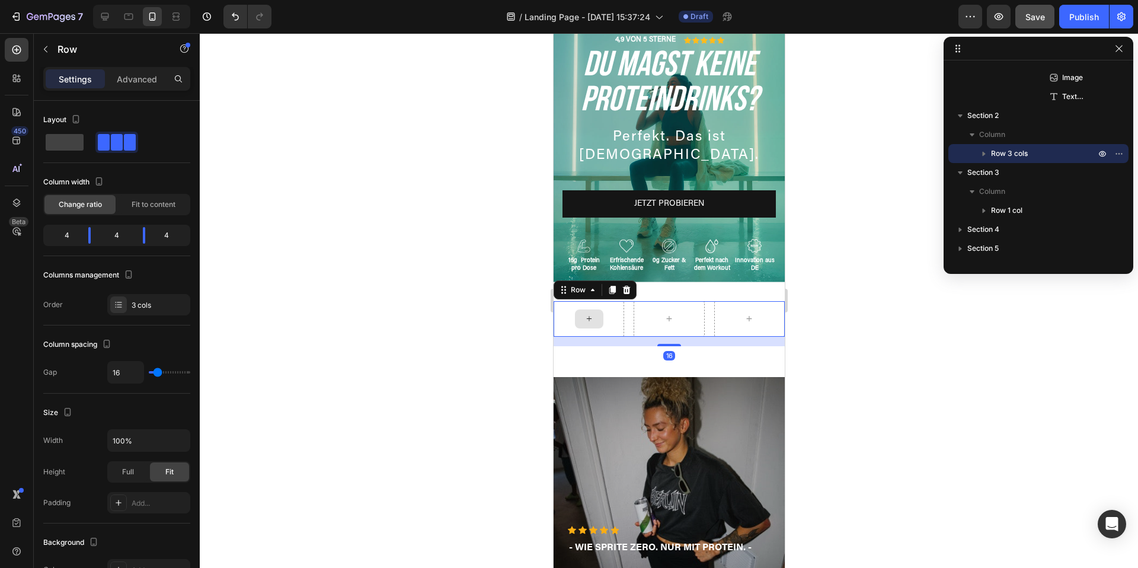
click at [590, 321] on icon at bounding box center [588, 318] width 9 height 10
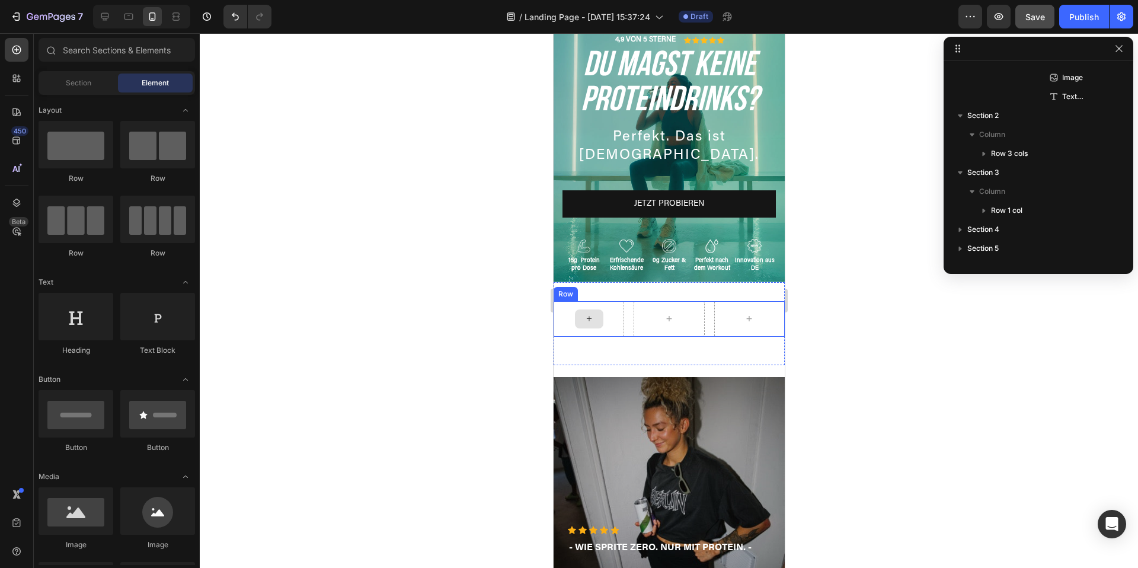
click at [591, 316] on icon at bounding box center [588, 318] width 9 height 10
drag, startPoint x: 625, startPoint y: 545, endPoint x: 583, endPoint y: 318, distance: 230.7
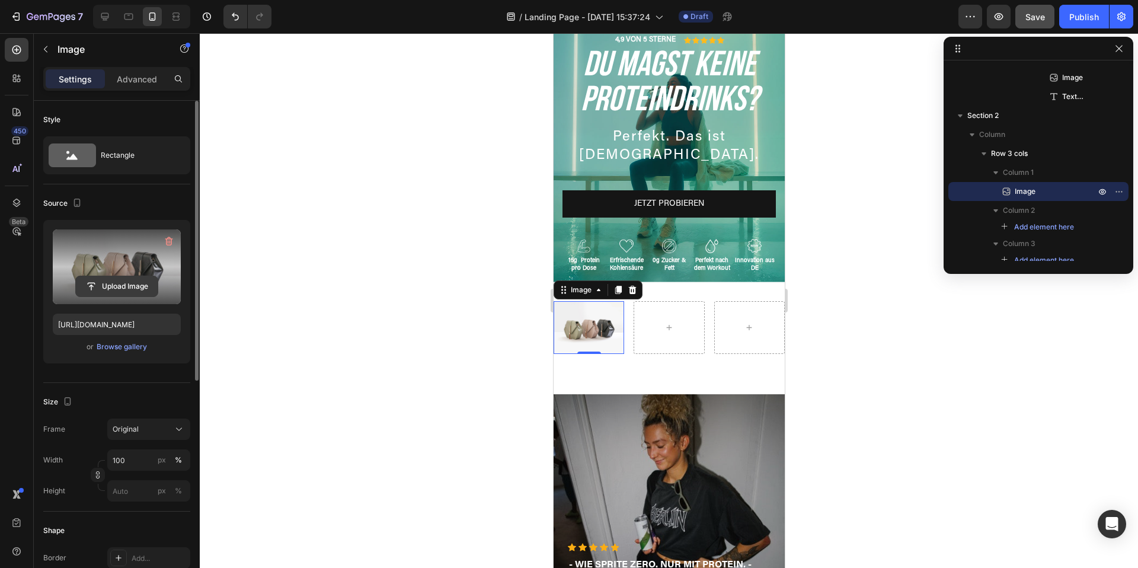
click at [103, 286] on input "file" at bounding box center [117, 286] width 82 height 20
click at [126, 278] on input "file" at bounding box center [117, 286] width 82 height 20
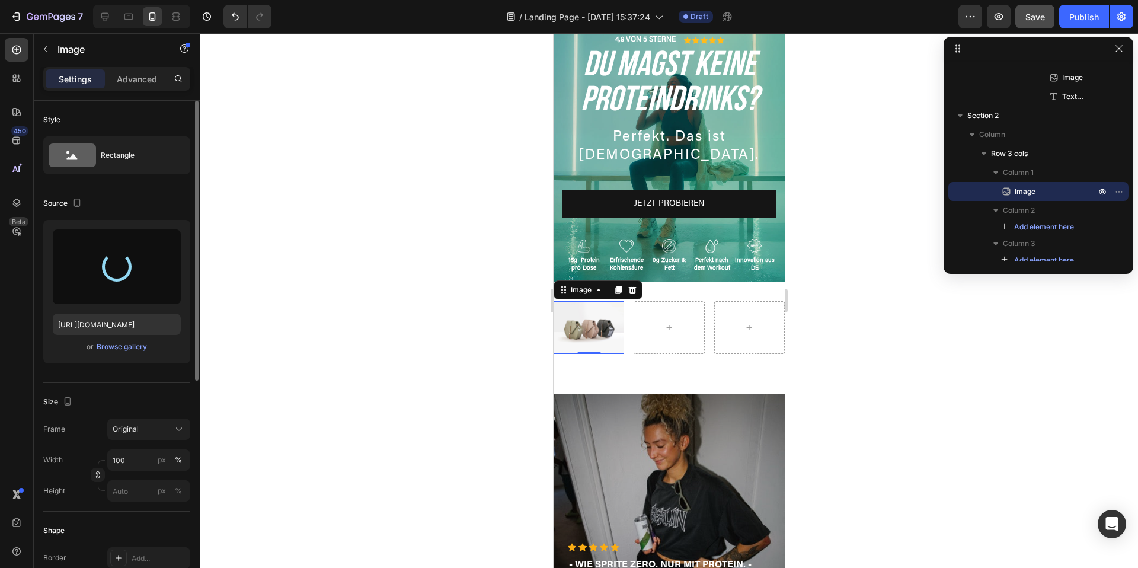
type input "https://cdn.shopify.com/s/files/1/0867/6619/0917/files/gempages_581641449179710…"
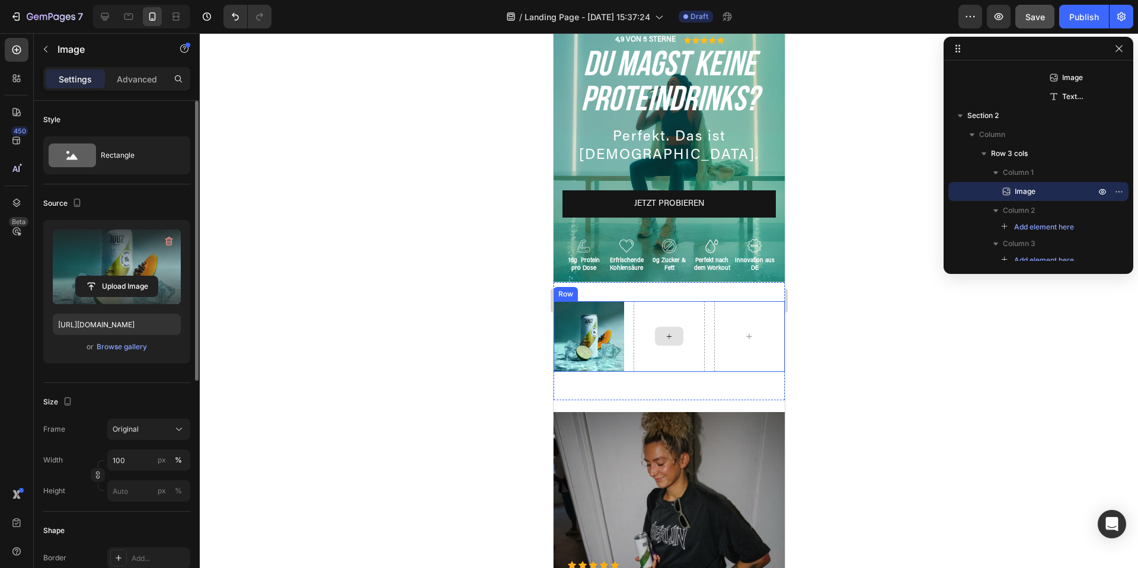
click at [667, 335] on icon at bounding box center [668, 336] width 9 height 10
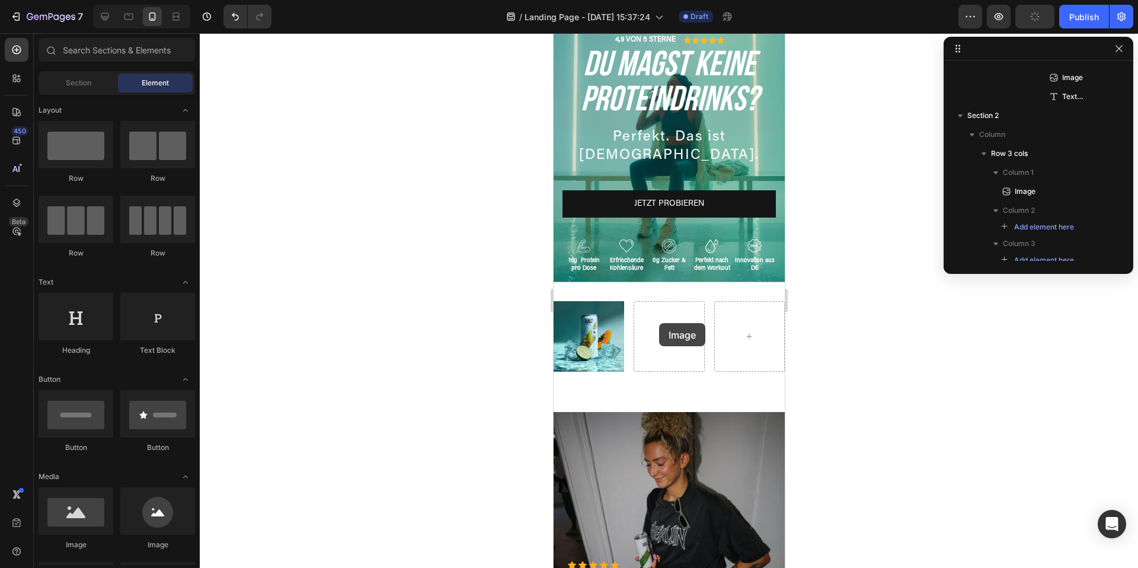
scroll to position [103, 0]
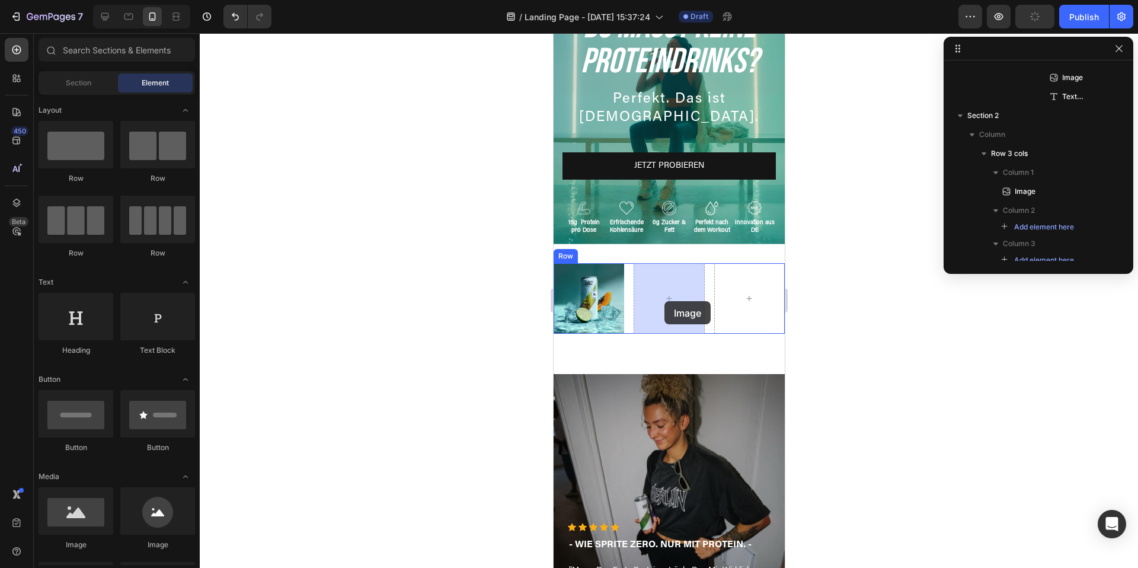
drag, startPoint x: 620, startPoint y: 535, endPoint x: 664, endPoint y: 301, distance: 238.0
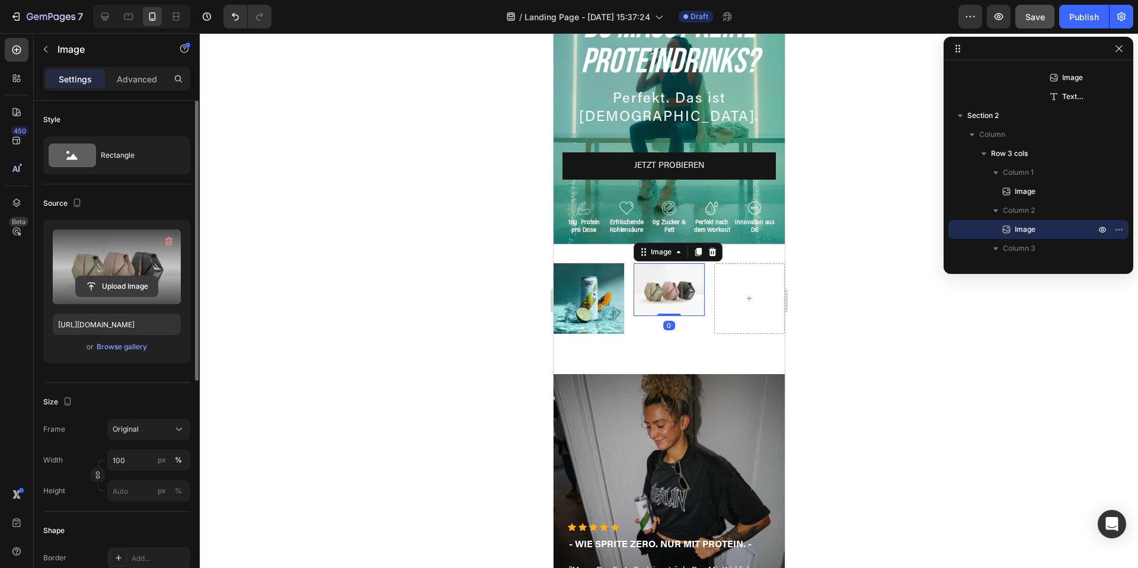
click at [98, 280] on input "file" at bounding box center [117, 286] width 82 height 20
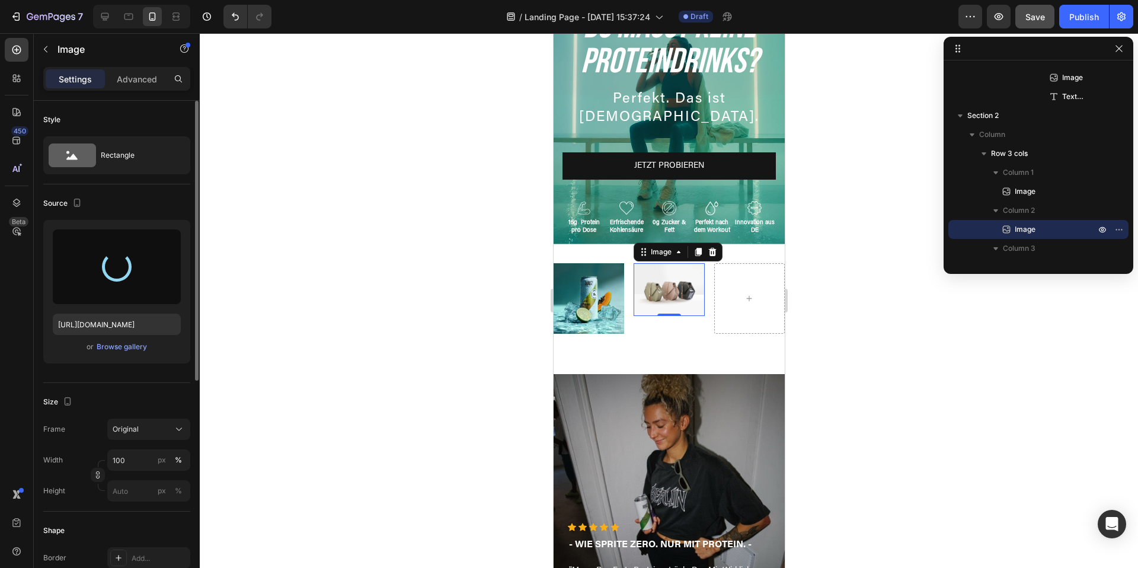
type input "https://cdn.shopify.com/s/files/1/0867/6619/0917/files/gempages_581641449179710…"
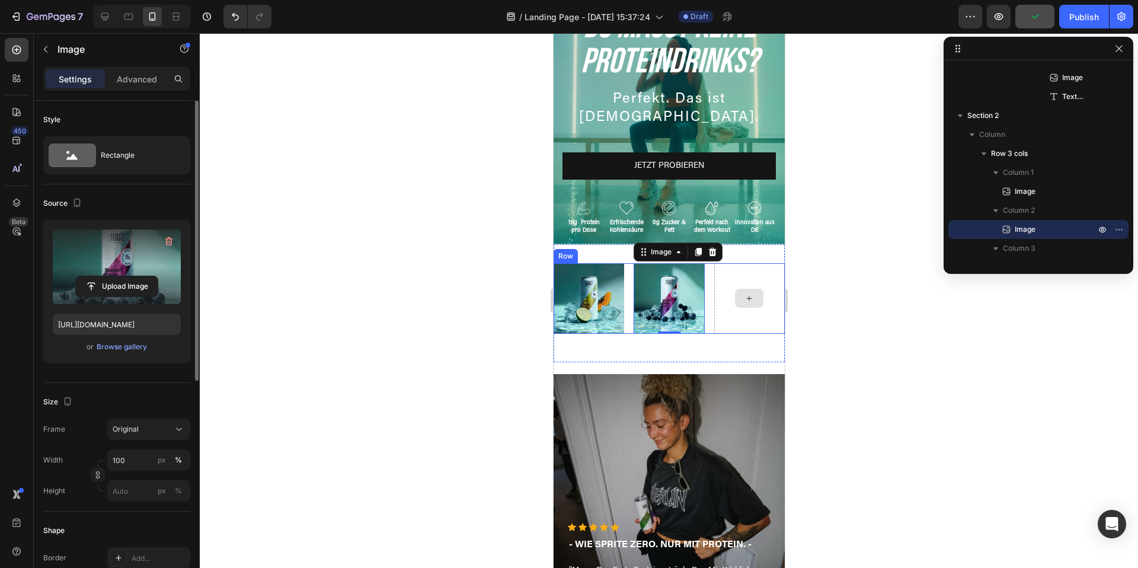
click at [750, 300] on icon at bounding box center [748, 298] width 9 height 10
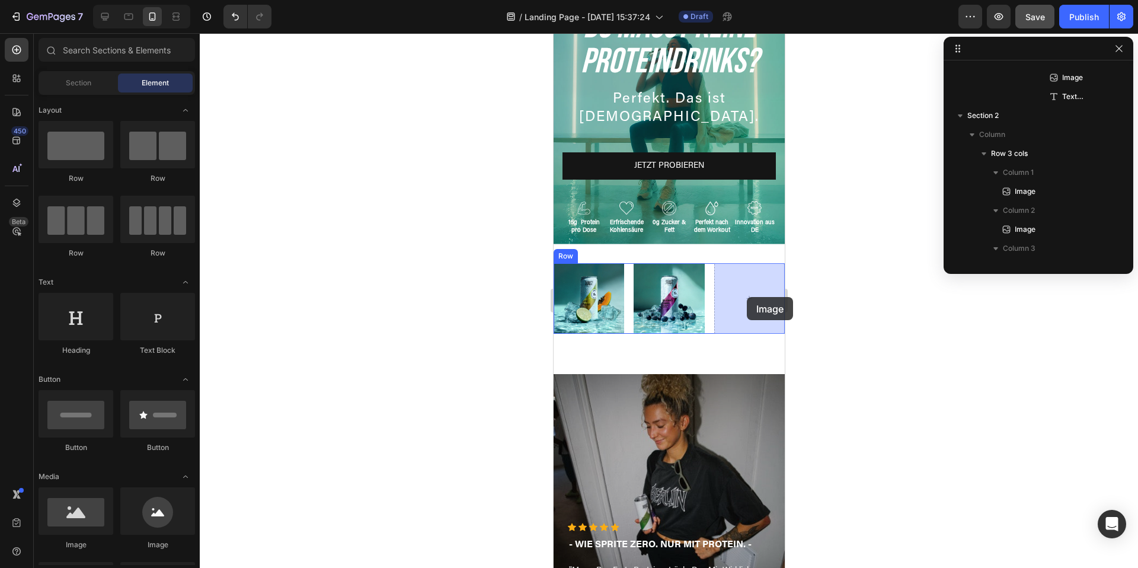
drag, startPoint x: 626, startPoint y: 542, endPoint x: 744, endPoint y: 297, distance: 270.8
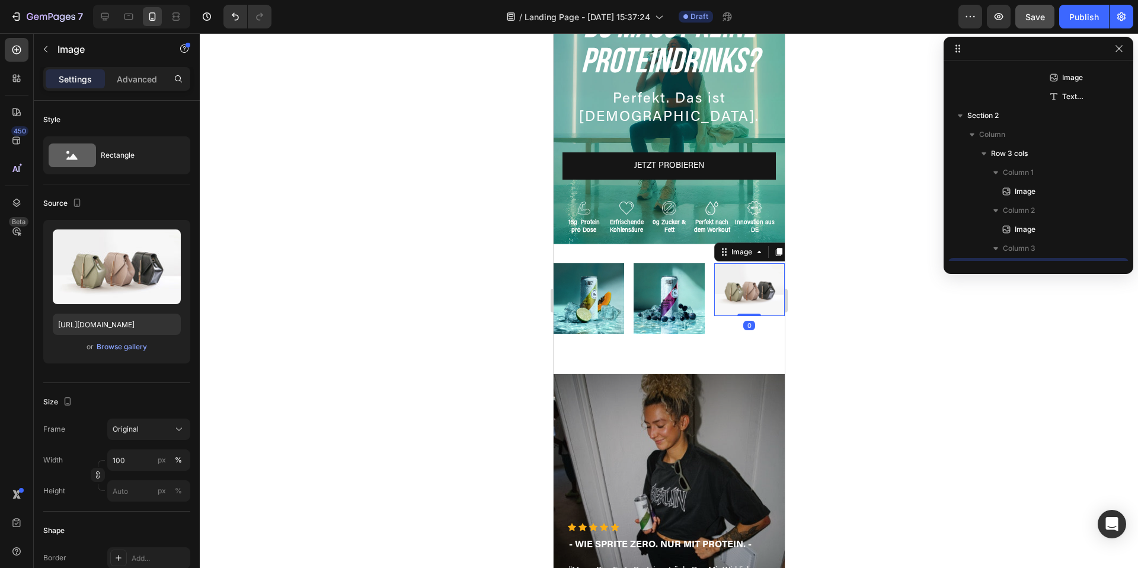
scroll to position [850, 0]
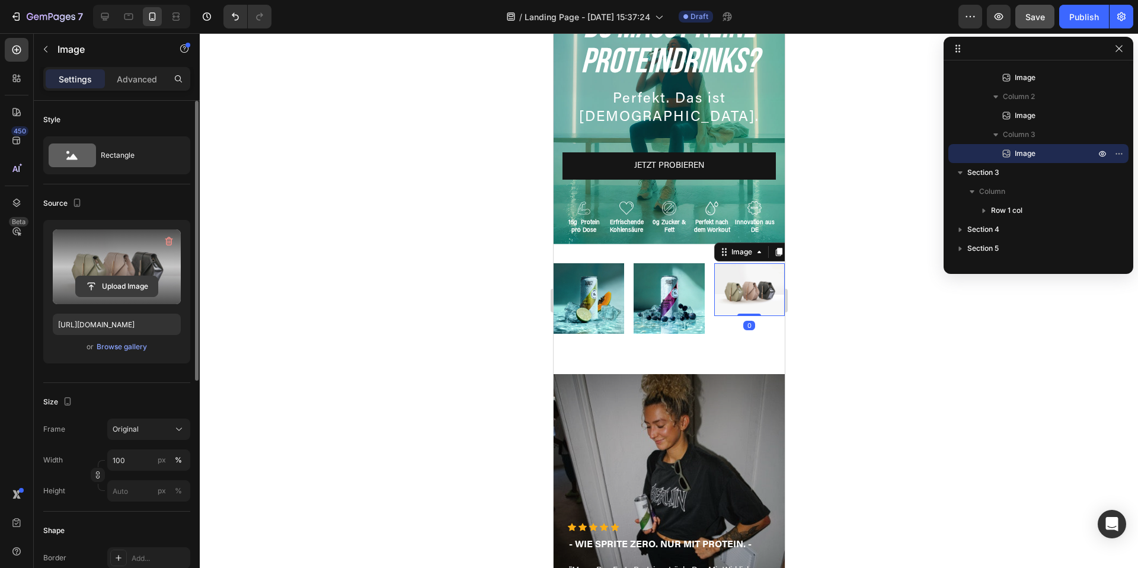
click at [135, 283] on input "file" at bounding box center [117, 286] width 82 height 20
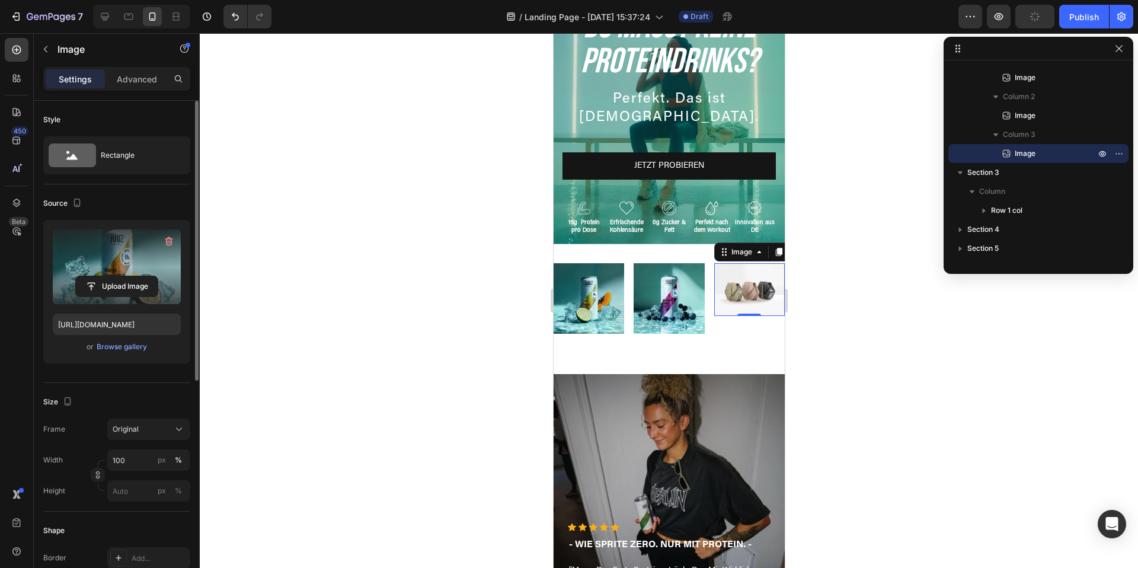
type input "https://cdn.shopify.com/s/files/1/0867/6619/0917/files/gempages_581641449179710…"
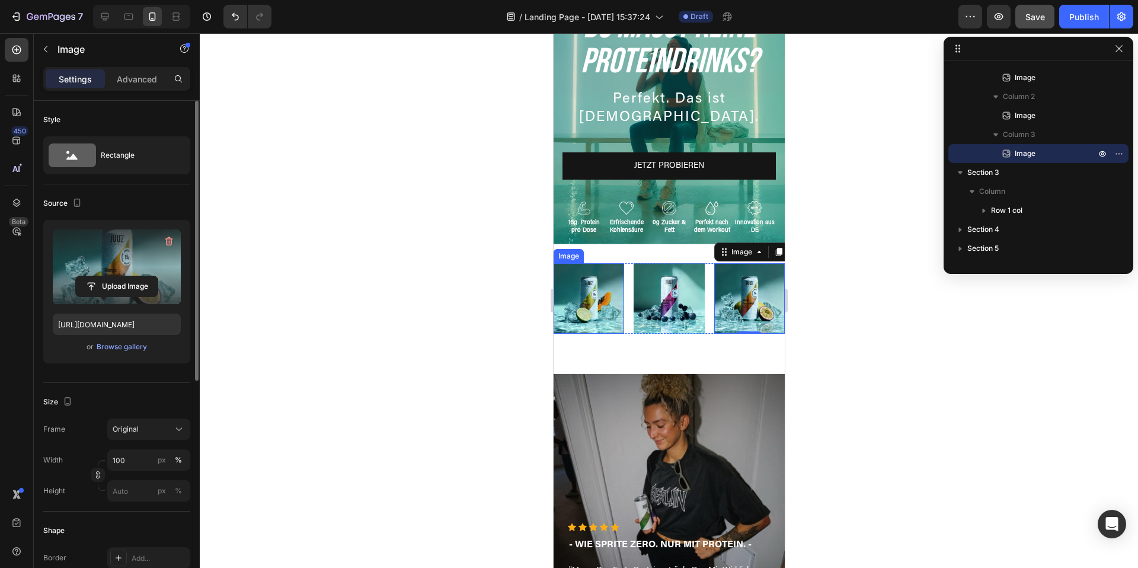
click at [578, 309] on img at bounding box center [588, 298] width 71 height 71
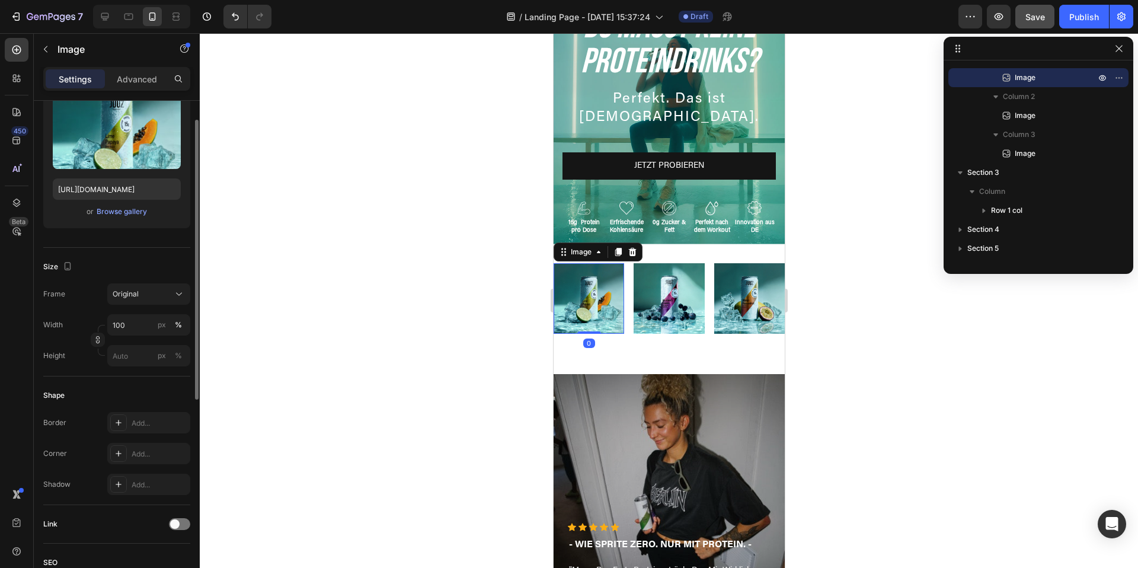
scroll to position [137, 0]
click at [140, 297] on div "Original" at bounding box center [149, 292] width 72 height 12
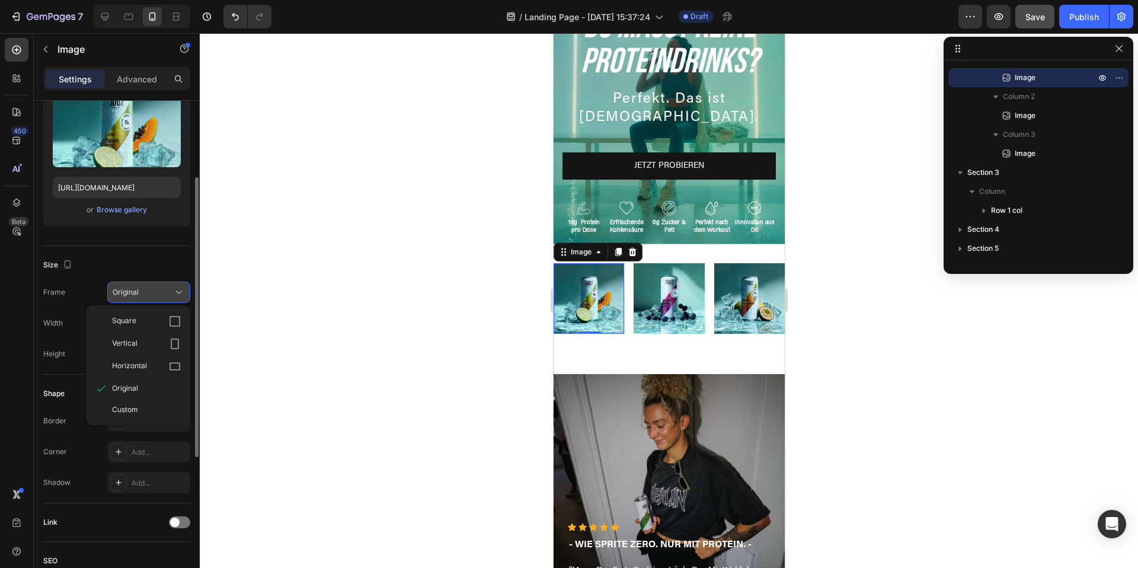
click at [140, 297] on div "Original" at bounding box center [149, 292] width 72 height 12
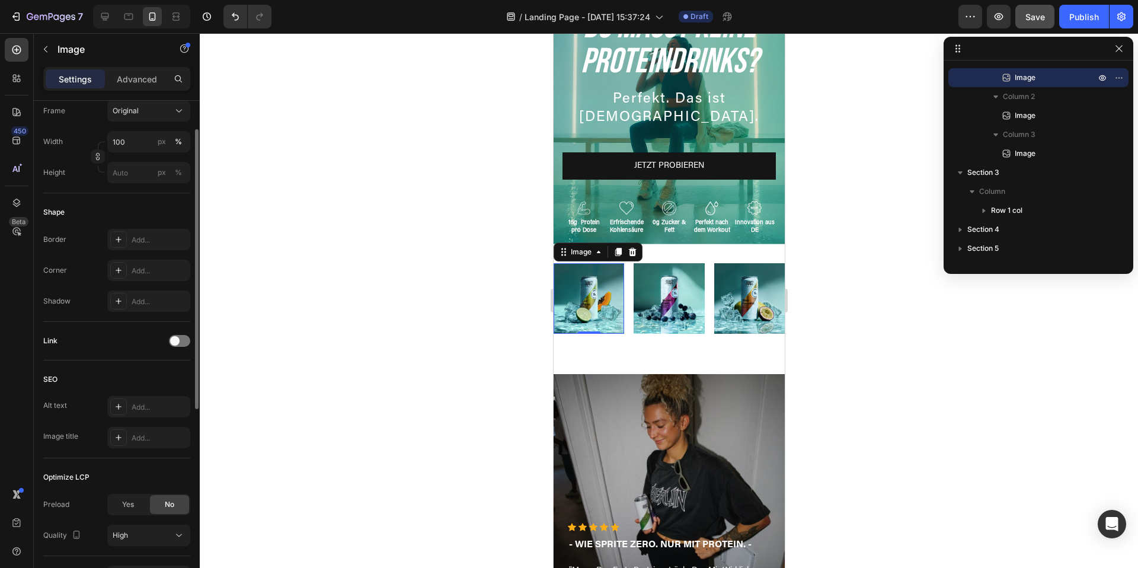
scroll to position [394, 0]
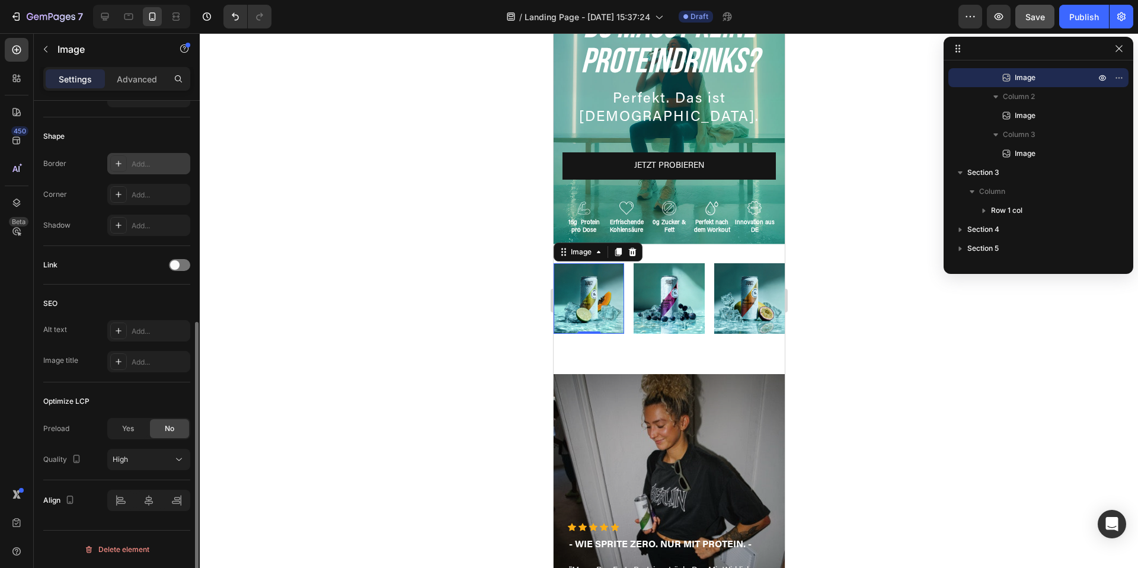
click at [123, 168] on div at bounding box center [118, 163] width 17 height 17
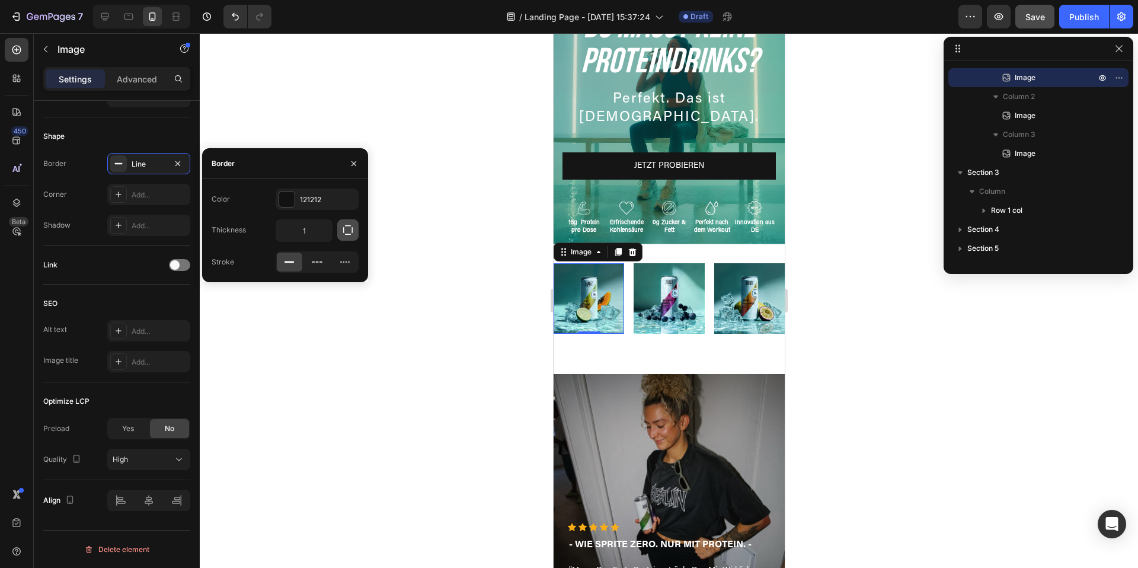
click at [346, 232] on icon "button" at bounding box center [348, 230] width 12 height 12
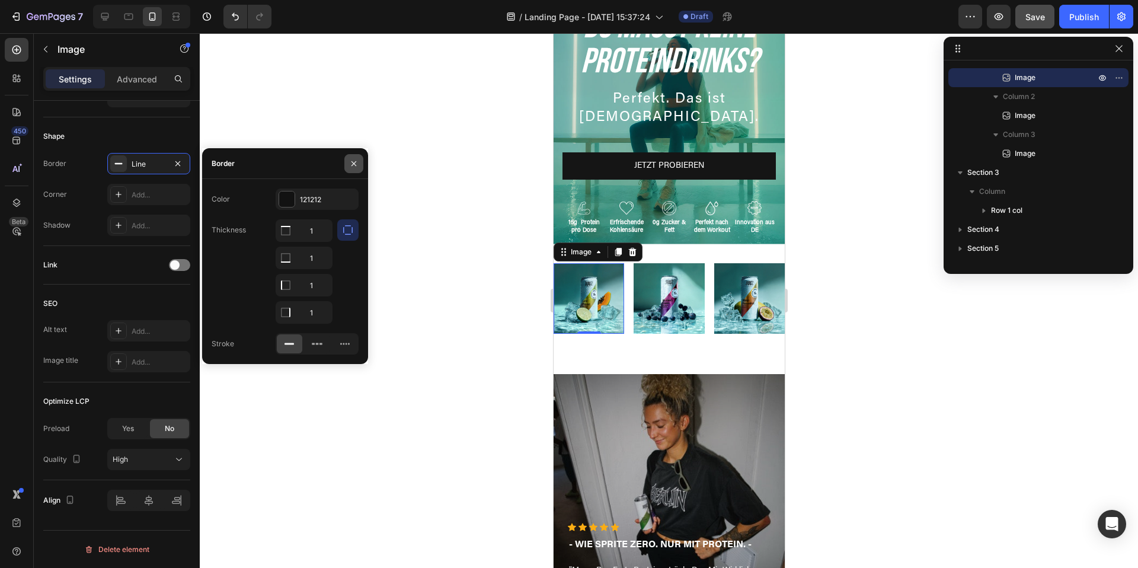
click at [352, 159] on icon "button" at bounding box center [353, 163] width 9 height 9
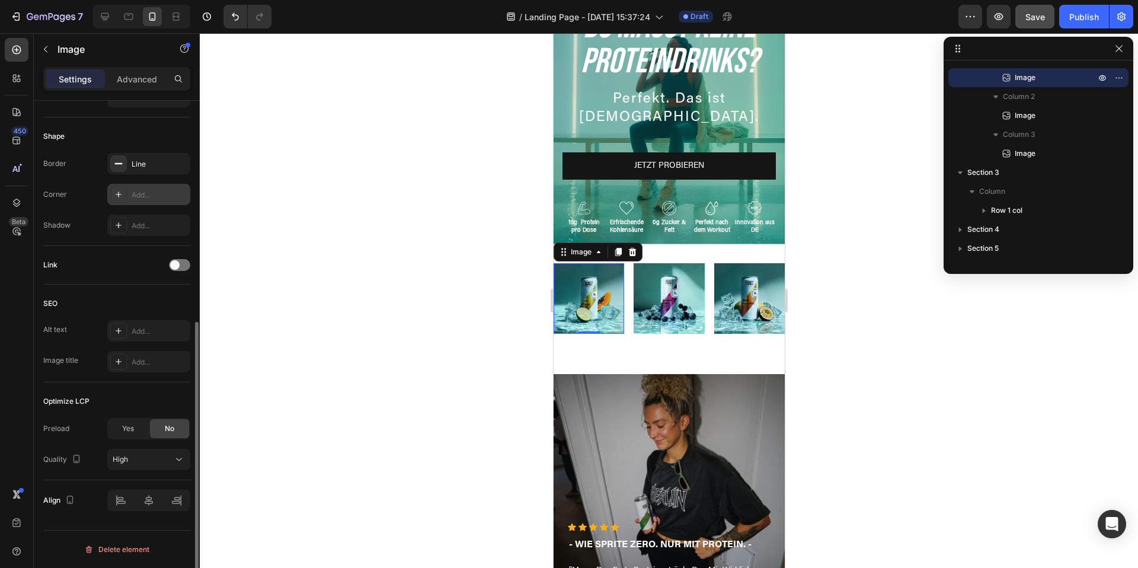
click at [114, 195] on icon at bounding box center [118, 194] width 9 height 9
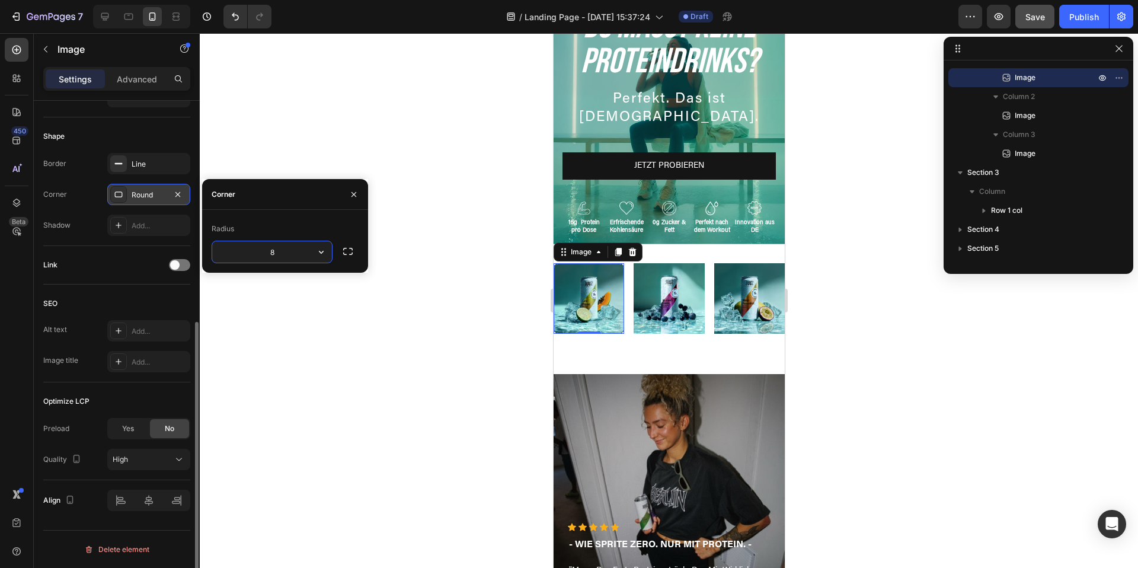
click at [323, 249] on icon "button" at bounding box center [321, 252] width 12 height 12
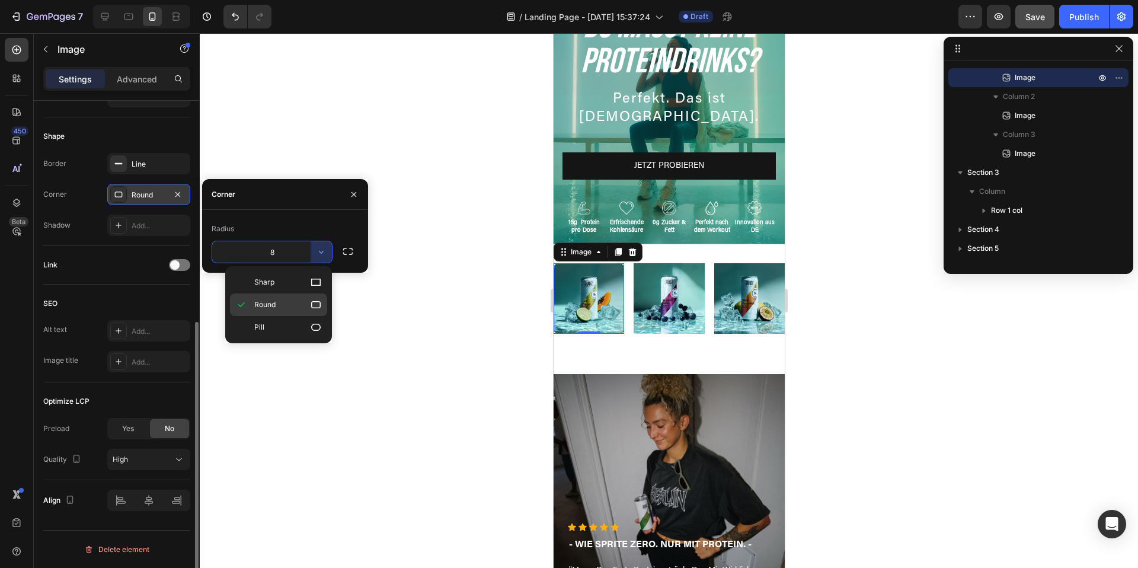
click at [292, 300] on p "Round" at bounding box center [288, 305] width 68 height 12
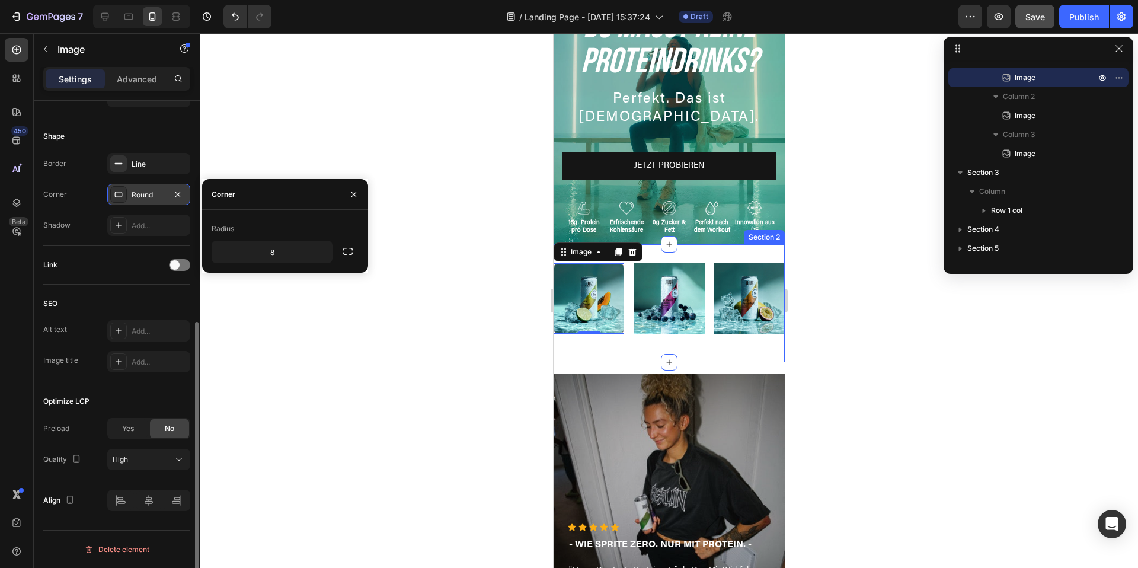
click at [618, 347] on div "Image 0 Image Image Row Section 2" at bounding box center [668, 303] width 231 height 118
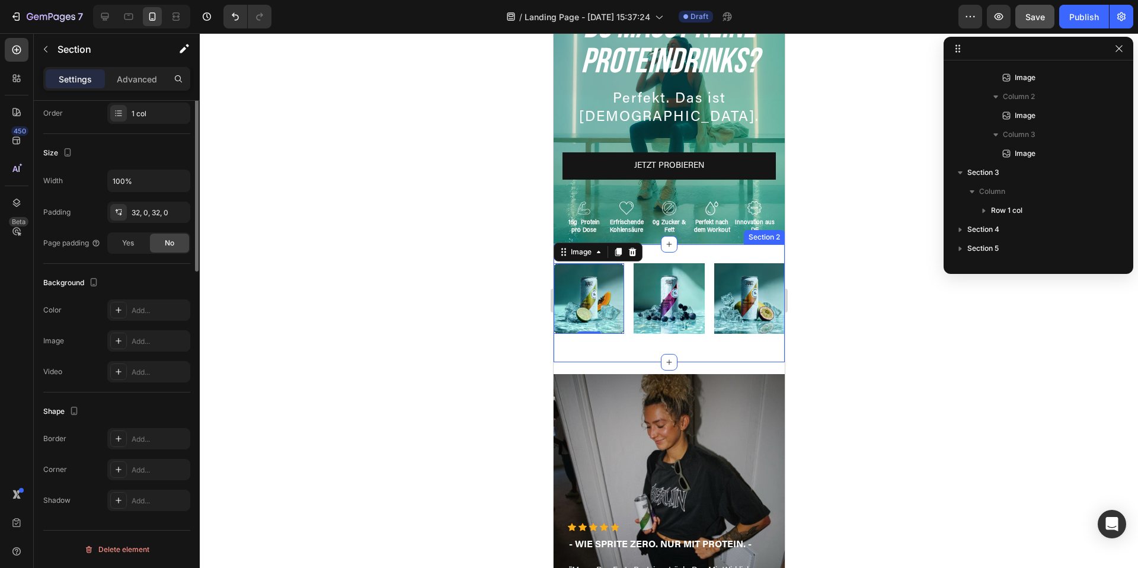
scroll to position [0, 0]
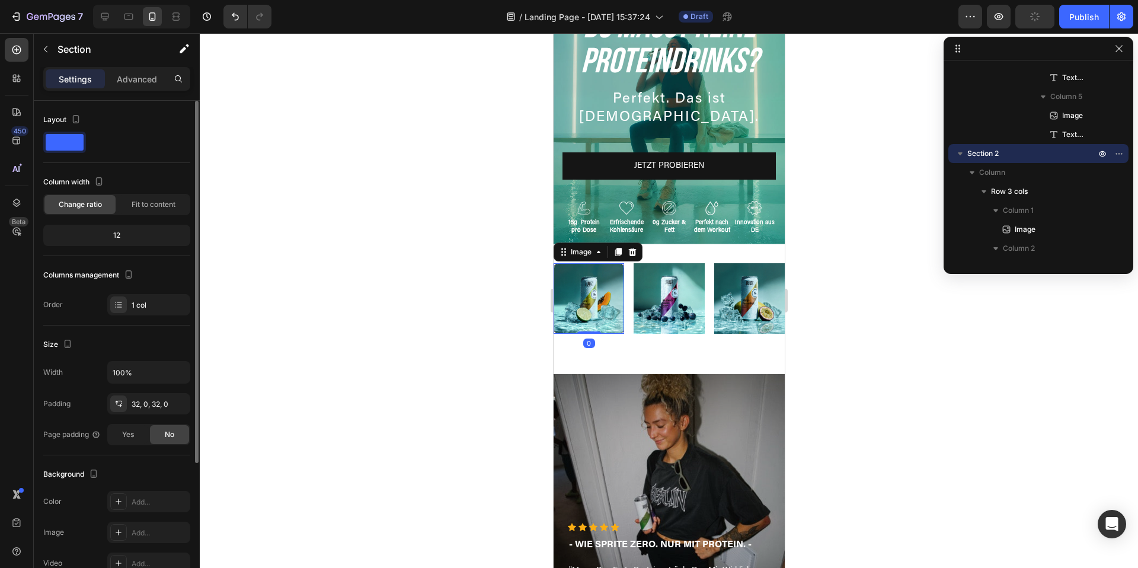
click at [613, 325] on img at bounding box center [588, 298] width 71 height 71
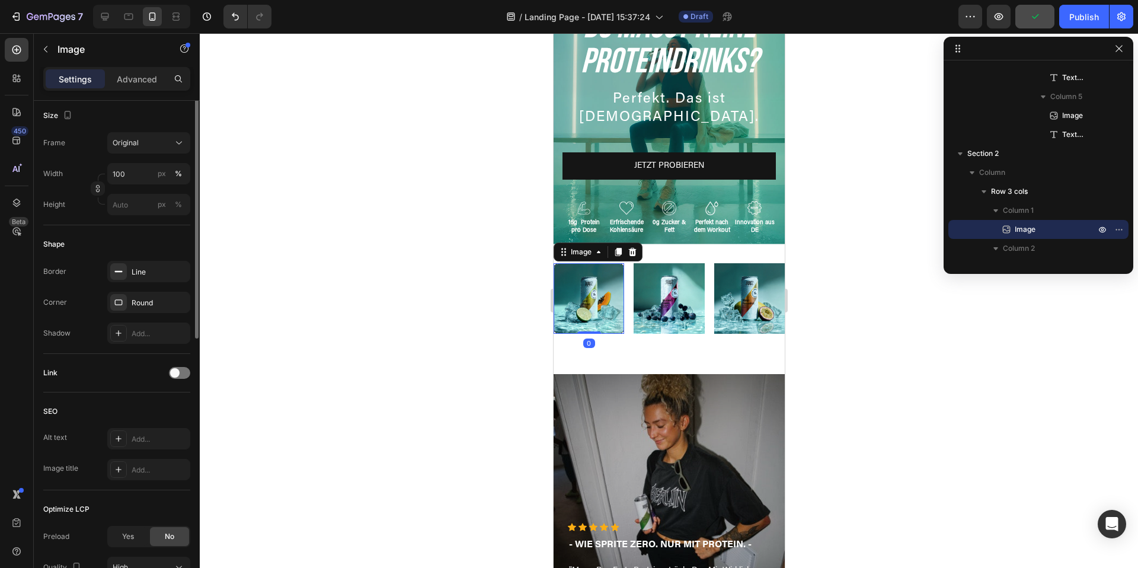
scroll to position [287, 0]
click at [180, 273] on icon "button" at bounding box center [177, 270] width 9 height 9
click at [668, 376] on div "Overlay" at bounding box center [668, 510] width 231 height 273
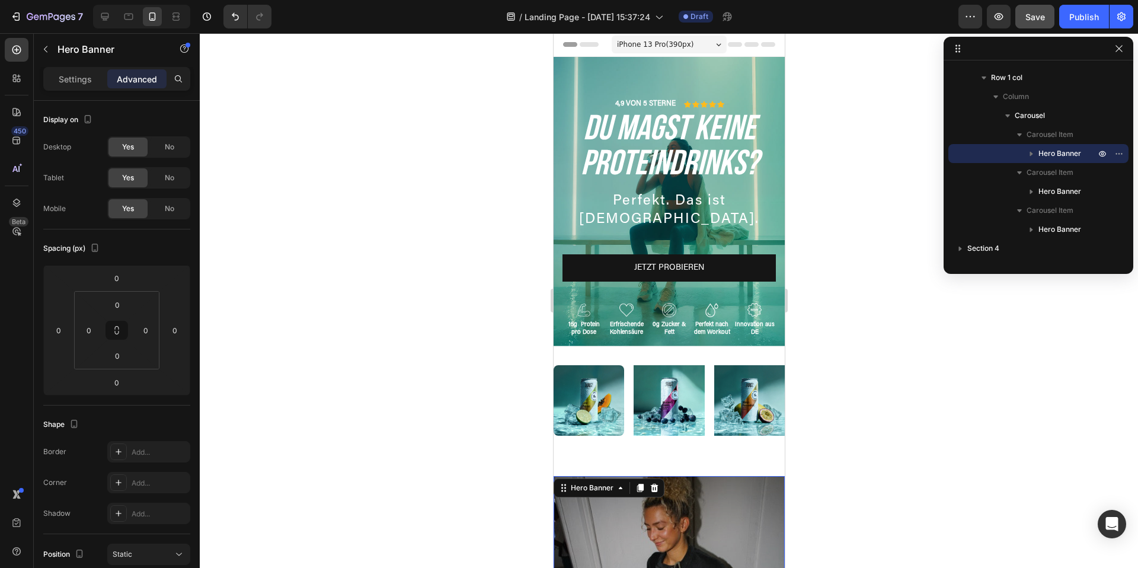
scroll to position [0, 0]
click at [645, 374] on img at bounding box center [668, 401] width 71 height 71
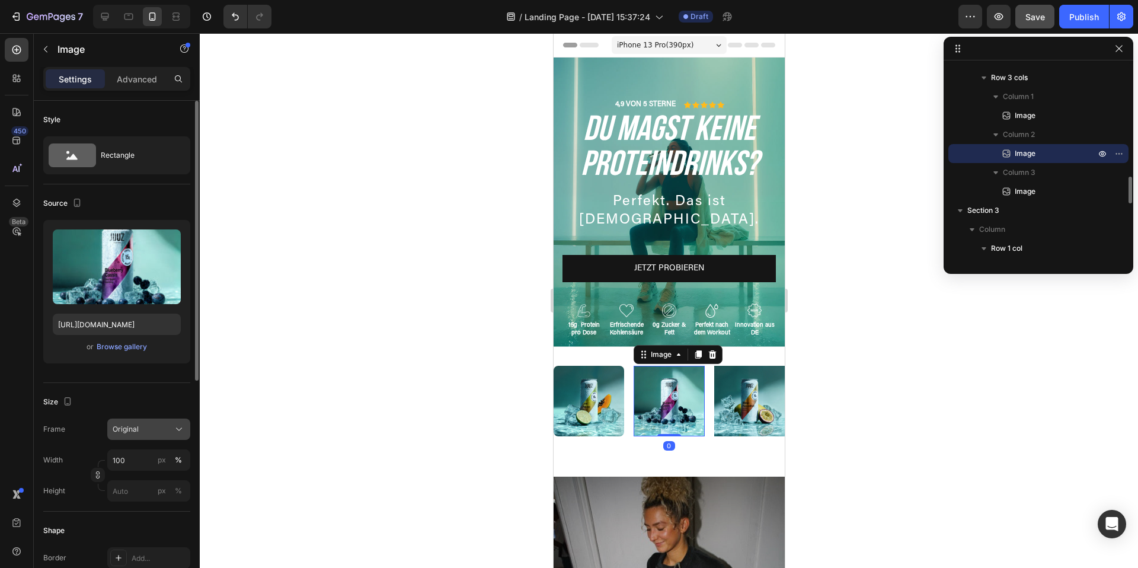
scroll to position [394, 0]
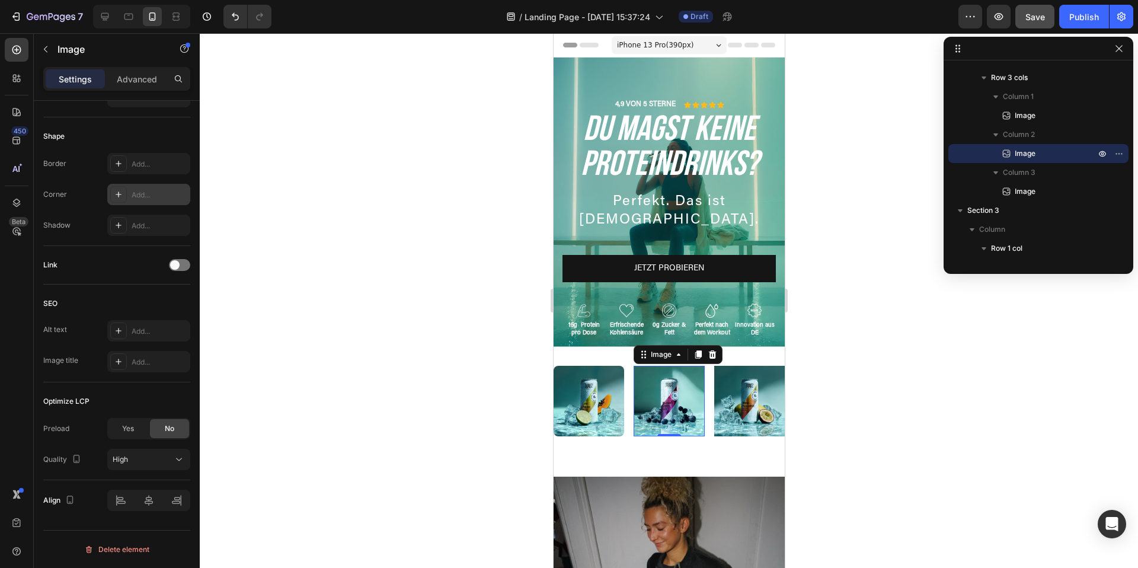
click at [119, 193] on icon at bounding box center [119, 194] width 6 height 6
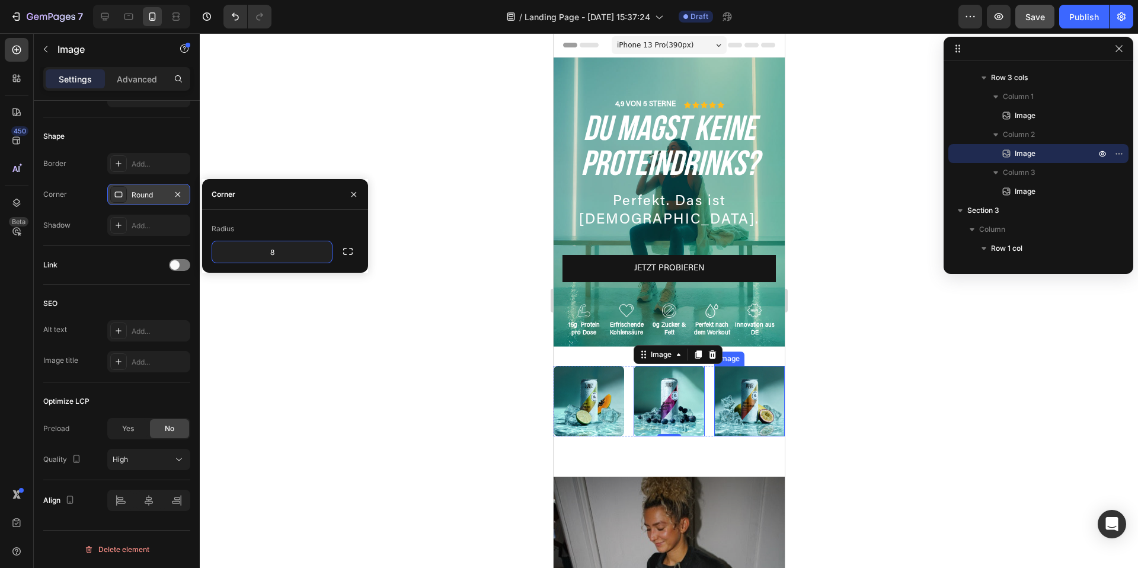
click at [733, 373] on img at bounding box center [748, 401] width 71 height 71
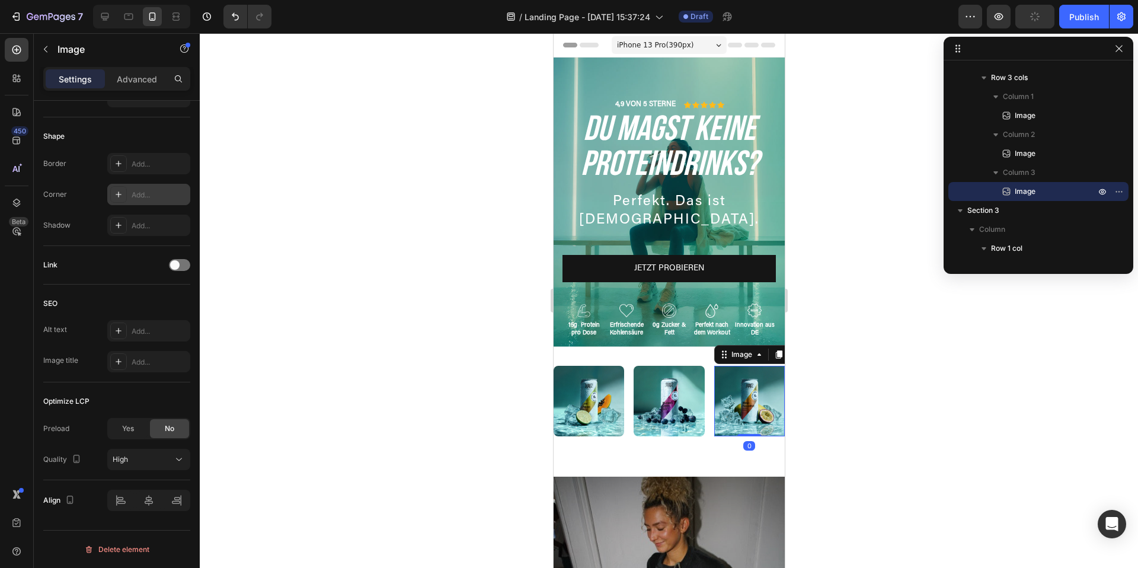
click at [111, 191] on div at bounding box center [118, 194] width 17 height 17
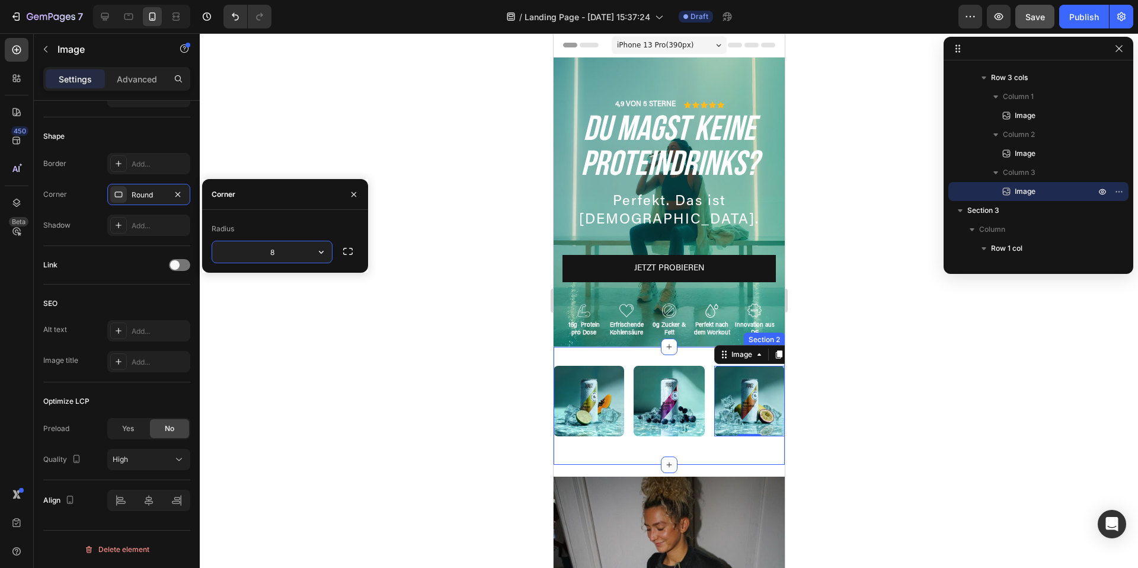
click at [758, 440] on div "Image Image Image 0 Row" at bounding box center [668, 406] width 231 height 80
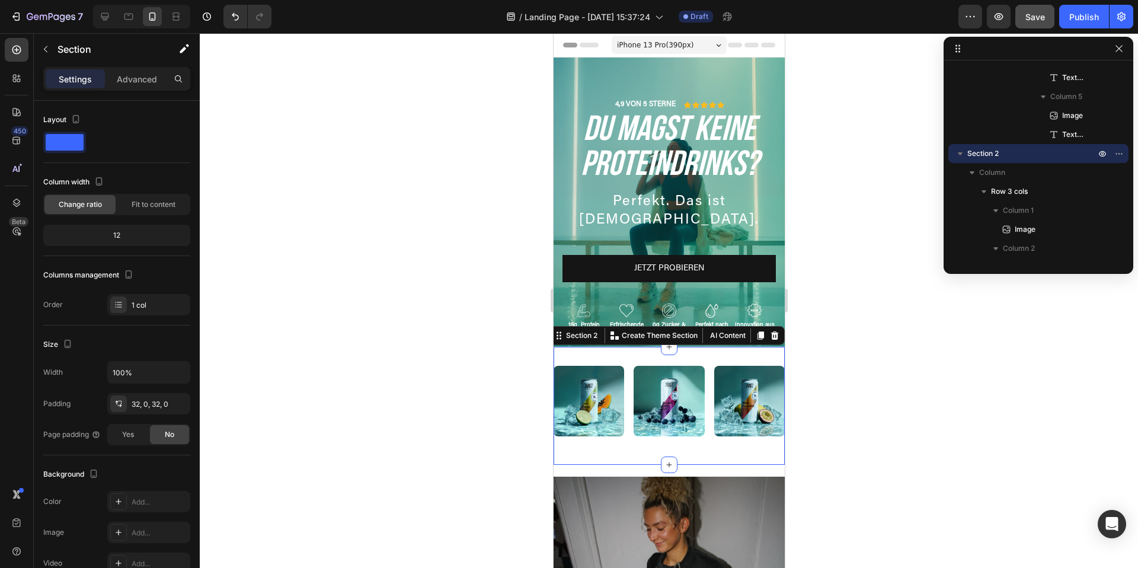
click at [837, 498] on div at bounding box center [669, 300] width 938 height 534
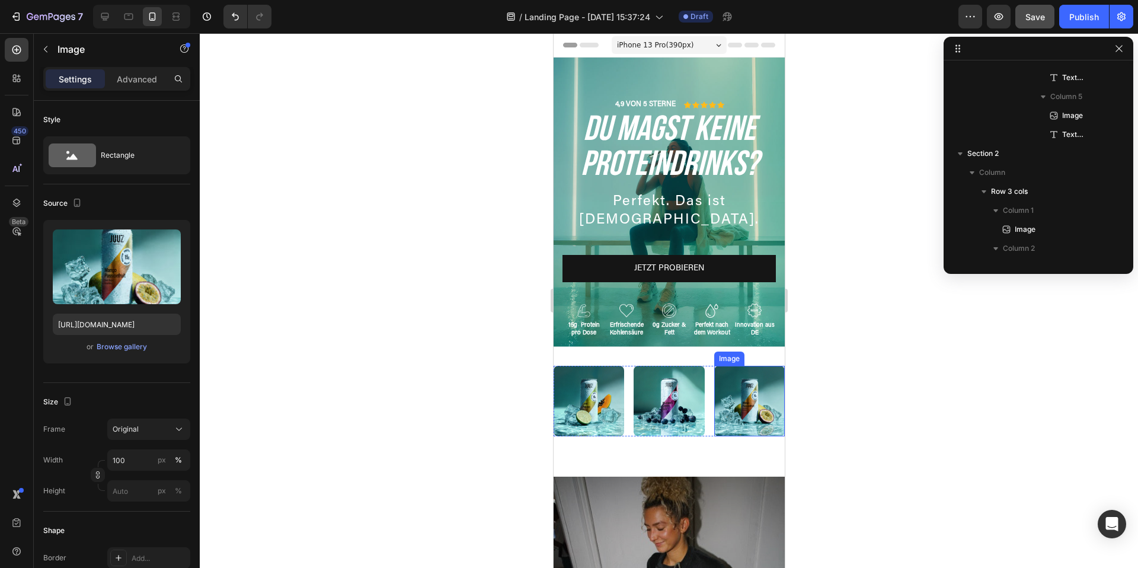
click at [750, 390] on img at bounding box center [748, 401] width 71 height 71
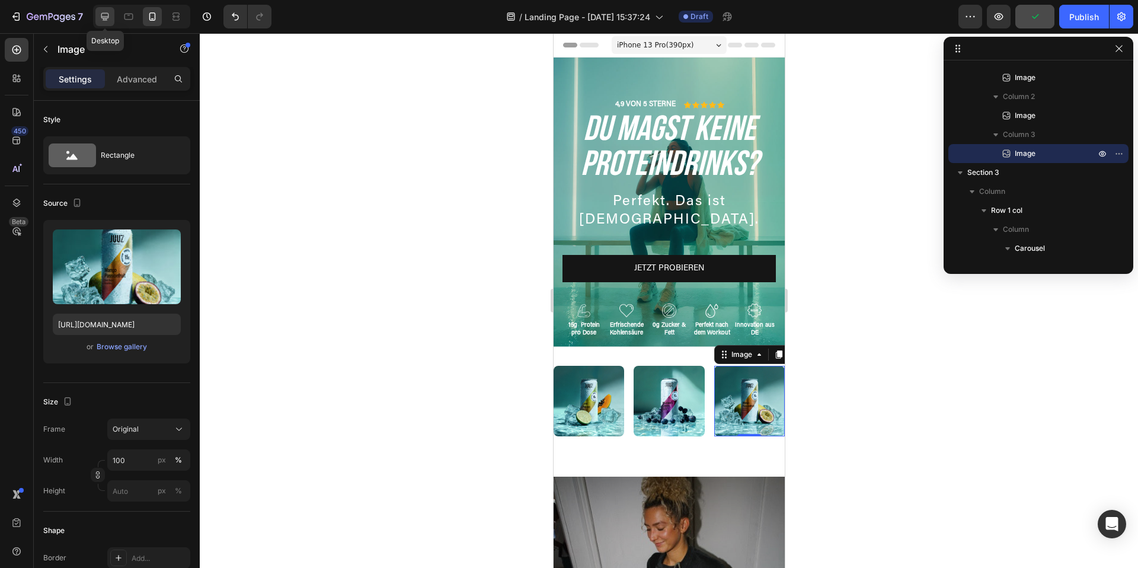
click at [107, 12] on icon at bounding box center [105, 17] width 12 height 12
type input "https://cdn.shopify.com/s/files/1/2005/9307/files/image_demo.jpg"
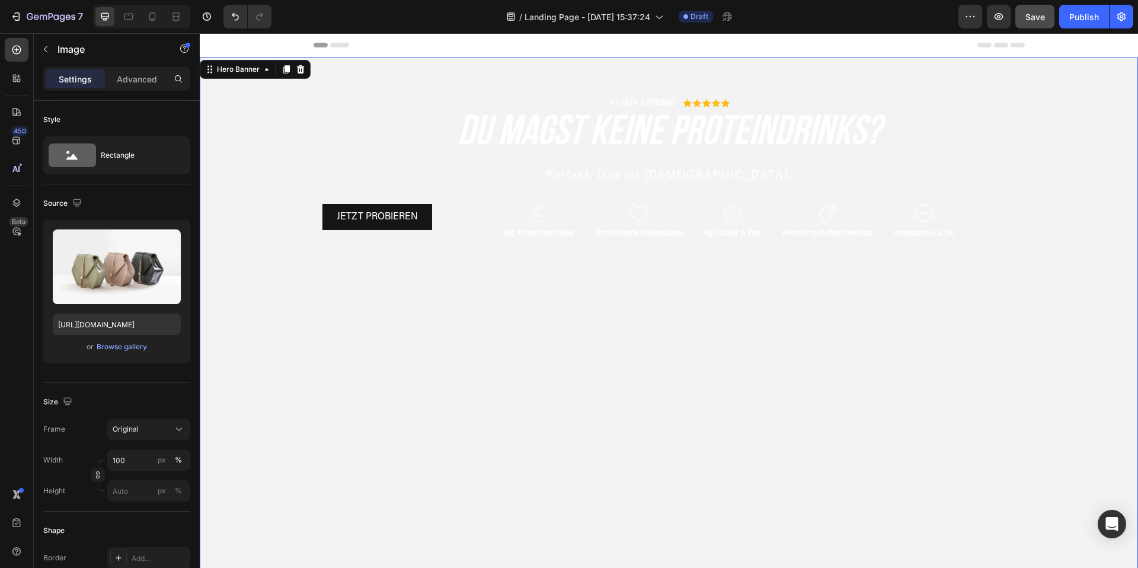
click at [308, 295] on div "Background Image" at bounding box center [669, 252] width 938 height 391
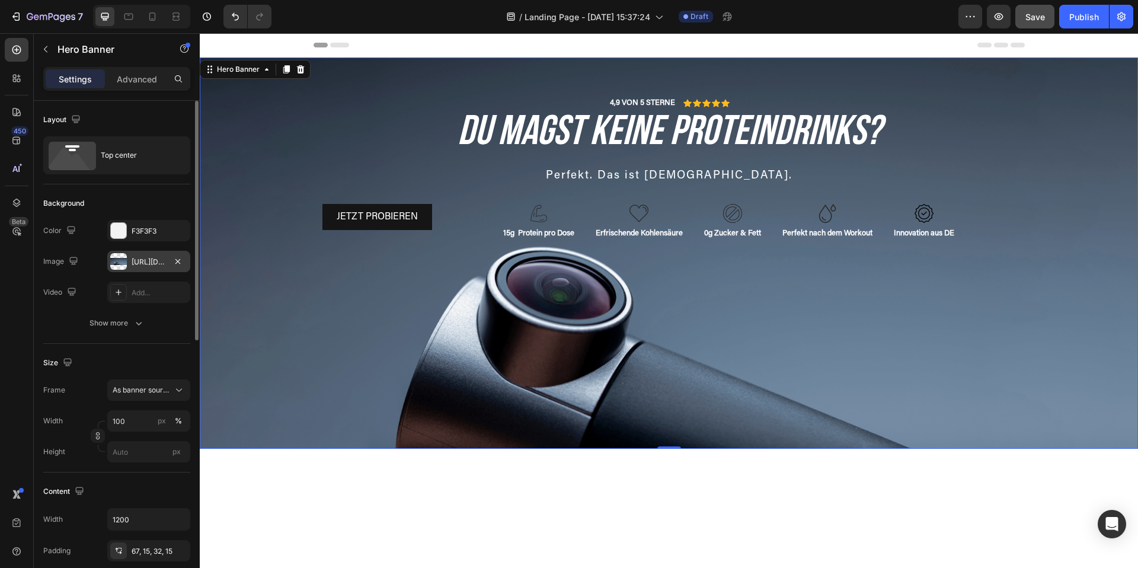
click at [123, 262] on div at bounding box center [118, 261] width 17 height 17
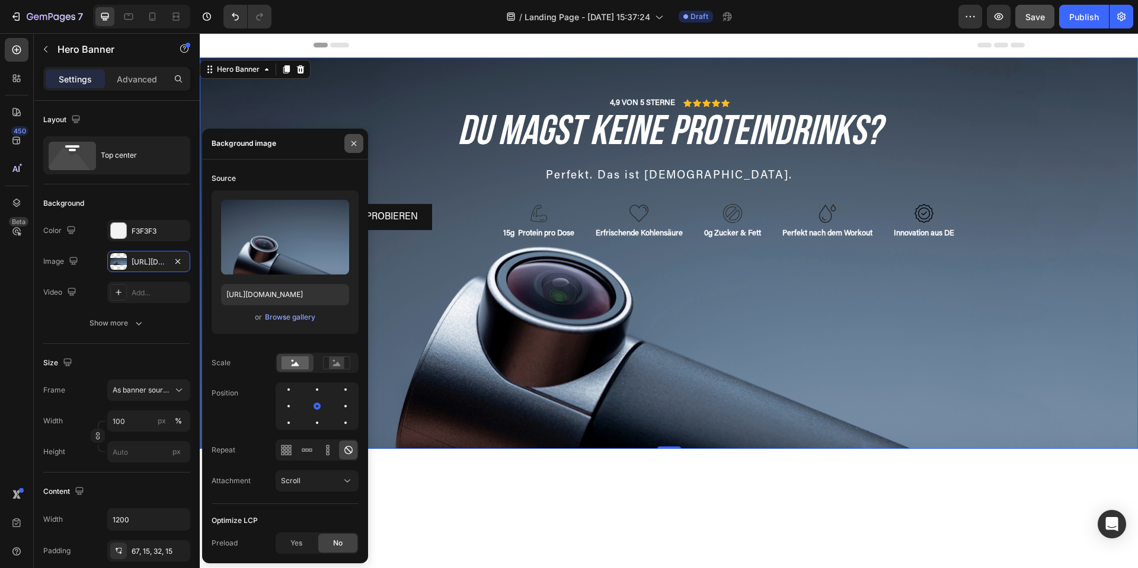
click at [351, 143] on icon "button" at bounding box center [353, 143] width 9 height 9
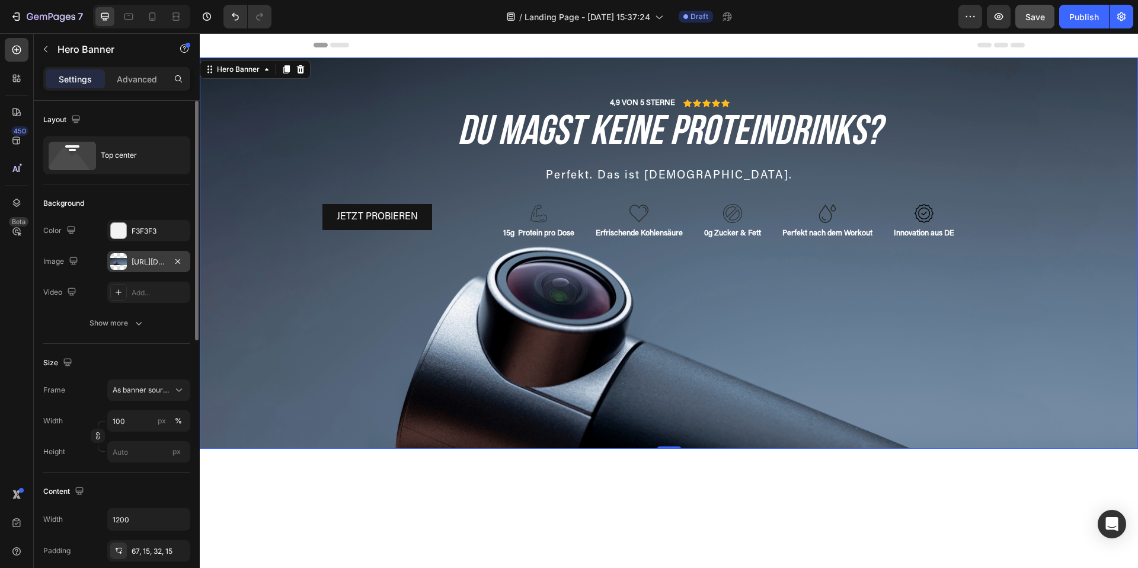
click at [118, 263] on div at bounding box center [118, 261] width 17 height 17
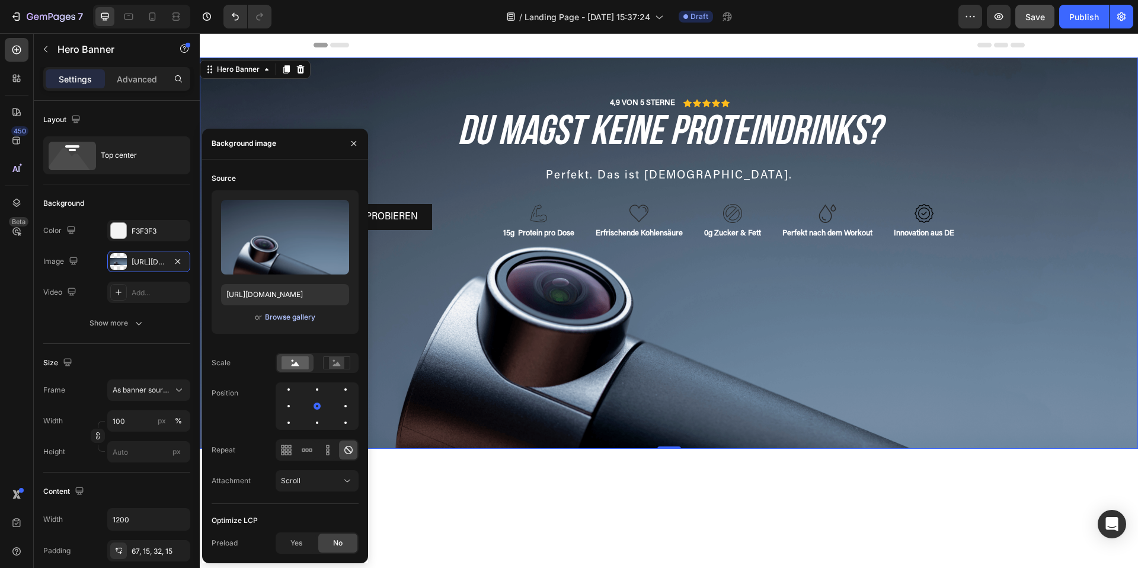
click at [294, 321] on div "Browse gallery" at bounding box center [290, 317] width 50 height 11
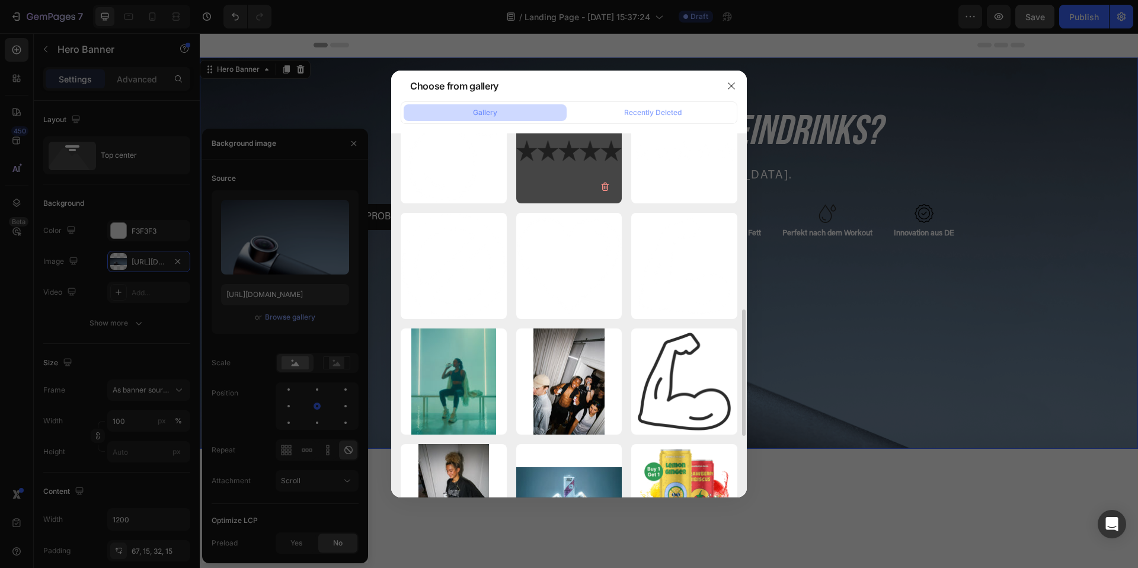
scroll to position [697, 0]
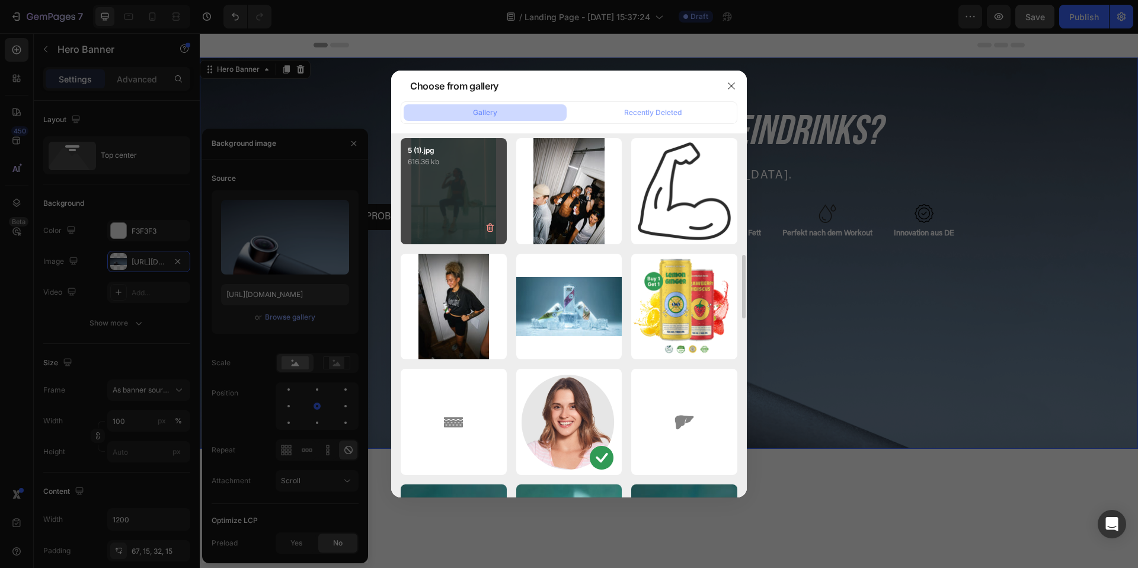
click at [446, 185] on div "5 (1).jpg 616.36 kb" at bounding box center [454, 191] width 106 height 106
type input "https://cdn.shopify.com/s/files/1/0867/6619/0917/files/gempages_581641449179710…"
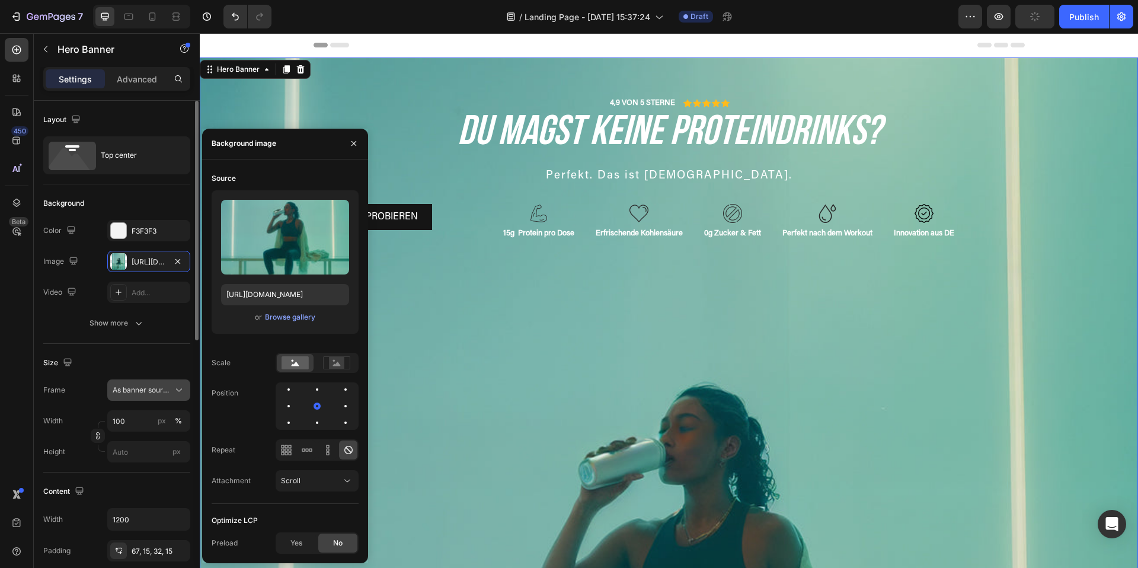
click at [148, 390] on span "As banner source" at bounding box center [142, 390] width 58 height 11
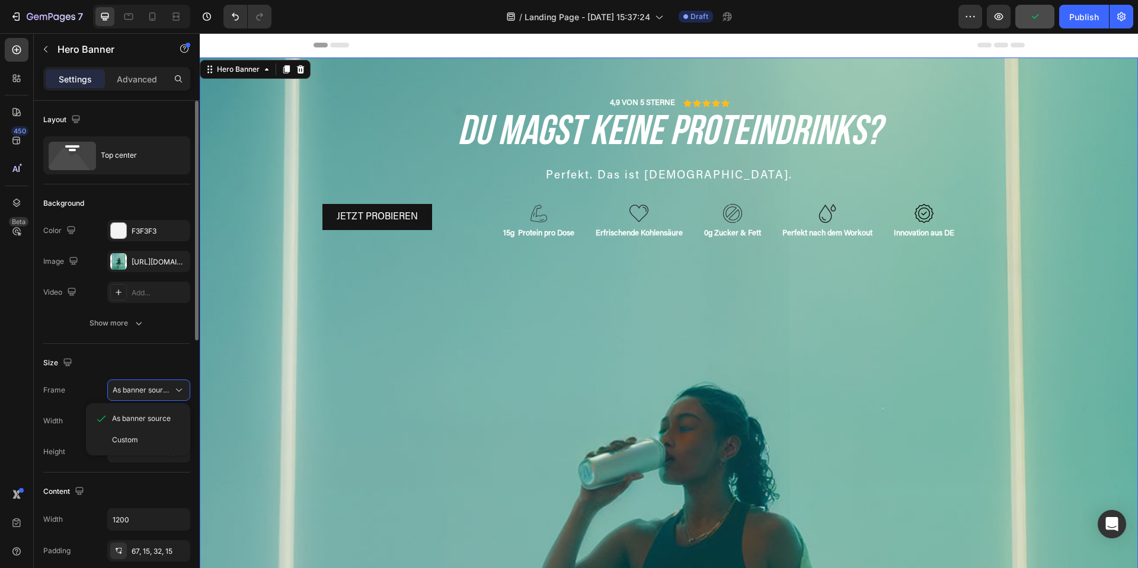
click at [91, 386] on div "Frame As banner source As banner source Custom" at bounding box center [116, 389] width 147 height 21
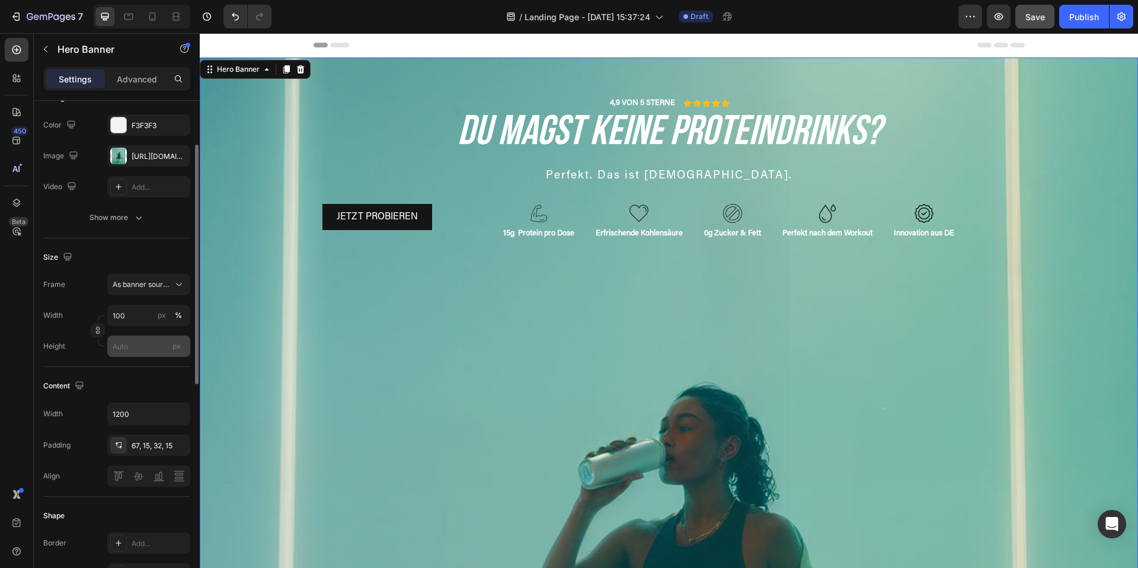
scroll to position [120, 0]
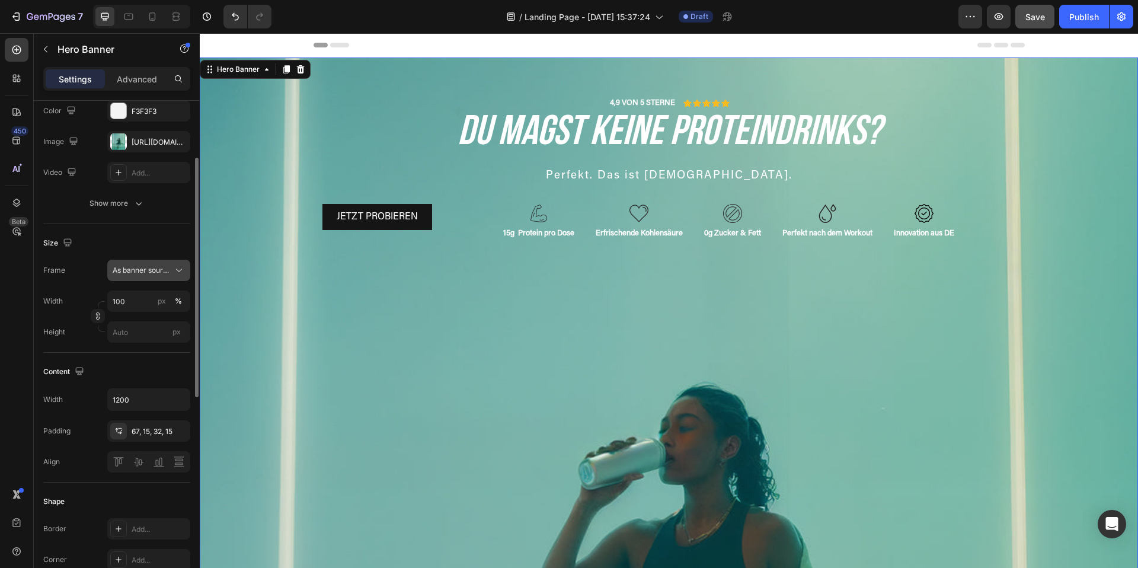
click at [146, 276] on button "As banner source" at bounding box center [148, 270] width 83 height 21
click at [133, 320] on span "Custom" at bounding box center [125, 320] width 26 height 11
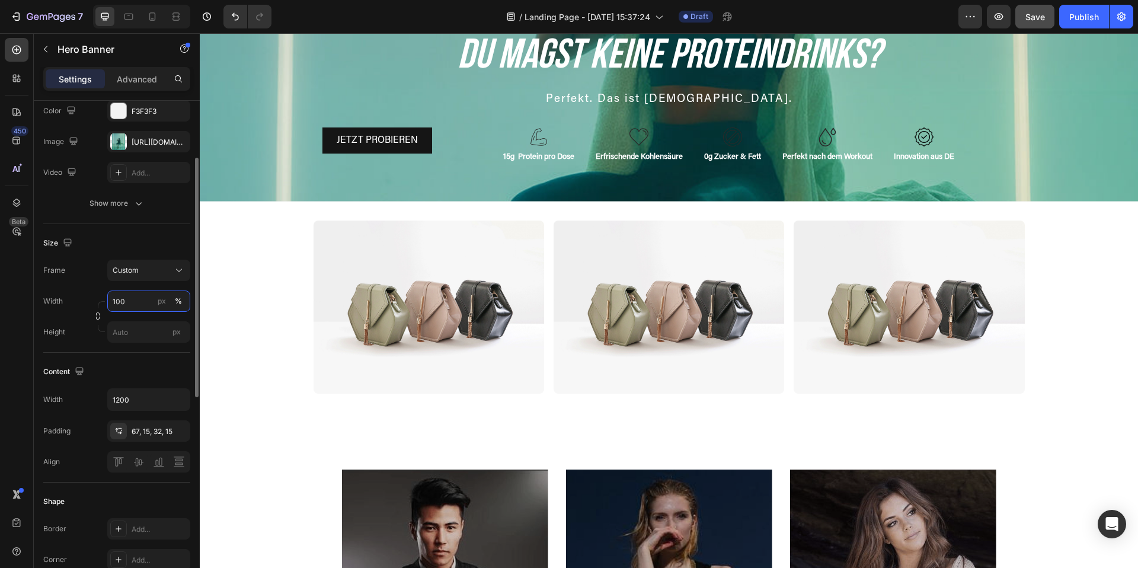
scroll to position [0, 0]
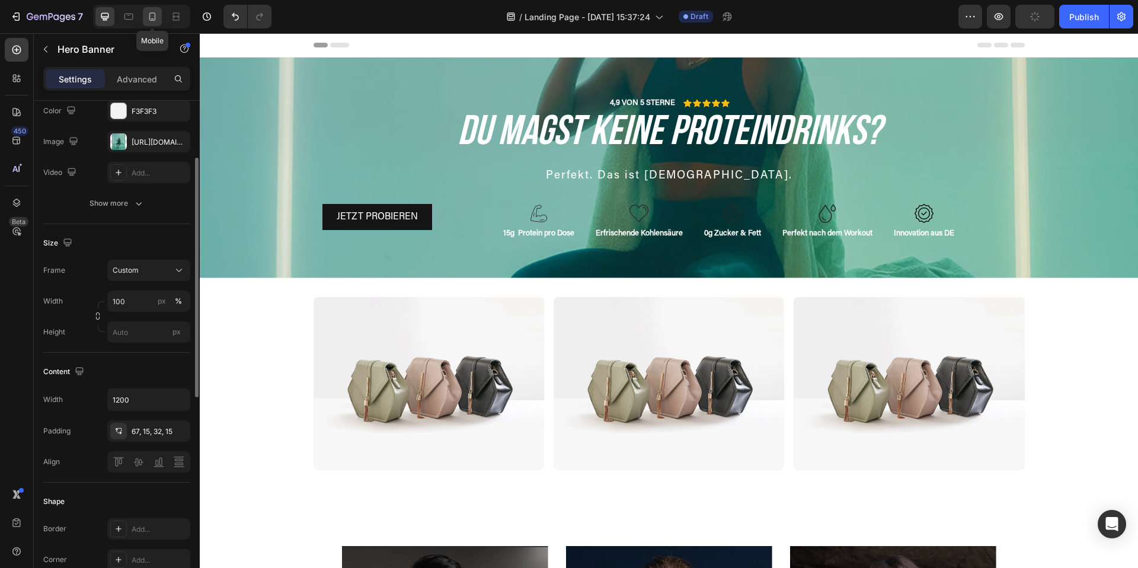
click at [152, 17] on icon at bounding box center [152, 17] width 12 height 12
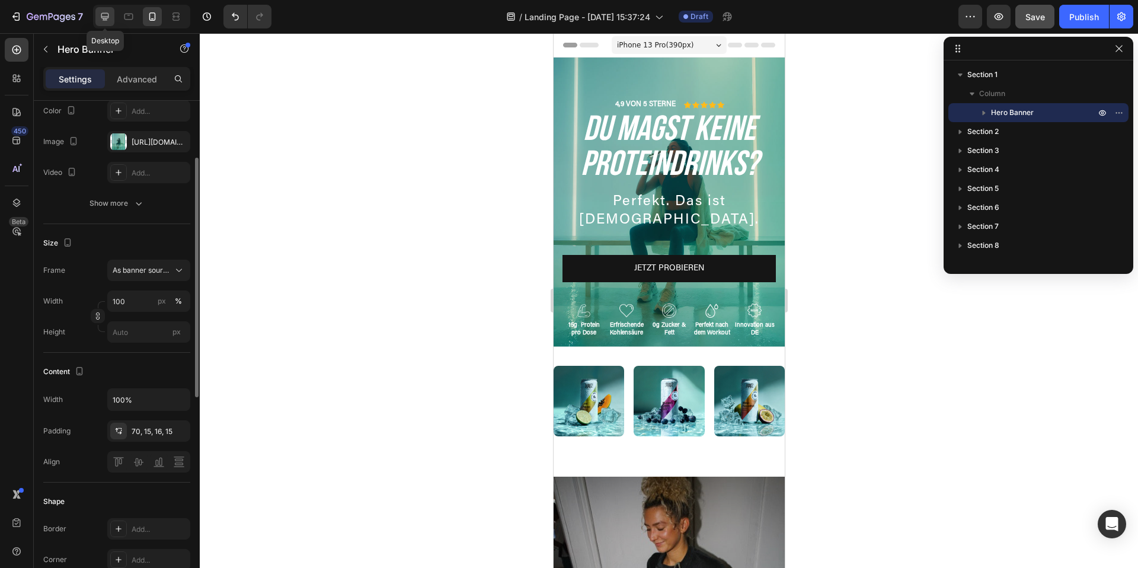
click at [104, 17] on icon at bounding box center [105, 17] width 12 height 12
type input "1200"
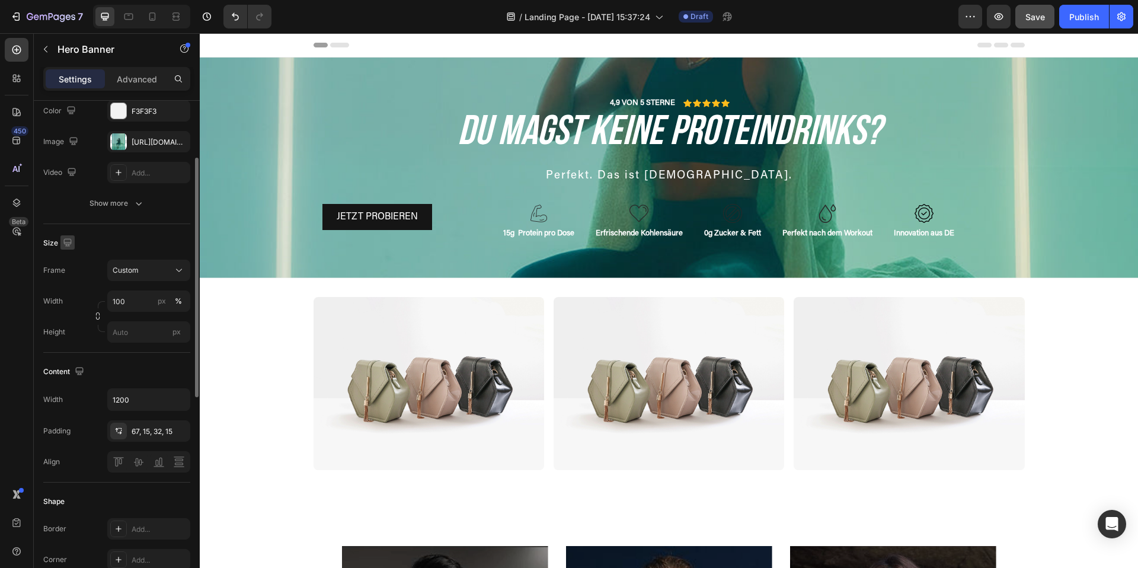
click at [69, 241] on icon "button" at bounding box center [68, 242] width 12 height 12
click at [471, 323] on img at bounding box center [428, 383] width 230 height 173
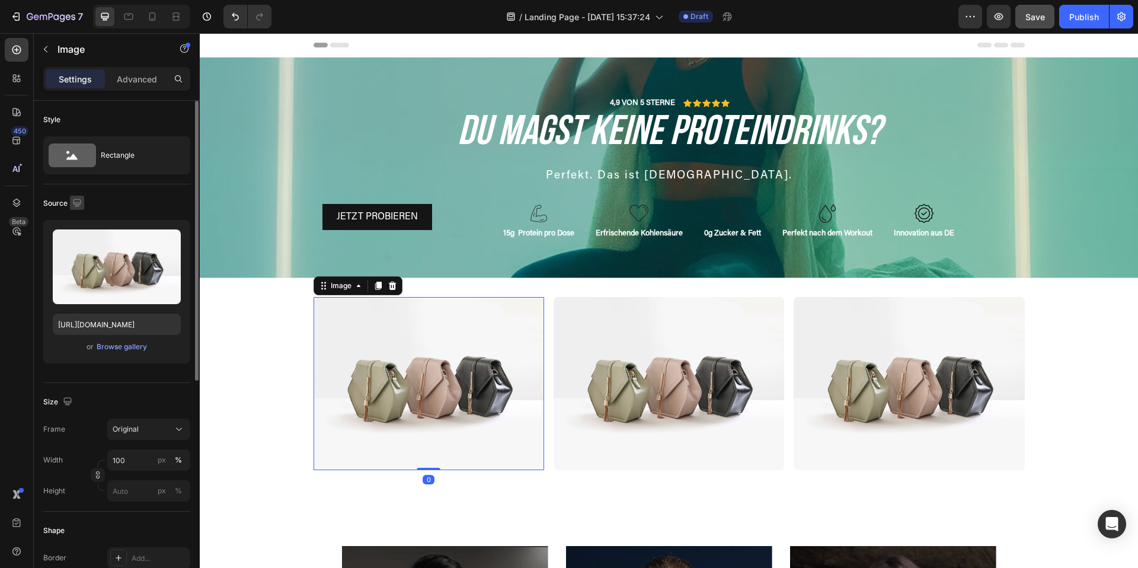
click at [81, 206] on icon "button" at bounding box center [77, 203] width 12 height 12
click at [76, 261] on icon "button" at bounding box center [79, 264] width 12 height 12
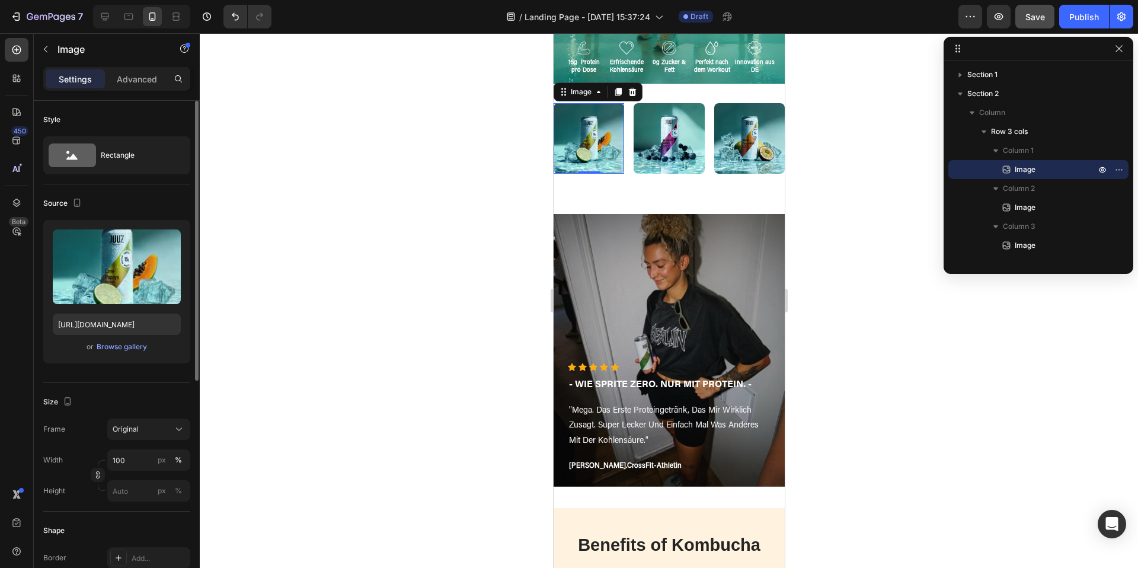
scroll to position [291, 0]
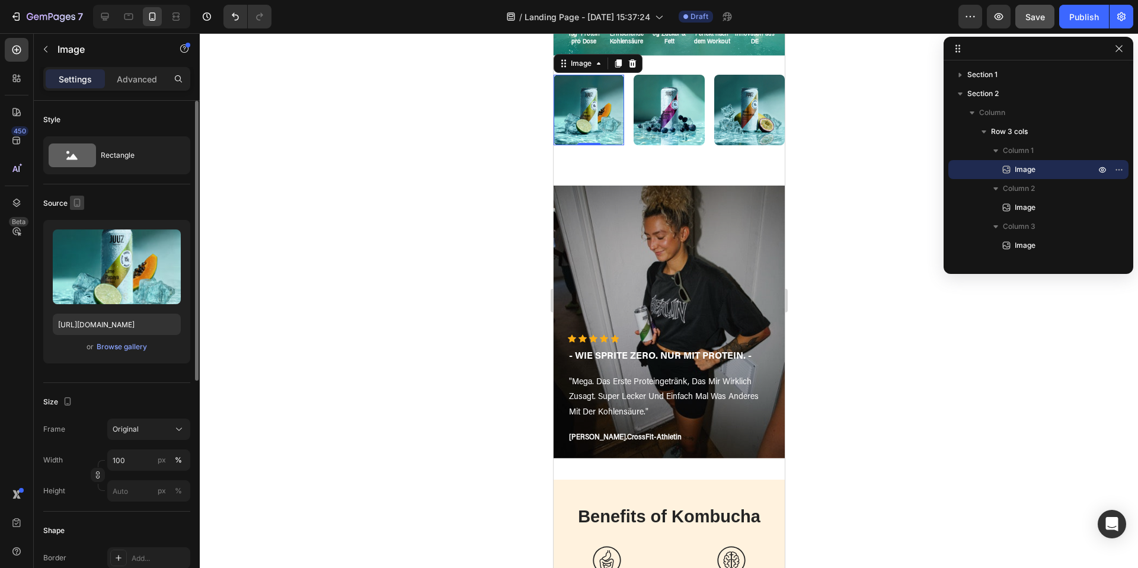
click at [77, 200] on icon "button" at bounding box center [77, 203] width 12 height 12
click at [82, 226] on icon "button" at bounding box center [79, 222] width 12 height 12
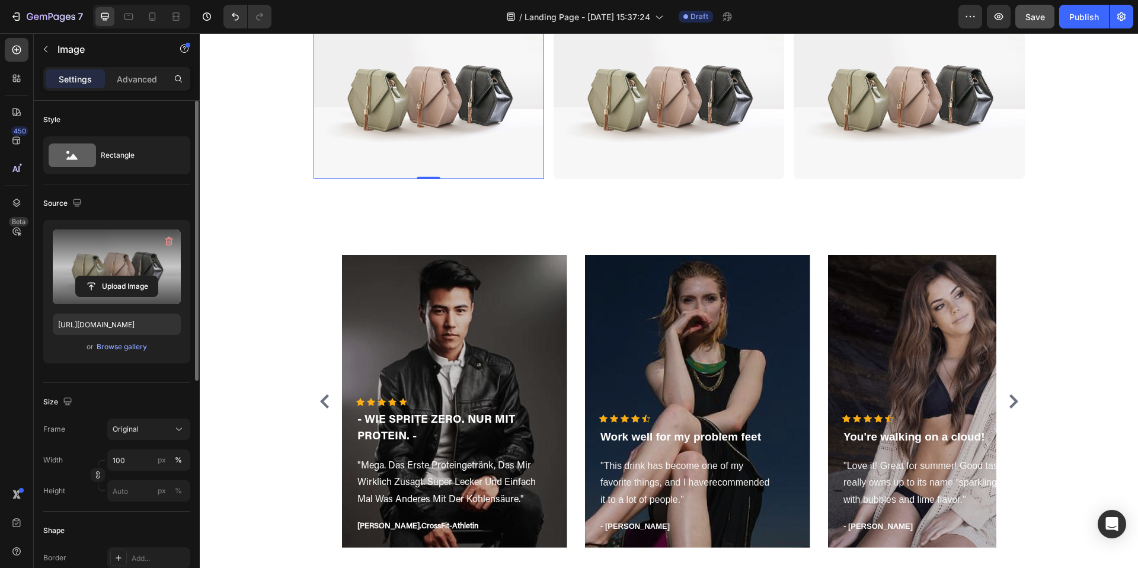
scroll to position [222, 0]
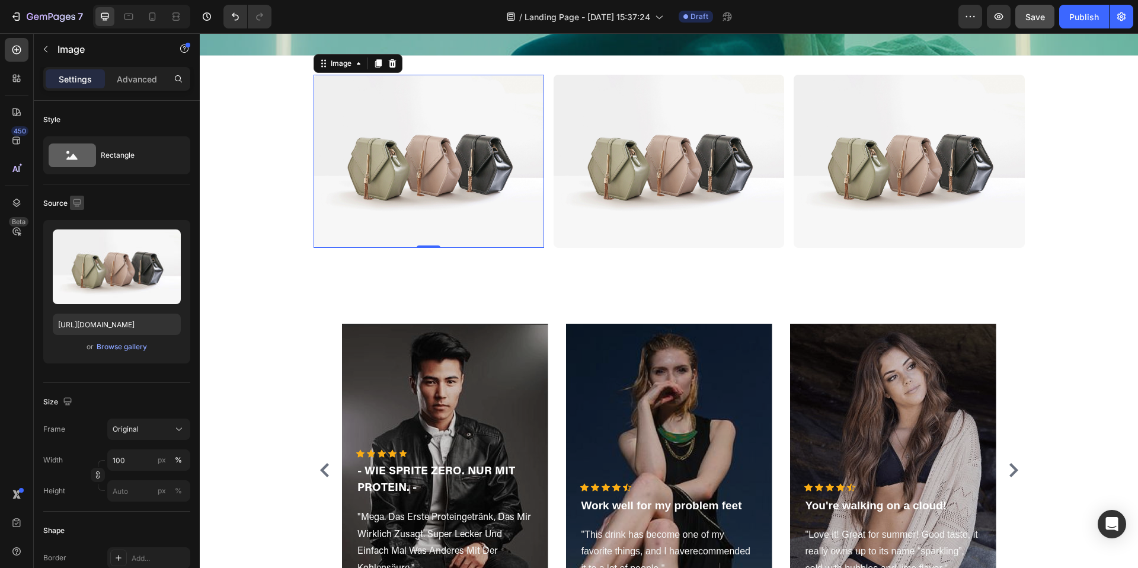
click at [77, 199] on icon "button" at bounding box center [77, 203] width 12 height 12
click at [116, 208] on div "Source" at bounding box center [116, 203] width 147 height 19
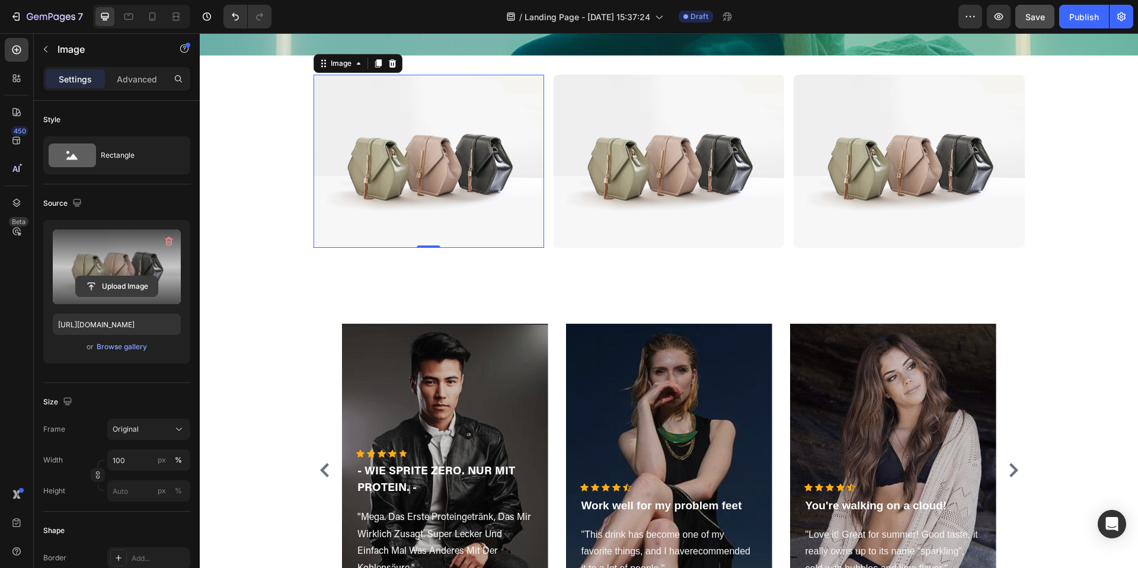
click at [117, 281] on input "file" at bounding box center [117, 286] width 82 height 20
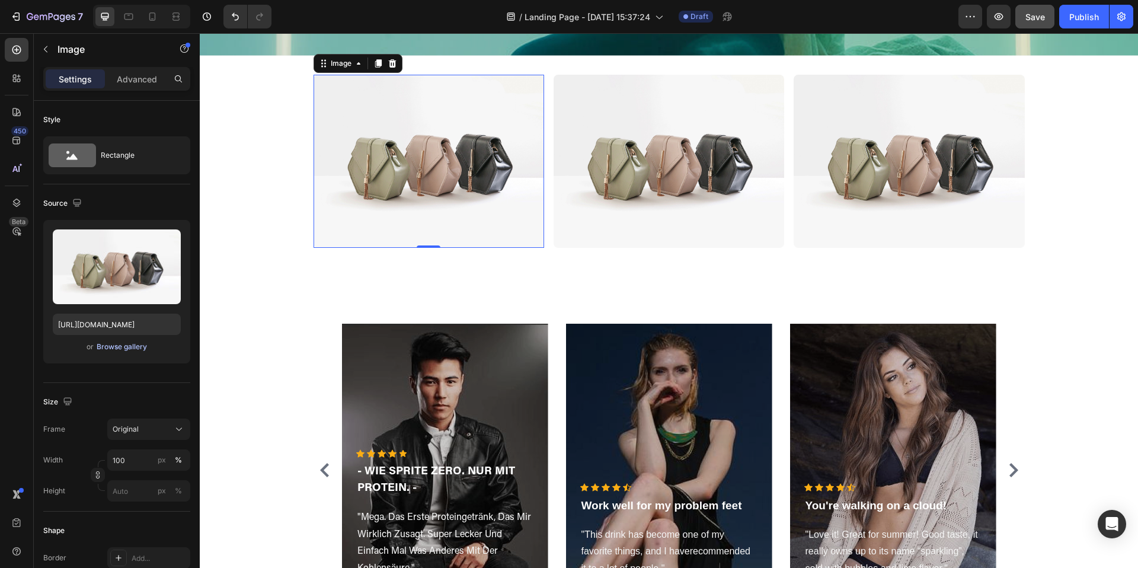
click at [110, 347] on div "Browse gallery" at bounding box center [122, 346] width 50 height 11
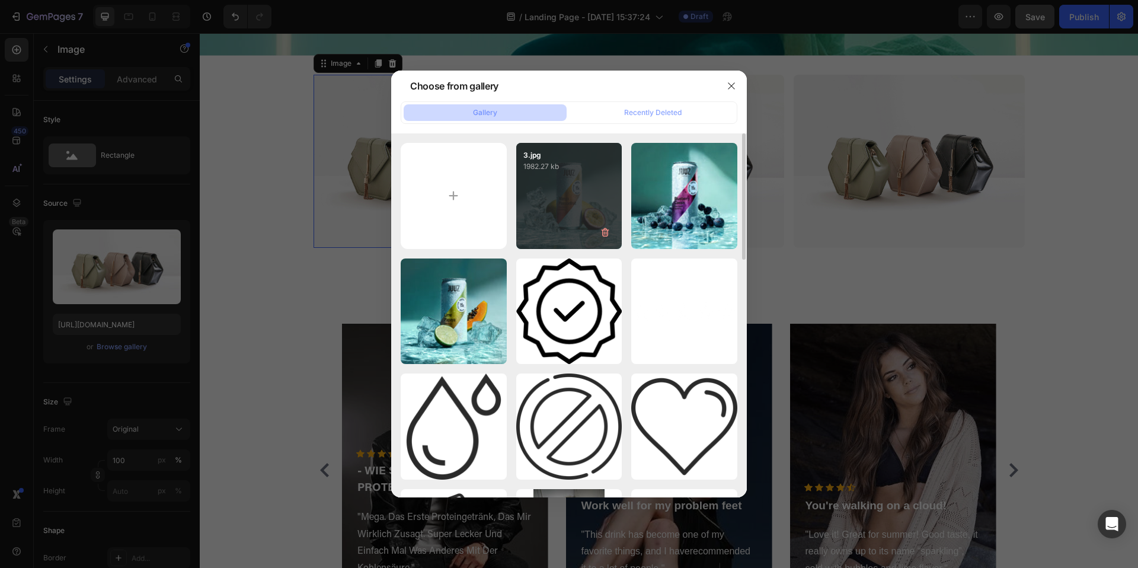
click at [556, 200] on div "3.jpg 1982.27 kb" at bounding box center [569, 196] width 106 height 106
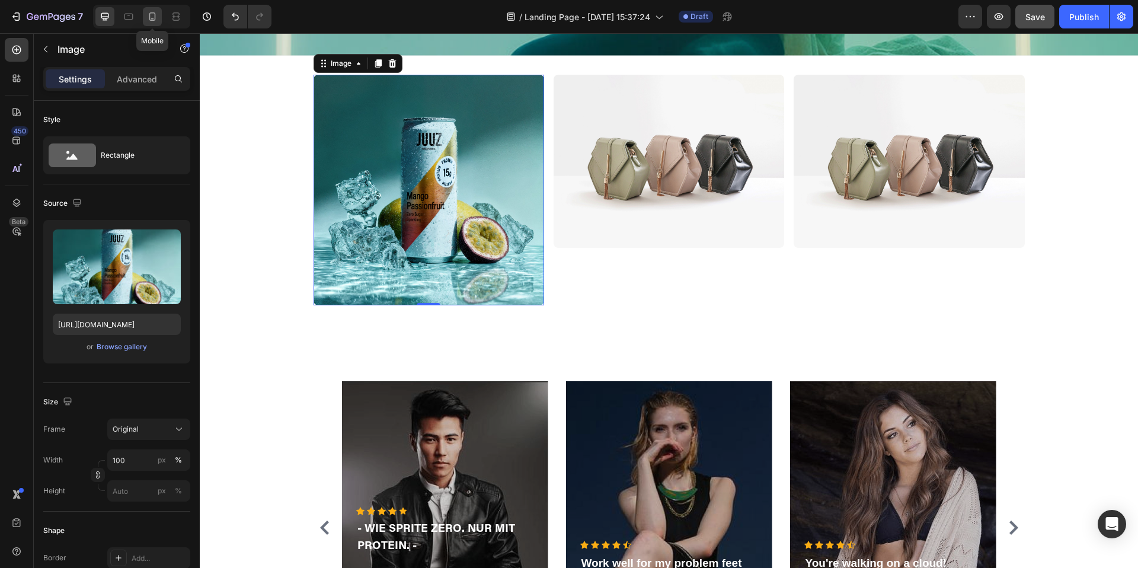
click at [154, 17] on icon at bounding box center [152, 17] width 12 height 12
type input "https://cdn.shopify.com/s/files/1/0867/6619/0917/files/gempages_581641449179710…"
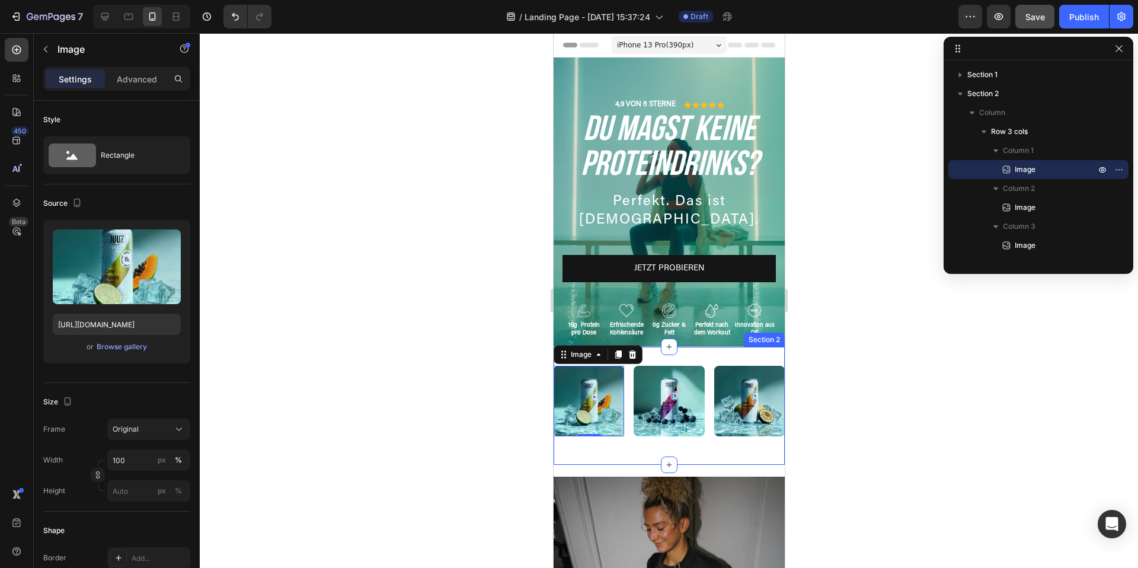
click at [638, 453] on div "Image 0 Image Image Row Section 2" at bounding box center [668, 406] width 231 height 118
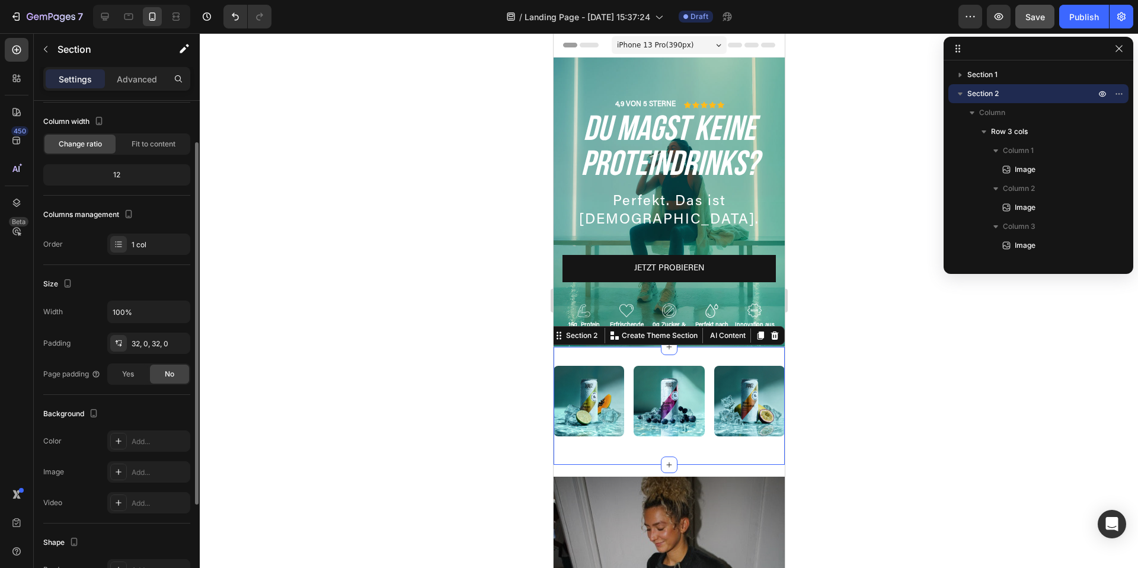
scroll to position [73, 0]
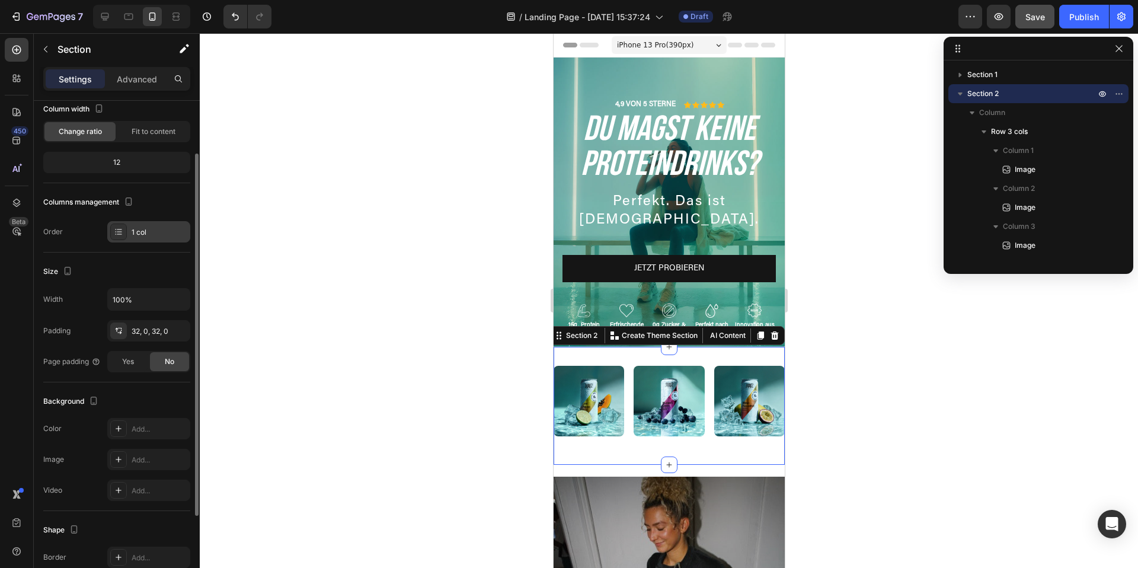
click at [114, 236] on icon at bounding box center [118, 231] width 9 height 9
click at [93, 232] on div "Order 1 col" at bounding box center [116, 231] width 147 height 21
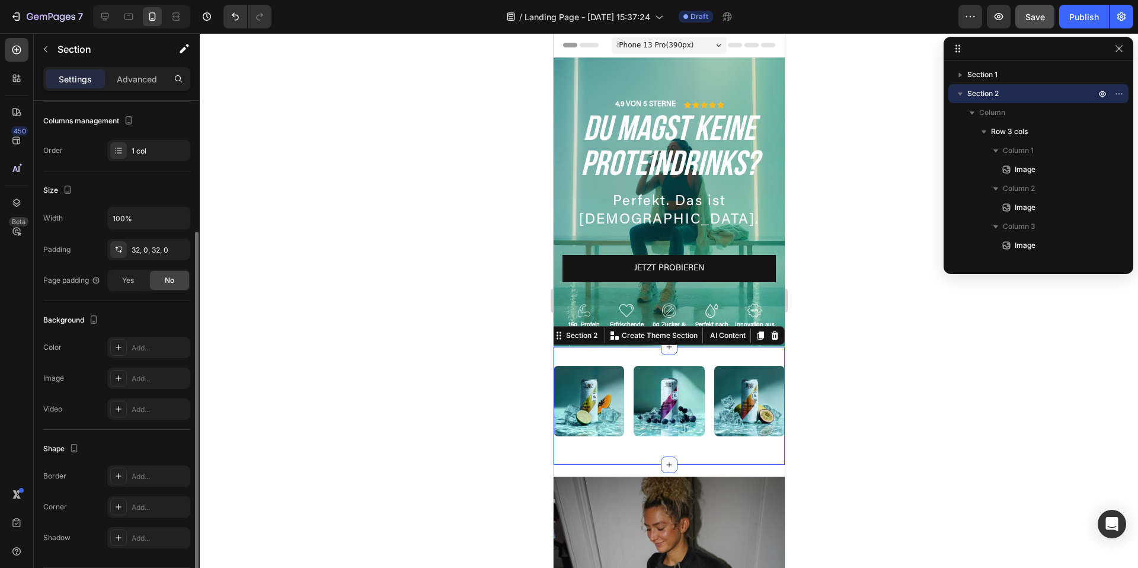
scroll to position [191, 0]
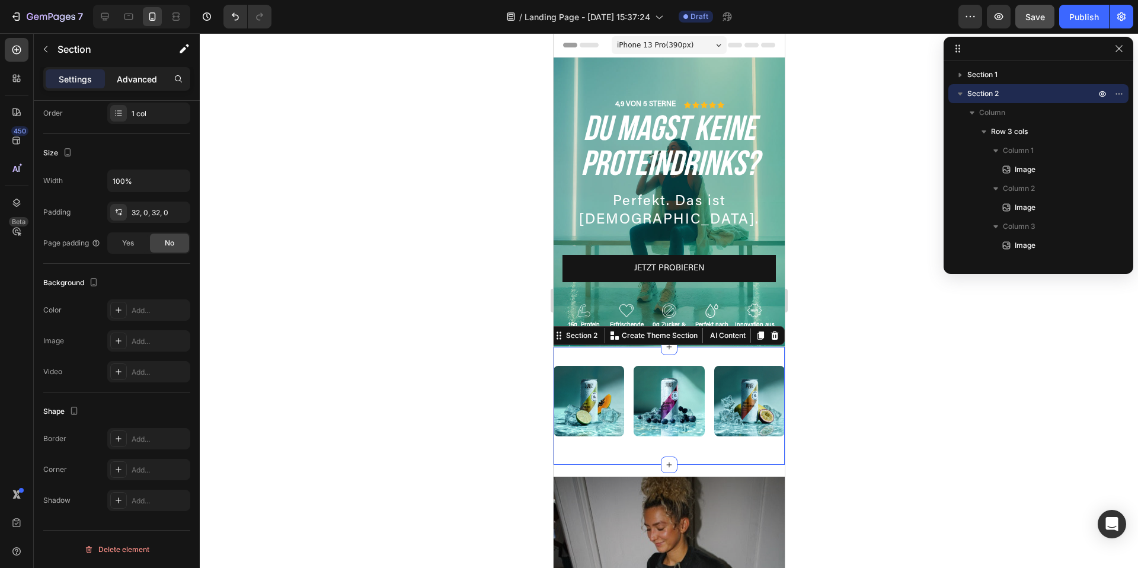
click at [122, 78] on p "Advanced" at bounding box center [137, 79] width 40 height 12
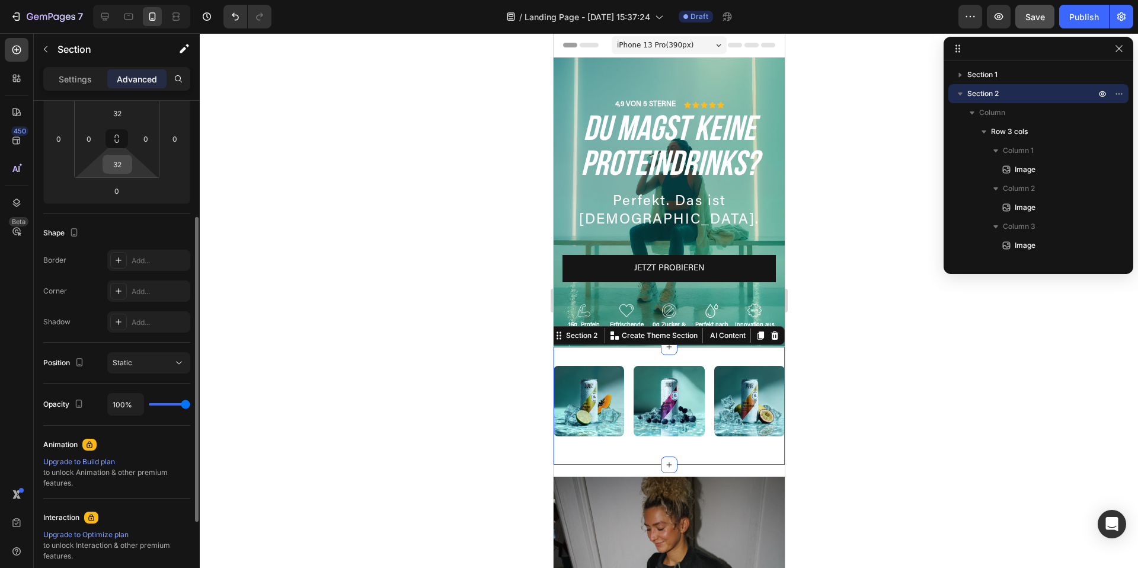
click at [119, 165] on input "32" at bounding box center [117, 164] width 24 height 18
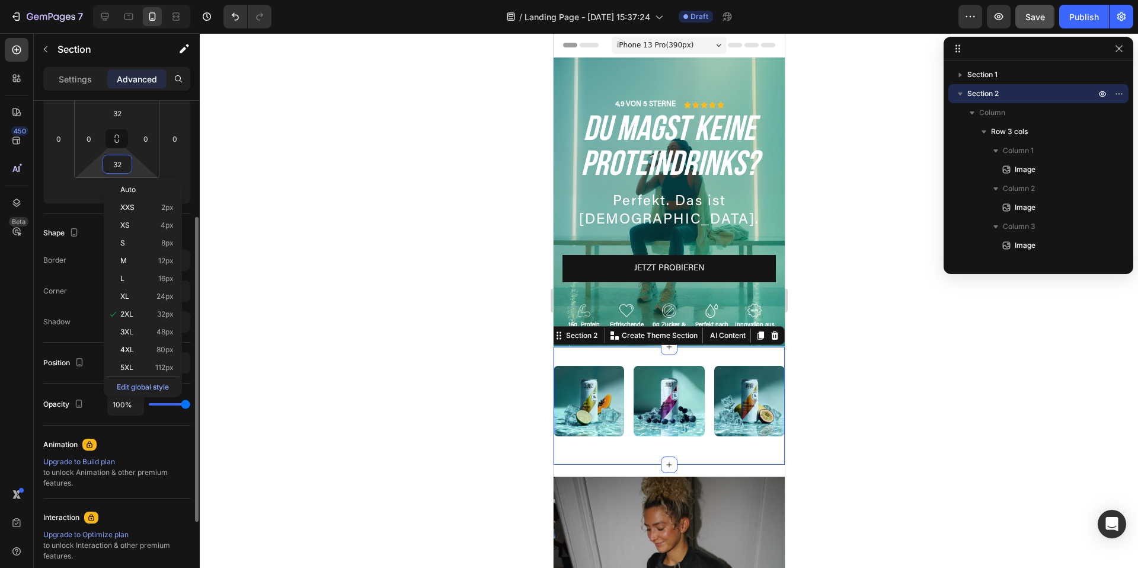
click at [119, 165] on input "32" at bounding box center [117, 164] width 24 height 18
type input "0"
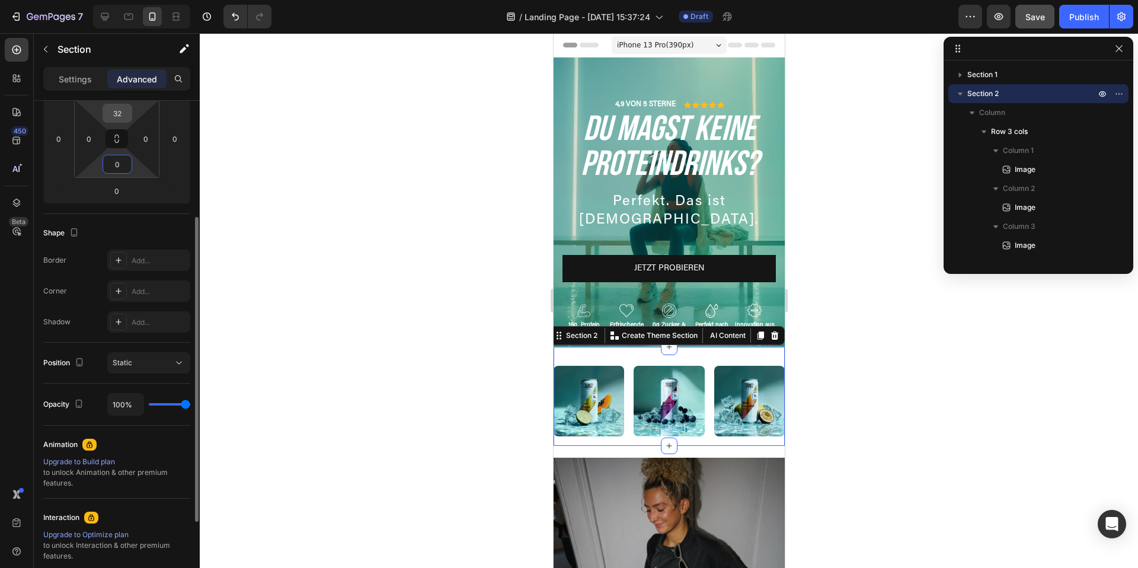
click at [122, 113] on input "32" at bounding box center [117, 113] width 24 height 18
type input "0"
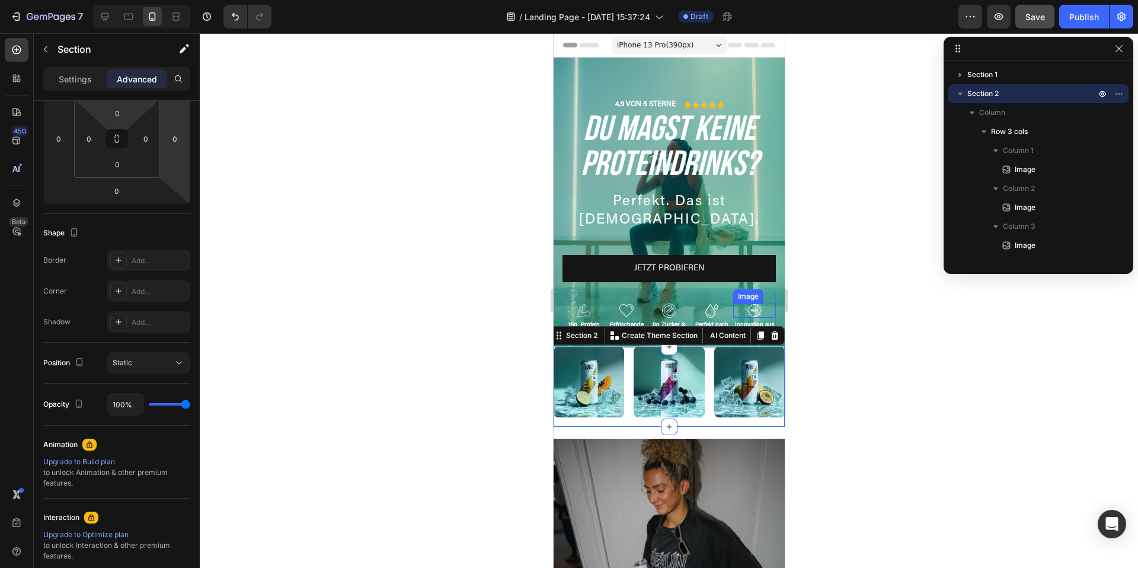
click at [890, 405] on div at bounding box center [669, 300] width 938 height 534
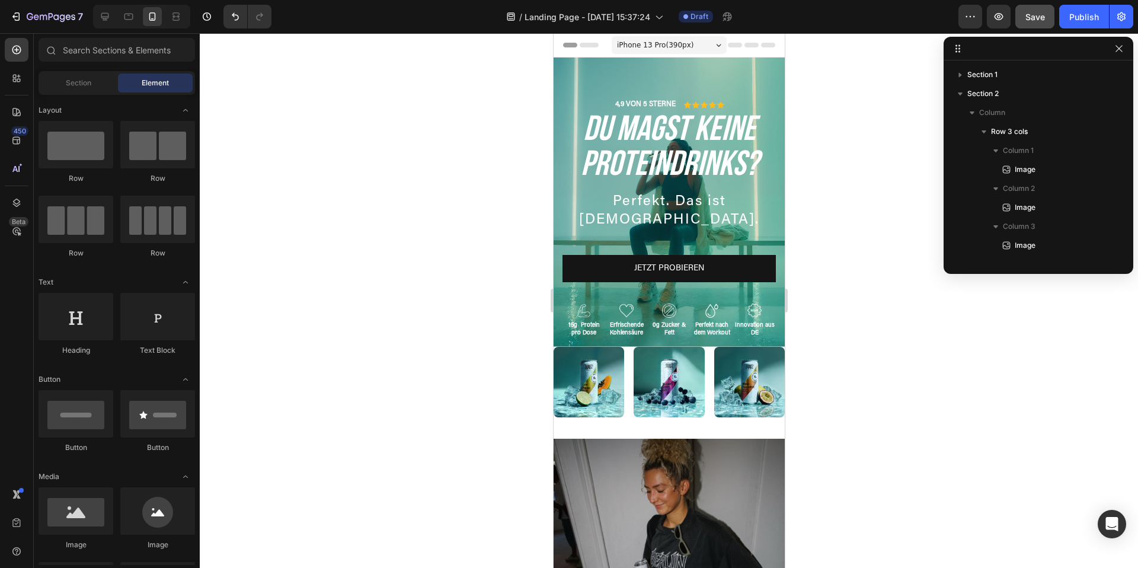
click at [628, 421] on div "Image Image Image Row" at bounding box center [668, 387] width 231 height 80
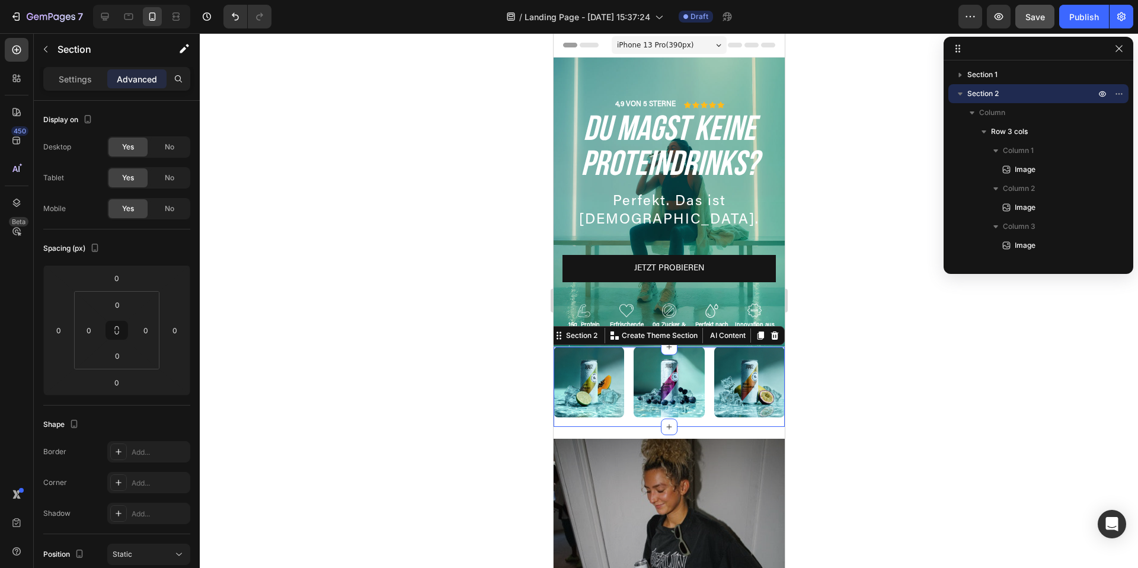
click at [629, 422] on div "Image Image Image Row" at bounding box center [668, 387] width 231 height 80
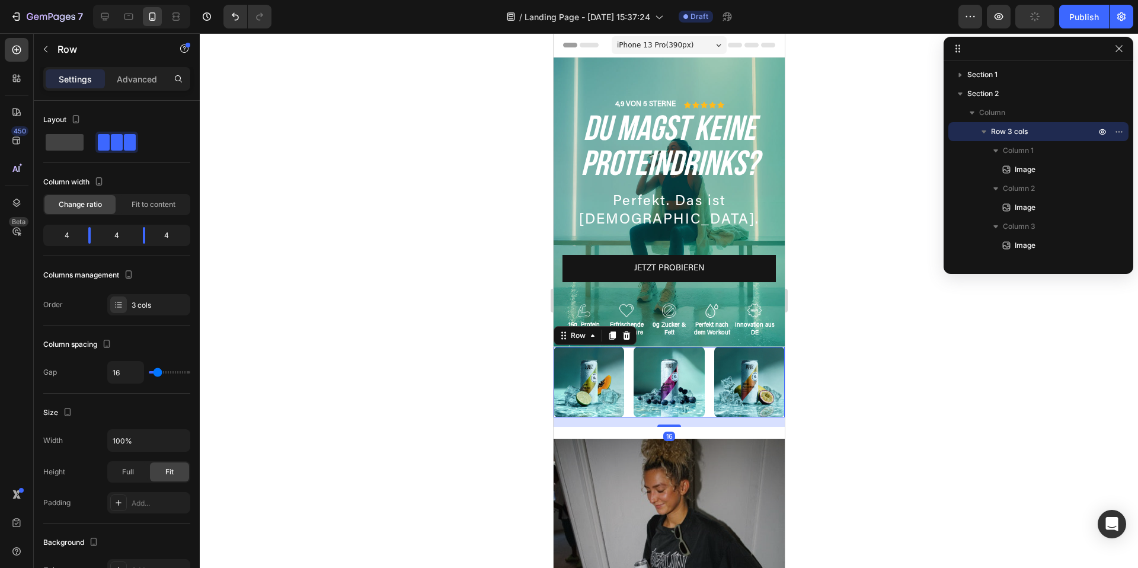
click at [629, 395] on div "Image Image Image Row 16" at bounding box center [668, 382] width 231 height 71
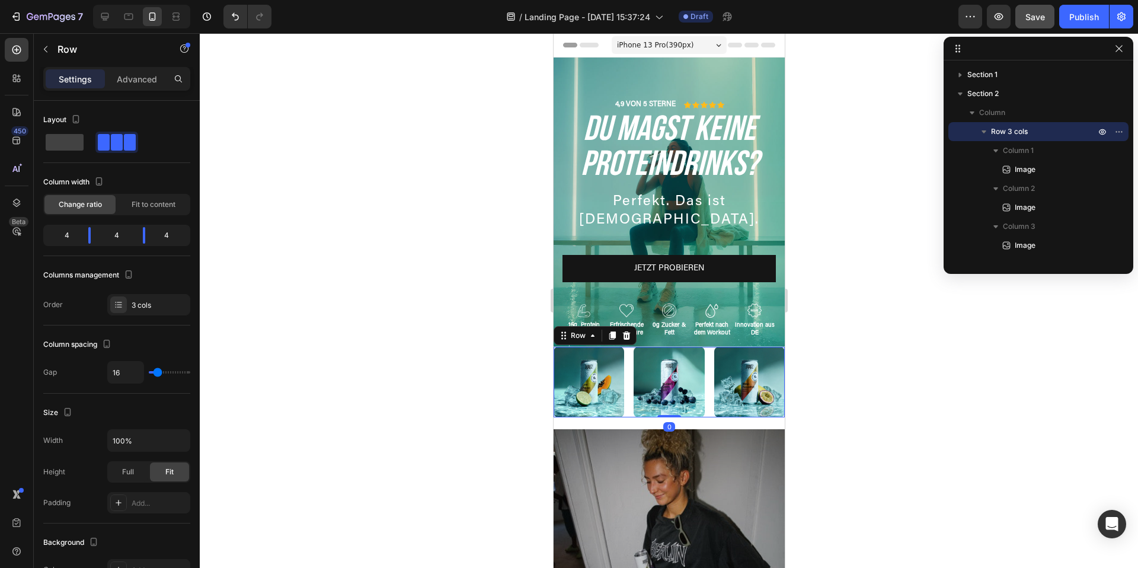
drag, startPoint x: 674, startPoint y: 426, endPoint x: 673, endPoint y: 406, distance: 20.2
click at [673, 406] on div "Image Image Image Row 0" at bounding box center [668, 382] width 231 height 71
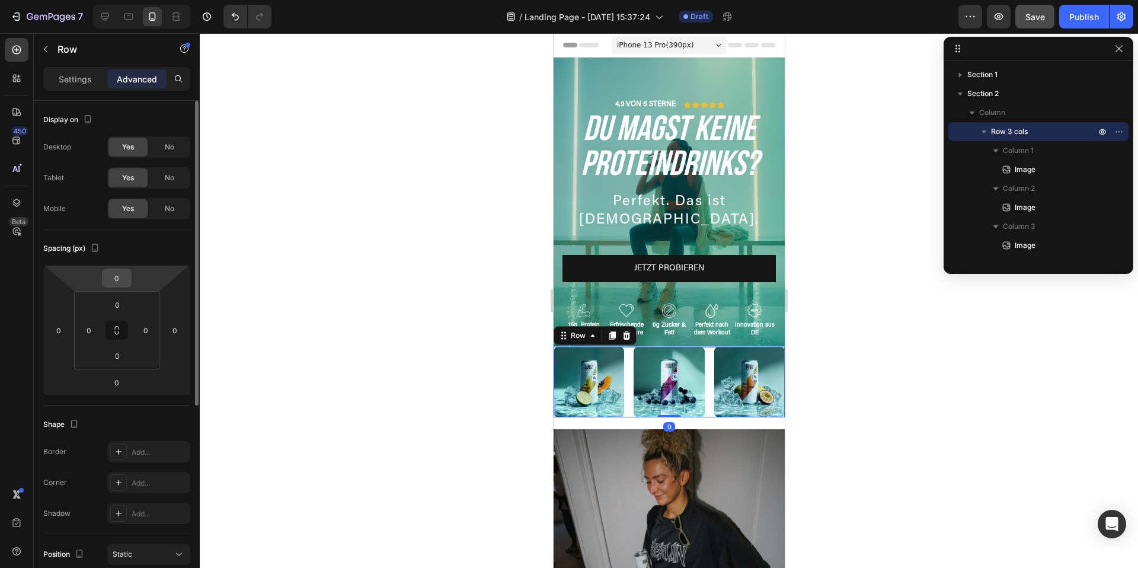
click at [124, 275] on input "0" at bounding box center [117, 278] width 24 height 18
type input "10"
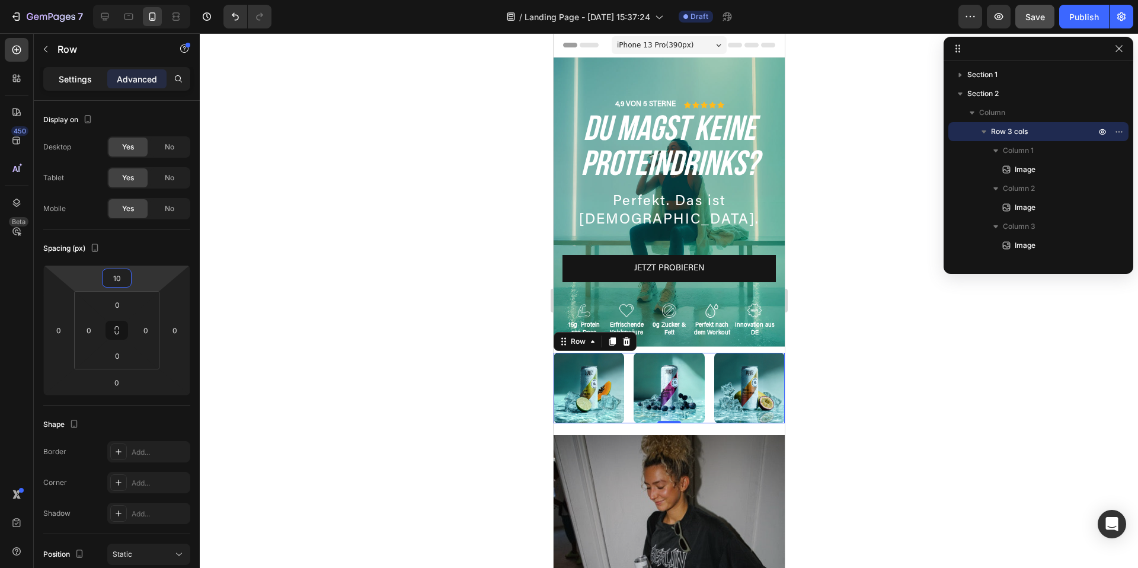
click at [70, 78] on p "Settings" at bounding box center [75, 79] width 33 height 12
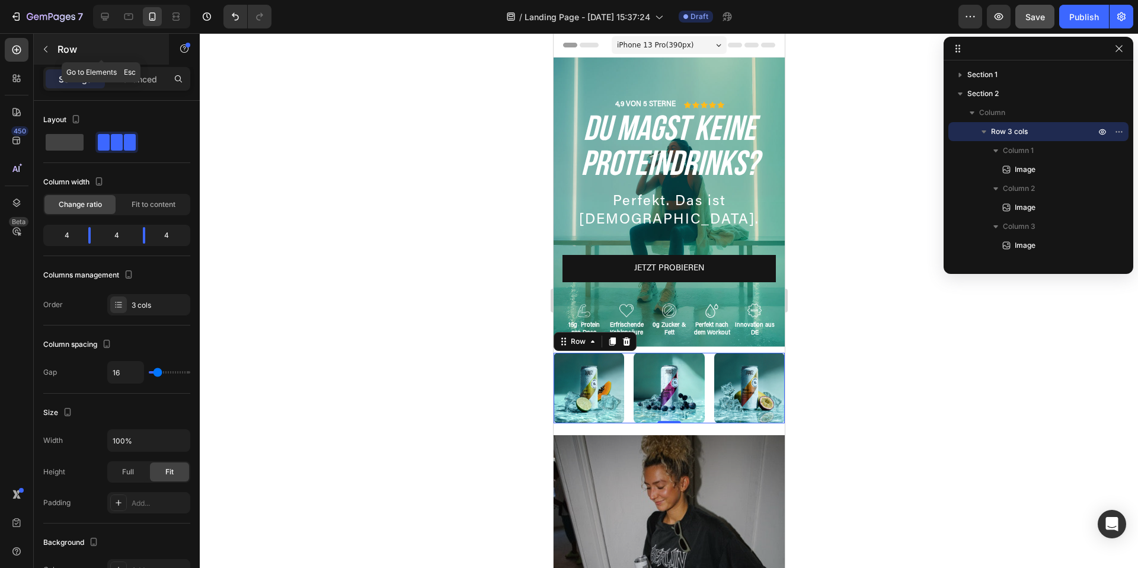
click at [48, 48] on icon "button" at bounding box center [45, 48] width 9 height 9
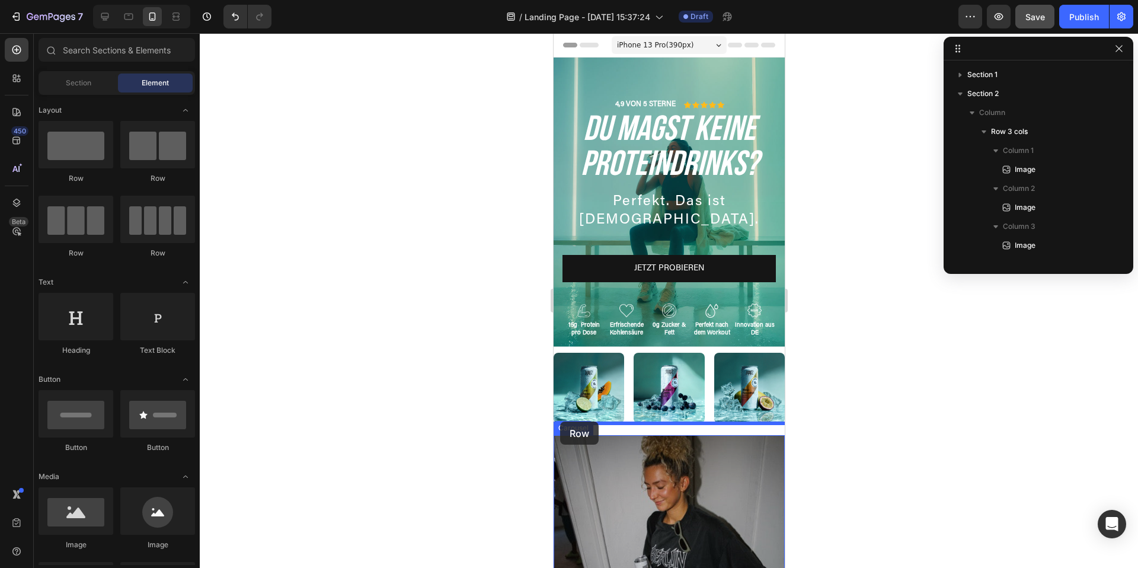
drag, startPoint x: 623, startPoint y: 258, endPoint x: 559, endPoint y: 421, distance: 175.1
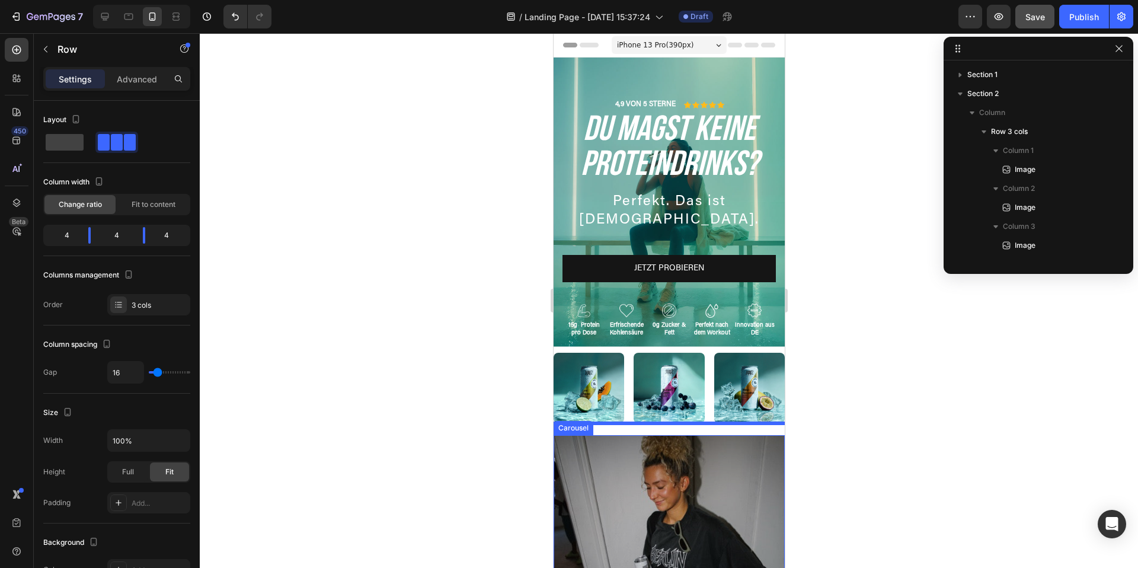
scroll to position [149, 0]
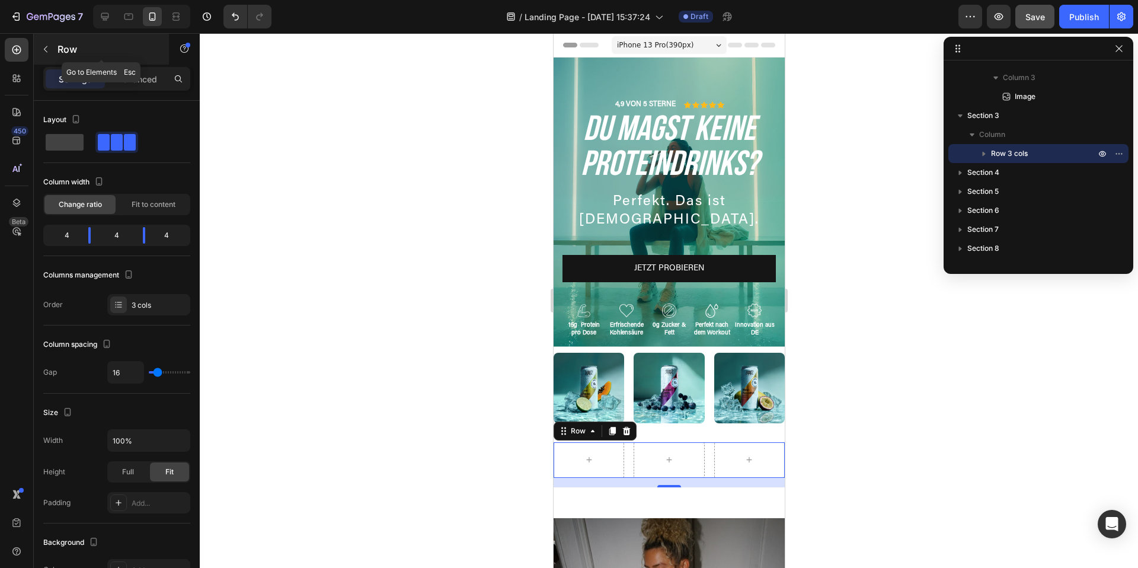
click at [50, 42] on button "button" at bounding box center [45, 49] width 19 height 19
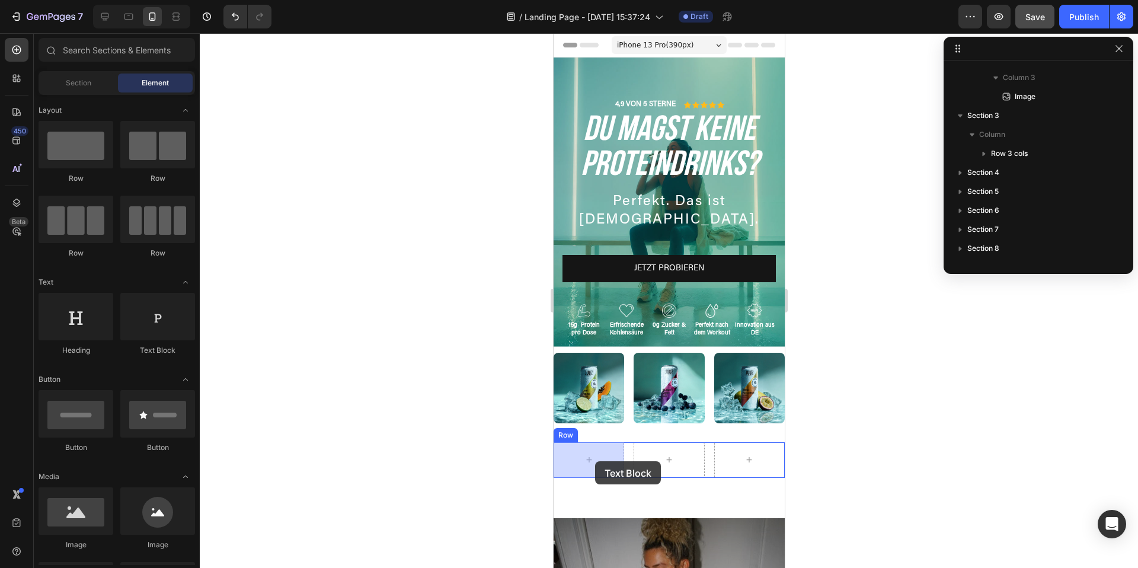
drag, startPoint x: 691, startPoint y: 356, endPoint x: 594, endPoint y: 461, distance: 143.4
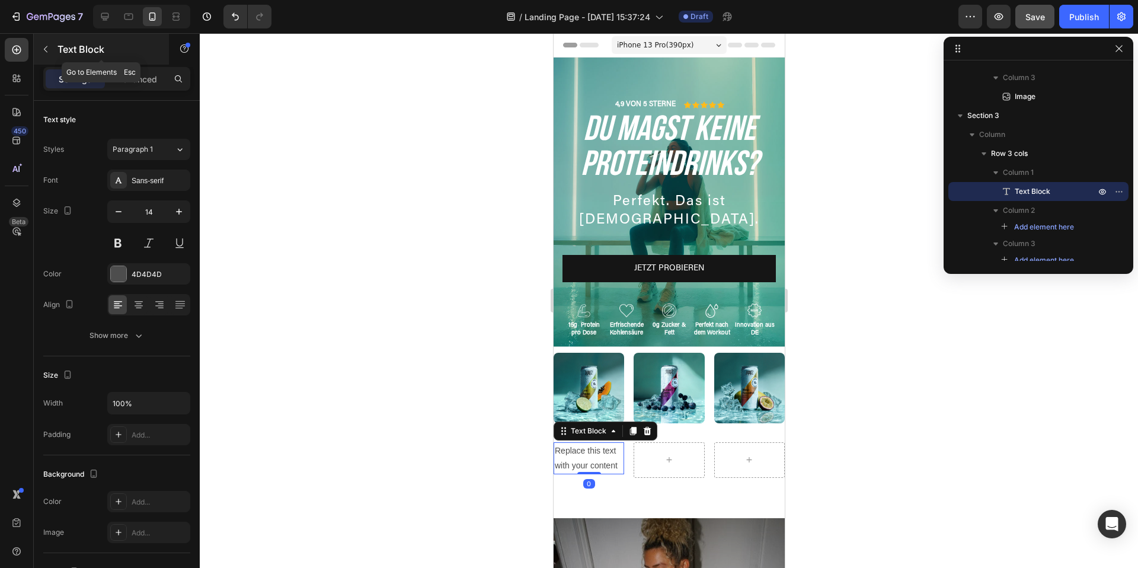
click at [50, 49] on icon "button" at bounding box center [45, 48] width 9 height 9
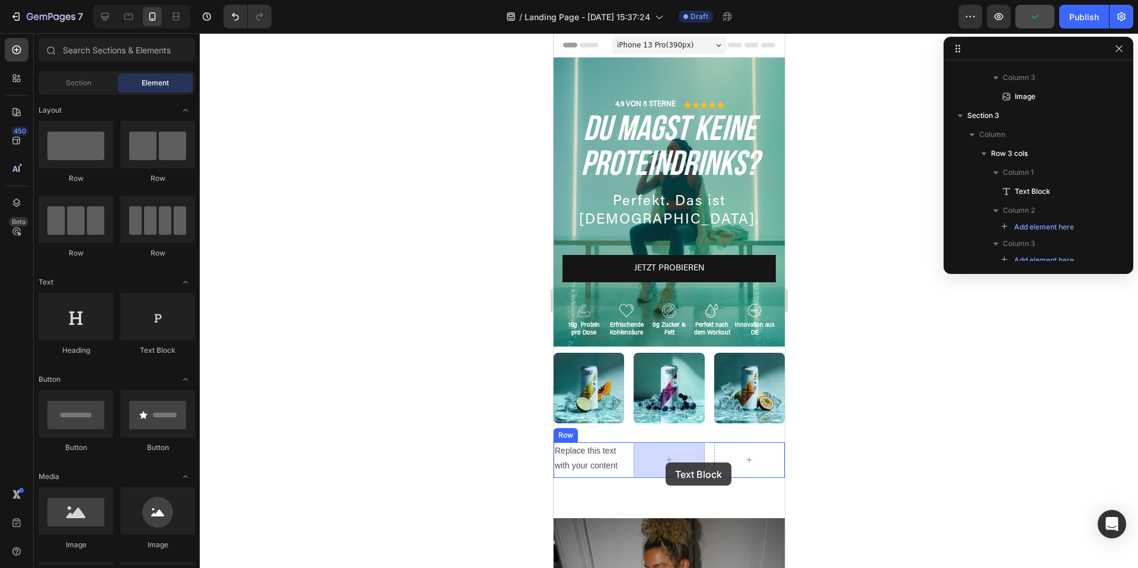
drag, startPoint x: 709, startPoint y: 353, endPoint x: 665, endPoint y: 463, distance: 118.8
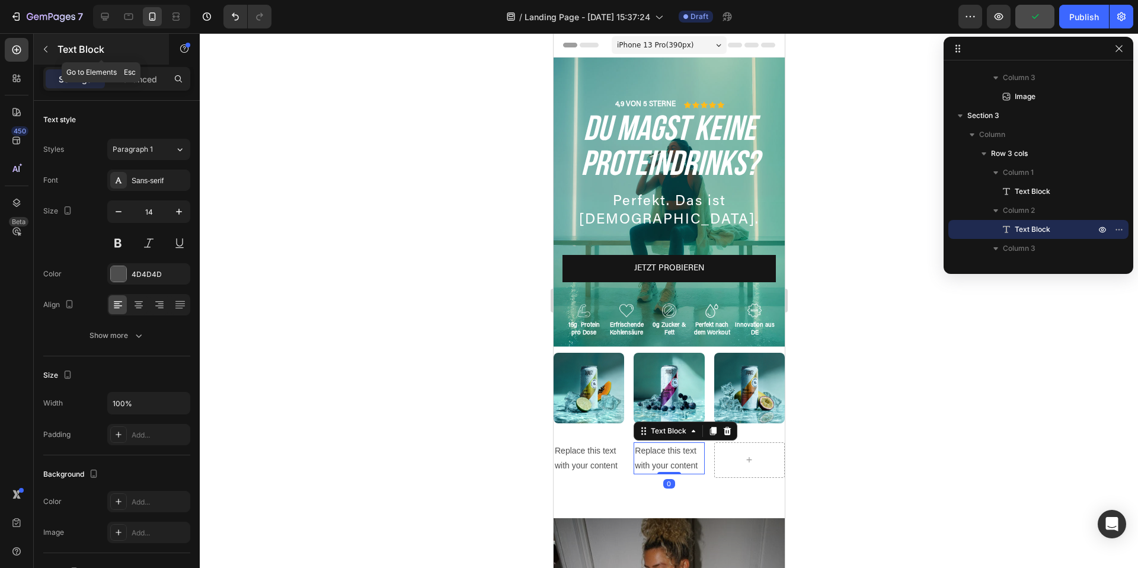
click at [52, 47] on button "button" at bounding box center [45, 49] width 19 height 19
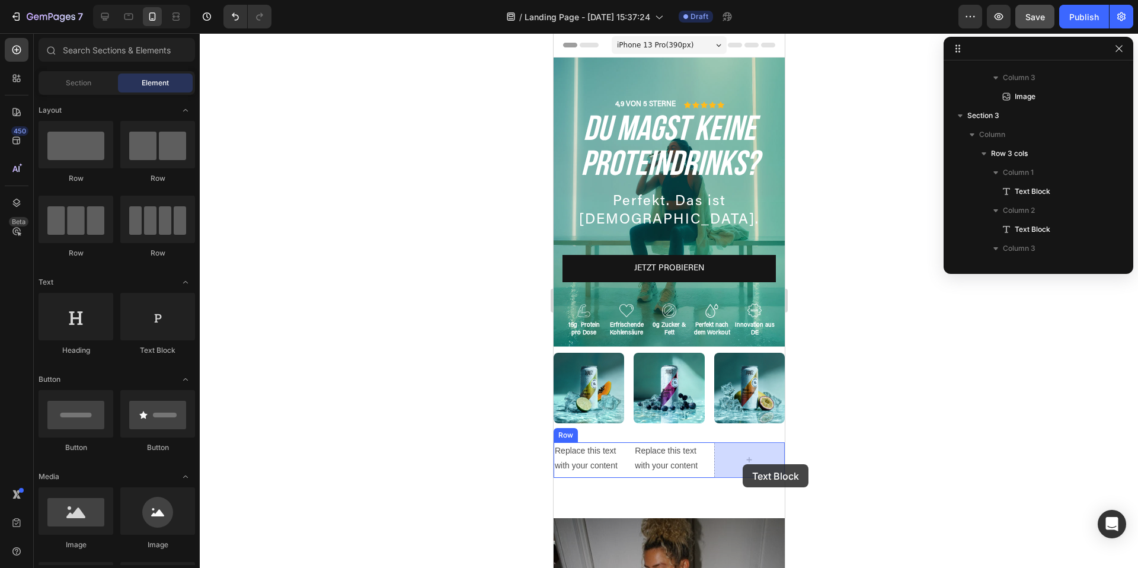
drag, startPoint x: 702, startPoint y: 347, endPoint x: 742, endPoint y: 464, distance: 123.9
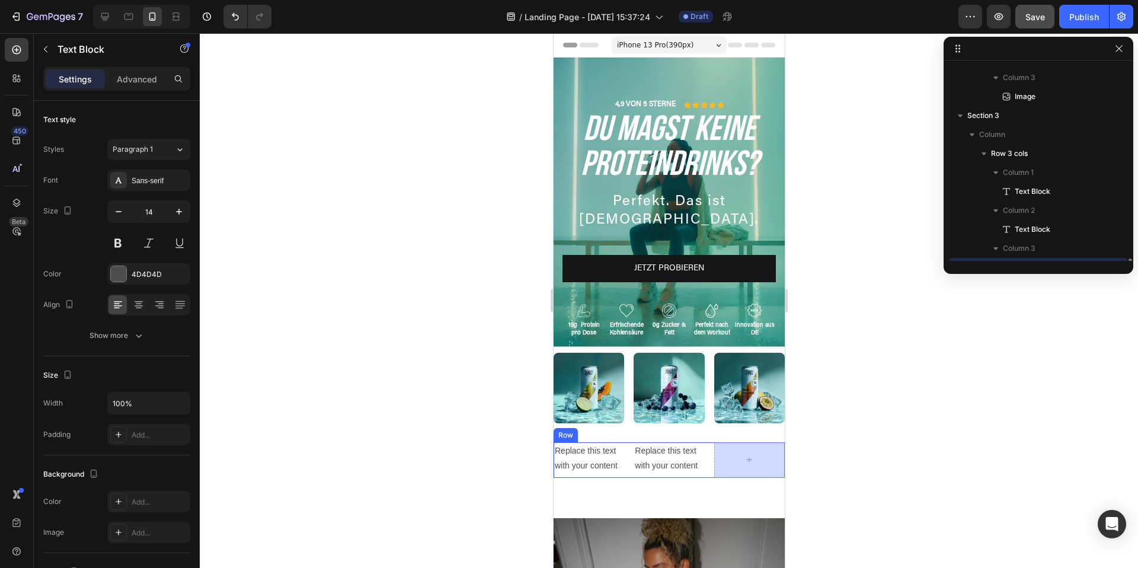
scroll to position [262, 0]
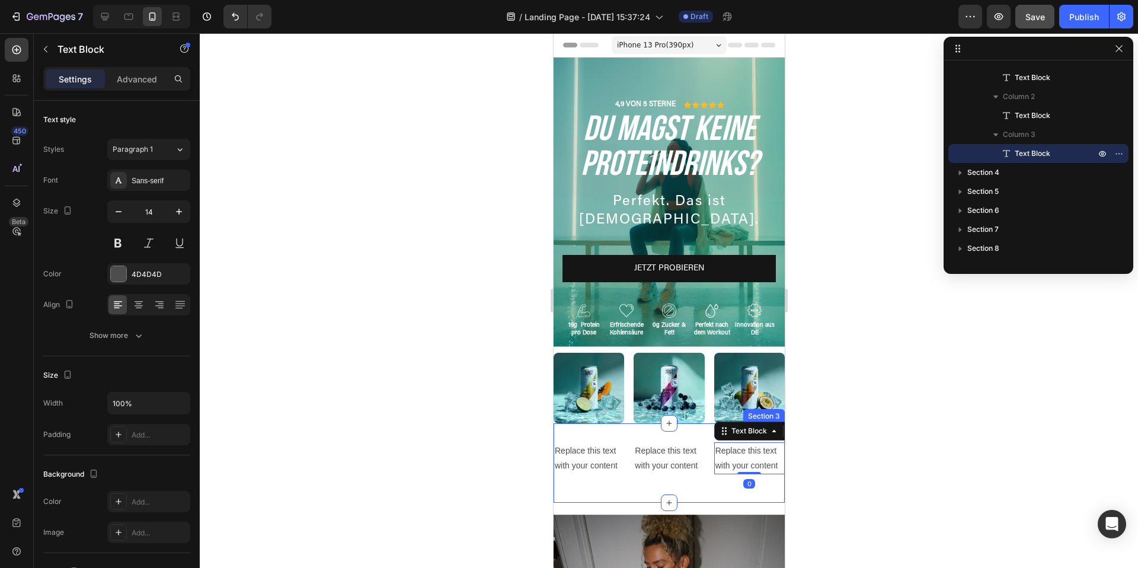
click at [622, 481] on div "Replace this text with your content Text Block Replace this text with your cont…" at bounding box center [668, 462] width 231 height 41
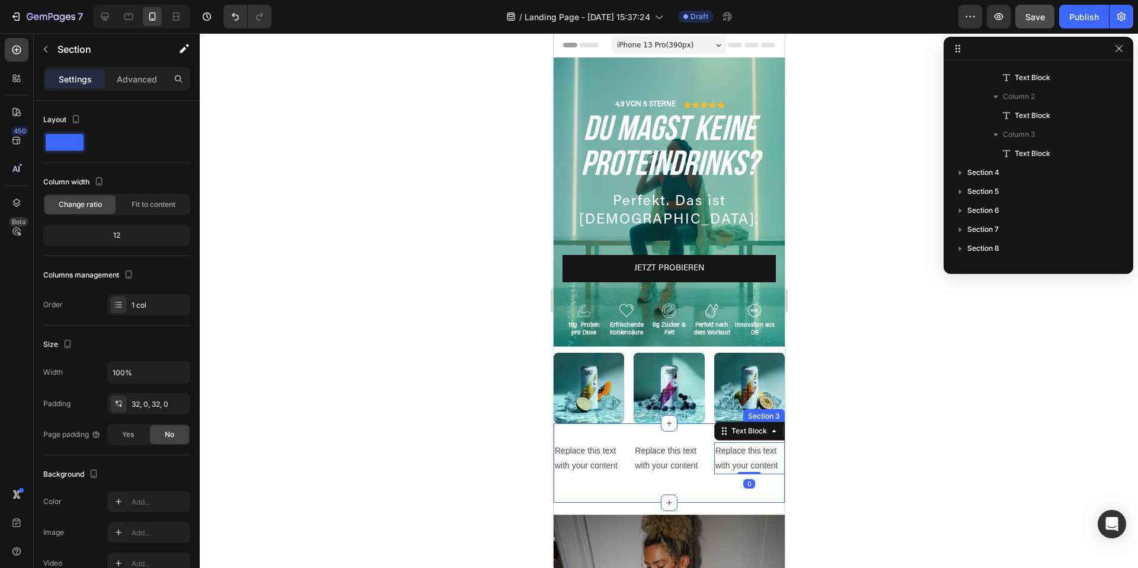
scroll to position [111, 0]
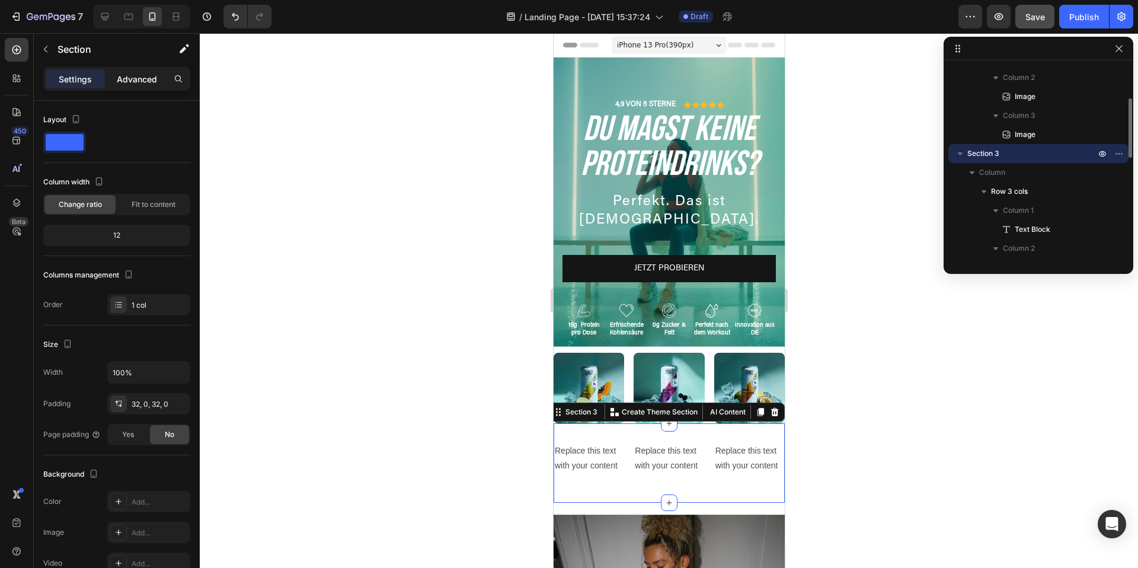
click at [120, 81] on p "Advanced" at bounding box center [137, 79] width 40 height 12
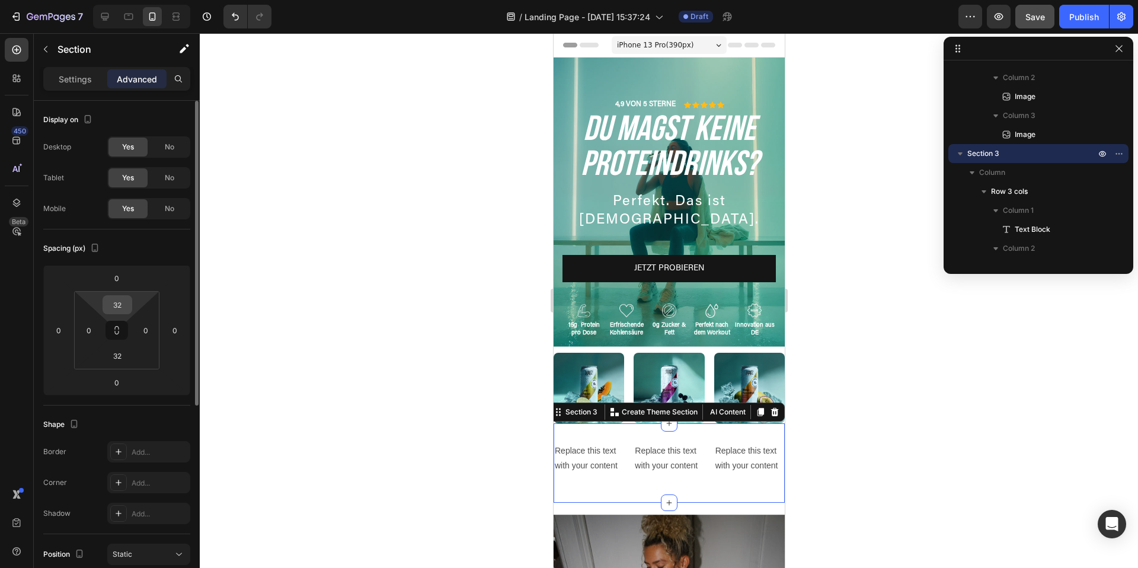
click at [116, 308] on input "32" at bounding box center [117, 305] width 24 height 18
type input "0"
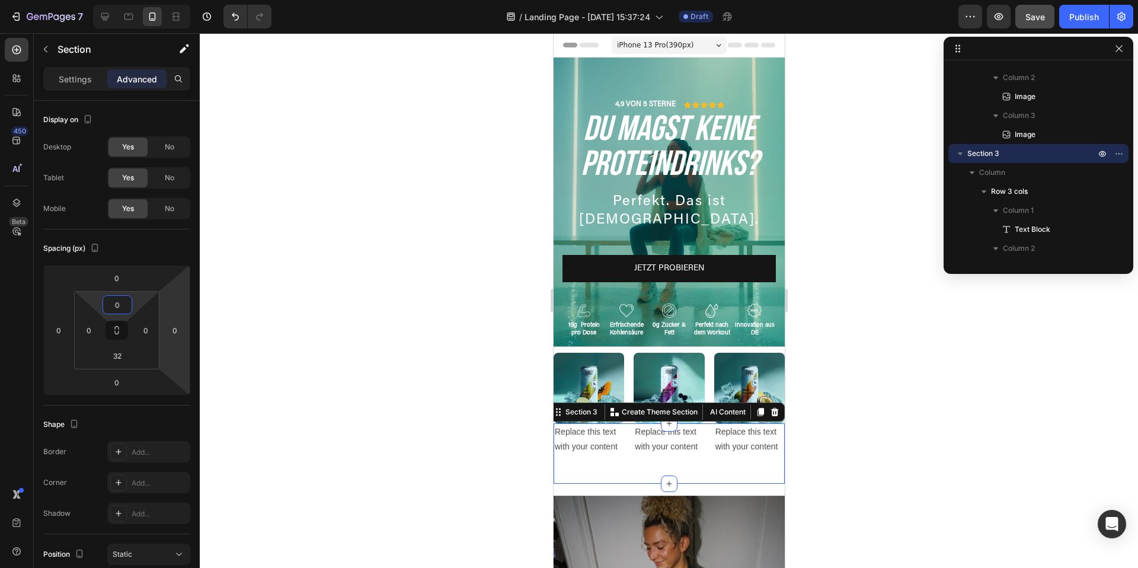
click at [625, 466] on div "Replace this text with your content Text Block Replace this text with your cont…" at bounding box center [668, 453] width 231 height 60
click at [123, 358] on input "32" at bounding box center [117, 356] width 24 height 18
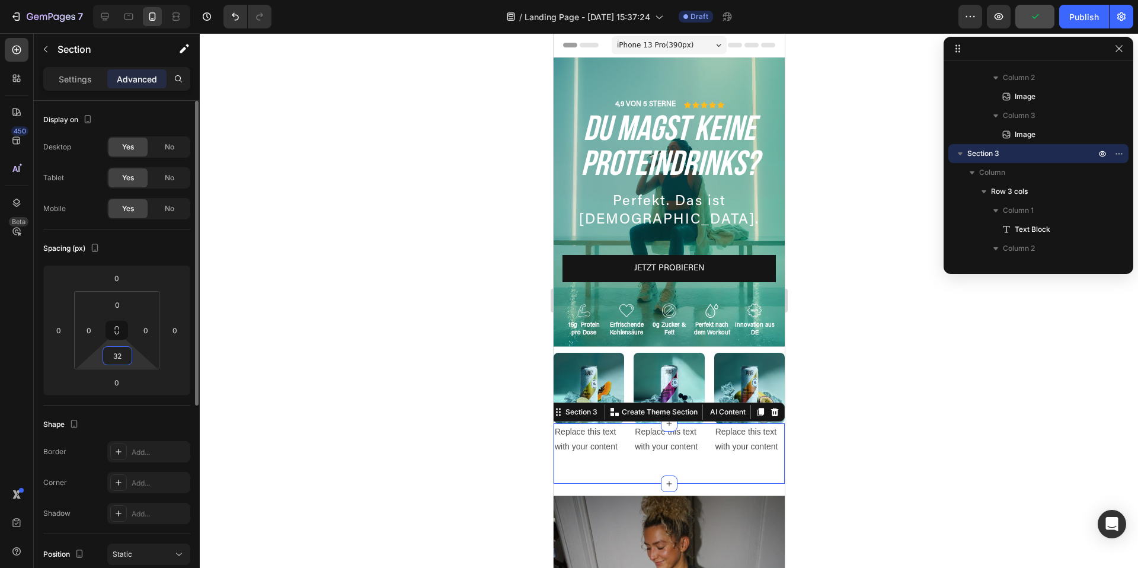
click at [123, 358] on input "32" at bounding box center [117, 356] width 24 height 18
type input "0"
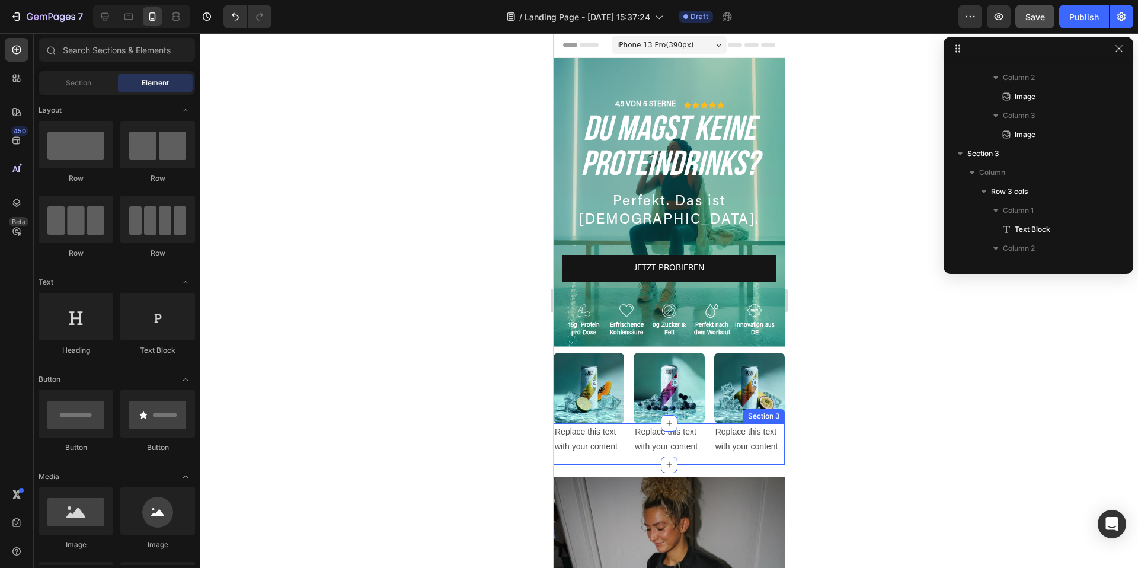
click at [634, 455] on div "Replace this text with your content" at bounding box center [668, 439] width 71 height 32
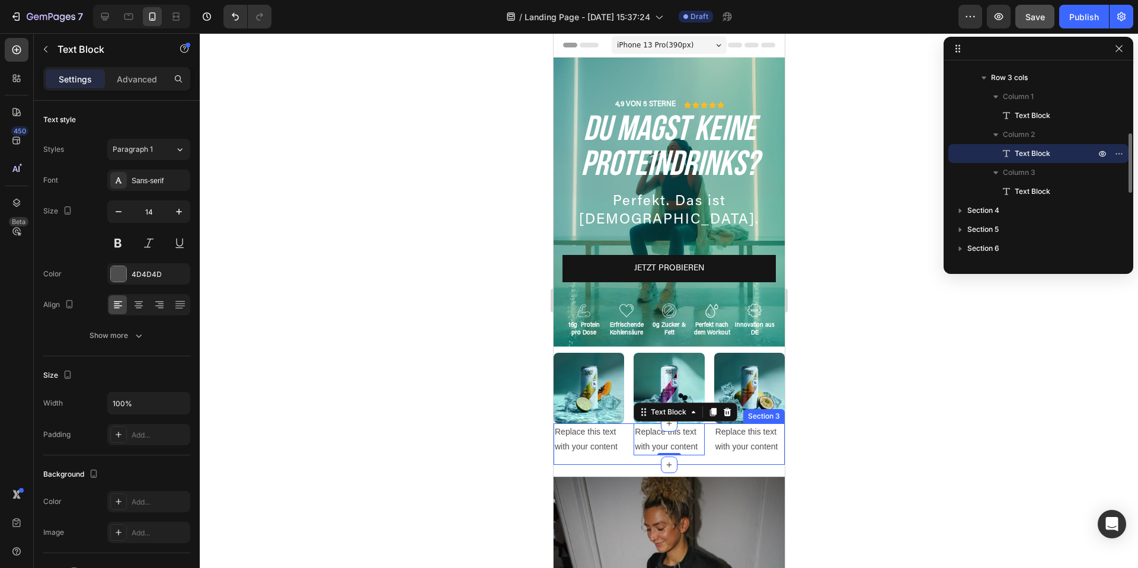
click at [622, 461] on div "Replace this text with your content Text Block Replace this text with your cont…" at bounding box center [668, 443] width 231 height 41
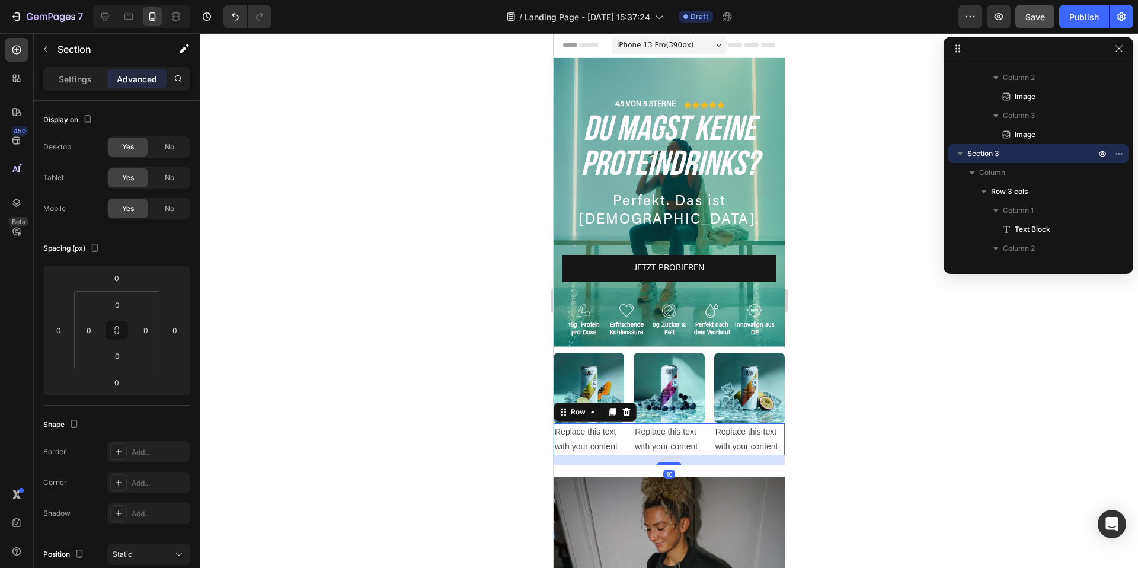
click at [626, 450] on div "Replace this text with your content Text Block Replace this text with your cont…" at bounding box center [668, 439] width 231 height 32
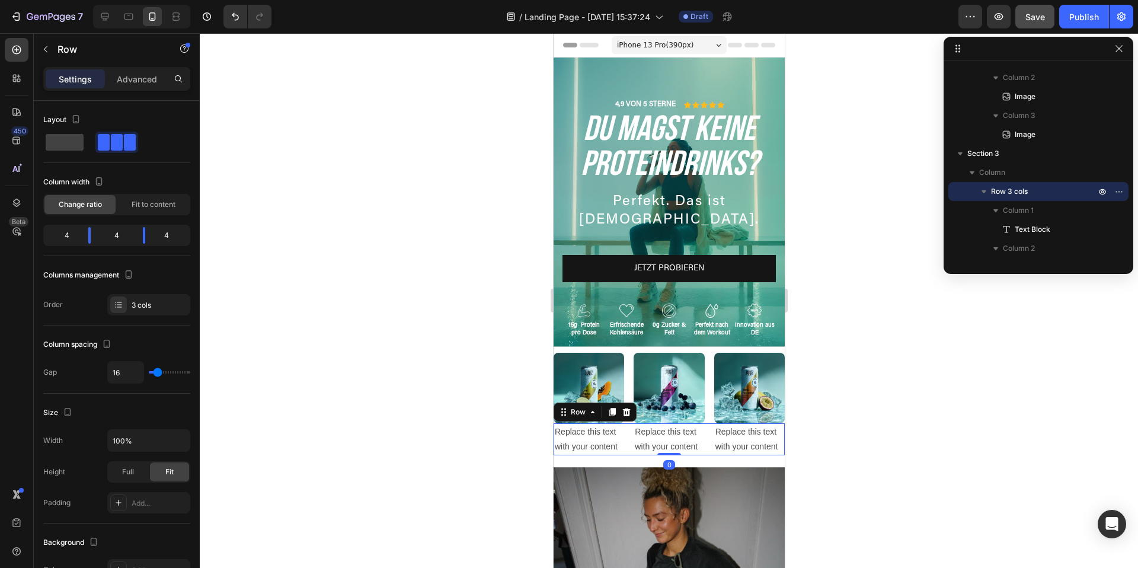
drag, startPoint x: 664, startPoint y: 463, endPoint x: 664, endPoint y: 444, distance: 18.4
click at [664, 444] on div "Replace this text with your content Text Block Replace this text with your cont…" at bounding box center [668, 439] width 231 height 32
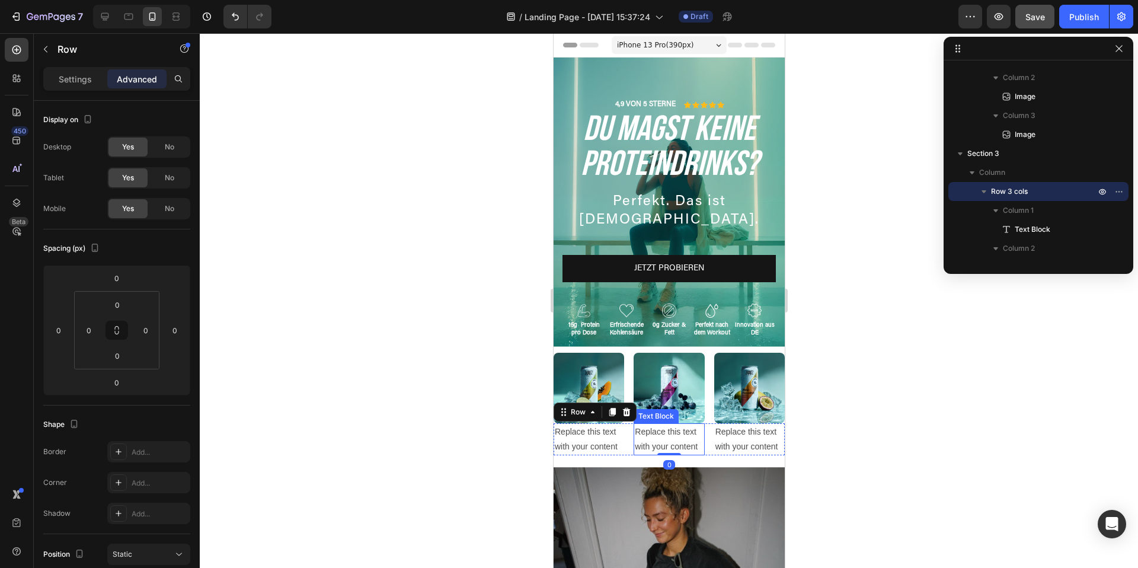
click at [891, 454] on div at bounding box center [669, 300] width 938 height 534
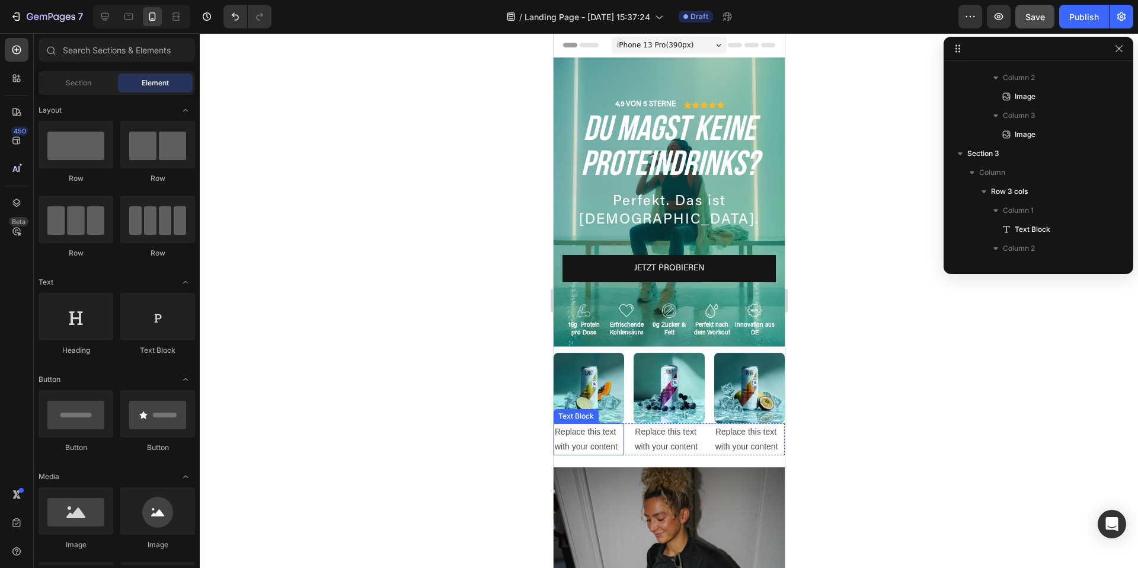
click at [572, 438] on div "Replace this text with your content" at bounding box center [588, 439] width 71 height 32
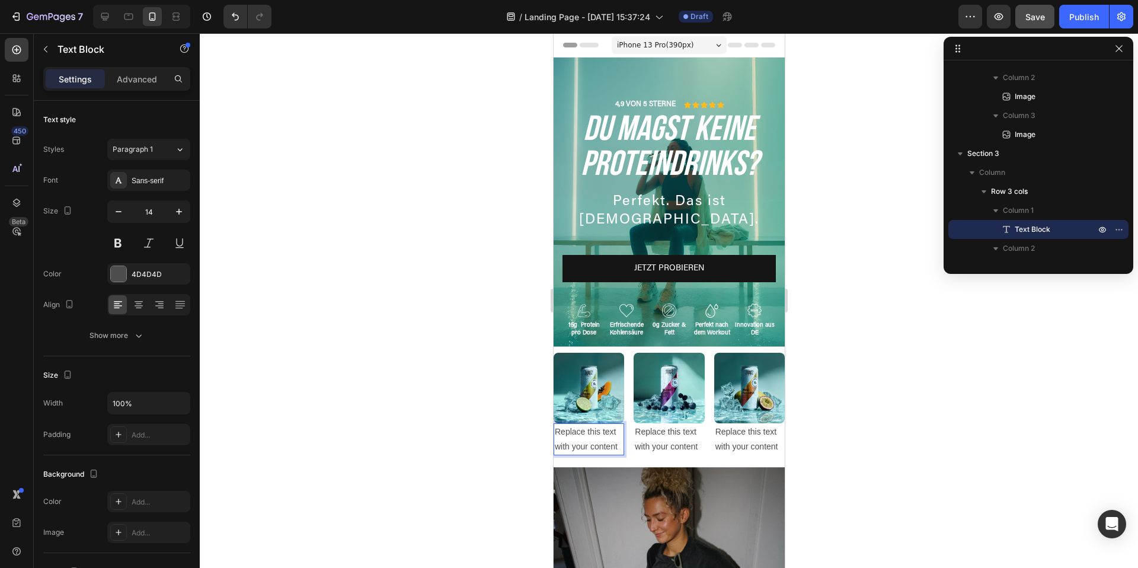
click at [572, 438] on div "Replace this text with your content" at bounding box center [588, 439] width 71 height 32
click at [572, 438] on p "Replace this text with your content" at bounding box center [588, 439] width 68 height 30
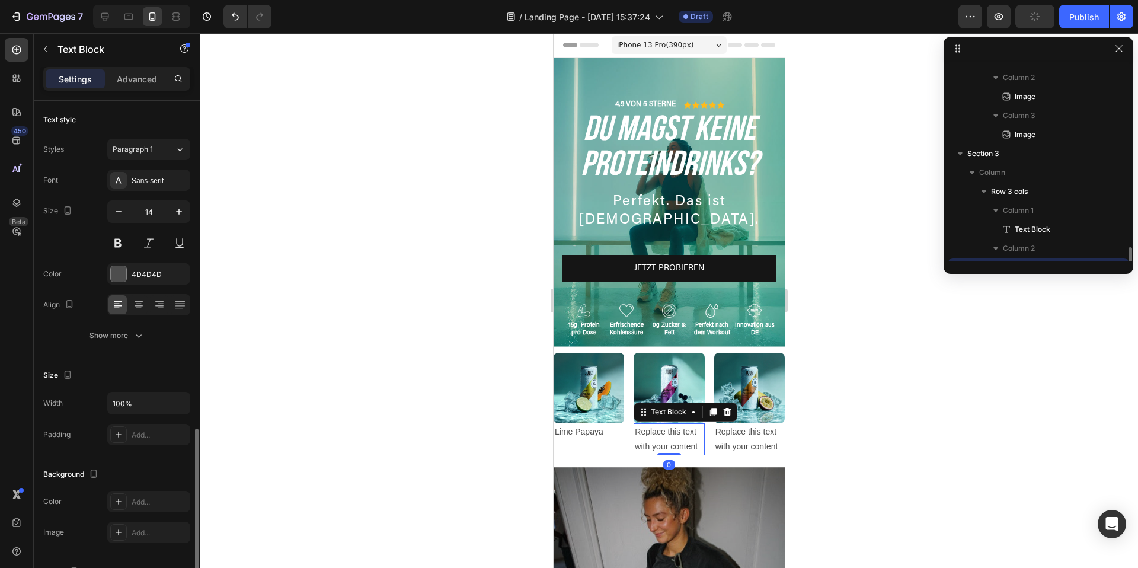
click at [682, 438] on div "Replace this text with your content" at bounding box center [668, 439] width 71 height 32
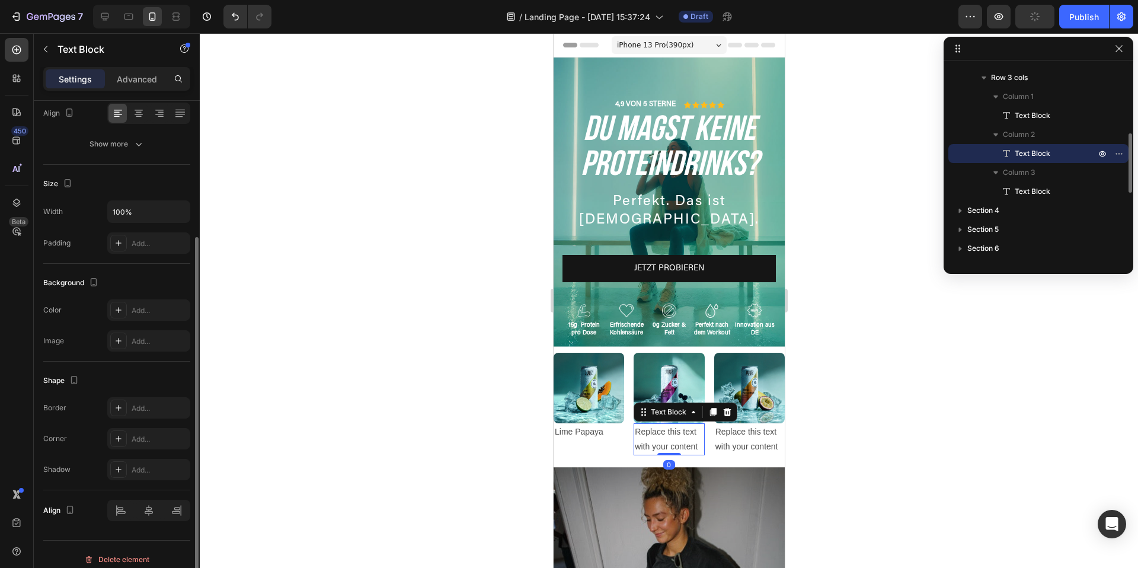
click at [682, 438] on div "Replace this text with your content" at bounding box center [668, 439] width 71 height 32
click at [682, 438] on p "Replace this text with your content" at bounding box center [668, 439] width 68 height 30
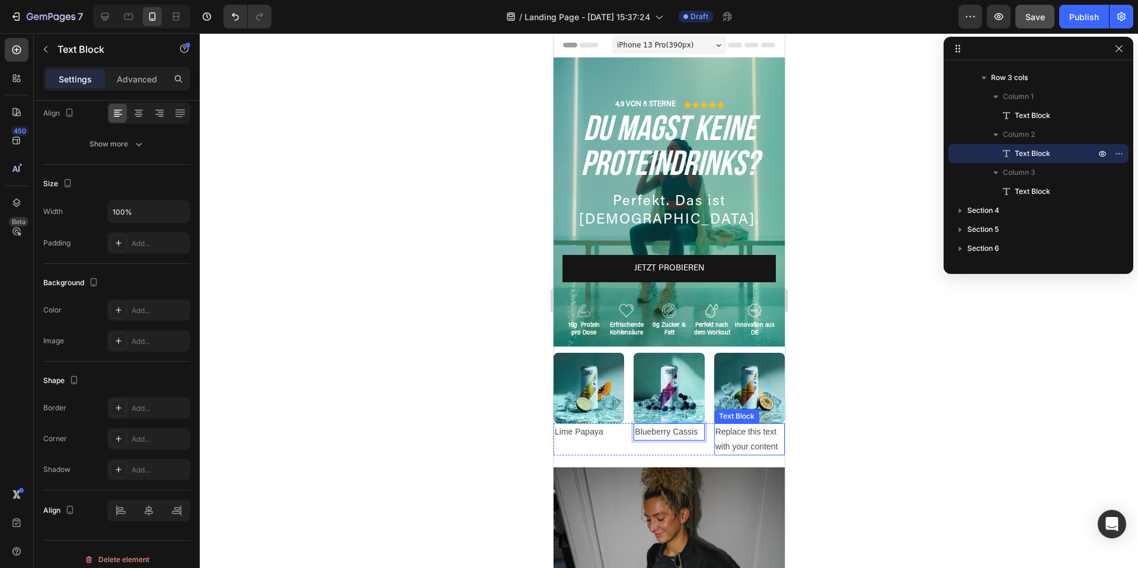
click at [761, 433] on div "Replace this text with your content" at bounding box center [748, 439] width 71 height 32
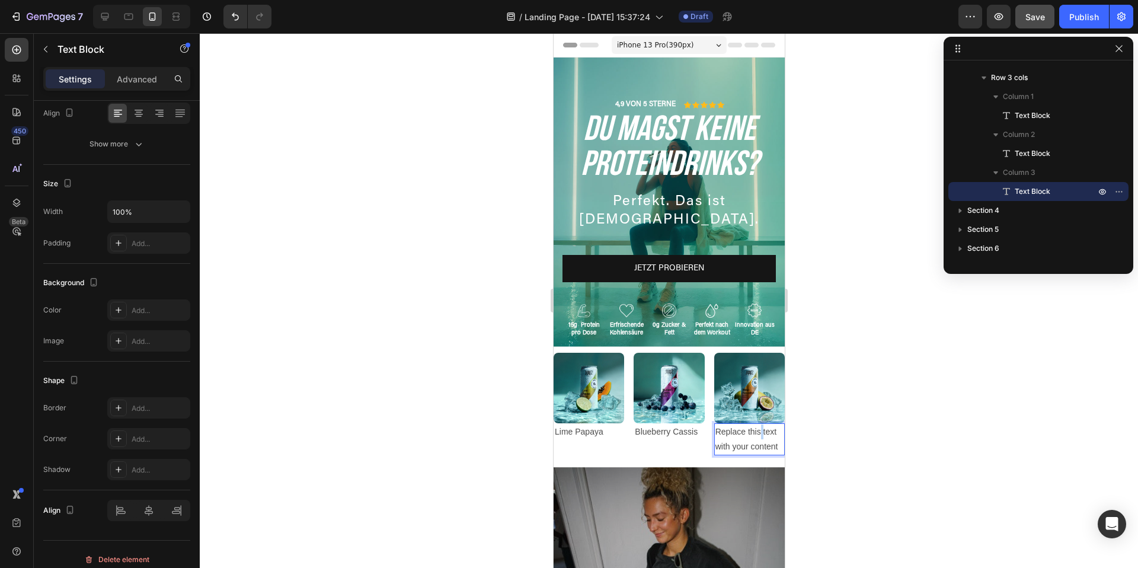
click at [761, 433] on div "Replace this text with your content" at bounding box center [748, 439] width 71 height 32
click at [761, 433] on p "Replace this text with your content" at bounding box center [749, 439] width 68 height 30
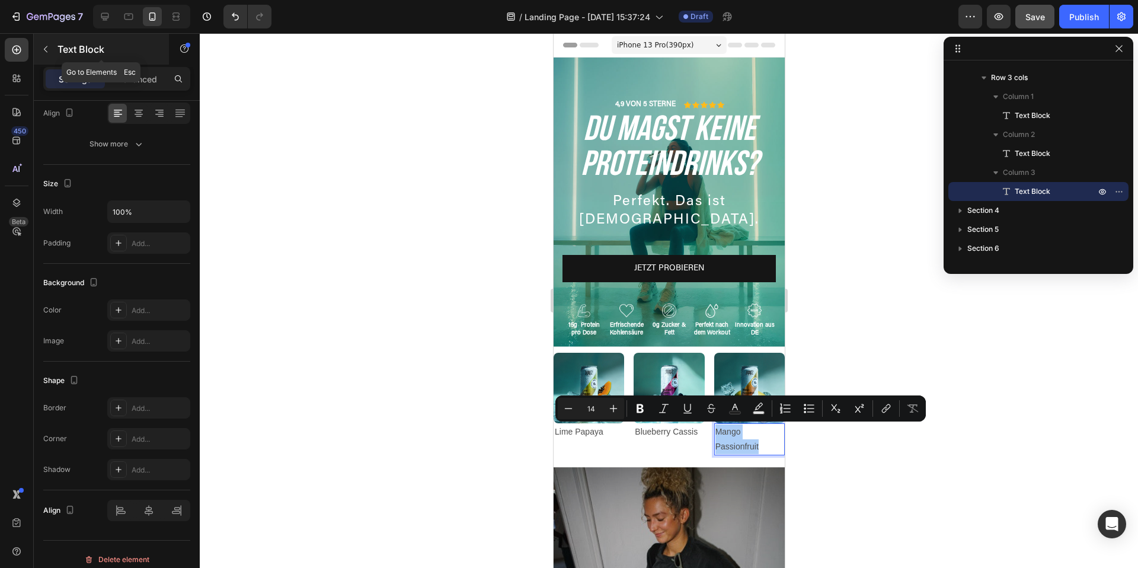
click at [44, 47] on icon "button" at bounding box center [45, 48] width 9 height 9
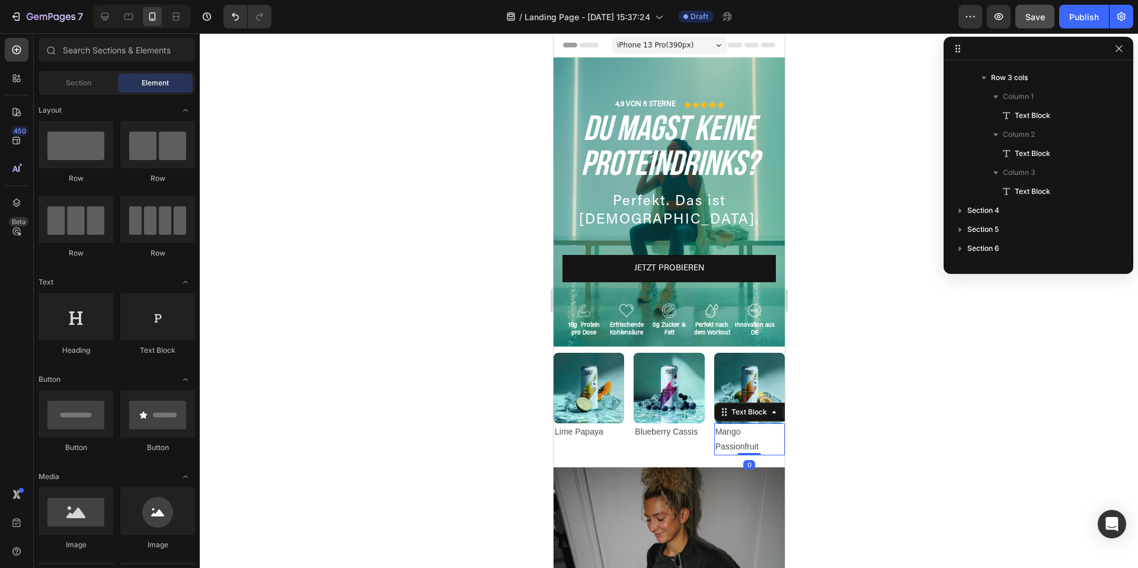
click at [726, 434] on p "Mango Passionfruit" at bounding box center [749, 439] width 68 height 30
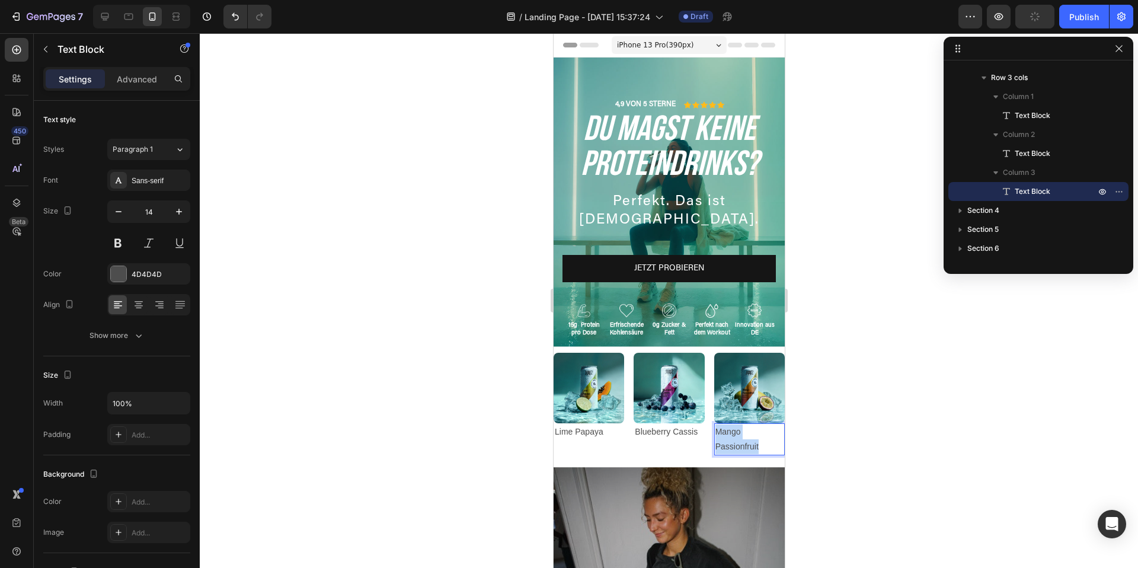
click at [726, 434] on p "Mango Passionfruit" at bounding box center [749, 439] width 68 height 30
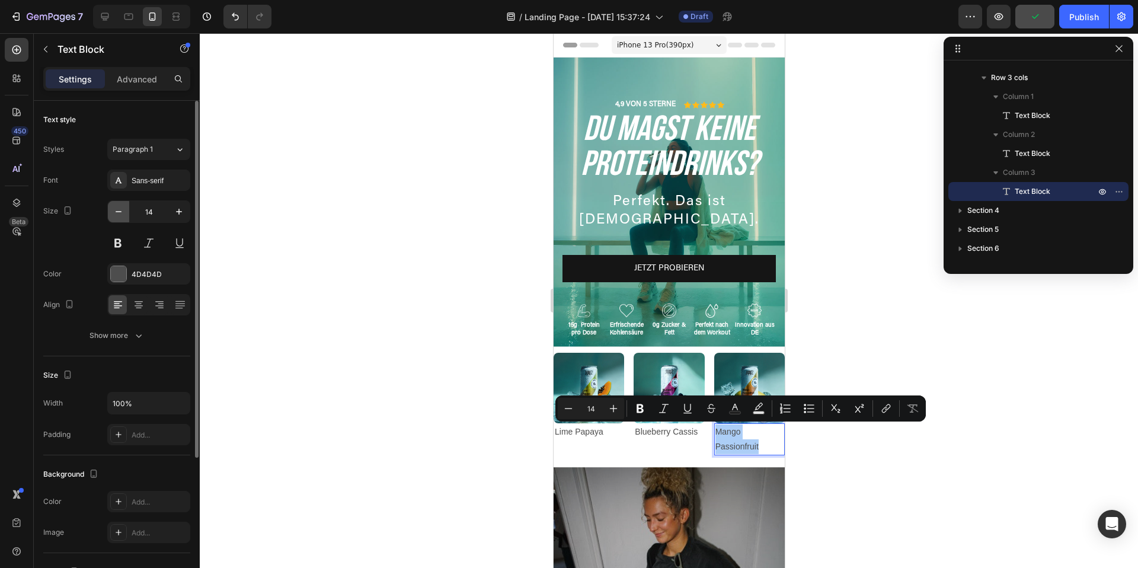
click at [114, 211] on icon "button" at bounding box center [119, 212] width 12 height 12
type input "13"
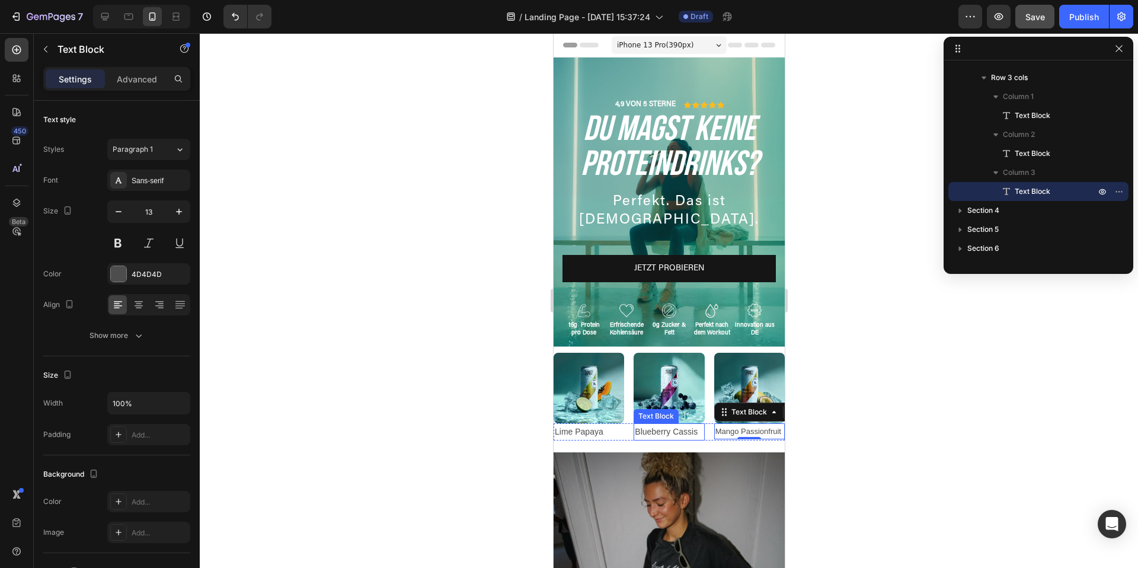
click at [660, 430] on p "Blueberry Cassis" at bounding box center [668, 431] width 68 height 15
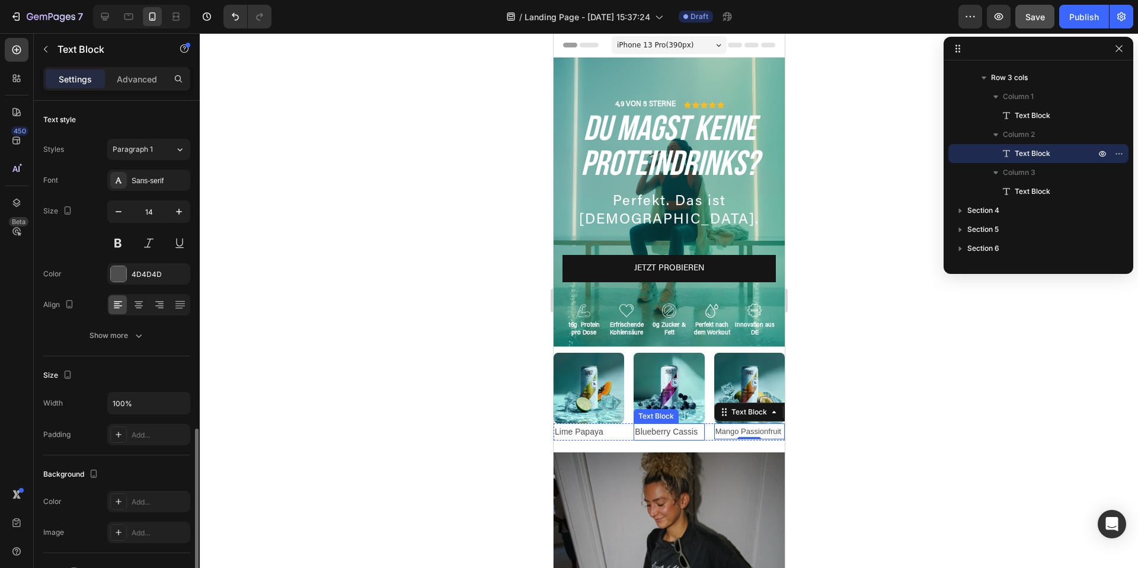
scroll to position [191, 0]
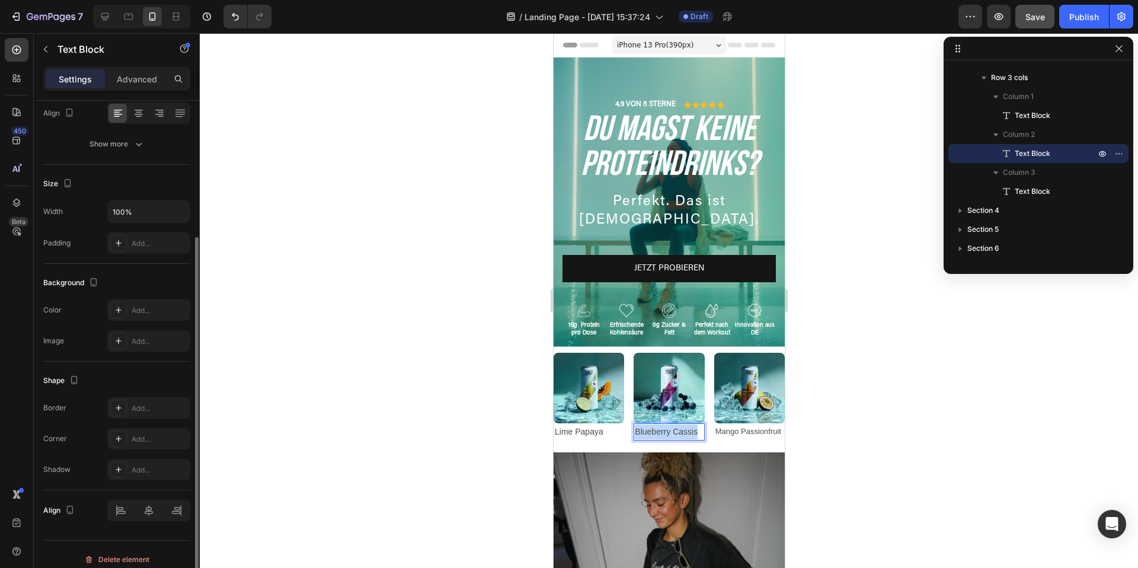
click at [660, 430] on p "Blueberry Cassis" at bounding box center [668, 431] width 68 height 15
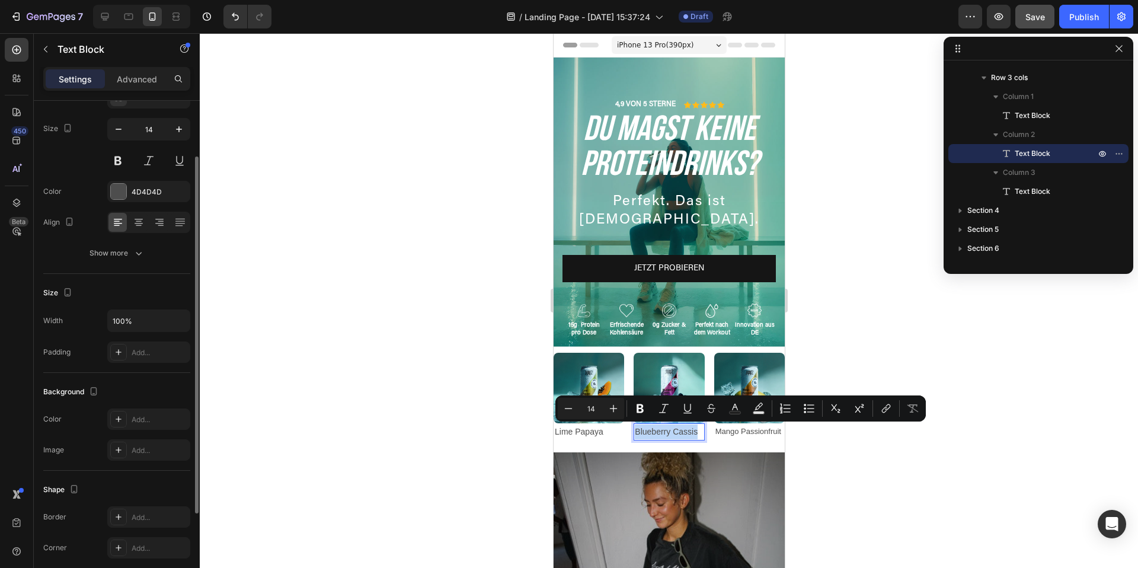
scroll to position [75, 0]
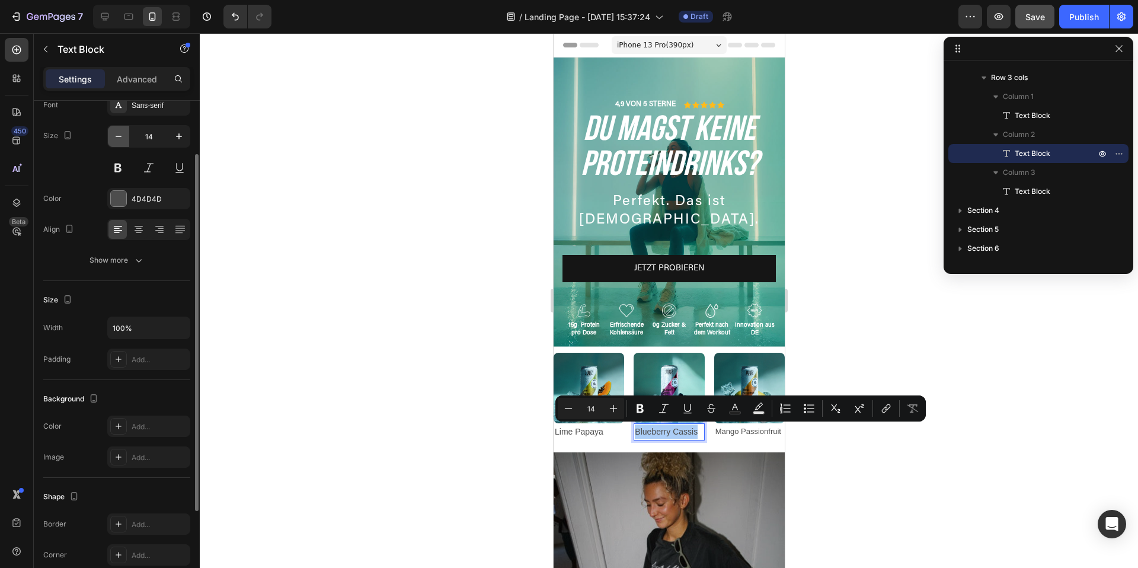
click at [123, 142] on button "button" at bounding box center [118, 136] width 21 height 21
type input "13"
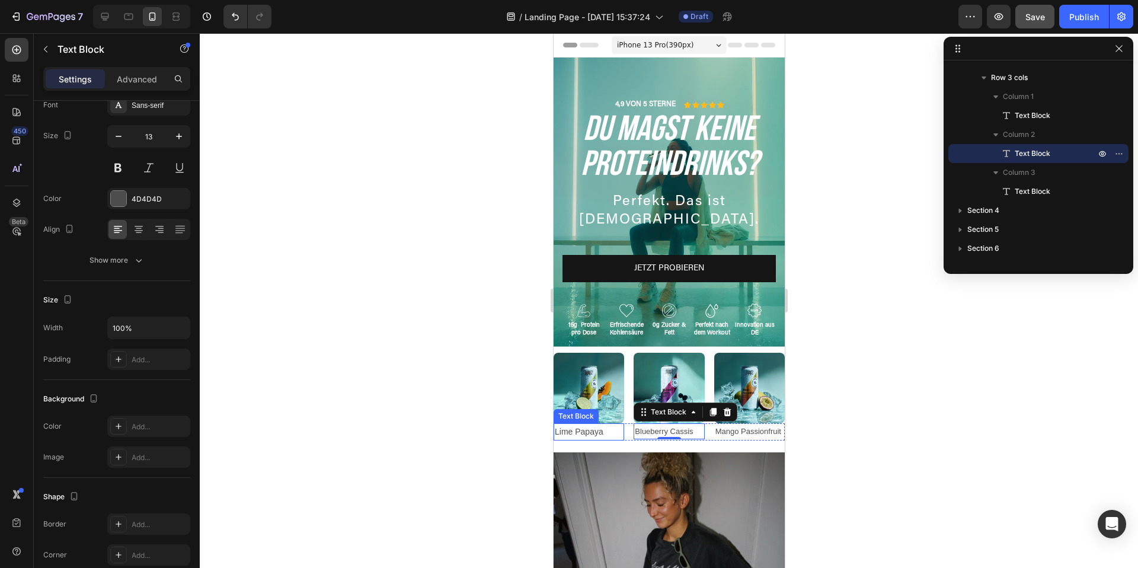
click at [583, 427] on p "Lime Papaya" at bounding box center [588, 431] width 68 height 15
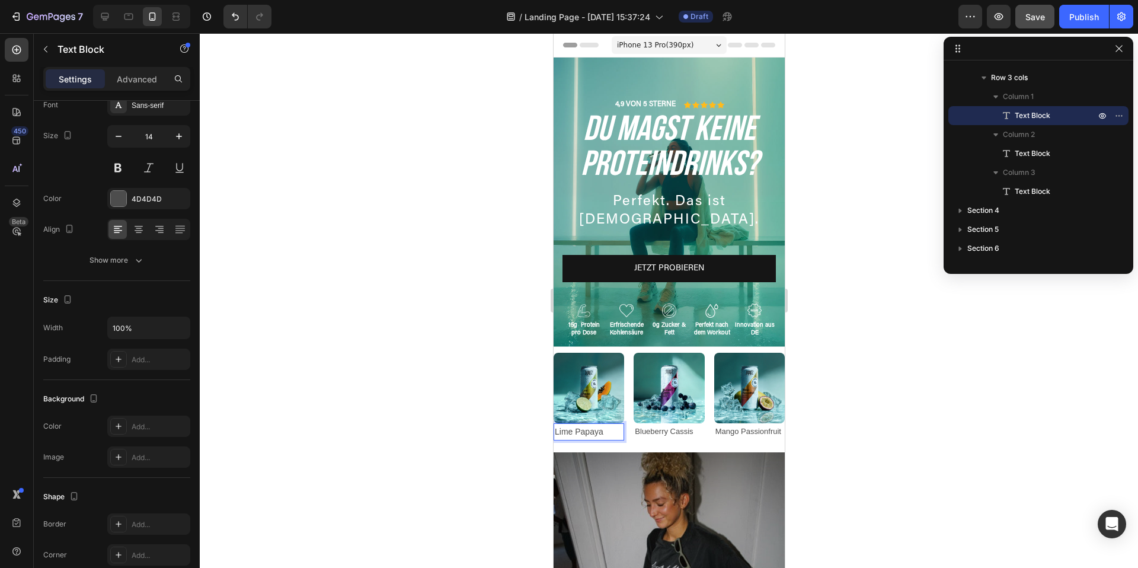
click at [583, 427] on p "Lime Papaya" at bounding box center [588, 431] width 68 height 15
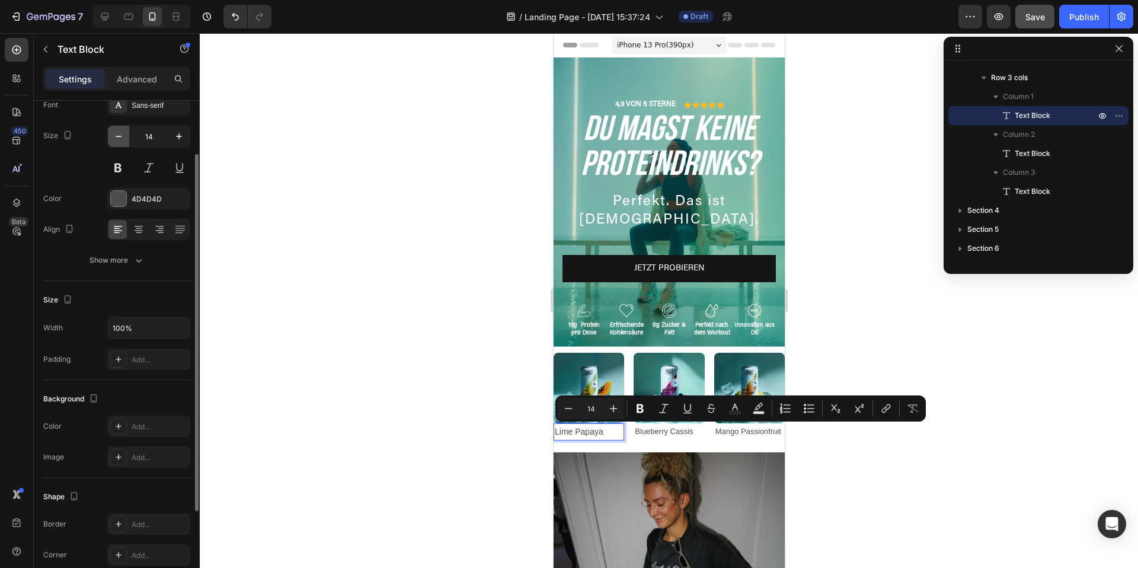
click at [120, 131] on icon "button" at bounding box center [119, 136] width 12 height 12
type input "13"
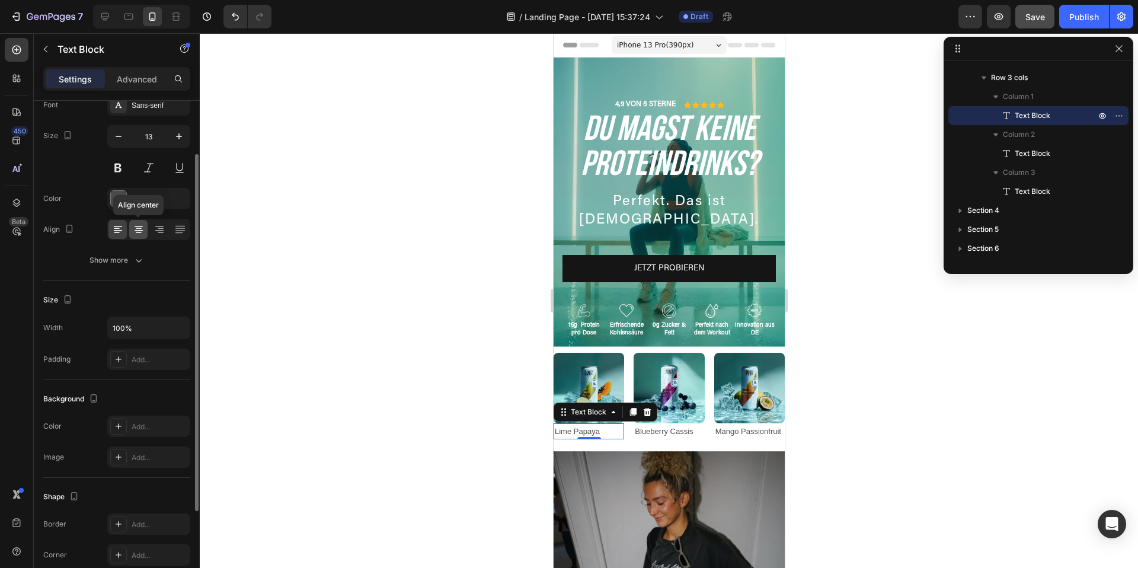
click at [137, 227] on icon at bounding box center [139, 229] width 12 height 12
click at [122, 207] on div "4D4D4D" at bounding box center [148, 198] width 83 height 21
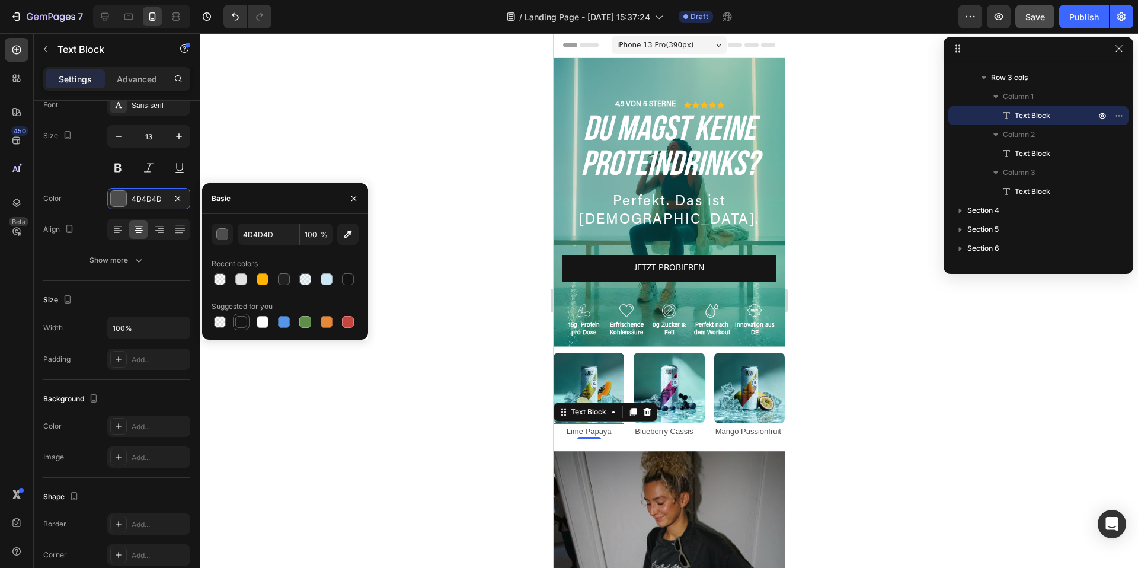
click at [240, 320] on div at bounding box center [241, 322] width 12 height 12
type input "151515"
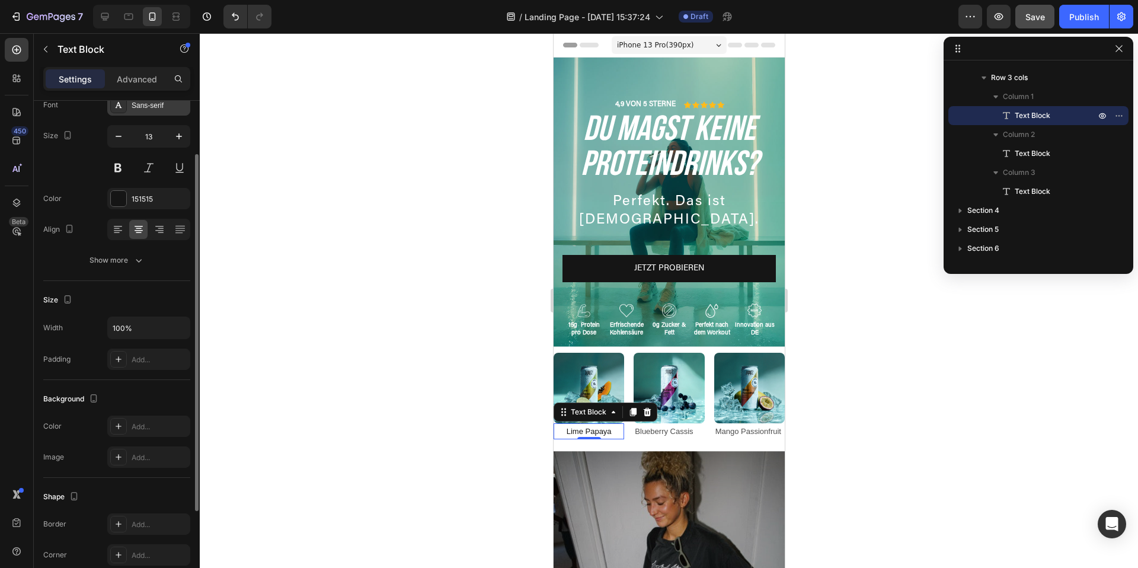
click at [142, 114] on div "Sans-serif" at bounding box center [148, 104] width 83 height 21
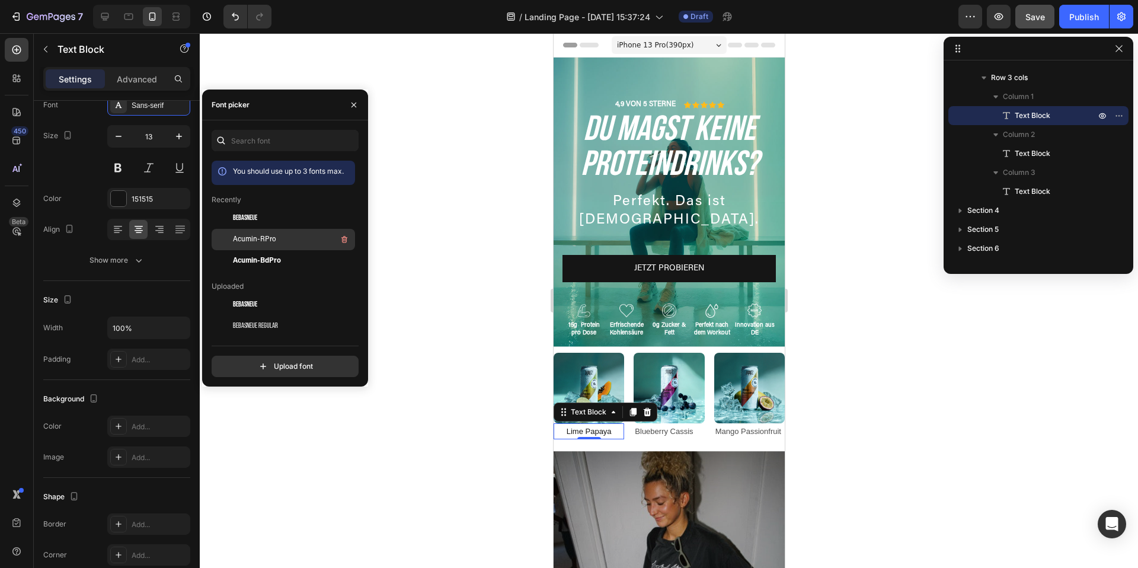
click at [281, 245] on div "Acumin-RPro" at bounding box center [293, 239] width 120 height 14
click at [676, 432] on p "Blueberry Cassis" at bounding box center [668, 431] width 68 height 14
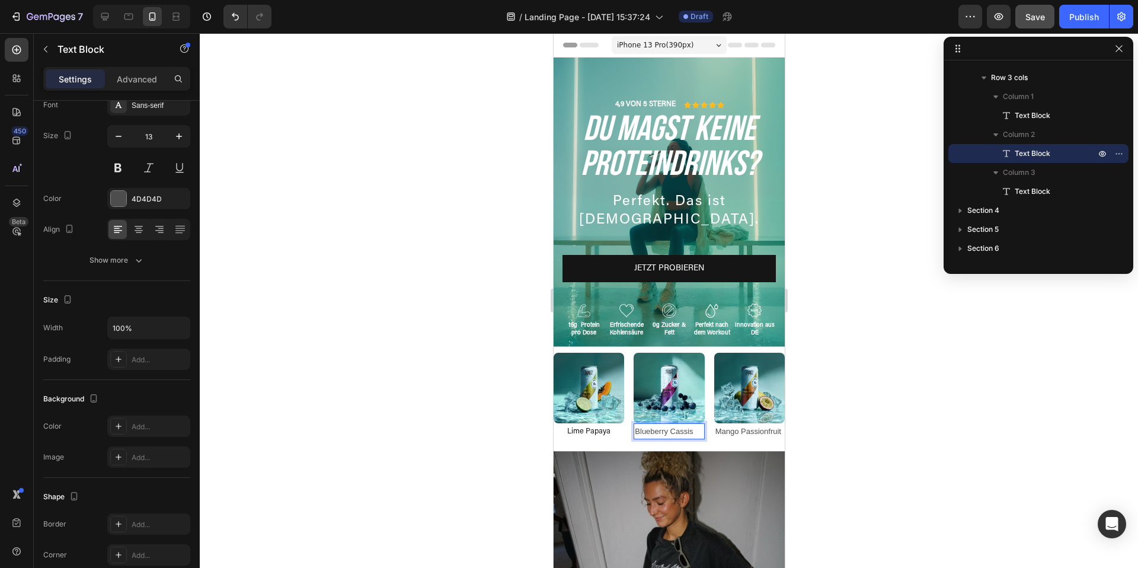
click at [676, 432] on p "Blueberry Cassis" at bounding box center [668, 431] width 68 height 14
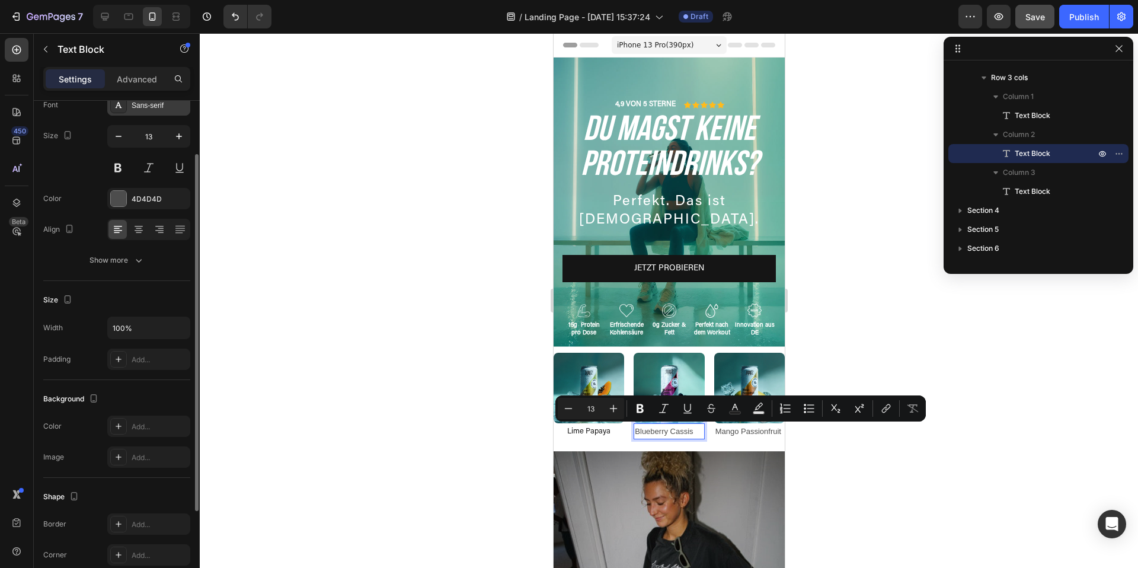
click at [117, 110] on div at bounding box center [118, 105] width 17 height 17
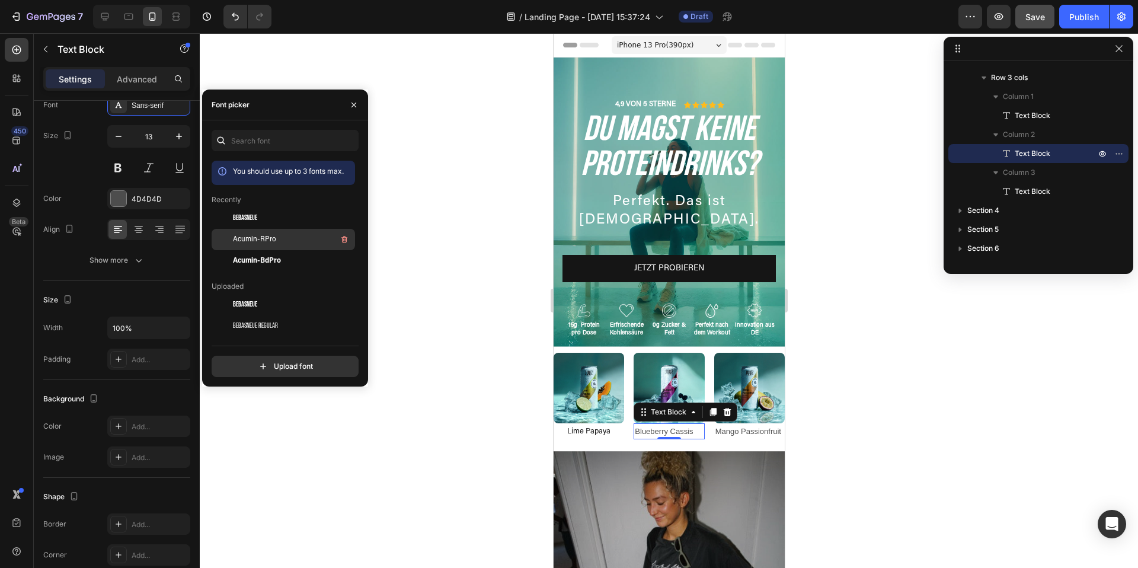
click at [267, 244] on span "Acumin-RPro" at bounding box center [254, 239] width 43 height 11
click at [124, 207] on div "4D4D4D" at bounding box center [148, 198] width 83 height 21
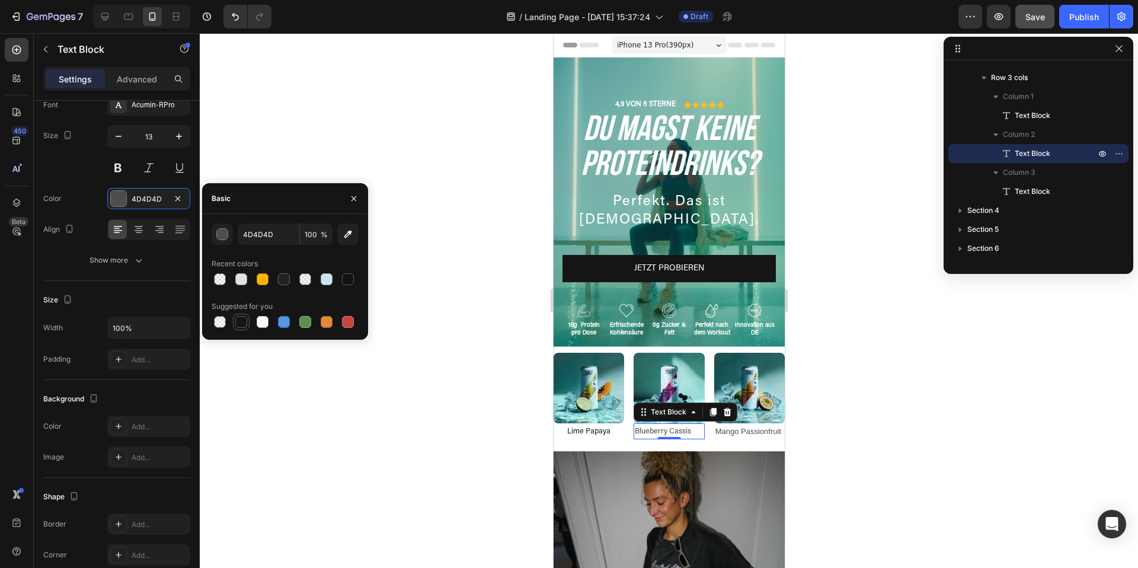
click at [242, 318] on div at bounding box center [241, 322] width 12 height 12
type input "151515"
click at [140, 229] on icon at bounding box center [139, 229] width 12 height 12
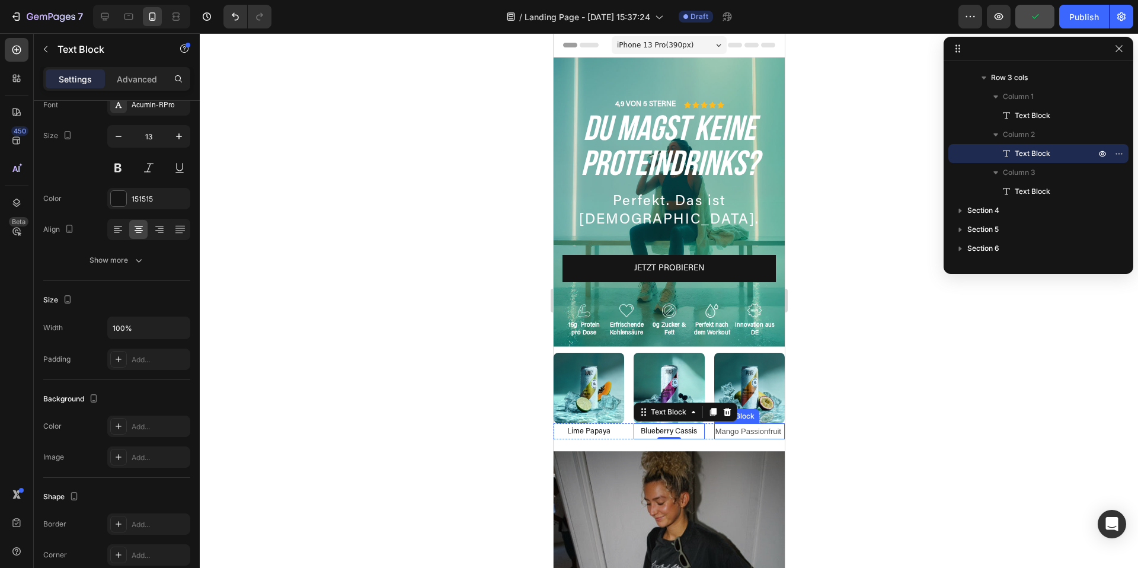
click at [759, 431] on p "Mango Passionfruit" at bounding box center [749, 431] width 68 height 14
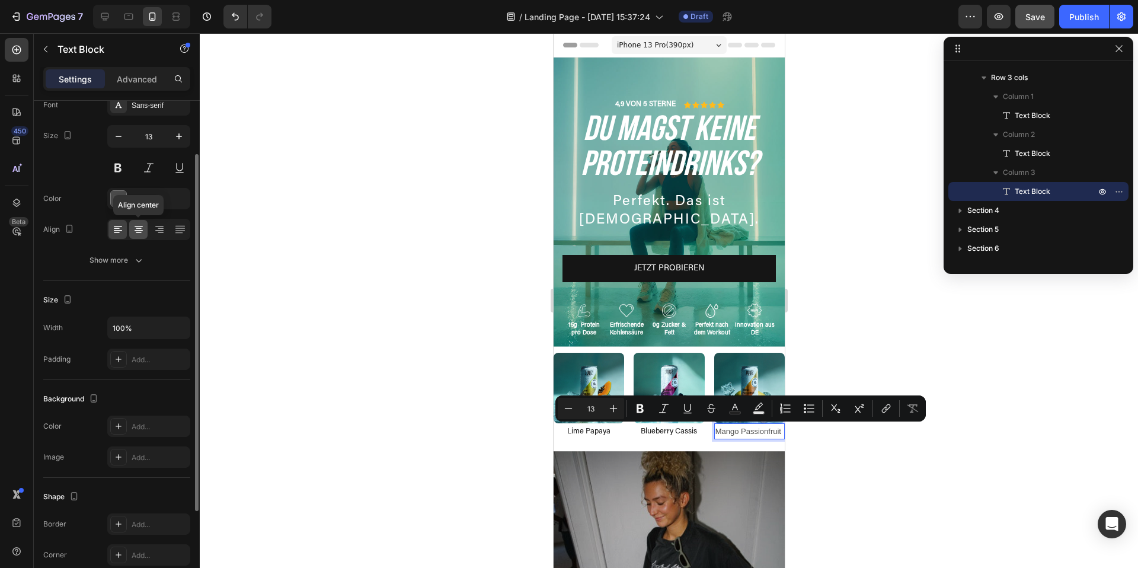
click at [139, 230] on icon at bounding box center [139, 229] width 12 height 12
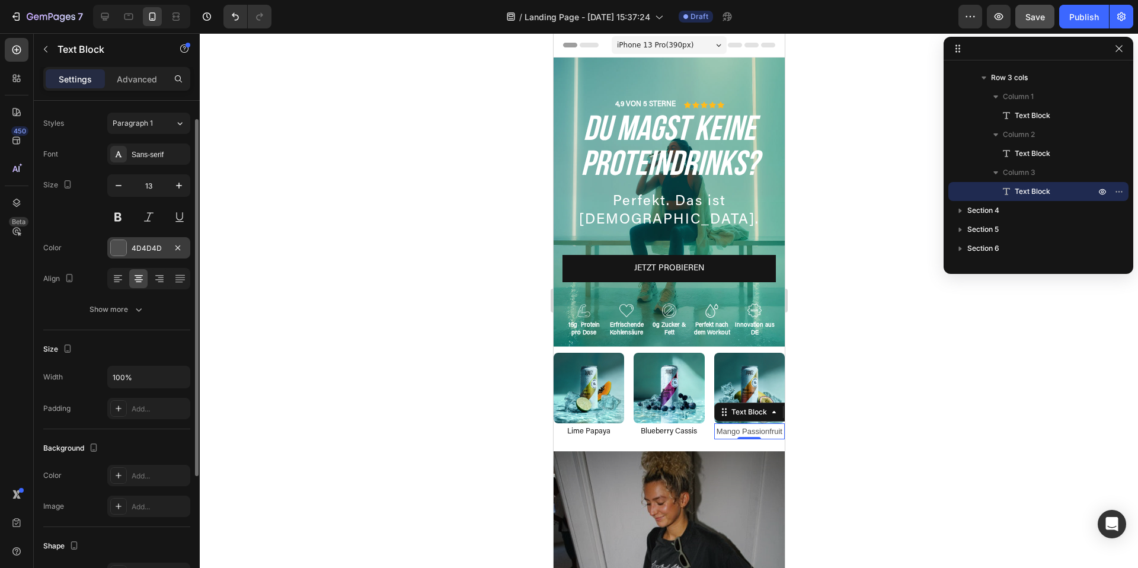
scroll to position [16, 0]
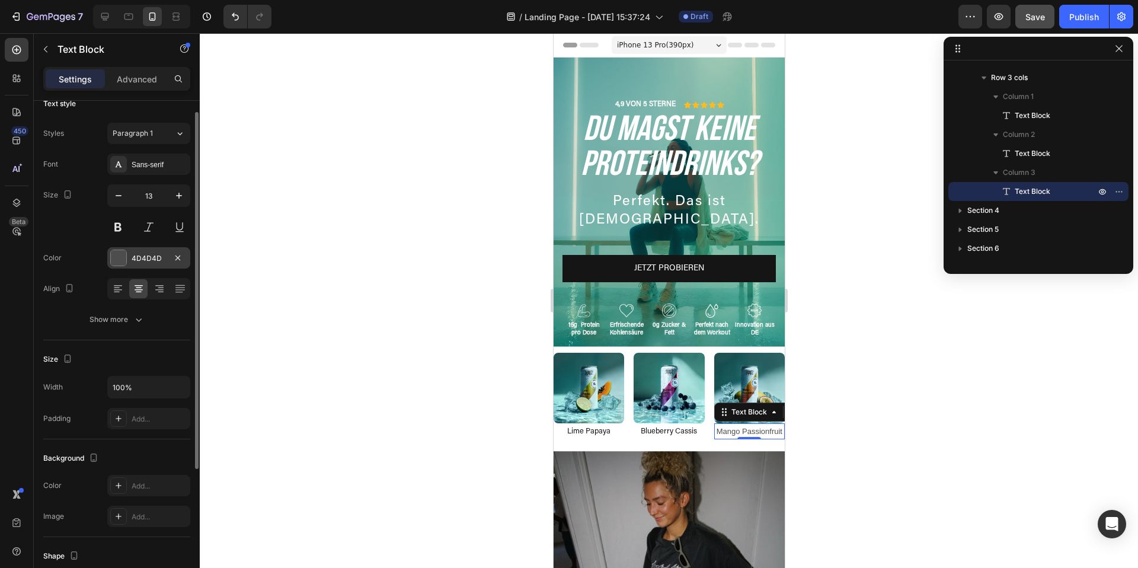
click at [120, 255] on div at bounding box center [118, 257] width 15 height 15
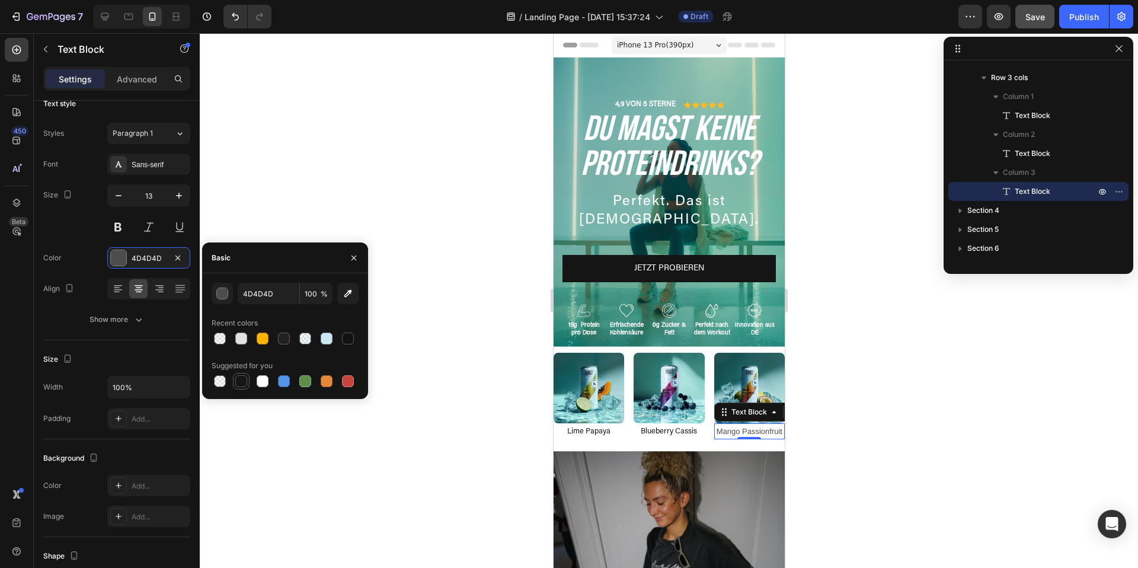
click at [238, 376] on div at bounding box center [241, 381] width 12 height 12
type input "151515"
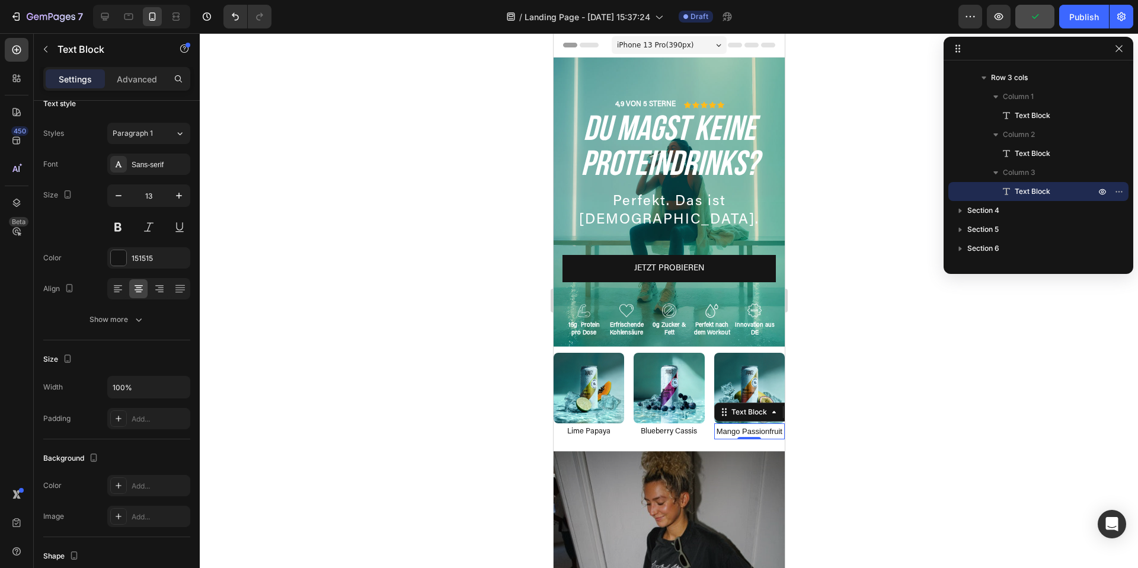
click at [845, 446] on div at bounding box center [669, 300] width 938 height 534
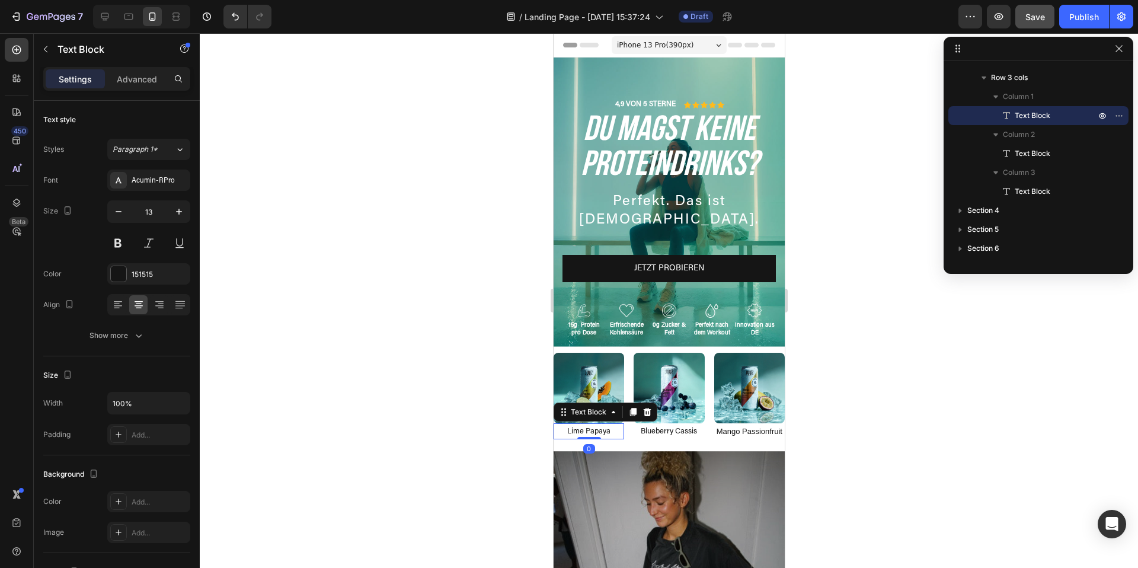
click at [562, 428] on p "Lime Papaya" at bounding box center [588, 431] width 68 height 14
click at [568, 430] on p "Lime Papaya" at bounding box center [588, 431] width 68 height 14
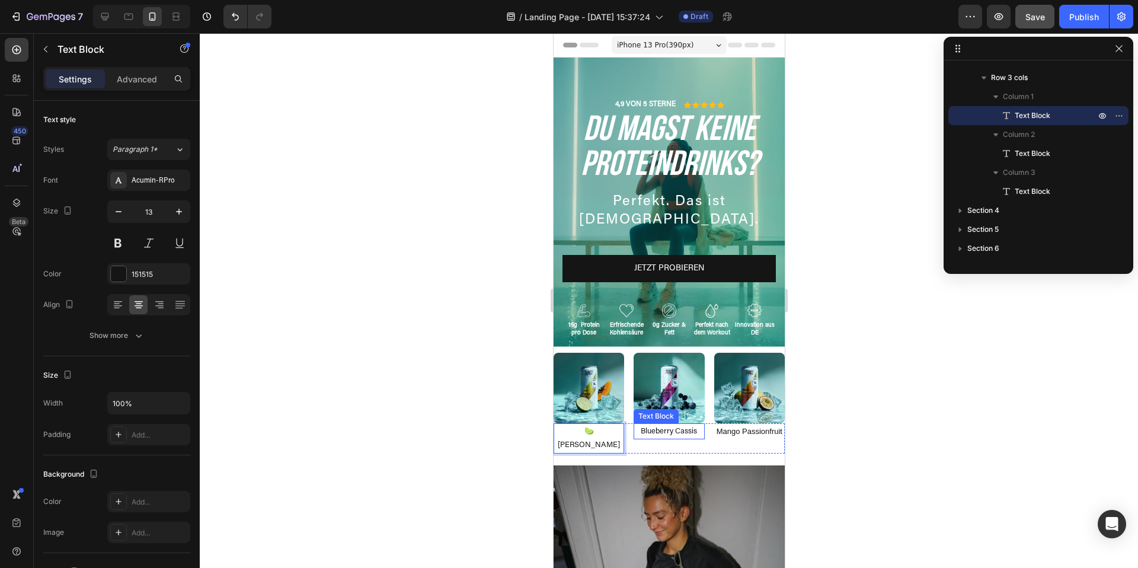
click at [640, 432] on p "Blueberry Cassis" at bounding box center [668, 431] width 68 height 14
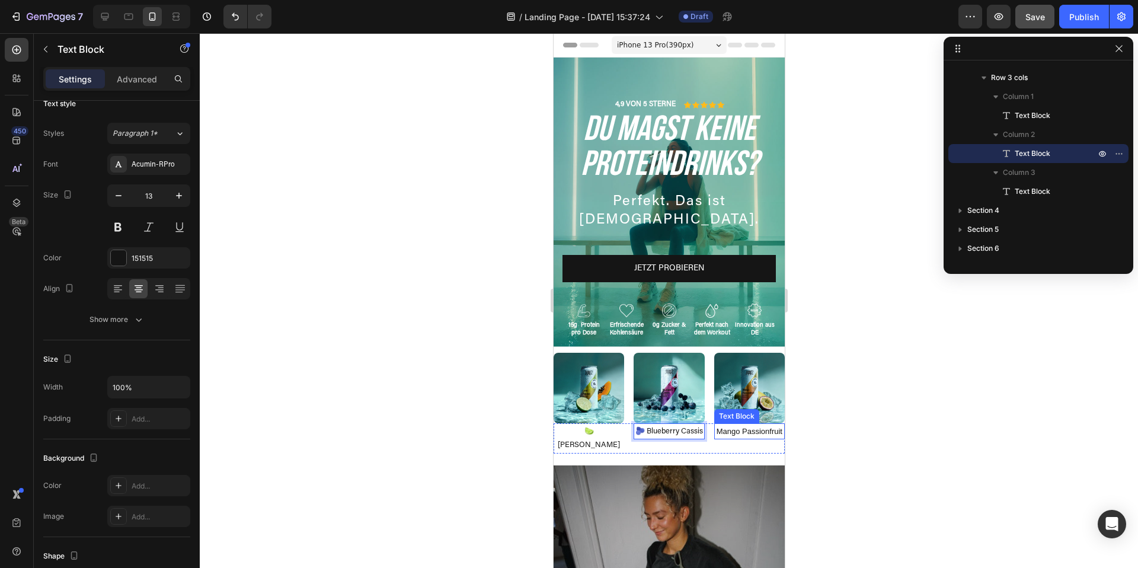
click at [717, 431] on p "Mango Passionfruit" at bounding box center [749, 431] width 68 height 14
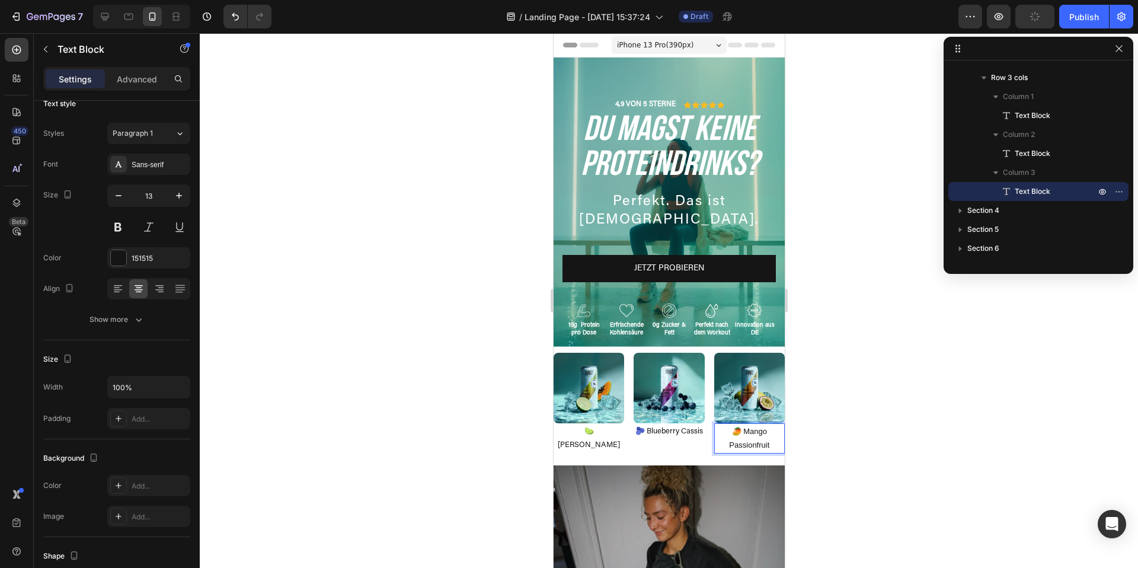
click at [761, 446] on p "🥭 Mango Passionfruit" at bounding box center [749, 438] width 68 height 28
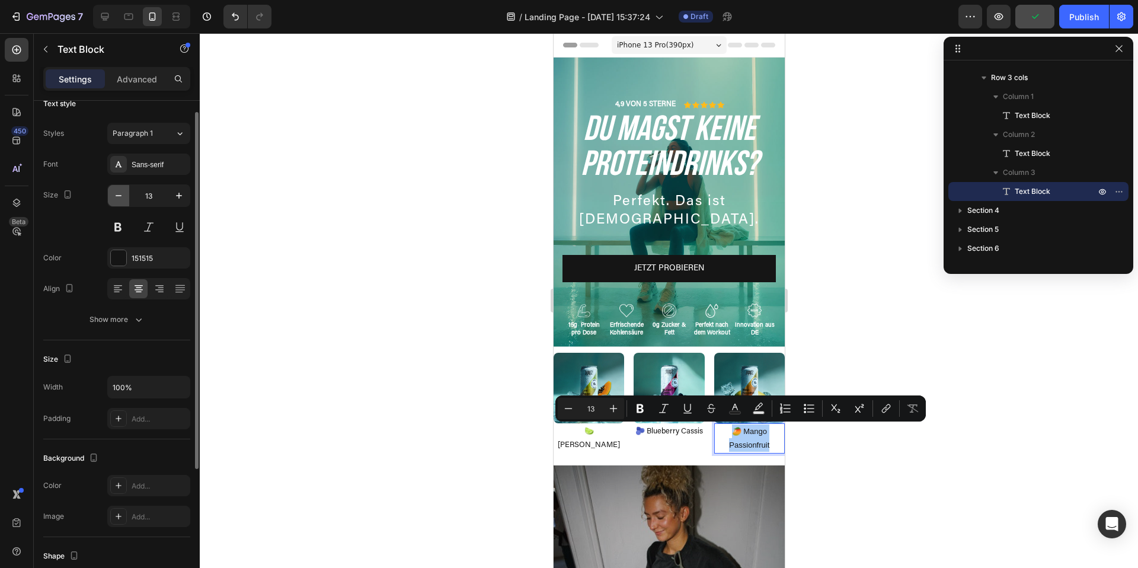
click at [115, 199] on icon "button" at bounding box center [119, 196] width 12 height 12
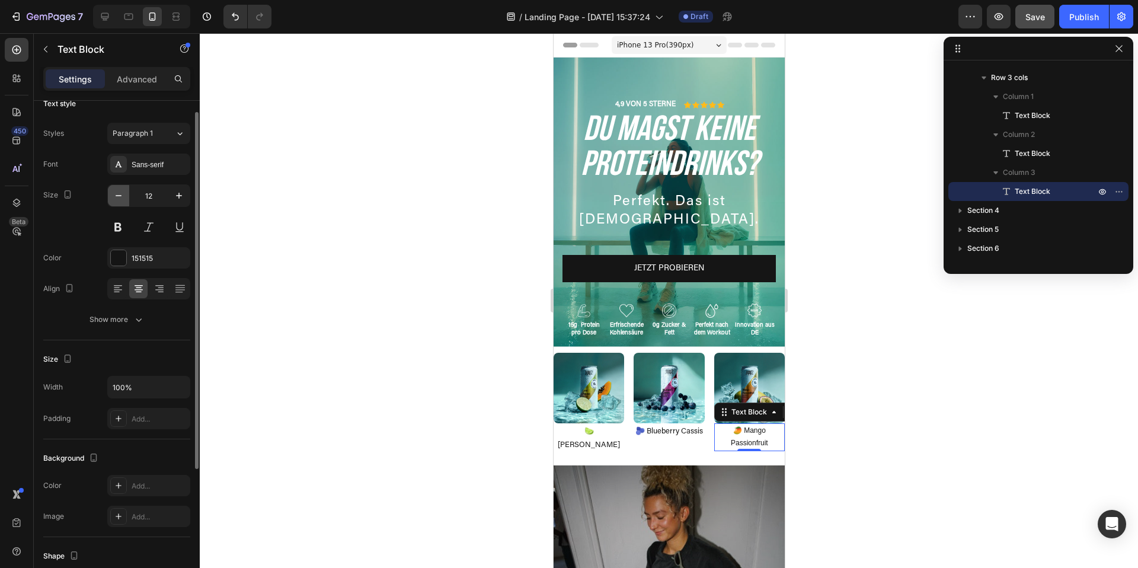
click at [117, 199] on icon "button" at bounding box center [119, 196] width 12 height 12
type input "11"
click at [662, 433] on p "🫐 Blueberry Cassis" at bounding box center [668, 431] width 68 height 14
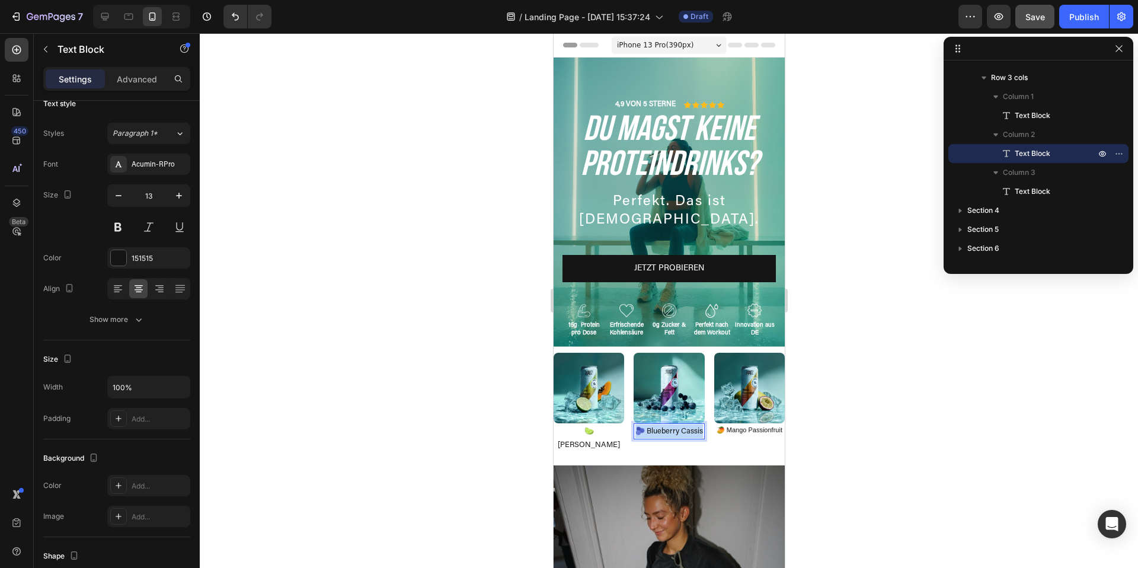
click at [662, 433] on p "🫐 Blueberry Cassis" at bounding box center [668, 431] width 68 height 14
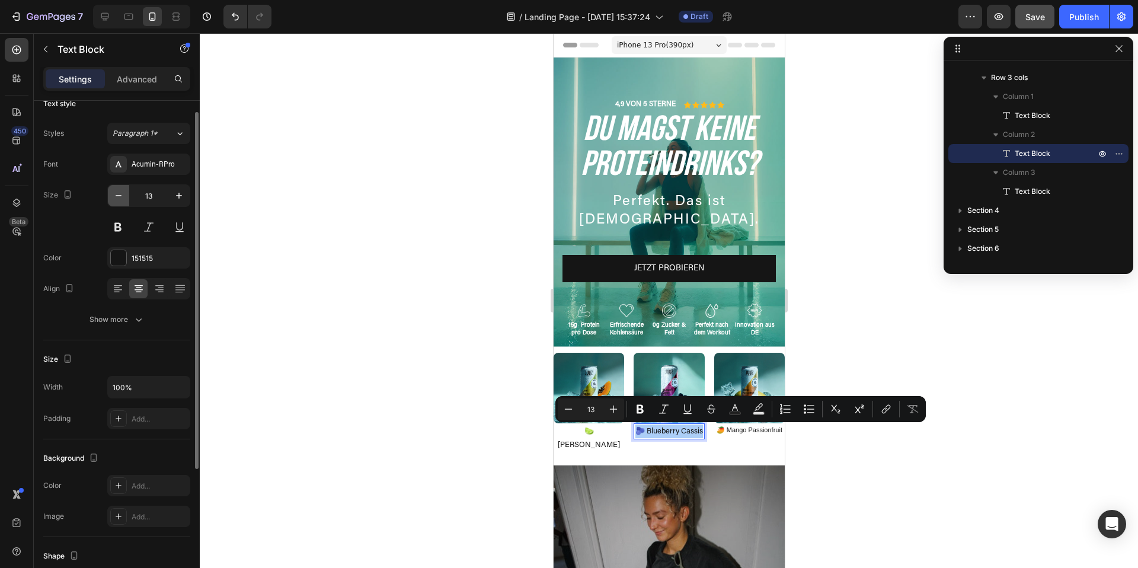
click at [125, 200] on button "button" at bounding box center [118, 195] width 21 height 21
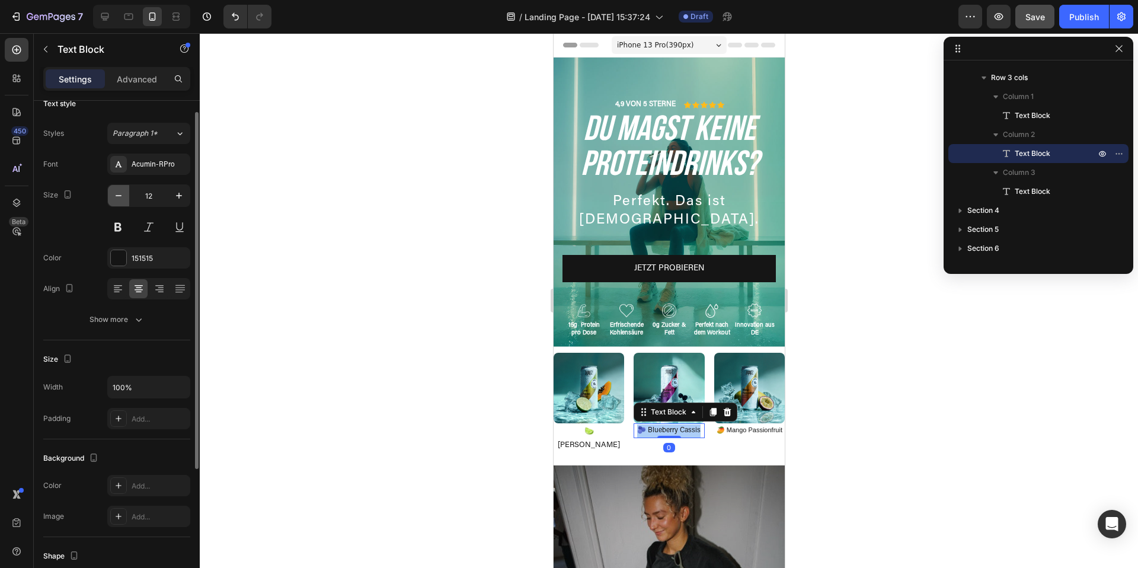
type input "11"
click at [581, 434] on p "🍋‍🟩 [PERSON_NAME]" at bounding box center [588, 438] width 68 height 28
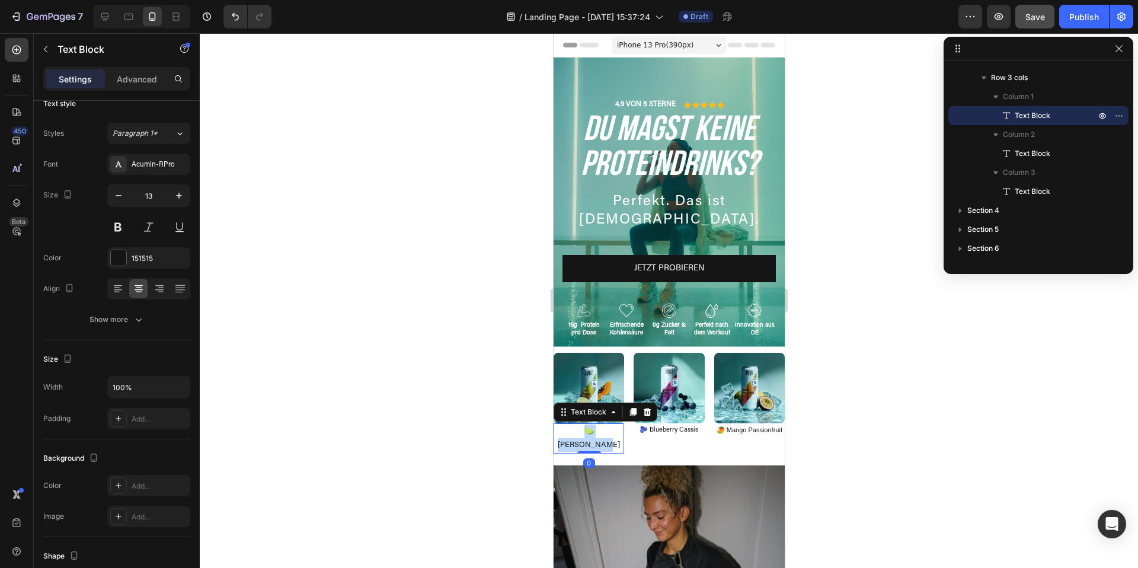
click at [581, 434] on p "🍋‍🟩 [PERSON_NAME]" at bounding box center [588, 438] width 68 height 28
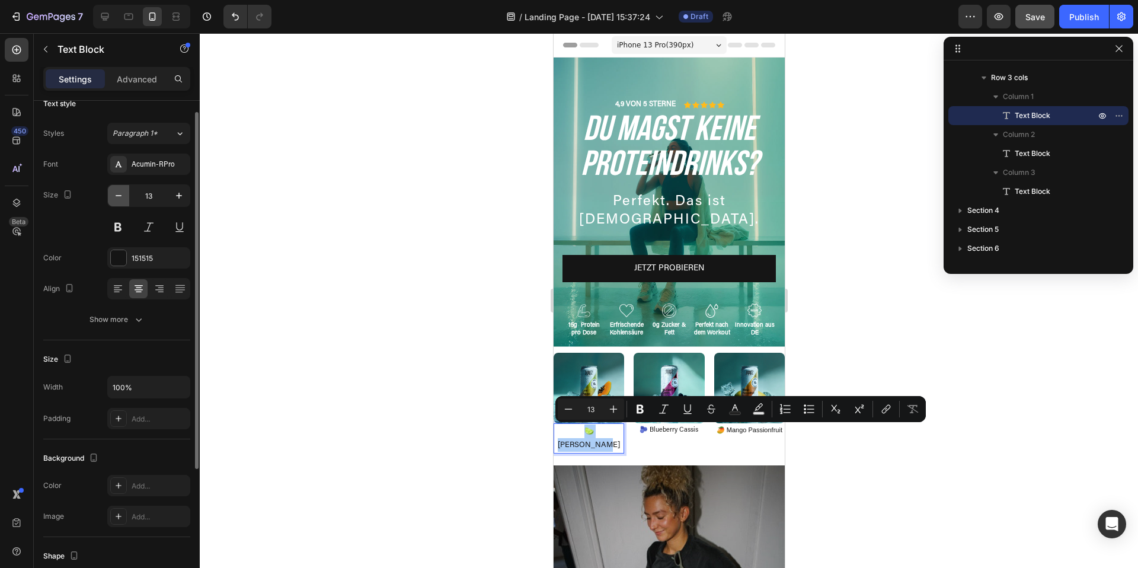
click at [120, 200] on icon "button" at bounding box center [119, 196] width 12 height 12
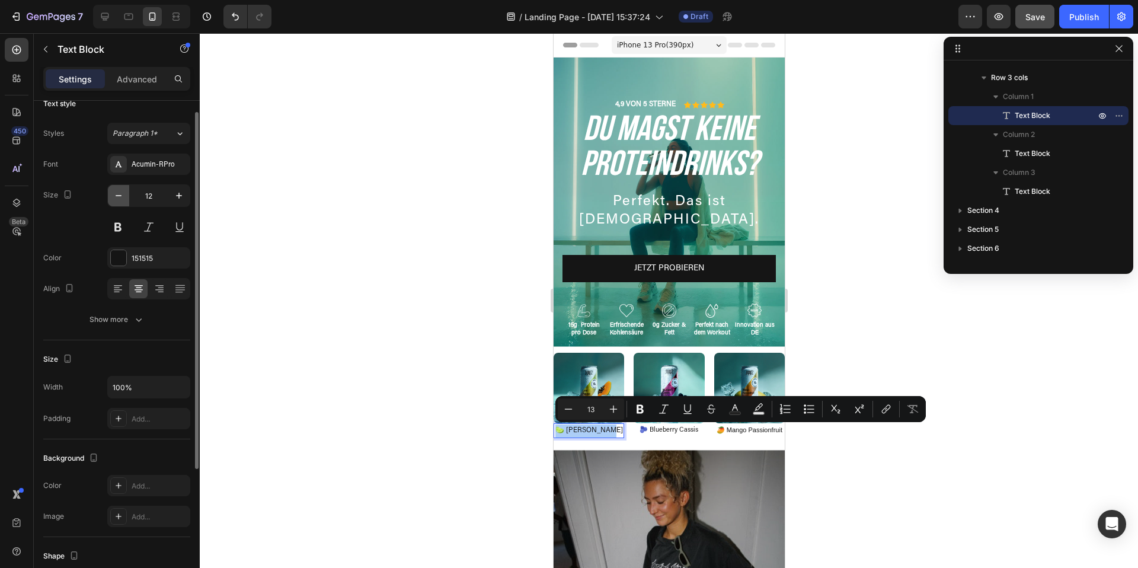
type input "11"
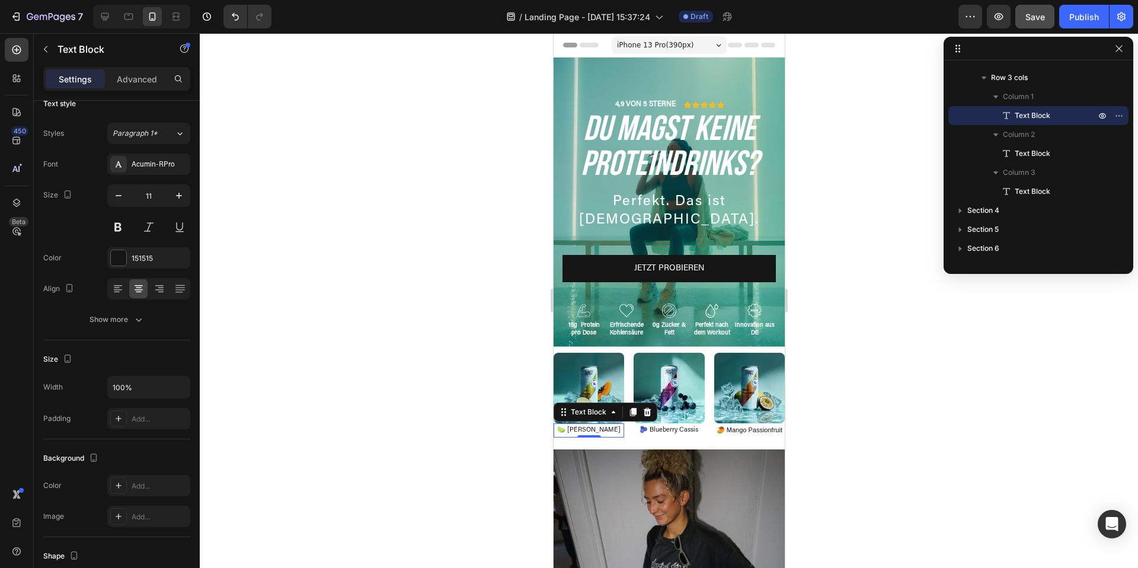
click at [924, 452] on div at bounding box center [669, 300] width 938 height 534
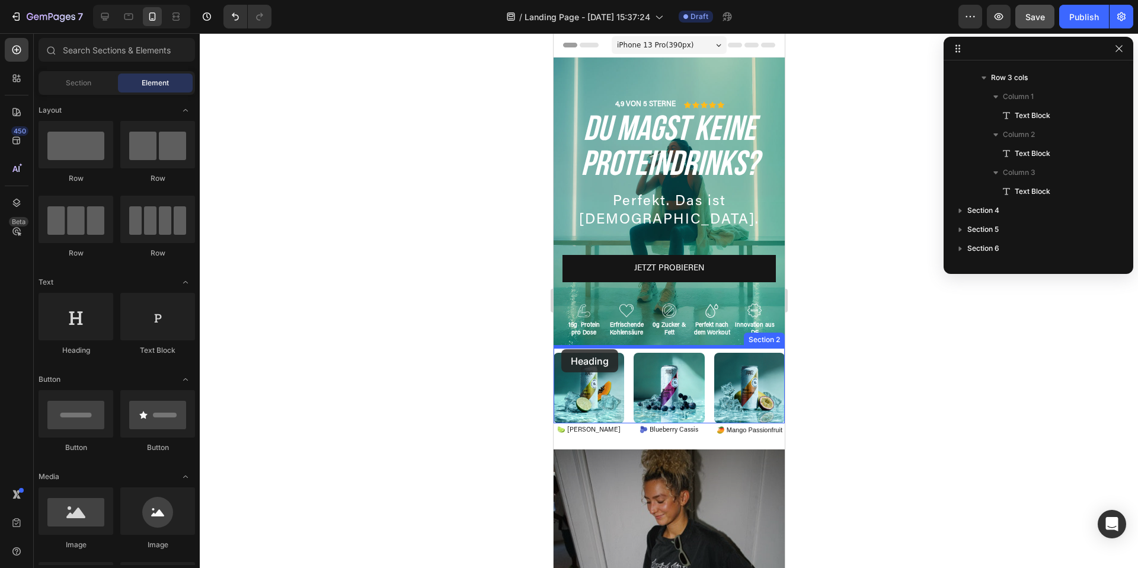
drag, startPoint x: 639, startPoint y: 348, endPoint x: 561, endPoint y: 349, distance: 78.2
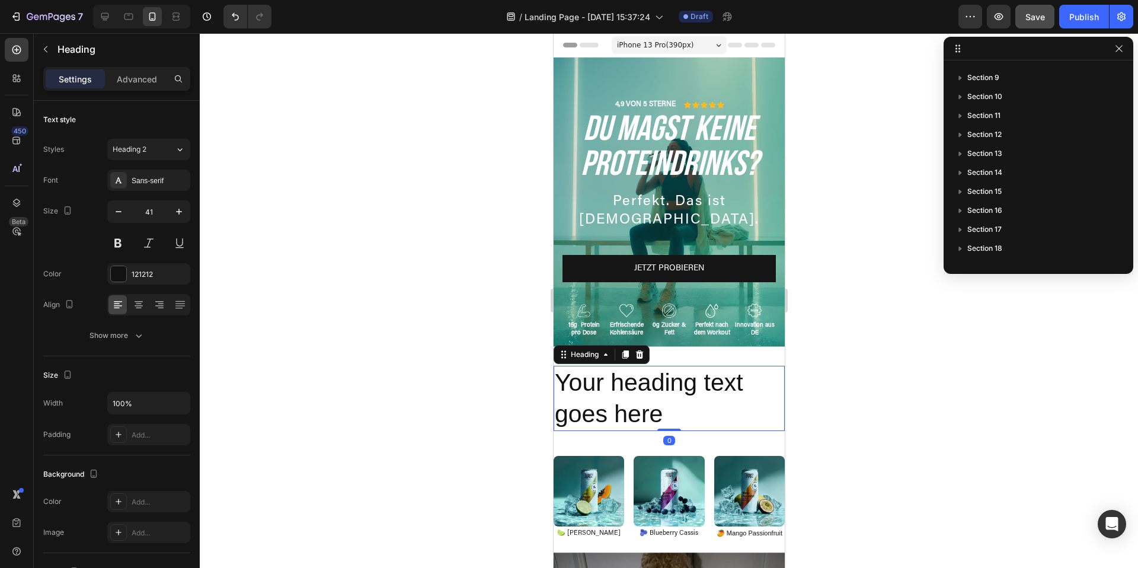
scroll to position [0, 0]
click at [646, 410] on h2 "Your heading text goes here" at bounding box center [668, 399] width 231 height 66
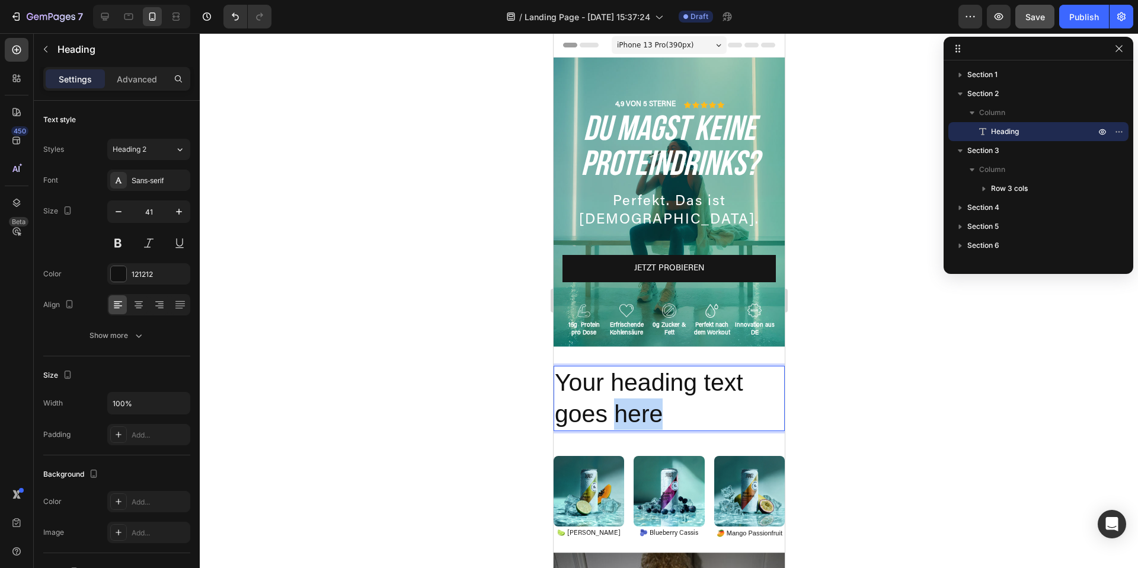
click at [646, 410] on p "Your heading text goes here" at bounding box center [668, 398] width 229 height 63
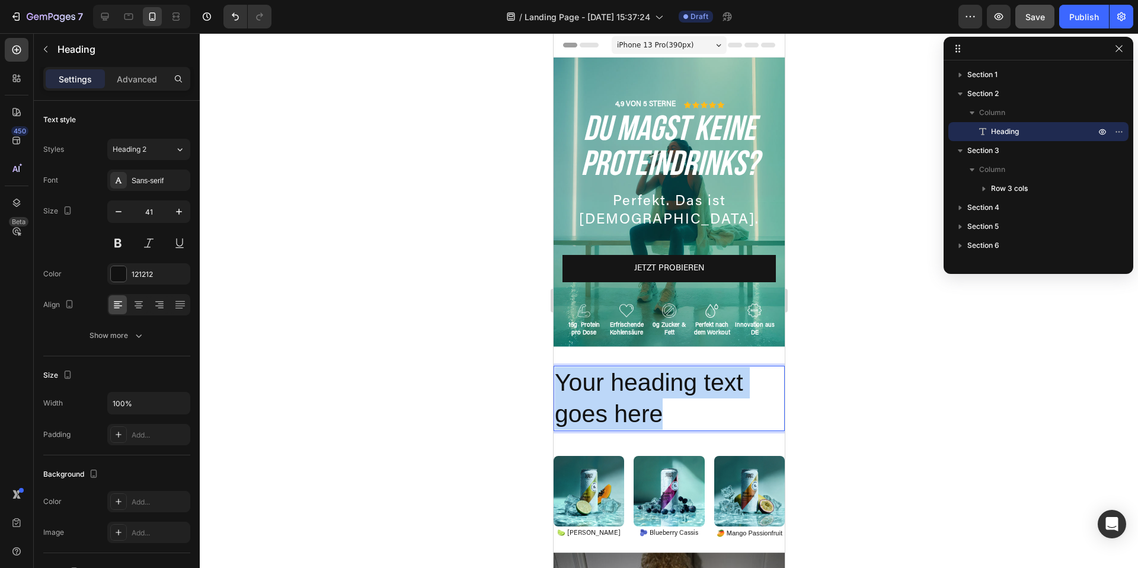
click at [646, 410] on p "Your heading text goes here" at bounding box center [668, 398] width 229 height 63
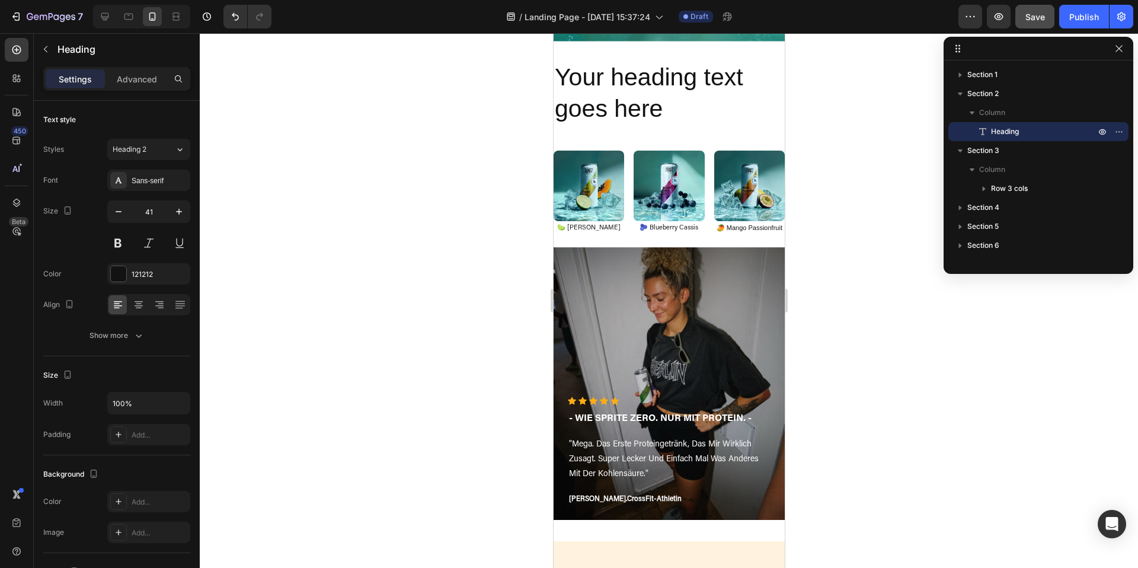
scroll to position [305, 0]
click at [607, 180] on img at bounding box center [588, 186] width 71 height 71
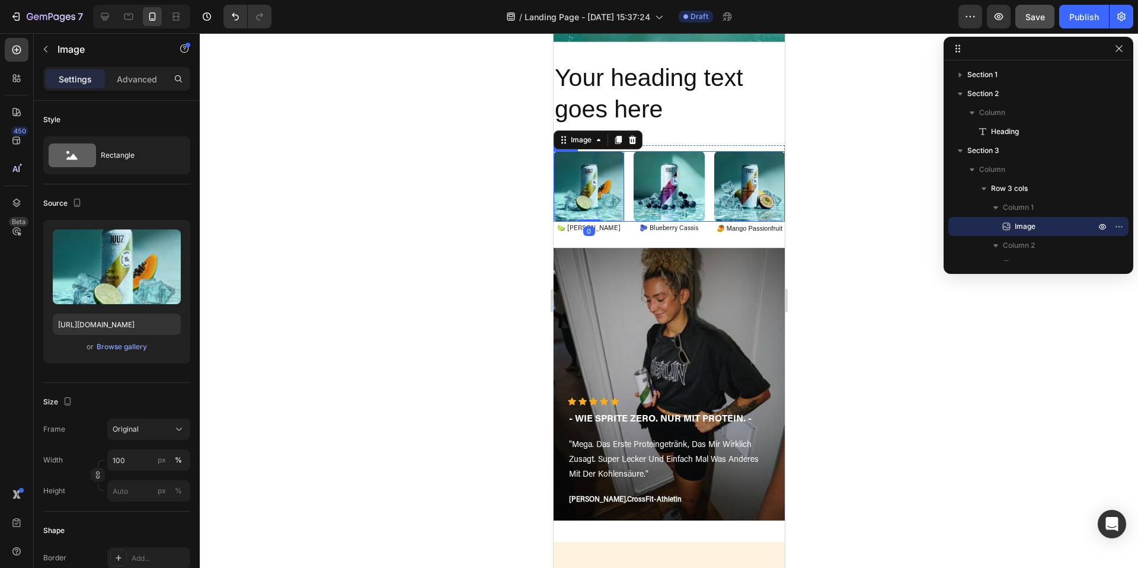
click at [628, 178] on div "Image 0 Image Image Row" at bounding box center [668, 186] width 231 height 71
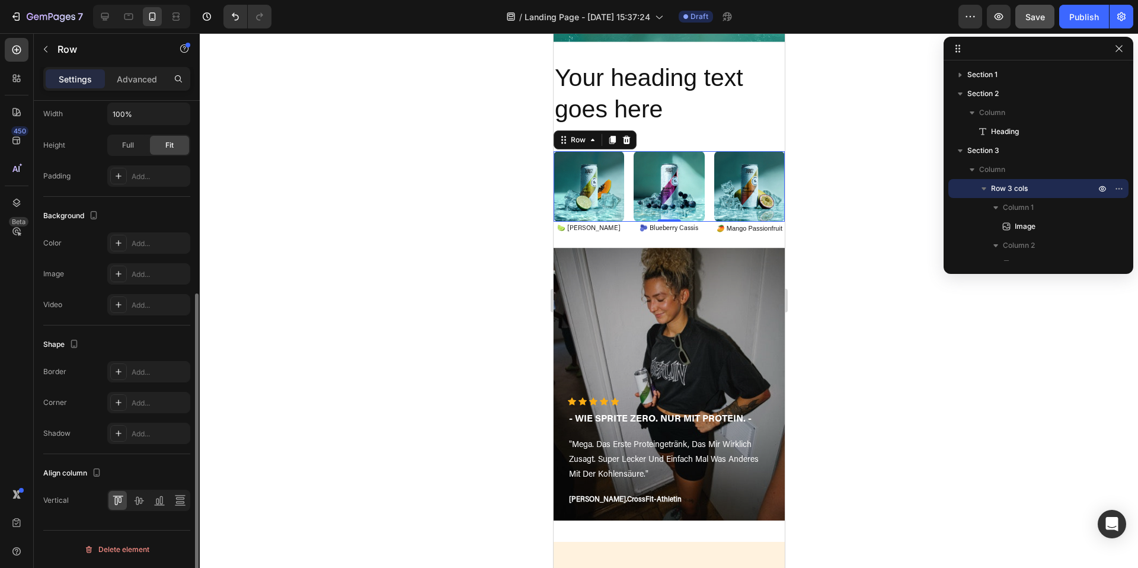
scroll to position [0, 0]
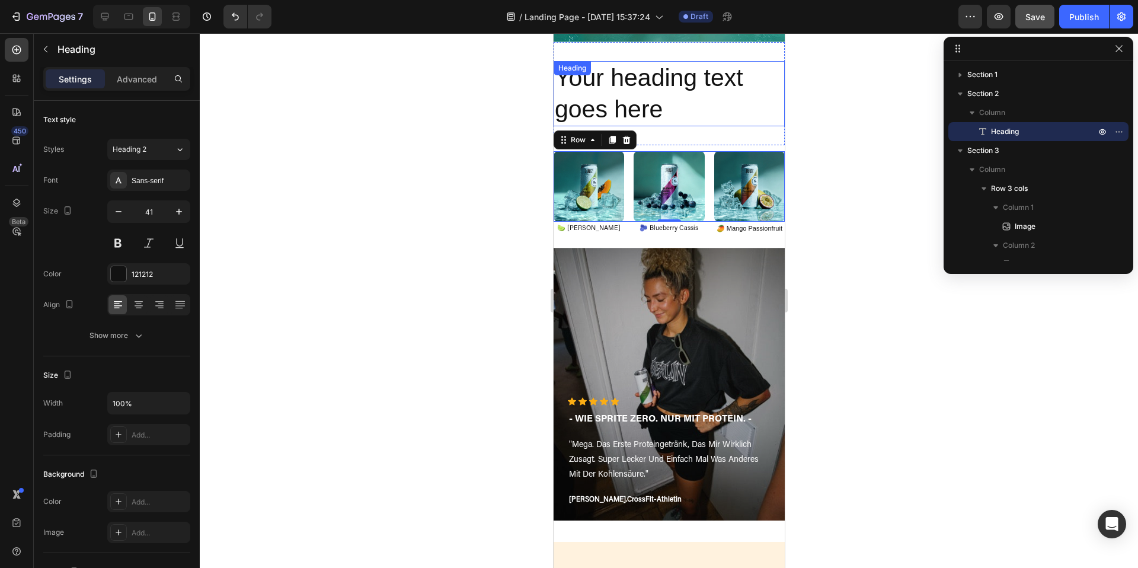
click at [636, 91] on h2 "Your heading text goes here" at bounding box center [668, 94] width 231 height 66
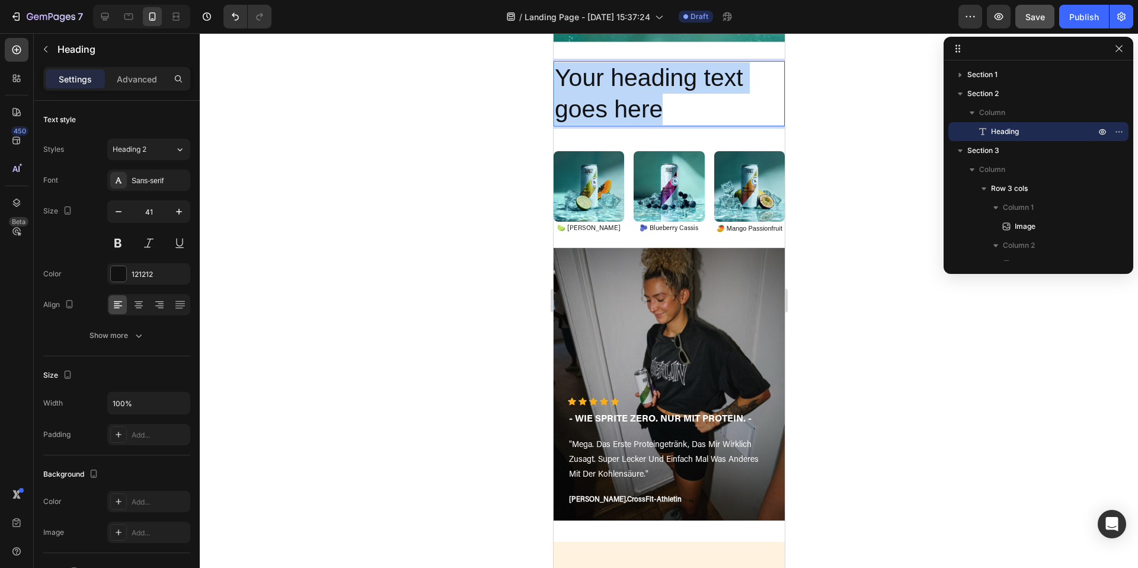
click at [636, 91] on p "Your heading text goes here" at bounding box center [668, 93] width 229 height 63
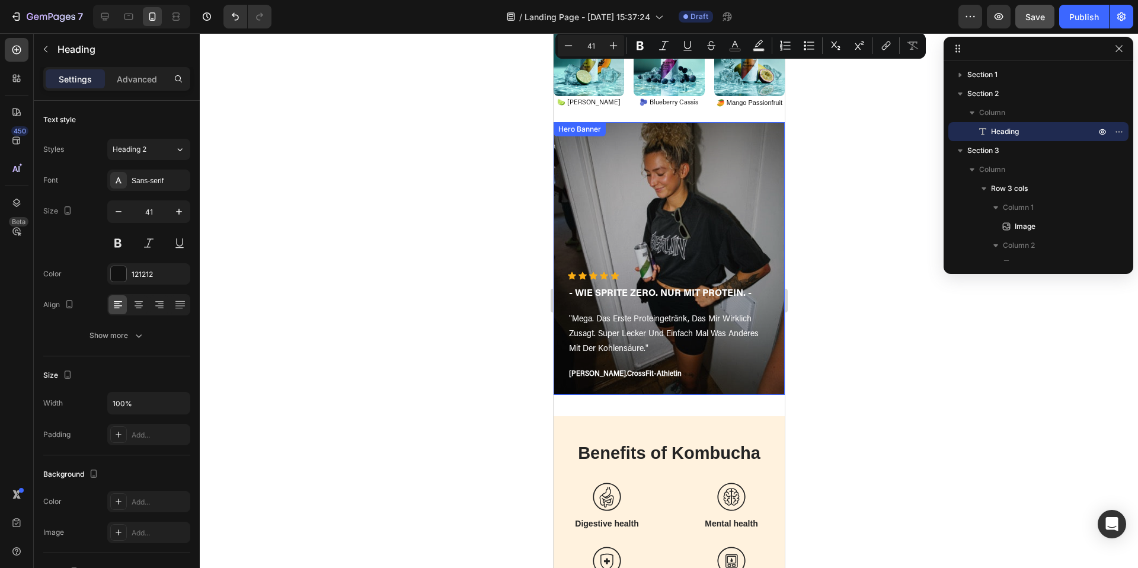
type input "16"
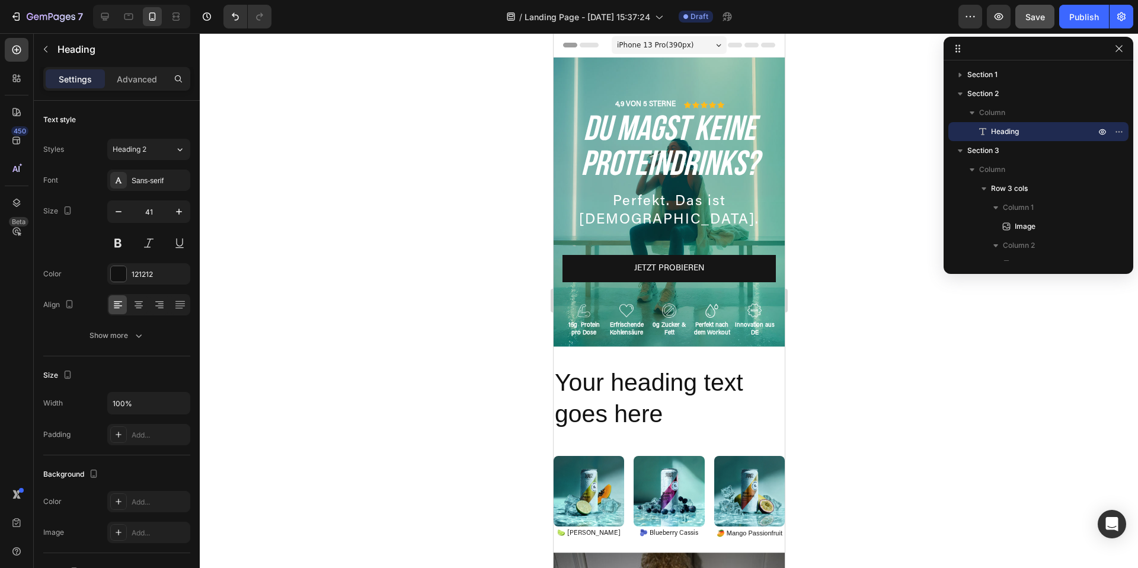
click at [628, 388] on h2 "Your heading text goes here" at bounding box center [668, 399] width 231 height 66
click at [628, 388] on p "Your heading text goes here" at bounding box center [668, 398] width 229 height 63
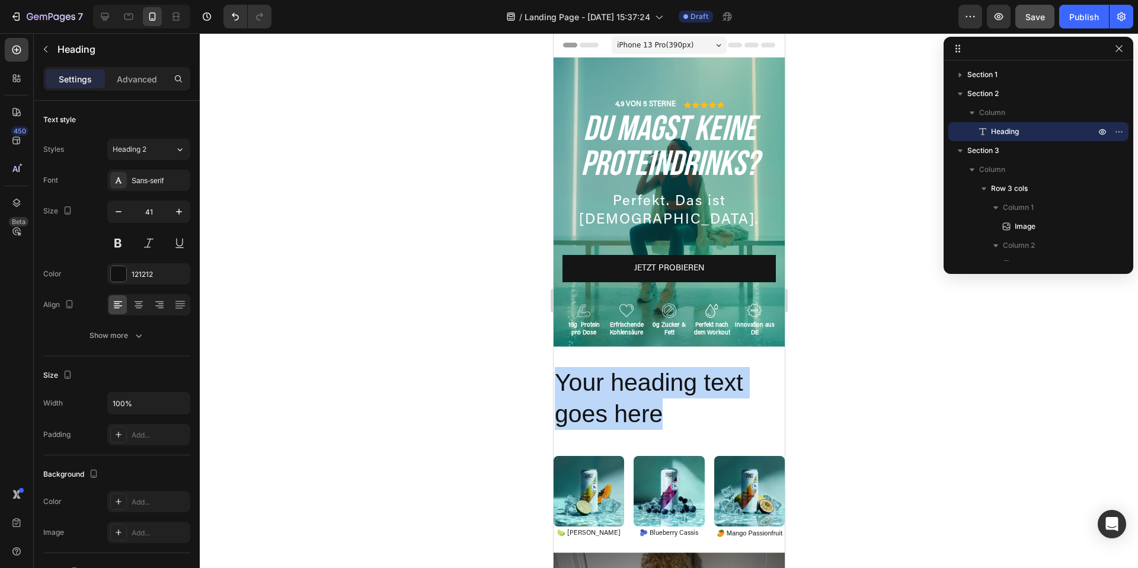
click at [628, 388] on p "Your heading text goes here" at bounding box center [668, 398] width 229 height 63
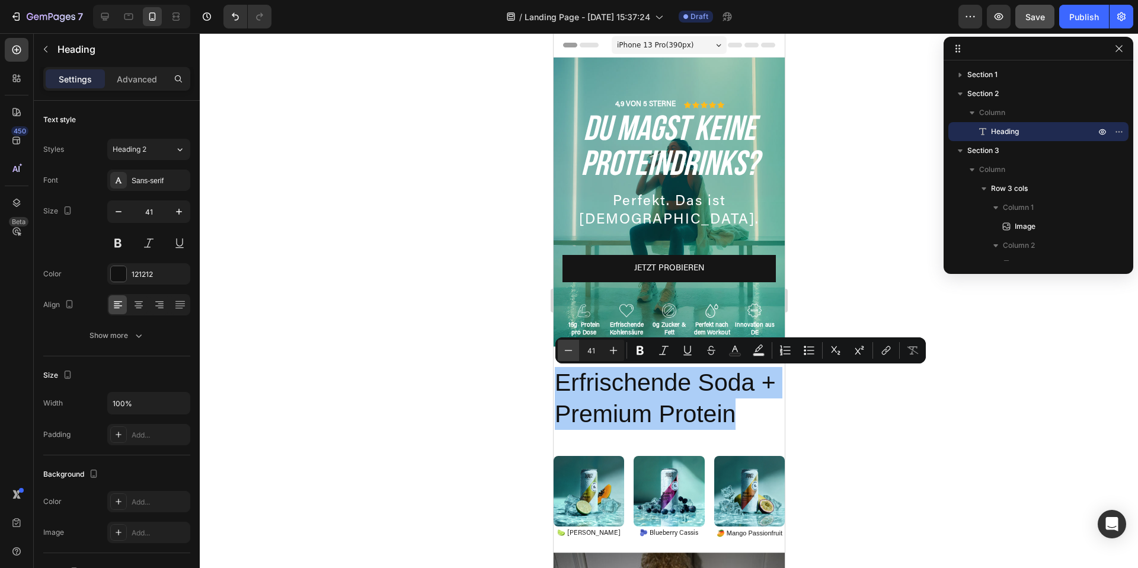
click at [559, 349] on button "Minus" at bounding box center [568, 350] width 21 height 21
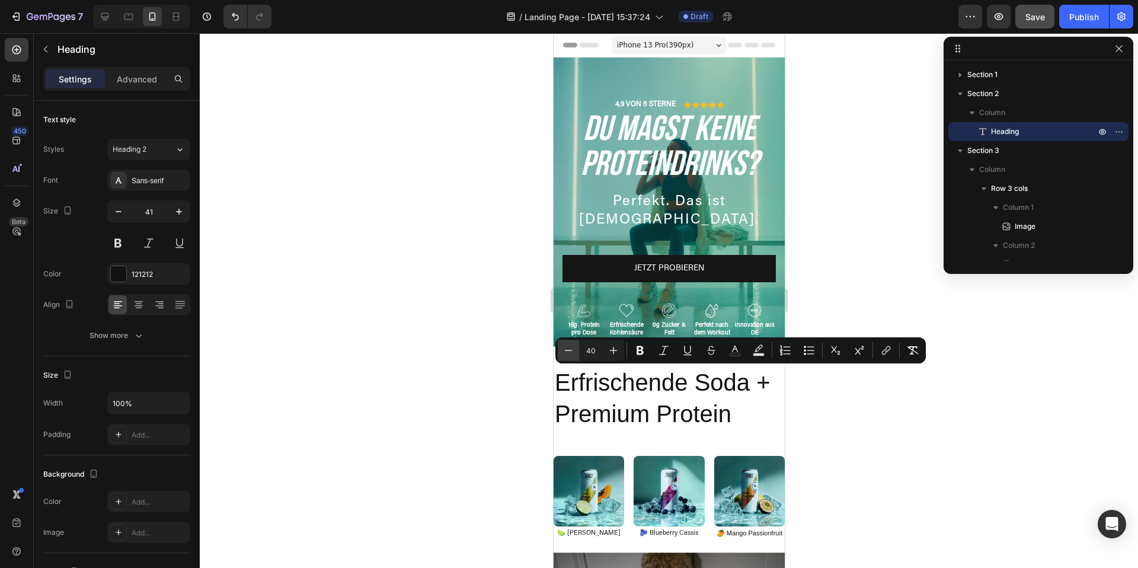
click at [559, 349] on button "Minus" at bounding box center [568, 350] width 21 height 21
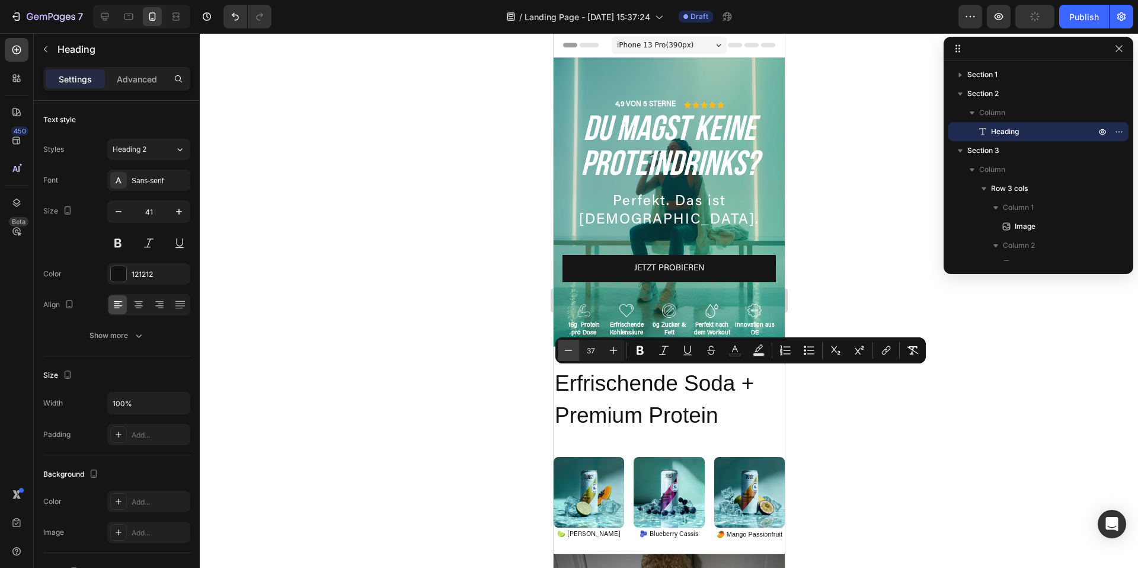
click at [559, 349] on button "Minus" at bounding box center [568, 350] width 21 height 21
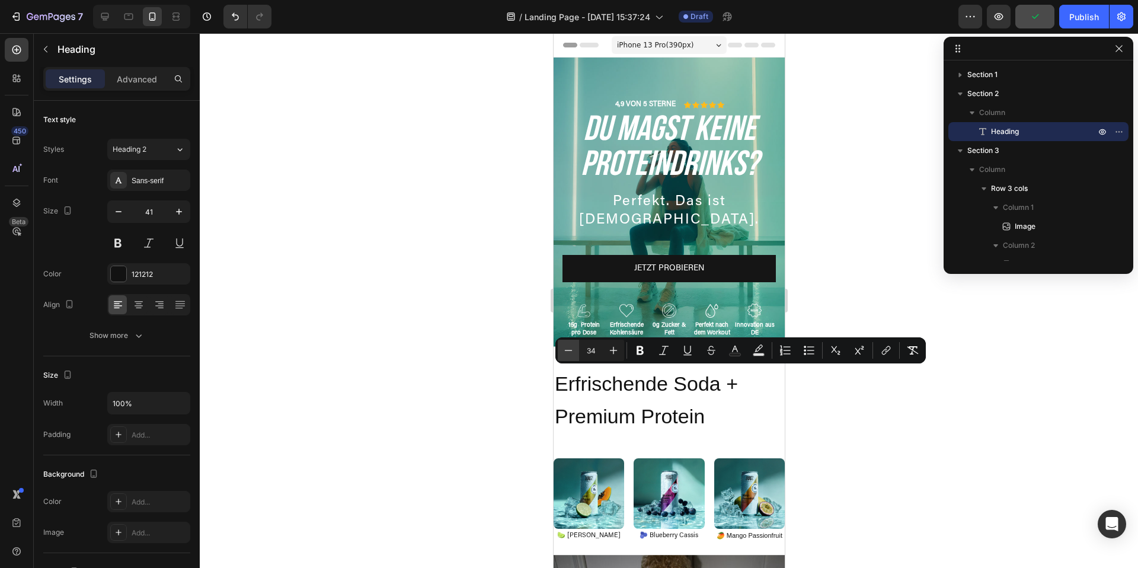
click at [559, 349] on button "Minus" at bounding box center [568, 350] width 21 height 21
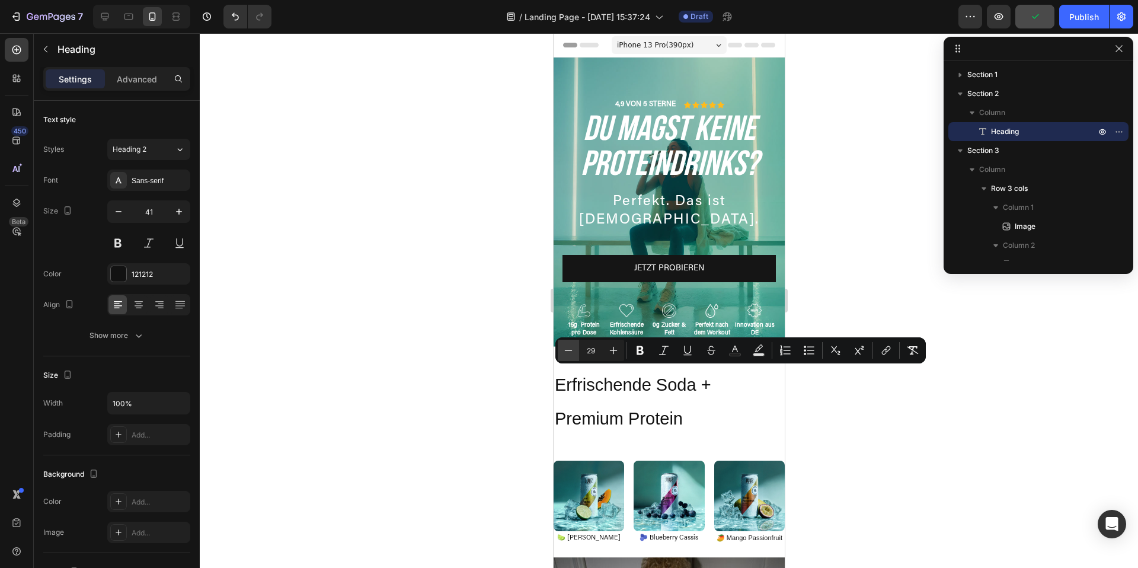
click at [559, 349] on button "Minus" at bounding box center [568, 350] width 21 height 21
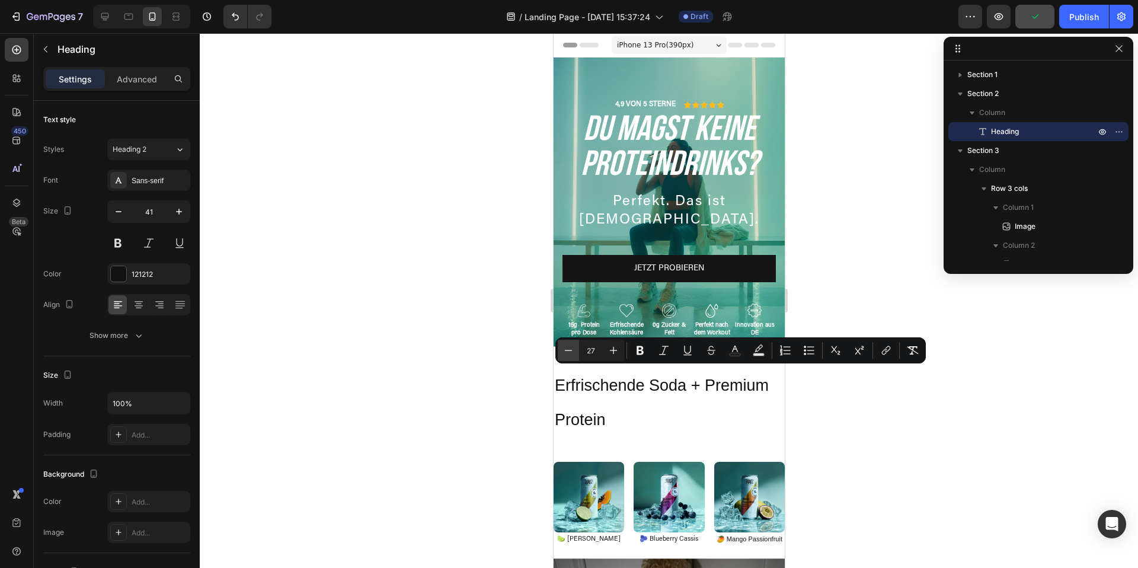
click at [559, 349] on button "Minus" at bounding box center [568, 350] width 21 height 21
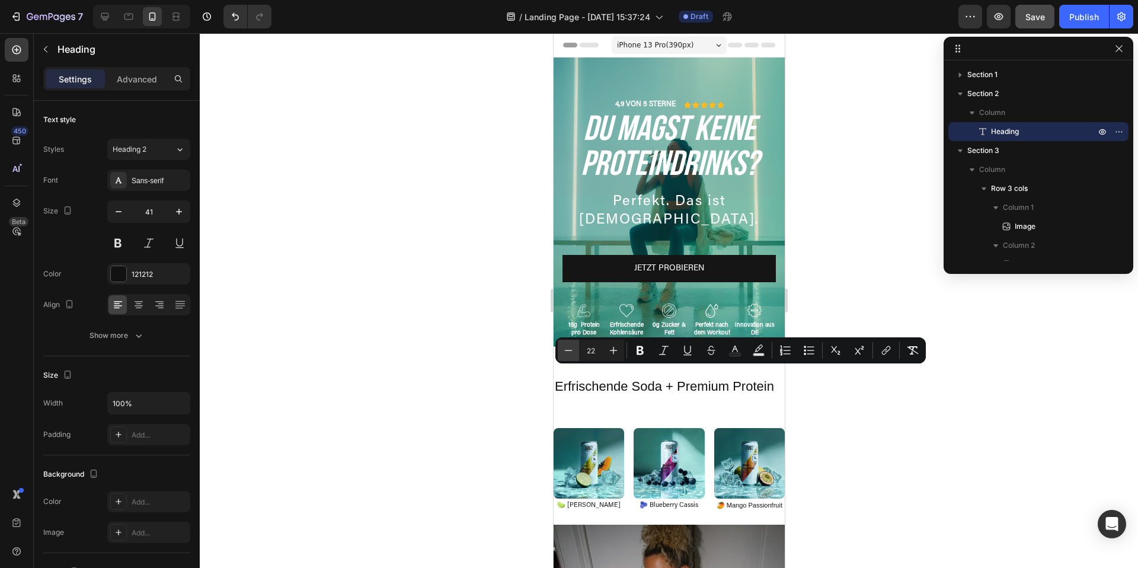
click at [559, 349] on button "Minus" at bounding box center [568, 350] width 21 height 21
click at [609, 350] on icon "Editor contextual toolbar" at bounding box center [613, 350] width 12 height 12
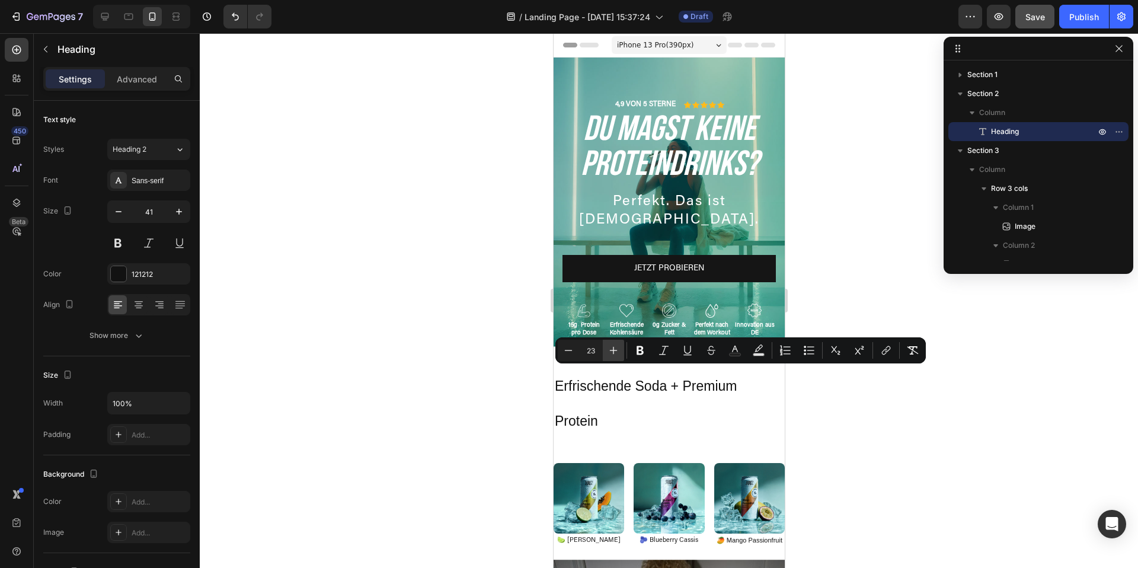
click at [607, 351] on icon "Editor contextual toolbar" at bounding box center [613, 350] width 12 height 12
click at [568, 351] on icon "Editor contextual toolbar" at bounding box center [568, 350] width 12 height 12
type input "22"
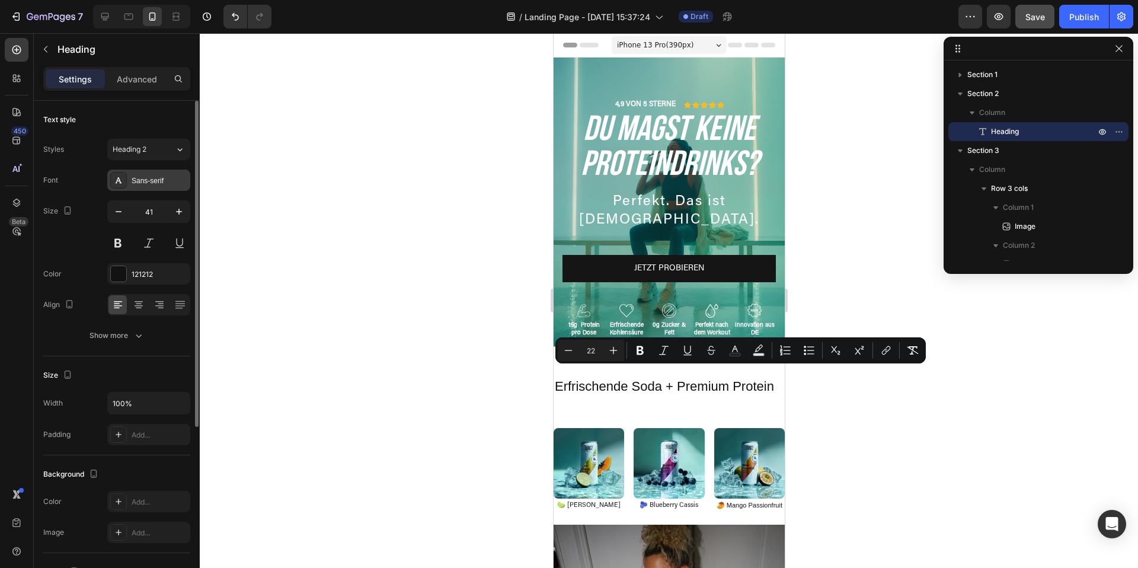
click at [129, 187] on div "Sans-serif" at bounding box center [148, 179] width 83 height 21
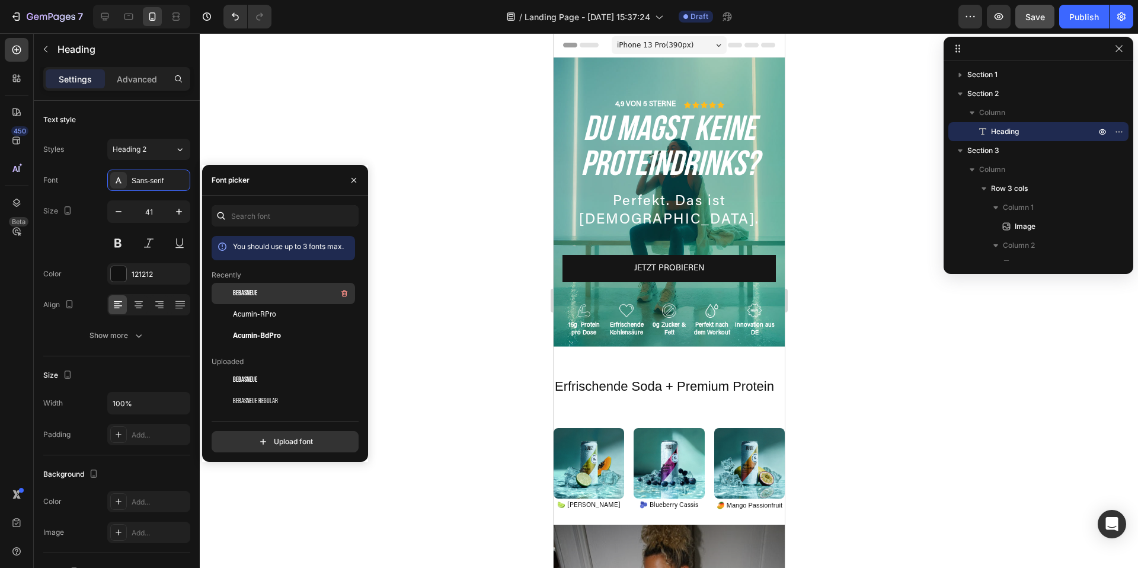
click at [257, 299] on div "BebasNeue" at bounding box center [293, 293] width 120 height 14
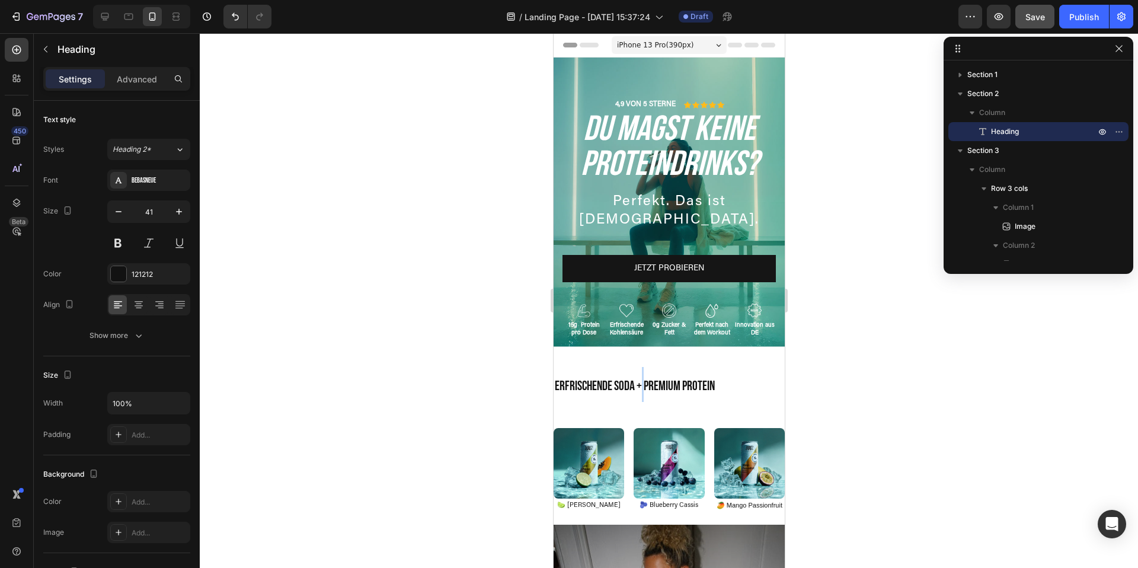
click at [642, 386] on span "Erfrischende Soda + Premium Protein" at bounding box center [634, 386] width 160 height 16
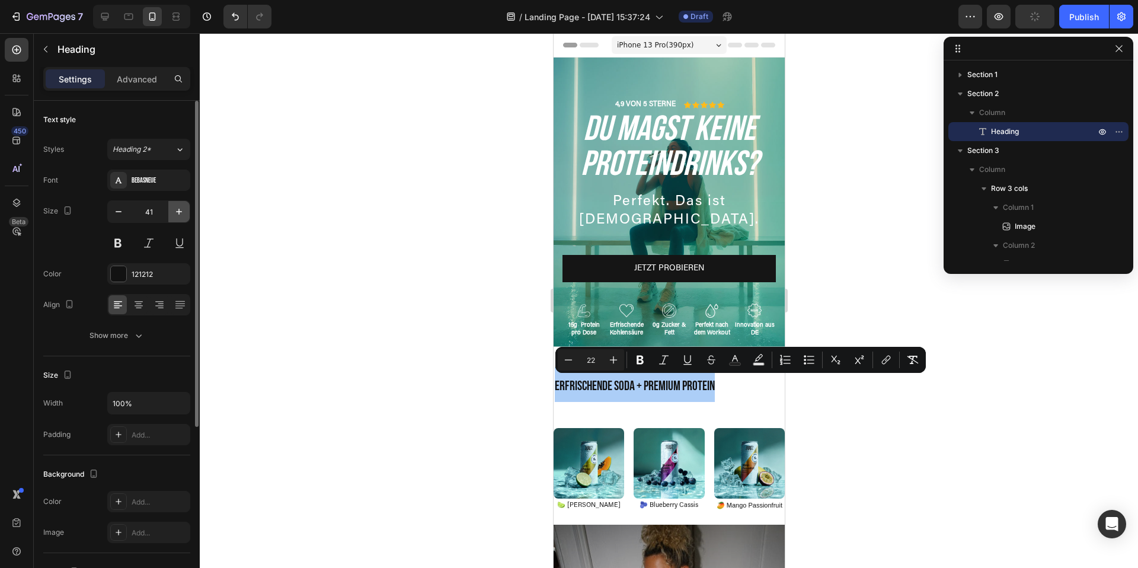
click at [175, 219] on button "button" at bounding box center [178, 211] width 21 height 21
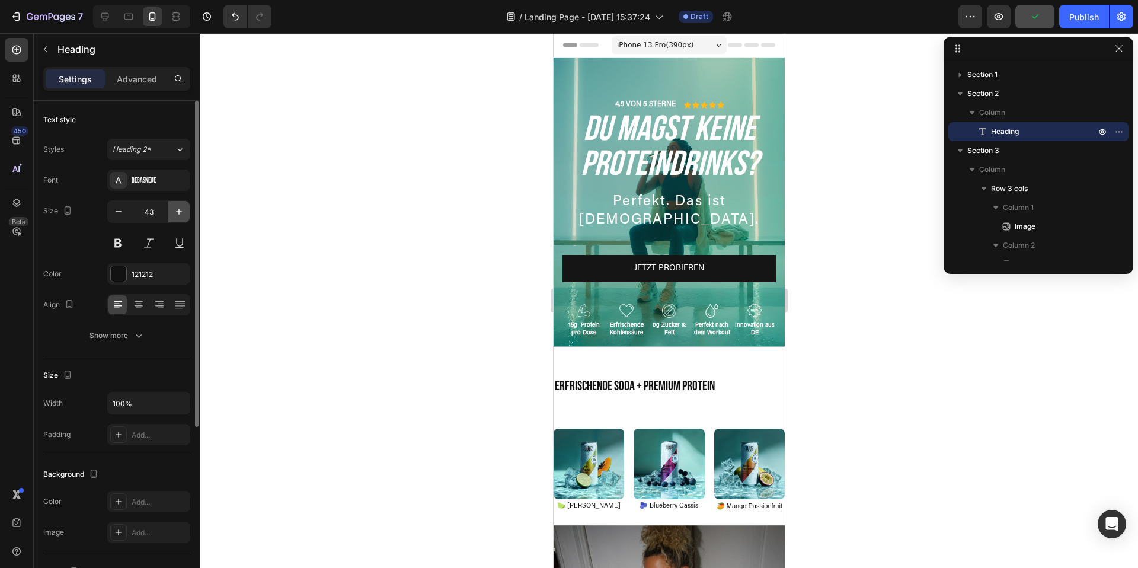
click at [175, 219] on button "button" at bounding box center [178, 211] width 21 height 21
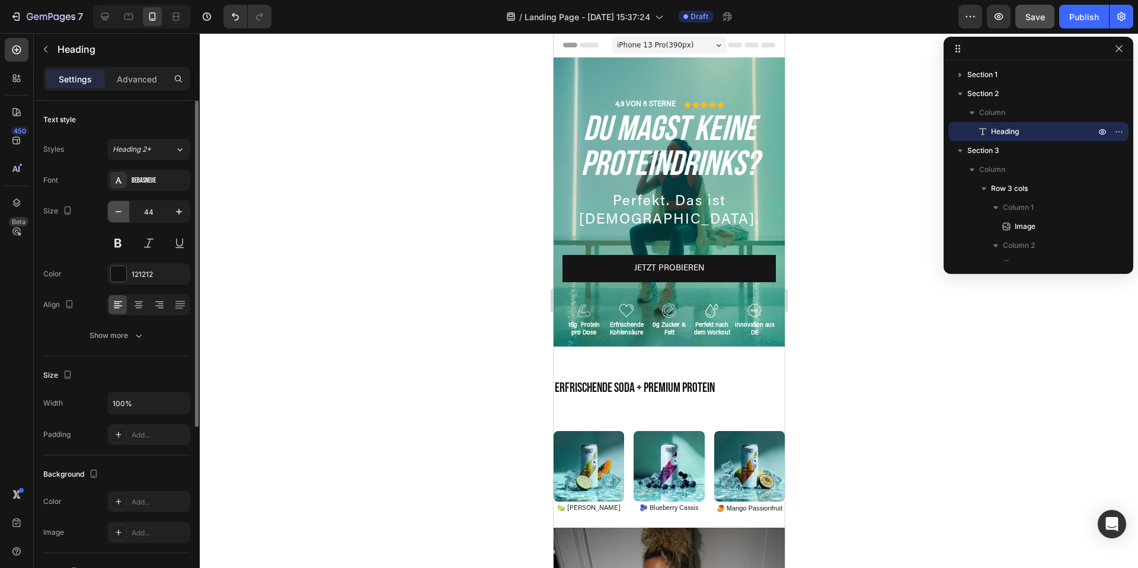
click at [117, 213] on icon "button" at bounding box center [119, 212] width 12 height 12
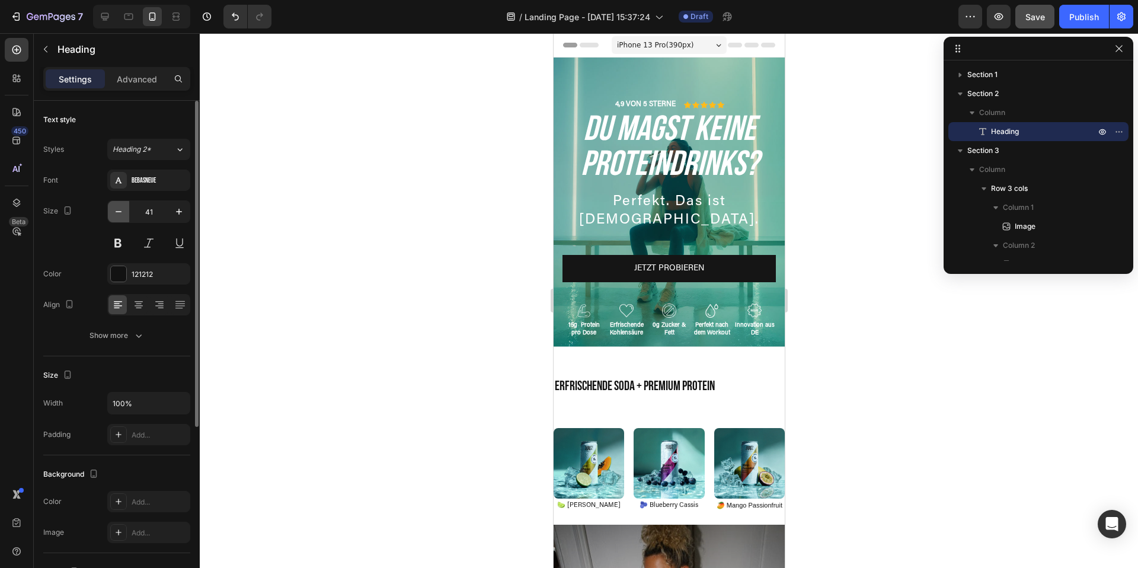
click at [117, 213] on icon "button" at bounding box center [119, 212] width 12 height 12
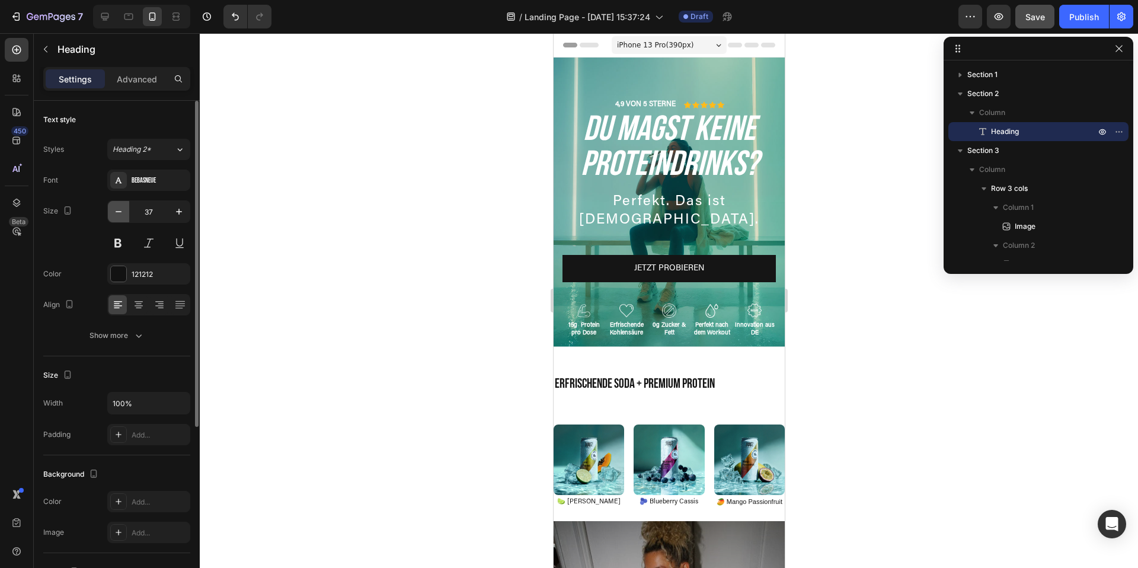
click at [117, 213] on icon "button" at bounding box center [119, 212] width 12 height 12
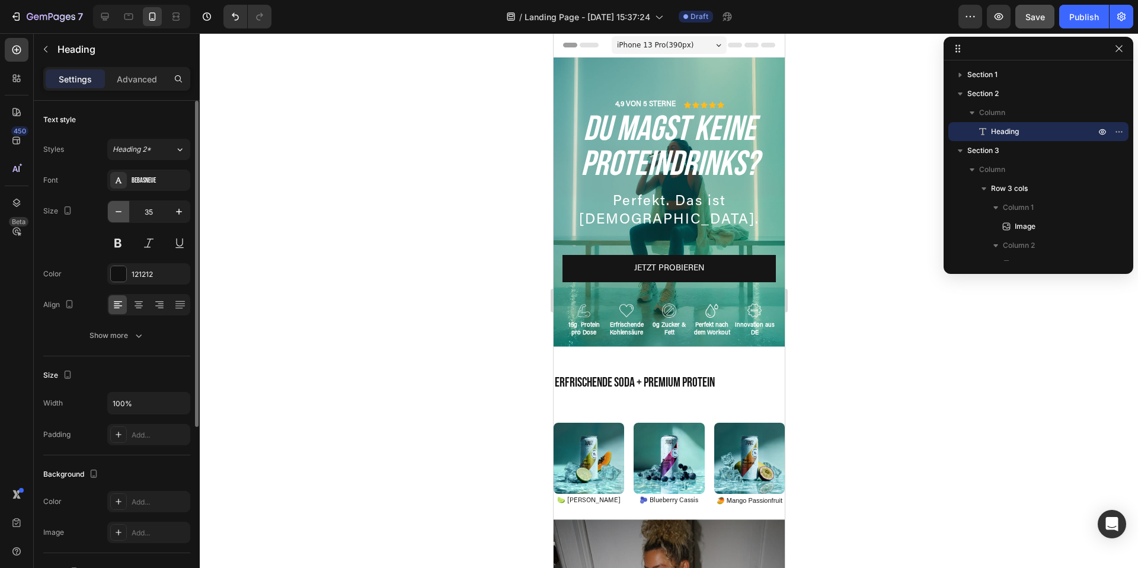
click at [117, 213] on icon "button" at bounding box center [119, 212] width 12 height 12
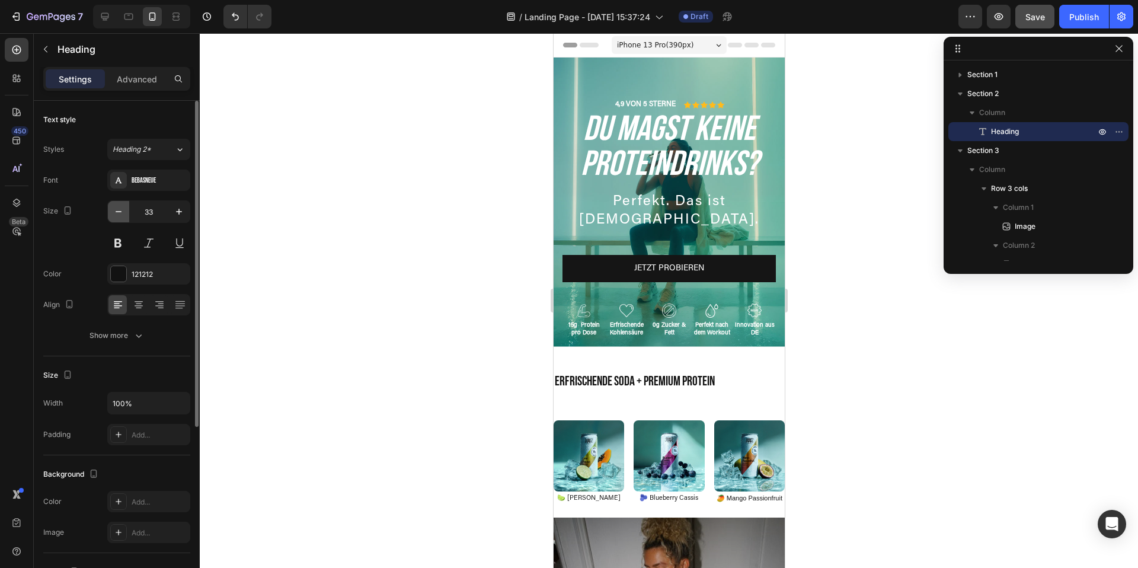
click at [117, 213] on icon "button" at bounding box center [119, 212] width 12 height 12
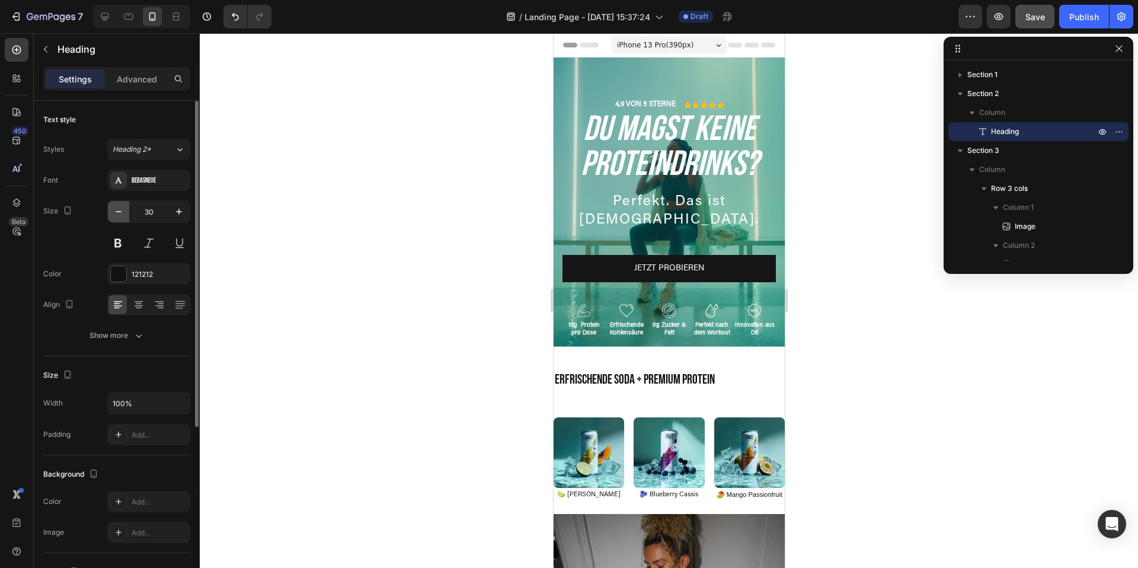
click at [117, 213] on icon "button" at bounding box center [119, 212] width 12 height 12
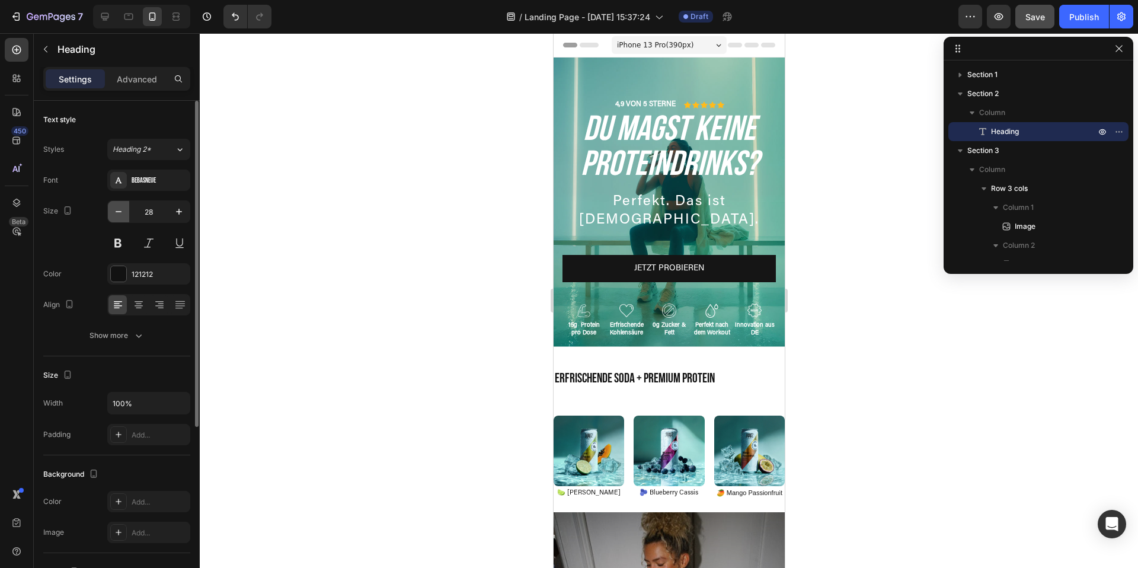
click at [117, 213] on icon "button" at bounding box center [119, 212] width 12 height 12
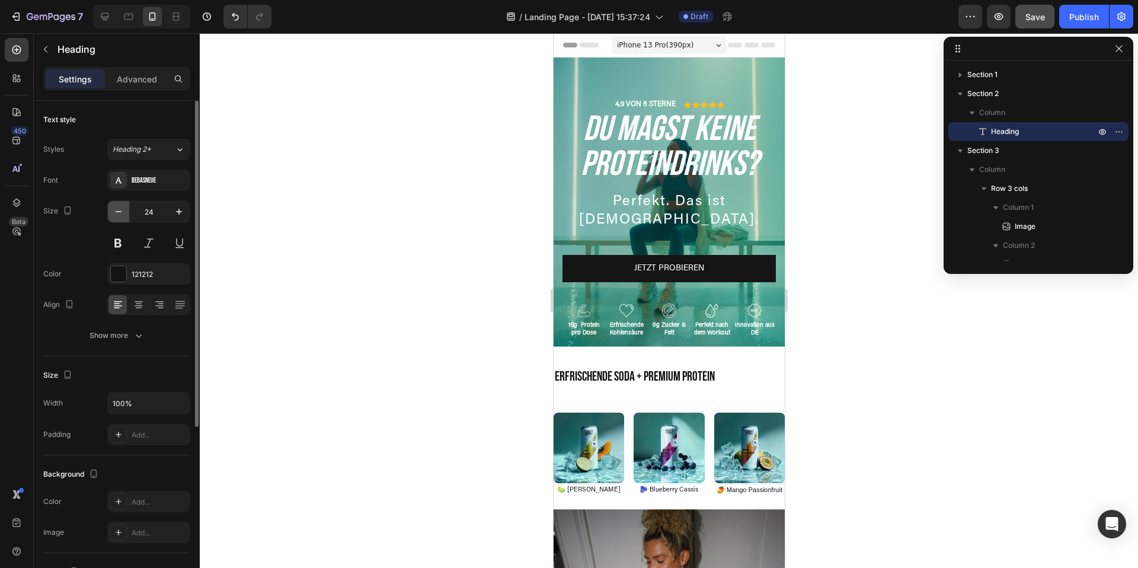
click at [117, 213] on icon "button" at bounding box center [119, 212] width 12 height 12
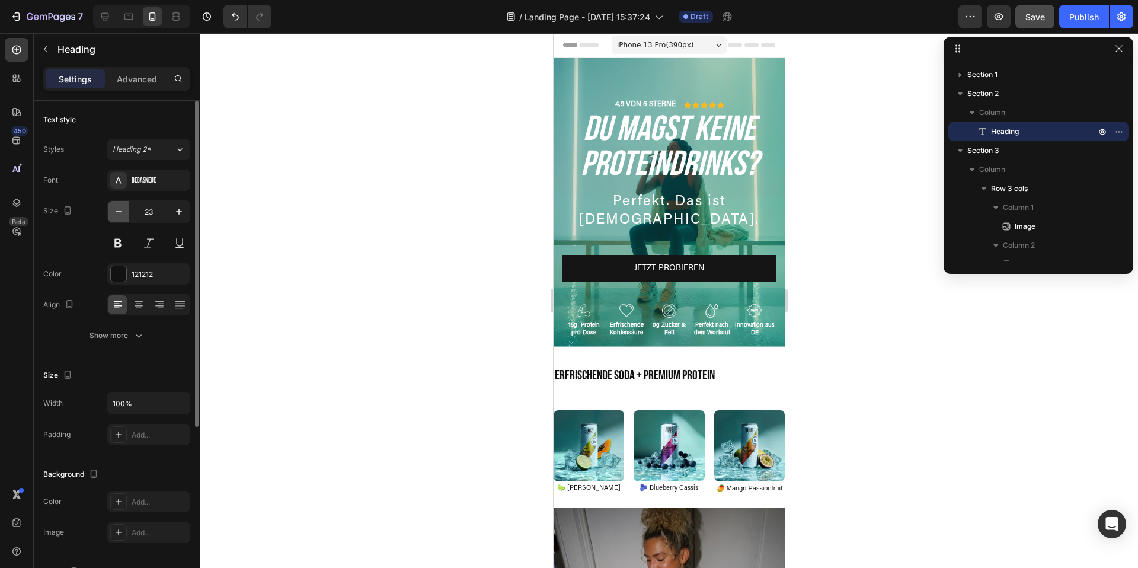
click at [117, 213] on icon "button" at bounding box center [119, 212] width 12 height 12
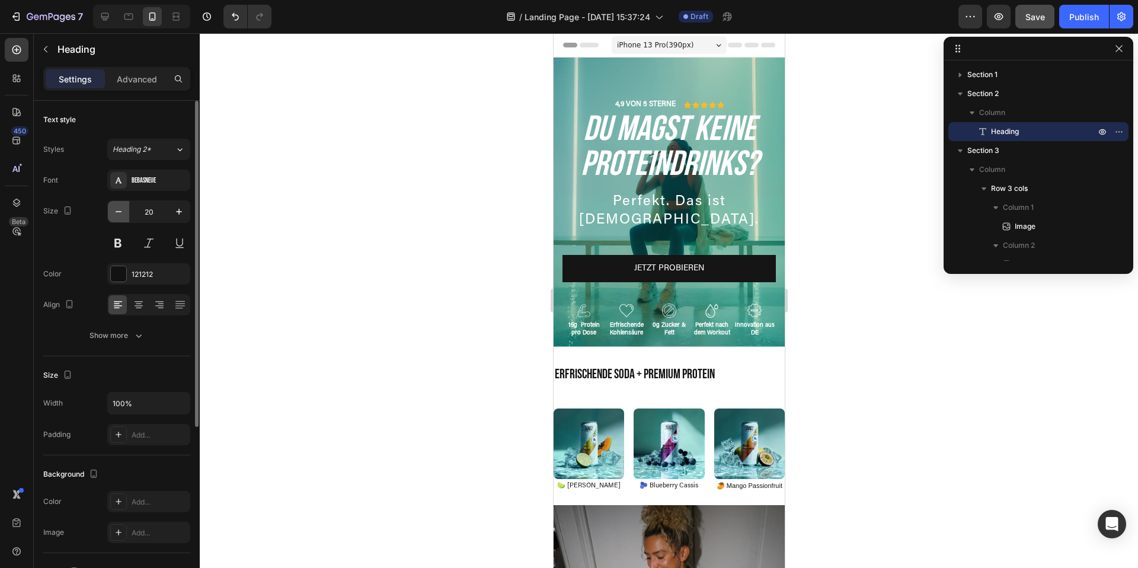
click at [117, 213] on icon "button" at bounding box center [119, 212] width 12 height 12
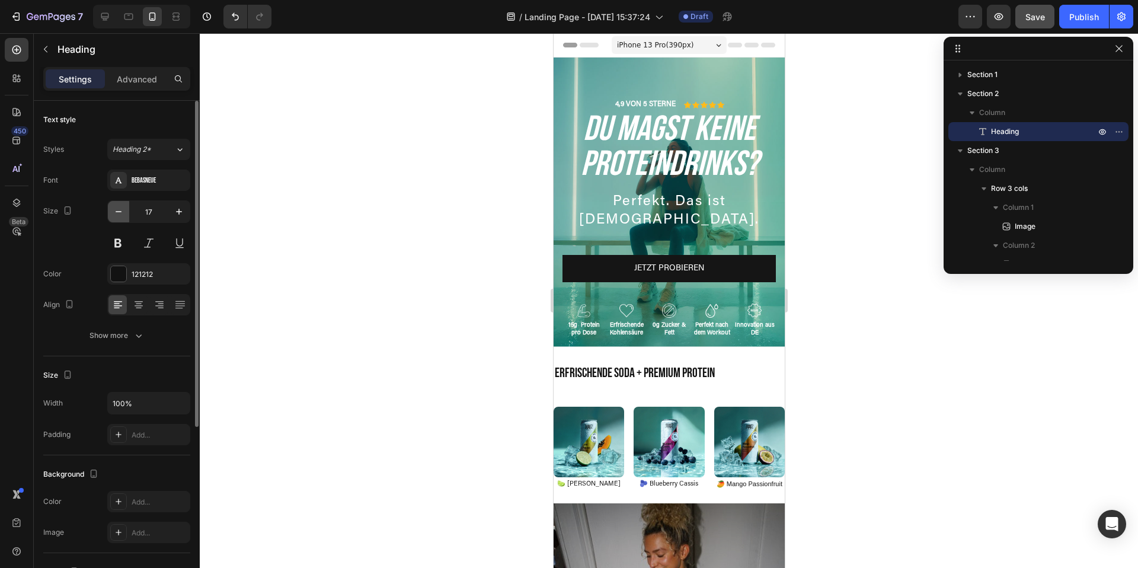
click at [117, 213] on icon "button" at bounding box center [119, 212] width 12 height 12
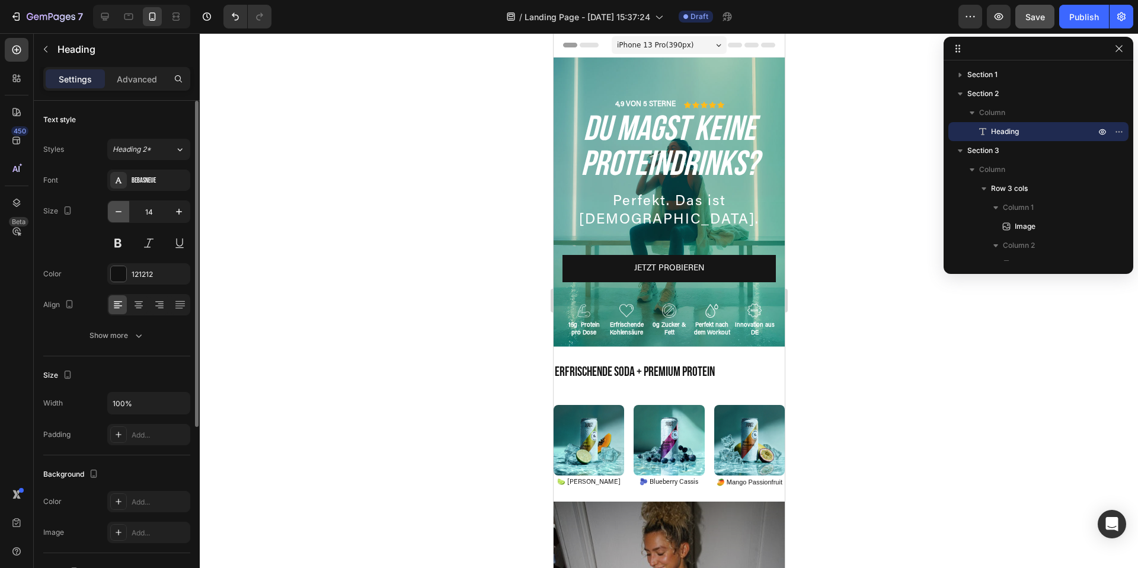
click at [117, 213] on icon "button" at bounding box center [119, 212] width 12 height 12
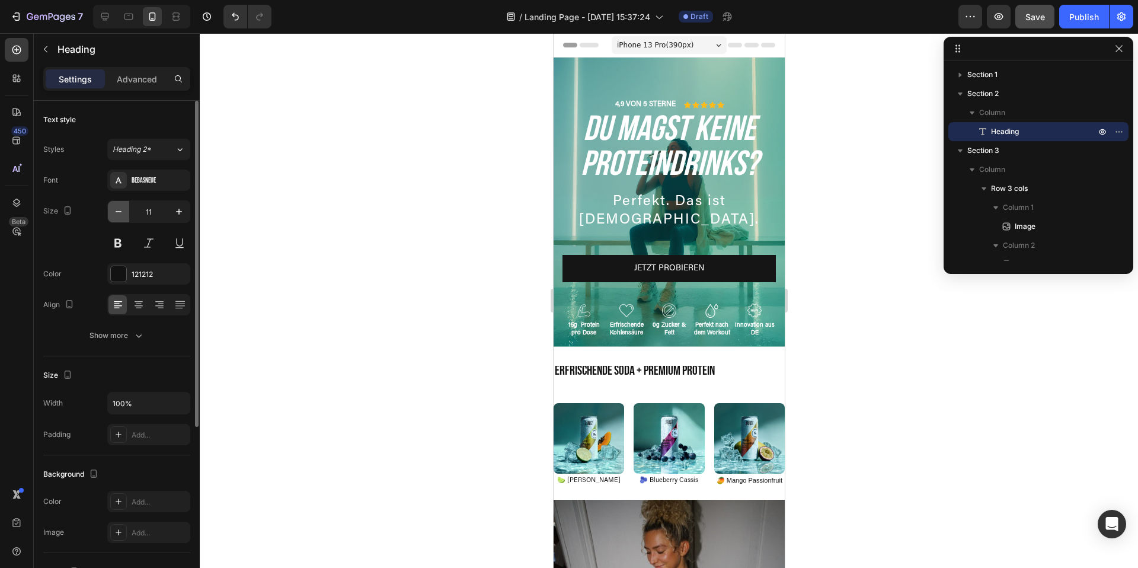
click at [117, 213] on icon "button" at bounding box center [119, 212] width 12 height 12
type input "10"
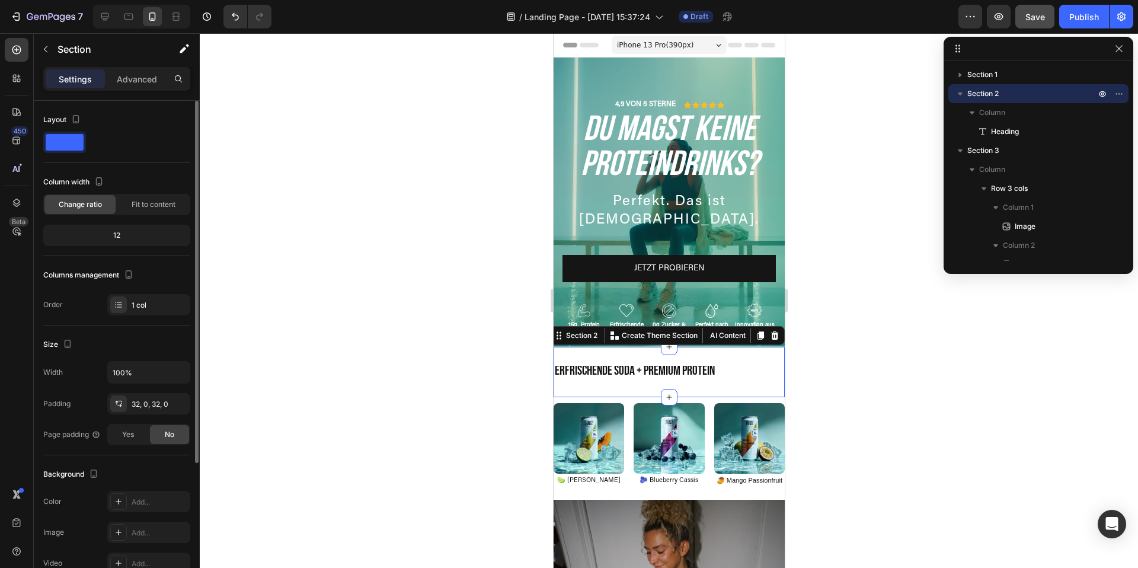
click at [625, 382] on div "⁠⁠⁠⁠⁠⁠⁠ Erfrischende Soda + Premium Protein Heading Section 2 You can create re…" at bounding box center [668, 372] width 231 height 50
click at [125, 77] on p "Advanced" at bounding box center [137, 79] width 40 height 12
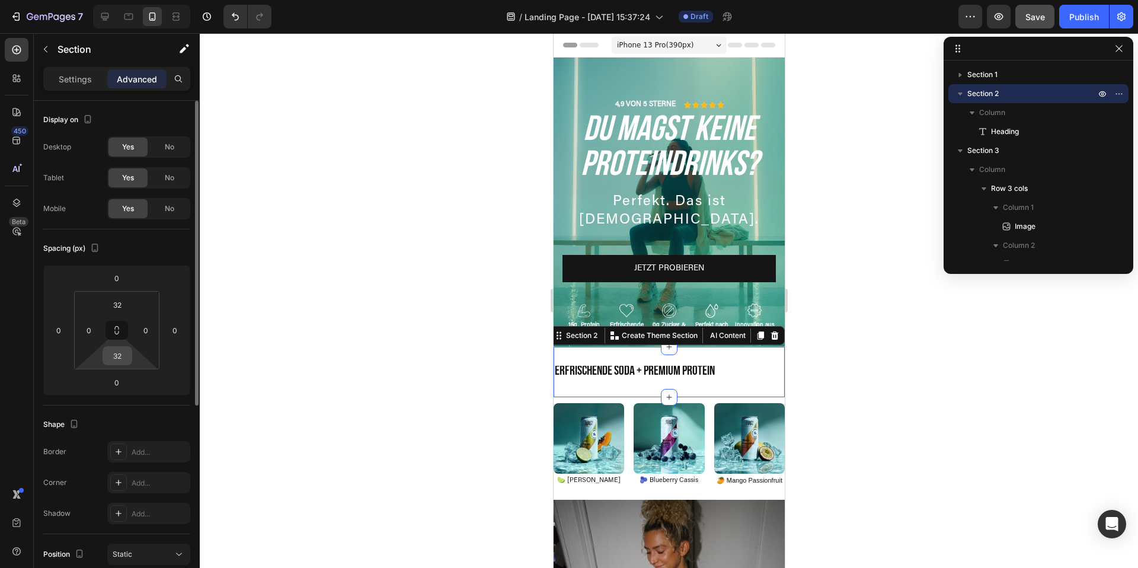
click at [121, 357] on input "32" at bounding box center [117, 356] width 24 height 18
type input "0"
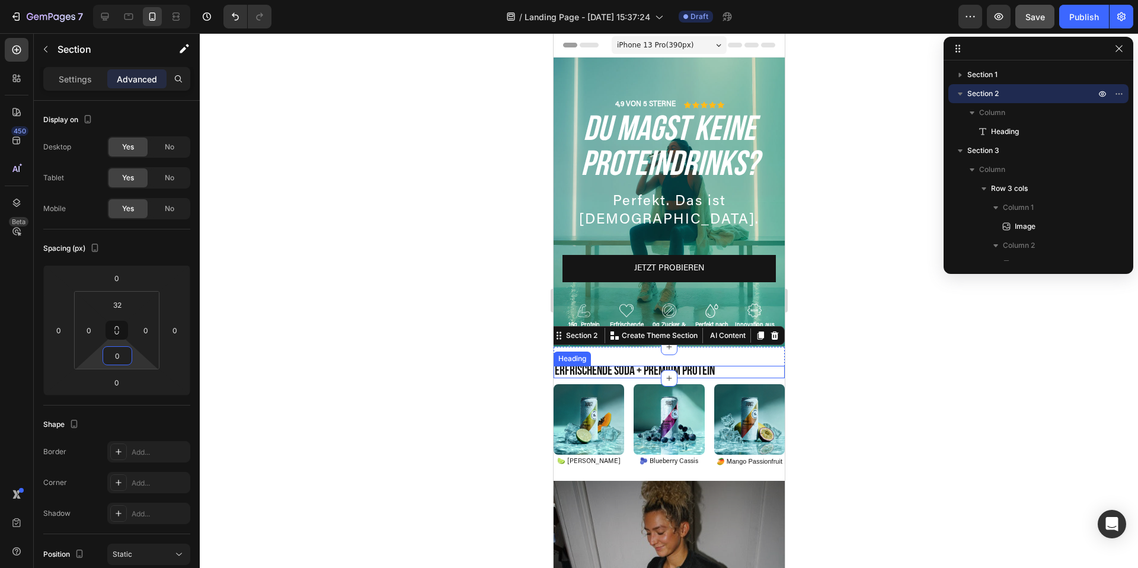
click at [691, 371] on span "Erfrischende Soda + Premium Protein" at bounding box center [634, 371] width 160 height 16
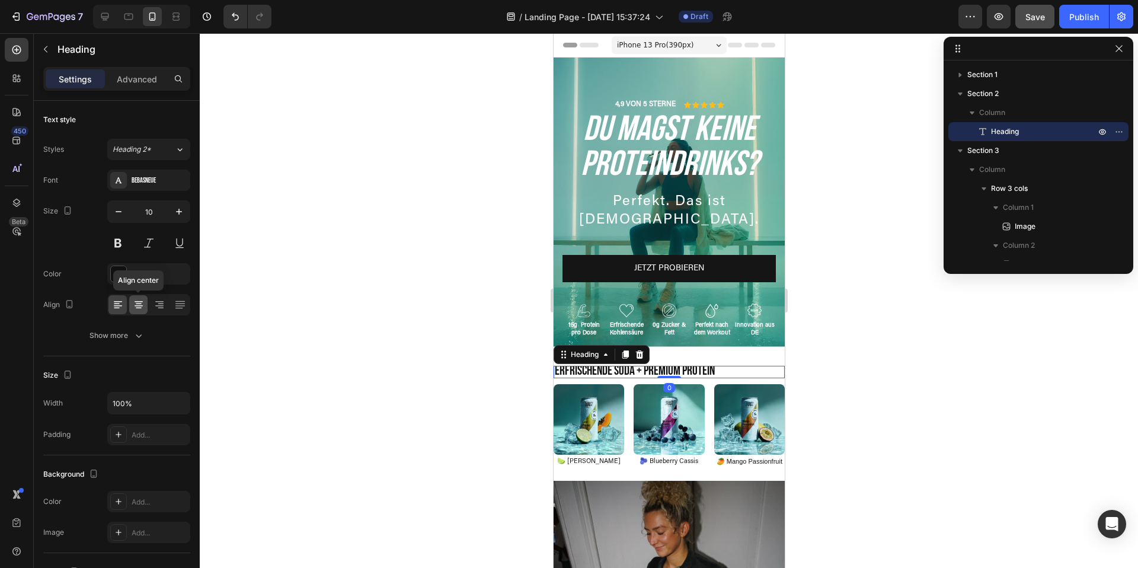
click at [133, 299] on icon at bounding box center [139, 305] width 12 height 12
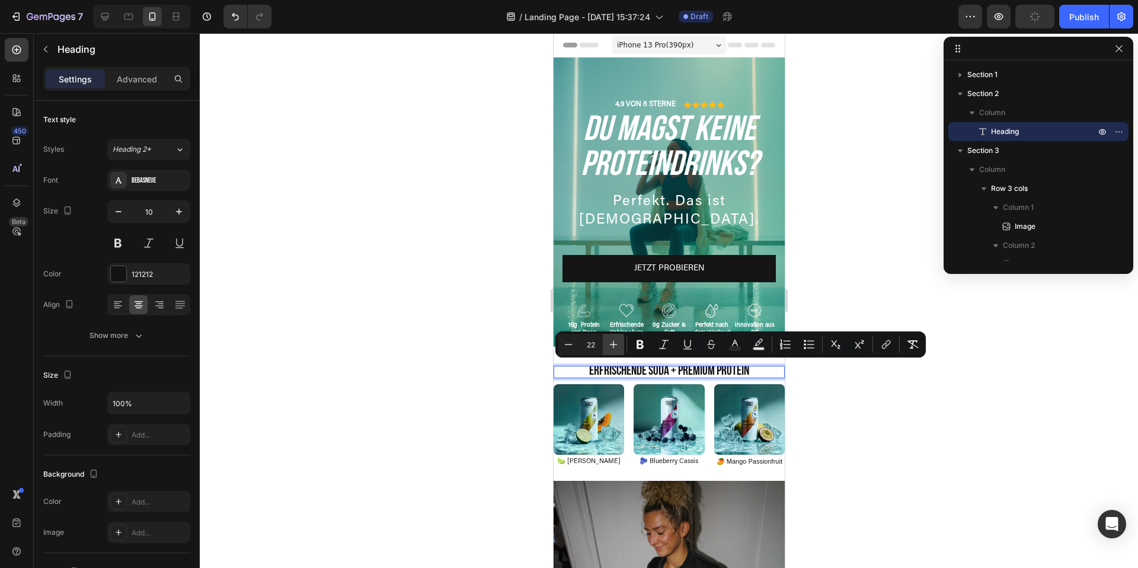
click at [612, 342] on icon "Editor contextual toolbar" at bounding box center [613, 344] width 12 height 12
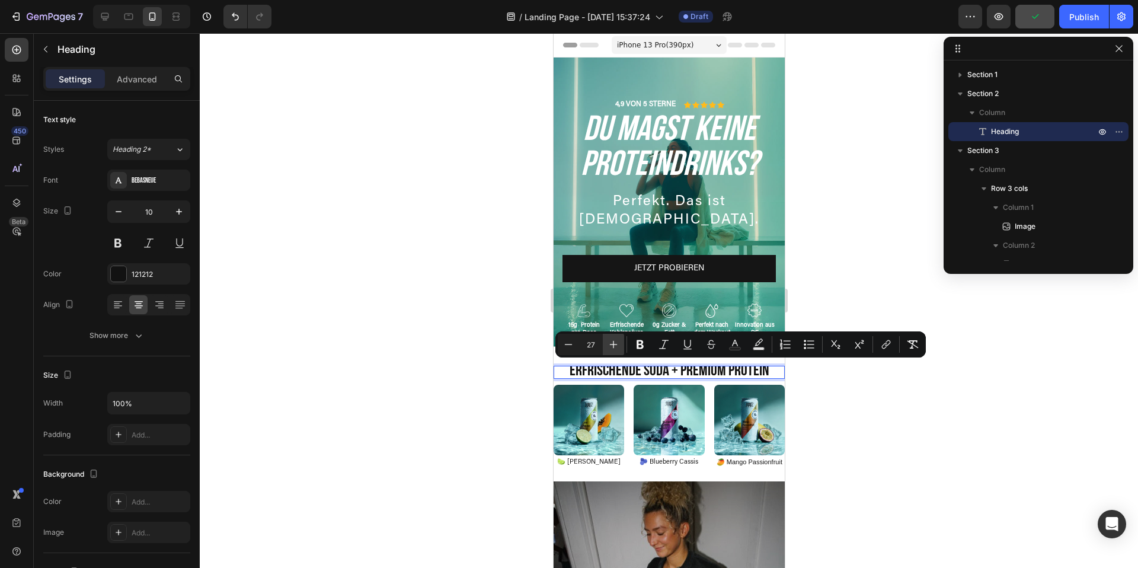
click at [612, 342] on icon "Editor contextual toolbar" at bounding box center [613, 344] width 12 height 12
type input "28"
click at [888, 463] on div at bounding box center [669, 300] width 938 height 534
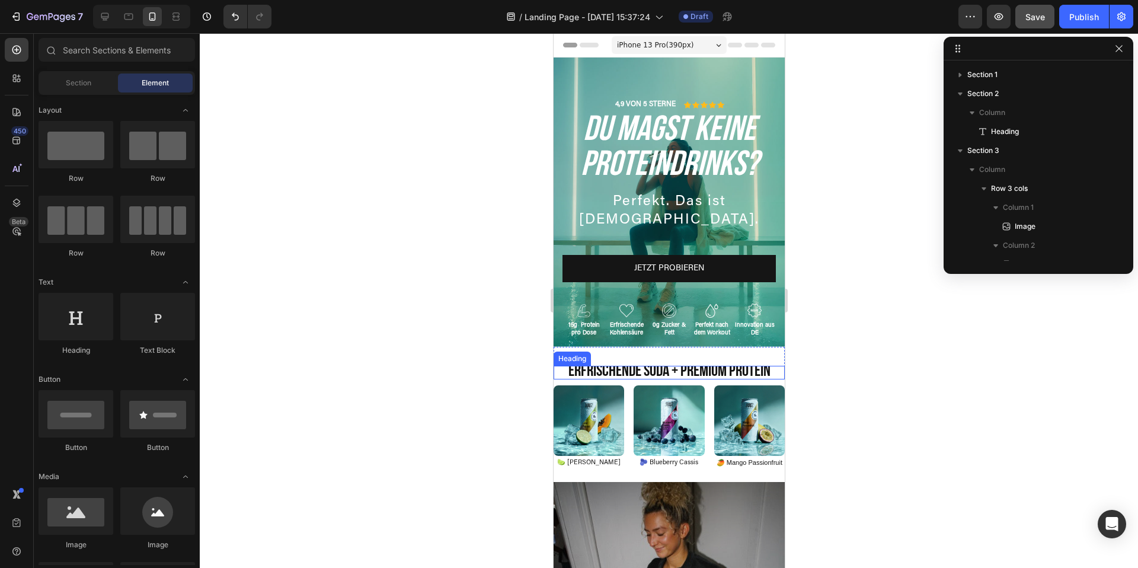
click at [674, 366] on span "Erfrischende Soda + Premium Protein" at bounding box center [669, 371] width 202 height 20
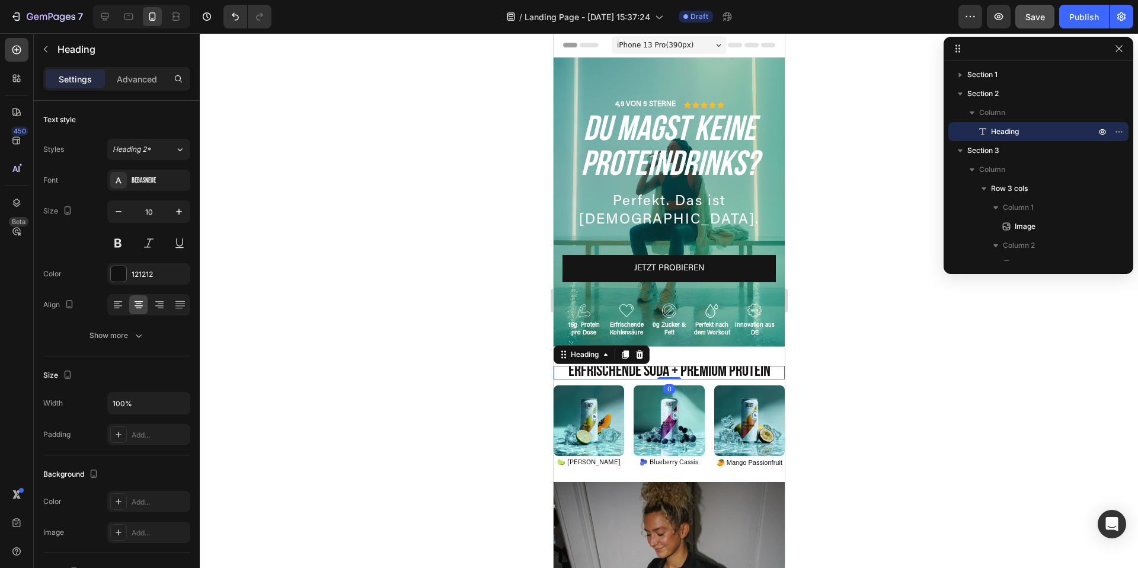
drag, startPoint x: 671, startPoint y: 376, endPoint x: 667, endPoint y: 368, distance: 9.3
click at [667, 368] on div "⁠⁠⁠⁠⁠⁠⁠ Erfrischende Soda + Premium Protein Heading 0" at bounding box center [668, 373] width 231 height 14
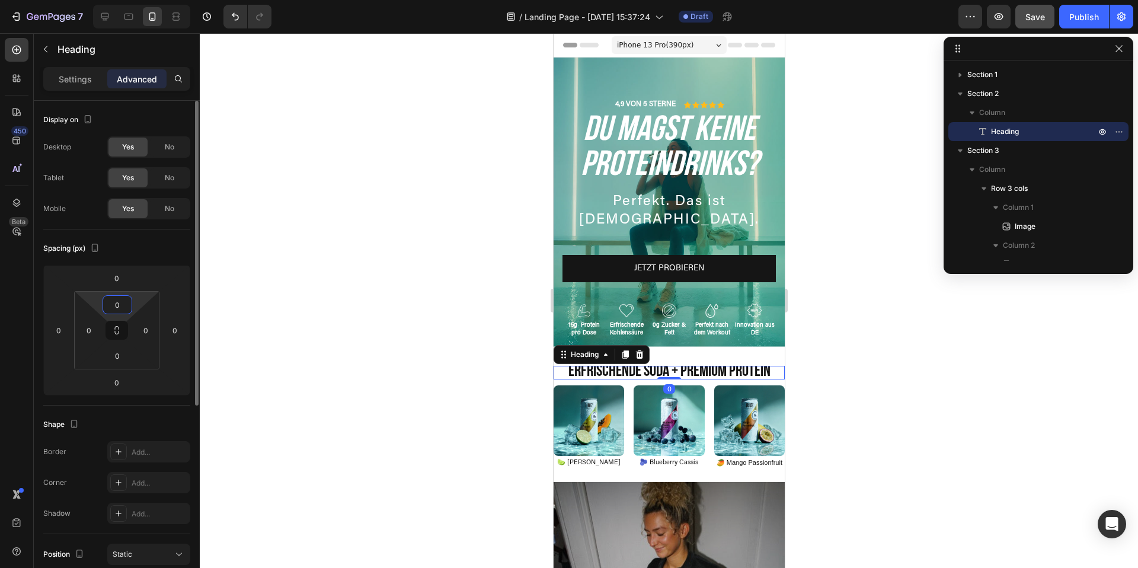
click at [119, 308] on input "0" at bounding box center [117, 305] width 24 height 18
type input "5"
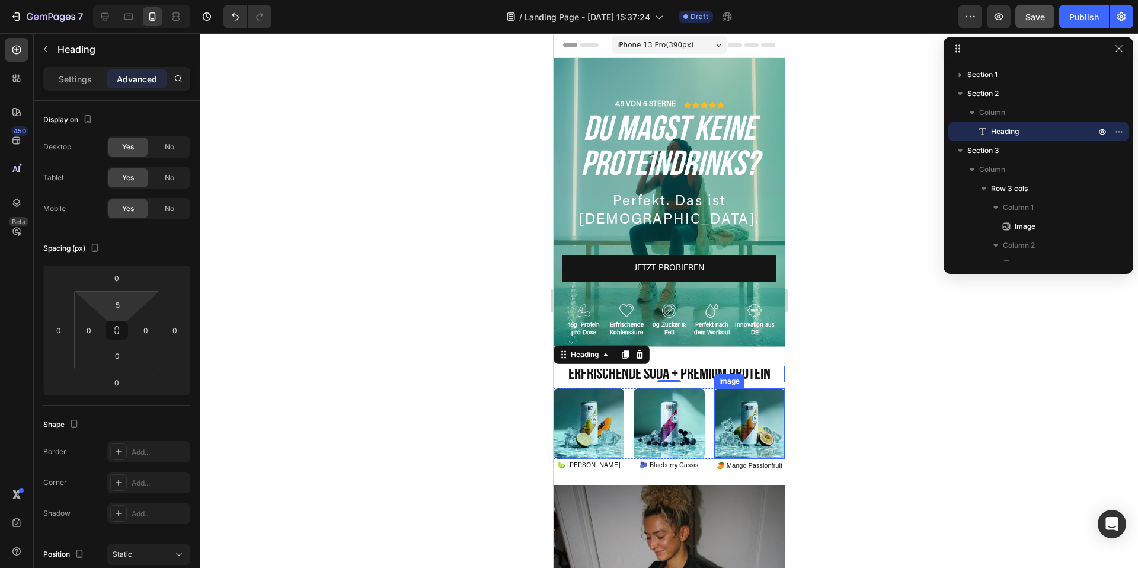
click at [815, 411] on div at bounding box center [669, 300] width 938 height 534
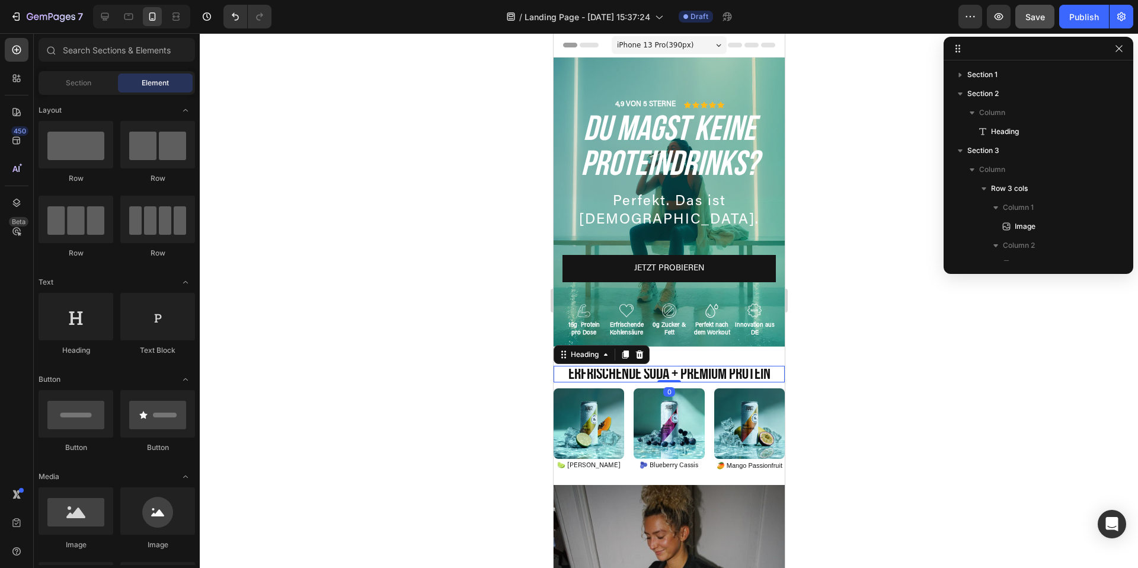
click at [726, 370] on span "Erfrischende Soda + Premium Protein" at bounding box center [669, 374] width 202 height 20
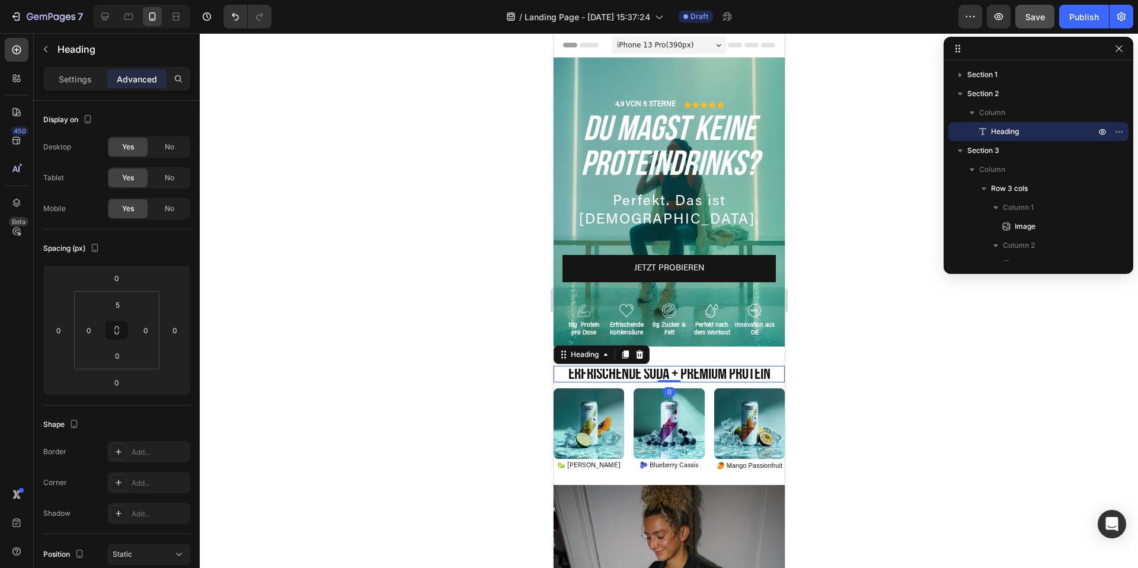
click at [670, 366] on div "Erfrischende Soda + Premium Protein Heading 0" at bounding box center [668, 374] width 231 height 17
click at [671, 370] on span "Erfrischende Soda + Premium Protein" at bounding box center [669, 374] width 202 height 20
click at [671, 366] on div "Erfrischende Soda + Premium Protein Heading 0" at bounding box center [668, 374] width 231 height 17
click at [118, 297] on input "5" at bounding box center [117, 305] width 24 height 18
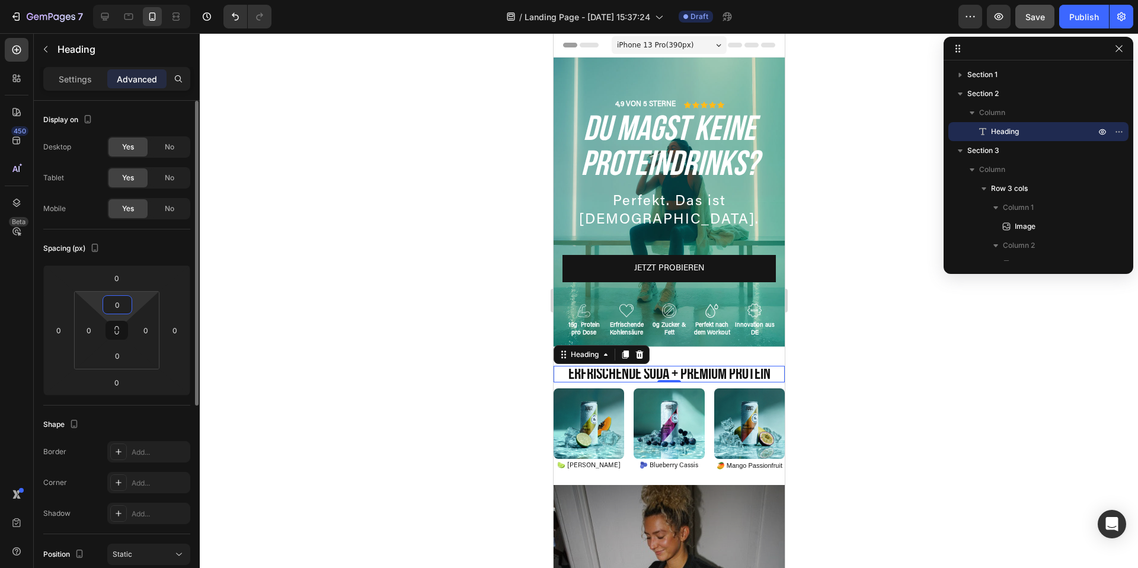
type input "0"
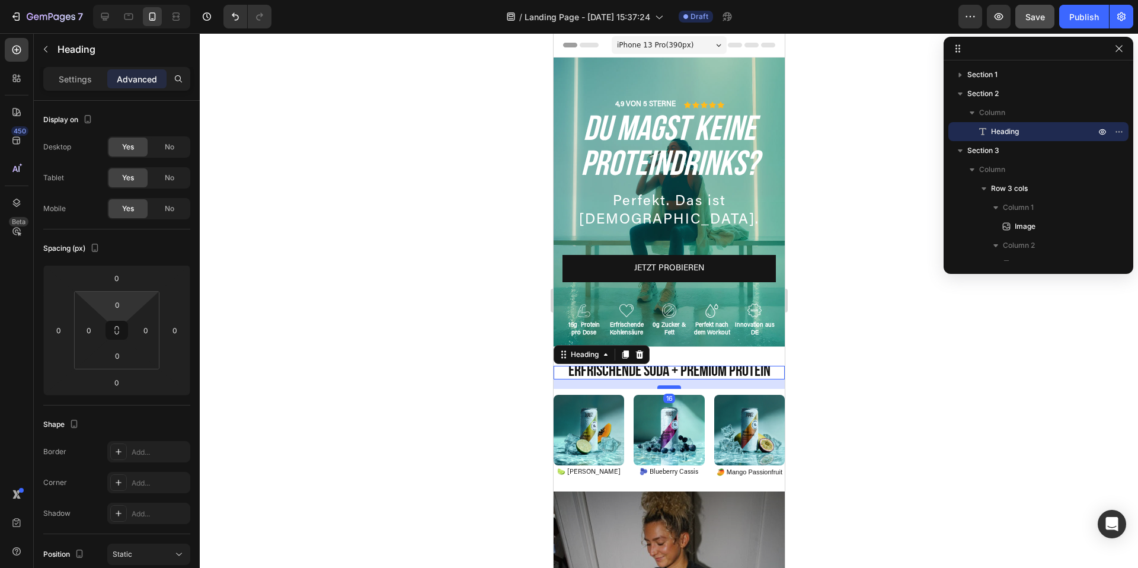
drag, startPoint x: 673, startPoint y: 377, endPoint x: 674, endPoint y: 386, distance: 9.6
click at [674, 388] on div at bounding box center [669, 387] width 24 height 4
type input "19"
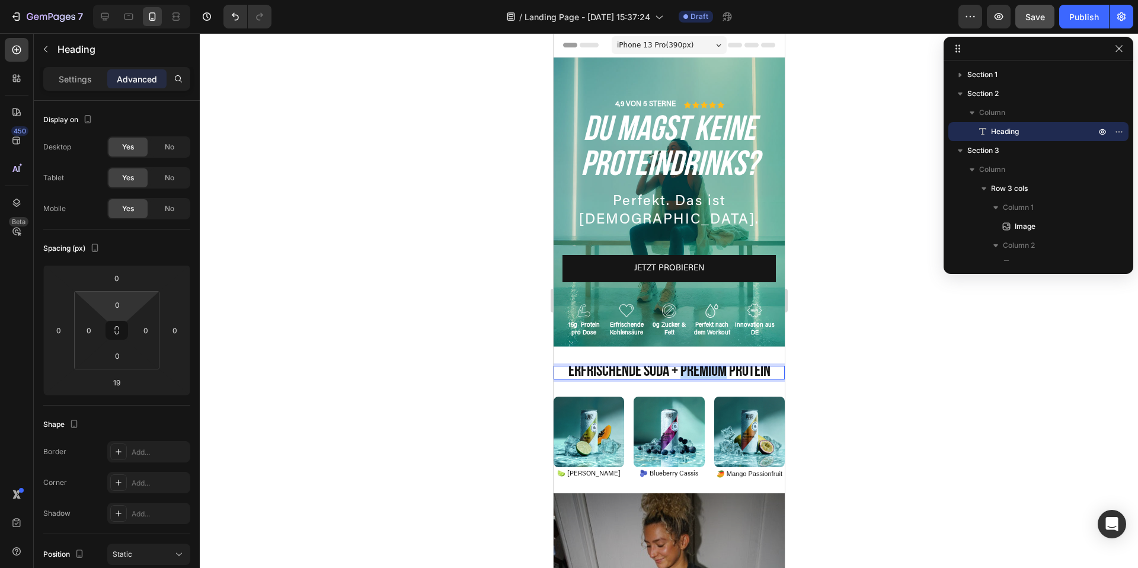
click at [681, 372] on span "Erfrischende Soda + Premium Protein" at bounding box center [669, 371] width 202 height 20
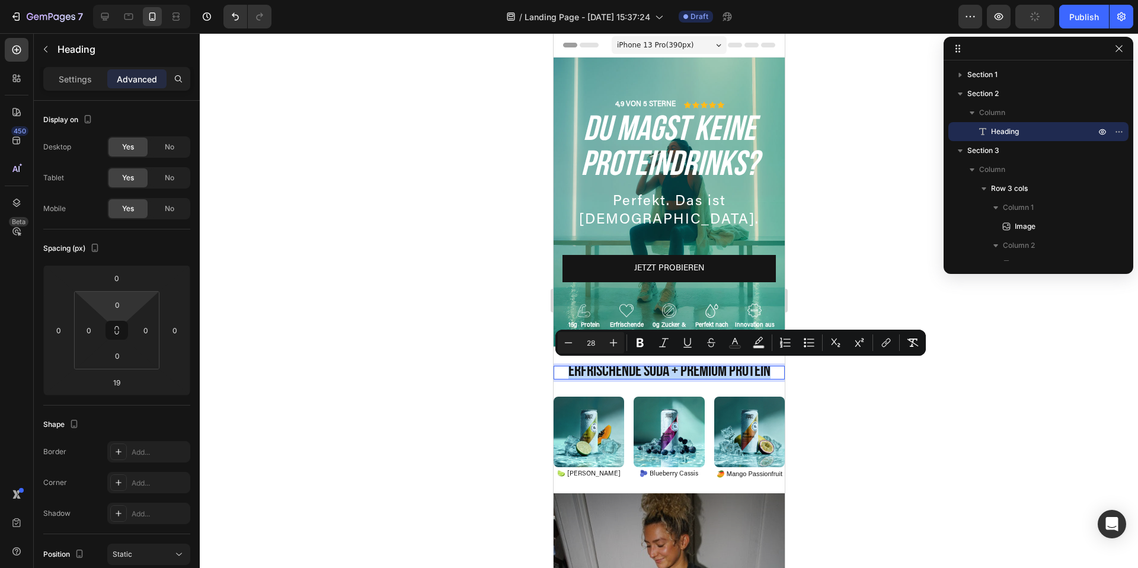
click at [681, 372] on span "Erfrischende Soda + Premium Protein" at bounding box center [669, 371] width 202 height 20
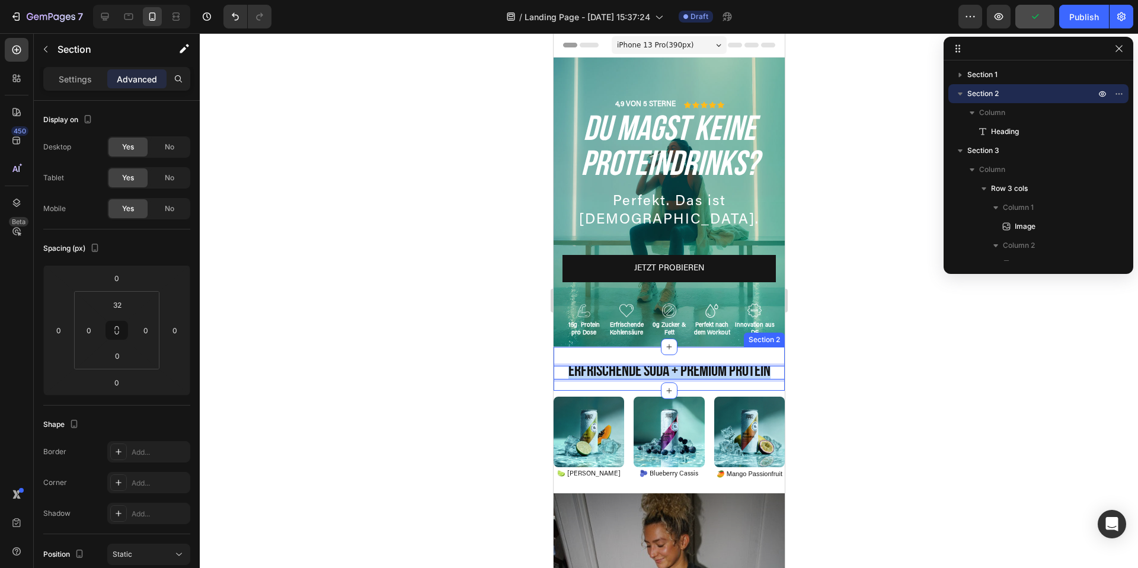
click at [673, 362] on div "Erfrischende Soda + Premium Protein Heading 19 Section 2" at bounding box center [668, 369] width 231 height 44
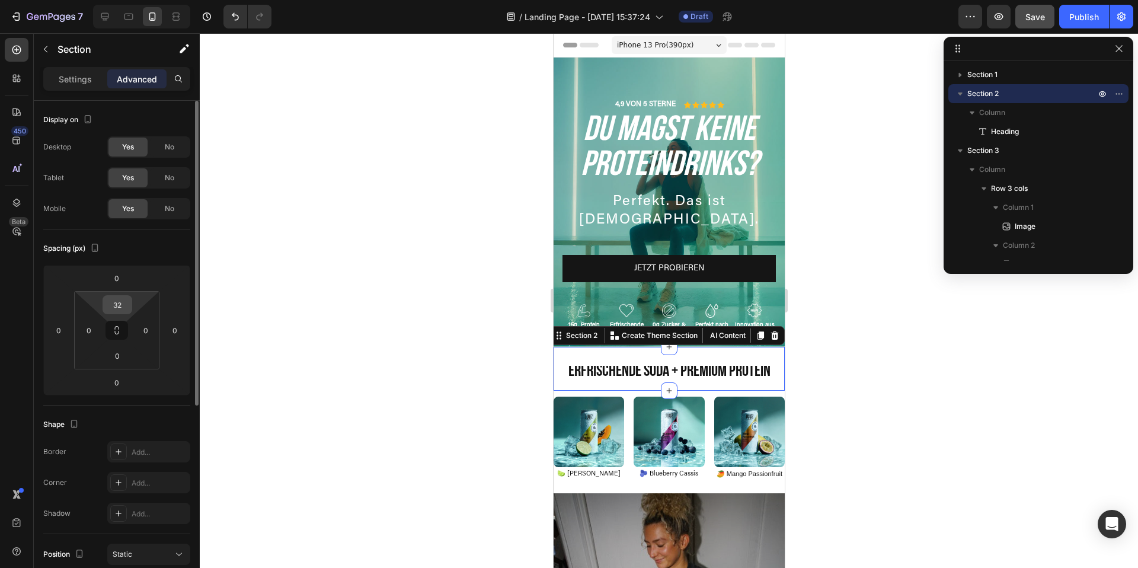
click at [117, 304] on input "32" at bounding box center [117, 305] width 24 height 18
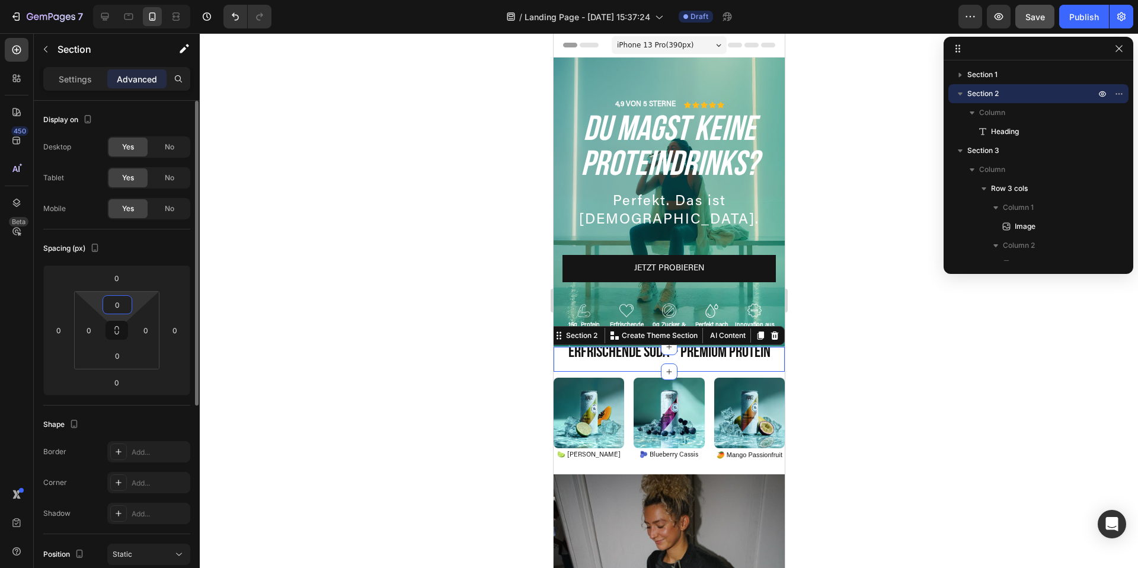
type input "0"
click at [862, 397] on div at bounding box center [669, 300] width 938 height 534
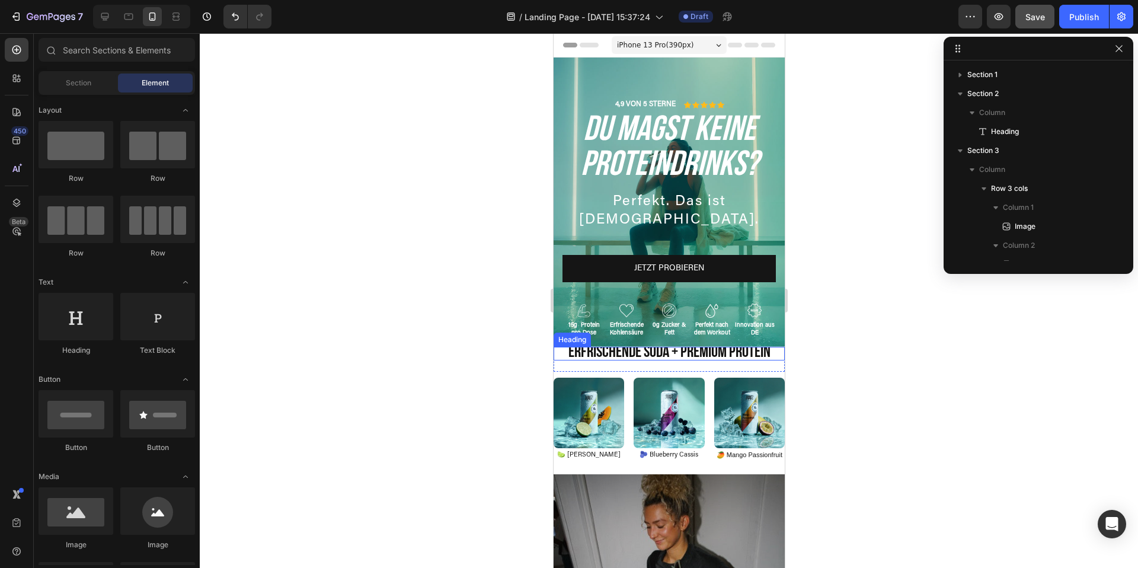
click at [741, 358] on span "Erfrischende Soda + Premium Protein" at bounding box center [669, 352] width 202 height 20
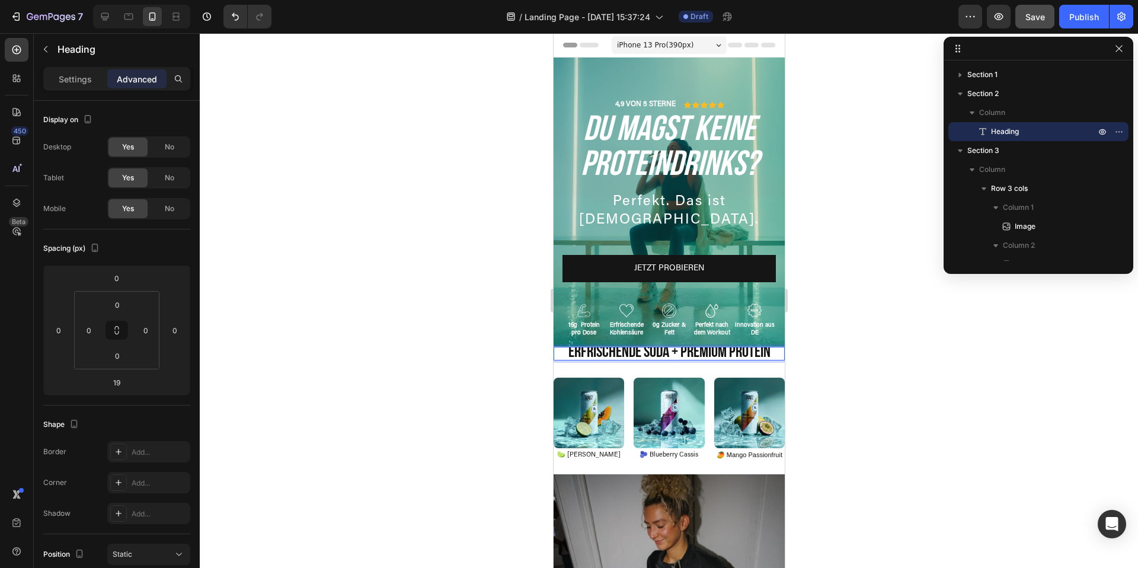
click at [648, 350] on span "Erfrischende Soda + Premium Protein" at bounding box center [669, 352] width 202 height 20
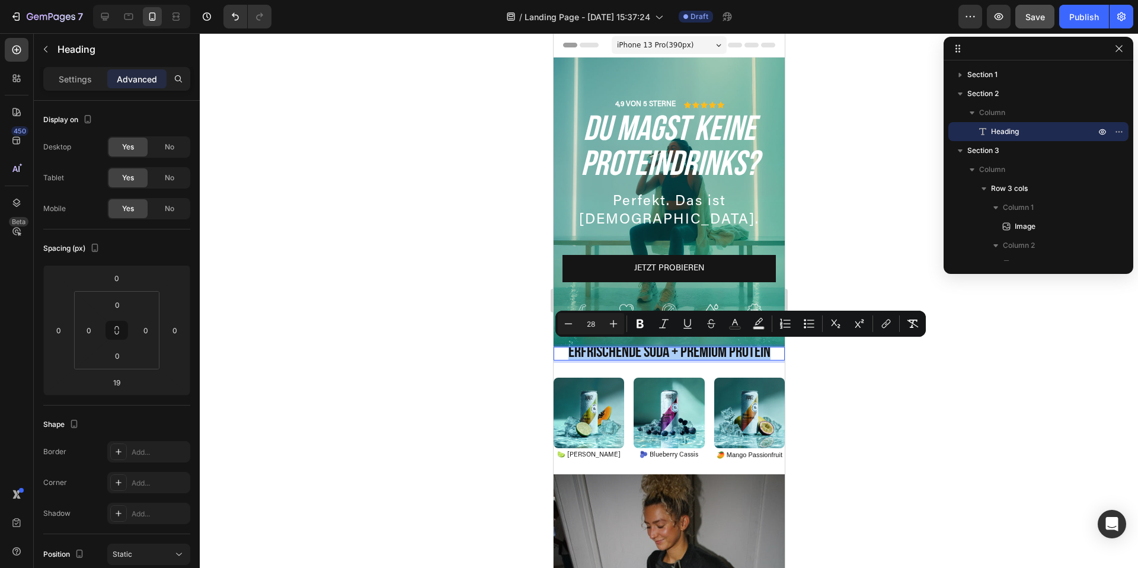
click at [903, 377] on div at bounding box center [669, 300] width 938 height 534
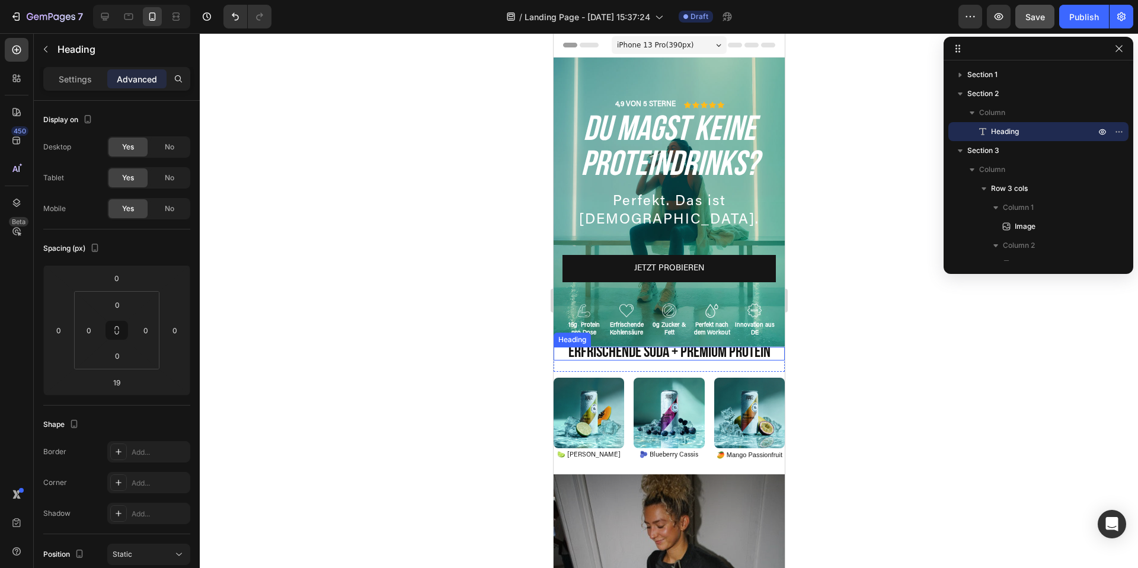
click at [767, 353] on span "Erfrischende Soda + Premium Protein" at bounding box center [669, 352] width 202 height 20
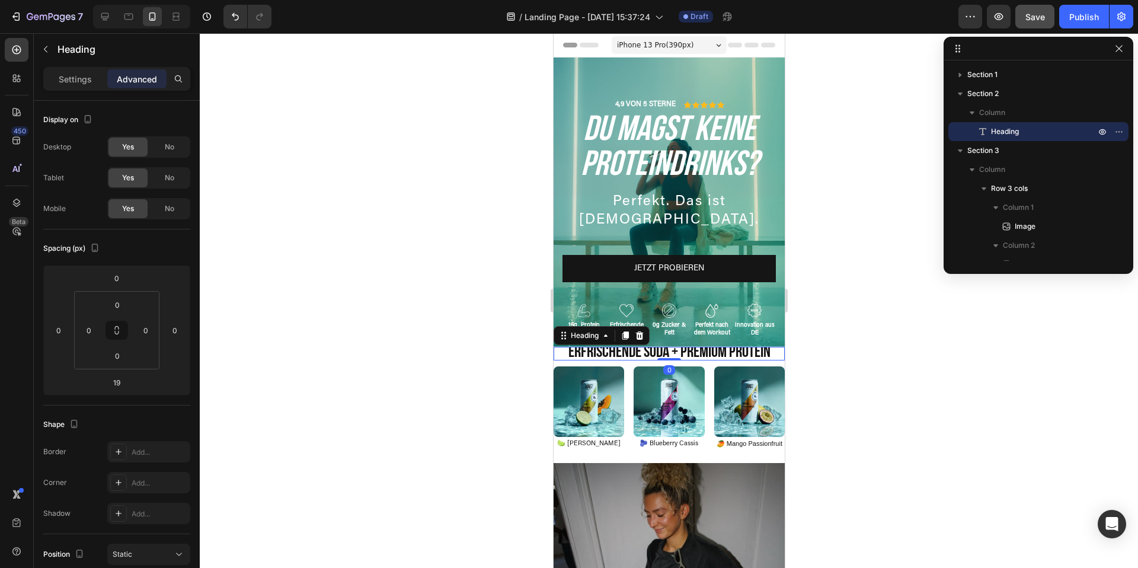
drag, startPoint x: 672, startPoint y: 370, endPoint x: 674, endPoint y: 353, distance: 16.8
click at [674, 353] on div "⁠⁠⁠⁠⁠⁠⁠ Erfrischende Soda + Premium Protein Heading 0" at bounding box center [668, 354] width 231 height 14
type input "0"
click at [638, 332] on icon at bounding box center [639, 335] width 8 height 8
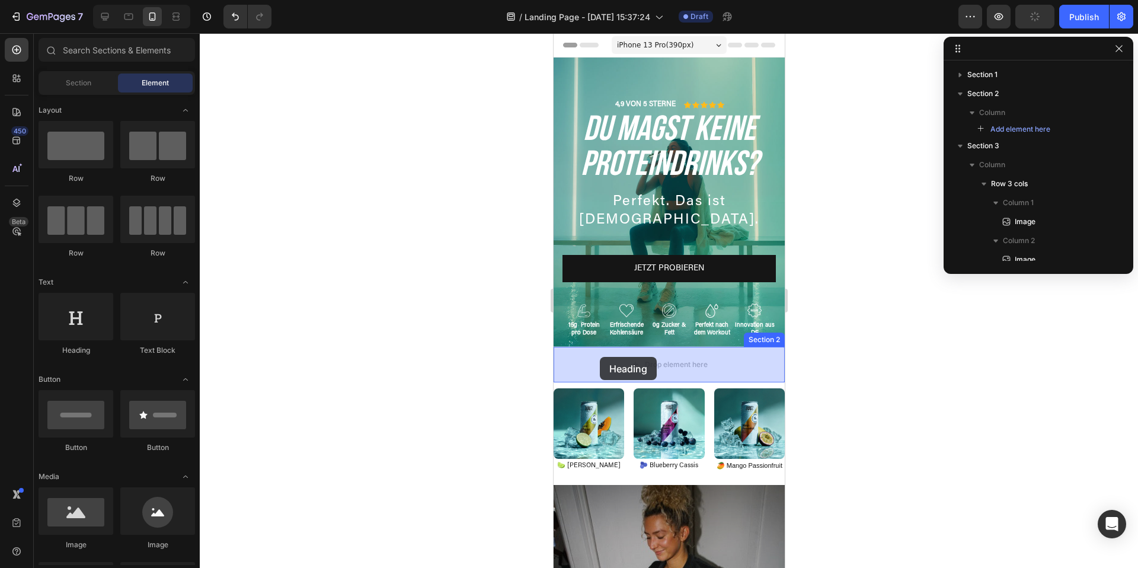
drag, startPoint x: 637, startPoint y: 364, endPoint x: 599, endPoint y: 357, distance: 38.7
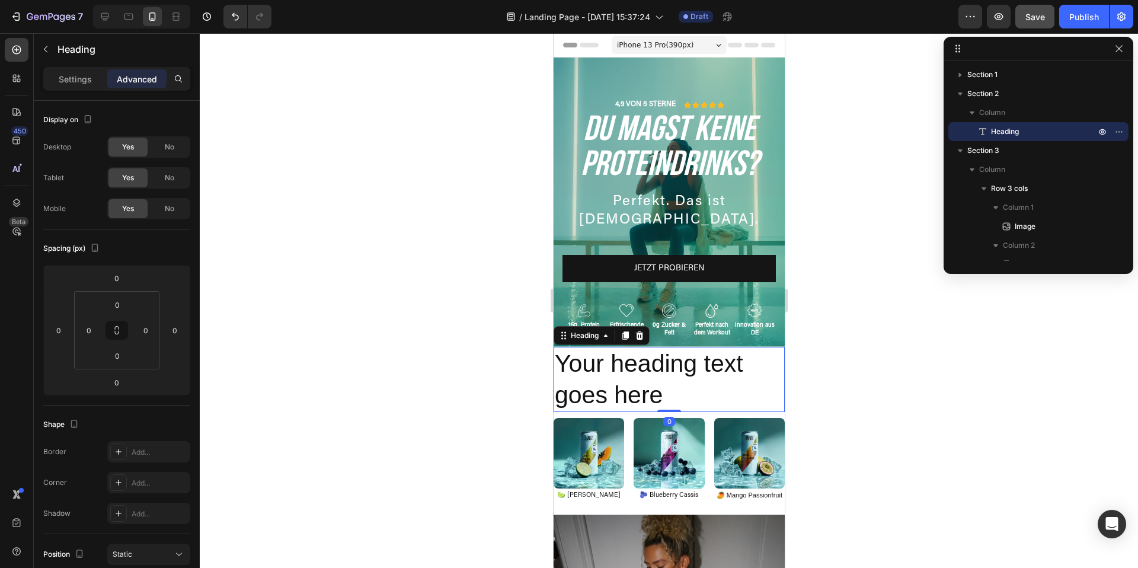
click at [635, 362] on h2 "Your heading text goes here" at bounding box center [668, 380] width 231 height 66
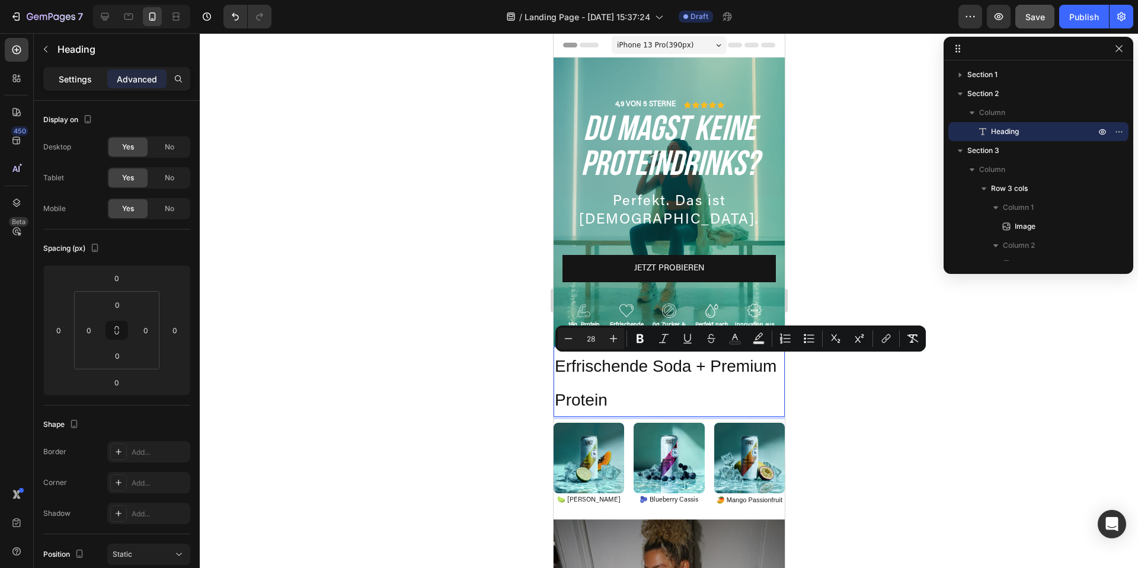
click at [65, 75] on p "Settings" at bounding box center [75, 79] width 33 height 12
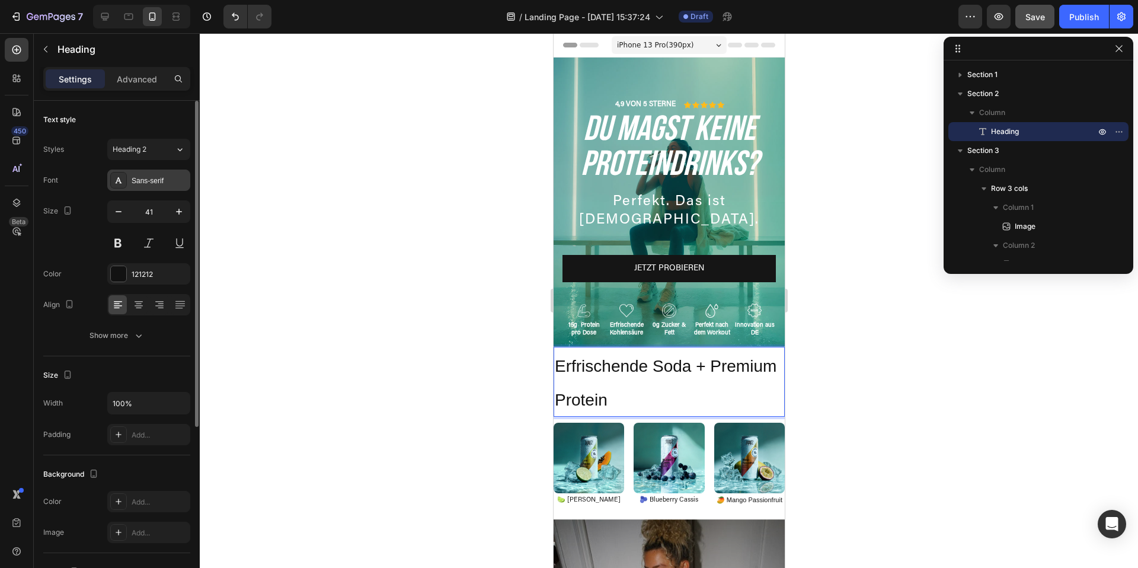
click at [118, 186] on div at bounding box center [118, 180] width 17 height 17
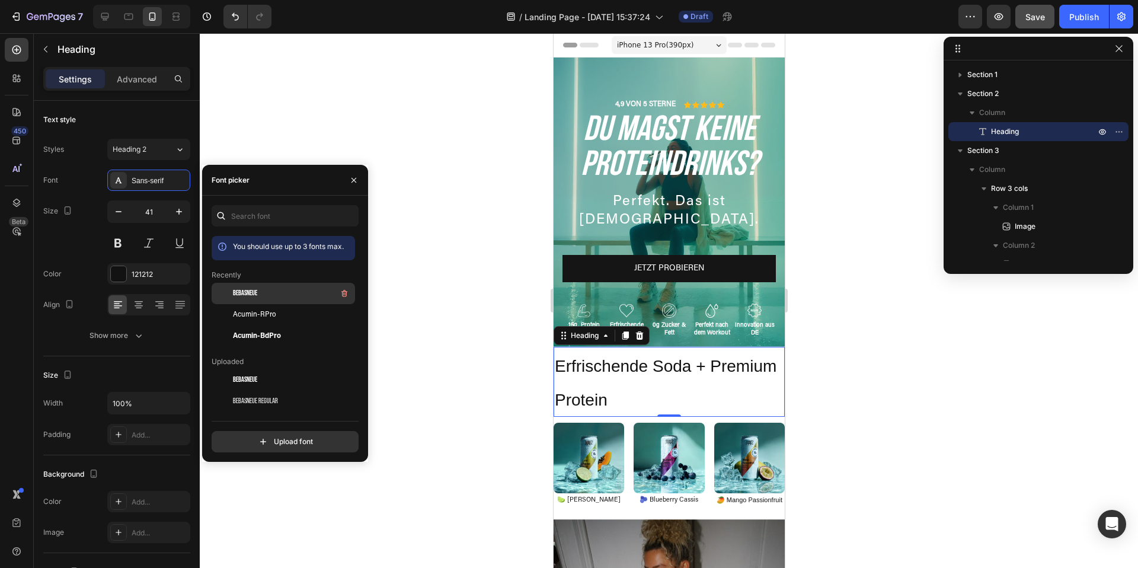
click at [254, 296] on span "BebasNeue" at bounding box center [245, 293] width 24 height 11
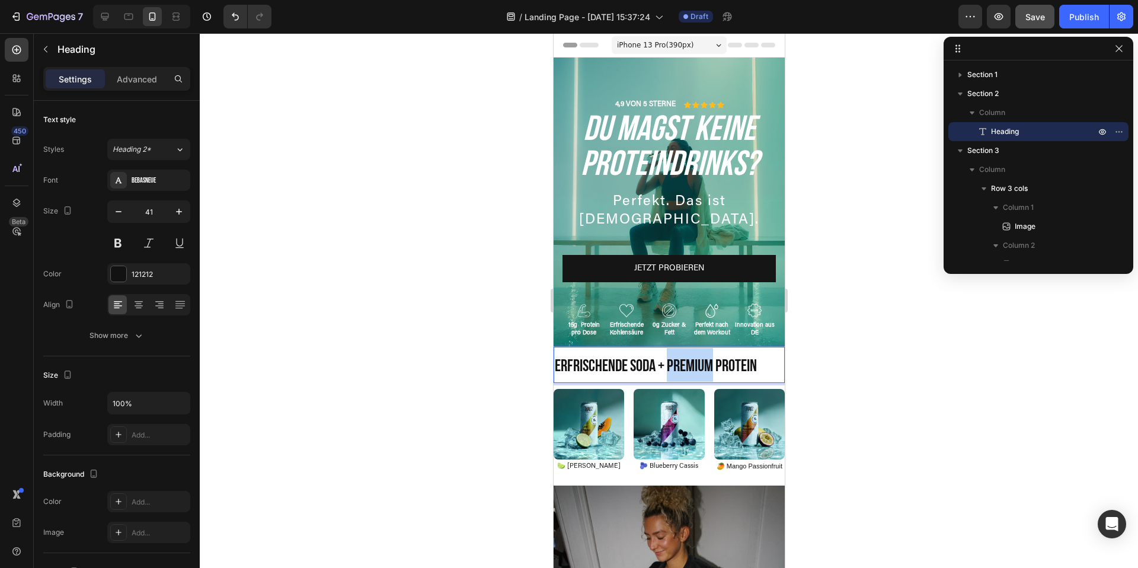
click at [671, 364] on span "Erfrischende Soda + Premium Protein" at bounding box center [655, 366] width 202 height 20
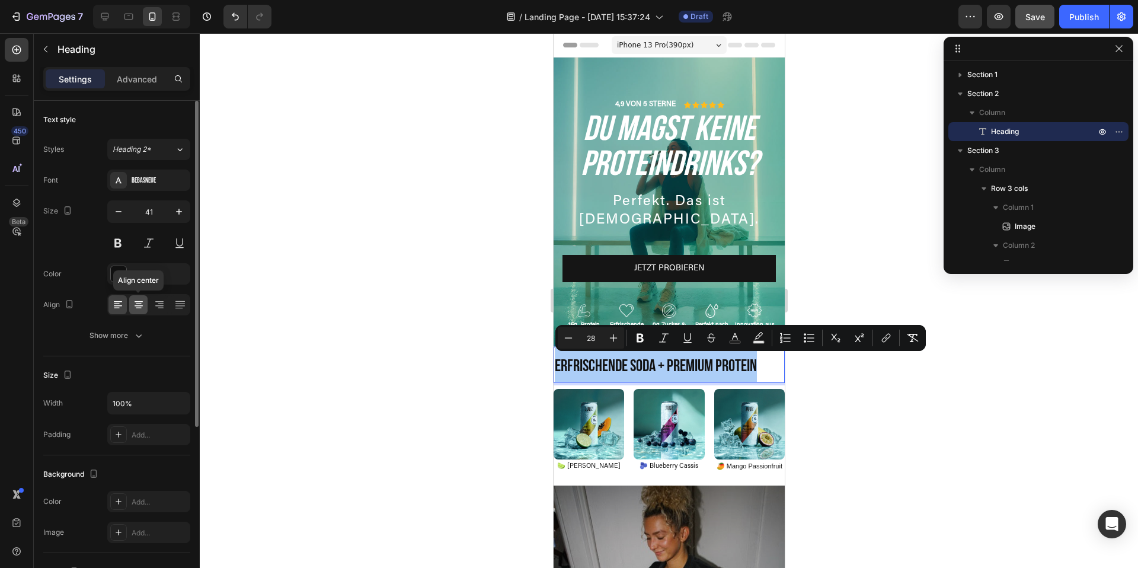
click at [140, 300] on icon at bounding box center [139, 305] width 12 height 12
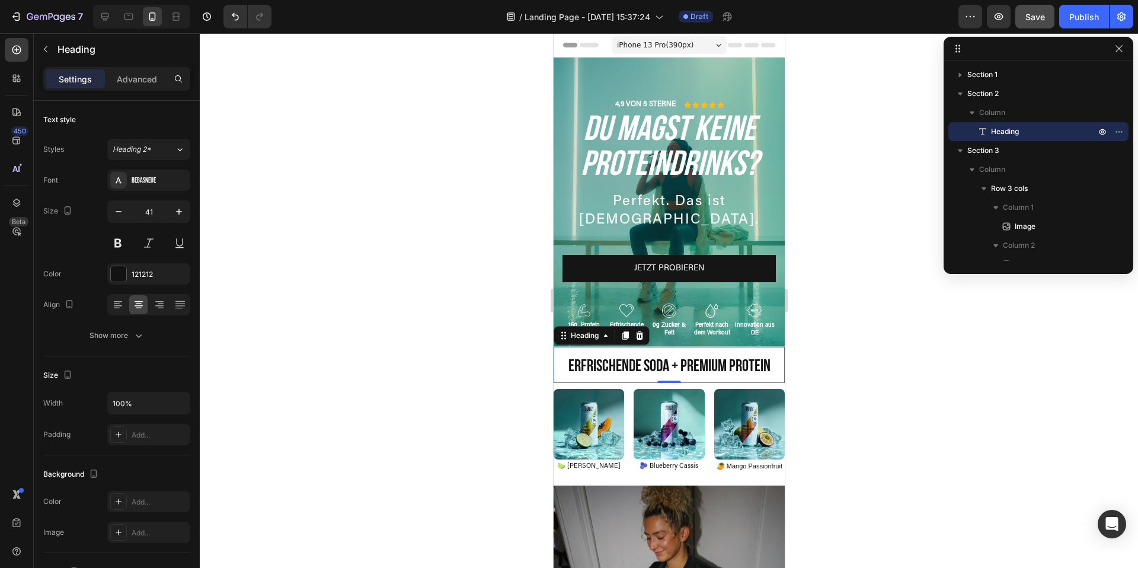
click at [904, 414] on div at bounding box center [669, 300] width 938 height 534
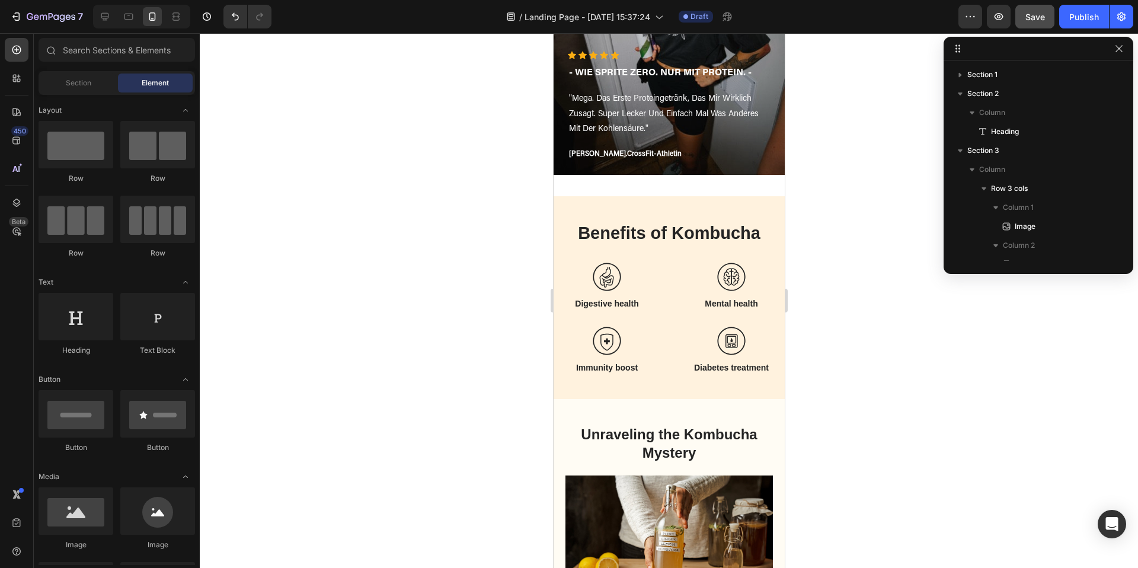
scroll to position [584, 0]
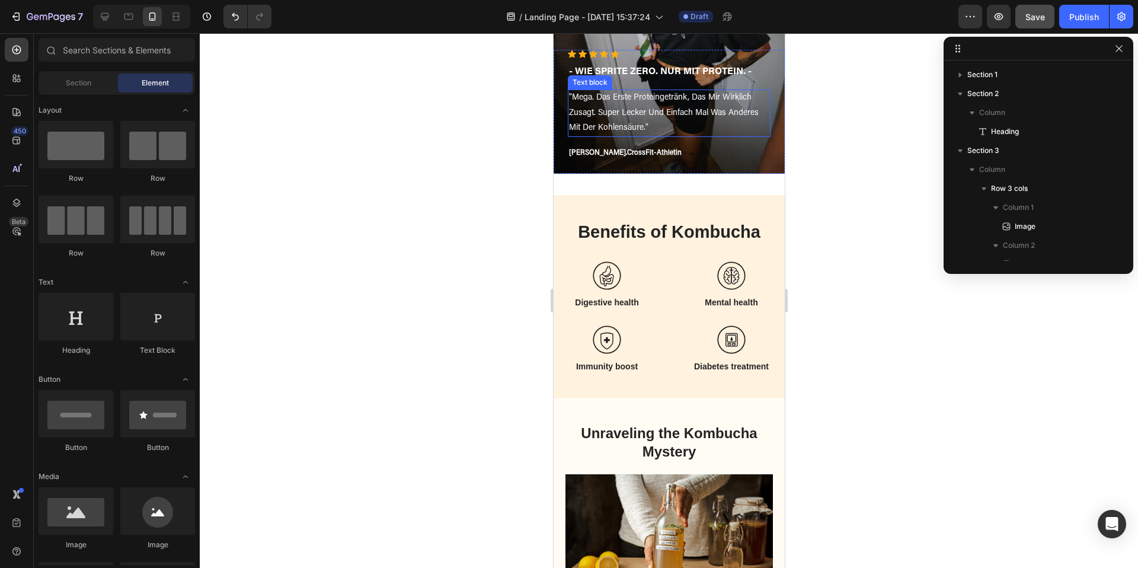
click at [696, 97] on p ""mega. das erste proteingetränk, das mir wirklich zusagt. super lecker und einf…" at bounding box center [668, 113] width 200 height 45
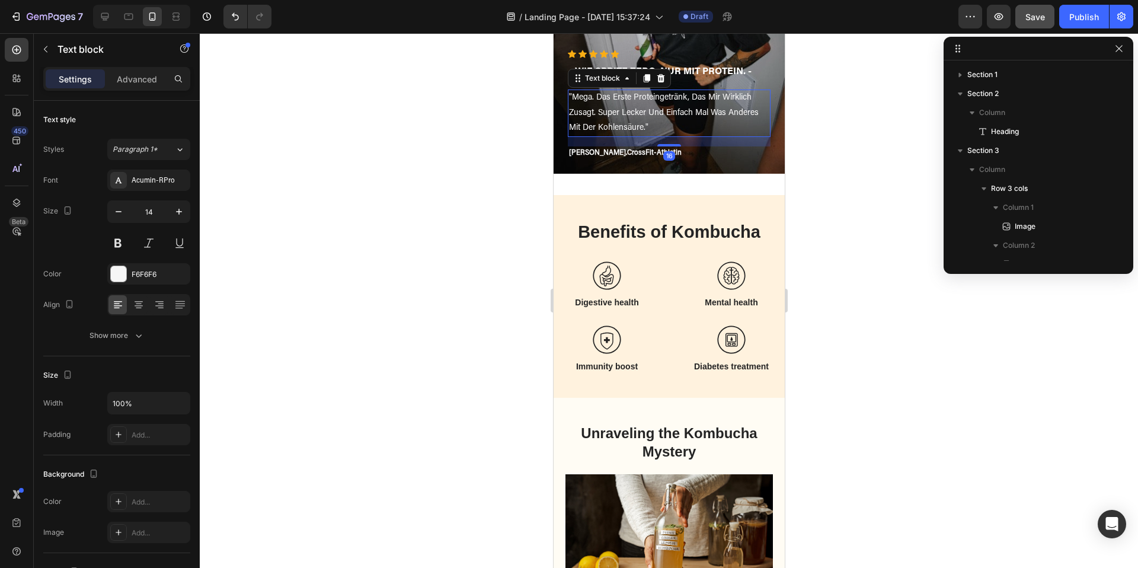
scroll to position [414, 0]
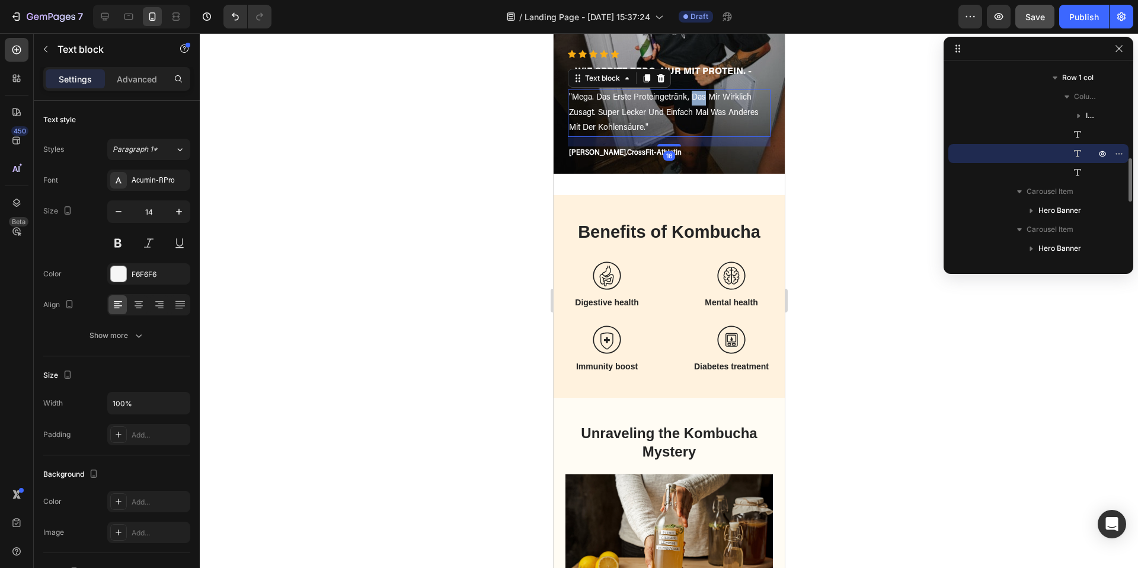
click at [696, 97] on p ""mega. das erste proteingetränk, das mir wirklich zusagt. super lecker und einf…" at bounding box center [668, 113] width 200 height 45
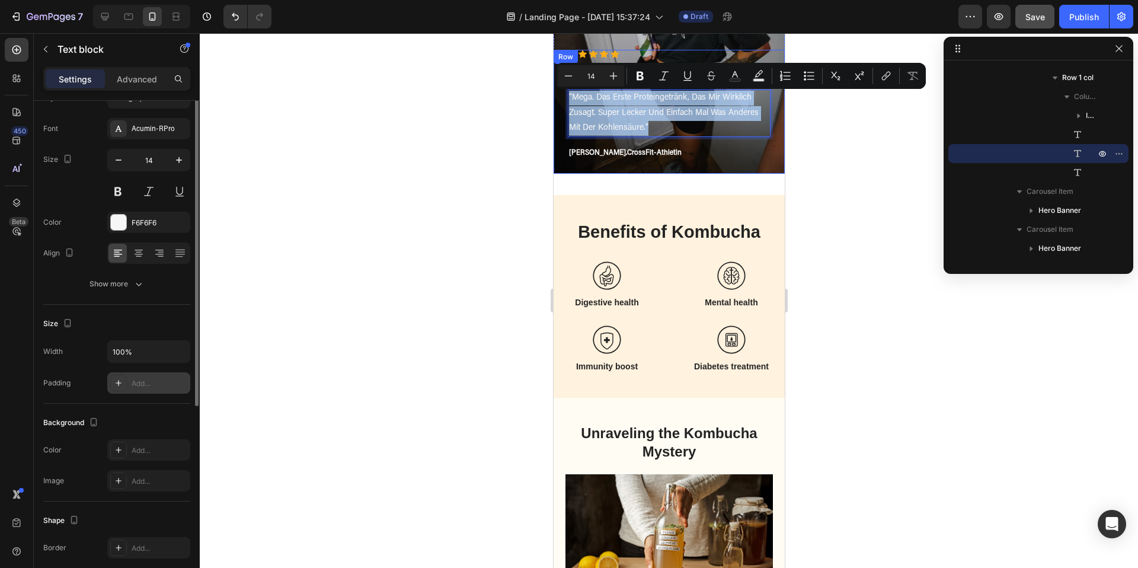
scroll to position [0, 0]
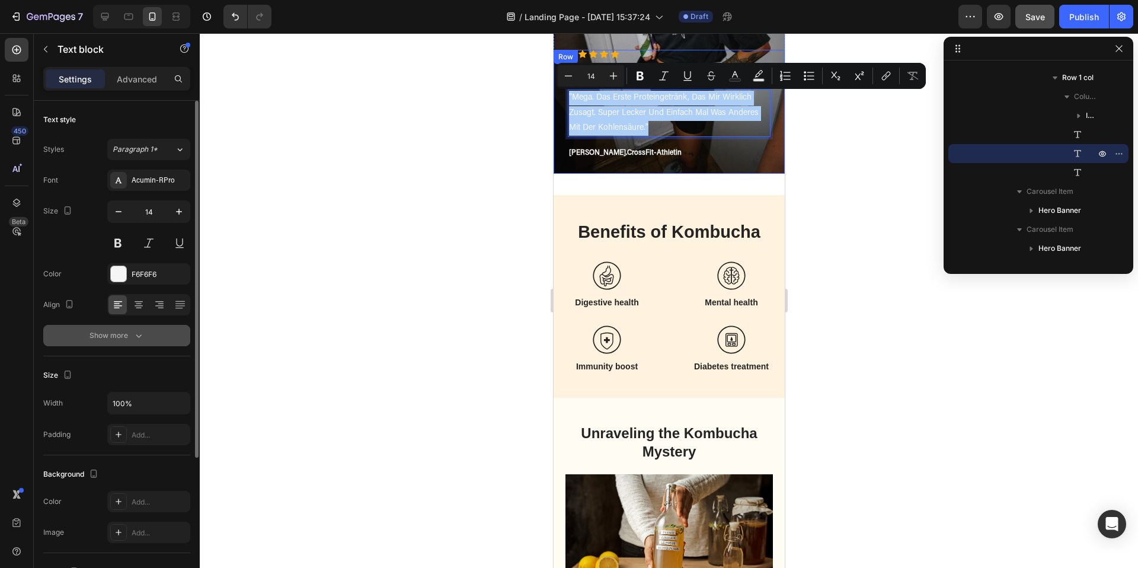
click at [127, 337] on div "Show more" at bounding box center [116, 335] width 55 height 12
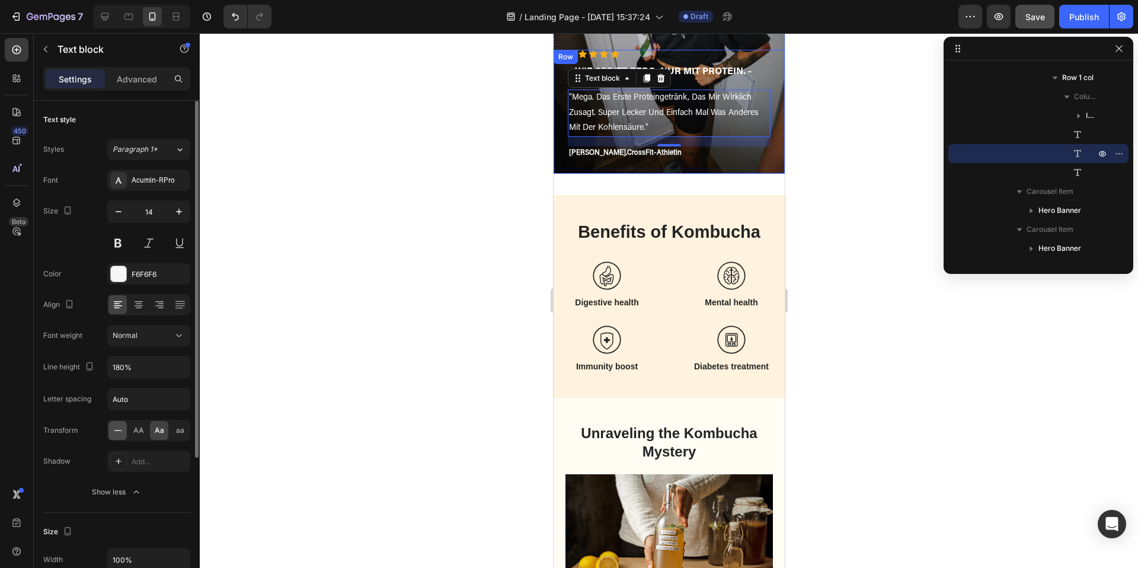
click at [123, 431] on icon at bounding box center [118, 430] width 12 height 12
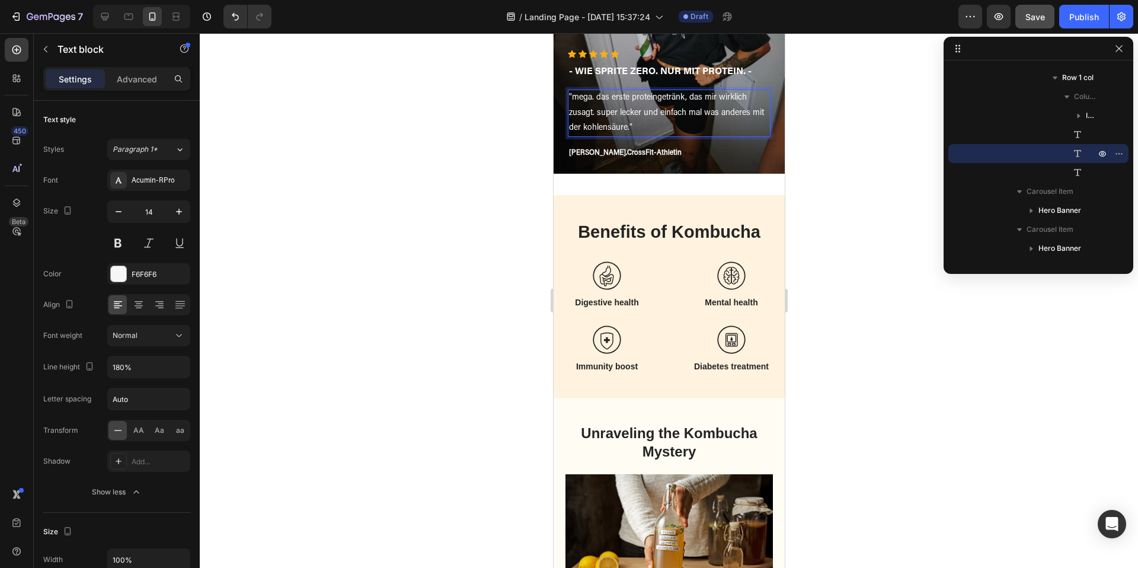
click at [577, 97] on p ""mega. das erste proteingetränk, das mir wirklich zusagt. super lecker und einf…" at bounding box center [668, 113] width 200 height 45
click at [636, 99] on p ""Mega. das erste proteingetränk, das mir wirklich zusagt. super lecker und einf…" at bounding box center [668, 113] width 200 height 45
click at [602, 114] on p ""Mega. das erste Proteingetränk, das mir wirklich zusagt. super lecker und einf…" at bounding box center [668, 113] width 200 height 45
click at [586, 126] on p ""Mega. das erste Proteingetränk, das mir wirklich zusagt. Super lecker und einf…" at bounding box center [668, 113] width 200 height 45
click at [817, 211] on div at bounding box center [669, 300] width 938 height 534
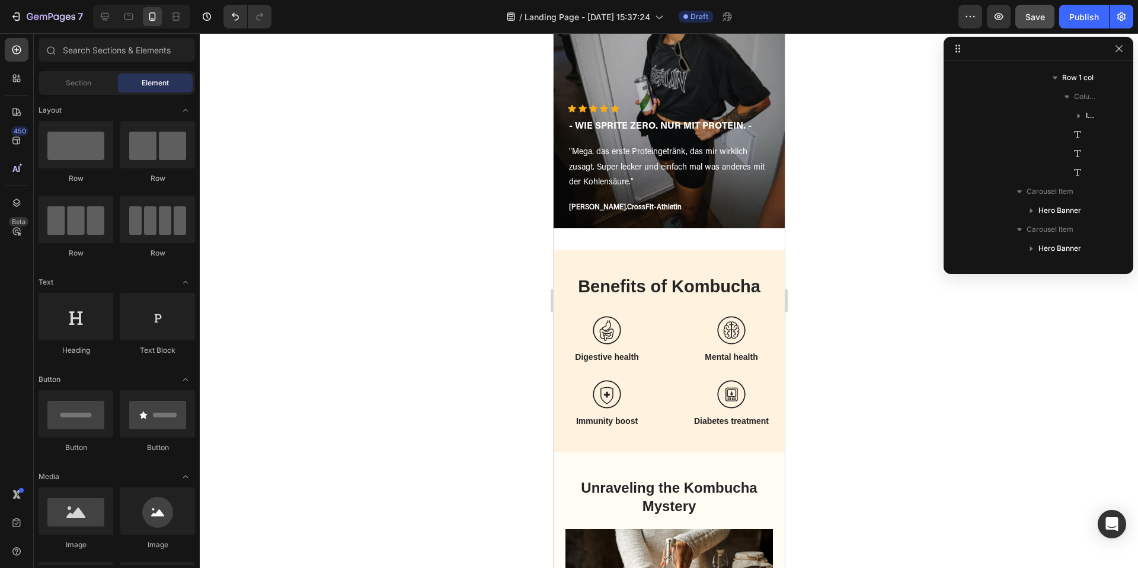
scroll to position [525, 0]
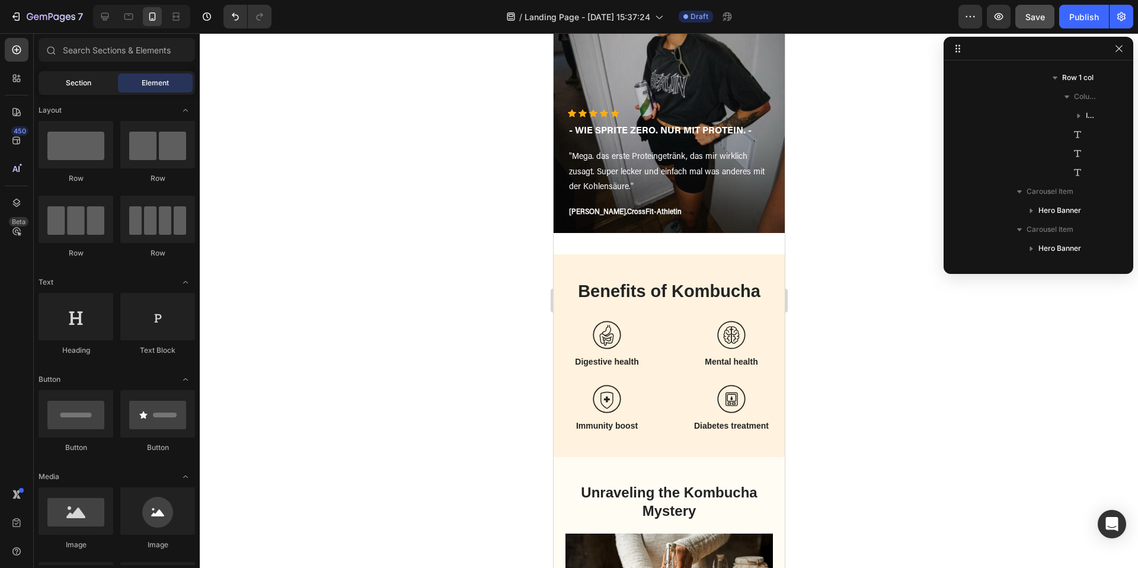
click at [72, 85] on span "Section" at bounding box center [78, 83] width 25 height 11
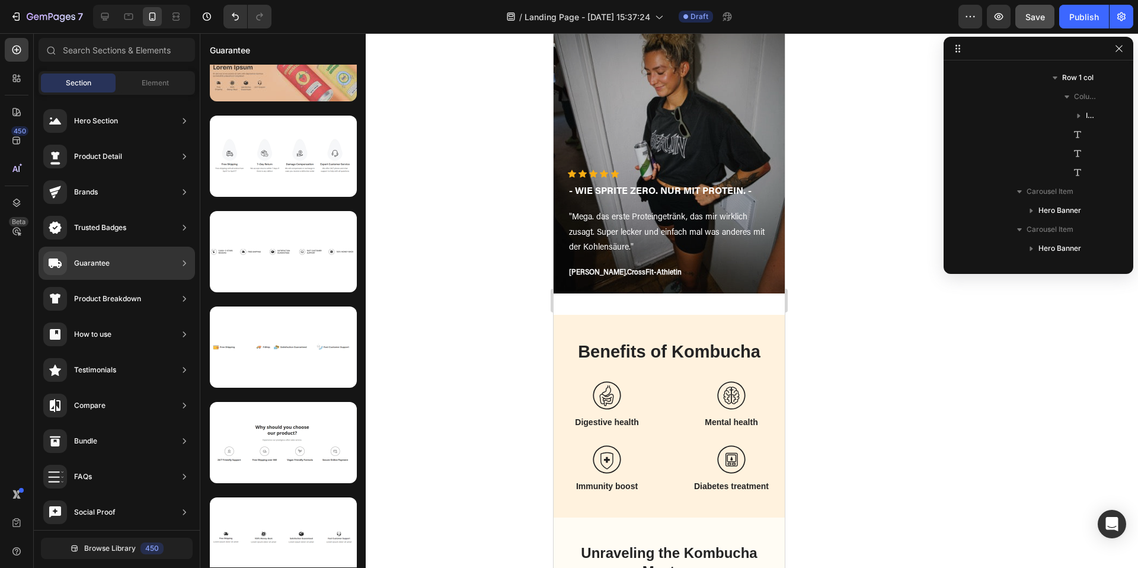
scroll to position [415, 0]
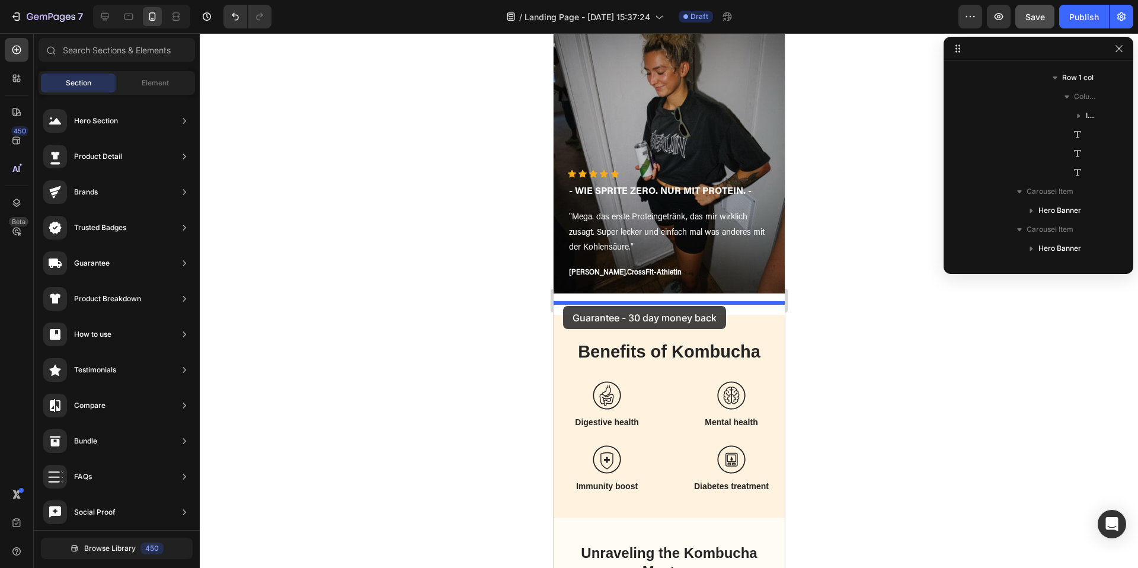
drag, startPoint x: 815, startPoint y: 475, endPoint x: 562, endPoint y: 306, distance: 304.2
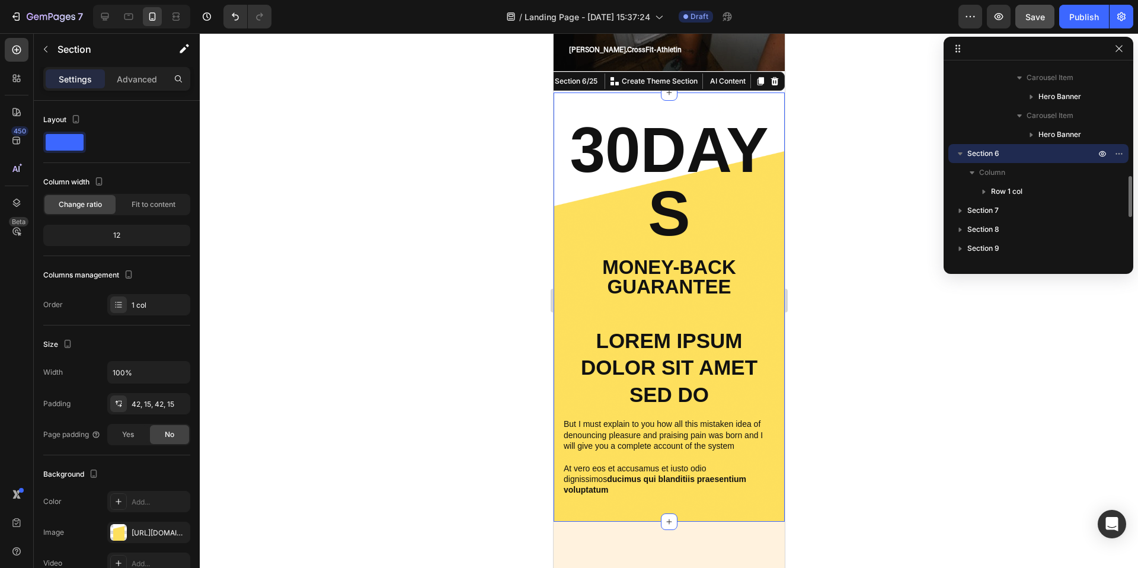
scroll to position [705, 0]
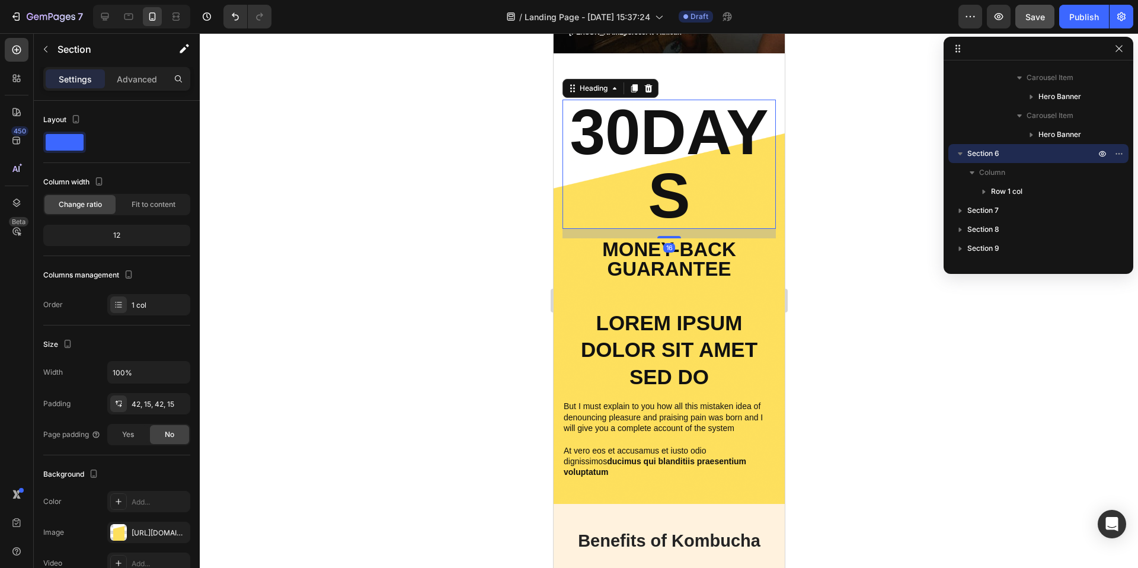
click at [684, 180] on h2 "30DAYS" at bounding box center [668, 164] width 213 height 129
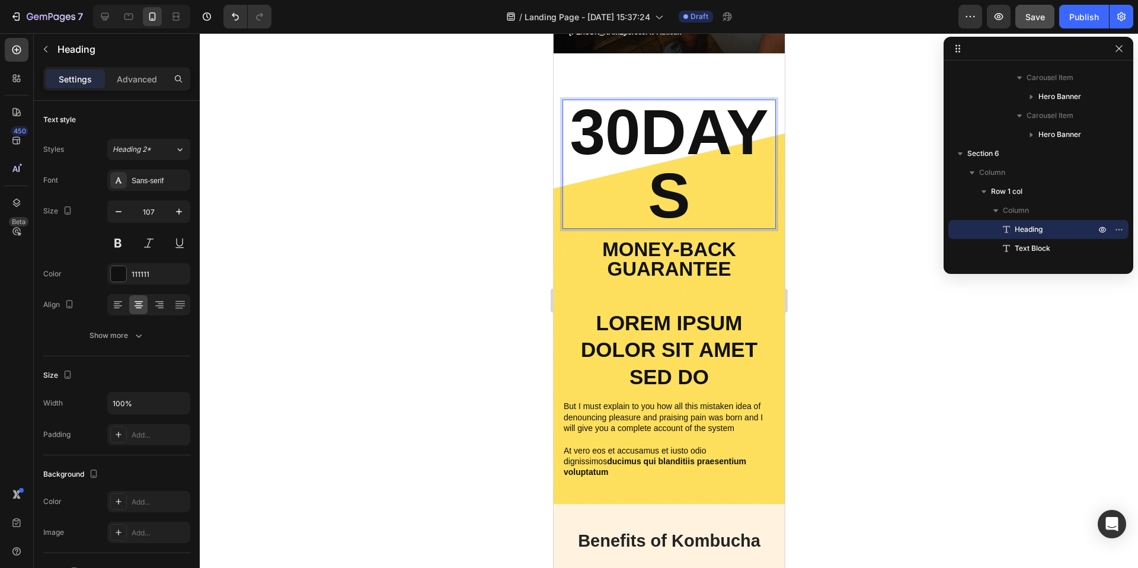
click at [684, 180] on h2 "30DAYS" at bounding box center [668, 164] width 213 height 129
click at [671, 180] on p "30DAYS" at bounding box center [668, 164] width 211 height 127
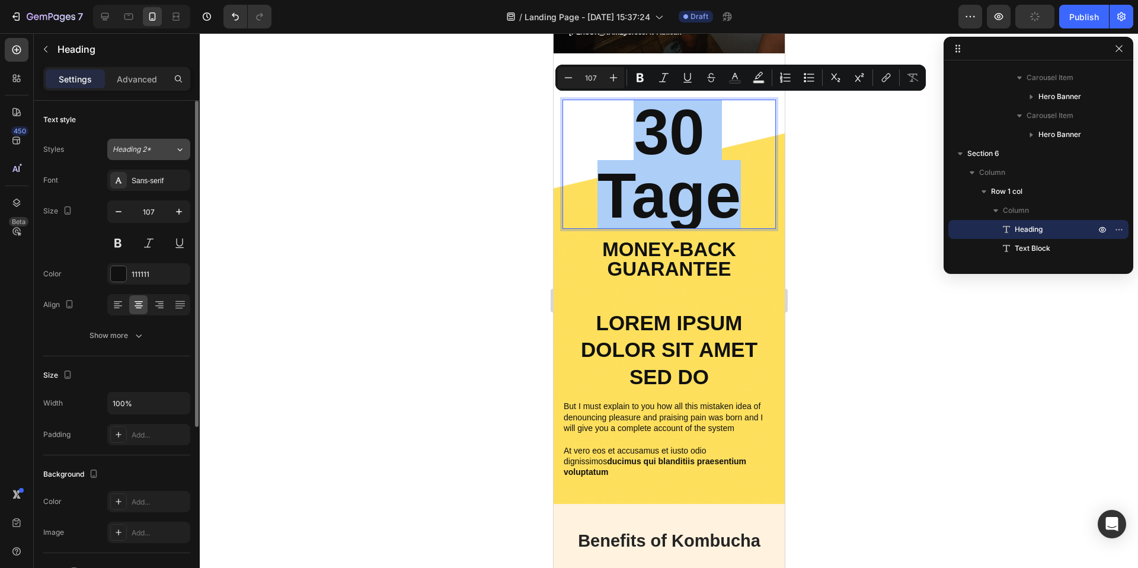
click at [161, 156] on button "Heading 2*" at bounding box center [148, 149] width 83 height 21
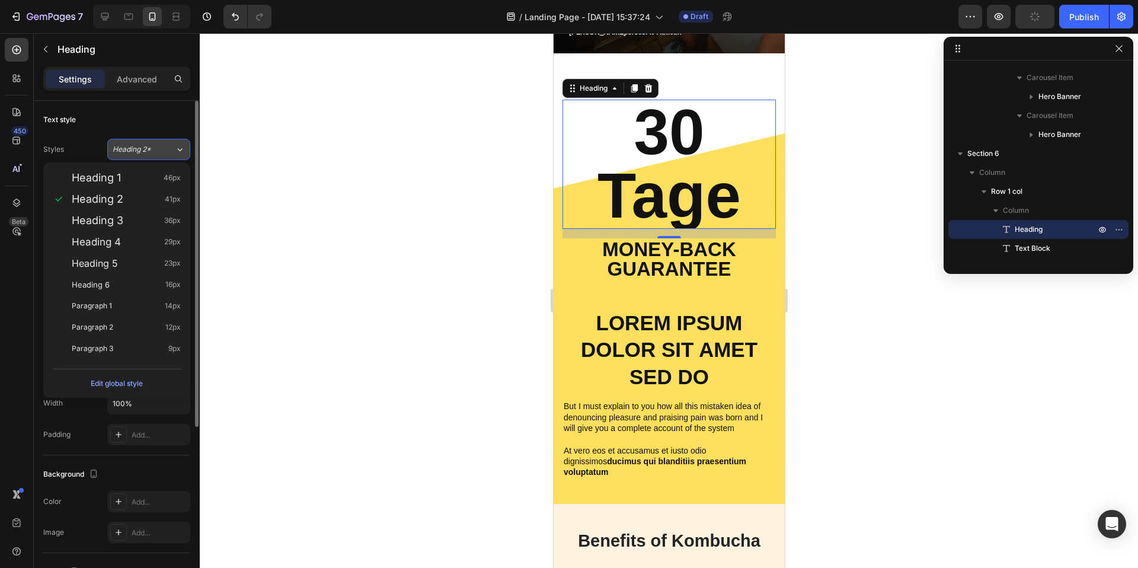
click at [161, 156] on button "Heading 2*" at bounding box center [148, 149] width 83 height 21
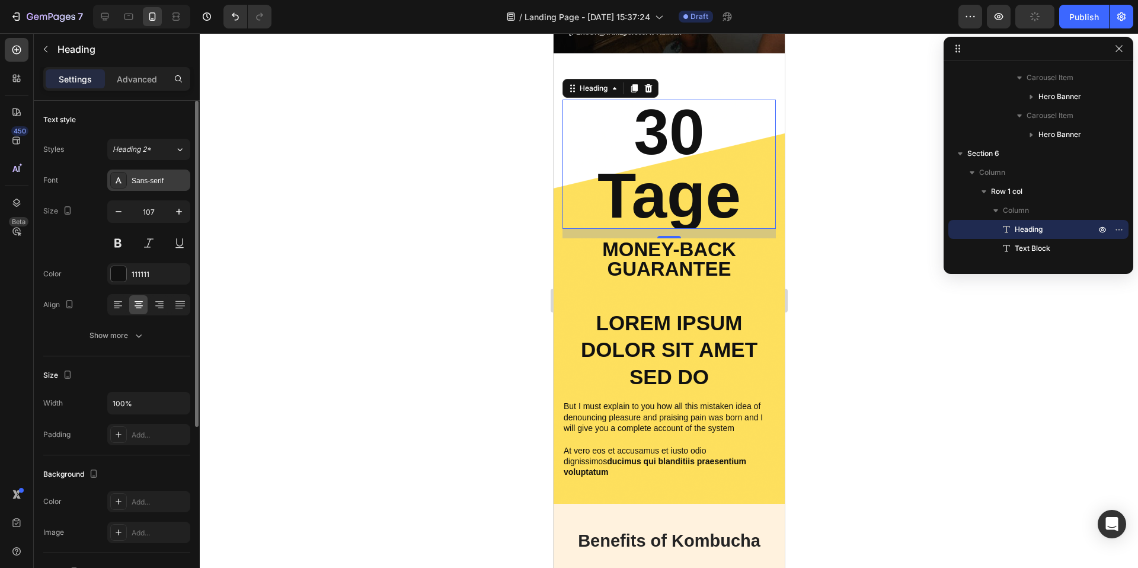
click at [161, 175] on div "Sans-serif" at bounding box center [160, 180] width 56 height 11
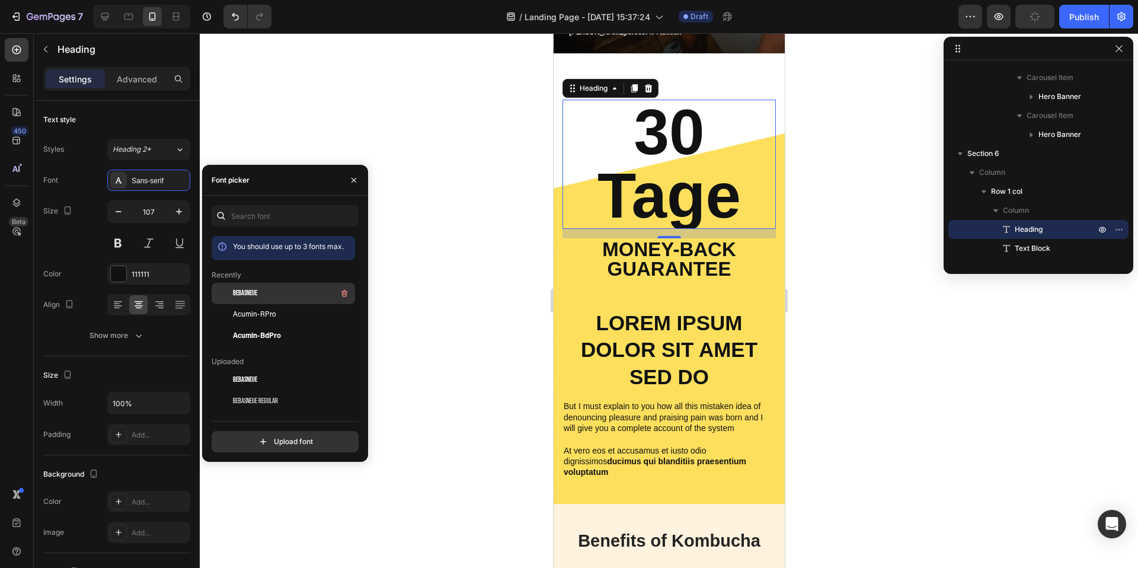
click at [267, 295] on div "BebasNeue" at bounding box center [293, 293] width 120 height 14
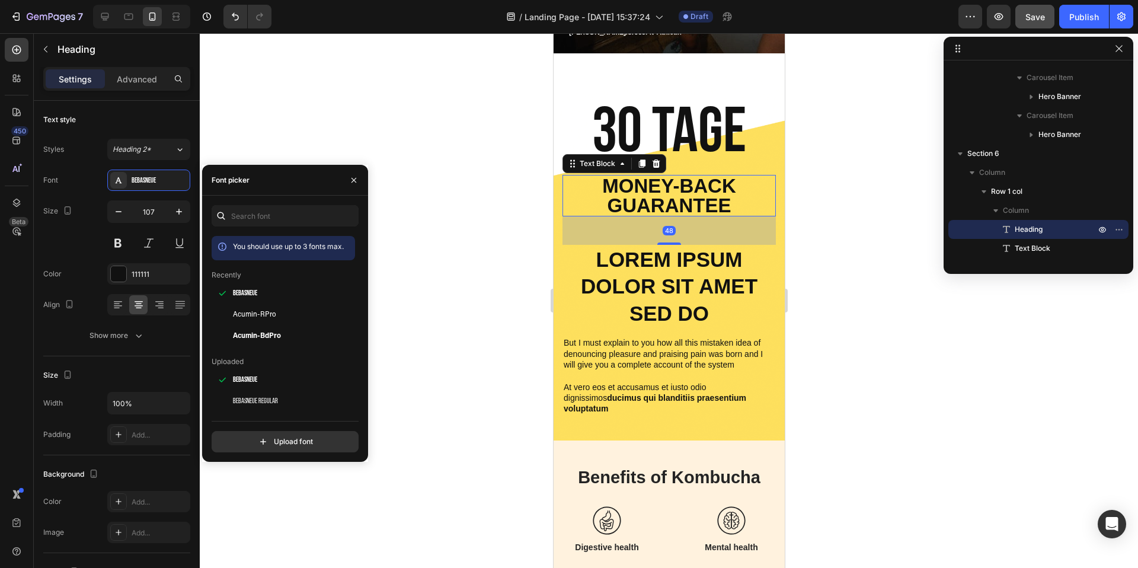
click at [691, 192] on p "Money-Back Guarantee" at bounding box center [668, 195] width 211 height 39
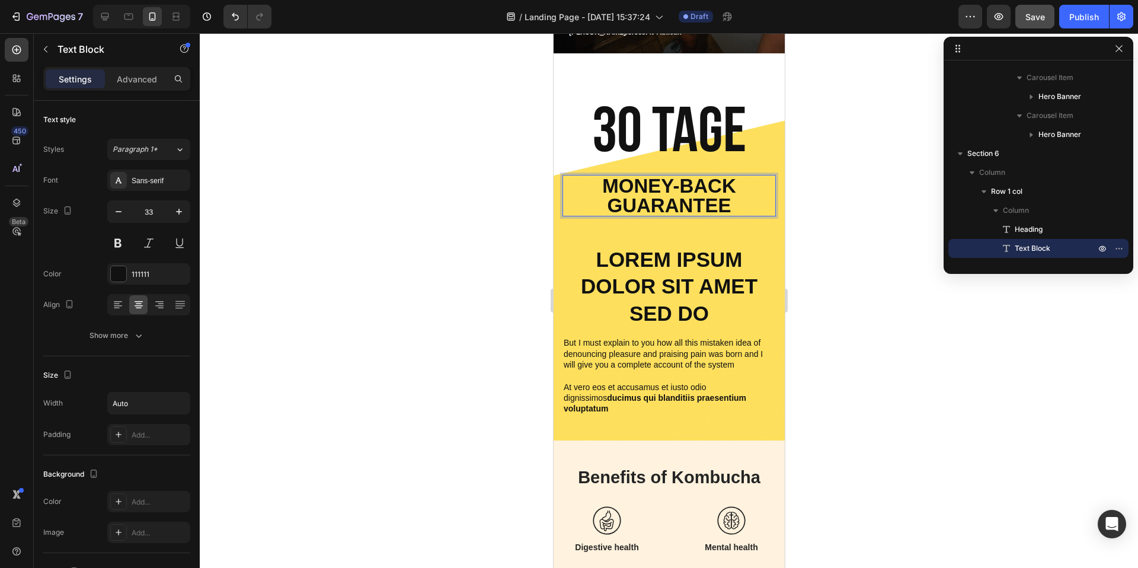
click at [700, 188] on p "Money-Back Guarantee" at bounding box center [668, 195] width 211 height 39
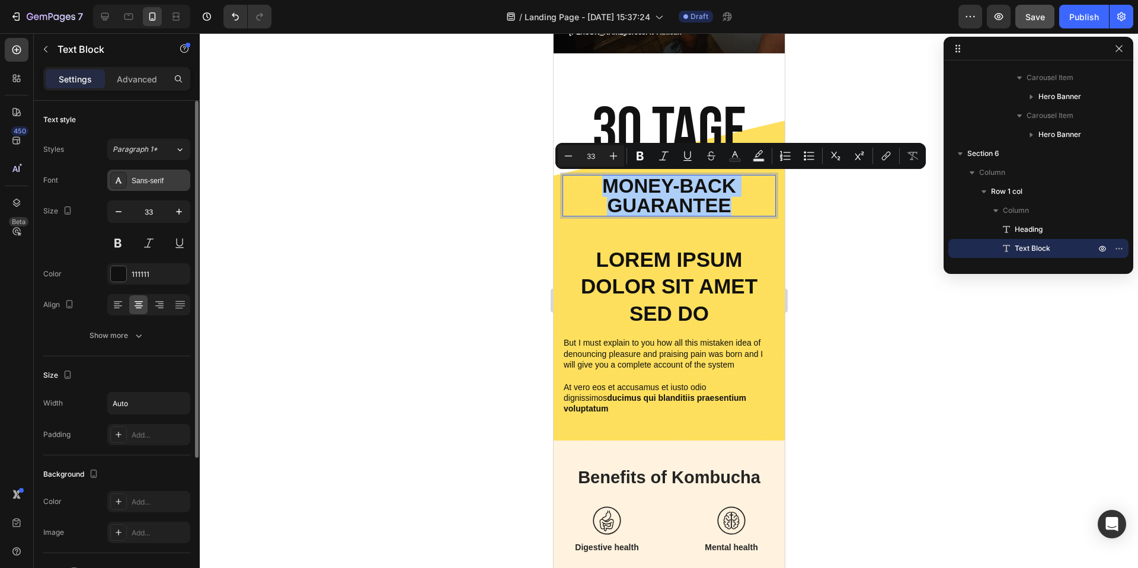
click at [147, 181] on div "Sans-serif" at bounding box center [160, 180] width 56 height 11
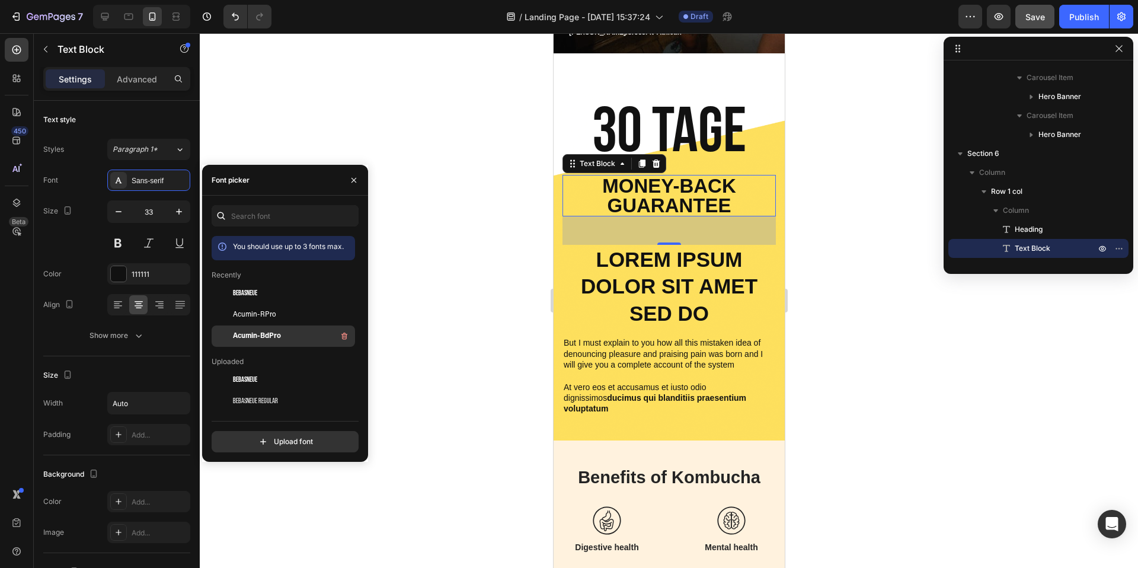
click at [254, 329] on div "Acumin-BdPro" at bounding box center [293, 336] width 120 height 14
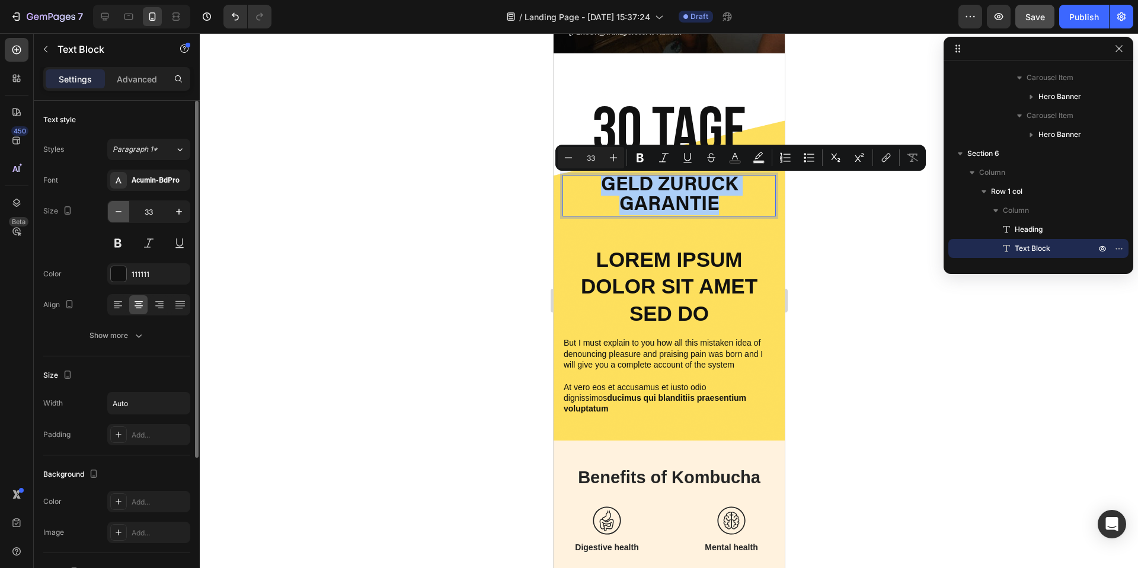
click at [119, 206] on icon "button" at bounding box center [119, 212] width 12 height 12
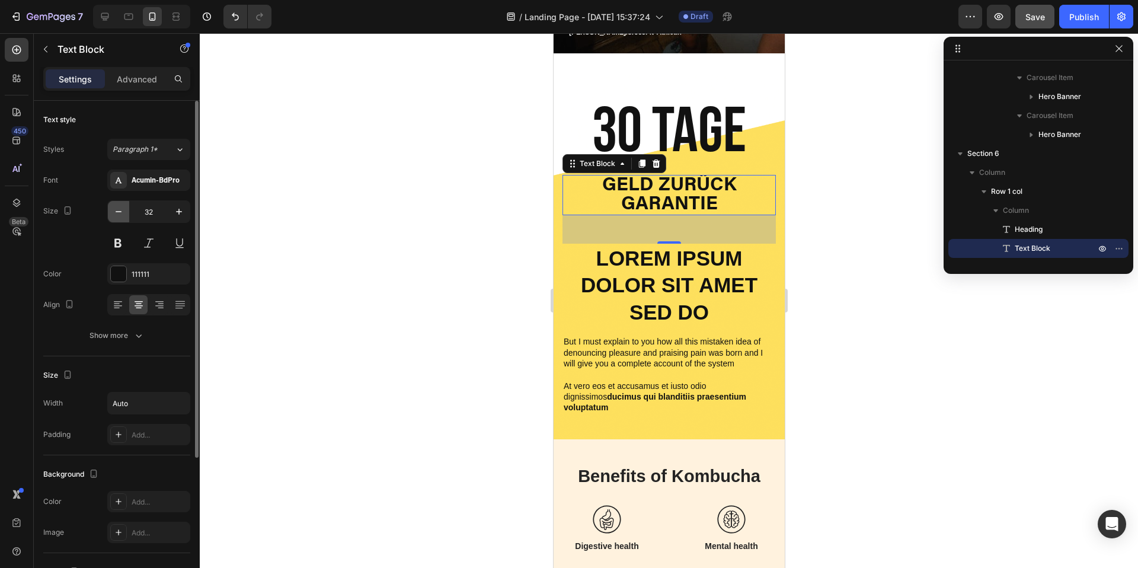
click at [119, 206] on icon "button" at bounding box center [119, 212] width 12 height 12
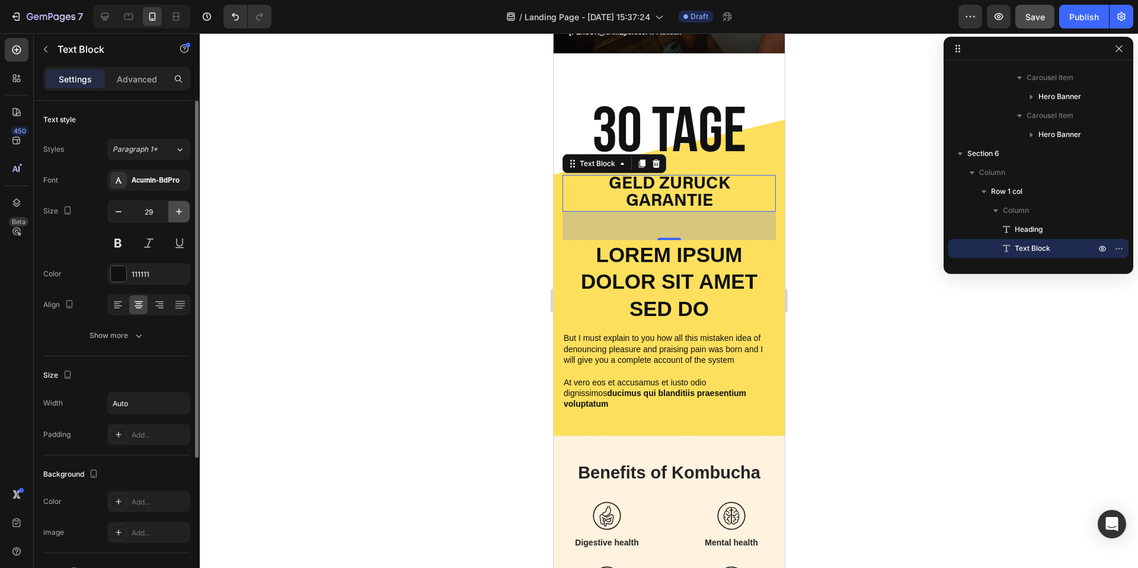
click at [177, 212] on icon "button" at bounding box center [179, 212] width 12 height 12
type input "31"
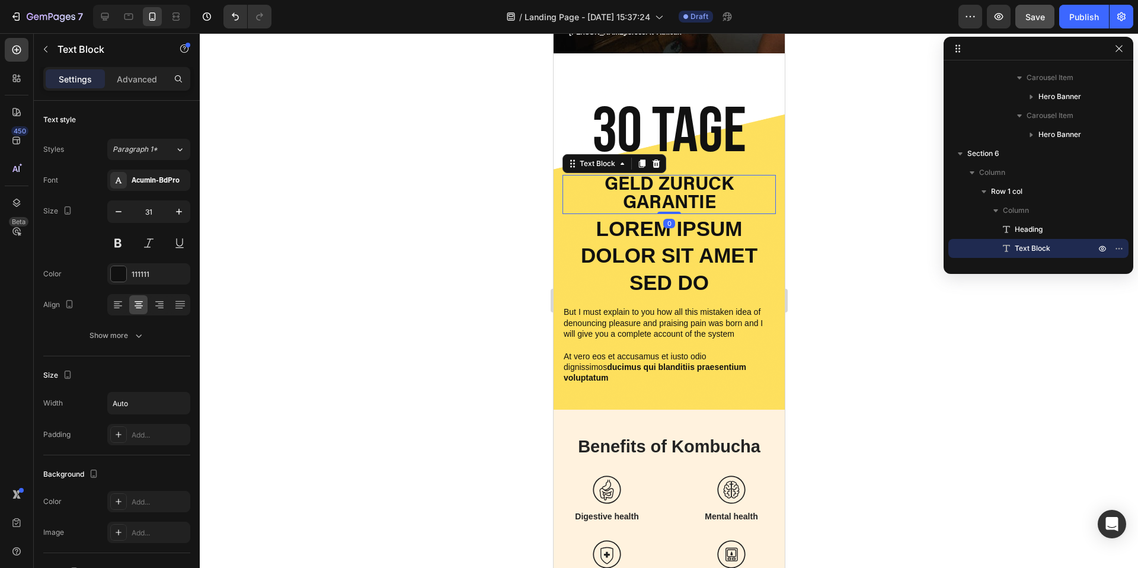
drag, startPoint x: 669, startPoint y: 240, endPoint x: 664, endPoint y: 197, distance: 42.9
click at [664, 197] on div "Geld Zurück Garantie Text Block 0" at bounding box center [668, 194] width 213 height 39
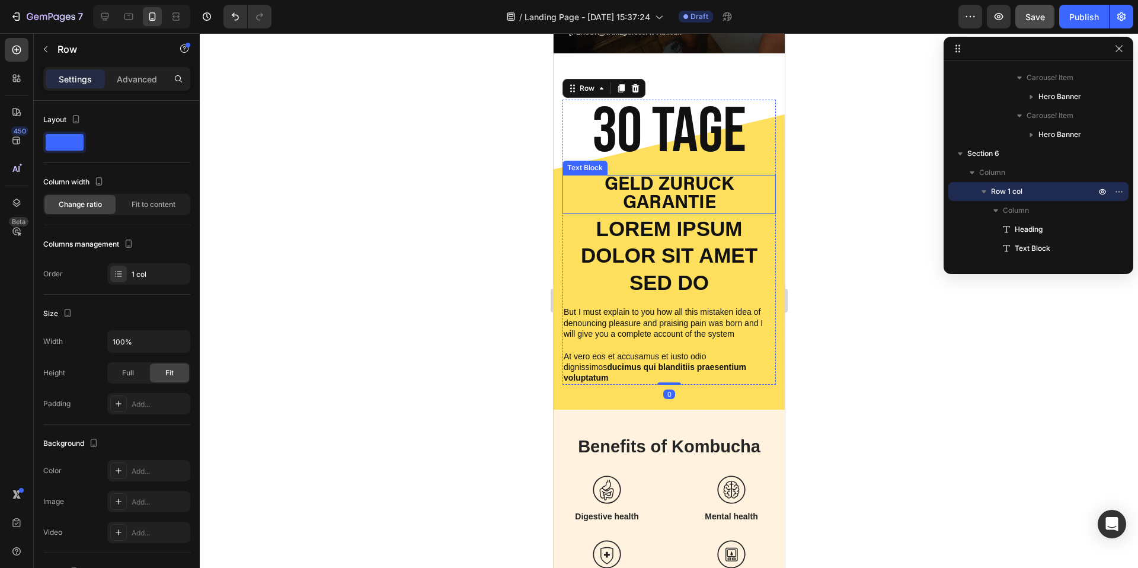
click at [677, 176] on p "Geld Zurück Garantie" at bounding box center [668, 194] width 211 height 37
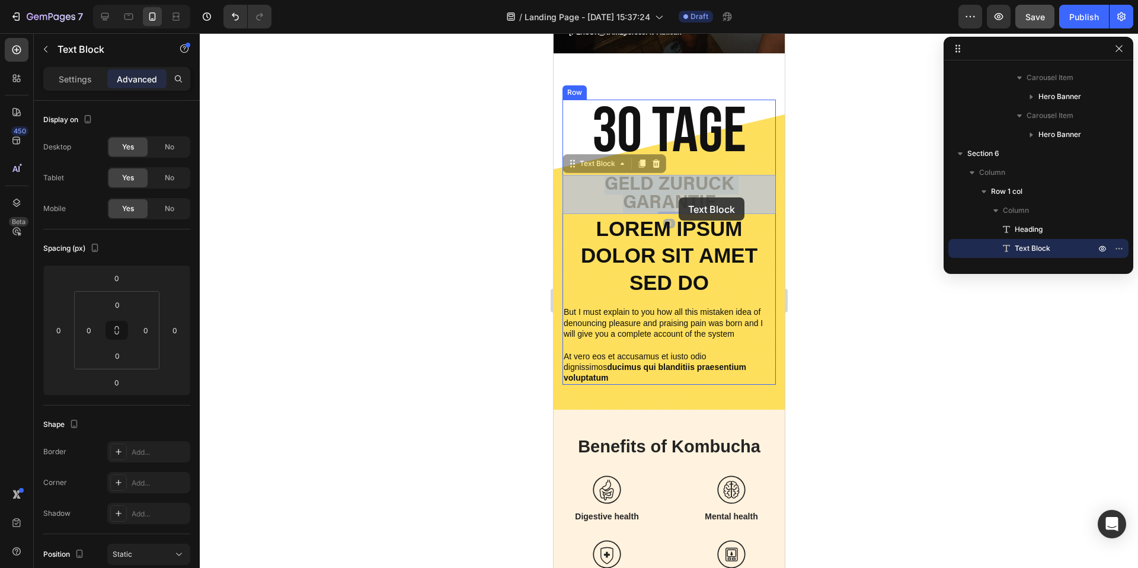
drag, startPoint x: 677, startPoint y: 175, endPoint x: 678, endPoint y: 195, distance: 20.2
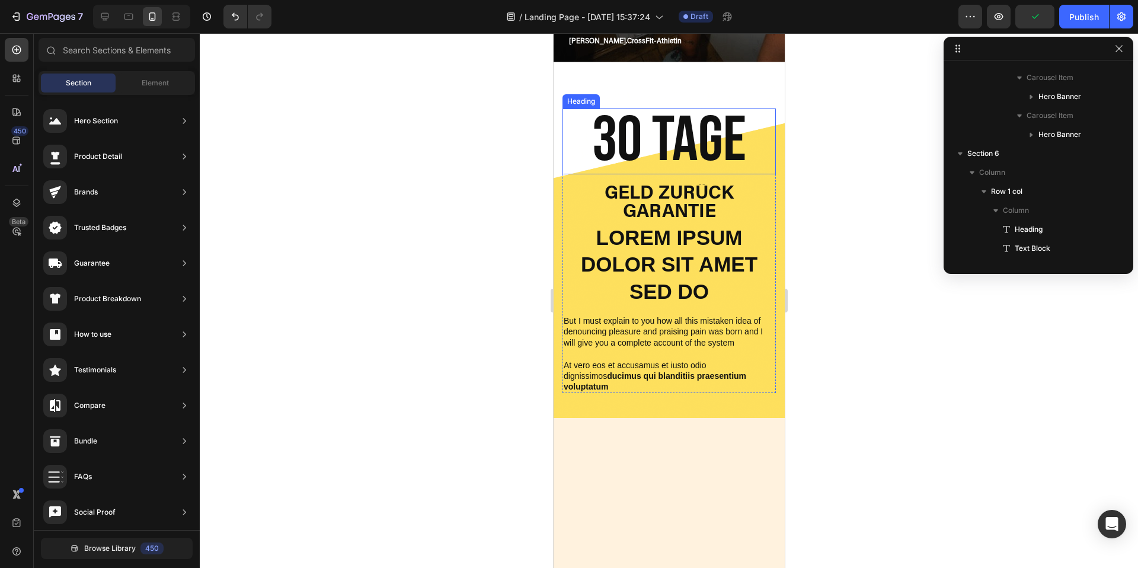
scroll to position [716, 0]
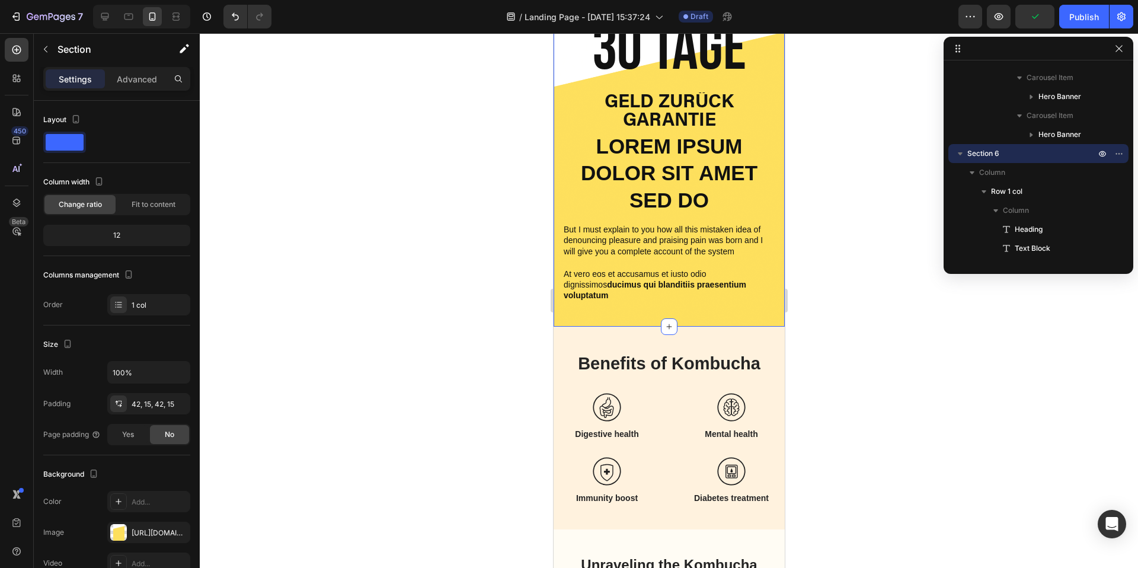
click at [591, 312] on div "30 Tage Heading Geld Zurück Garantie Text Block Lorem ipsum dolor sit amet sed …" at bounding box center [668, 159] width 231 height 335
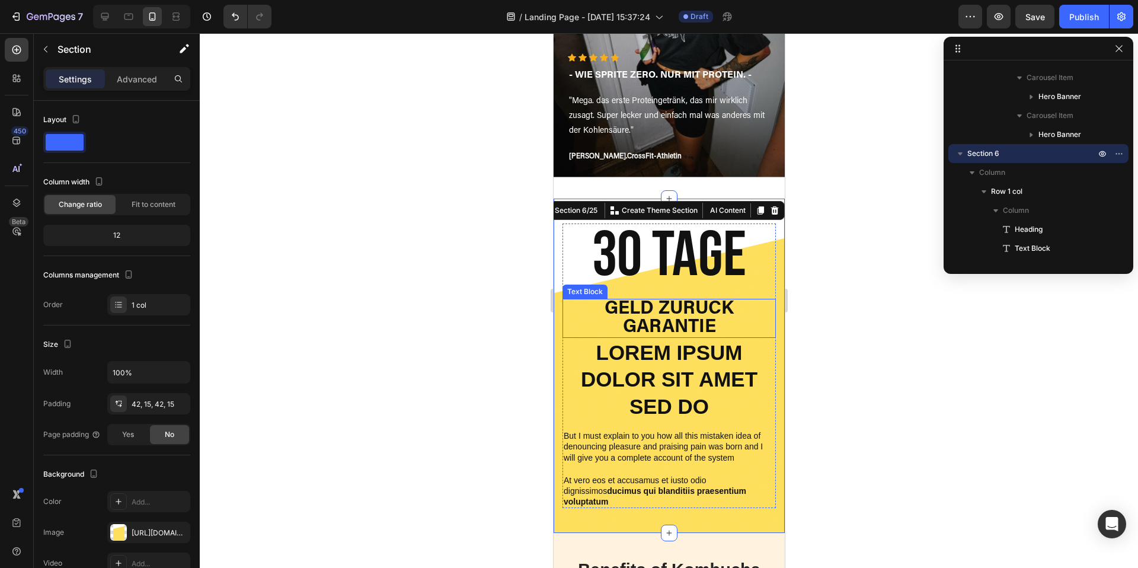
scroll to position [499, 0]
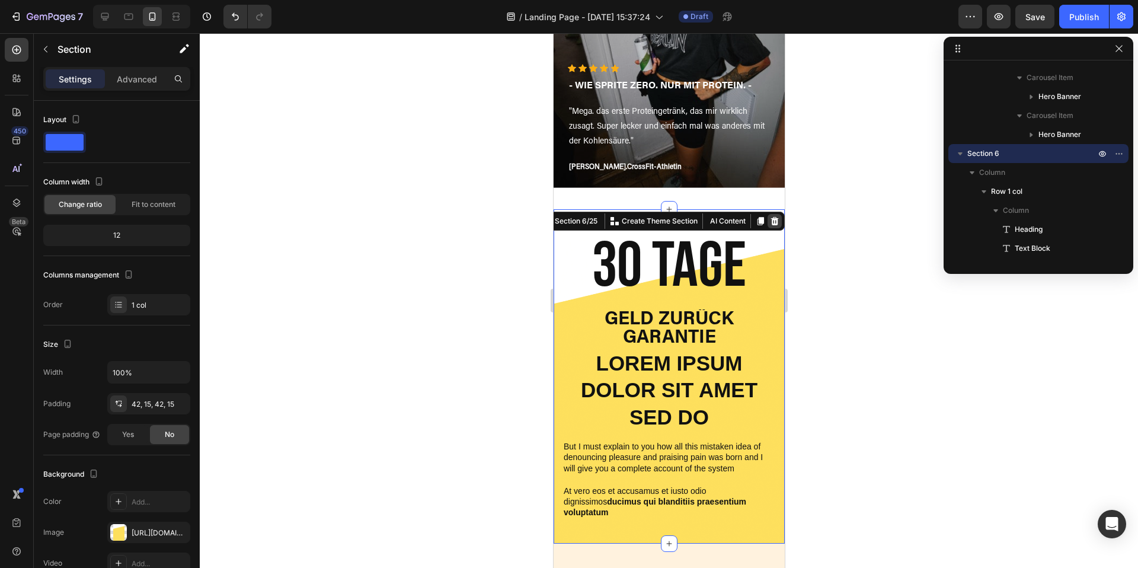
click at [774, 219] on icon at bounding box center [774, 220] width 8 height 8
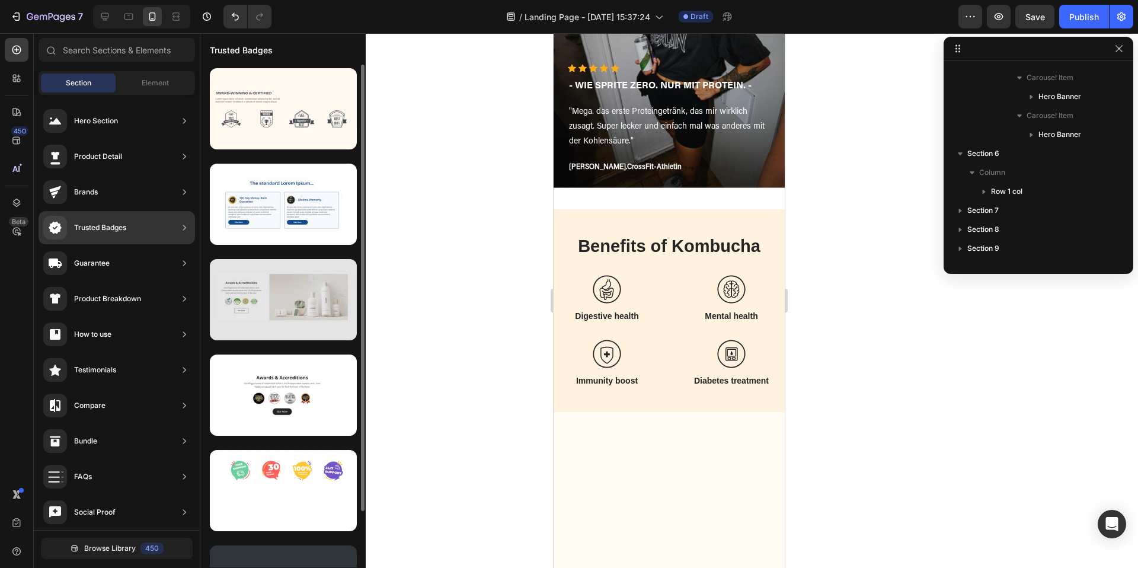
scroll to position [63, 0]
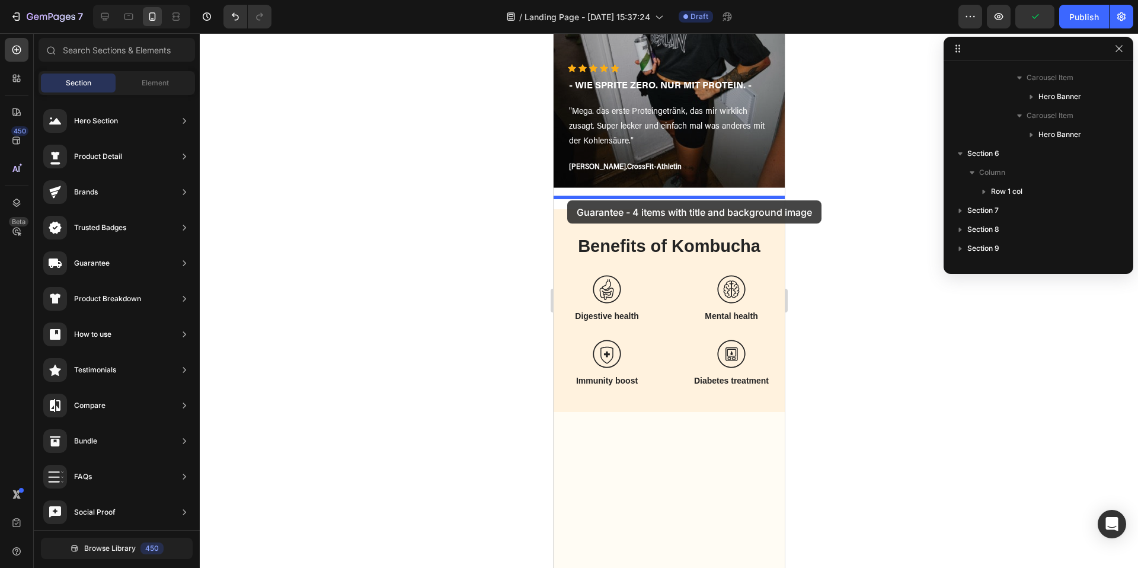
drag, startPoint x: 843, startPoint y: 273, endPoint x: 566, endPoint y: 200, distance: 285.6
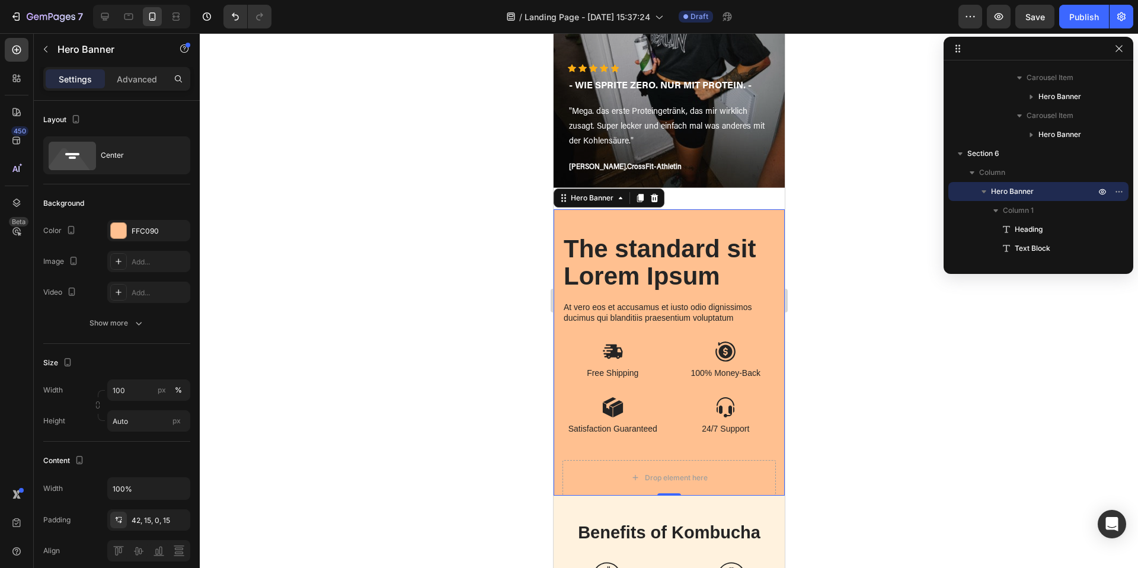
click at [773, 224] on div "The standard sit Lorem Ipsum Heading At vero eos et accusamus et iusto odio dig…" at bounding box center [668, 352] width 231 height 286
click at [116, 262] on icon at bounding box center [118, 261] width 9 height 9
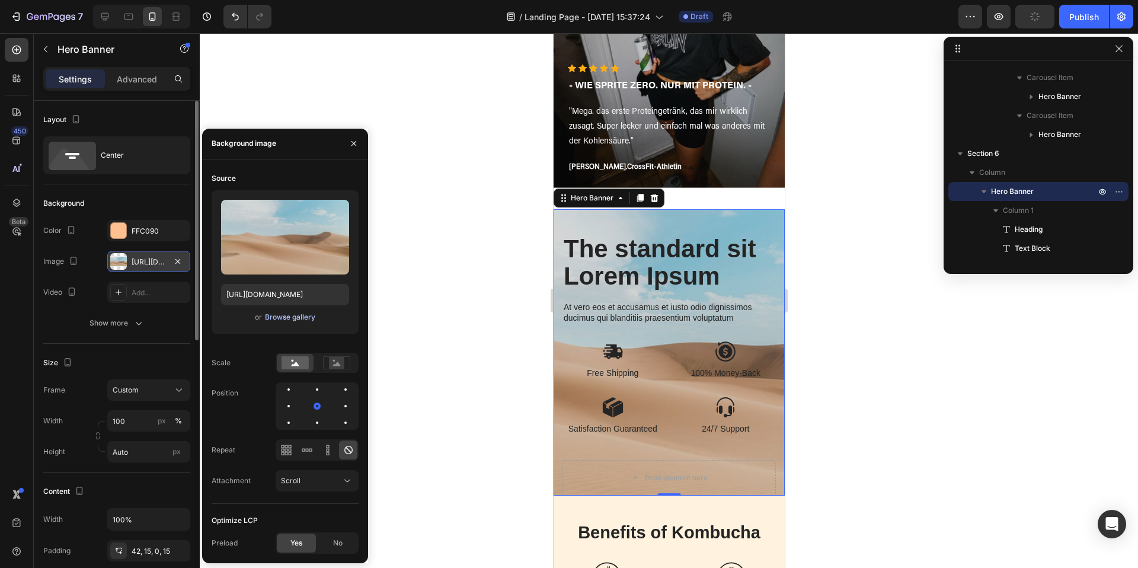
click at [309, 318] on div "Browse gallery" at bounding box center [290, 317] width 50 height 11
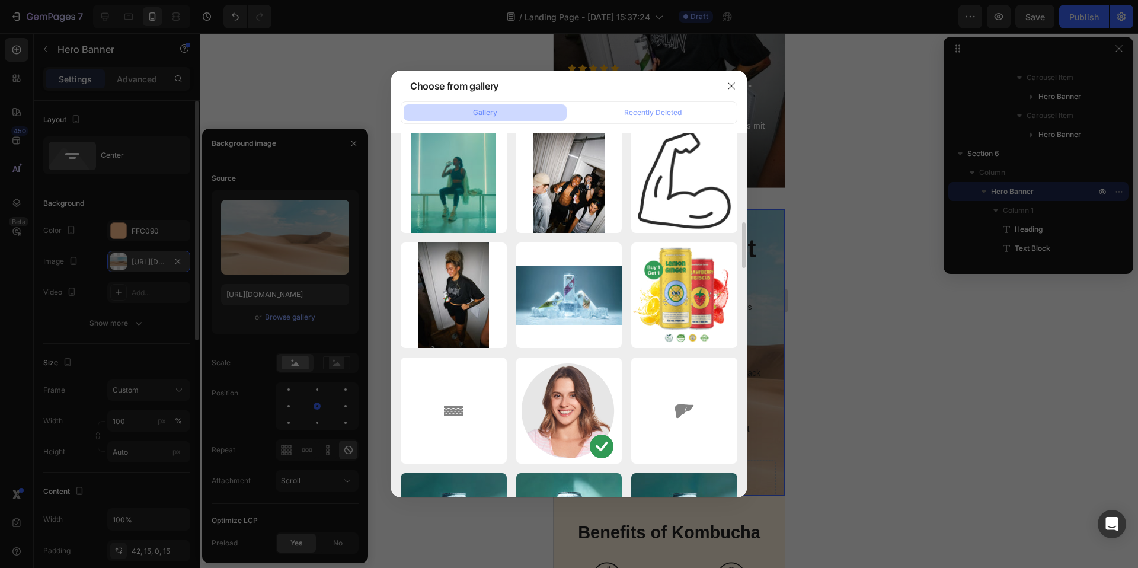
scroll to position [711, 0]
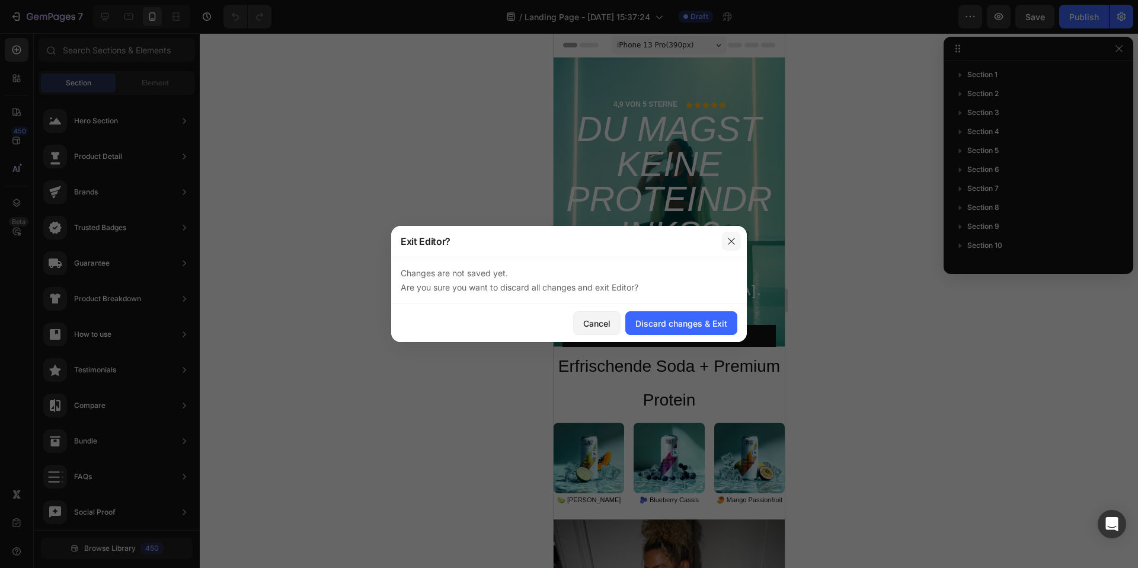
click at [732, 241] on icon "button" at bounding box center [730, 240] width 9 height 9
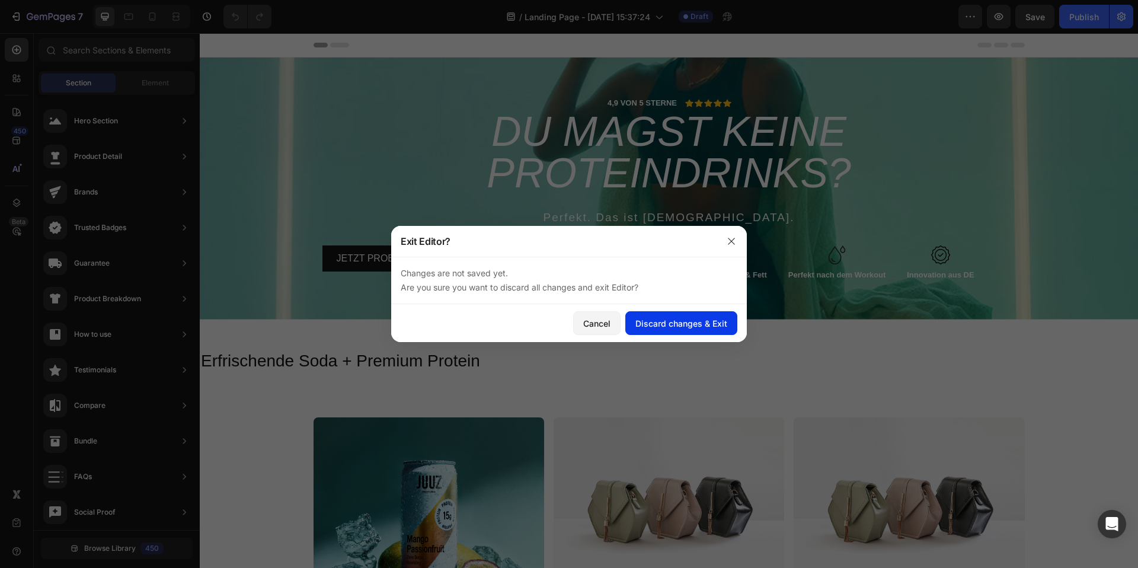
click at [648, 328] on div "Discard changes & Exit" at bounding box center [681, 323] width 92 height 12
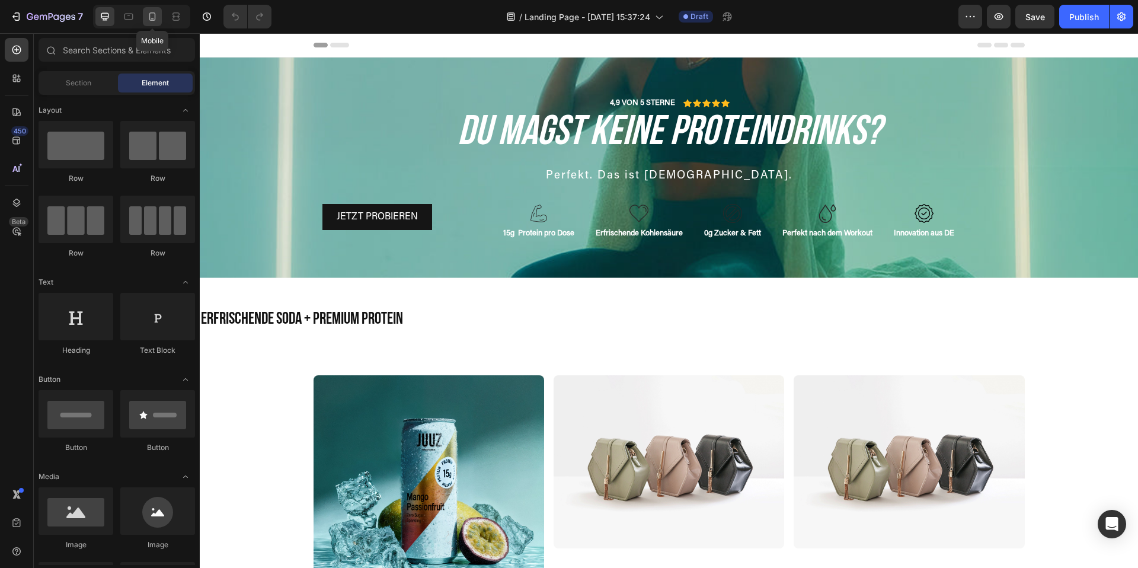
click at [154, 18] on icon at bounding box center [152, 17] width 12 height 12
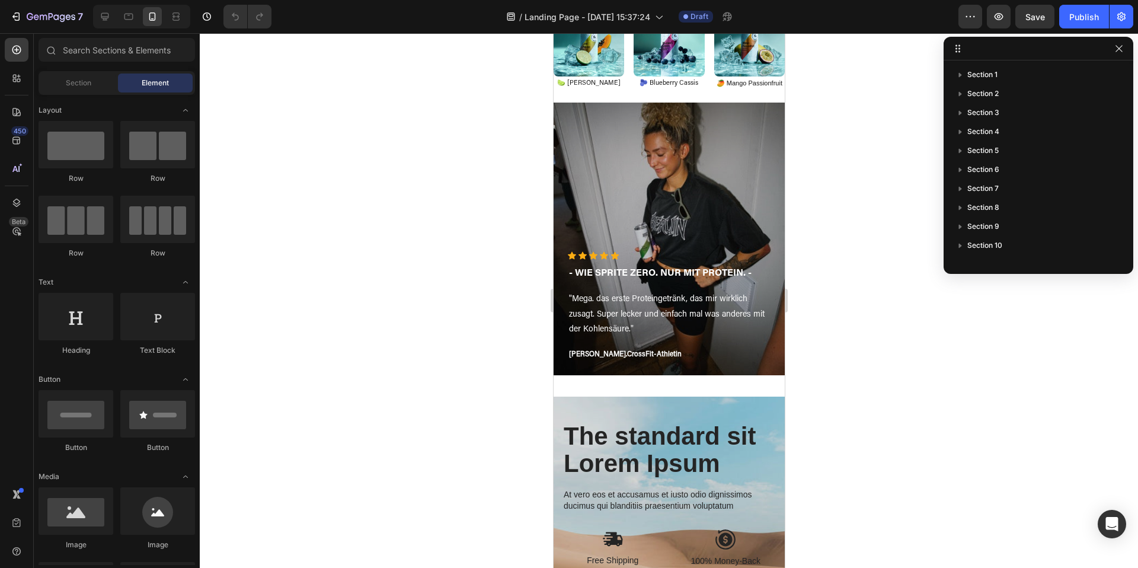
scroll to position [419, 0]
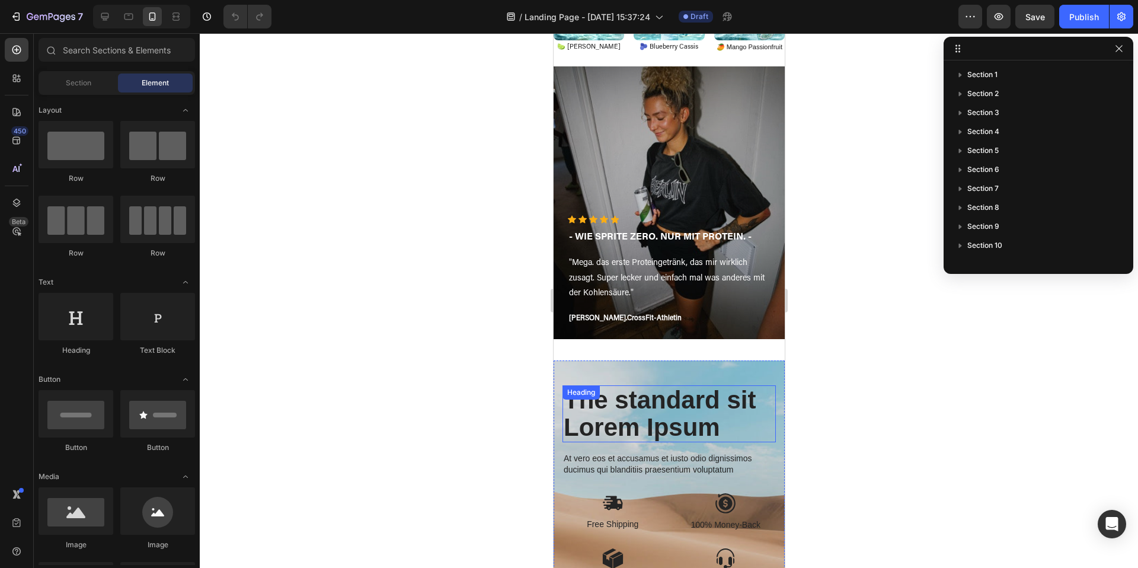
click at [658, 405] on h2 "The standard sit Lorem Ipsum" at bounding box center [668, 413] width 213 height 57
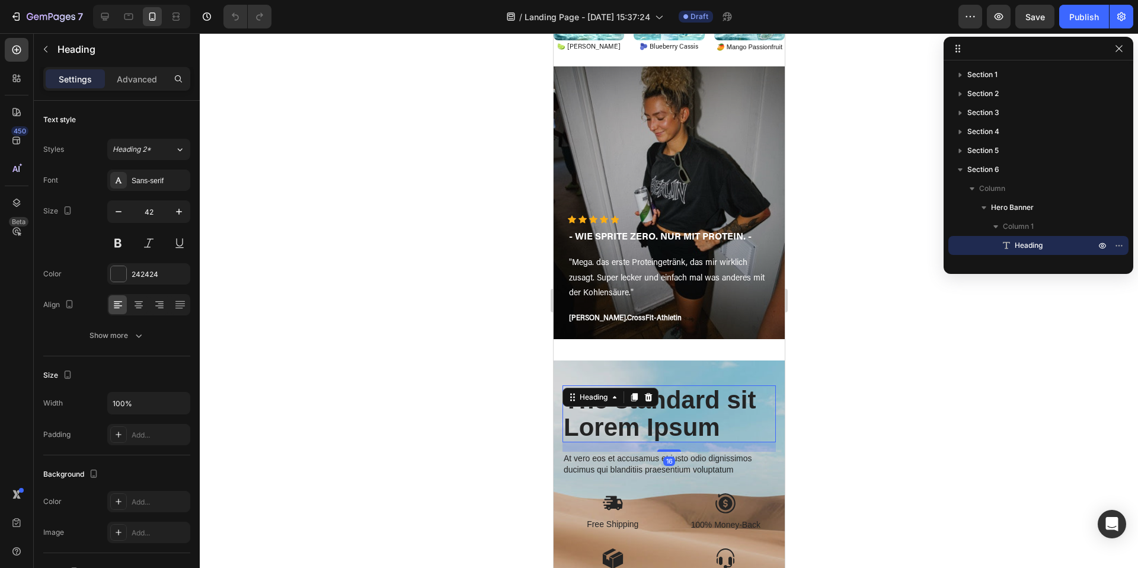
click at [663, 367] on div "The standard sit Lorem Ipsum Heading 16 At vero eos et accusamus et iusto odio …" at bounding box center [668, 503] width 231 height 286
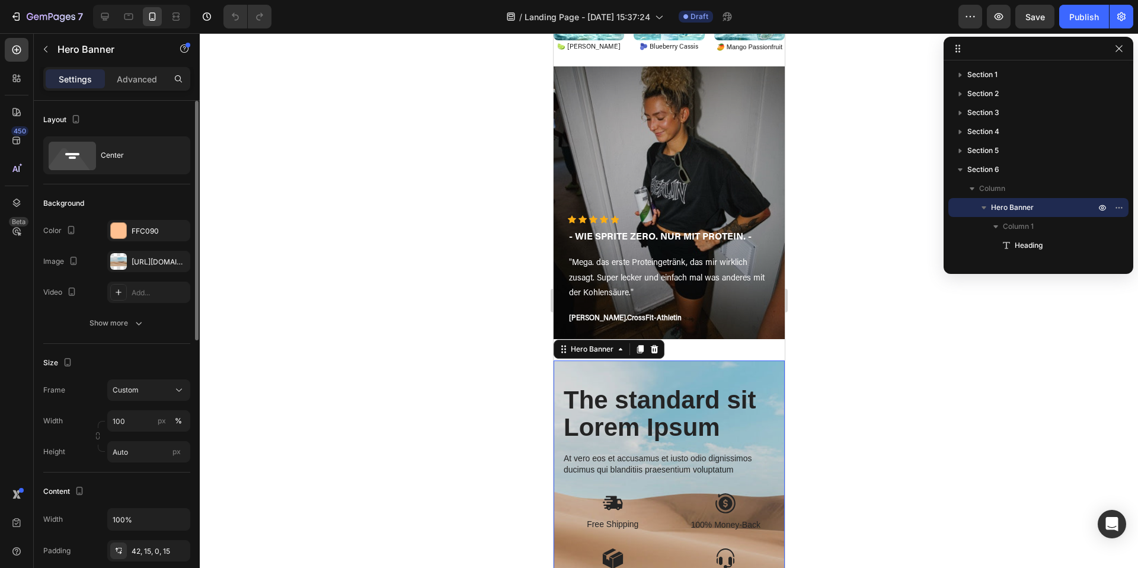
click at [140, 272] on div "The changes might be hidden by the image and the video. Color FFC090 Image [URL…" at bounding box center [116, 261] width 147 height 83
click at [142, 255] on div "[URL][DOMAIN_NAME]" at bounding box center [148, 261] width 83 height 21
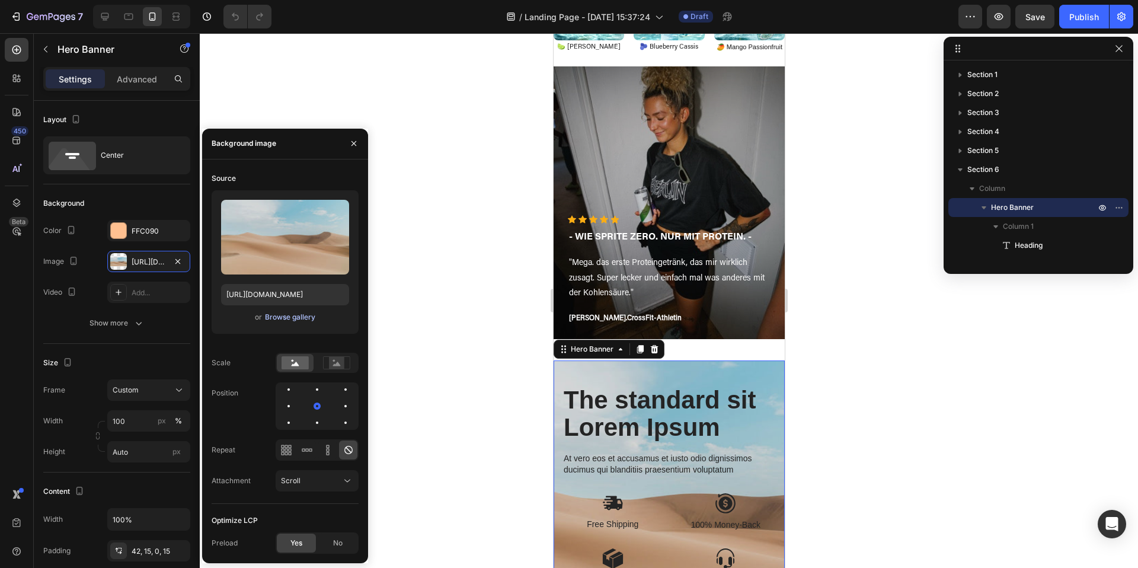
click at [303, 321] on div "Browse gallery" at bounding box center [290, 317] width 50 height 11
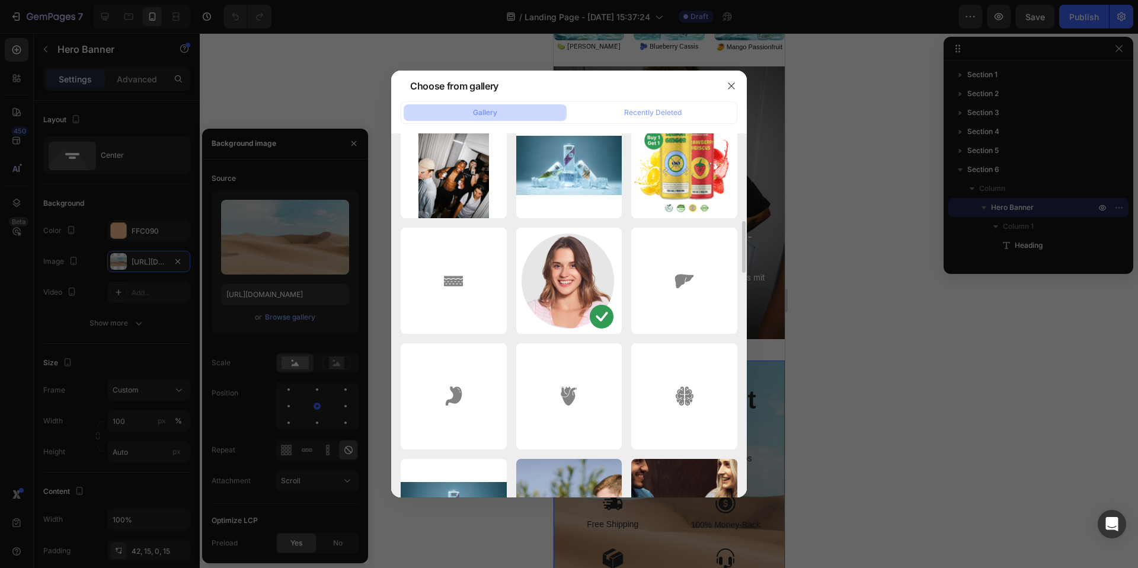
scroll to position [1097, 0]
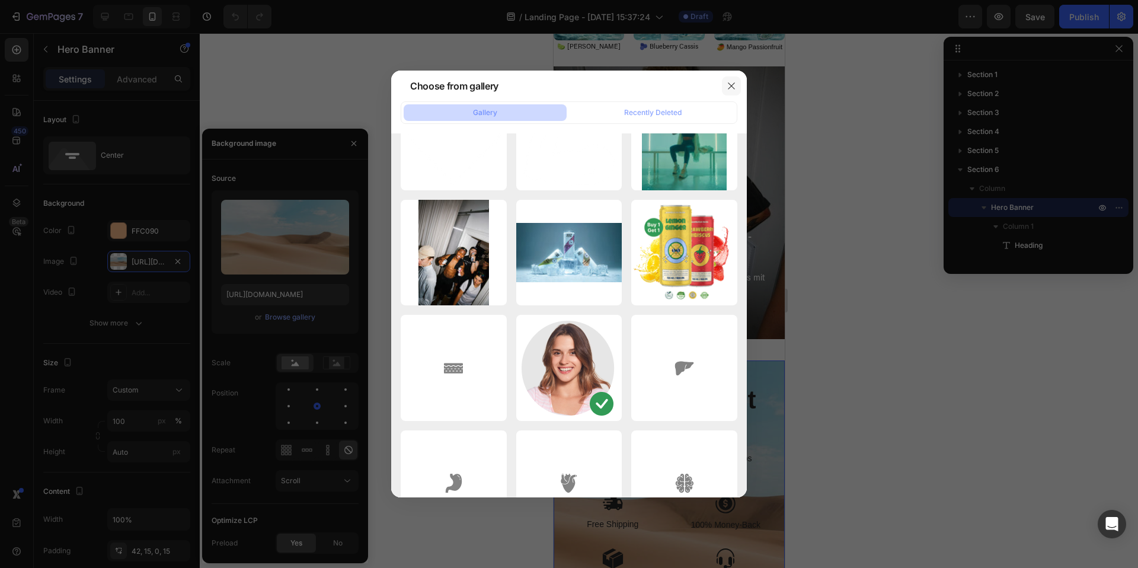
click at [733, 89] on icon "button" at bounding box center [730, 85] width 9 height 9
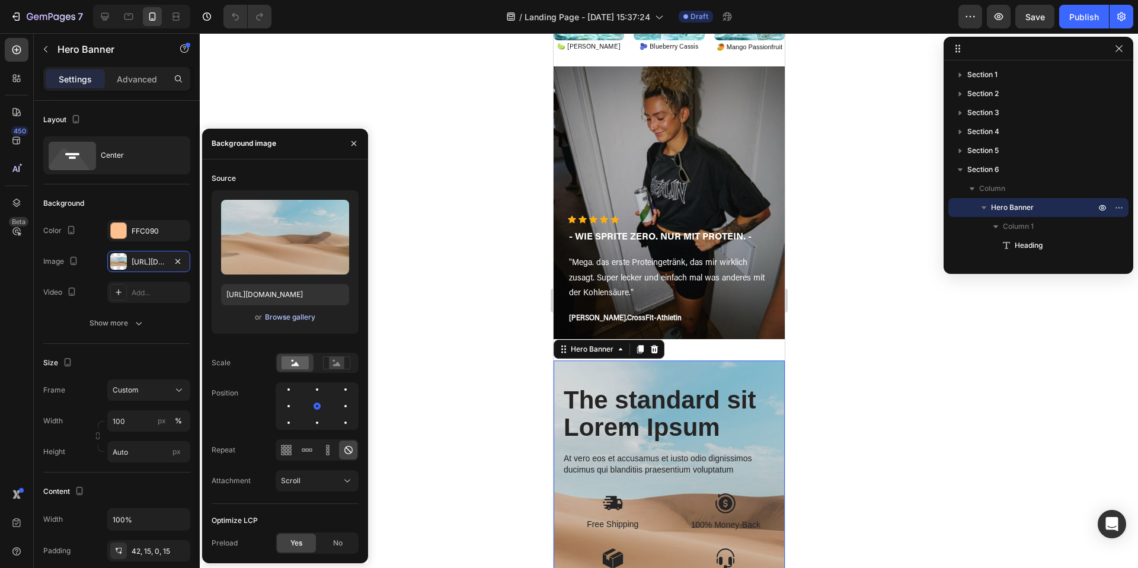
click at [301, 319] on div "Browse gallery" at bounding box center [290, 317] width 50 height 11
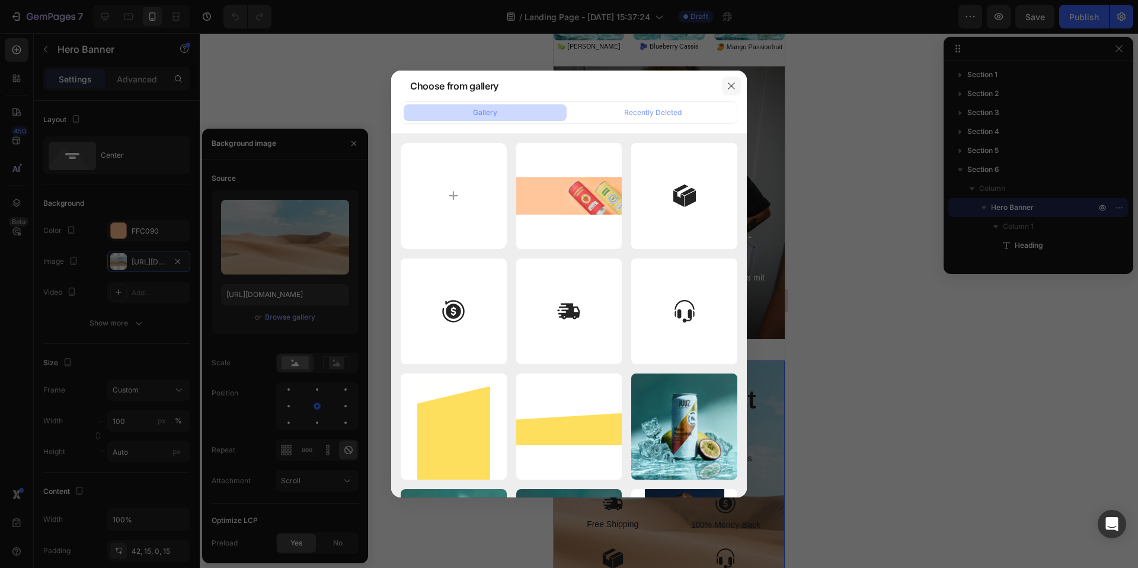
click at [729, 83] on icon "button" at bounding box center [730, 85] width 9 height 9
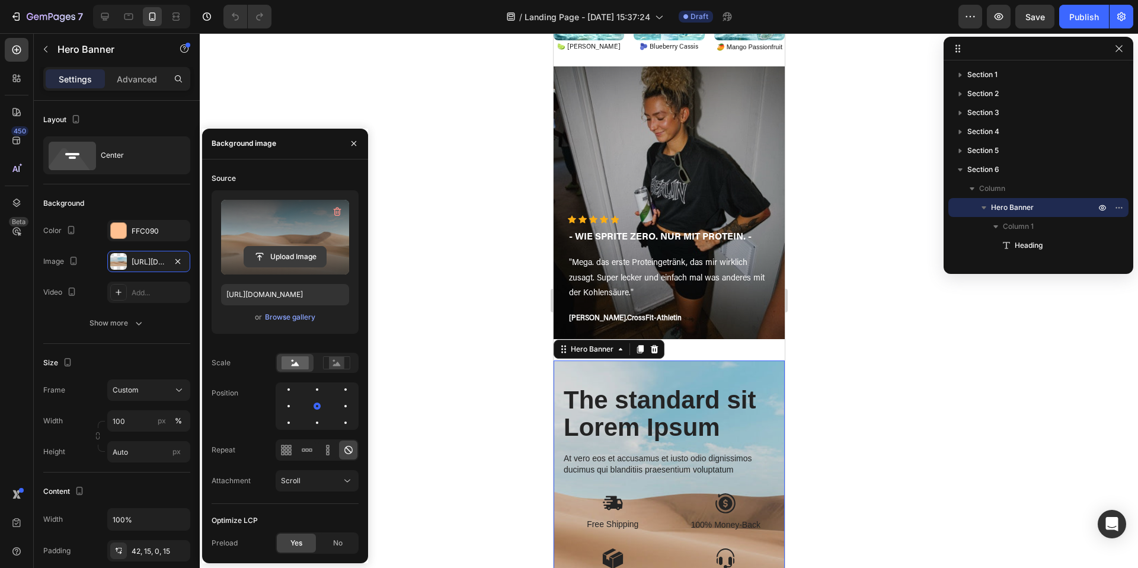
click at [289, 257] on input "file" at bounding box center [285, 256] width 82 height 20
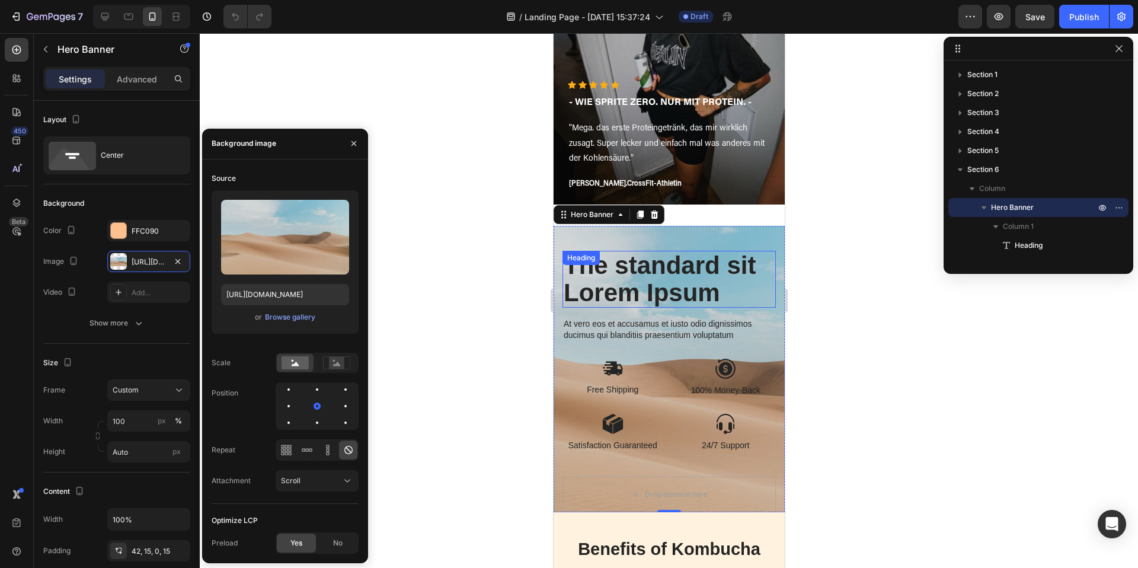
scroll to position [569, 0]
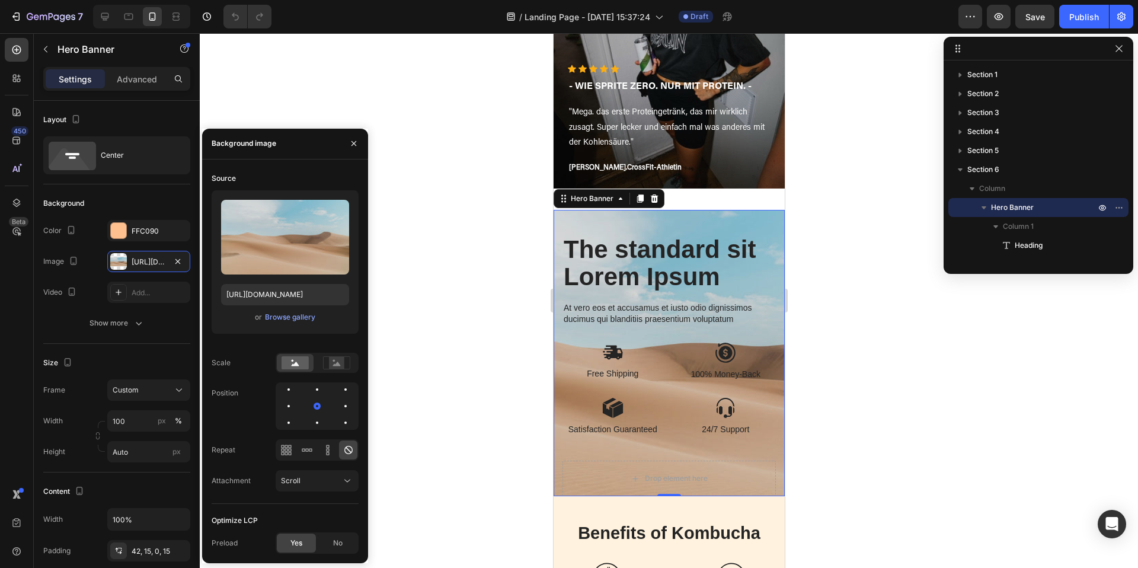
click at [723, 227] on div "The standard sit Lorem Ipsum Heading At vero eos et accusamus et iusto odio dig…" at bounding box center [668, 353] width 231 height 286
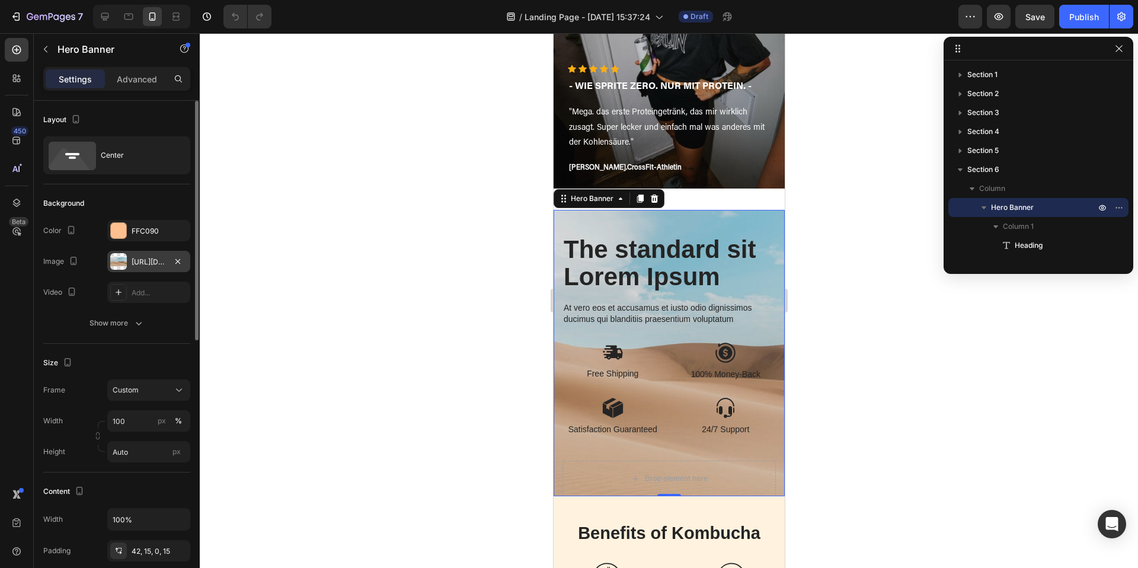
click at [118, 261] on div at bounding box center [118, 261] width 17 height 17
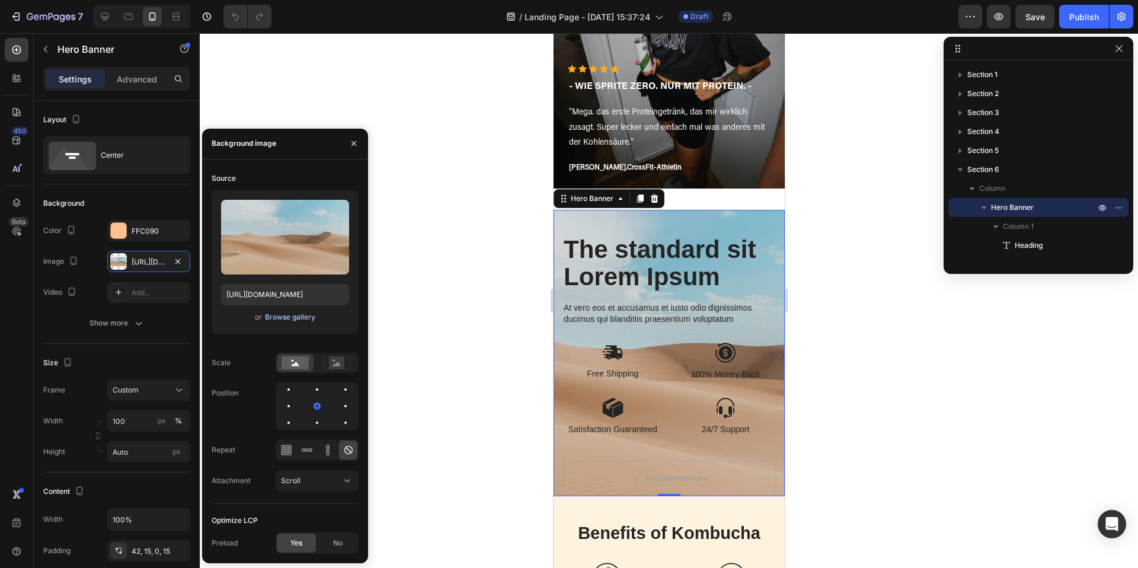
click at [300, 319] on div "Browse gallery" at bounding box center [290, 317] width 50 height 11
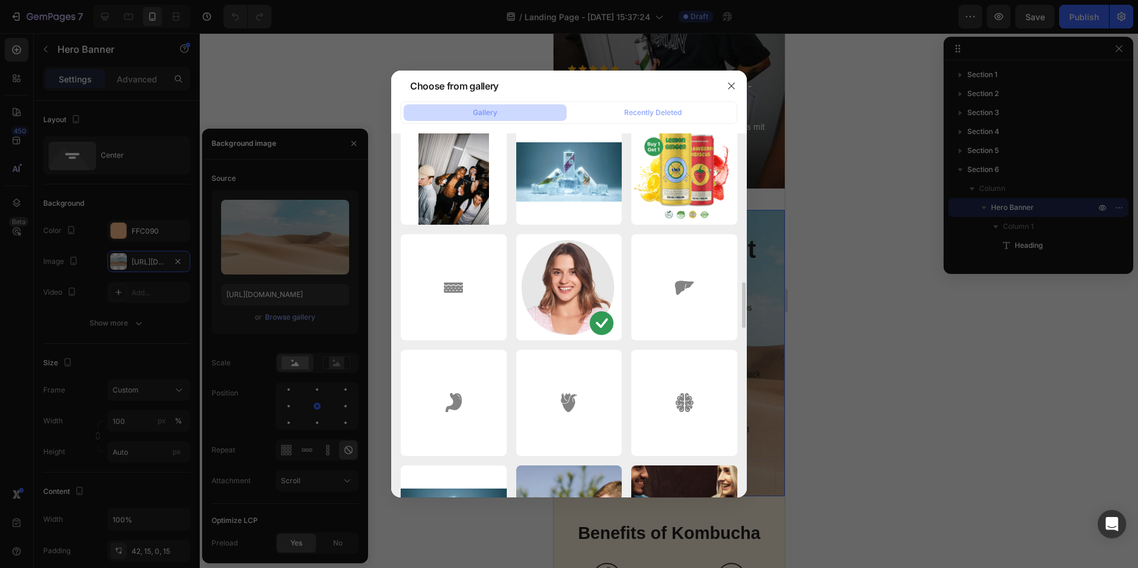
scroll to position [1178, 0]
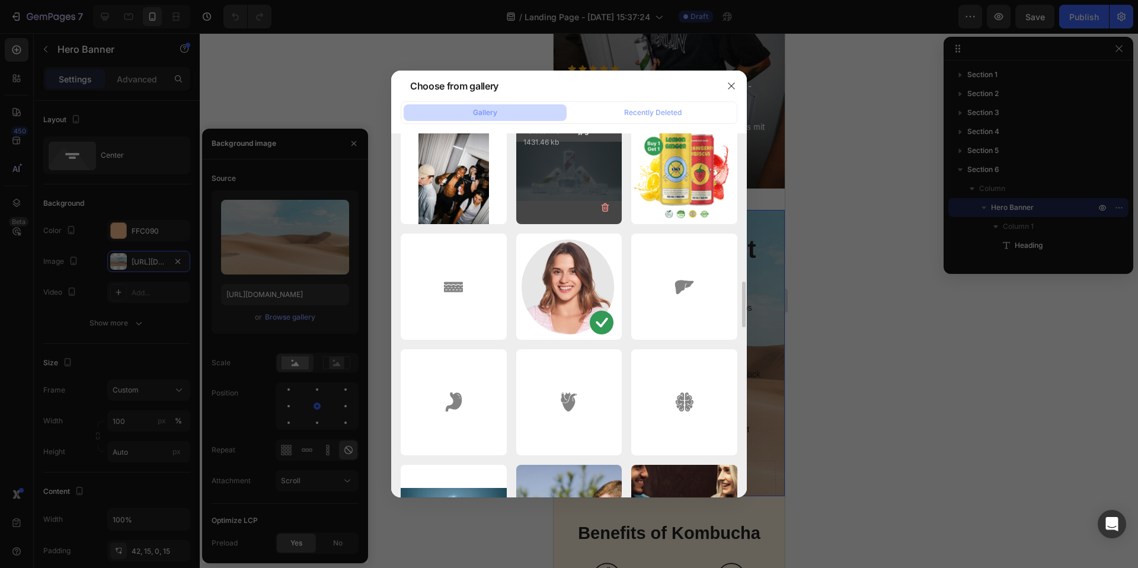
click at [587, 163] on div "herobanner4fix.jpg 1431.46 kb" at bounding box center [569, 172] width 106 height 106
type input "[URL][DOMAIN_NAME]"
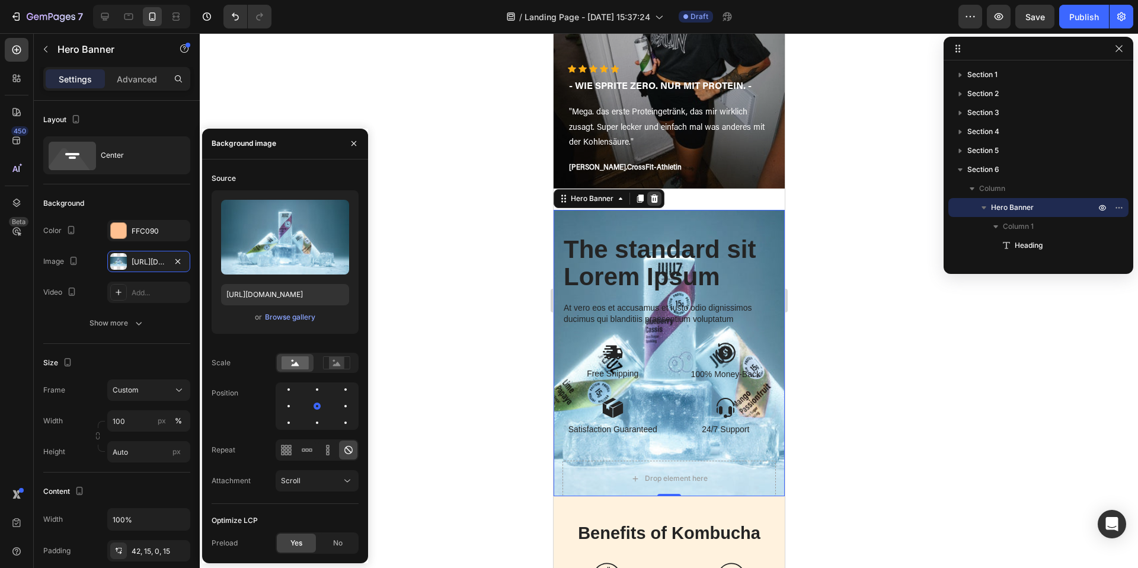
click at [659, 197] on div at bounding box center [653, 198] width 14 height 14
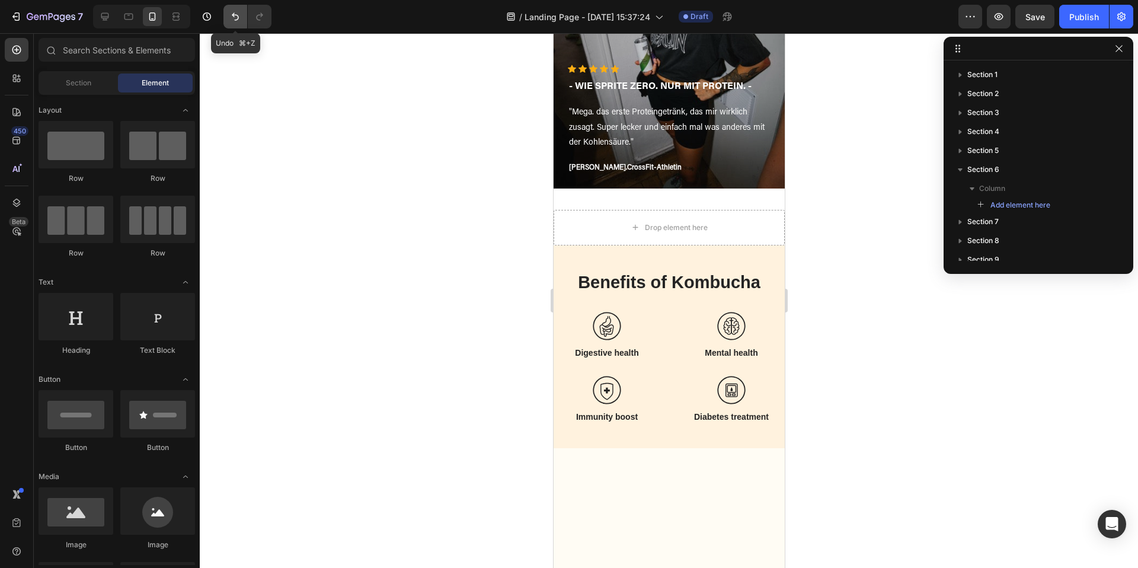
click at [232, 14] on icon "Undo/Redo" at bounding box center [235, 17] width 12 height 12
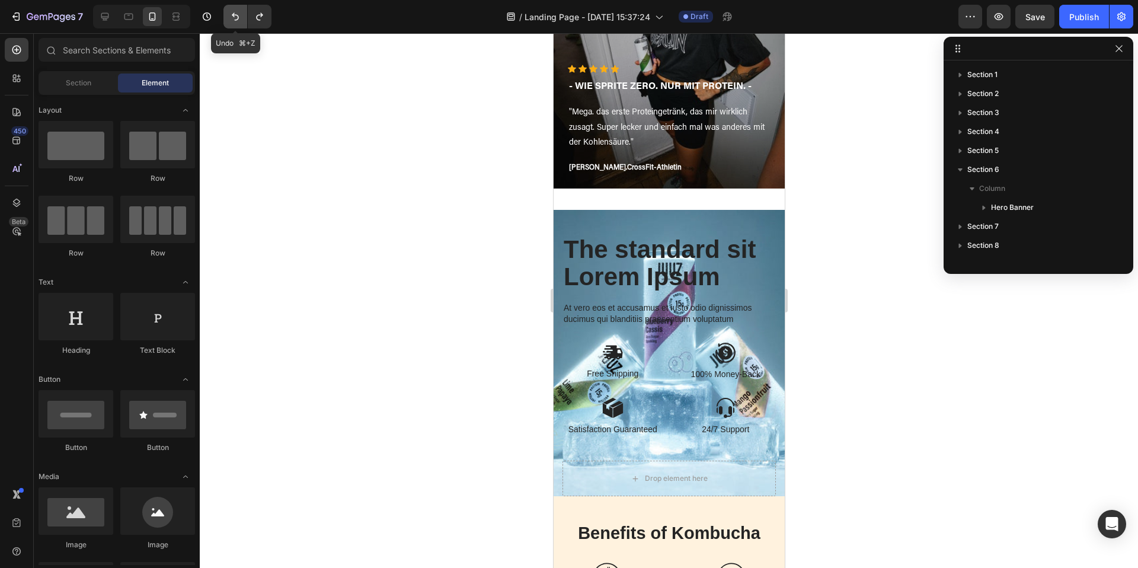
click at [232, 14] on icon "Undo/Redo" at bounding box center [235, 17] width 12 height 12
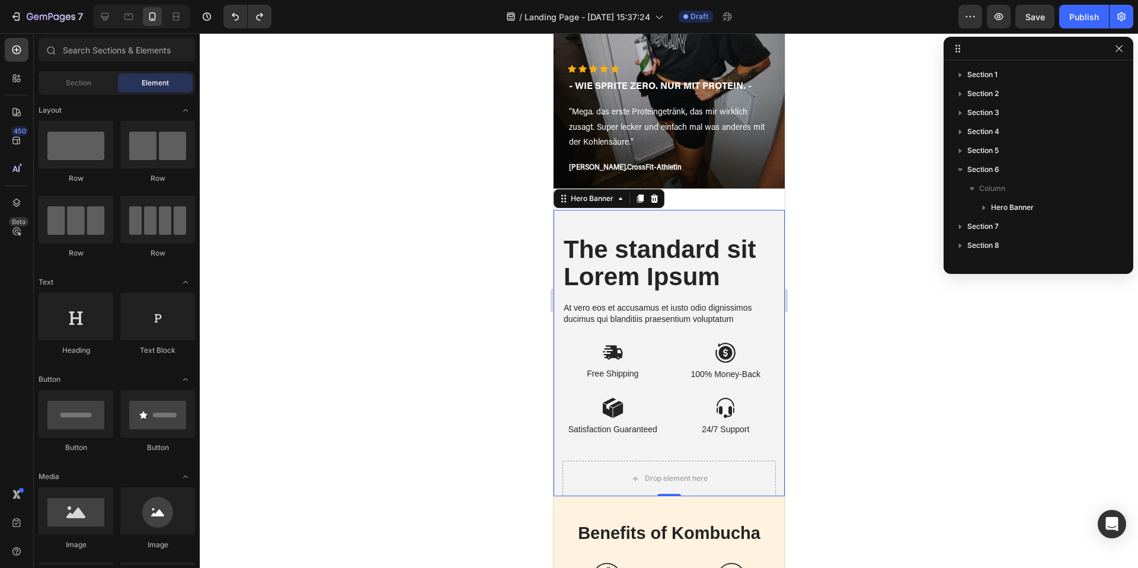
click at [771, 223] on div "The standard sit Lorem Ipsum Heading At vero eos et accusamus et iusto odio dig…" at bounding box center [668, 353] width 231 height 286
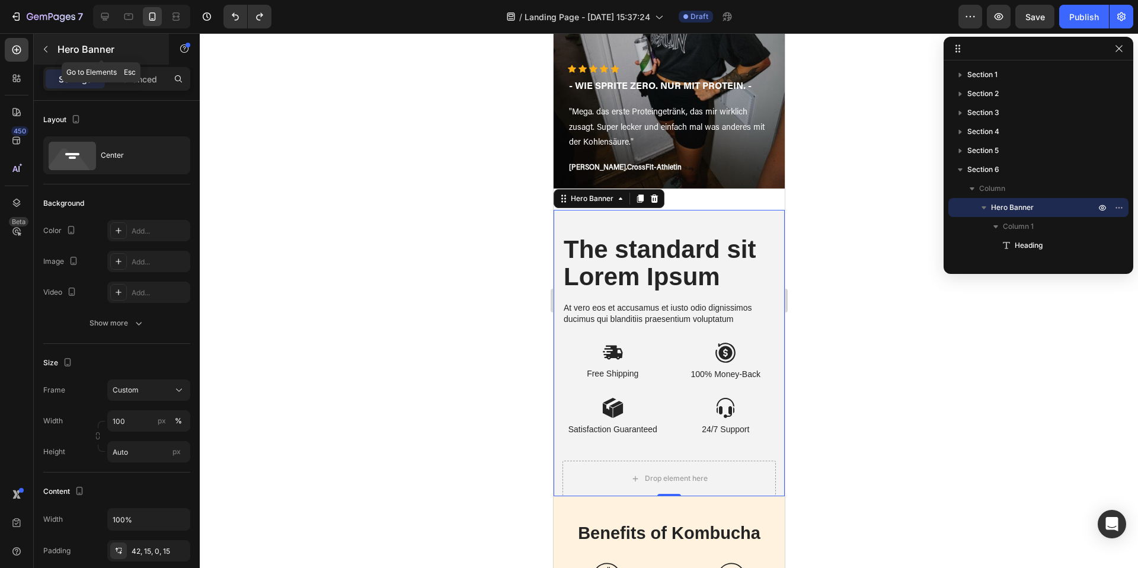
click at [51, 56] on button "button" at bounding box center [45, 49] width 19 height 19
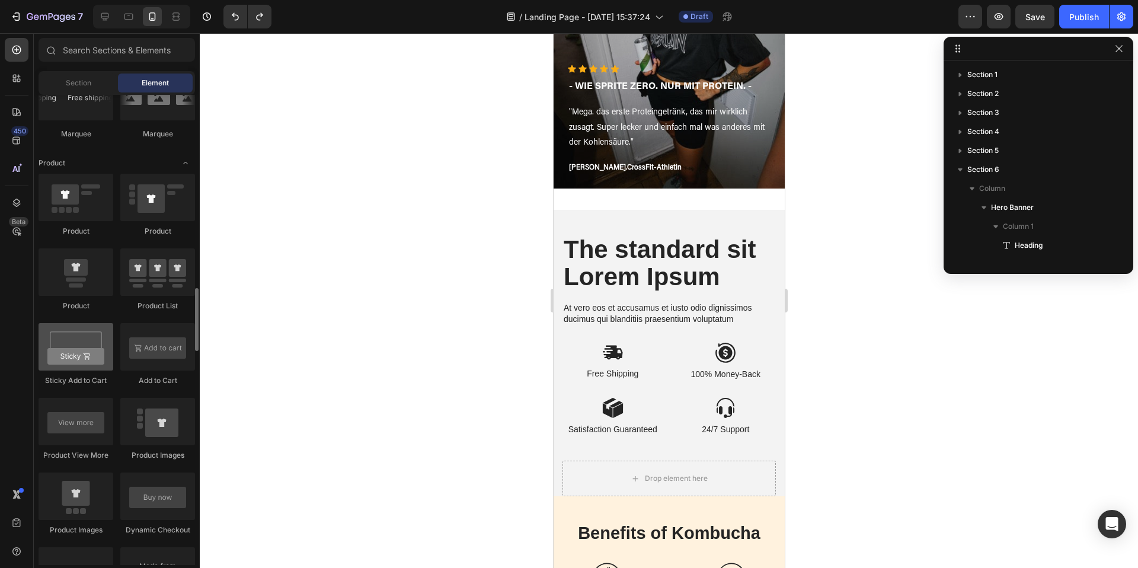
scroll to position [1451, 0]
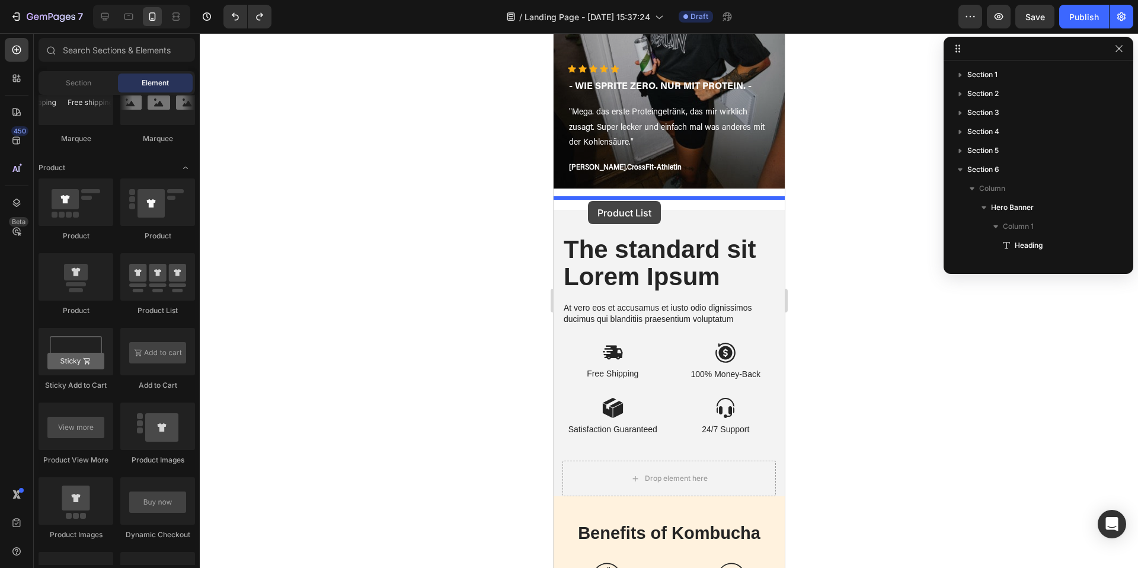
drag, startPoint x: 699, startPoint y: 310, endPoint x: 586, endPoint y: 201, distance: 157.1
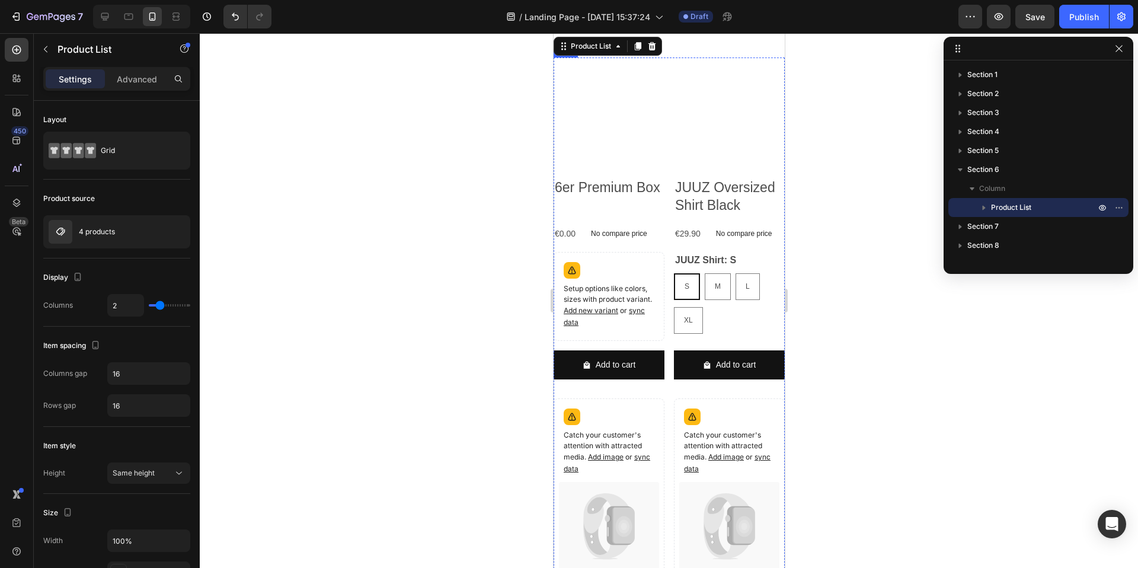
scroll to position [460, 0]
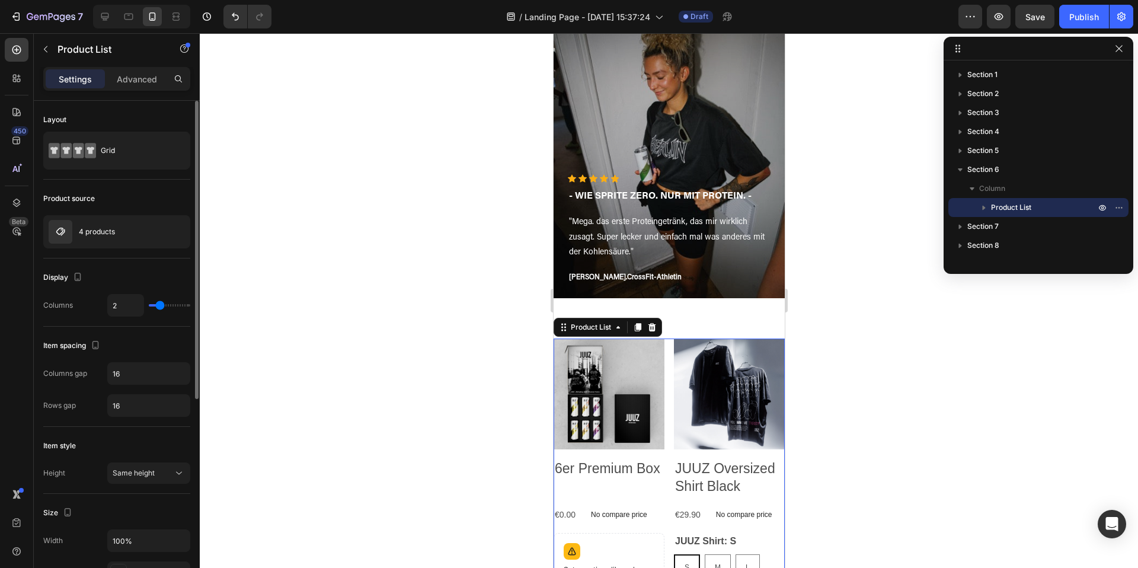
type input "3"
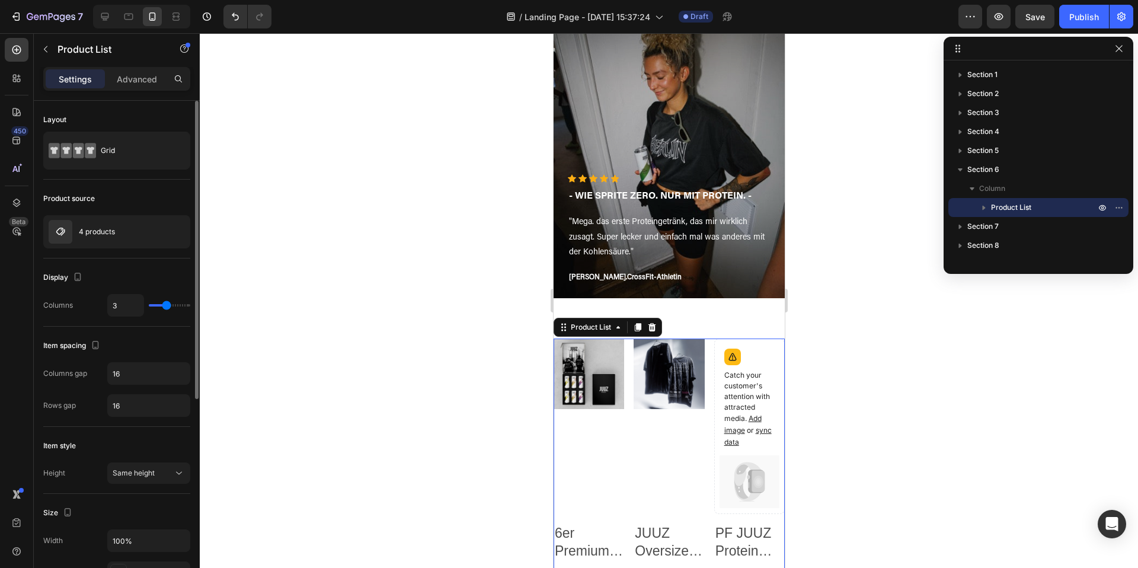
drag, startPoint x: 162, startPoint y: 303, endPoint x: 168, endPoint y: 304, distance: 6.5
type input "3"
click at [168, 304] on input "range" at bounding box center [169, 305] width 41 height 2
click at [108, 230] on p "4 products" at bounding box center [97, 232] width 36 height 8
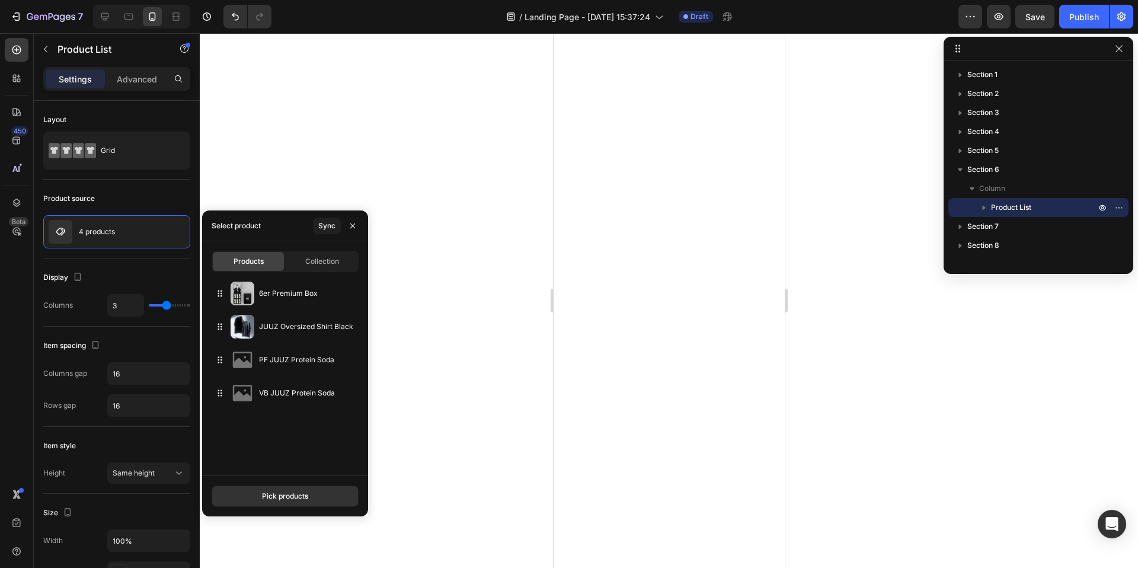
scroll to position [0, 0]
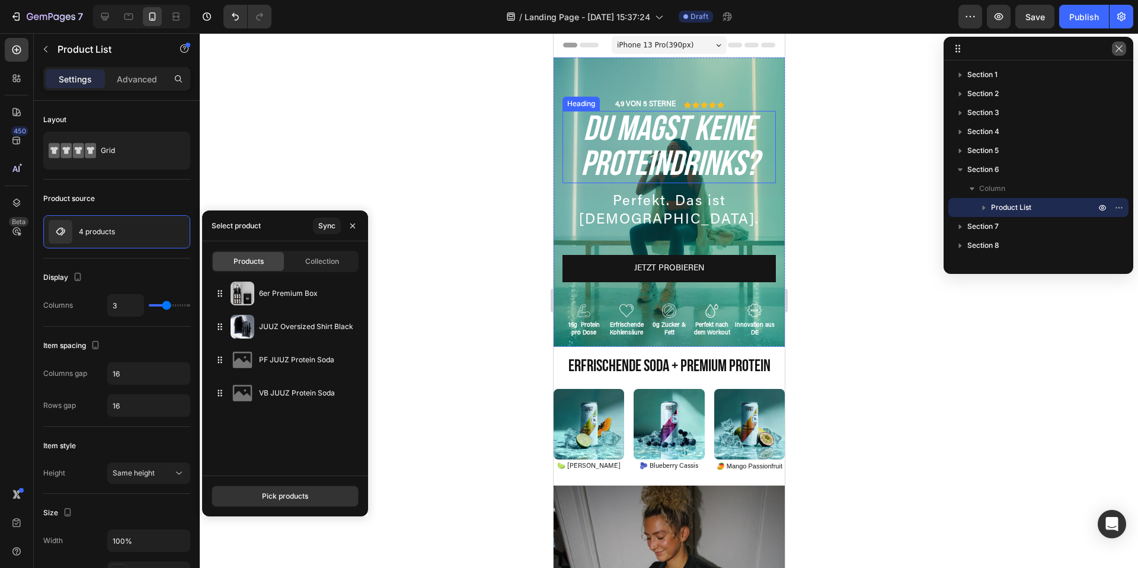
click at [1117, 50] on icon "button" at bounding box center [1118, 48] width 7 height 7
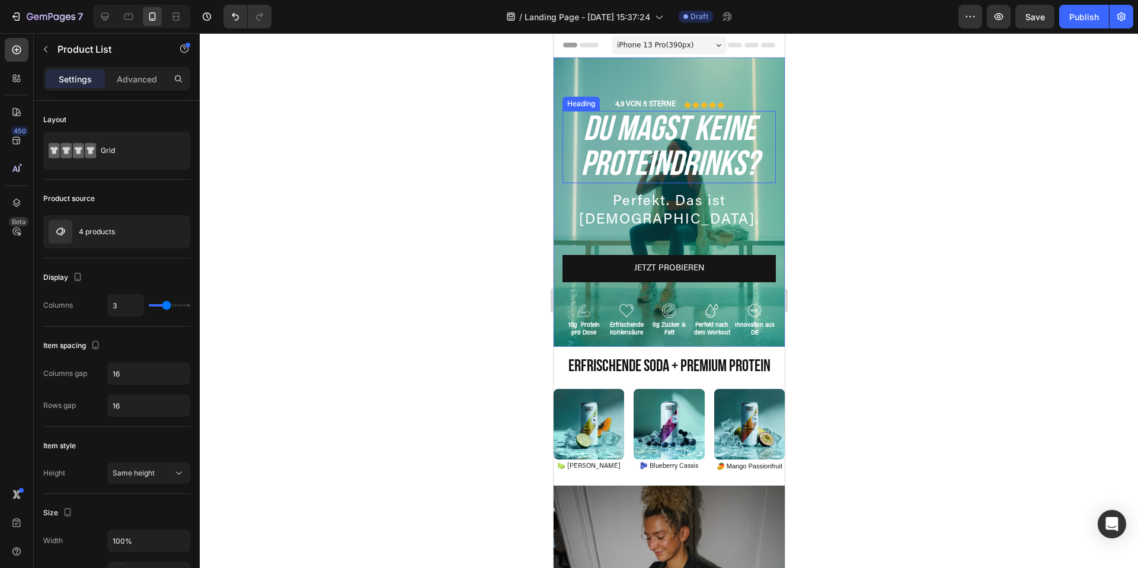
click at [927, 228] on div at bounding box center [669, 300] width 938 height 534
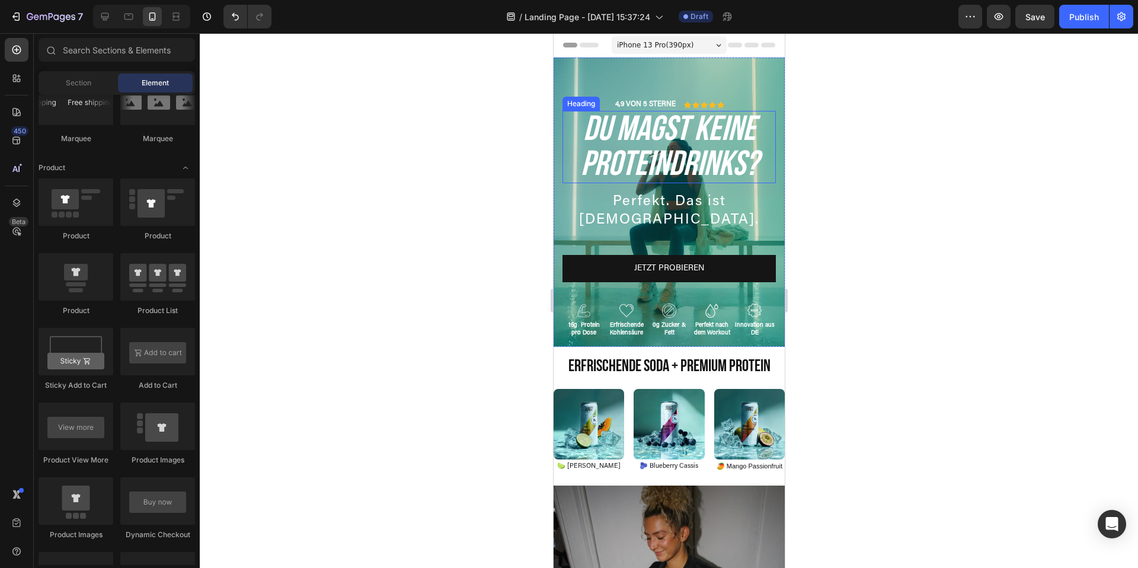
click at [927, 228] on div at bounding box center [669, 300] width 938 height 534
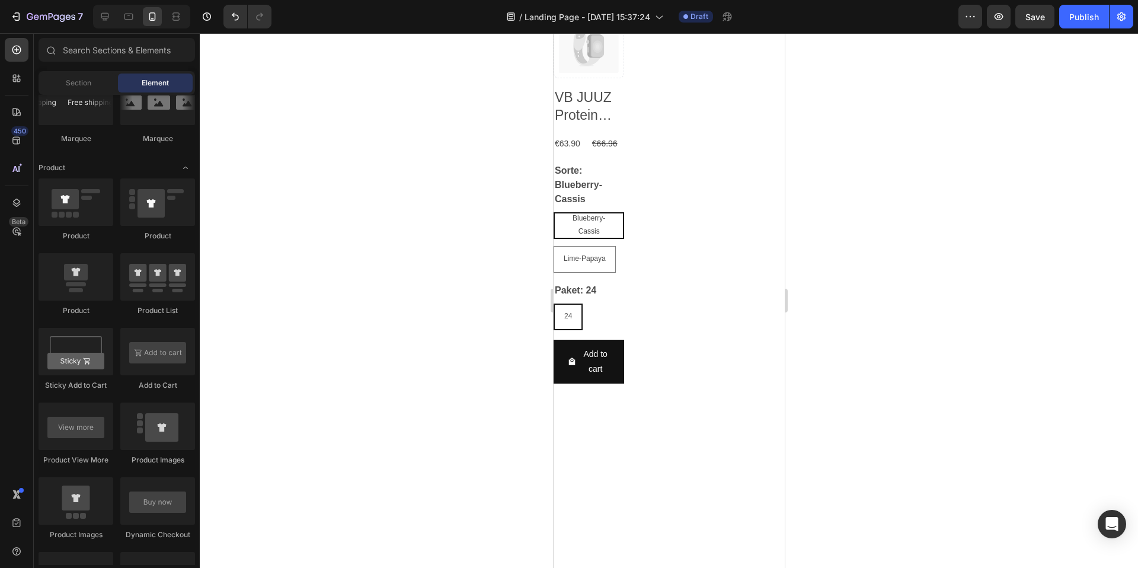
scroll to position [1571, 0]
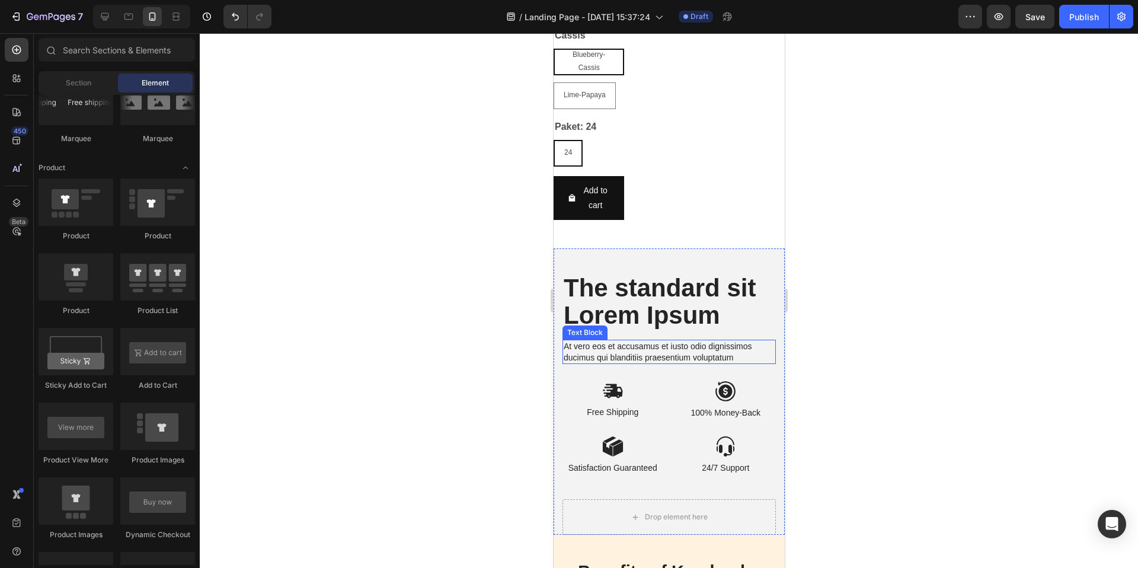
click at [694, 341] on p "At vero eos et accusamus et iusto odio dignissimos ducimus qui blanditiis praes…" at bounding box center [668, 351] width 211 height 21
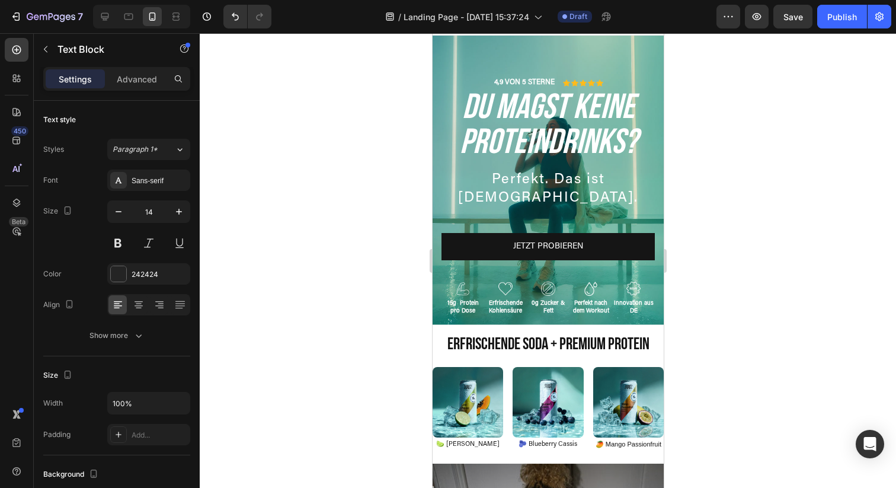
scroll to position [0, 0]
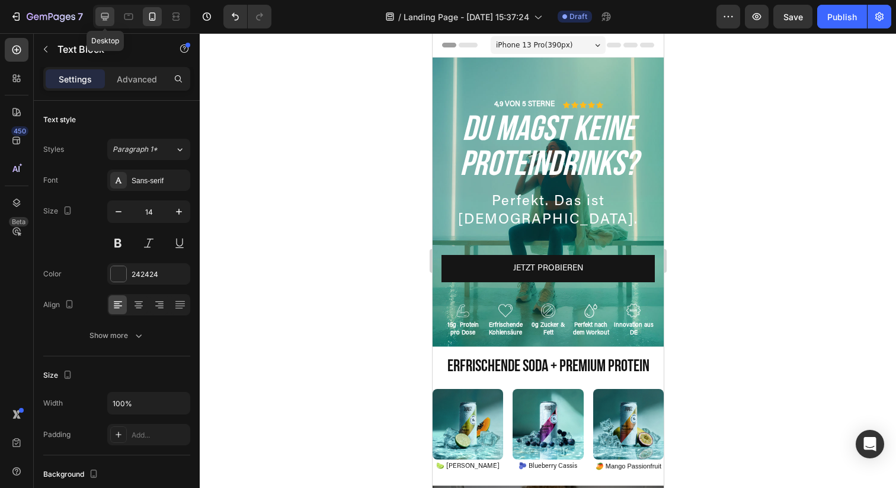
click at [110, 10] on div at bounding box center [104, 16] width 19 height 19
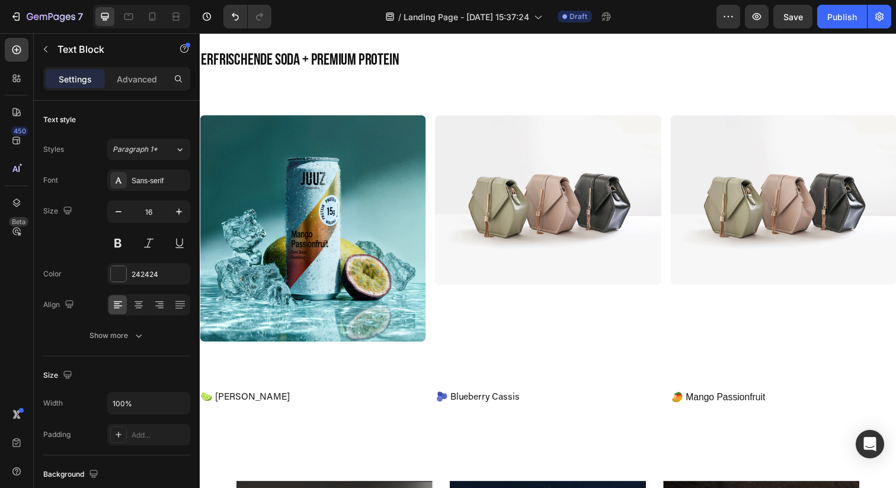
scroll to position [208, 0]
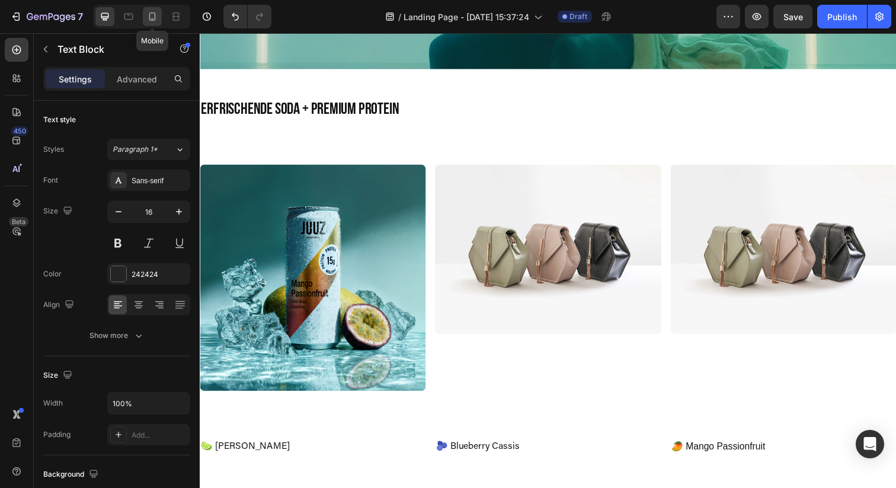
click at [155, 18] on icon at bounding box center [152, 16] width 7 height 8
type input "14"
